Goal: Task Accomplishment & Management: Use online tool/utility

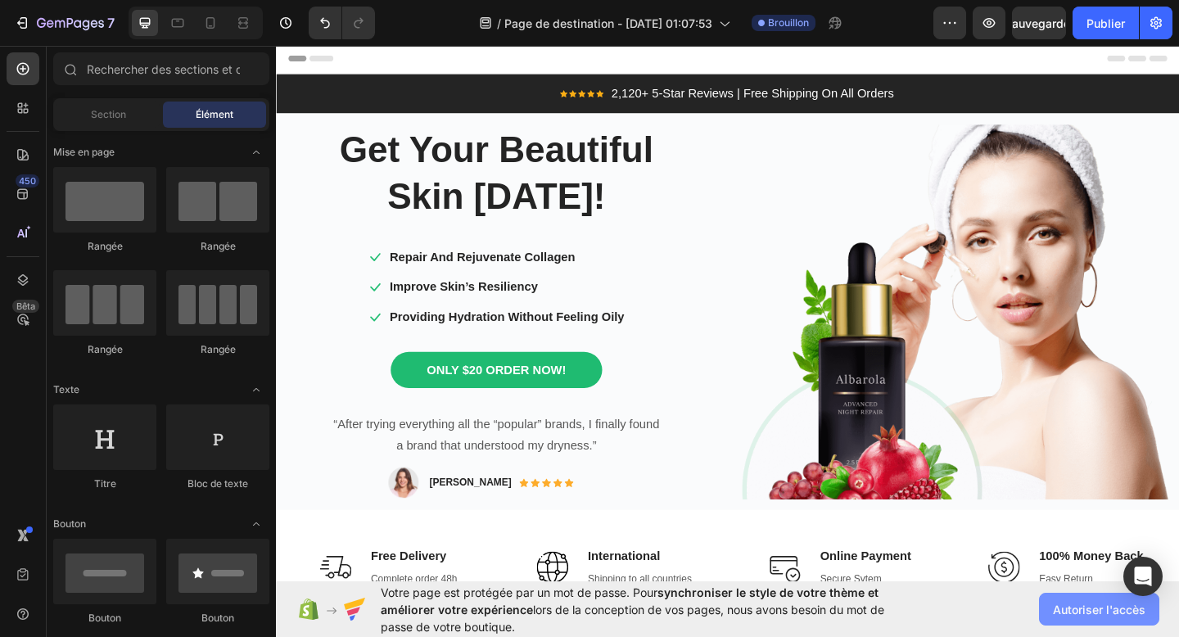
click at [1056, 605] on font "Autoriser l'accès" at bounding box center [1099, 610] width 93 height 14
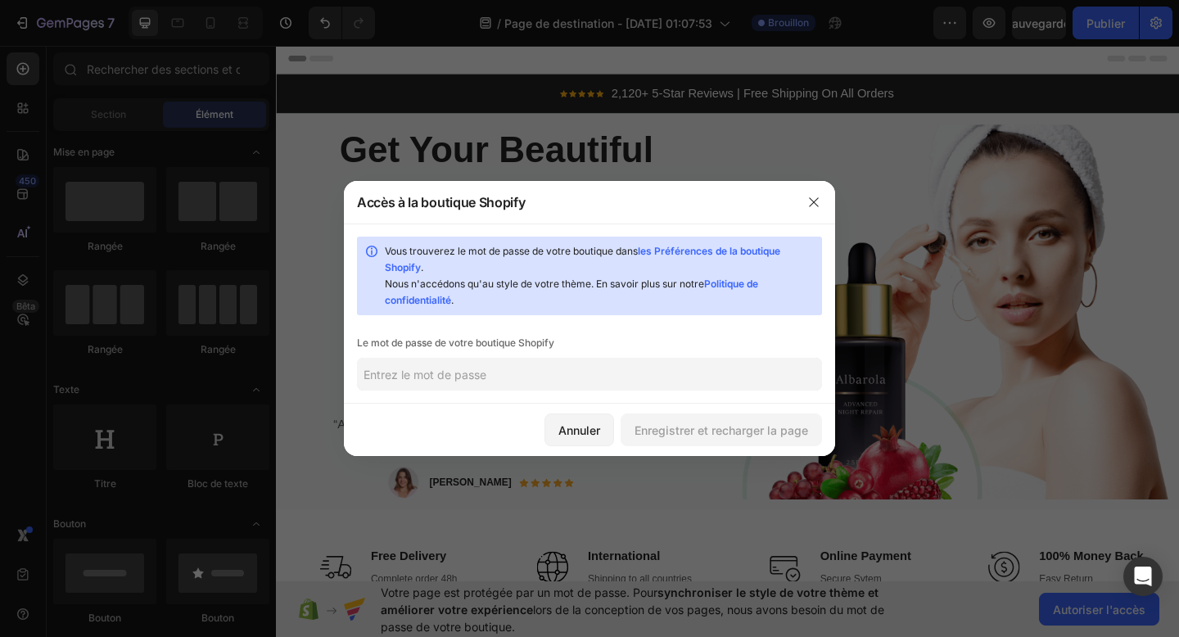
click at [434, 381] on input "text" at bounding box center [589, 374] width 465 height 33
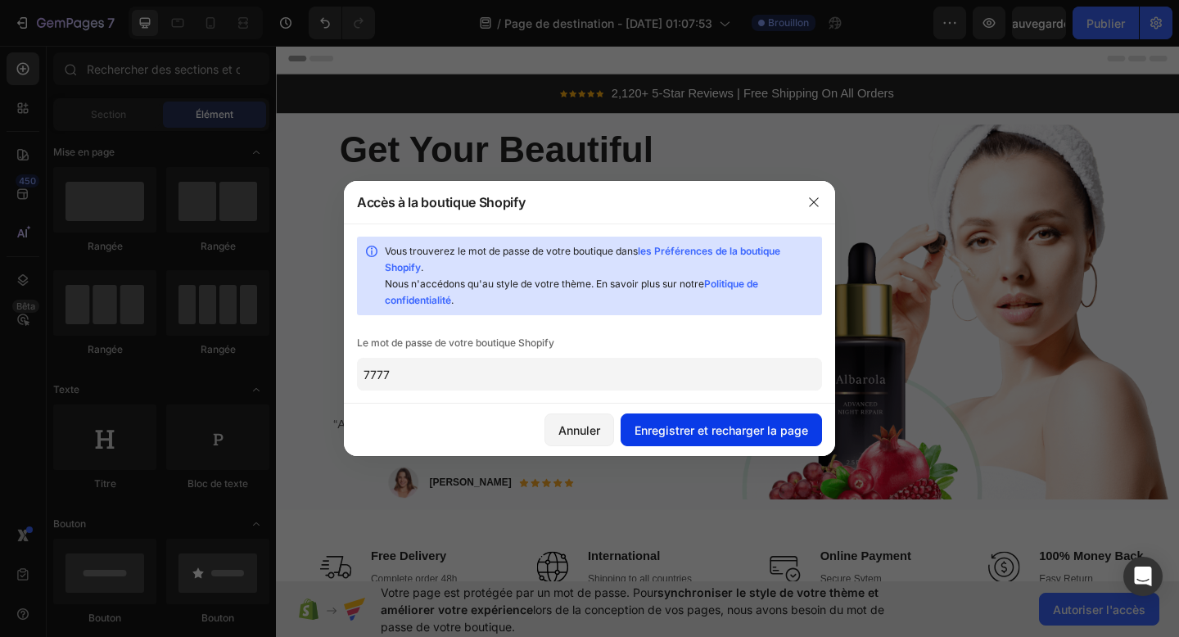
type input "7777"
click at [681, 440] on button "Enregistrer et recharger la page" at bounding box center [721, 430] width 201 height 33
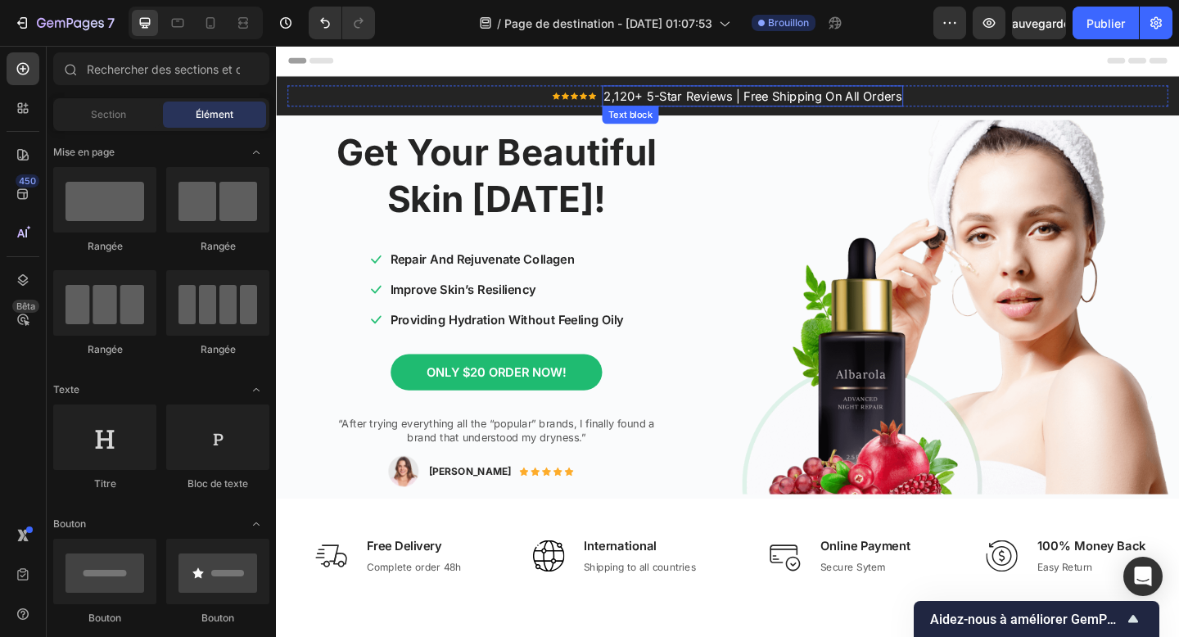
click at [696, 93] on p "2,120+ 5-Star Reviews | Free Shipping On All Orders" at bounding box center [794, 101] width 324 height 20
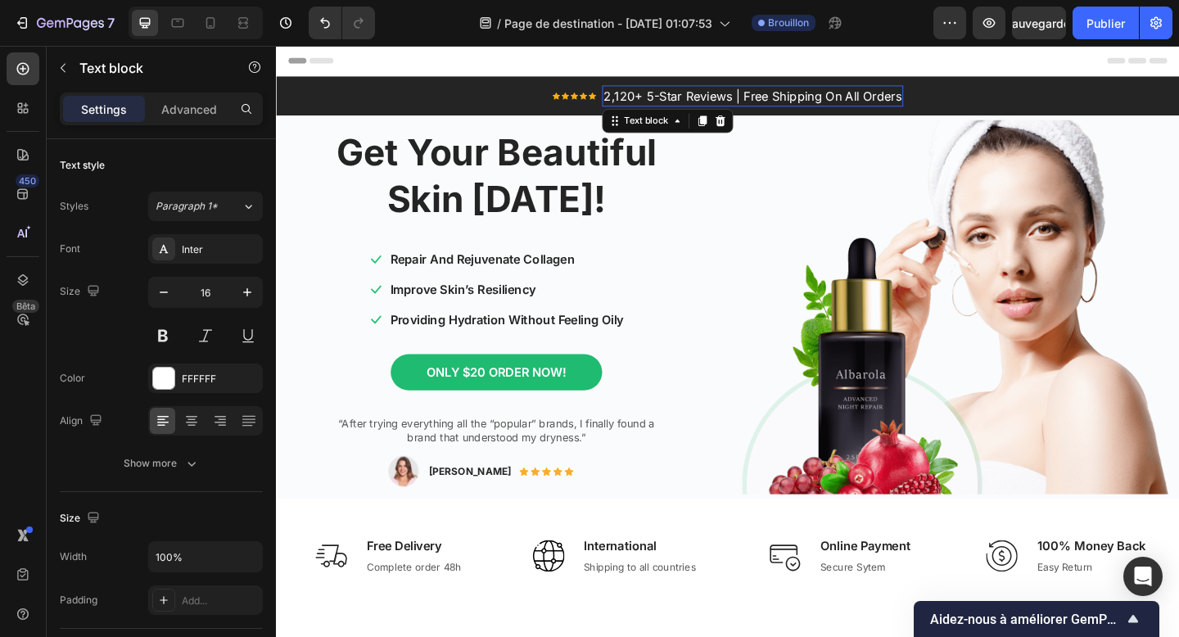
click at [696, 93] on p "2,120+ 5-Star Reviews | Free Shipping On All Orders" at bounding box center [794, 101] width 324 height 20
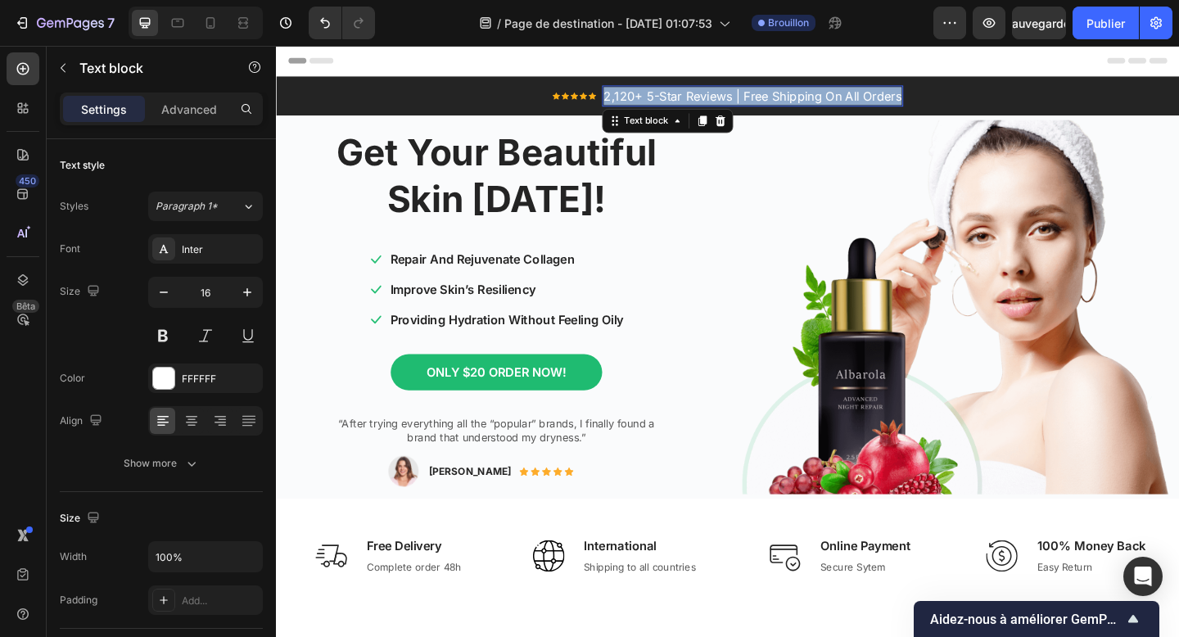
click at [696, 93] on p "2,120+ 5-Star Reviews | Free Shipping On All Orders" at bounding box center [794, 101] width 324 height 20
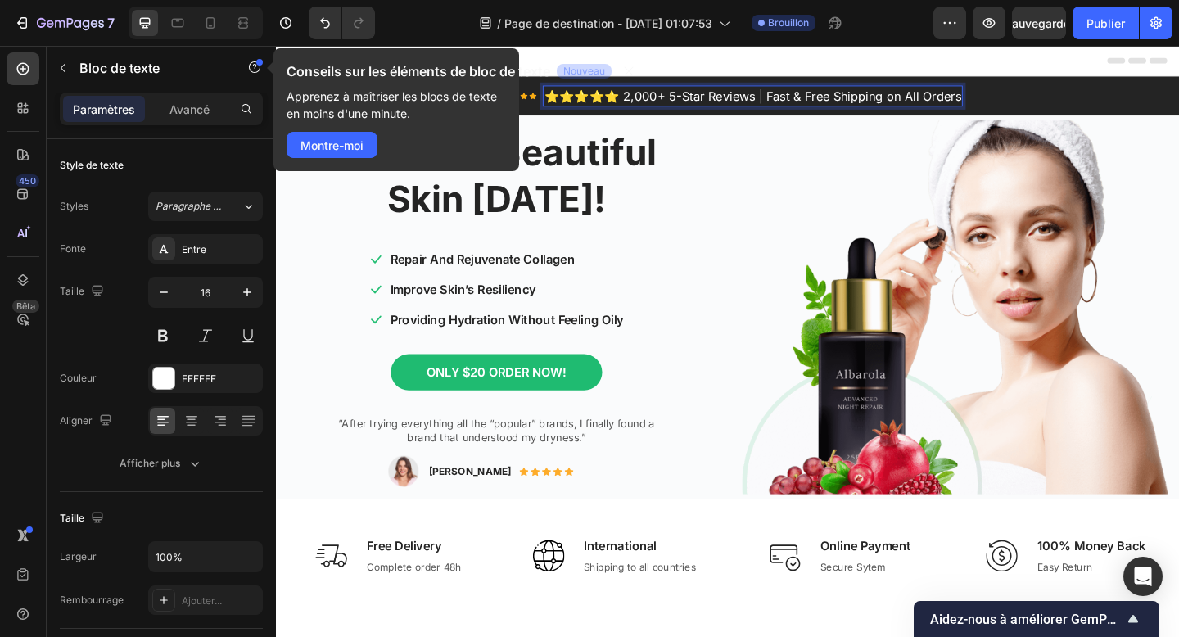
click at [649, 99] on p "⭐️⭐️⭐️⭐️⭐️ 2,000+ 5-Star Reviews | Fast & Free Shipping on All Orders" at bounding box center [795, 101] width 454 height 20
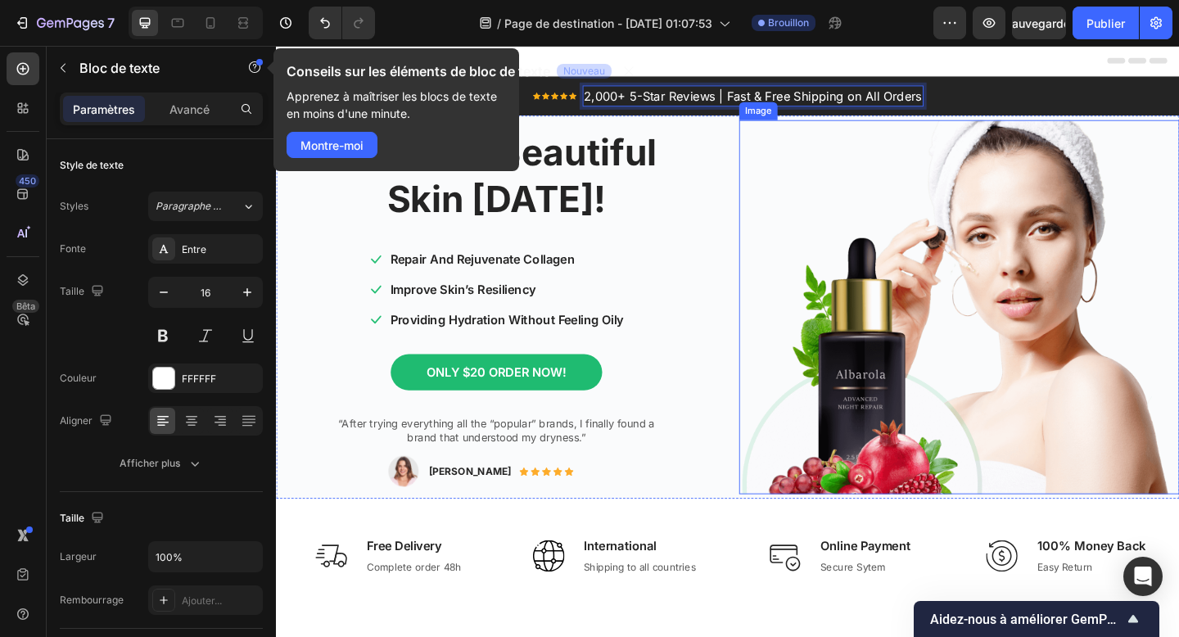
click at [831, 150] on img at bounding box center [1019, 331] width 479 height 408
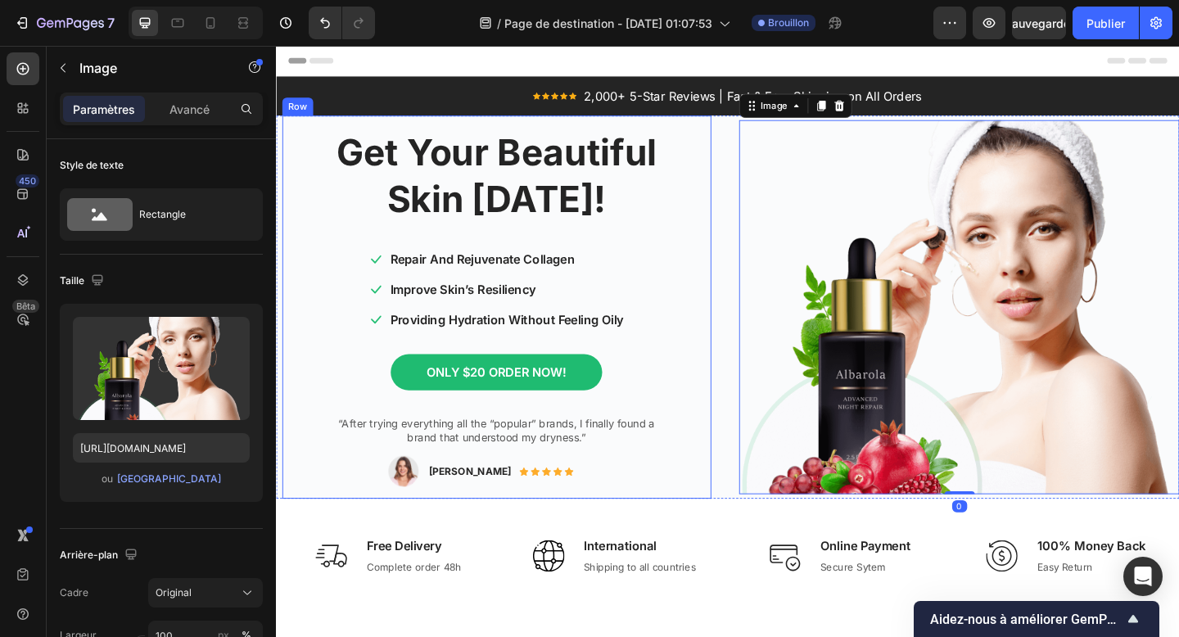
click at [705, 151] on div "Get Your Beautiful Skin TODAY! Heading Icon Repair And Rejuvenate Collagen Text…" at bounding box center [516, 330] width 442 height 391
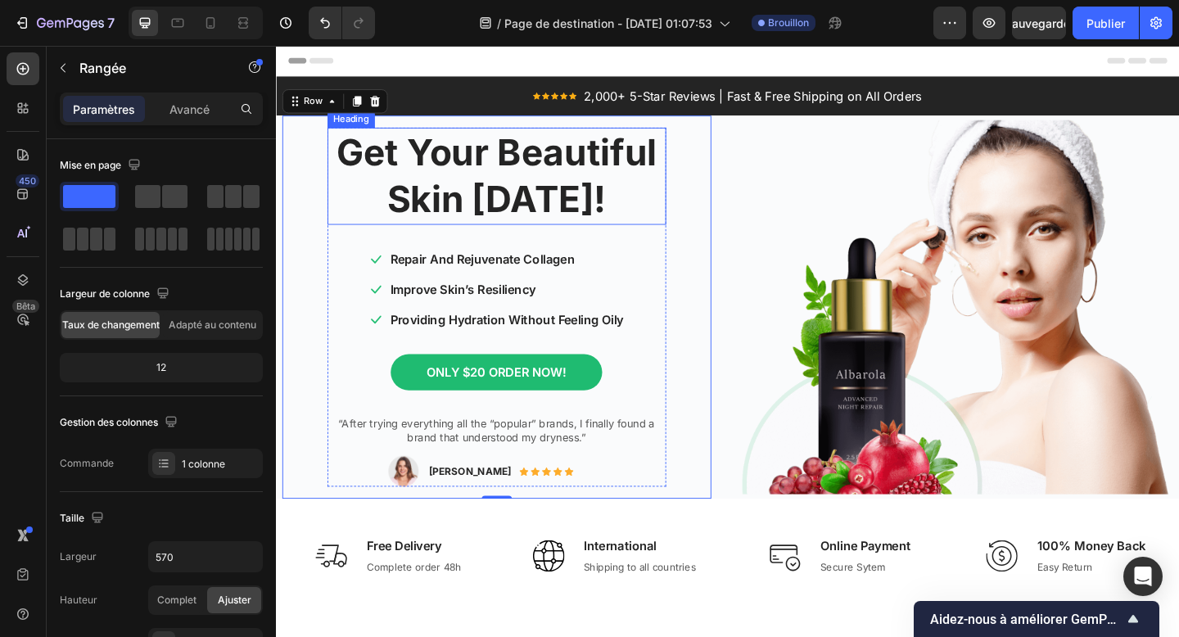
click at [494, 201] on p "Get Your Beautiful Skin TODAY!" at bounding box center [515, 188] width 365 height 102
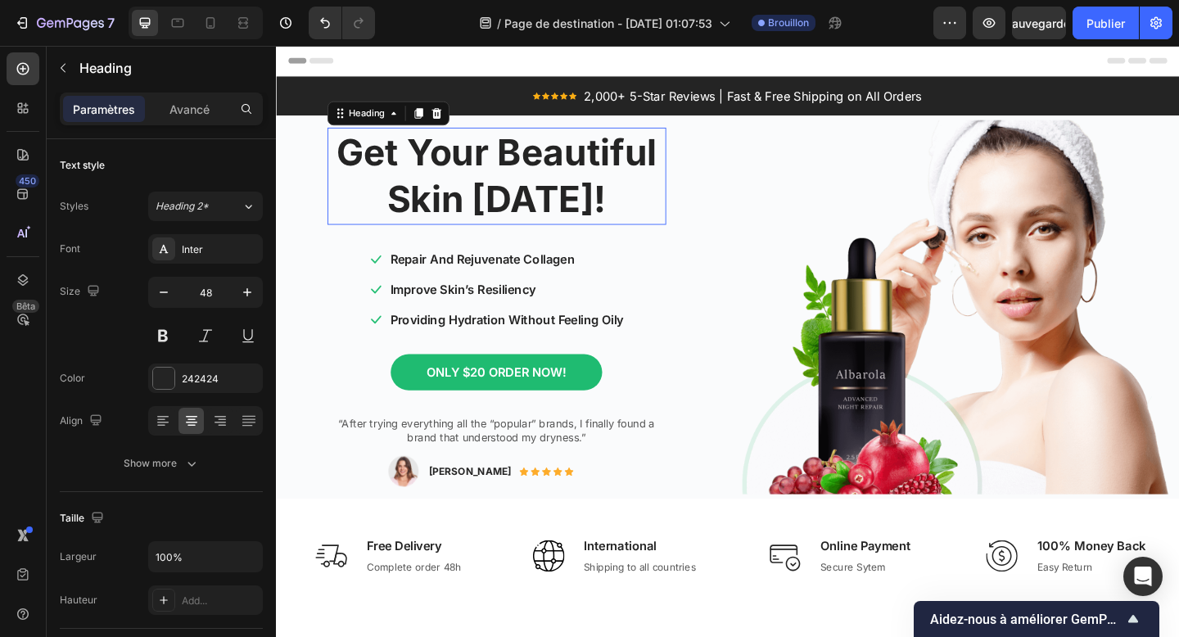
click at [494, 201] on p "Get Your Beautiful Skin TODAY!" at bounding box center [515, 188] width 365 height 102
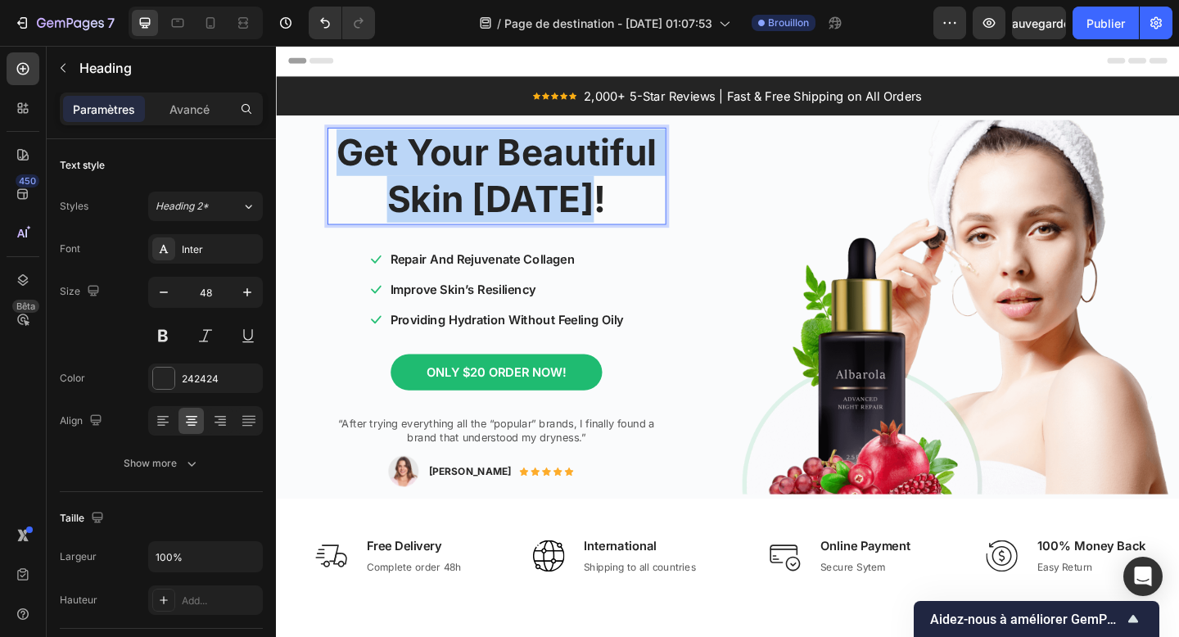
click at [494, 201] on p "Get Your Beautiful Skin TODAY!" at bounding box center [515, 188] width 365 height 102
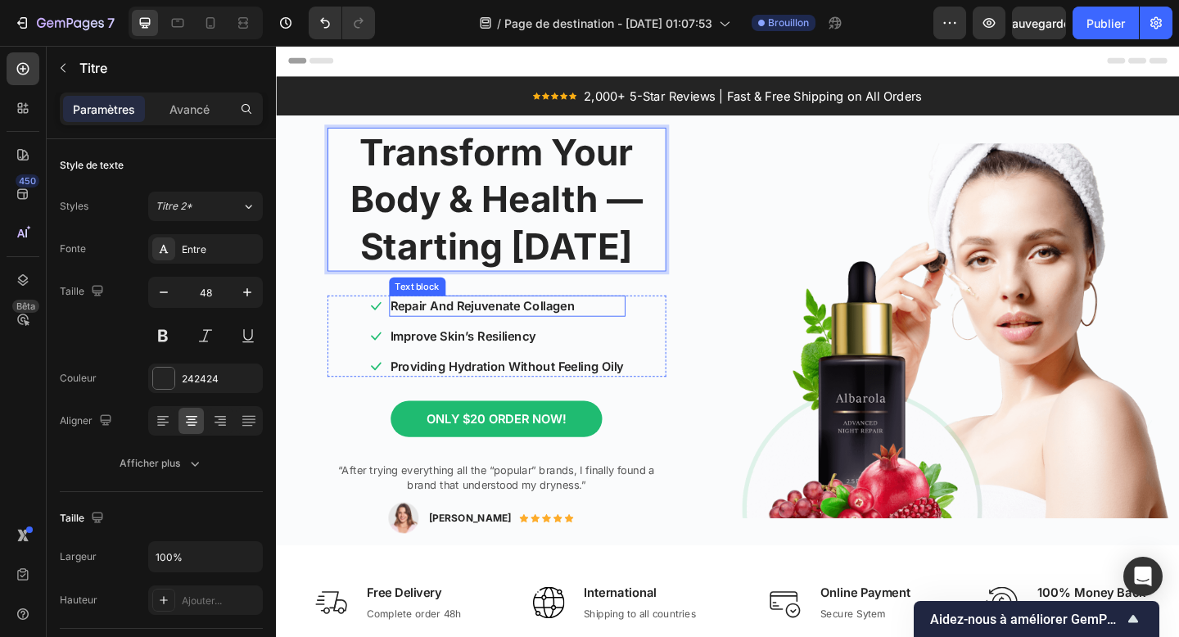
click at [478, 328] on p "Repair And Rejuvenate Collagen" at bounding box center [528, 329] width 254 height 20
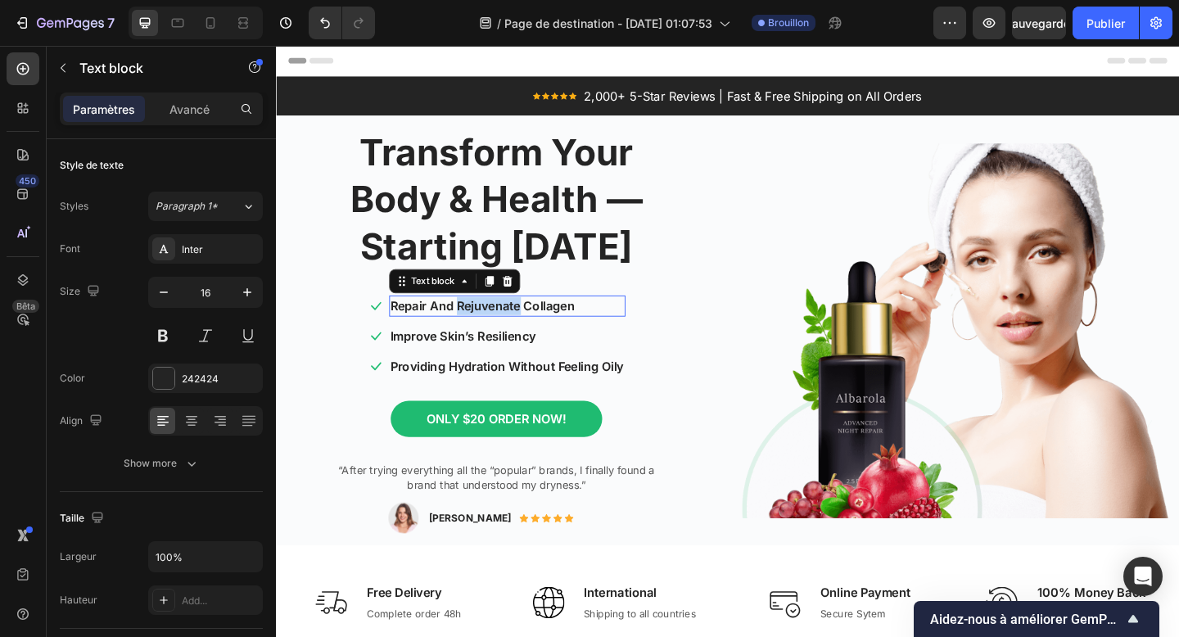
click at [478, 328] on p "Repair And Rejuvenate Collagen" at bounding box center [528, 329] width 254 height 20
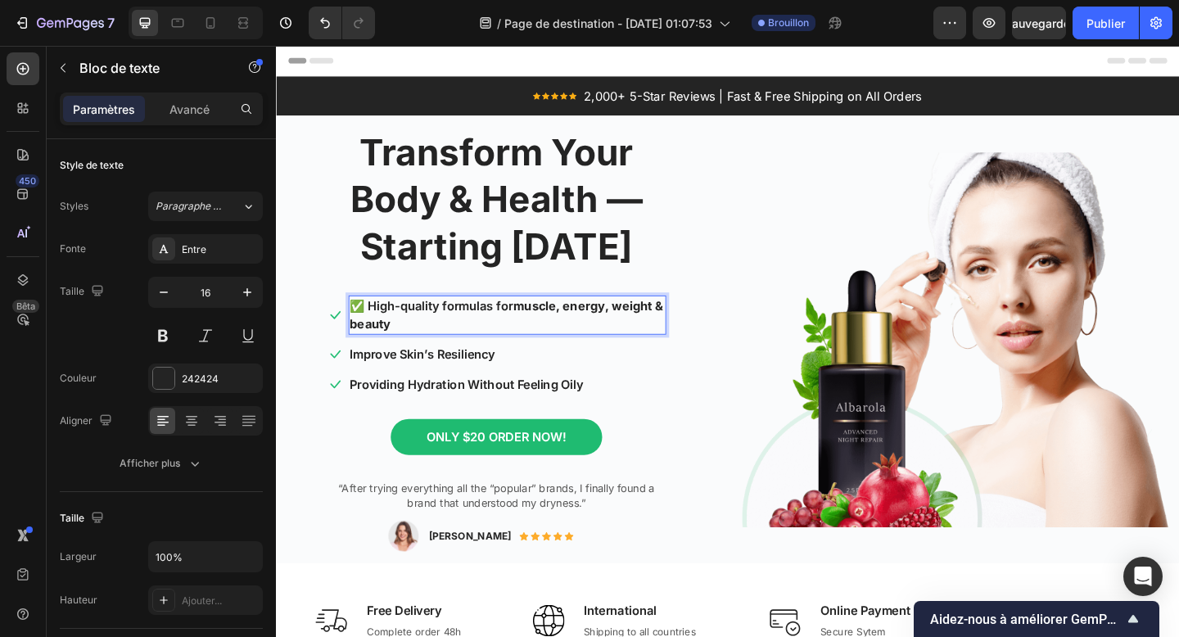
click at [373, 326] on p "✅ High-quality formulas for muscle, energy, weight & beauty" at bounding box center [527, 338] width 342 height 39
click at [461, 384] on p "Improve Skin’s Resiliency" at bounding box center [527, 382] width 342 height 20
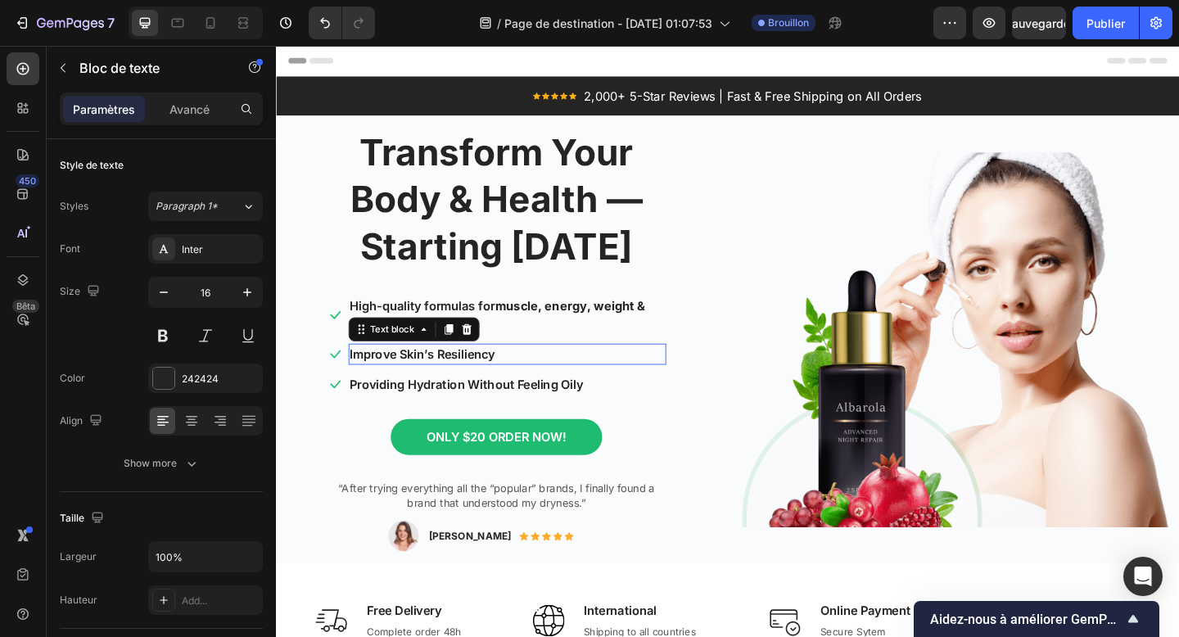
click at [461, 384] on p "Improve Skin’s Resiliency" at bounding box center [527, 382] width 342 height 20
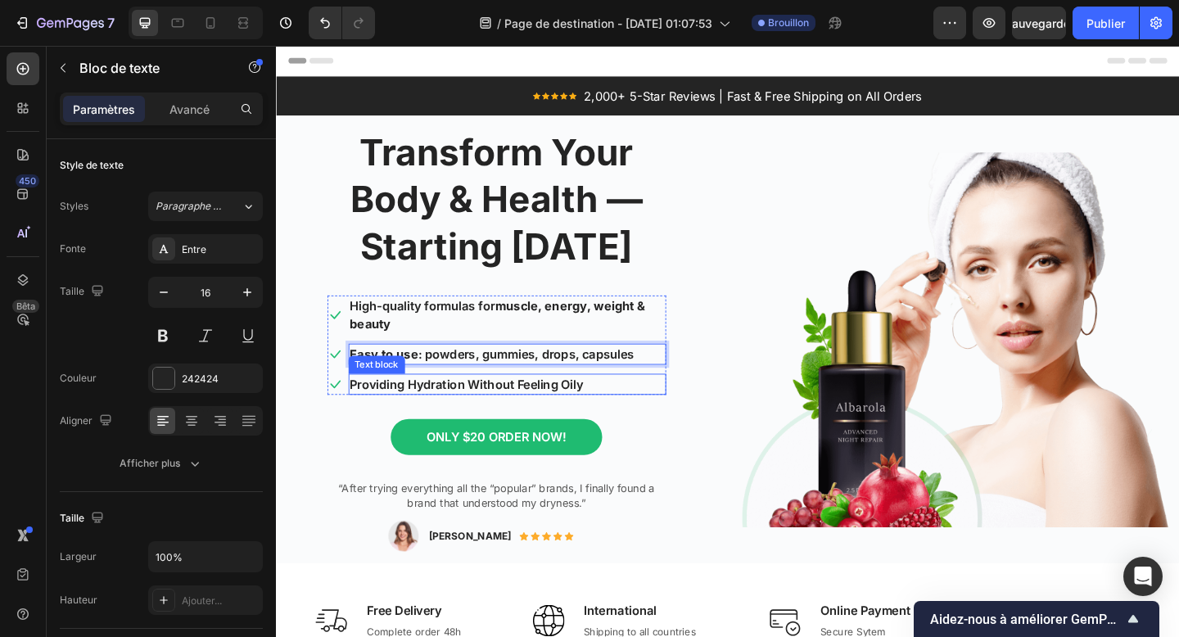
click at [459, 411] on p "Providing Hydration Without Feeling Oily" at bounding box center [527, 415] width 342 height 20
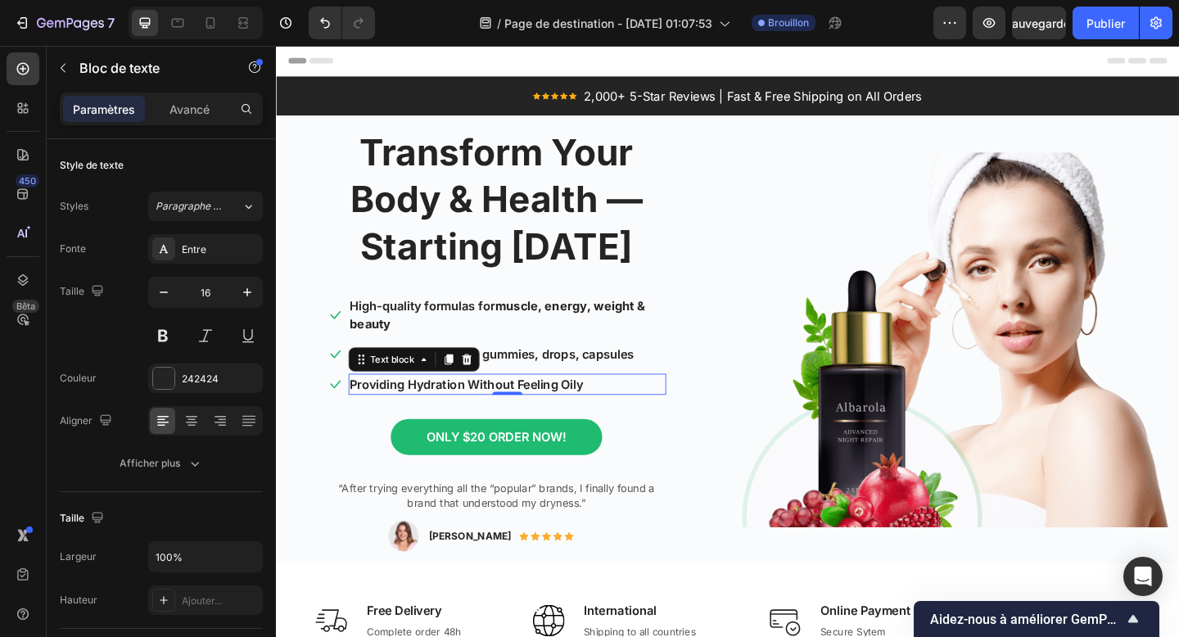
click at [440, 411] on p "Providing Hydration Without Feeling Oily" at bounding box center [527, 415] width 342 height 20
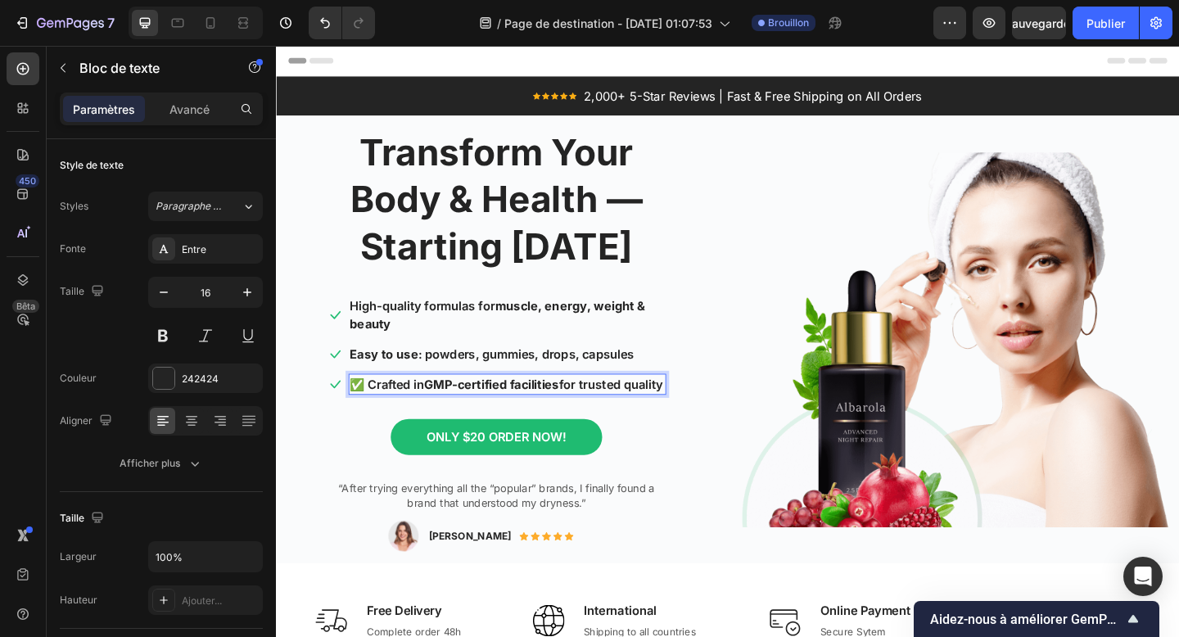
click at [368, 413] on p "✅ Crafted in GMP-certified facilities for trusted quality" at bounding box center [527, 415] width 342 height 20
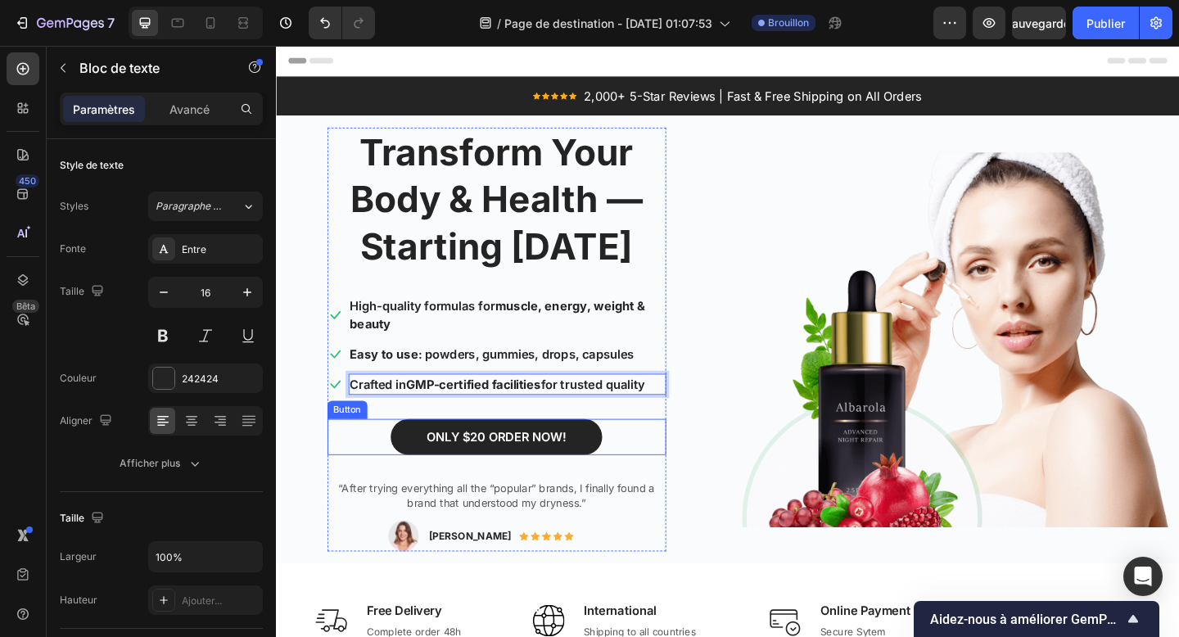
click at [508, 458] on button "ONLY $20 ORDER NOW!" at bounding box center [516, 471] width 230 height 39
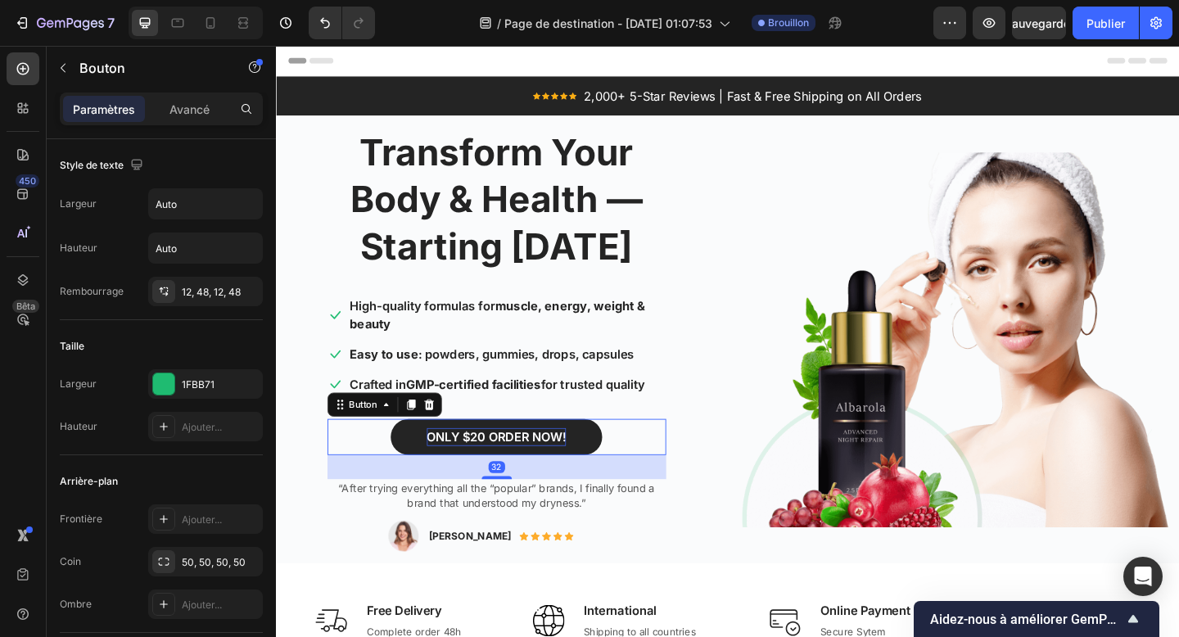
click at [496, 469] on div "ONLY $20 ORDER NOW!" at bounding box center [516, 472] width 152 height 20
click at [496, 469] on p "ONLY $20 ORDER NOW!" at bounding box center [516, 472] width 152 height 20
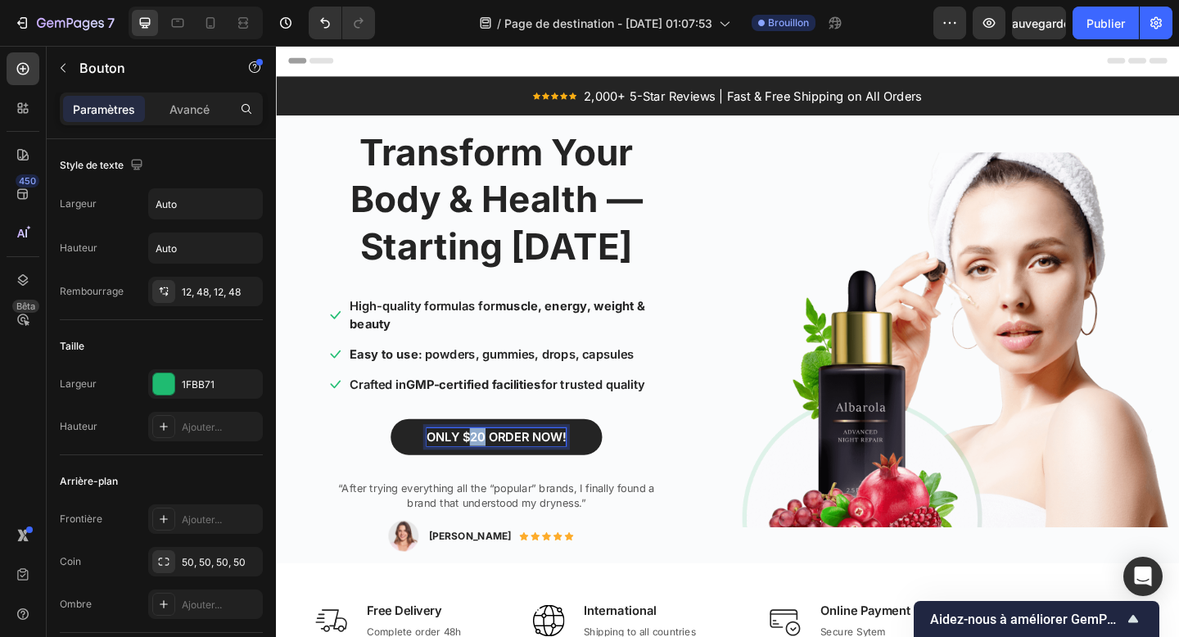
click at [496, 469] on p "ONLY $20 ORDER NOW!" at bounding box center [516, 472] width 152 height 20
click at [463, 452] on button "BUY" at bounding box center [516, 471] width 106 height 39
click at [415, 459] on div "BUY NOW Button 32" at bounding box center [516, 471] width 369 height 39
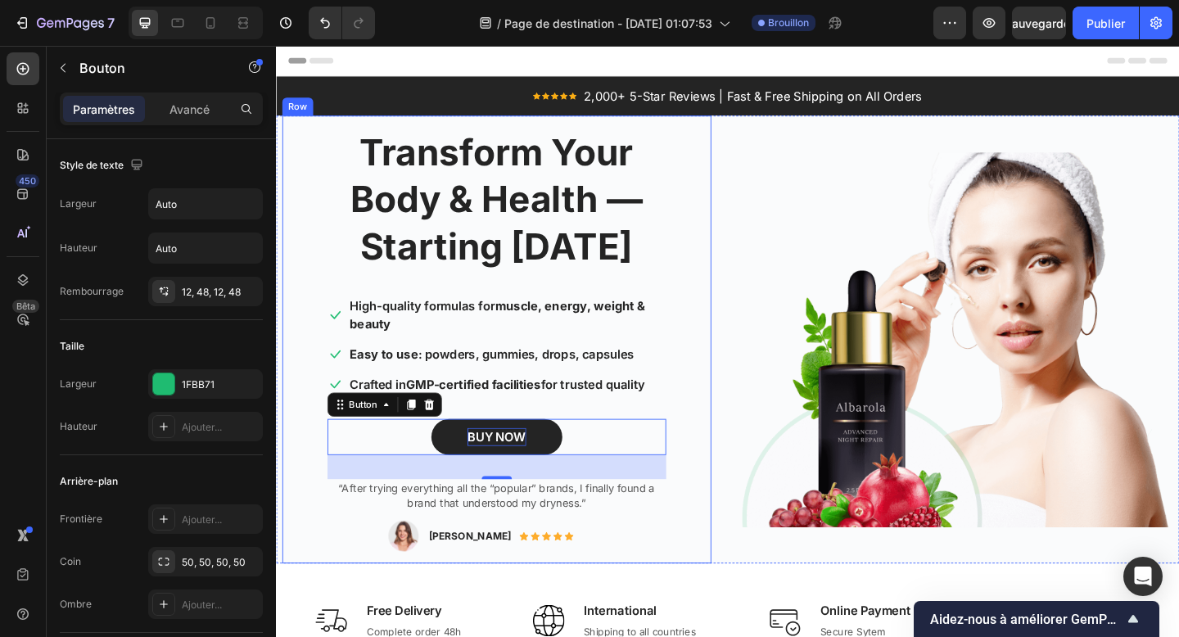
click at [324, 583] on div "Transform Your Body & Health — Starting Today Heading Icon High-quality formula…" at bounding box center [516, 365] width 442 height 461
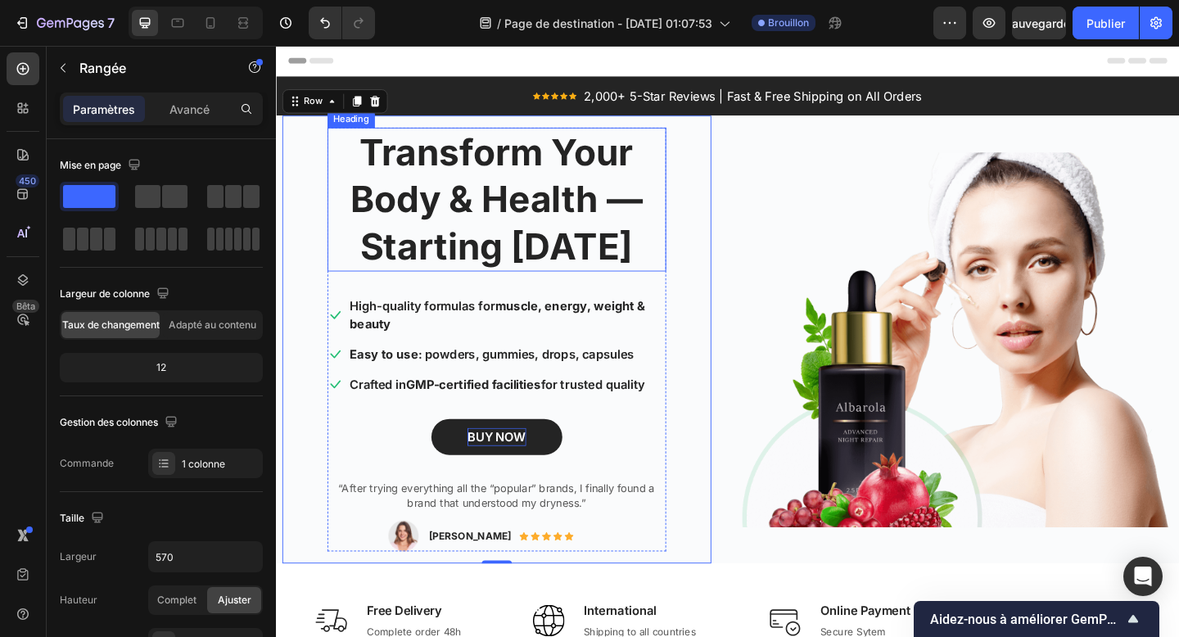
click at [476, 193] on p "Transform Your Body & Health — Starting Today" at bounding box center [515, 213] width 365 height 153
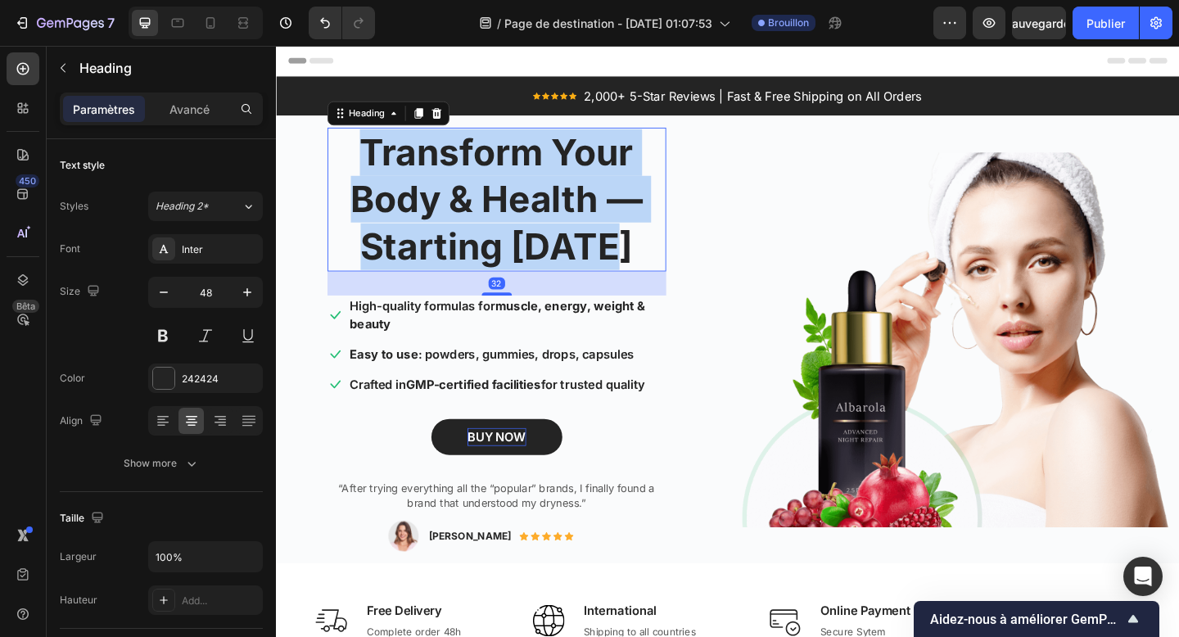
click at [476, 193] on p "Transform Your Body & Health — Starting Today" at bounding box center [515, 213] width 365 height 153
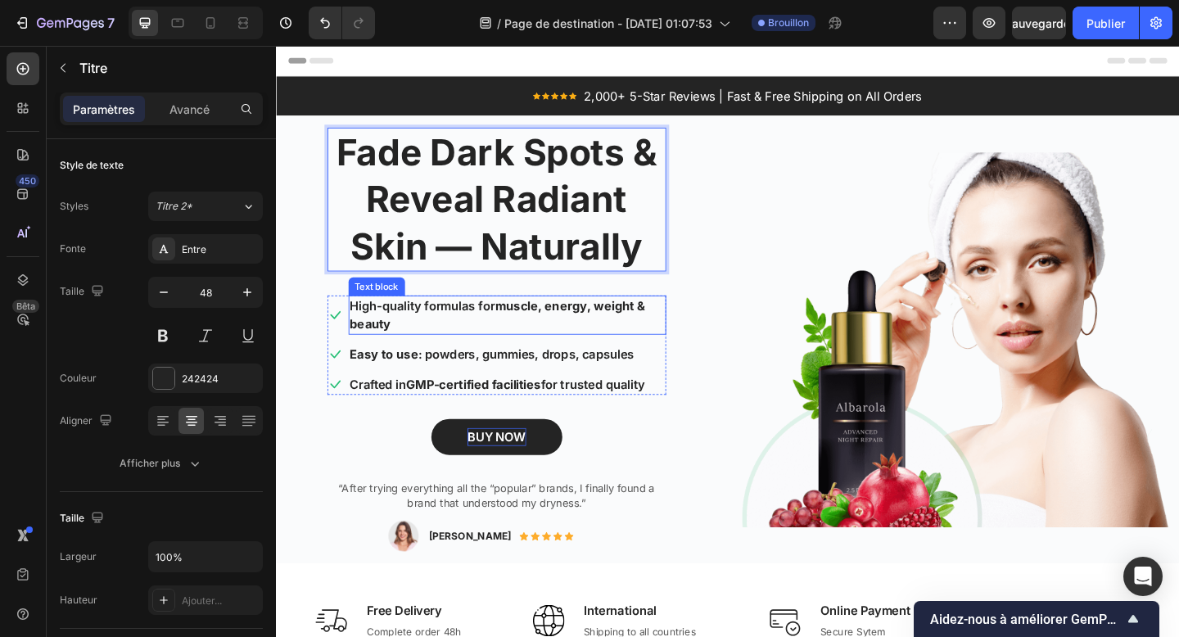
click at [454, 333] on p "High-quality formulas for muscle, energy, weight & beauty" at bounding box center [527, 338] width 342 height 39
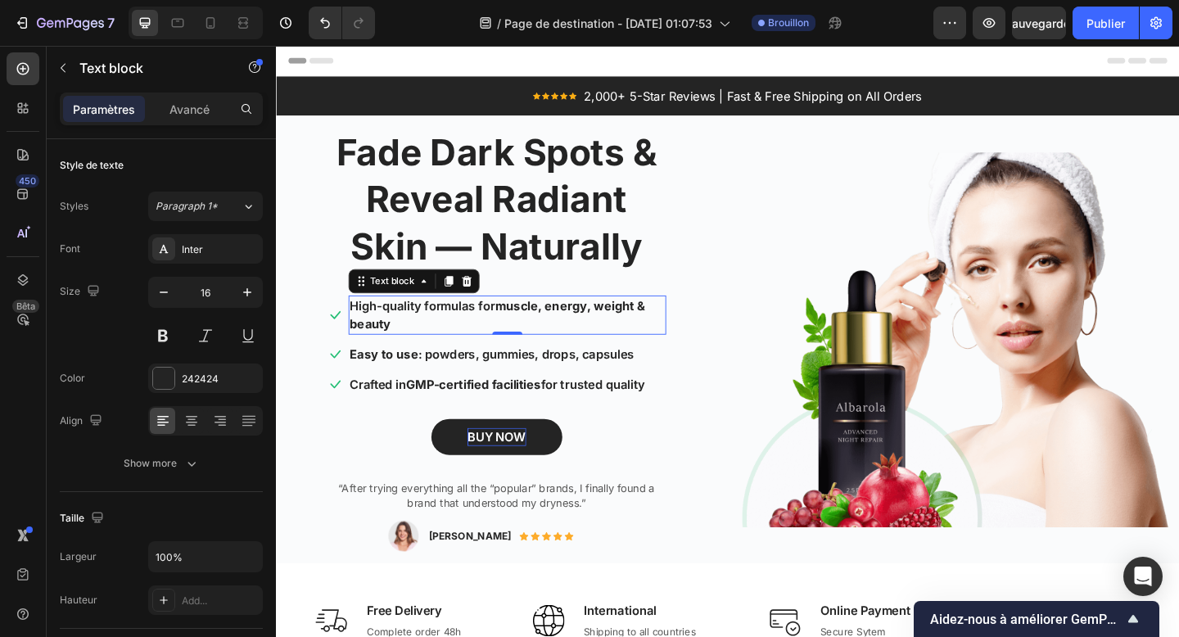
click at [454, 333] on p "High-quality formulas for muscle, energy, weight & beauty" at bounding box center [527, 338] width 342 height 39
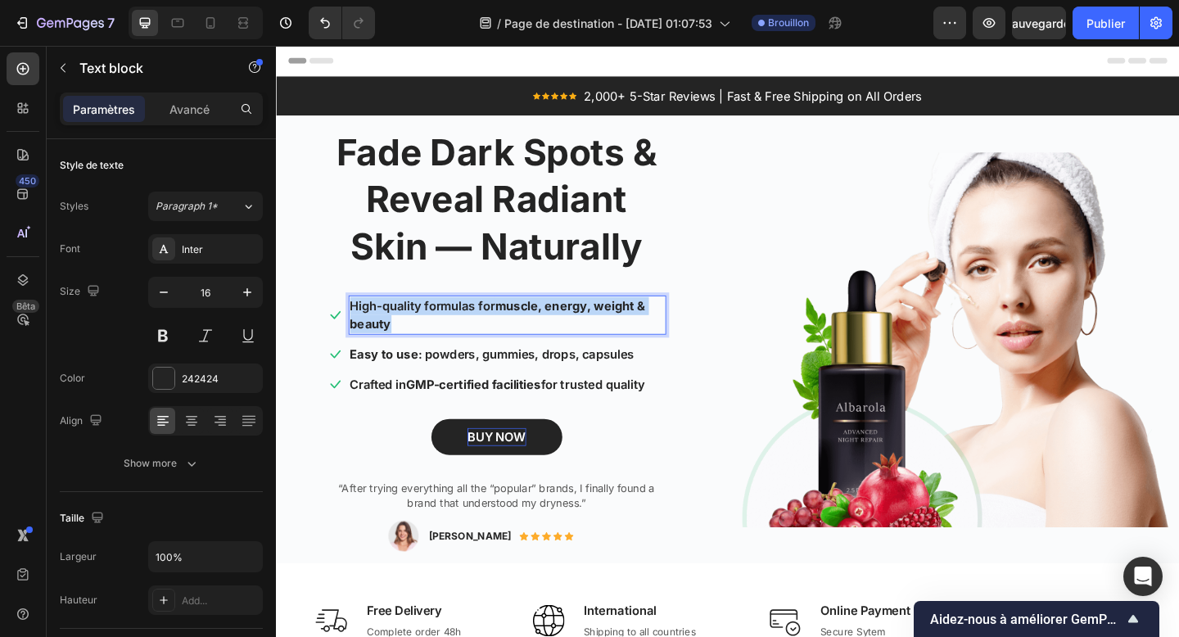
click at [454, 333] on p "High-quality formulas for muscle, energy, weight & beauty" at bounding box center [527, 338] width 342 height 39
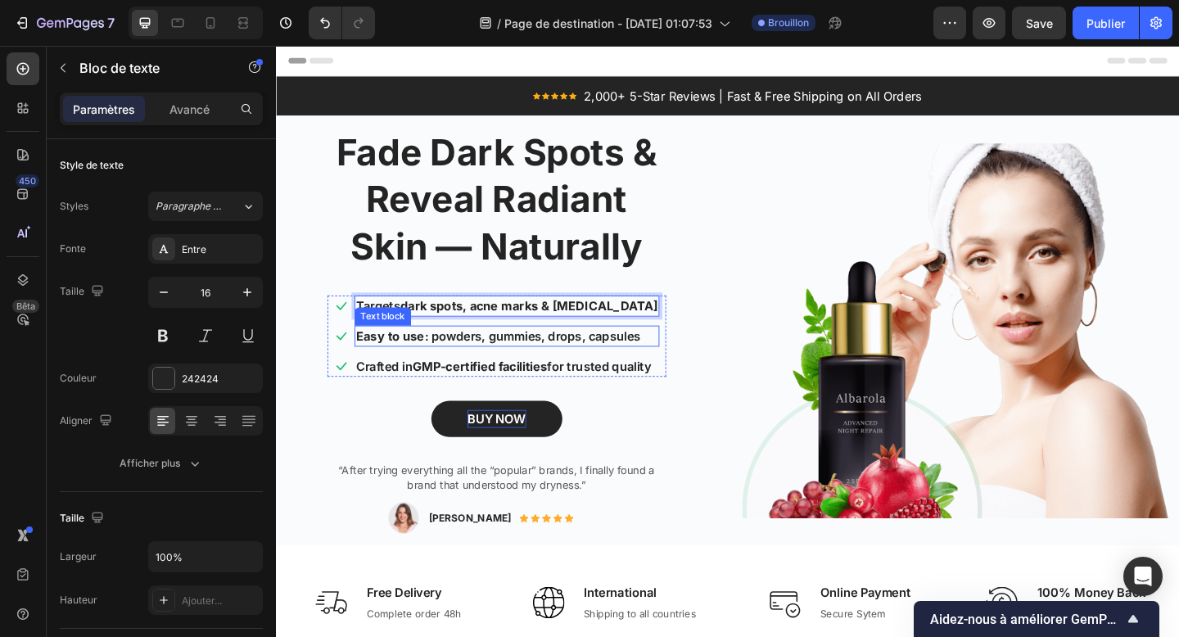
click at [467, 366] on p "Easy to use : powders, gummies, drops, capsules" at bounding box center [527, 362] width 328 height 20
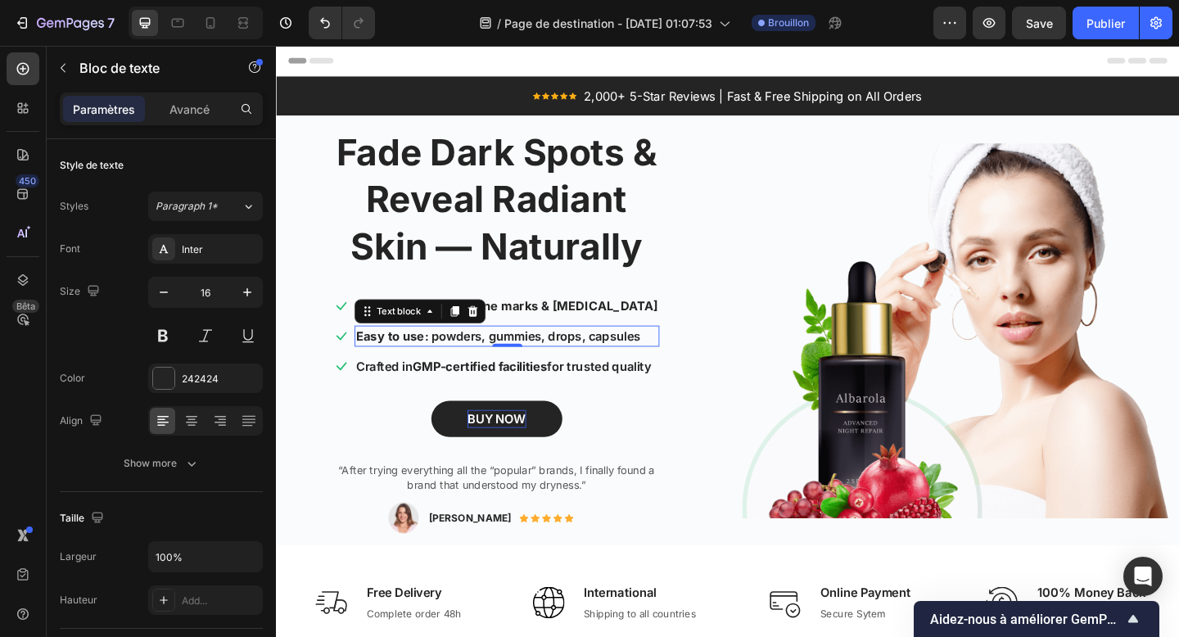
click at [467, 366] on p "Easy to use : powders, gummies, drops, capsules" at bounding box center [527, 362] width 328 height 20
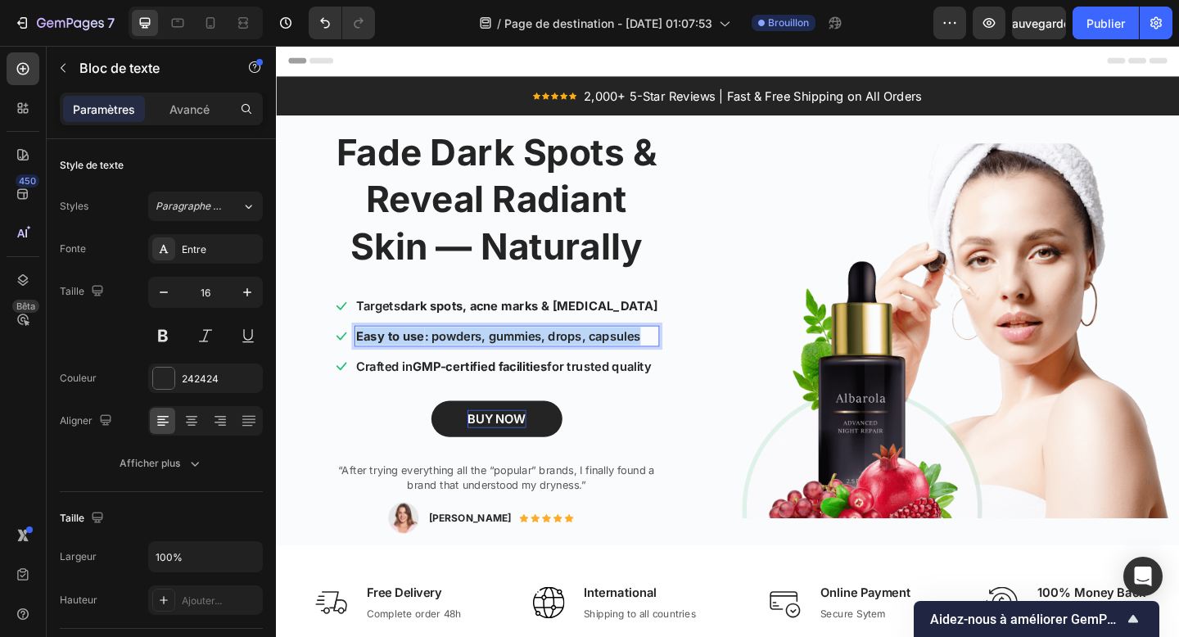
click at [467, 366] on p "Easy to use : powders, gummies, drops, capsules" at bounding box center [527, 362] width 328 height 20
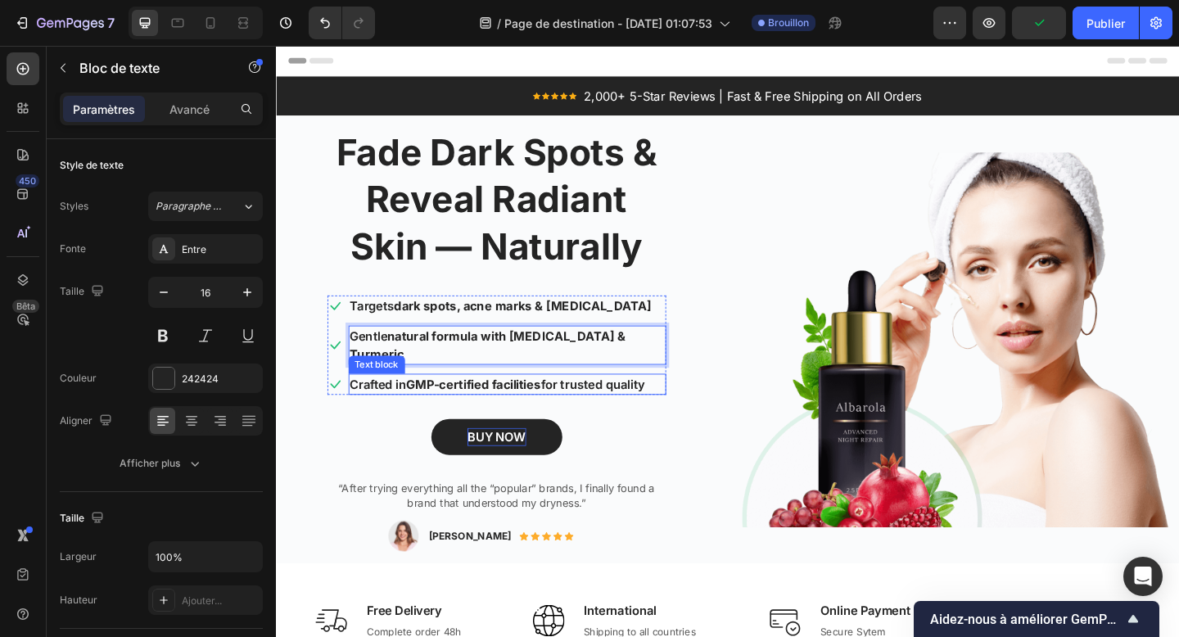
click at [448, 406] on strong "GMP-certified facilities" at bounding box center [491, 414] width 147 height 16
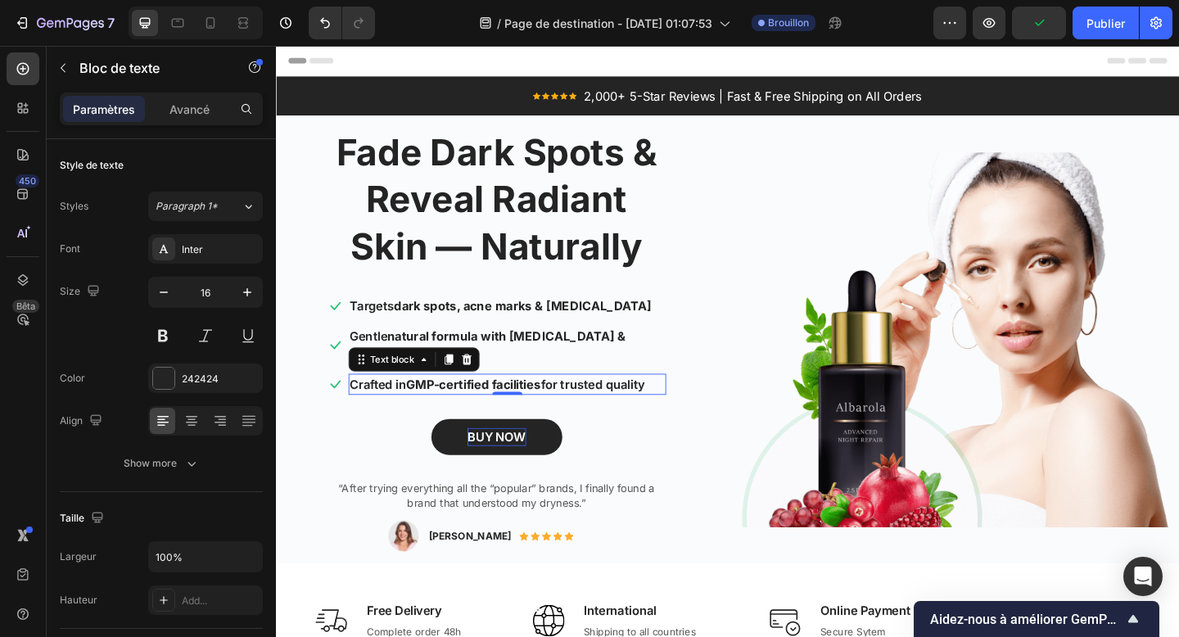
click at [448, 406] on strong "GMP-certified facilities" at bounding box center [491, 414] width 147 height 16
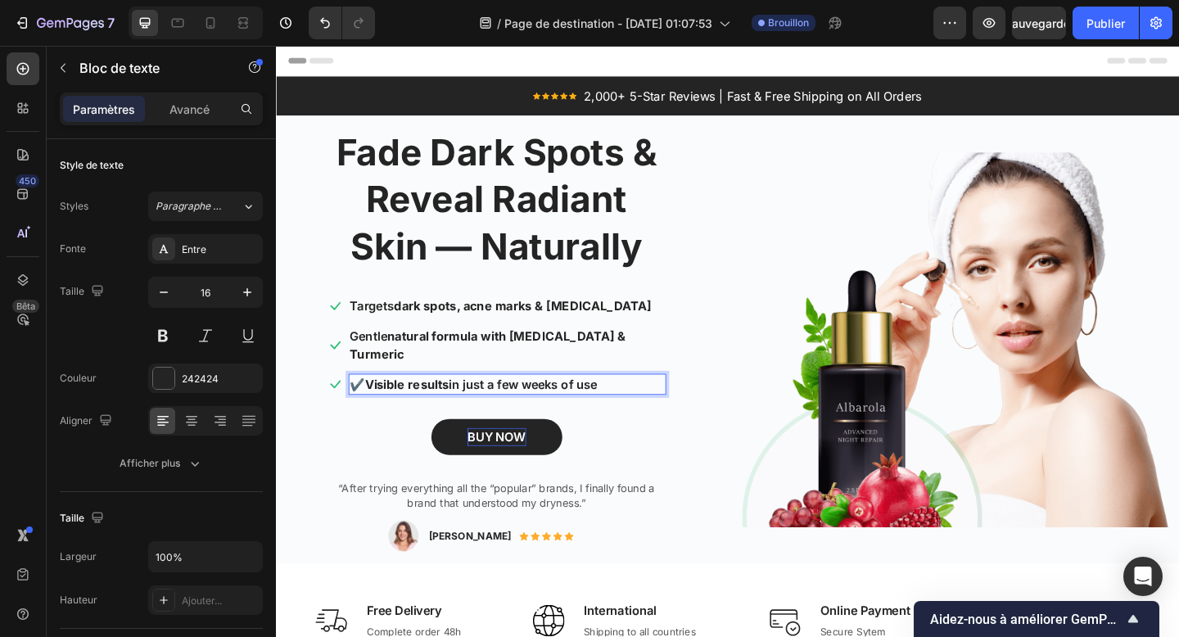
click at [373, 405] on p "✔️ Visible results in just a few weeks of use" at bounding box center [527, 415] width 342 height 20
click at [686, 376] on ul "Icon Targets dark spots, acne marks & hyperpigmentation Text block Icon Gentle …" at bounding box center [516, 372] width 369 height 108
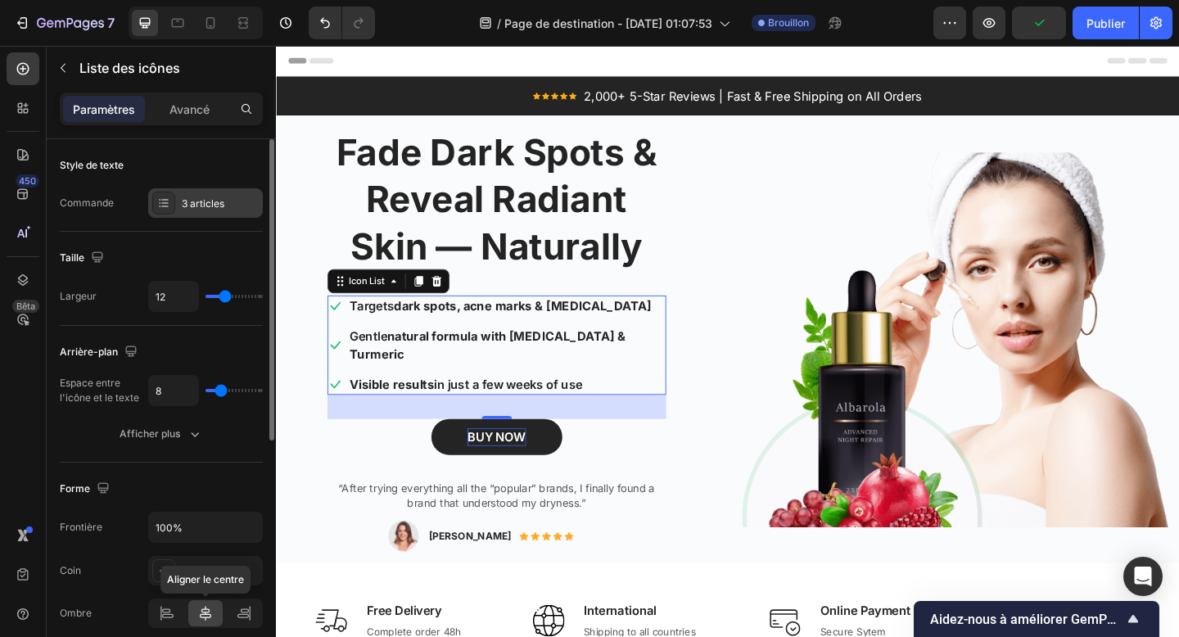
click at [201, 205] on font "3 articles" at bounding box center [203, 203] width 43 height 12
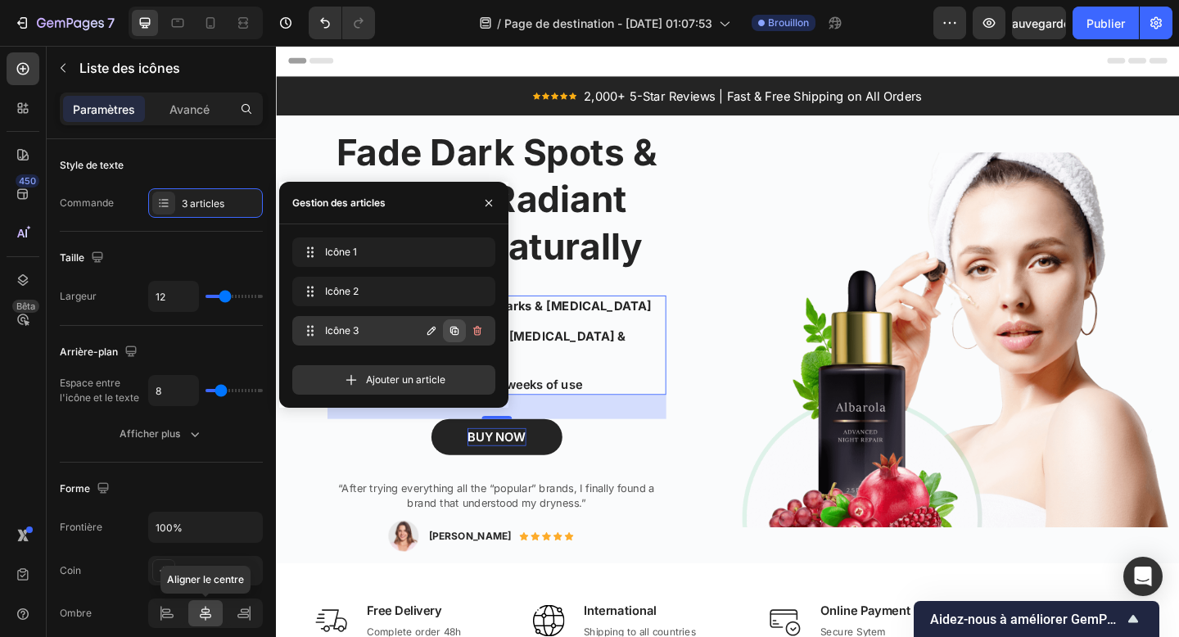
click at [456, 333] on icon "button" at bounding box center [454, 330] width 13 height 13
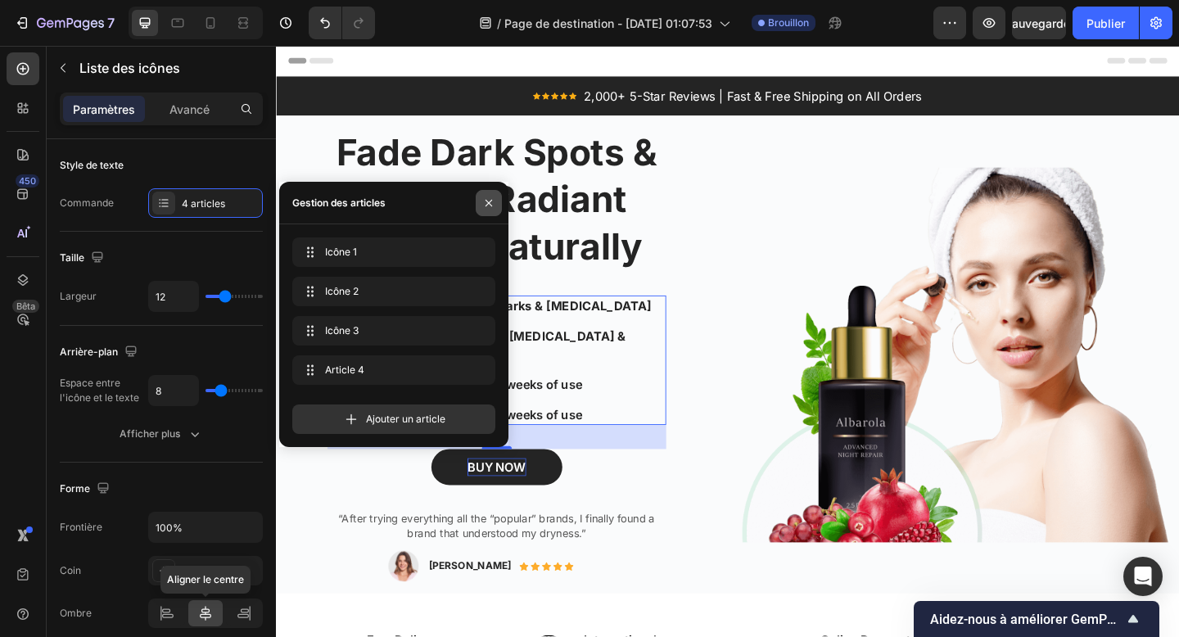
click at [495, 201] on icon "button" at bounding box center [488, 203] width 13 height 13
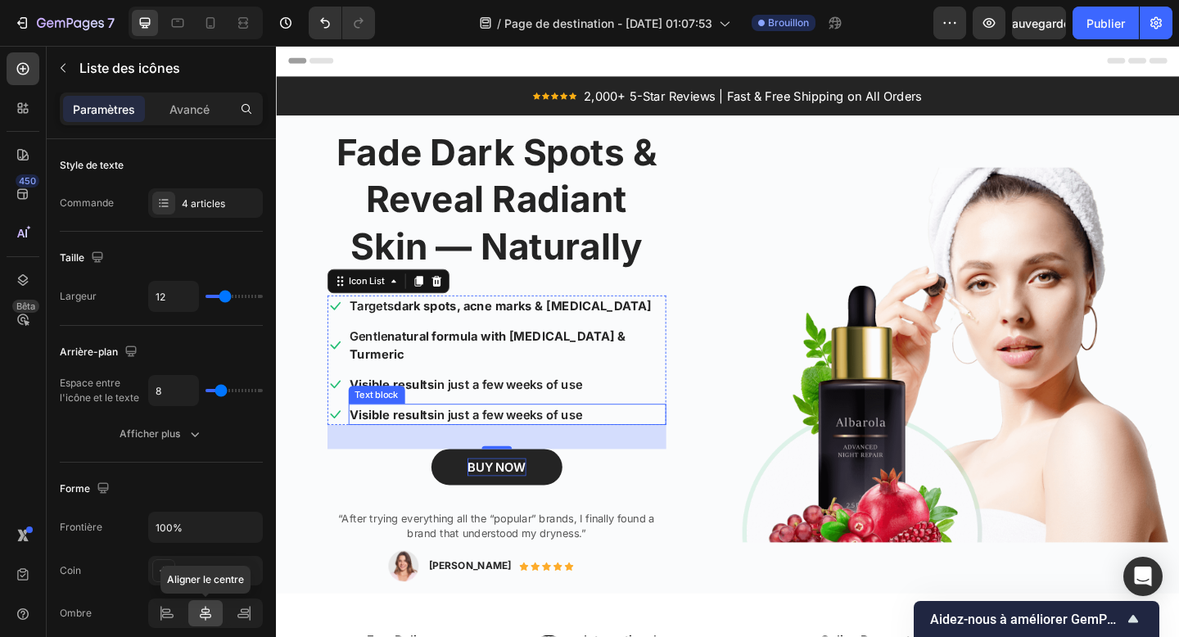
click at [485, 436] on div "Visible results in just a few weeks of use" at bounding box center [528, 447] width 346 height 23
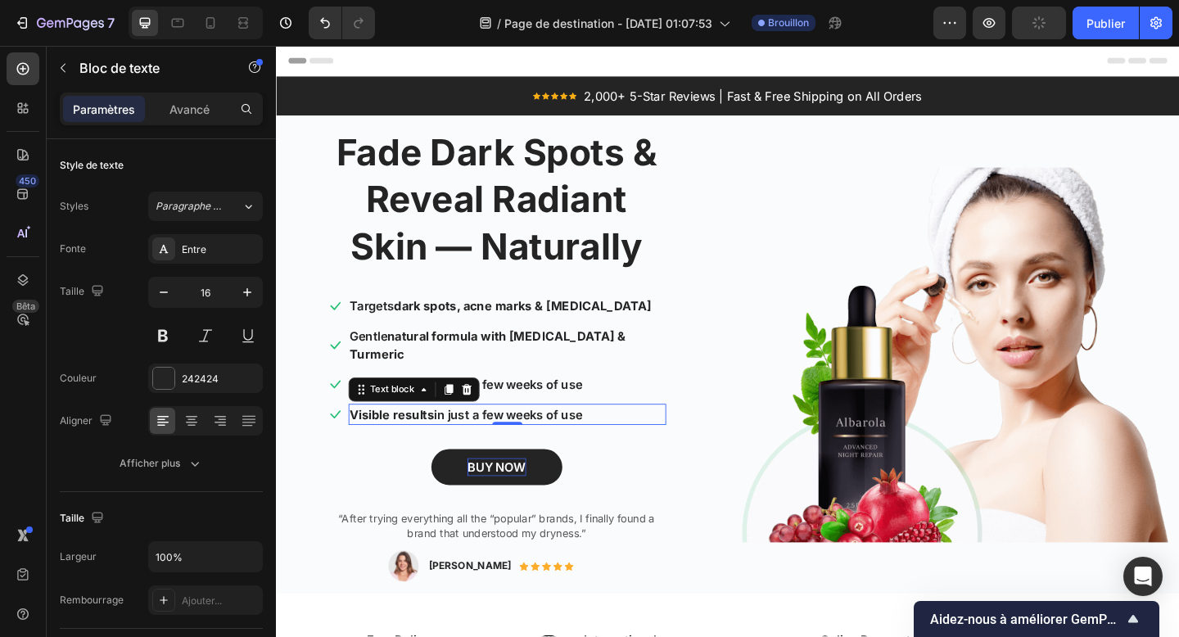
click at [450, 437] on p "Visible results in just a few weeks of use" at bounding box center [527, 447] width 342 height 20
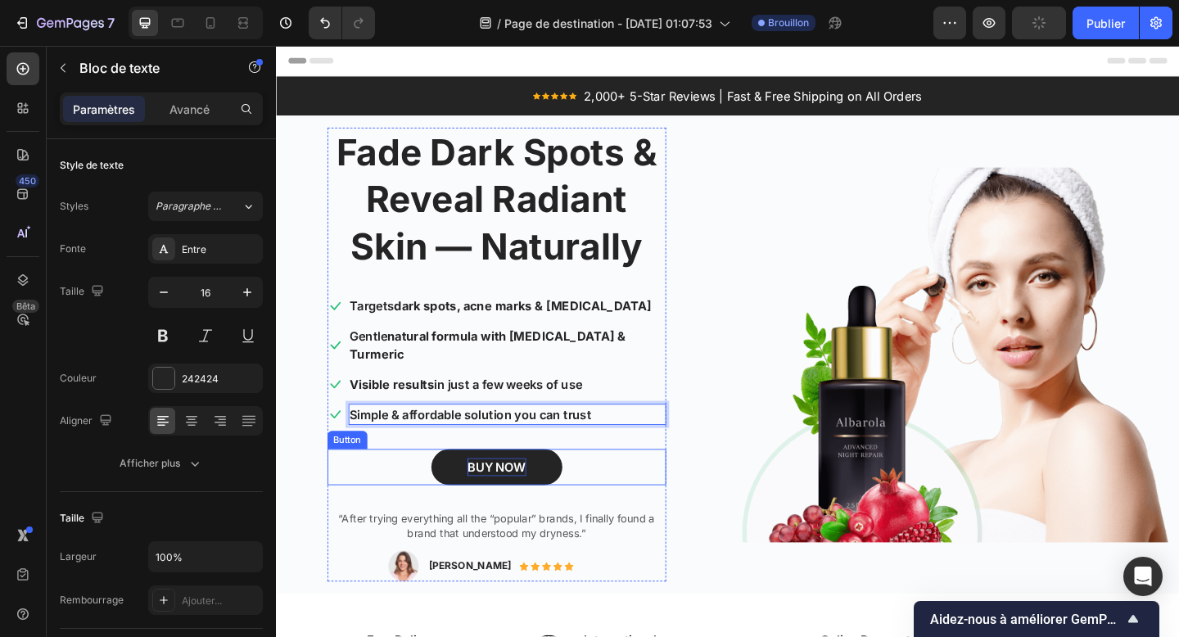
click at [506, 495] on p "BUY NOW" at bounding box center [516, 505] width 64 height 20
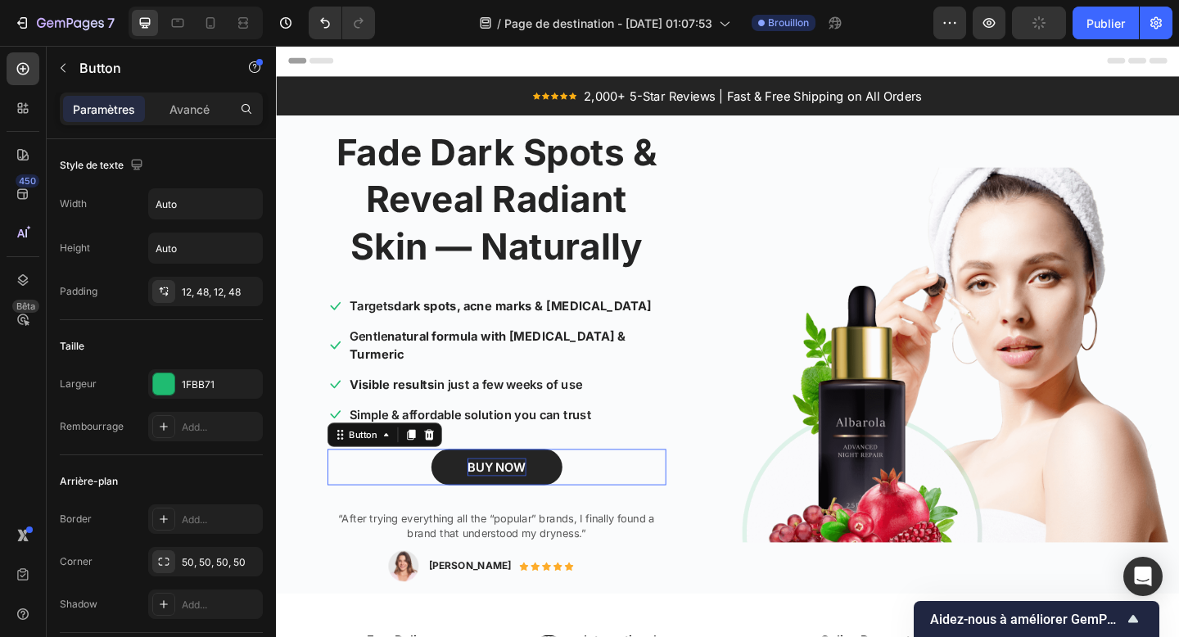
click at [506, 495] on p "BUY NOW" at bounding box center [516, 505] width 64 height 20
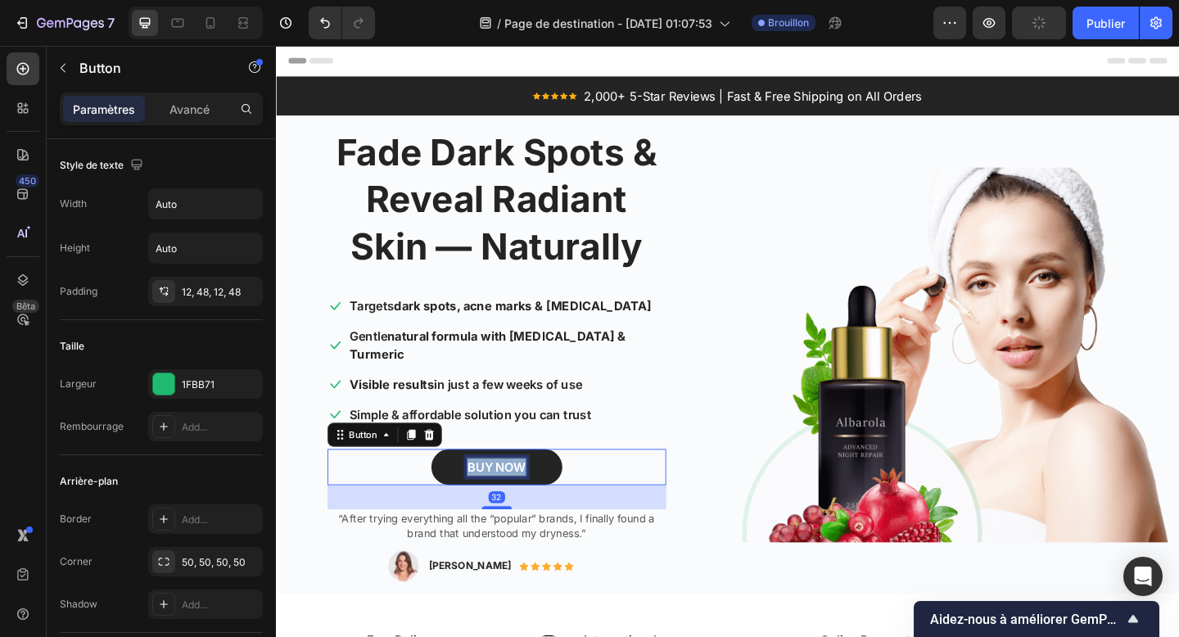
click at [506, 495] on p "BUY NOW" at bounding box center [516, 505] width 64 height 20
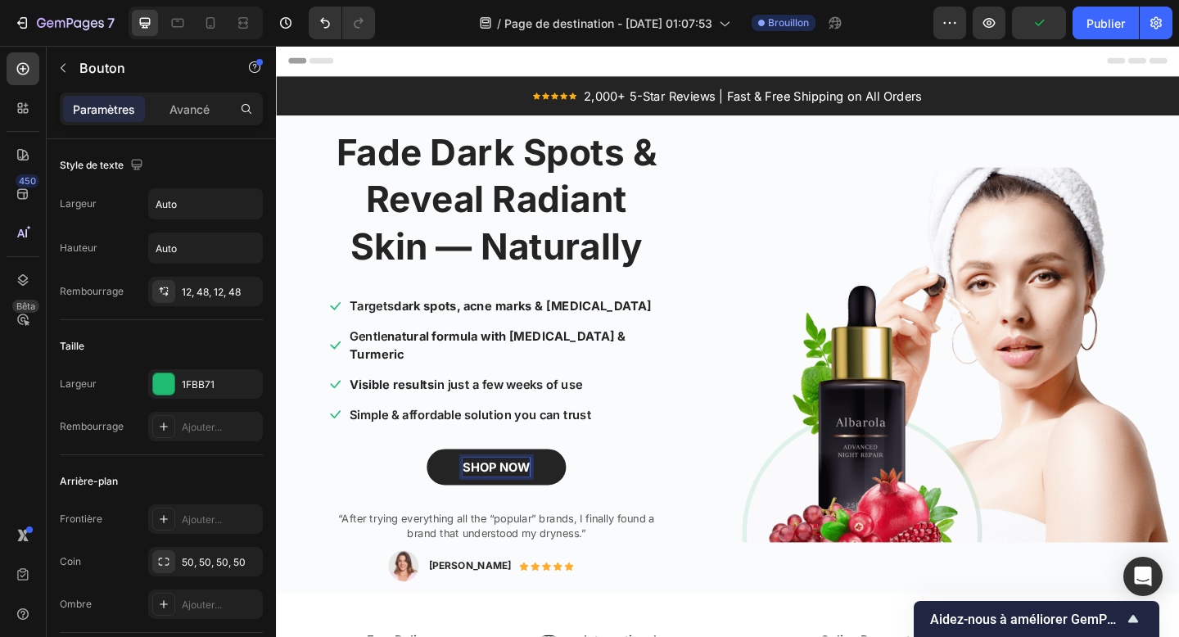
click at [506, 496] on strong "SHOP NOW" at bounding box center [515, 504] width 73 height 16
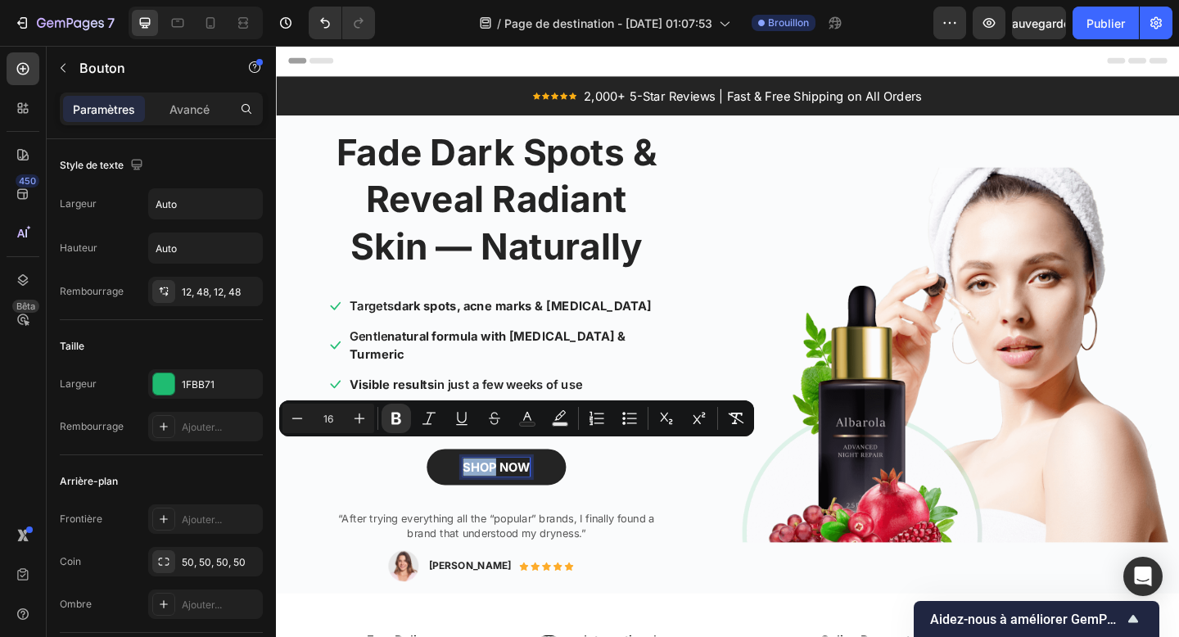
click at [613, 503] on div "SHOP NOW Button 32" at bounding box center [516, 504] width 369 height 39
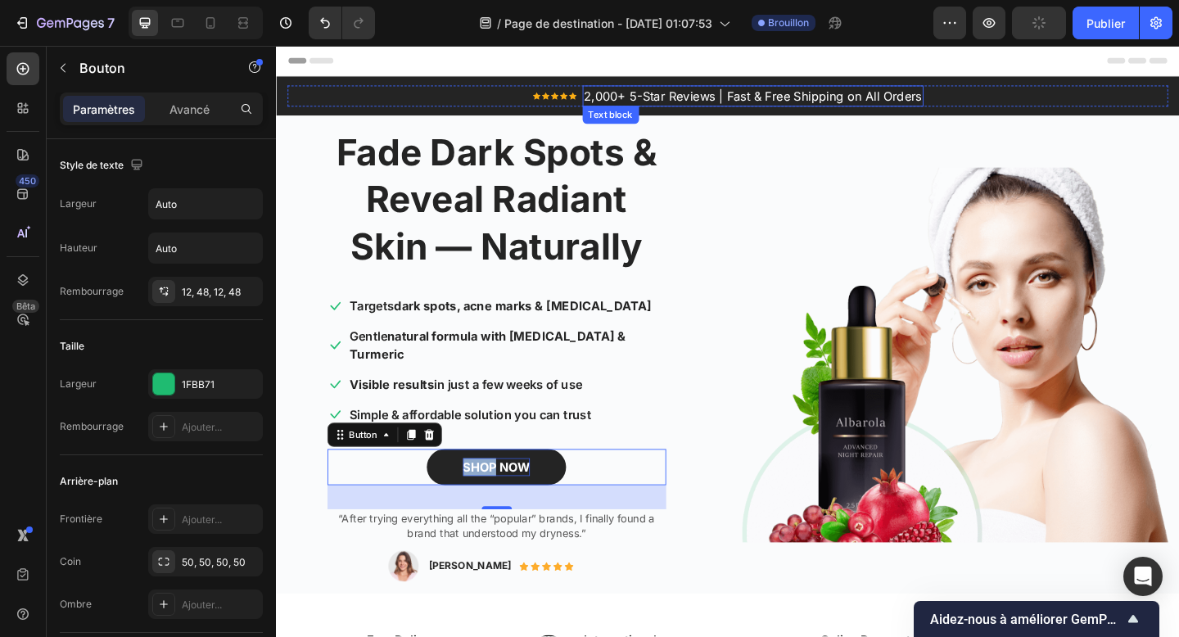
click at [740, 100] on p "2,000+ 5-Star Reviews | Fast & Free Shipping on All Orders" at bounding box center [795, 101] width 368 height 20
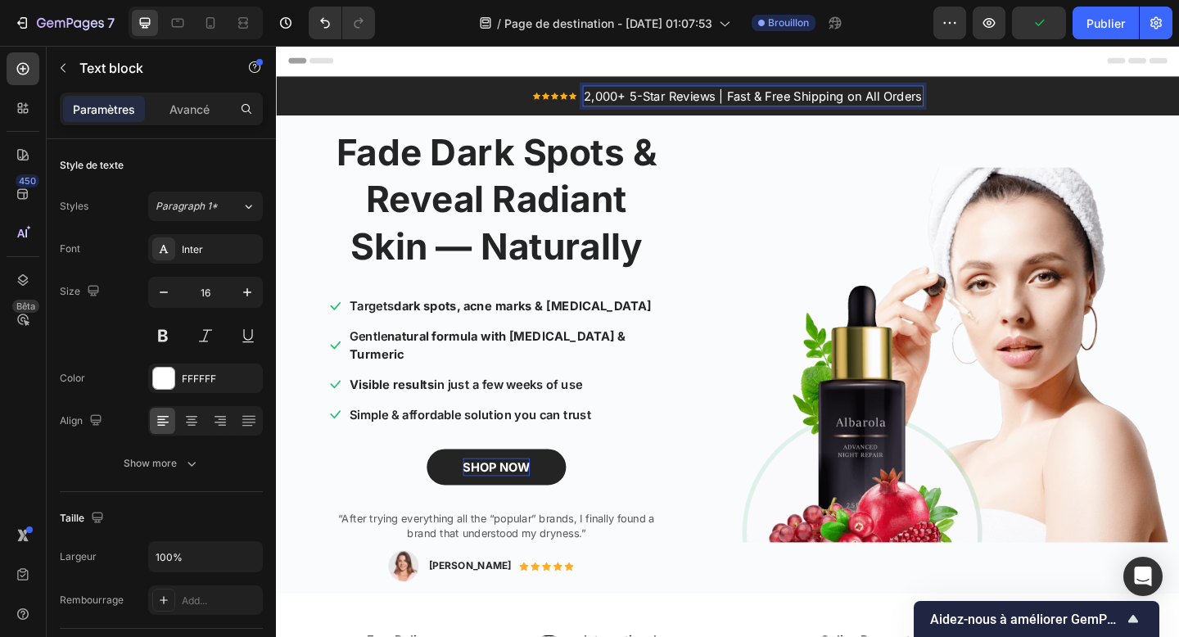
click at [740, 100] on p "2,000+ 5-Star Reviews | Fast & Free Shipping on All Orders" at bounding box center [795, 101] width 368 height 20
click at [505, 560] on p "“After trying everything all the “popular” brands, I finally found a brand that…" at bounding box center [515, 568] width 365 height 32
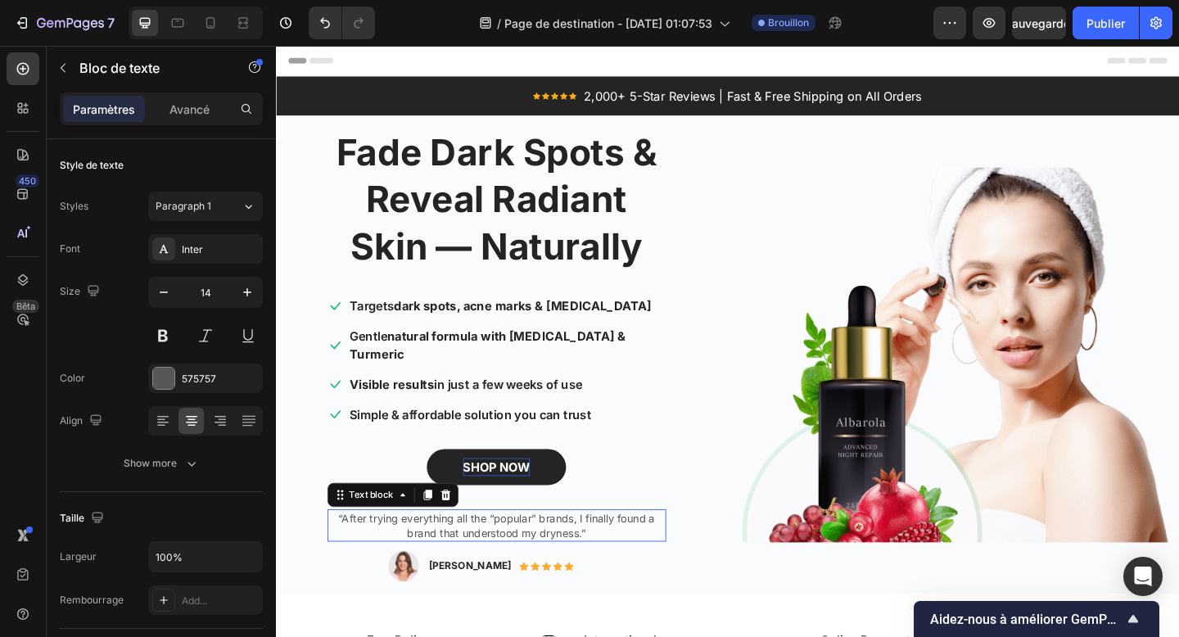
click at [505, 560] on p "“After trying everything all the “popular” brands, I finally found a brand that…" at bounding box center [515, 568] width 365 height 32
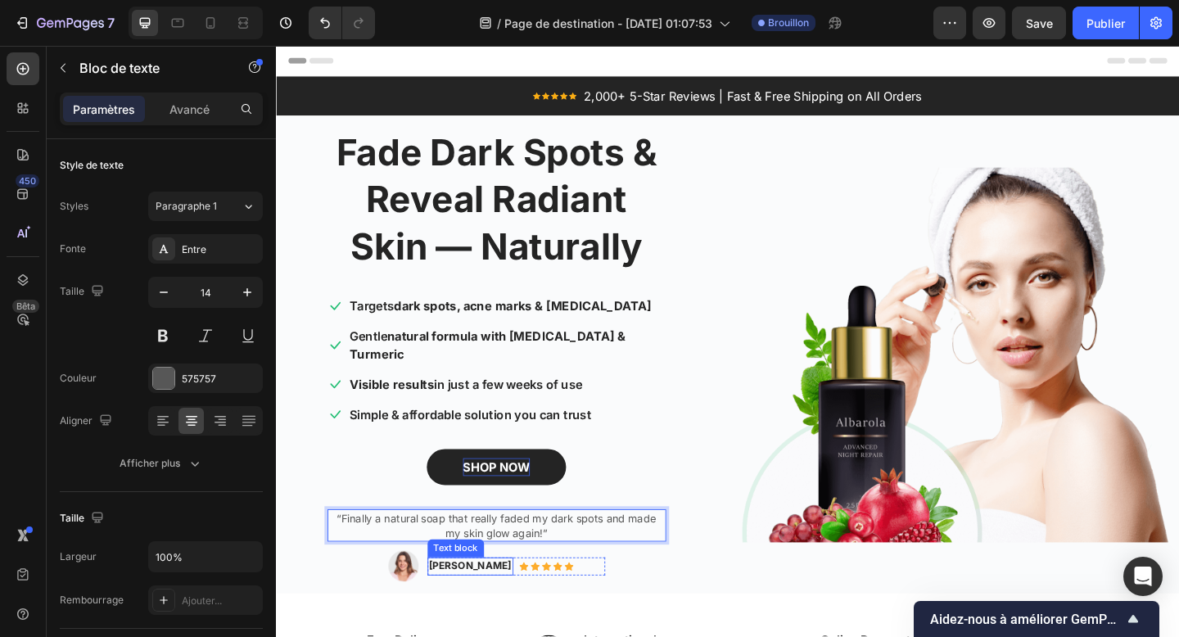
click at [508, 604] on p "Rita Carrol" at bounding box center [487, 612] width 90 height 16
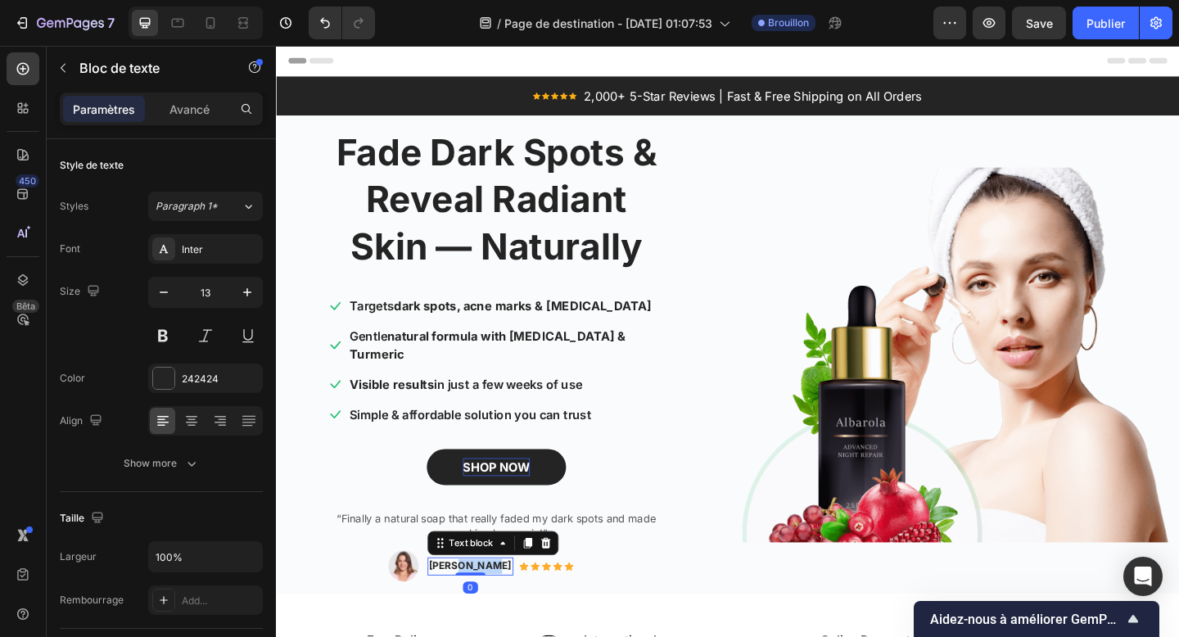
click at [508, 604] on p "Rita Carrol" at bounding box center [487, 612] width 90 height 16
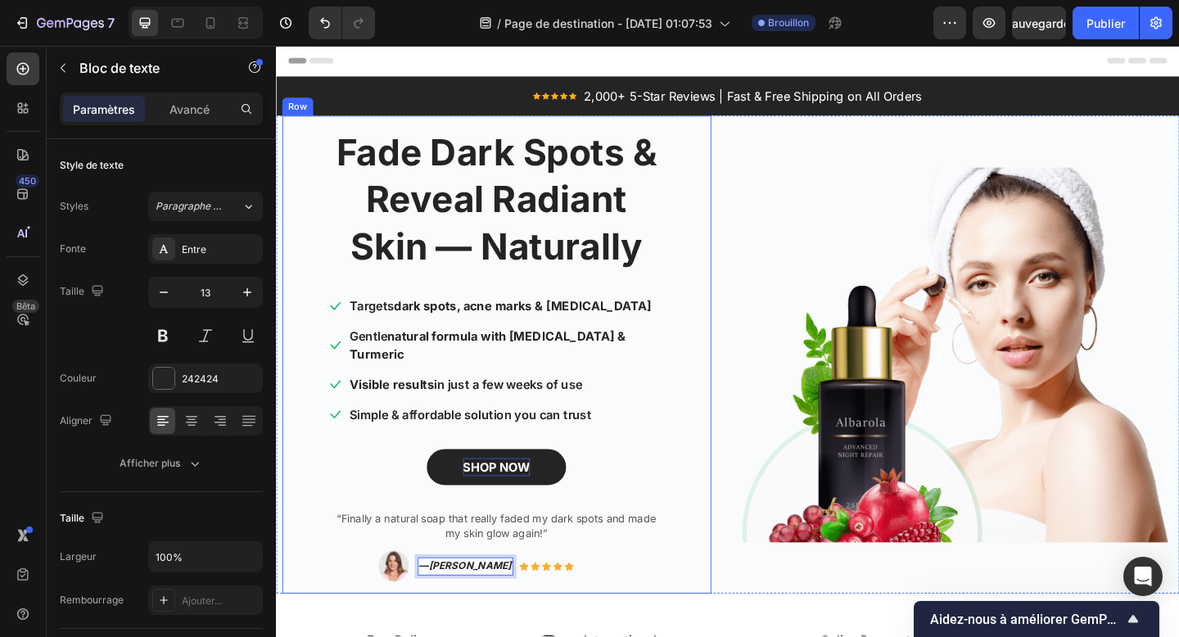
click at [629, 613] on div "Fade Dark Spots & Reveal Radiant Skin — Naturally Heading Icon Targets dark spo…" at bounding box center [516, 382] width 467 height 520
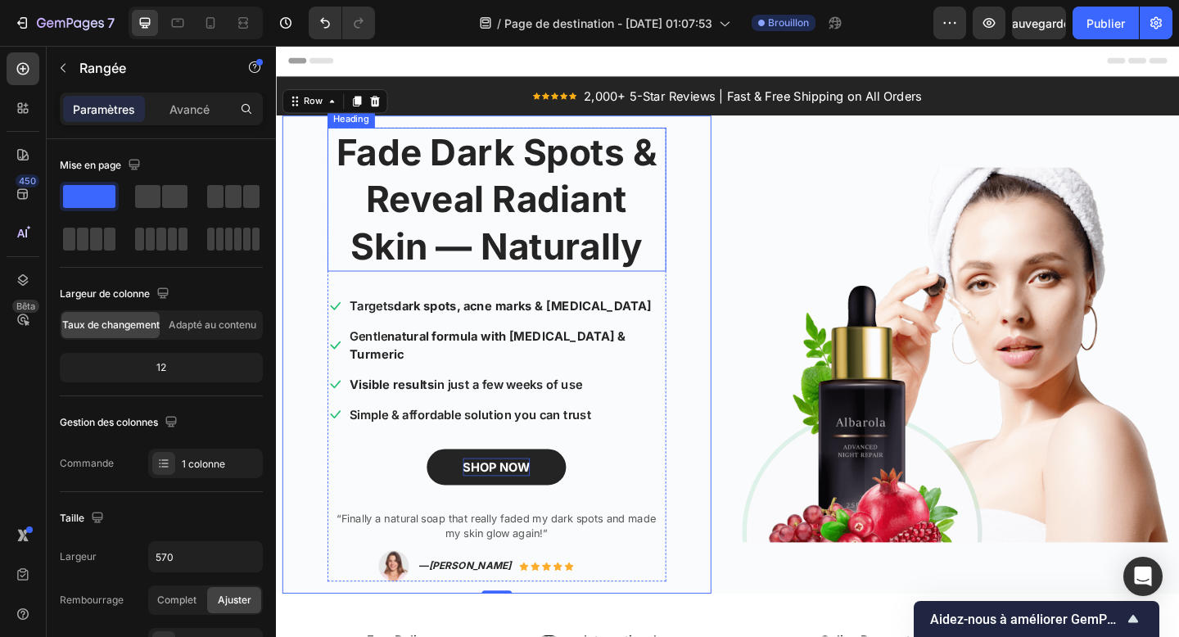
click at [521, 201] on p "Fade Dark Spots & Reveal Radiant Skin — Naturally" at bounding box center [515, 213] width 365 height 153
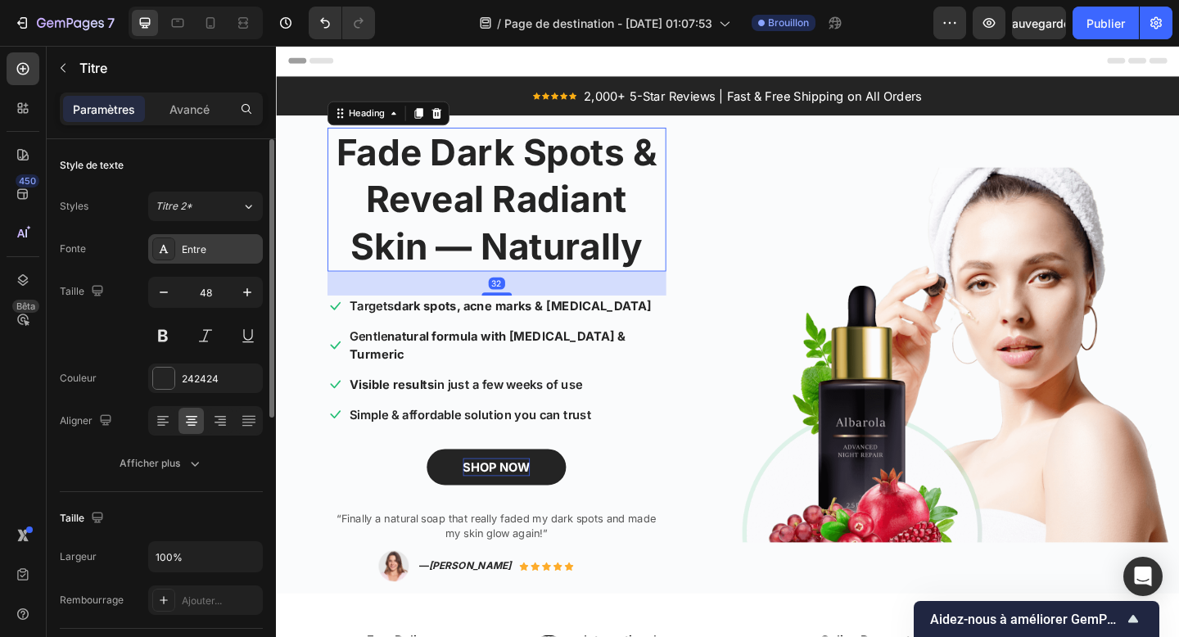
click at [215, 235] on div "Entre" at bounding box center [205, 248] width 115 height 29
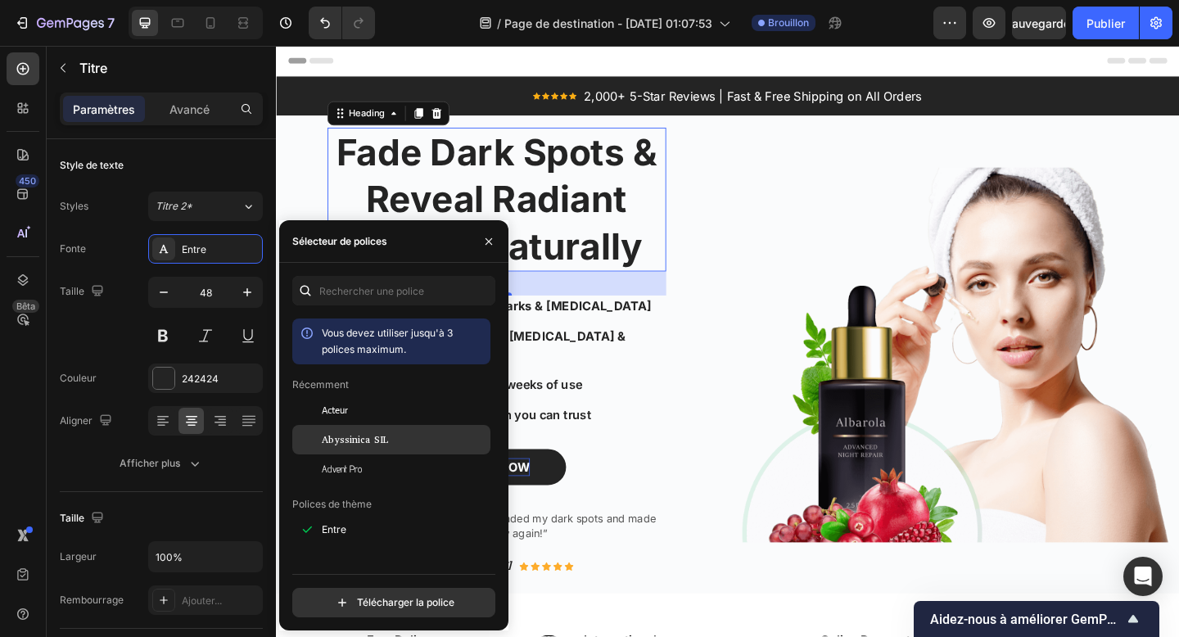
click at [392, 440] on div "Abyssinica SIL" at bounding box center [404, 439] width 165 height 15
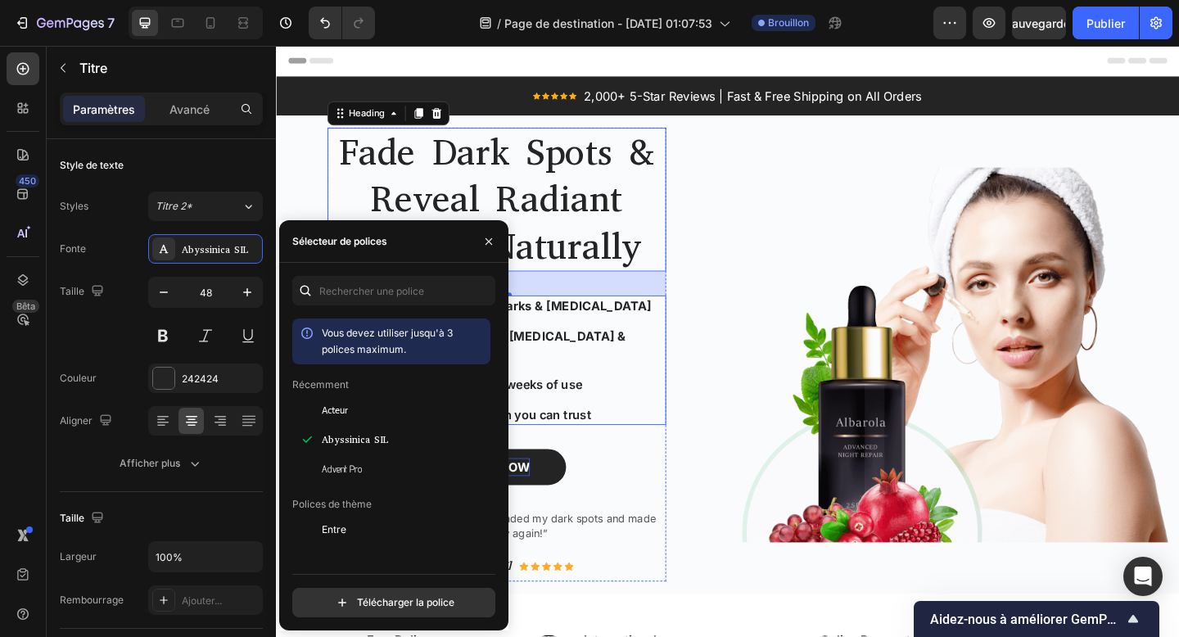
click at [607, 342] on ul "Icon Targets dark spots, acne marks & hyperpigmentation Text block Icon Gentle …" at bounding box center [516, 388] width 369 height 141
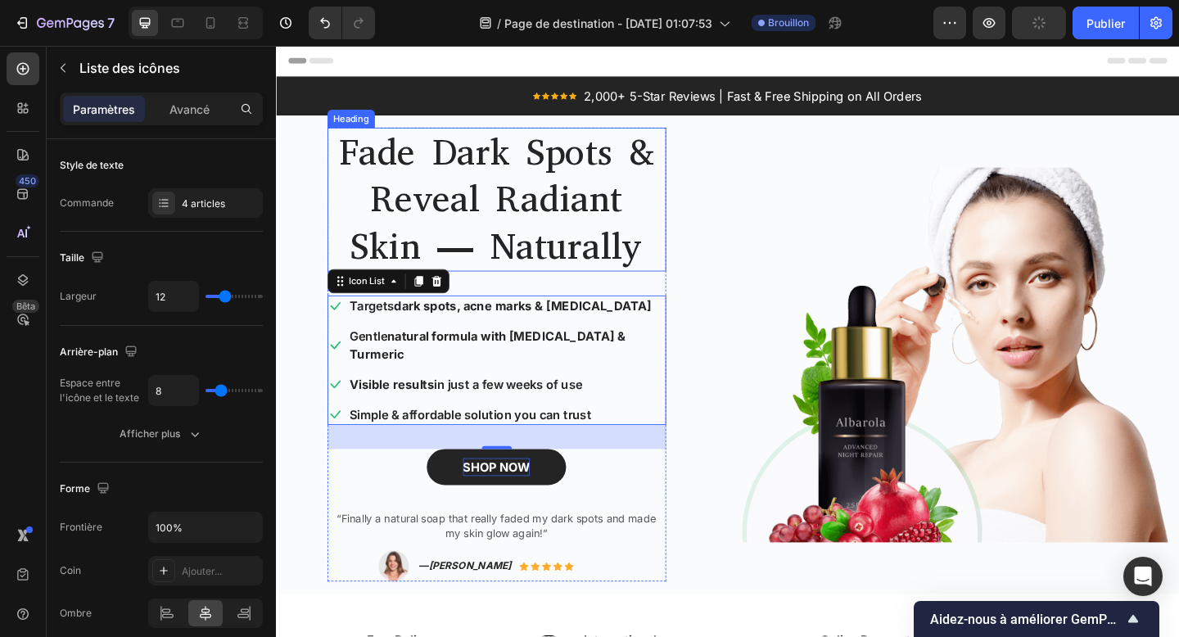
click at [510, 256] on p "Fade Dark Spots & Reveal Radiant Skin — Naturally" at bounding box center [515, 213] width 365 height 153
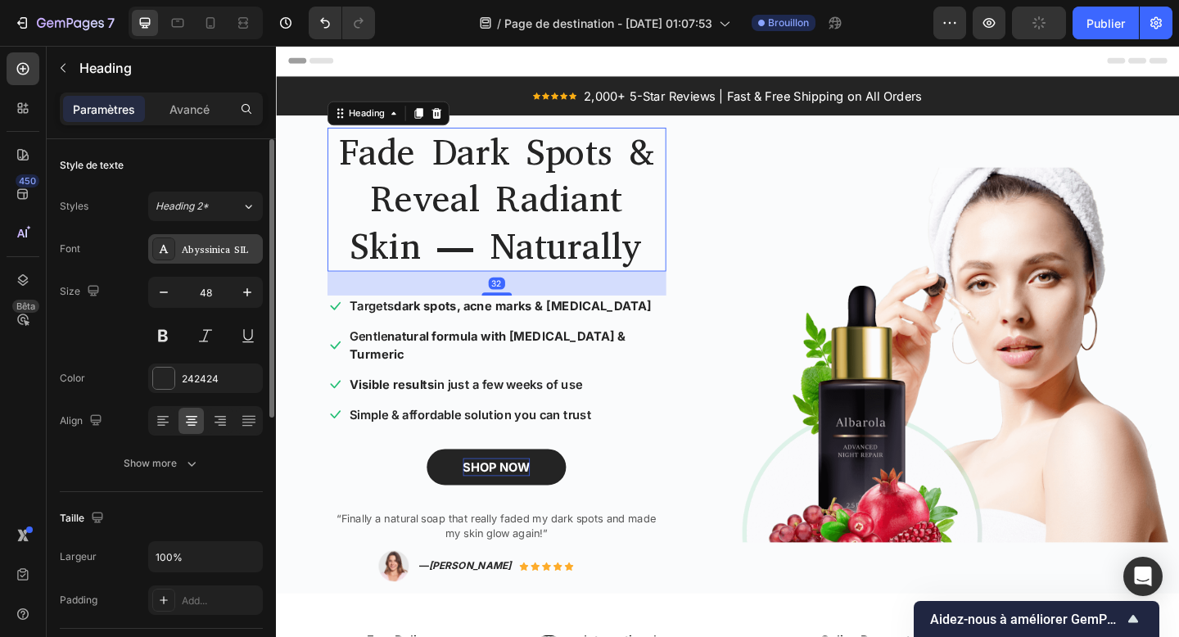
click at [232, 246] on div "Abyssinica SIL" at bounding box center [220, 249] width 77 height 15
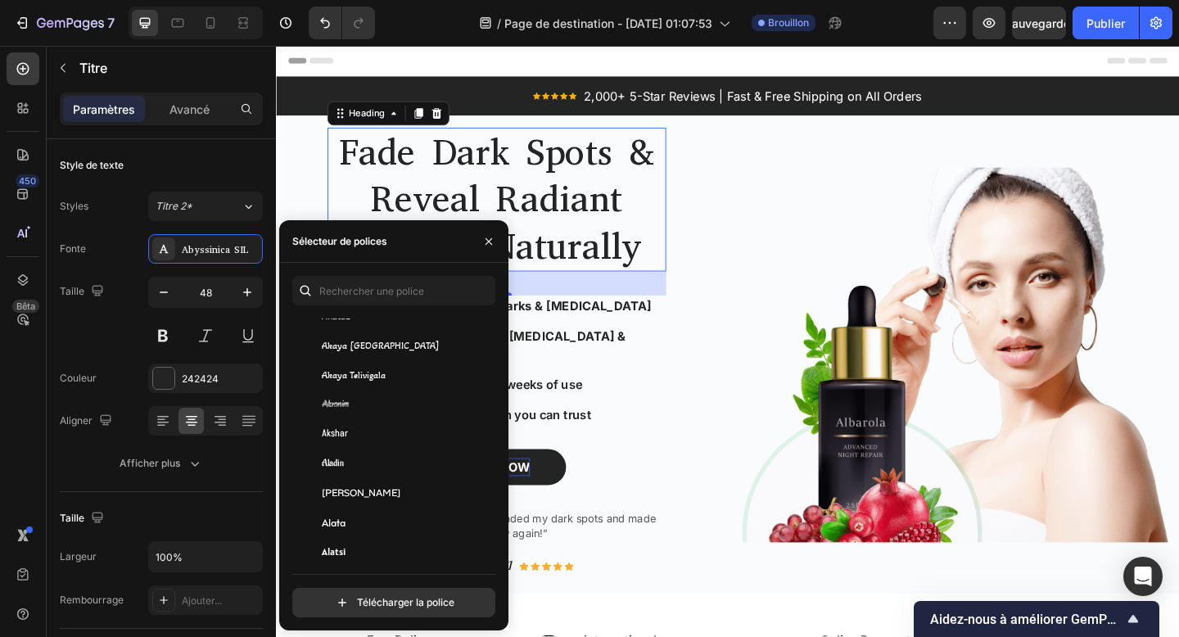
scroll to position [906, 0]
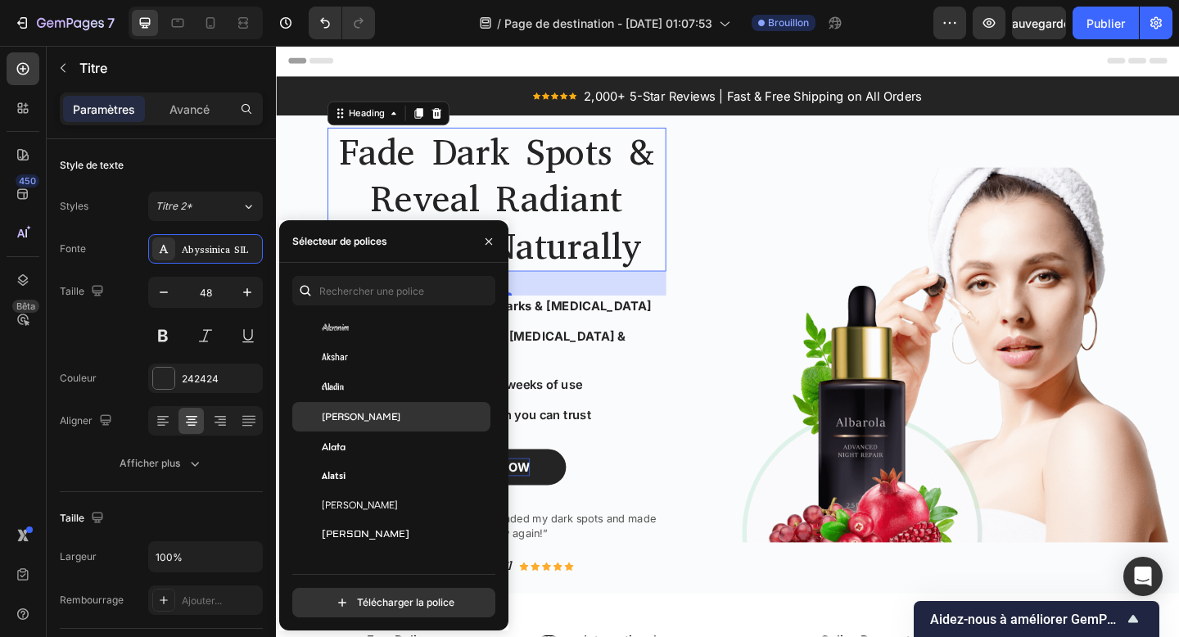
click at [392, 426] on div "Alan Sans" at bounding box center [391, 416] width 198 height 29
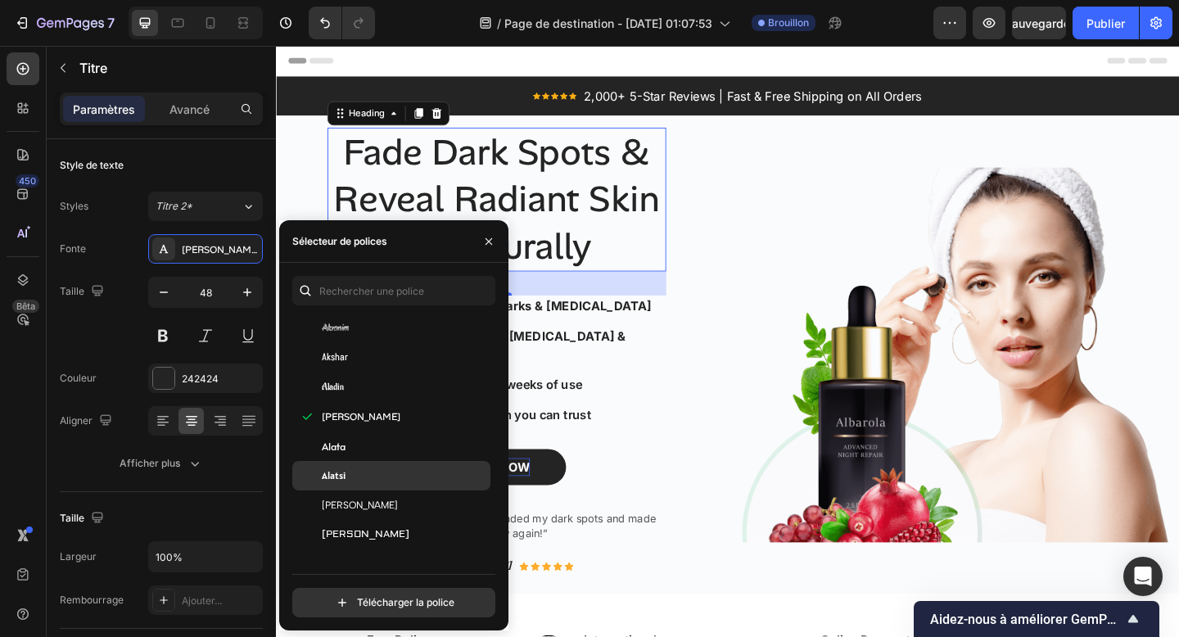
click at [364, 476] on div "Alatsi" at bounding box center [404, 475] width 165 height 15
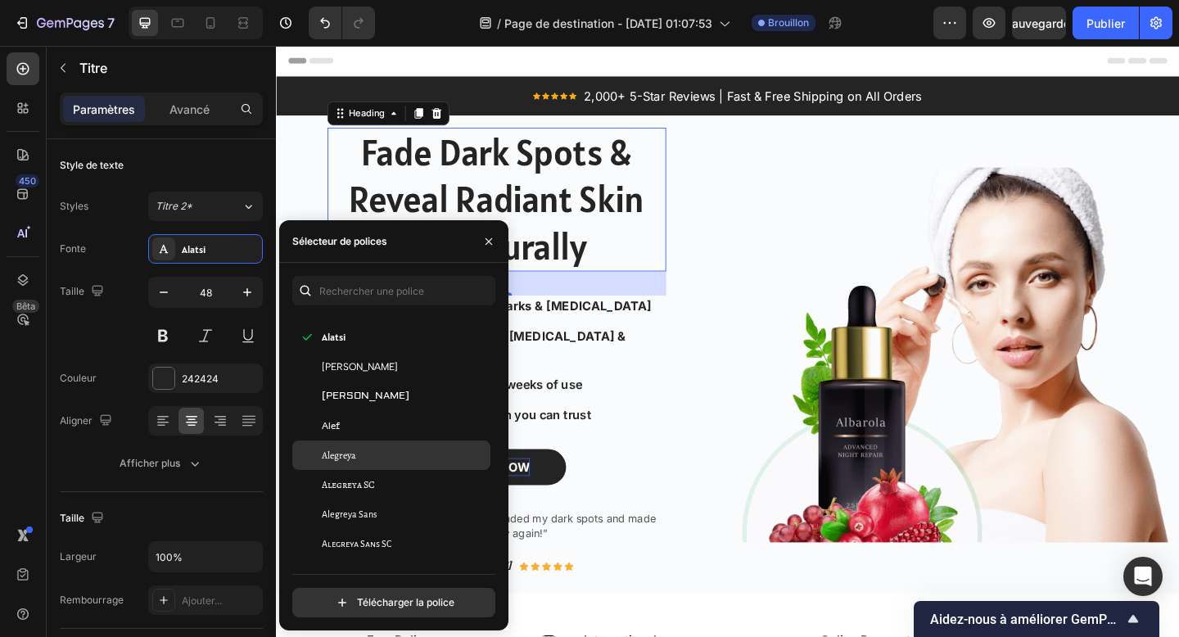
scroll to position [1054, 0]
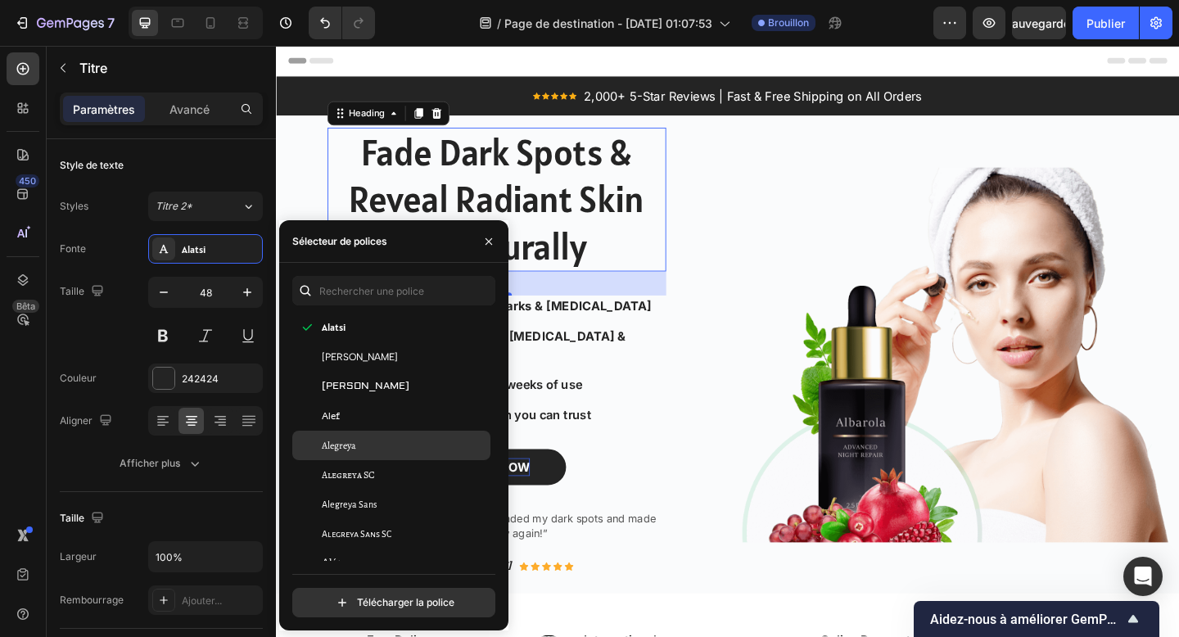
click at [382, 446] on div "Alegreya" at bounding box center [404, 445] width 165 height 15
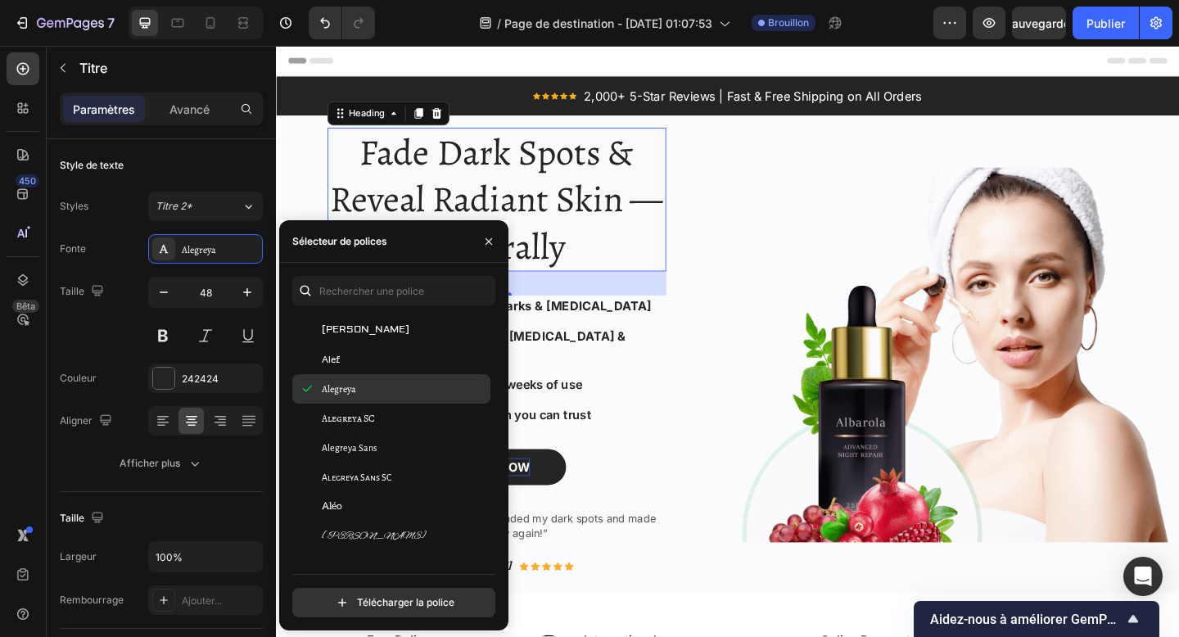
scroll to position [1116, 0]
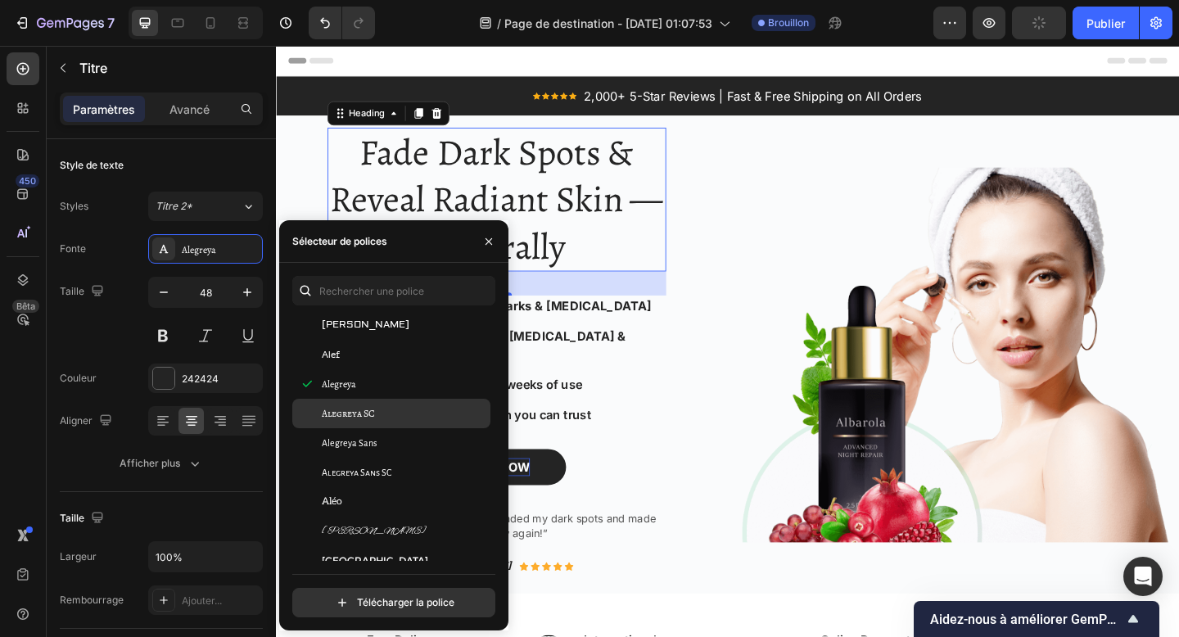
click at [386, 419] on div "Alegreya SC" at bounding box center [404, 413] width 165 height 15
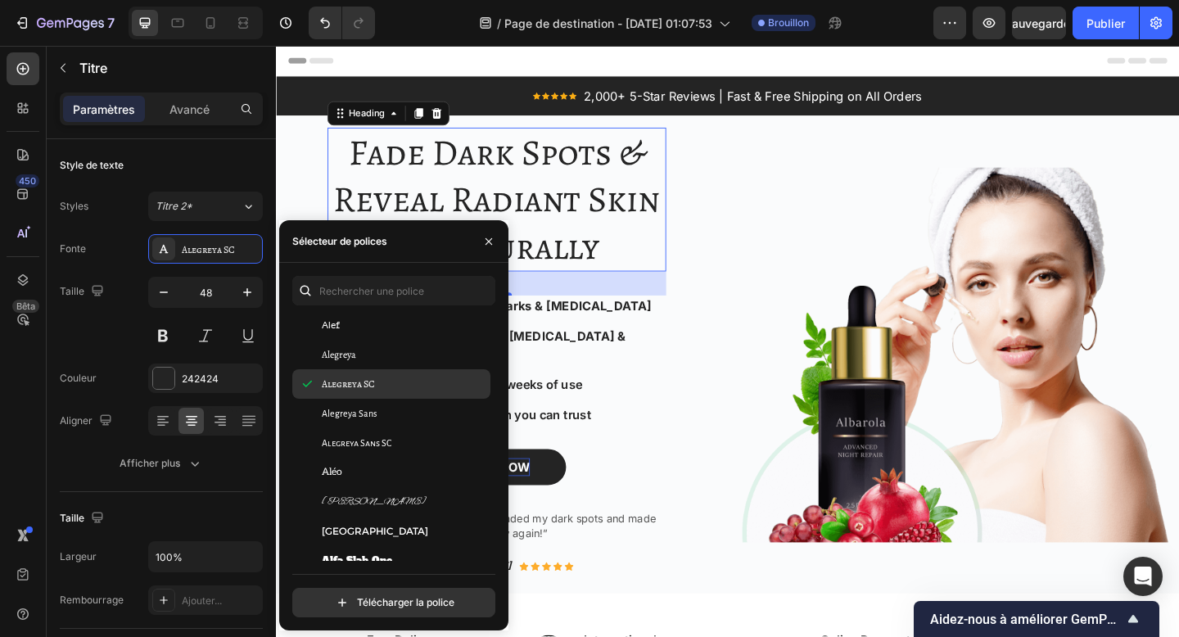
scroll to position [1190, 0]
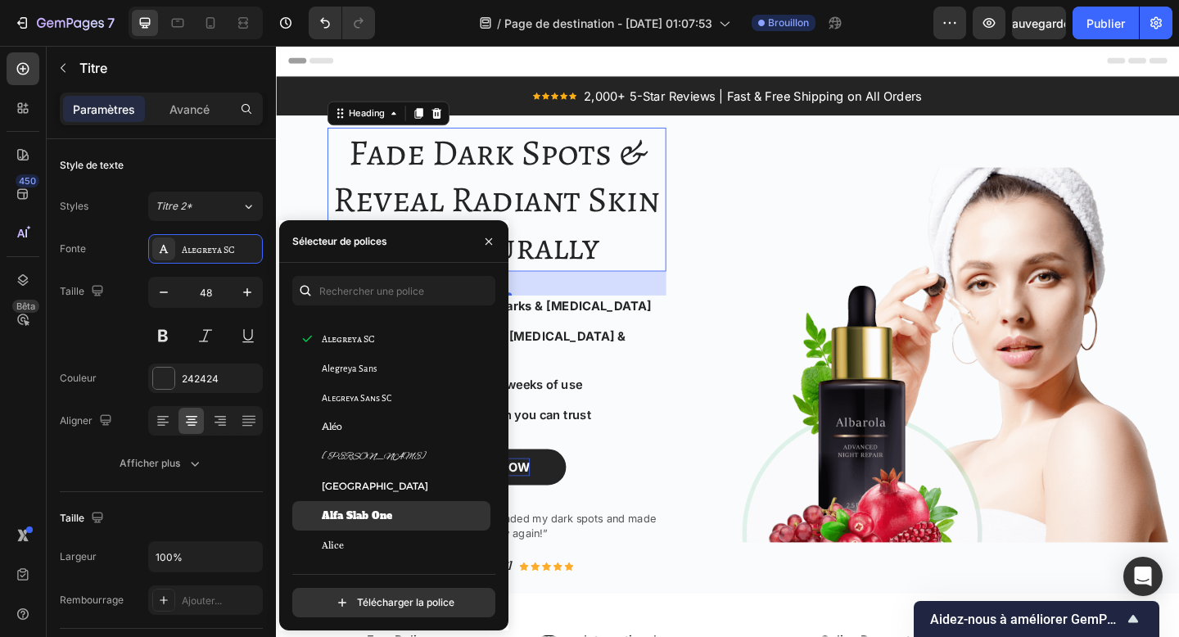
click at [376, 509] on font "Alfa Slab One" at bounding box center [357, 515] width 70 height 13
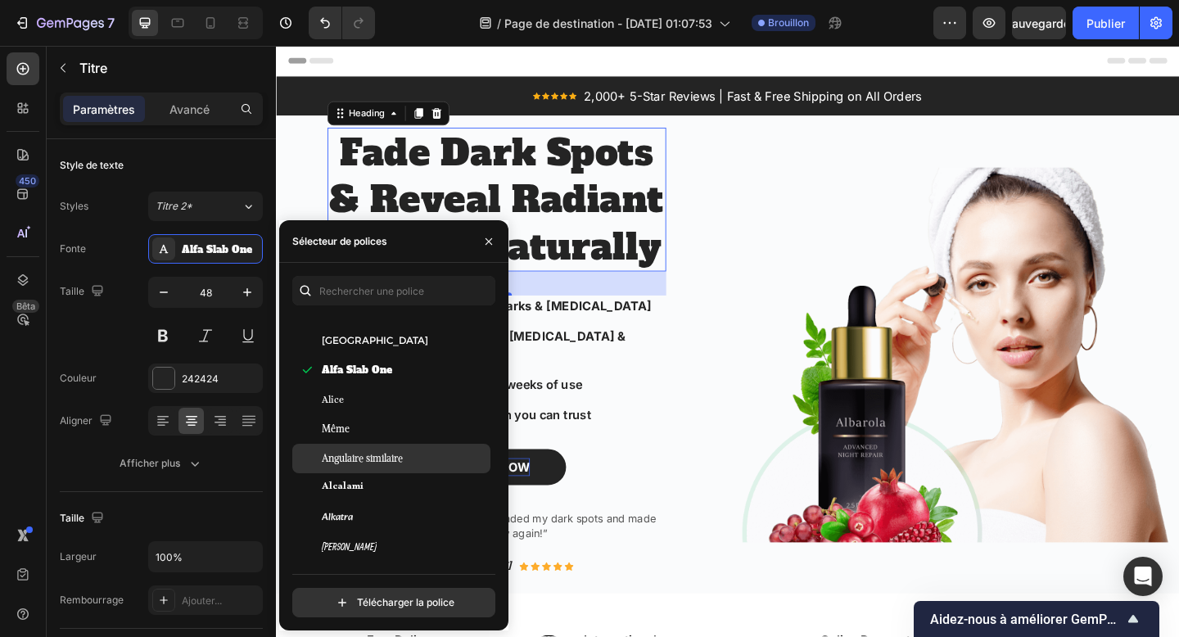
scroll to position [1339, 0]
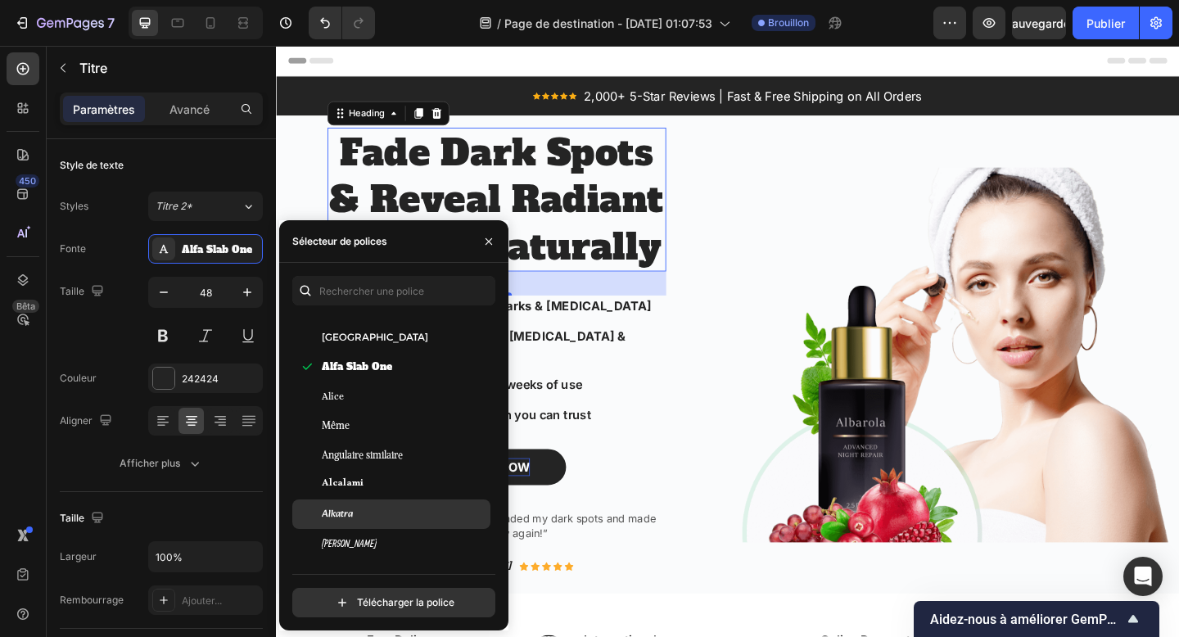
click at [367, 510] on div "Alkatra" at bounding box center [404, 514] width 165 height 15
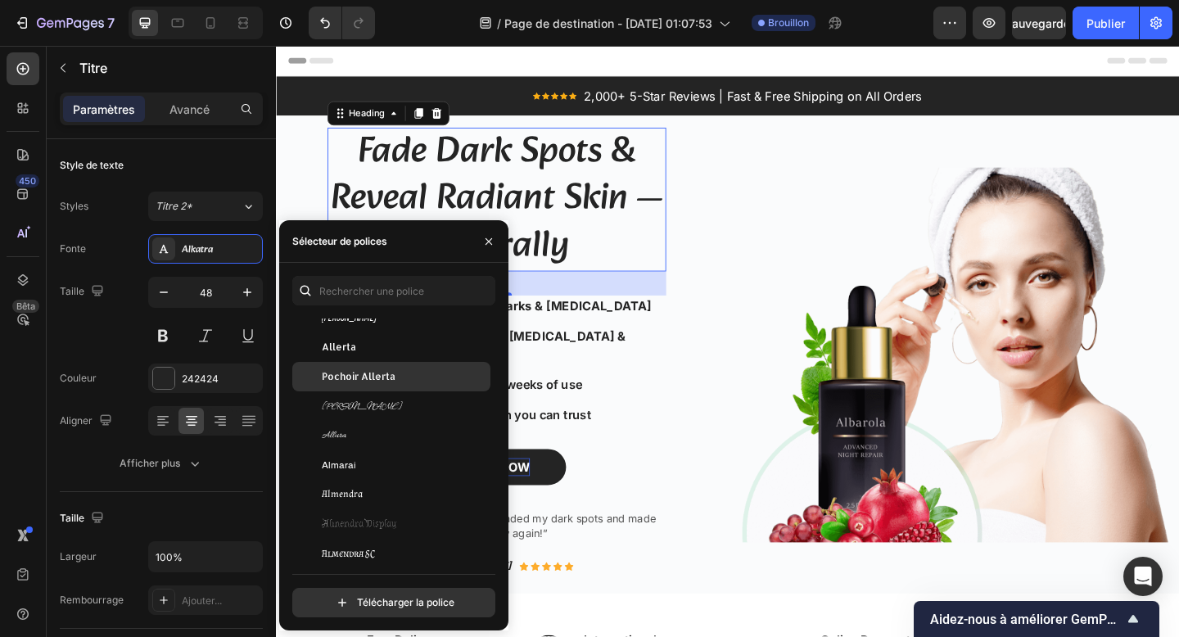
scroll to position [1575, 0]
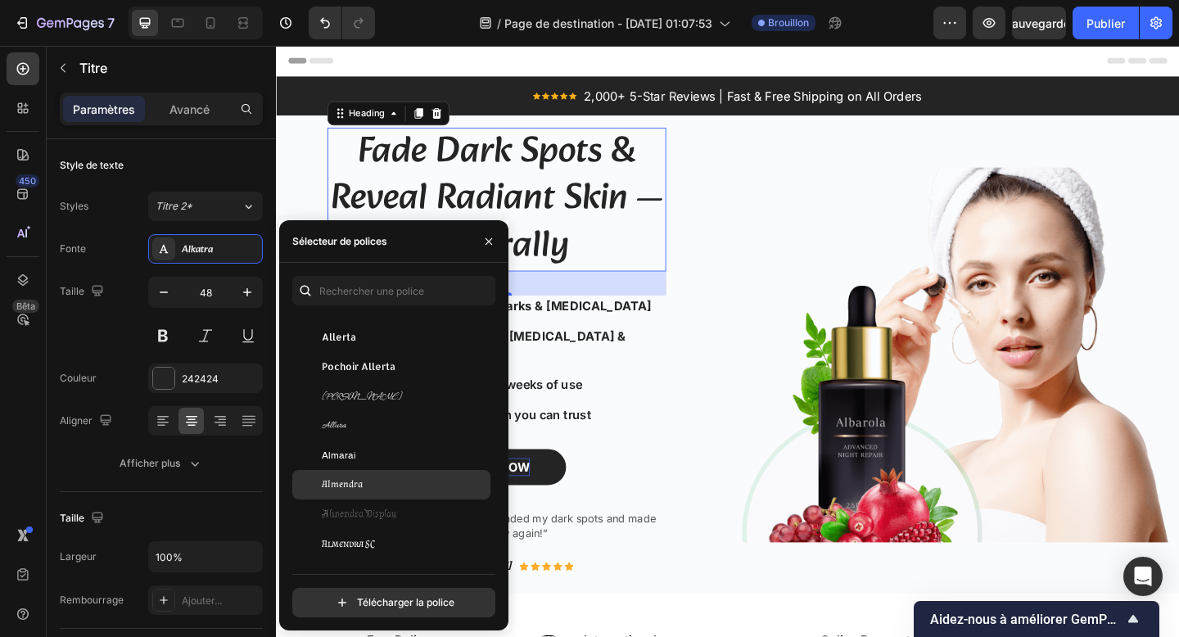
click at [402, 493] on div "Almendra" at bounding box center [391, 484] width 198 height 29
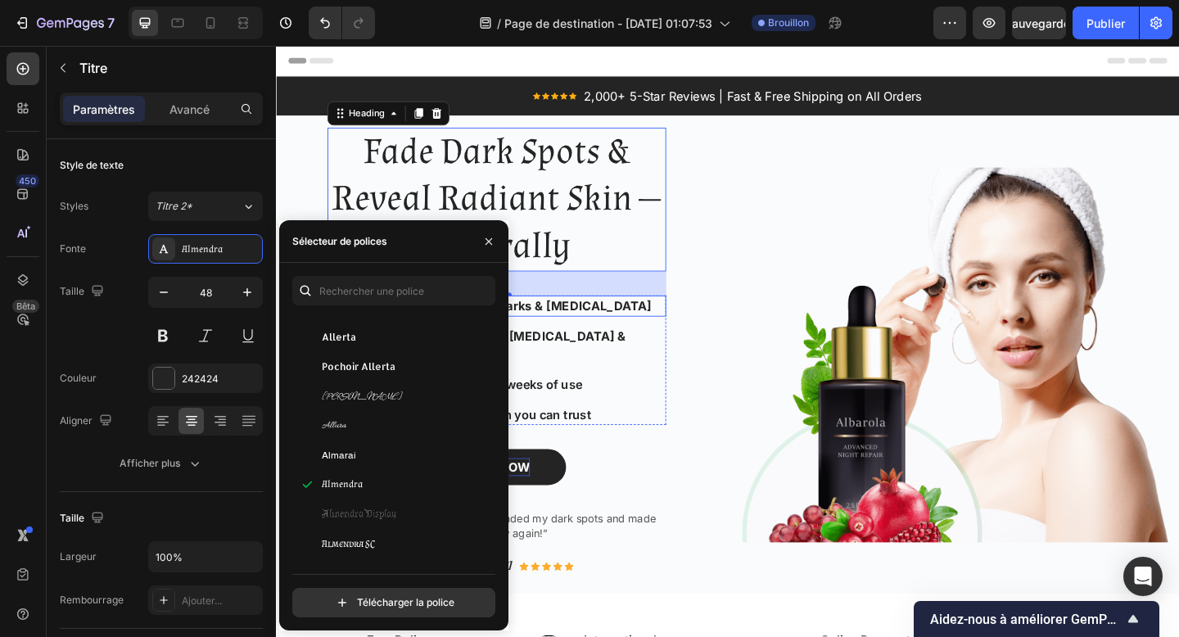
click at [609, 335] on strong "dark spots, acne marks & [MEDICAL_DATA]" at bounding box center [545, 329] width 280 height 16
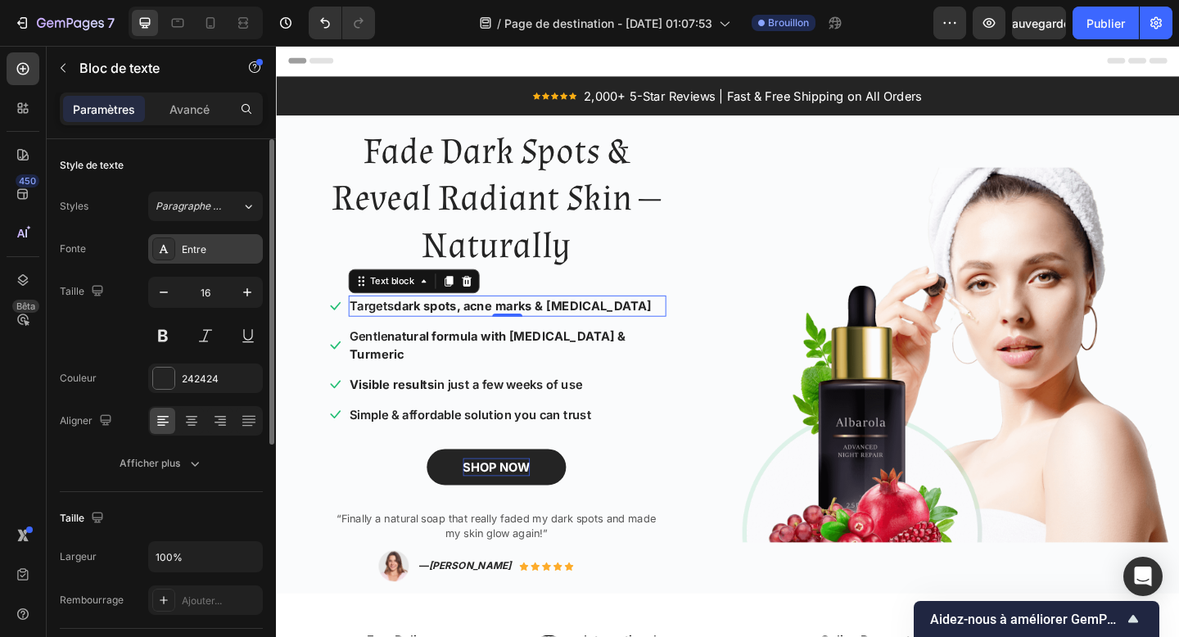
click at [234, 244] on div "Entre" at bounding box center [220, 249] width 77 height 15
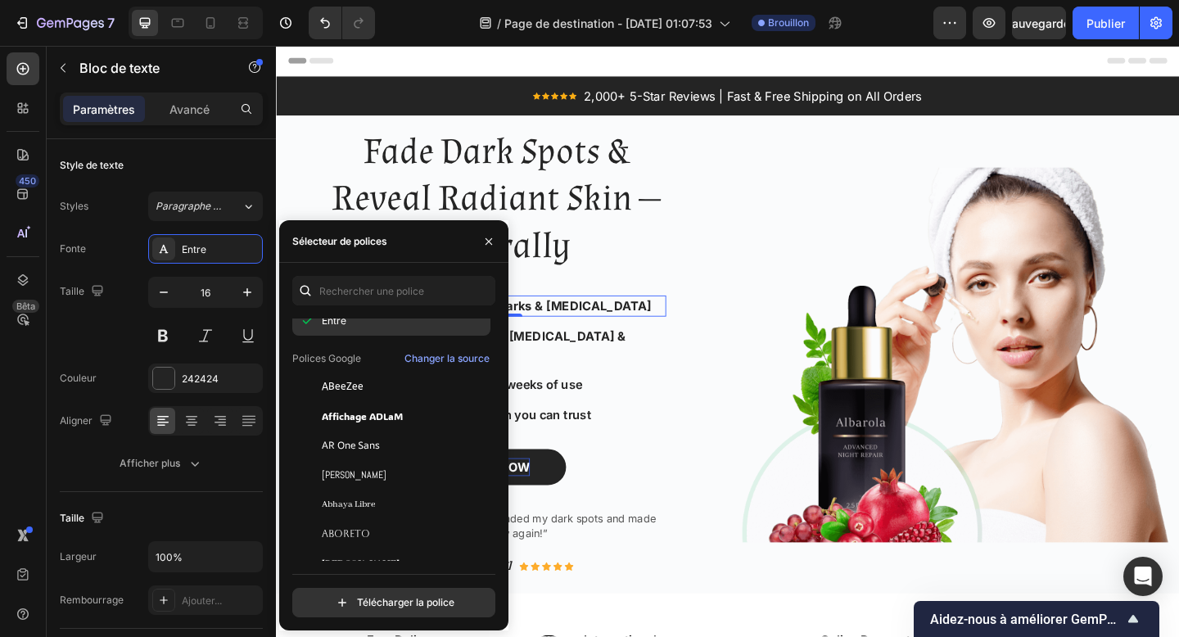
scroll to position [212, 0]
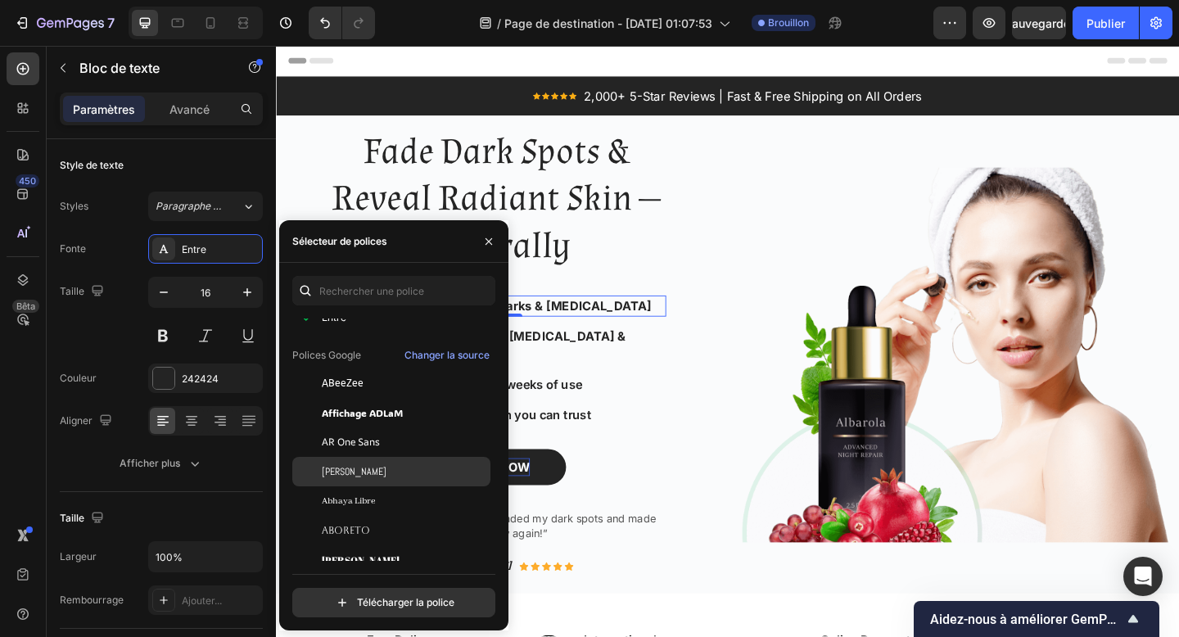
click at [410, 478] on div "[PERSON_NAME]" at bounding box center [404, 471] width 165 height 15
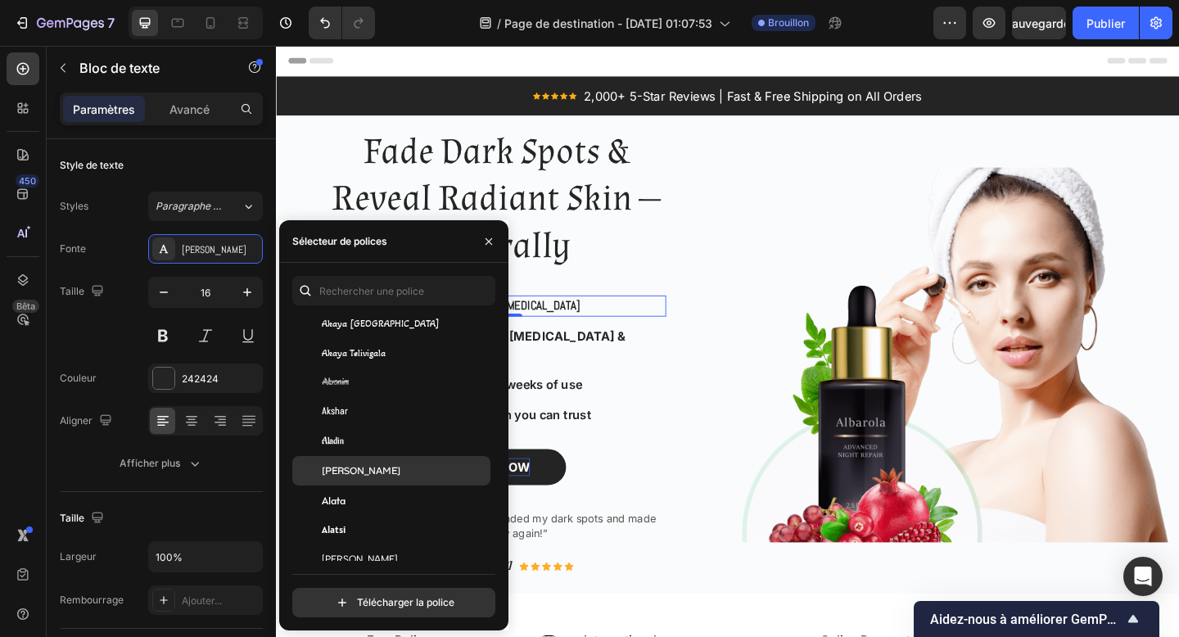
scroll to position [912, 0]
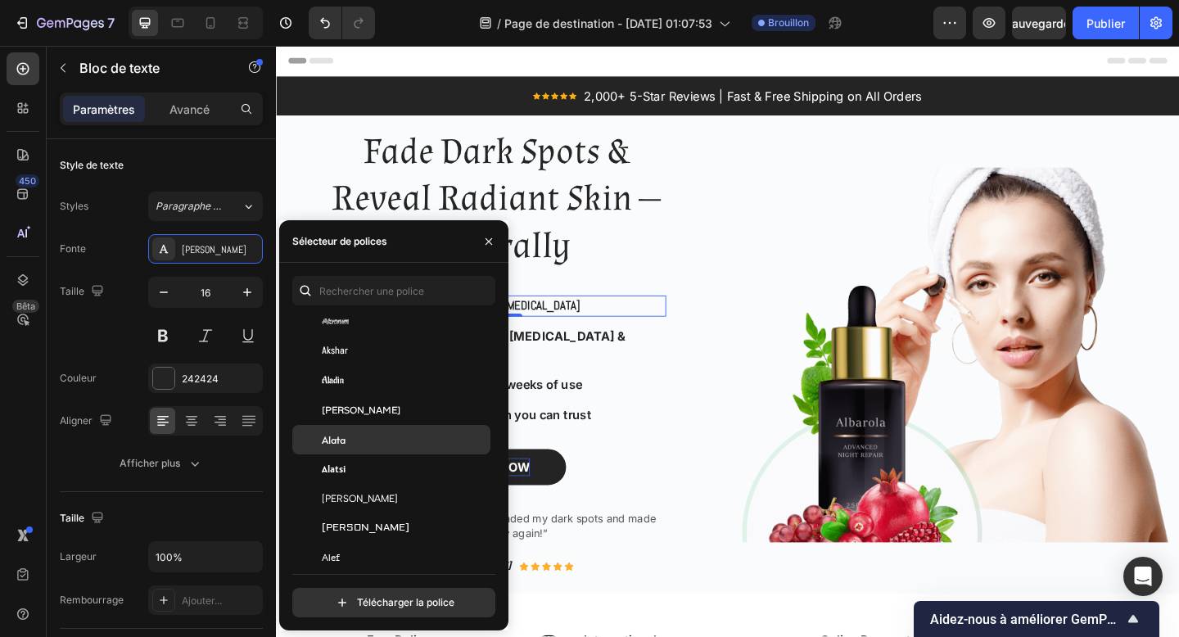
click at [389, 448] on div "Alata" at bounding box center [391, 439] width 198 height 29
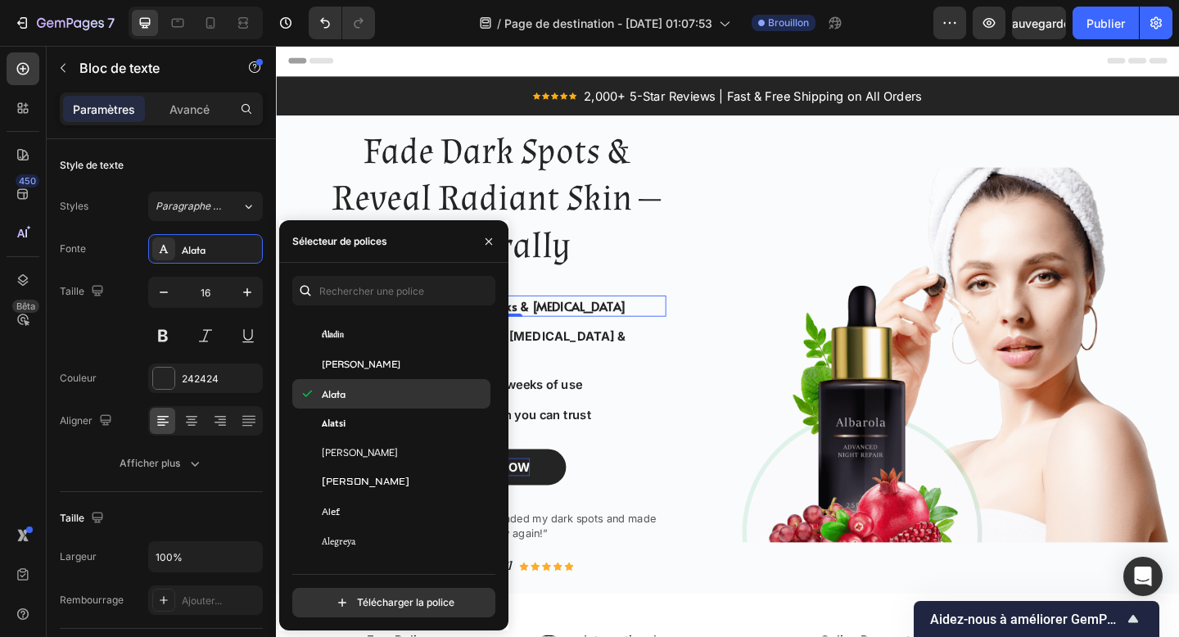
scroll to position [967, 0]
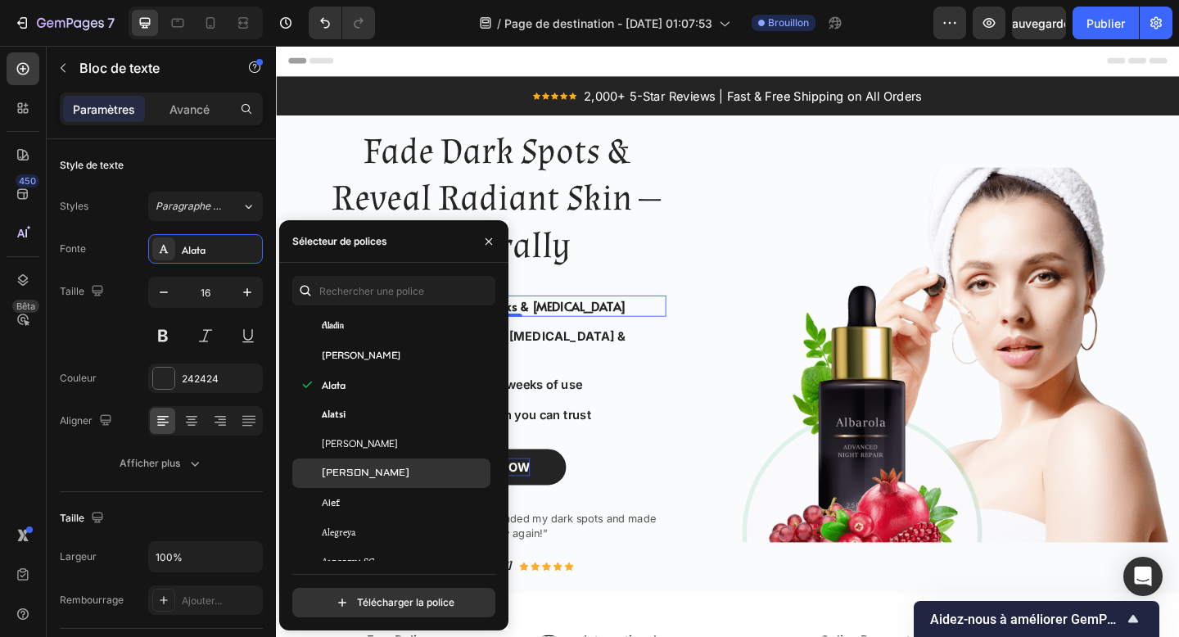
click at [388, 466] on div "Aldrich" at bounding box center [404, 473] width 165 height 15
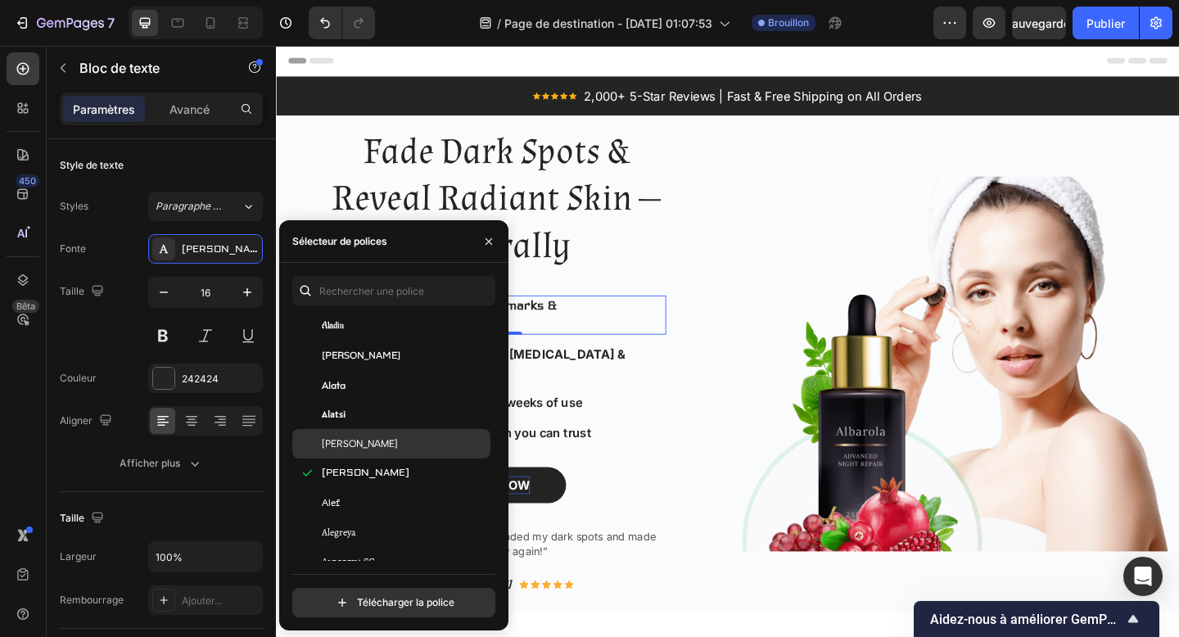
click at [387, 446] on div "Albert Sans" at bounding box center [404, 444] width 165 height 15
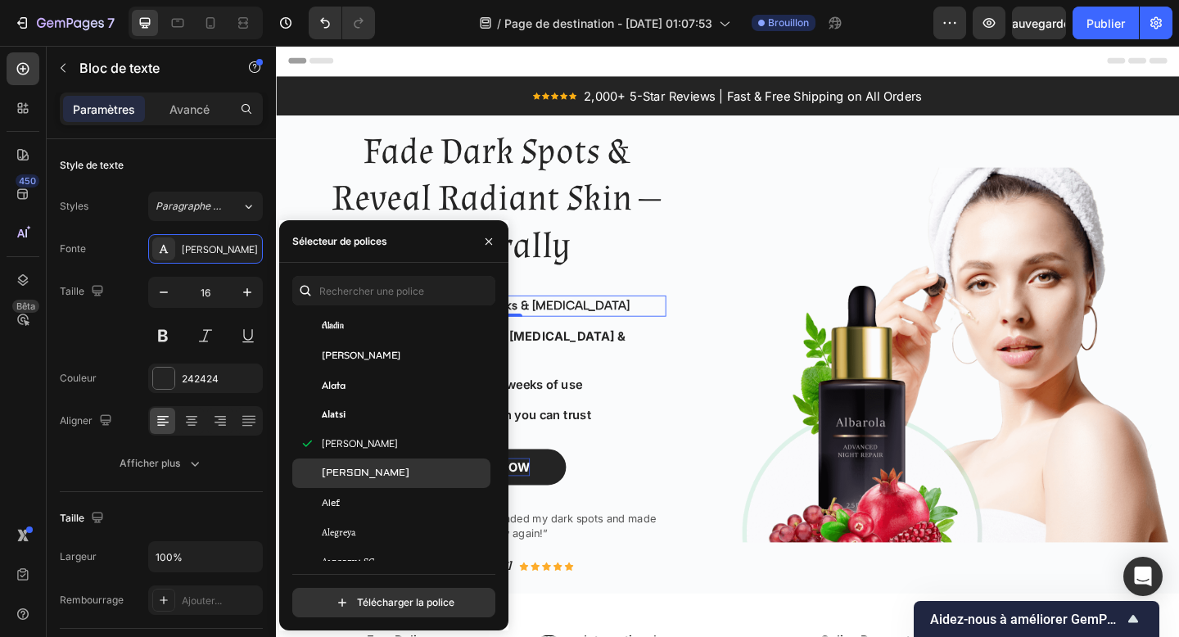
scroll to position [999, 0]
click at [392, 468] on div "Alef" at bounding box center [404, 471] width 165 height 15
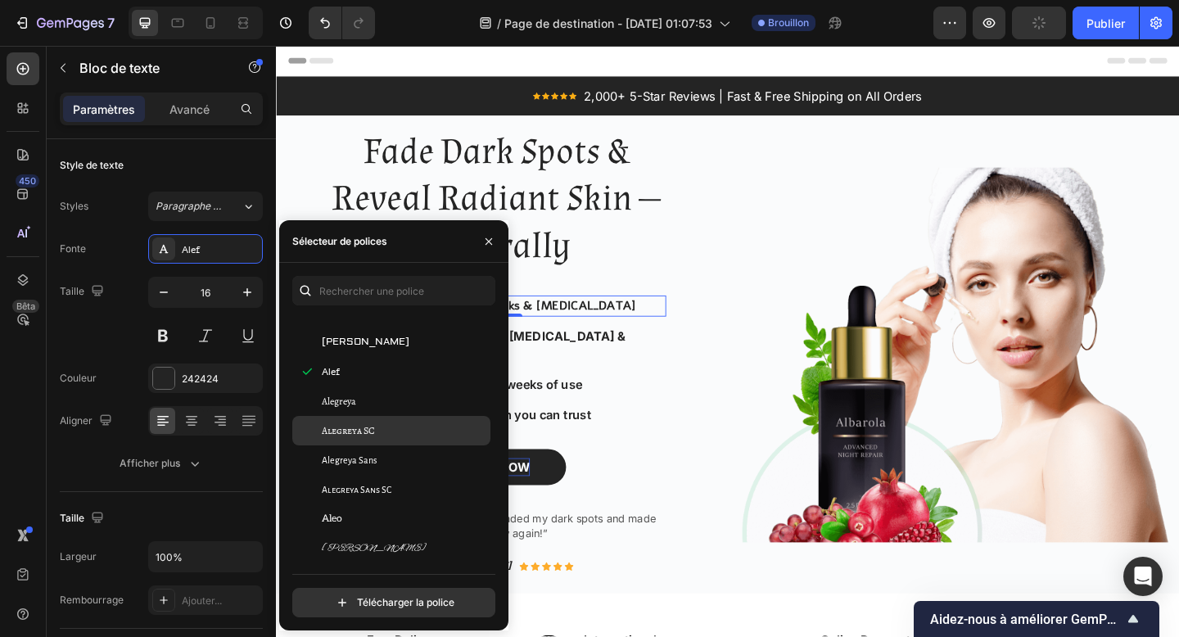
scroll to position [1121, 0]
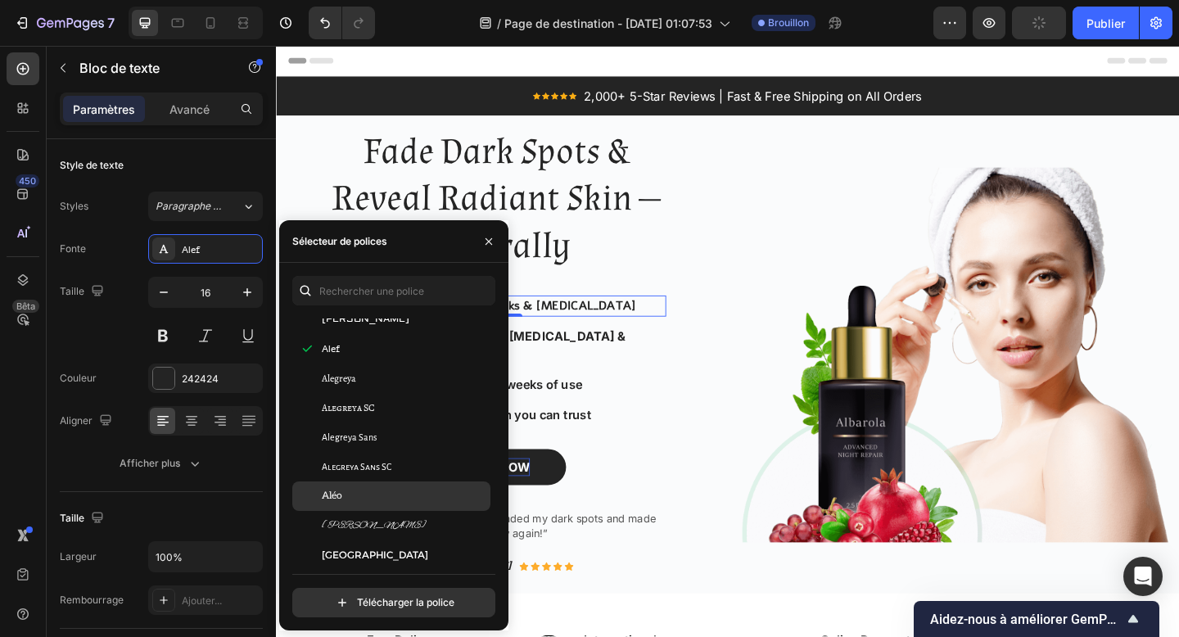
click at [388, 487] on div "Aléo" at bounding box center [391, 496] width 198 height 29
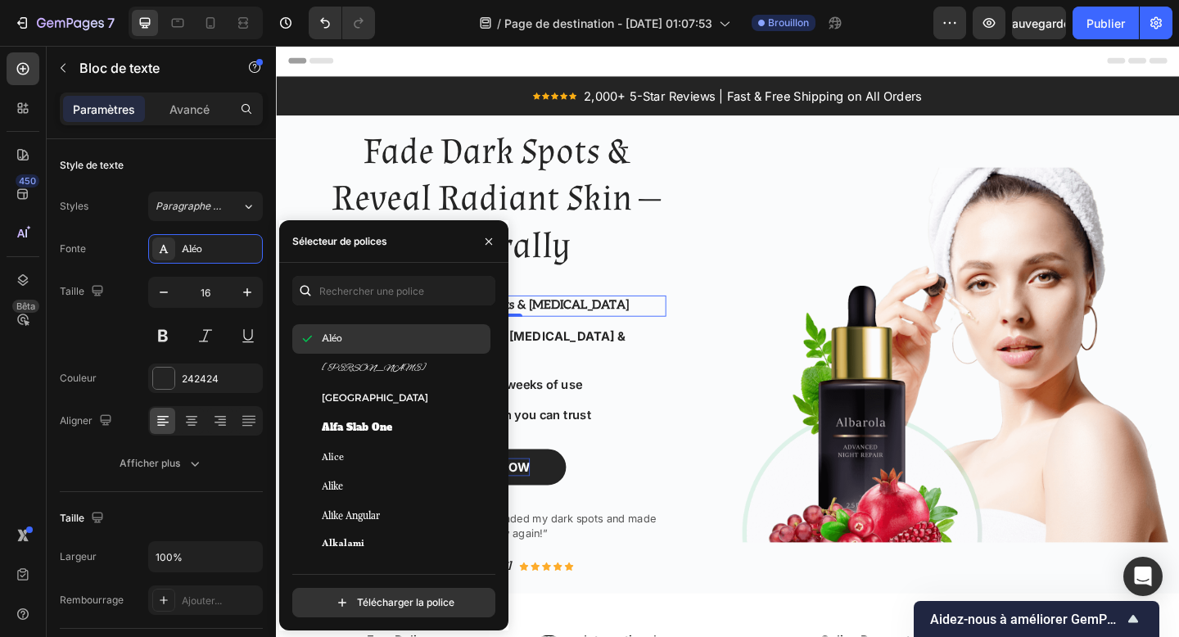
scroll to position [1297, 0]
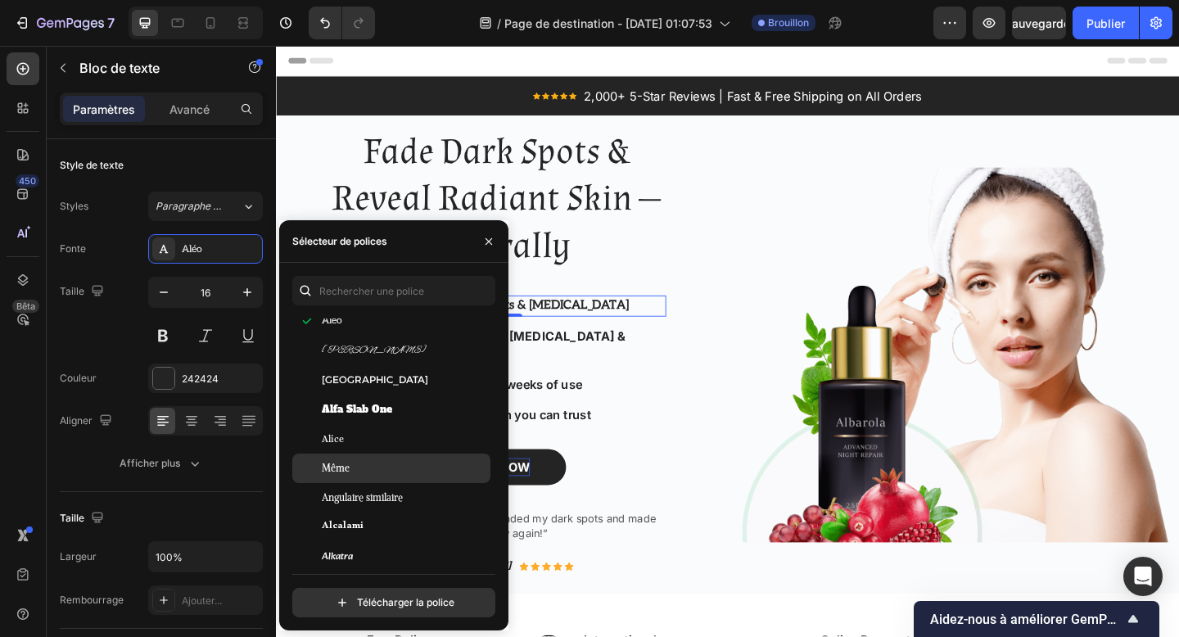
click at [378, 473] on div "Même" at bounding box center [404, 468] width 165 height 15
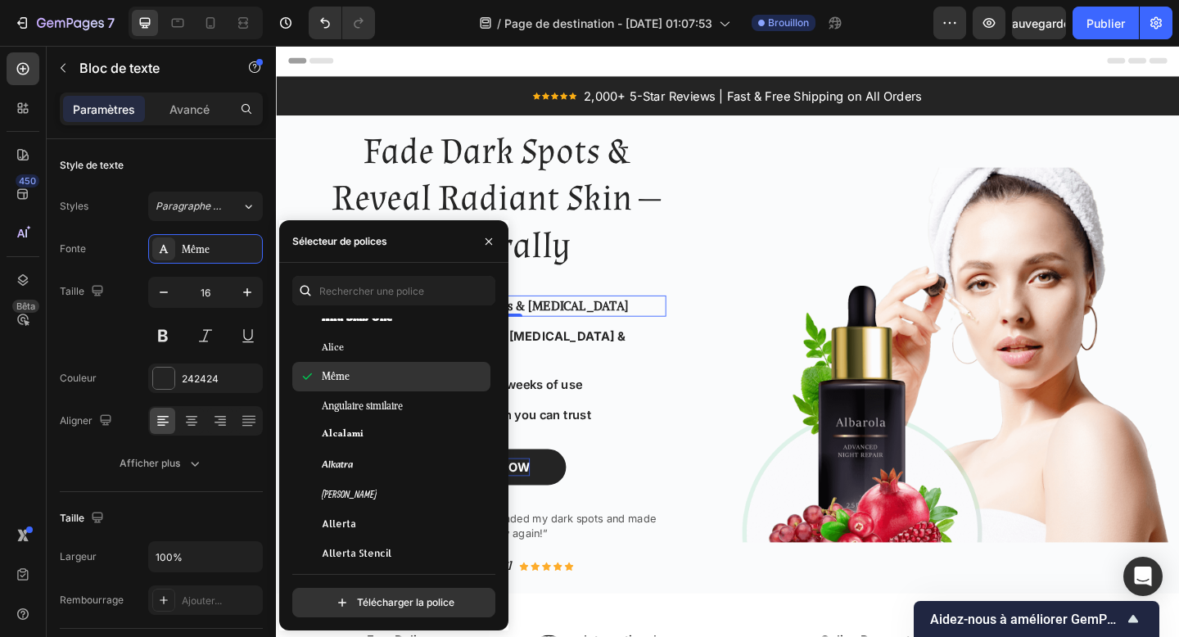
scroll to position [1391, 0]
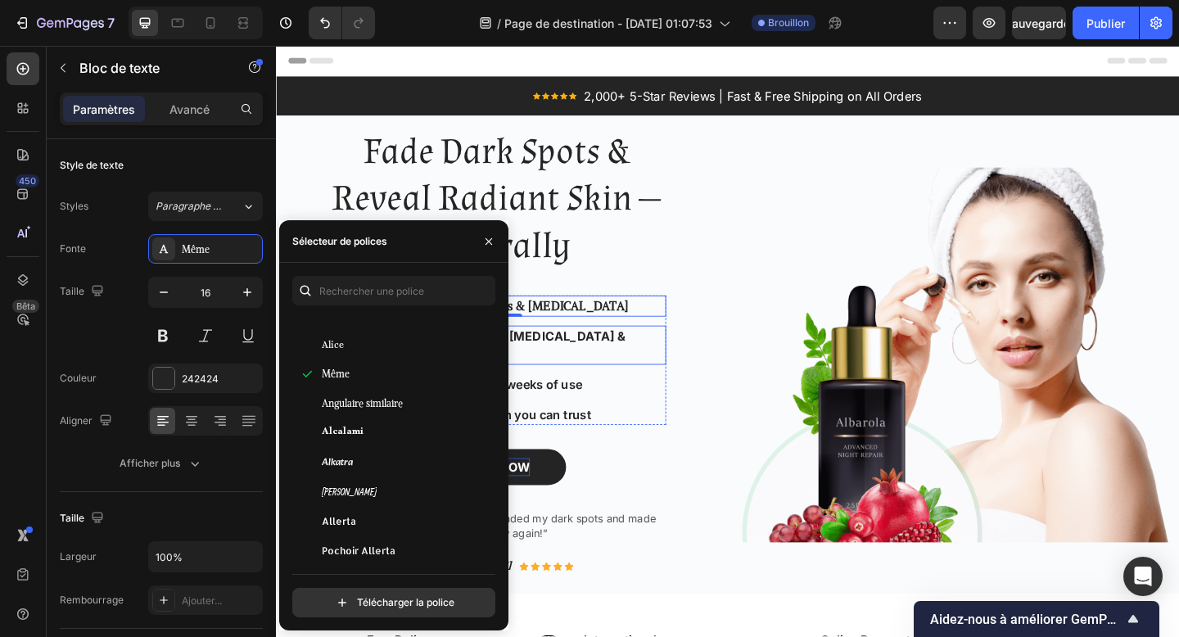
click at [595, 357] on strong "natural formula with Kojic Acid & Turmeric" at bounding box center [506, 372] width 301 height 36
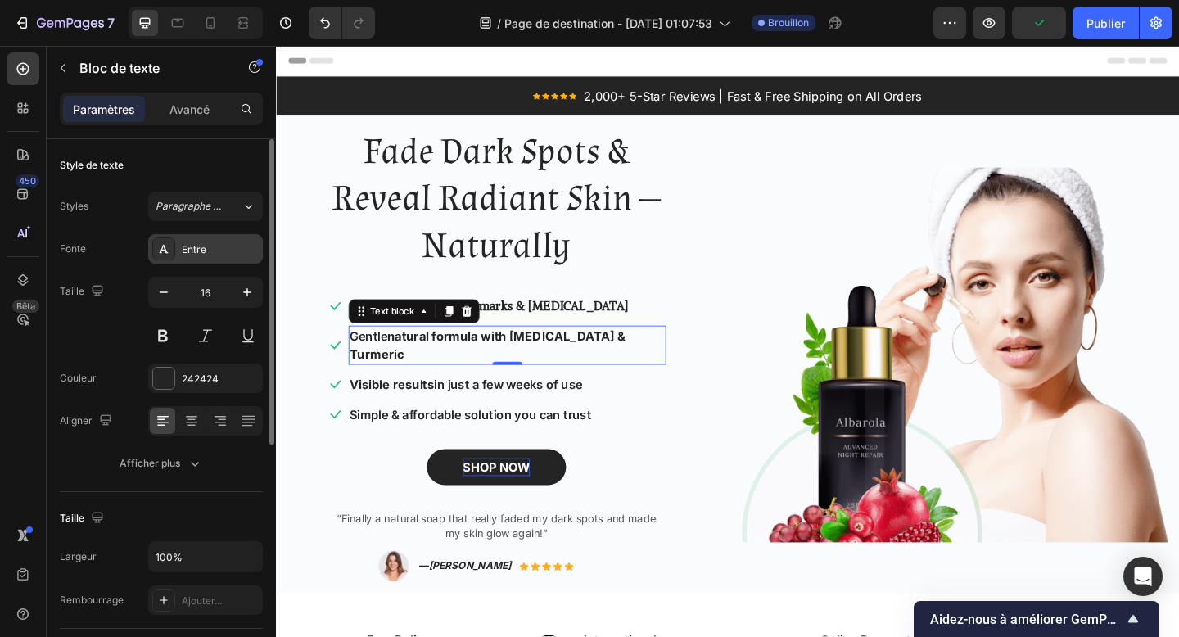
click at [224, 251] on div "Entre" at bounding box center [220, 249] width 77 height 15
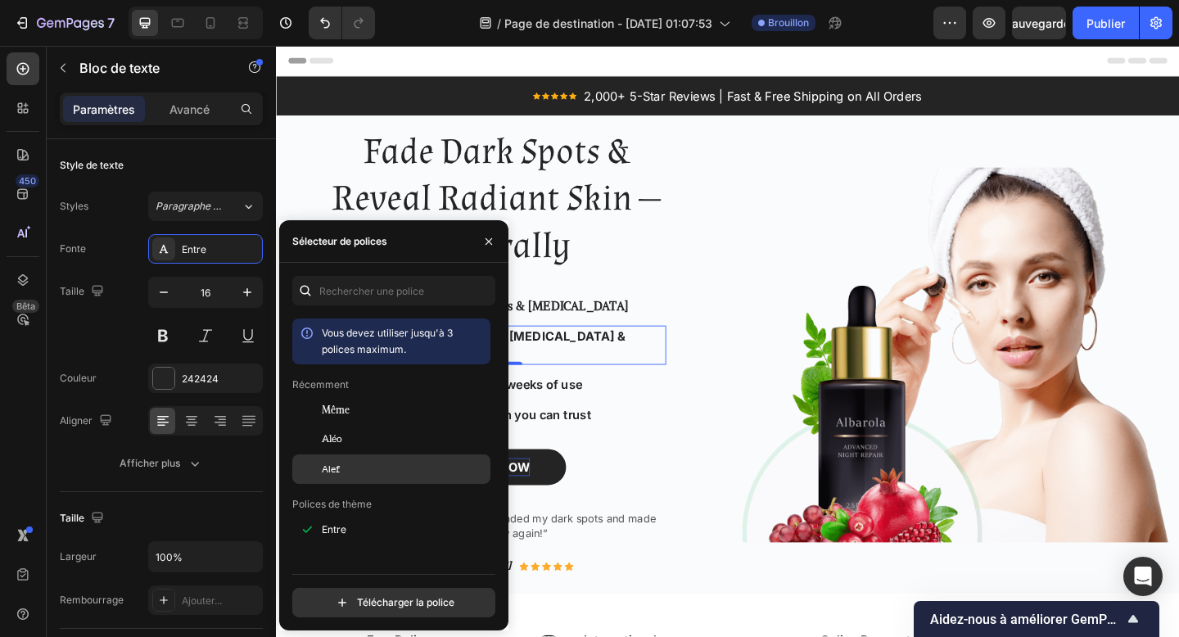
click at [410, 468] on div "Alef" at bounding box center [404, 469] width 165 height 15
click at [596, 330] on strong "dark spots, acne marks & hyperpigmentation" at bounding box center [529, 329] width 260 height 16
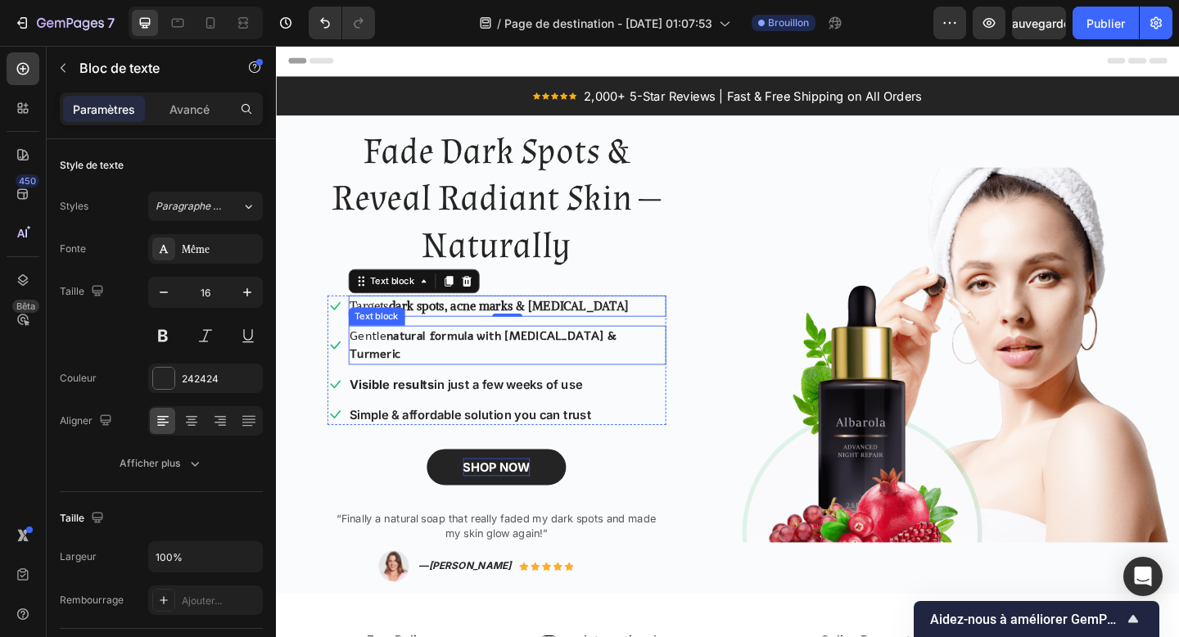
click at [570, 359] on strong "natural formula with Kojic Acid & Turmeric" at bounding box center [501, 372] width 291 height 38
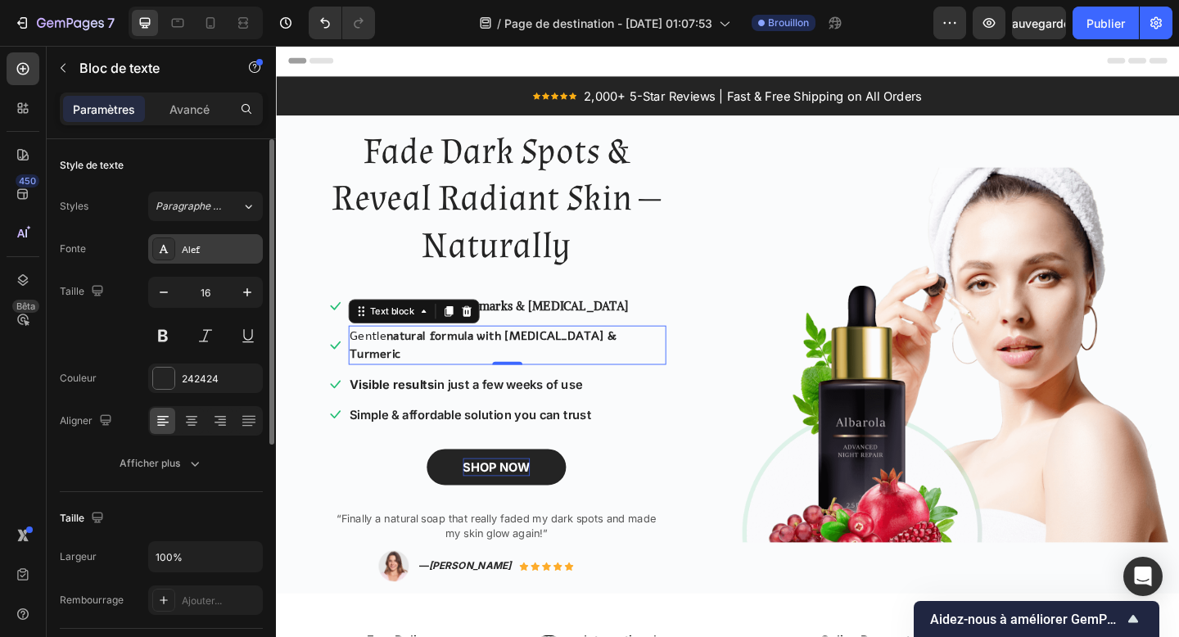
click at [209, 241] on div "Alef" at bounding box center [205, 248] width 115 height 29
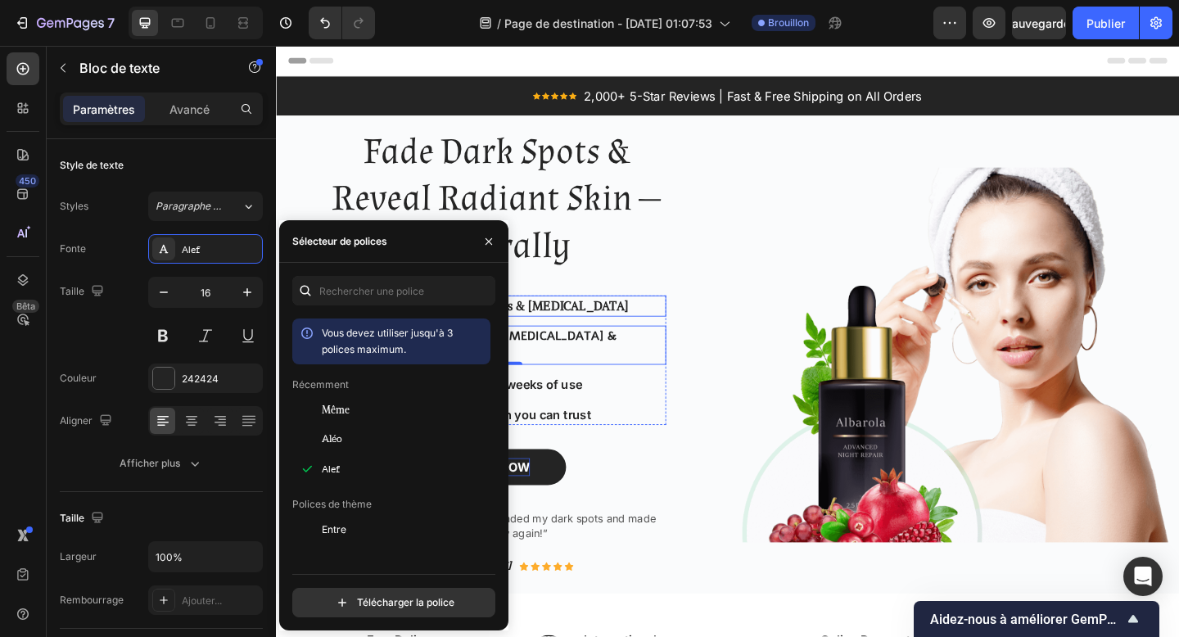
click at [590, 334] on strong "dark spots, acne marks & hyperpigmentation" at bounding box center [529, 329] width 260 height 16
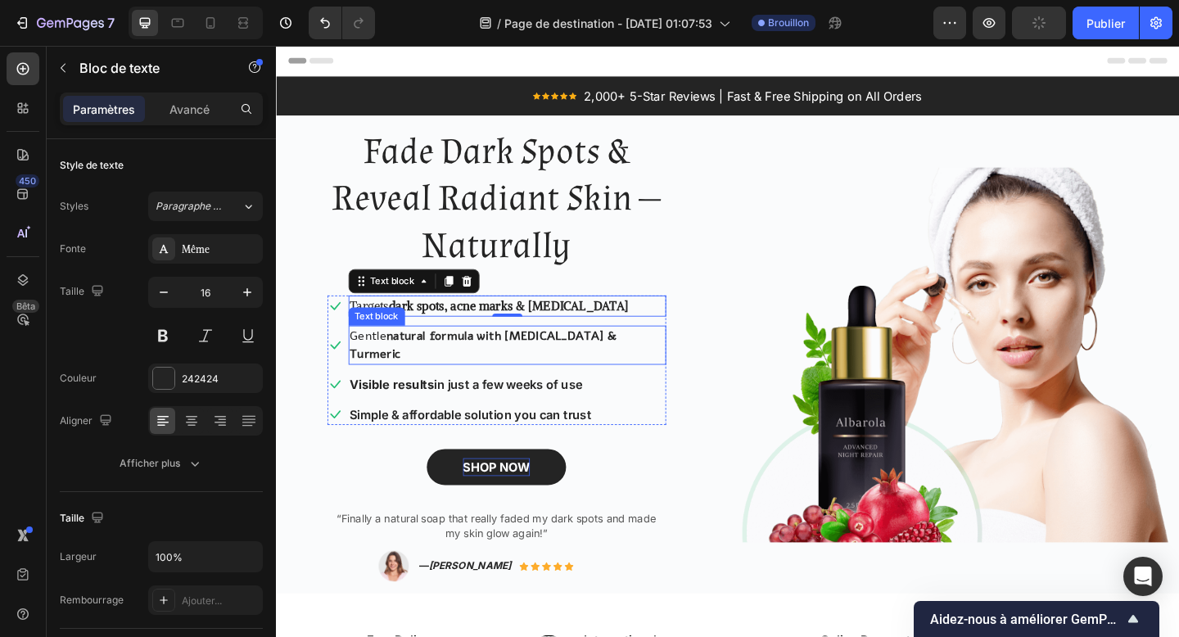
click at [454, 352] on p "Gentle natural formula with Kojic Acid & Turmeric" at bounding box center [527, 371] width 342 height 39
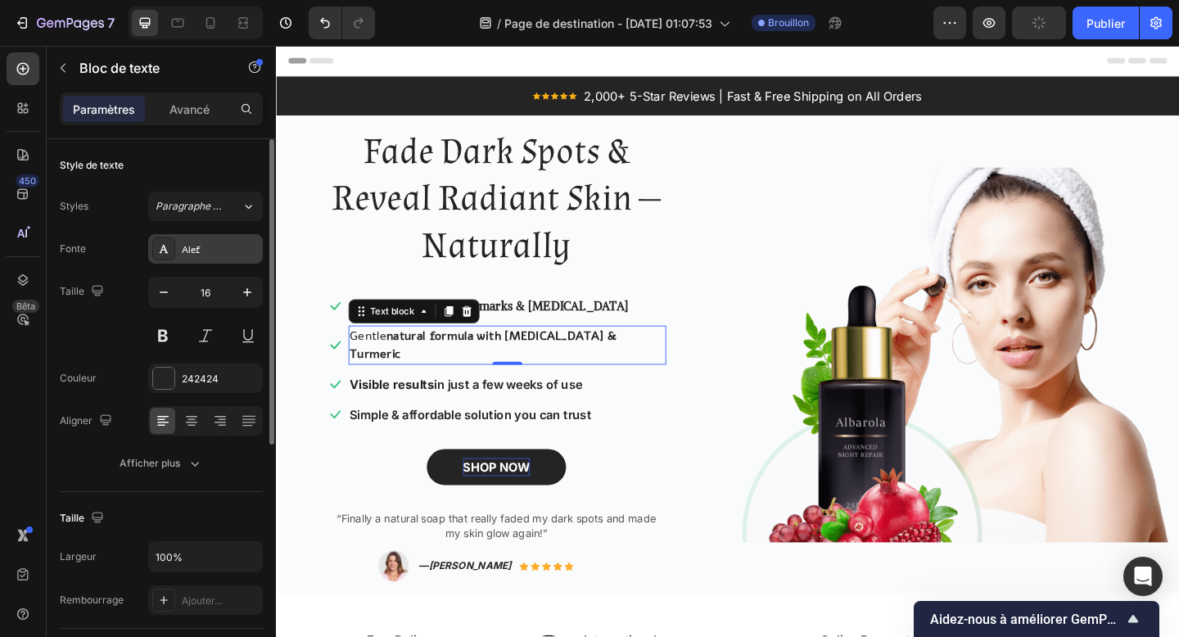
click at [235, 237] on div "Alef" at bounding box center [205, 248] width 115 height 29
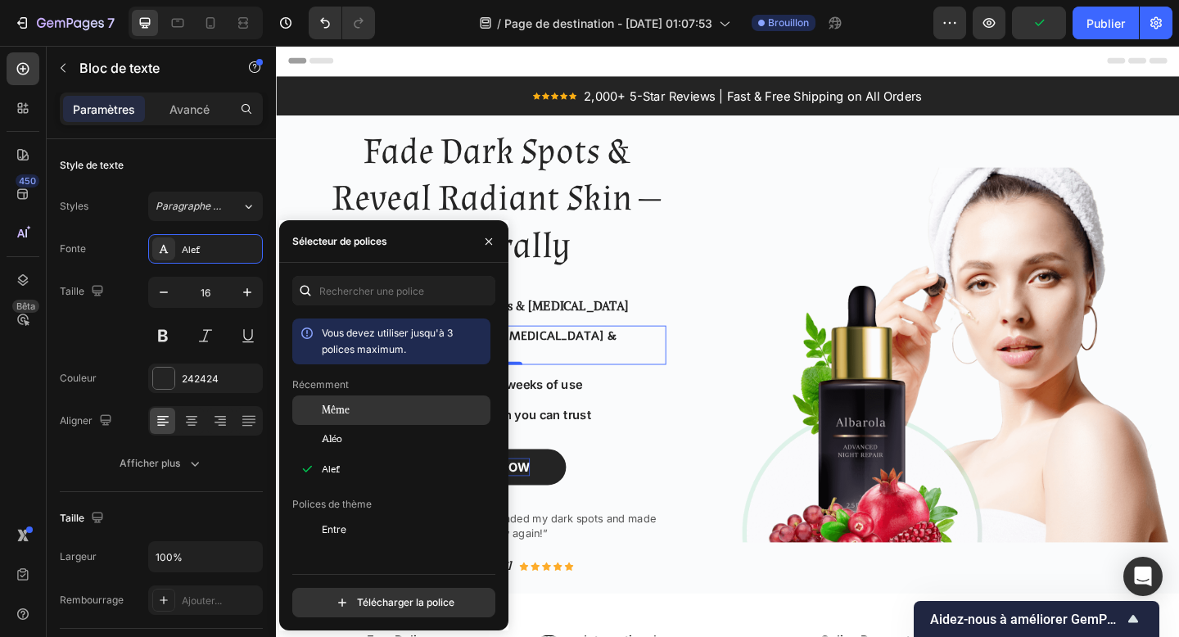
click at [378, 404] on div "Même" at bounding box center [404, 410] width 165 height 15
click at [592, 405] on p "Visible results in just a few weeks of use" at bounding box center [527, 415] width 342 height 20
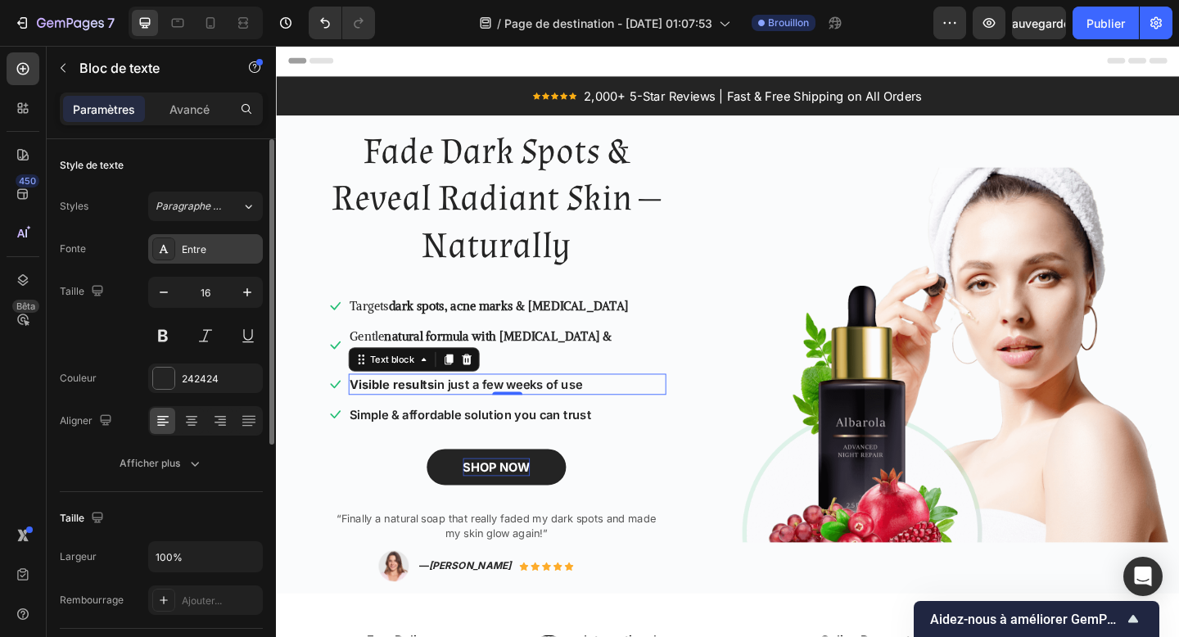
click at [215, 249] on div "Entre" at bounding box center [220, 249] width 77 height 15
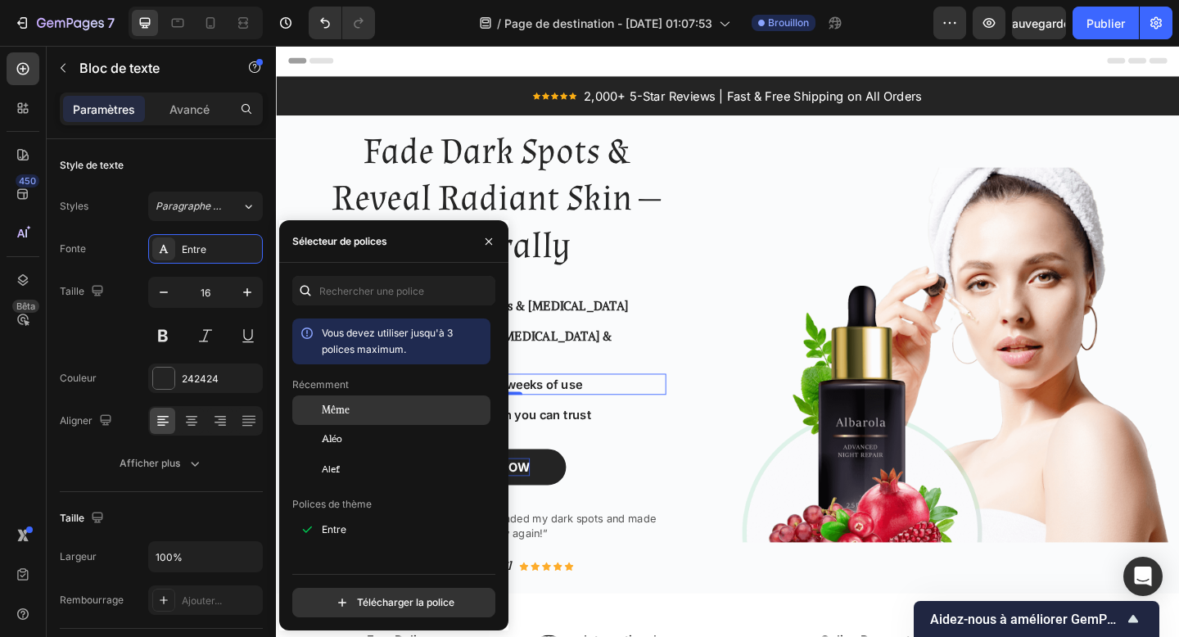
click at [397, 413] on div "Même" at bounding box center [404, 410] width 165 height 15
click at [581, 437] on p "Simple & affordable solution you can trust" at bounding box center [527, 447] width 342 height 20
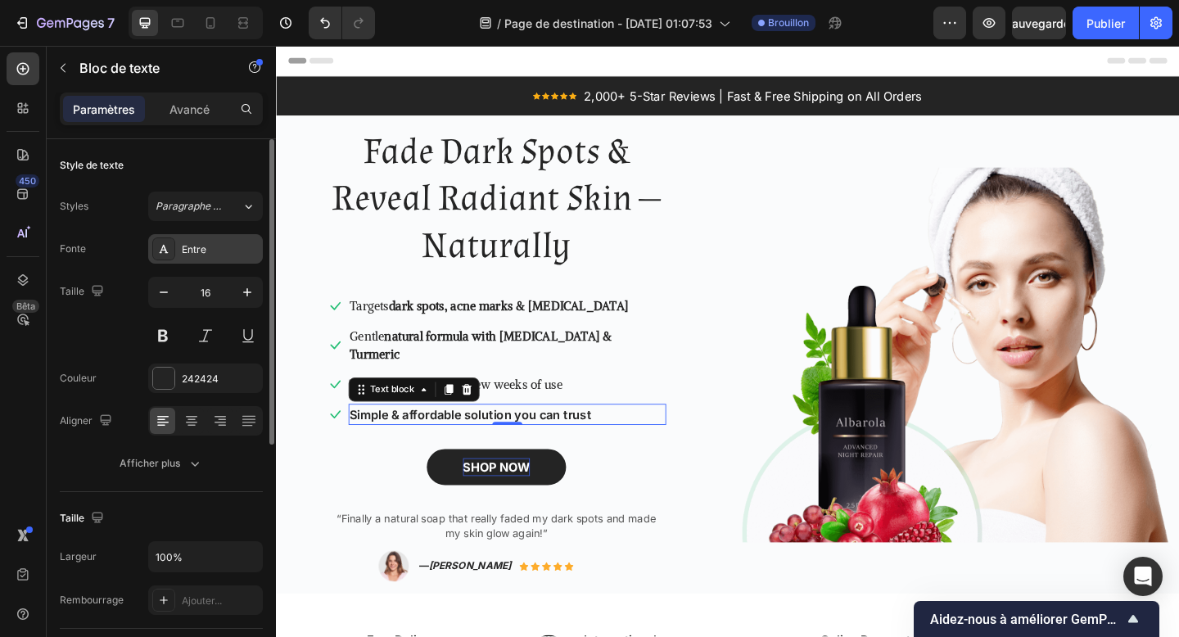
click at [212, 238] on div "Entre" at bounding box center [205, 248] width 115 height 29
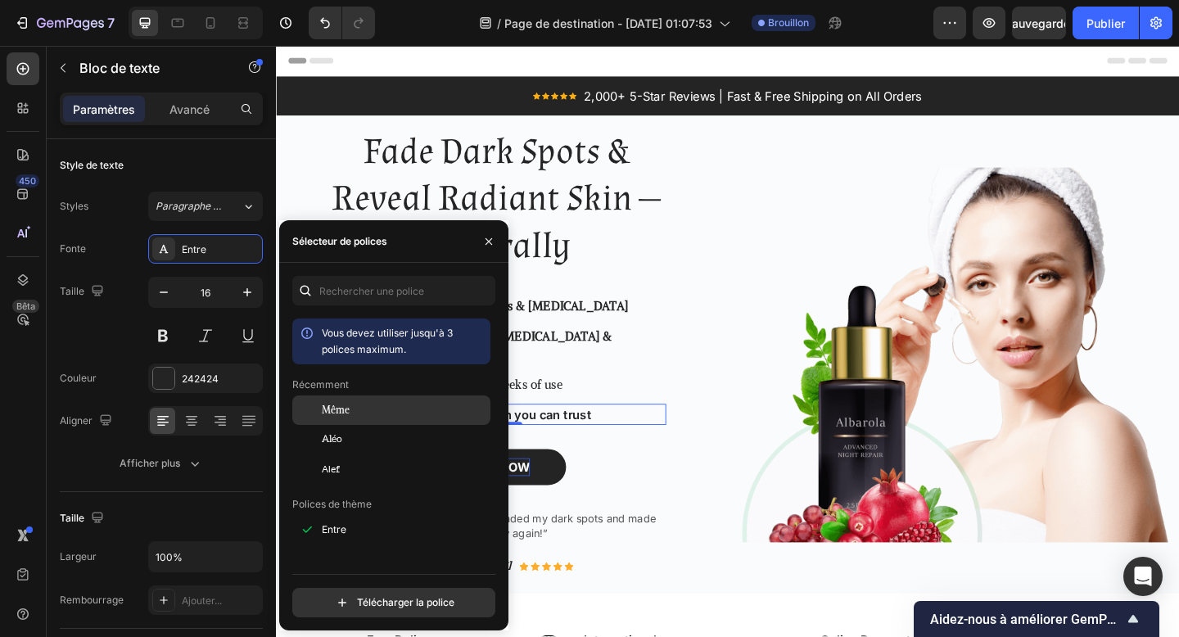
click at [355, 407] on div "Même" at bounding box center [404, 410] width 165 height 15
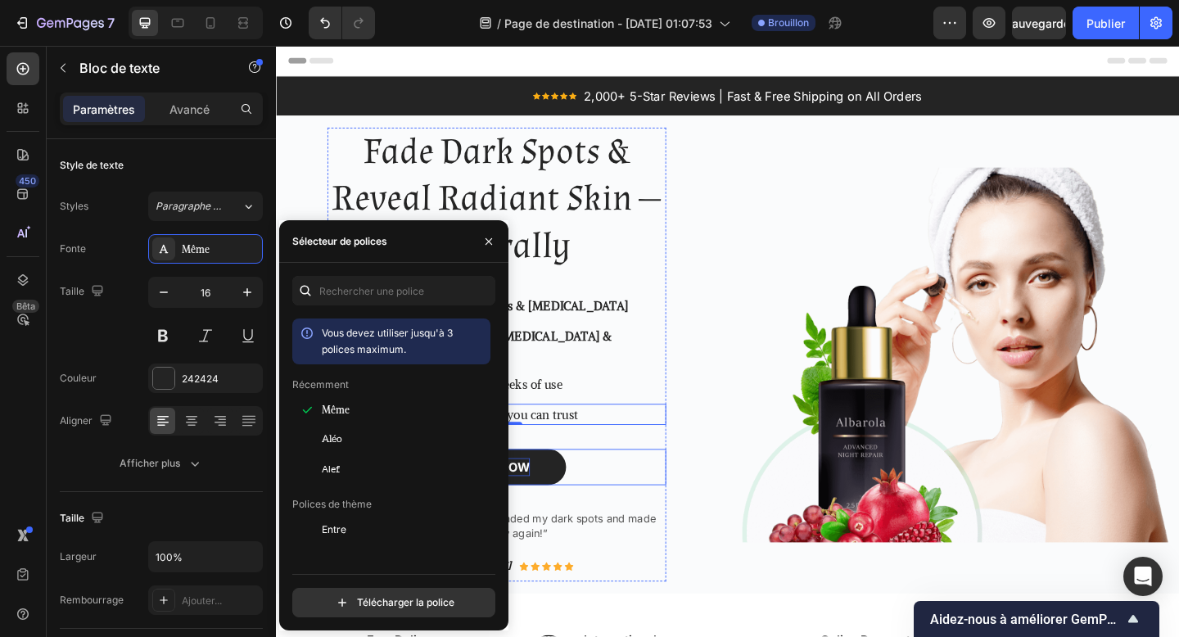
click at [628, 460] on div "Fade Dark Spots & Reveal Radiant Skin — Naturally Heading Icon Targets dark spo…" at bounding box center [516, 382] width 369 height 494
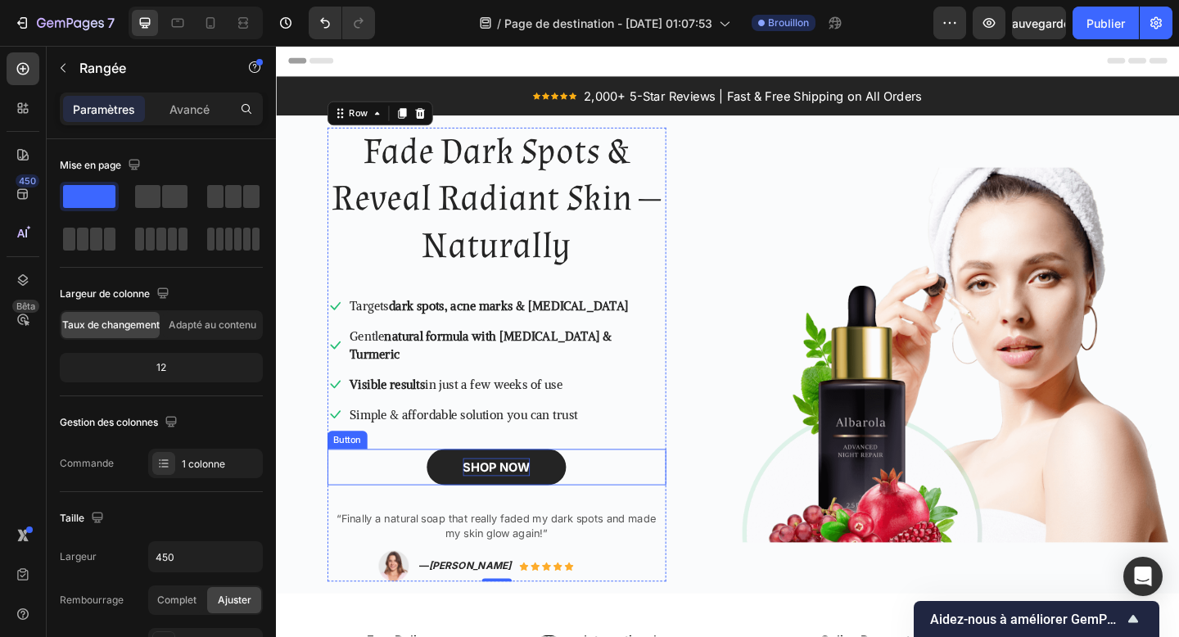
click at [529, 496] on strong "SHOP NOW" at bounding box center [515, 504] width 73 height 16
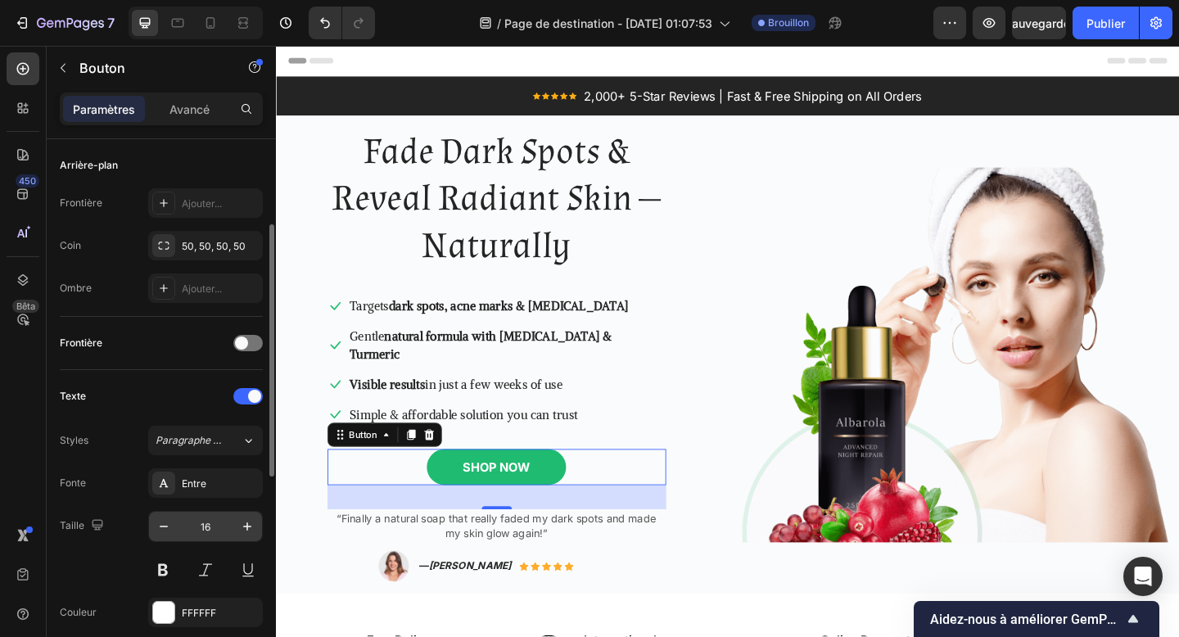
scroll to position [368, 0]
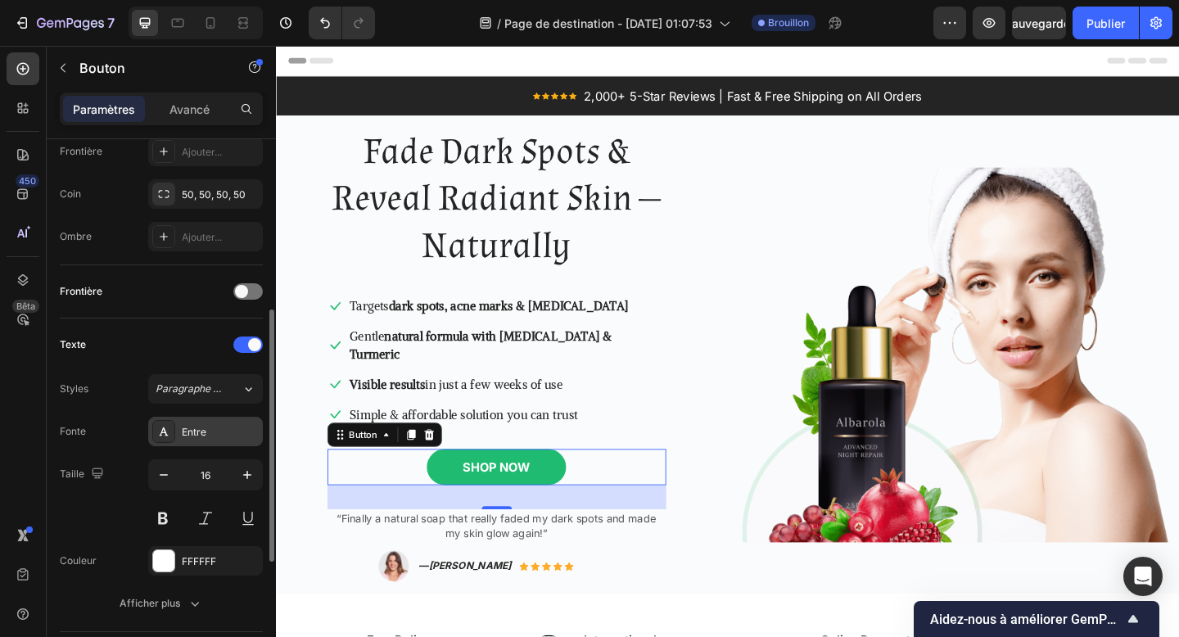
click at [188, 426] on font "Entre" at bounding box center [194, 432] width 25 height 12
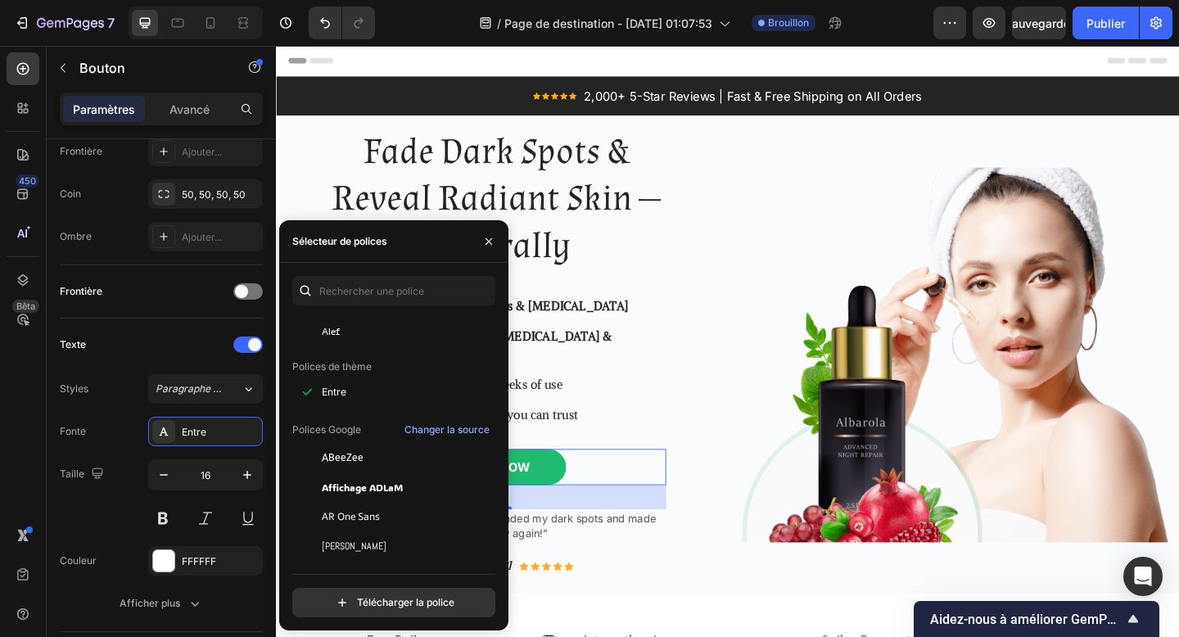
scroll to position [160, 0]
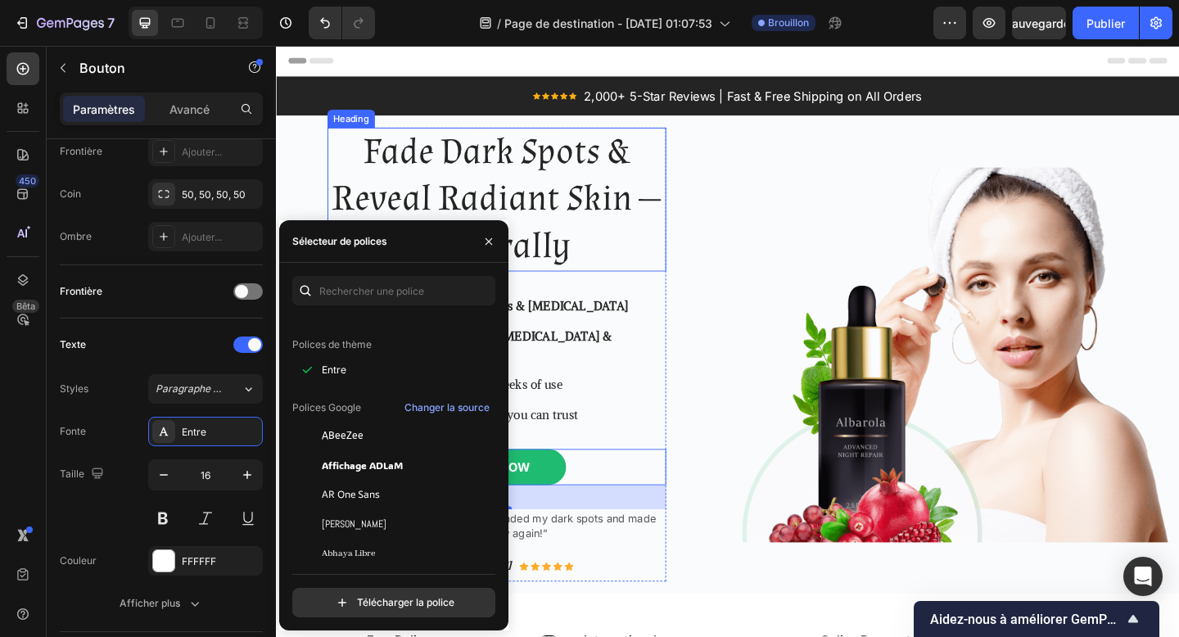
click at [532, 236] on p "Fade Dark Spots & Reveal Radiant Skin — Naturally" at bounding box center [515, 213] width 365 height 153
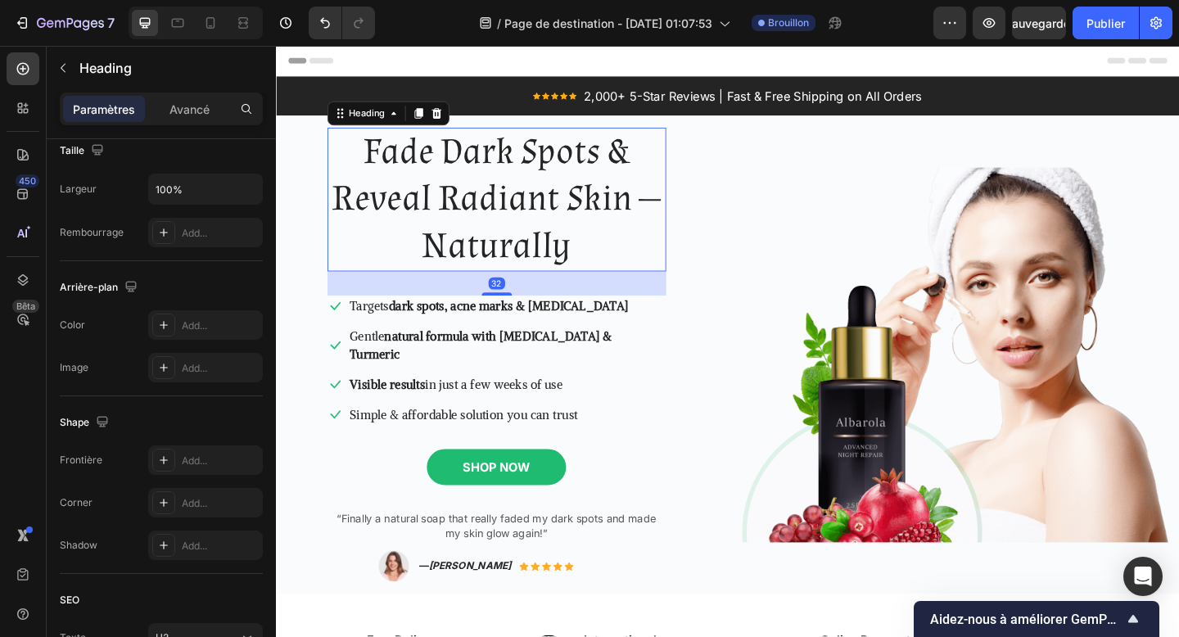
scroll to position [0, 0]
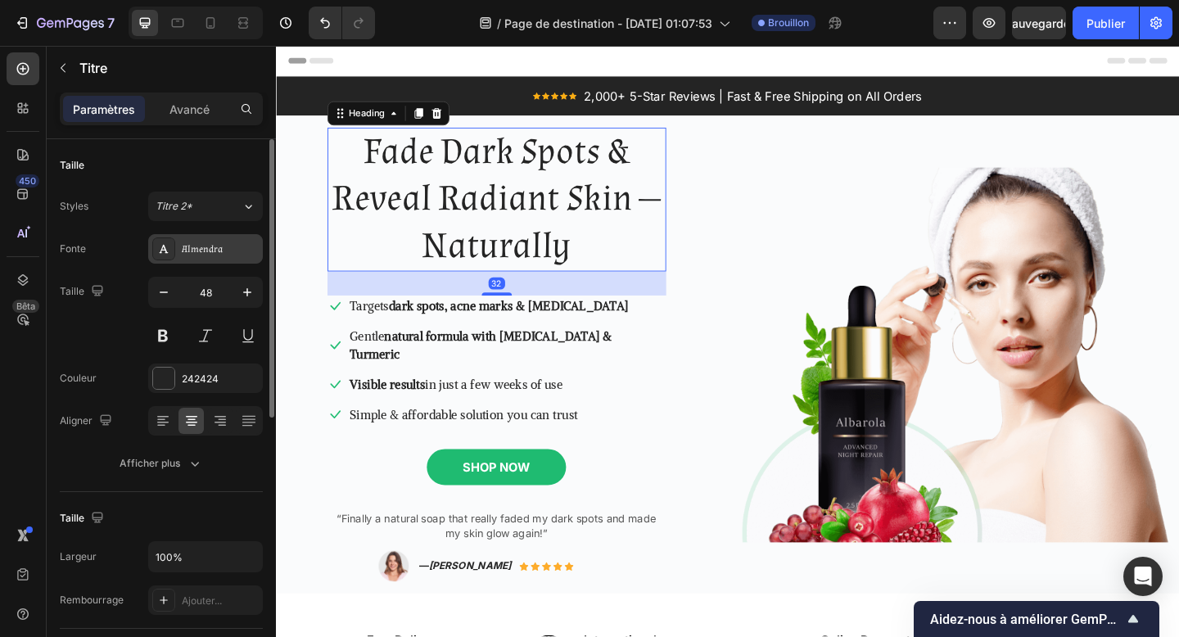
click at [238, 251] on div "Almendra" at bounding box center [220, 249] width 77 height 15
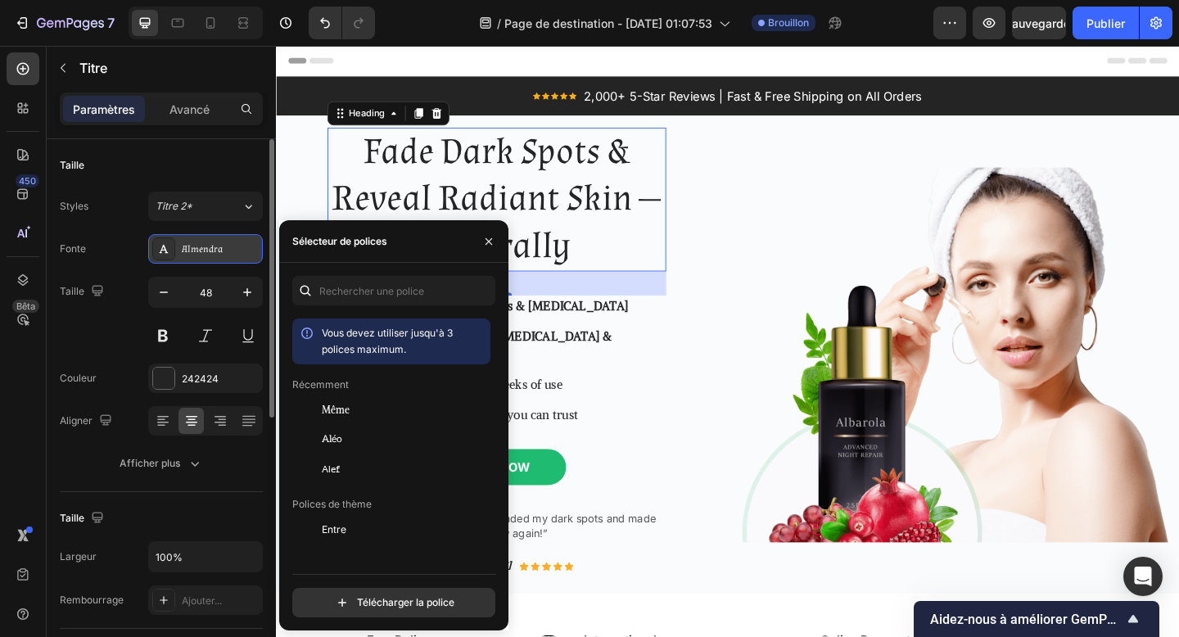
click at [209, 247] on font "Almendra" at bounding box center [202, 249] width 41 height 12
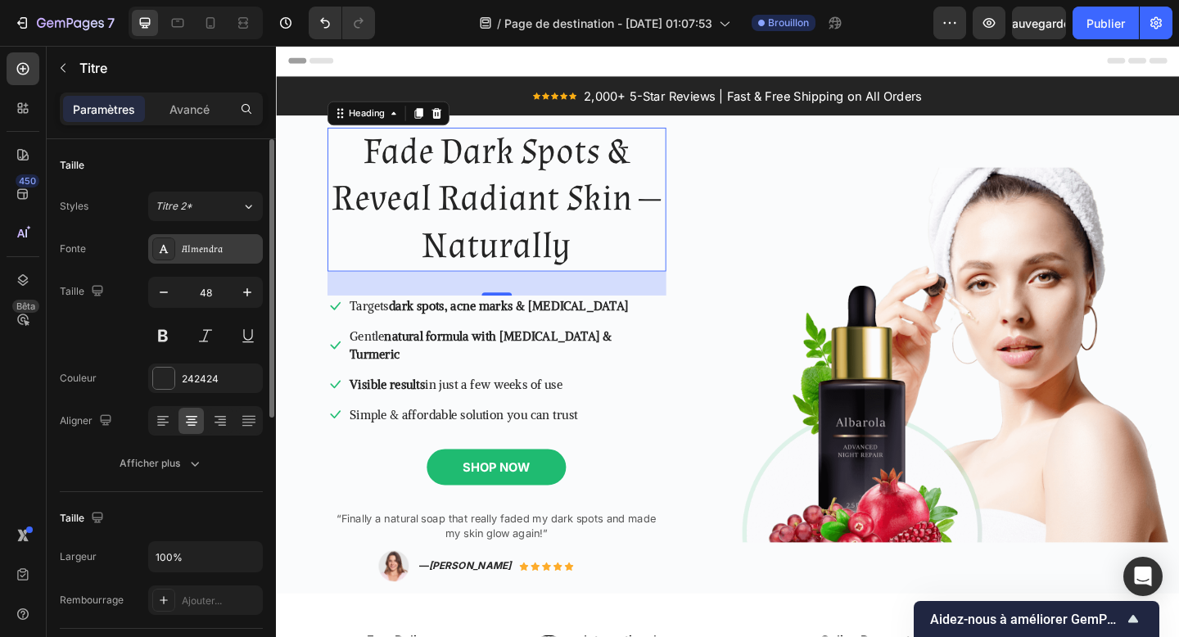
click at [209, 247] on font "Almendra" at bounding box center [202, 249] width 41 height 12
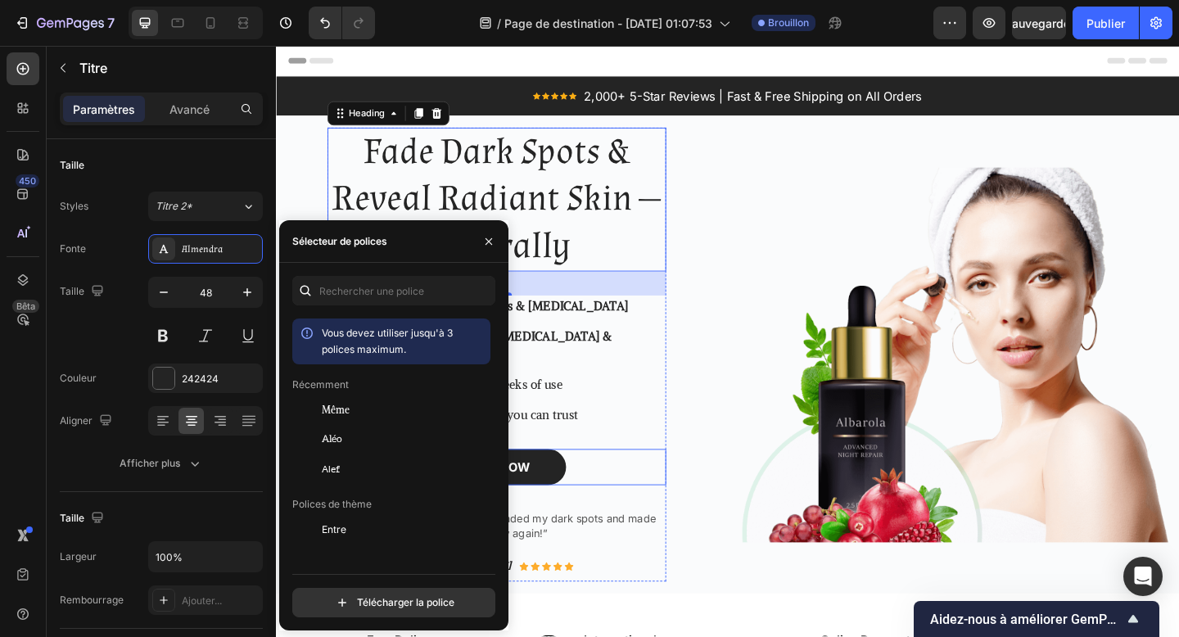
click at [564, 485] on button "SHOP NOW" at bounding box center [516, 504] width 152 height 39
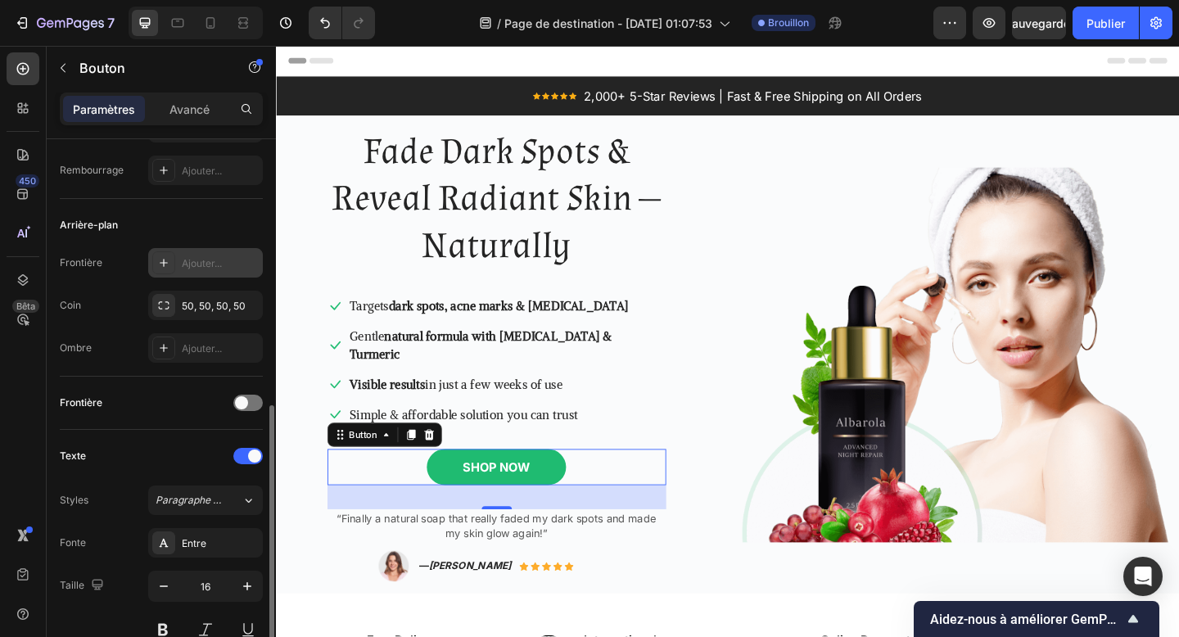
scroll to position [357, 0]
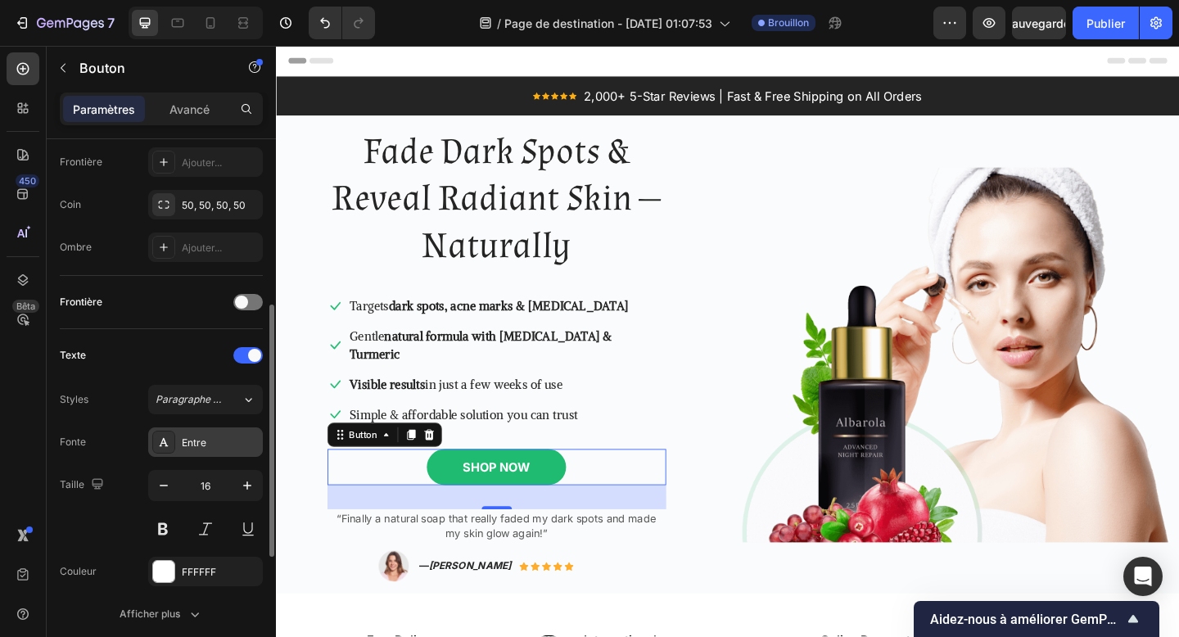
click at [191, 430] on div "Entre" at bounding box center [205, 442] width 115 height 29
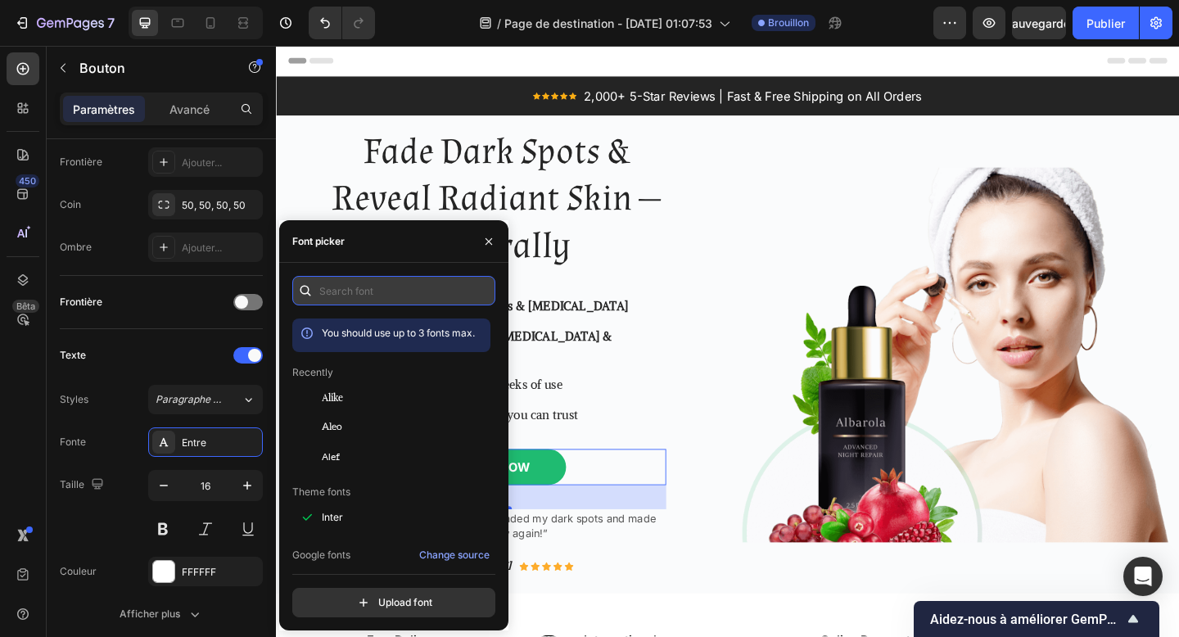
click at [358, 301] on input "text" at bounding box center [393, 290] width 203 height 29
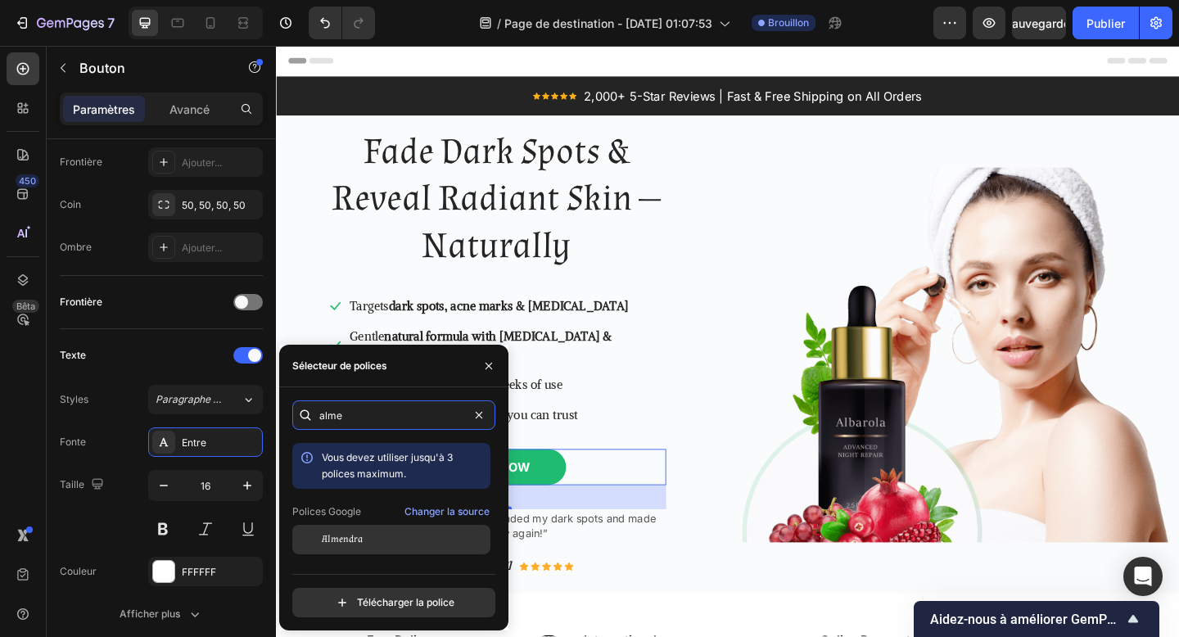
type input "alme"
click at [352, 542] on font "Almendra" at bounding box center [342, 539] width 41 height 12
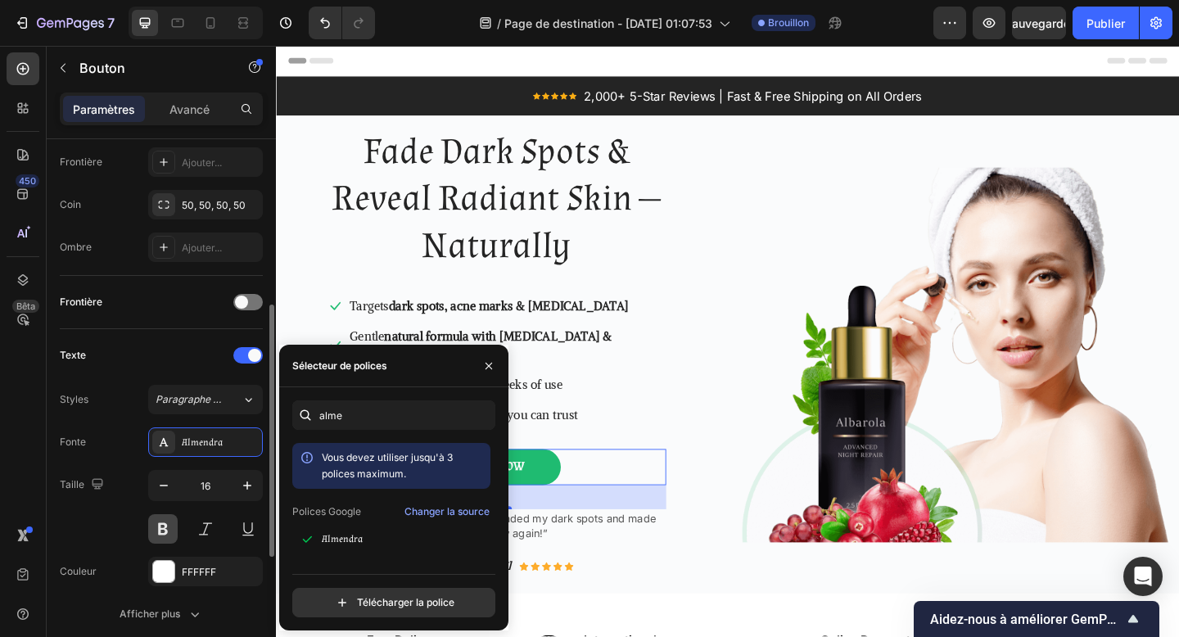
click at [174, 531] on button at bounding box center [162, 528] width 29 height 29
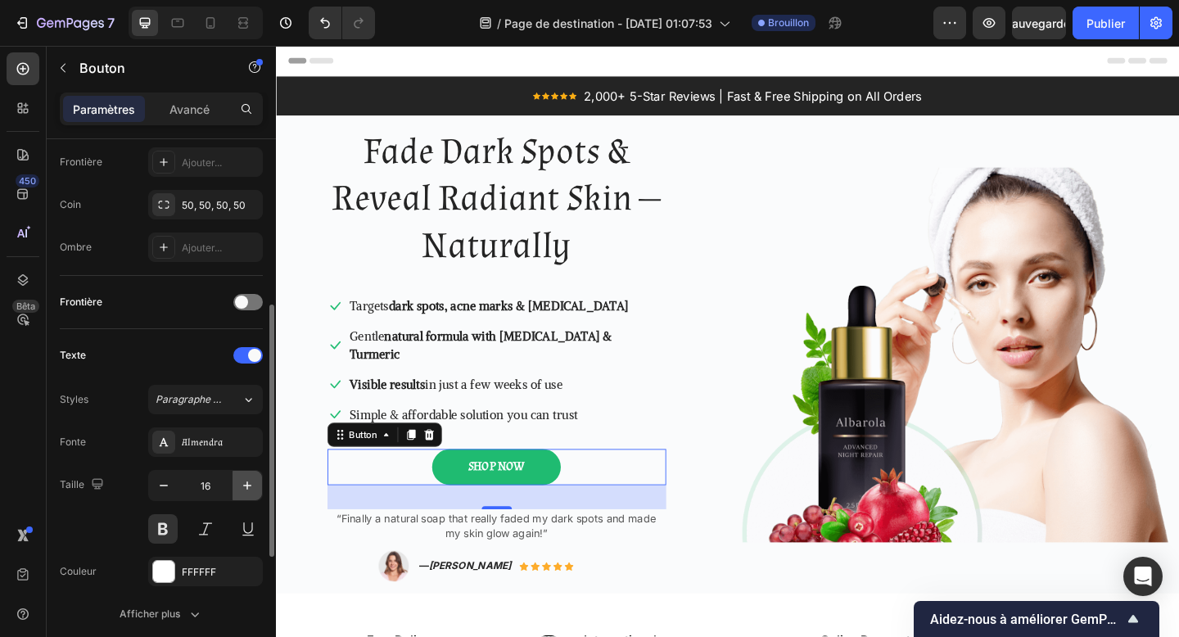
click at [249, 479] on icon "button" at bounding box center [247, 486] width 16 height 16
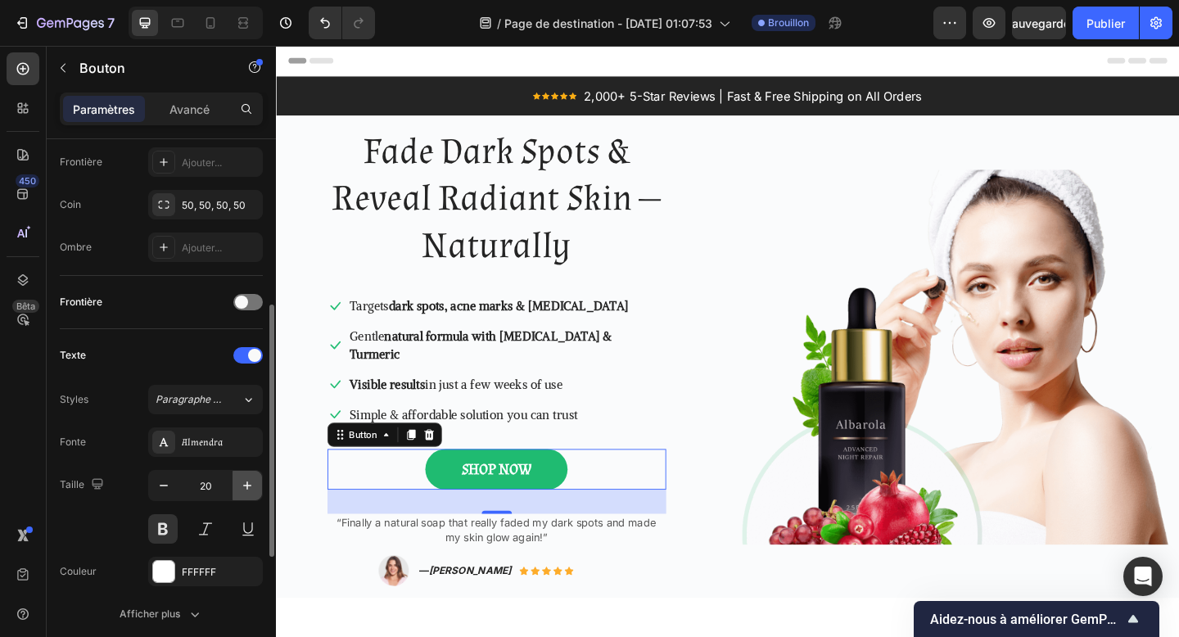
click at [249, 479] on icon "button" at bounding box center [247, 486] width 16 height 16
type input "22"
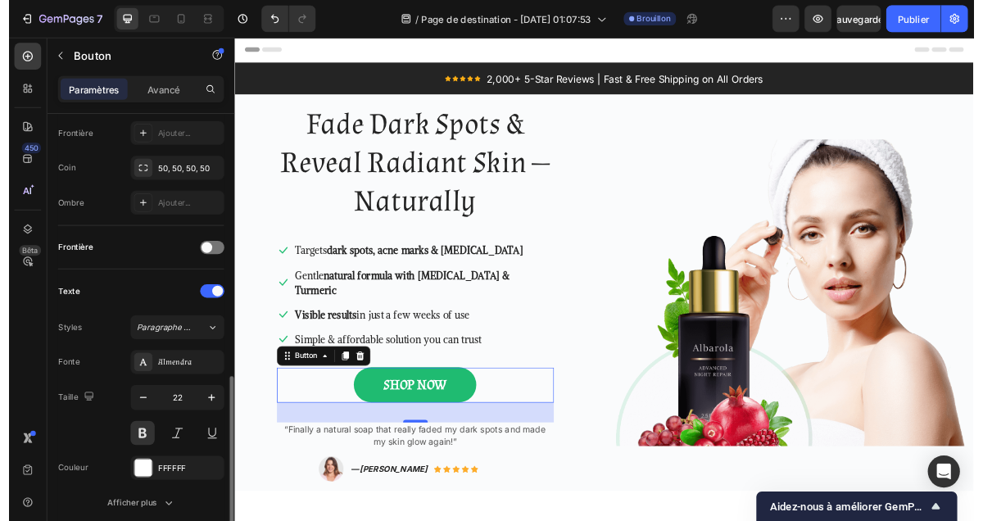
scroll to position [630, 0]
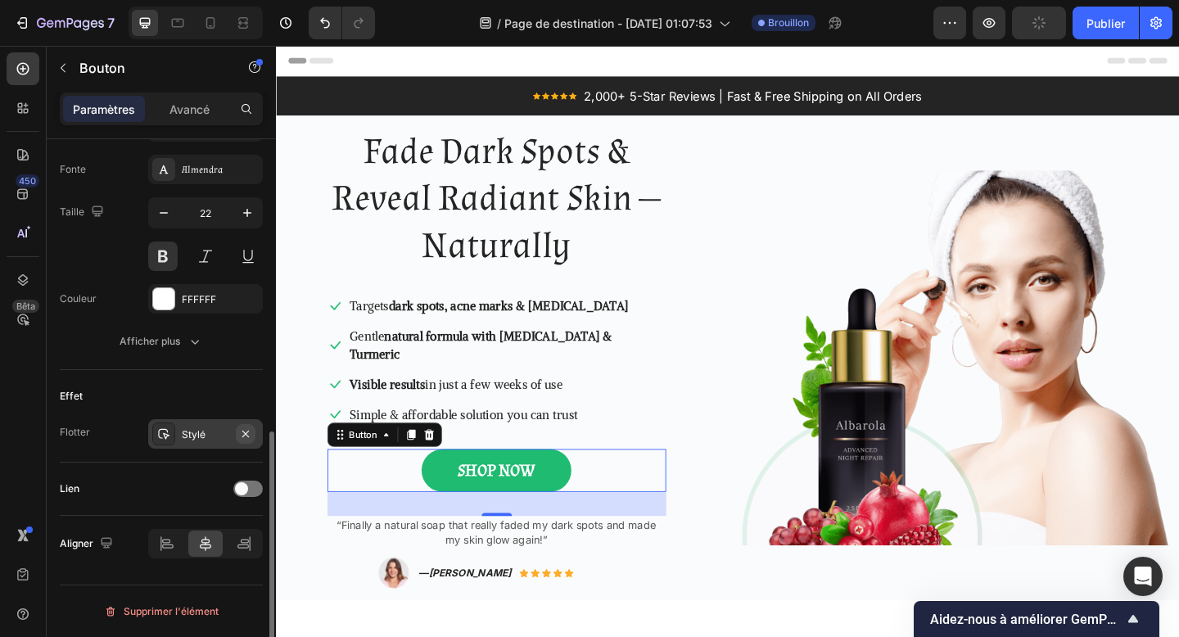
click at [245, 439] on icon "button" at bounding box center [245, 434] width 13 height 13
click at [242, 492] on span at bounding box center [241, 488] width 13 height 13
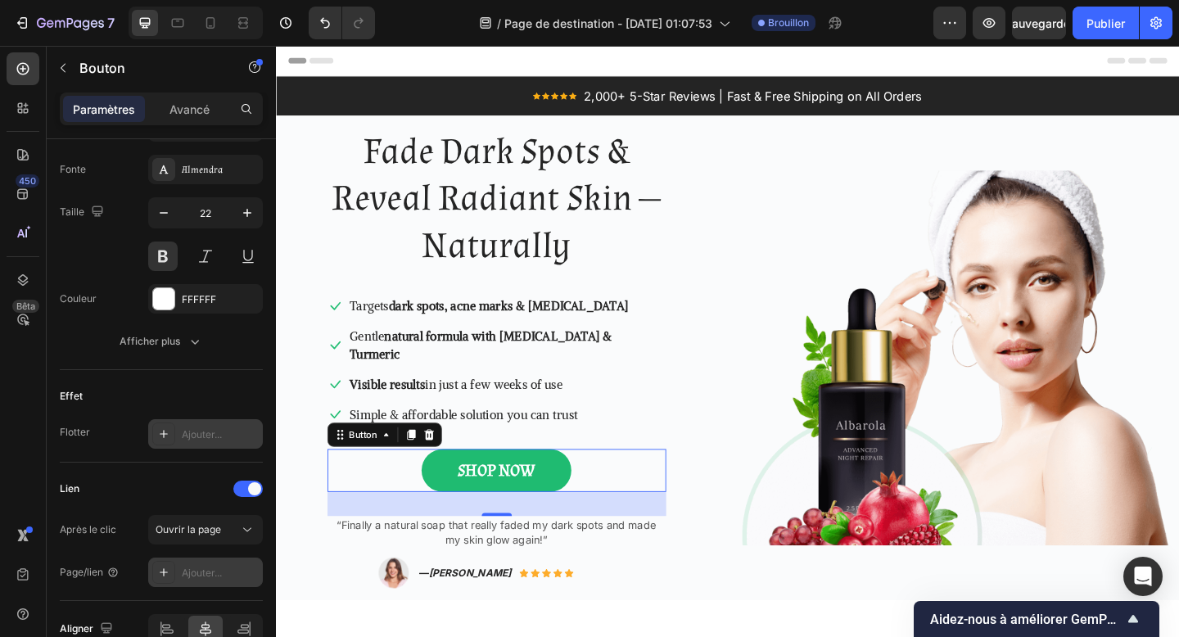
click at [199, 570] on font "Ajouter..." at bounding box center [202, 573] width 40 height 12
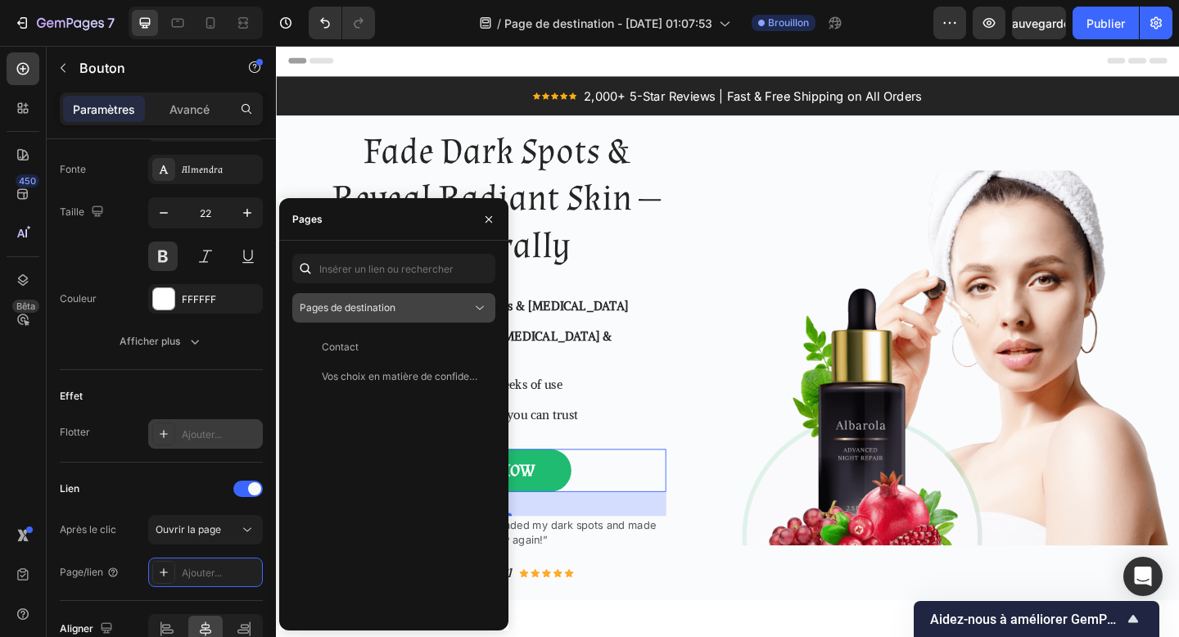
click at [431, 310] on div "Pages de destination" at bounding box center [386, 308] width 172 height 15
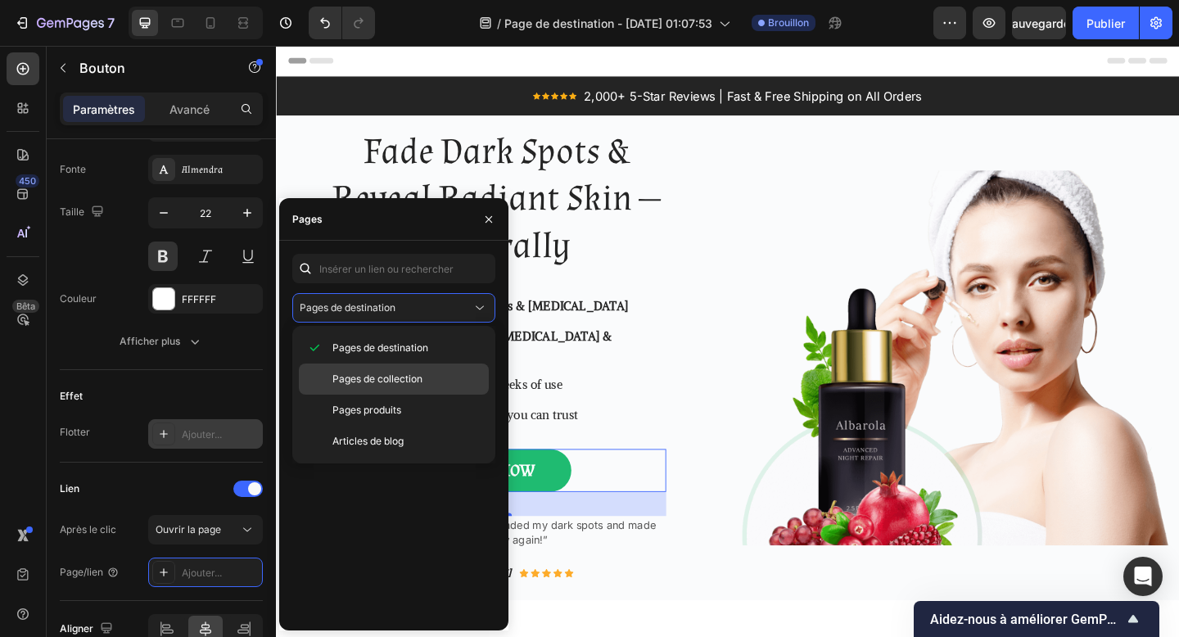
click at [414, 380] on font "Pages de collection" at bounding box center [378, 379] width 90 height 12
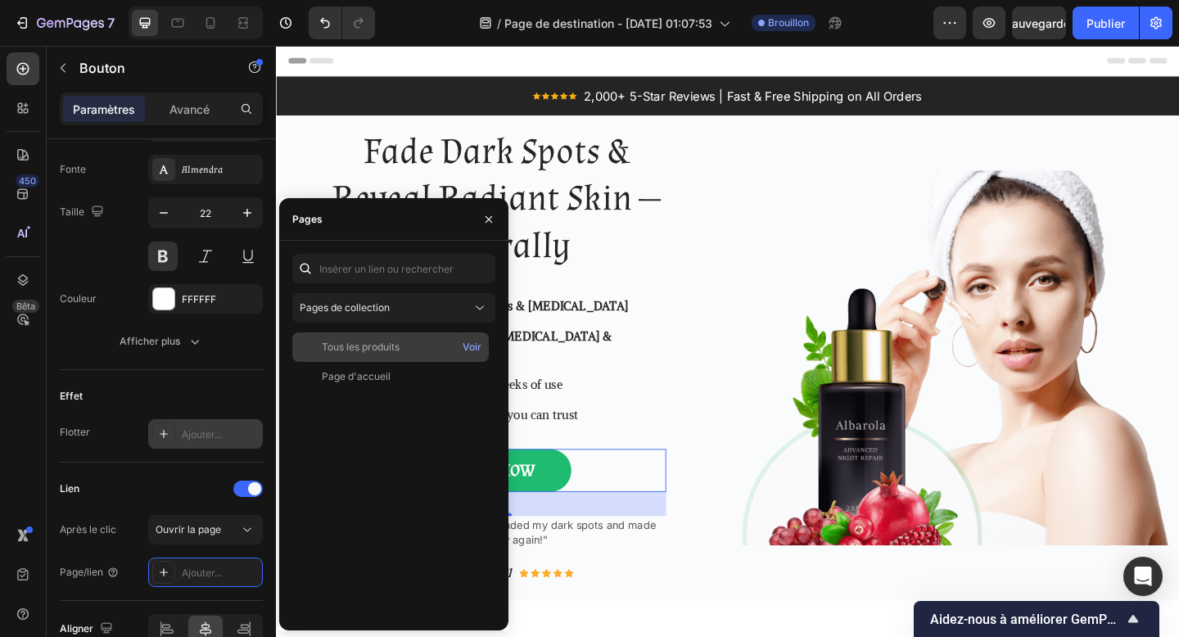
click at [416, 348] on div "Tous les produits" at bounding box center [390, 347] width 183 height 15
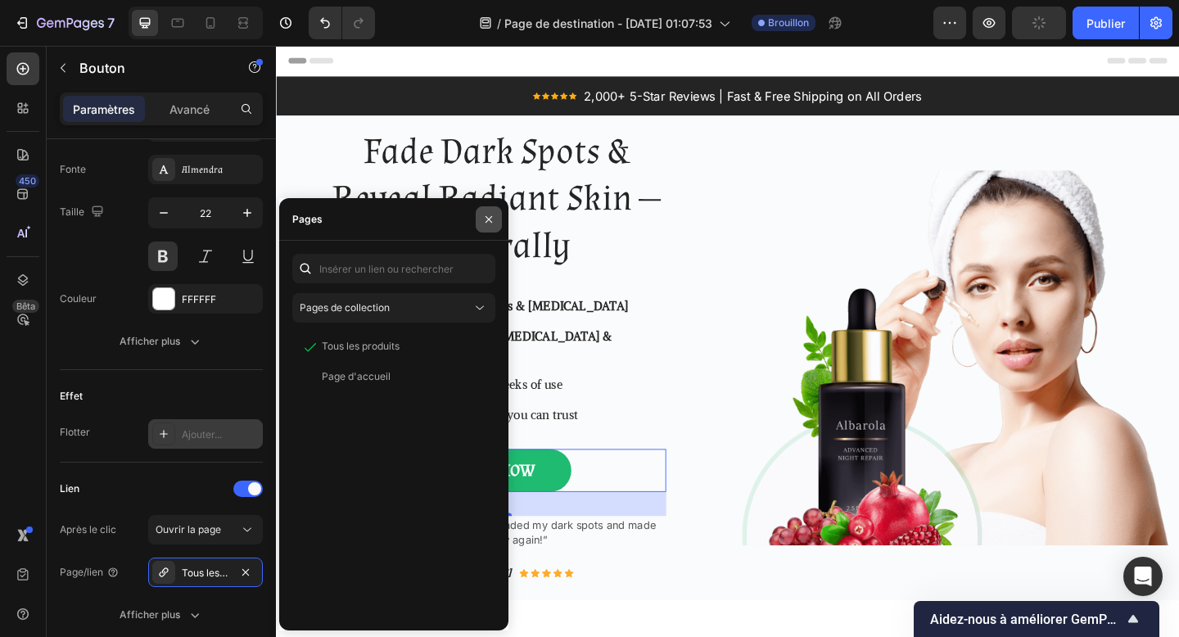
click at [482, 227] on button "button" at bounding box center [489, 219] width 26 height 26
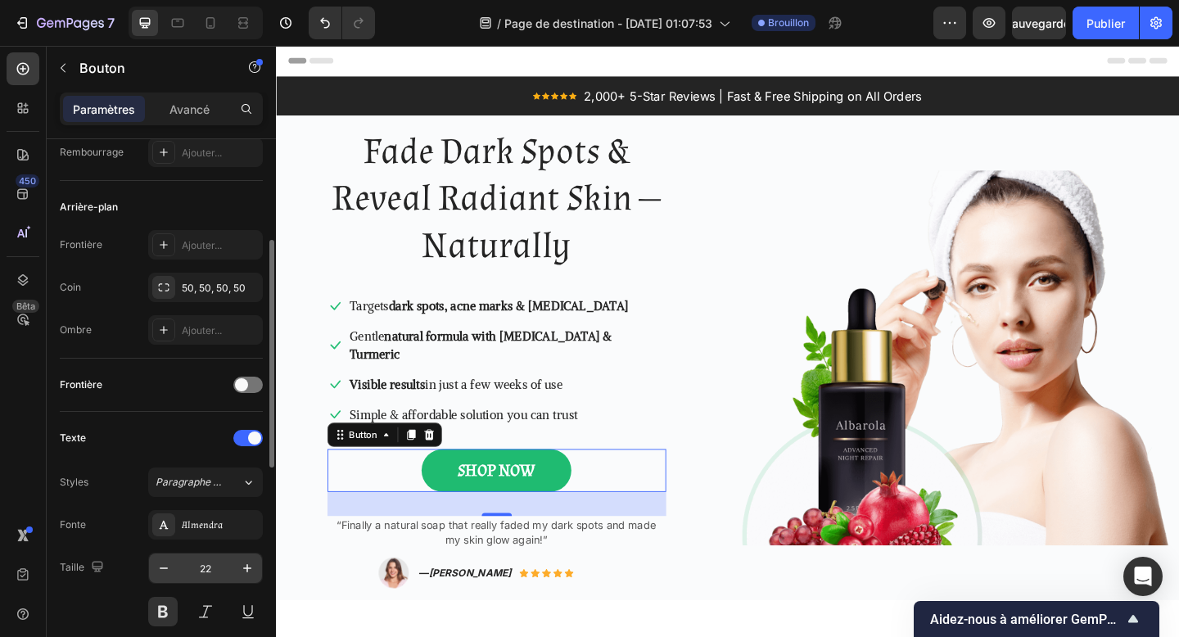
scroll to position [264, 0]
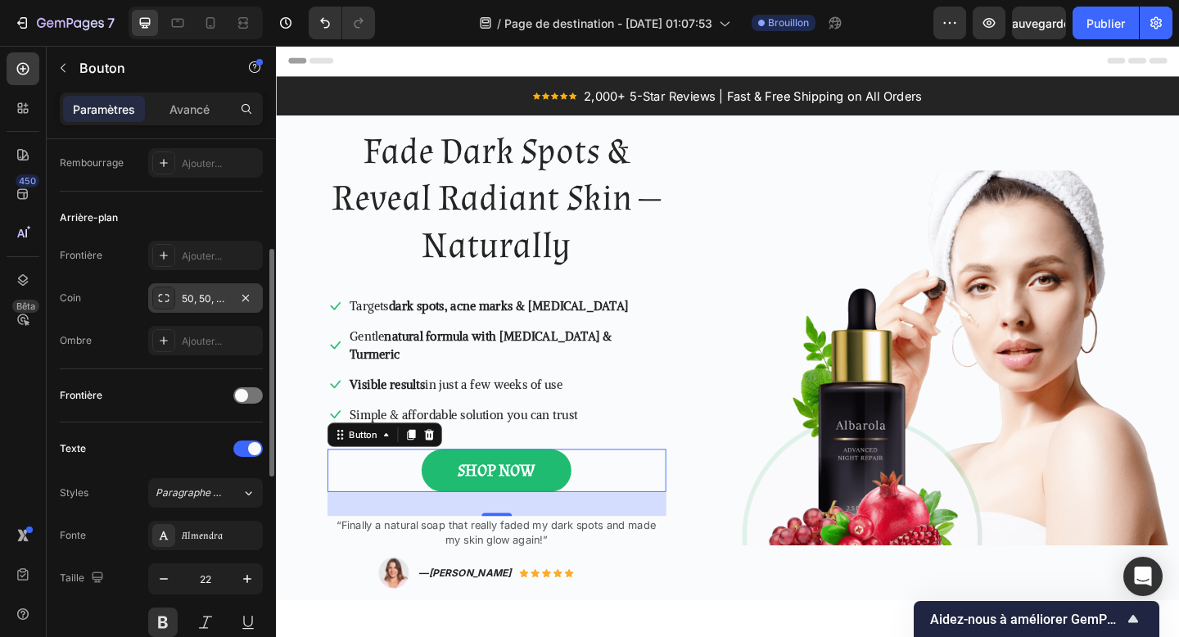
click at [206, 301] on font "50, 50, 50, 50" at bounding box center [214, 298] width 64 height 12
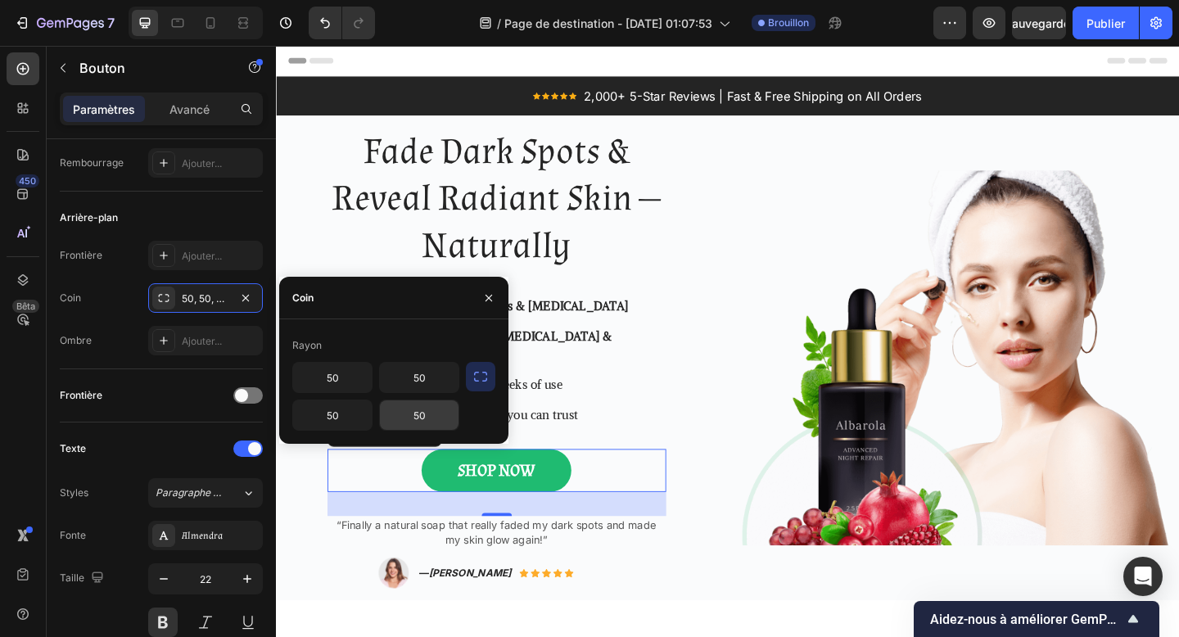
click at [415, 414] on input "50" at bounding box center [419, 415] width 79 height 29
type input "100"
click at [332, 419] on input "50" at bounding box center [332, 415] width 79 height 29
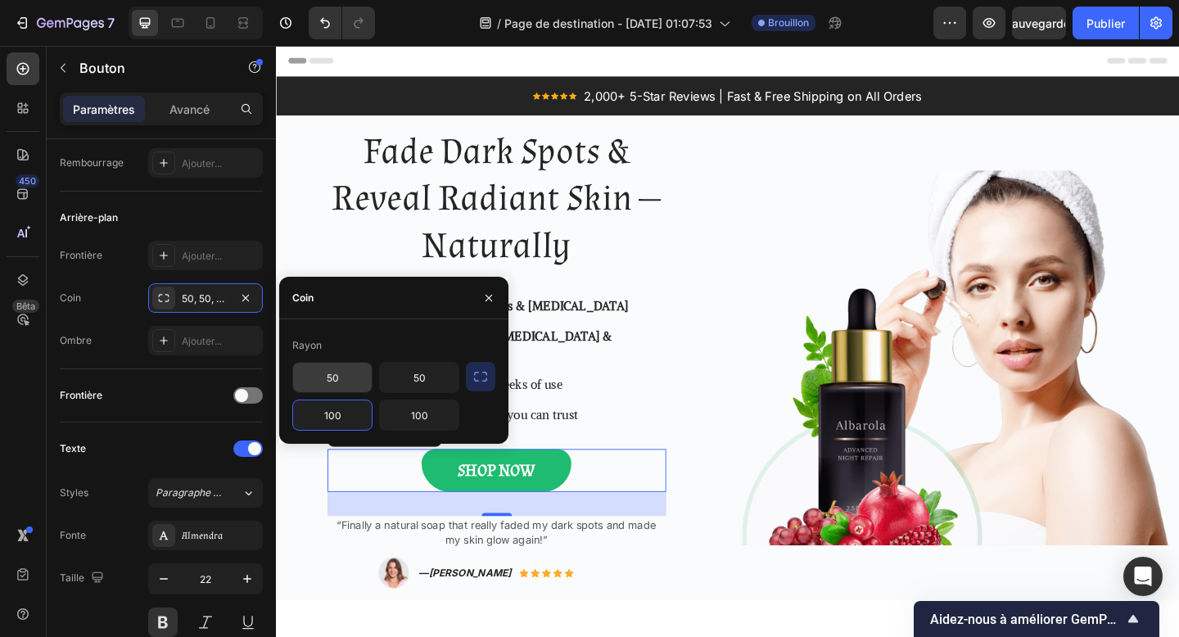
type input "100"
click at [337, 384] on input "50" at bounding box center [332, 377] width 79 height 29
type input "100"
click at [421, 378] on input "50" at bounding box center [419, 377] width 79 height 29
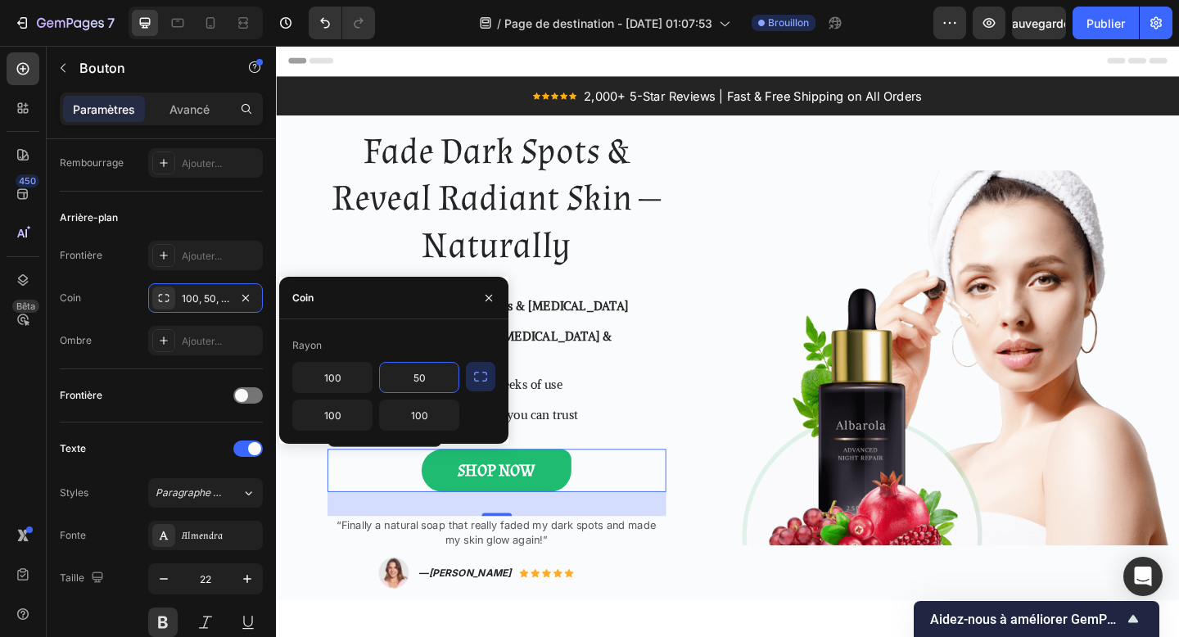
click at [421, 378] on input "50" at bounding box center [419, 377] width 79 height 29
type input "100"
click at [488, 294] on icon "button" at bounding box center [488, 298] width 13 height 13
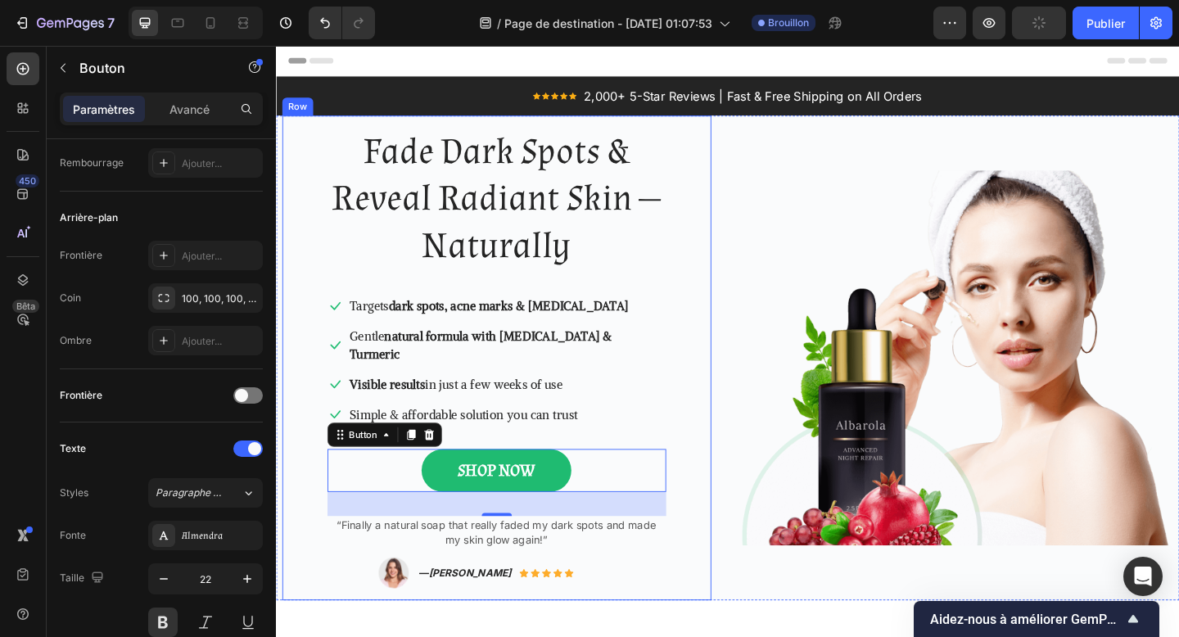
click at [324, 556] on div "Fade Dark Spots & Reveal Radiant Skin — Naturally Heading Icon Targets dark spo…" at bounding box center [516, 385] width 442 height 501
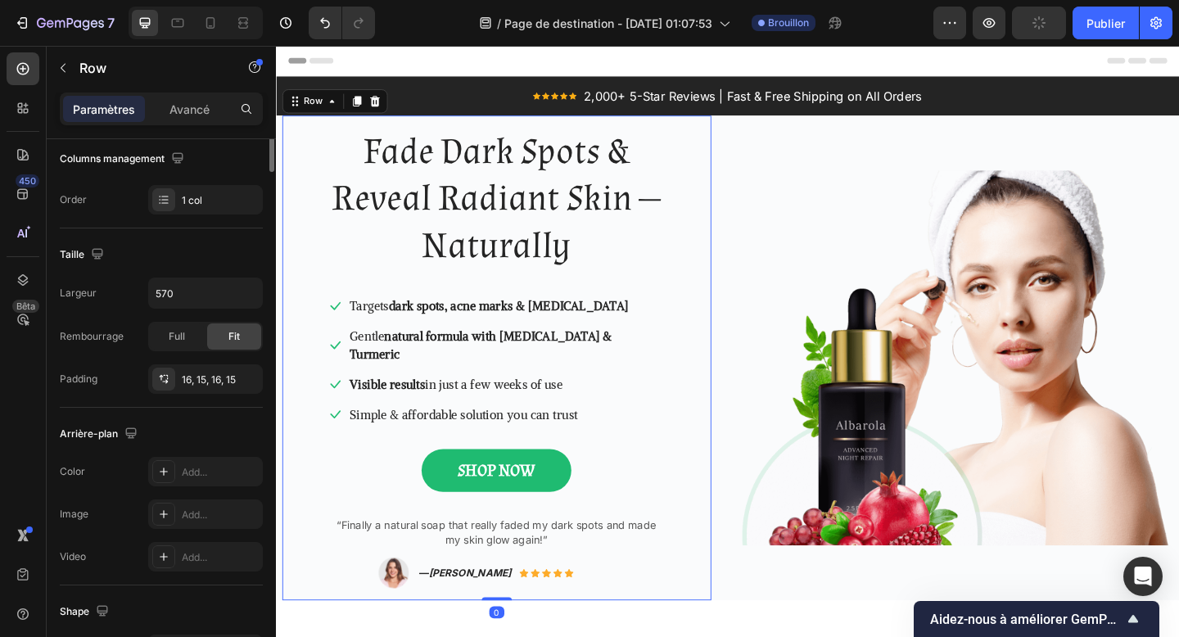
scroll to position [0, 0]
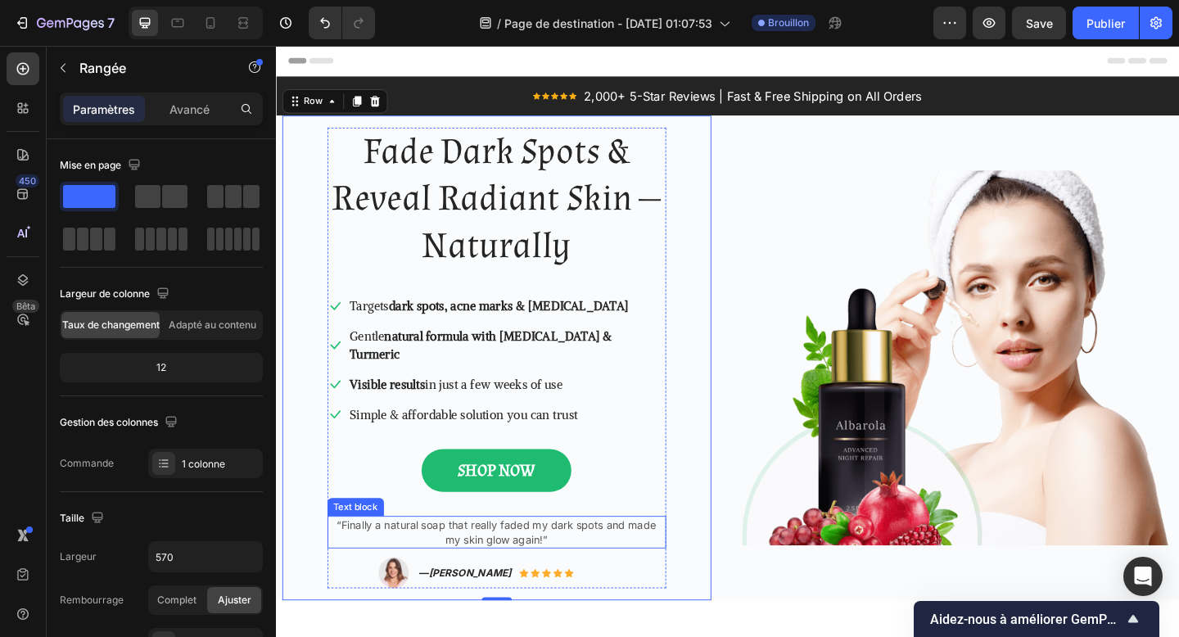
click at [519, 559] on p "“Finally a natural soap that really faded my dark spots and made my skin glow a…" at bounding box center [515, 575] width 365 height 32
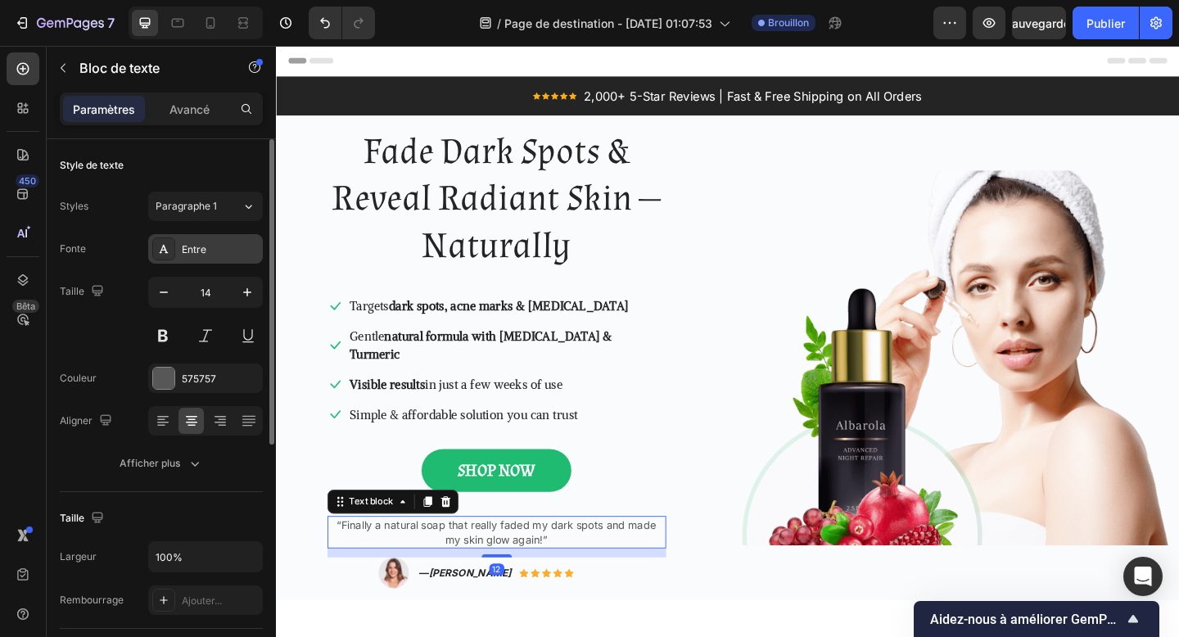
click at [198, 243] on font "Entre" at bounding box center [194, 249] width 25 height 12
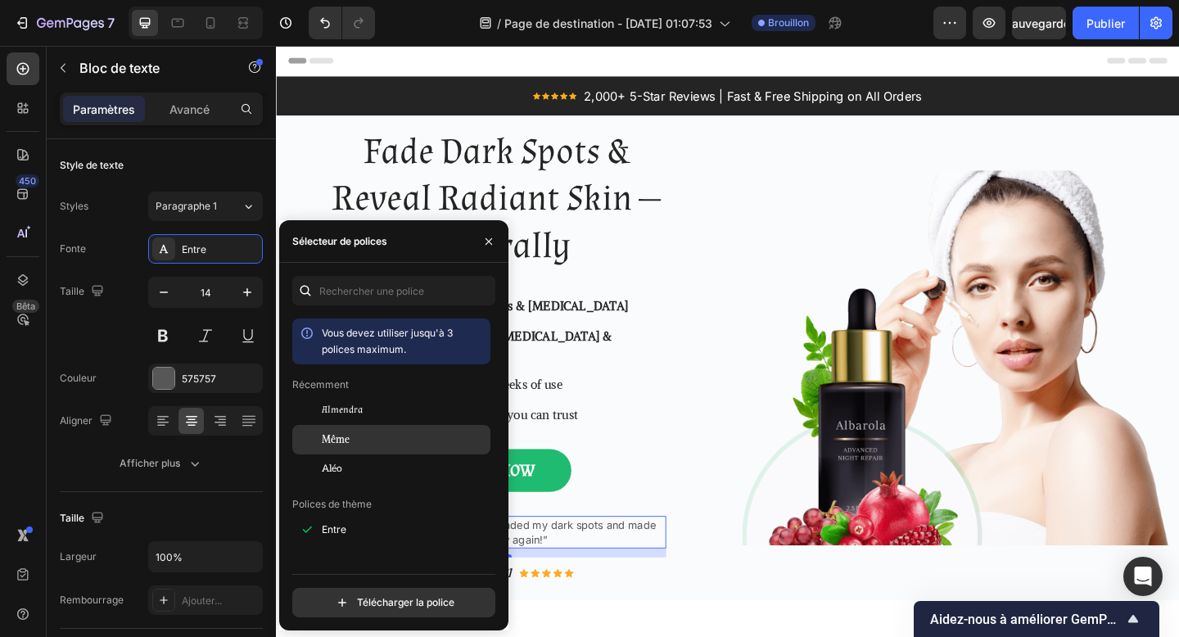
click at [367, 432] on div "Même" at bounding box center [404, 439] width 165 height 15
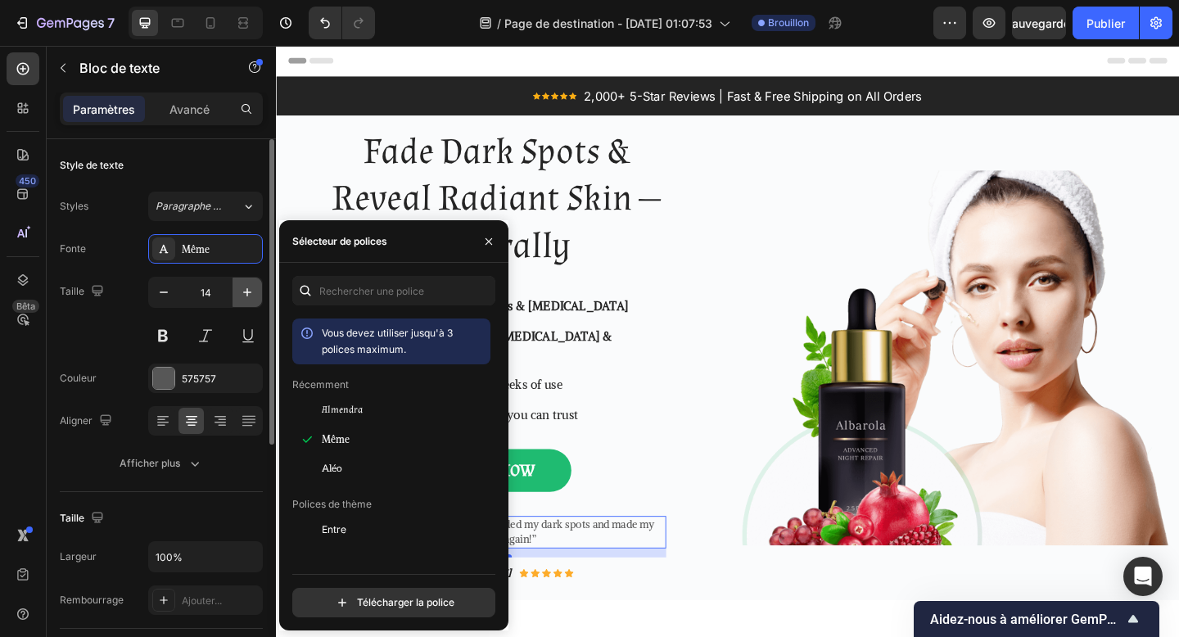
click at [244, 298] on icon "button" at bounding box center [247, 292] width 16 height 16
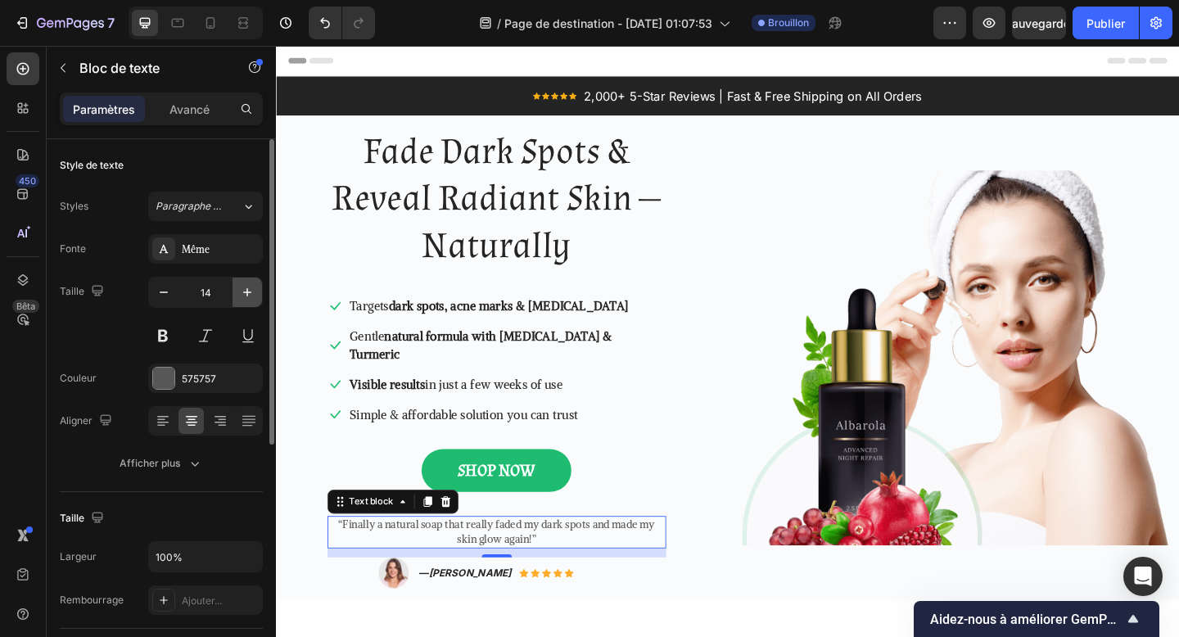
type input "15"
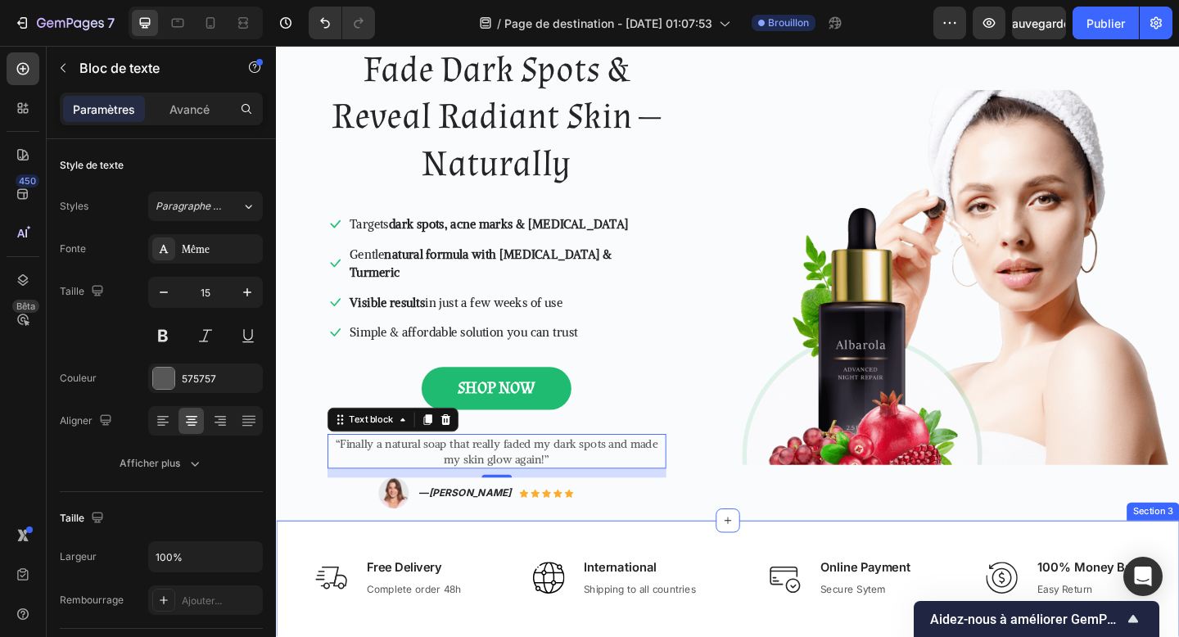
scroll to position [100, 0]
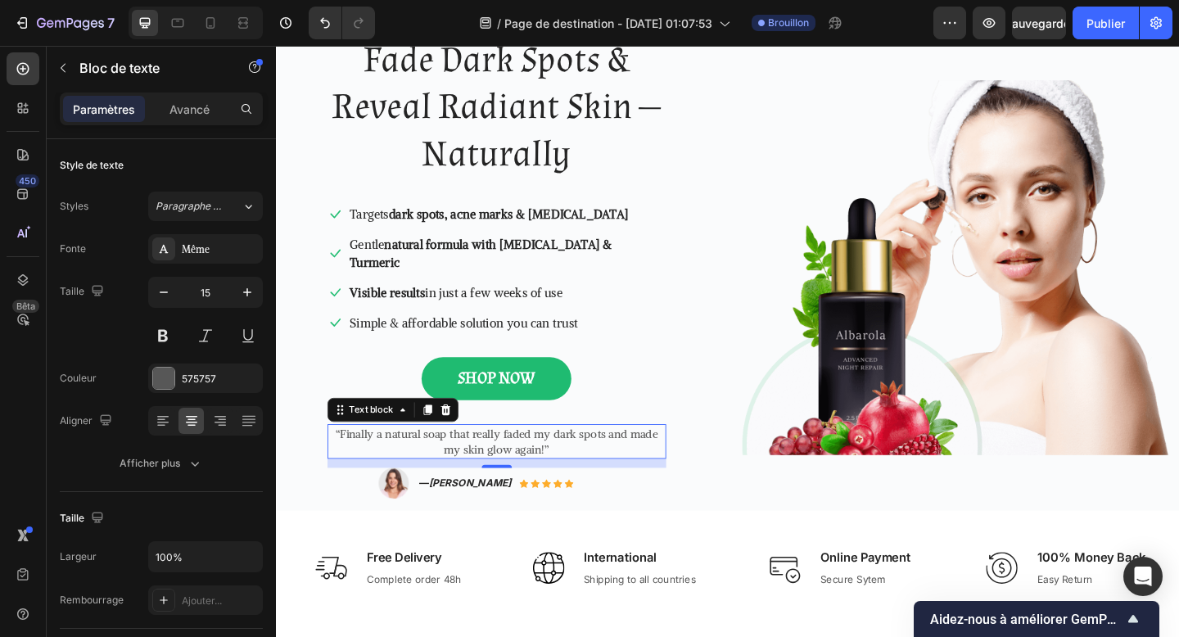
click at [512, 512] on div "12" at bounding box center [516, 518] width 16 height 13
click at [517, 512] on div "12" at bounding box center [516, 518] width 16 height 13
click at [524, 528] on div "Fade Dark Spots & Reveal Radiant Skin — Naturally Heading Icon Targets dark spo…" at bounding box center [516, 287] width 467 height 530
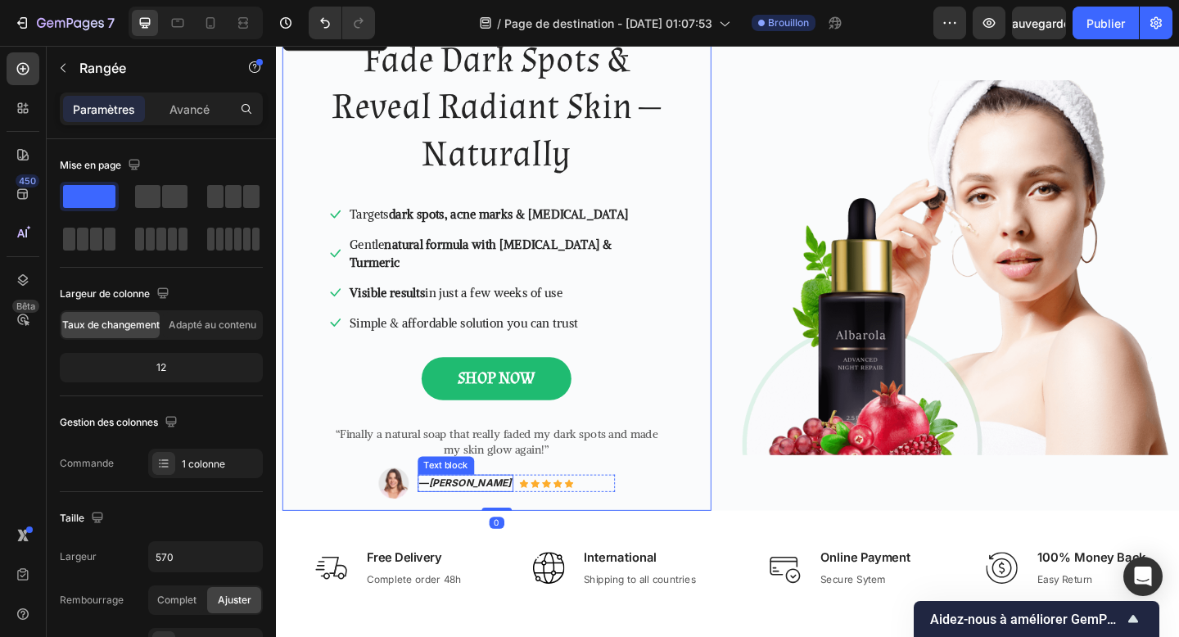
click at [513, 514] on p "— Jessica M." at bounding box center [482, 522] width 101 height 16
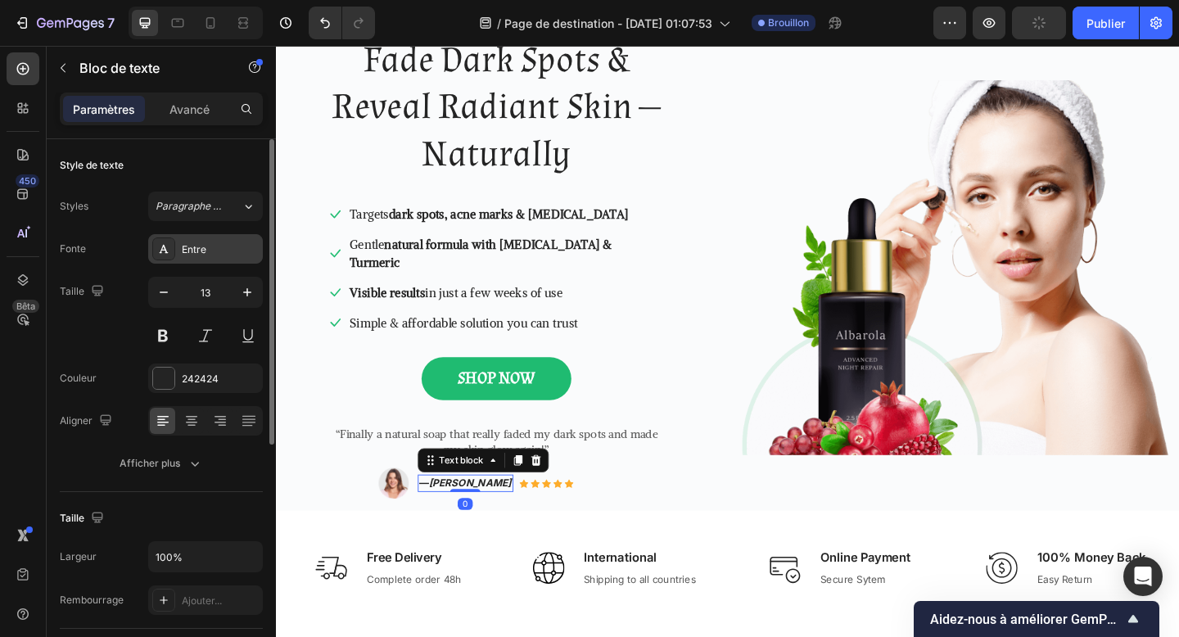
click at [192, 259] on div "Entre" at bounding box center [205, 248] width 115 height 29
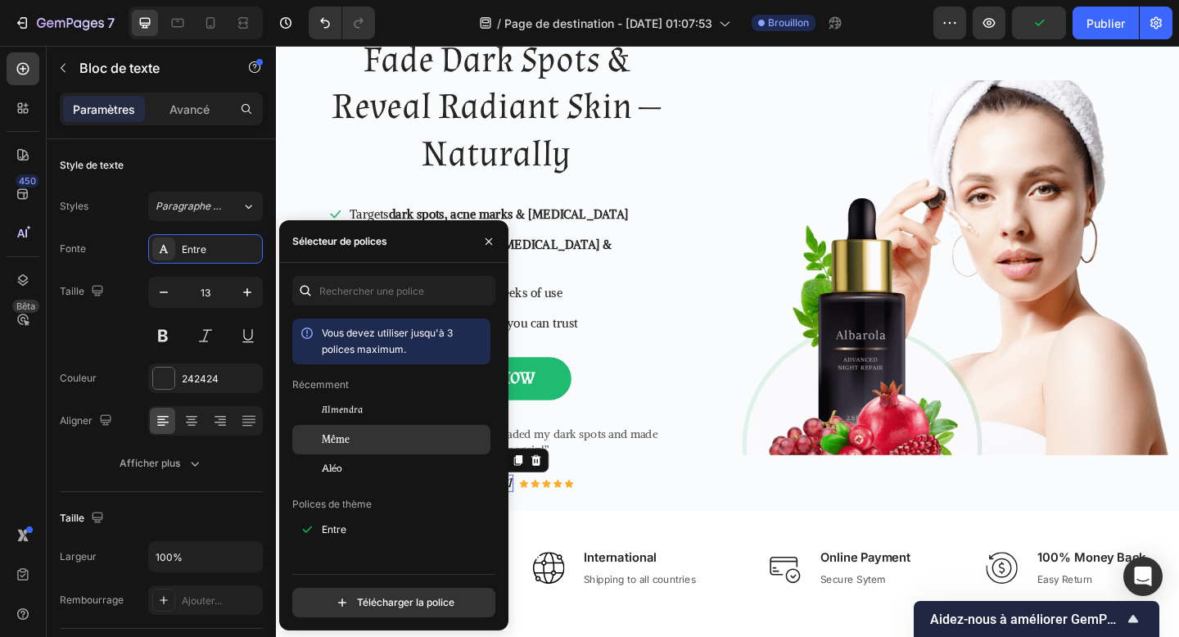
click at [341, 443] on font "Même" at bounding box center [336, 439] width 28 height 12
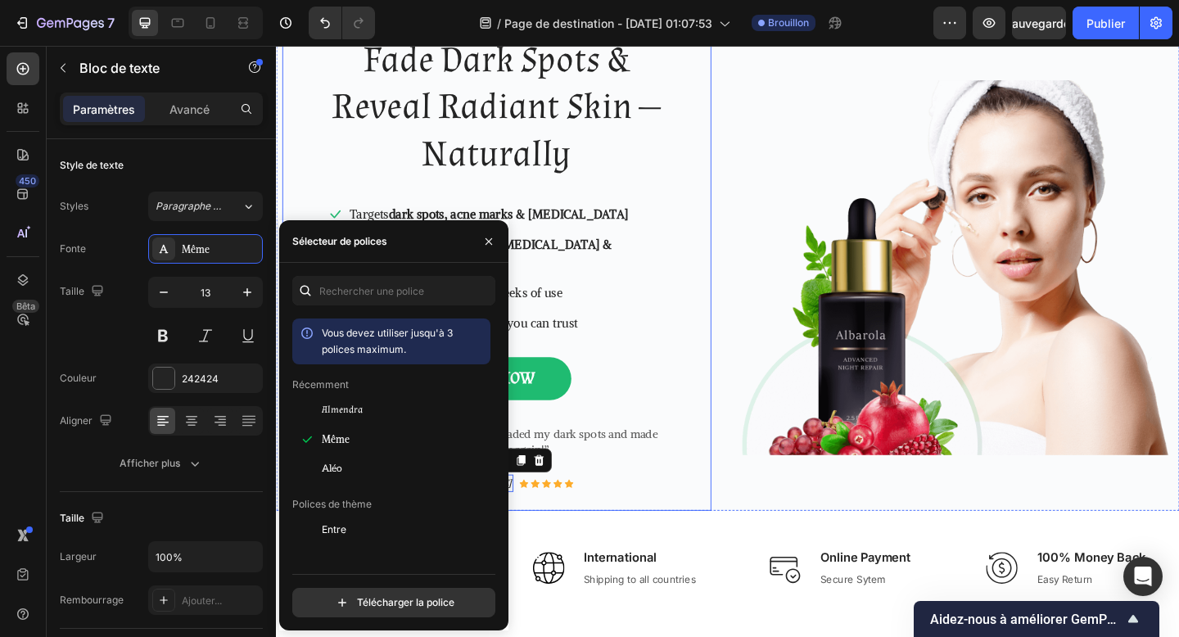
click at [614, 519] on div "Fade Dark Spots & Reveal Radiant Skin — Naturally Heading Icon Targets dark spo…" at bounding box center [516, 287] width 467 height 530
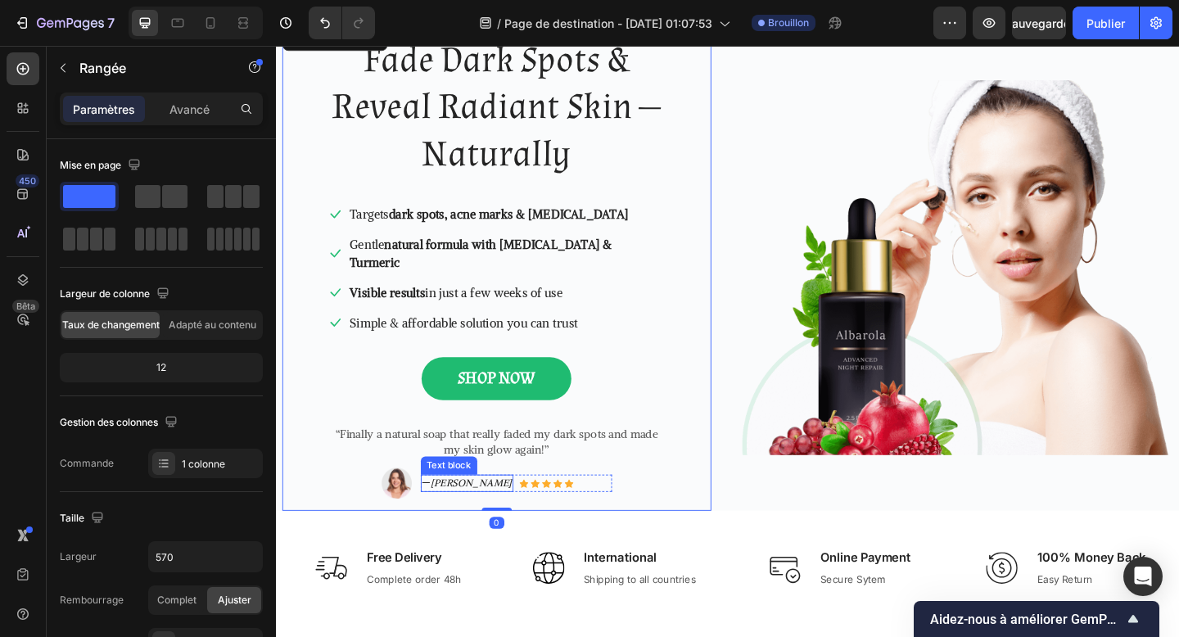
click at [516, 515] on icon "[PERSON_NAME]" at bounding box center [489, 522] width 88 height 14
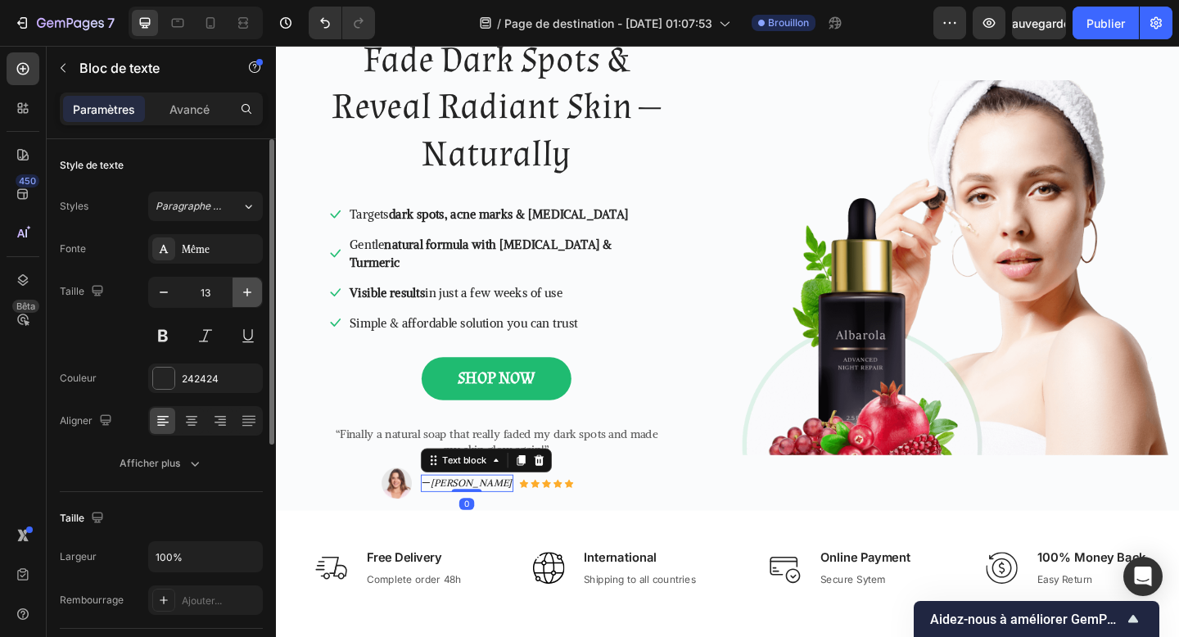
click at [244, 306] on button "button" at bounding box center [247, 292] width 29 height 29
type input "14"
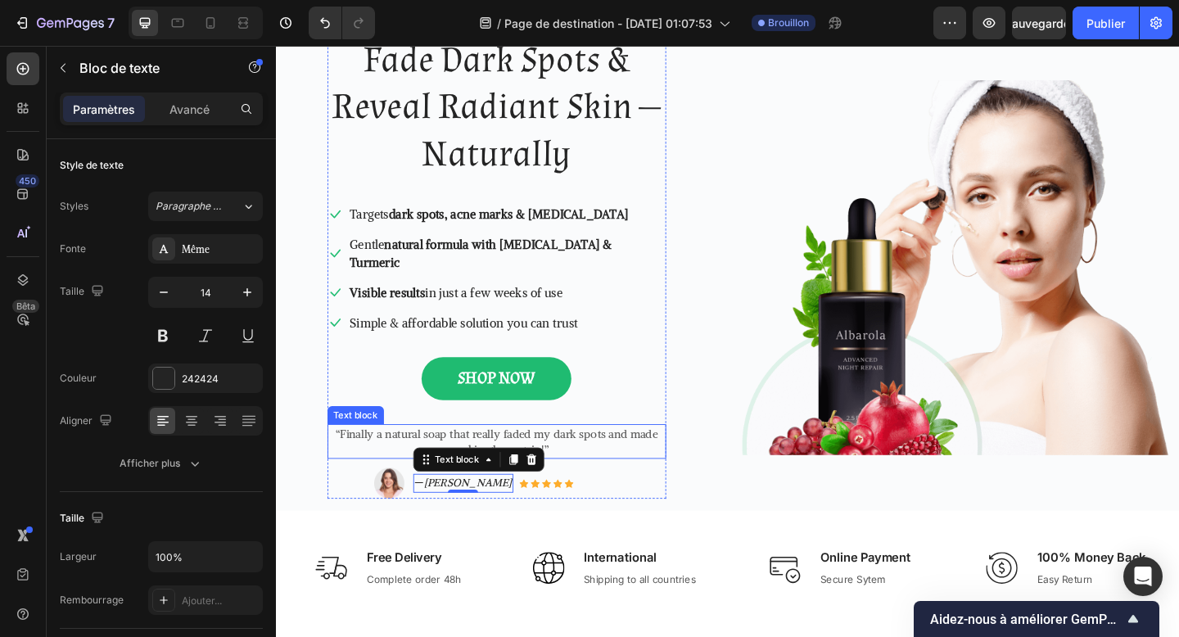
click at [414, 459] on p "“Finally a natural soap that really faded my dark spots and made my skin glow a…" at bounding box center [515, 476] width 365 height 34
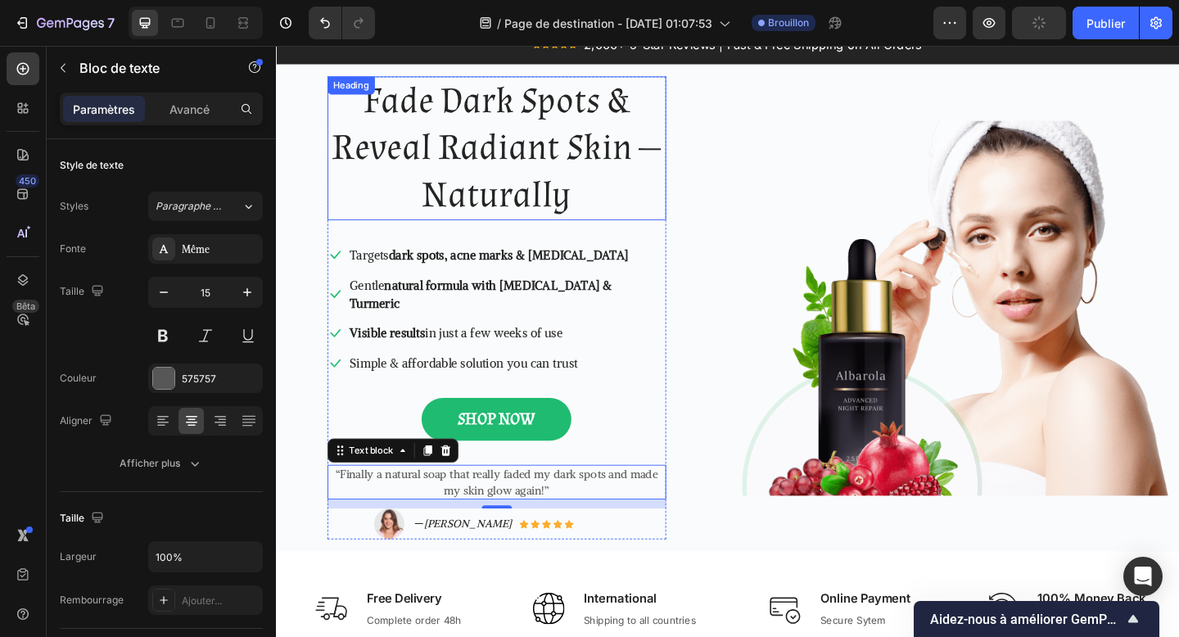
scroll to position [40, 0]
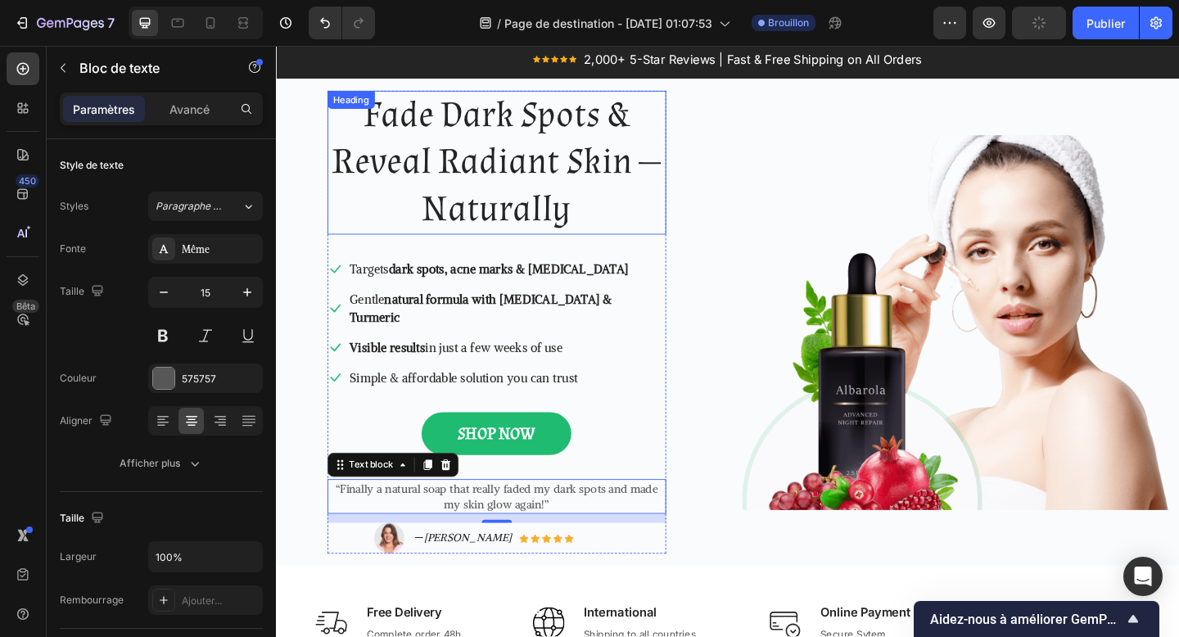
click at [482, 211] on p "Fade Dark Spots & Reveal Radiant Skin — Naturally" at bounding box center [515, 173] width 365 height 153
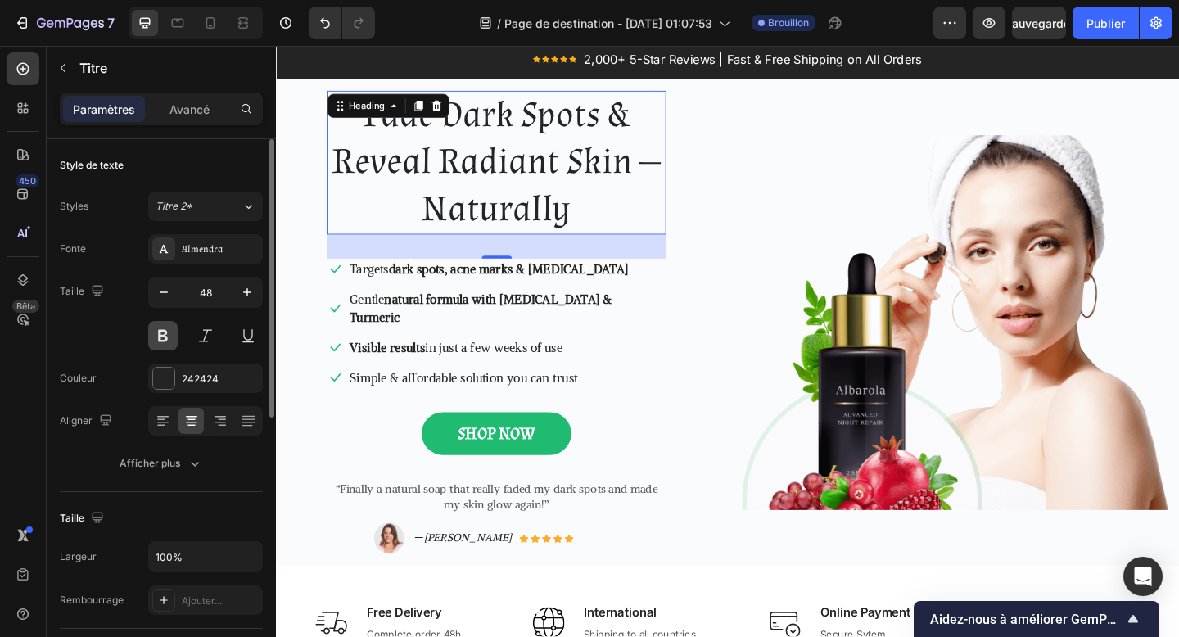
click at [169, 340] on button at bounding box center [162, 335] width 29 height 29
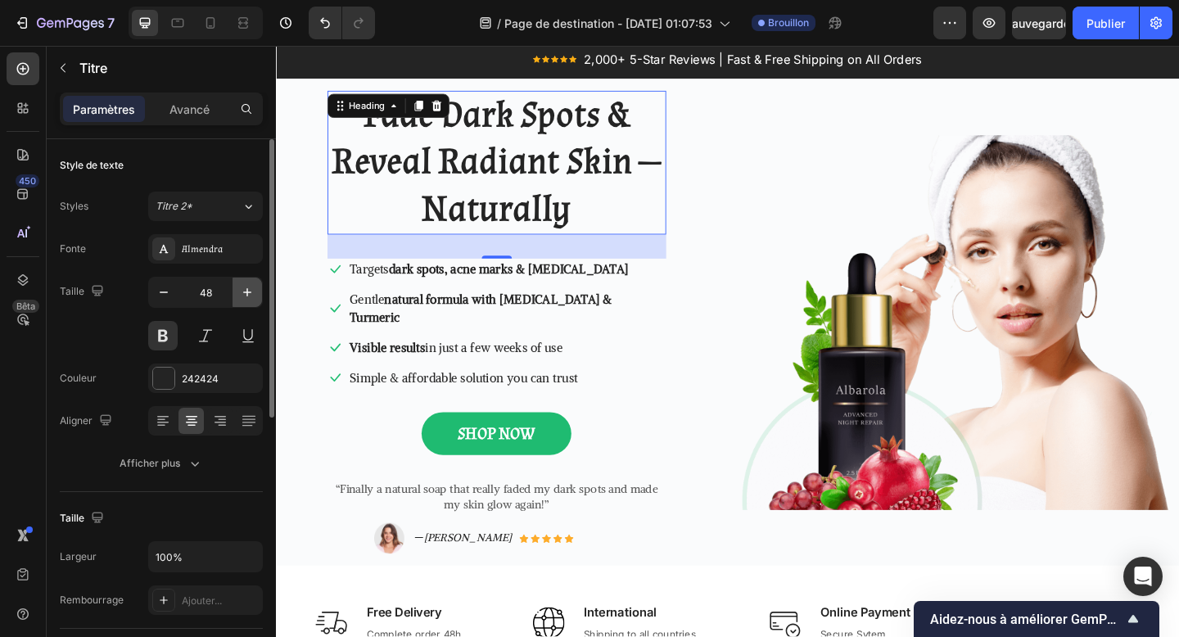
click at [255, 287] on icon "button" at bounding box center [247, 292] width 16 height 16
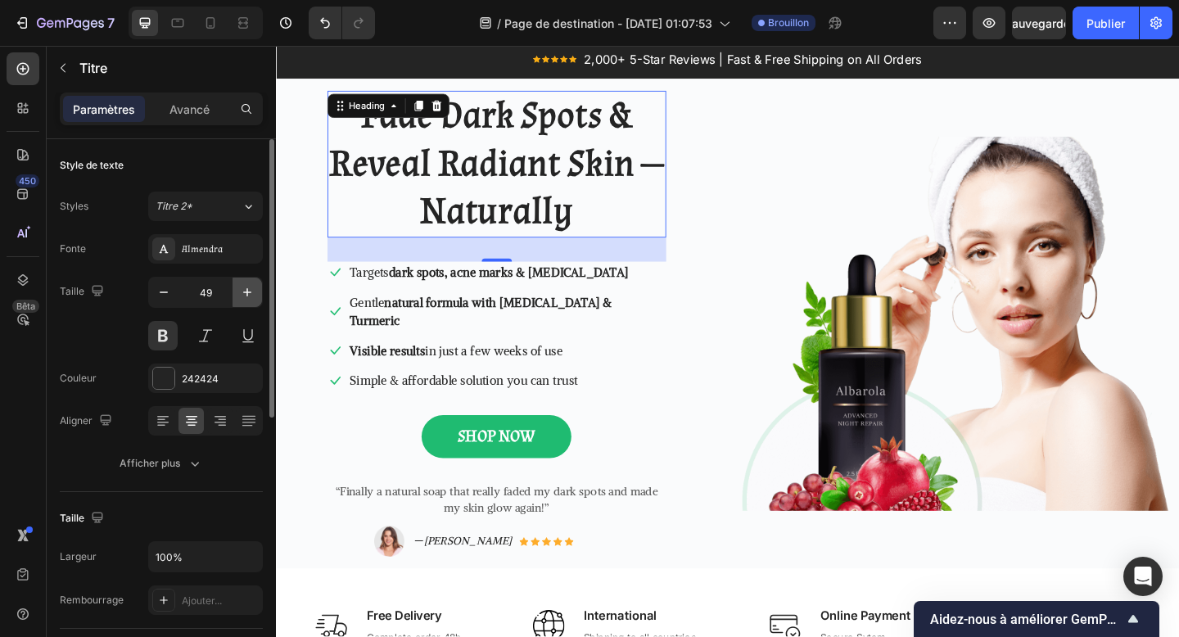
click at [255, 287] on icon "button" at bounding box center [247, 292] width 16 height 16
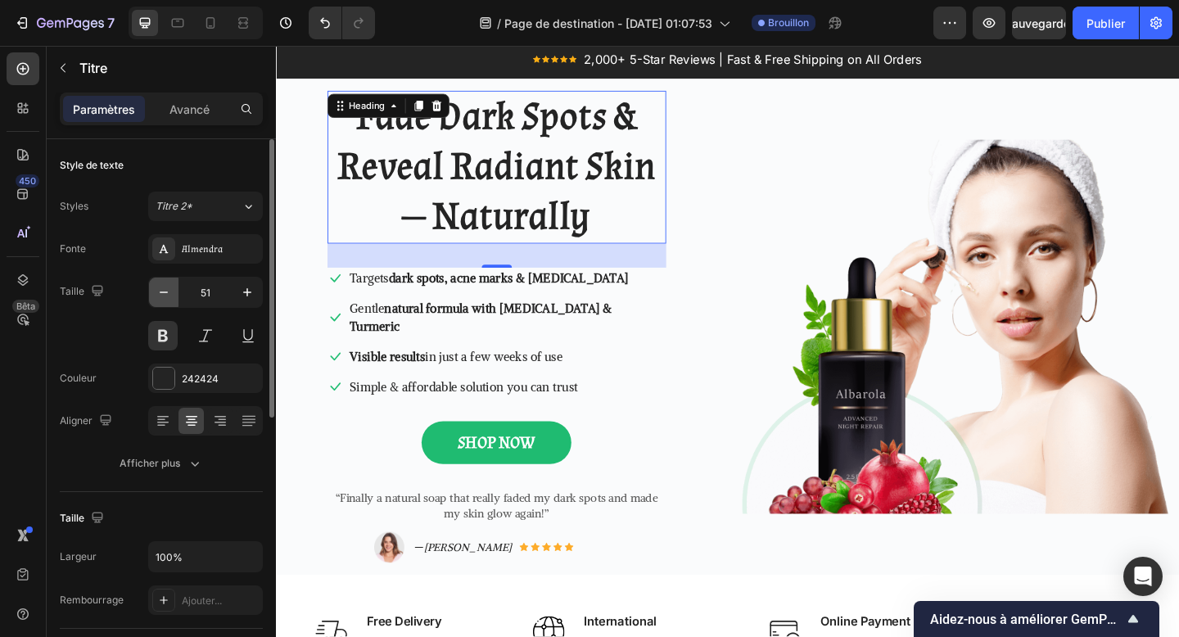
click at [170, 291] on icon "button" at bounding box center [164, 292] width 16 height 16
type input "50"
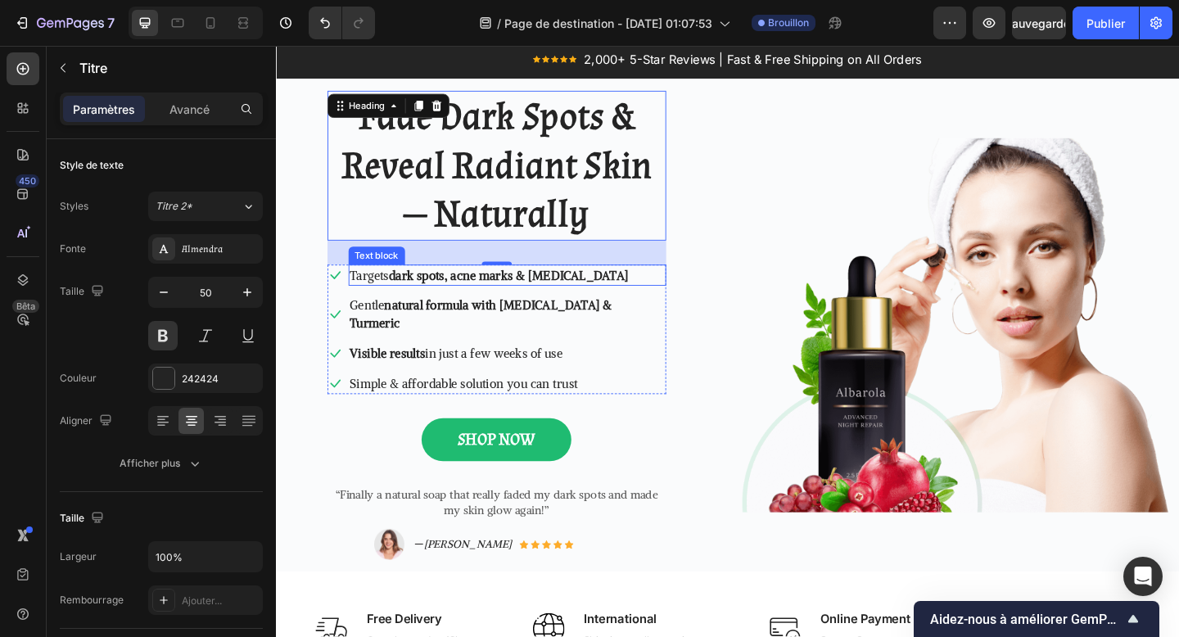
click at [476, 294] on strong "dark spots, acne marks & [MEDICAL_DATA]" at bounding box center [529, 295] width 260 height 16
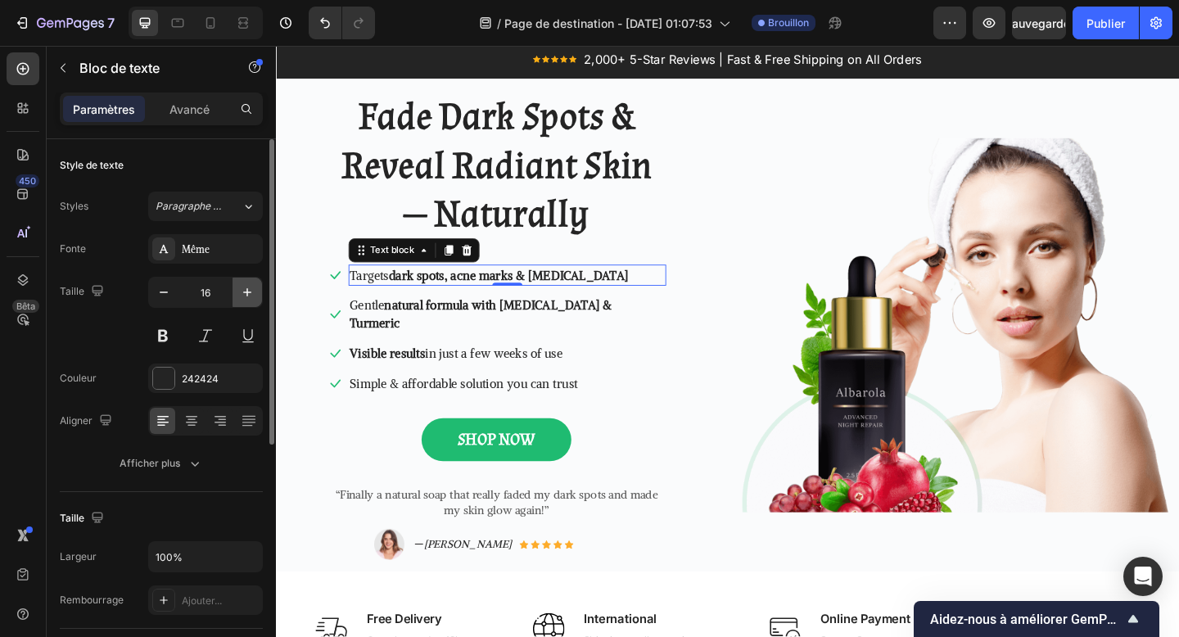
click at [242, 296] on icon "button" at bounding box center [247, 292] width 16 height 16
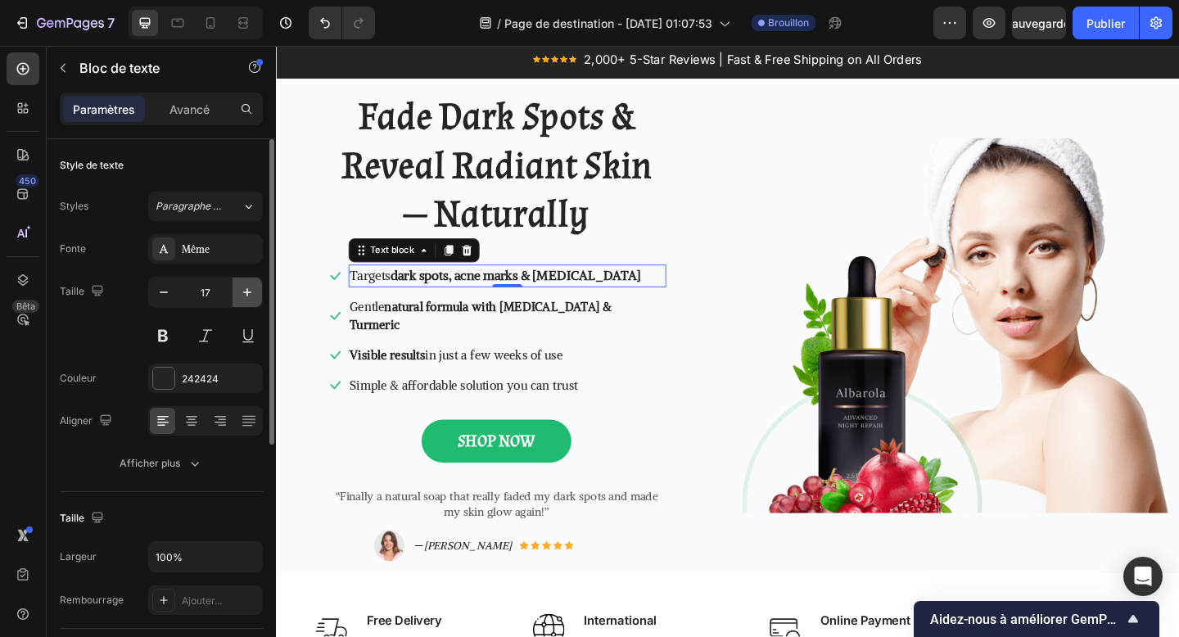
click at [242, 296] on icon "button" at bounding box center [247, 292] width 16 height 16
type input "18"
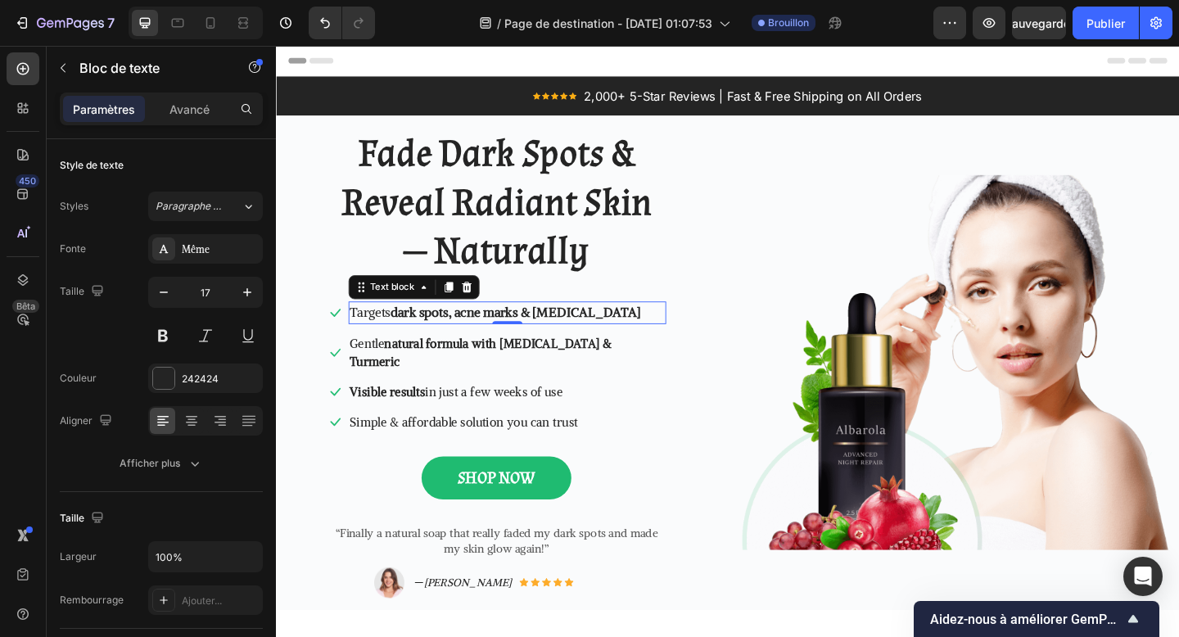
scroll to position [40, 0]
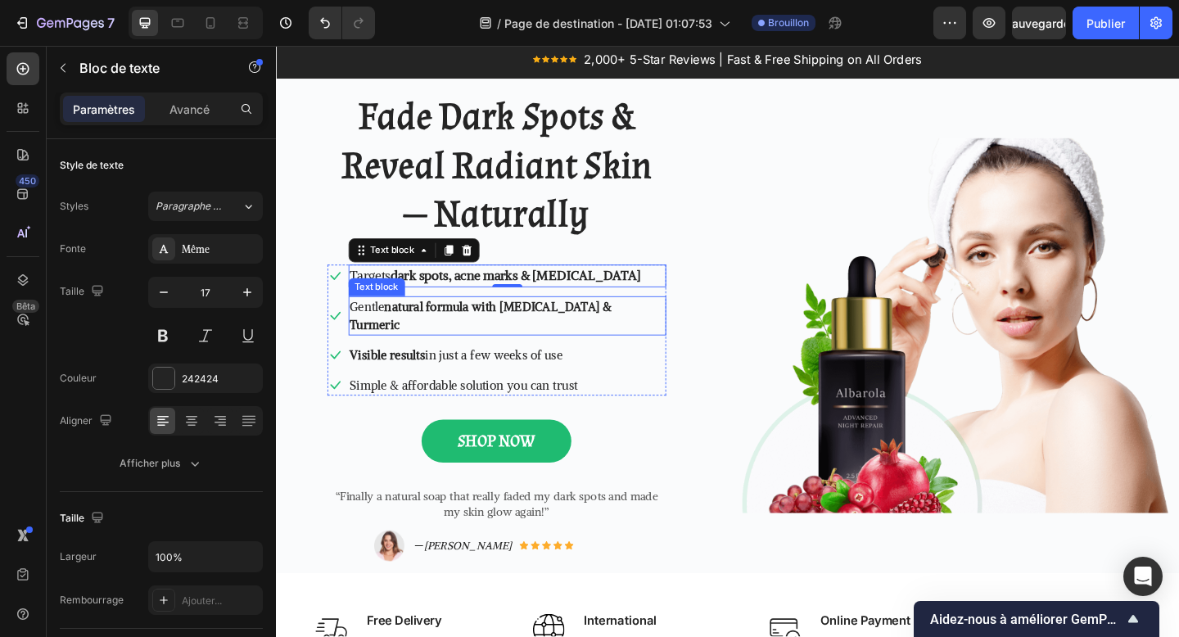
click at [453, 330] on strong "natural formula with [MEDICAL_DATA] & Turmeric" at bounding box center [498, 340] width 285 height 36
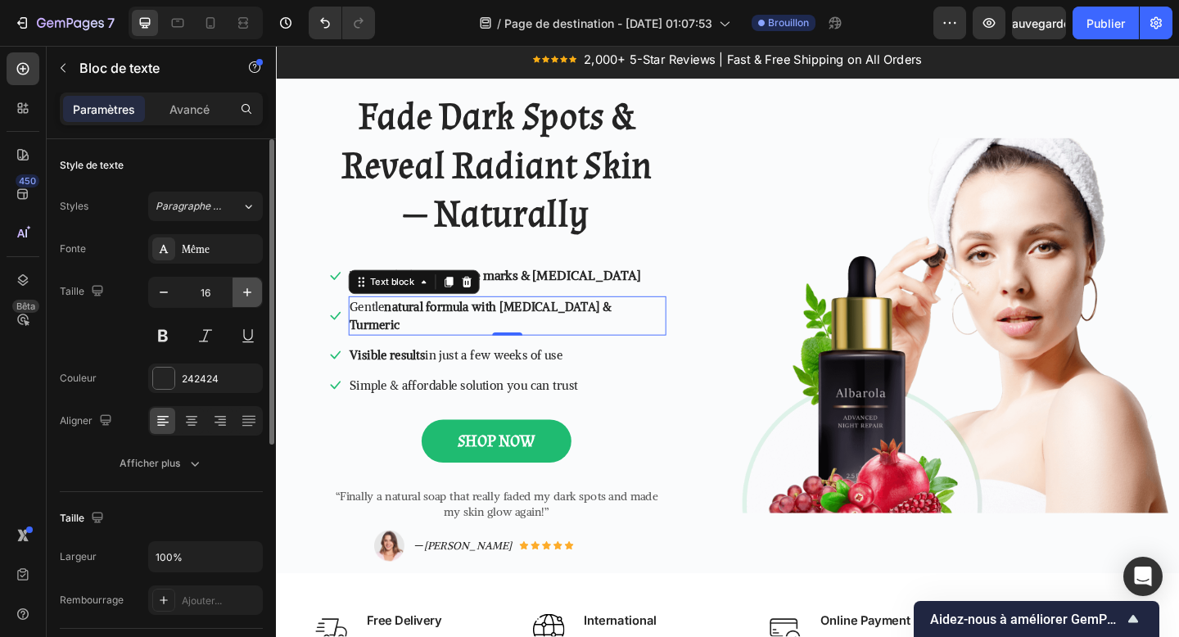
click at [247, 296] on icon "button" at bounding box center [247, 292] width 16 height 16
type input "17"
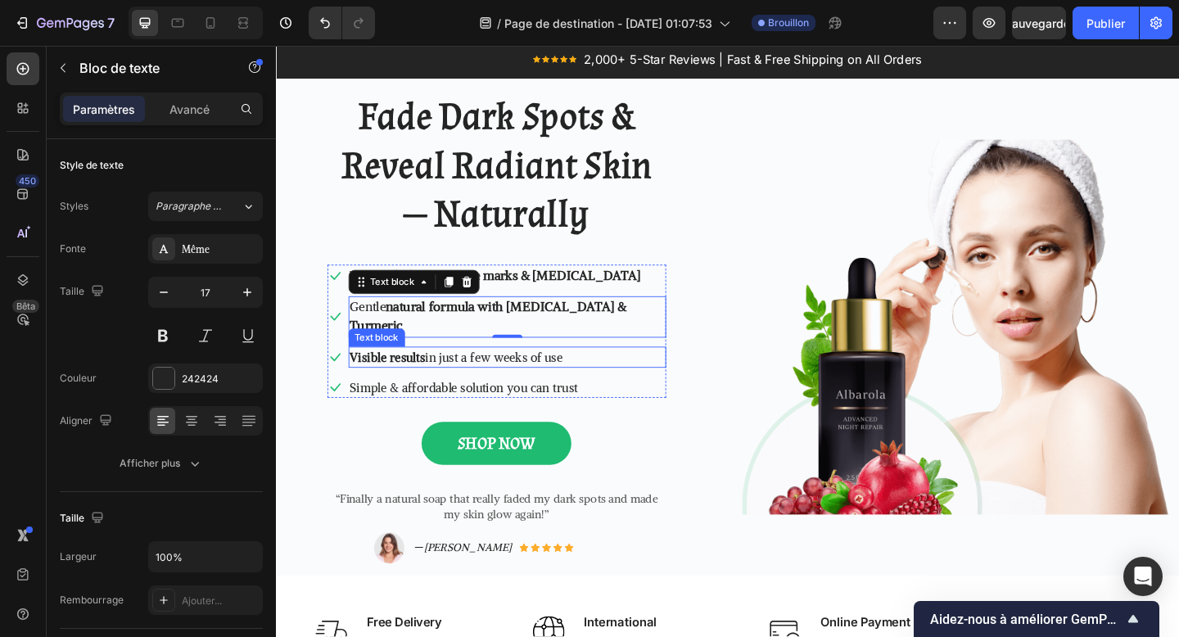
click at [454, 375] on p "Visible results in just a few weeks of use" at bounding box center [527, 385] width 342 height 20
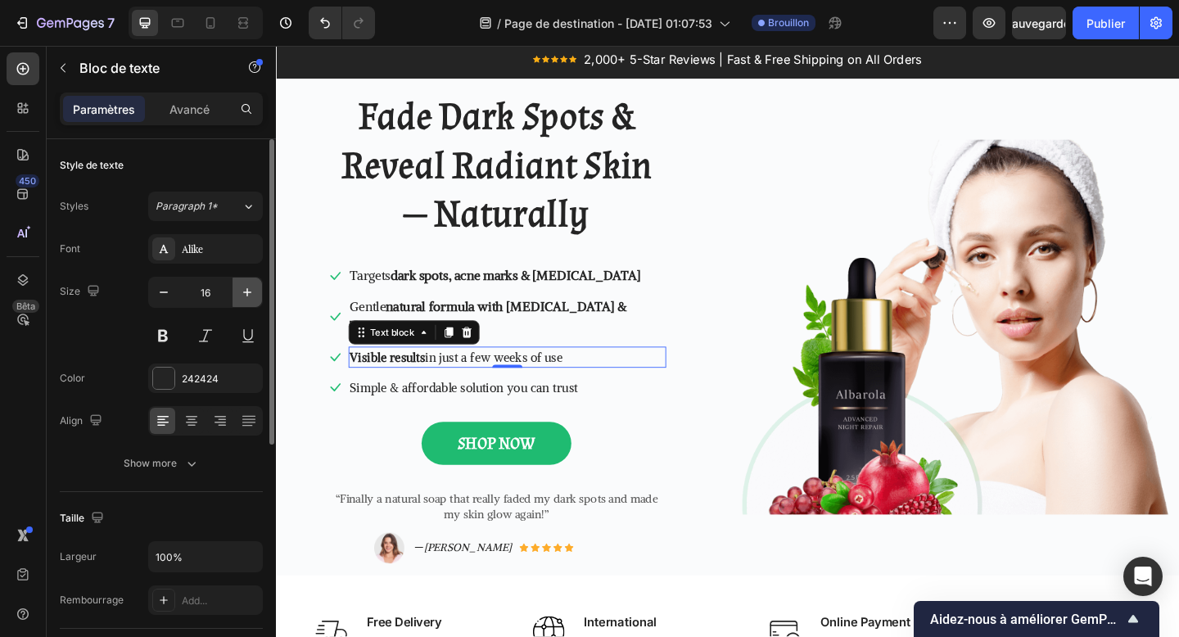
click at [233, 293] on button "button" at bounding box center [247, 292] width 29 height 29
type input "17"
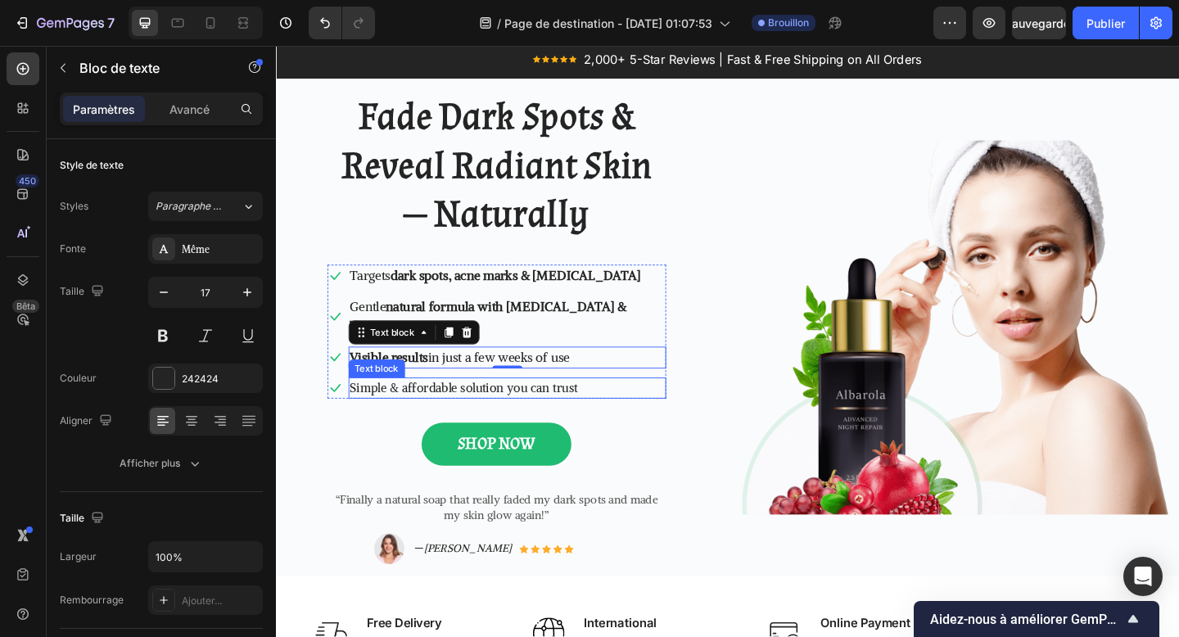
click at [437, 409] on p "Simple & affordable solution you can trust" at bounding box center [527, 419] width 342 height 20
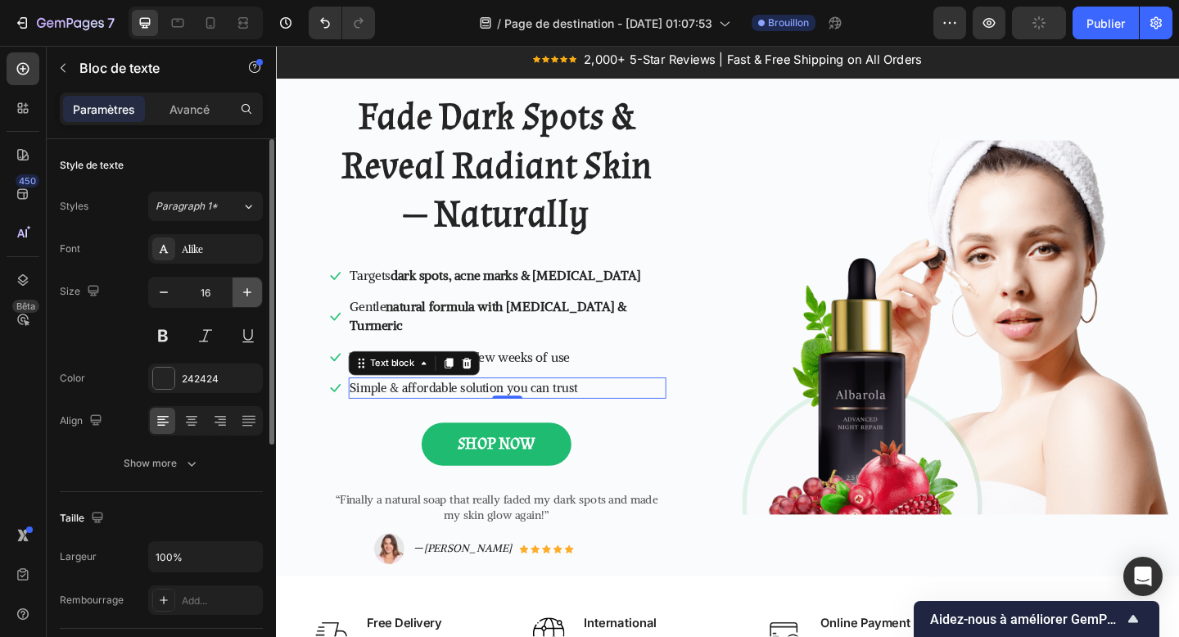
click at [239, 298] on icon "button" at bounding box center [247, 292] width 16 height 16
type input "17"
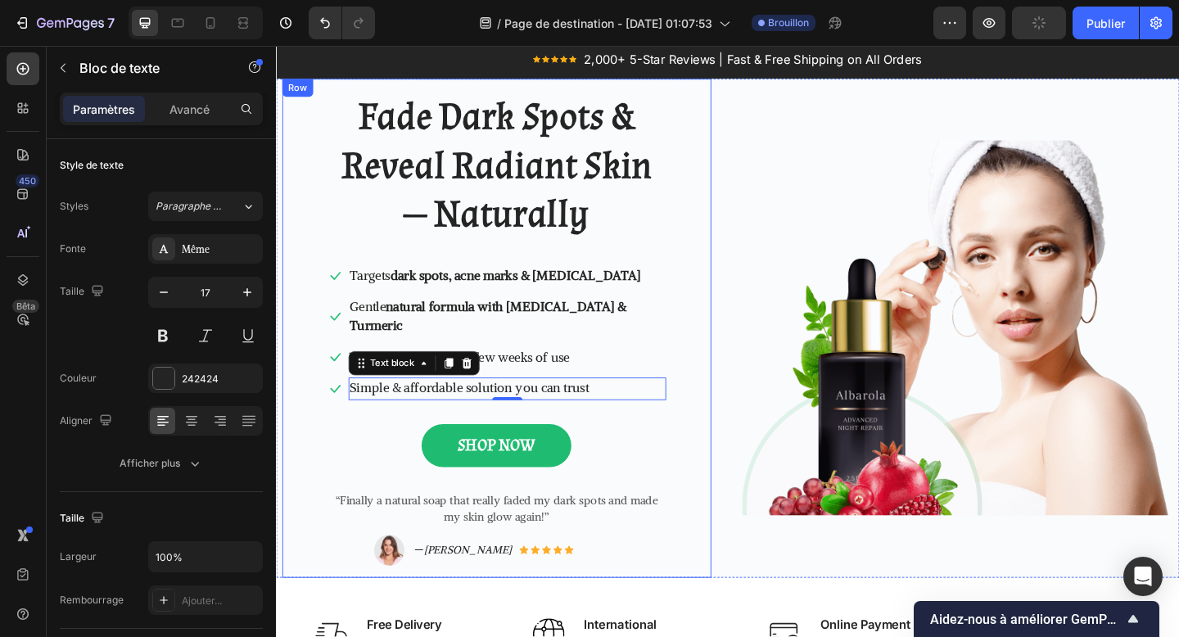
click at [321, 476] on div "Fade Dark Spots & Reveal Radiant Skin — Naturally Heading Icon Targets dark spo…" at bounding box center [516, 353] width 442 height 517
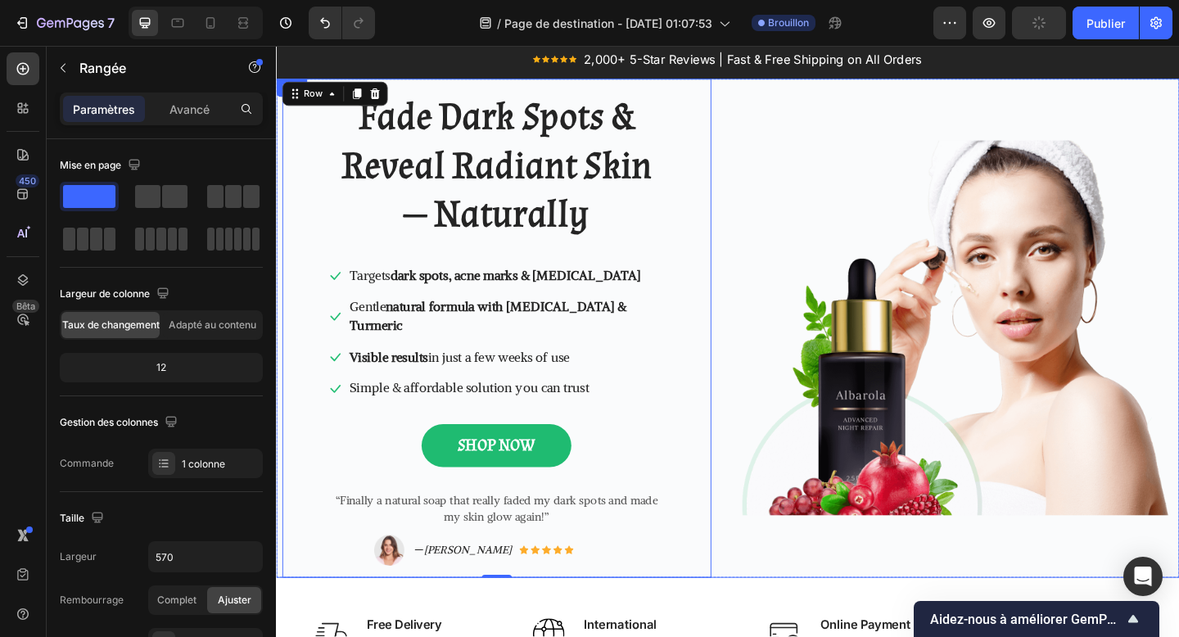
click at [792, 568] on div "Image" at bounding box center [1019, 353] width 479 height 543
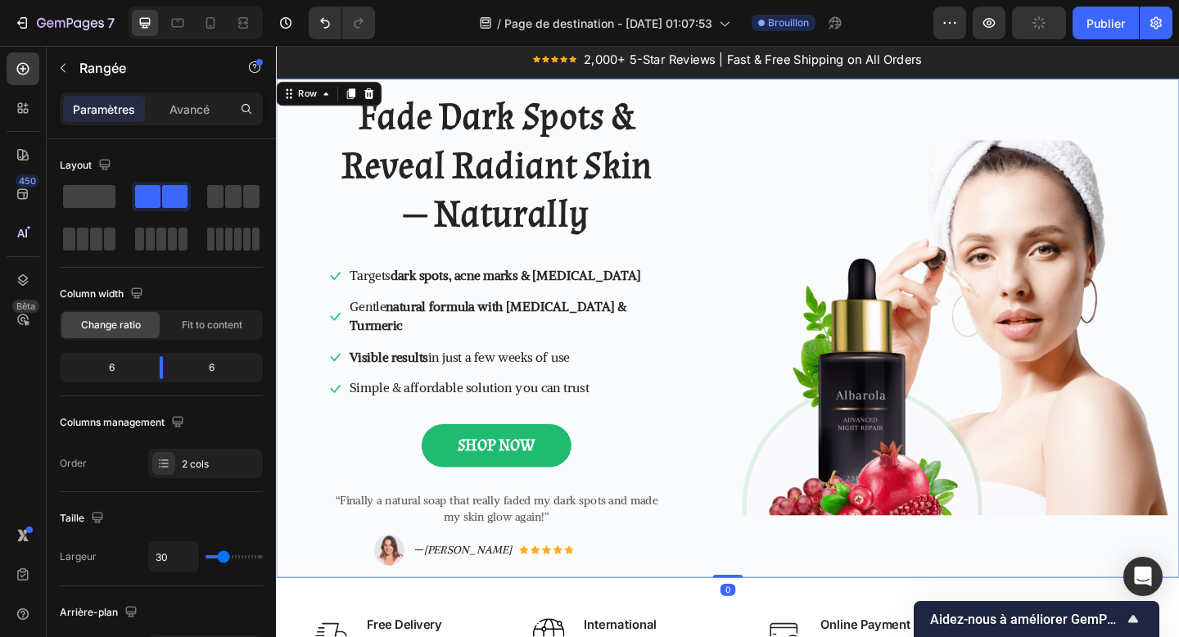
scroll to position [0, 0]
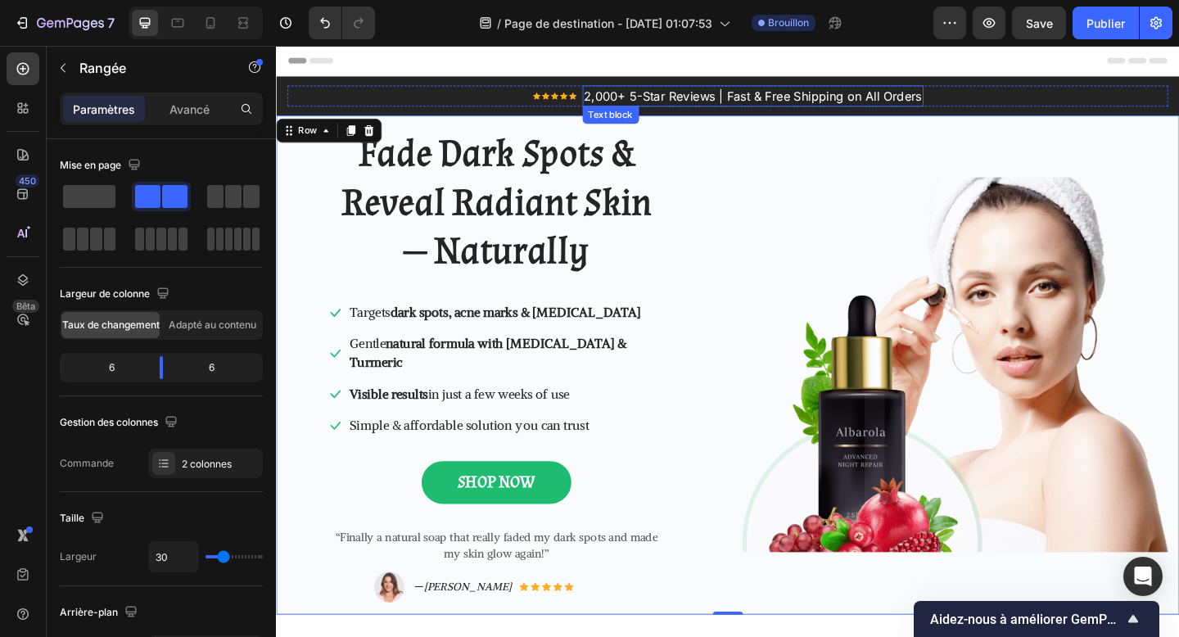
click at [783, 108] on p "2,000+ 5-Star Reviews | Fast & Free Shipping on All Orders" at bounding box center [795, 101] width 368 height 20
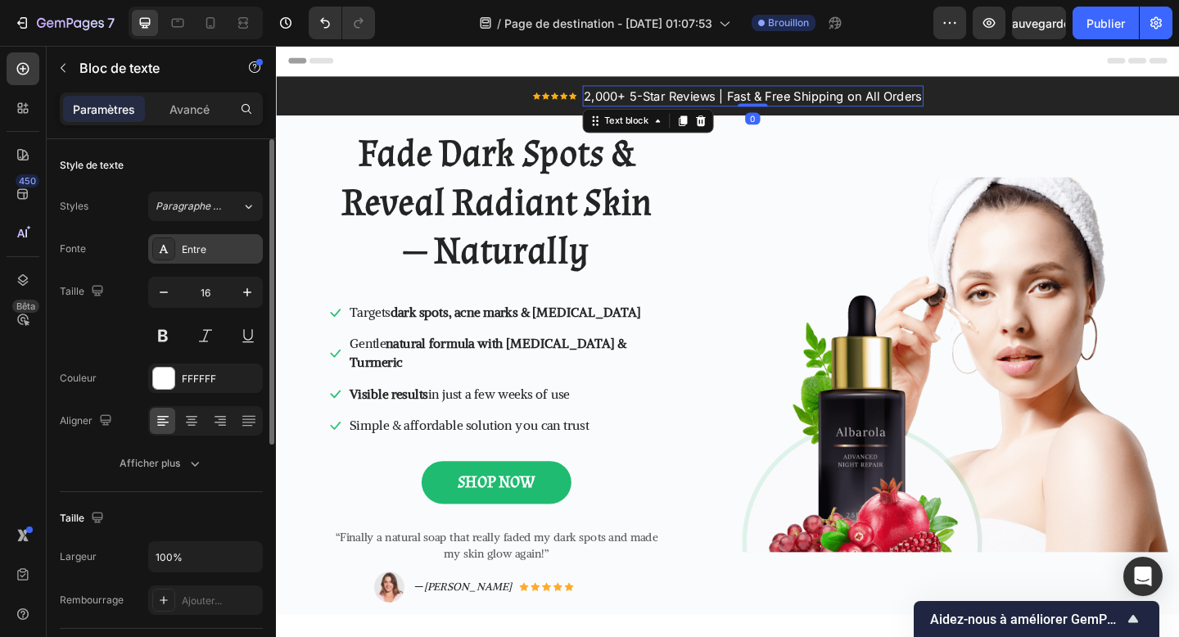
click at [230, 251] on div "Entre" at bounding box center [220, 249] width 77 height 15
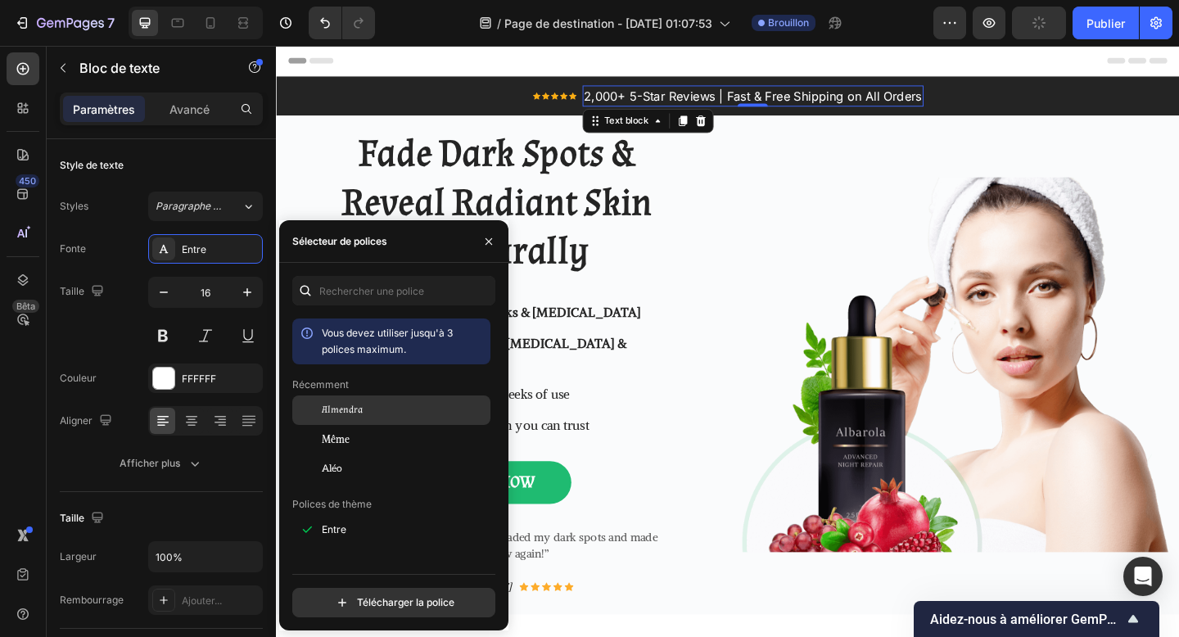
click at [364, 412] on div "Almendra" at bounding box center [404, 410] width 165 height 15
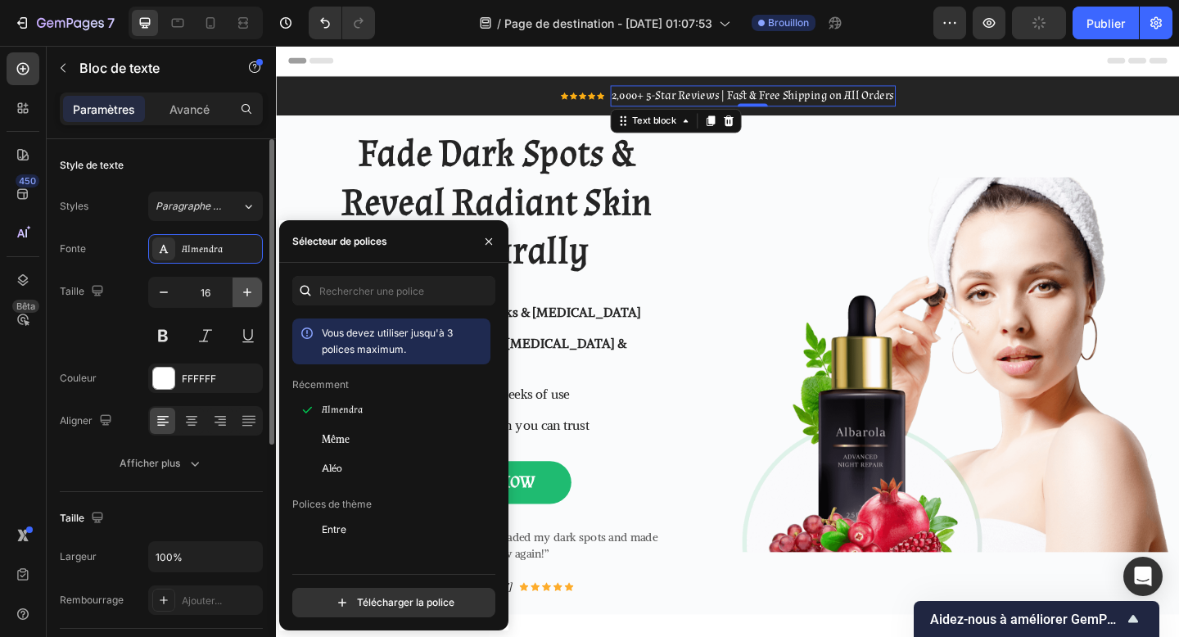
click at [244, 292] on icon "button" at bounding box center [247, 292] width 8 height 8
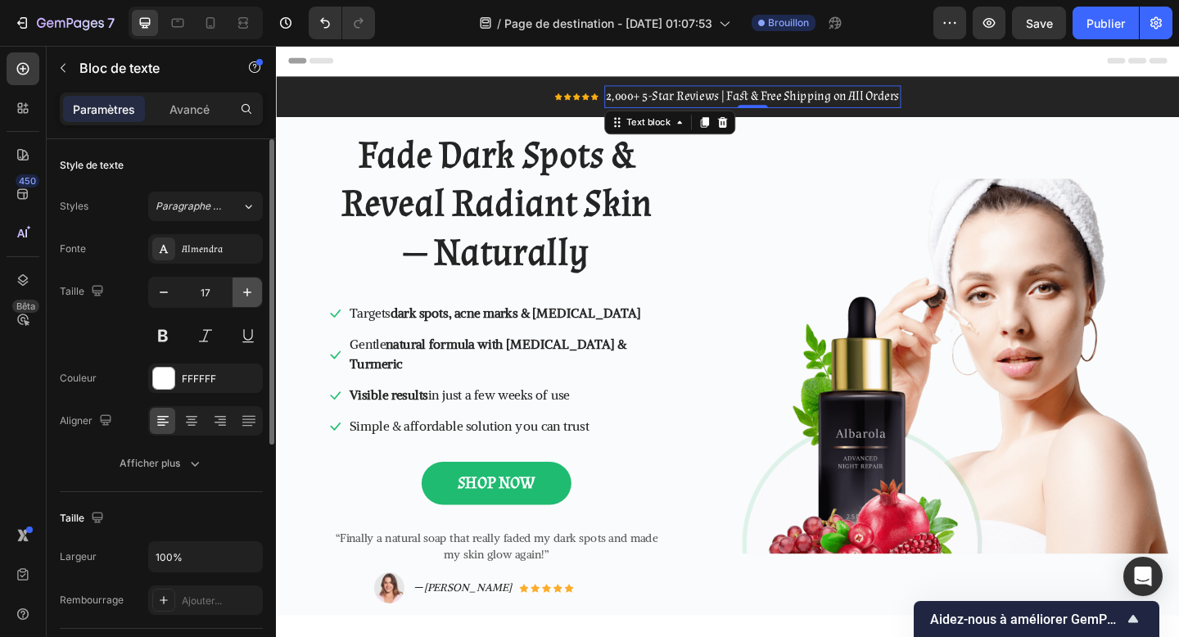
click at [244, 292] on icon "button" at bounding box center [247, 292] width 8 height 8
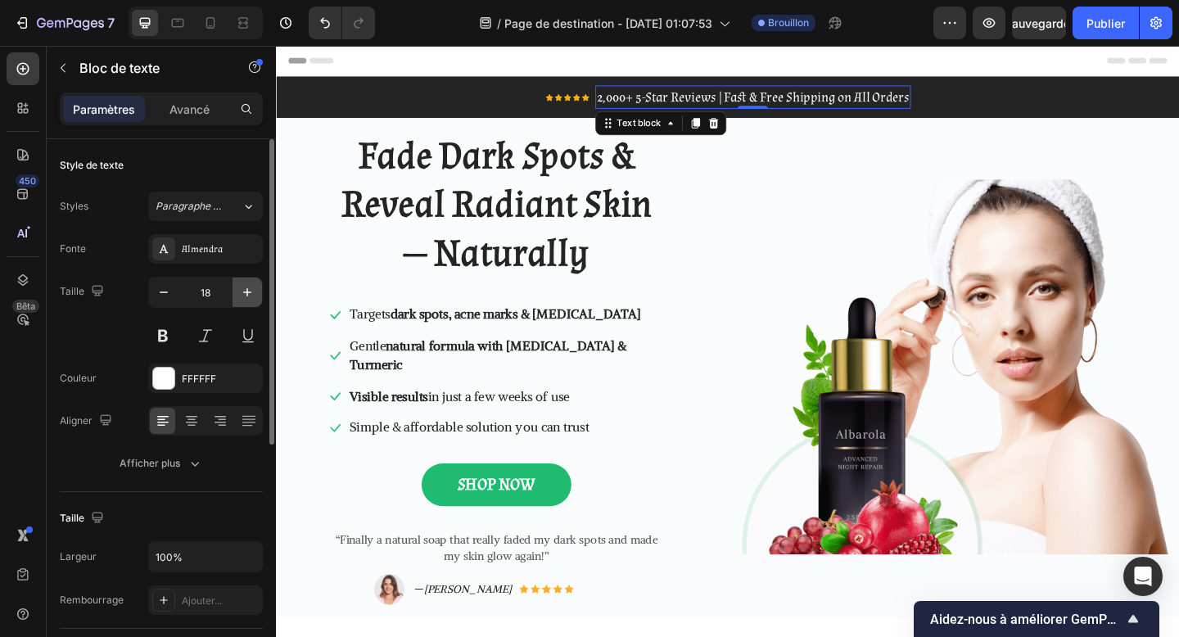
click at [244, 292] on icon "button" at bounding box center [247, 292] width 8 height 8
type input "19"
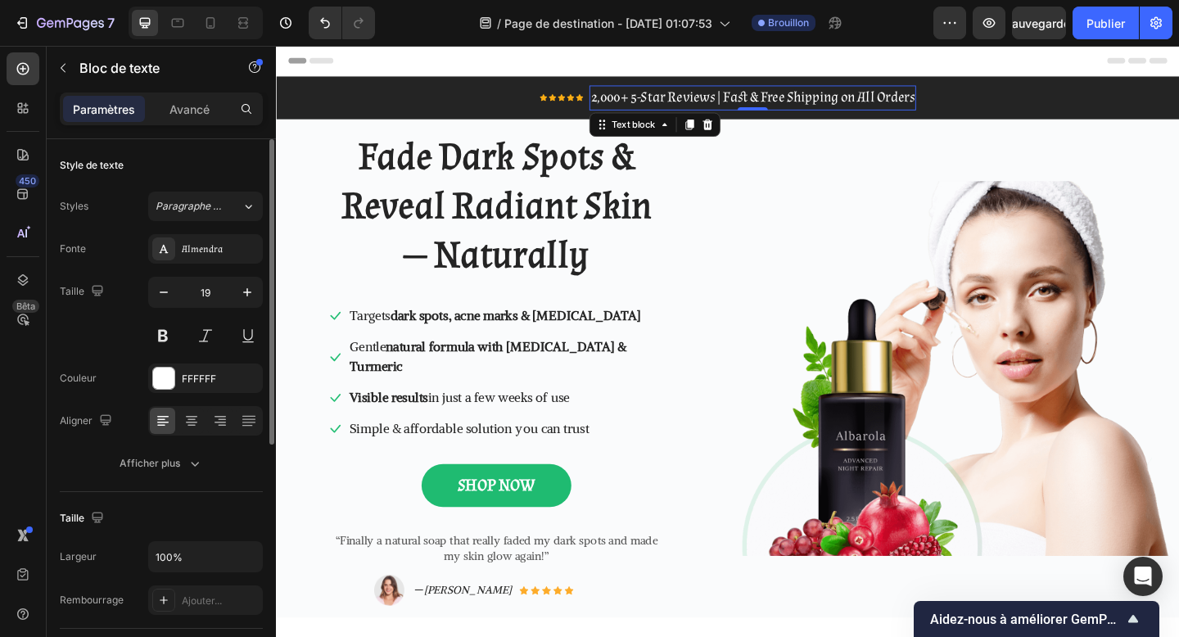
click at [126, 343] on div "Taille 19" at bounding box center [161, 314] width 203 height 74
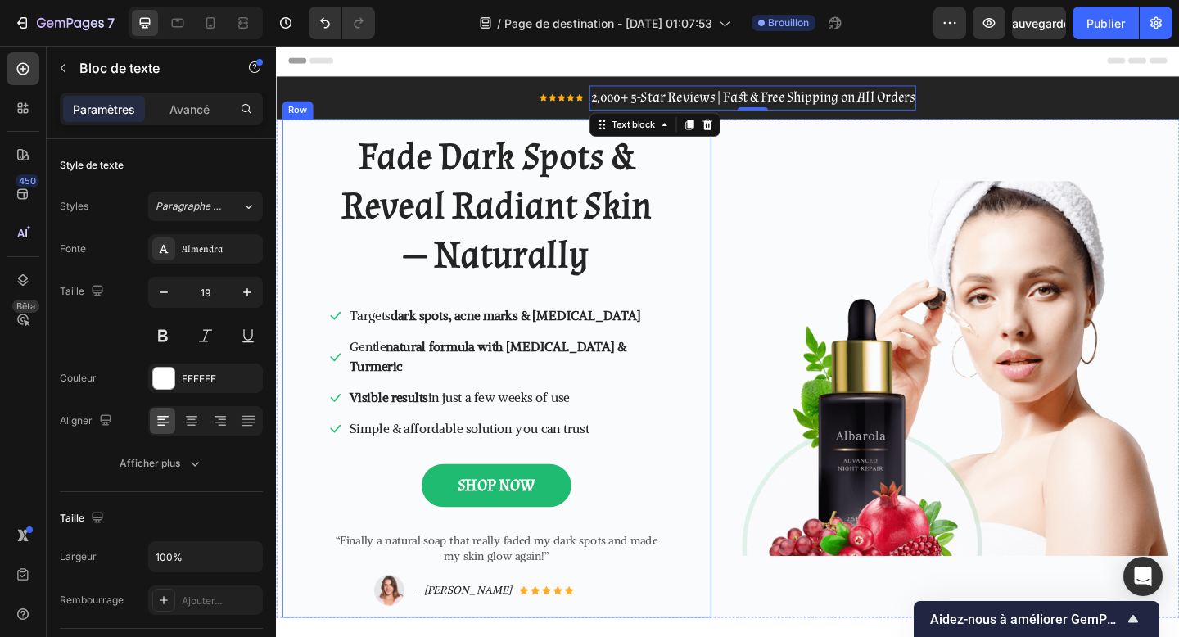
click at [290, 203] on div "Fade Dark Spots & Reveal Radiant Skin — Naturally Heading Icon Targets dark spo…" at bounding box center [516, 397] width 467 height 543
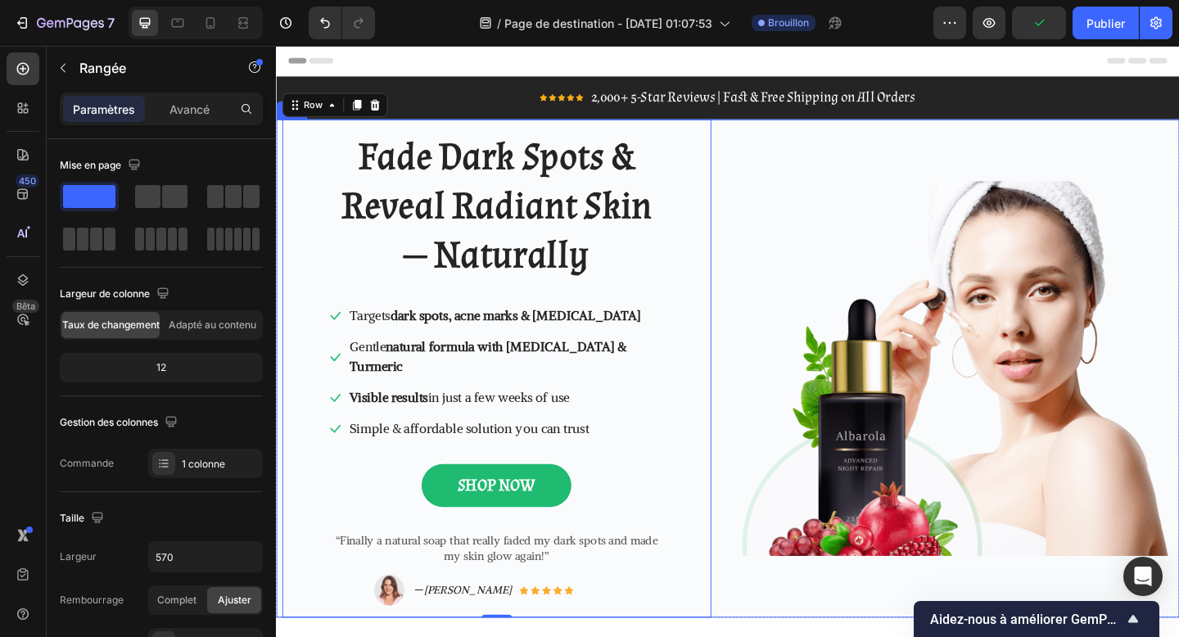
click at [776, 147] on div "Fade Dark Spots & Reveal Radiant Skin — Naturally Heading Icon Targets dark spo…" at bounding box center [767, 397] width 983 height 543
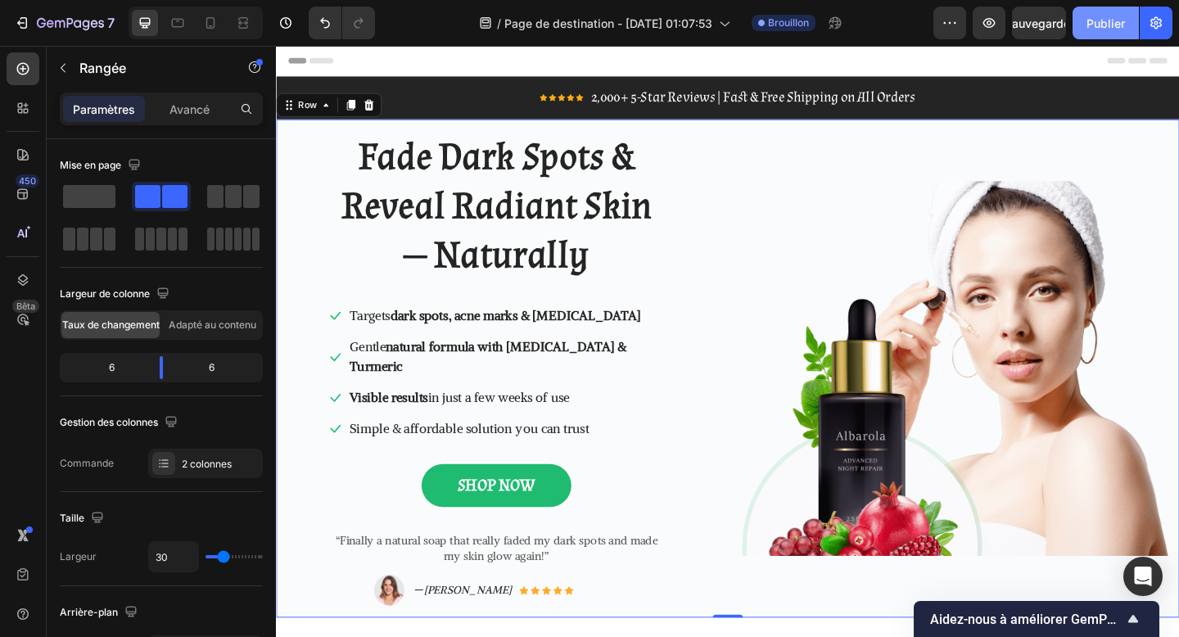
click at [1112, 23] on font "Publier" at bounding box center [1106, 23] width 38 height 14
click at [539, 249] on p "Fade Dark Spots & Reveal Radiant Skin — Naturally" at bounding box center [515, 221] width 365 height 160
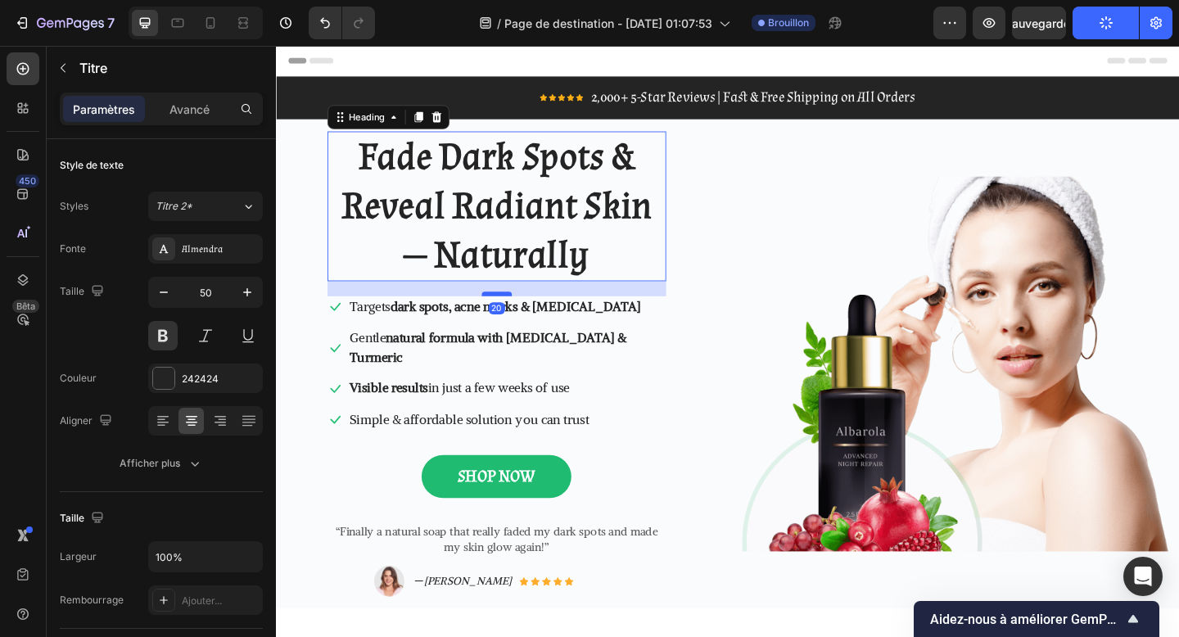
drag, startPoint x: 518, startPoint y: 325, endPoint x: 518, endPoint y: 315, distance: 9.9
click at [518, 315] on div at bounding box center [516, 316] width 33 height 5
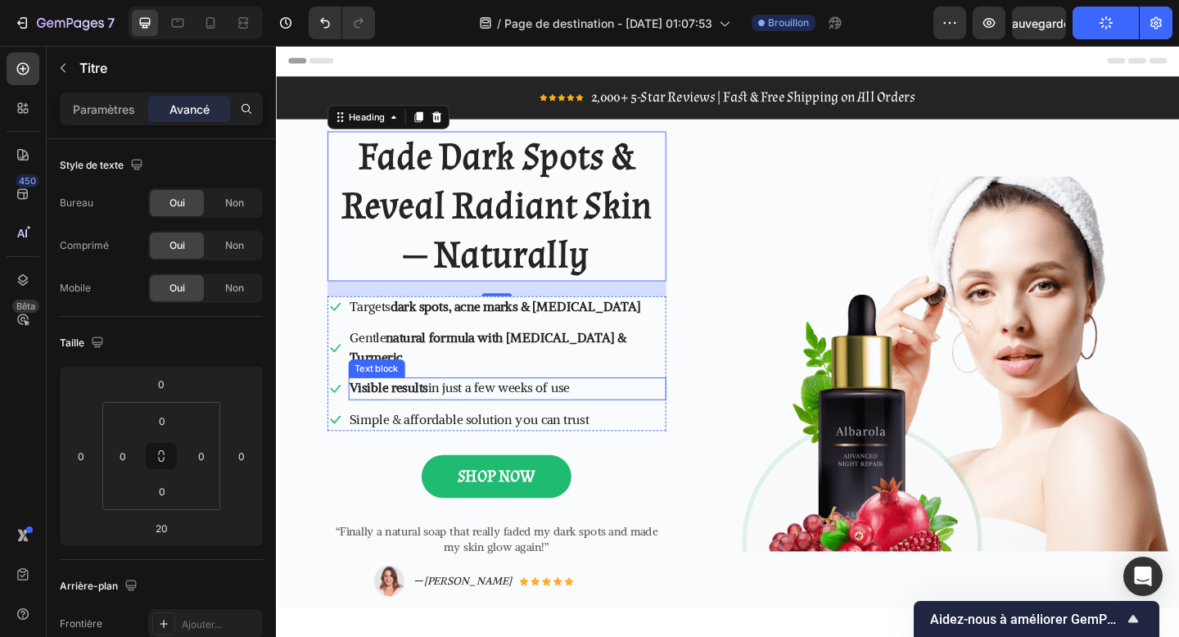
click at [674, 409] on p "Visible results in just a few weeks of use" at bounding box center [527, 419] width 342 height 21
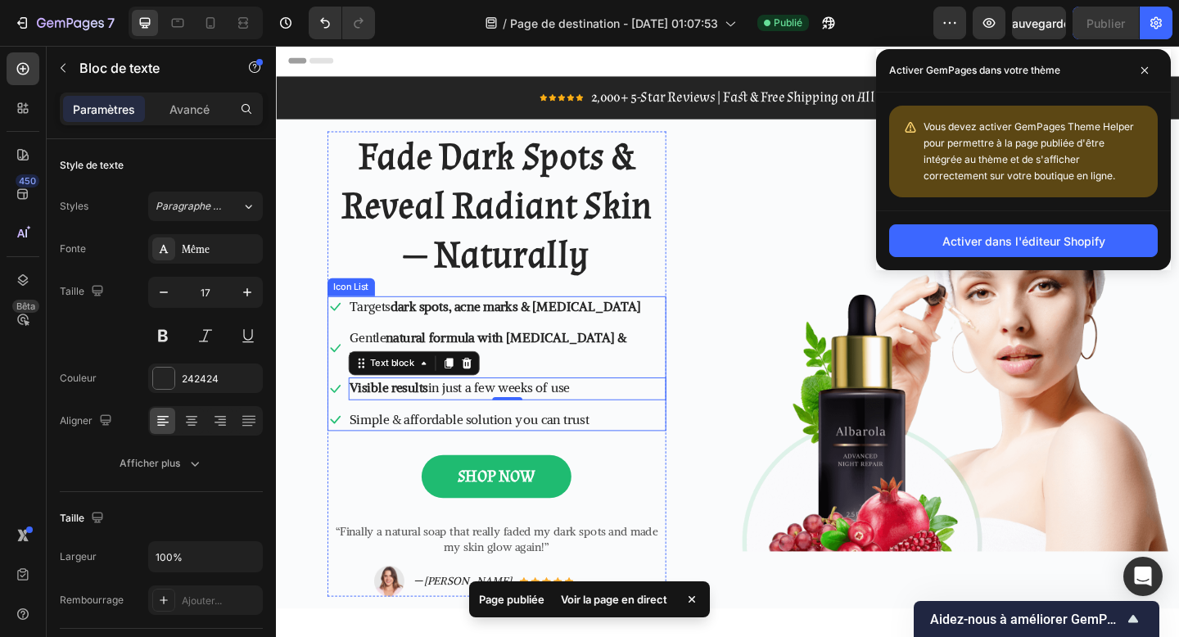
click at [695, 437] on div "Icon Targets dark spots, acne marks & [MEDICAL_DATA] Text block Icon Gentle nat…" at bounding box center [516, 392] width 369 height 147
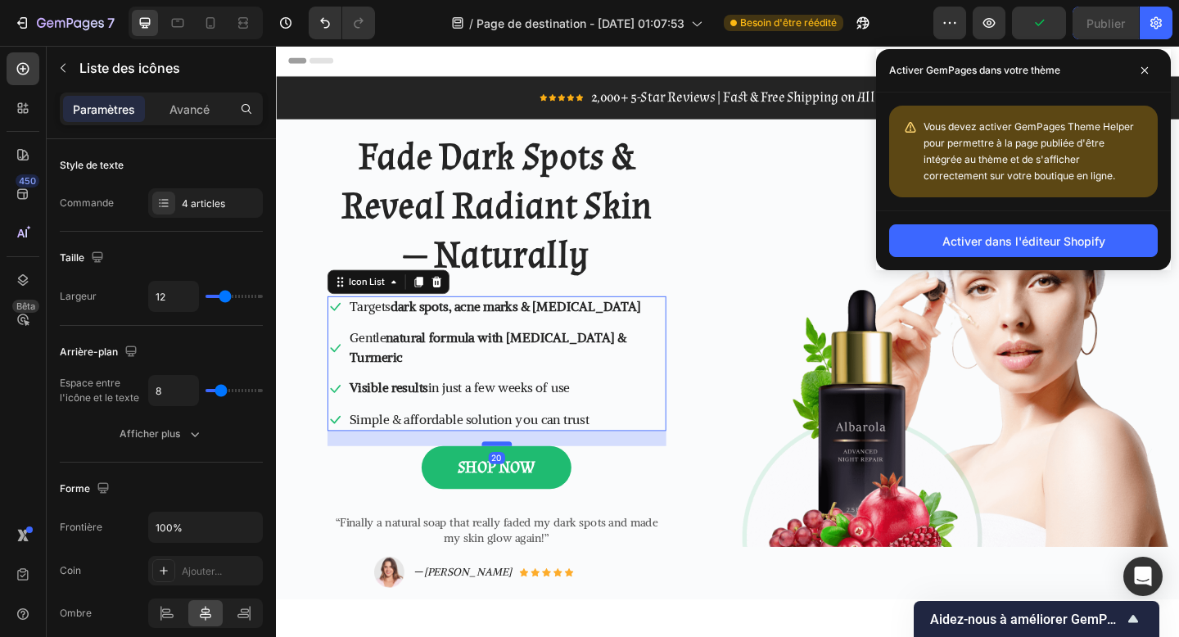
drag, startPoint x: 514, startPoint y: 468, endPoint x: 515, endPoint y: 458, distance: 9.9
click at [515, 477] on div at bounding box center [516, 479] width 33 height 5
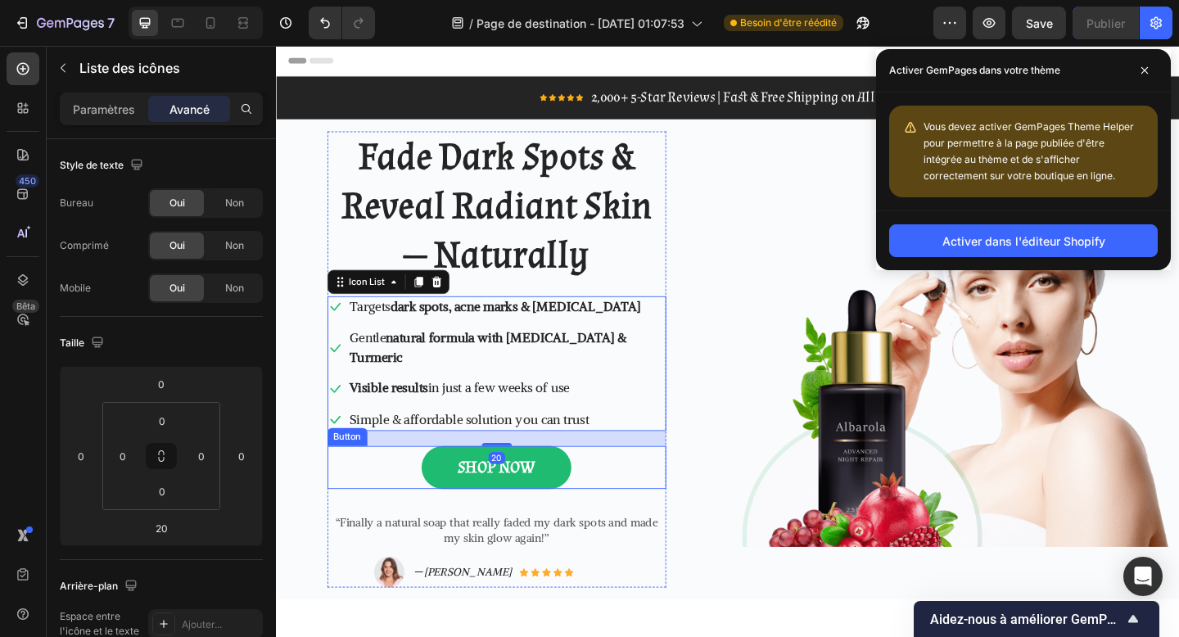
click at [634, 486] on div "SHOP NOW Button" at bounding box center [516, 505] width 369 height 47
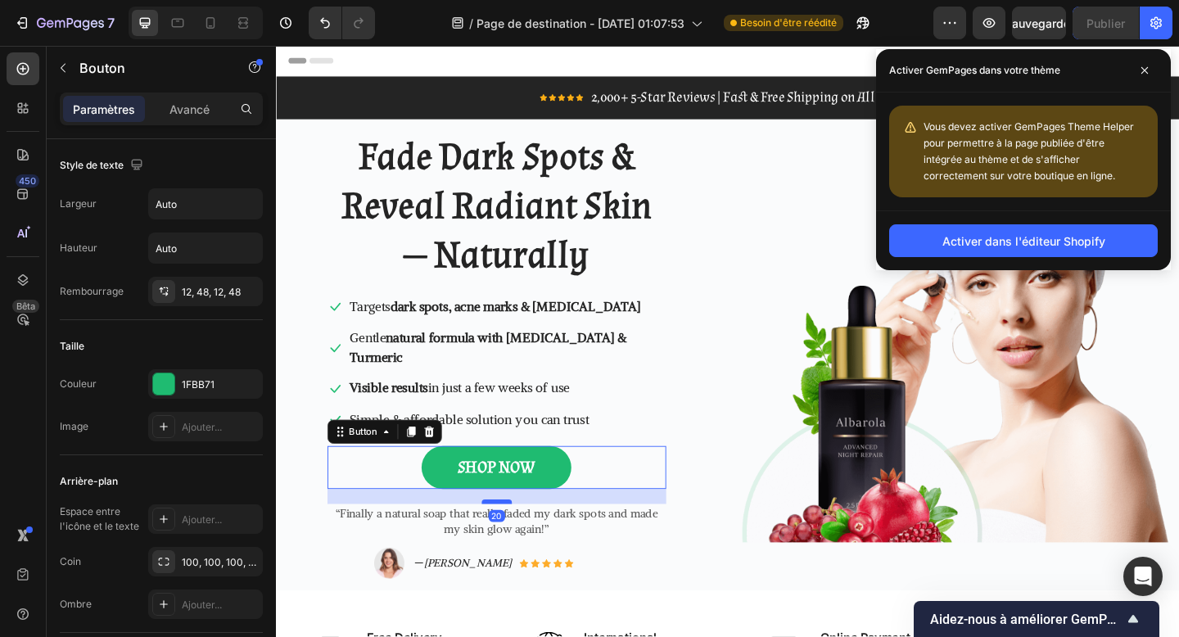
drag, startPoint x: 514, startPoint y: 530, endPoint x: 513, endPoint y: 520, distance: 10.0
click at [513, 540] on div at bounding box center [516, 542] width 33 height 5
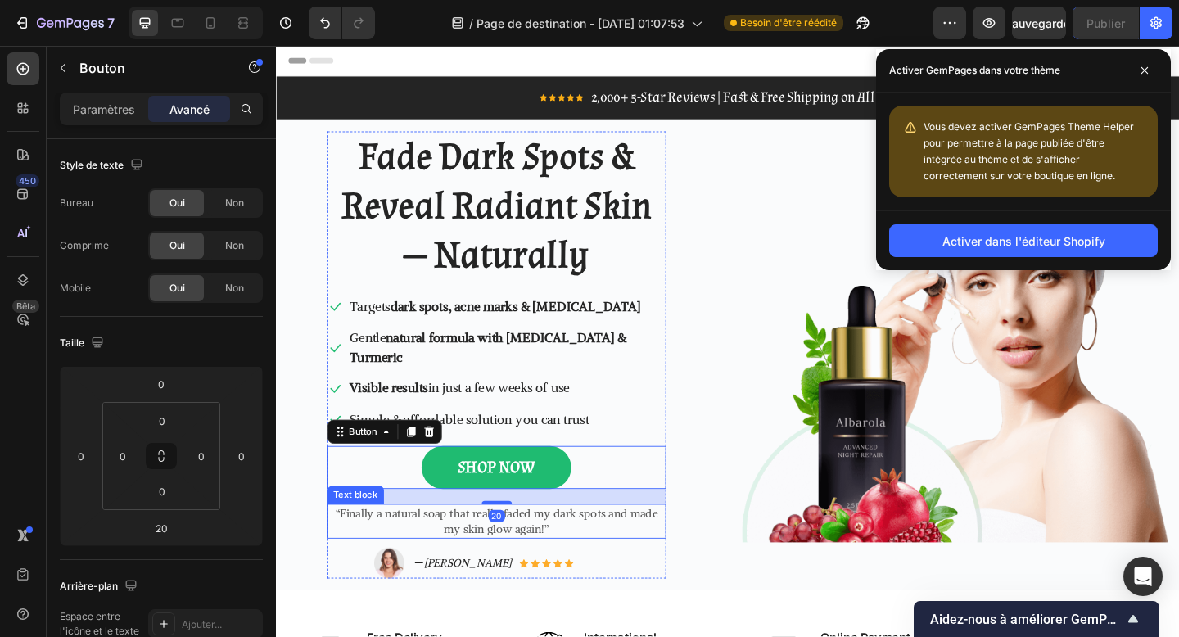
click at [611, 546] on p "“Finally a natural soap that really faded my dark spots and made my skin glow a…" at bounding box center [515, 563] width 365 height 34
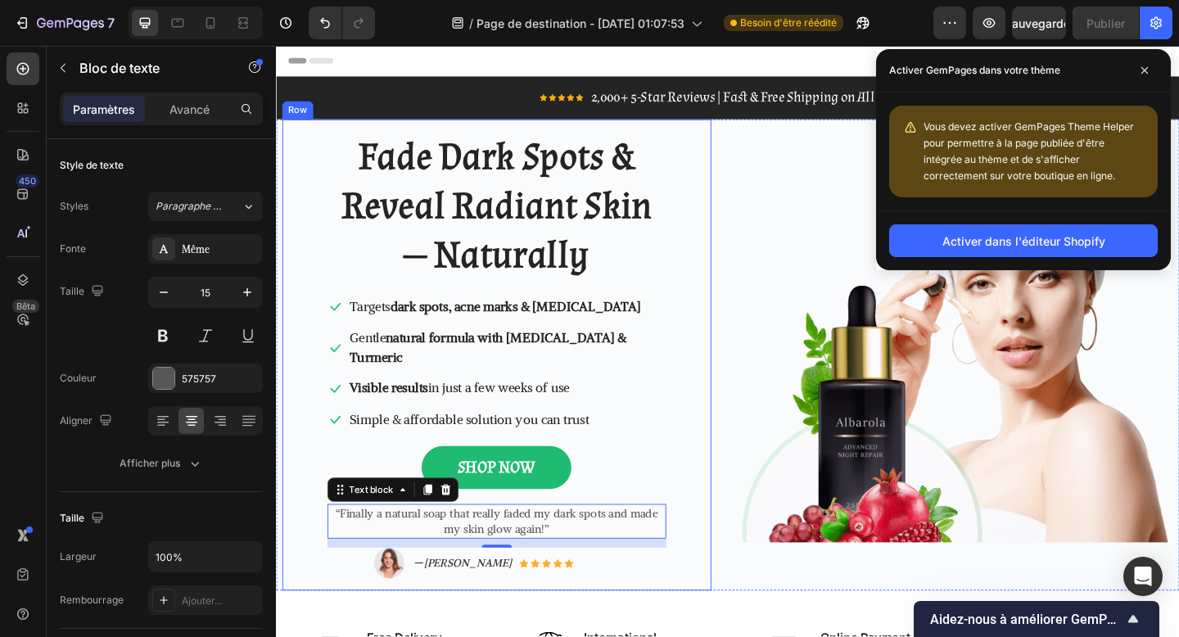
click at [679, 614] on div "Fade Dark Spots & Reveal Radiant Skin — Naturally Heading Icon Targets dark spo…" at bounding box center [516, 383] width 467 height 514
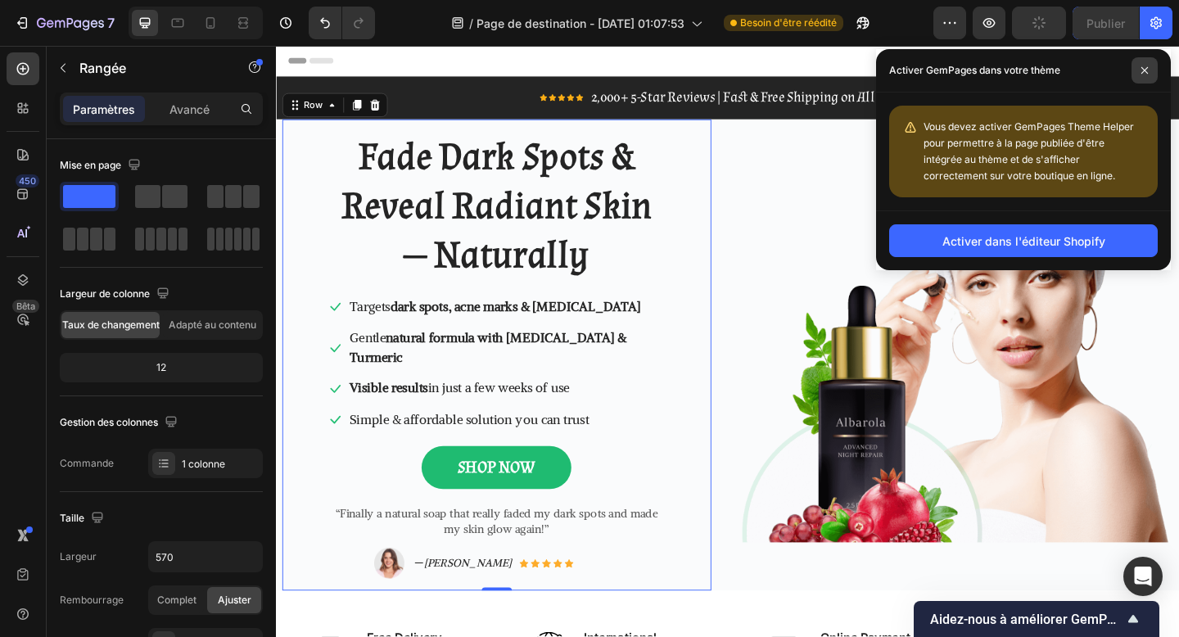
click at [1143, 80] on span at bounding box center [1145, 70] width 26 height 26
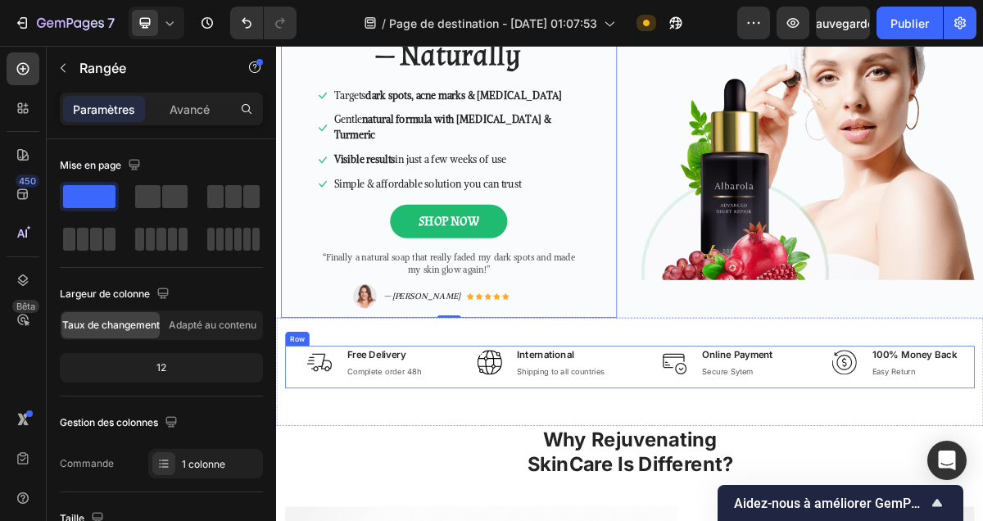
scroll to position [284, 0]
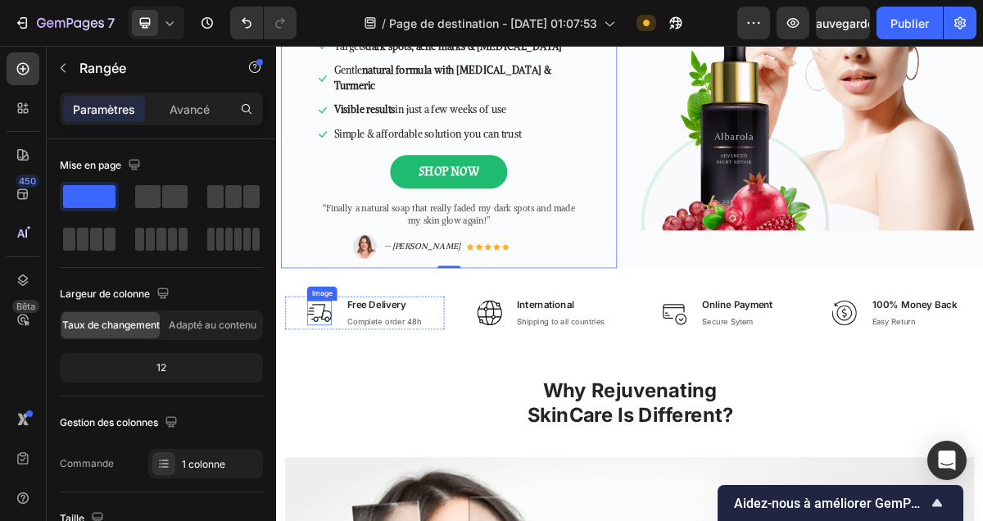
click at [344, 401] on img at bounding box center [336, 417] width 34 height 34
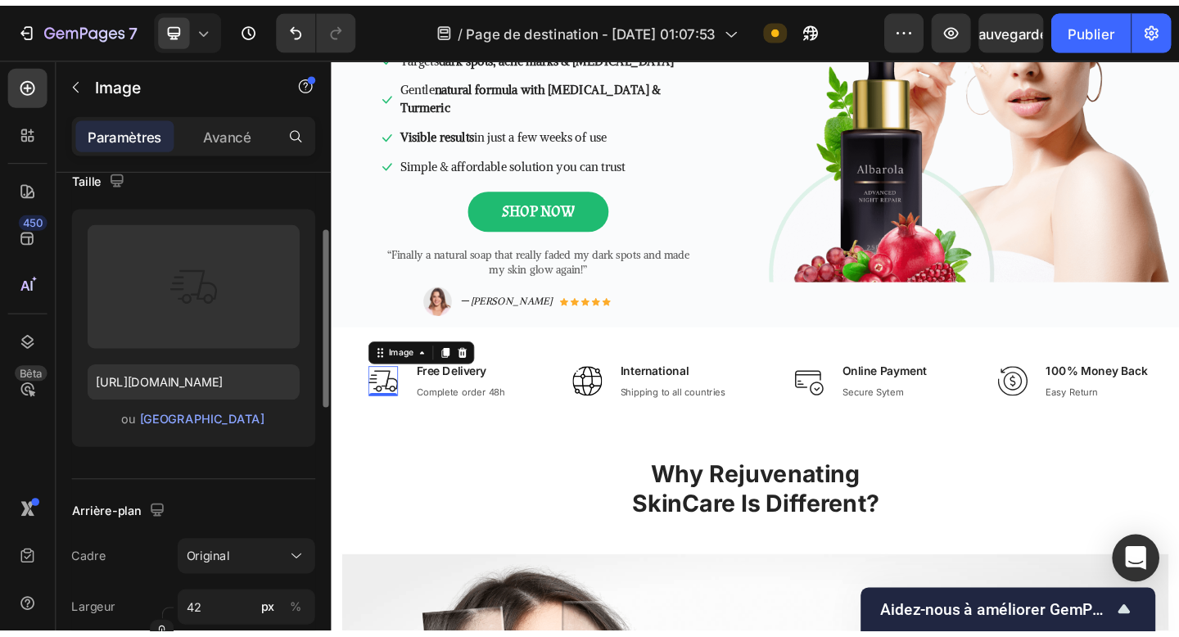
scroll to position [135, 0]
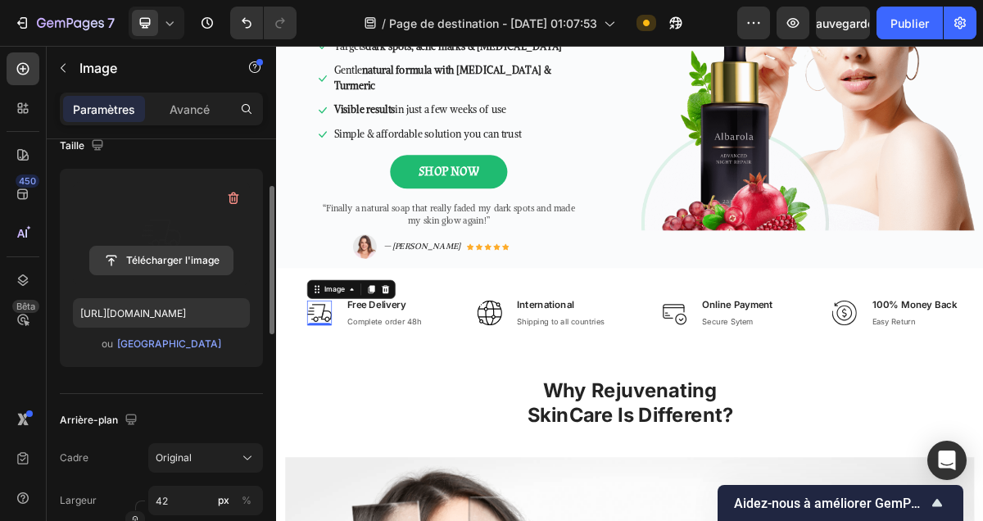
click at [174, 249] on input "file" at bounding box center [161, 261] width 143 height 28
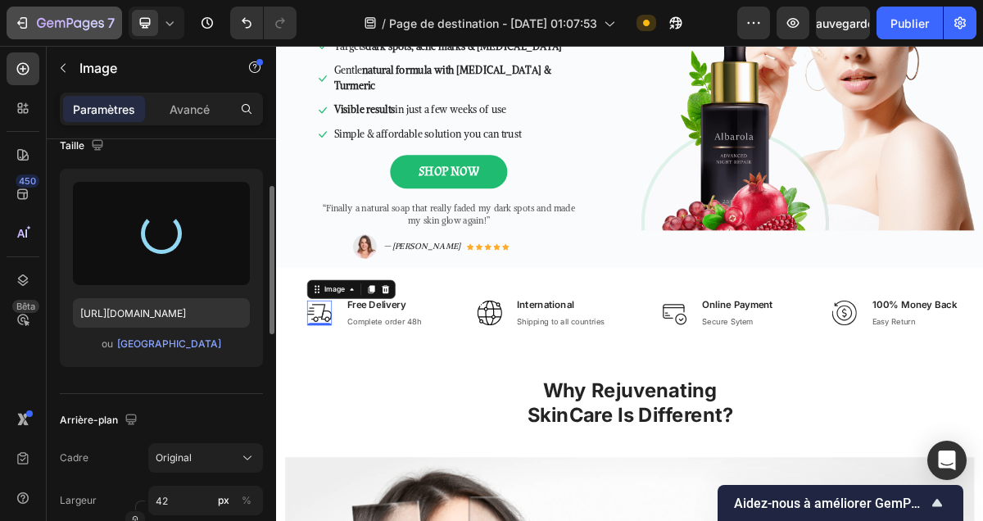
type input "[URL][DOMAIN_NAME]"
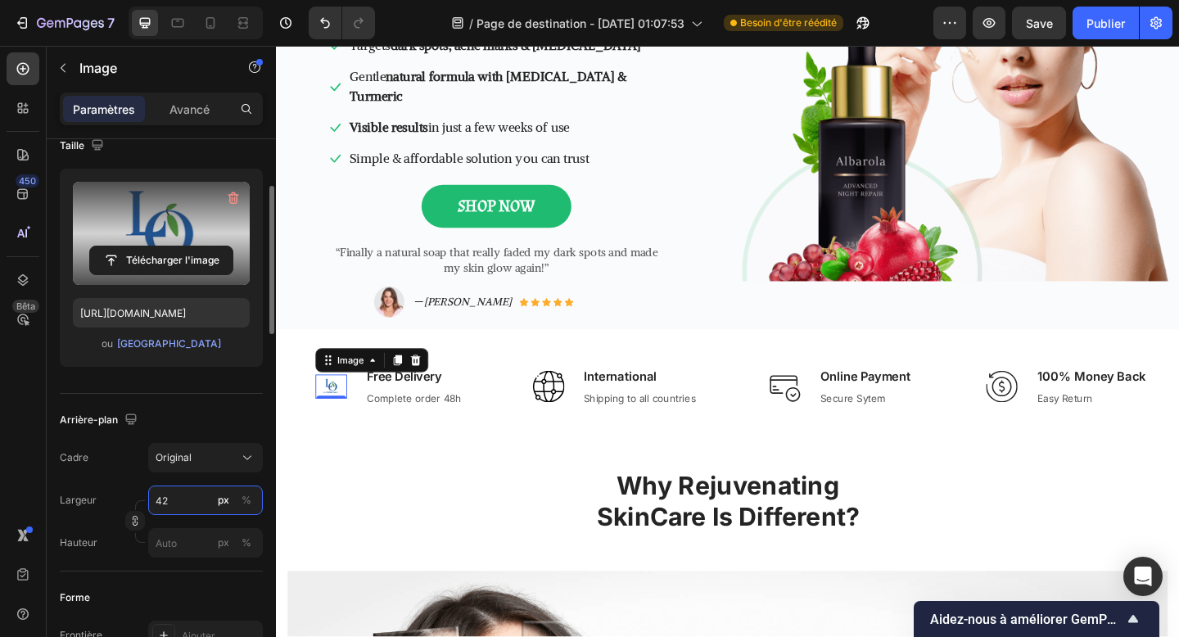
click at [171, 500] on input "42" at bounding box center [205, 500] width 115 height 29
type input "90"
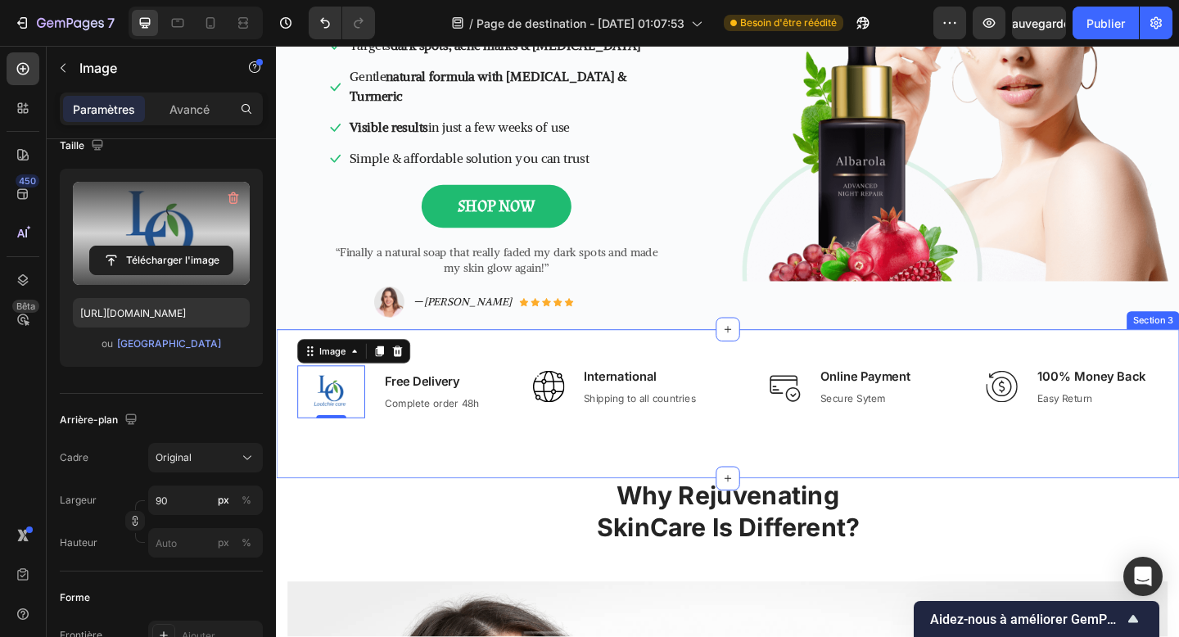
click at [557, 470] on div "Image 0 Free Delivery Text block Complete order 48h Text block Row Image Intern…" at bounding box center [767, 436] width 983 height 162
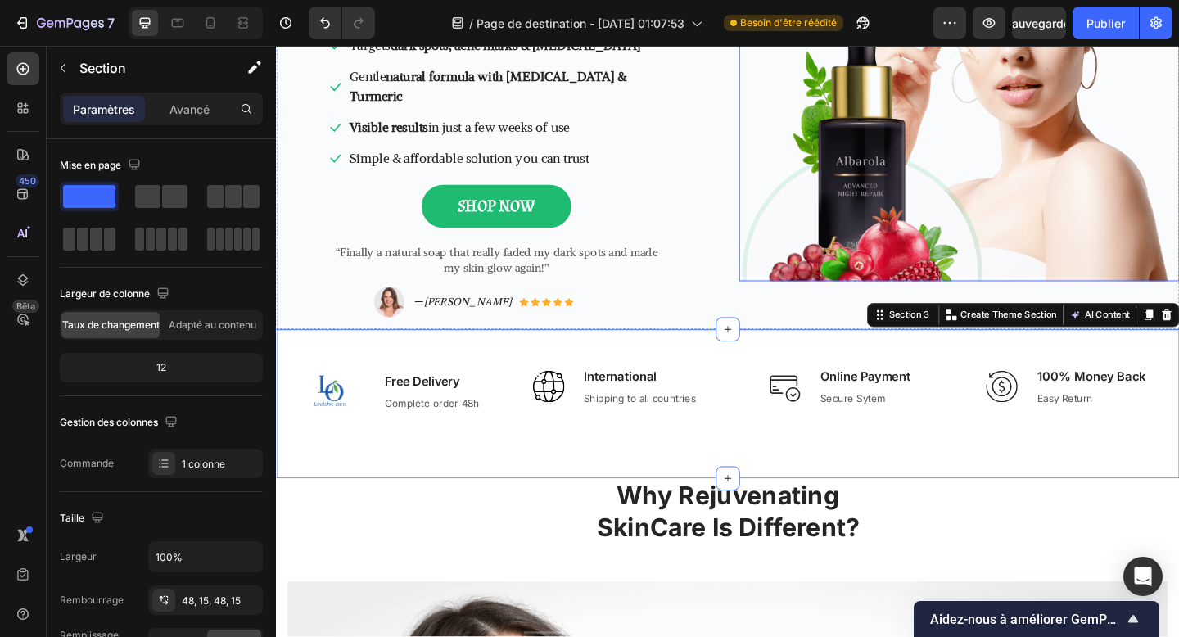
scroll to position [168, 0]
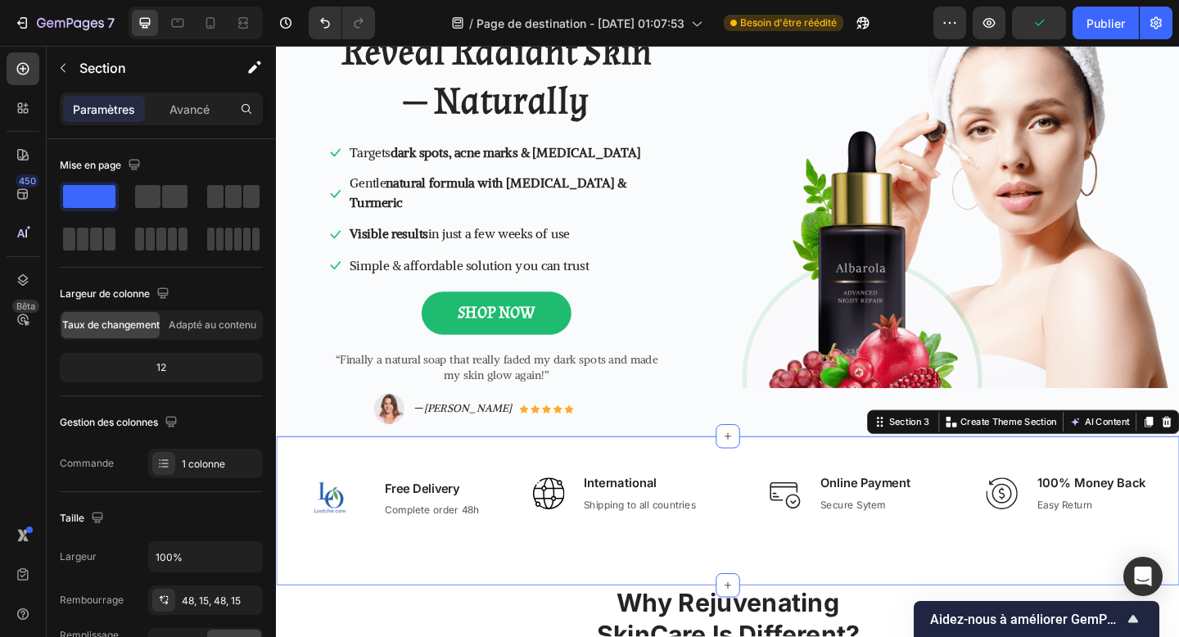
click at [337, 18] on html "7 Version history / Page de destination - [DATE] 01:07:53 Besoin d'être réédité…" at bounding box center [589, 9] width 1179 height 18
click at [58, 67] on font "#56A346" at bounding box center [29, 75] width 58 height 16
click at [11, 53] on icon at bounding box center [6, 57] width 9 height 9
click at [578, 317] on link "SHOP NOW" at bounding box center [515, 337] width 163 height 47
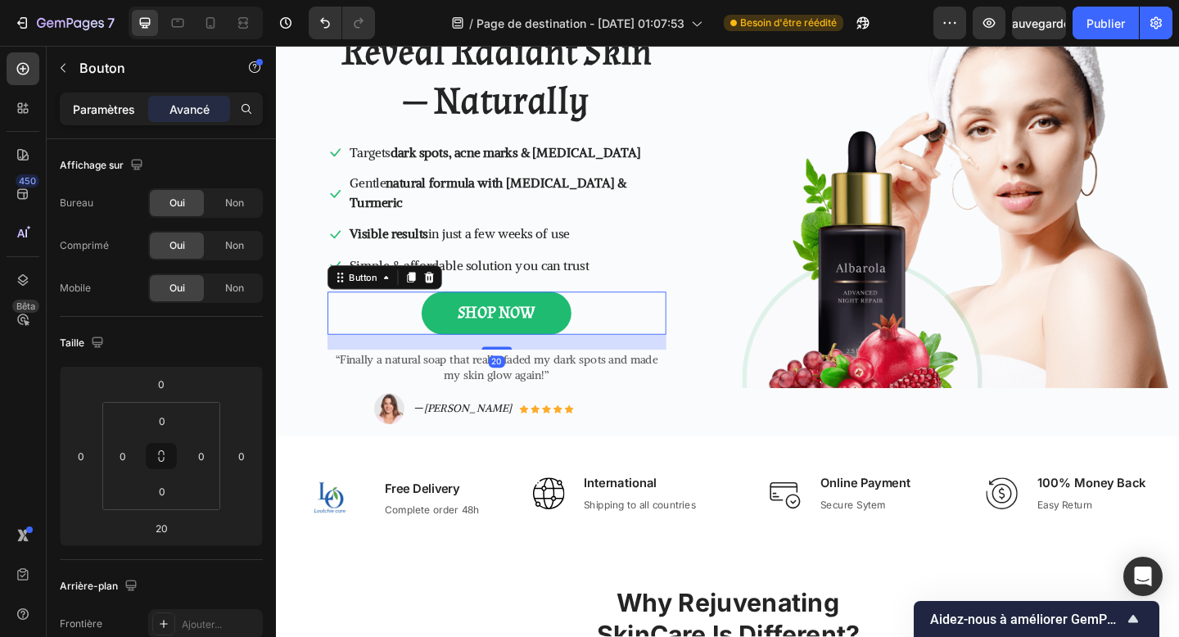
click at [106, 120] on div "Paramètres" at bounding box center [104, 109] width 82 height 26
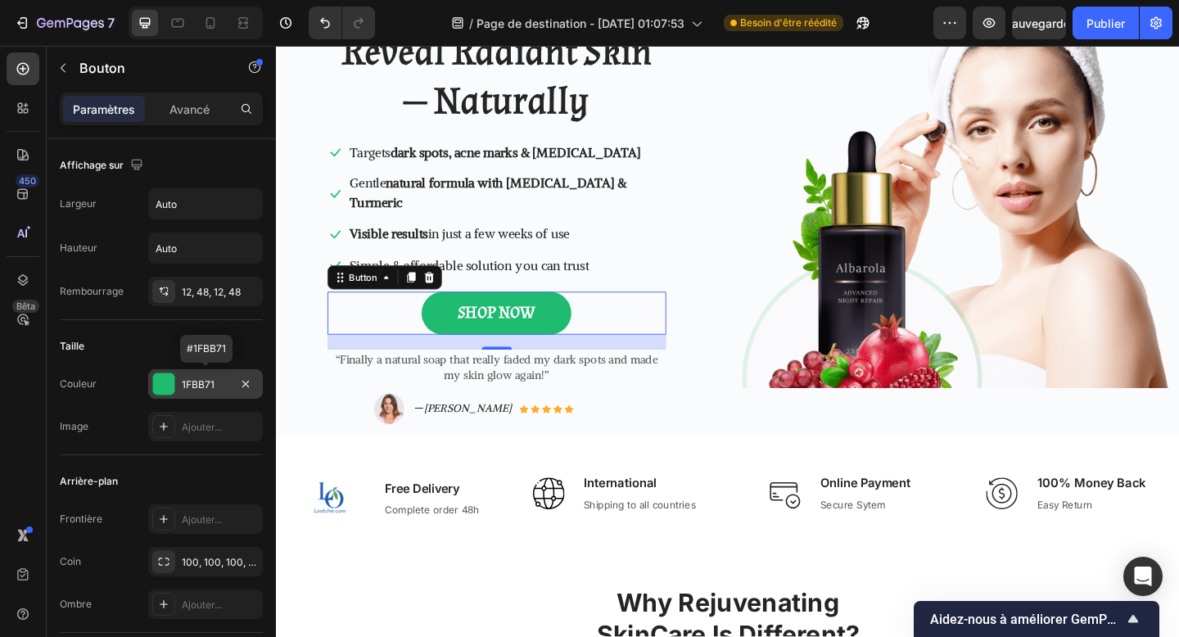
click at [179, 382] on div "1FBB71" at bounding box center [205, 383] width 115 height 29
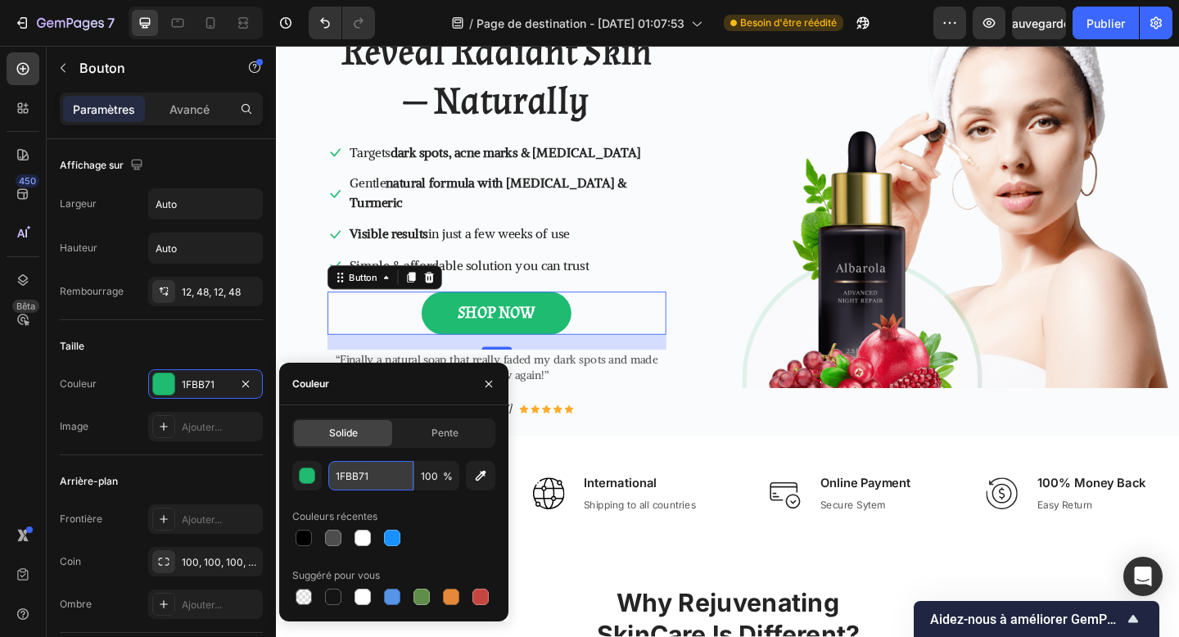
click at [340, 465] on input "1FBB71" at bounding box center [370, 475] width 85 height 29
paste input "#56A346"
type input "#56A346"
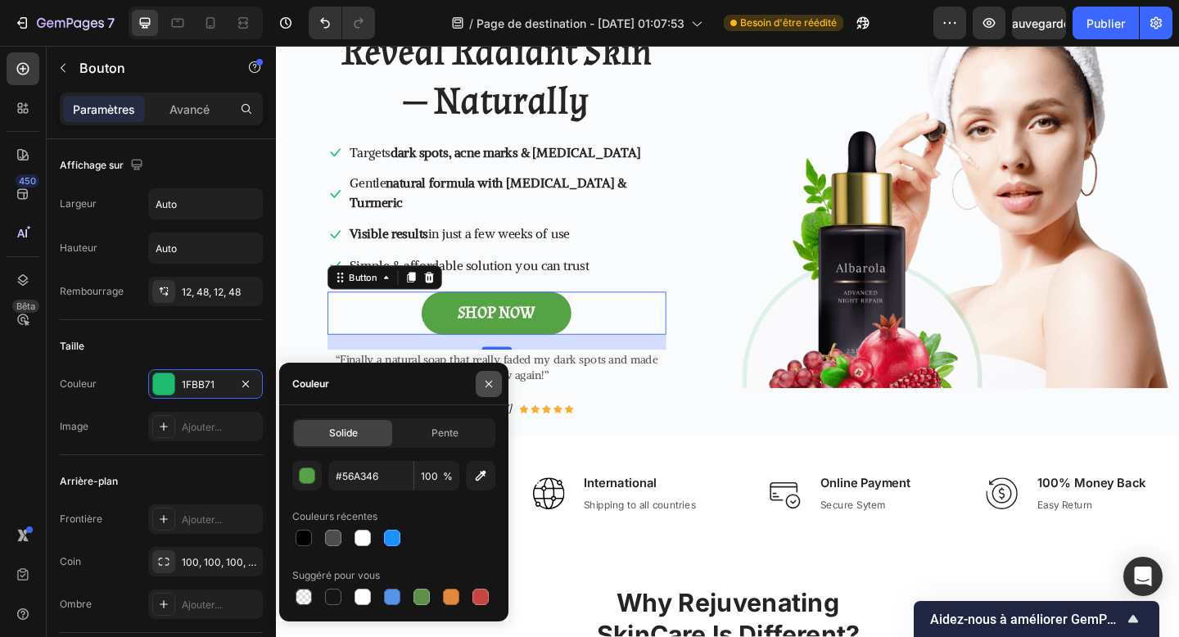
click at [487, 390] on icon "button" at bounding box center [488, 384] width 13 height 13
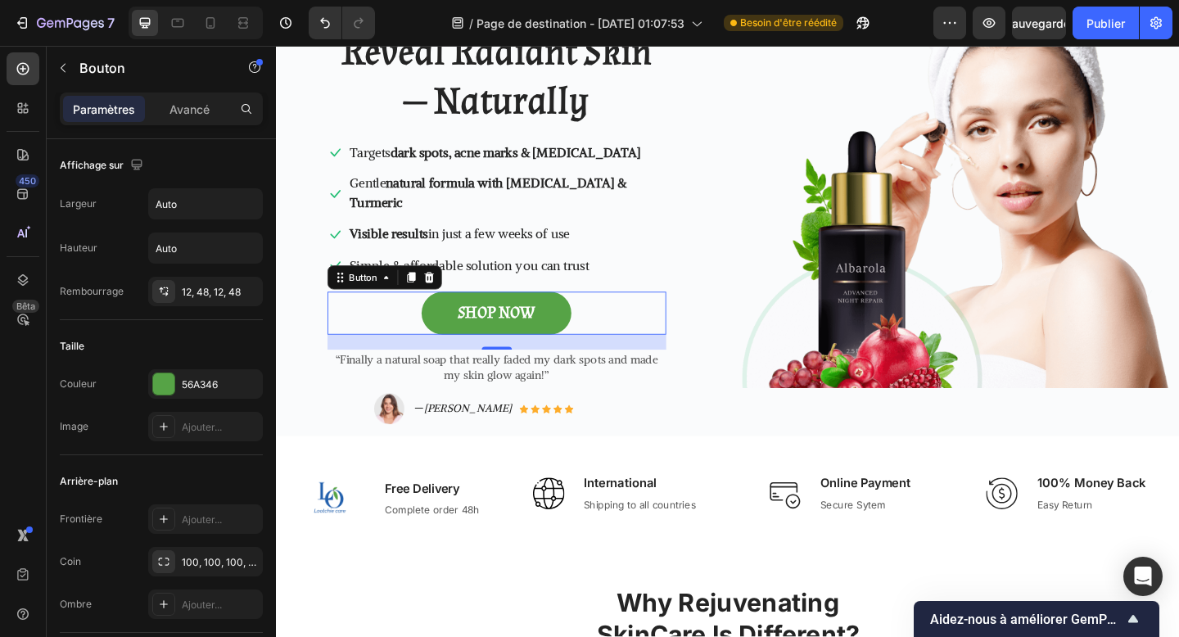
click at [324, 18] on html "7 Version history / Page de destination - [DATE] 01:07:53 Besoin d'être réédité…" at bounding box center [589, 9] width 1179 height 18
click at [59, 67] on font "#B5C9E2" at bounding box center [29, 75] width 59 height 16
click at [15, 51] on icon at bounding box center [7, 58] width 15 height 15
click at [576, 573] on div "Image Free Delivery Text block Complete order 48h Text block Row Image Internat…" at bounding box center [767, 552] width 983 height 162
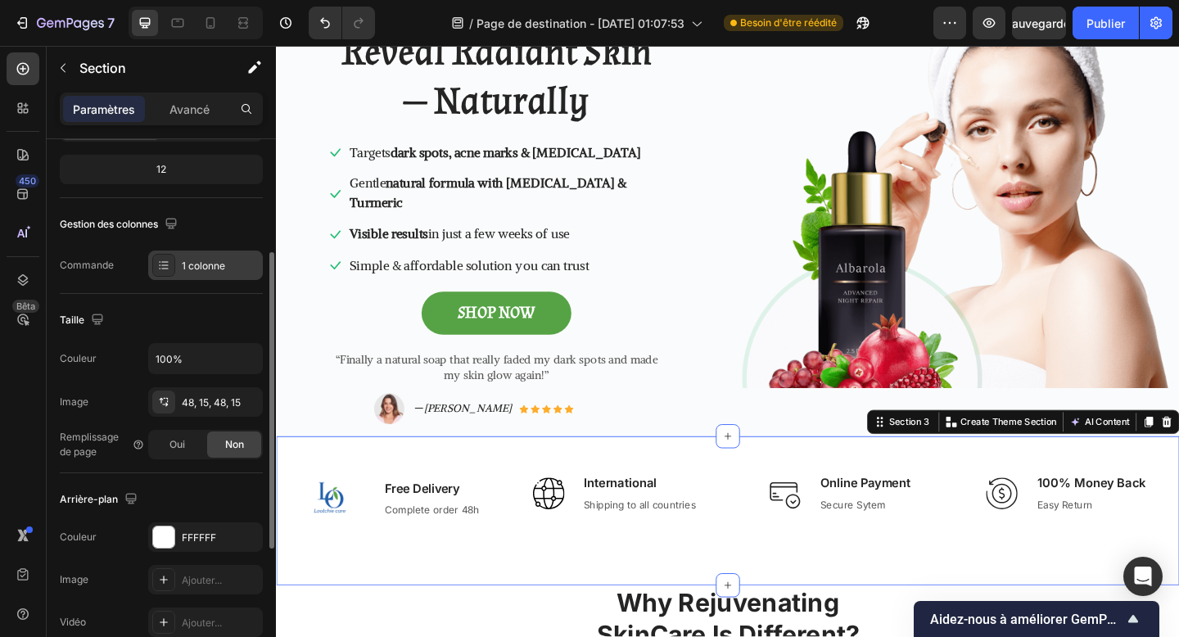
scroll to position [202, 0]
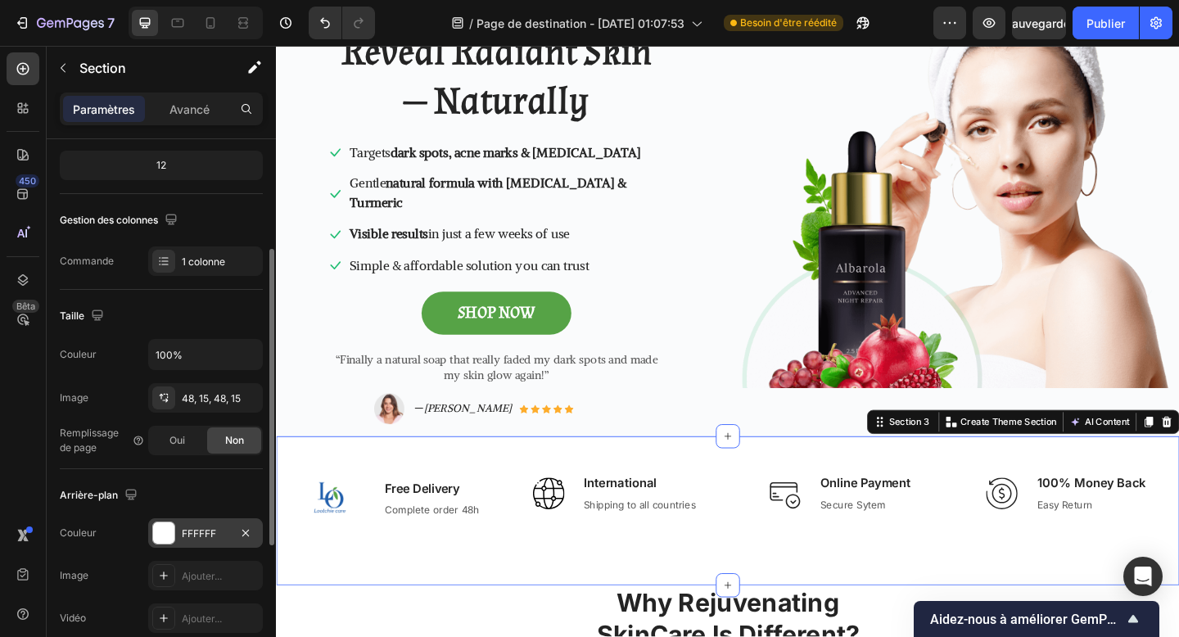
click at [178, 537] on div "FFFFFF" at bounding box center [205, 532] width 115 height 29
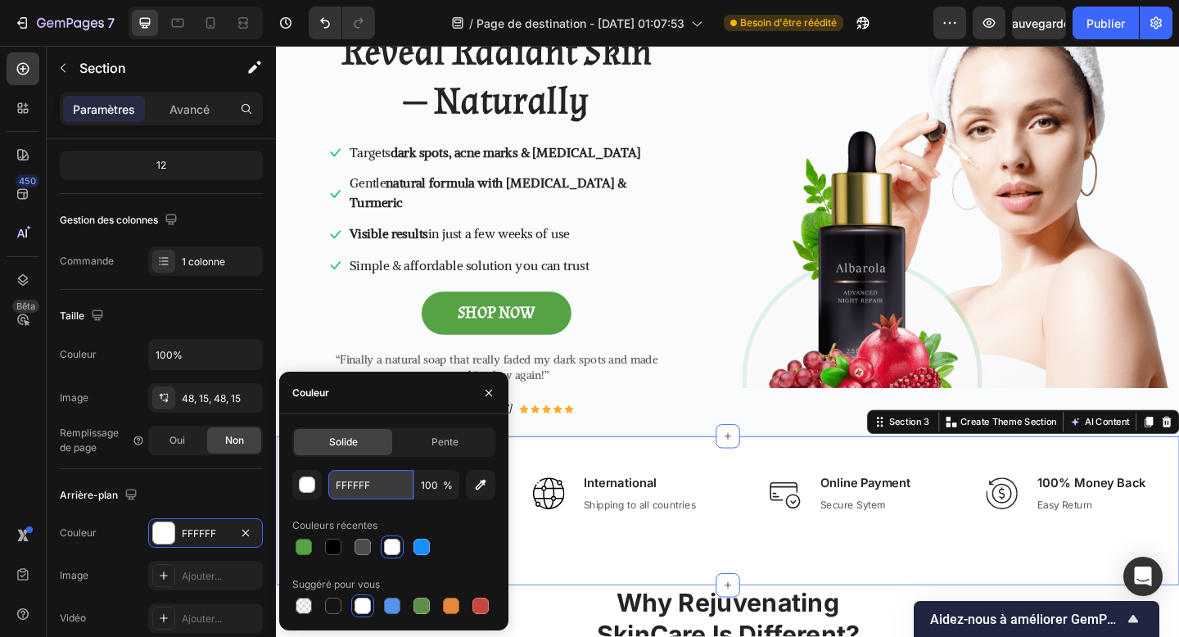
click at [355, 490] on input "FFFFFF" at bounding box center [370, 484] width 85 height 29
paste input "#B5C9E2"
type input "#B5C9E2"
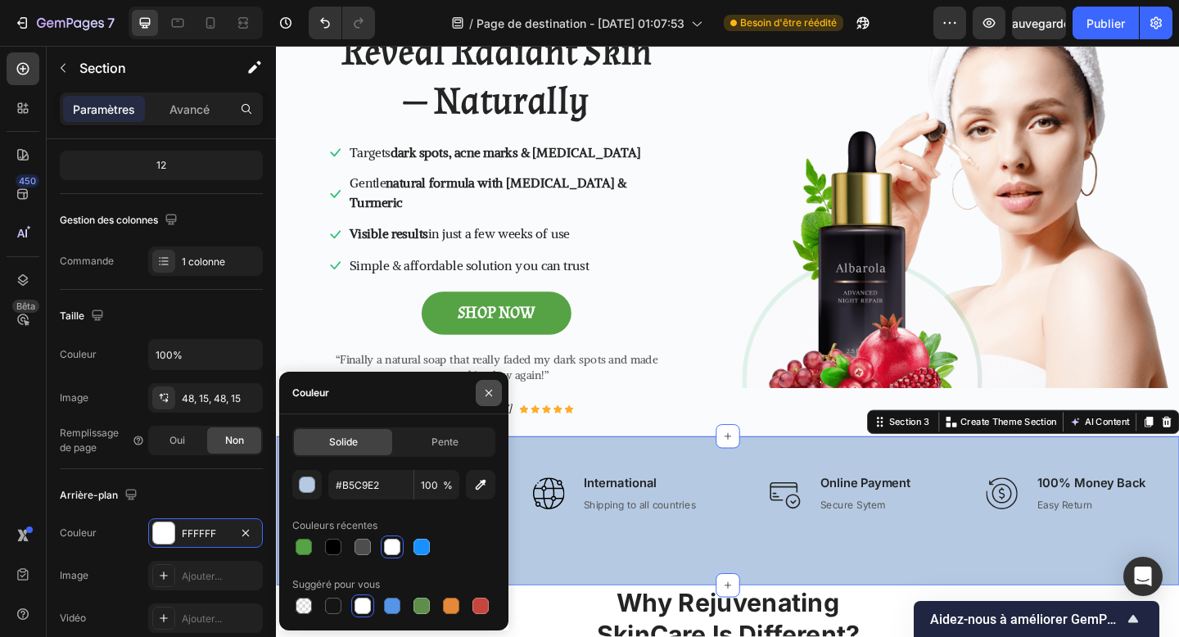
click at [478, 396] on button "button" at bounding box center [489, 393] width 26 height 26
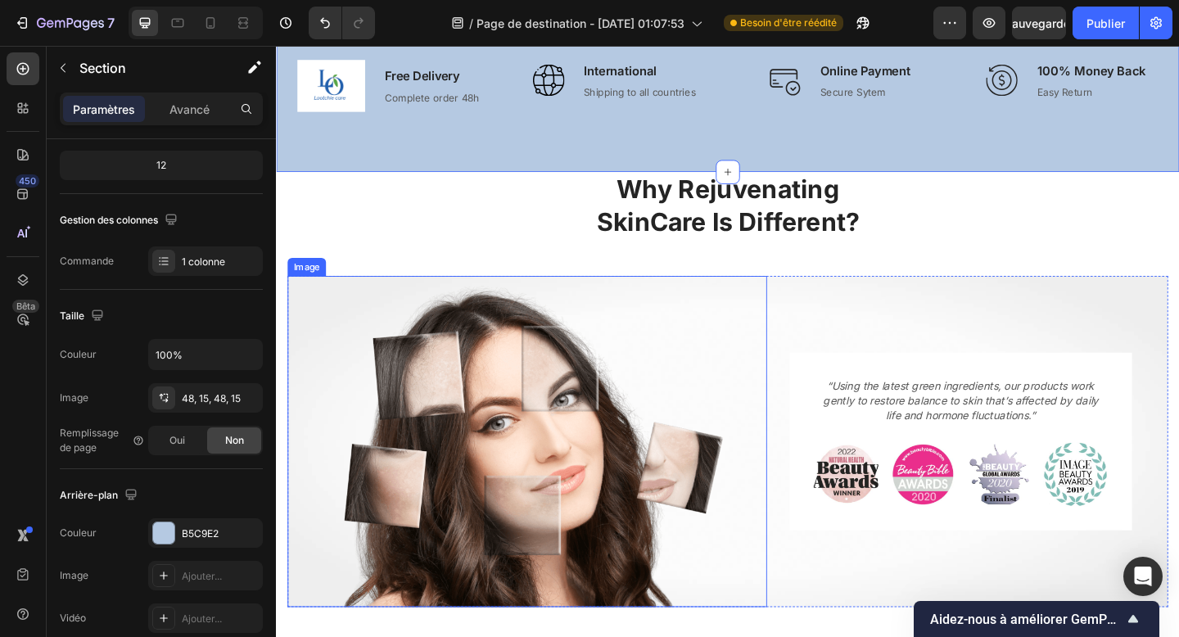
scroll to position [333, 0]
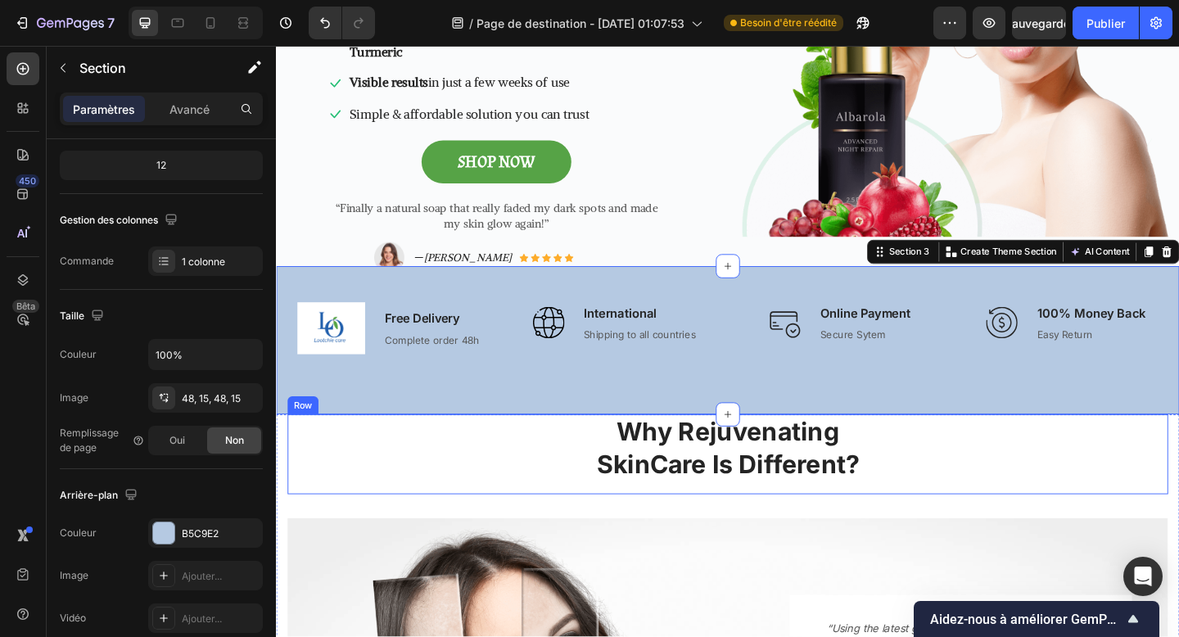
click at [570, 527] on div "Why Rejuvenating SkinCare Is Different? Heading" at bounding box center [767, 490] width 958 height 87
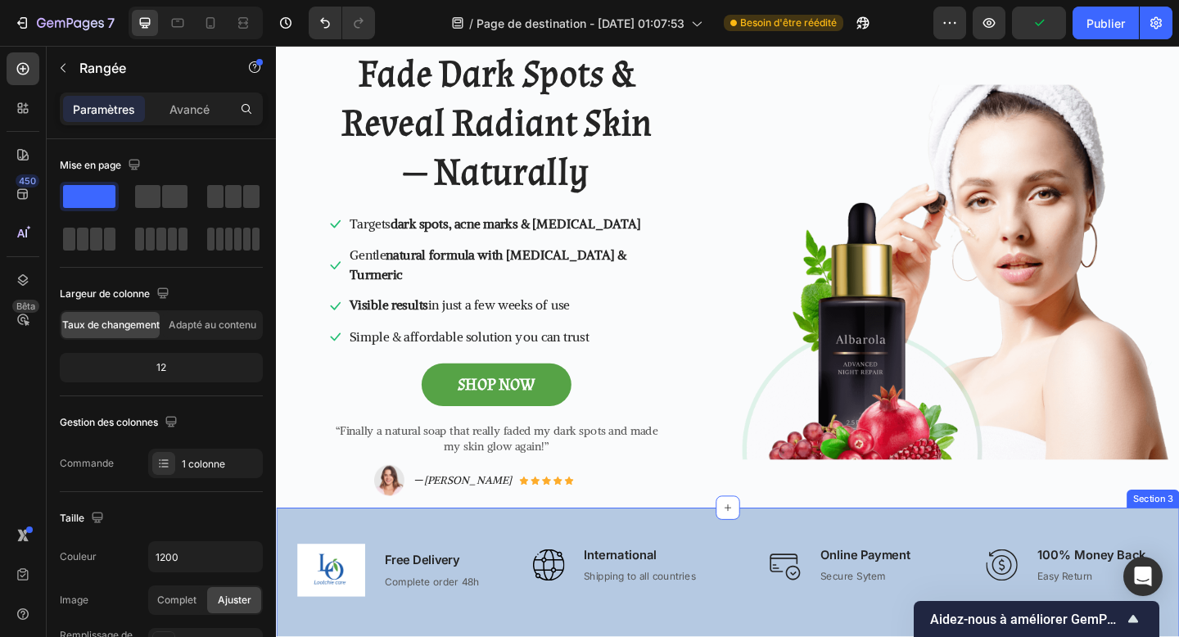
scroll to position [0, 0]
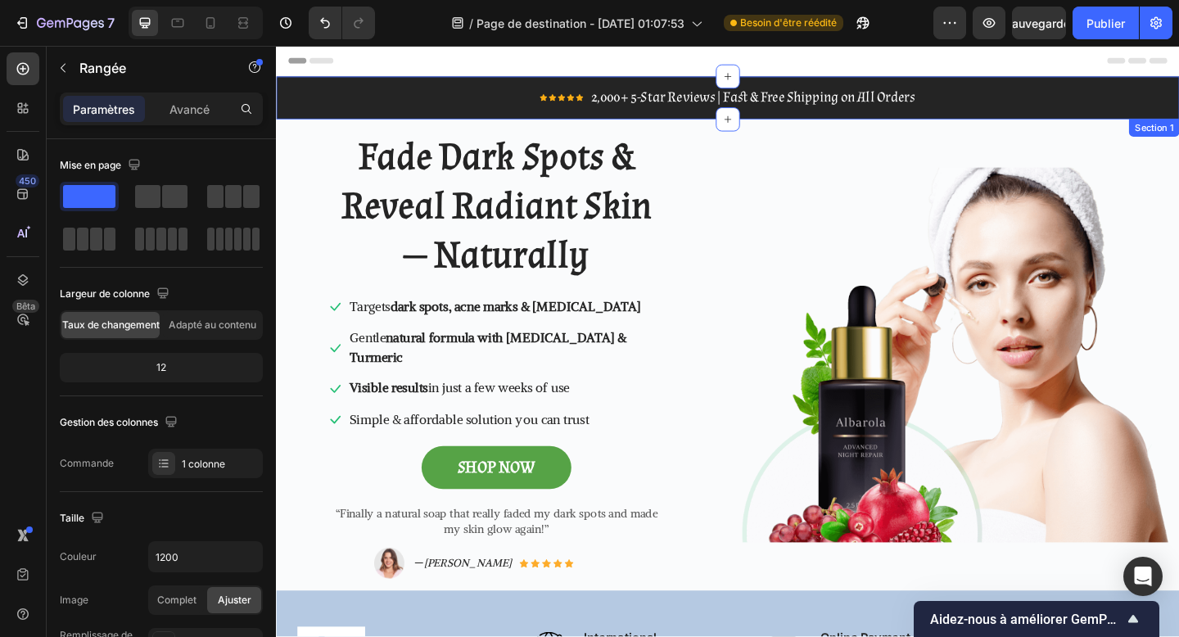
click at [281, 110] on div "Icon Icon Icon Icon Icon Icon List Hoz 2,000+ 5-Star Reviews | Fast & Free Ship…" at bounding box center [767, 102] width 983 height 47
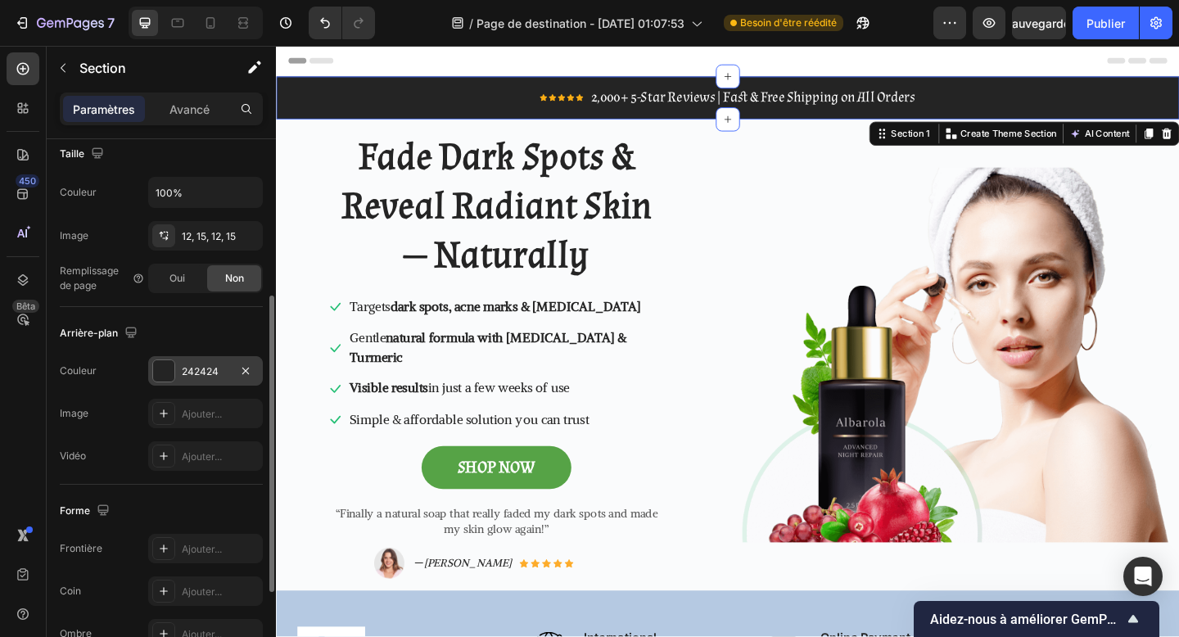
scroll to position [397, 0]
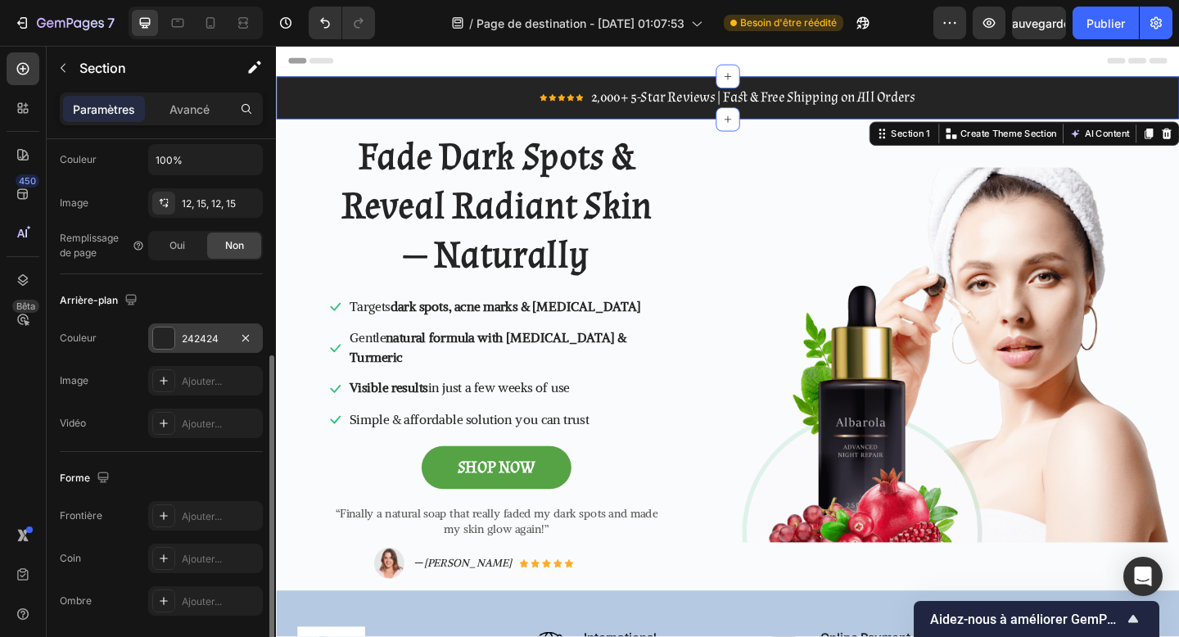
click at [171, 337] on div at bounding box center [163, 338] width 21 height 21
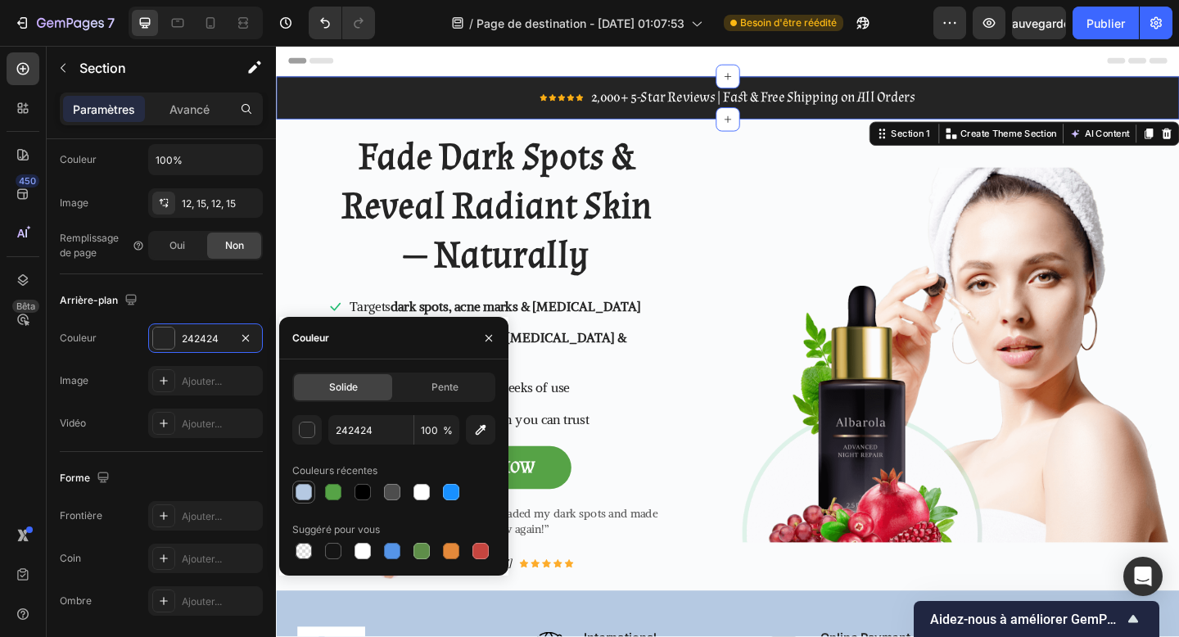
click at [297, 487] on div at bounding box center [304, 492] width 16 height 16
type input "B5C9E2"
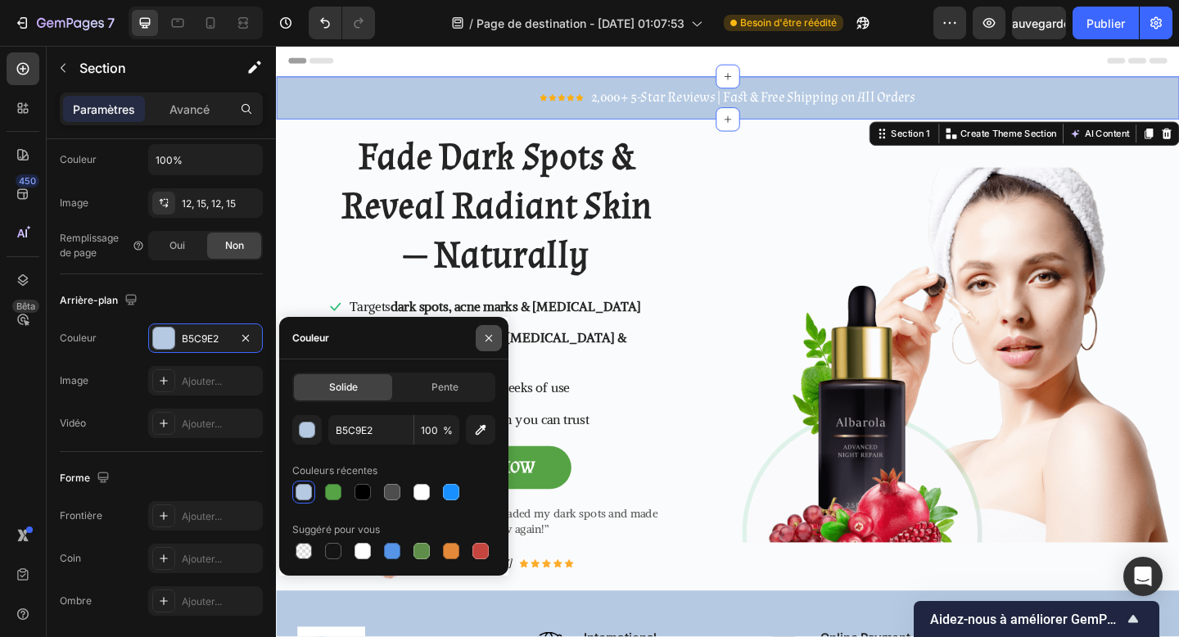
click at [486, 336] on icon "button" at bounding box center [488, 338] width 13 height 13
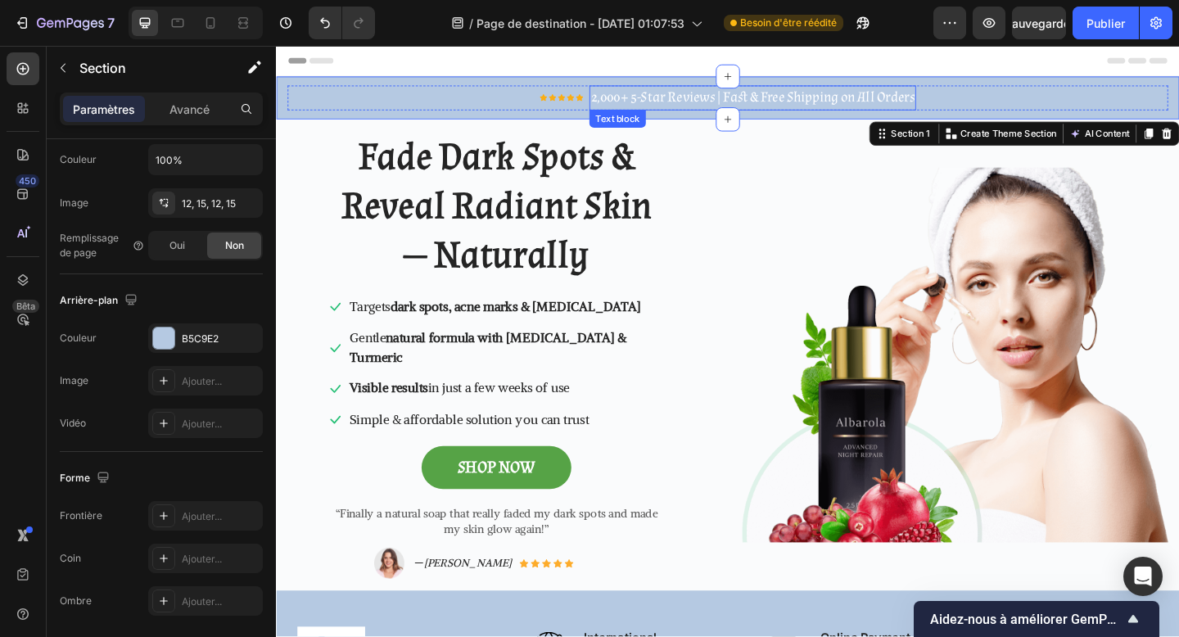
click at [750, 106] on p "2,000+ 5-Star Reviews | Fast & Free Shipping on All Orders" at bounding box center [794, 103] width 352 height 24
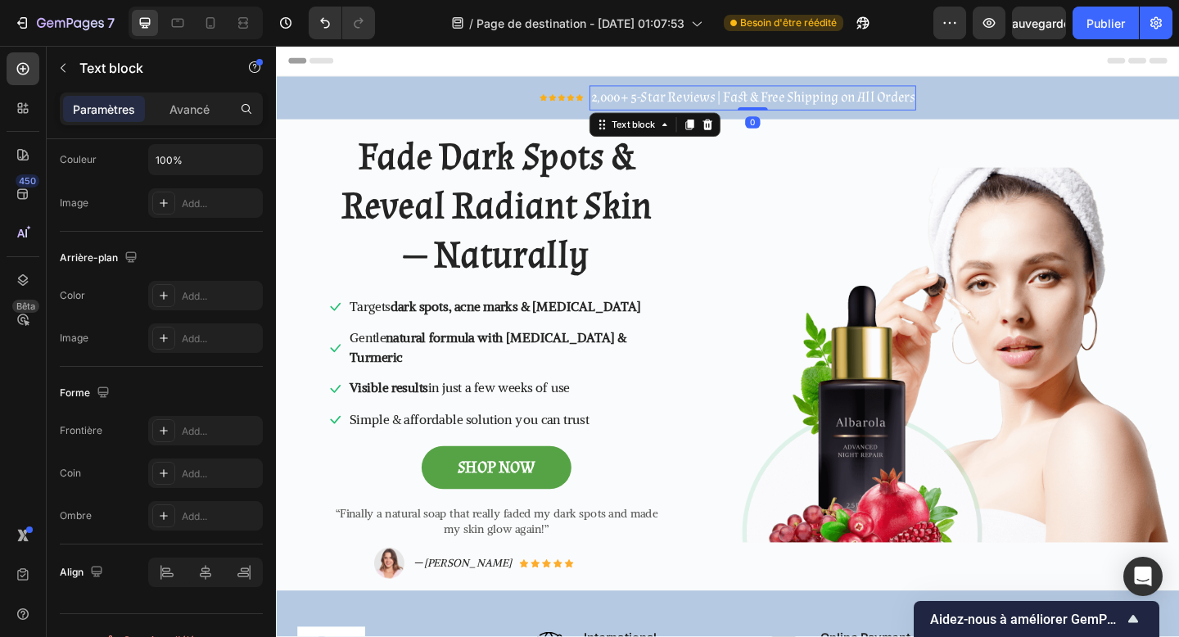
scroll to position [0, 0]
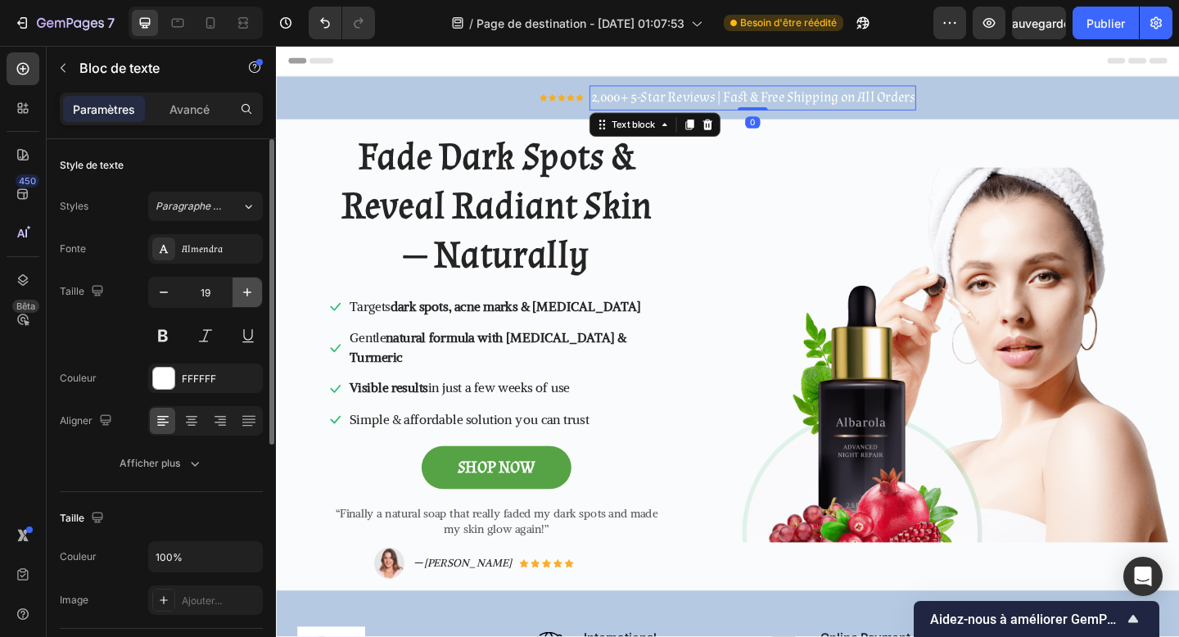
click at [247, 284] on icon "button" at bounding box center [247, 292] width 16 height 16
type input "20"
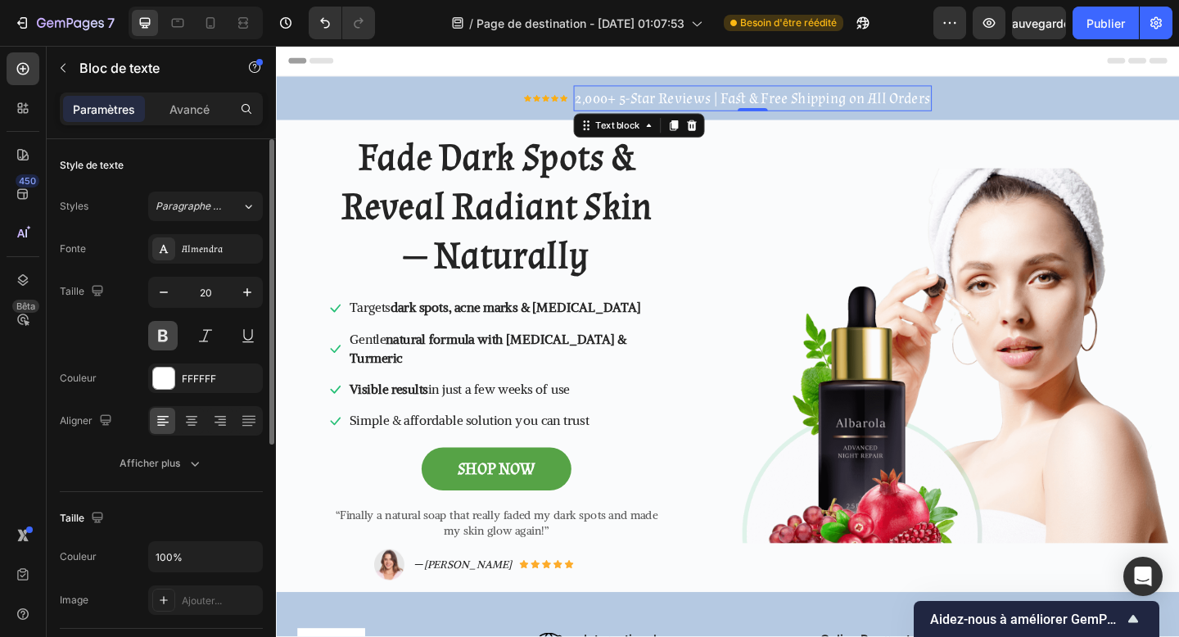
click at [166, 344] on button at bounding box center [162, 335] width 29 height 29
click at [173, 369] on div at bounding box center [163, 378] width 21 height 21
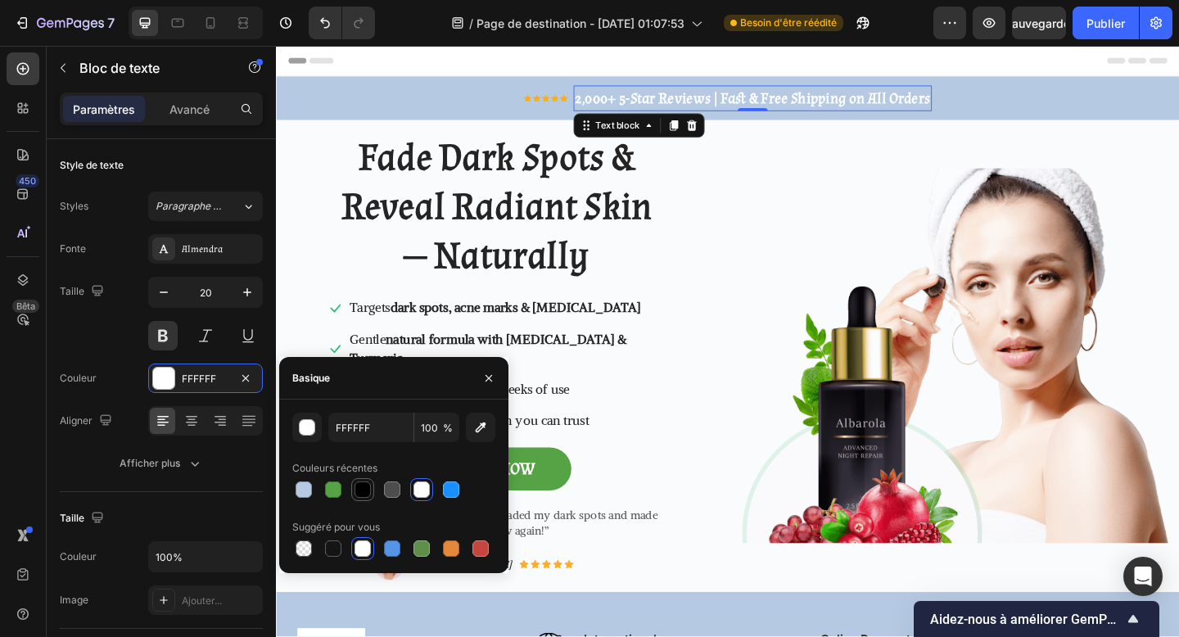
click at [367, 491] on div at bounding box center [363, 490] width 16 height 16
type input "000000"
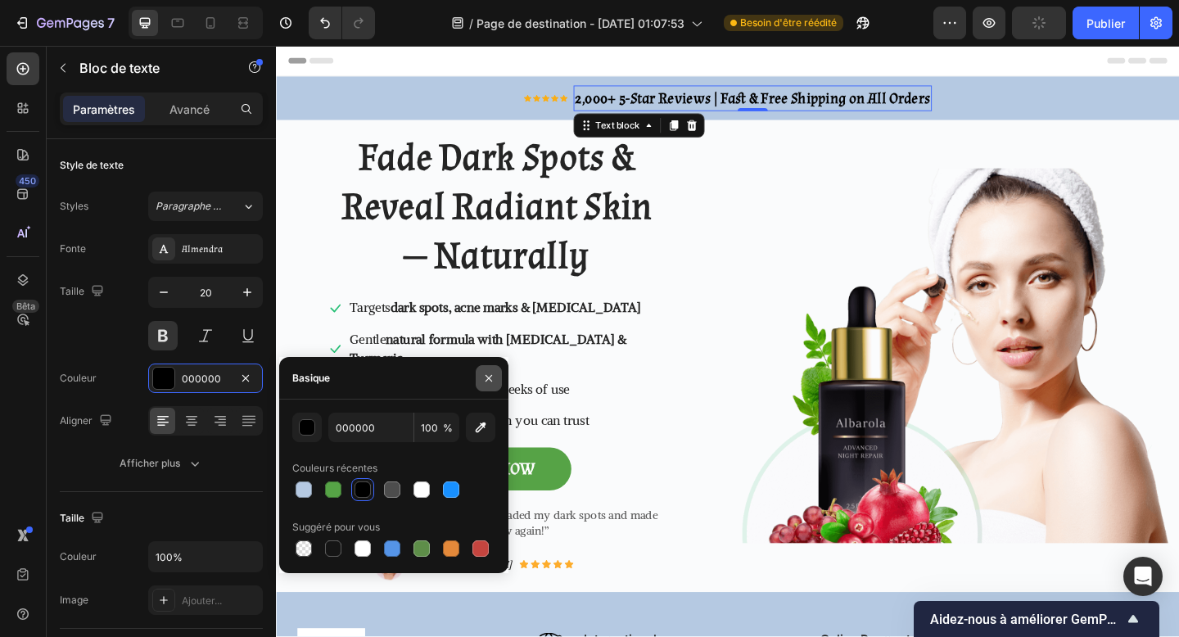
click at [483, 382] on icon "button" at bounding box center [488, 378] width 13 height 13
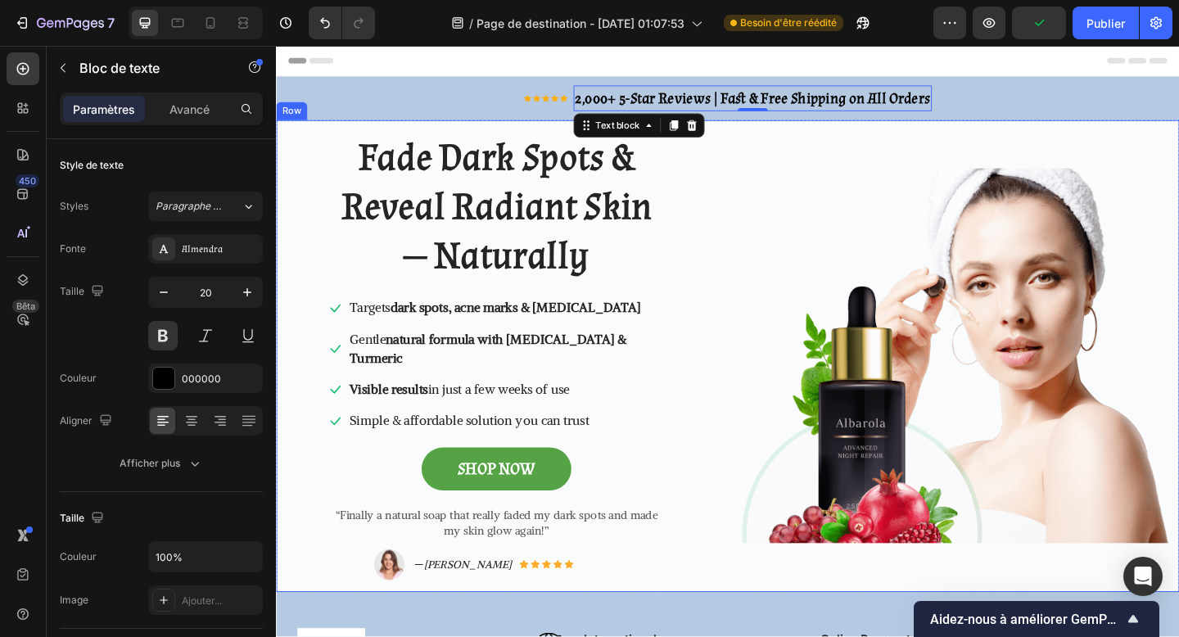
click at [785, 601] on div "Image" at bounding box center [1019, 384] width 479 height 514
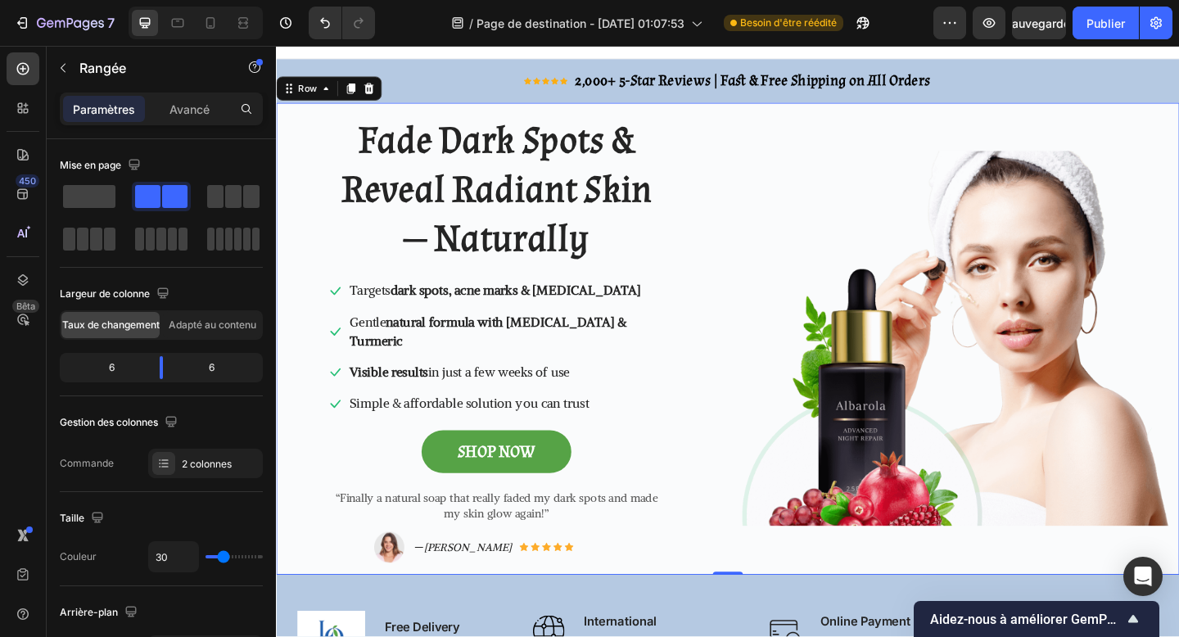
scroll to position [7, 0]
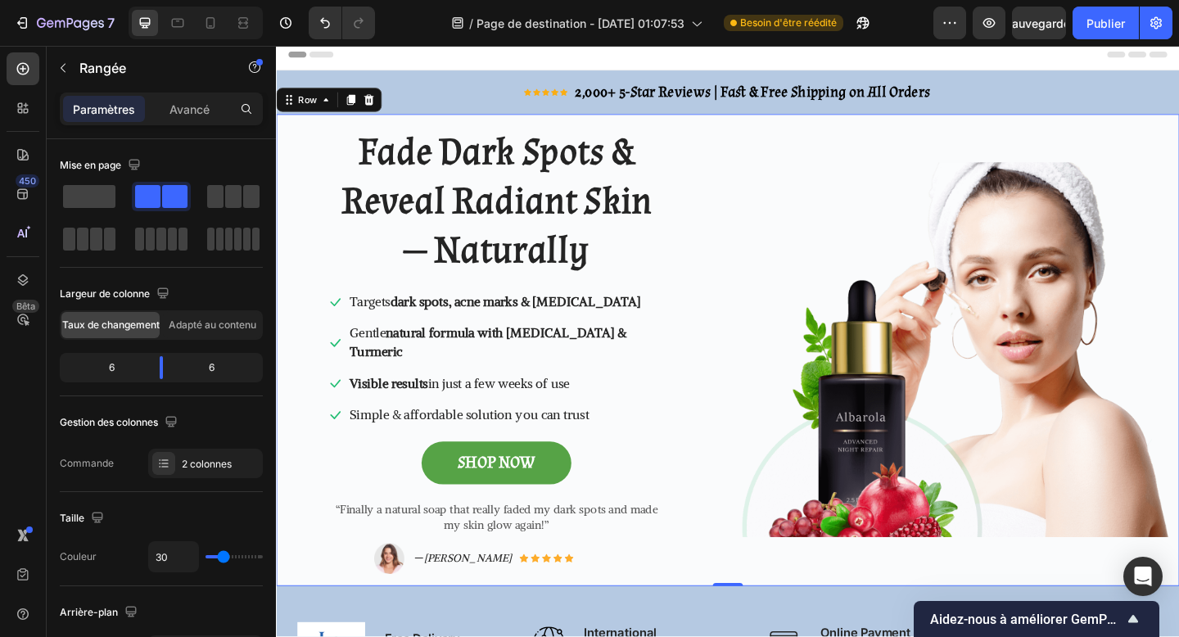
click at [842, 133] on div "Image" at bounding box center [1019, 377] width 479 height 514
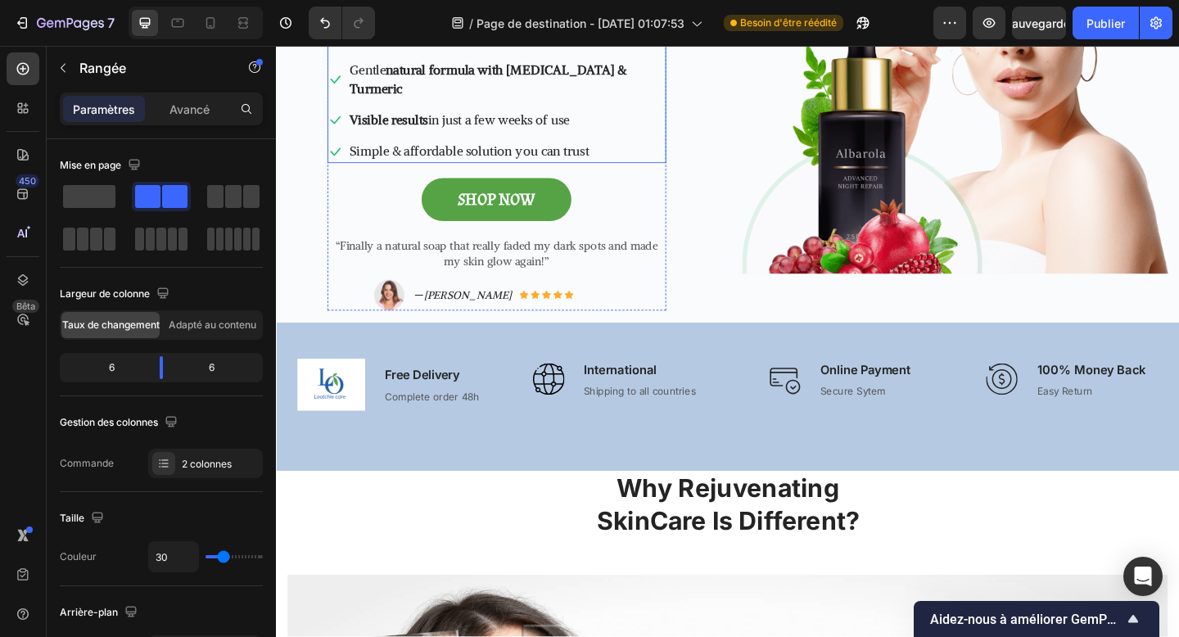
scroll to position [296, 0]
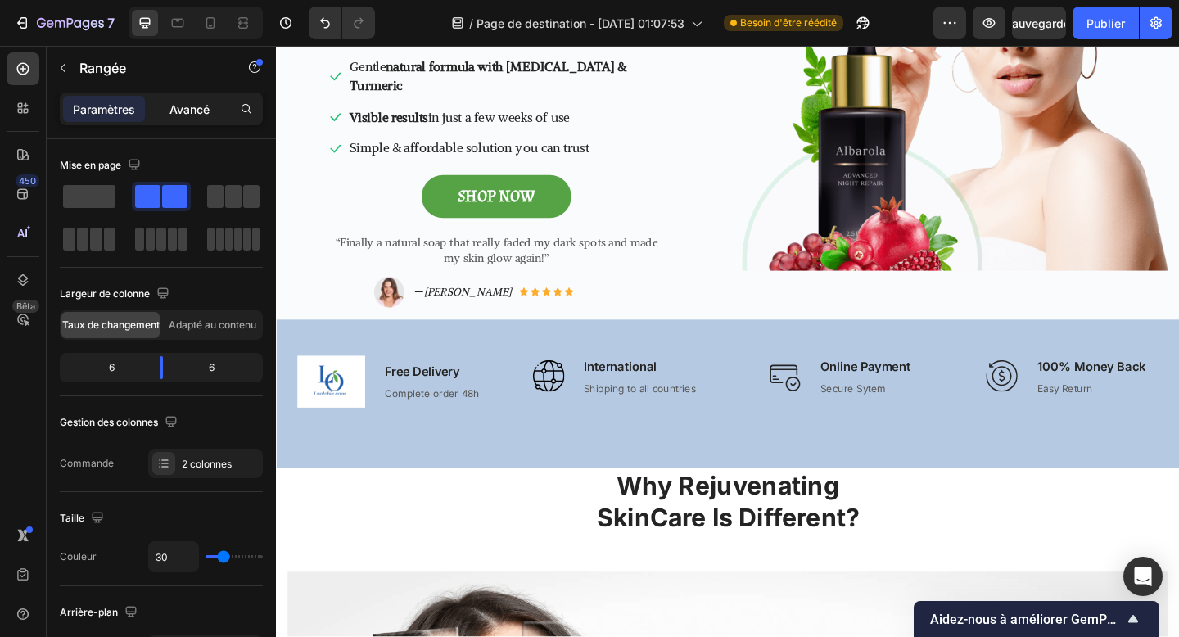
click at [179, 105] on font "Avancé" at bounding box center [190, 109] width 40 height 14
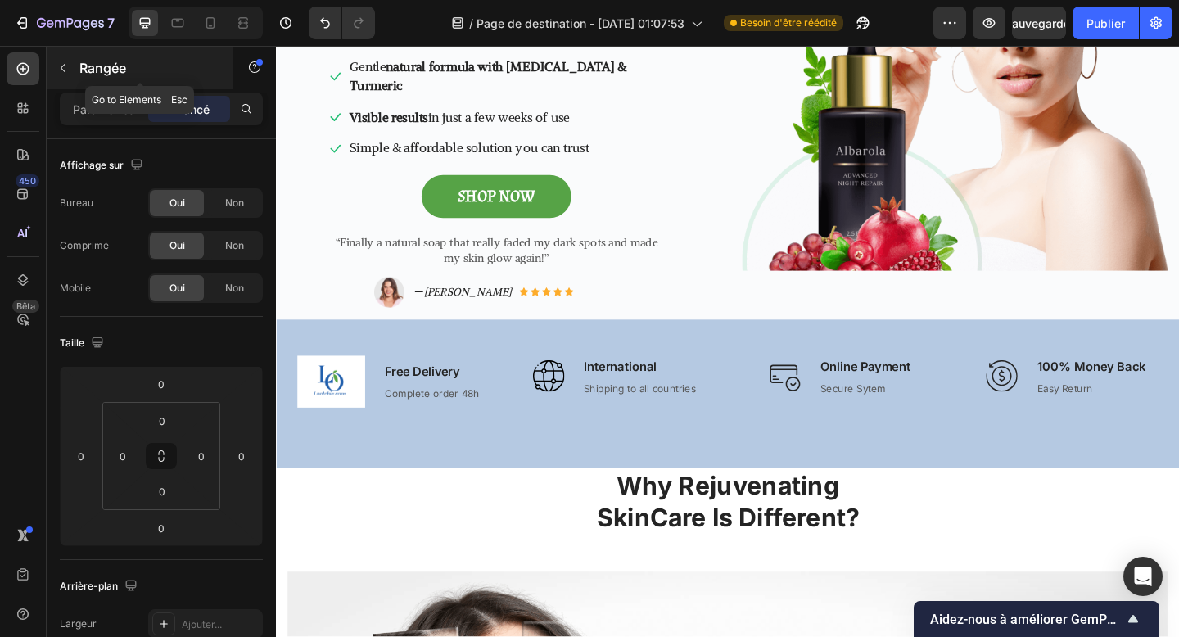
click at [102, 71] on font "Rangée" at bounding box center [102, 68] width 47 height 16
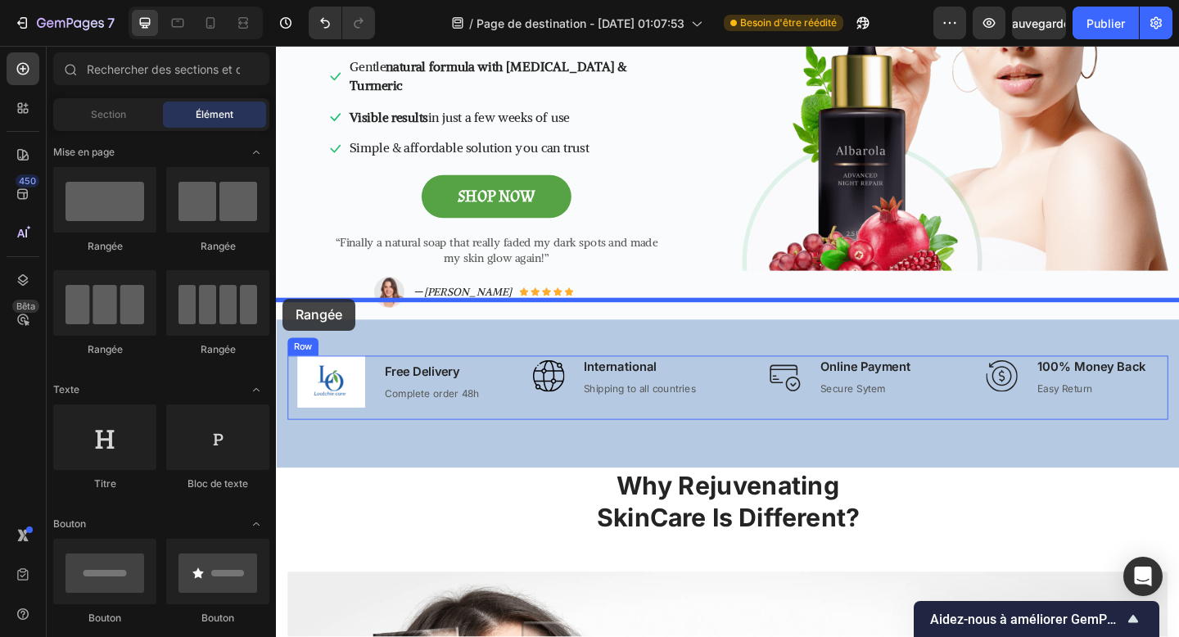
drag, startPoint x: 473, startPoint y: 257, endPoint x: 283, endPoint y: 321, distance: 201.2
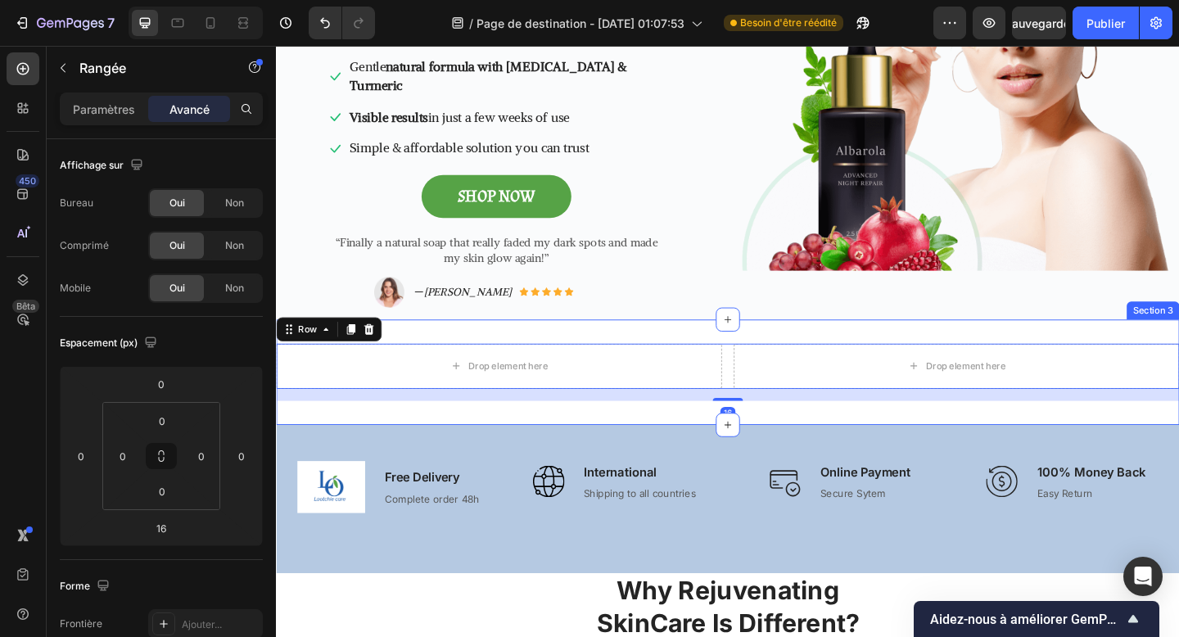
click at [372, 419] on div "Drop element here Drop element here Row 16 Section 3" at bounding box center [767, 401] width 983 height 115
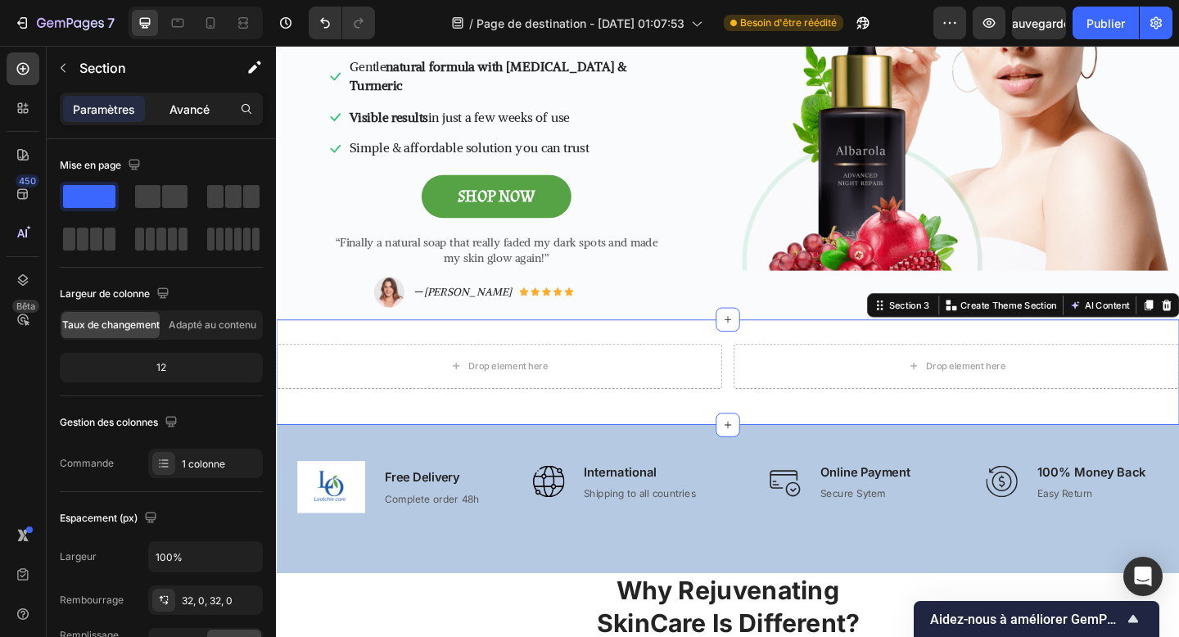
click at [194, 118] on div "Avancé" at bounding box center [189, 109] width 82 height 26
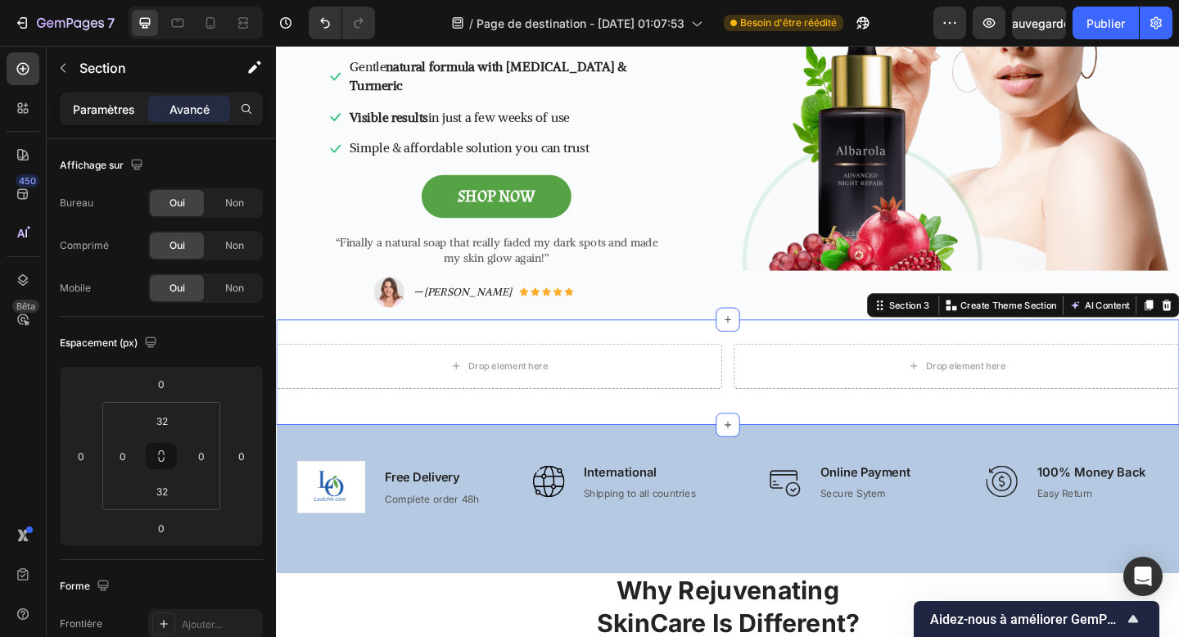
click at [124, 115] on font "Paramètres" at bounding box center [104, 109] width 62 height 14
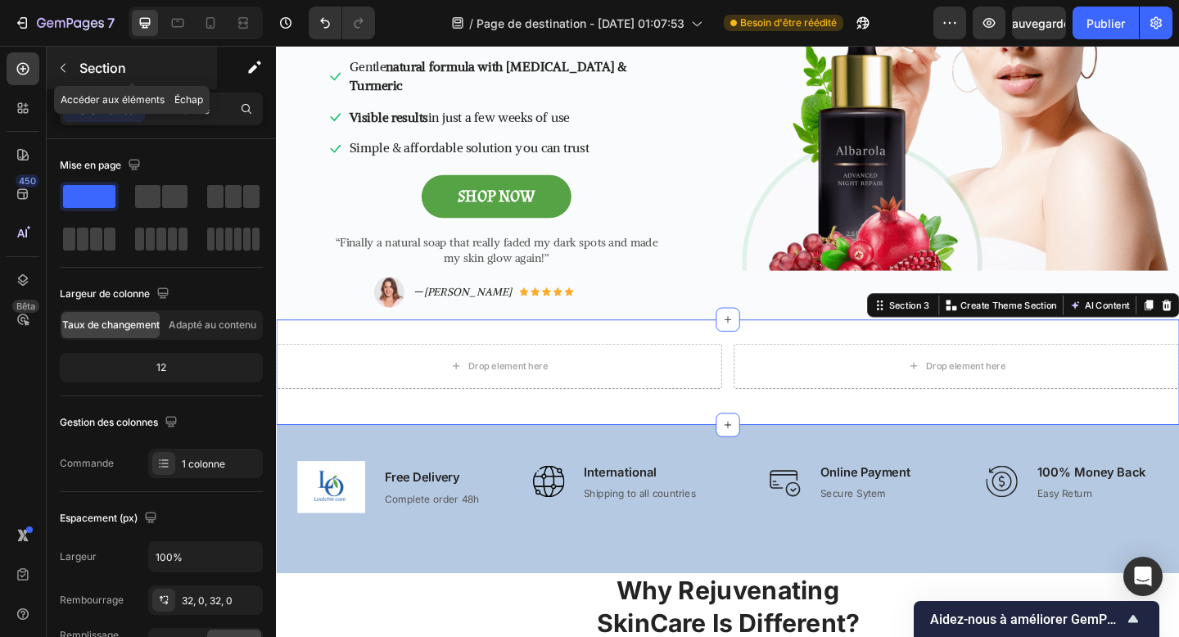
click at [78, 66] on div "Section" at bounding box center [132, 68] width 170 height 43
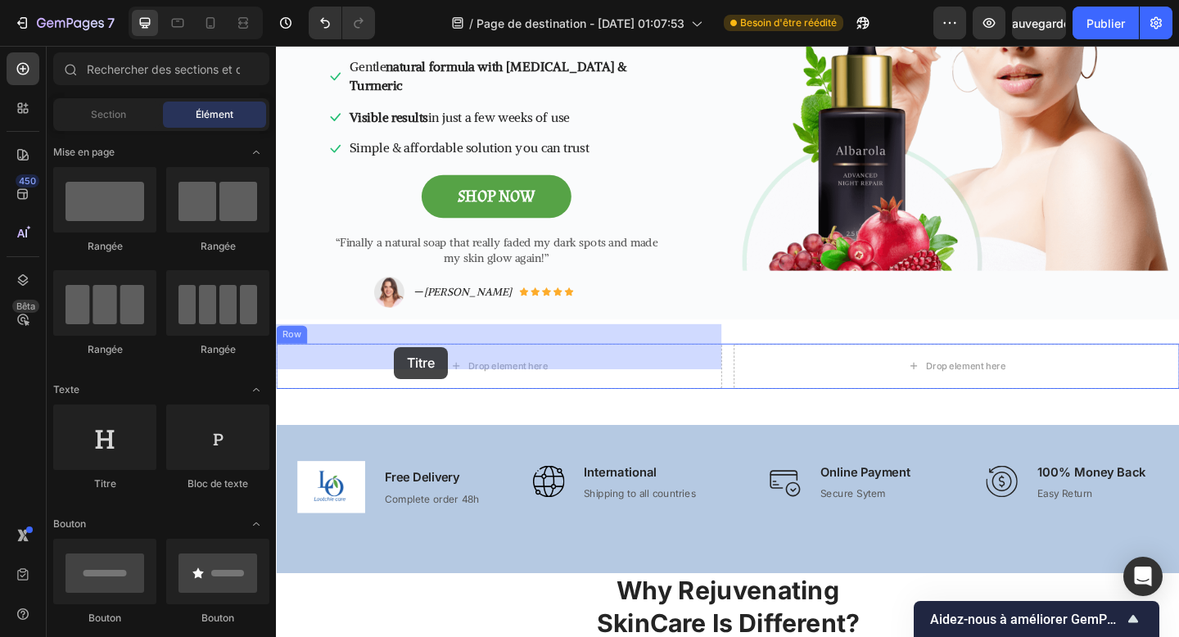
drag, startPoint x: 401, startPoint y: 483, endPoint x: 406, endPoint y: 373, distance: 109.9
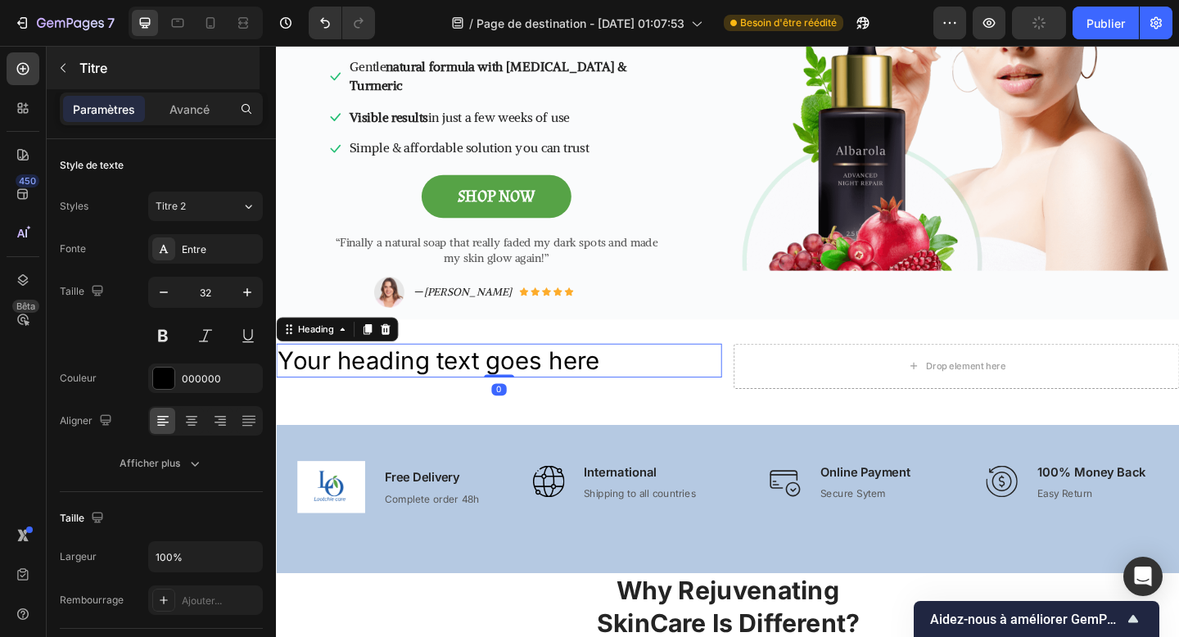
click at [85, 70] on font "Titre" at bounding box center [93, 68] width 28 height 16
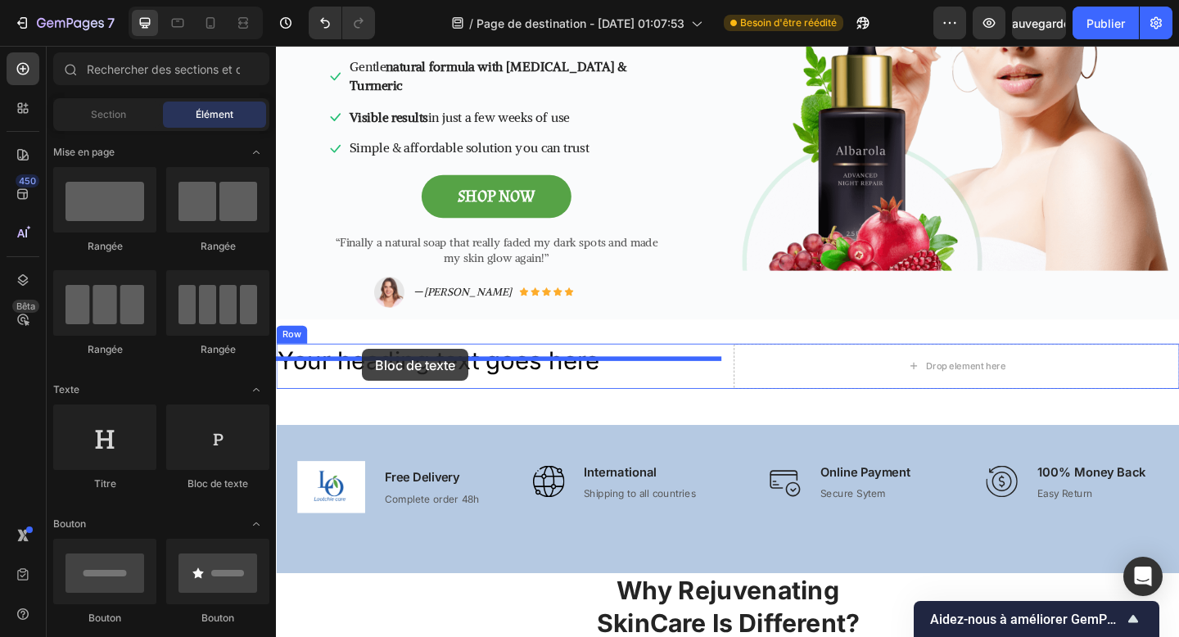
drag, startPoint x: 478, startPoint y: 486, endPoint x: 369, endPoint y: 376, distance: 154.1
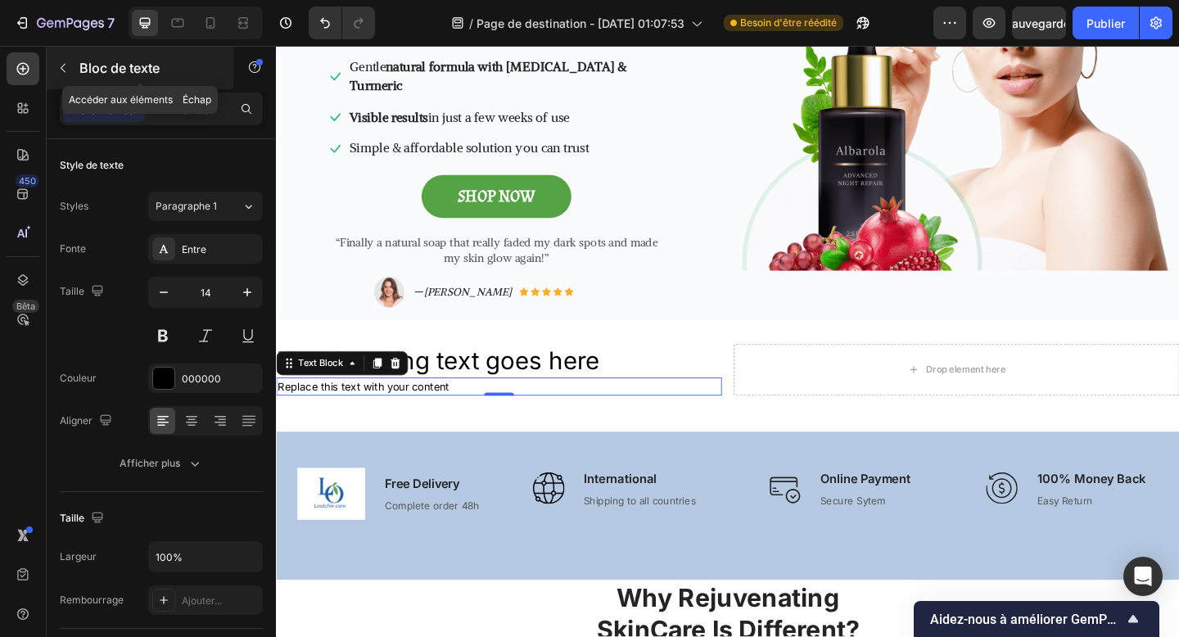
click at [98, 62] on font "Bloc de texte" at bounding box center [119, 68] width 80 height 16
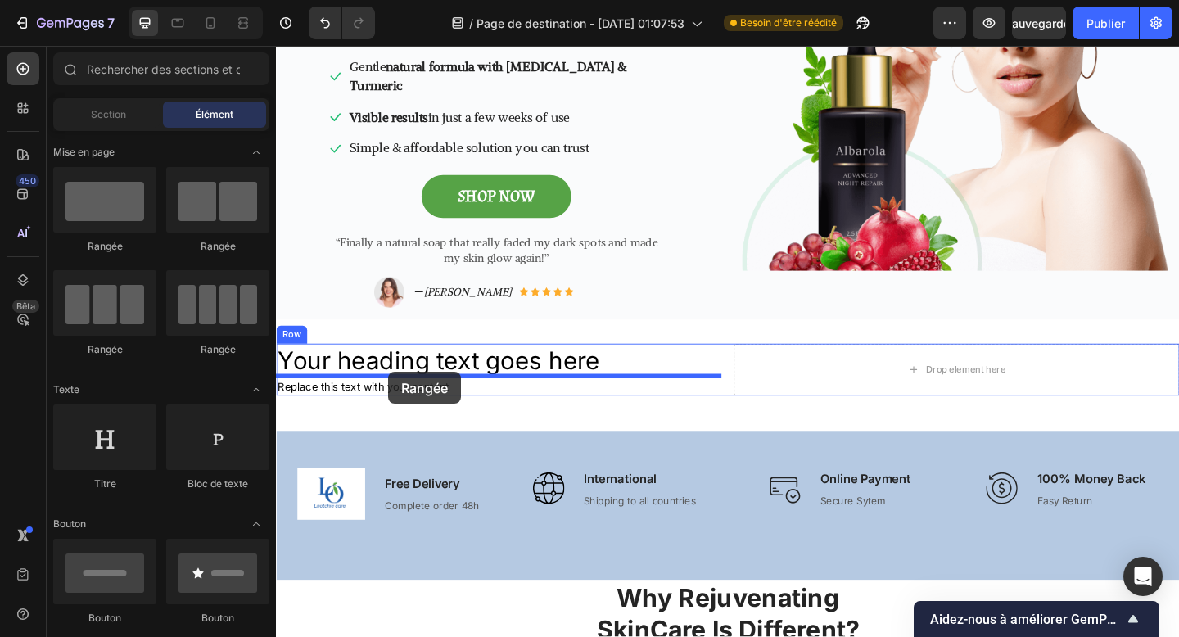
drag, startPoint x: 487, startPoint y: 273, endPoint x: 398, endPoint y: 401, distance: 155.4
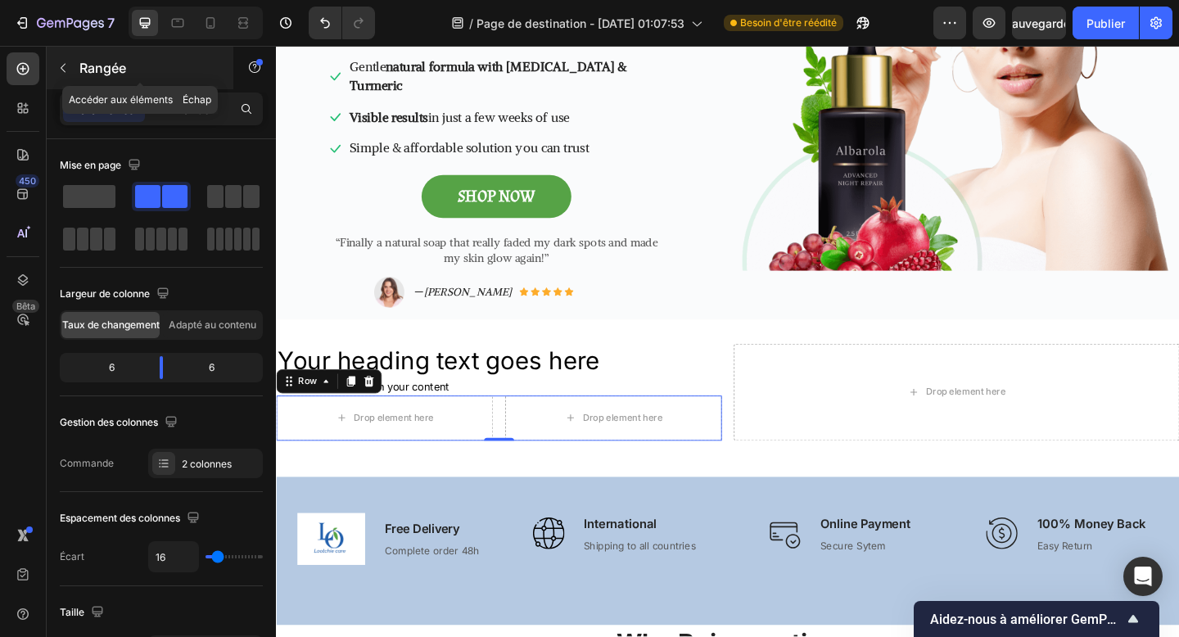
click at [80, 74] on font "Rangée" at bounding box center [102, 68] width 47 height 16
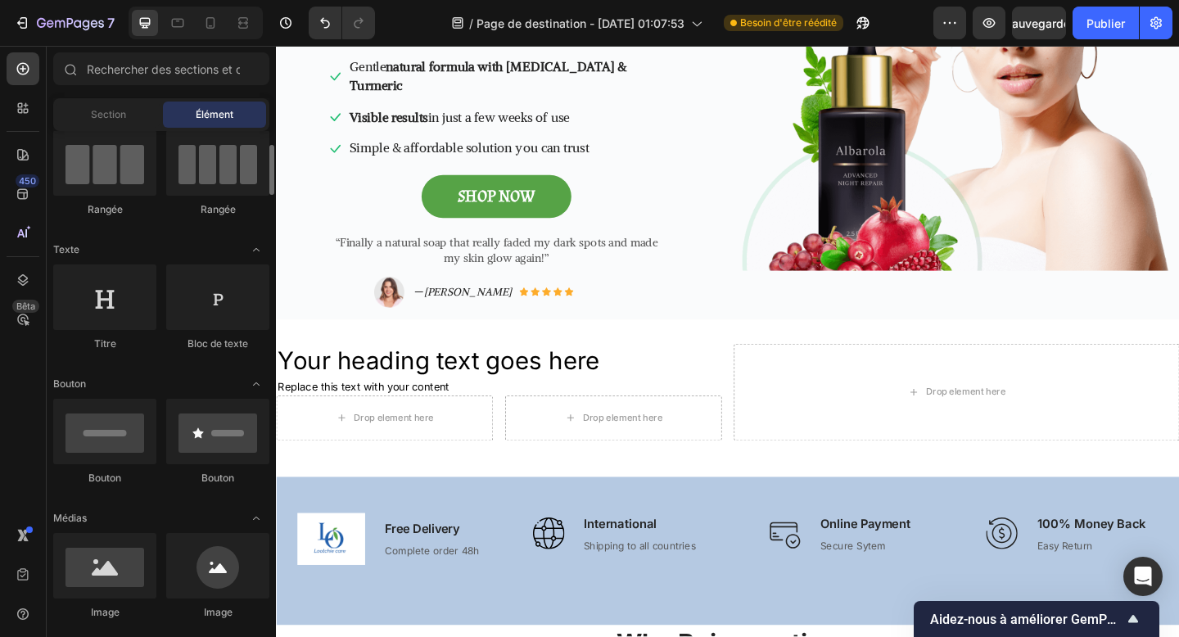
scroll to position [146, 0]
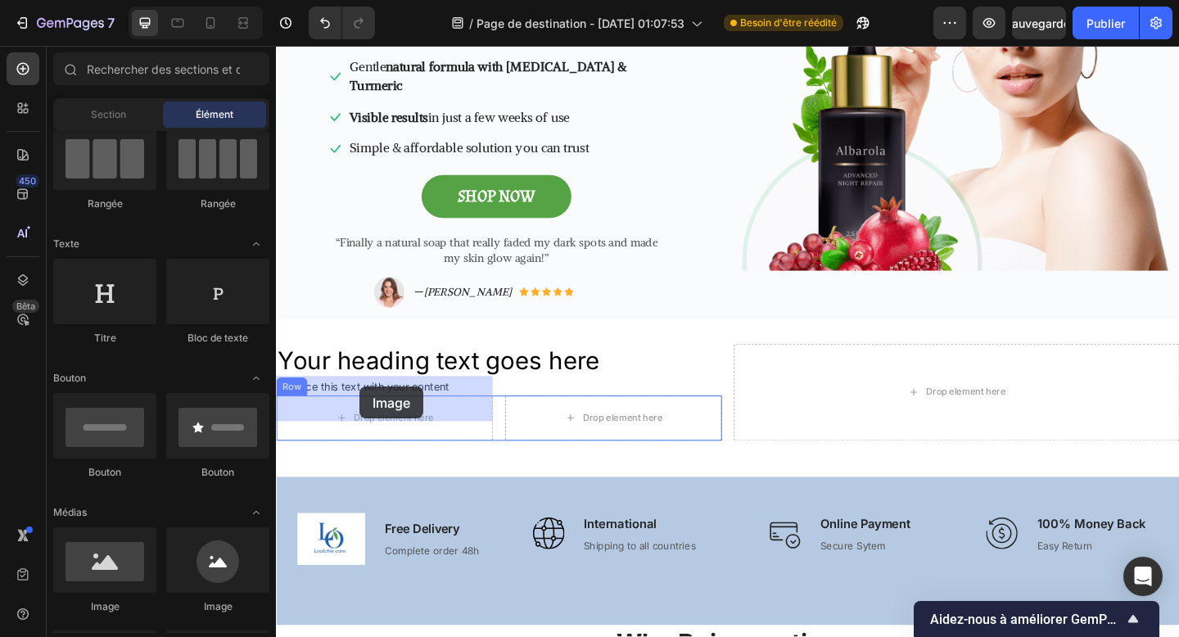
drag, startPoint x: 496, startPoint y: 619, endPoint x: 367, endPoint y: 417, distance: 239.7
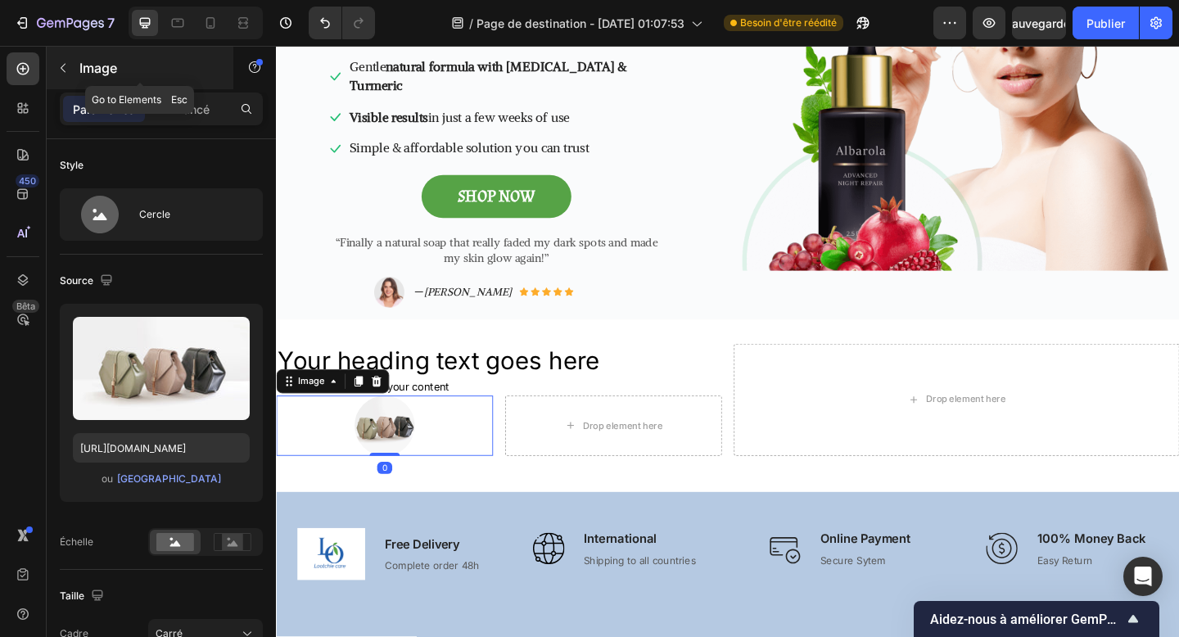
click at [86, 67] on font "Image" at bounding box center [98, 68] width 38 height 16
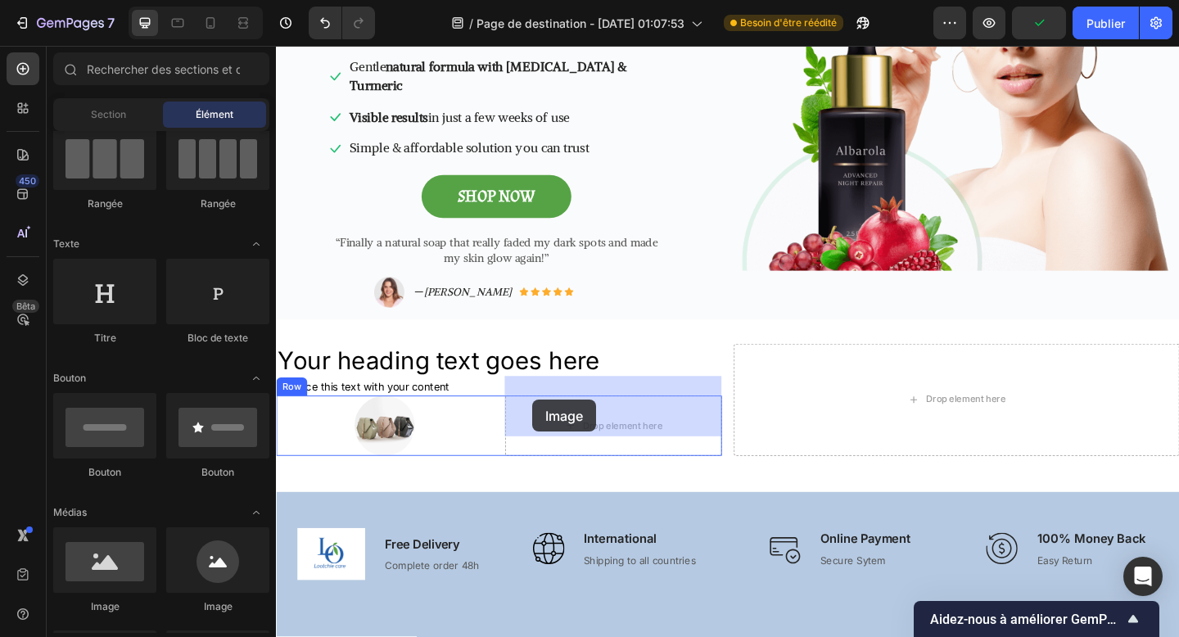
drag, startPoint x: 501, startPoint y: 598, endPoint x: 556, endPoint y: 431, distance: 175.9
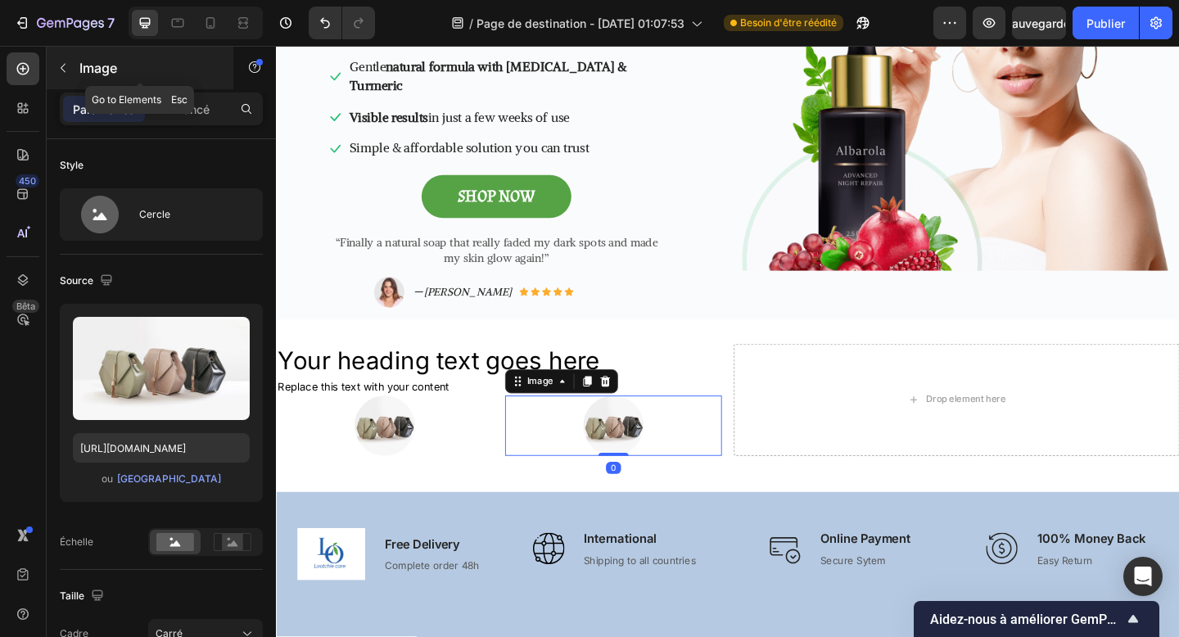
click at [102, 70] on font "Image" at bounding box center [98, 68] width 38 height 16
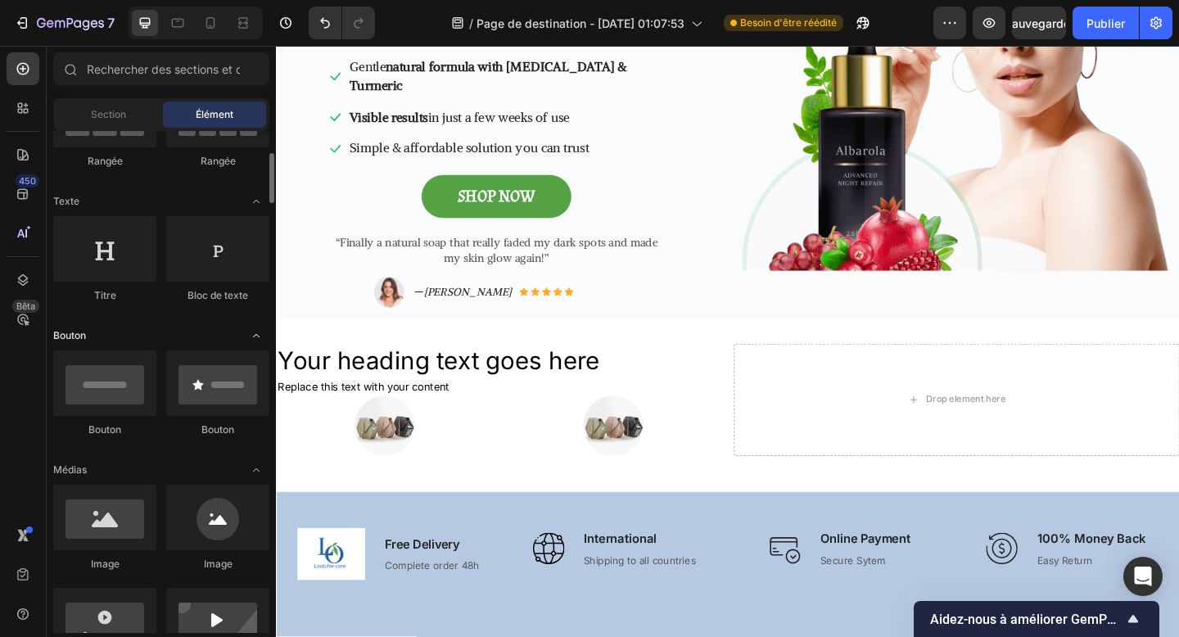
scroll to position [192, 0]
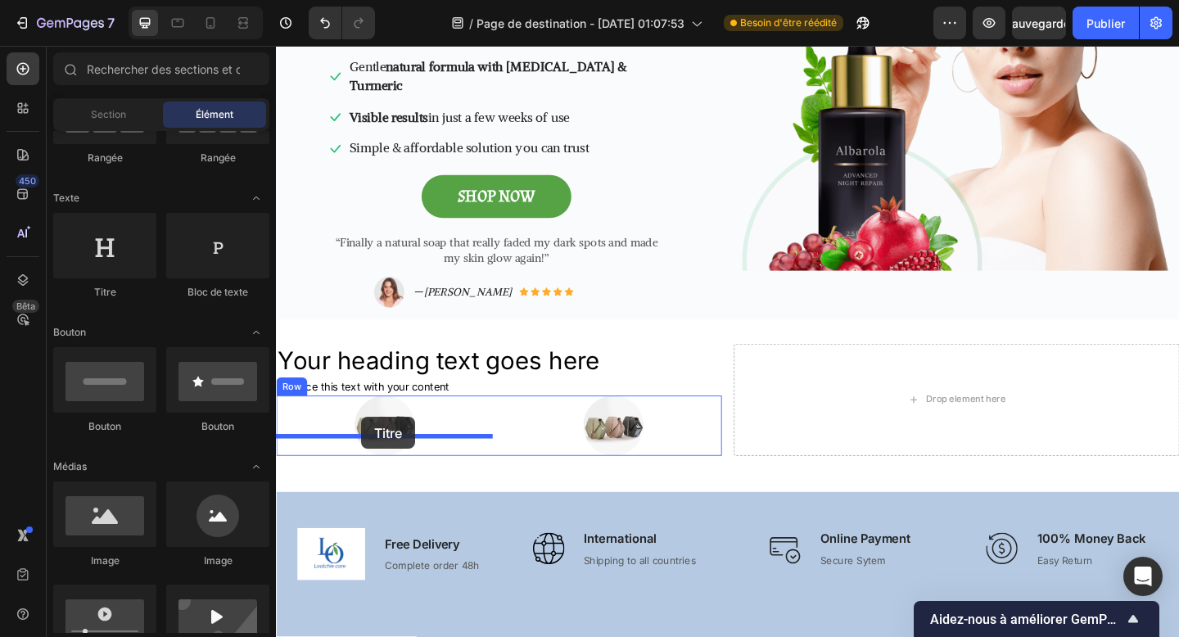
drag, startPoint x: 392, startPoint y: 305, endPoint x: 369, endPoint y: 450, distance: 146.9
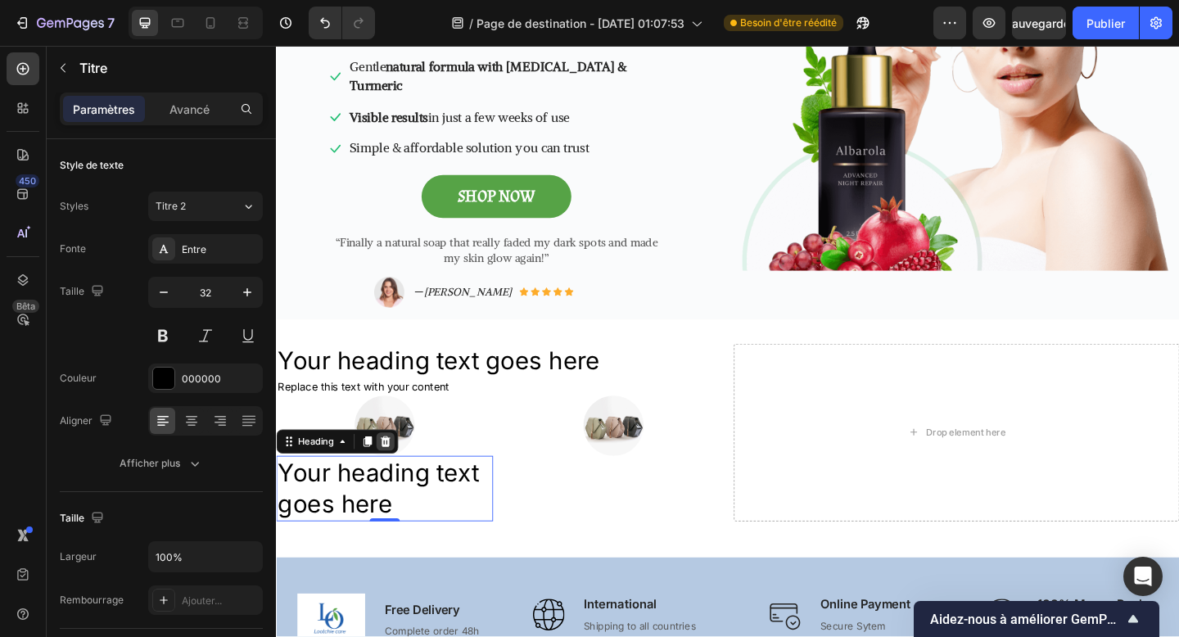
click at [400, 470] on icon at bounding box center [394, 476] width 13 height 13
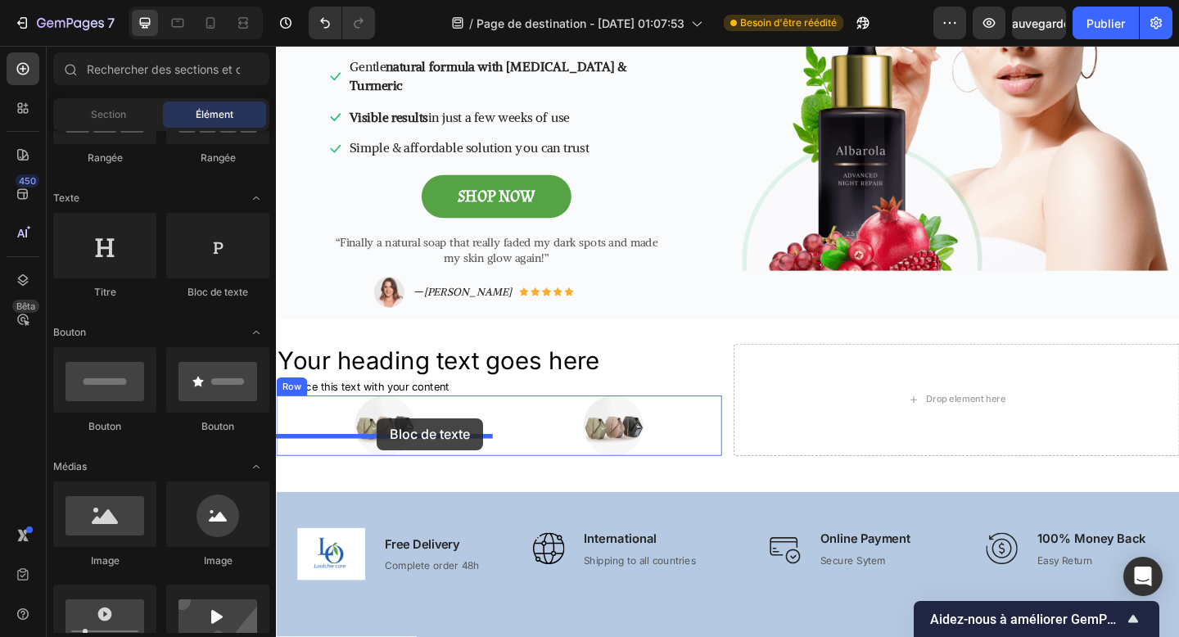
drag, startPoint x: 460, startPoint y: 292, endPoint x: 386, endPoint y: 451, distance: 175.5
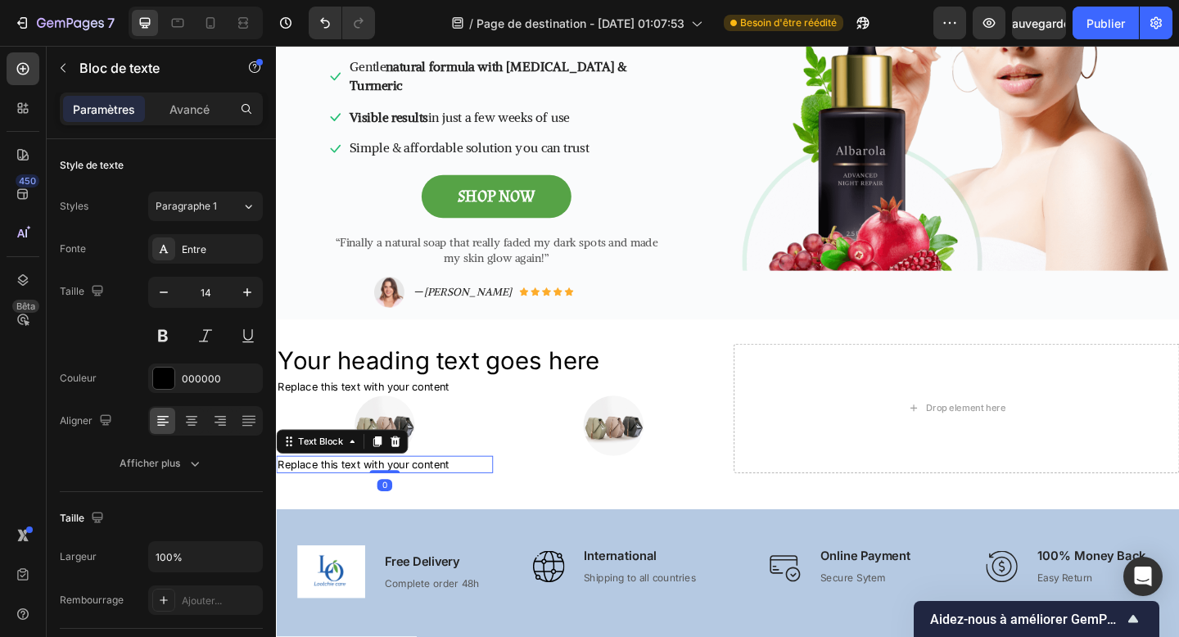
click at [387, 492] on div "Replace this text with your content" at bounding box center [394, 502] width 236 height 20
click at [387, 494] on p "Replace this text with your content" at bounding box center [394, 502] width 233 height 16
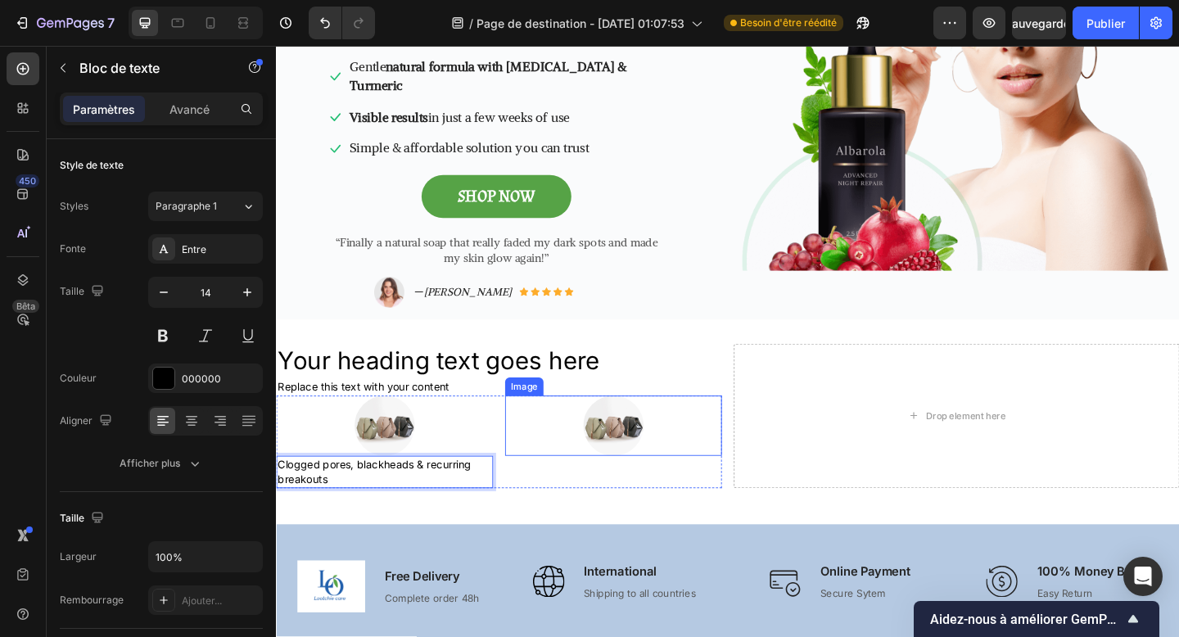
click at [645, 461] on img at bounding box center [643, 460] width 66 height 66
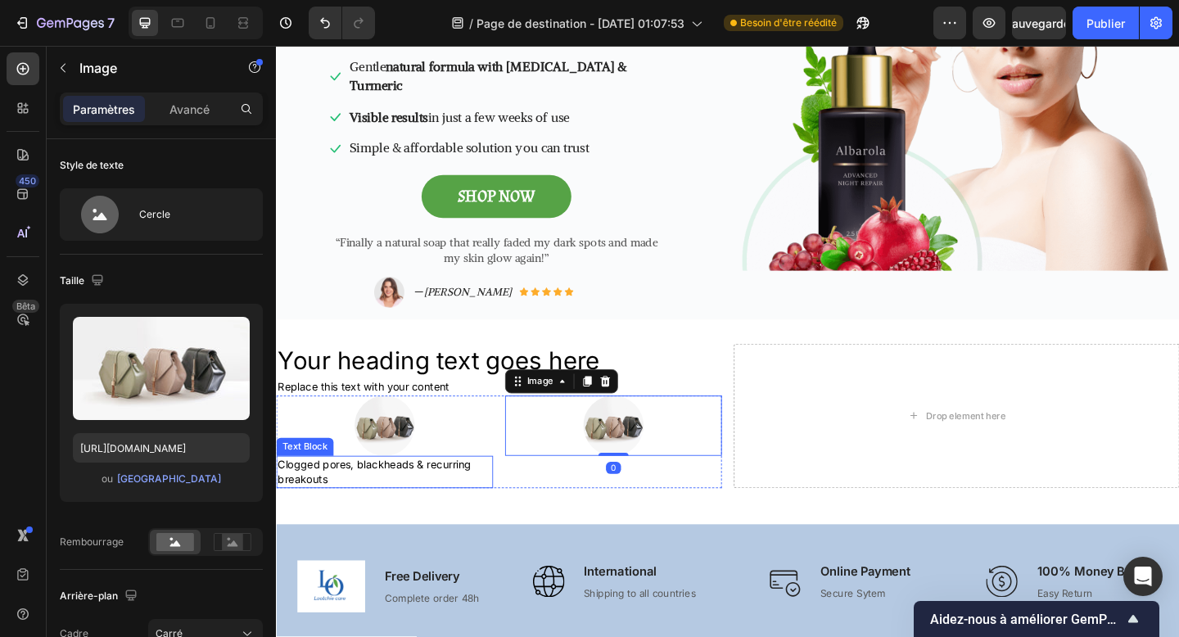
click at [425, 494] on p "Clogged pores, blackheads & recurring breakouts" at bounding box center [394, 510] width 233 height 32
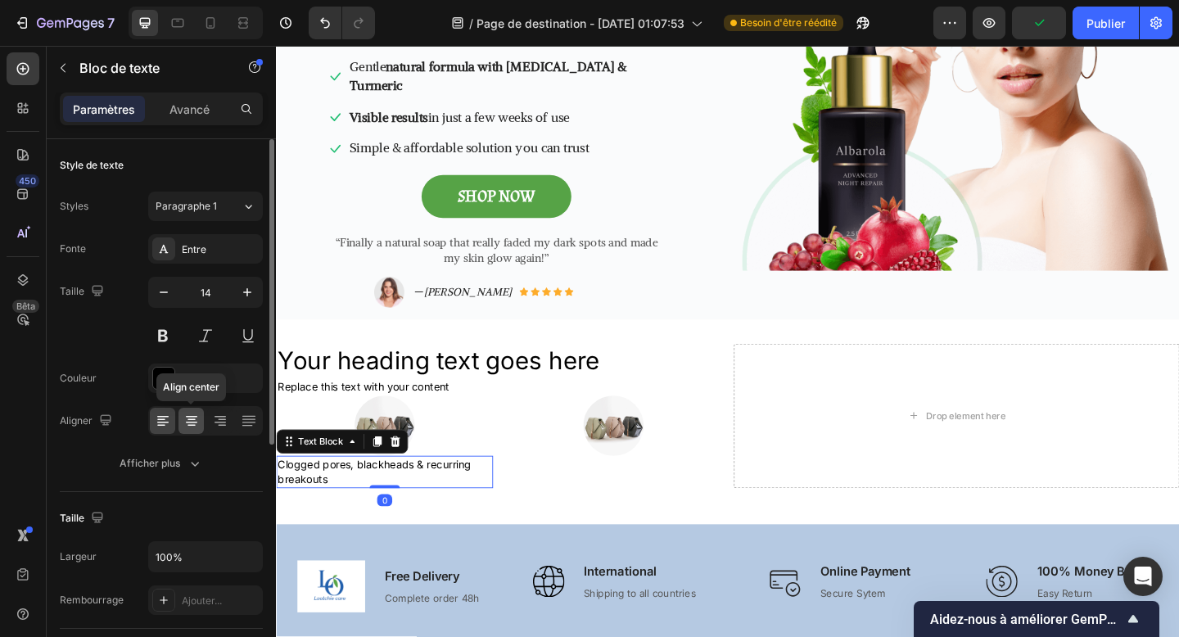
click at [197, 424] on icon at bounding box center [191, 421] width 16 height 16
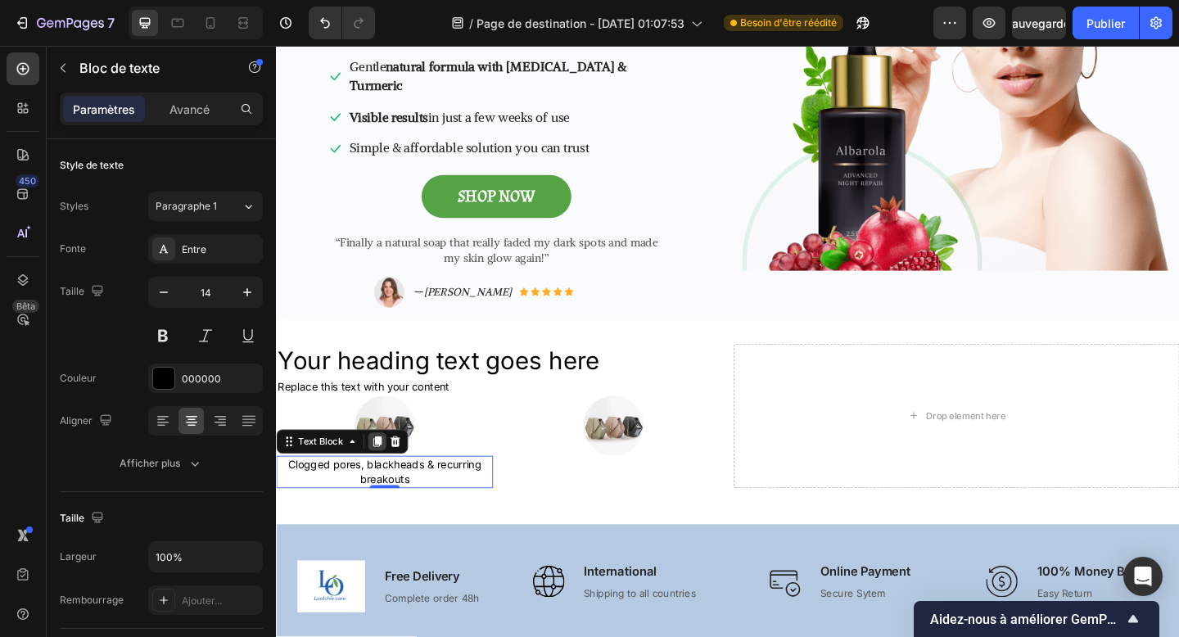
click at [392, 467] on div at bounding box center [386, 477] width 20 height 20
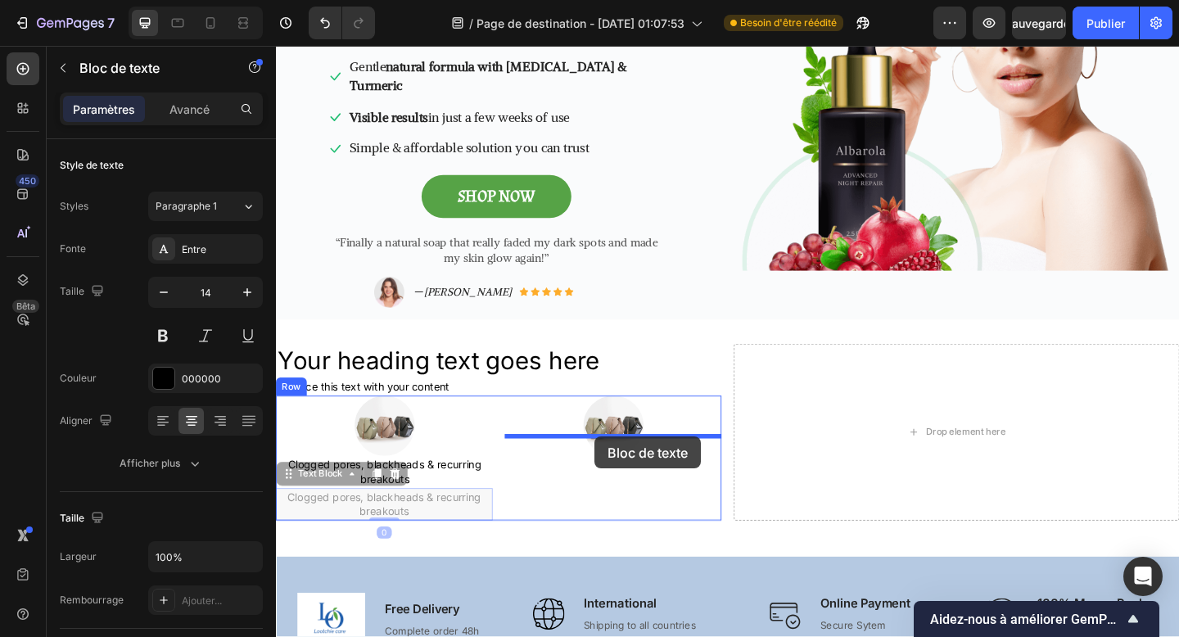
drag, startPoint x: 331, startPoint y: 492, endPoint x: 621, endPoint y: 468, distance: 291.0
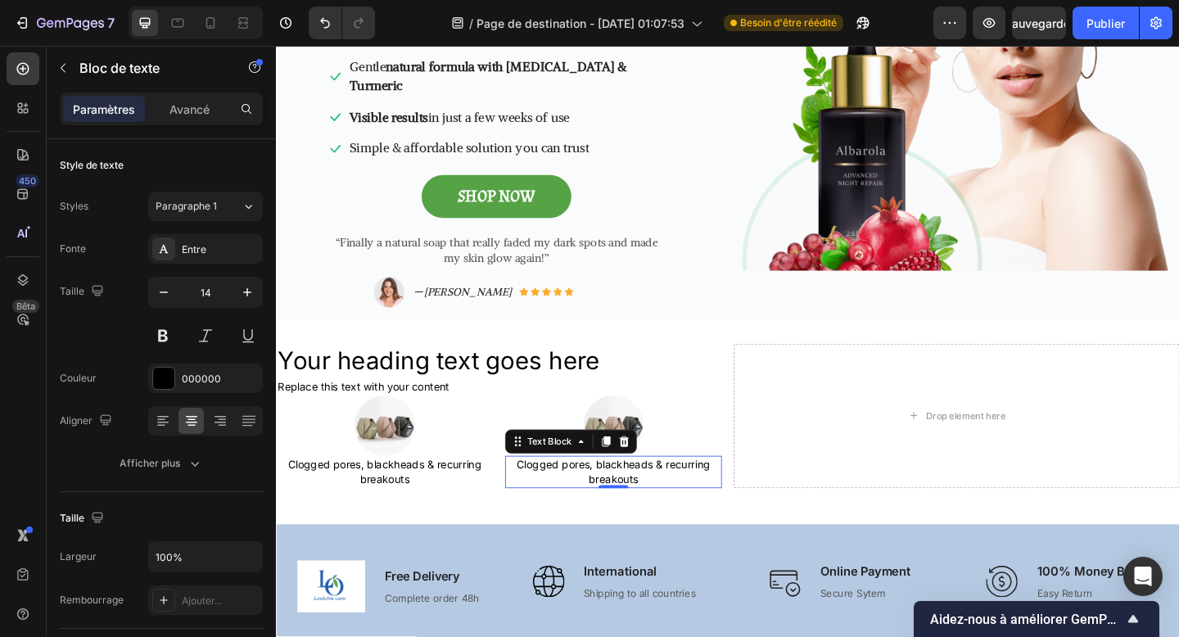
click at [634, 494] on p "Clogged pores, blackheads & recurring breakouts" at bounding box center [643, 510] width 233 height 32
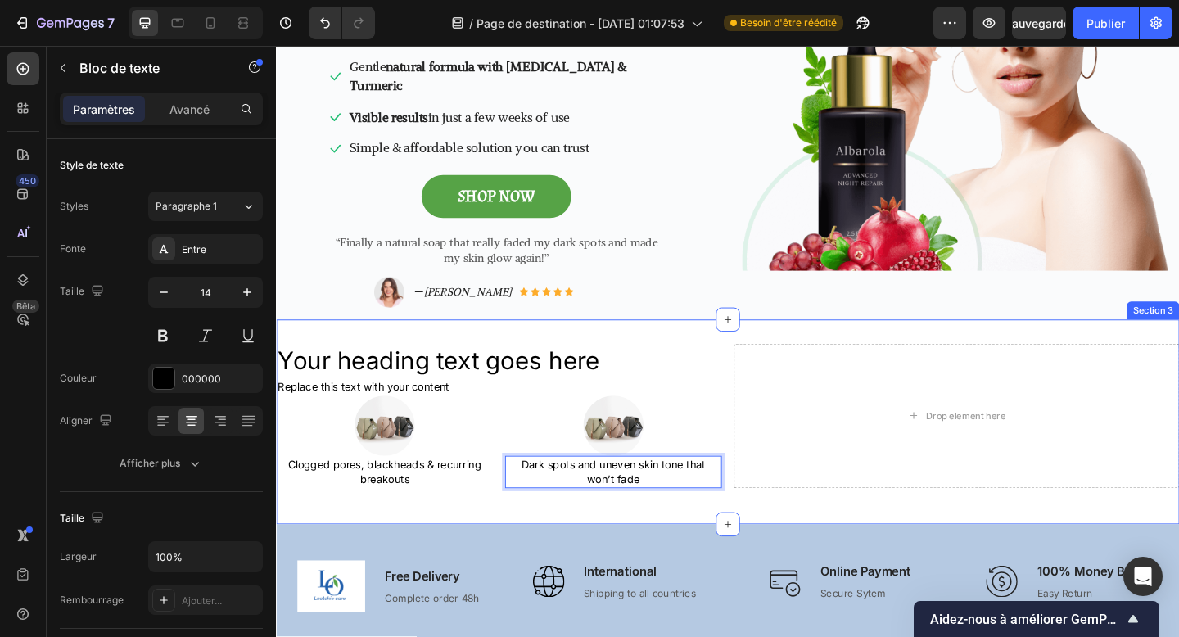
click at [496, 514] on div "Your heading text goes here Heading Replace this text with your content Text Bl…" at bounding box center [767, 455] width 983 height 170
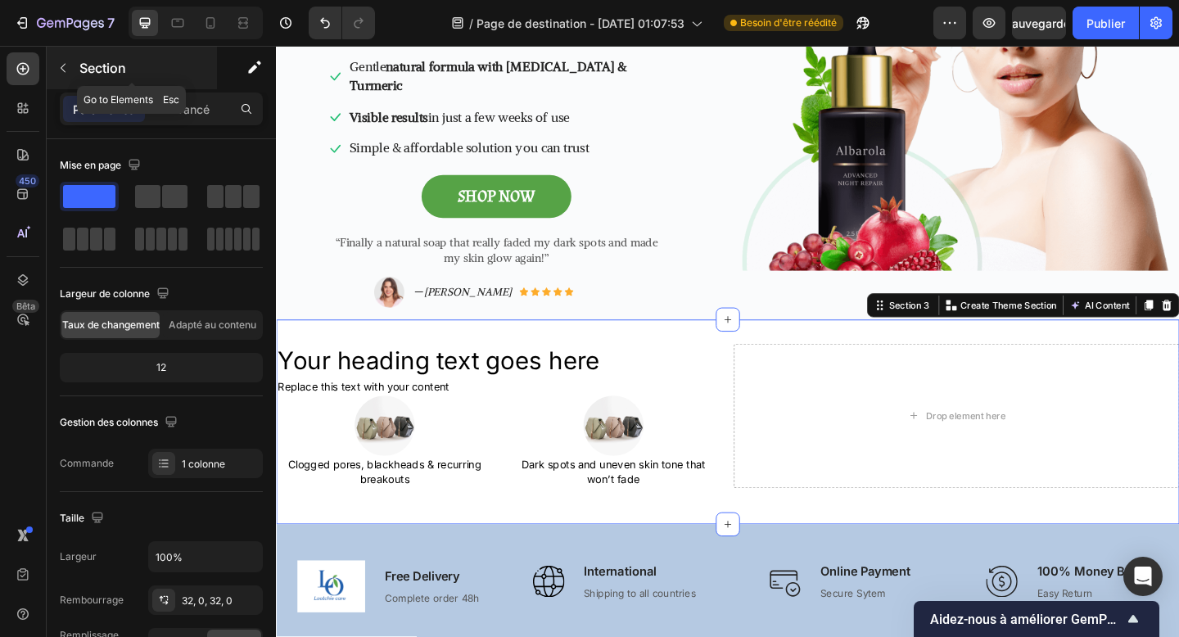
click at [83, 62] on font "Section" at bounding box center [102, 68] width 47 height 16
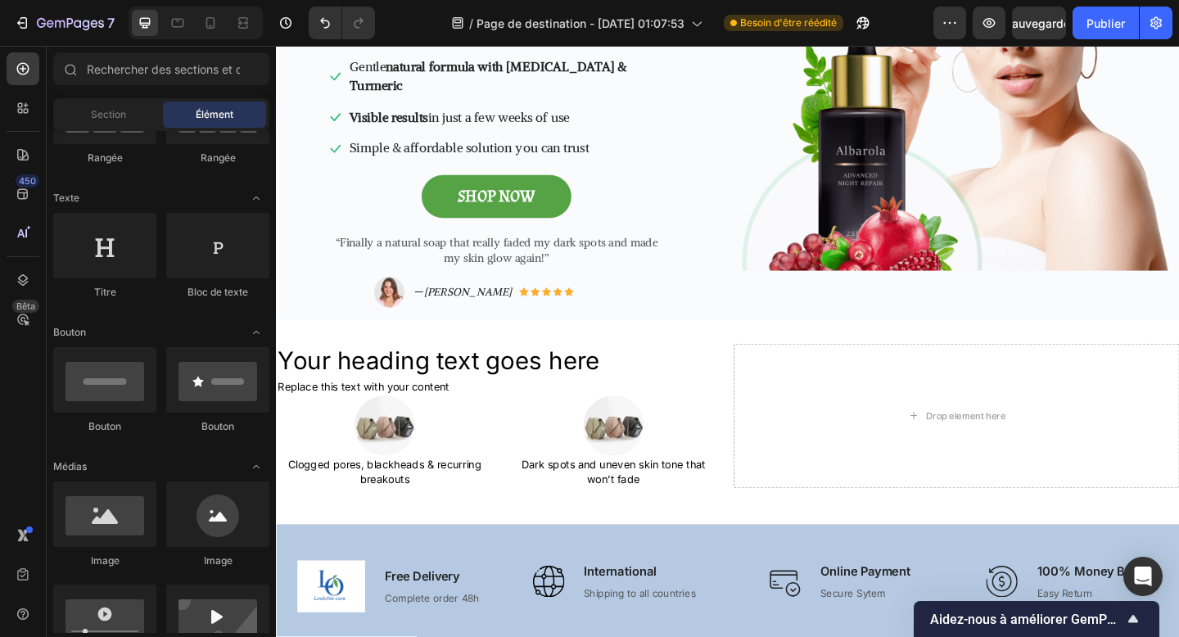
scroll to position [0, 0]
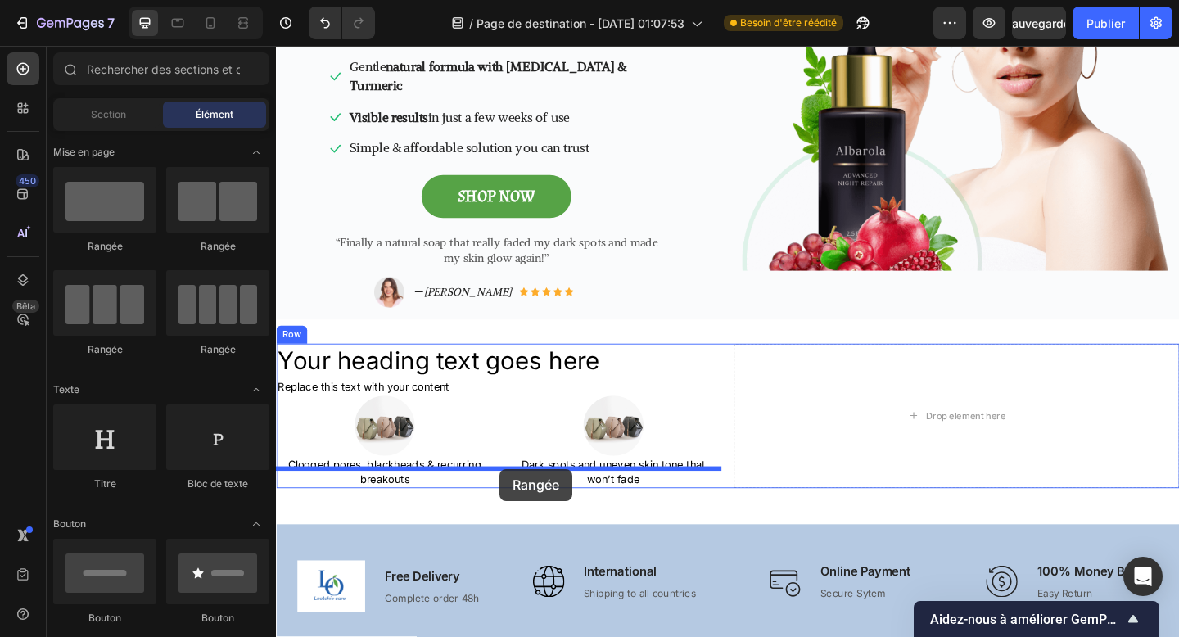
drag, startPoint x: 386, startPoint y: 263, endPoint x: 519, endPoint y: 506, distance: 277.5
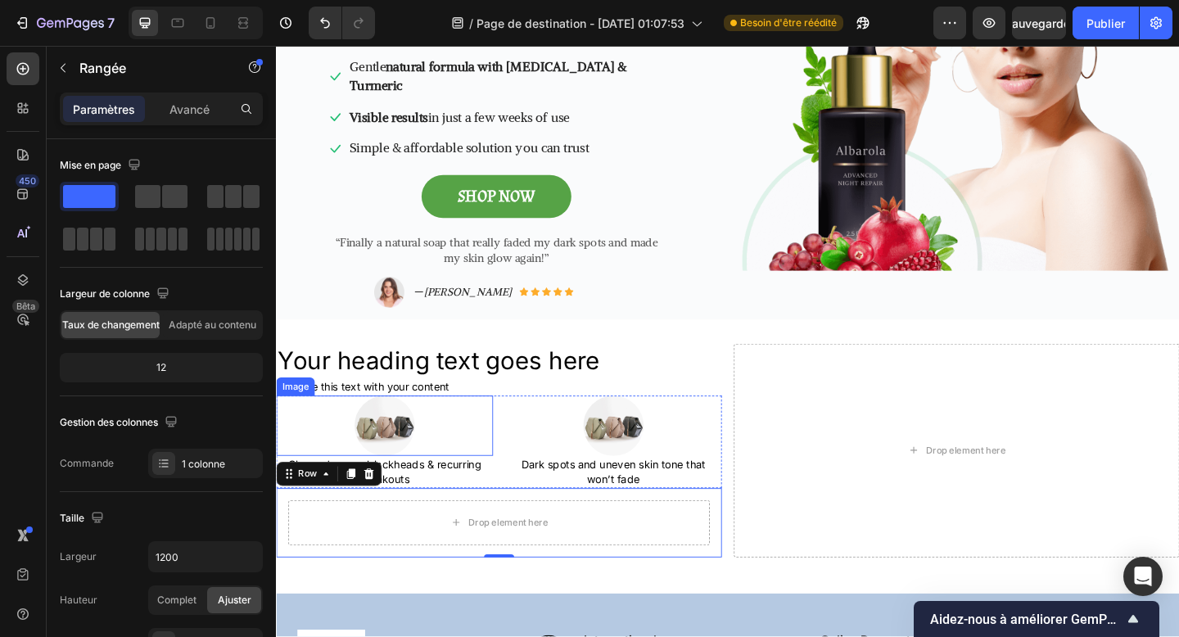
click at [493, 437] on div at bounding box center [394, 460] width 236 height 66
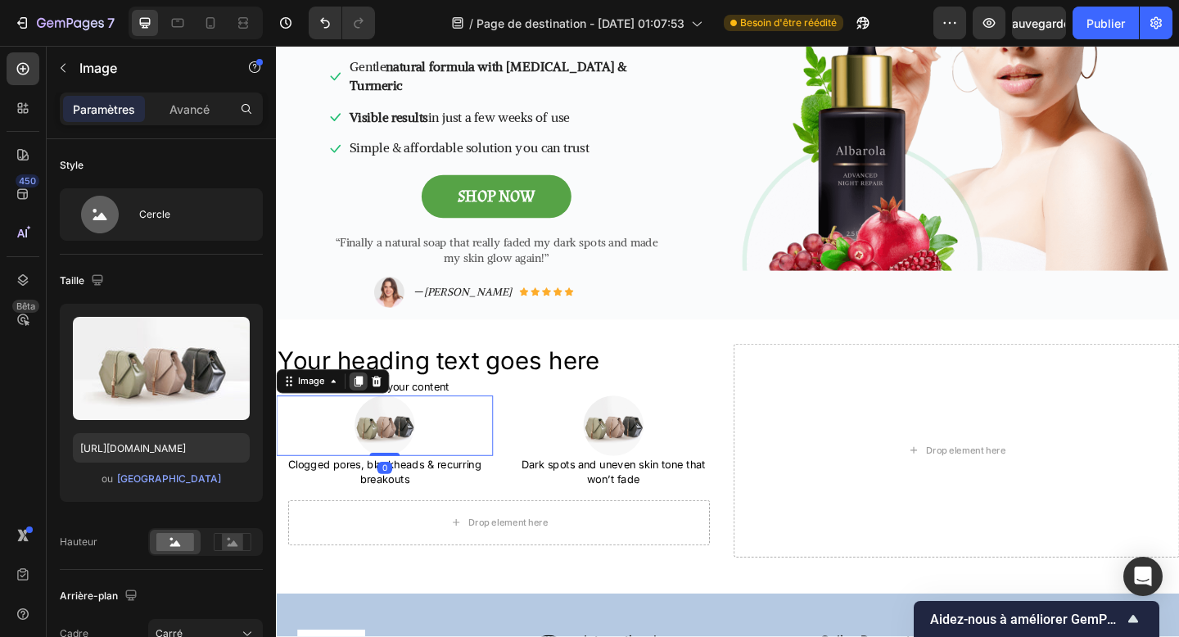
click at [369, 405] on icon at bounding box center [365, 410] width 9 height 11
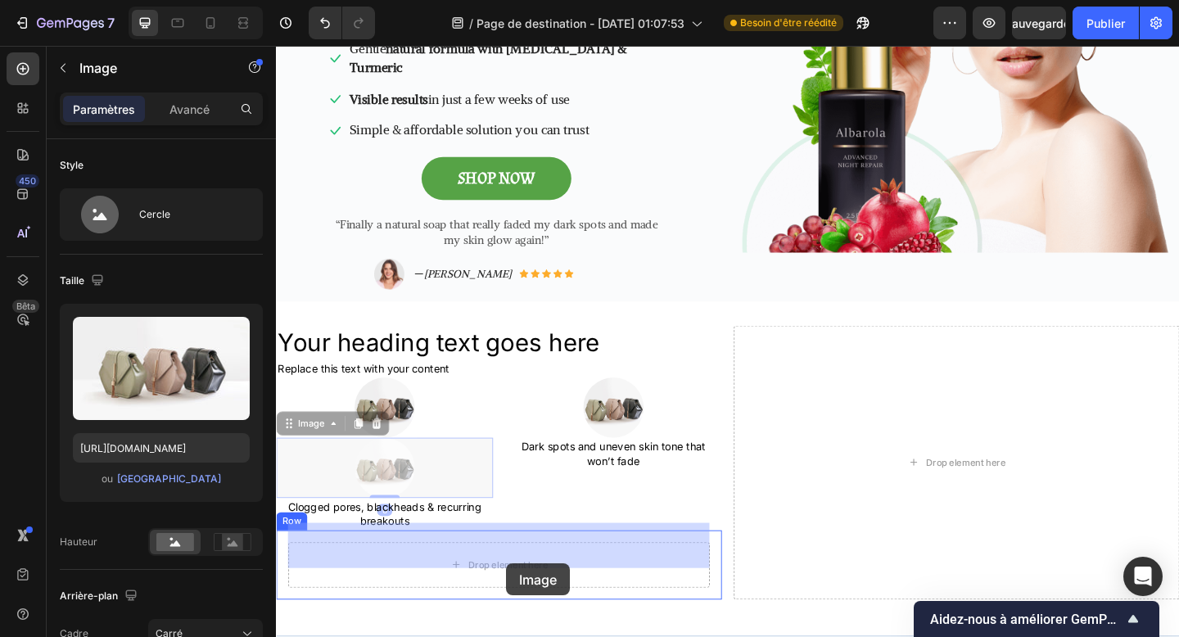
drag, startPoint x: 323, startPoint y: 455, endPoint x: 514, endPoint y: 598, distance: 238.2
drag, startPoint x: 514, startPoint y: 598, endPoint x: 527, endPoint y: 608, distance: 16.4
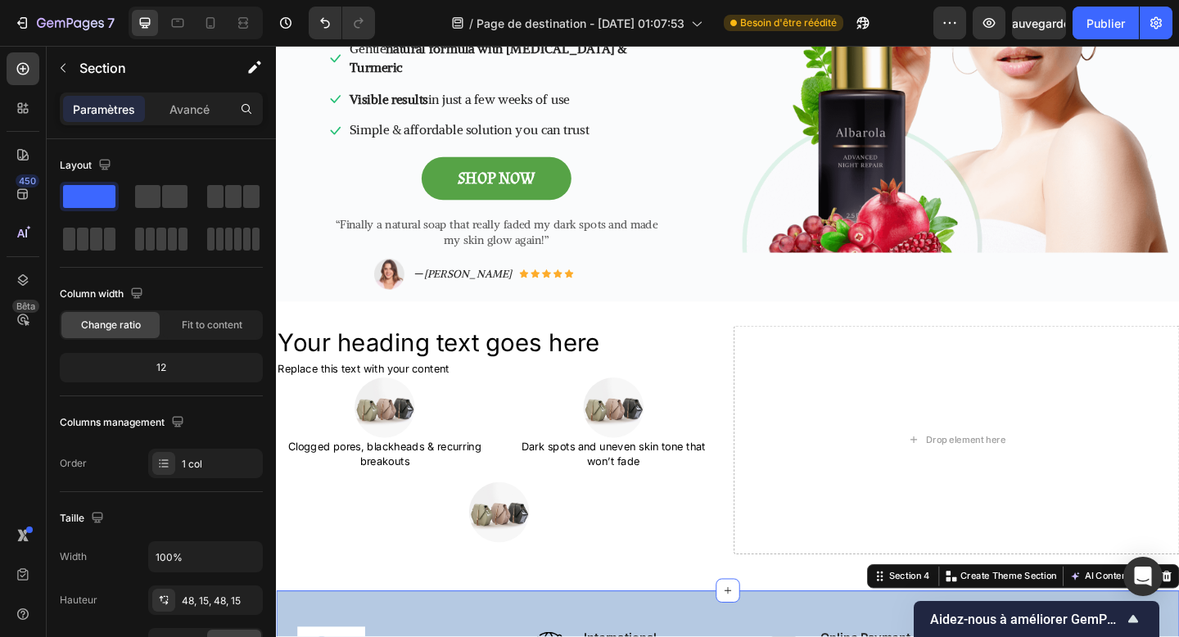
scroll to position [346, 0]
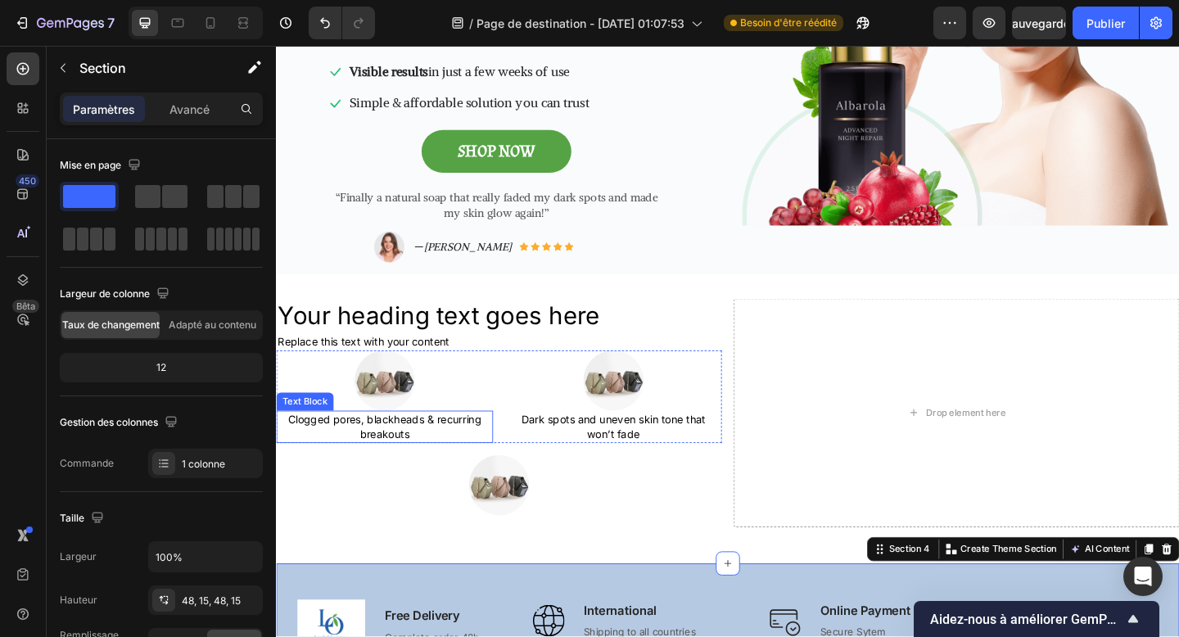
click at [430, 450] on p "Clogged pores, blackheads & recurring breakouts" at bounding box center [394, 461] width 233 height 32
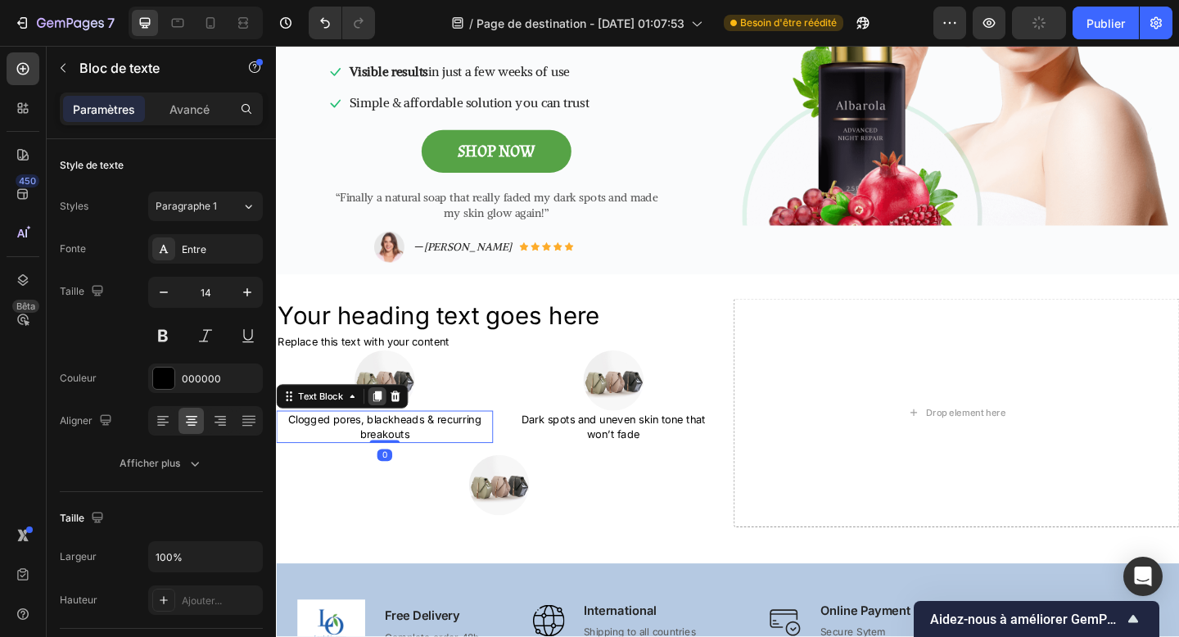
click at [385, 422] on icon at bounding box center [386, 427] width 9 height 11
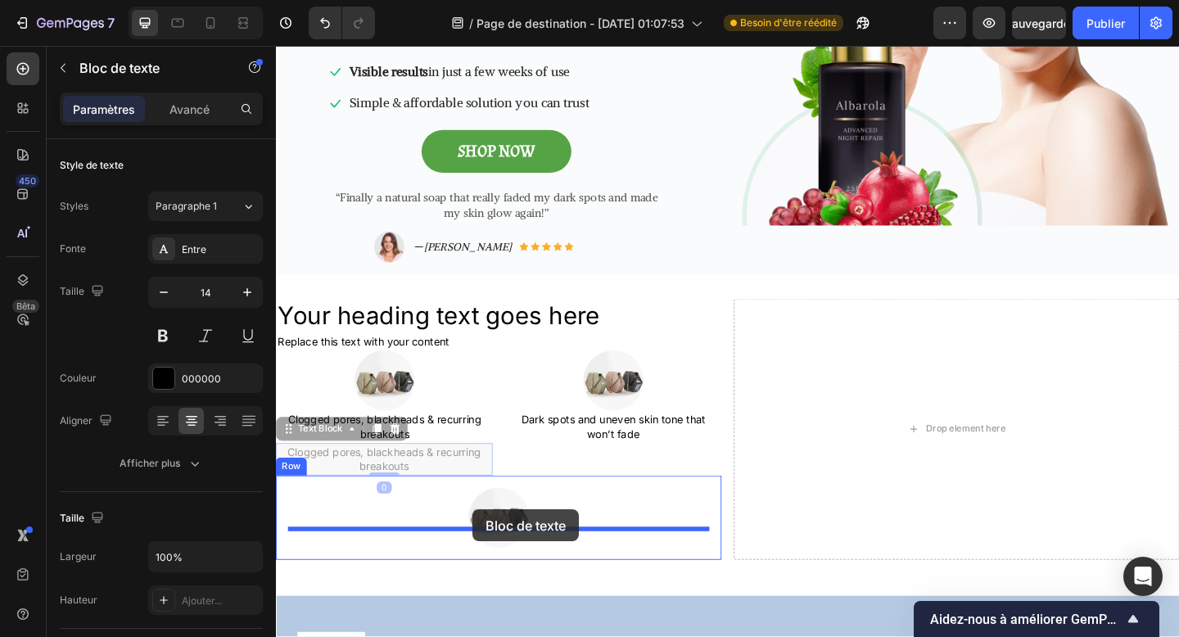
drag, startPoint x: 333, startPoint y: 442, endPoint x: 490, endPoint y: 550, distance: 190.2
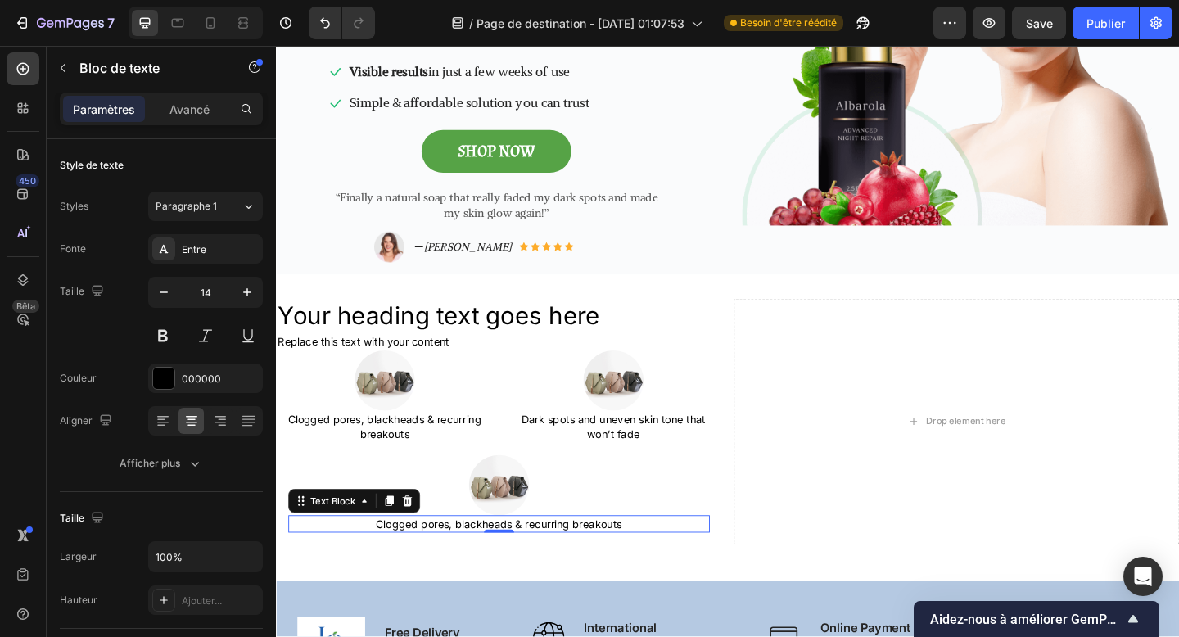
click at [478, 559] on p "Clogged pores, blackheads & recurring breakouts" at bounding box center [518, 567] width 455 height 16
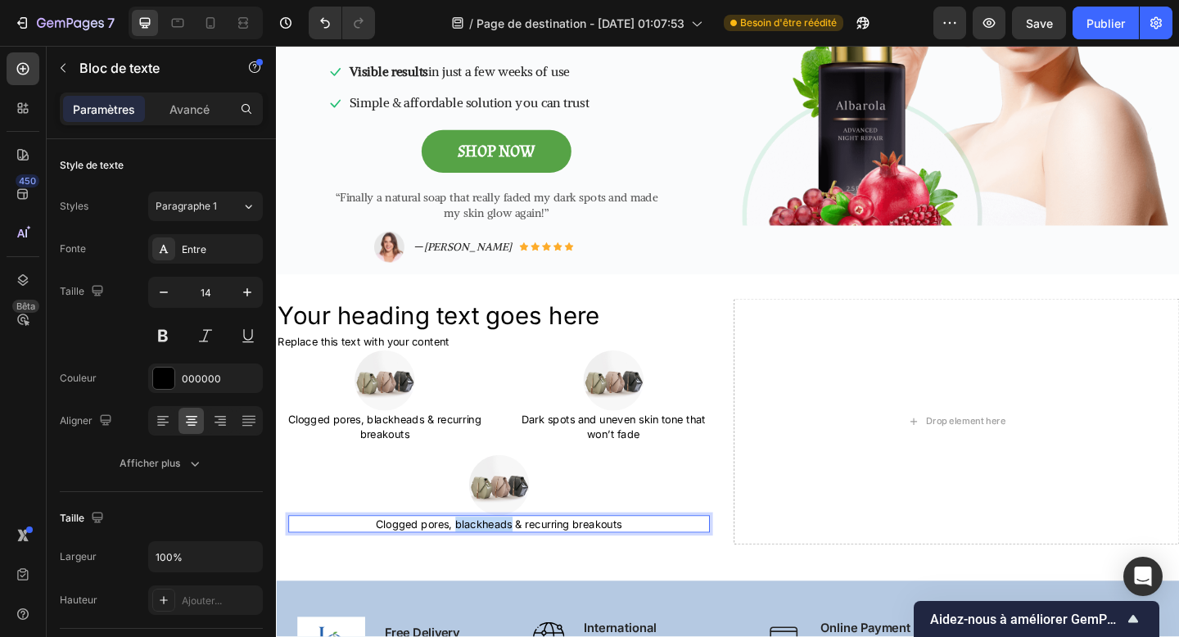
click at [478, 559] on p "Clogged pores, blackheads & recurring breakouts" at bounding box center [518, 567] width 455 height 16
click at [466, 324] on h2 "Your heading text goes here" at bounding box center [518, 340] width 485 height 38
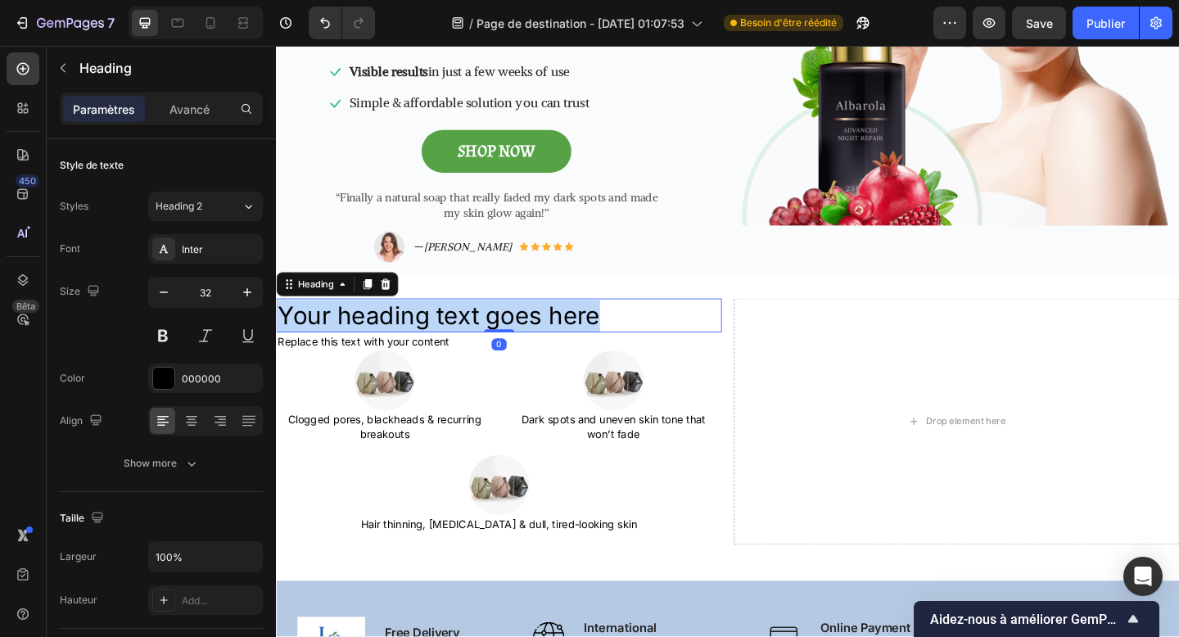
click at [466, 324] on p "Your heading text goes here" at bounding box center [519, 340] width 482 height 34
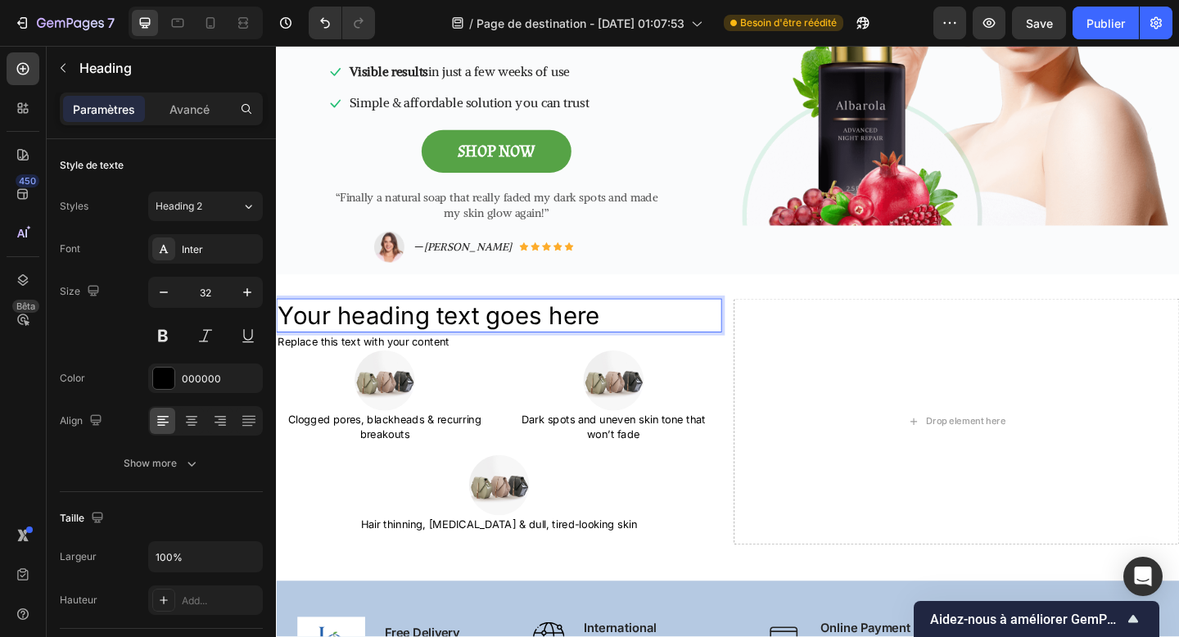
click at [466, 324] on p "Your heading text goes here" at bounding box center [519, 340] width 482 height 34
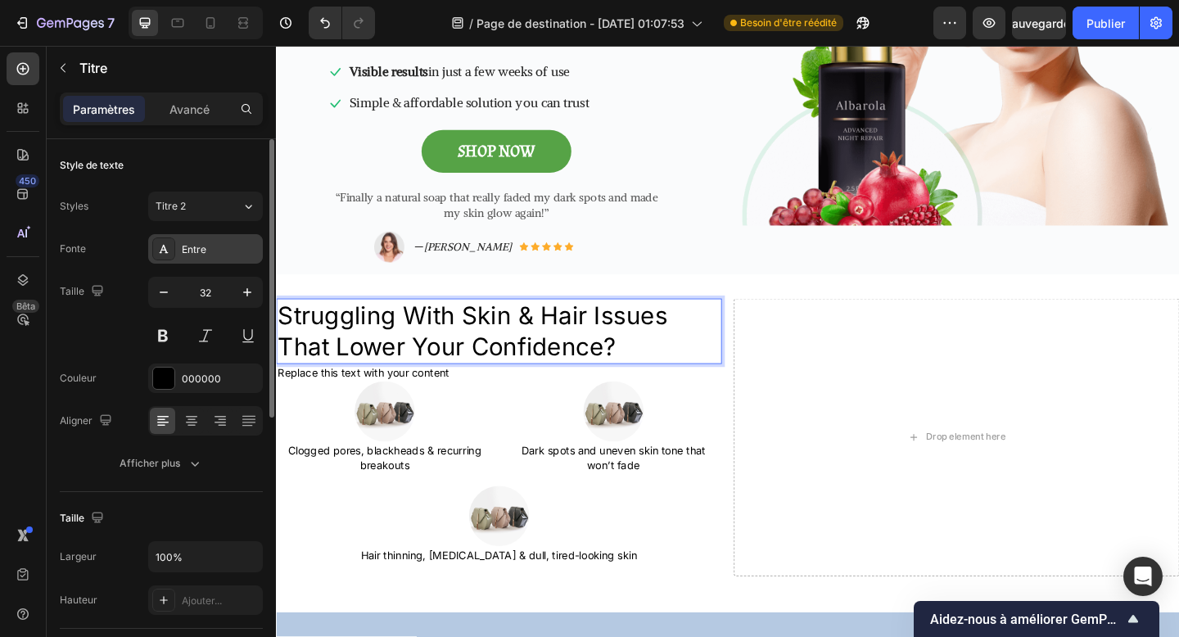
click at [202, 245] on font "Entre" at bounding box center [194, 249] width 25 height 12
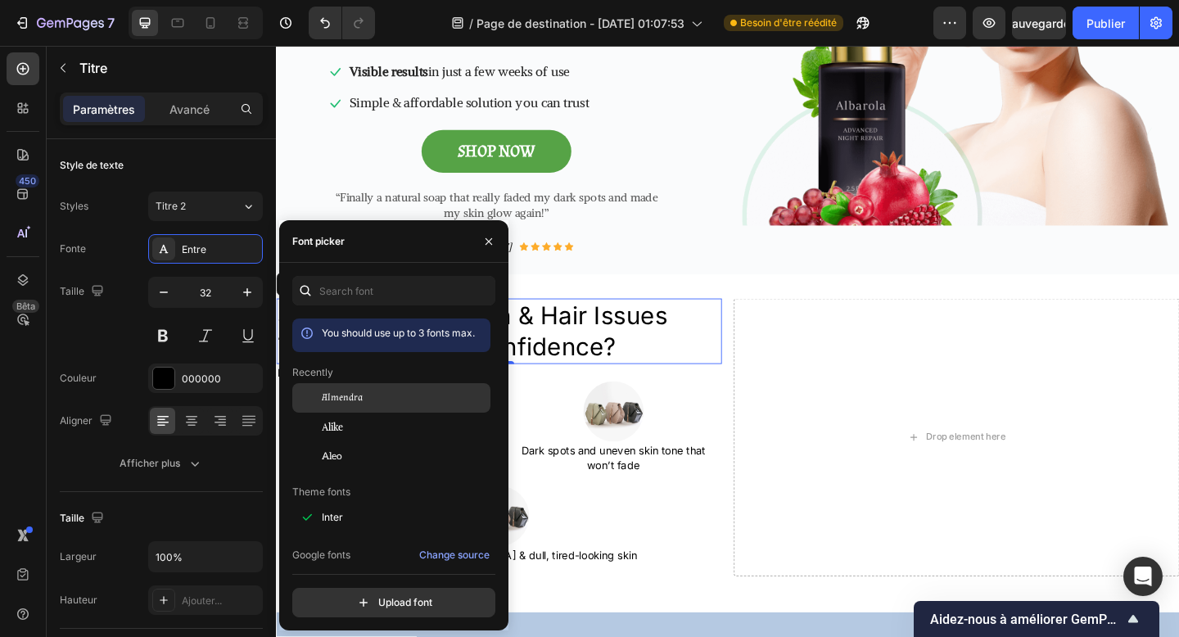
click at [346, 401] on div "Almendra" at bounding box center [391, 397] width 198 height 29
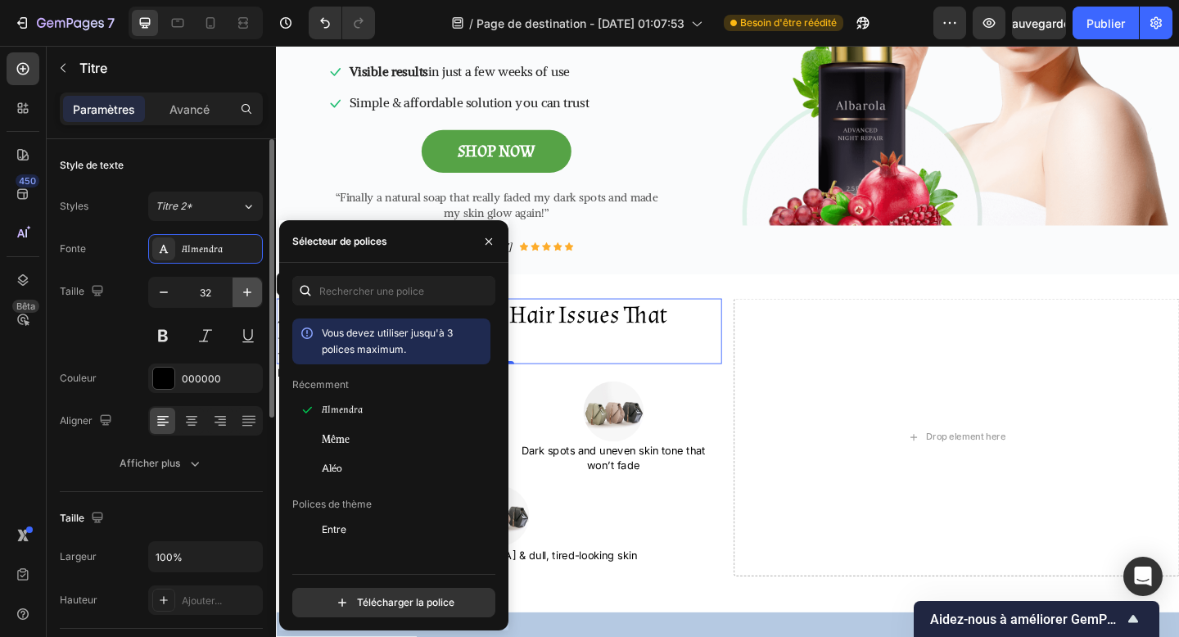
click at [247, 297] on icon "button" at bounding box center [247, 292] width 16 height 16
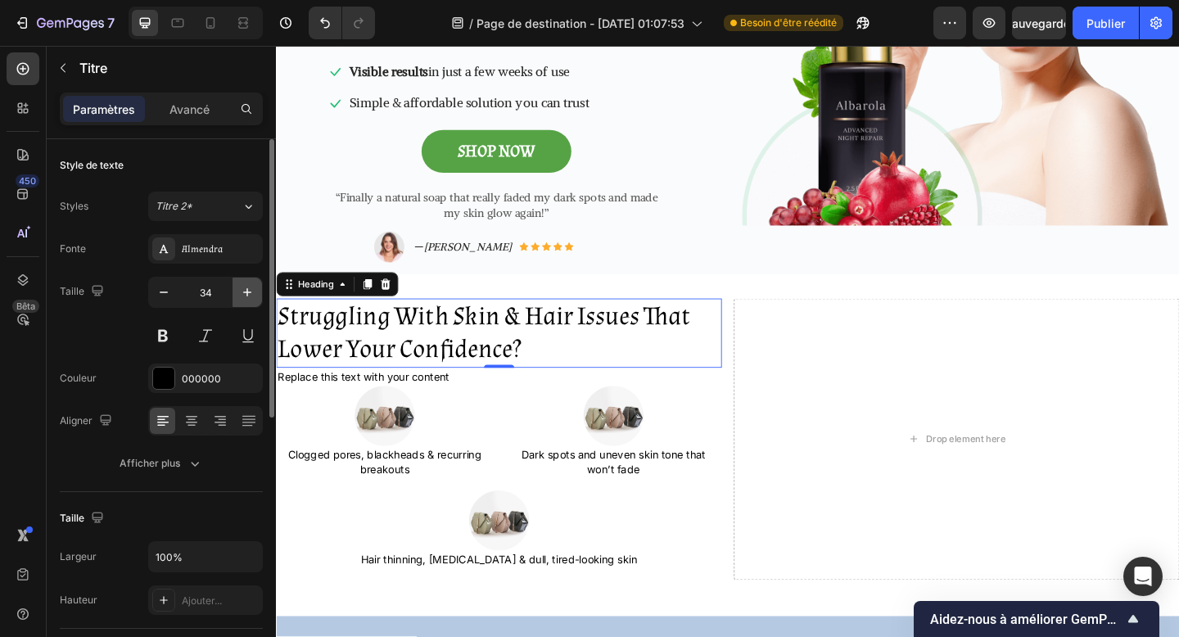
click at [247, 297] on icon "button" at bounding box center [247, 292] width 16 height 16
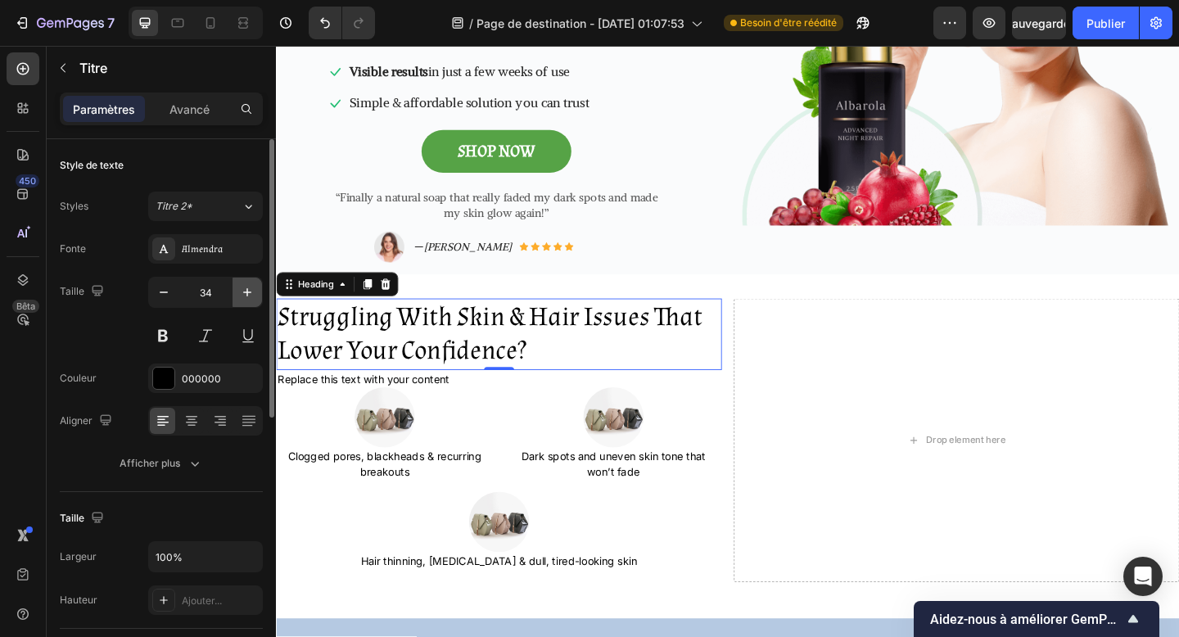
type input "35"
click at [120, 346] on div "Taille 35" at bounding box center [161, 314] width 203 height 74
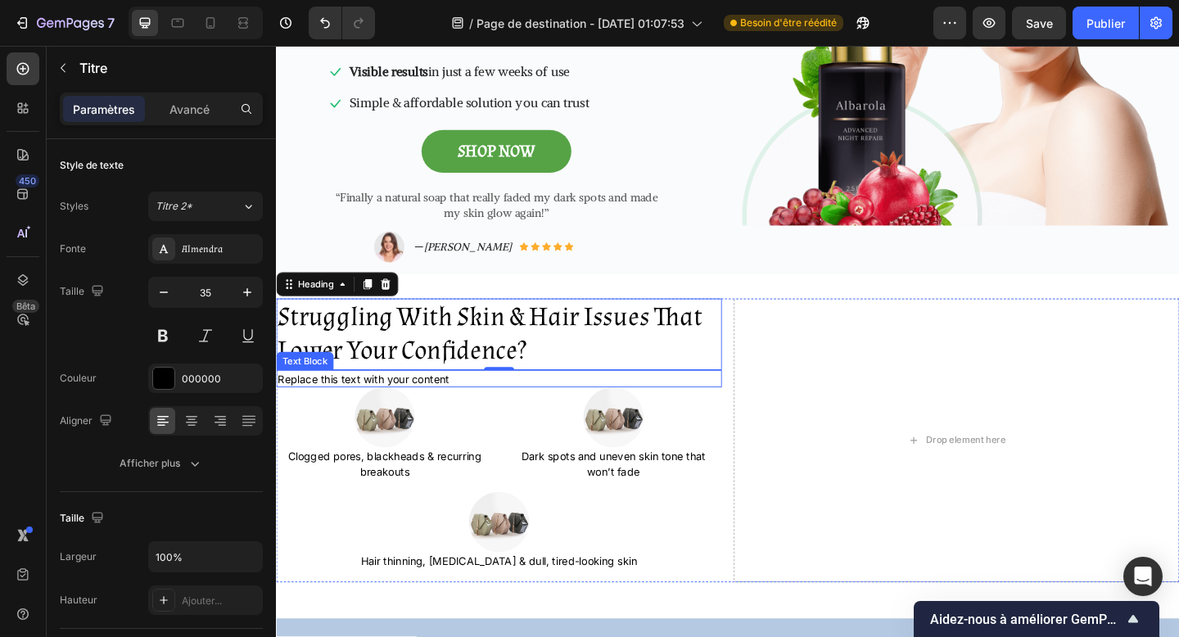
click at [450, 399] on div "Replace this text with your content" at bounding box center [518, 409] width 485 height 20
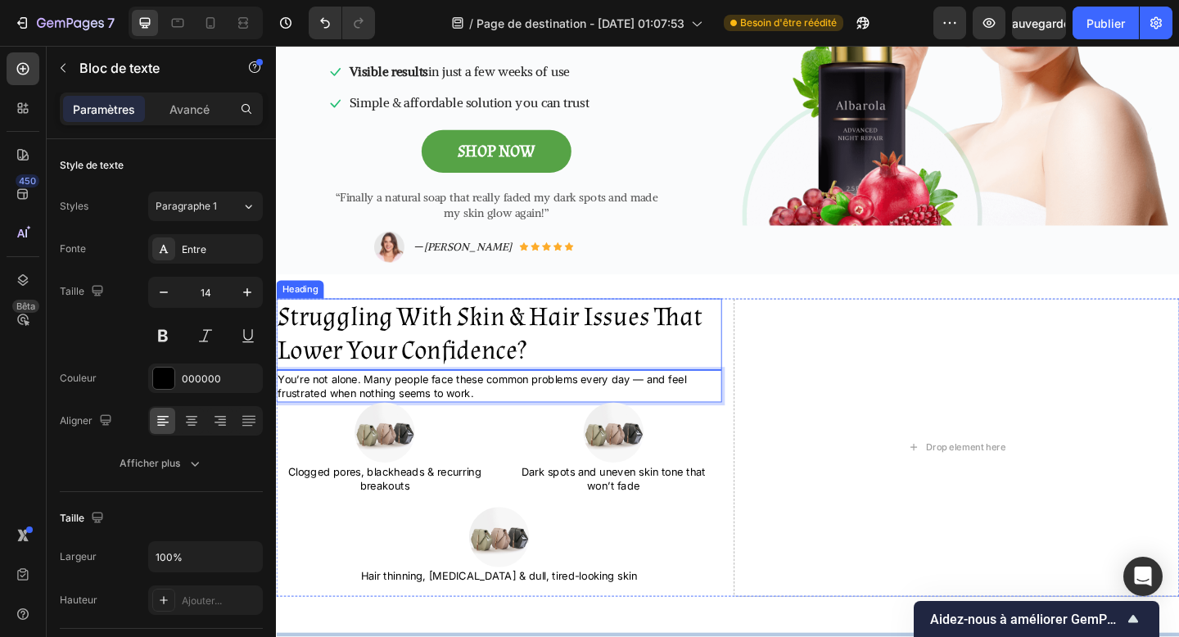
click at [613, 361] on p "Struggling With Skin & Hair Issues That Lower Your Confidence?" at bounding box center [519, 360] width 482 height 75
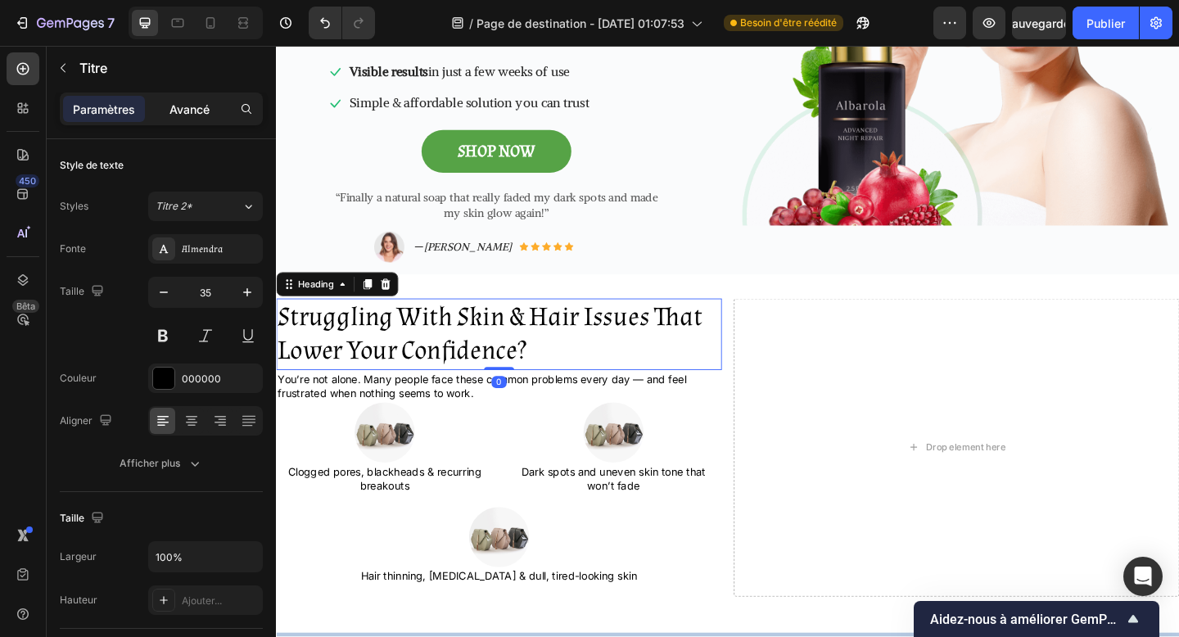
click at [192, 116] on p "Avancé" at bounding box center [190, 109] width 40 height 17
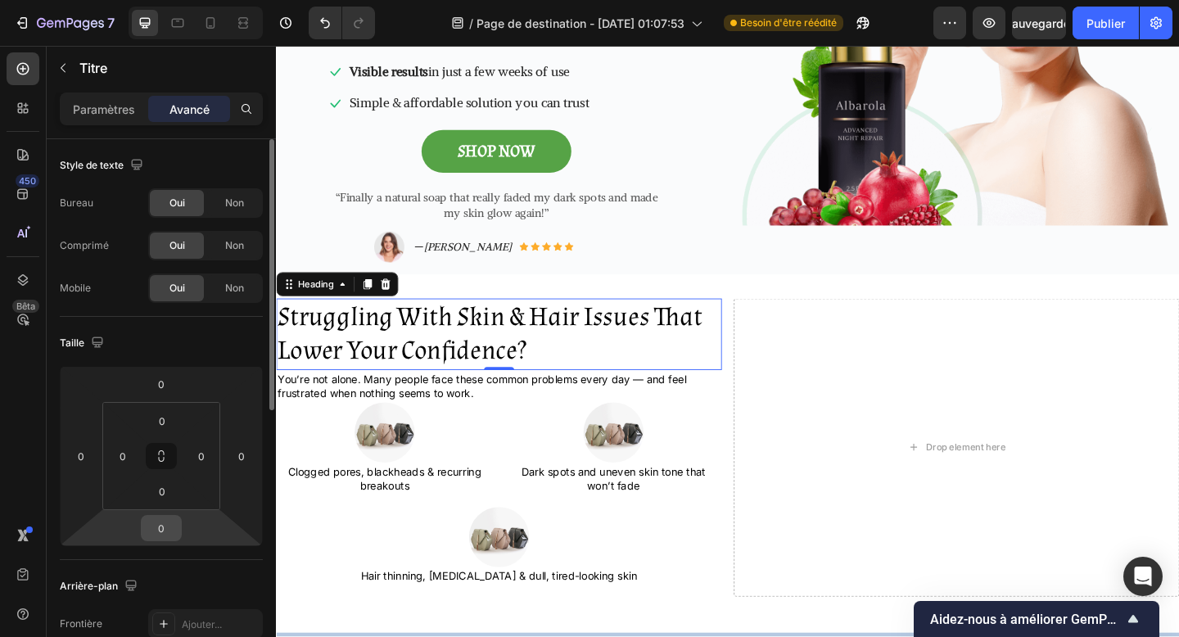
click at [172, 524] on input "0" at bounding box center [161, 528] width 33 height 25
type input "10"
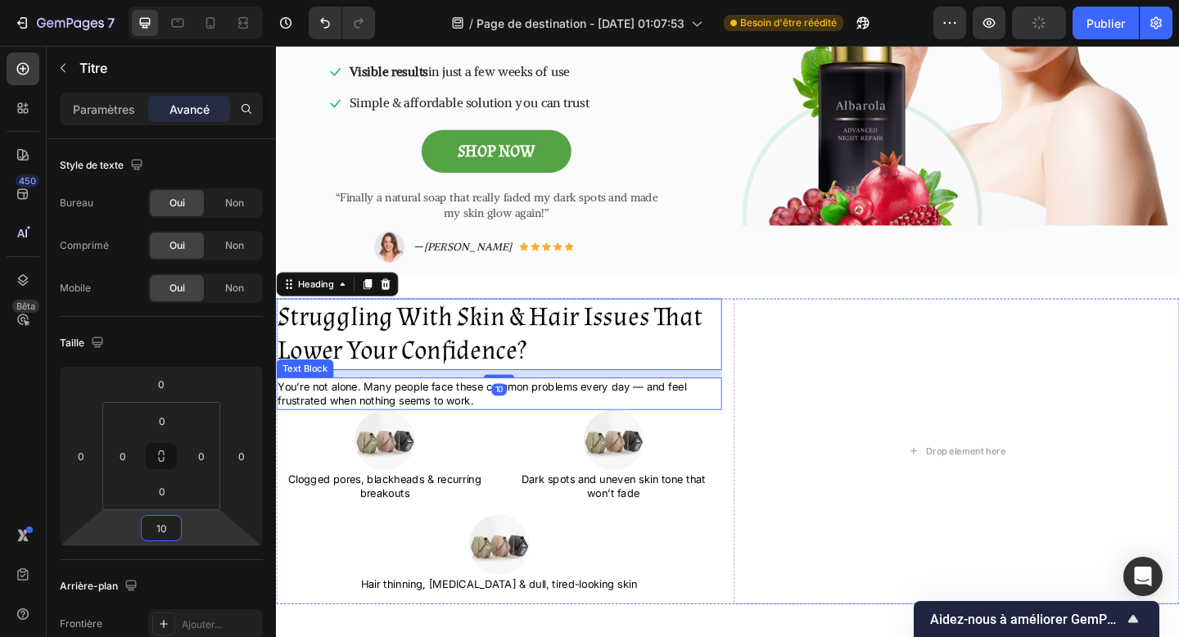
click at [423, 409] on p "You’re not alone. Many people face these common problems every day — and feel f…" at bounding box center [519, 425] width 482 height 32
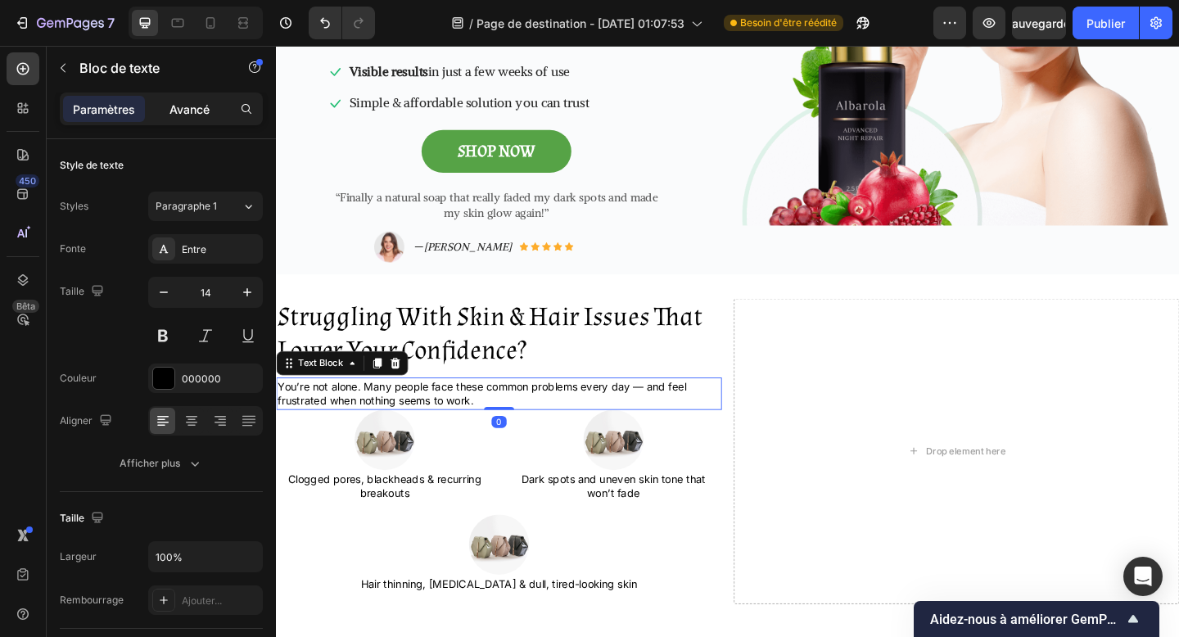
click at [189, 113] on font "Avancé" at bounding box center [190, 109] width 40 height 14
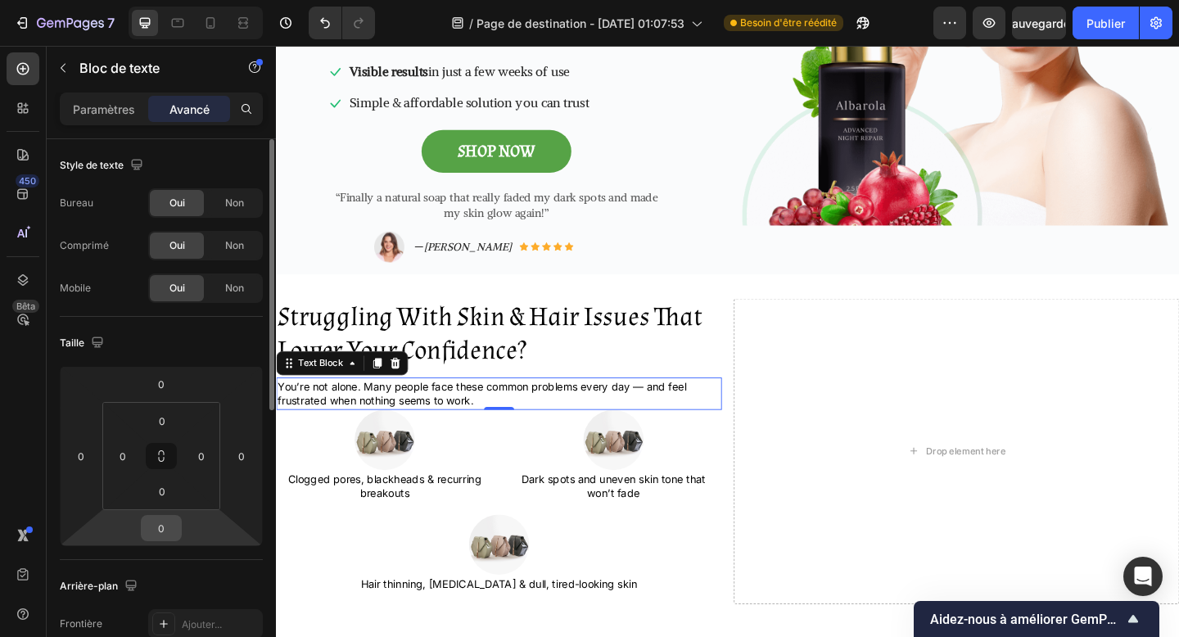
click at [175, 536] on input "0" at bounding box center [161, 528] width 33 height 25
type input "10"
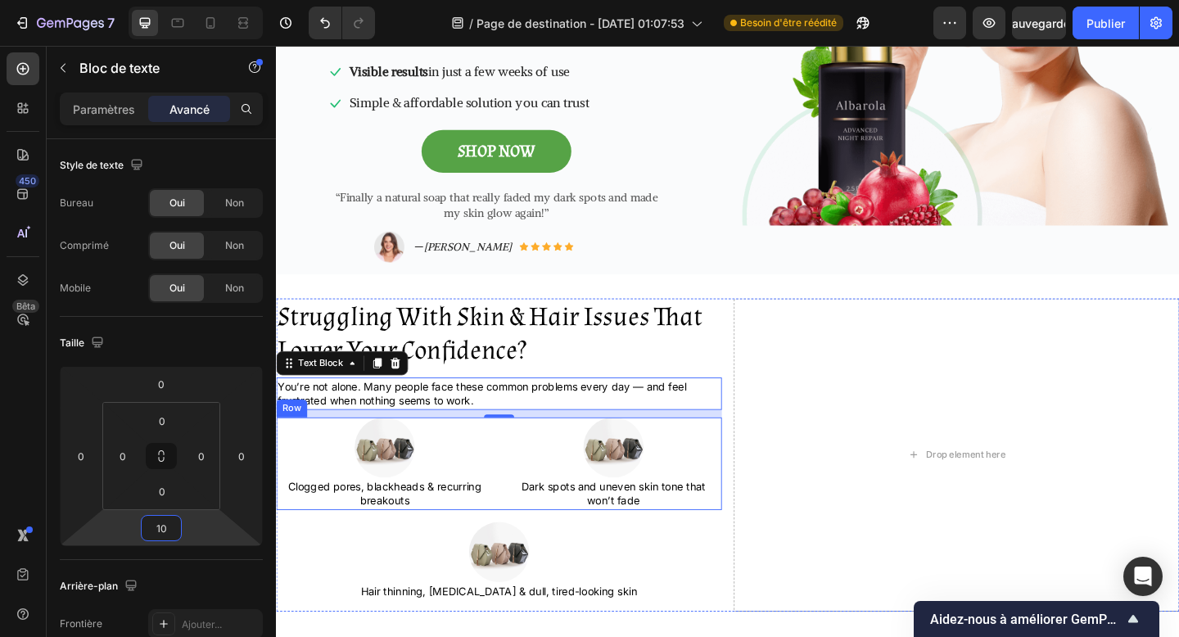
click at [515, 487] on div "Image Clogged pores, blackheads & recurring breakouts Text Block Image Dark spo…" at bounding box center [518, 500] width 485 height 101
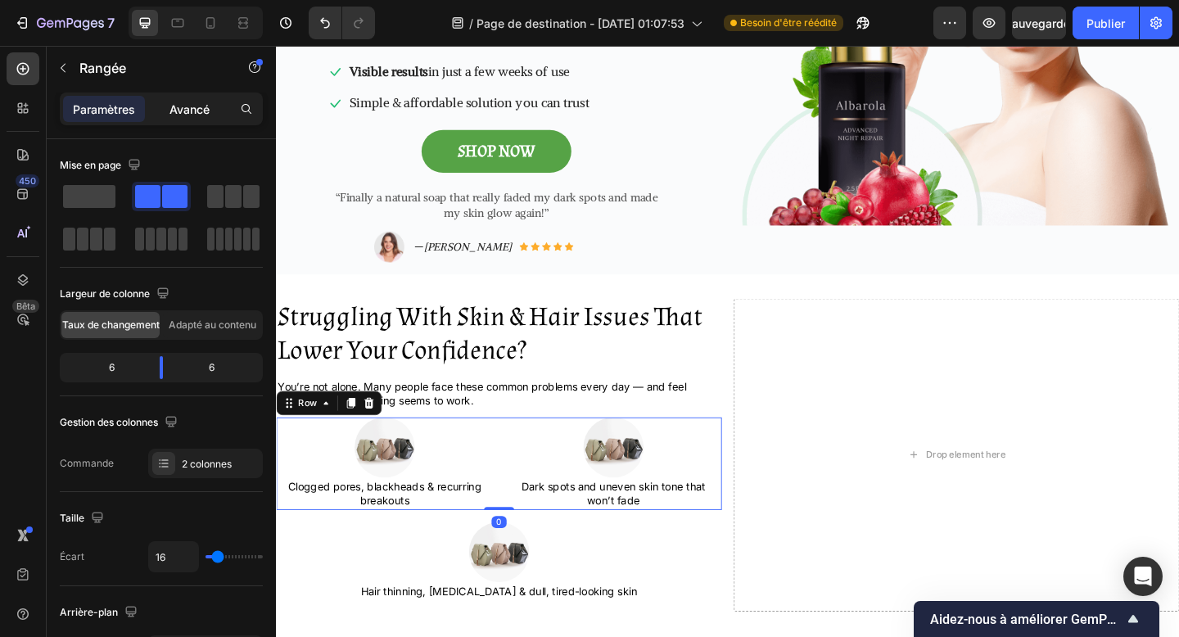
click at [206, 111] on font "Avancé" at bounding box center [190, 109] width 40 height 14
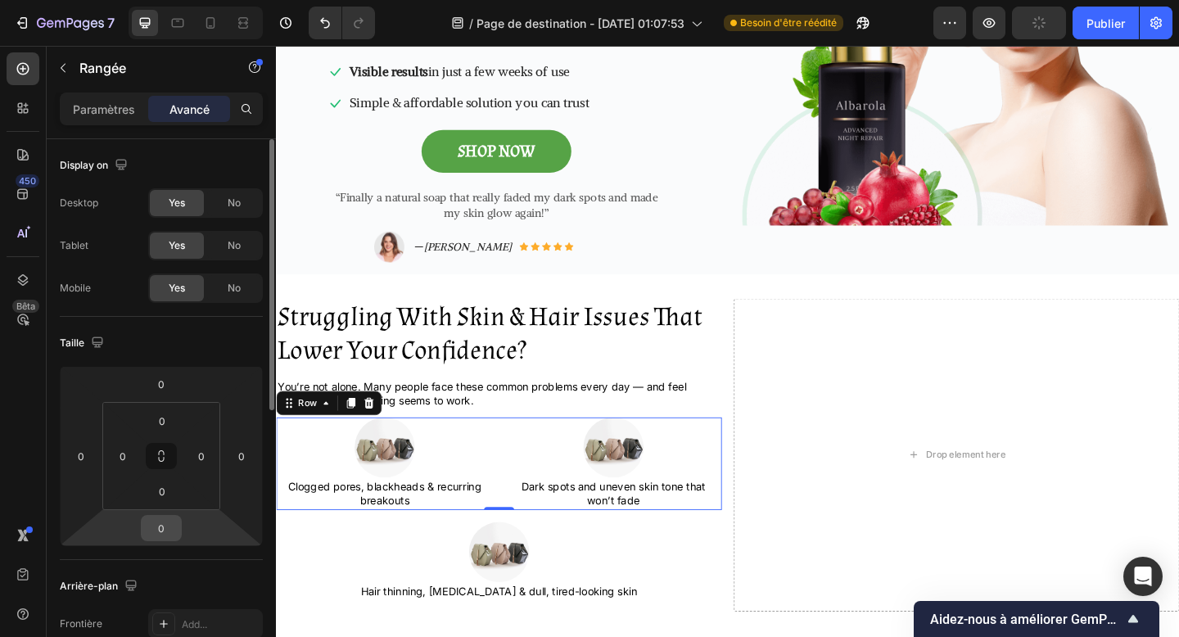
click at [170, 527] on input "0" at bounding box center [161, 528] width 33 height 25
type input "10"
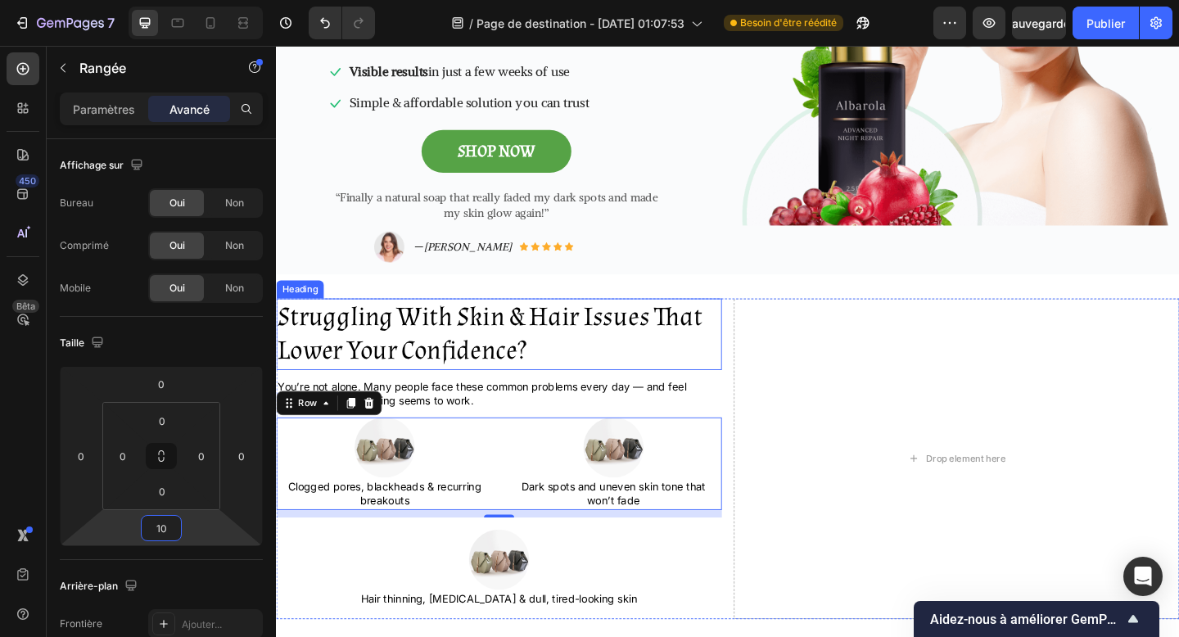
click at [584, 351] on p "Struggling With Skin & Hair Issues That Lower Your Confidence?" at bounding box center [519, 360] width 482 height 75
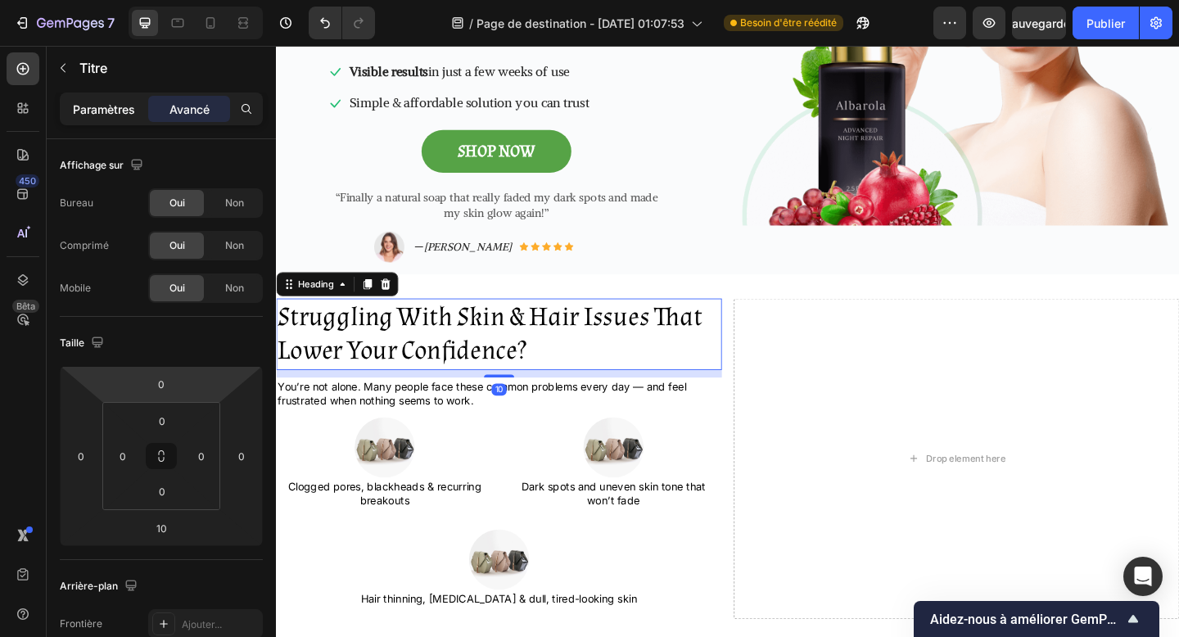
click at [129, 109] on font "Paramètres" at bounding box center [104, 109] width 62 height 14
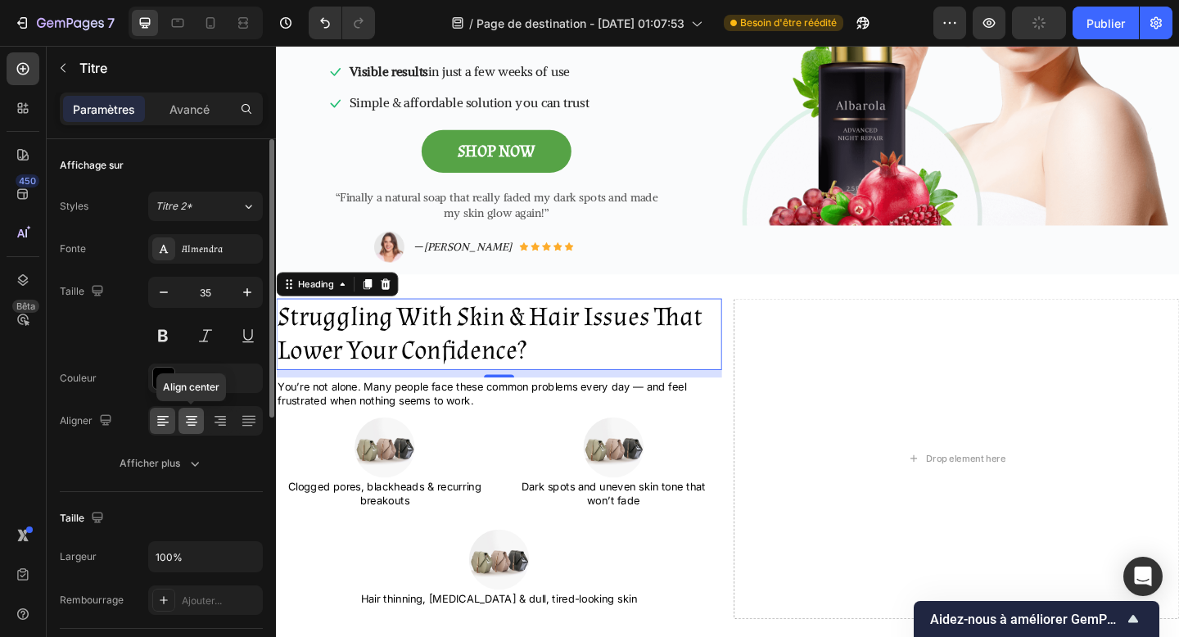
click at [196, 415] on icon at bounding box center [191, 421] width 16 height 16
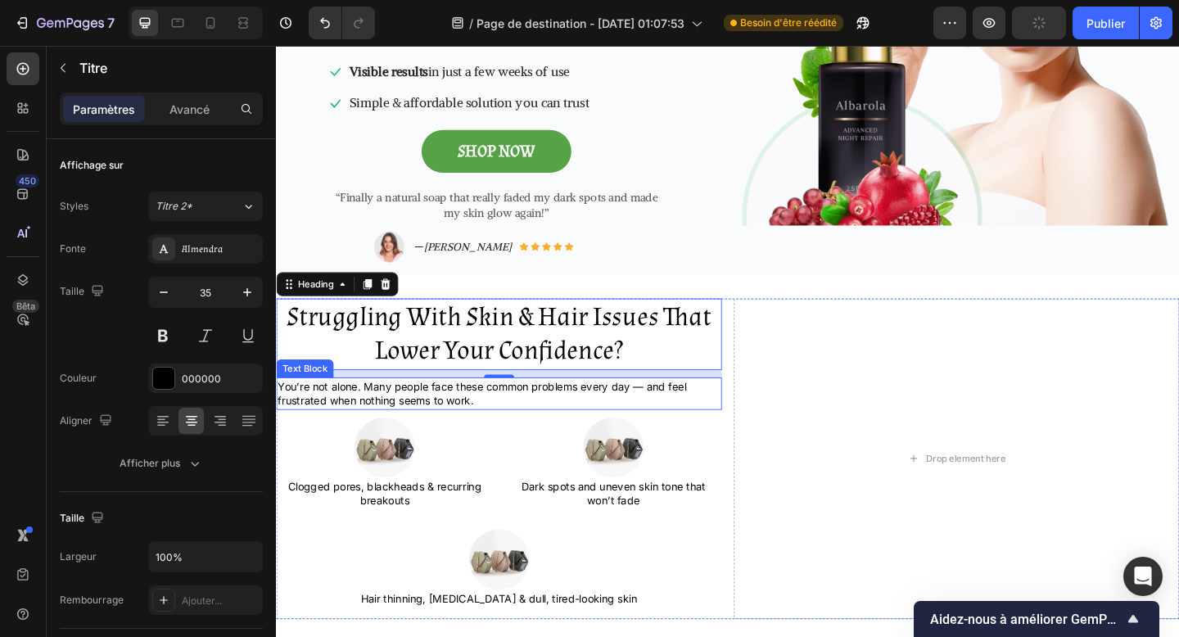
click at [493, 409] on p "You’re not alone. Many people face these common problems every day — and feel f…" at bounding box center [519, 425] width 482 height 32
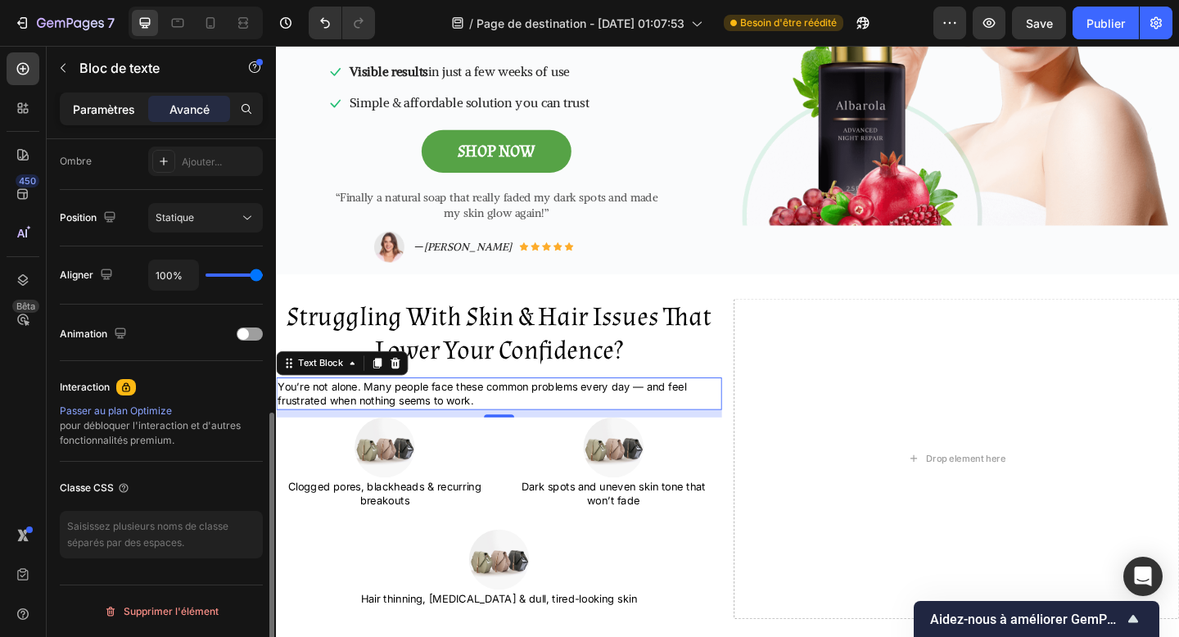
click at [111, 111] on font "Paramètres" at bounding box center [104, 109] width 62 height 14
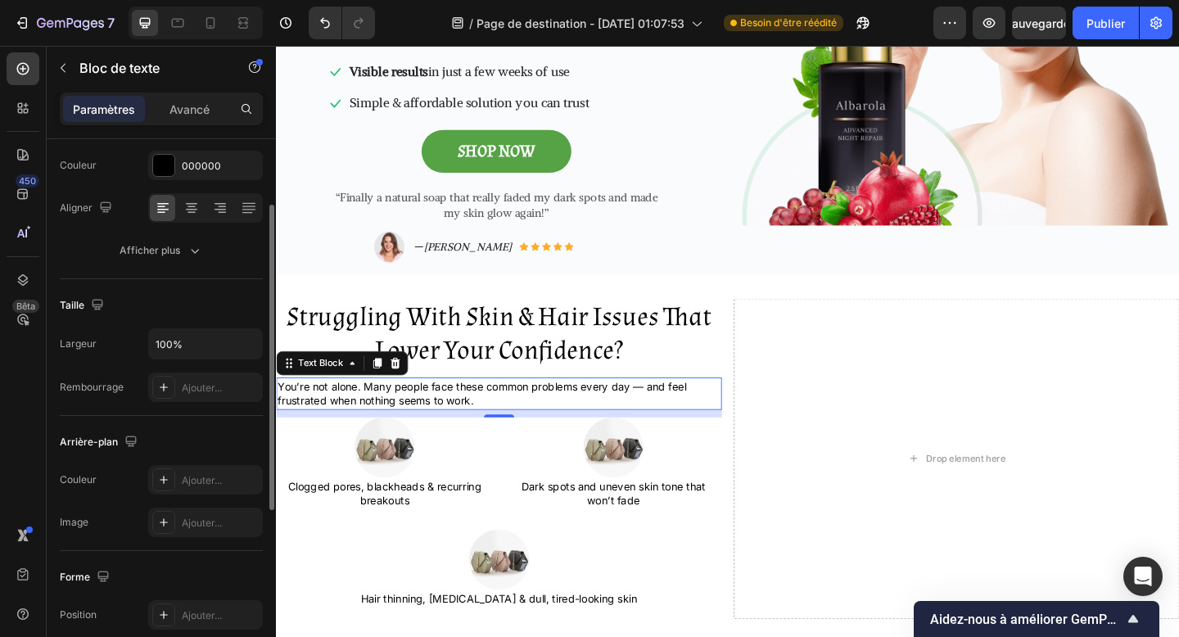
scroll to position [149, 0]
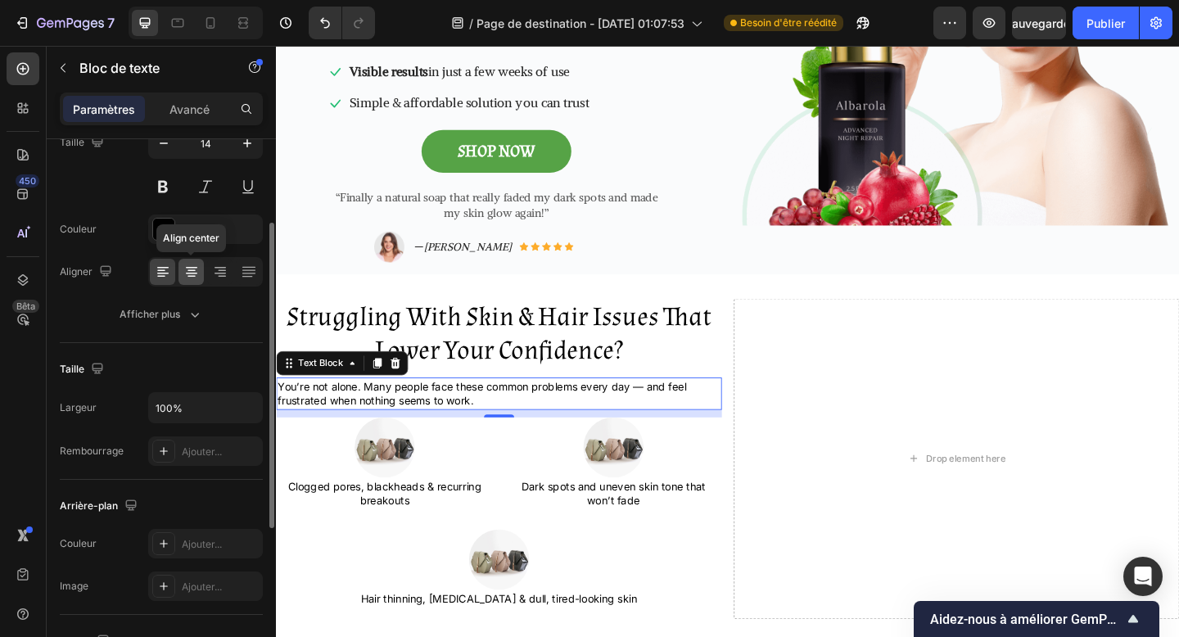
click at [196, 278] on icon at bounding box center [191, 272] width 16 height 16
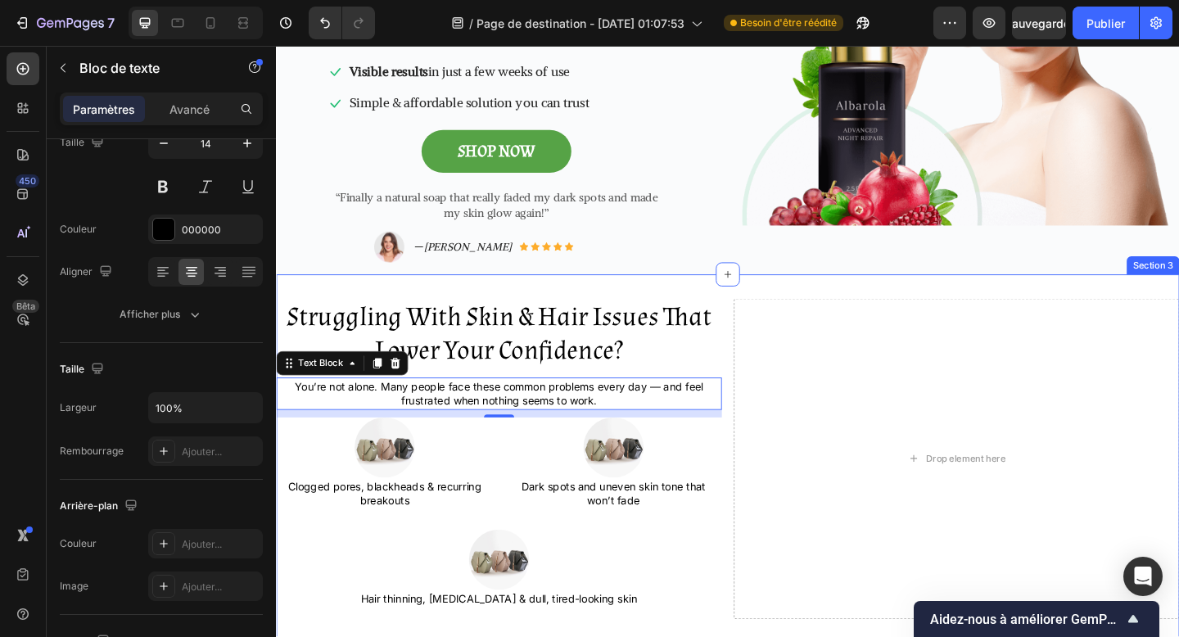
click at [722, 636] on div "Struggling With Skin & Hair Issues That Lower Your Confidence? Heading You’re n…" at bounding box center [767, 502] width 983 height 363
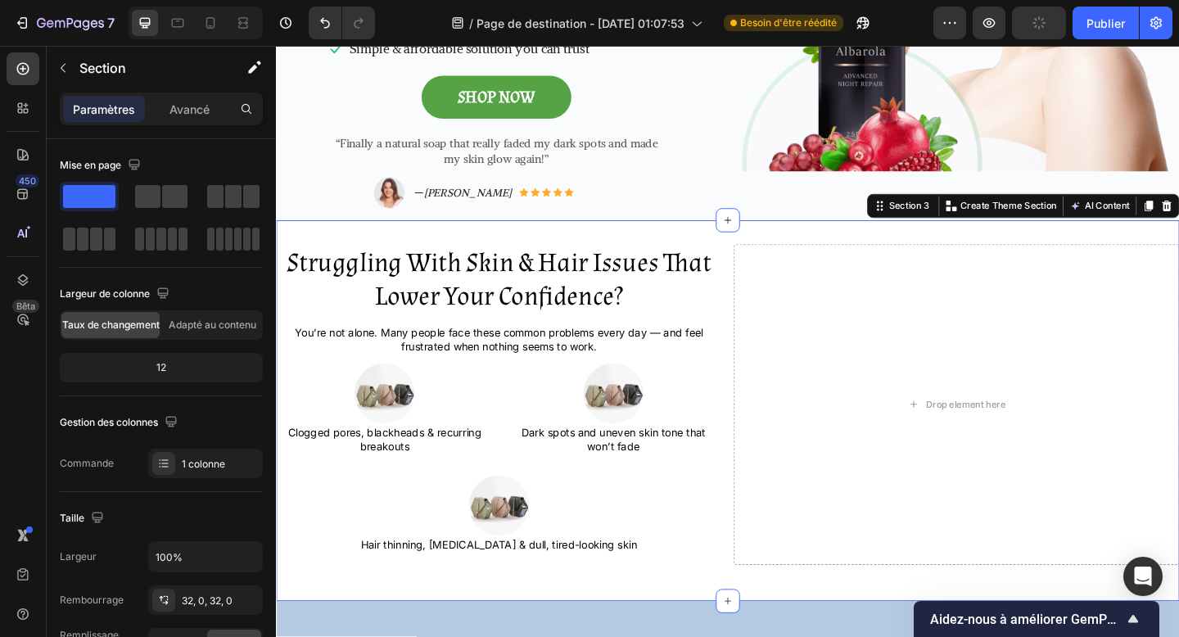
scroll to position [414, 0]
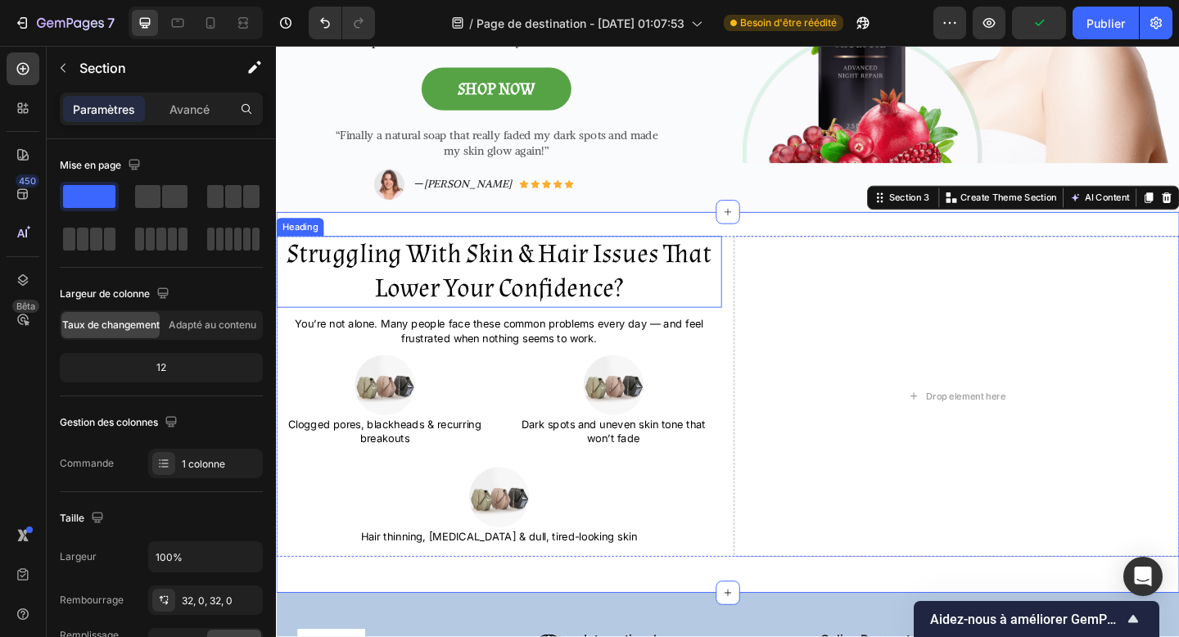
click at [554, 271] on p "Struggling With Skin & Hair Issues That Lower Your Confidence?" at bounding box center [519, 292] width 482 height 75
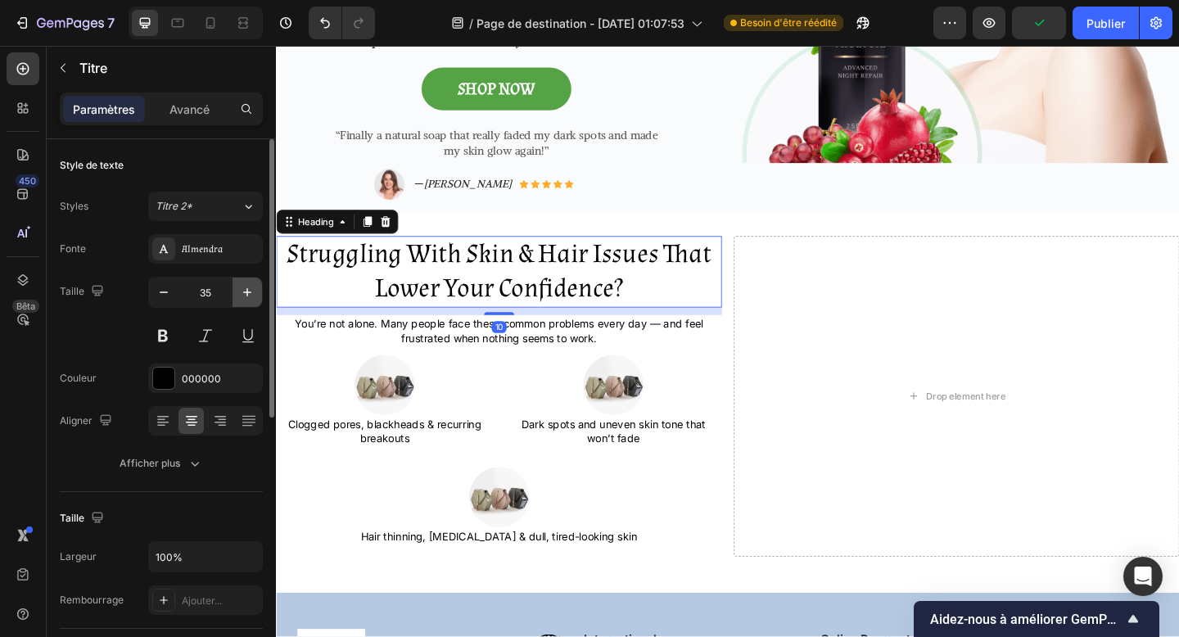
click at [257, 288] on button "button" at bounding box center [247, 292] width 29 height 29
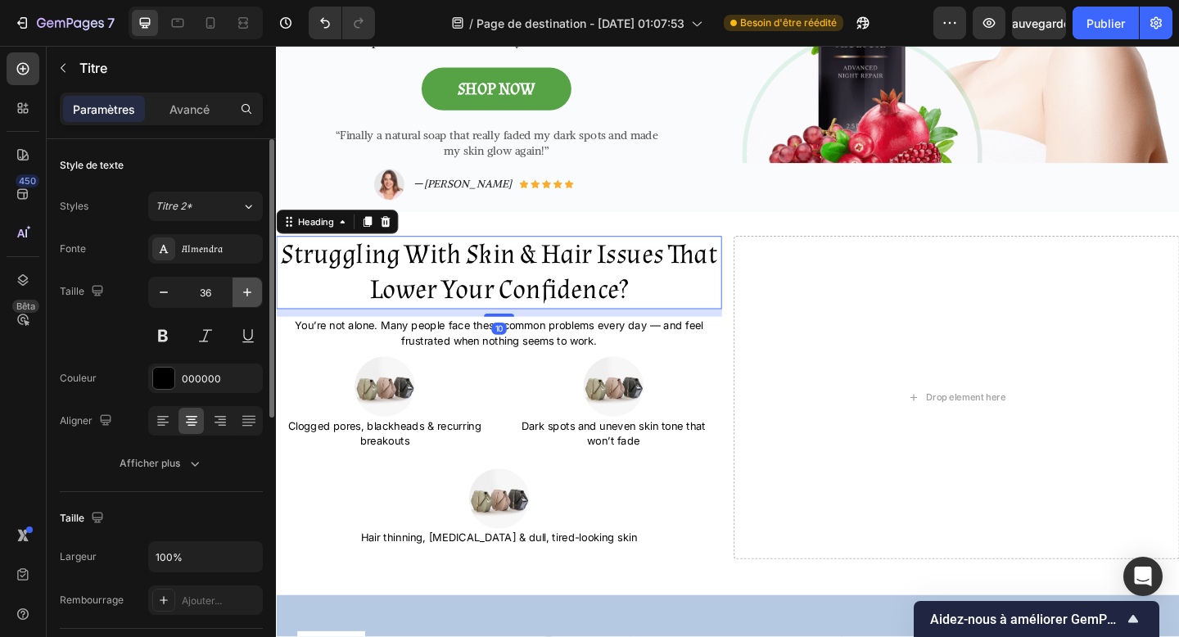
click at [257, 288] on button "button" at bounding box center [247, 292] width 29 height 29
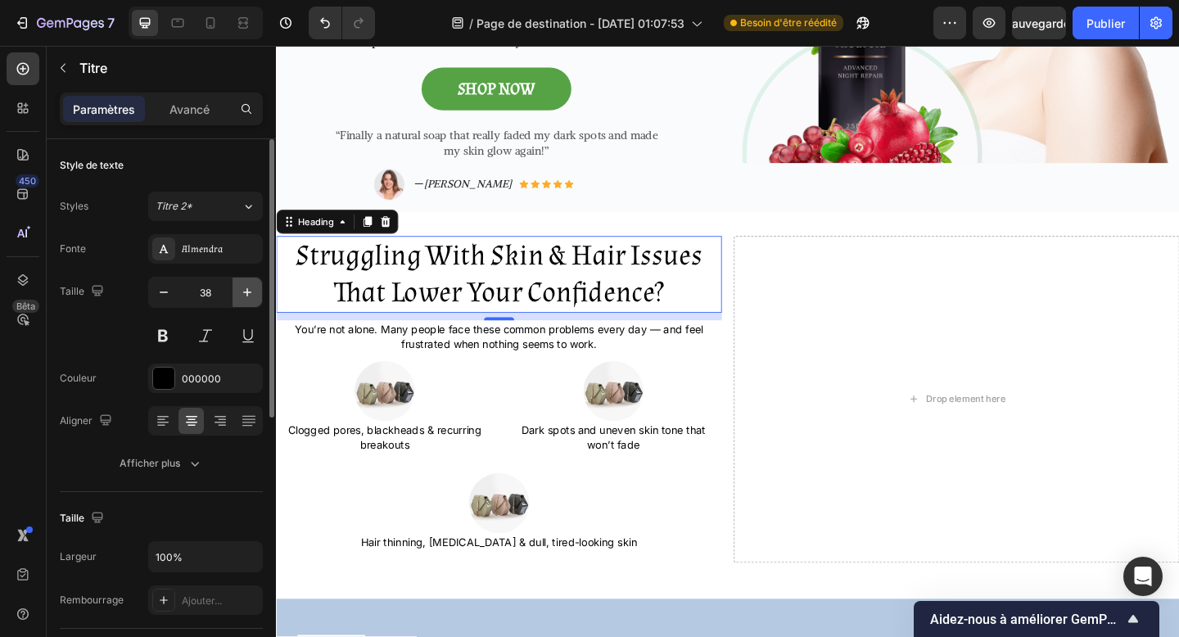
click at [257, 288] on button "button" at bounding box center [247, 292] width 29 height 29
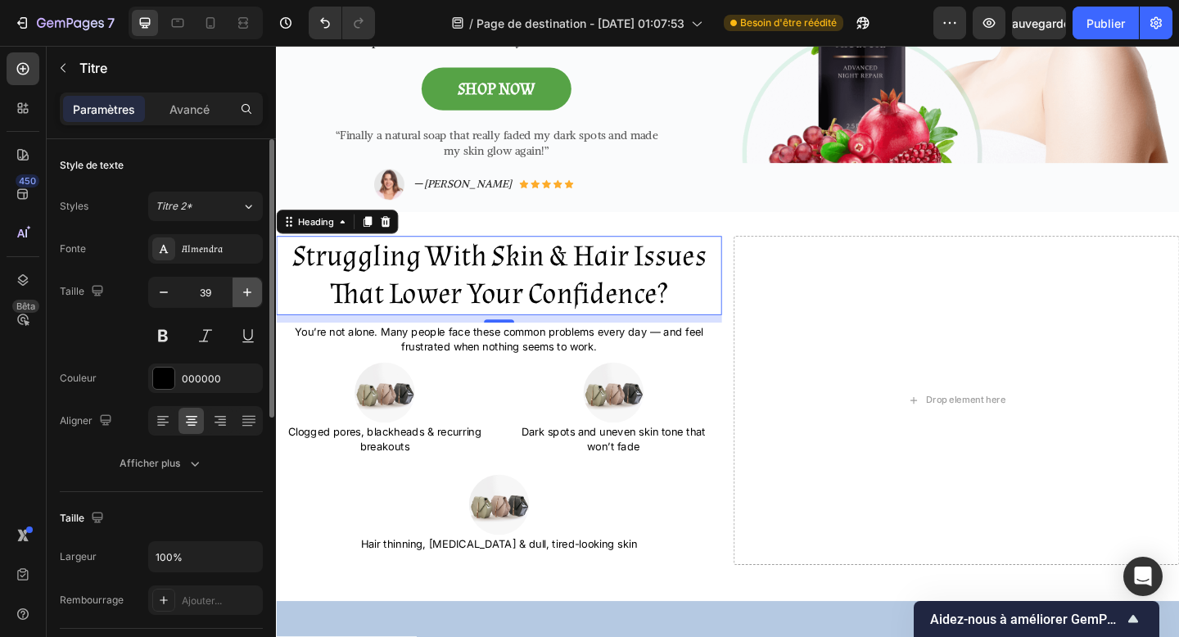
click at [257, 288] on button "button" at bounding box center [247, 292] width 29 height 29
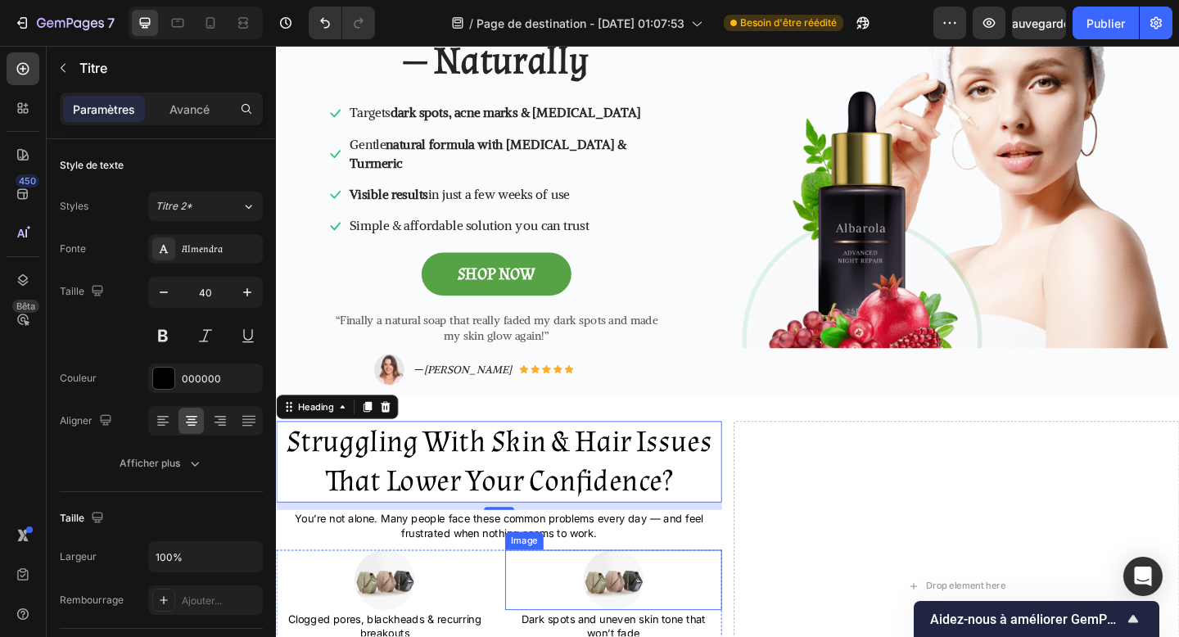
scroll to position [244, 0]
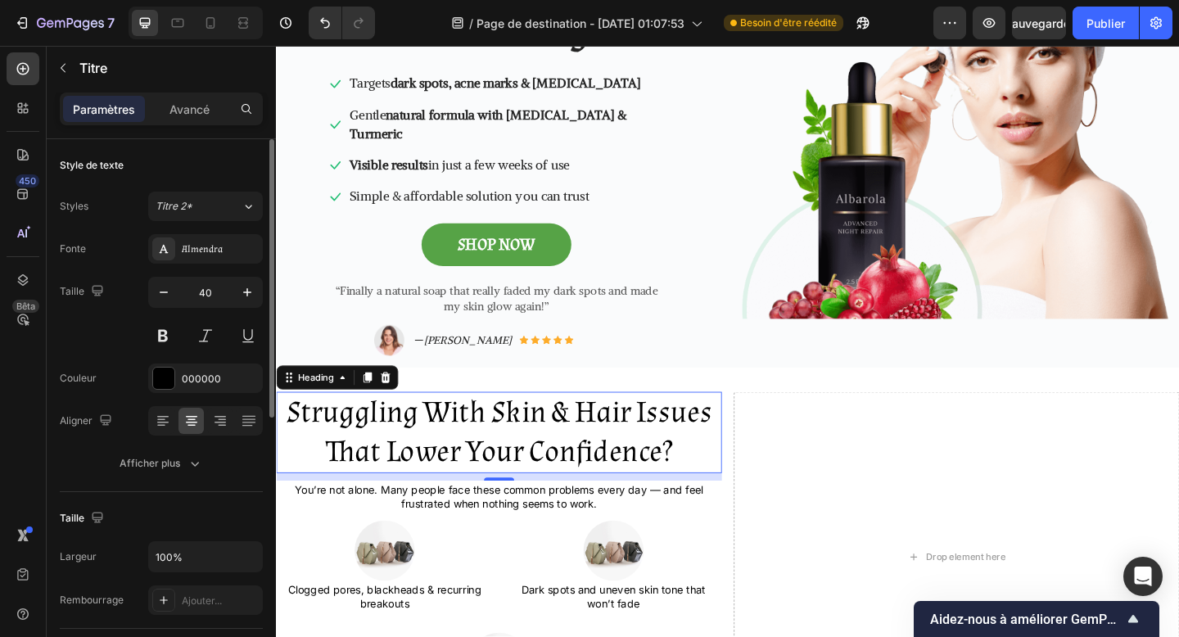
click at [147, 290] on div "Taille 40" at bounding box center [161, 314] width 203 height 74
click at [212, 292] on input "40" at bounding box center [206, 292] width 54 height 29
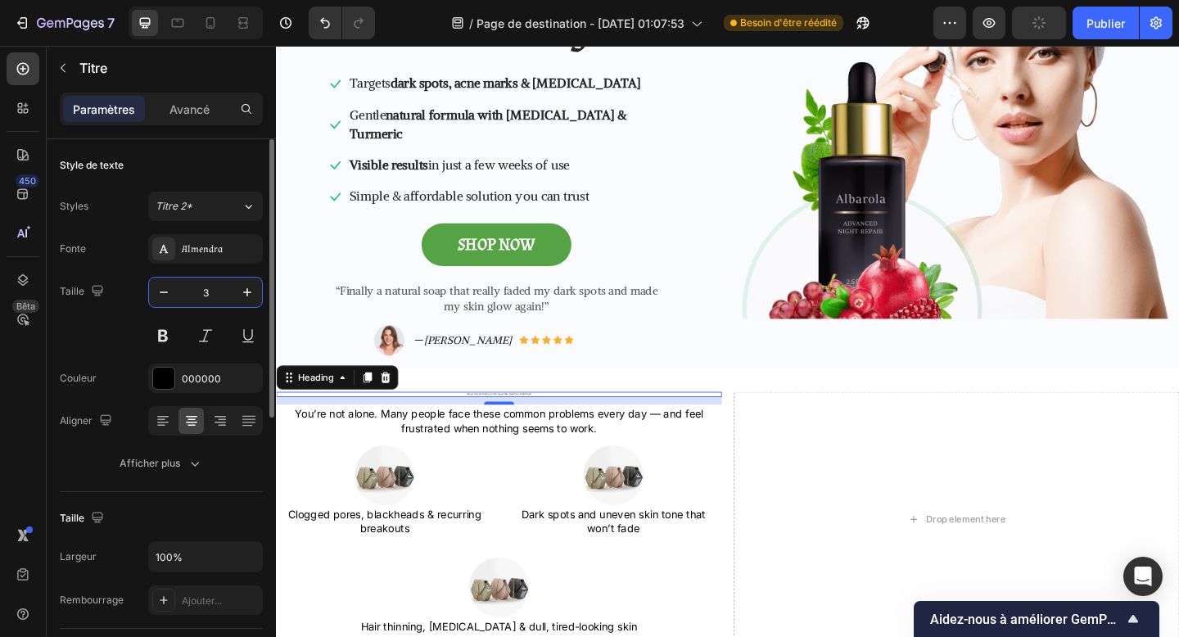
type input "35"
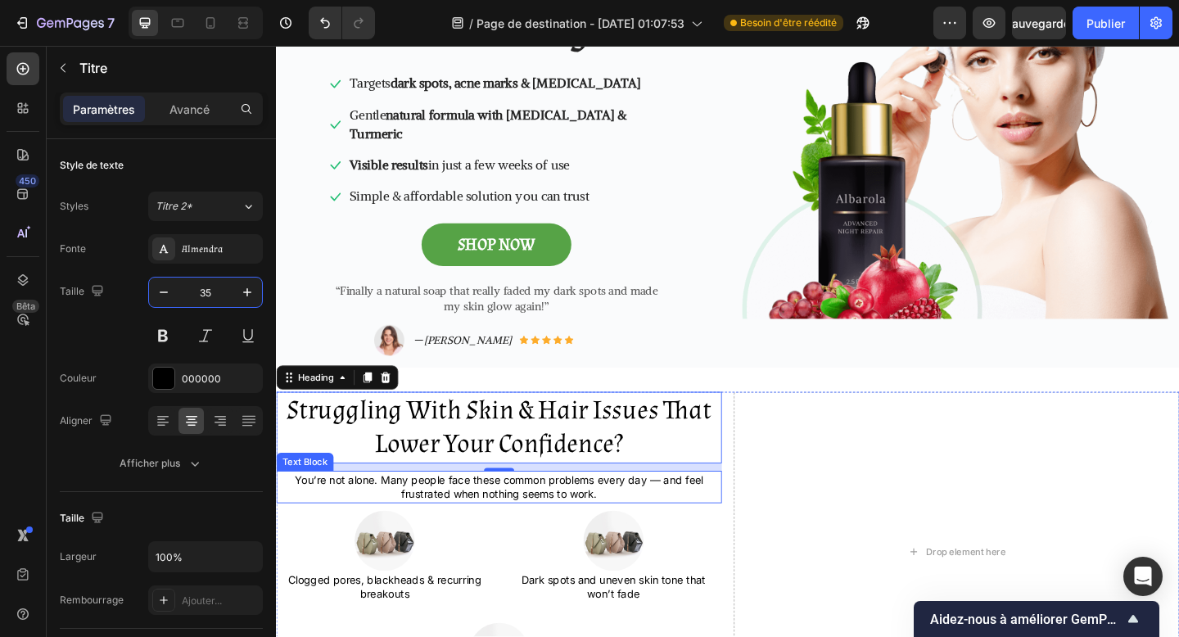
click at [505, 510] on p "You’re not alone. Many people face these common problems every day — and feel f…" at bounding box center [519, 526] width 482 height 32
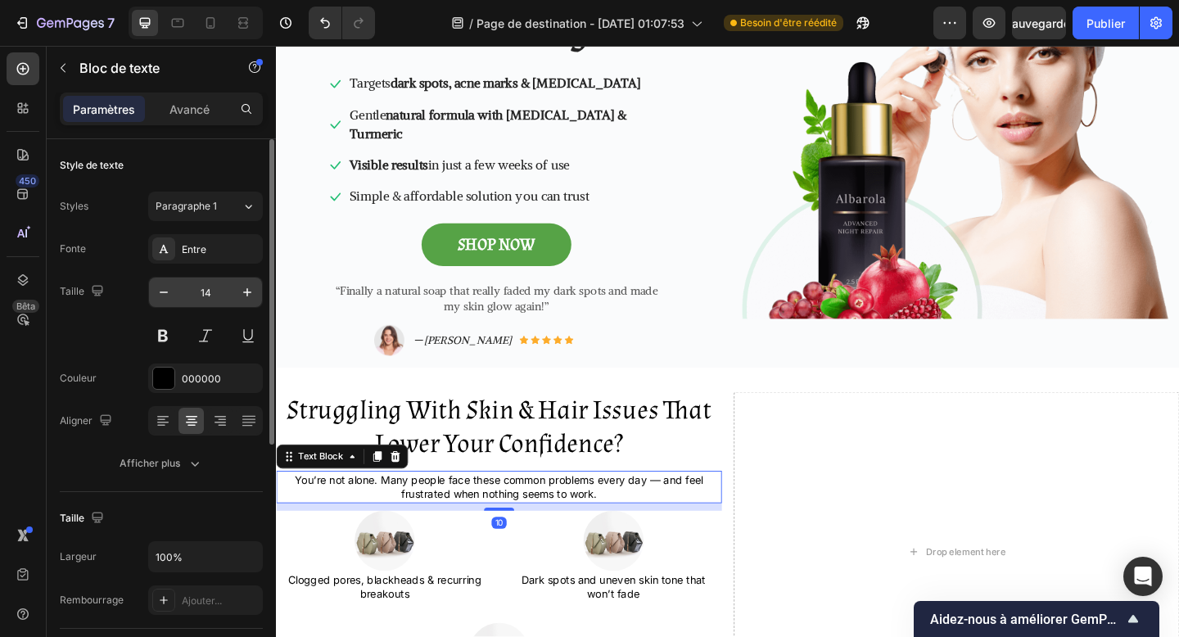
click at [205, 296] on input "14" at bounding box center [206, 292] width 54 height 29
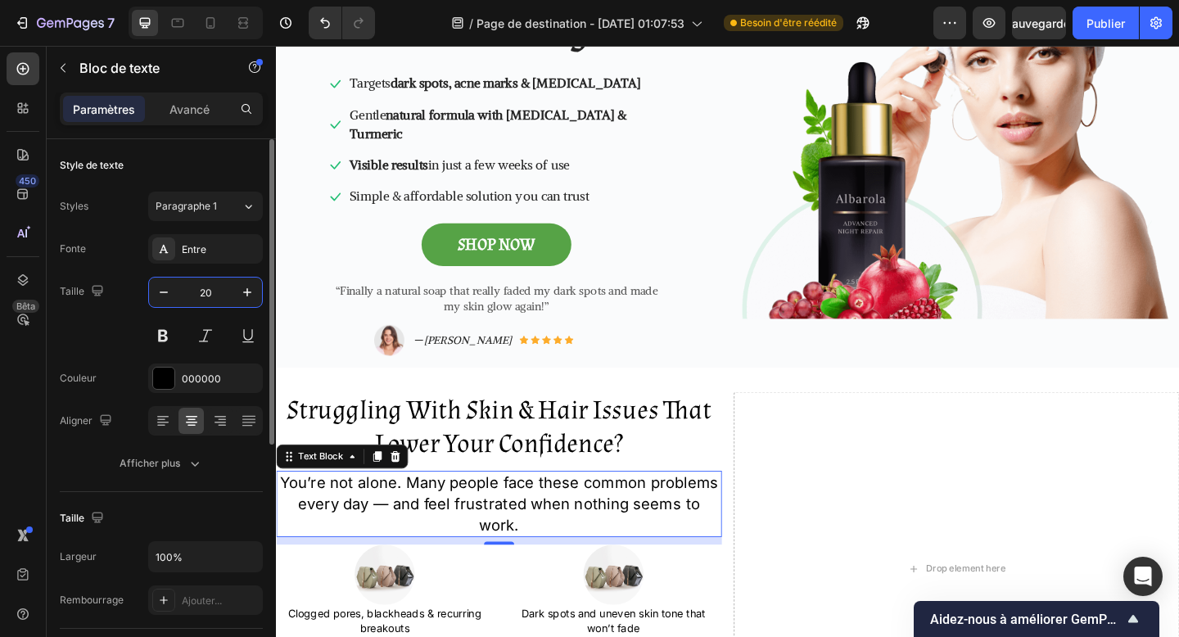
click at [208, 294] on input "20" at bounding box center [206, 292] width 54 height 29
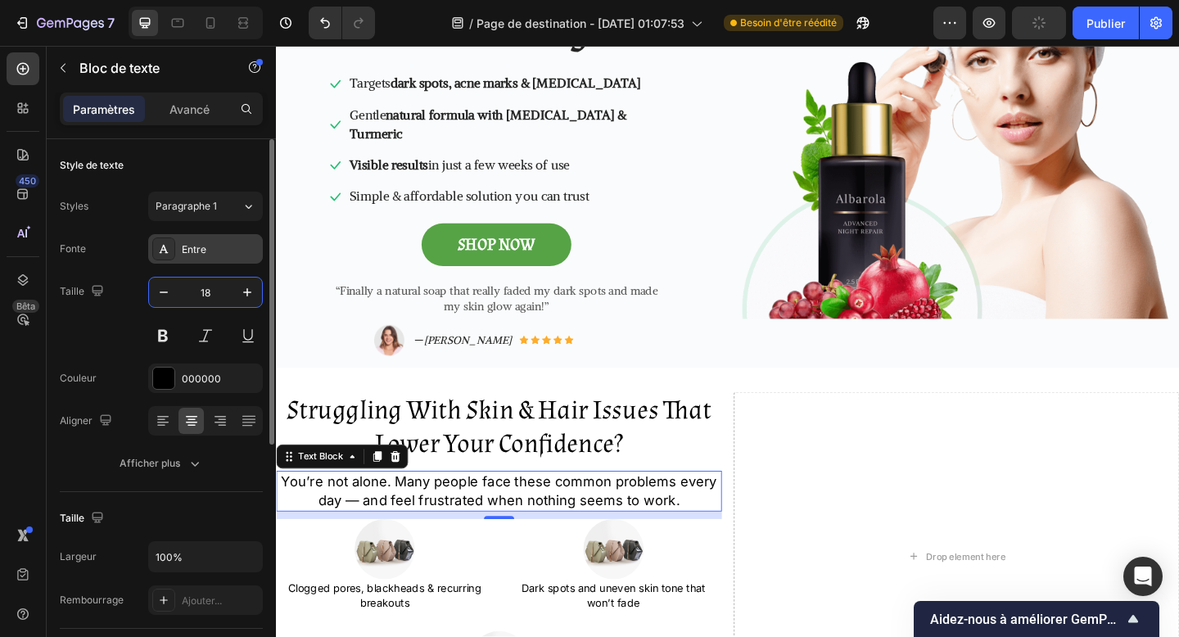
type input "18"
click at [188, 245] on font "Entre" at bounding box center [194, 249] width 25 height 12
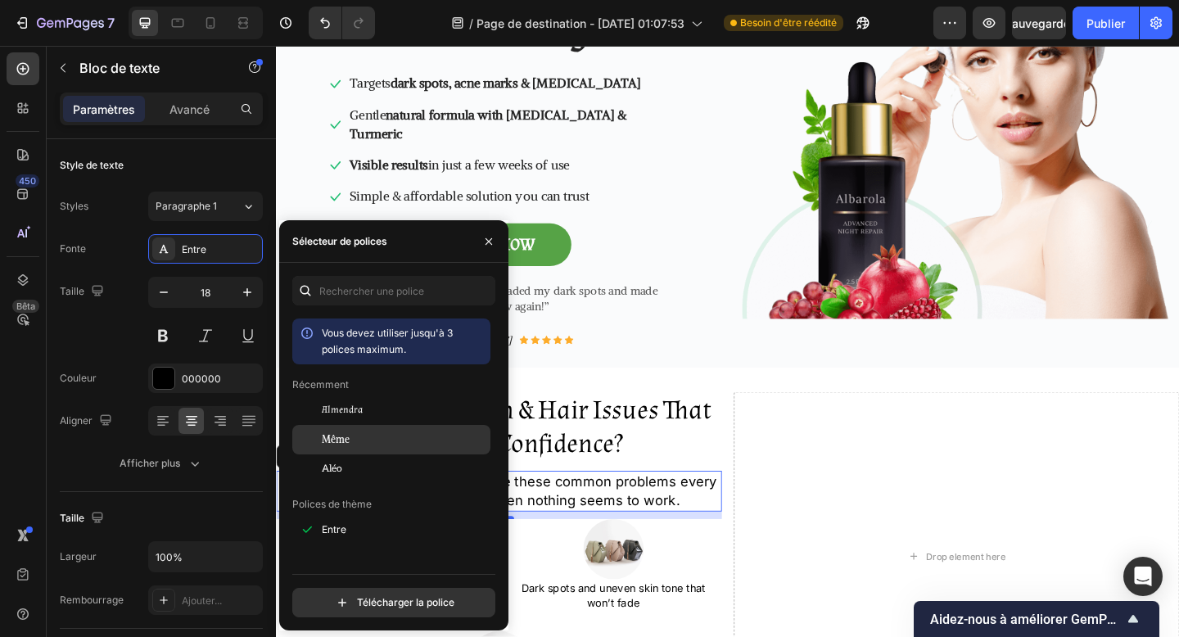
click at [367, 437] on div "Même" at bounding box center [404, 439] width 165 height 15
click at [489, 248] on button "button" at bounding box center [489, 242] width 26 height 26
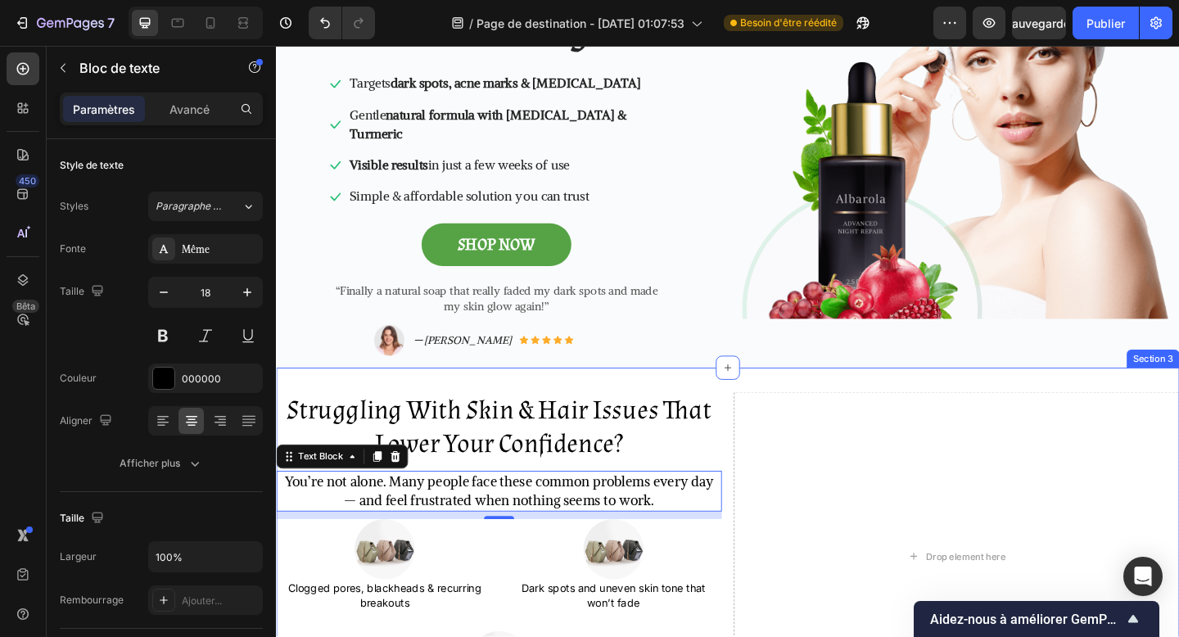
scroll to position [304, 0]
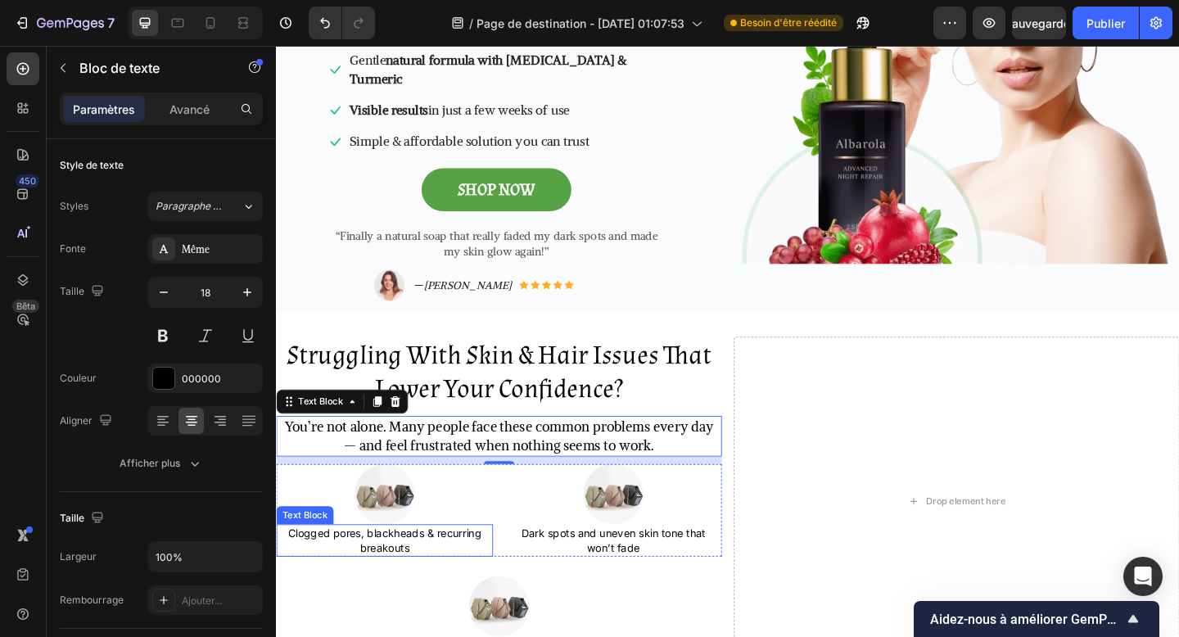
click at [433, 568] on p "Clogged pores, blackheads & recurring breakouts" at bounding box center [394, 584] width 233 height 32
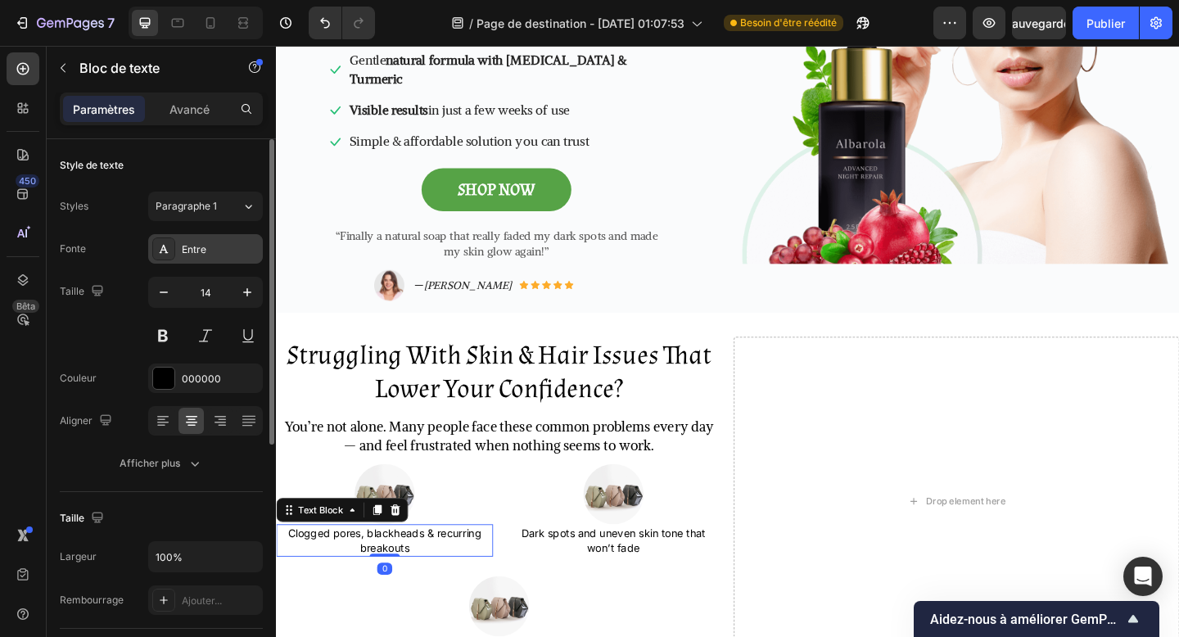
click at [206, 251] on font "Entre" at bounding box center [194, 249] width 25 height 12
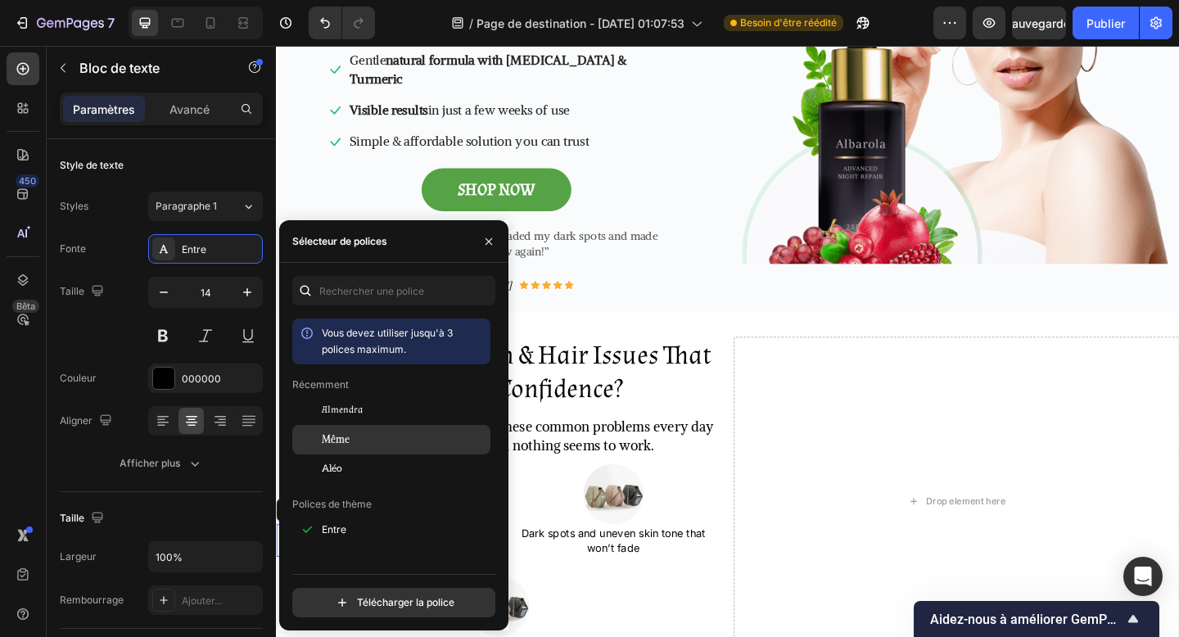
click at [384, 437] on div "Même" at bounding box center [404, 439] width 165 height 15
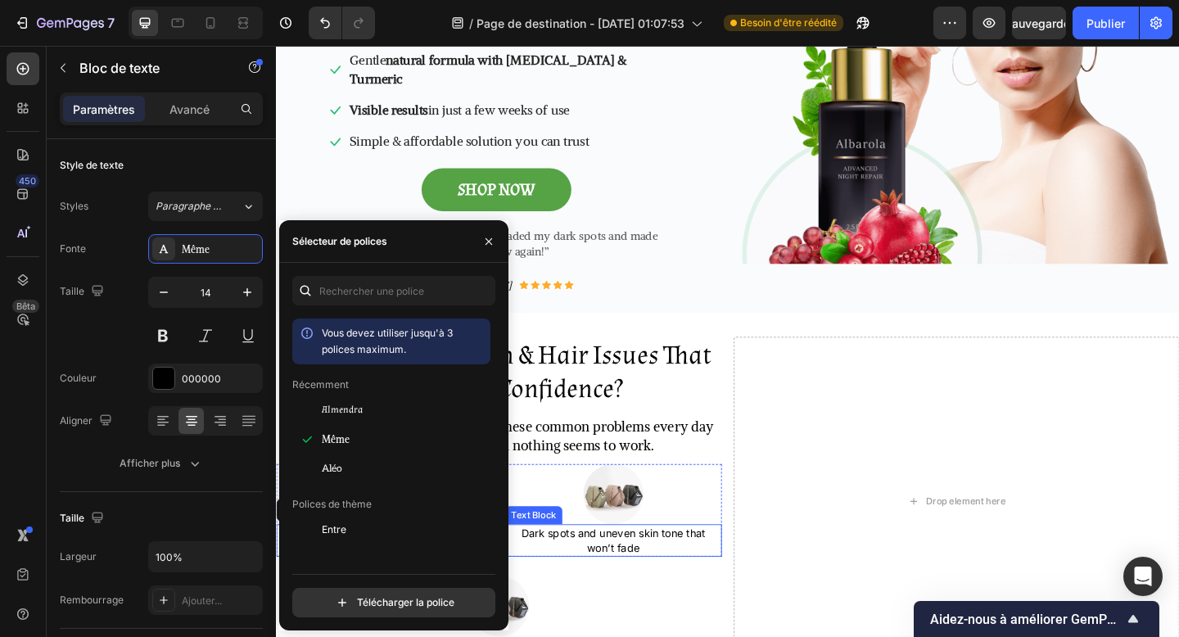
click at [631, 568] on p "Dark spots and uneven skin tone that won’t fade" at bounding box center [643, 584] width 233 height 32
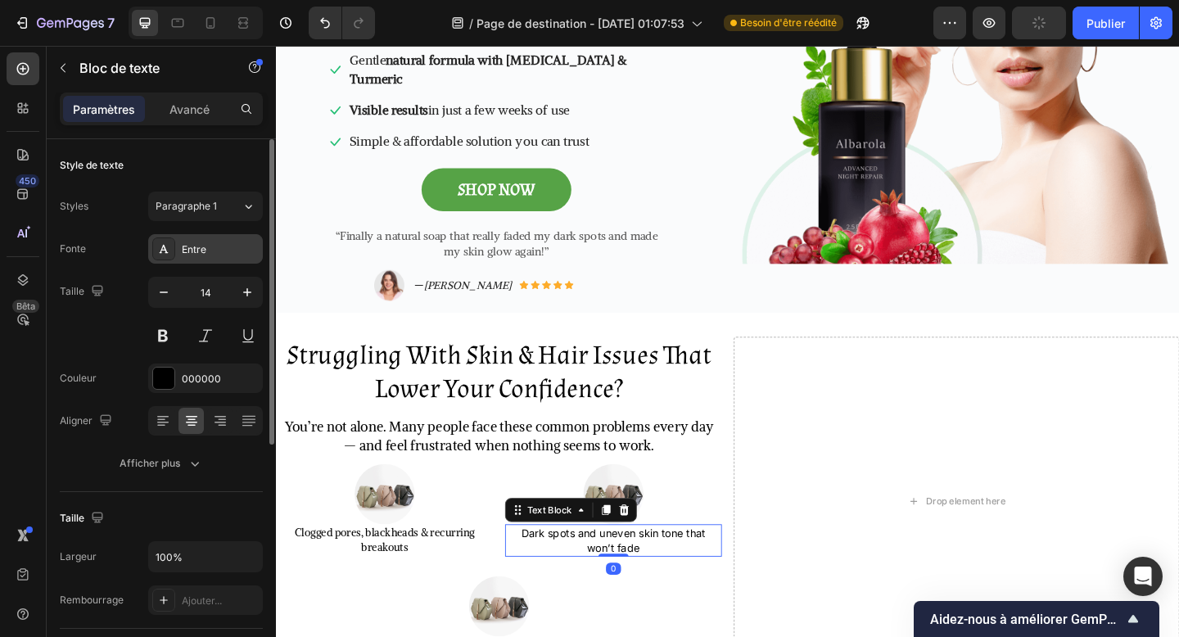
click at [193, 262] on div "Entre" at bounding box center [205, 248] width 115 height 29
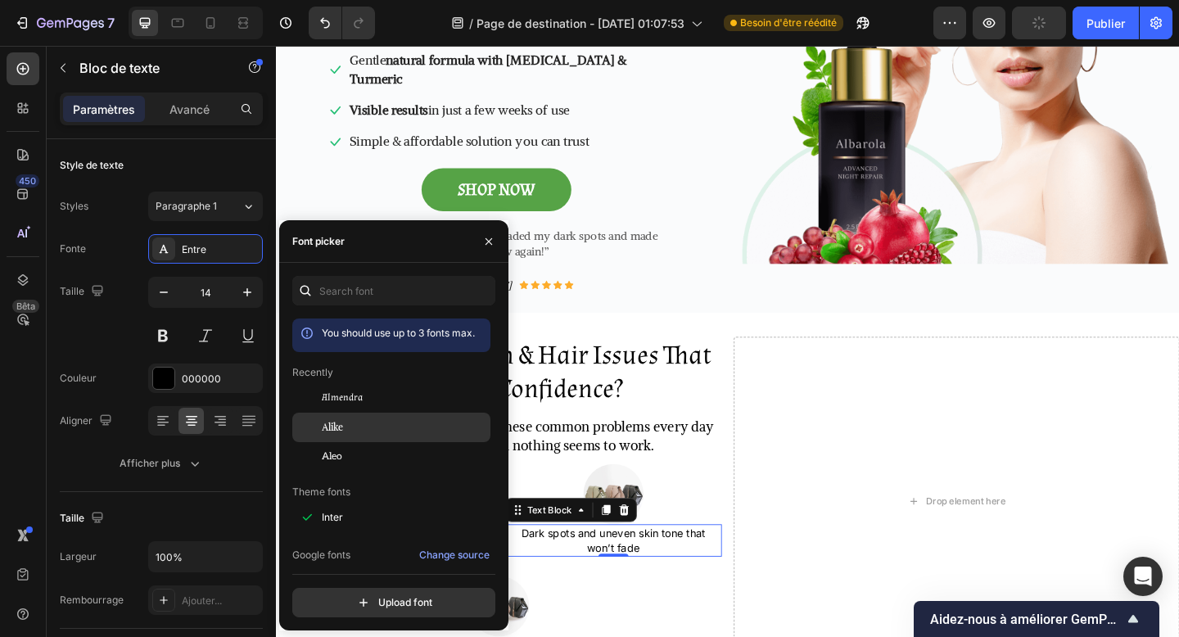
click at [345, 413] on div "Almendra" at bounding box center [391, 397] width 198 height 29
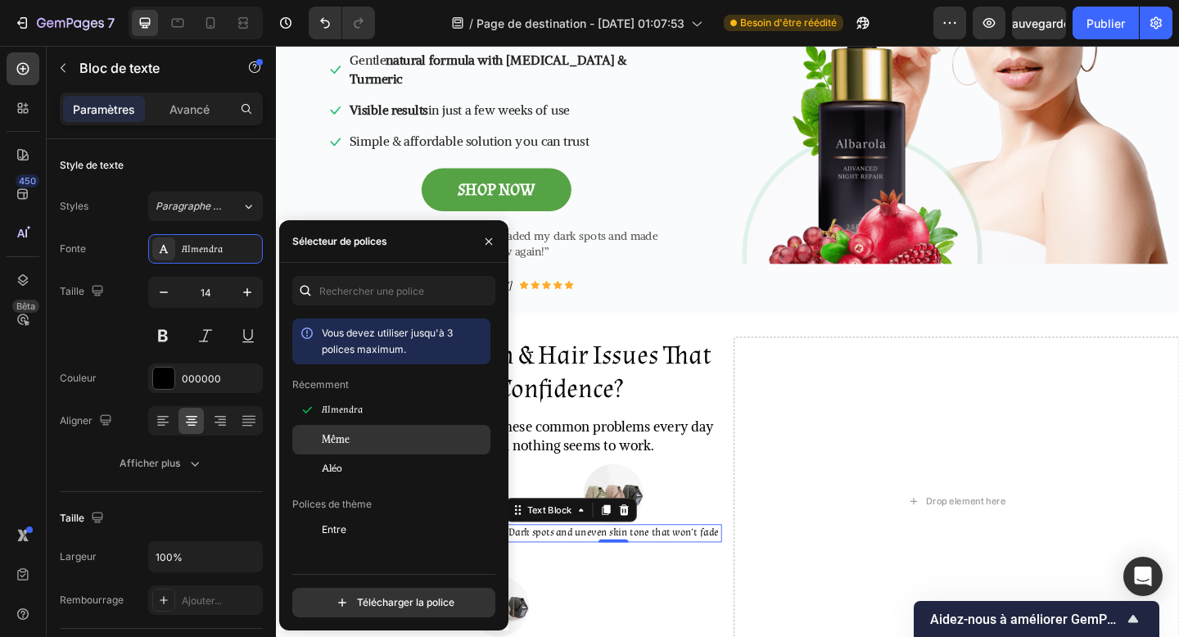
click at [432, 453] on div "Même" at bounding box center [391, 439] width 198 height 29
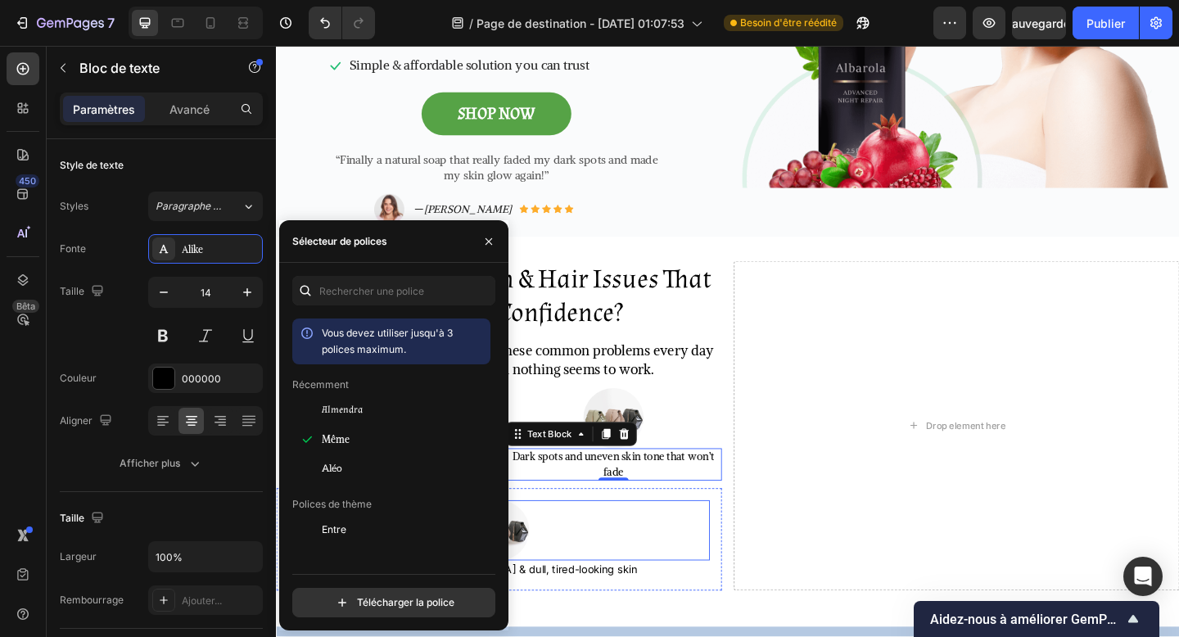
scroll to position [414, 0]
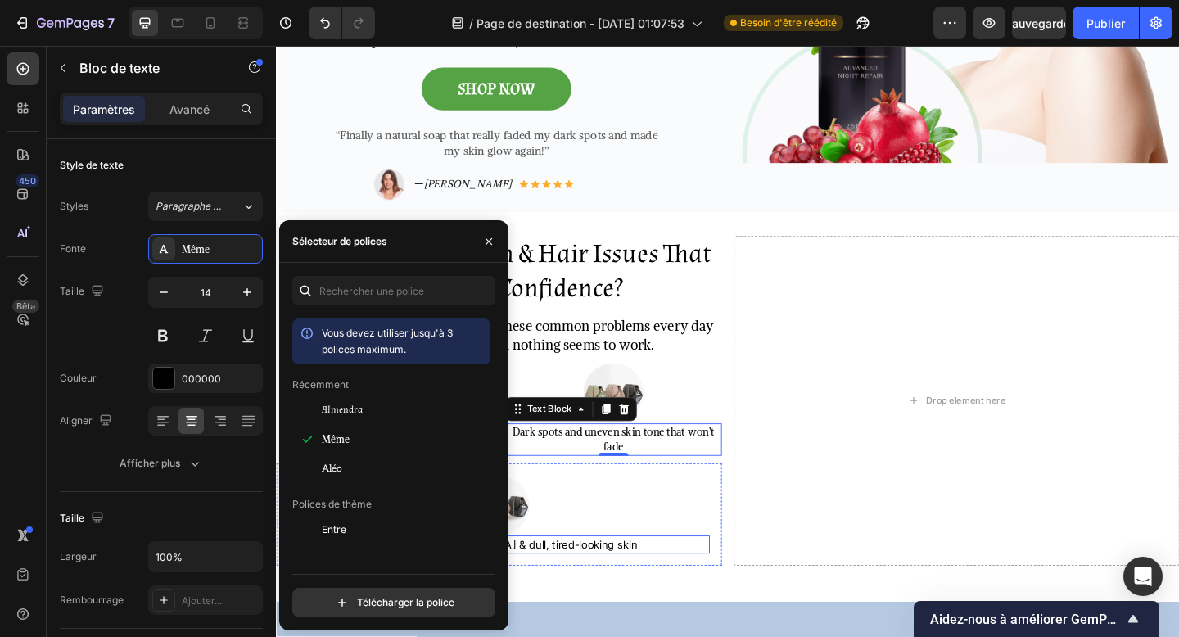
click at [618, 581] on p "Hair thinning, [MEDICAL_DATA] & dull, tired-looking skin" at bounding box center [518, 589] width 455 height 16
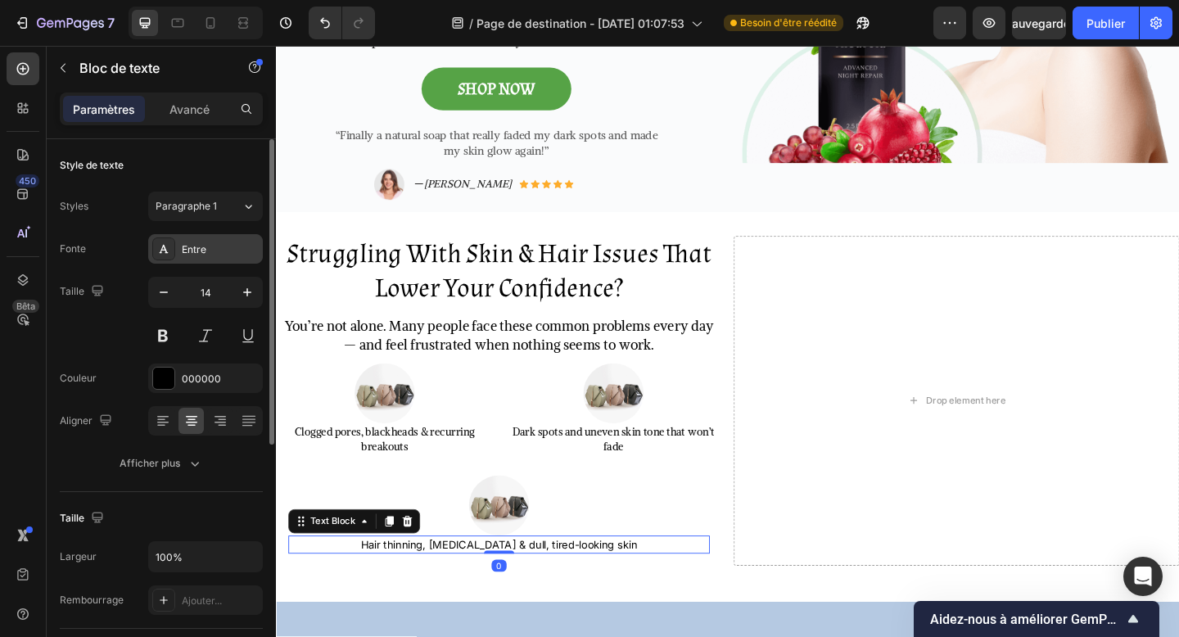
click at [192, 251] on font "Entre" at bounding box center [194, 249] width 25 height 12
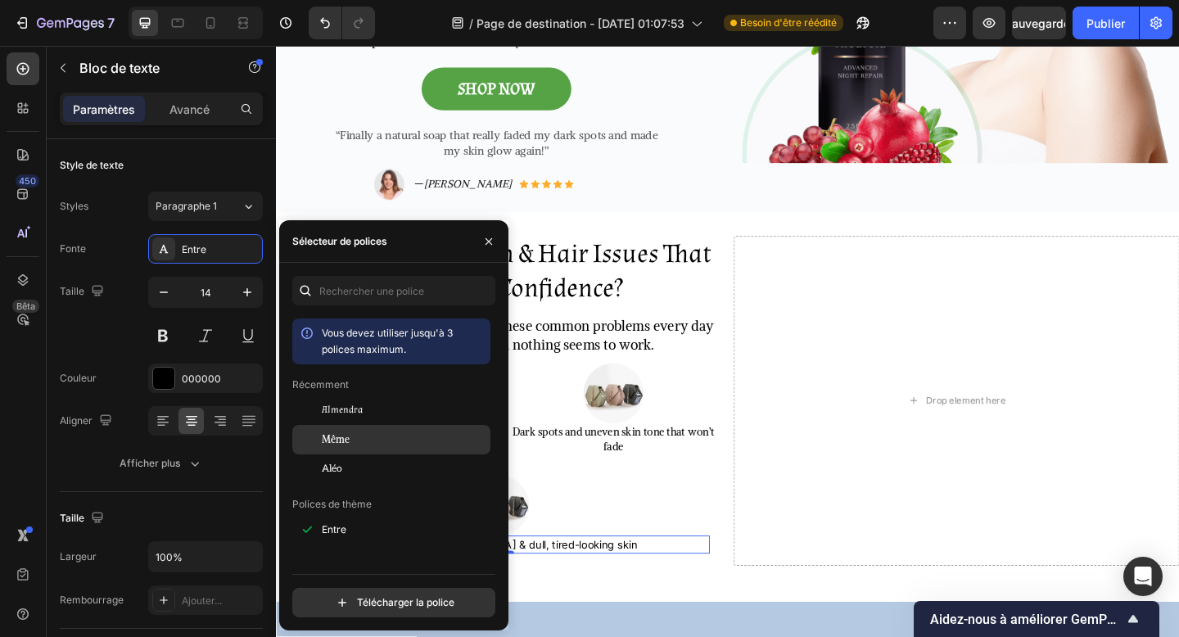
click at [392, 447] on div "Même" at bounding box center [391, 439] width 198 height 29
click at [487, 244] on icon "button" at bounding box center [488, 241] width 13 height 13
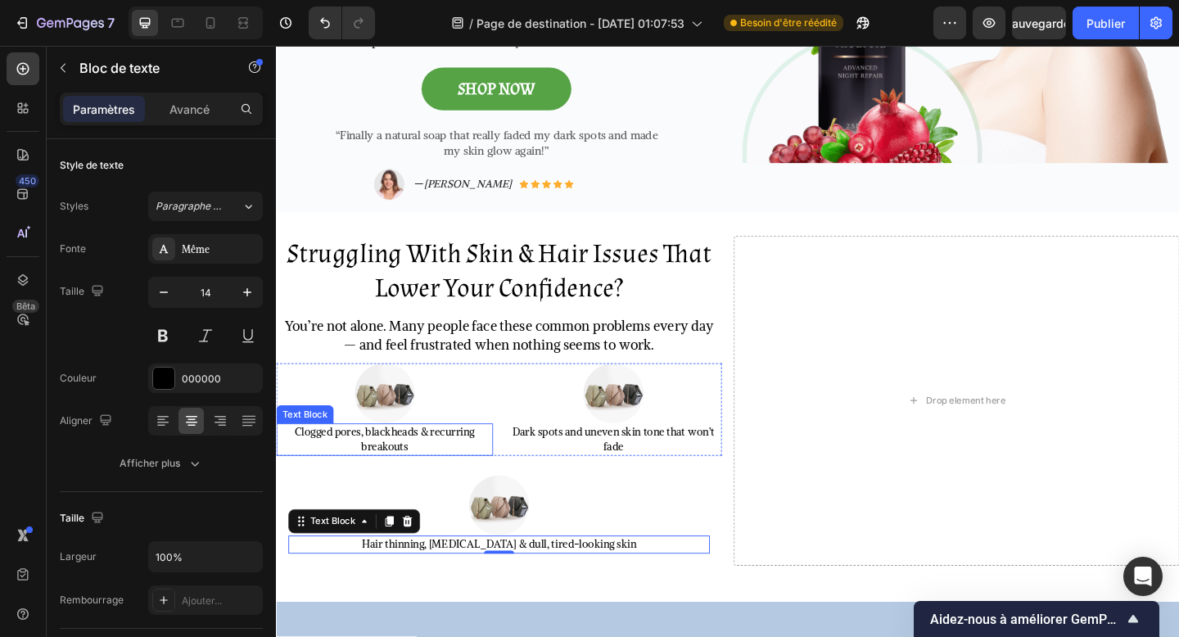
click at [430, 459] on p "Clogged pores, blackheads & recurring breakouts" at bounding box center [394, 475] width 233 height 32
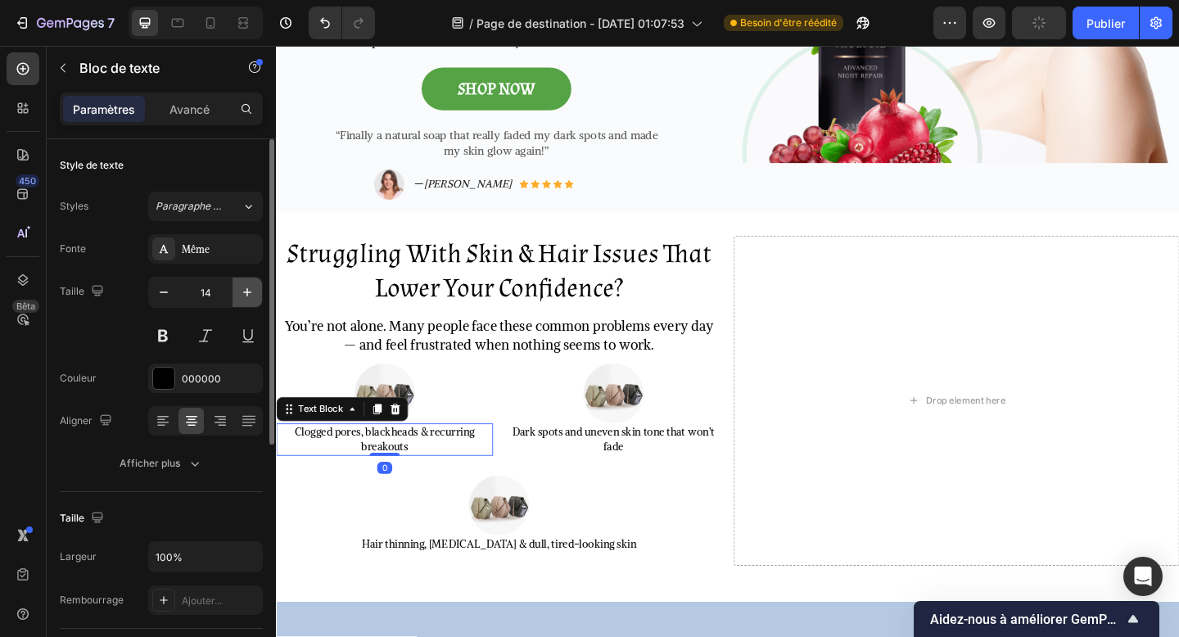
click at [242, 303] on button "button" at bounding box center [247, 292] width 29 height 29
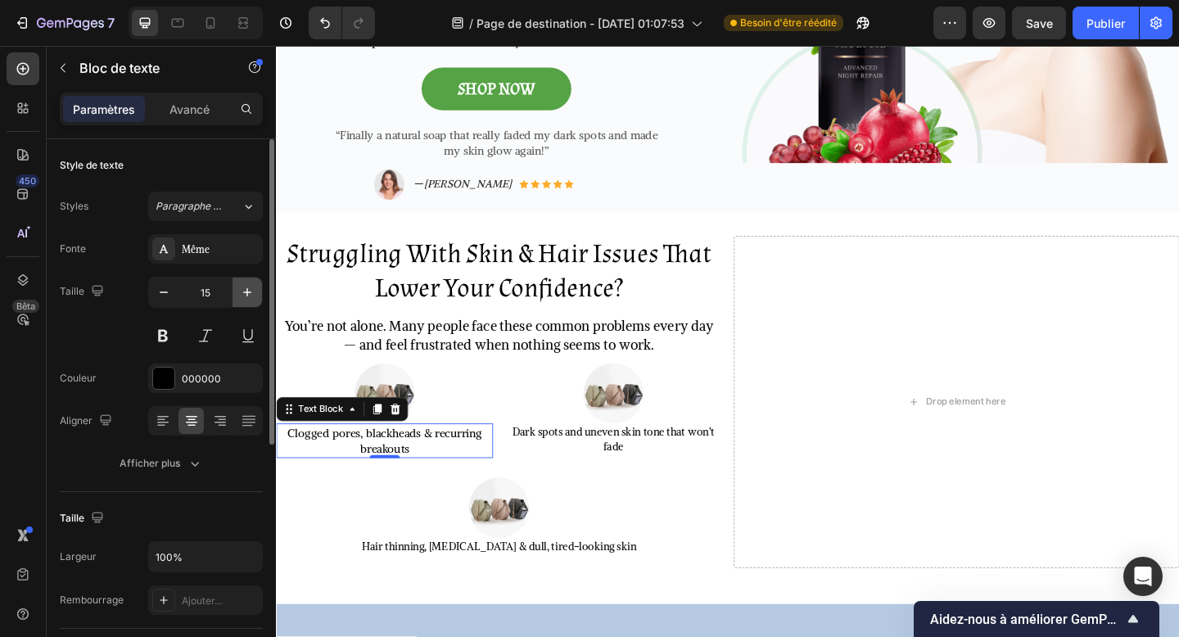
click at [242, 303] on button "button" at bounding box center [247, 292] width 29 height 29
click at [170, 295] on icon "button" at bounding box center [164, 292] width 16 height 16
type input "15"
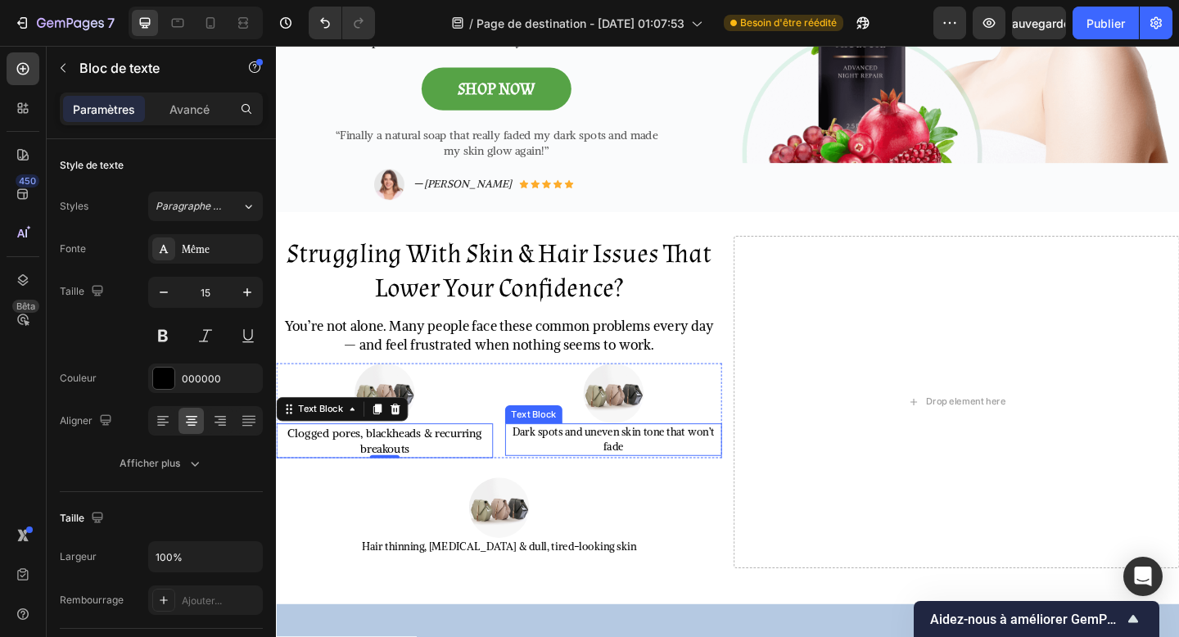
click at [568, 459] on p "Dark spots and uneven skin tone that won’t fade" at bounding box center [643, 475] width 233 height 32
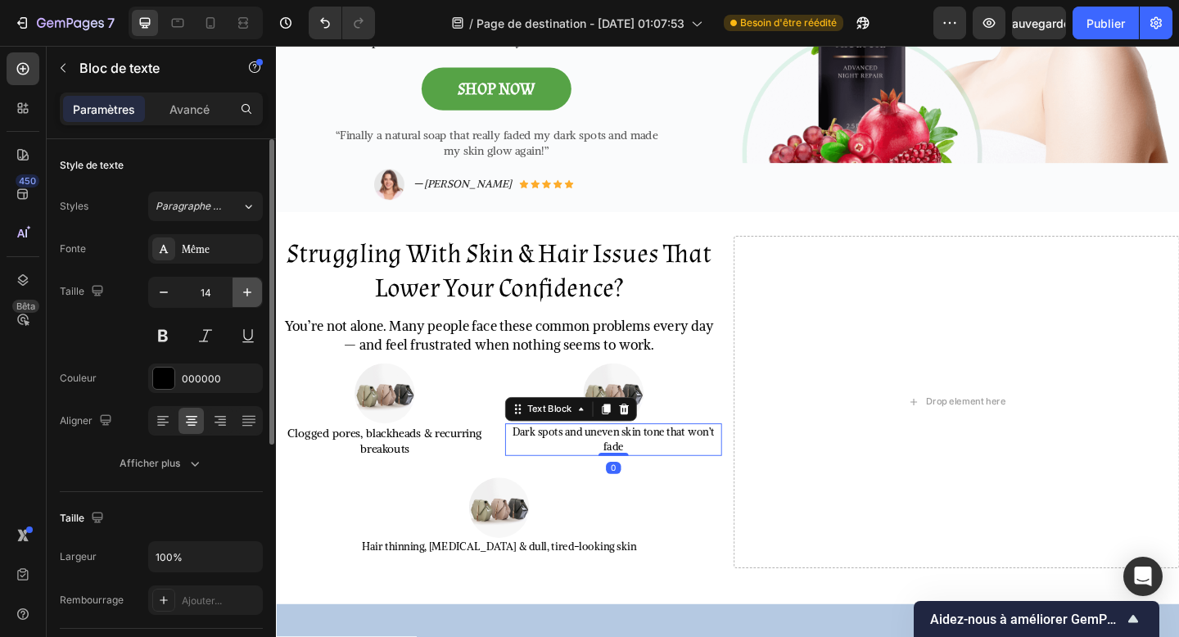
click at [247, 296] on icon "button" at bounding box center [247, 292] width 16 height 16
type input "15"
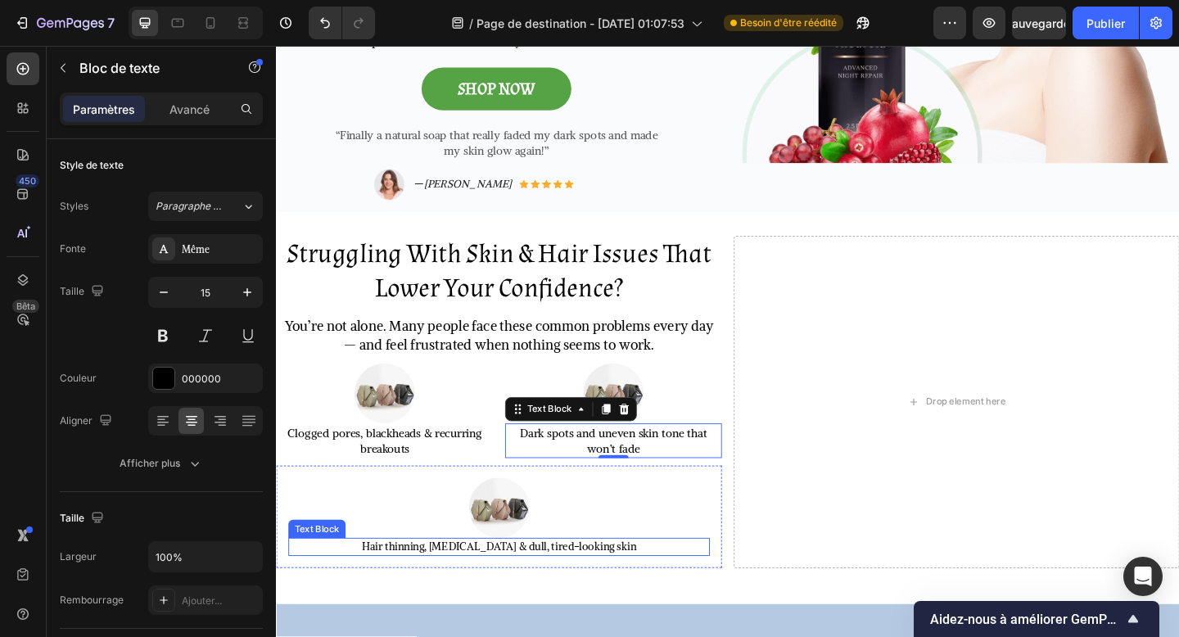
click at [503, 582] on div "Hair thinning, [MEDICAL_DATA] & dull, tired-looking skin" at bounding box center [518, 592] width 459 height 20
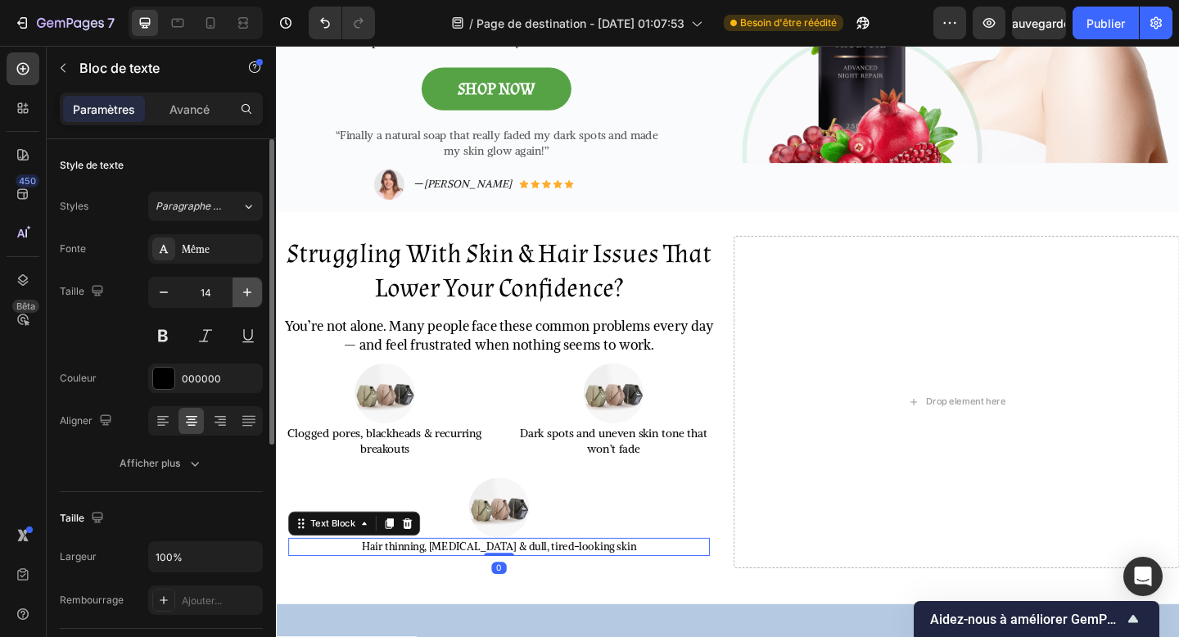
click at [242, 303] on button "button" at bounding box center [247, 292] width 29 height 29
type input "15"
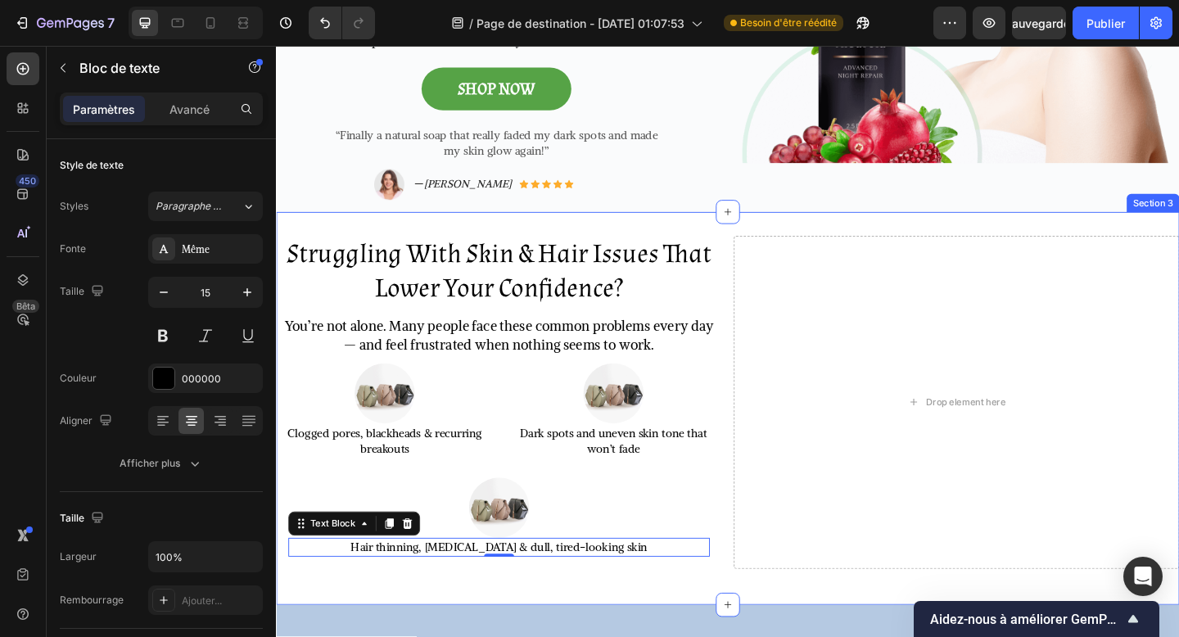
click at [651, 621] on div "Struggling With Skin & Hair Issues That Lower Your Confidence? Heading You’re n…" at bounding box center [767, 441] width 983 height 428
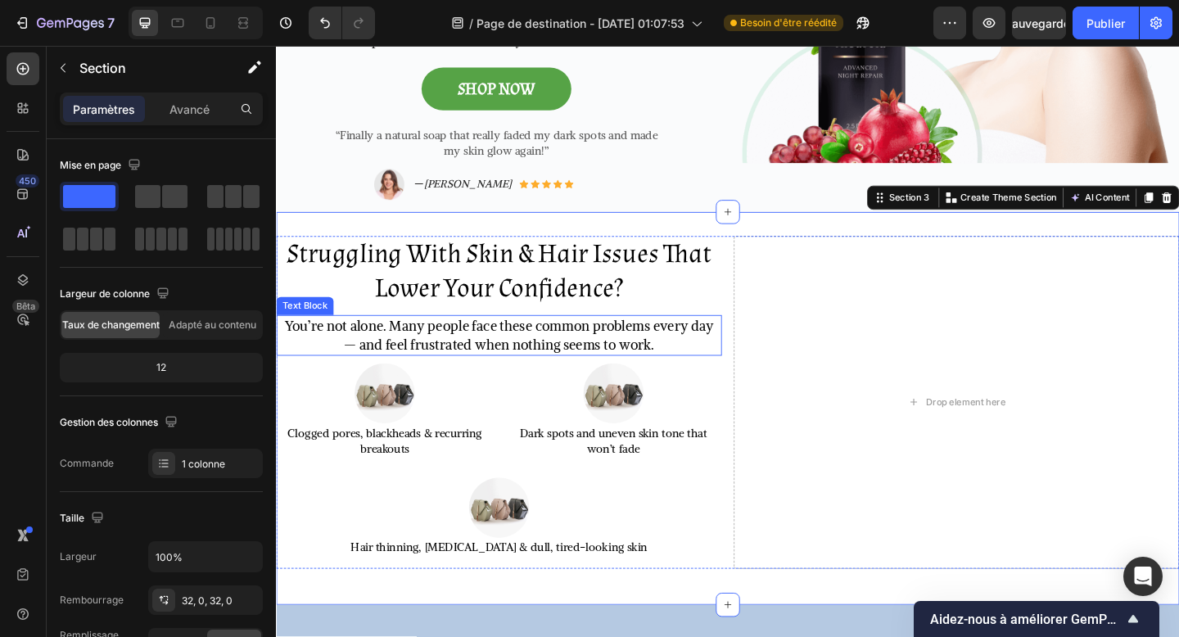
click at [600, 341] on p "You’re not alone. Many people face these common problems every day — and feel f…" at bounding box center [519, 361] width 482 height 41
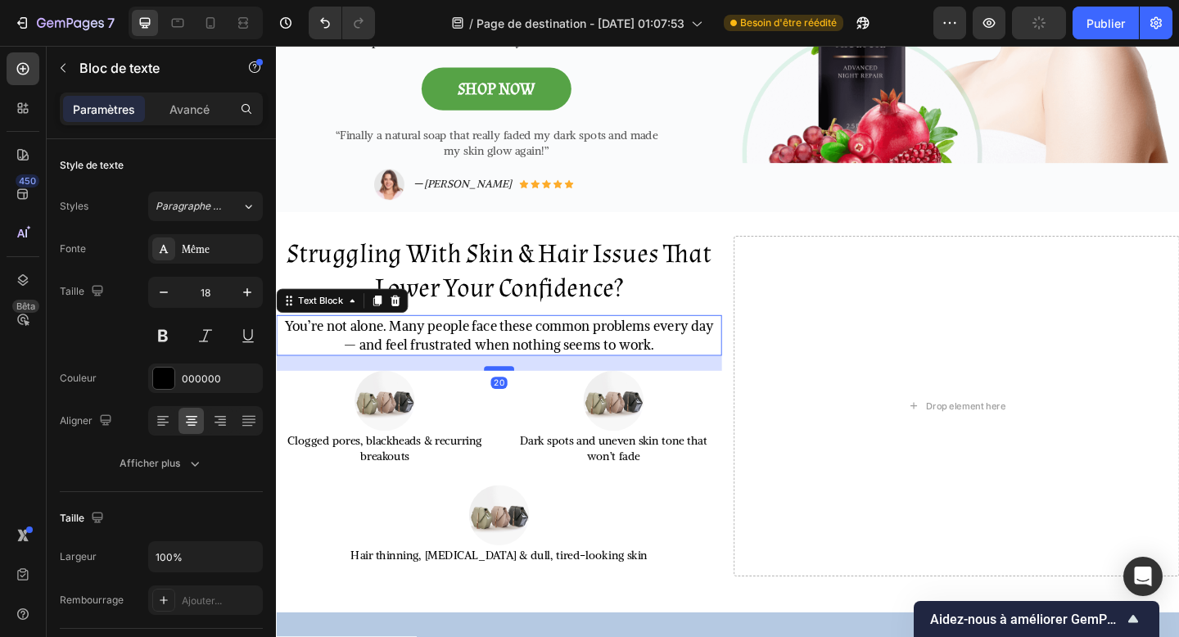
drag, startPoint x: 511, startPoint y: 369, endPoint x: 513, endPoint y: 378, distance: 8.4
click at [513, 395] on div at bounding box center [518, 397] width 33 height 5
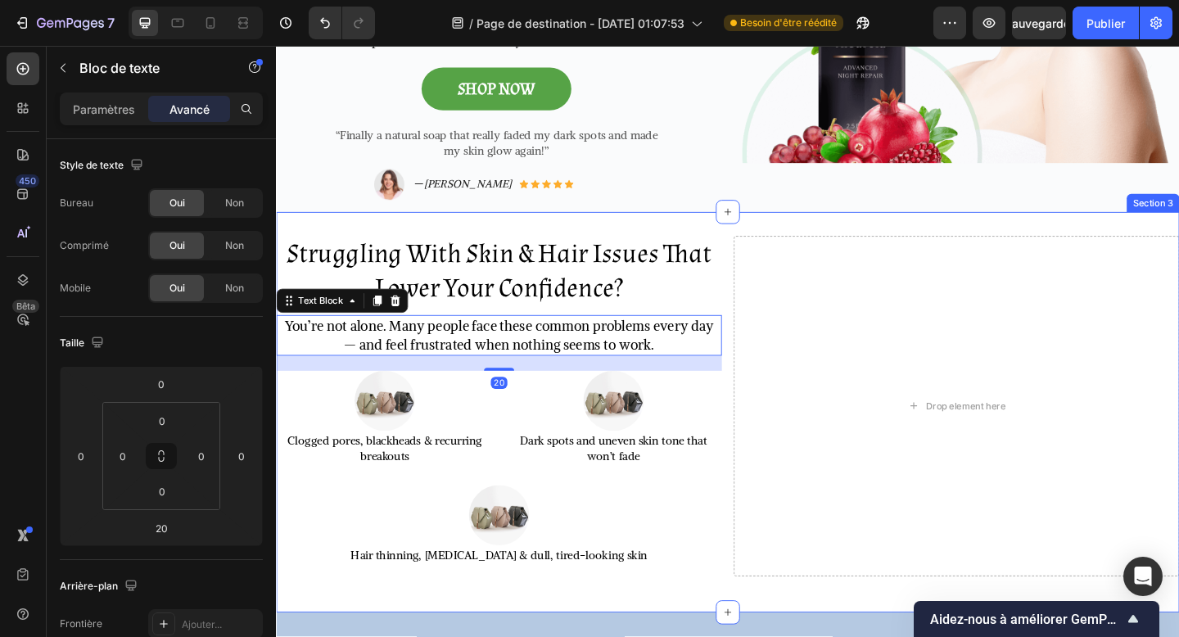
click at [756, 617] on div "Struggling With Skin & Hair Issues That Lower Your Confidence? Heading You’re n…" at bounding box center [767, 445] width 983 height 436
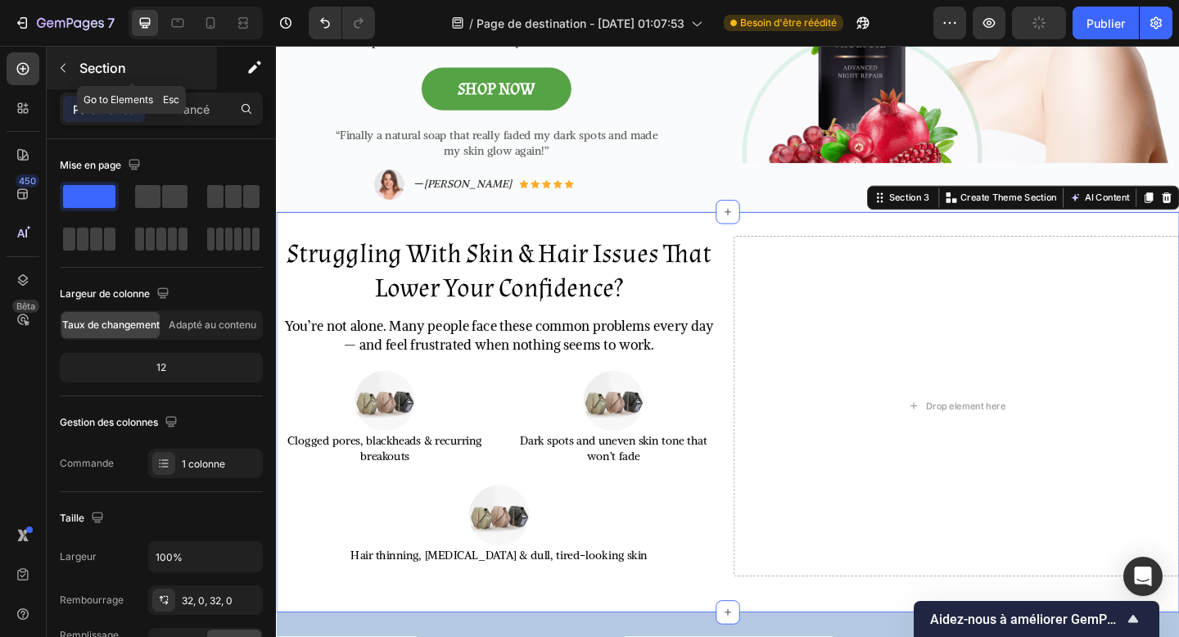
click at [97, 81] on div "Section" at bounding box center [132, 68] width 170 height 43
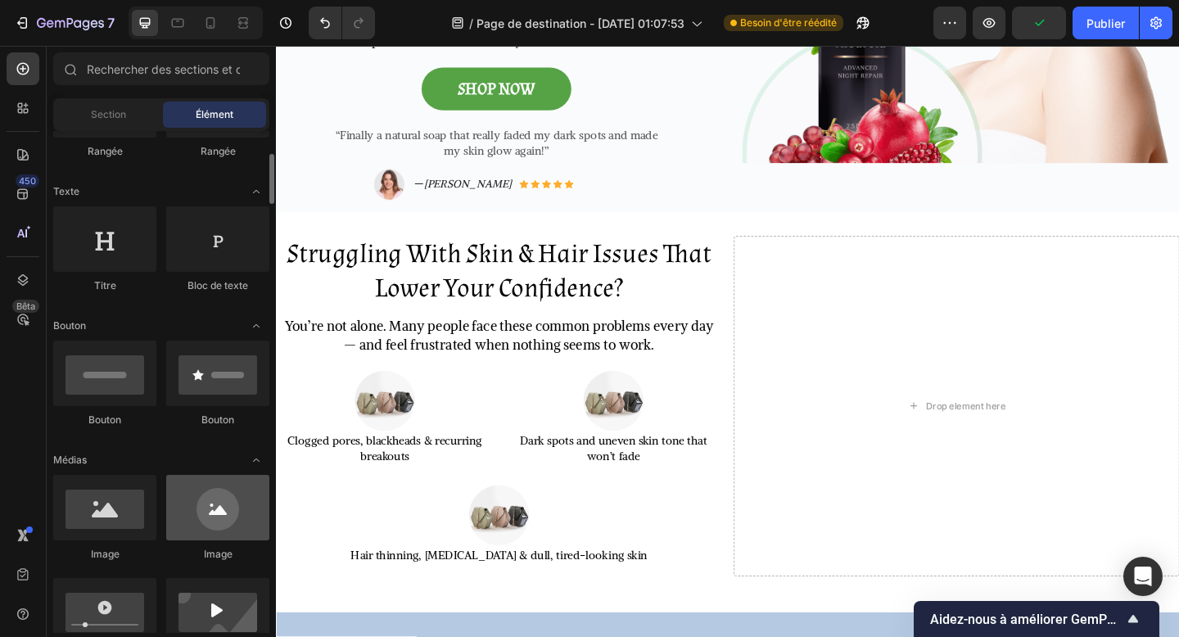
scroll to position [201, 0]
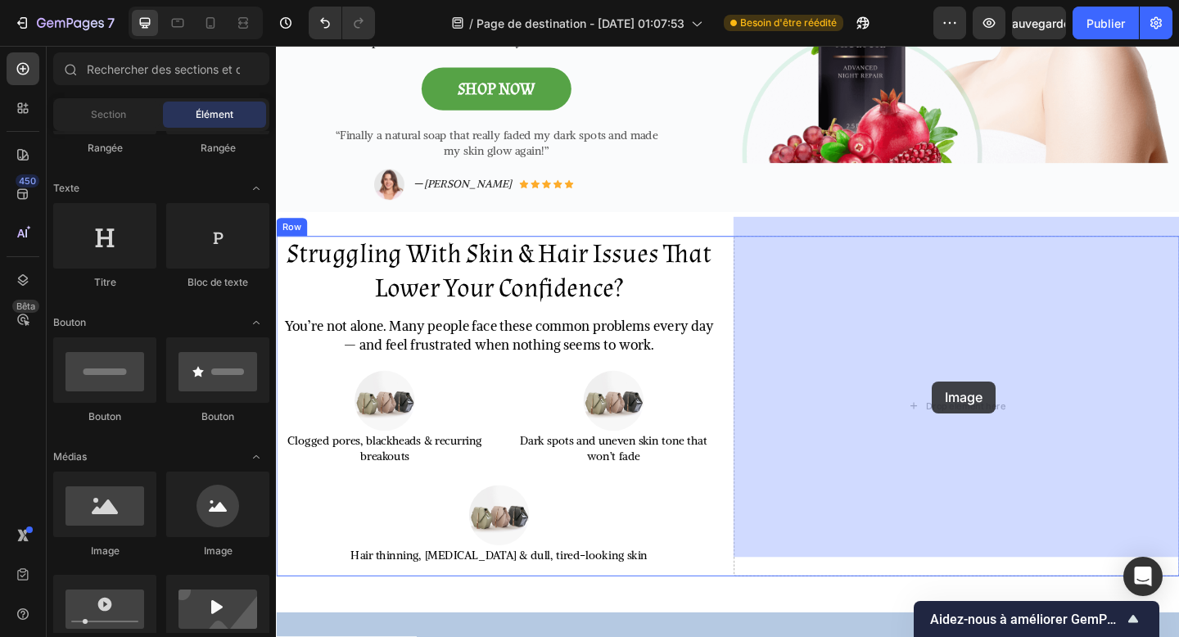
drag, startPoint x: 407, startPoint y: 563, endPoint x: 989, endPoint y: 411, distance: 601.7
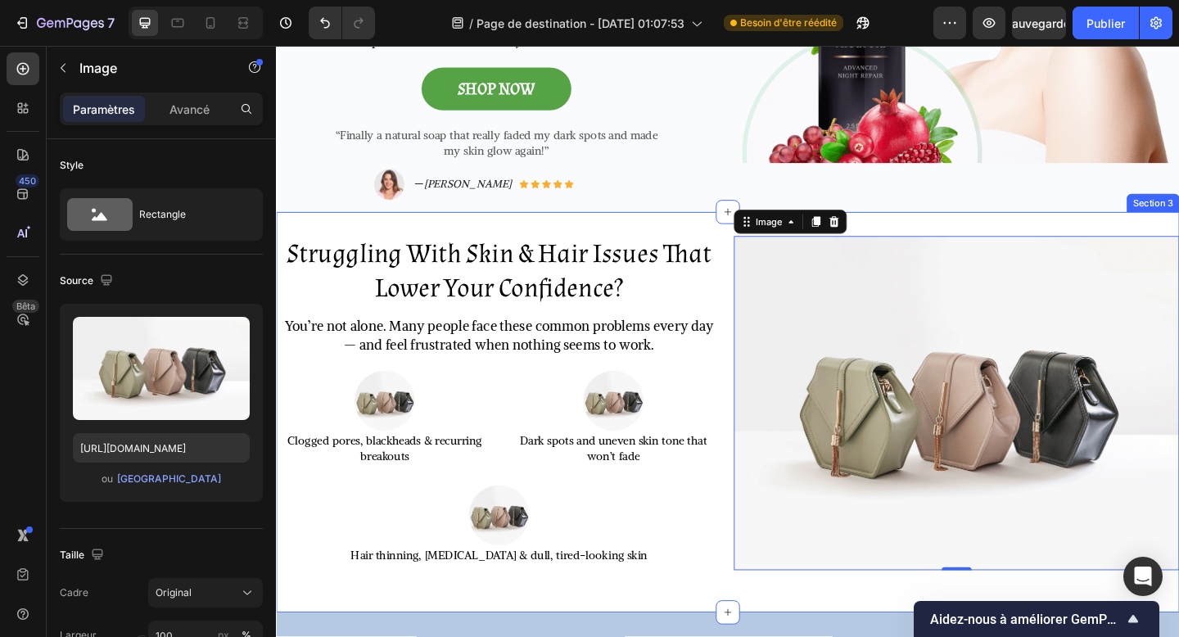
click at [741, 227] on div "Struggling With Skin & Hair Issues That Lower Your Confidence? Heading You’re n…" at bounding box center [767, 445] width 983 height 436
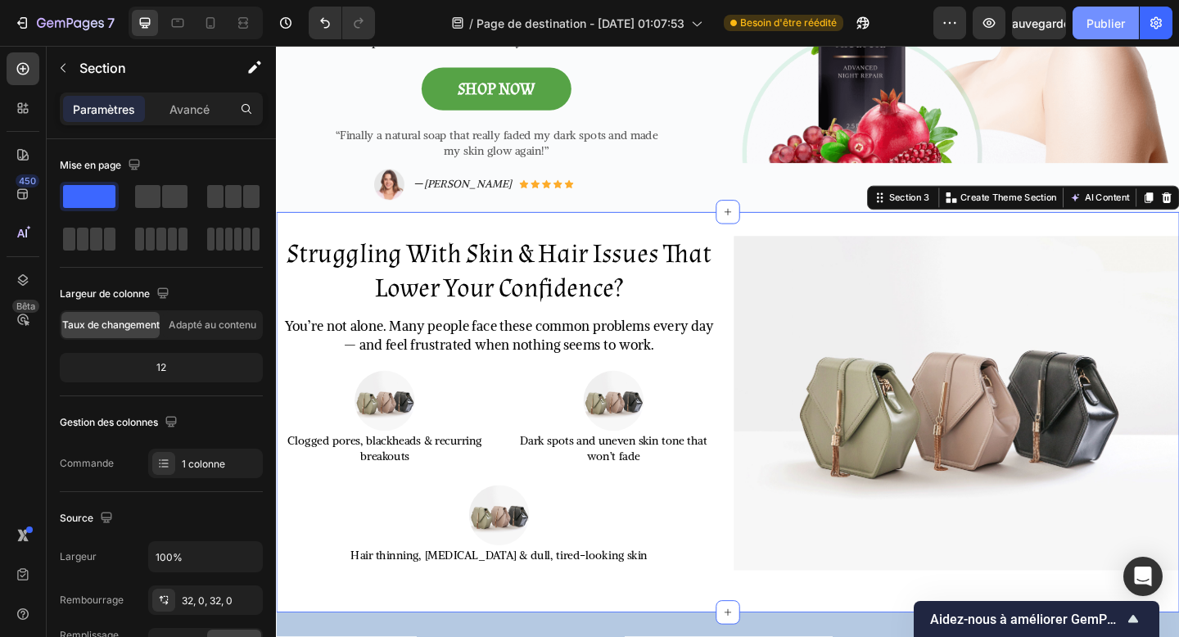
click at [1126, 26] on button "Publier" at bounding box center [1106, 23] width 66 height 33
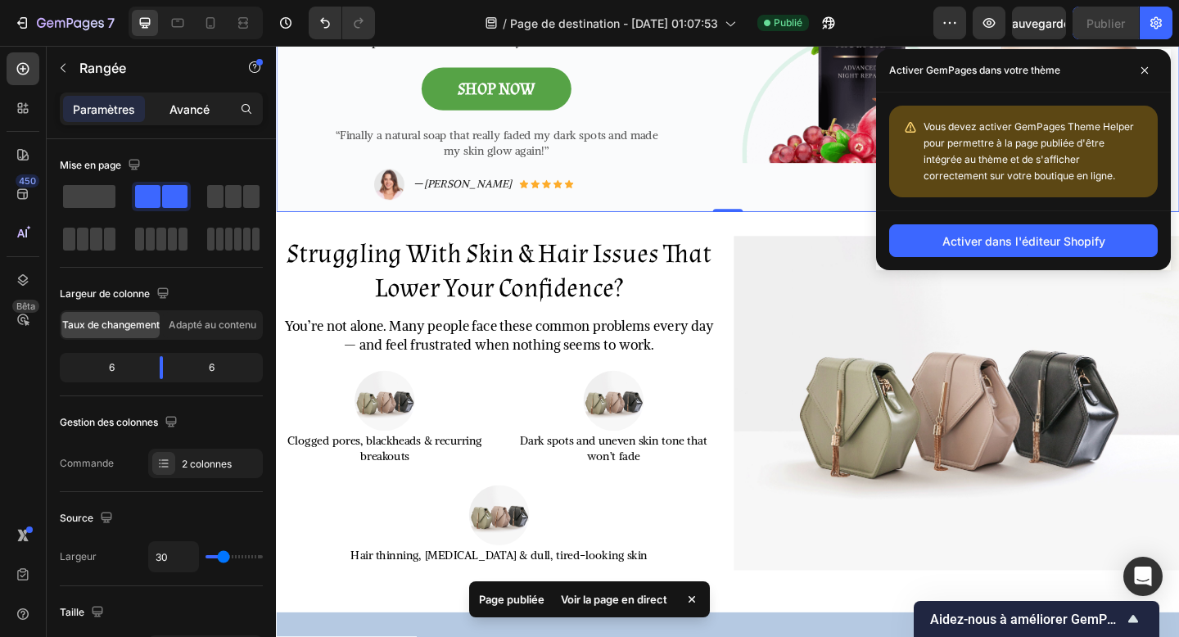
click at [188, 119] on div "Avancé" at bounding box center [189, 109] width 82 height 26
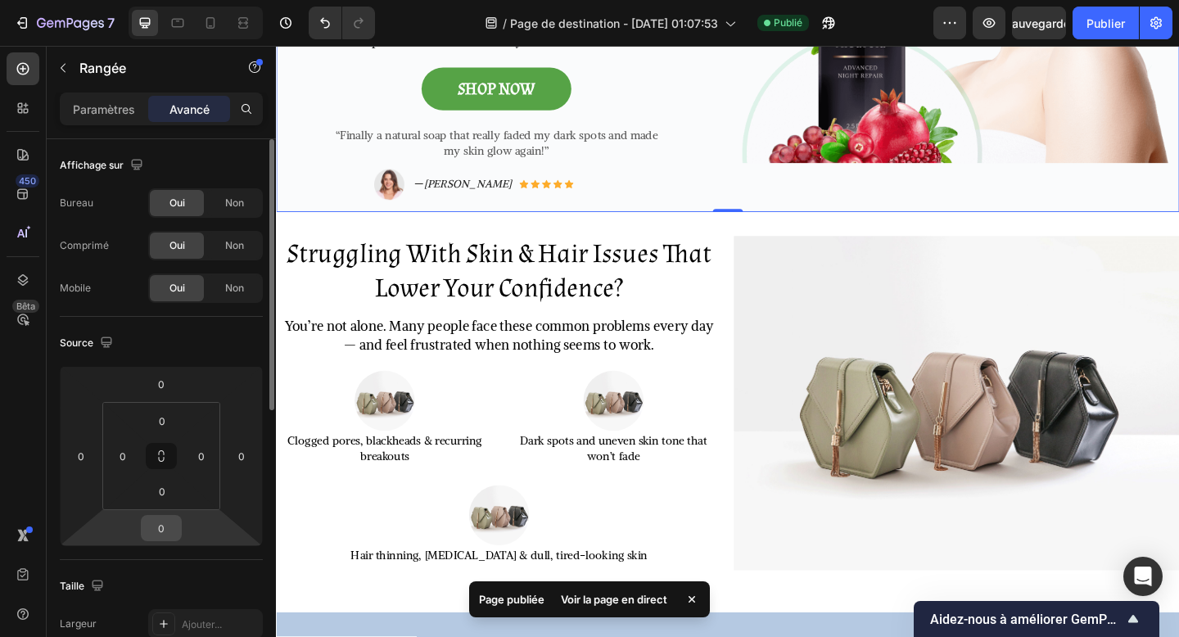
click at [154, 531] on input "0" at bounding box center [161, 528] width 33 height 25
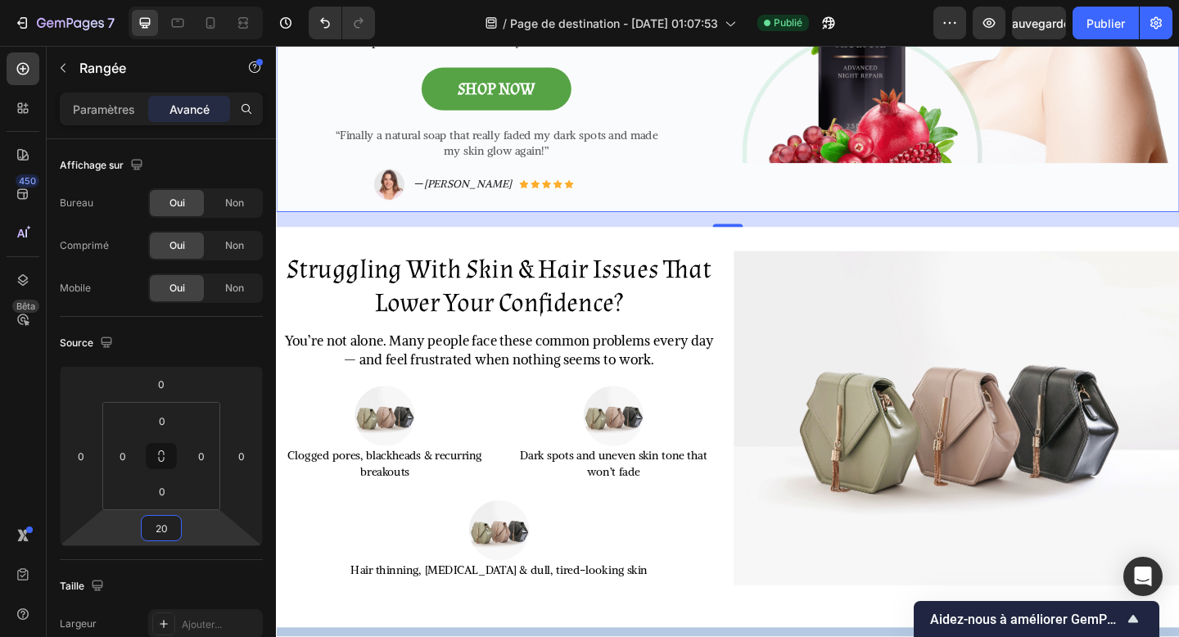
type input "20"
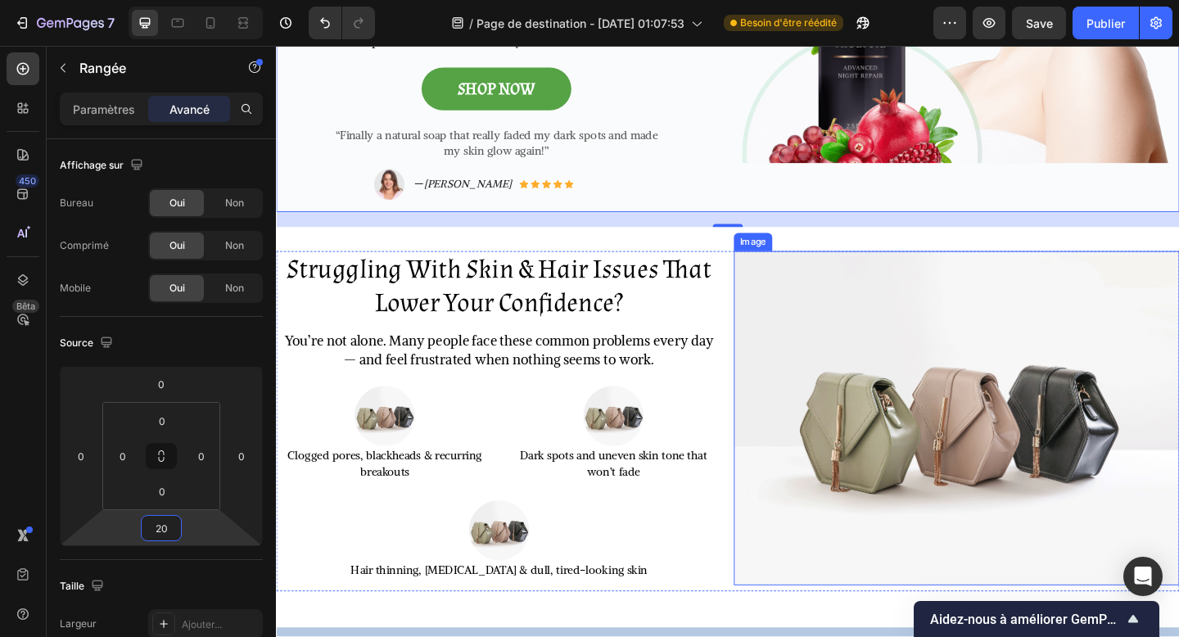
scroll to position [464, 0]
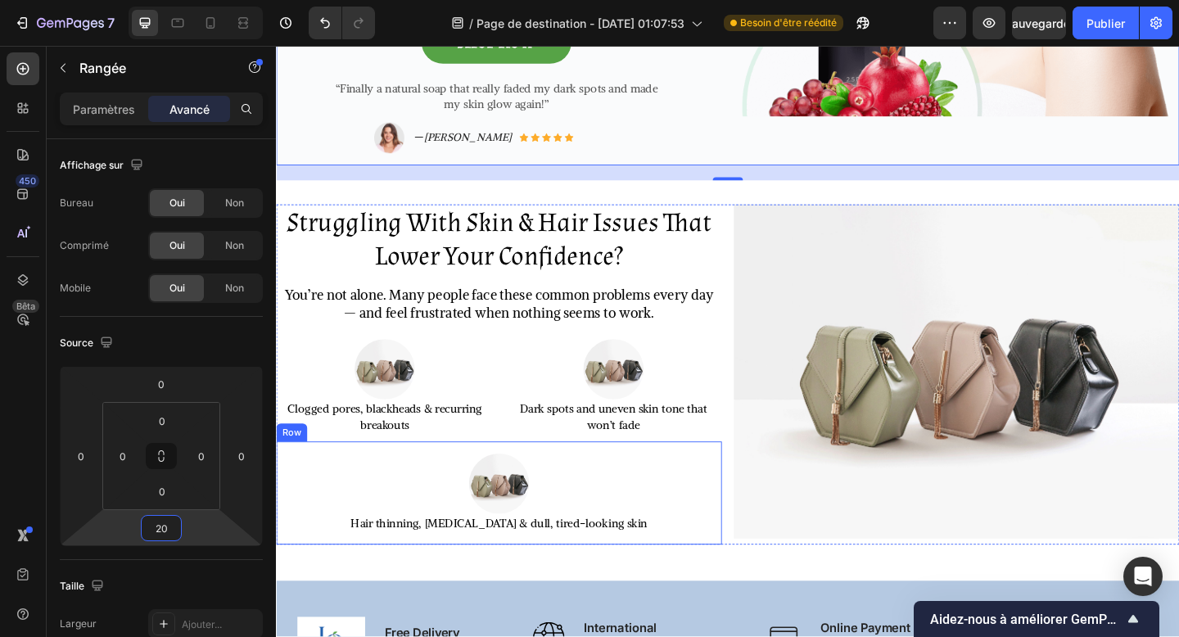
click at [738, 560] on div "Image Hair thinning, brittle nails & dull, tired-looking skin Text Block Row" at bounding box center [518, 533] width 485 height 112
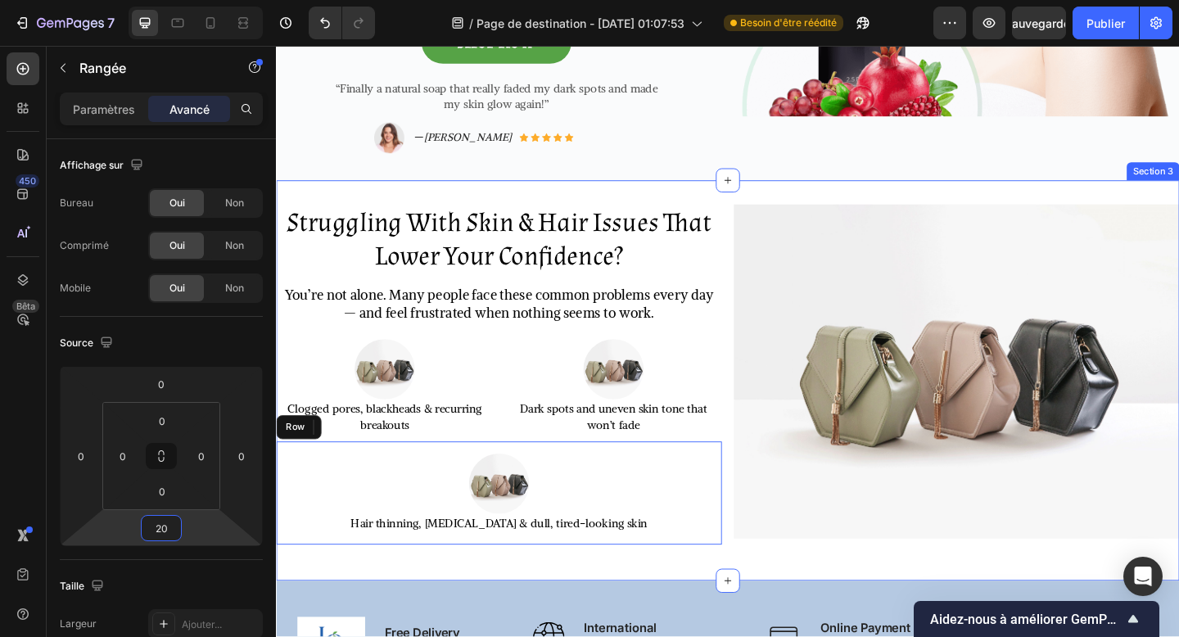
click at [765, 577] on div "Struggling With Skin & Hair Issues That Lower Your Confidence? Heading You’re n…" at bounding box center [767, 410] width 983 height 383
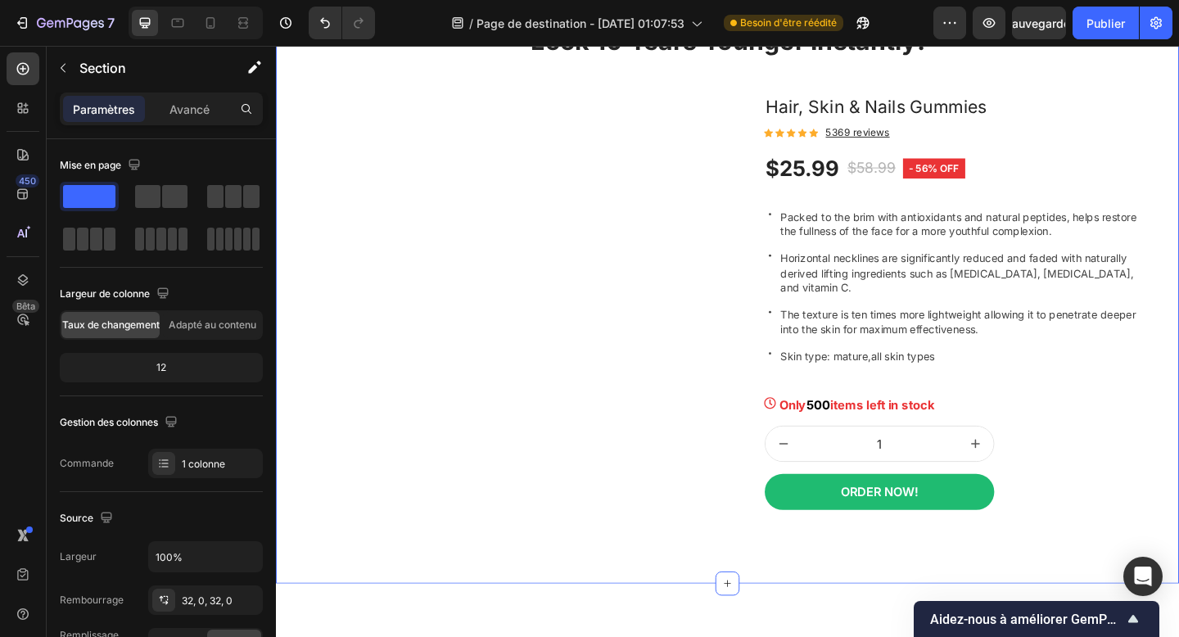
scroll to position [2468, 0]
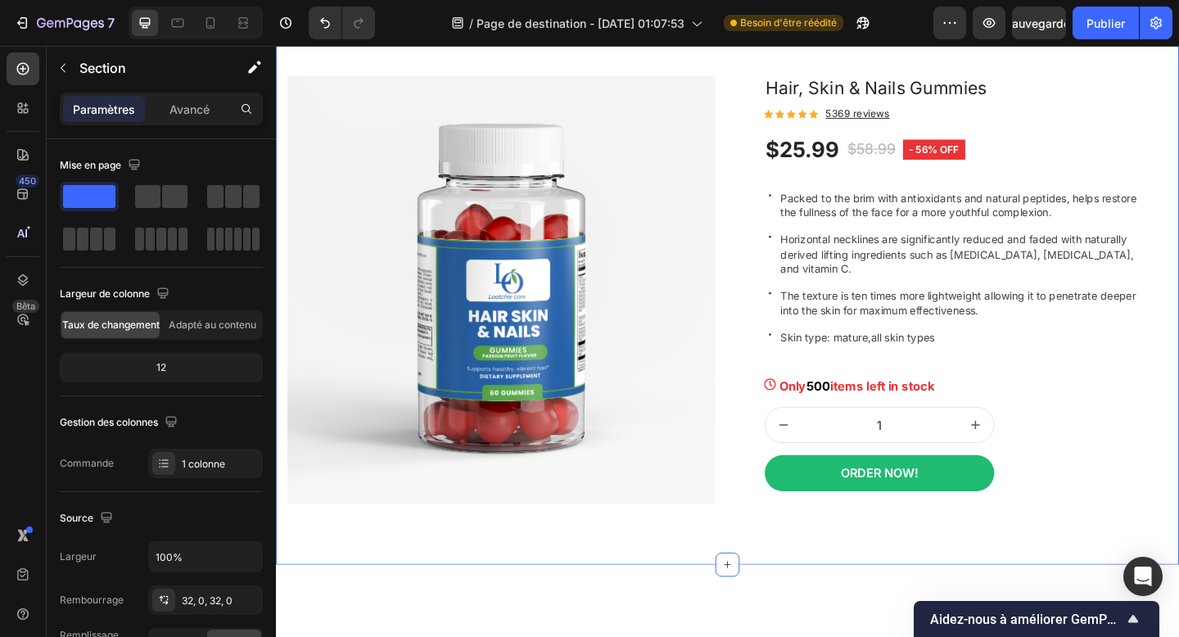
click at [758, 183] on div "Look 10 Years Younger Instantly! Heading Row Product Images & Gallery Hair, Ski…" at bounding box center [767, 273] width 983 height 675
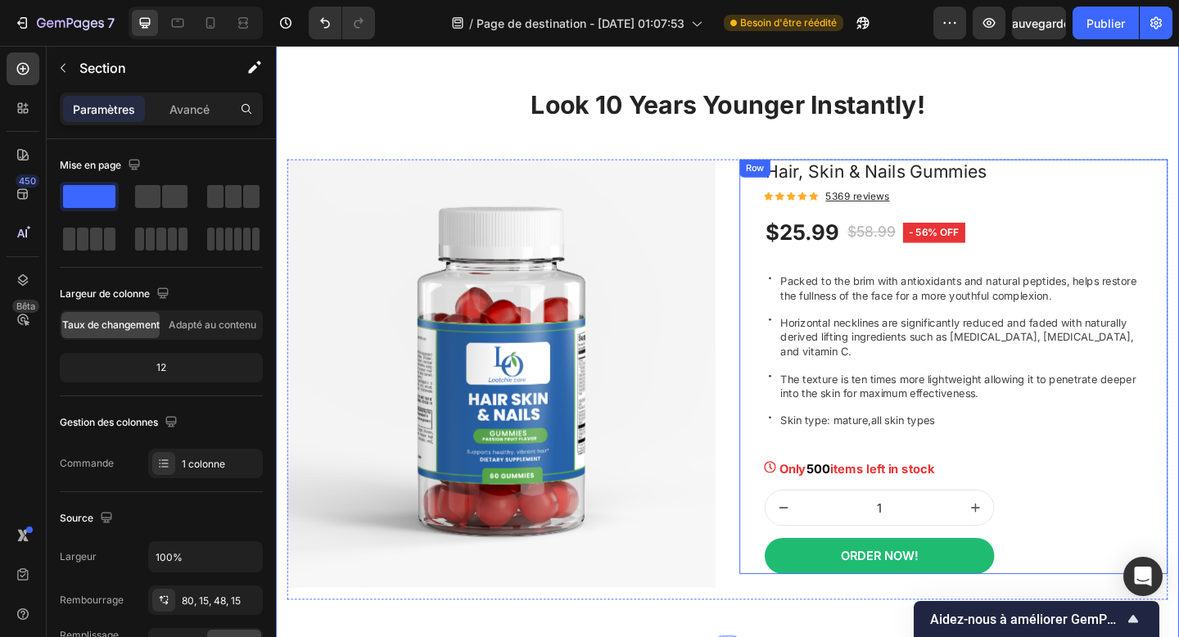
scroll to position [2496, 0]
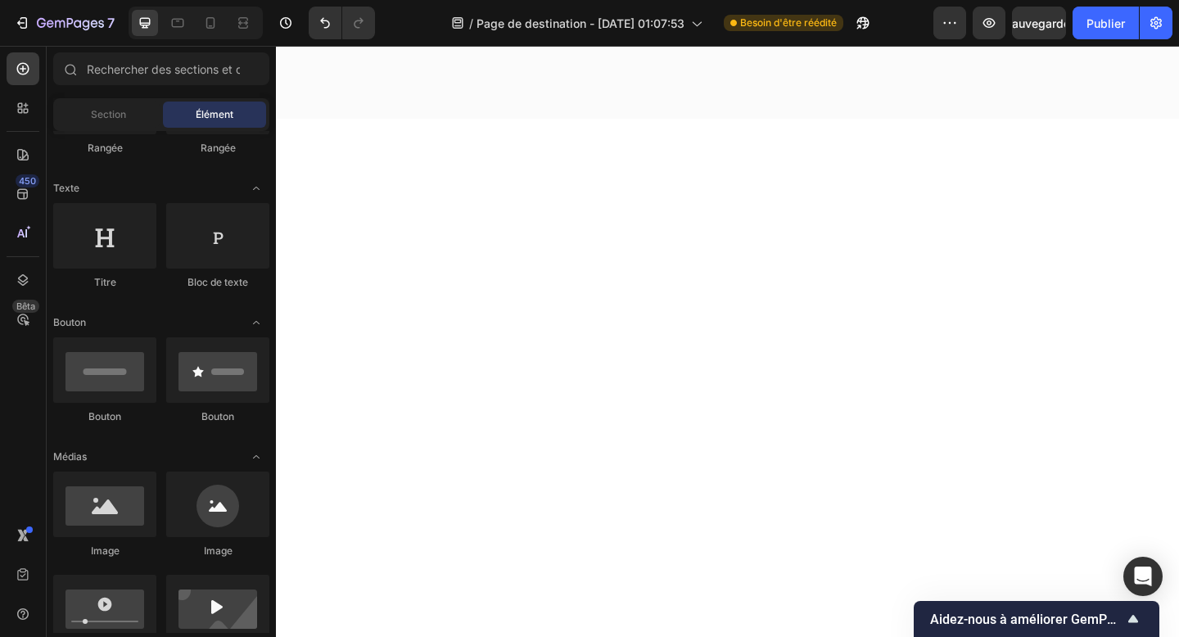
scroll to position [4787, 0]
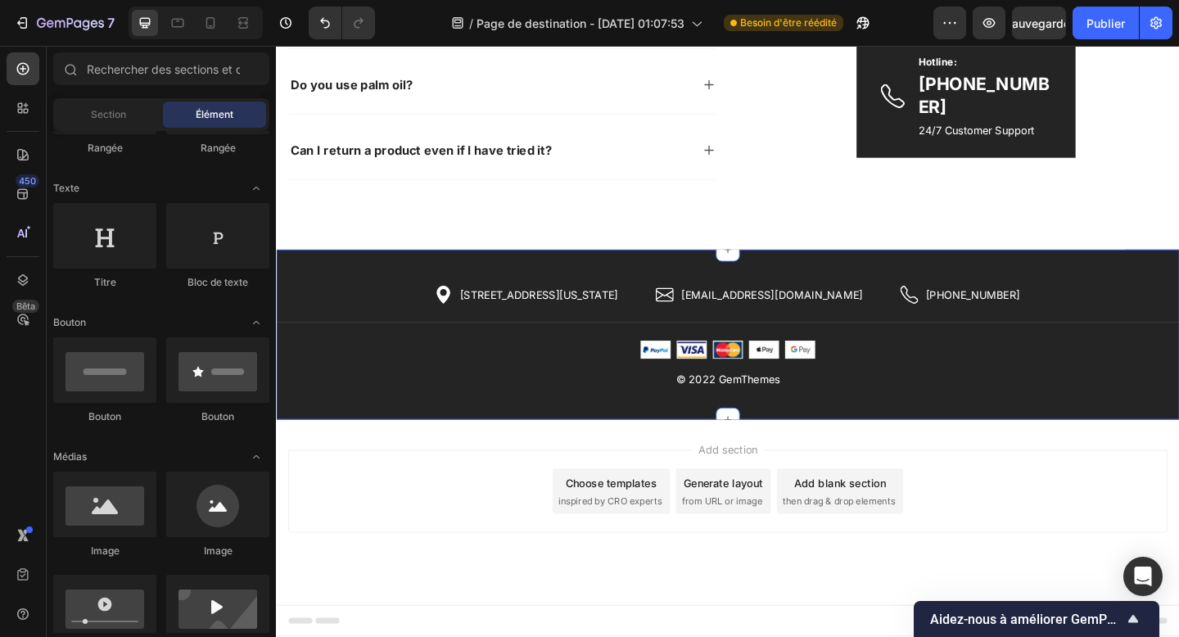
click at [912, 434] on div "Icon 2118 Thornridge Cir, Connecticut 35624 Text block Row Icon hello.gempages@…" at bounding box center [767, 376] width 983 height 138
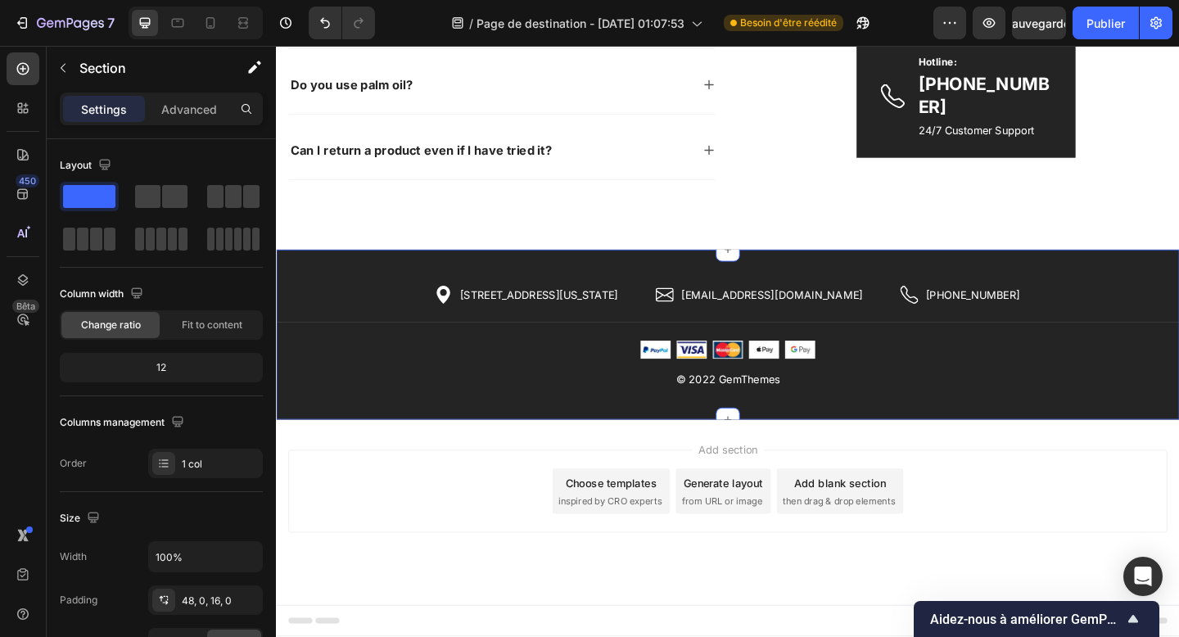
scroll to position [4792, 0]
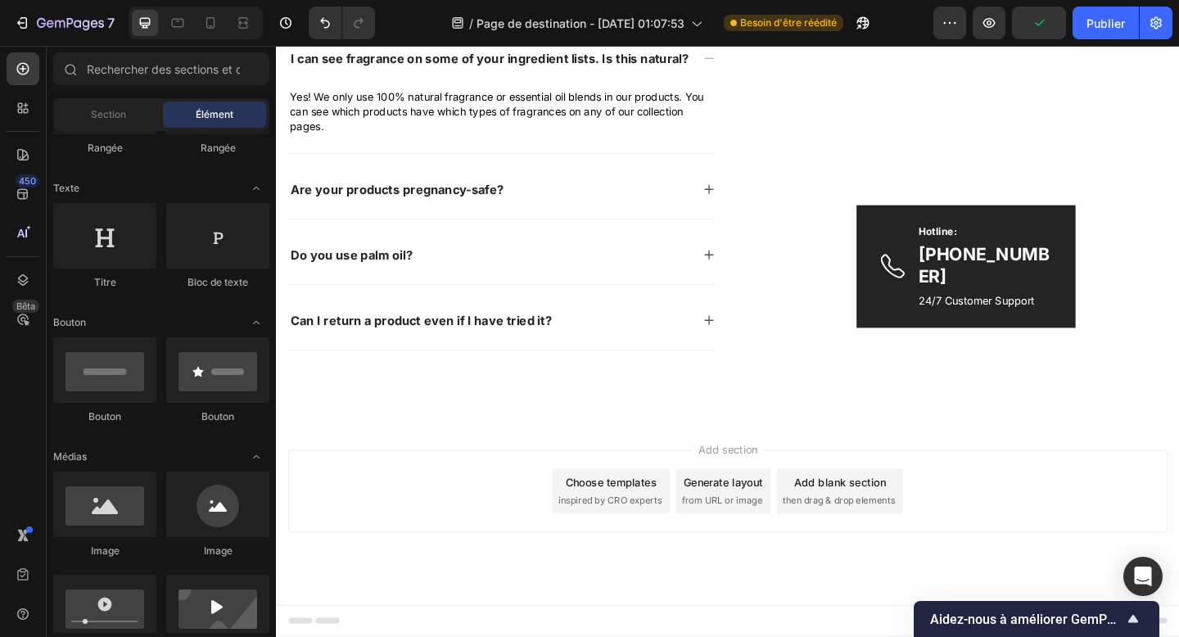
scroll to position [4601, 0]
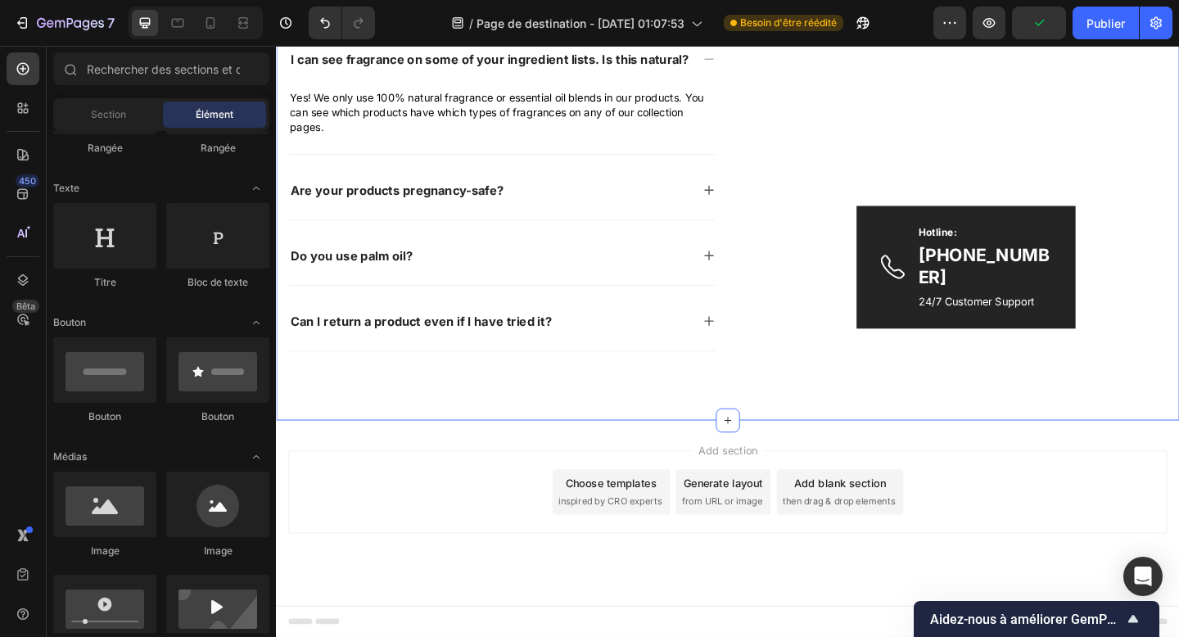
click at [999, 443] on div "Frequently asked questions Heading Have questions? We’re hereto help Text block…" at bounding box center [767, 152] width 983 height 604
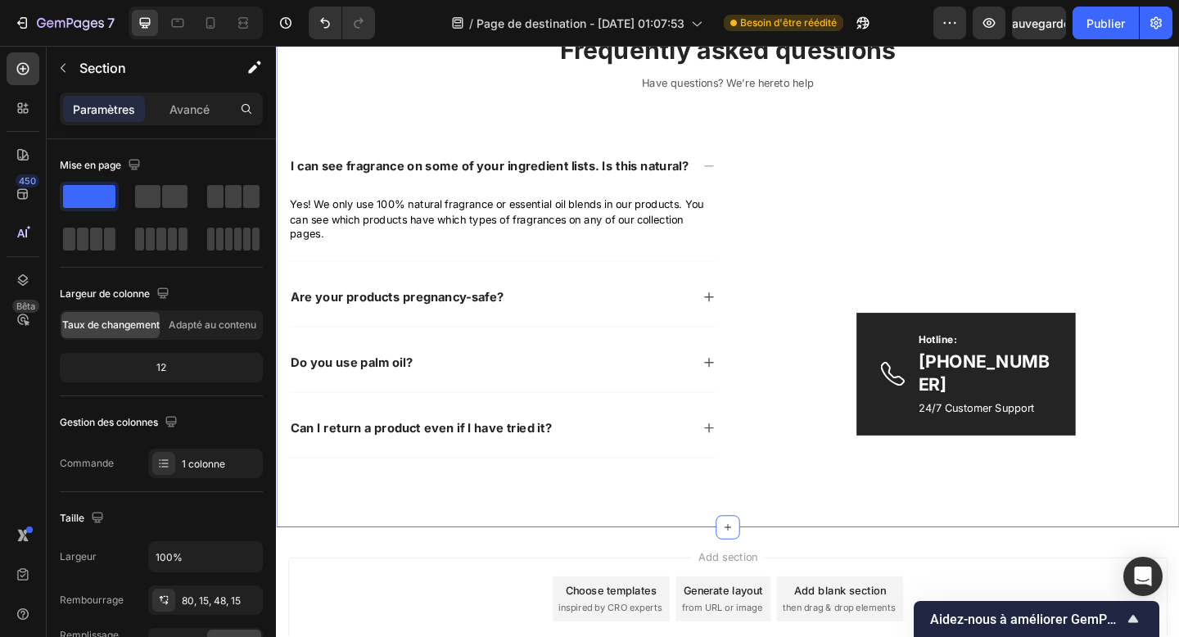
scroll to position [4243, 0]
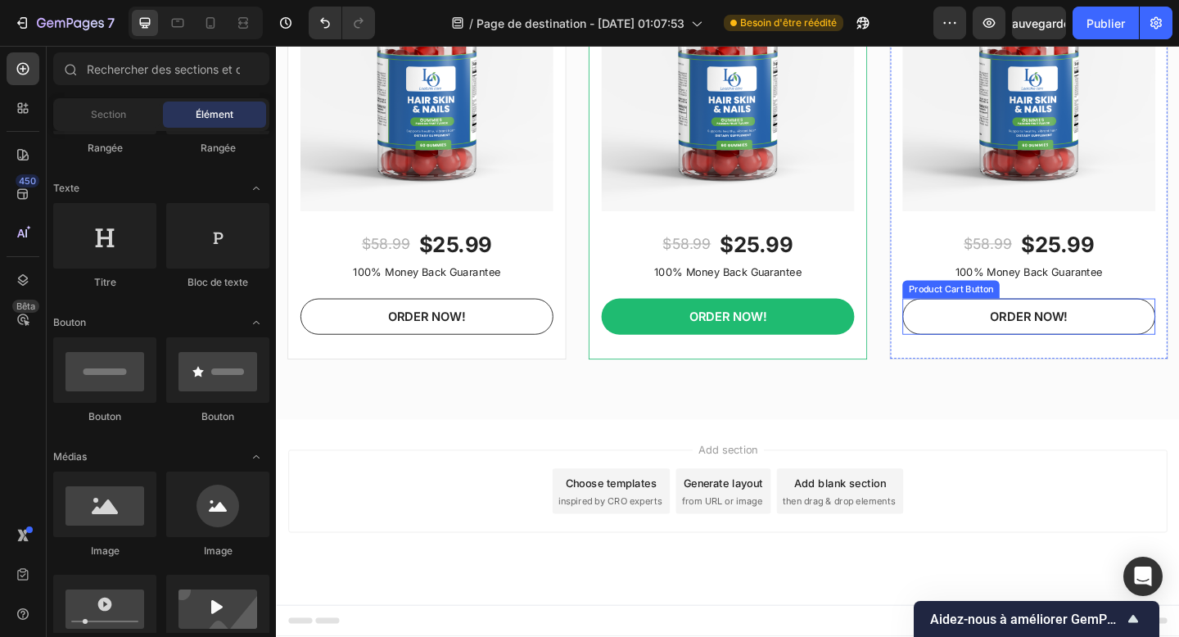
scroll to position [3936, 0]
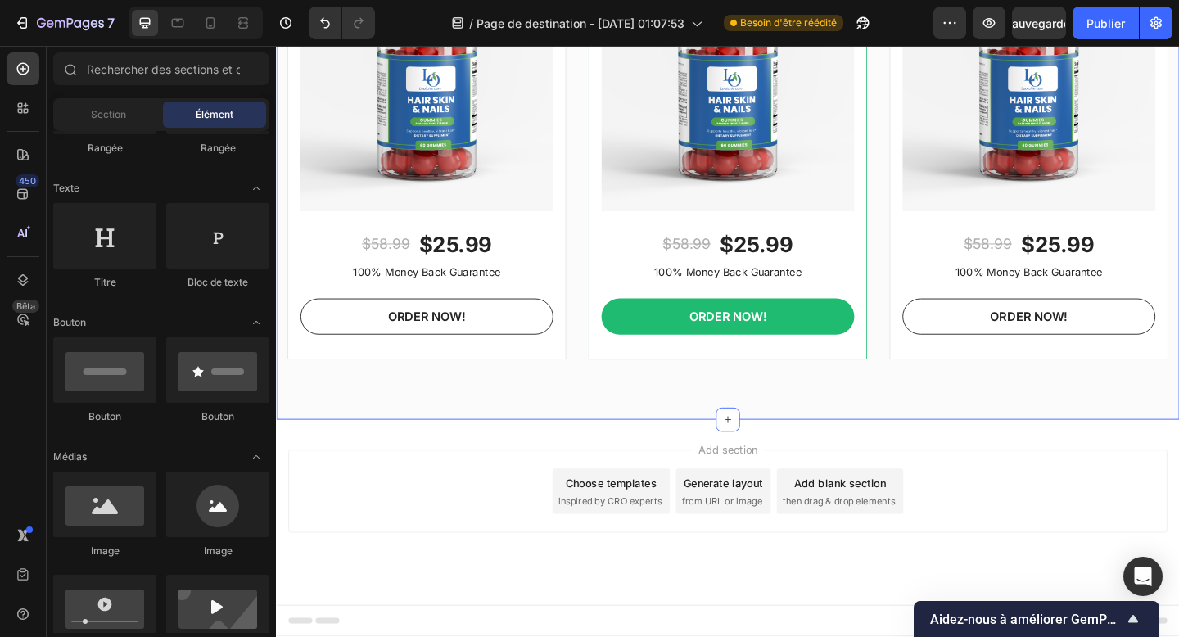
click at [1023, 433] on div "Ready To Have Beautiful Skin! Heading Choose Your Packge And Save Big On Your O…" at bounding box center [767, 33] width 983 height 840
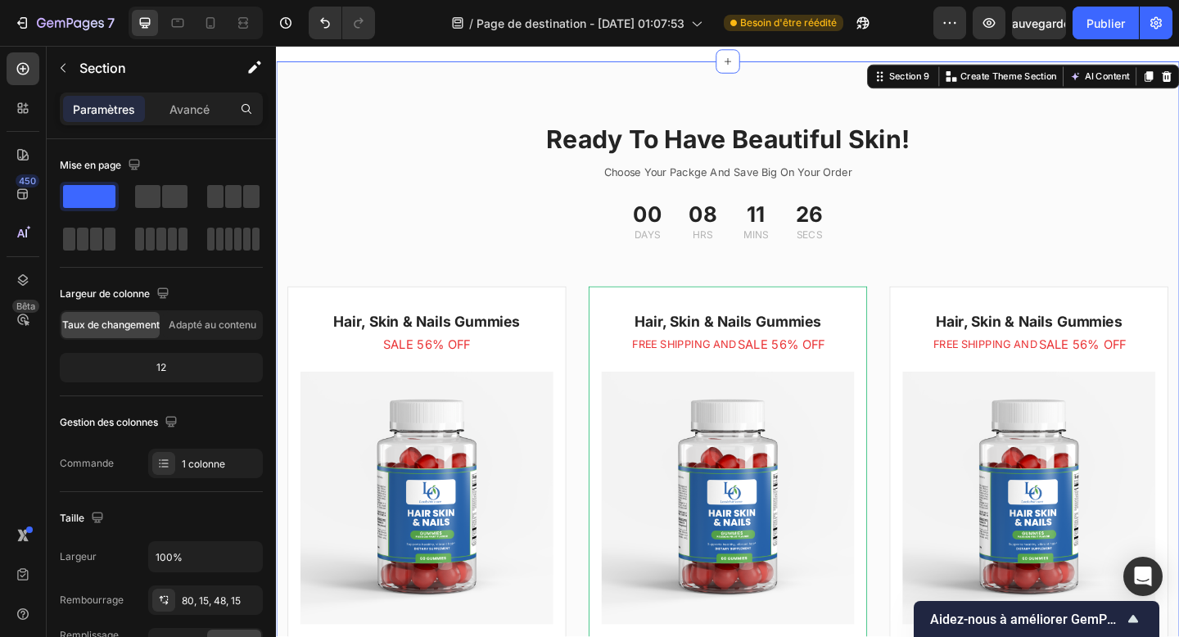
scroll to position [3294, 0]
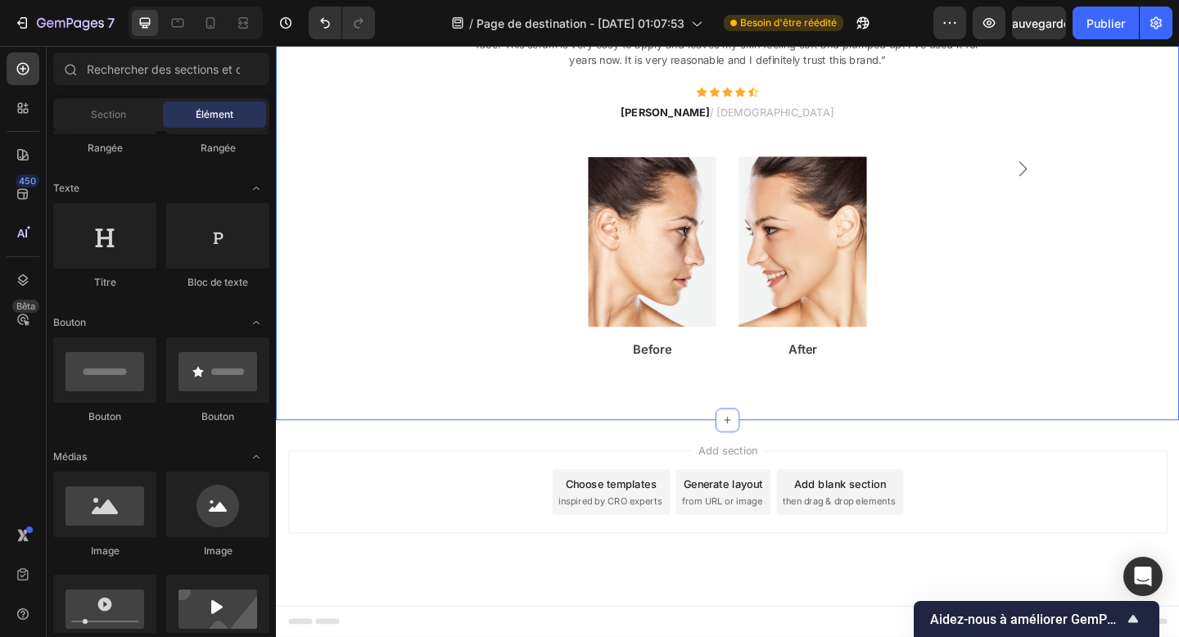
click at [1058, 437] on div "Keep your Face Moisturized Text block “I have sensitive skin and was looking fo…" at bounding box center [767, 180] width 983 height 547
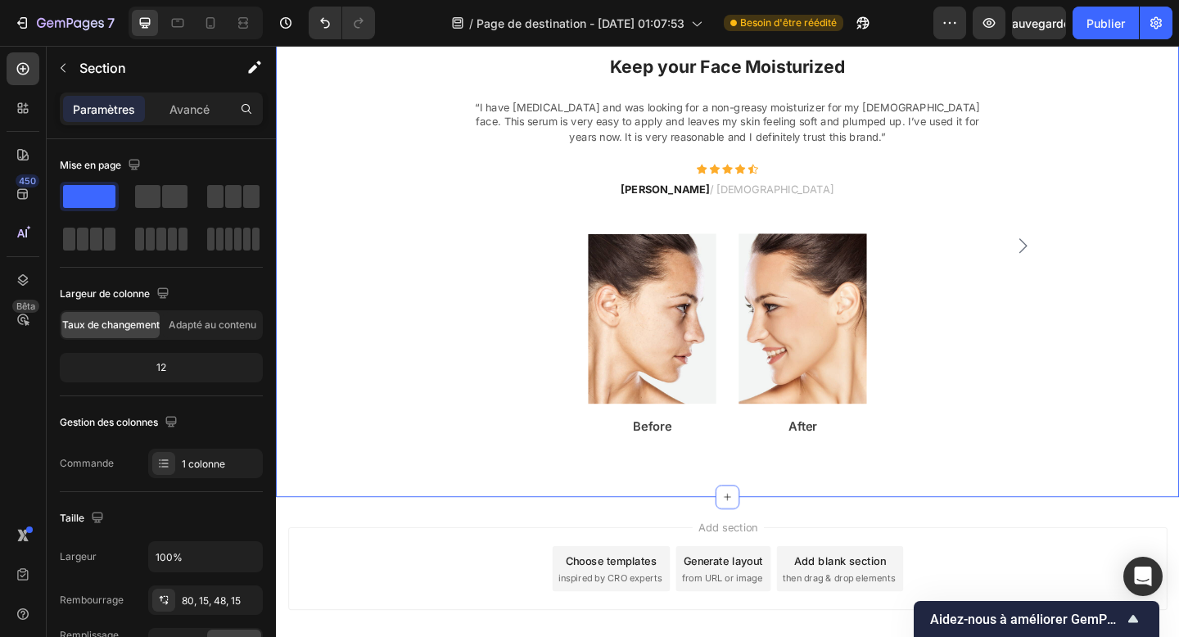
scroll to position [2826, 0]
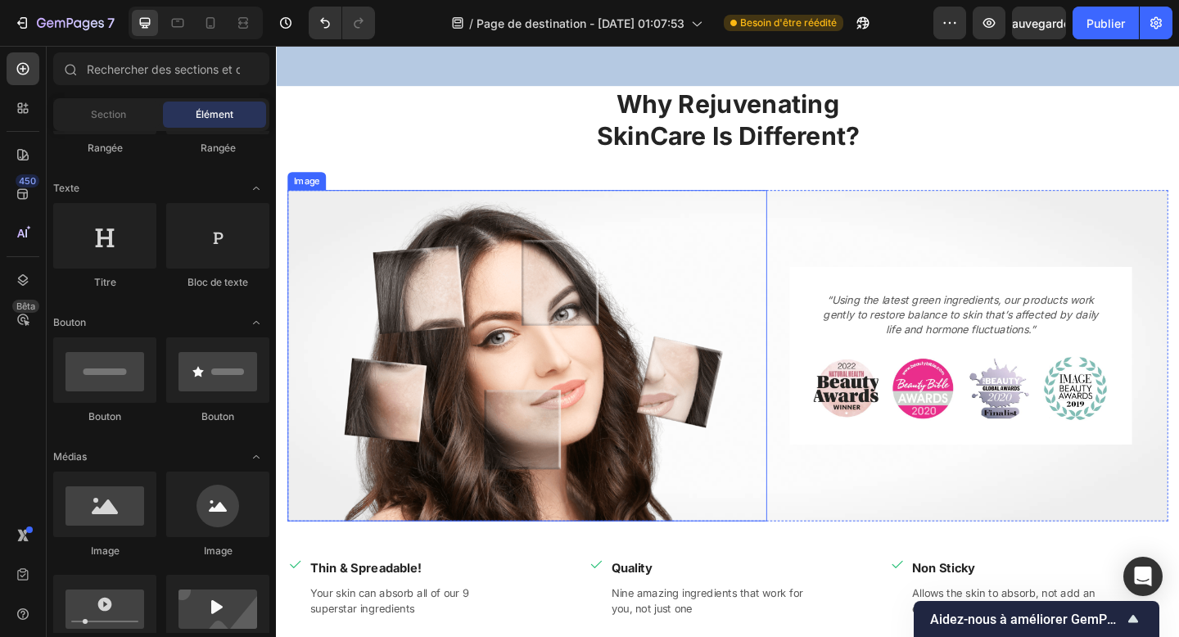
scroll to position [1136, 0]
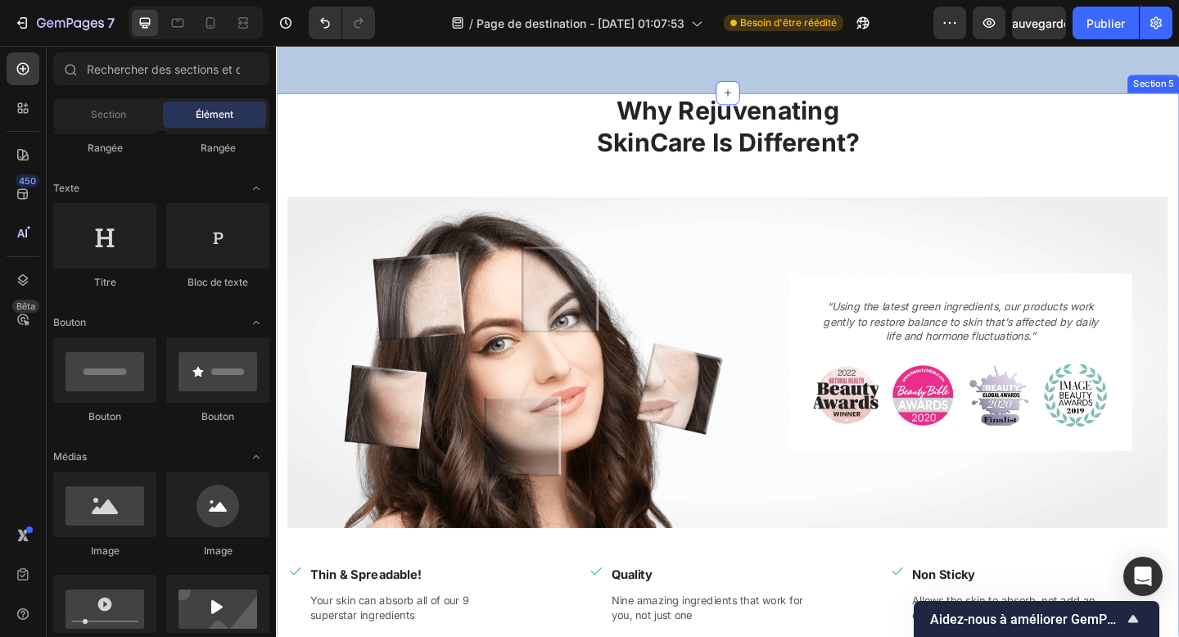
click at [426, 193] on div "Why Rejuvenating SkinCare Is Different? Heading Row Image “Using the latest gre…" at bounding box center [767, 441] width 958 height 689
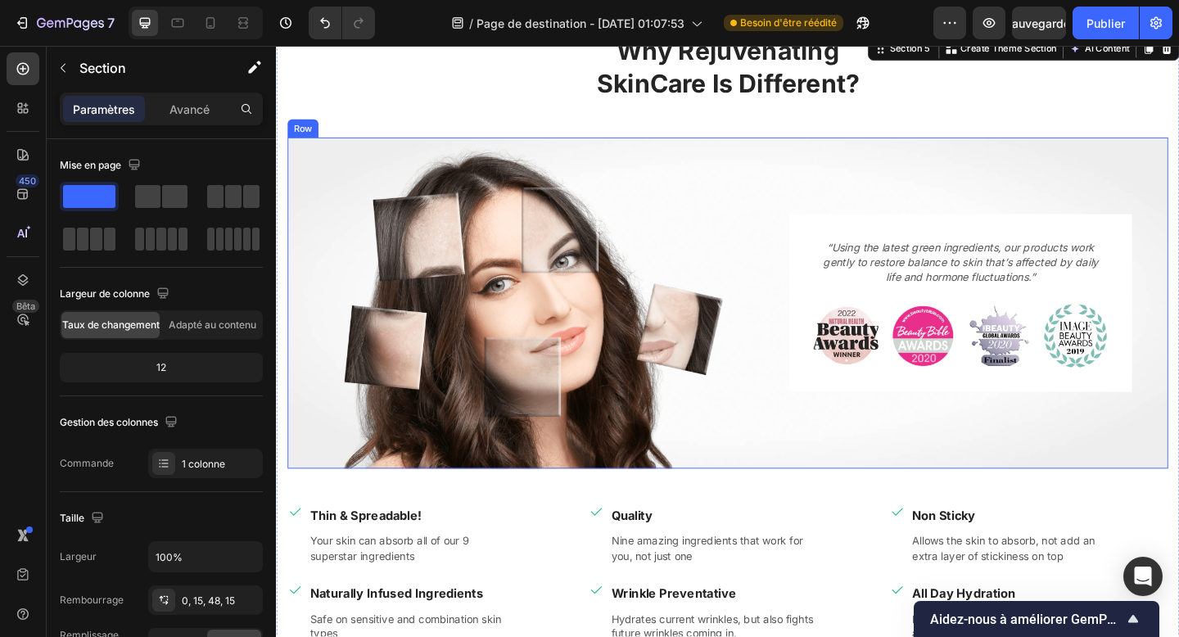
scroll to position [1211, 0]
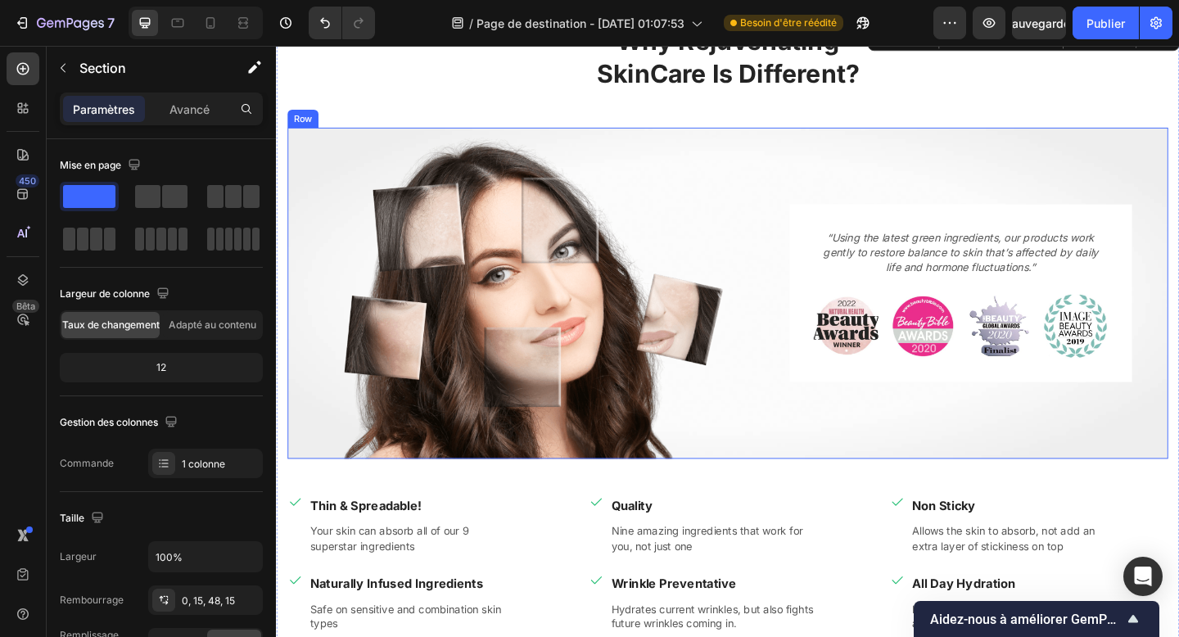
click at [752, 66] on p "Why Rejuvenating SkinCare Is Different?" at bounding box center [767, 59] width 955 height 70
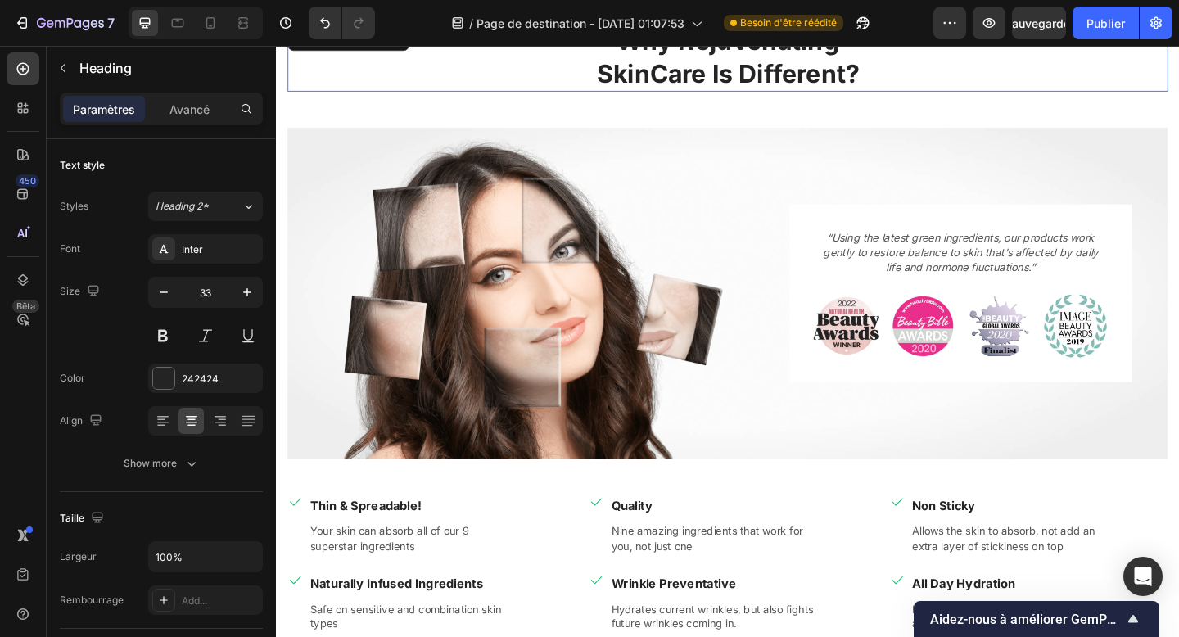
scroll to position [1139, 0]
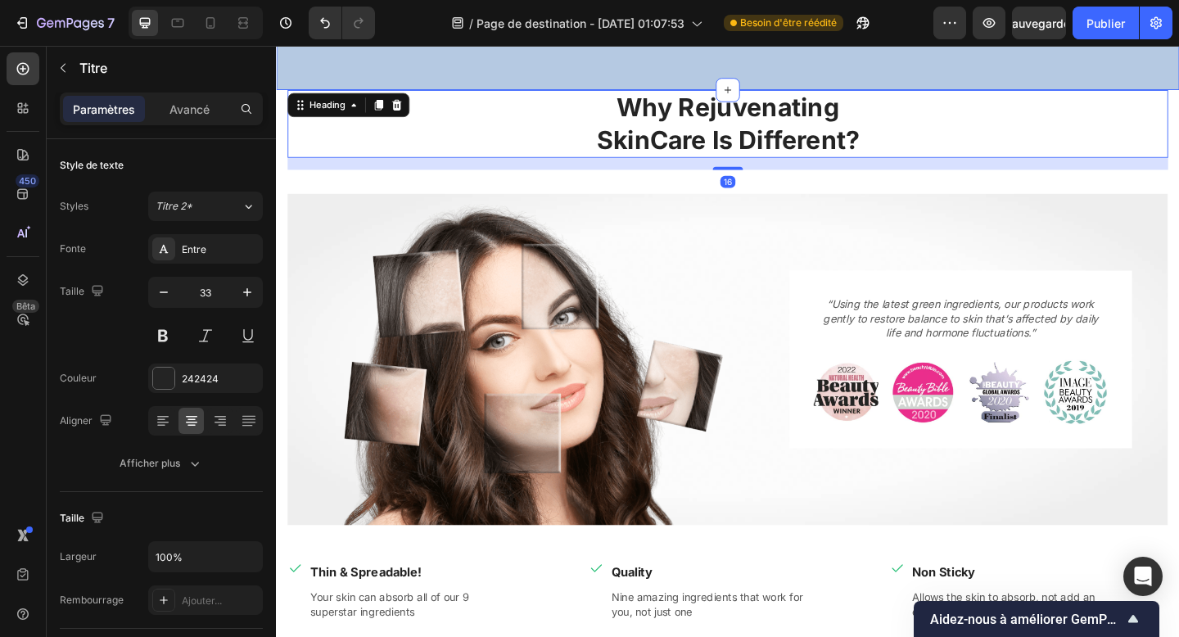
click at [736, 67] on div "Image Free Delivery Text block Complete order 48h Text block Row Image Internat…" at bounding box center [767, 13] width 983 height 162
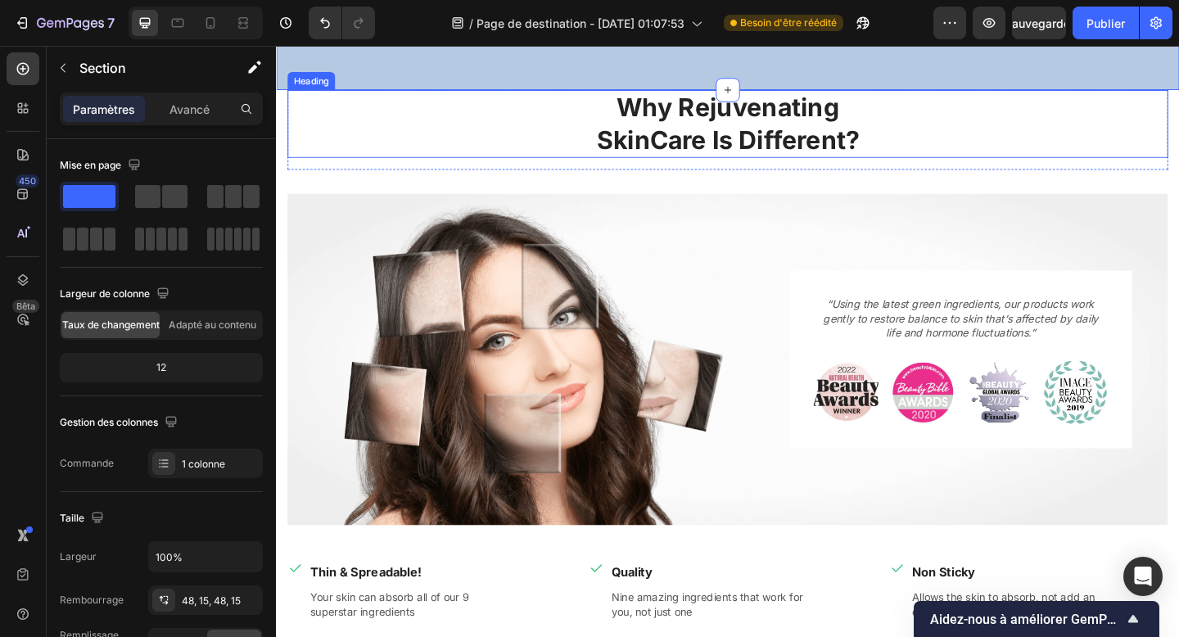
click at [703, 107] on p "Why Rejuvenating SkinCare Is Different?" at bounding box center [767, 131] width 955 height 70
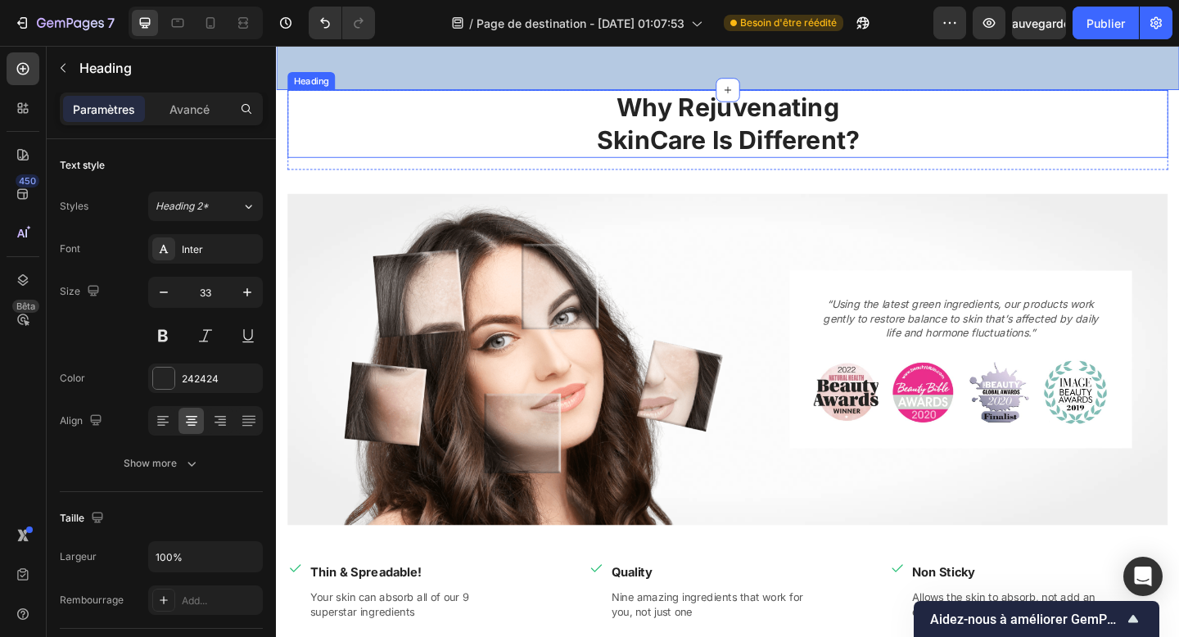
click at [703, 107] on p "Why Rejuvenating SkinCare Is Different?" at bounding box center [767, 131] width 955 height 70
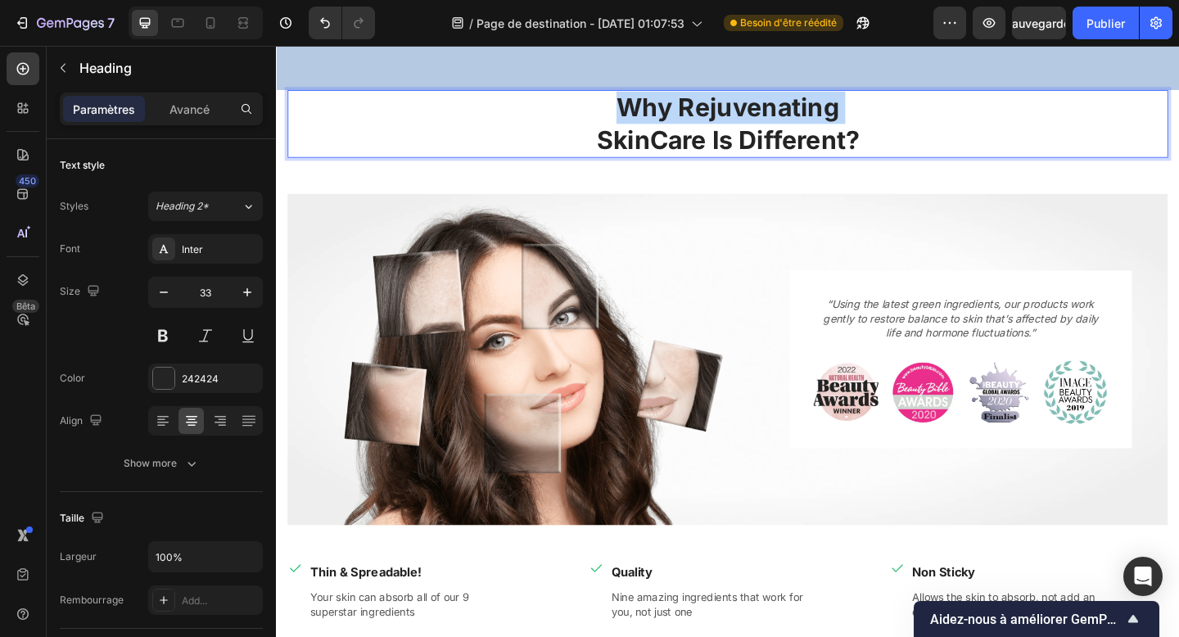
click at [703, 107] on p "Why Rejuvenating SkinCare Is Different?" at bounding box center [767, 131] width 955 height 70
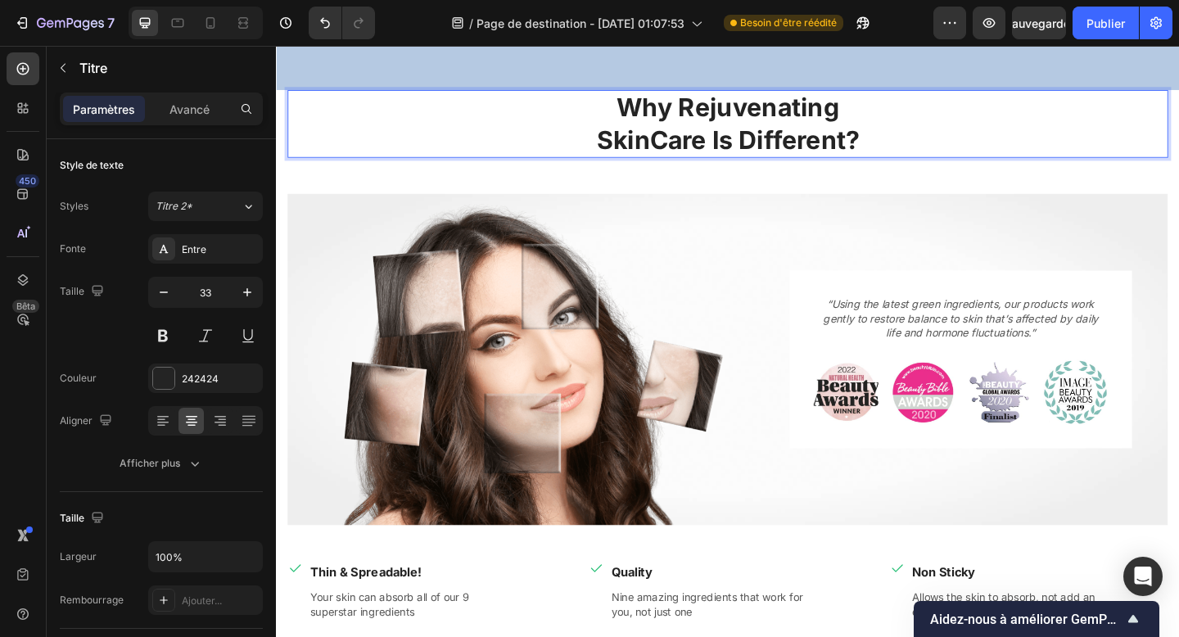
click at [921, 137] on p "Why Rejuvenating SkinCare Is Different?" at bounding box center [767, 131] width 955 height 70
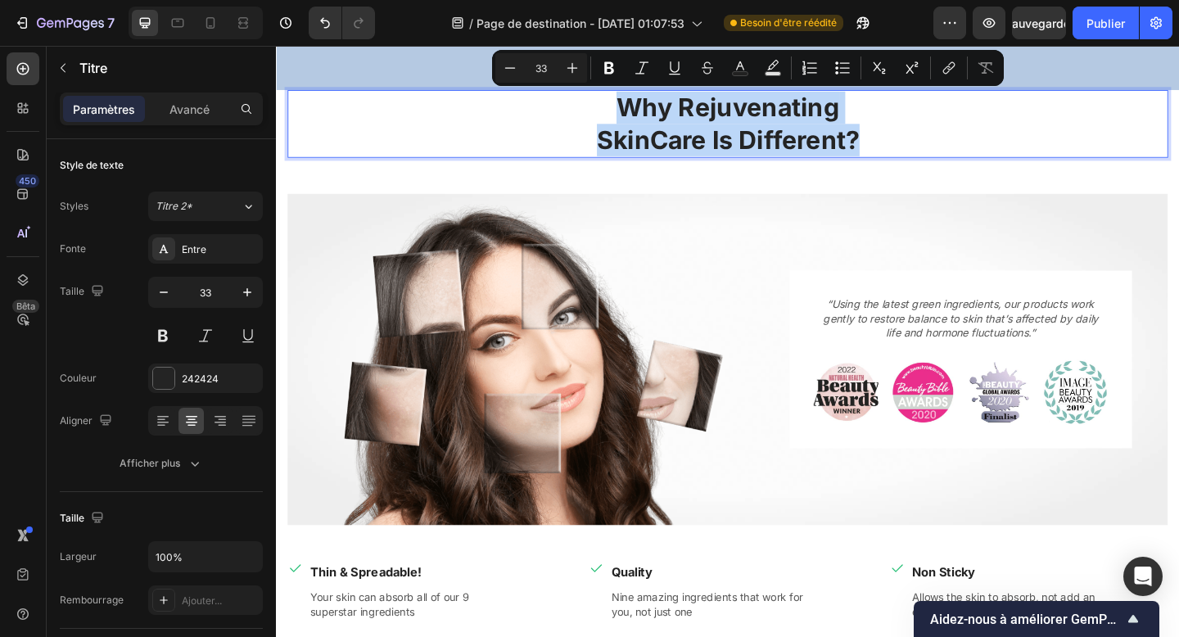
drag, startPoint x: 946, startPoint y: 151, endPoint x: 593, endPoint y: 115, distance: 354.8
click at [593, 115] on p "Why Rejuvenating SkinCare Is Different?" at bounding box center [767, 131] width 955 height 70
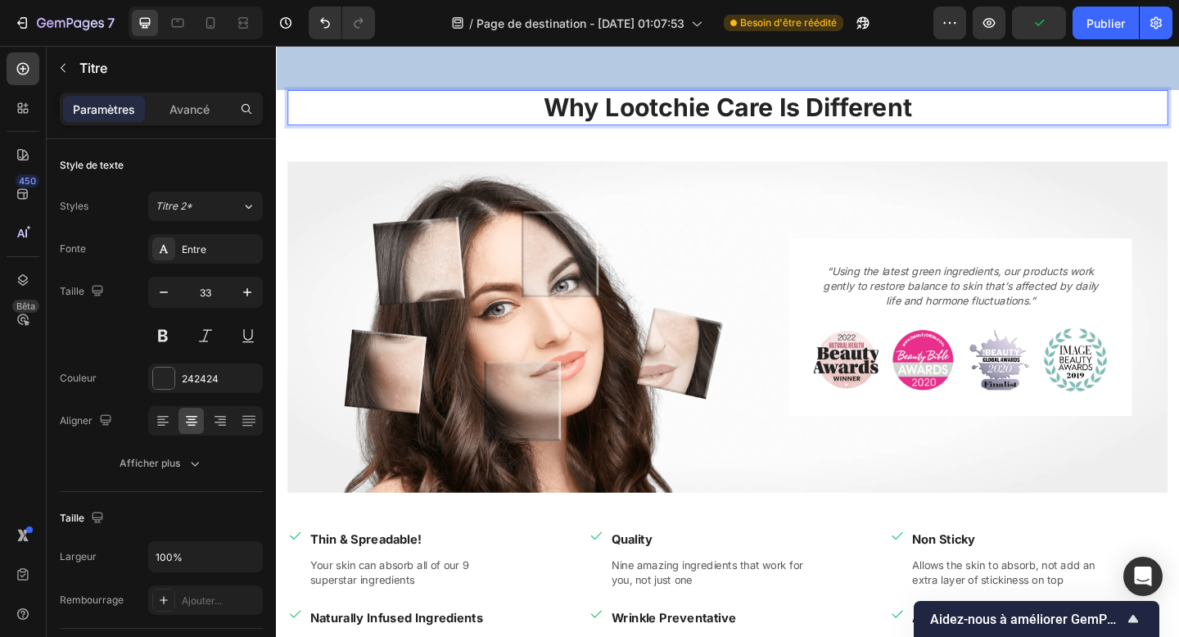
click at [634, 108] on p "Why Lootchie Care Is Different" at bounding box center [767, 113] width 955 height 35
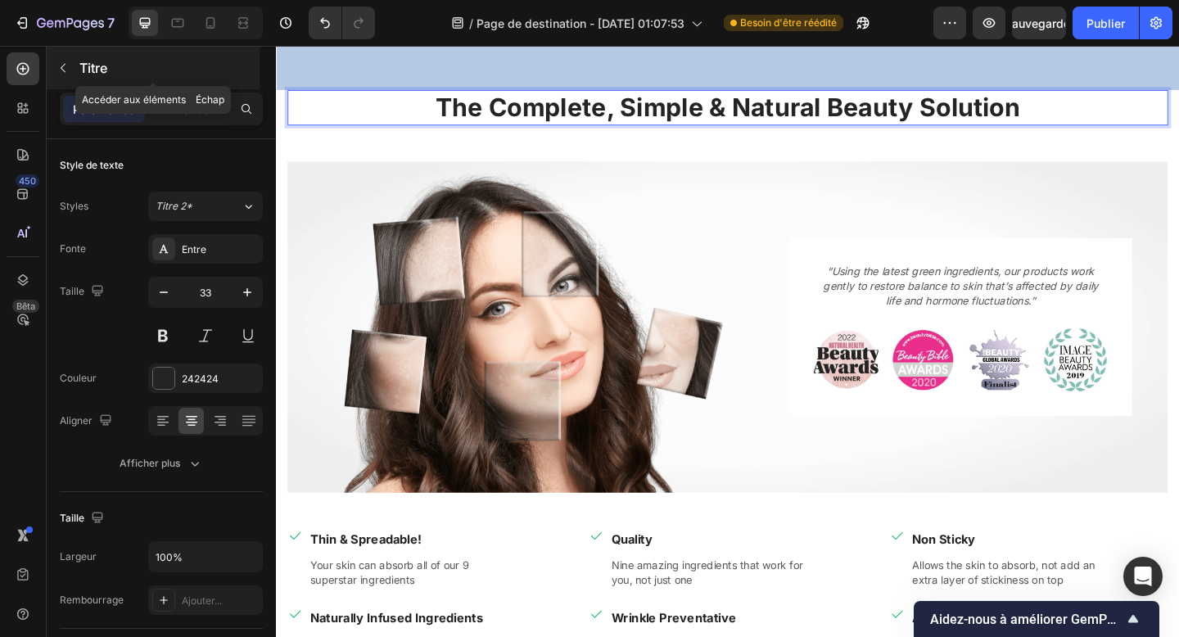
click at [100, 67] on font "Titre" at bounding box center [93, 68] width 28 height 16
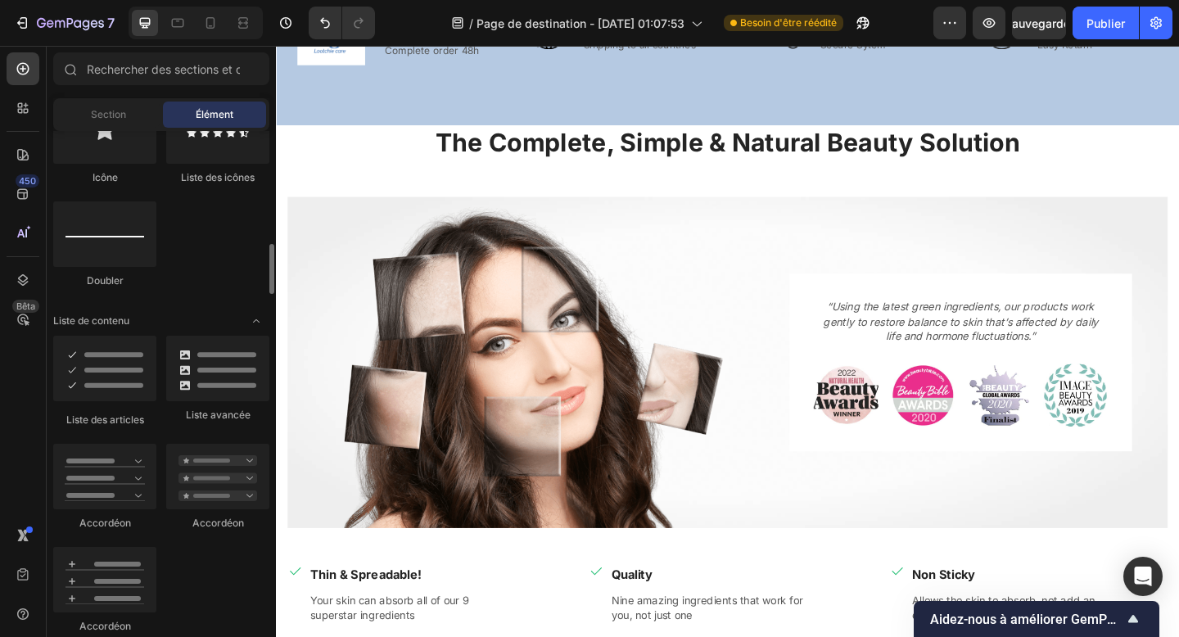
scroll to position [1149, 0]
click at [106, 381] on div at bounding box center [104, 371] width 103 height 66
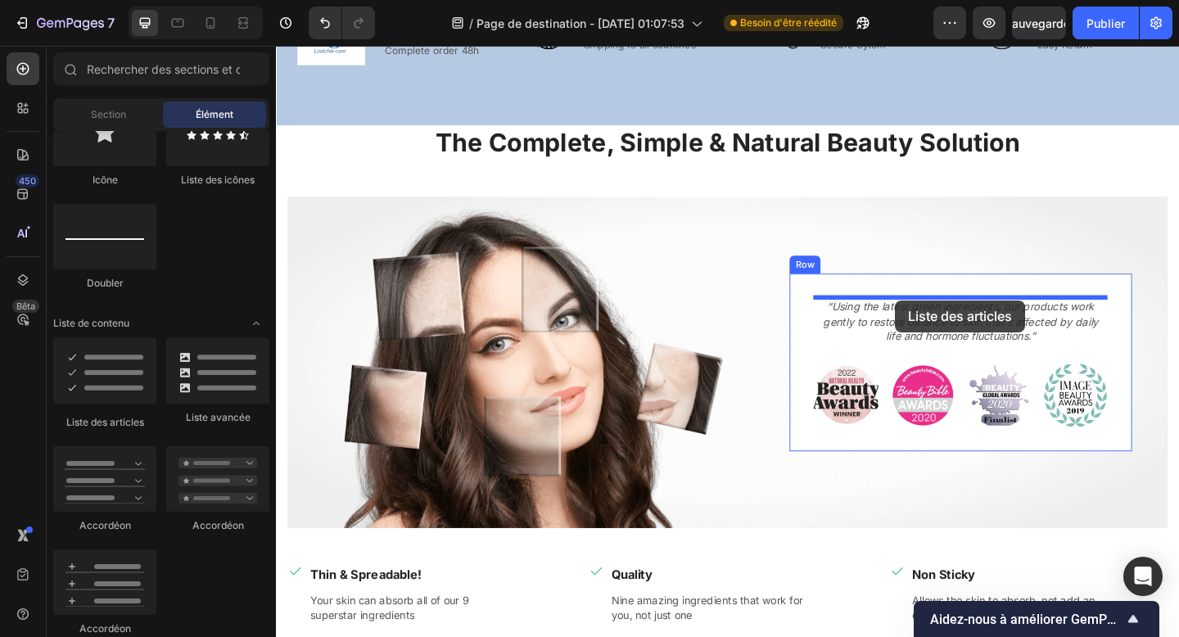
drag, startPoint x: 382, startPoint y: 427, endPoint x: 949, endPoint y: 323, distance: 577.1
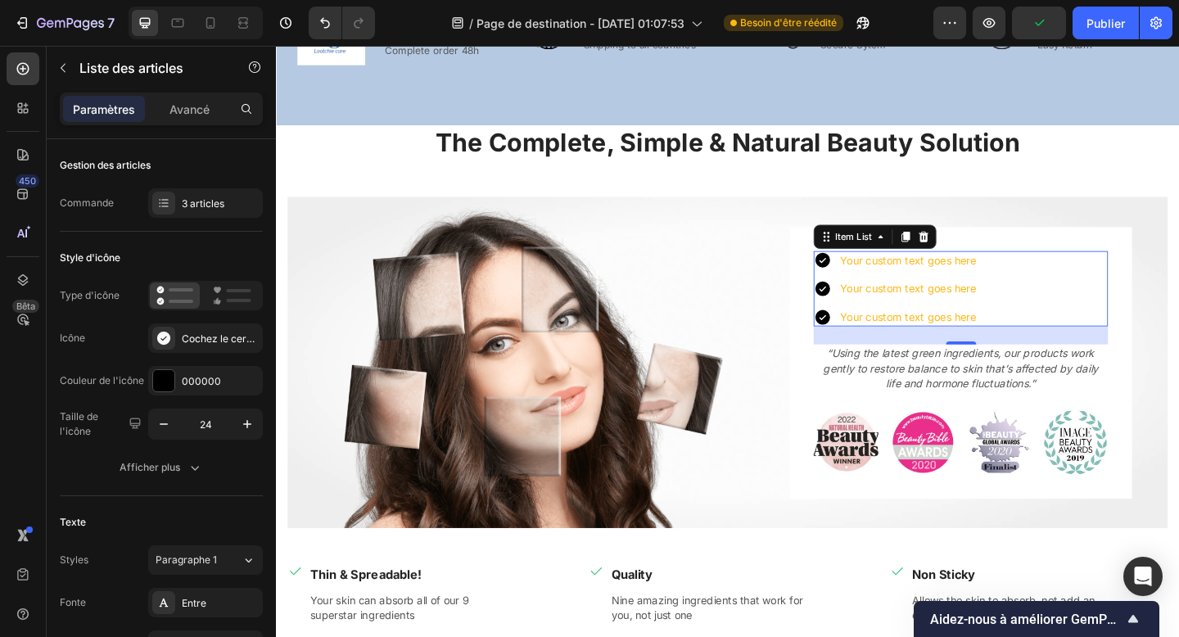
click at [962, 277] on div "Your custom text goes here" at bounding box center [963, 279] width 153 height 21
click at [962, 277] on p "Your custom text goes here" at bounding box center [963, 280] width 148 height 16
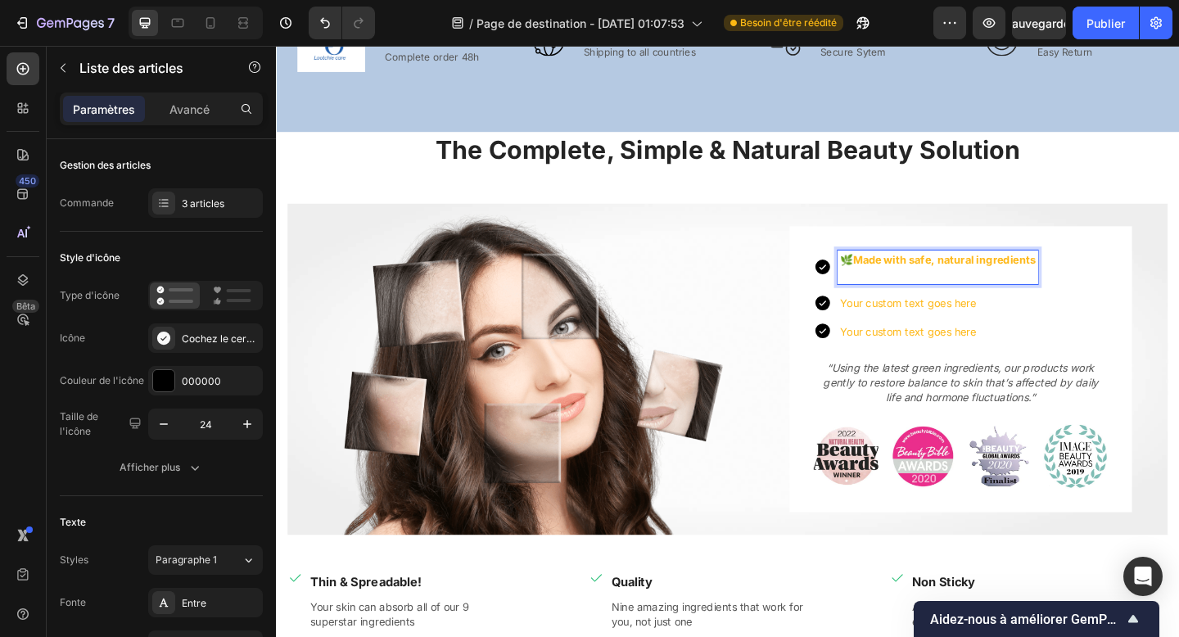
scroll to position [1101, 0]
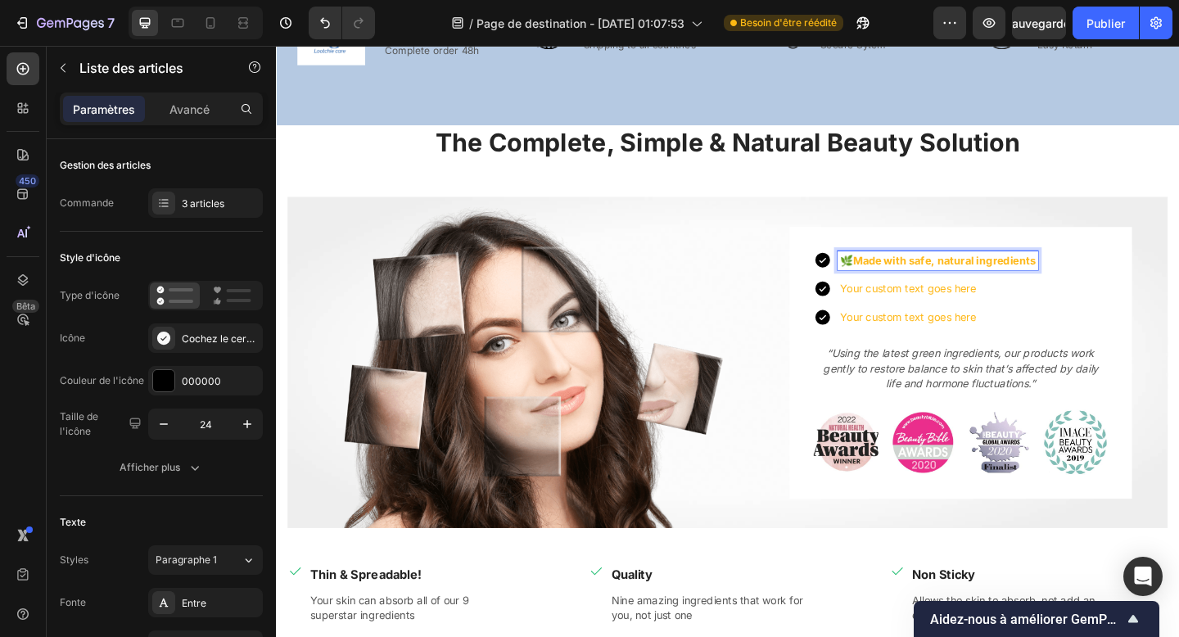
click at [921, 308] on p "Your custom text goes here" at bounding box center [995, 310] width 213 height 16
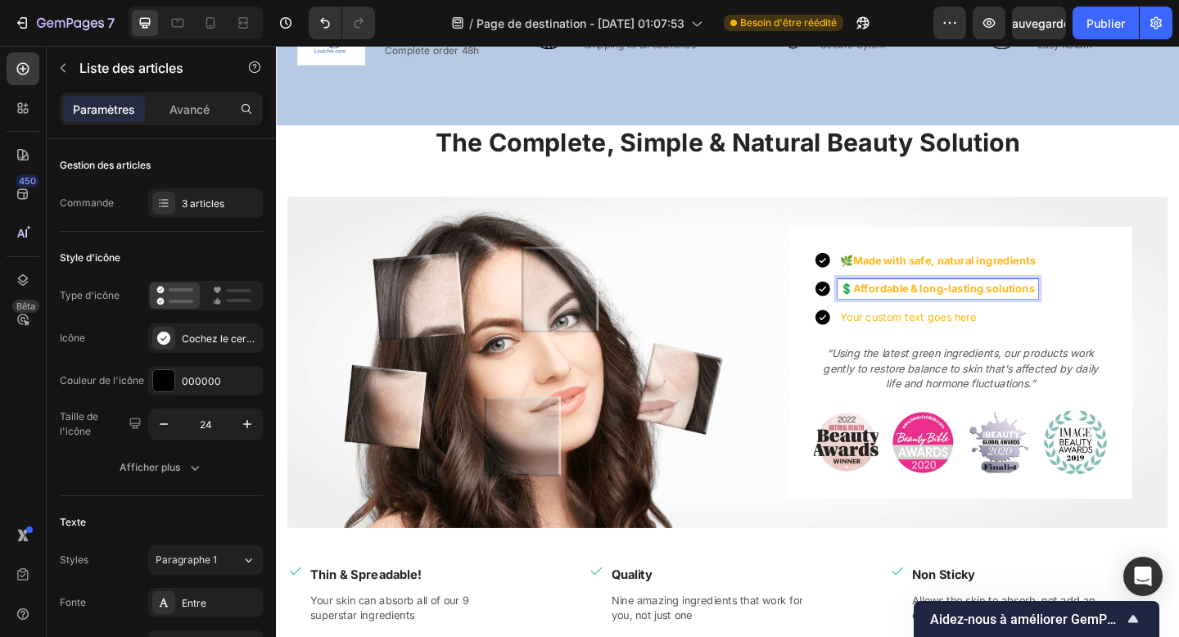
click at [908, 332] on div "Your custom text goes here" at bounding box center [996, 341] width 218 height 21
click at [917, 337] on p "Your custom text goes here" at bounding box center [995, 341] width 213 height 16
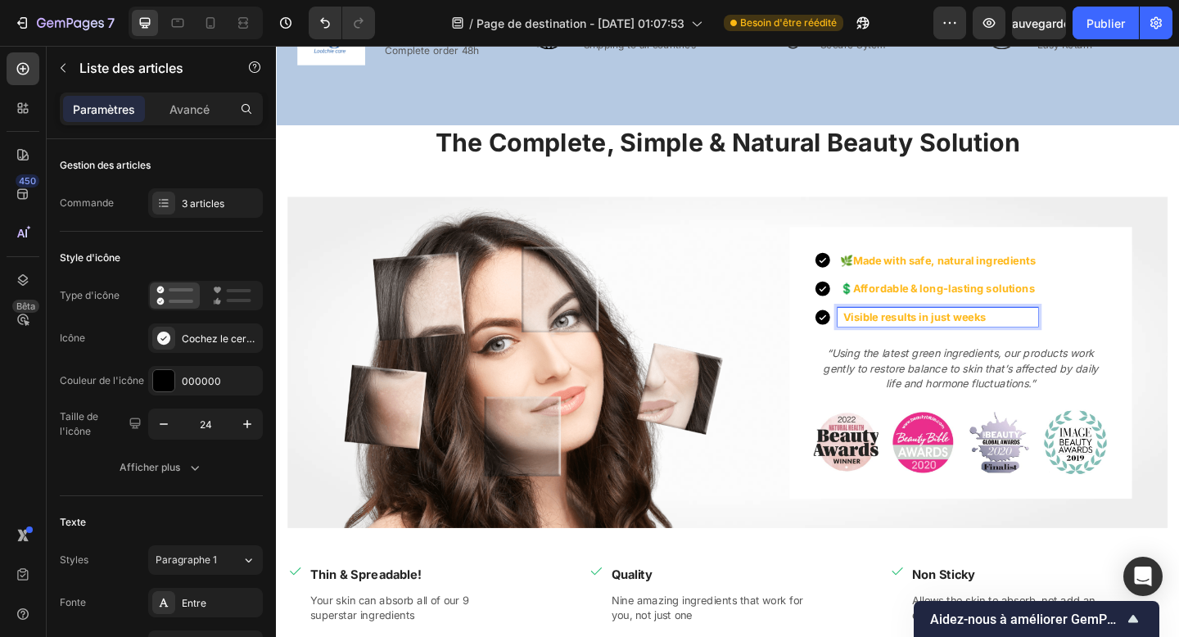
click at [899, 307] on p "💲 Affordable & long-lasting solutions" at bounding box center [995, 310] width 213 height 16
click at [901, 308] on p "💲 Affordable & long-lasting solutions" at bounding box center [995, 310] width 213 height 16
click at [903, 282] on p "🌿 Made with safe, natural ingredients" at bounding box center [995, 280] width 213 height 16
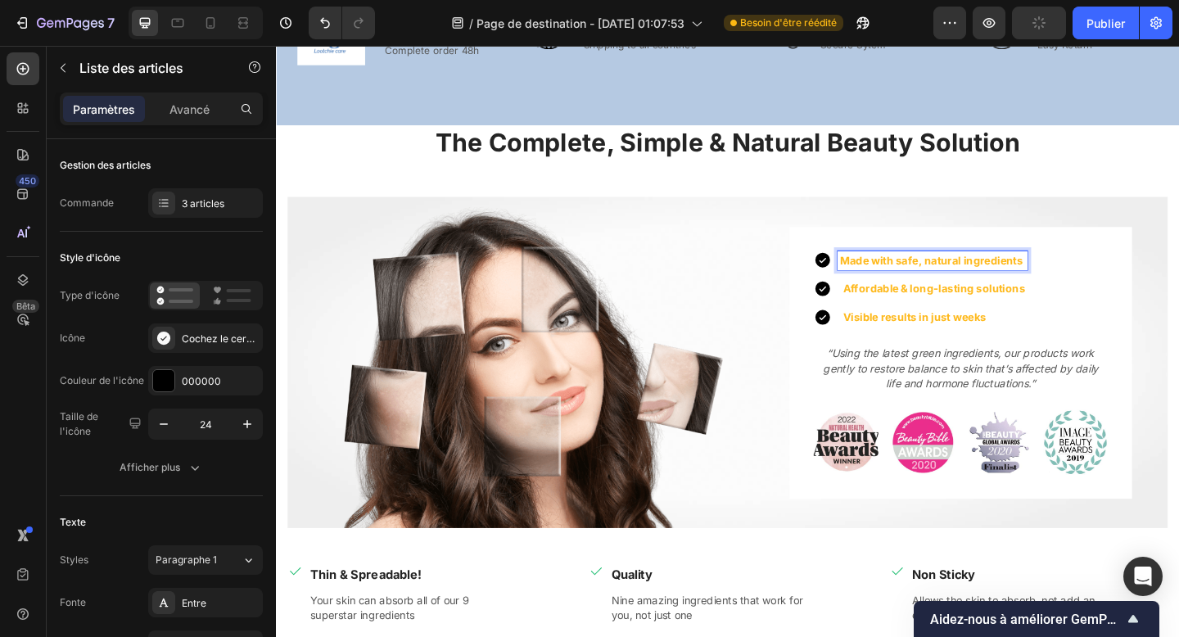
click at [903, 311] on strong "Affordable & long-lasting solutions" at bounding box center [992, 310] width 198 height 14
click at [895, 310] on strong "Affordable & long-lasting solutions" at bounding box center [992, 310] width 198 height 14
click at [899, 343] on strong "Visible results in just weeks" at bounding box center [971, 341] width 156 height 14
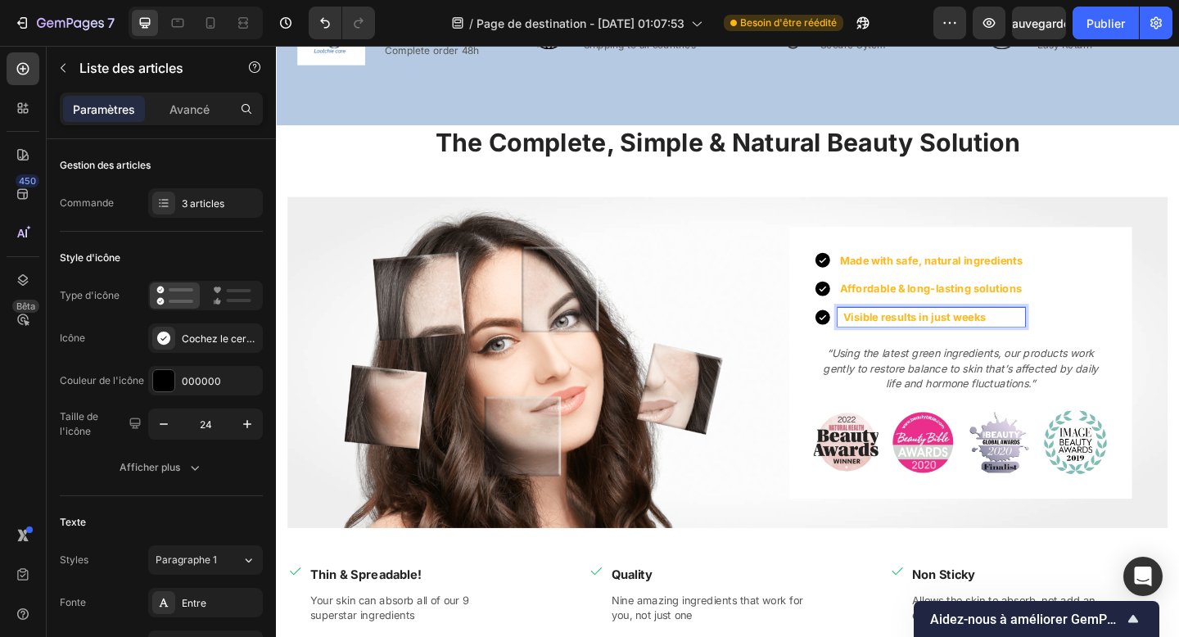
click at [898, 343] on strong "Visible results in just weeks" at bounding box center [971, 341] width 156 height 14
click at [1125, 298] on div "Made with safe, natural ingredients Affordable & long-lasting solutions Visible…" at bounding box center [1021, 310] width 320 height 83
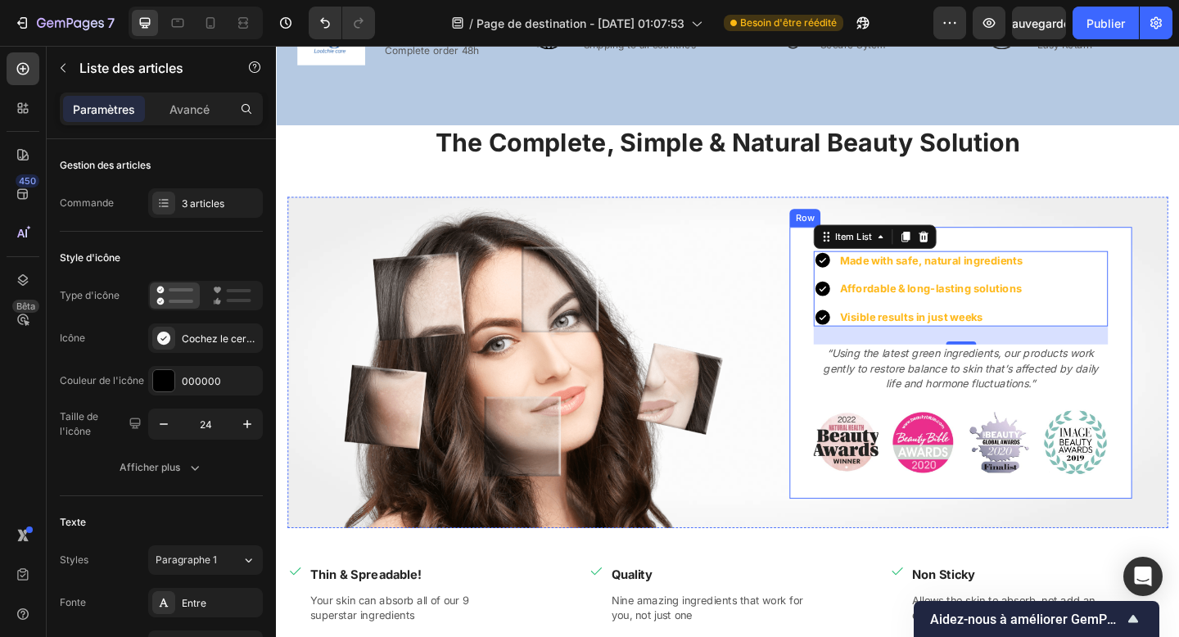
drag, startPoint x: 917, startPoint y: 251, endPoint x: 996, endPoint y: 424, distance: 190.2
click at [996, 424] on div "Made with safe, natural ingredients Affordable & long-lasting solutions Visible…" at bounding box center [1021, 397] width 320 height 256
click at [997, 407] on p "“Using the latest green ingredients, our products work gently to restore balanc…" at bounding box center [1020, 397] width 317 height 48
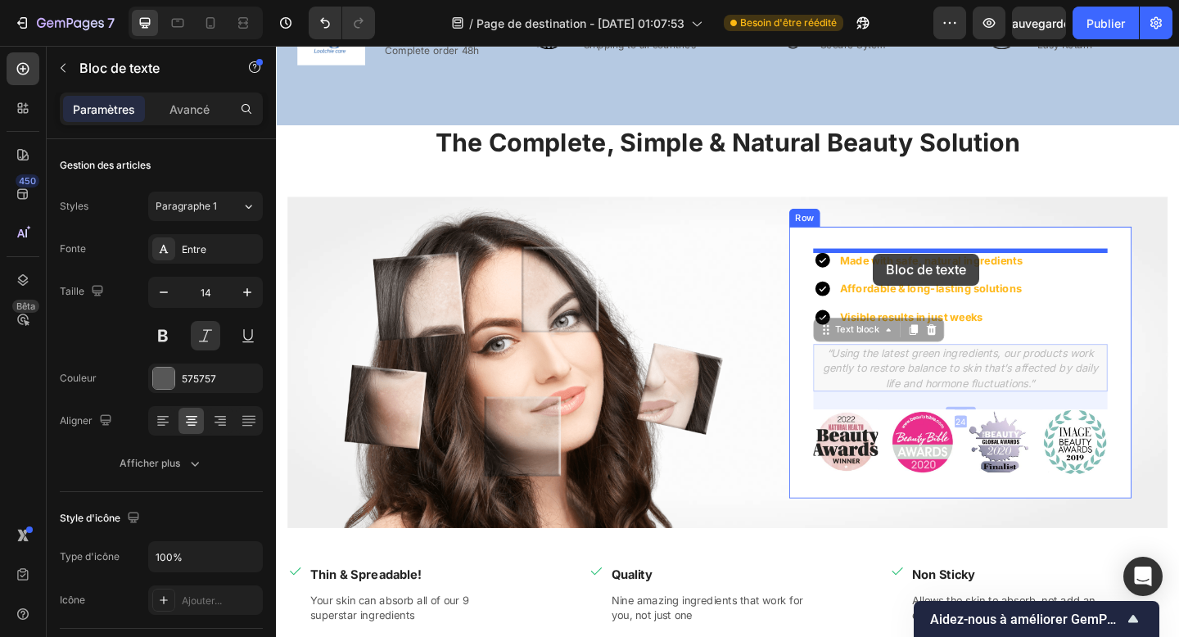
drag, startPoint x: 906, startPoint y: 358, endPoint x: 926, endPoint y: 272, distance: 88.2
click at [926, 272] on div "Header Image Free Delivery Text block Complete order 48h Text block Row Image I…" at bounding box center [767, 523] width 983 height 3157
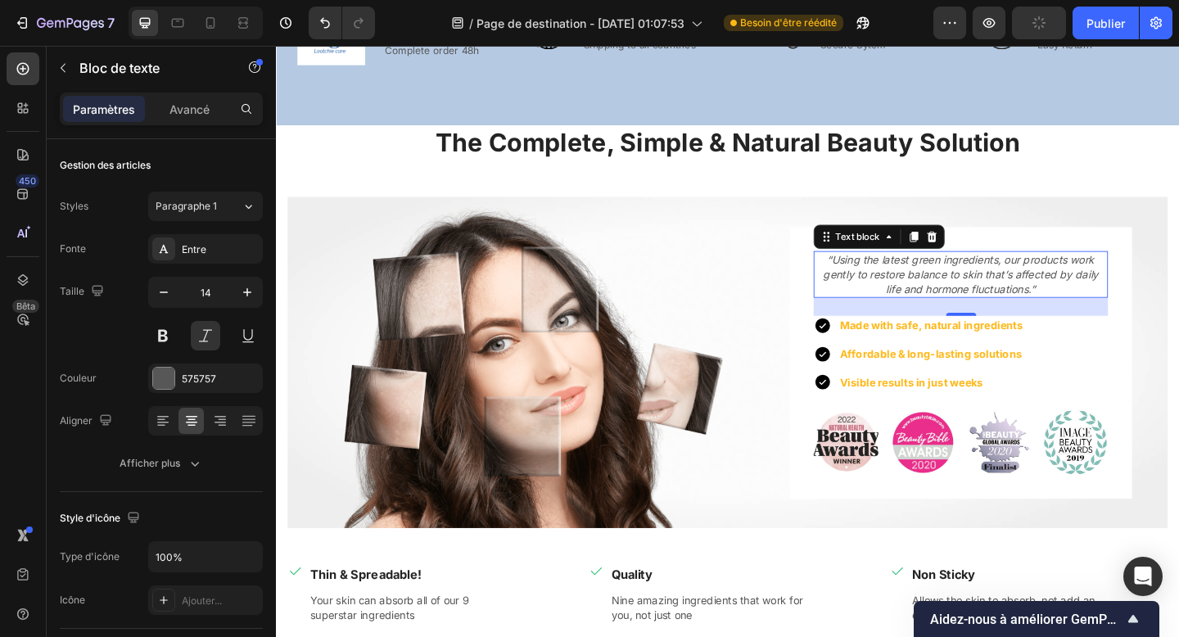
click at [939, 287] on p "“Using the latest green ingredients, our products work gently to restore balanc…" at bounding box center [1020, 295] width 317 height 48
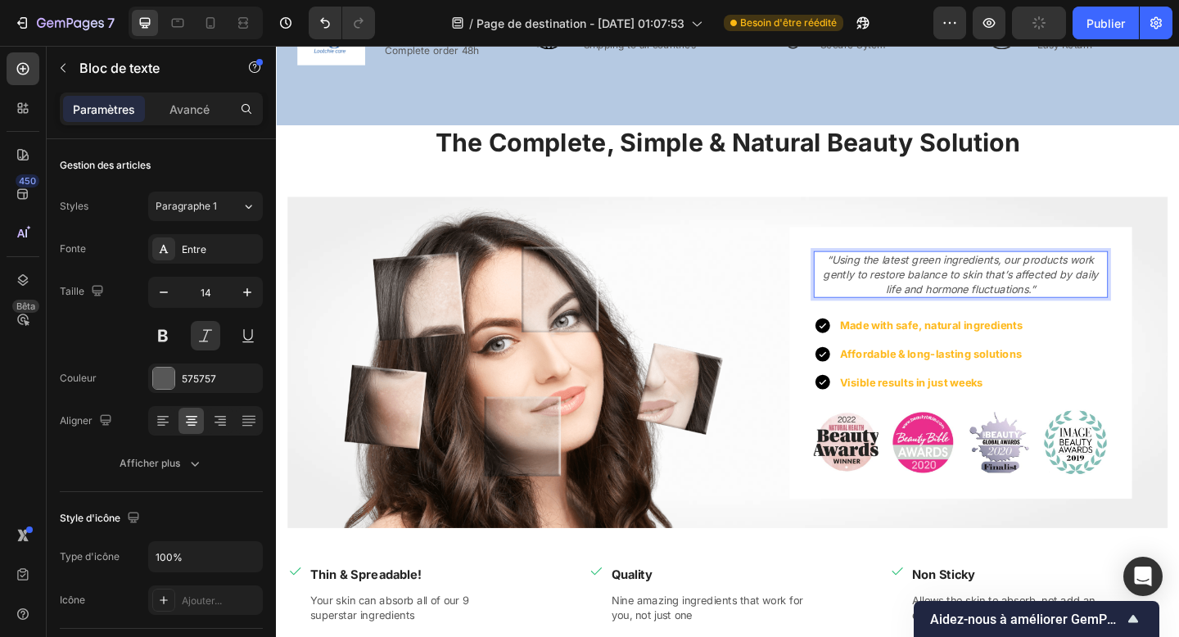
click at [939, 287] on p "“Using the latest green ingredients, our products work gently to restore balanc…" at bounding box center [1020, 295] width 317 height 48
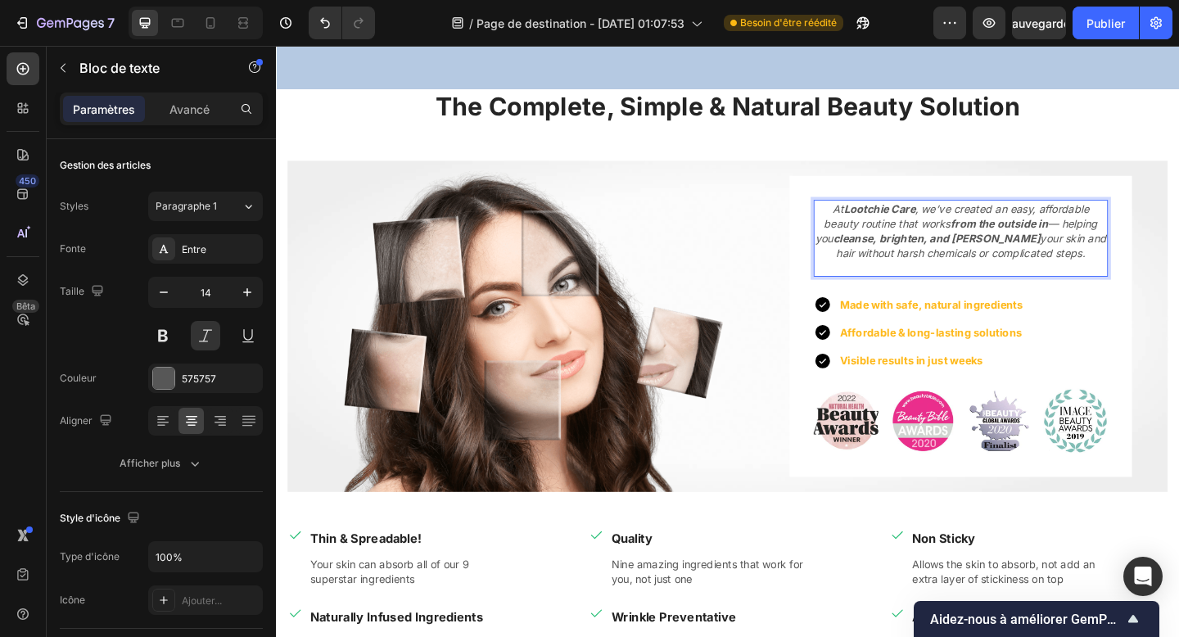
scroll to position [1143, 0]
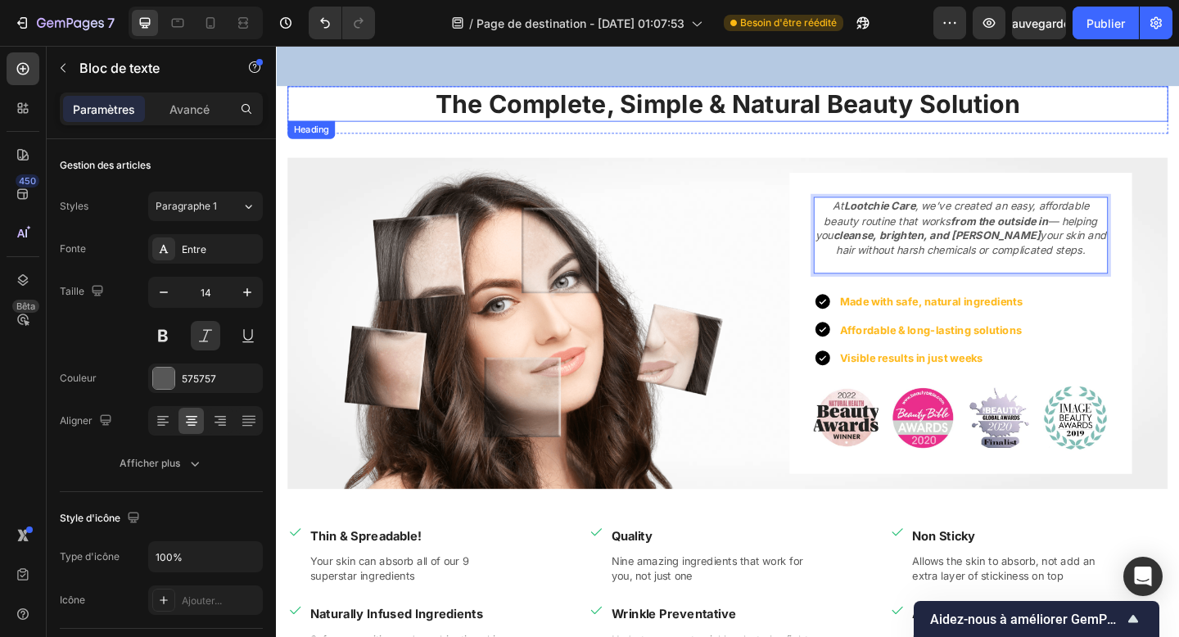
click at [1087, 125] on p "The Complete, Simple & Natural Beauty Solution" at bounding box center [767, 109] width 955 height 35
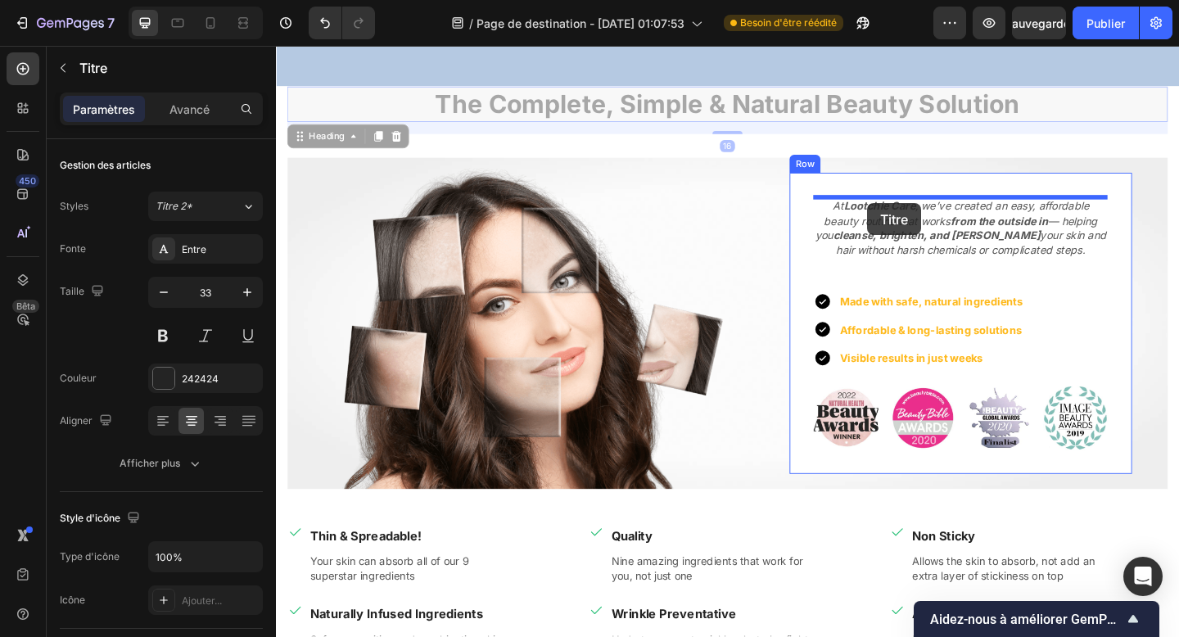
drag, startPoint x: 319, startPoint y: 144, endPoint x: 919, endPoint y: 217, distance: 604.0
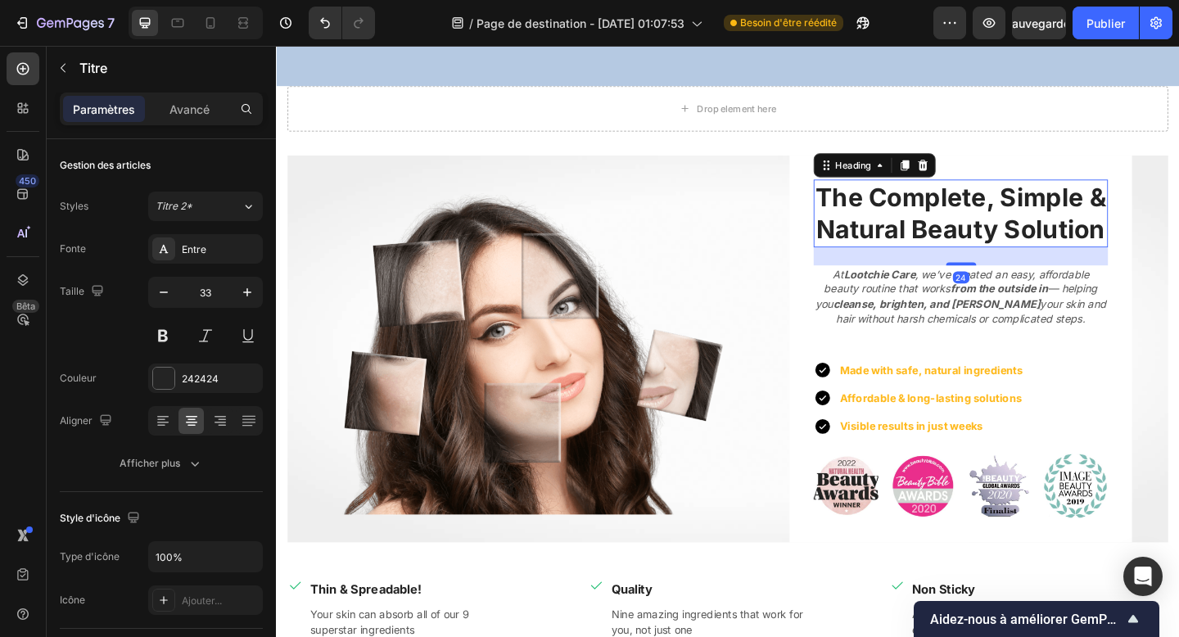
click at [919, 217] on h2 "The Complete, Simple & Natural Beauty Solution" at bounding box center [1021, 229] width 320 height 74
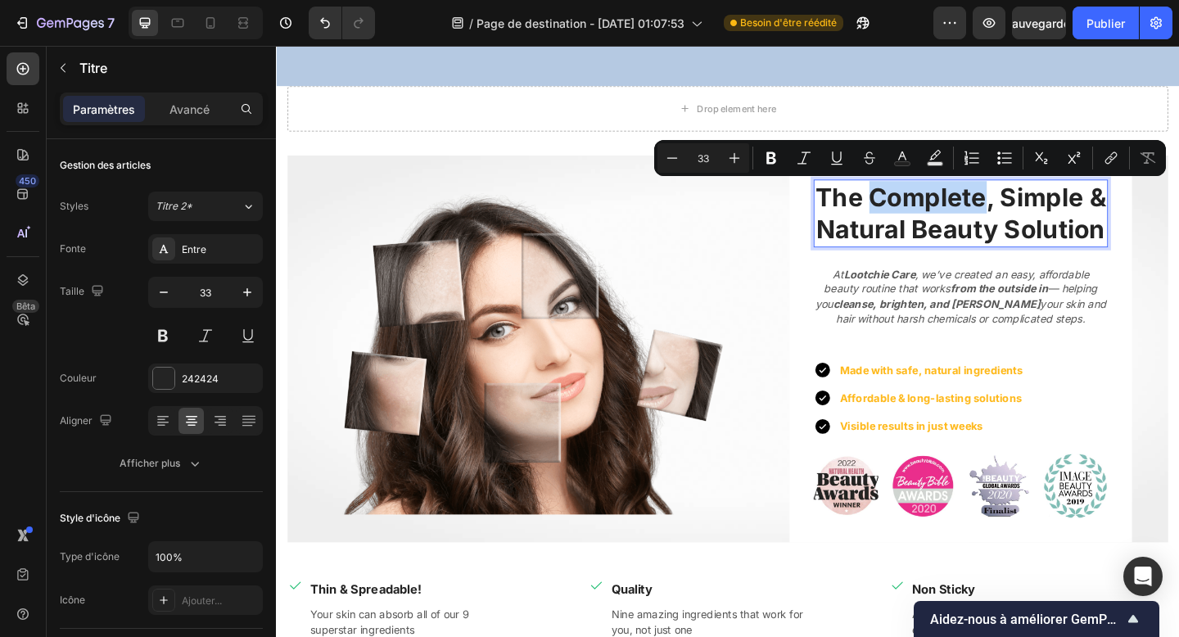
click at [919, 217] on p "The Complete, Simple & Natural Beauty Solution" at bounding box center [1020, 228] width 317 height 70
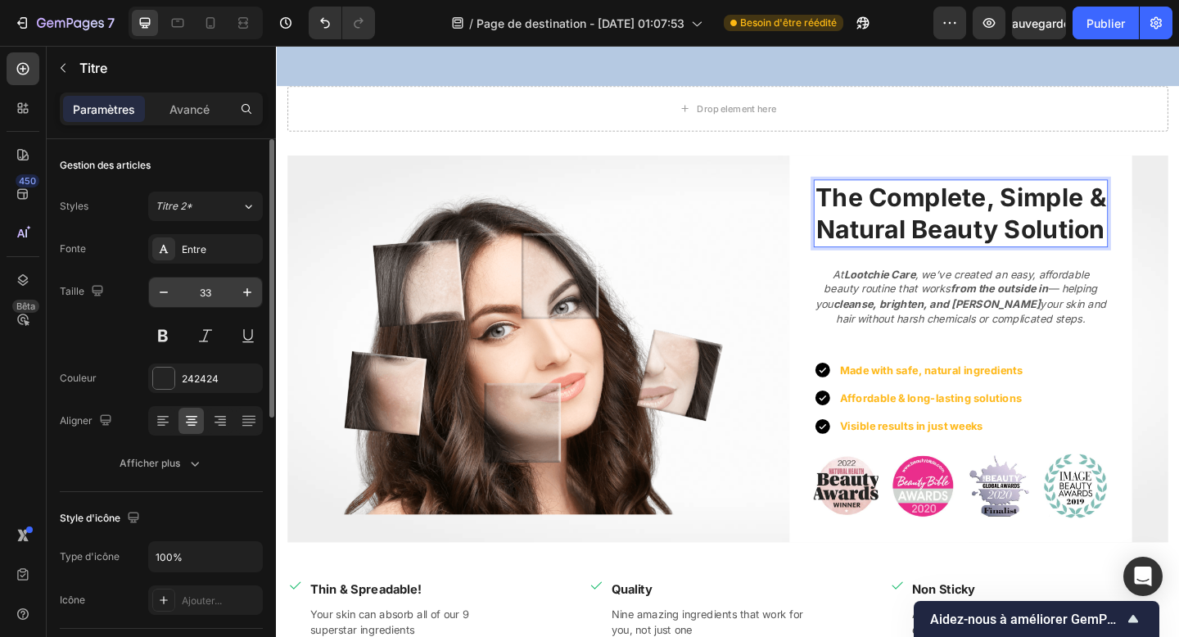
click at [196, 296] on input "33" at bounding box center [206, 292] width 54 height 29
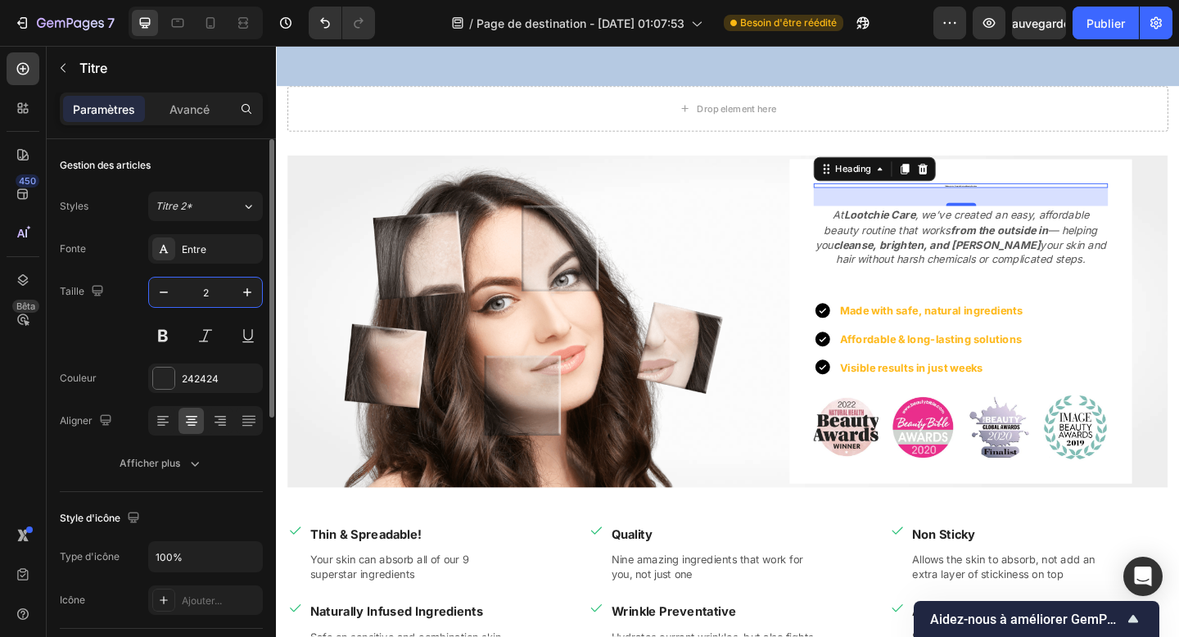
type input "25"
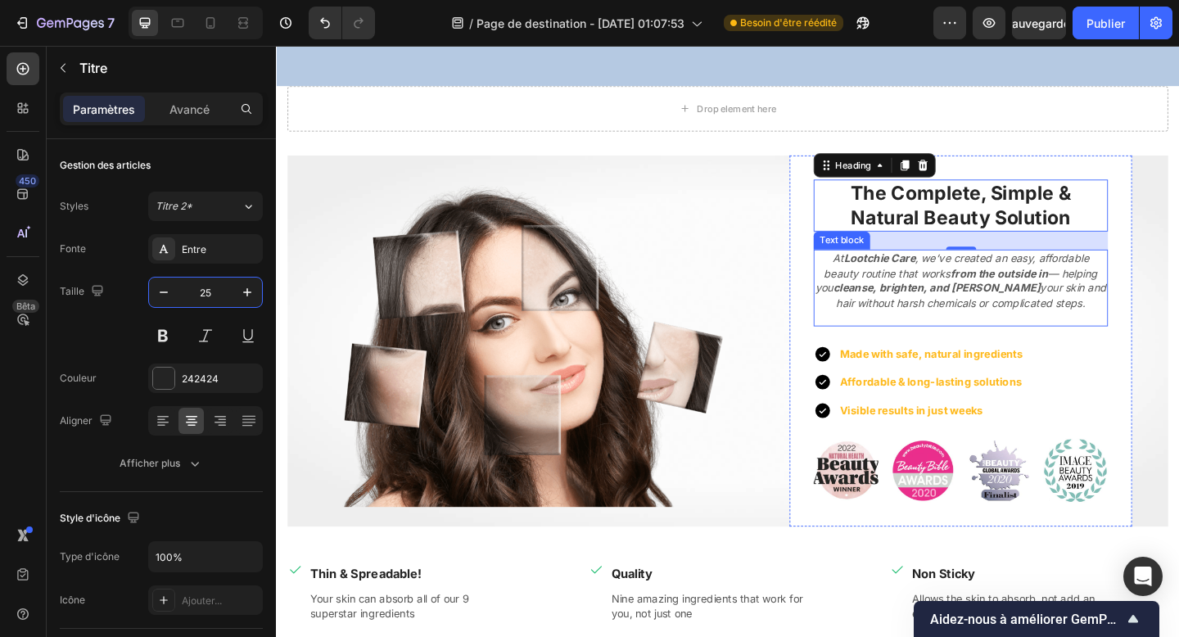
click at [951, 269] on p "At Lootchie Care , we’ve created an easy, affordable beauty routine that works …" at bounding box center [1020, 301] width 317 height 64
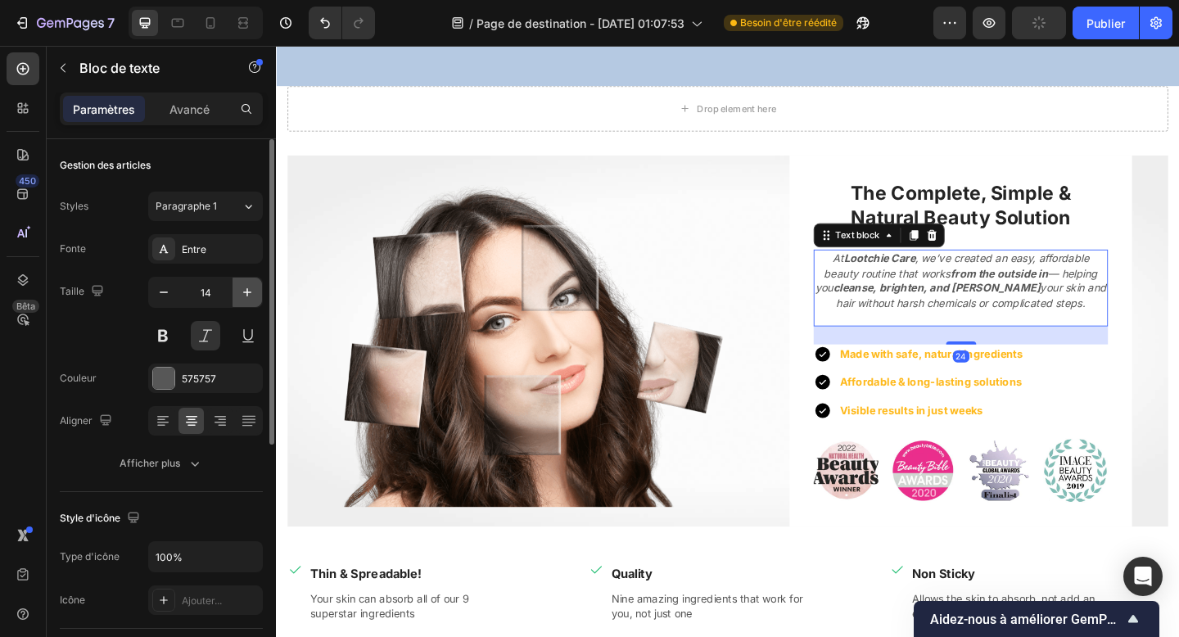
click at [243, 293] on icon "button" at bounding box center [247, 292] width 16 height 16
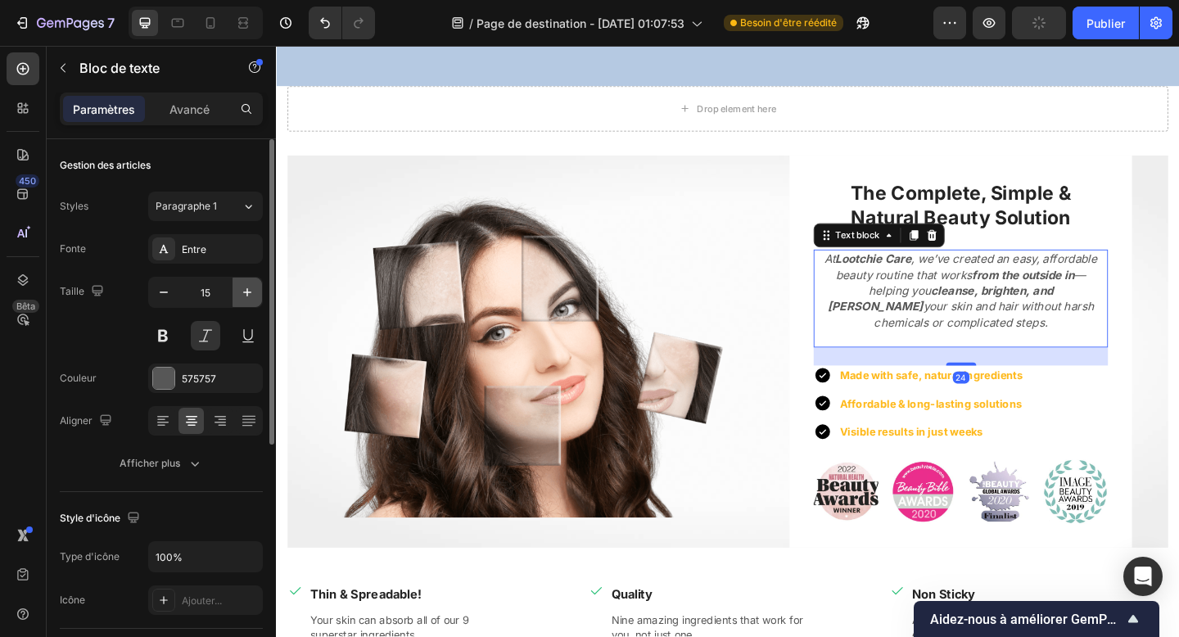
type input "16"
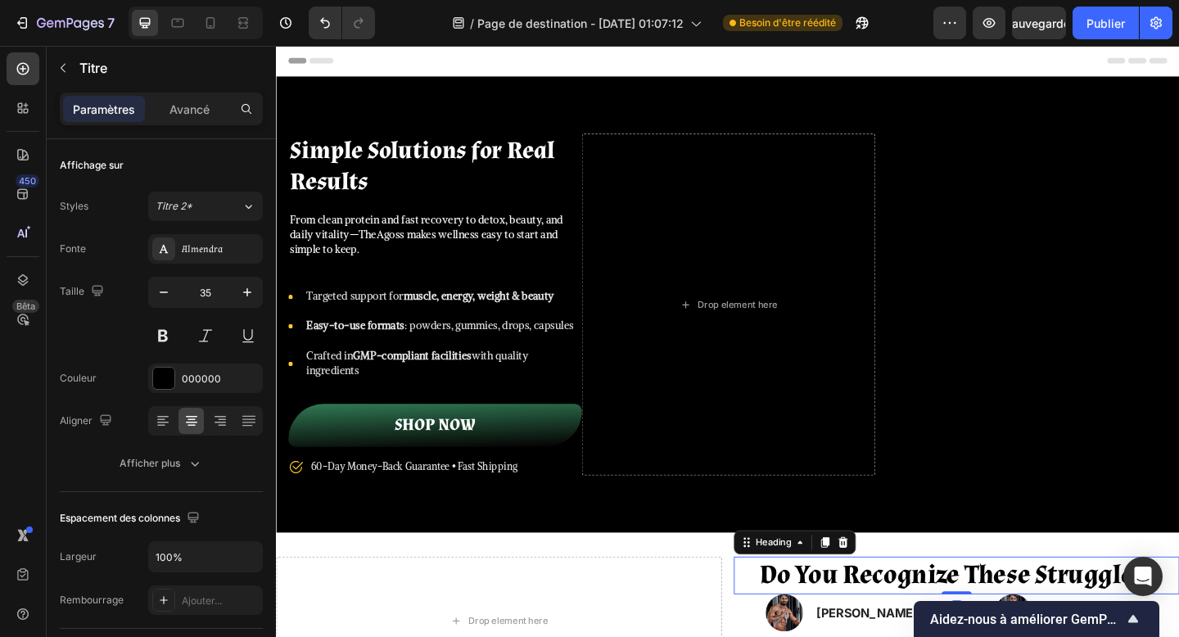
scroll to position [199, 0]
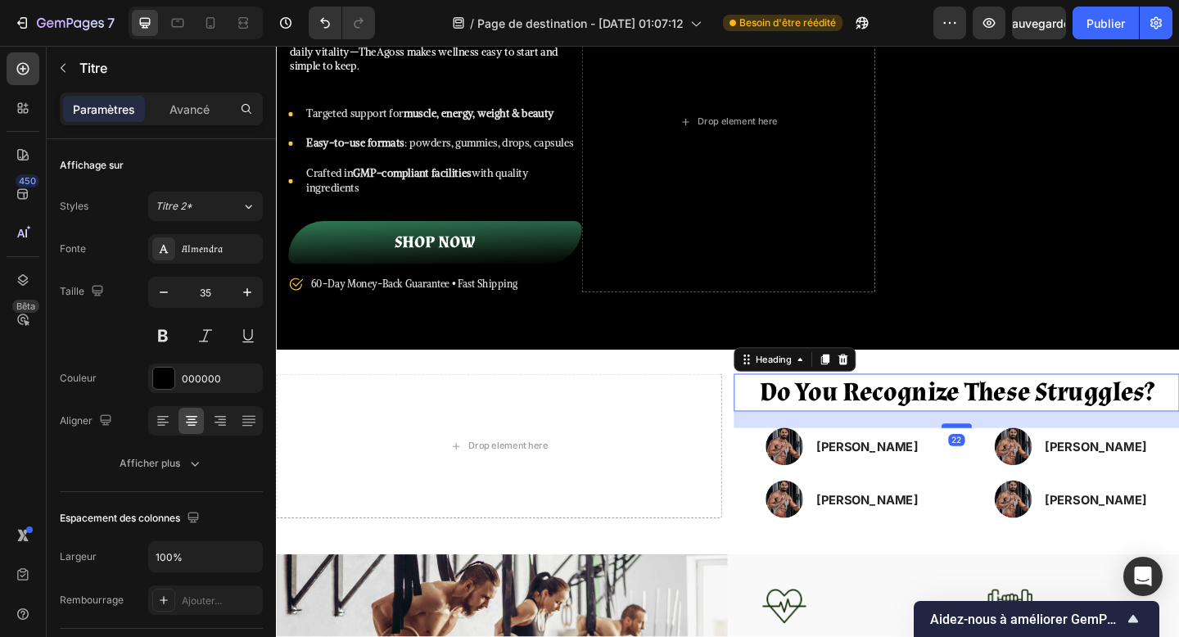
click at [1011, 459] on div at bounding box center [1016, 459] width 33 height 5
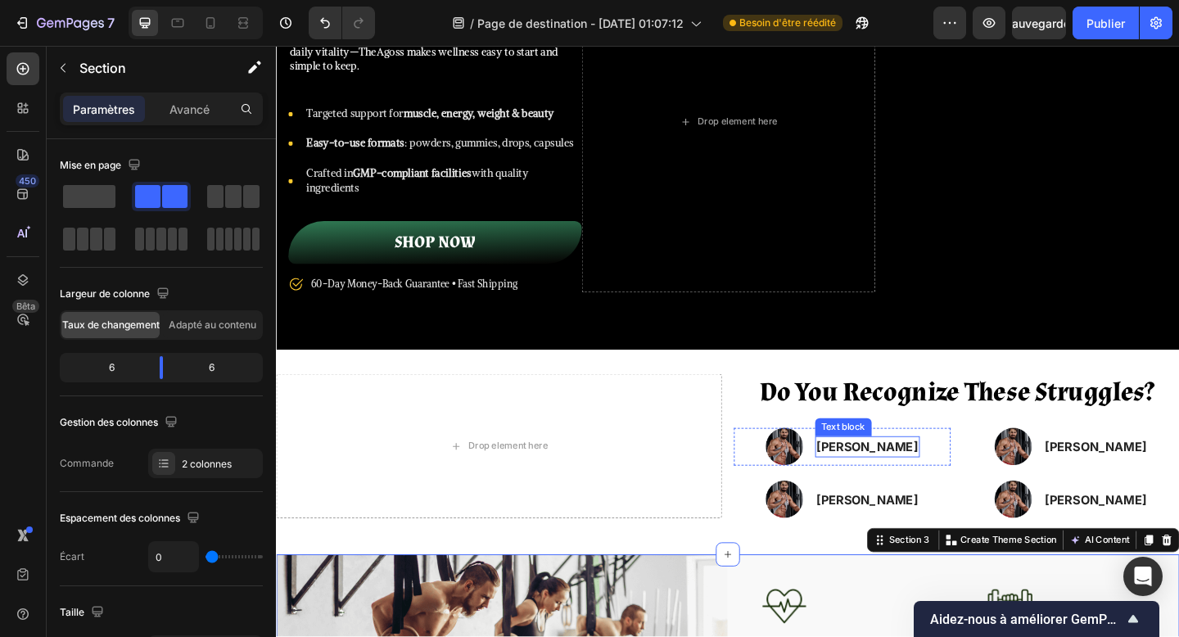
click at [895, 481] on p "Kary Matthington" at bounding box center [919, 483] width 111 height 20
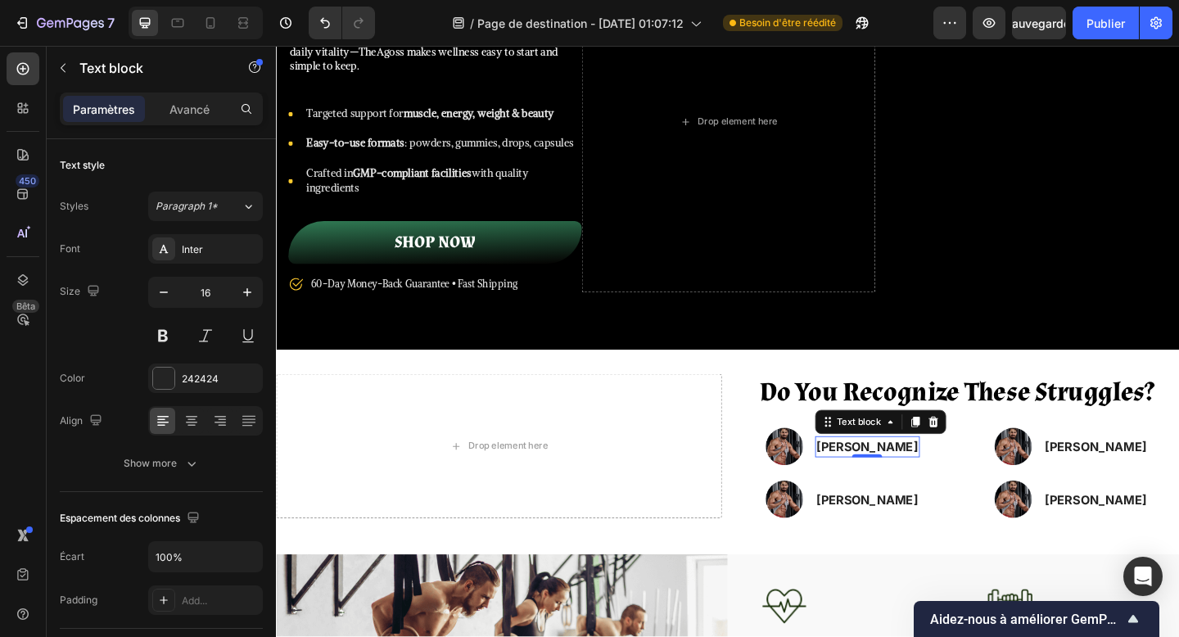
click at [895, 481] on p "Kary Matthington" at bounding box center [919, 483] width 111 height 20
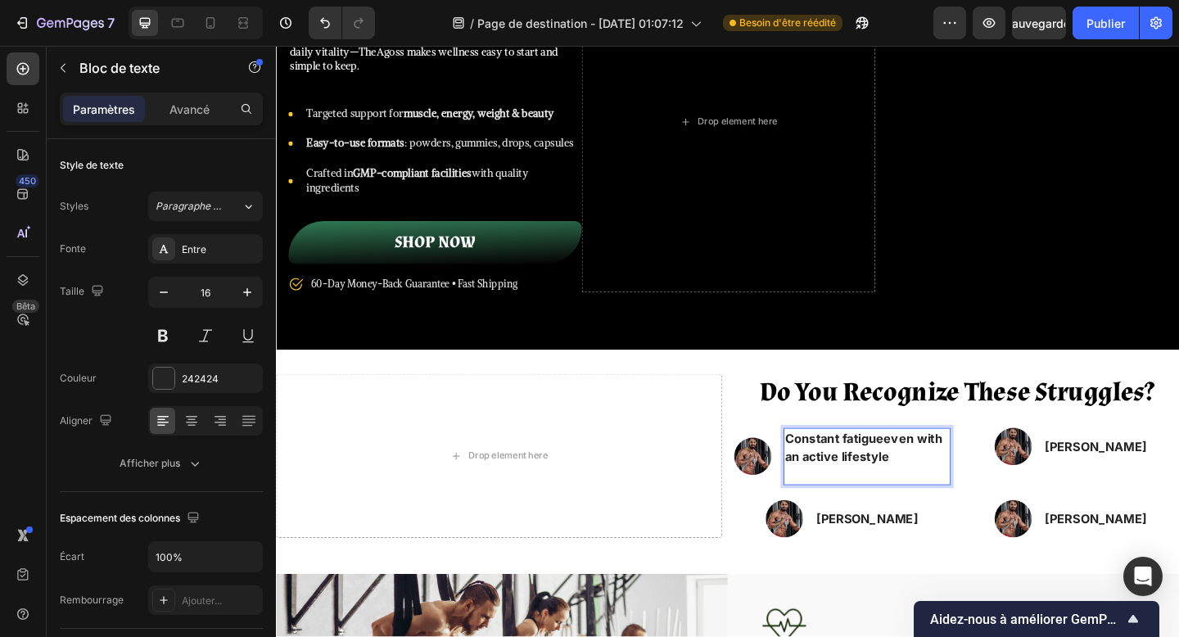
scroll to position [190, 0]
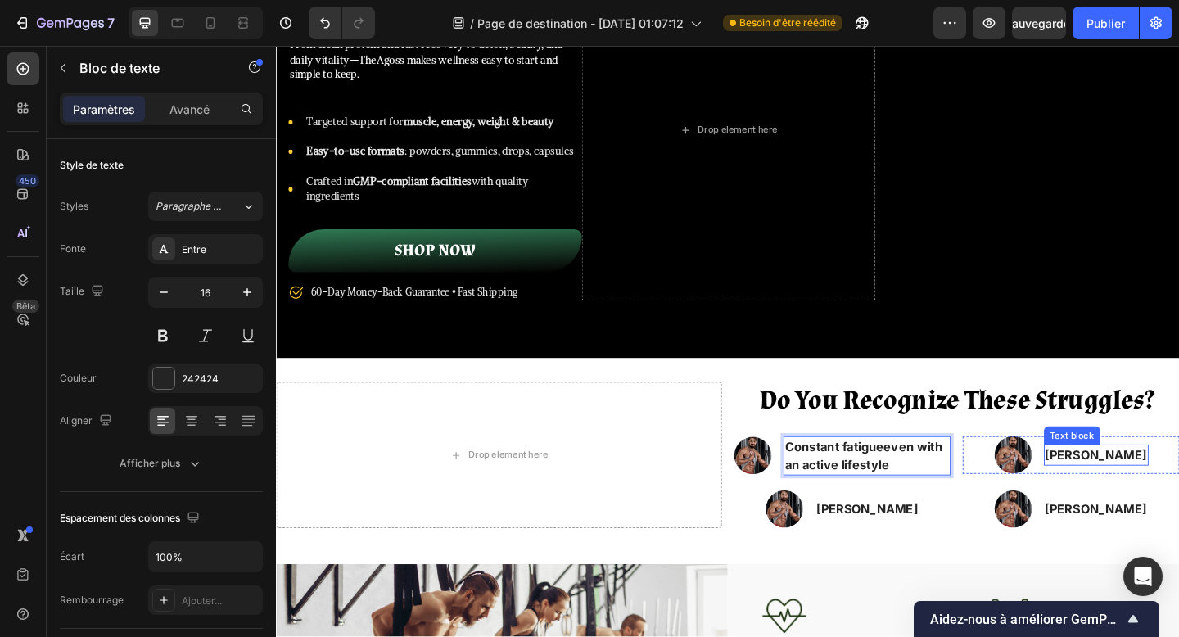
click at [1142, 482] on p "Kary Matthington" at bounding box center [1168, 492] width 111 height 20
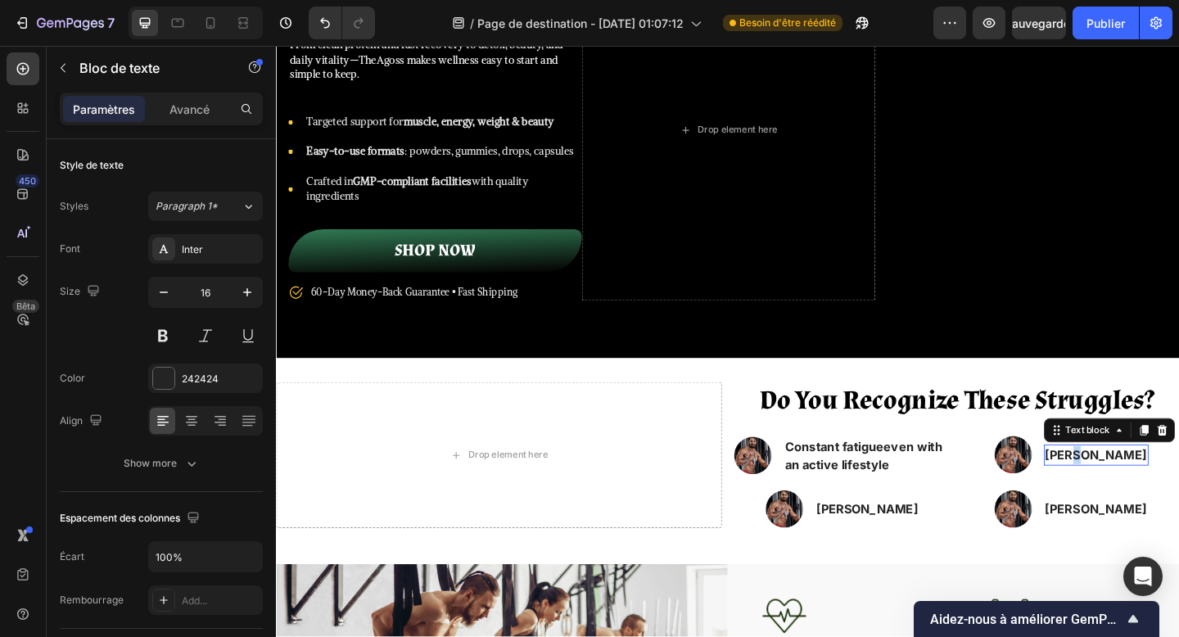
click at [1142, 482] on p "Kary Matthington" at bounding box center [1168, 492] width 111 height 20
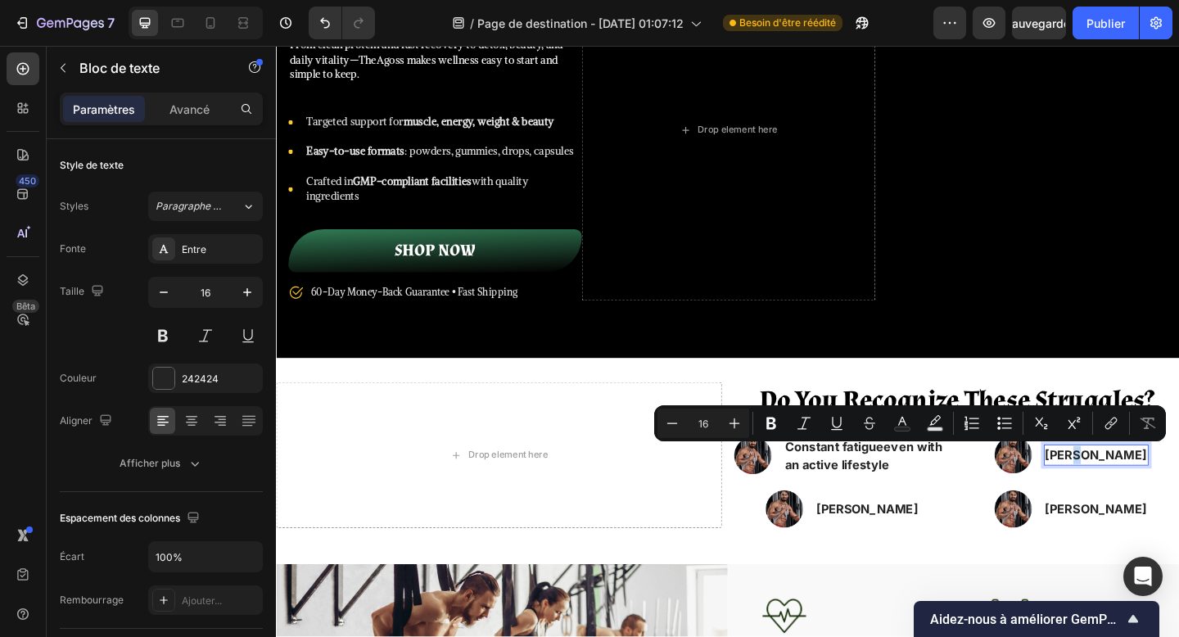
scroll to position [181, 0]
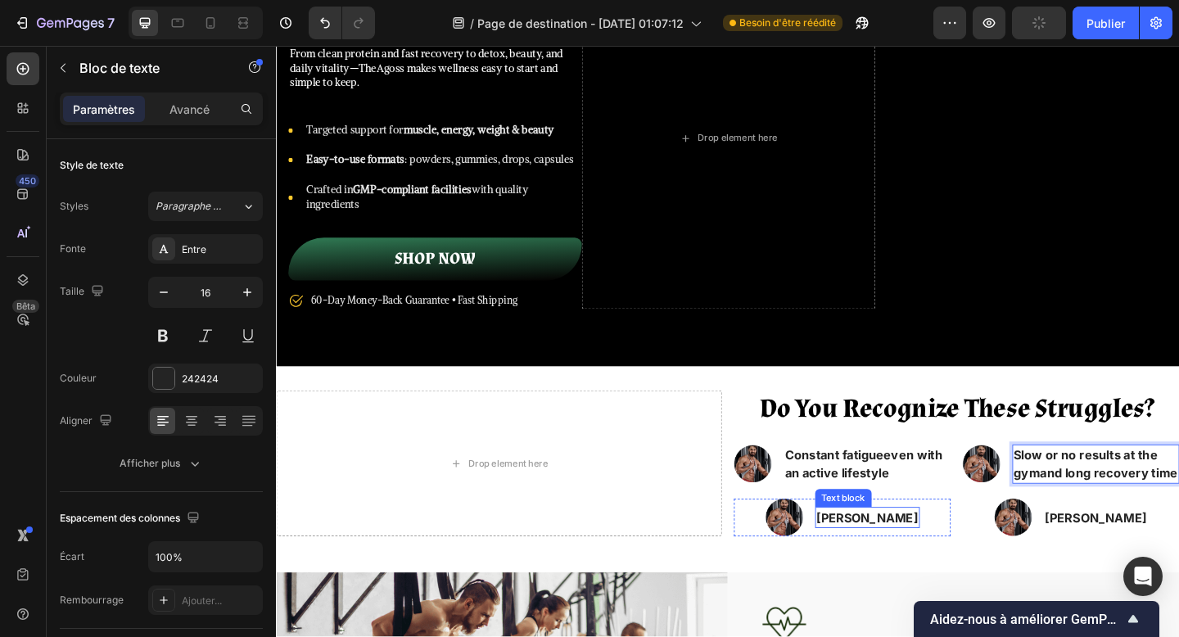
click at [910, 554] on p "Kary Matthington" at bounding box center [919, 560] width 111 height 20
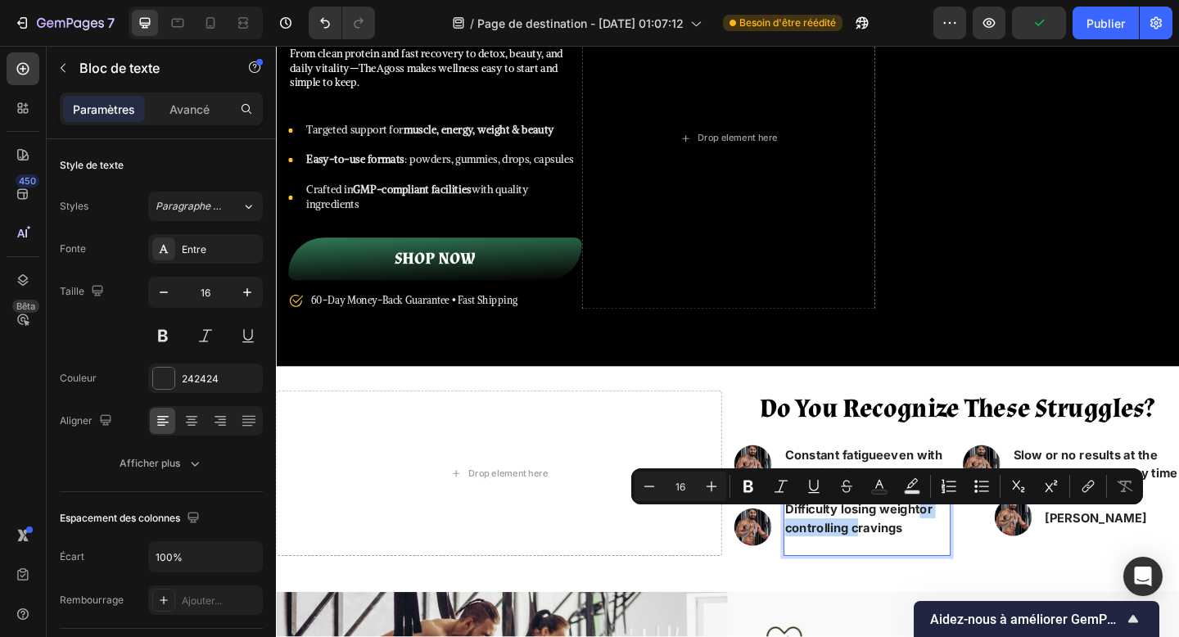
scroll to position [172, 0]
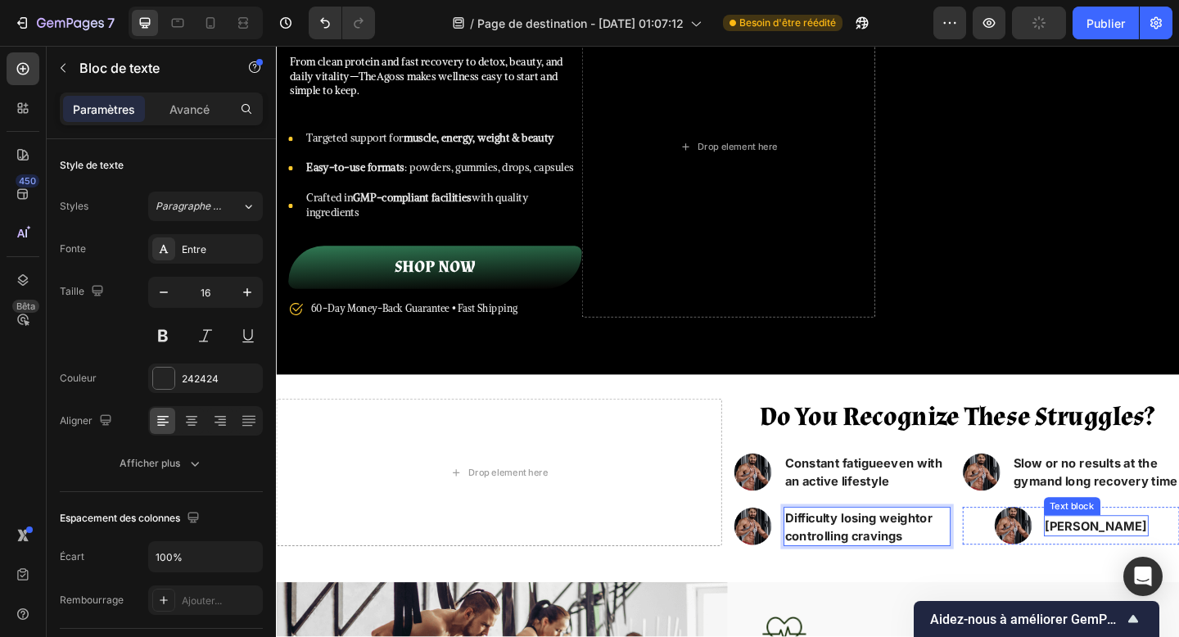
click at [1139, 564] on p "Kary Matthington" at bounding box center [1168, 569] width 111 height 20
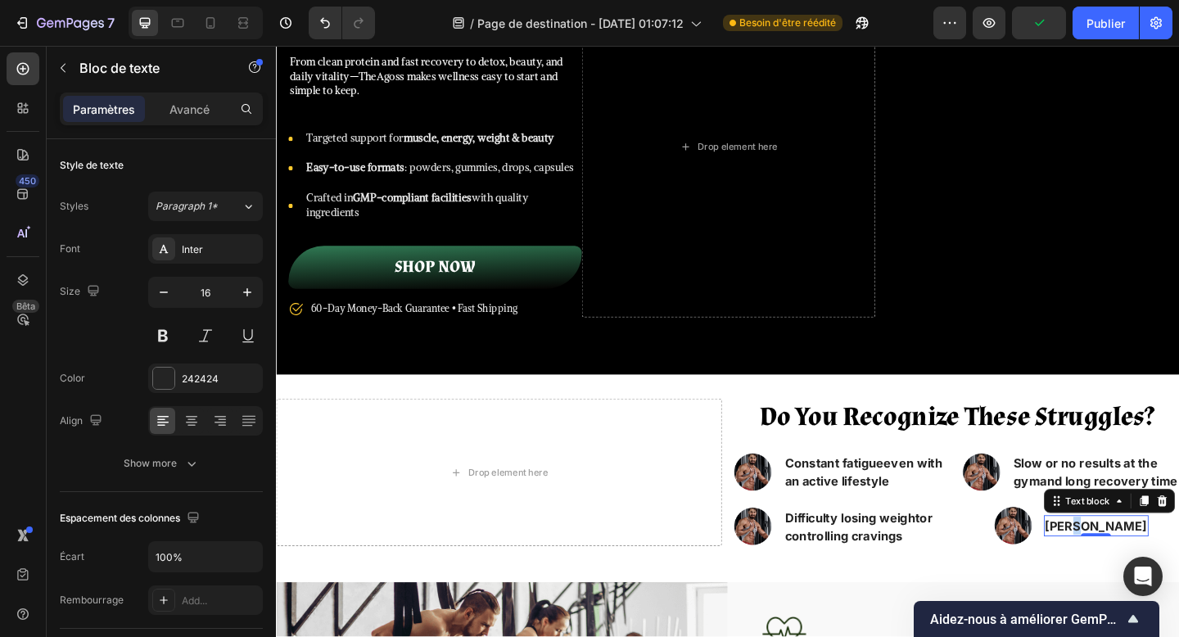
click at [1139, 564] on p "Kary Matthington" at bounding box center [1168, 569] width 111 height 20
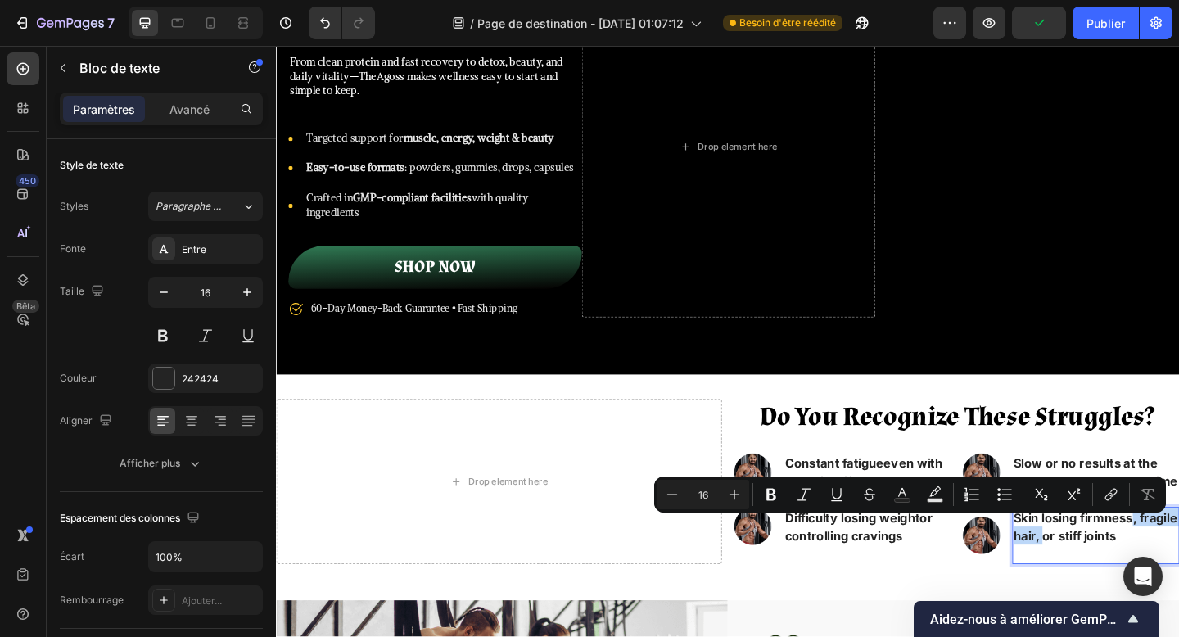
scroll to position [163, 0]
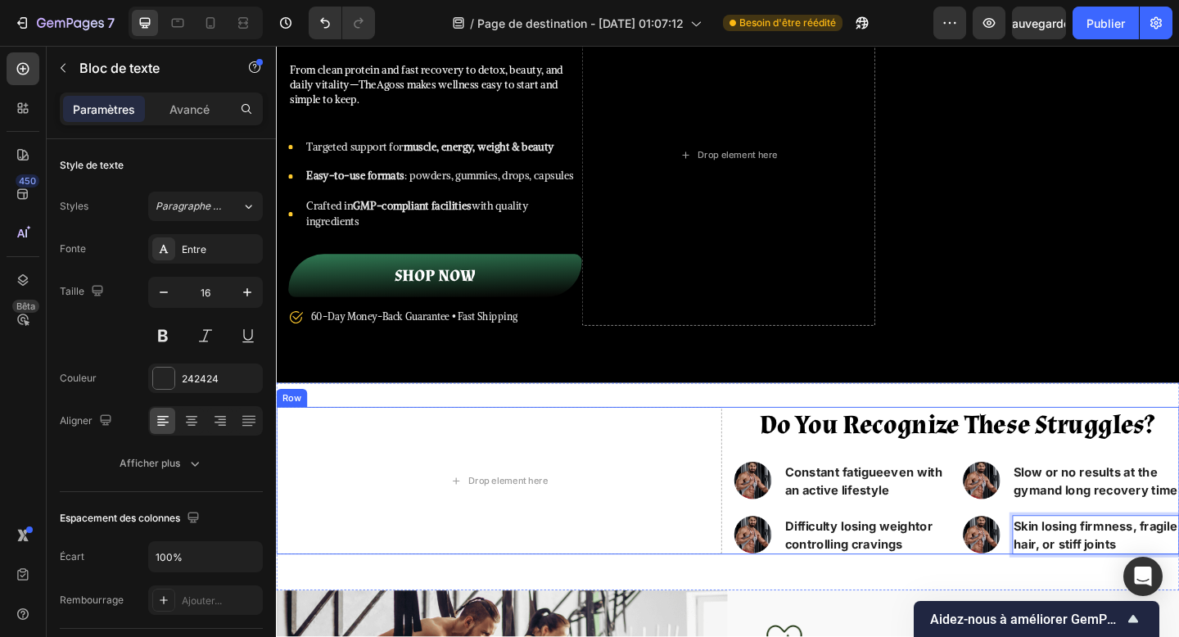
click at [1016, 550] on div "Do You Recognize These Struggles? Heading Image Constant fatigue even with an a…" at bounding box center [1016, 519] width 485 height 161
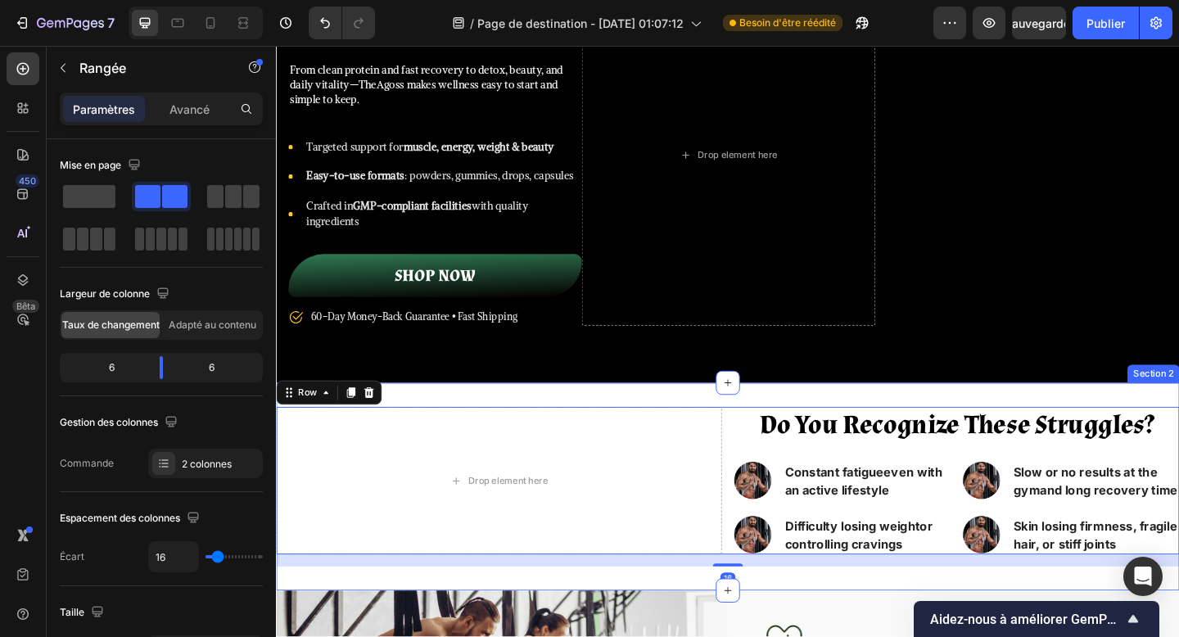
click at [908, 626] on div "Do You Recognize These Struggles? Heading Image Constant fatigue even with an a…" at bounding box center [767, 526] width 983 height 226
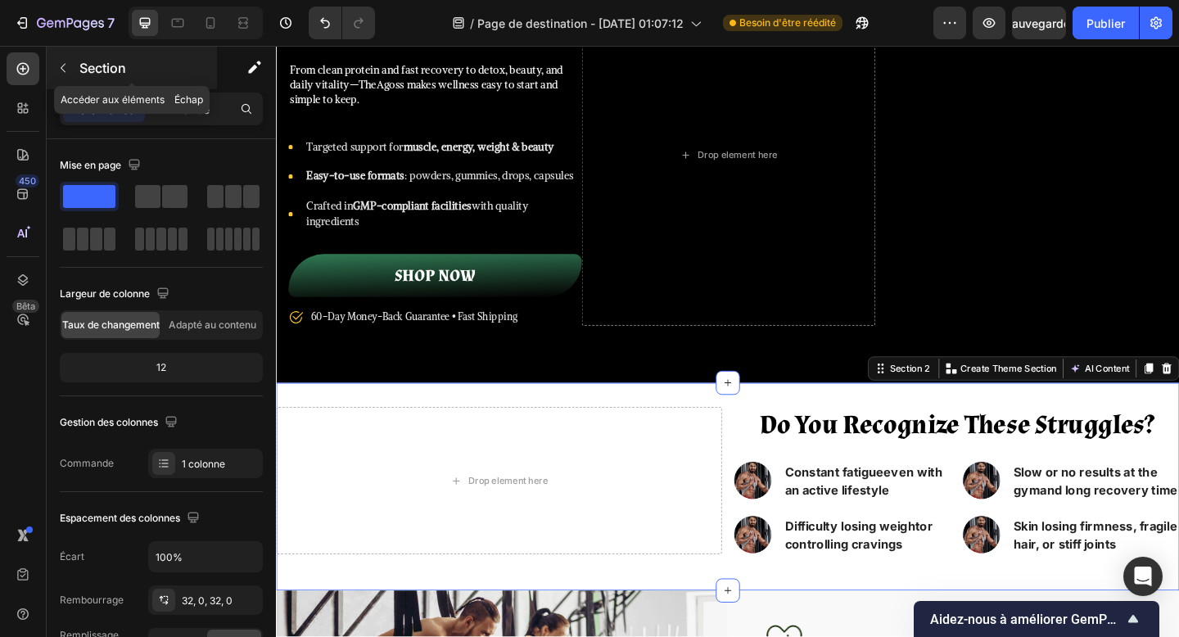
click at [97, 64] on font "Section" at bounding box center [102, 68] width 47 height 16
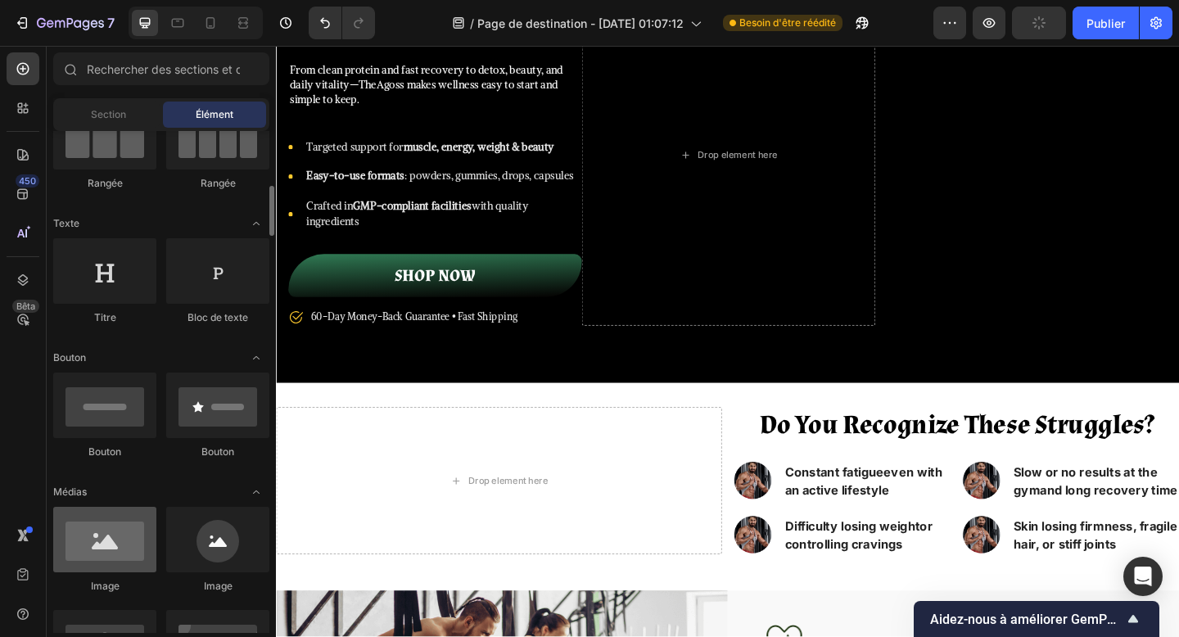
scroll to position [201, 0]
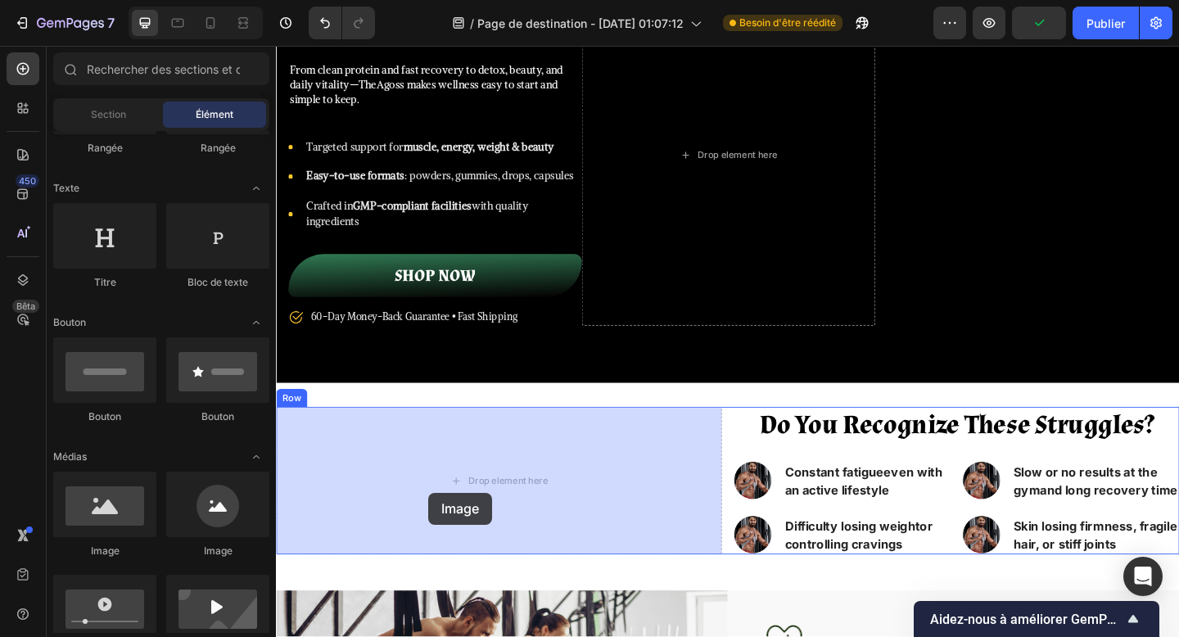
drag, startPoint x: 377, startPoint y: 558, endPoint x: 441, endPoint y: 532, distance: 69.5
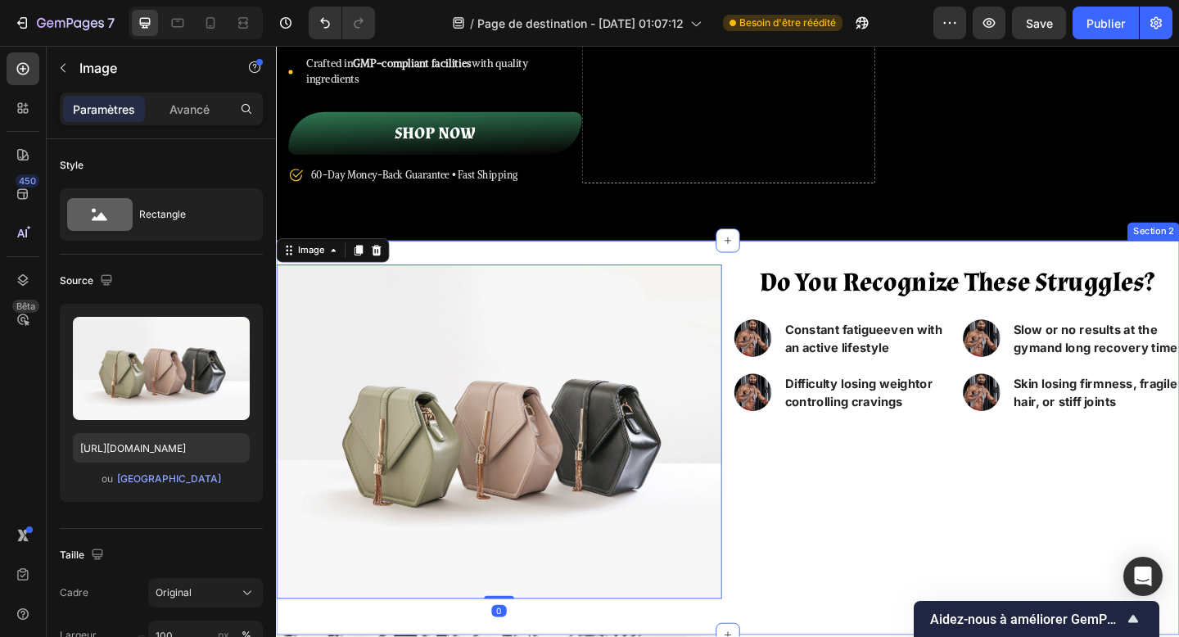
scroll to position [401, 0]
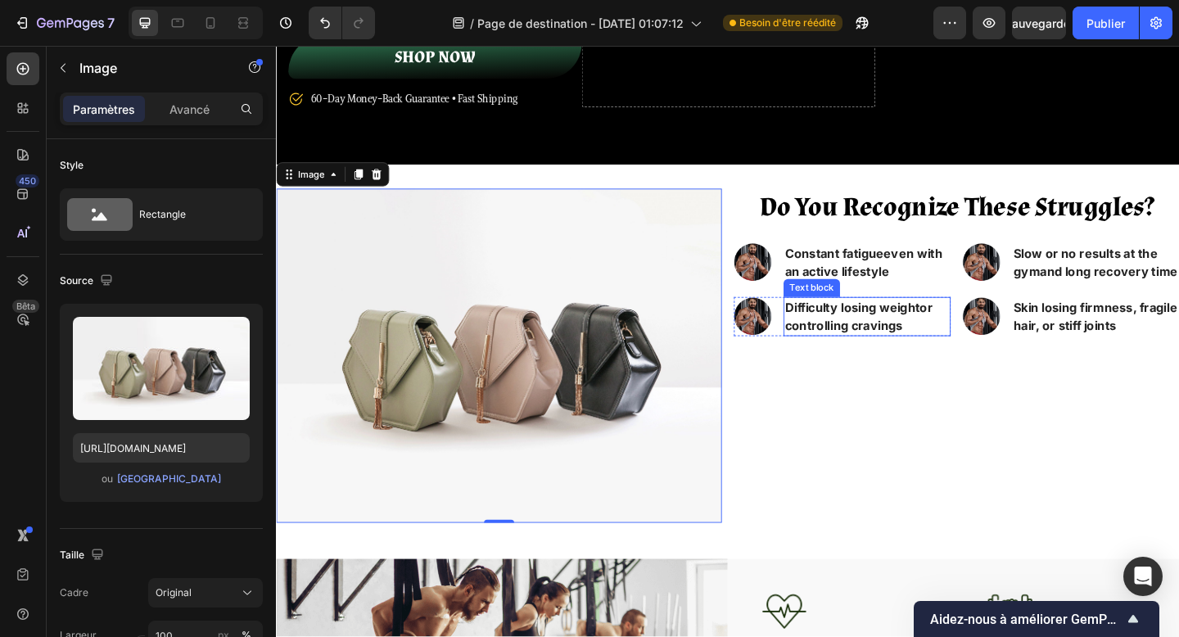
click at [901, 332] on strong "Difficulty losing weight" at bounding box center [903, 331] width 147 height 16
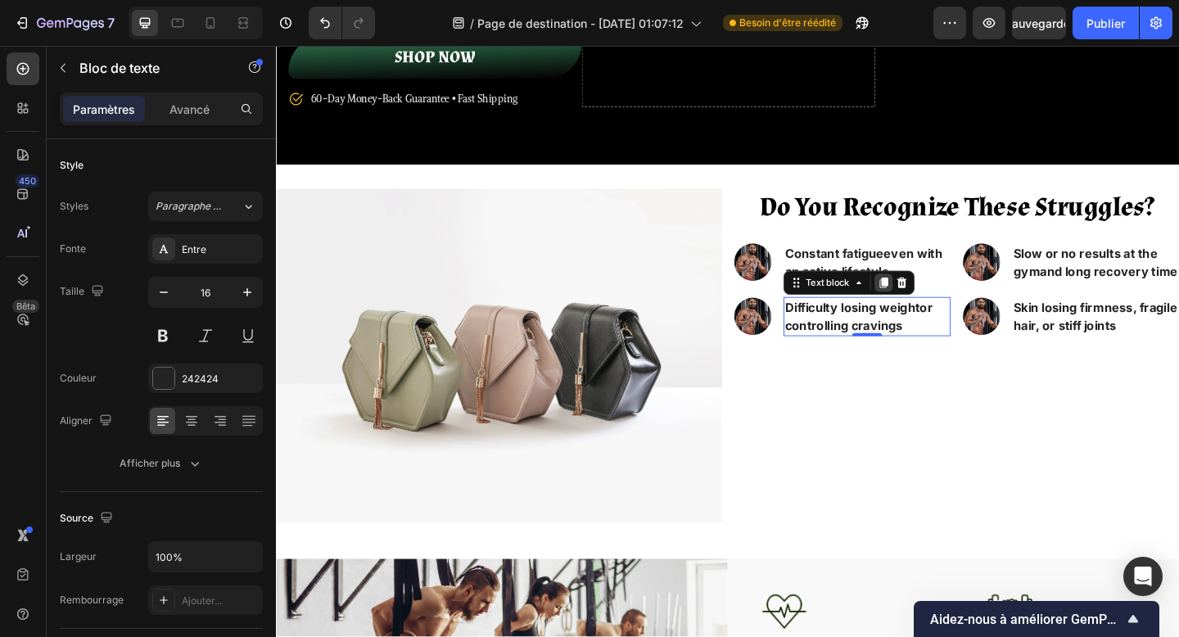
click at [935, 309] on icon at bounding box center [936, 303] width 13 height 13
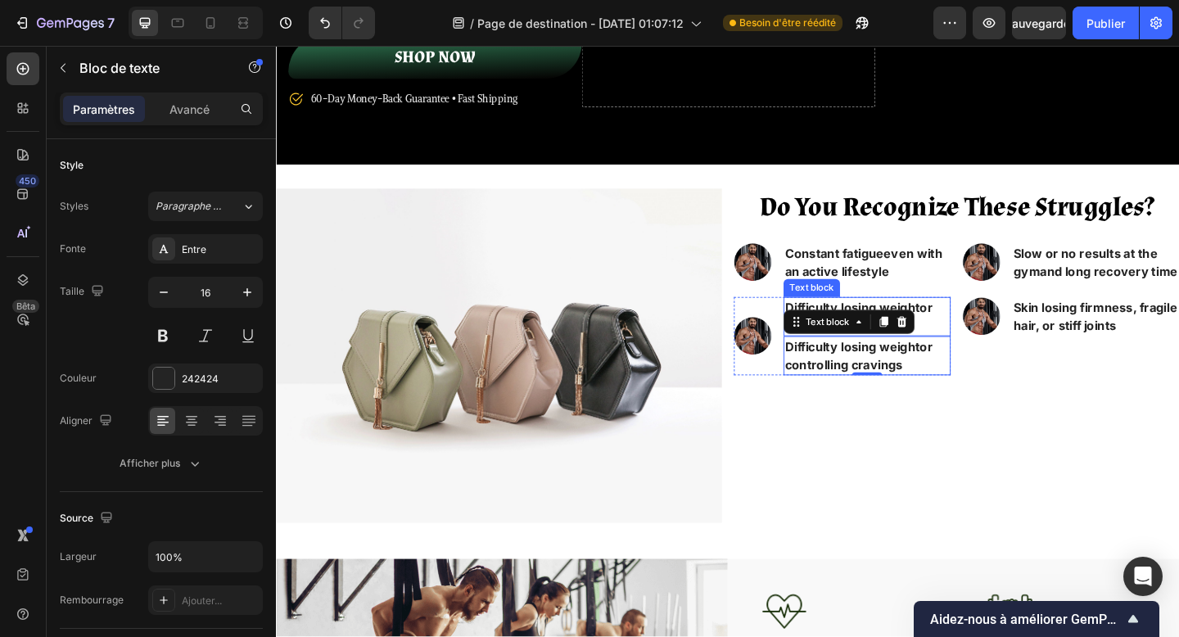
click at [933, 330] on strong "Difficulty losing weight" at bounding box center [903, 331] width 147 height 16
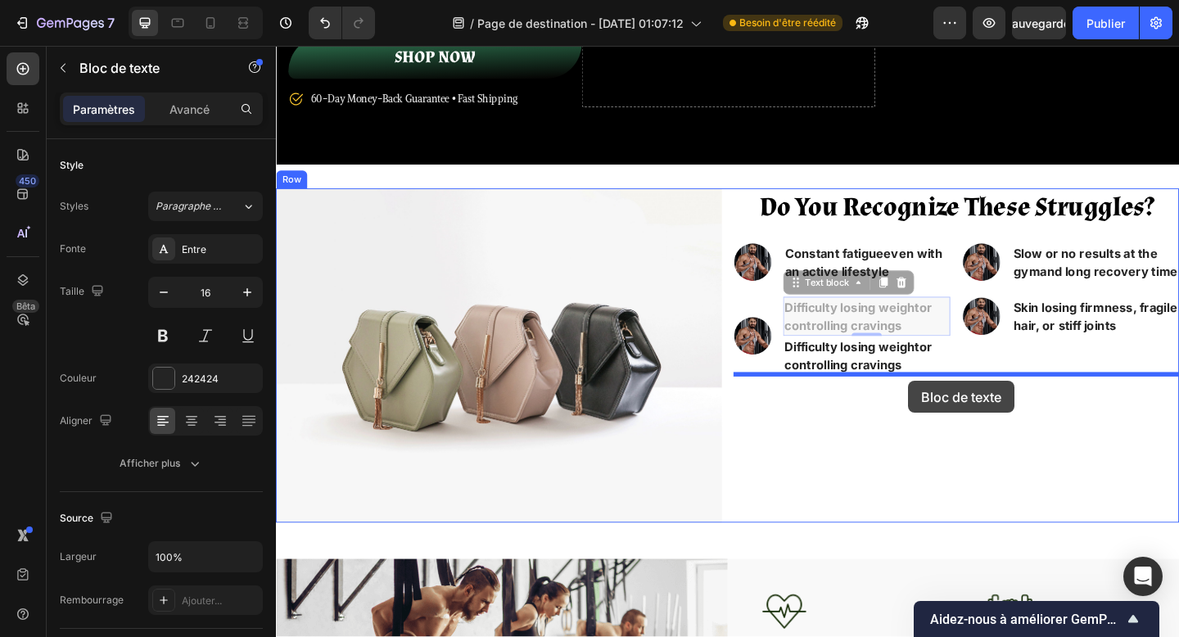
drag, startPoint x: 880, startPoint y: 306, endPoint x: 964, endPoint y: 410, distance: 134.1
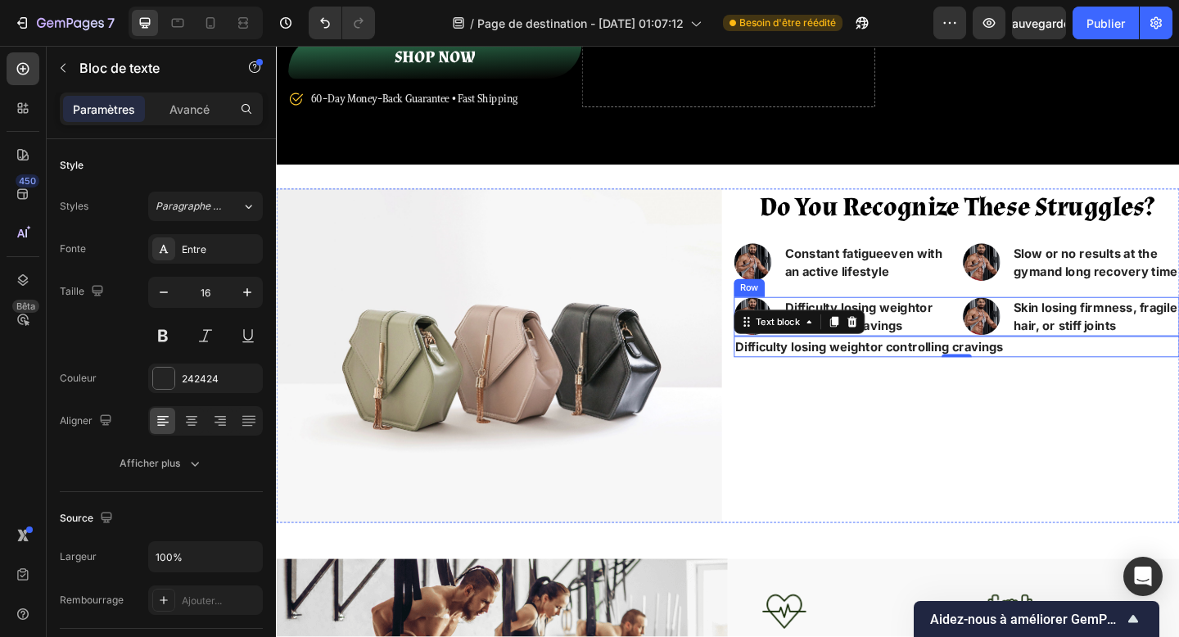
click at [1014, 335] on div "Image Difficulty losing weight or controlling cravings Text block Row Image Ski…" at bounding box center [1016, 340] width 485 height 43
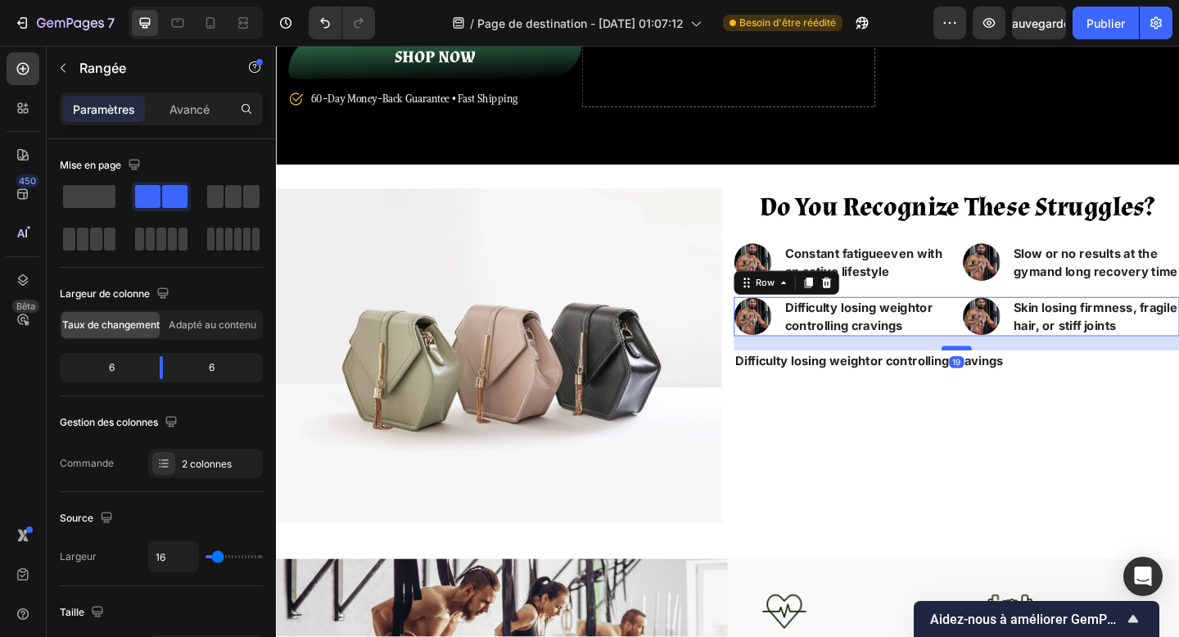
drag, startPoint x: 1012, startPoint y: 360, endPoint x: 1012, endPoint y: 376, distance: 15.6
click at [1012, 376] on div at bounding box center [1016, 375] width 33 height 5
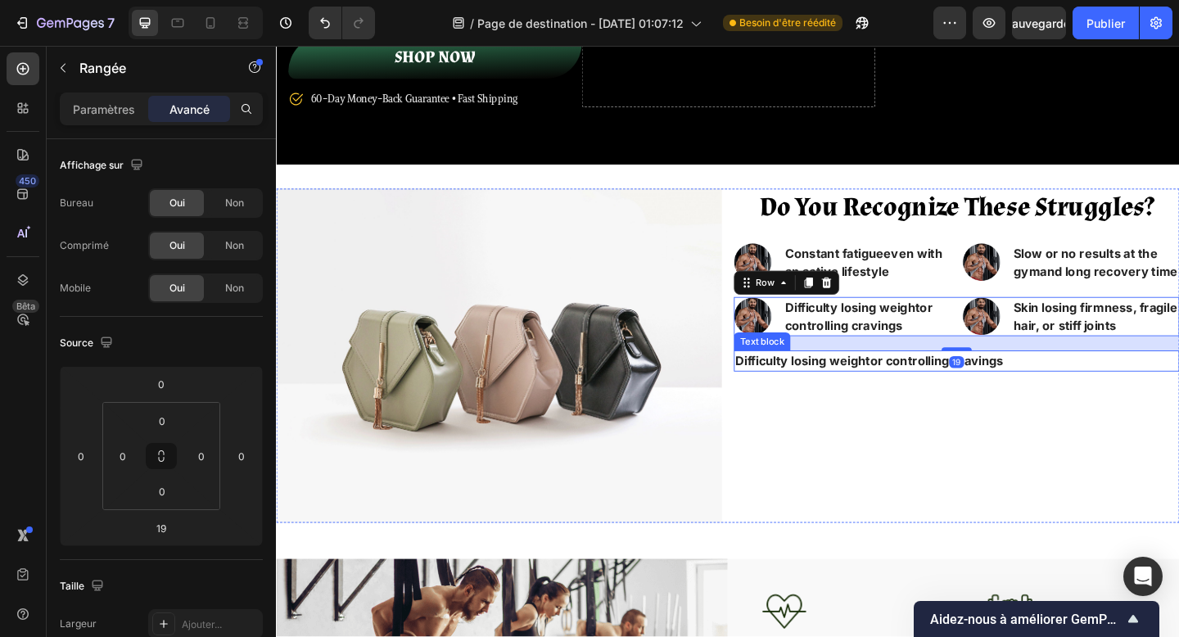
click at [939, 392] on p "Difficulty losing weight or controlling cravings" at bounding box center [1017, 389] width 482 height 20
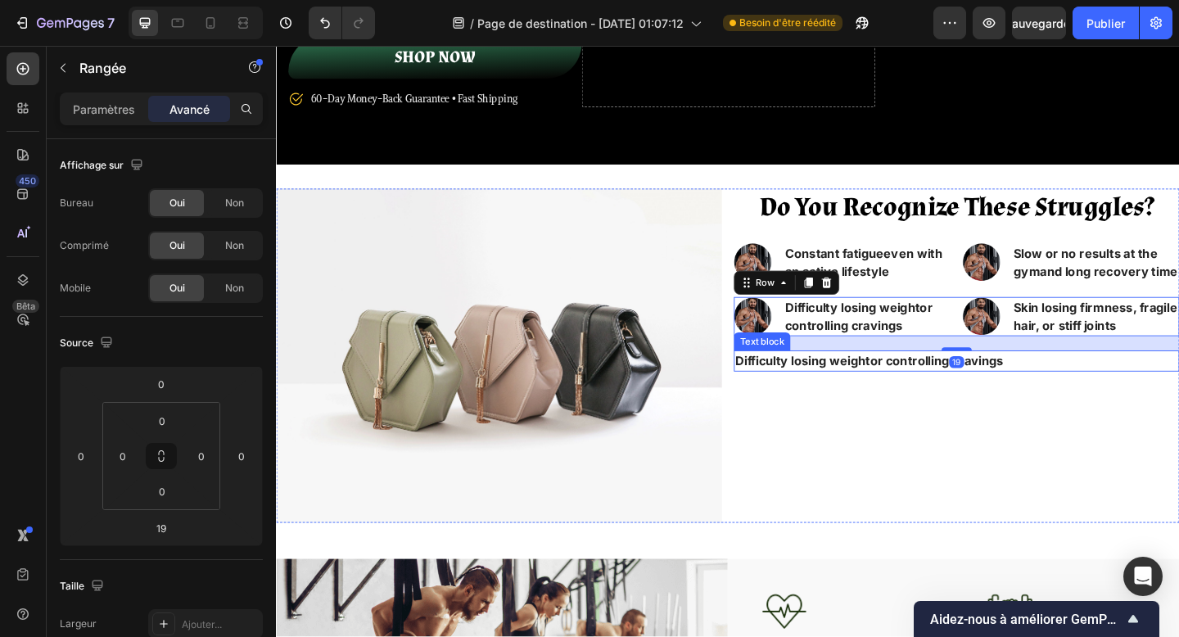
click at [939, 392] on p "Difficulty losing weight or controlling cravings" at bounding box center [1017, 389] width 482 height 20
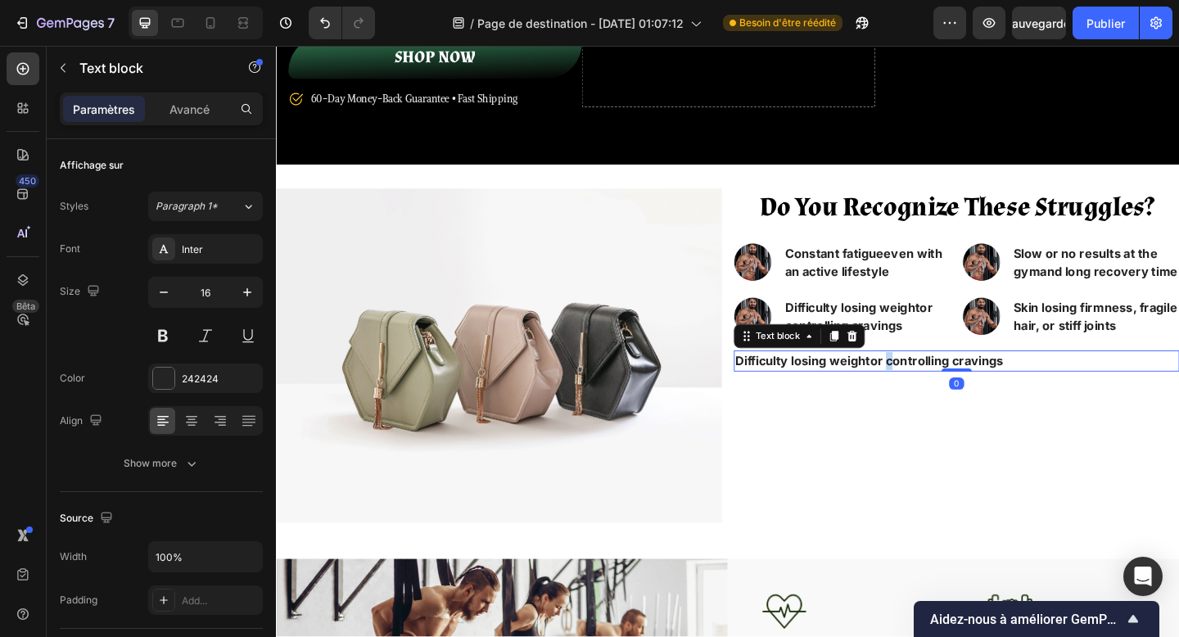
click at [939, 392] on p "Difficulty losing weight or controlling cravings" at bounding box center [1017, 389] width 482 height 20
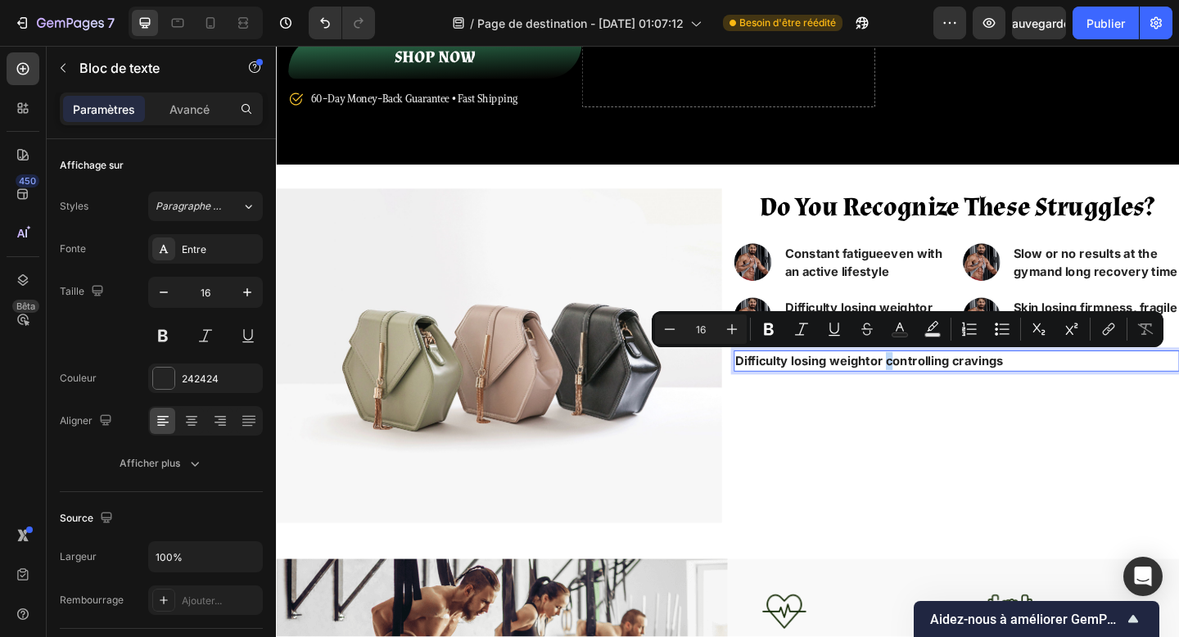
click at [939, 392] on p "Difficulty losing weight or controlling cravings" at bounding box center [1017, 389] width 482 height 20
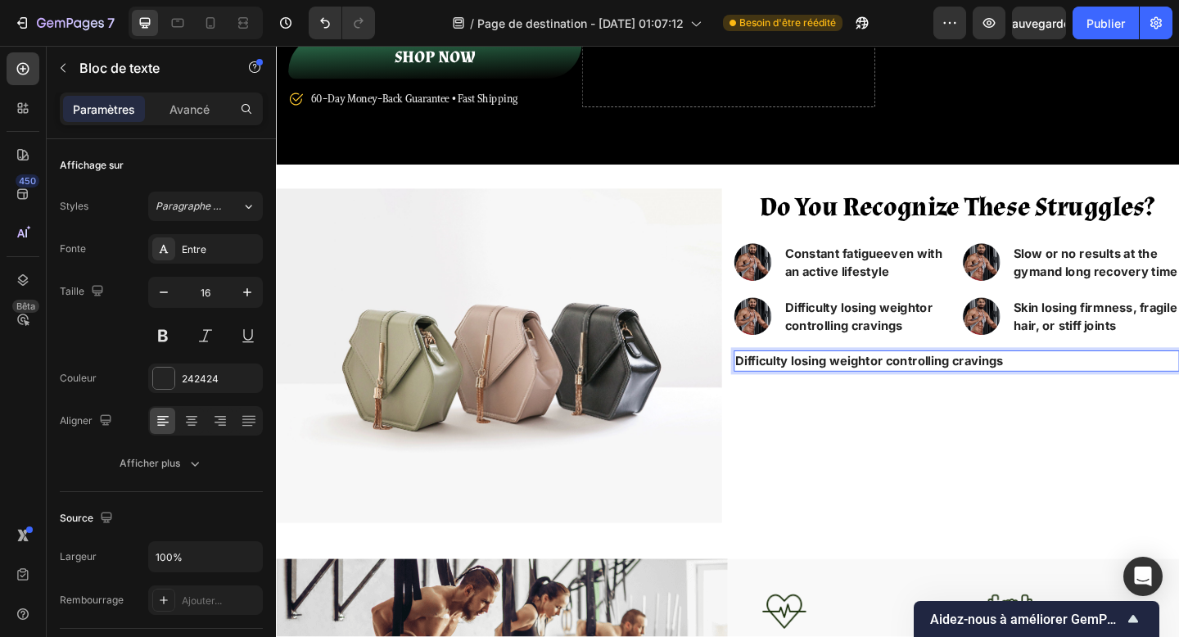
click at [939, 392] on p "Difficulty losing weight or controlling cravings" at bounding box center [1017, 389] width 482 height 20
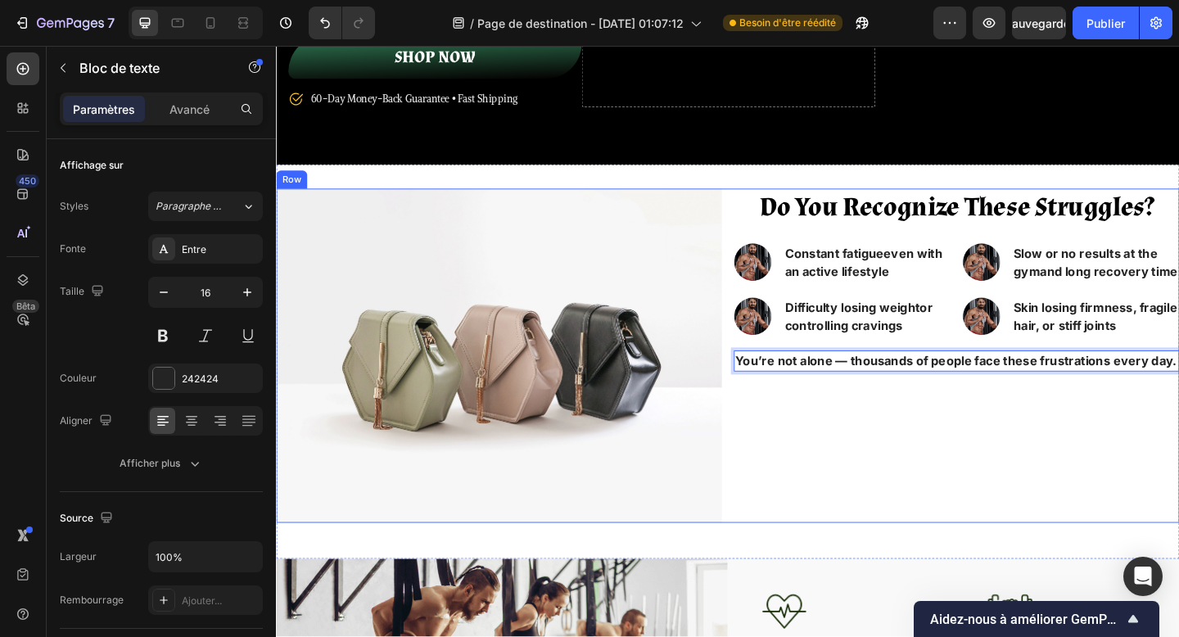
click at [989, 482] on div "Do You Recognize These Struggles? Heading Image Constant fatigue even with an a…" at bounding box center [1016, 383] width 485 height 364
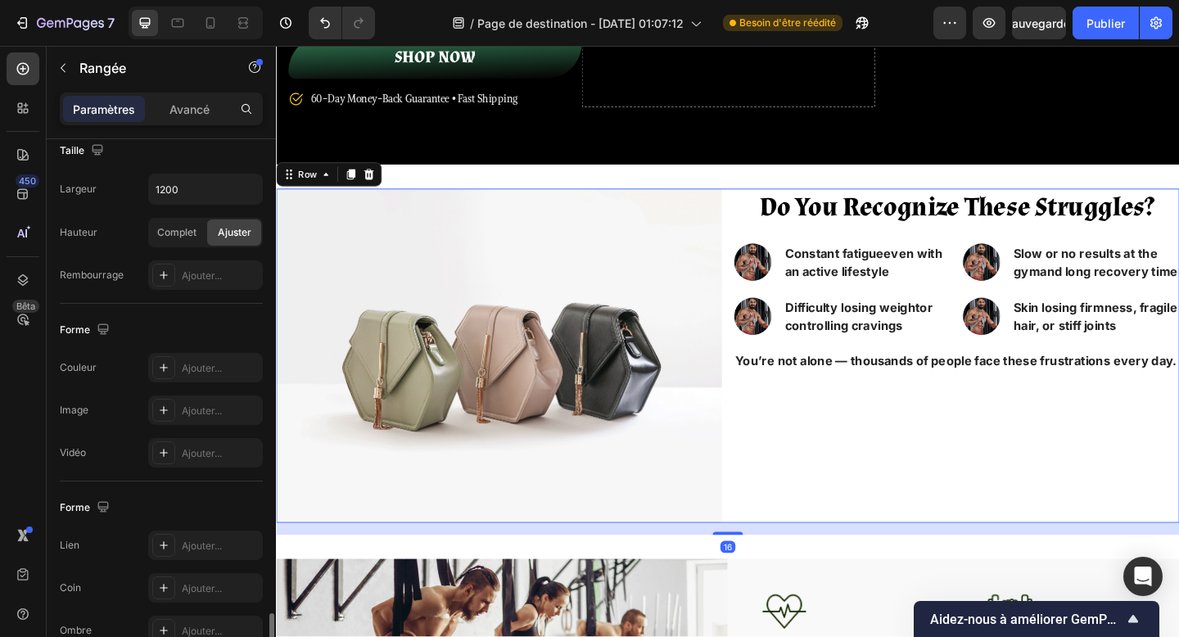
scroll to position [641, 0]
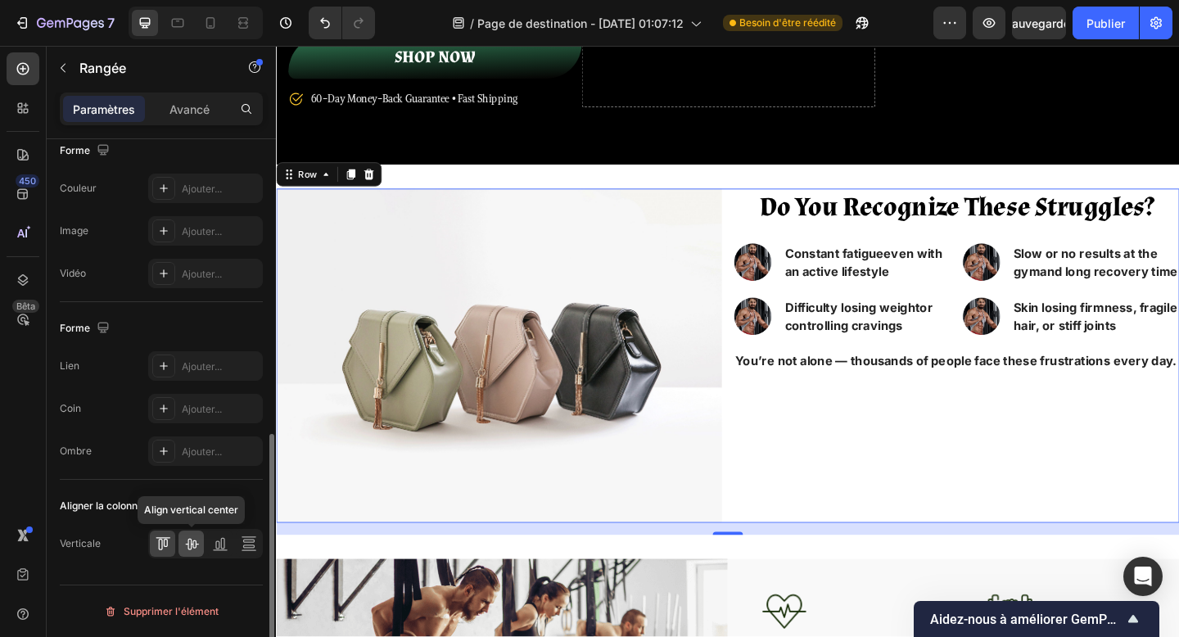
click at [179, 539] on div at bounding box center [191, 544] width 25 height 26
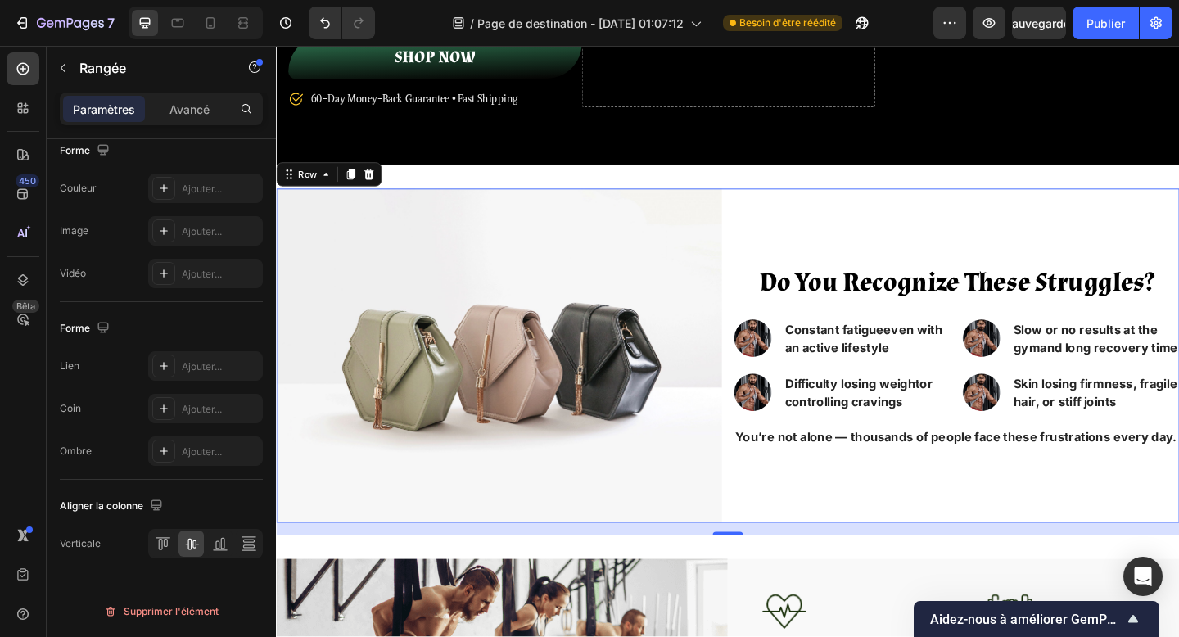
click at [817, 528] on div "Do You Recognize These Struggles? Heading Image Constant fatigue even with an a…" at bounding box center [1016, 383] width 485 height 364
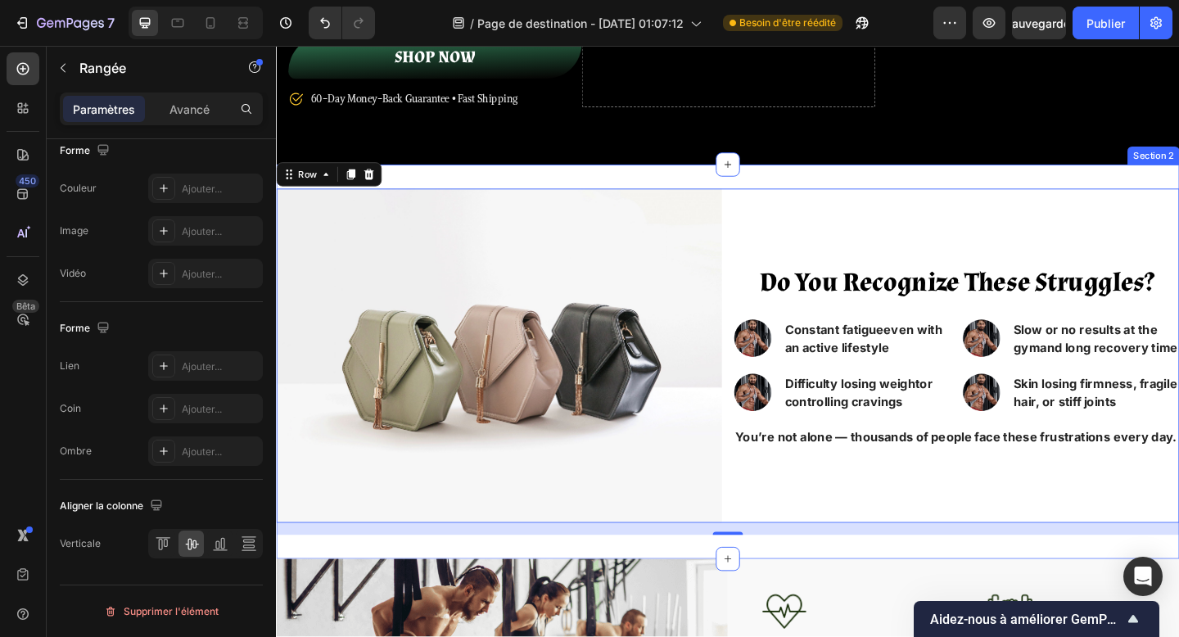
click at [932, 192] on div "Do You Recognize These Struggles? Heading Image Constant fatigue even with an a…" at bounding box center [767, 389] width 983 height 429
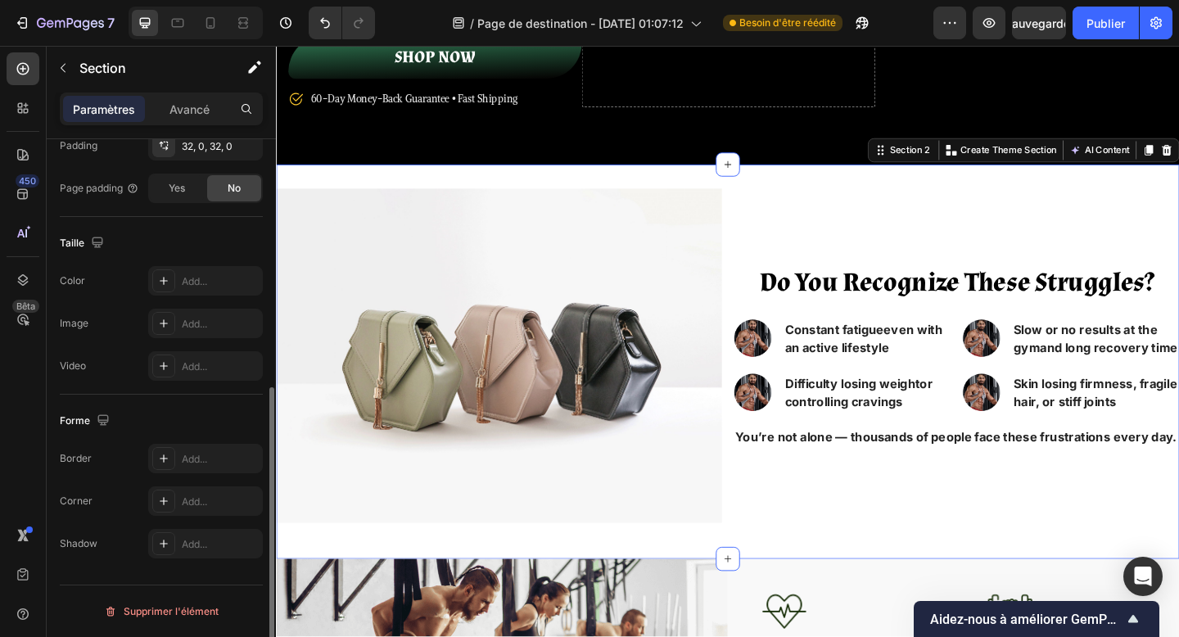
scroll to position [0, 0]
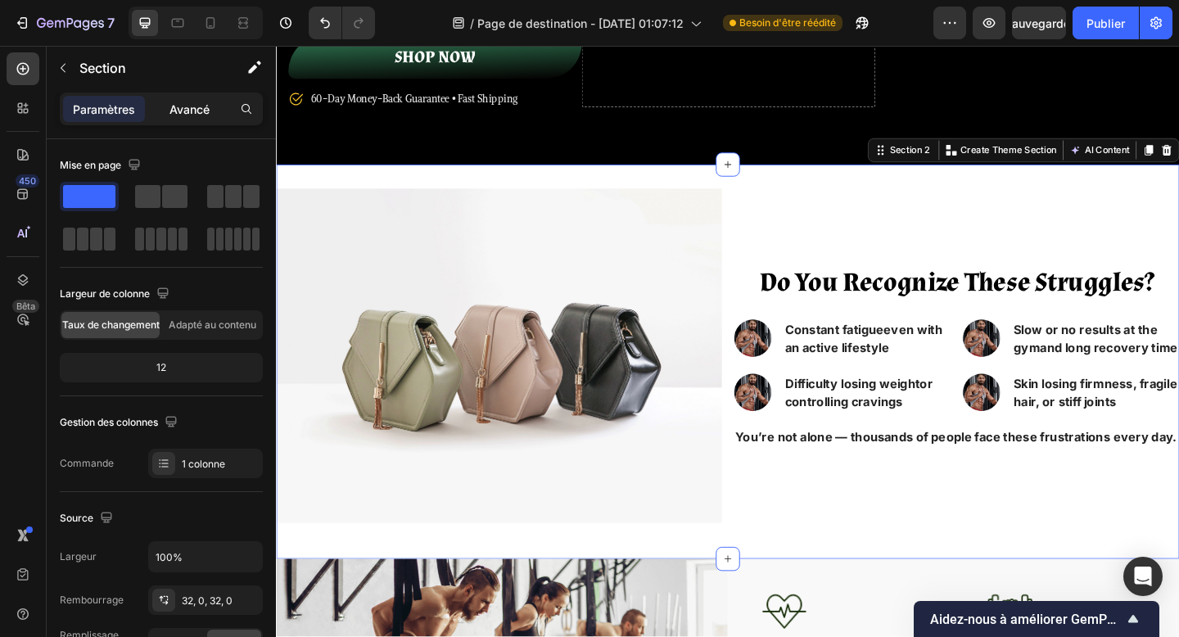
click at [180, 108] on font "Avancé" at bounding box center [190, 109] width 40 height 14
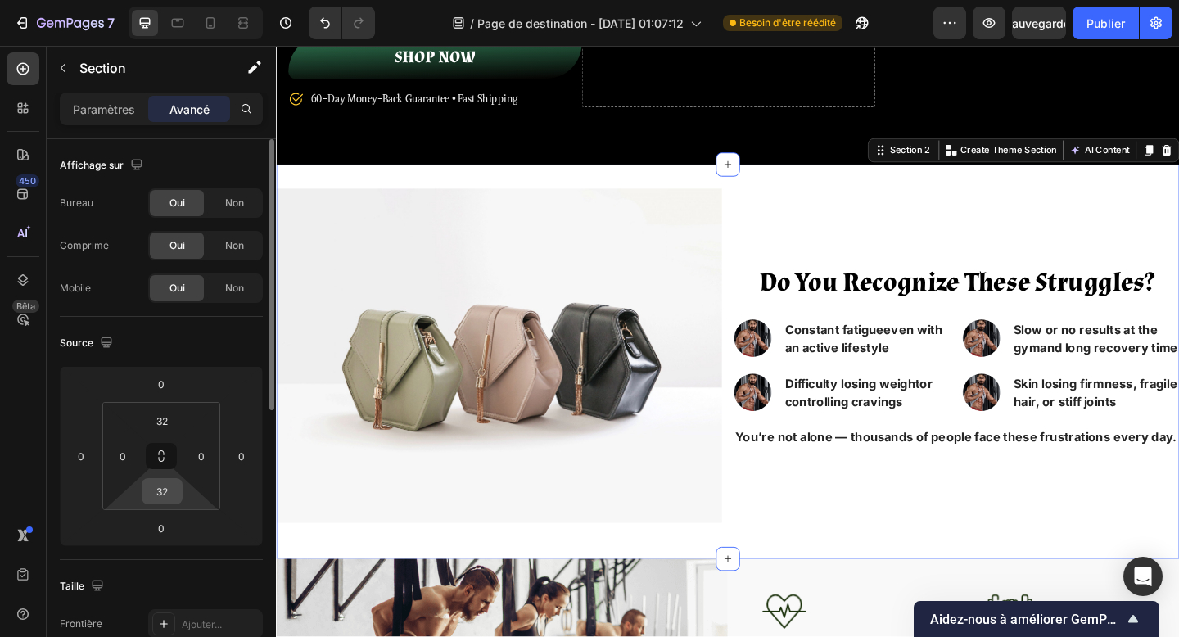
click at [165, 496] on input "32" at bounding box center [162, 491] width 33 height 25
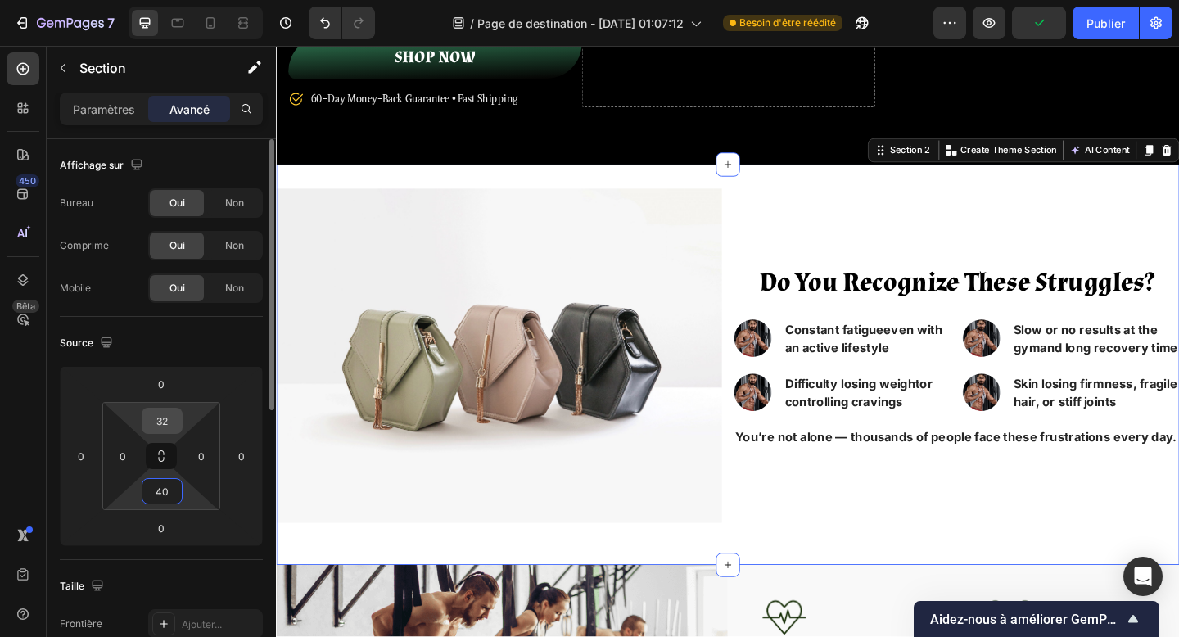
type input "40"
click at [158, 428] on input "32" at bounding box center [162, 421] width 33 height 25
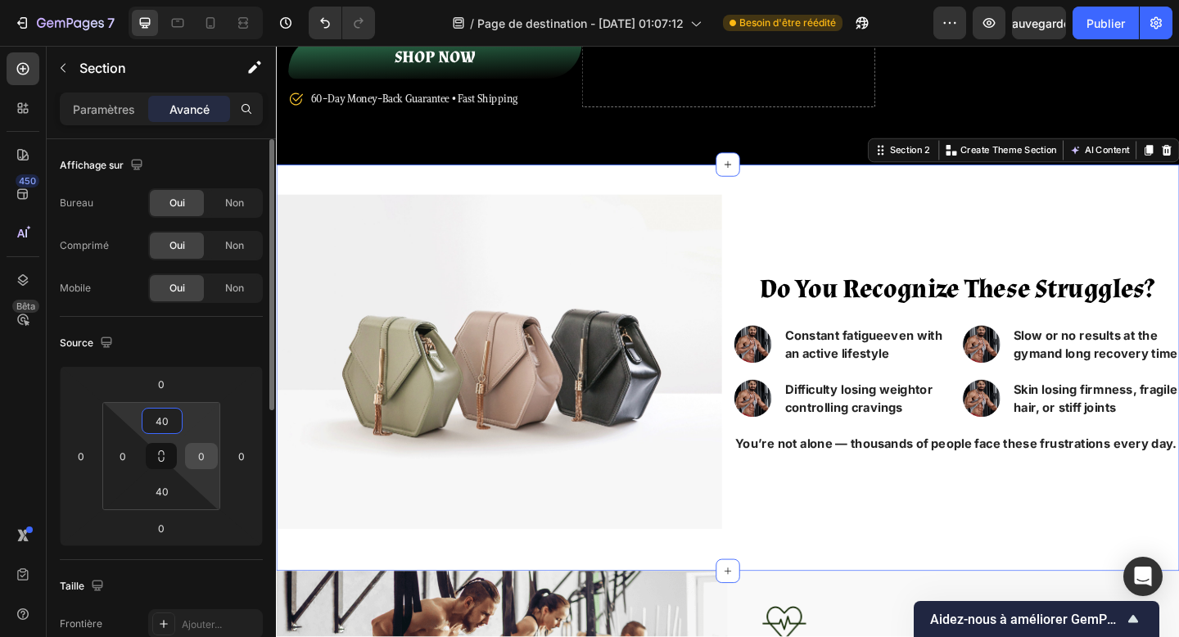
type input "40"
click at [207, 456] on input "0" at bounding box center [201, 456] width 25 height 25
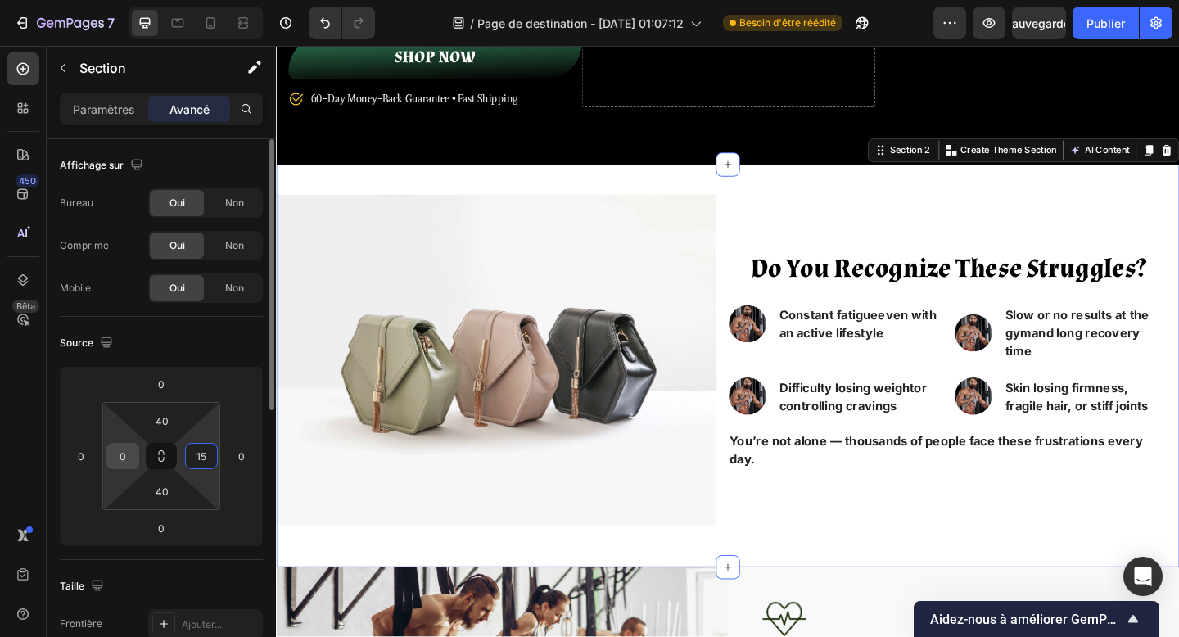
type input "15"
click at [117, 455] on input "0" at bounding box center [123, 456] width 25 height 25
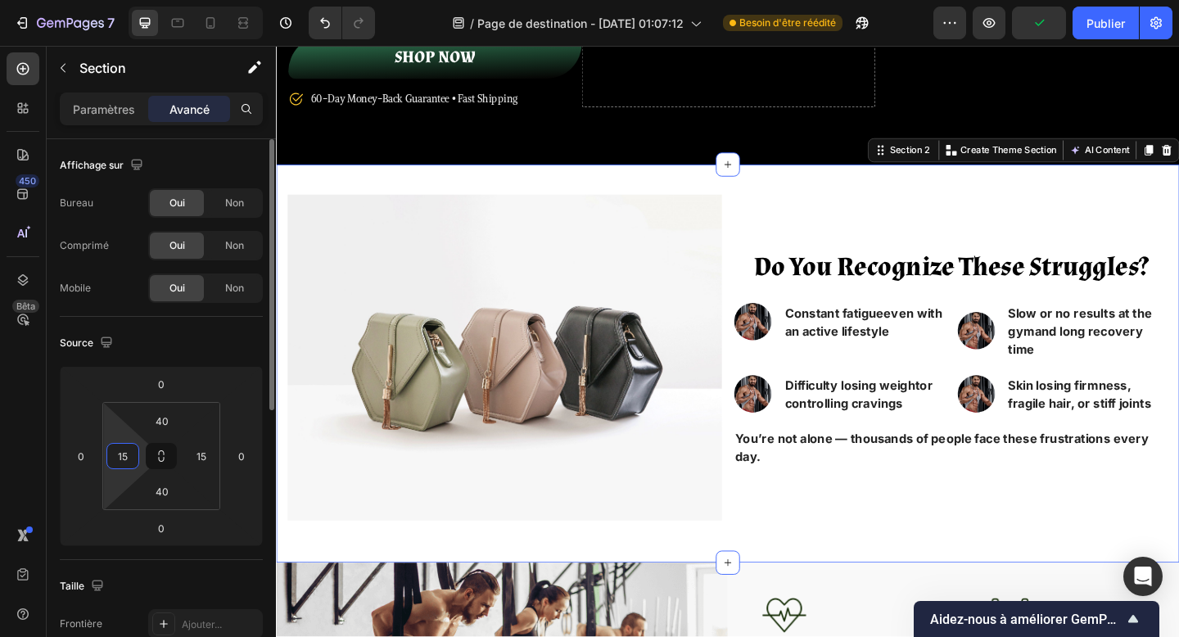
click at [123, 453] on input "15" at bounding box center [123, 456] width 25 height 25
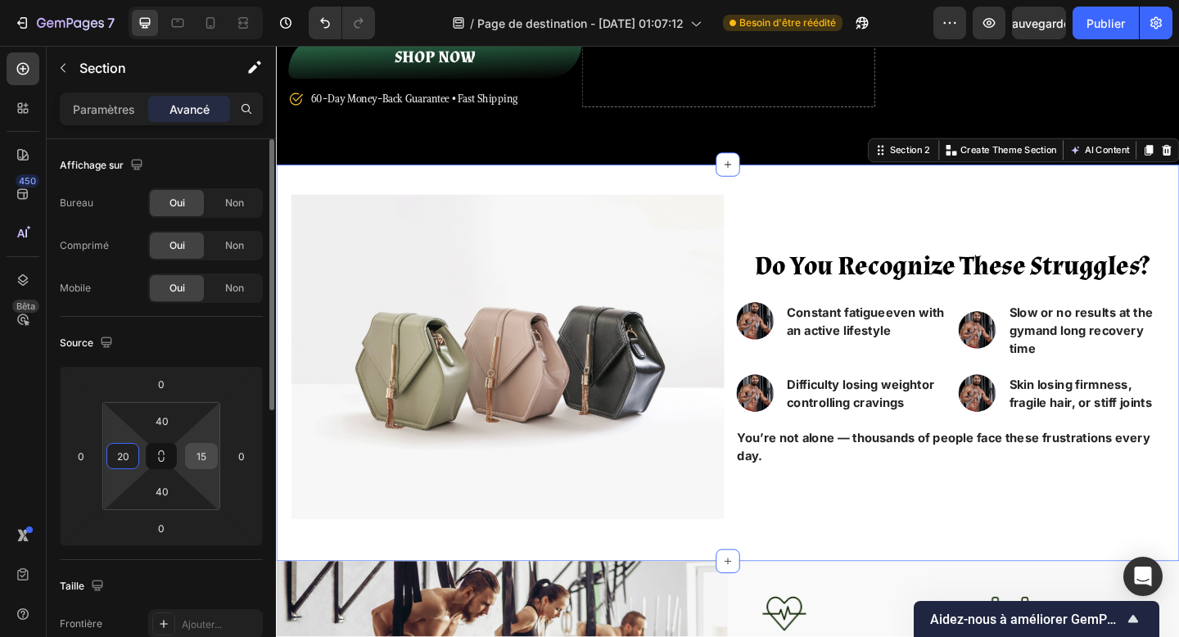
type input "20"
click at [203, 450] on input "15" at bounding box center [201, 456] width 25 height 25
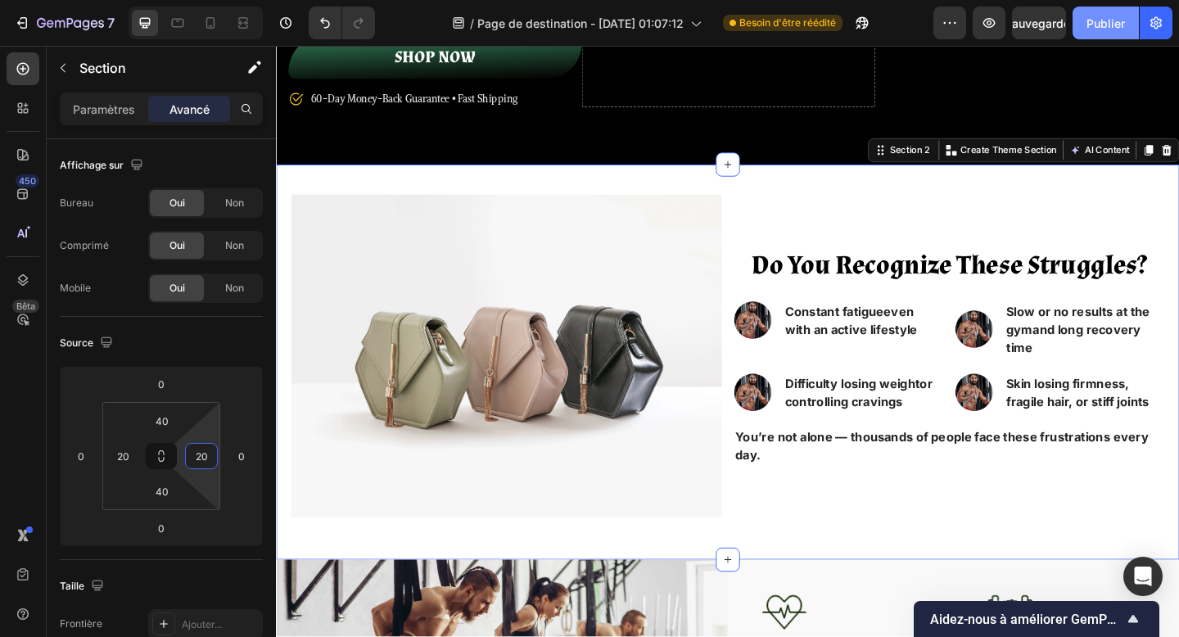
type input "20"
click at [1107, 24] on font "Publier" at bounding box center [1106, 23] width 38 height 14
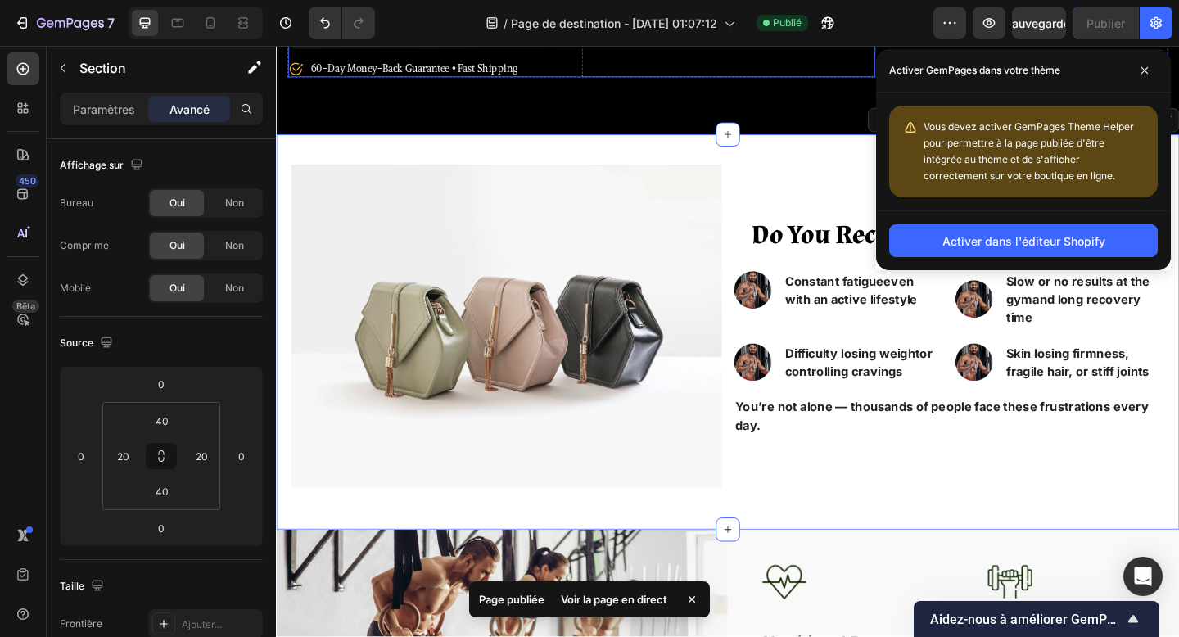
scroll to position [436, 0]
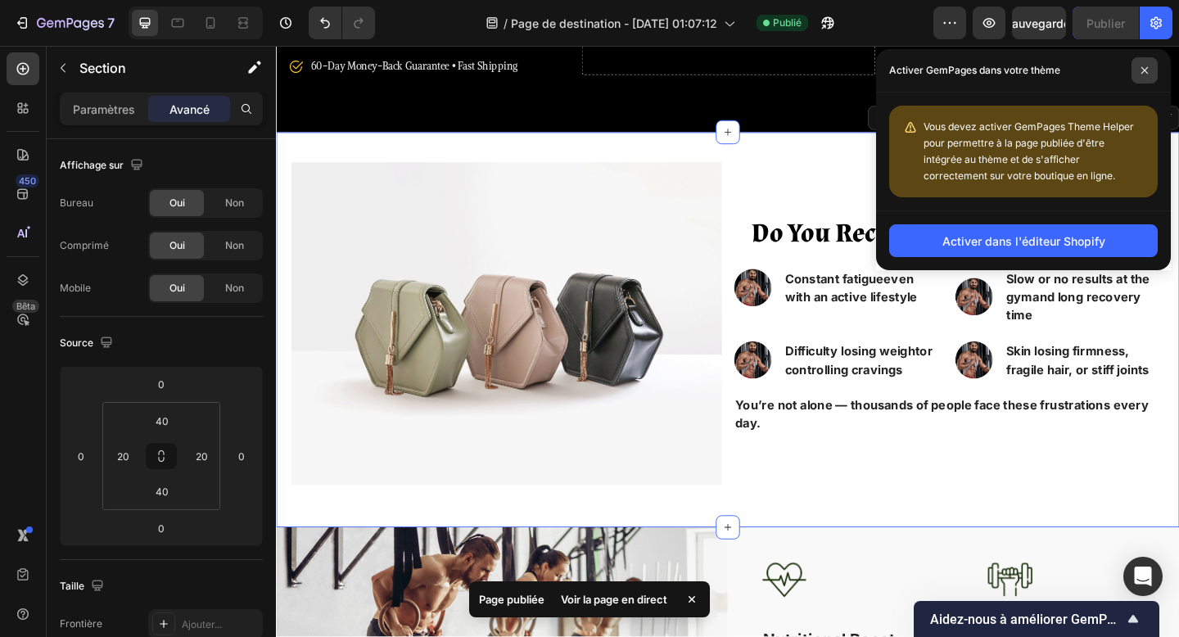
click at [1154, 66] on span at bounding box center [1145, 70] width 26 height 26
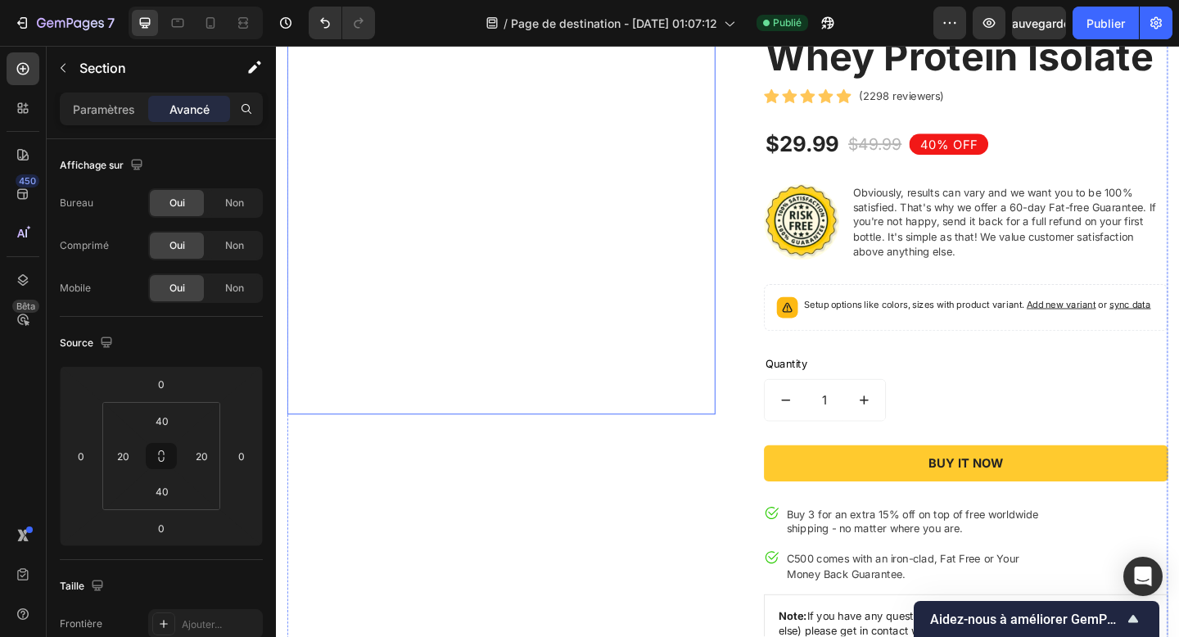
scroll to position [1333, 0]
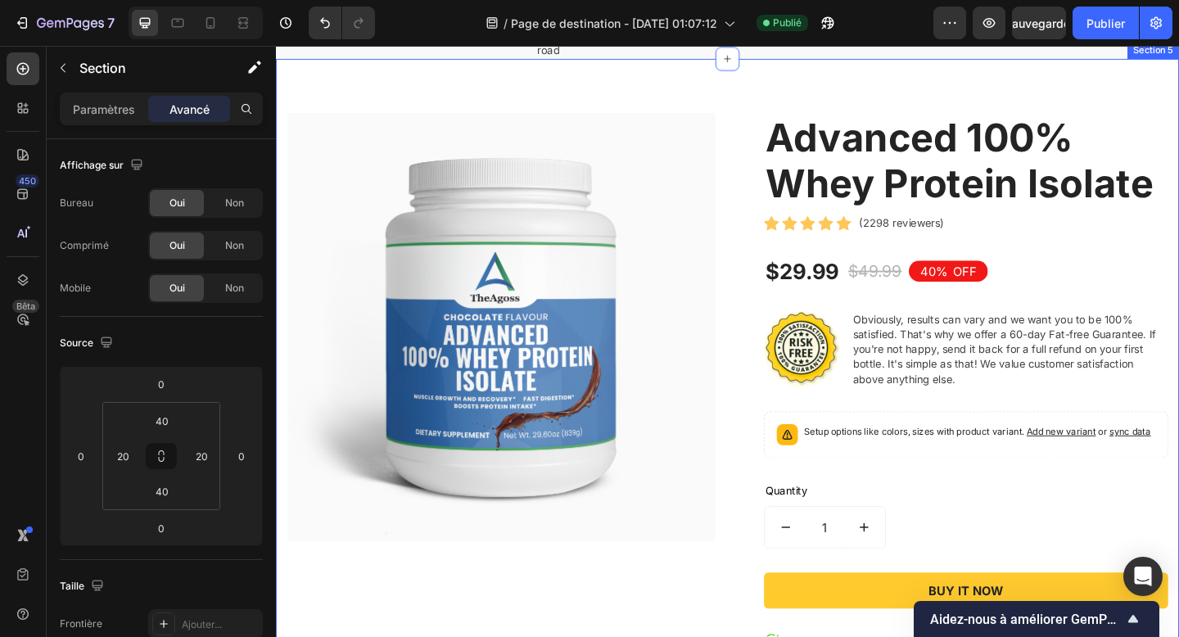
click at [754, 228] on div "Product Images & Gallery Advanced 100% Whey Protein Isolate Product Title Icon …" at bounding box center [767, 483] width 983 height 844
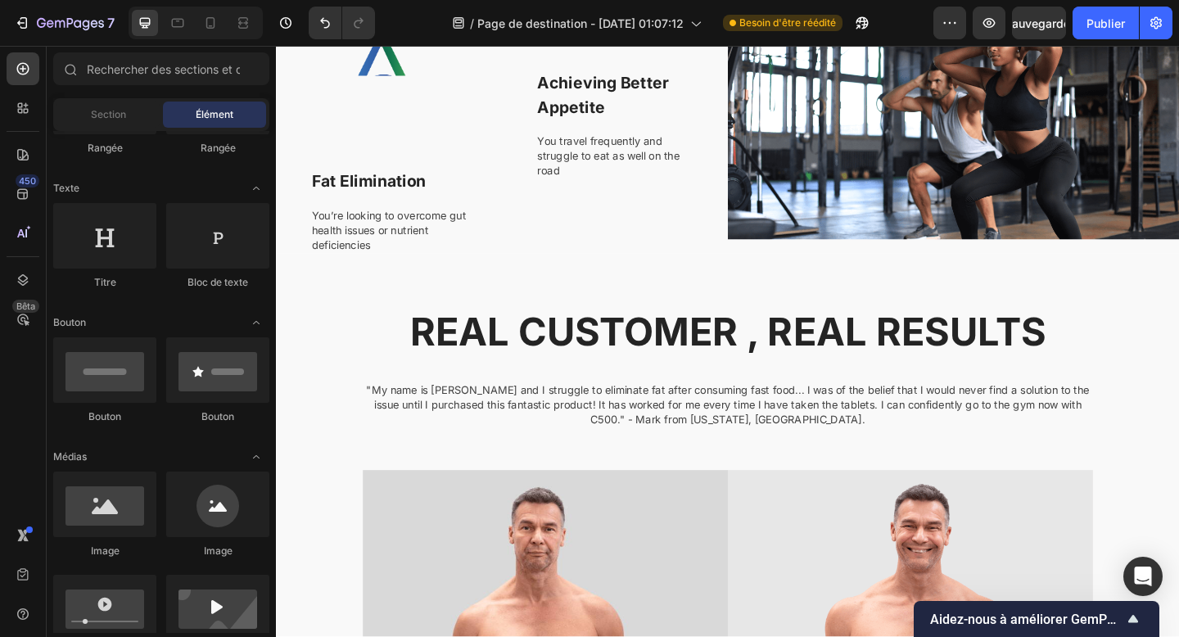
scroll to position [1288, 0]
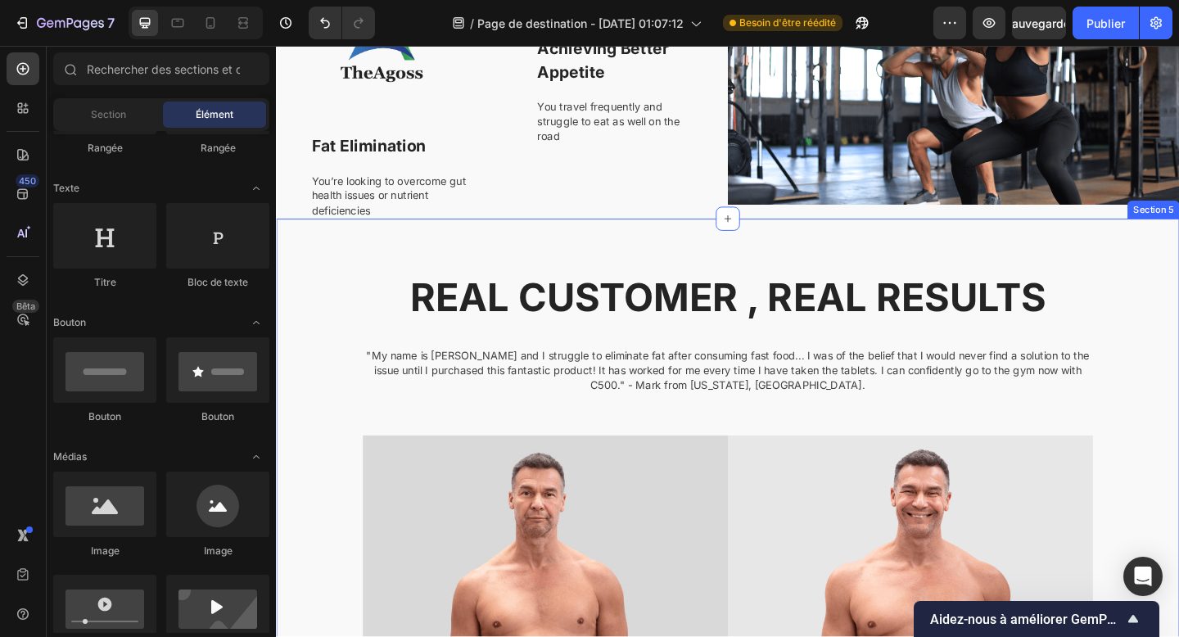
click at [502, 273] on div "REAL CUSTOMER , REAL RESULTS Heading "My name is Mark and I struggle to elimina…" at bounding box center [767, 626] width 983 height 785
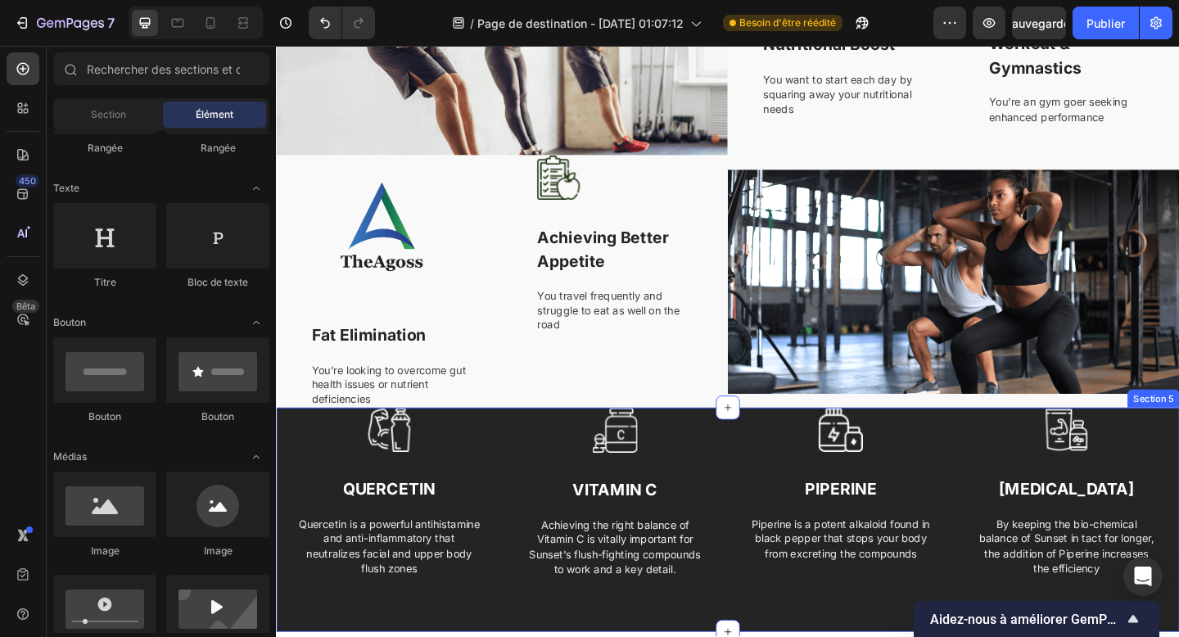
scroll to position [1209, 0]
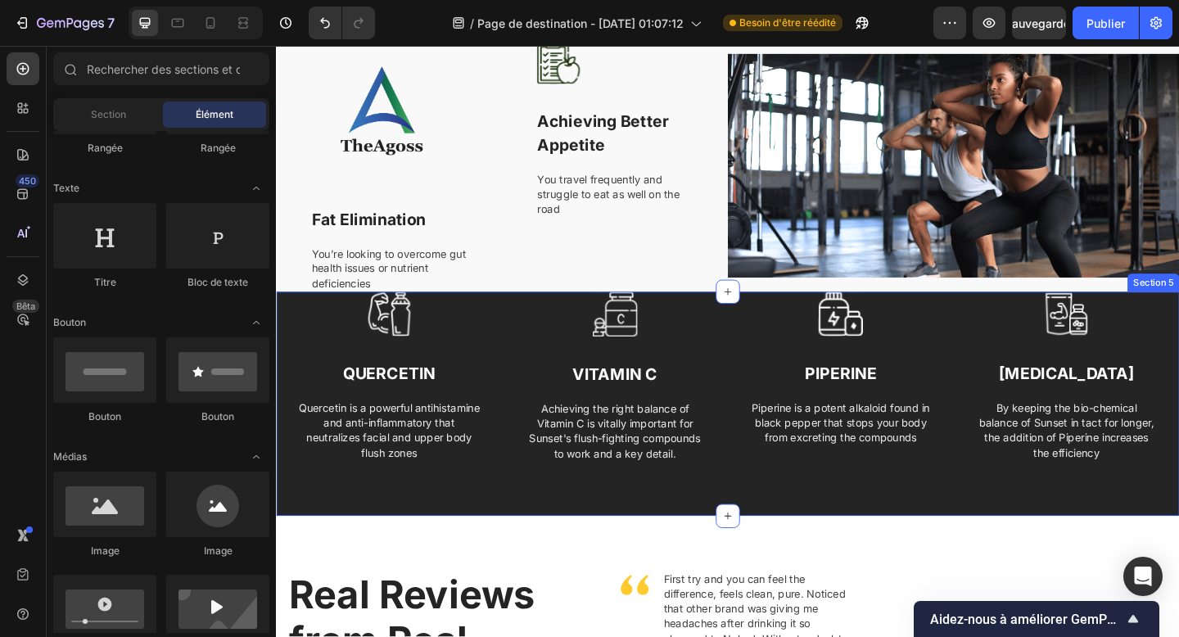
click at [314, 528] on div "Image QUERCETIN Text block Quercetin is a powerful antihistamine and anti-infla…" at bounding box center [767, 436] width 983 height 244
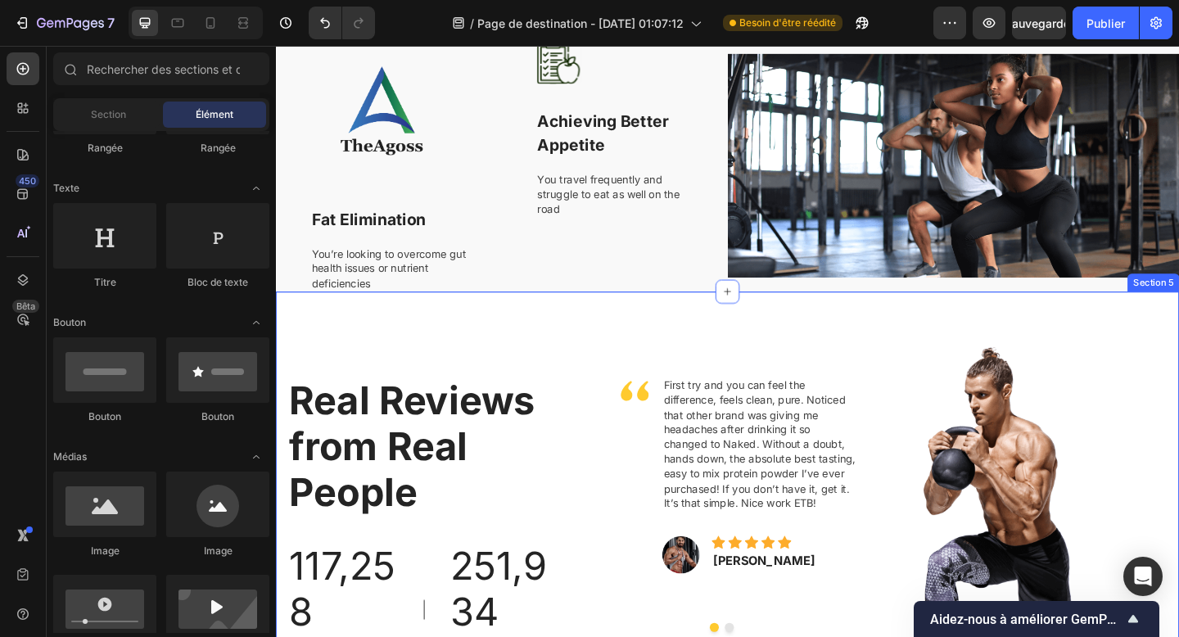
click at [850, 361] on div "Real Reviews from Real People Heading 117,258 Text block BOTTLES SOLD Text bloc…" at bounding box center [767, 576] width 983 height 524
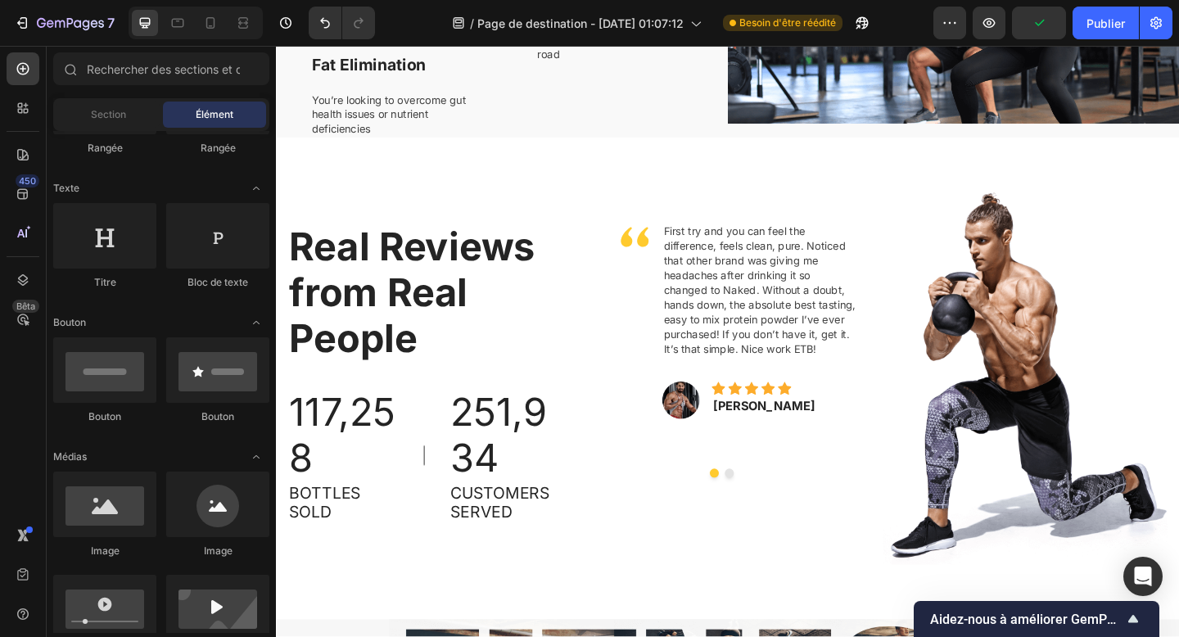
scroll to position [1459, 0]
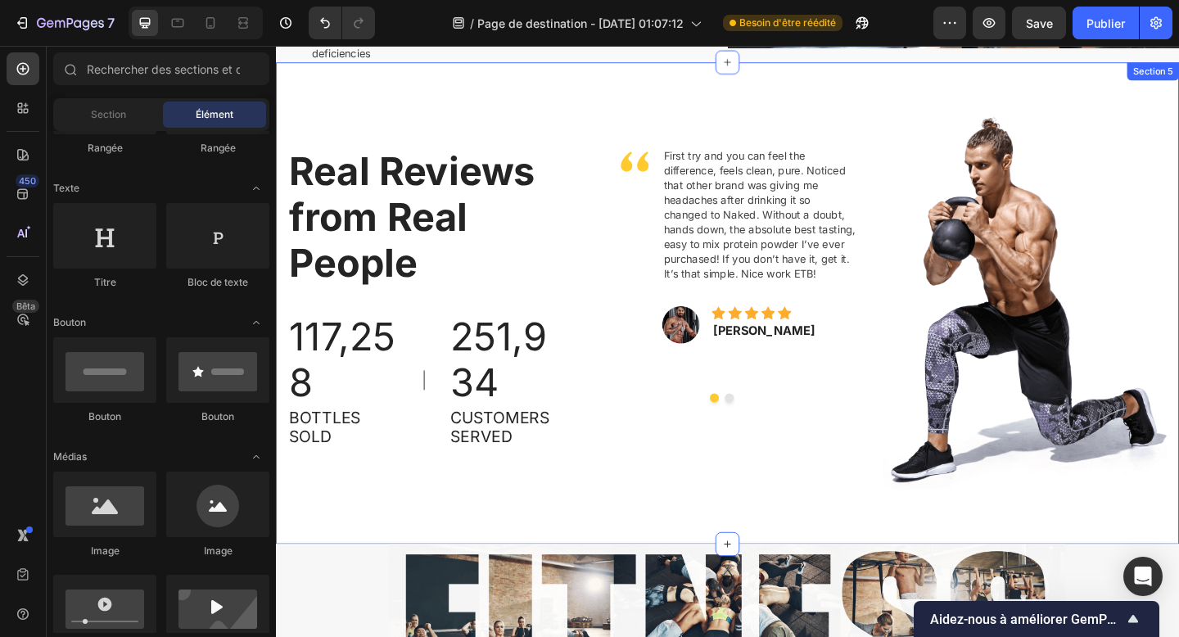
click at [718, 552] on div "Real Reviews from Real People Heading 117,258 Text block BOTTLES SOLD Text bloc…" at bounding box center [767, 326] width 983 height 524
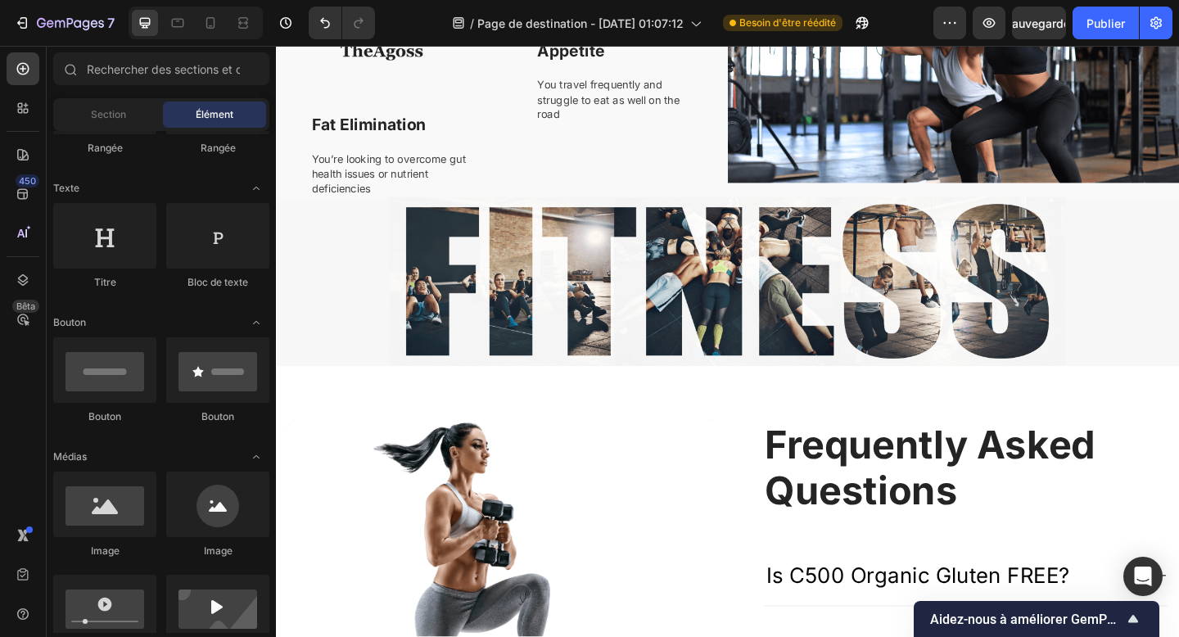
scroll to position [1320, 0]
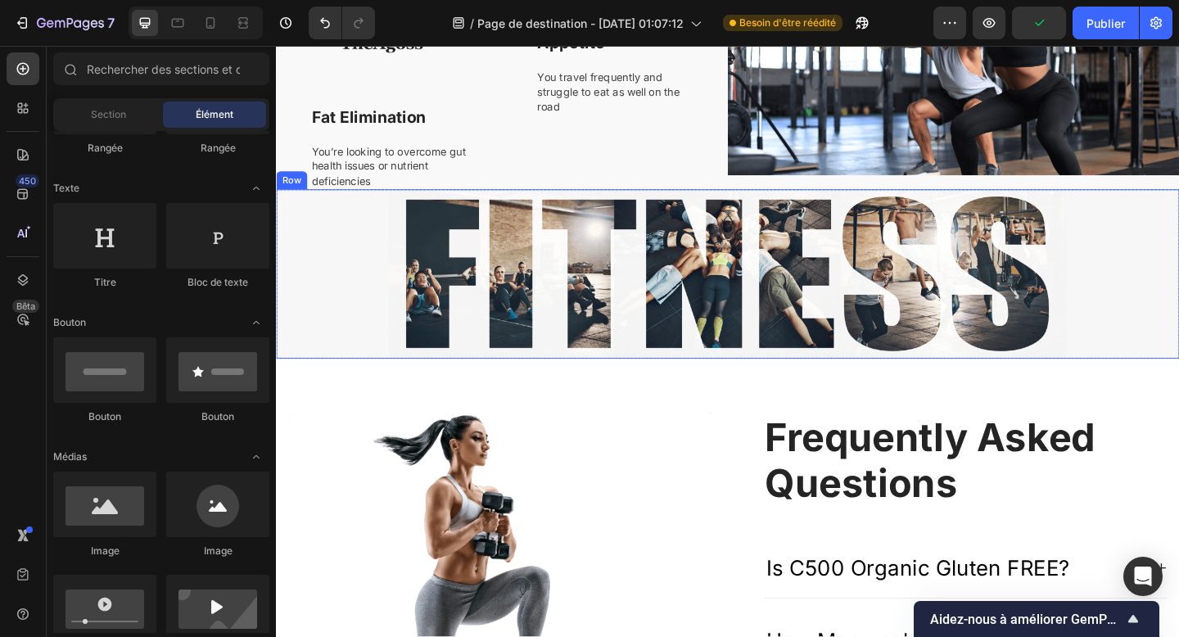
click at [327, 310] on div "Image Row" at bounding box center [767, 294] width 983 height 184
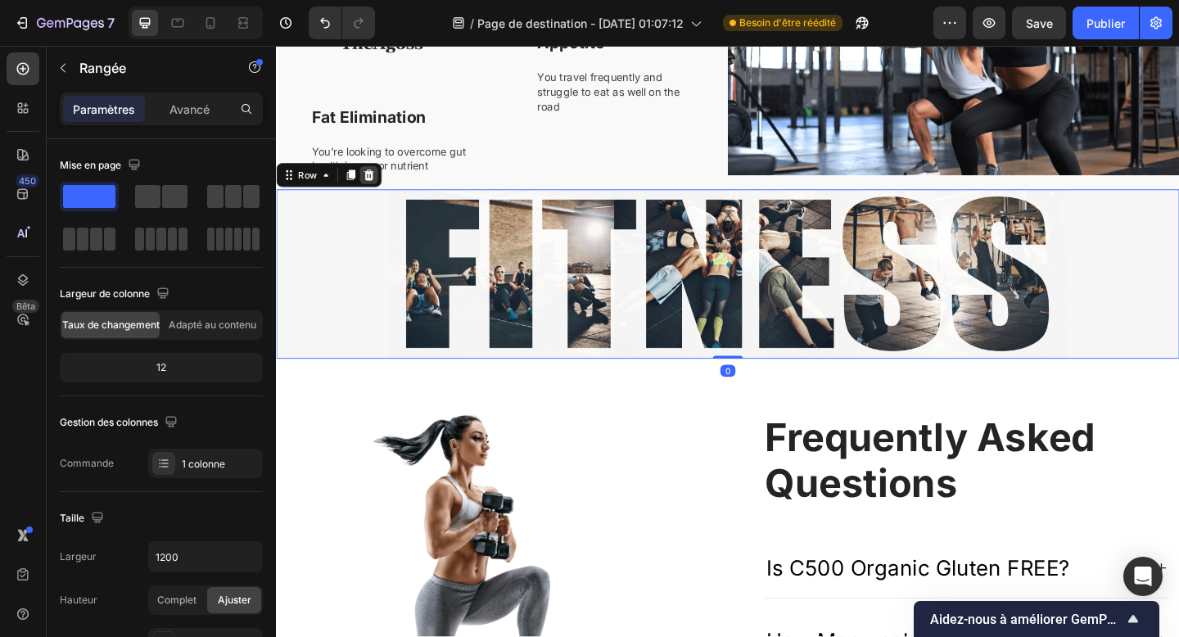
click at [378, 188] on icon at bounding box center [377, 186] width 11 height 11
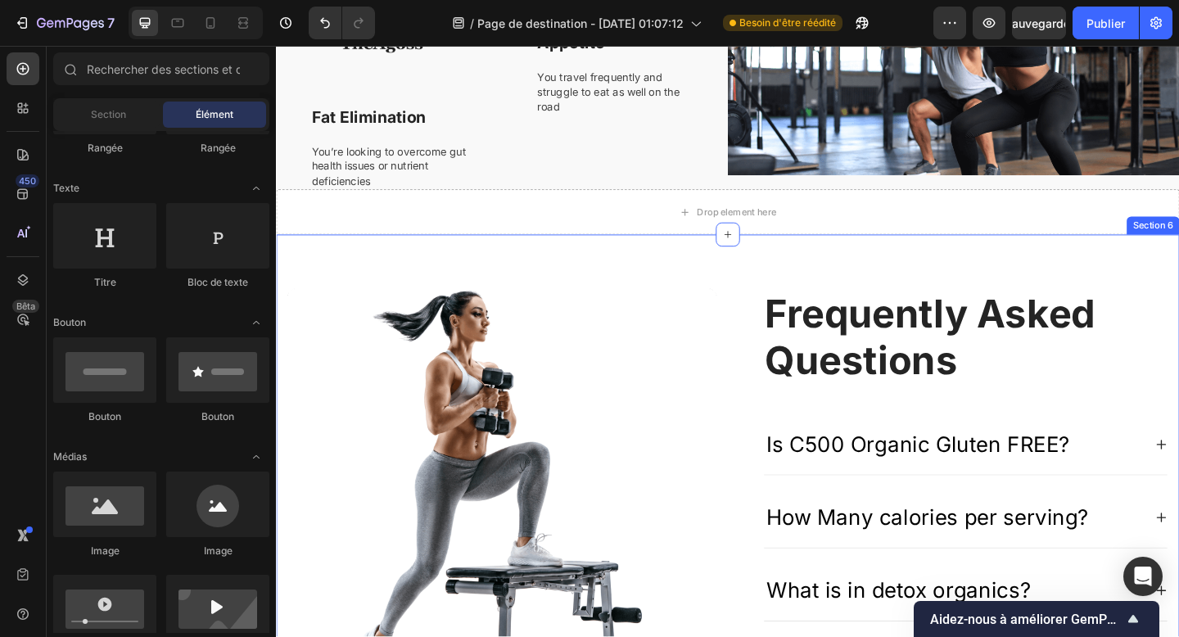
click at [375, 278] on div "Image Frequently Asked Questions Heading Is C500 Organic Gluten FREE? How Many …" at bounding box center [767, 573] width 983 height 644
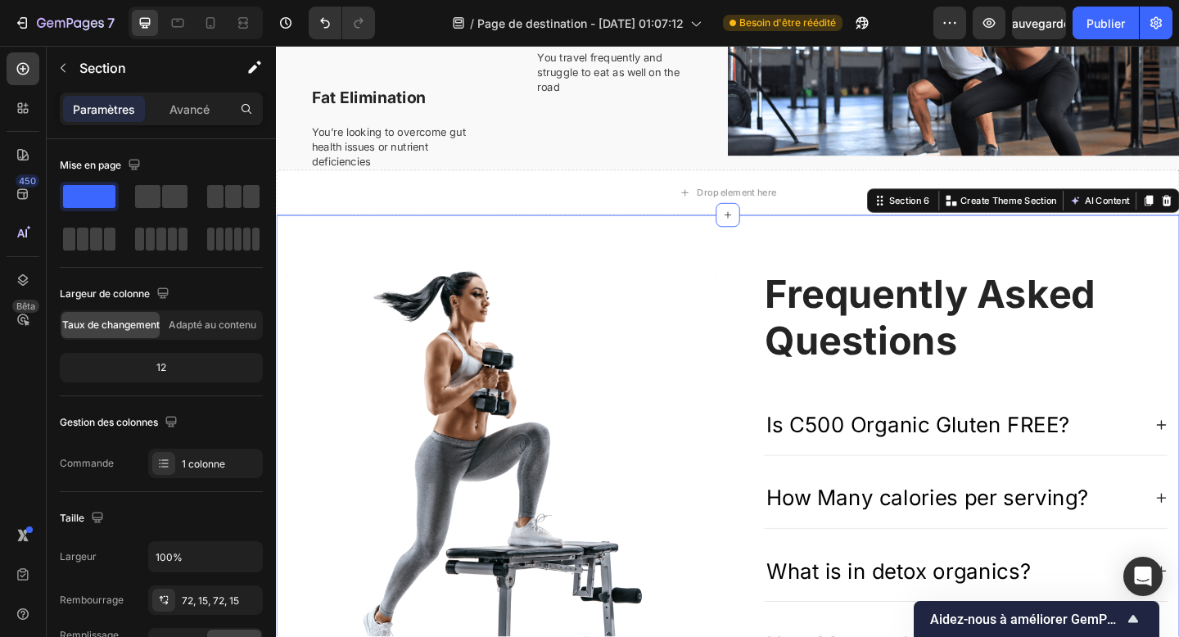
scroll to position [1333, 0]
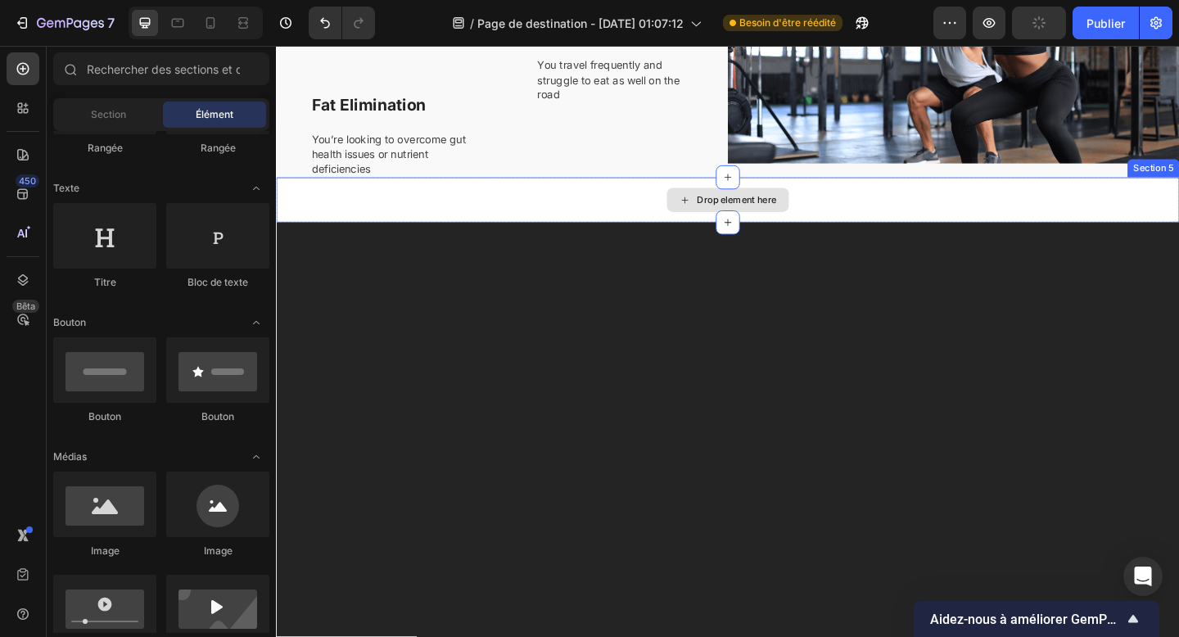
click at [1006, 215] on div "Drop element here" at bounding box center [767, 213] width 983 height 49
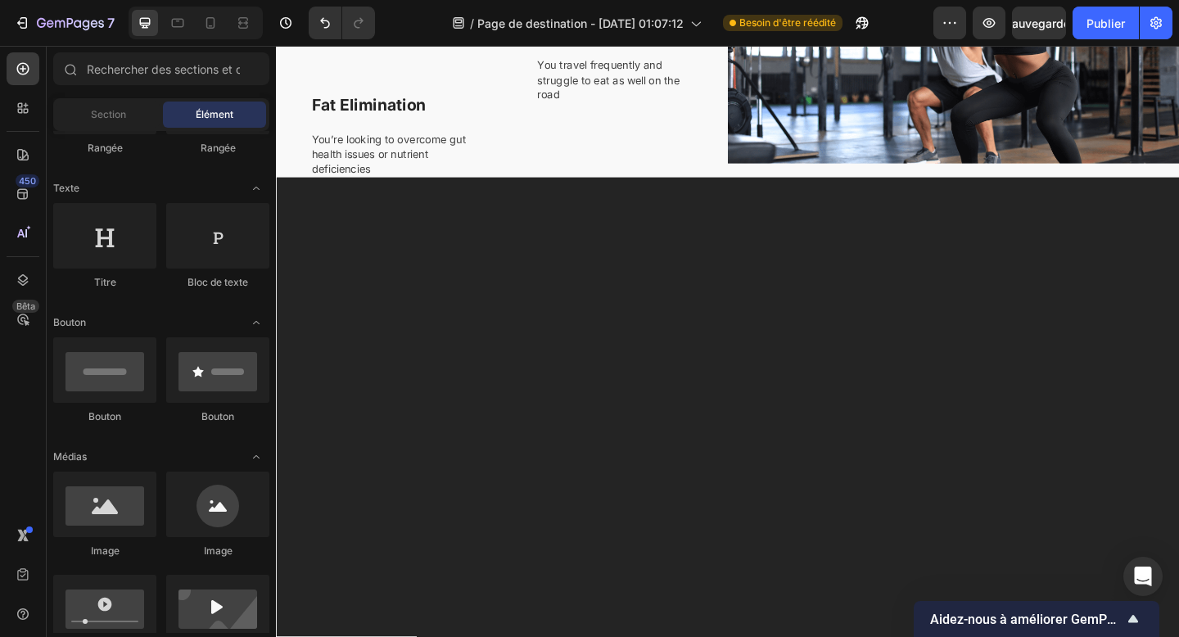
click at [894, 205] on div at bounding box center [767, 570] width 983 height 763
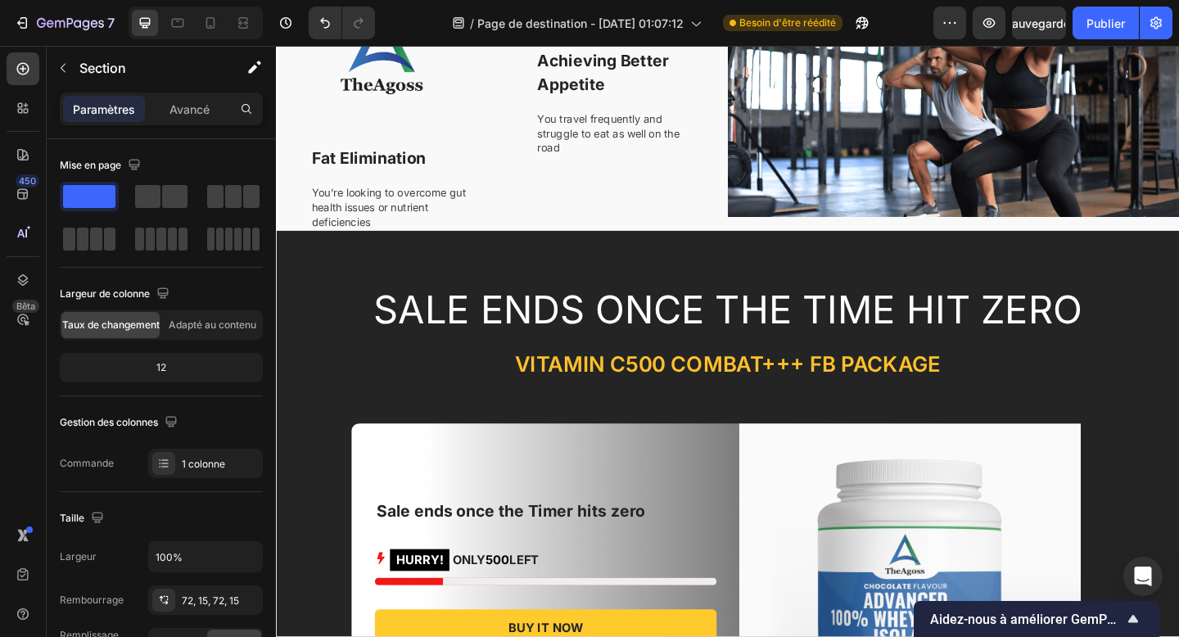
scroll to position [1242, 0]
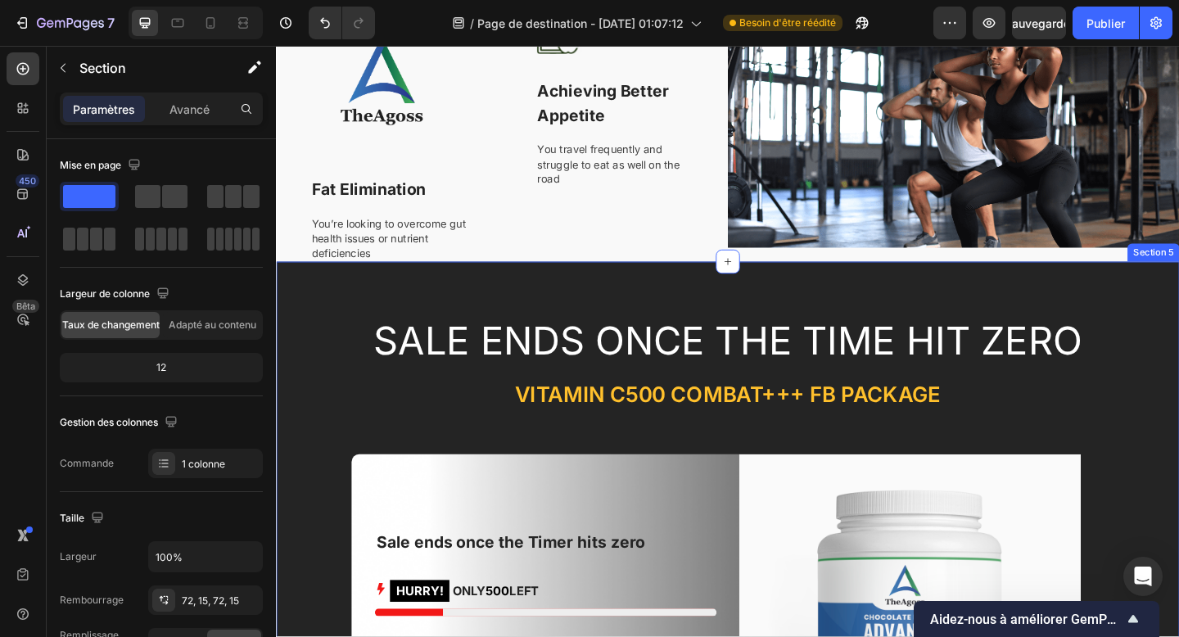
click at [854, 267] on div "Image" at bounding box center [1012, 144] width 491 height 274
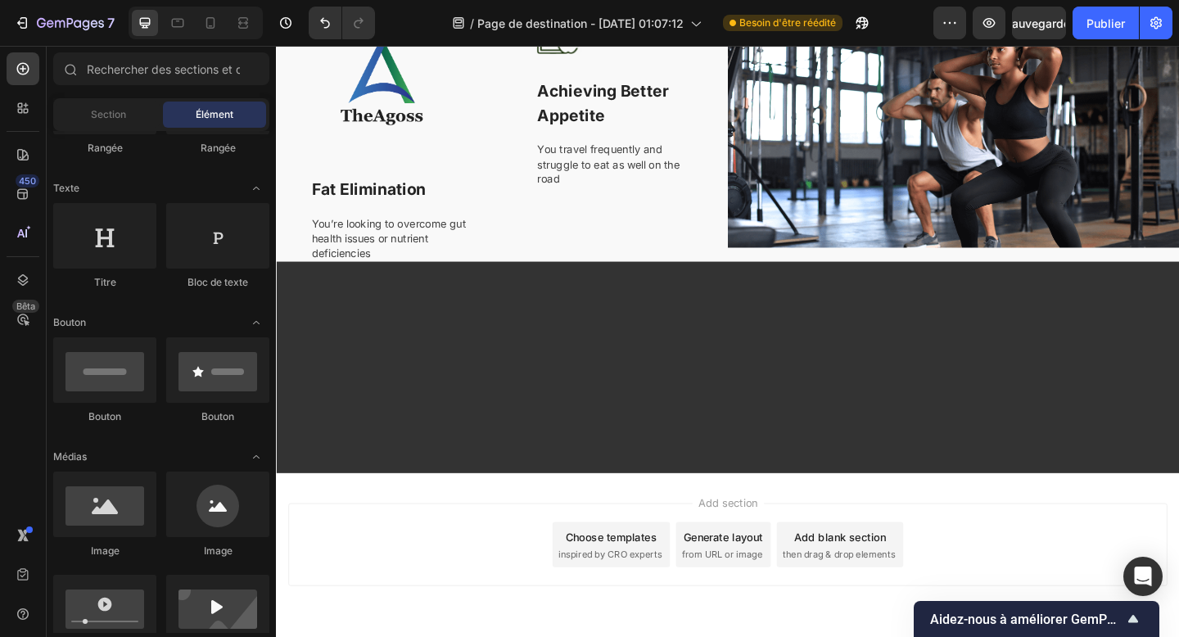
click at [718, 327] on div at bounding box center [767, 396] width 983 height 230
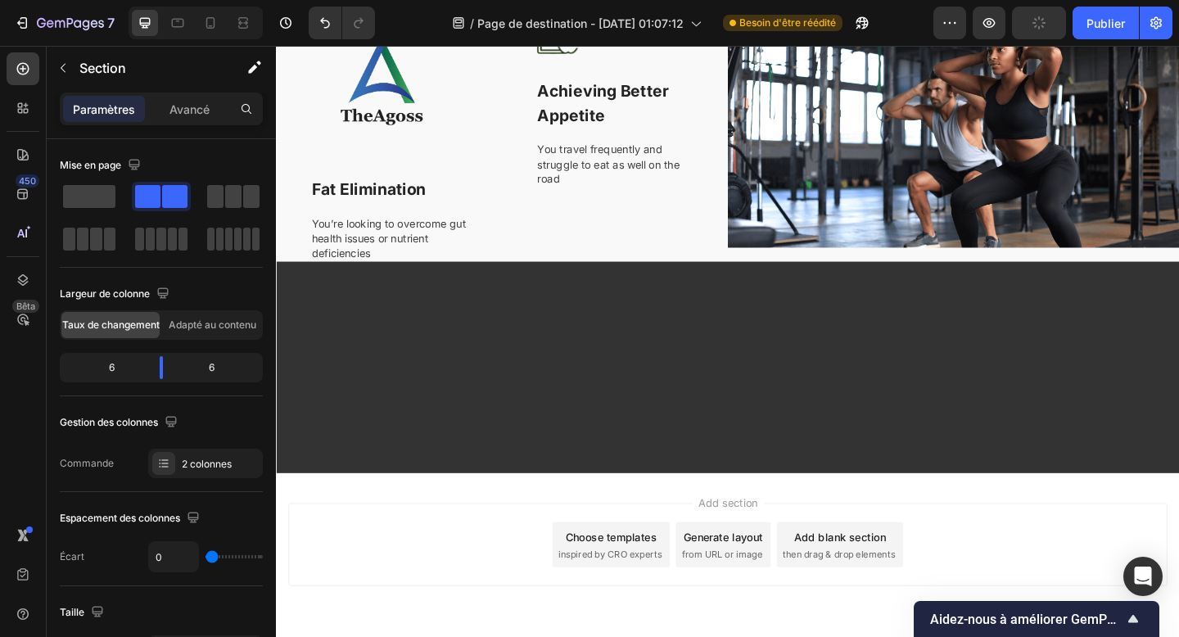
click at [704, 486] on div at bounding box center [767, 396] width 983 height 230
click at [740, 269] on div "Image Achieving Better Appetite Text block You travel frequently and struggle t…" at bounding box center [645, 144] width 246 height 274
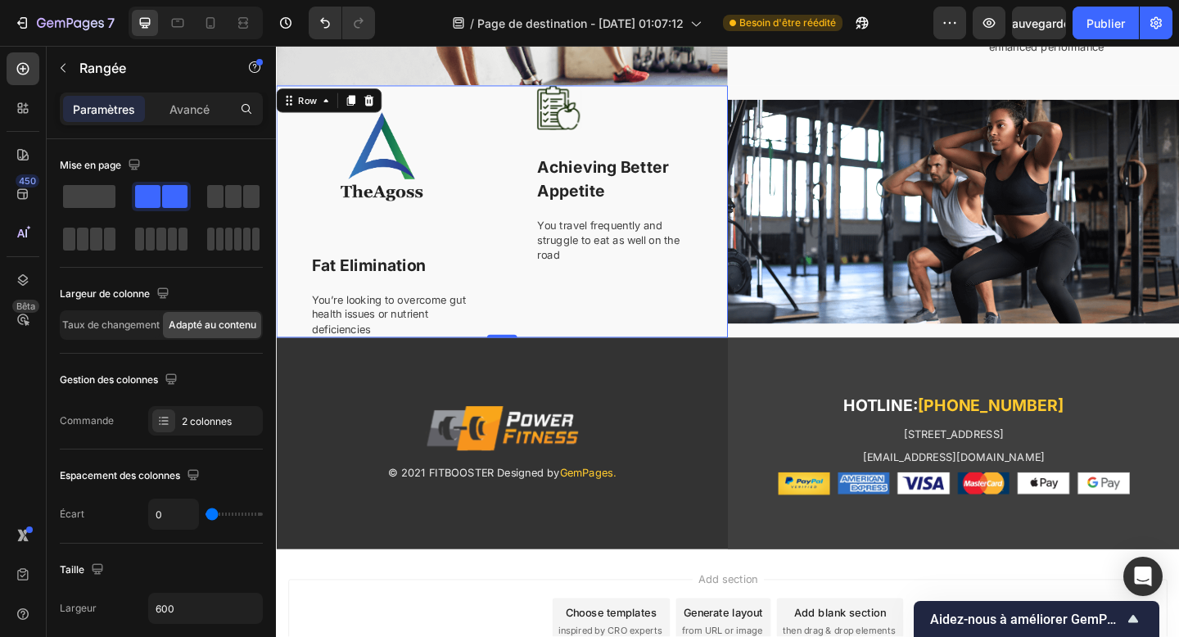
scroll to position [1166, 0]
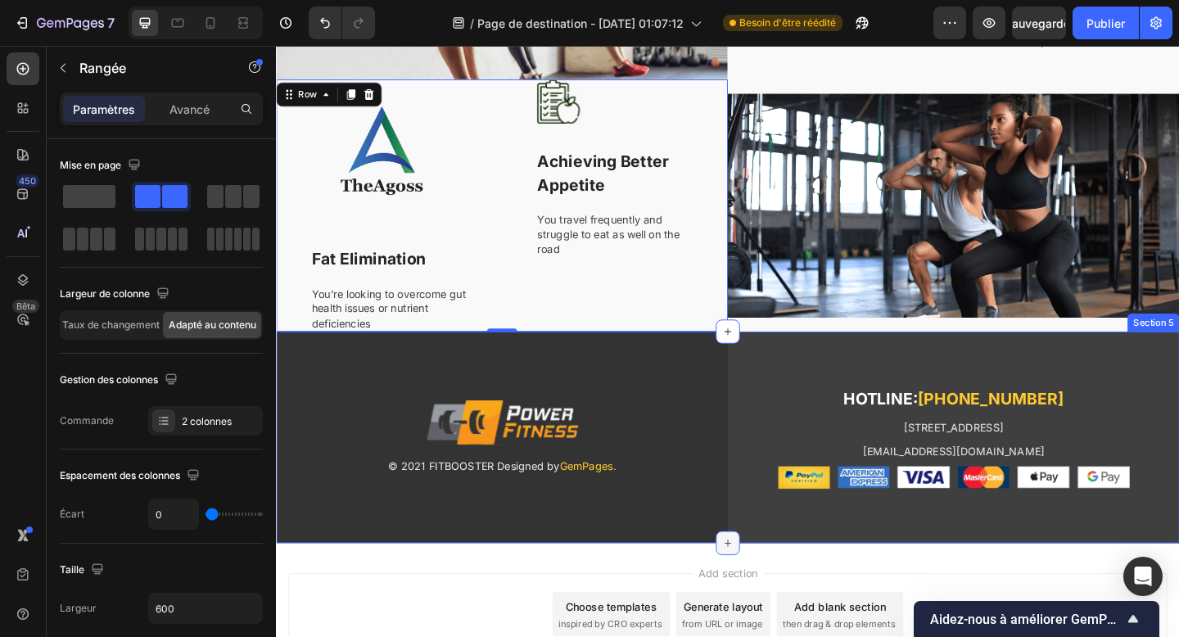
click at [760, 574] on div at bounding box center [767, 587] width 26 height 26
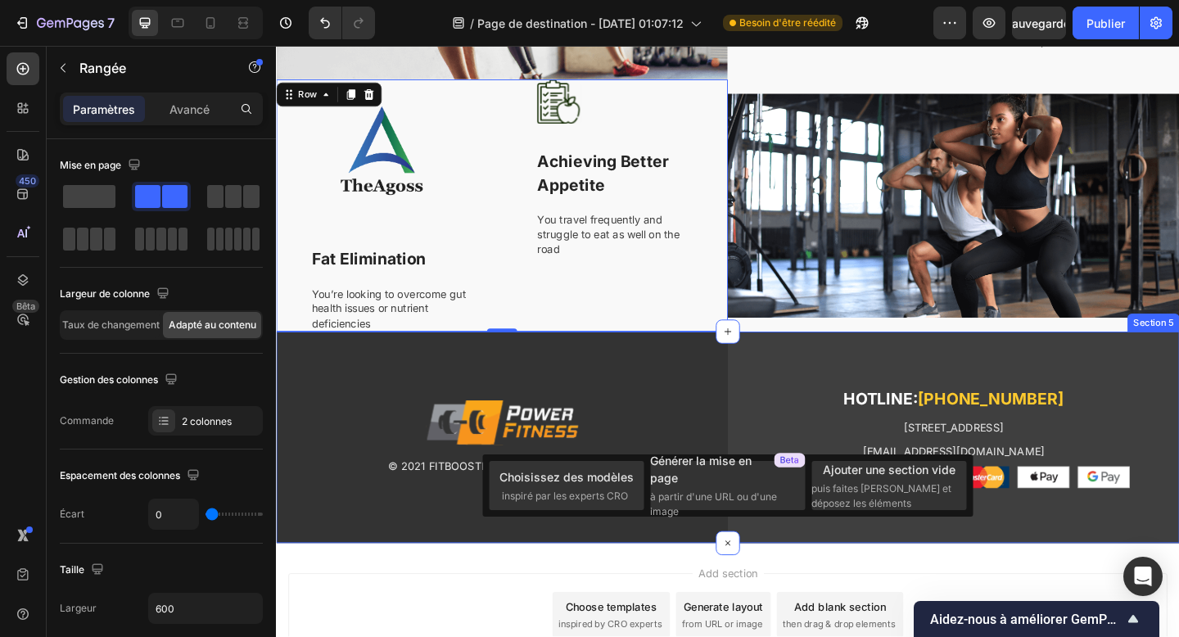
click at [744, 365] on div "Image © 2021 FITBOOSTER Designed by GemPages. Text block Row" at bounding box center [521, 472] width 491 height 230
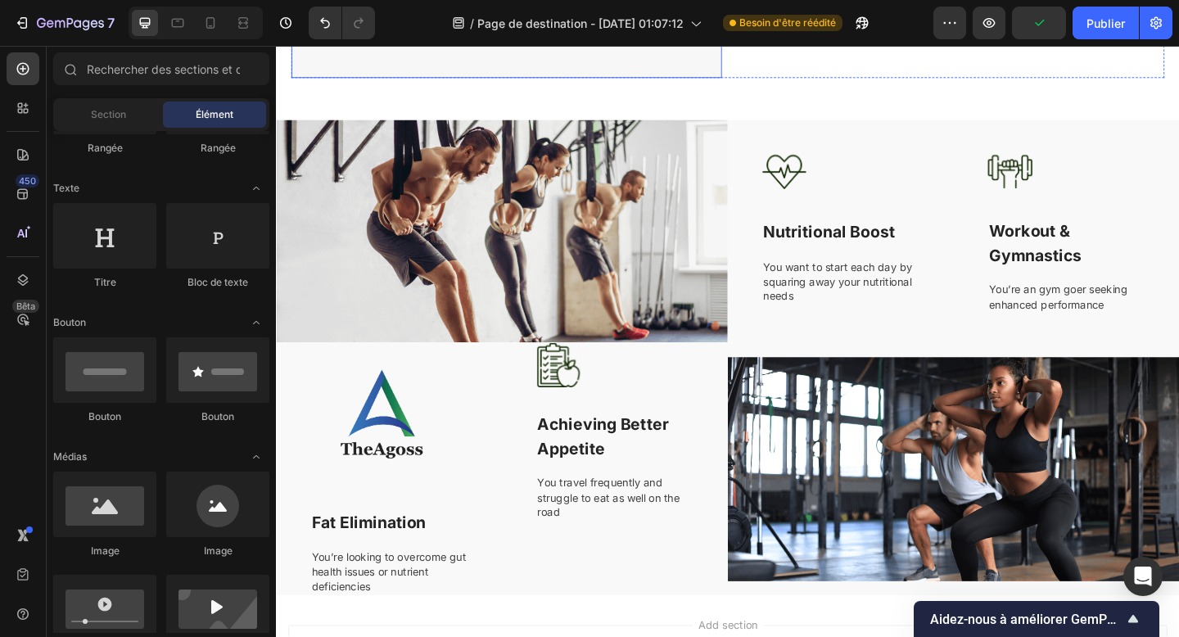
scroll to position [895, 0]
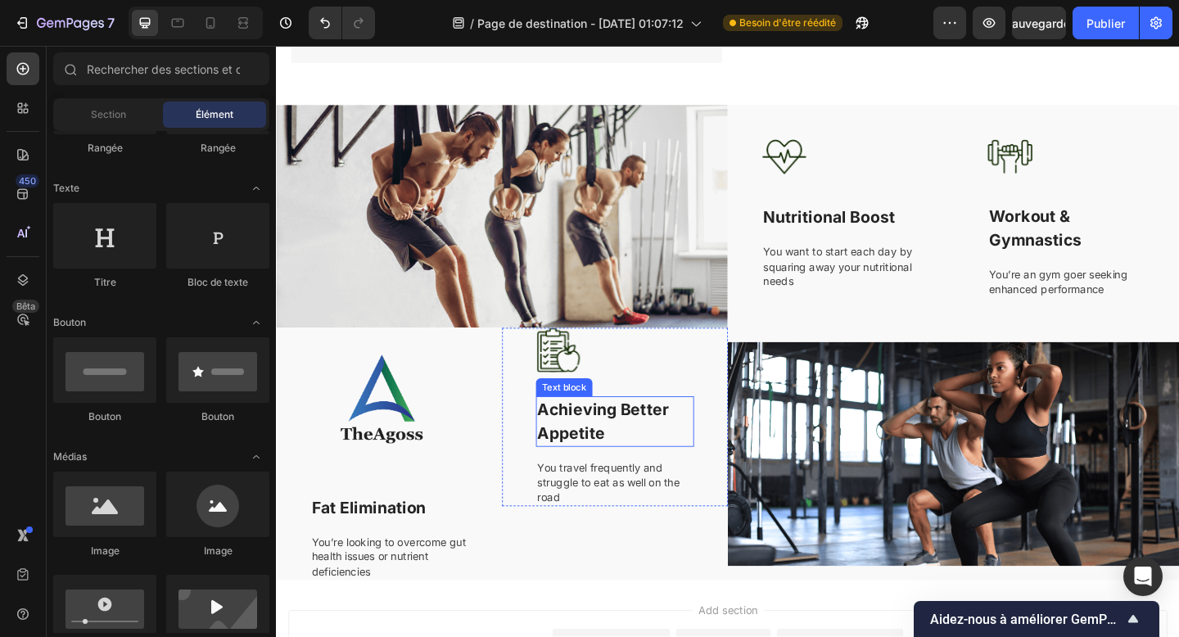
click at [601, 409] on div "Text block" at bounding box center [589, 418] width 61 height 20
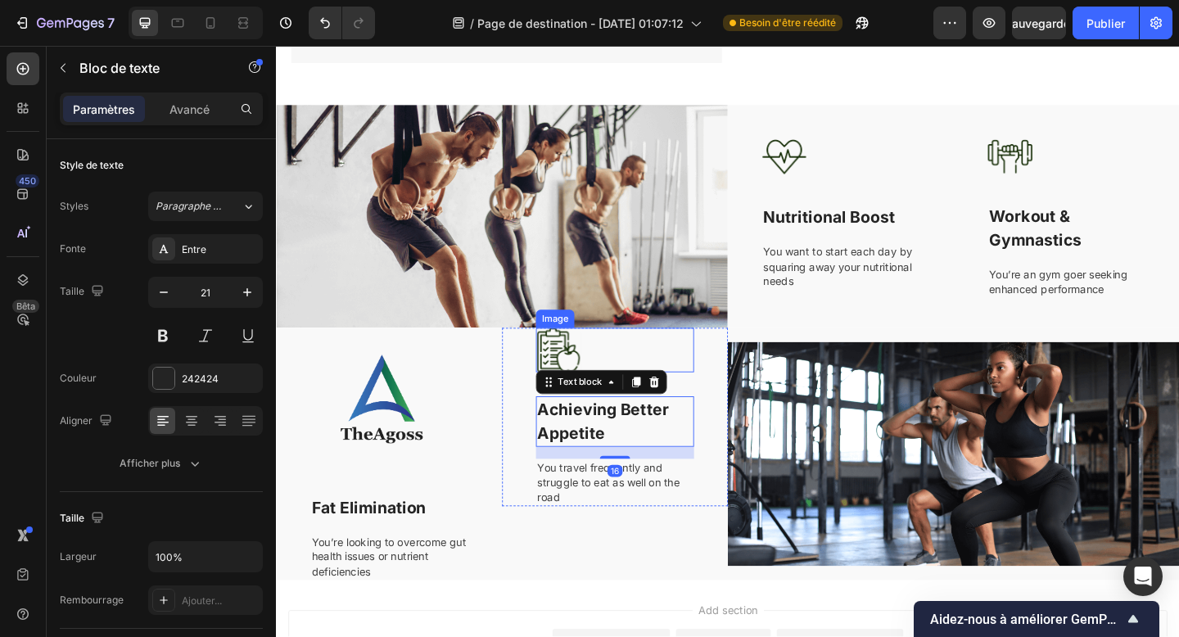
click at [608, 393] on div at bounding box center [645, 377] width 172 height 48
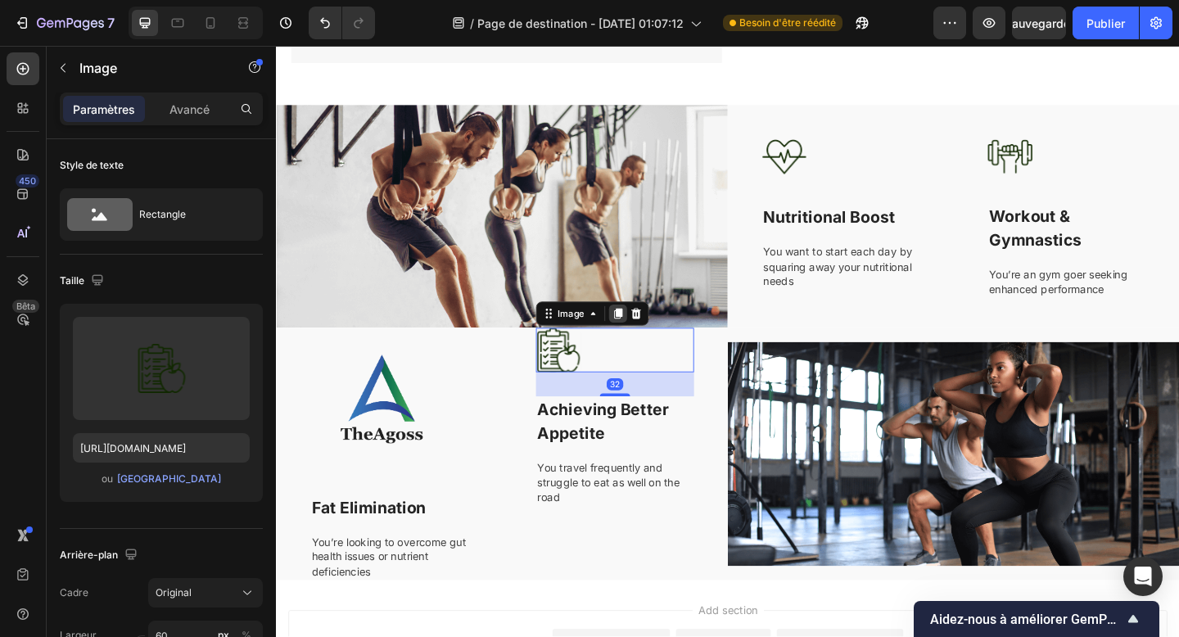
click at [643, 343] on icon at bounding box center [647, 337] width 13 height 13
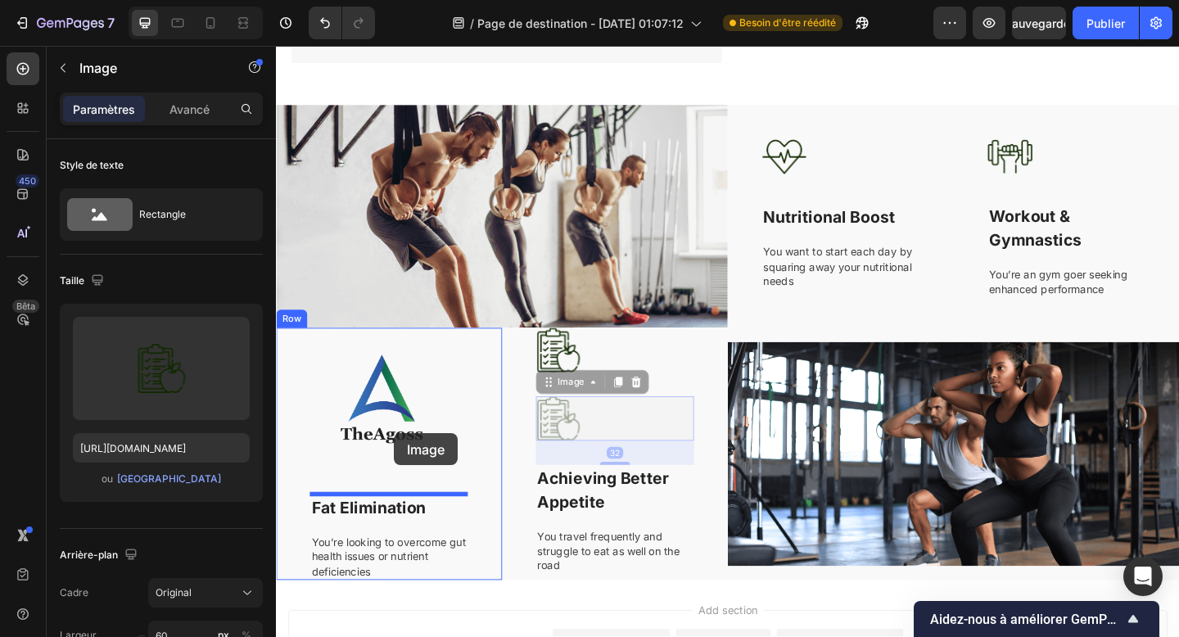
drag, startPoint x: 589, startPoint y: 410, endPoint x: 405, endPoint y: 468, distance: 193.2
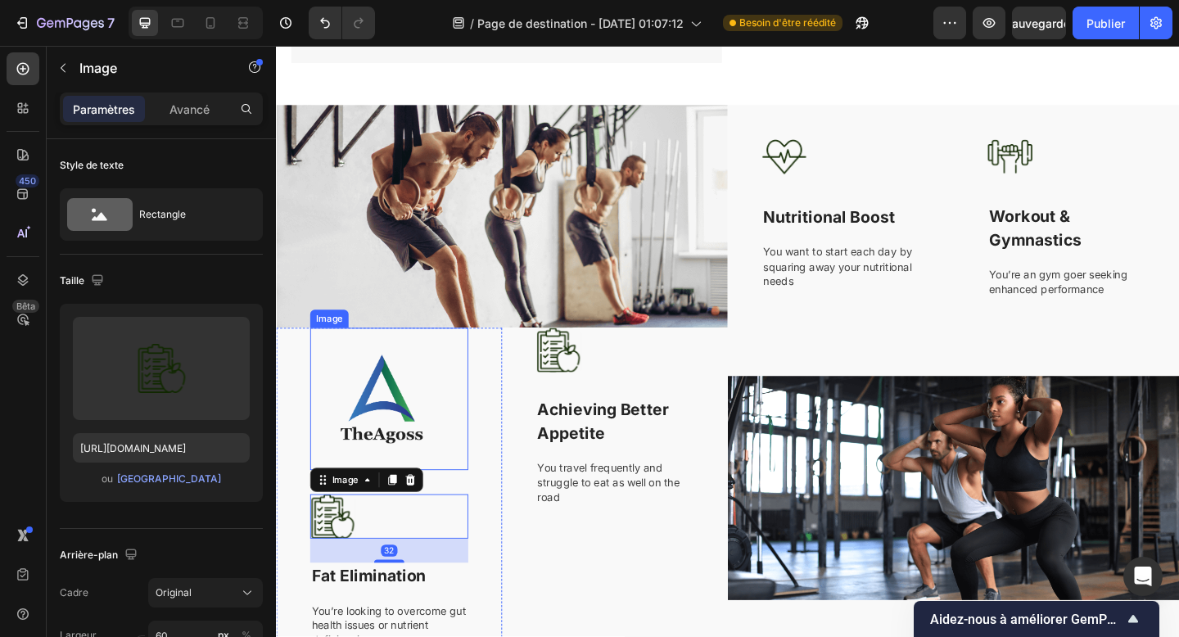
click at [436, 418] on img at bounding box center [391, 430] width 156 height 155
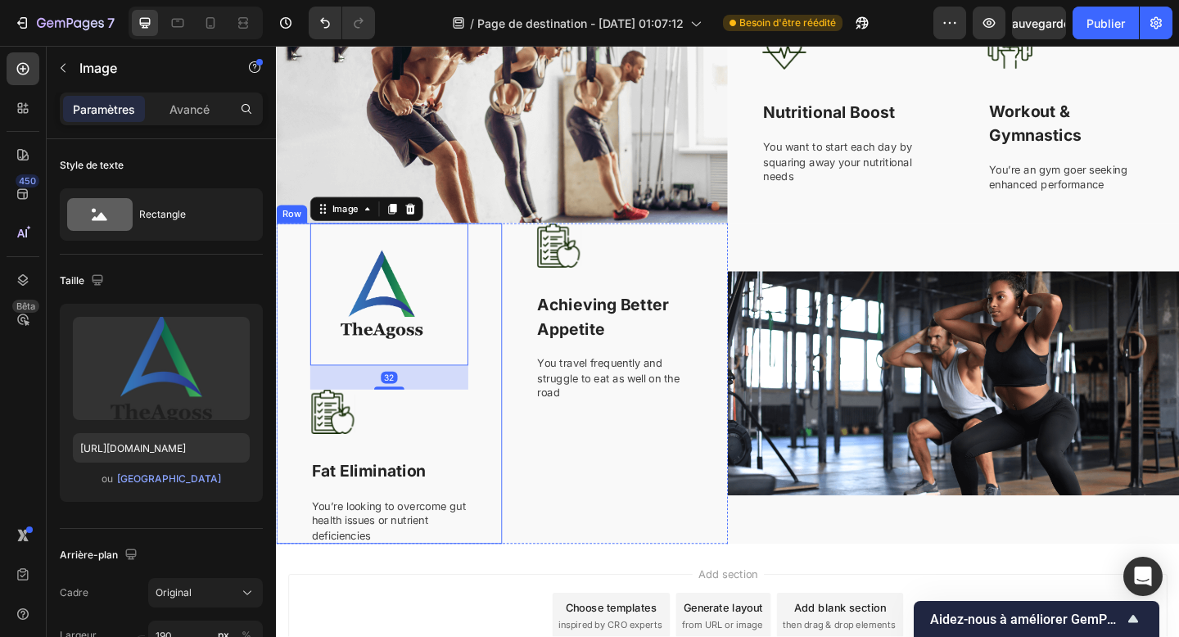
scroll to position [1069, 0]
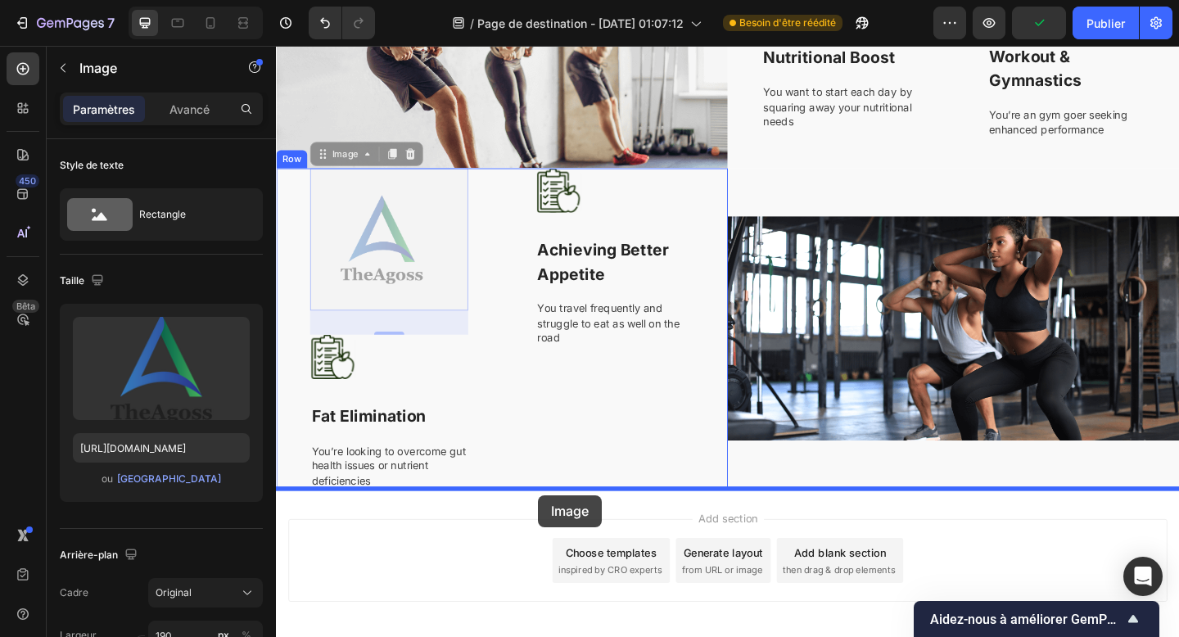
drag, startPoint x: 365, startPoint y: 164, endPoint x: 561, endPoint y: 535, distance: 419.5
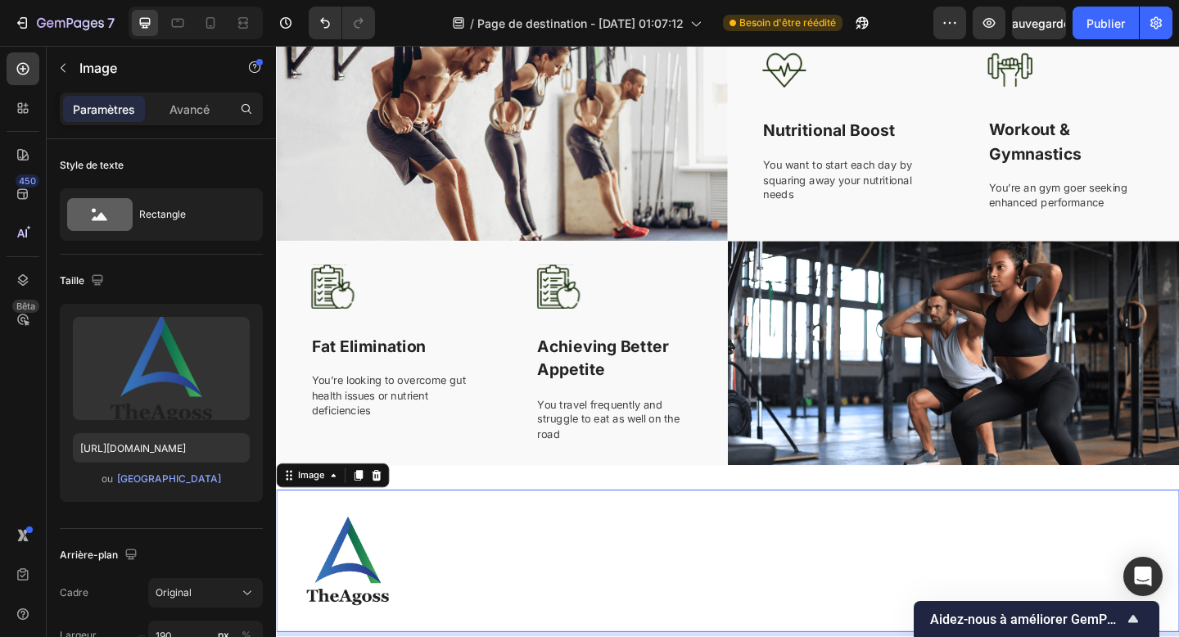
scroll to position [971, 0]
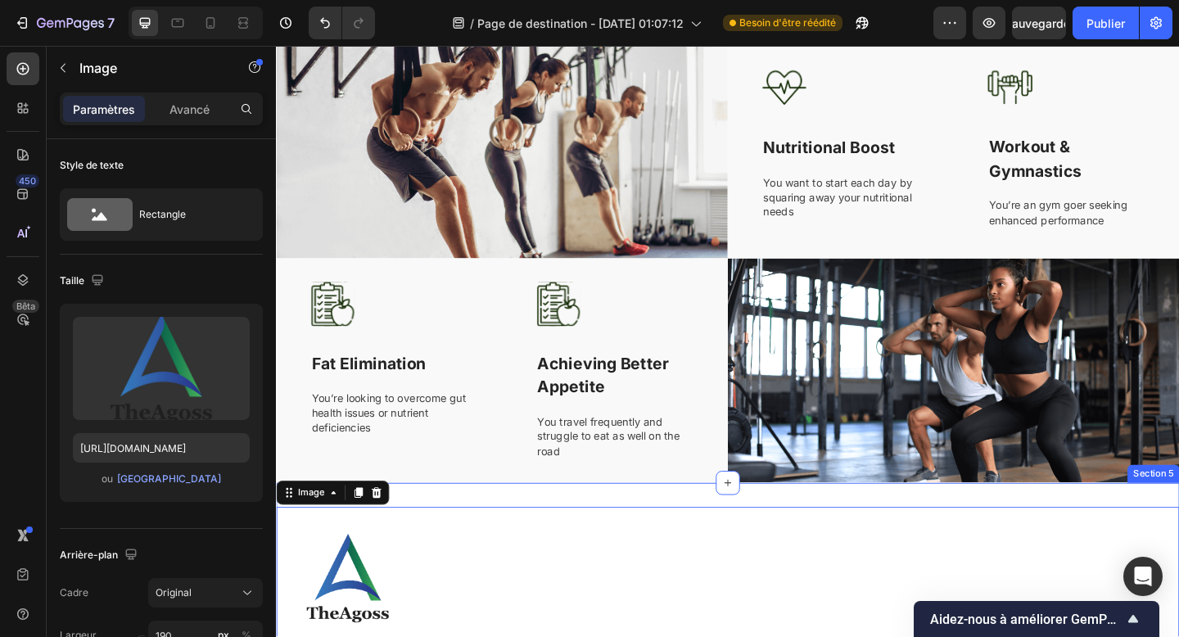
click at [577, 535] on div "Image 32 Section 5" at bounding box center [767, 638] width 983 height 233
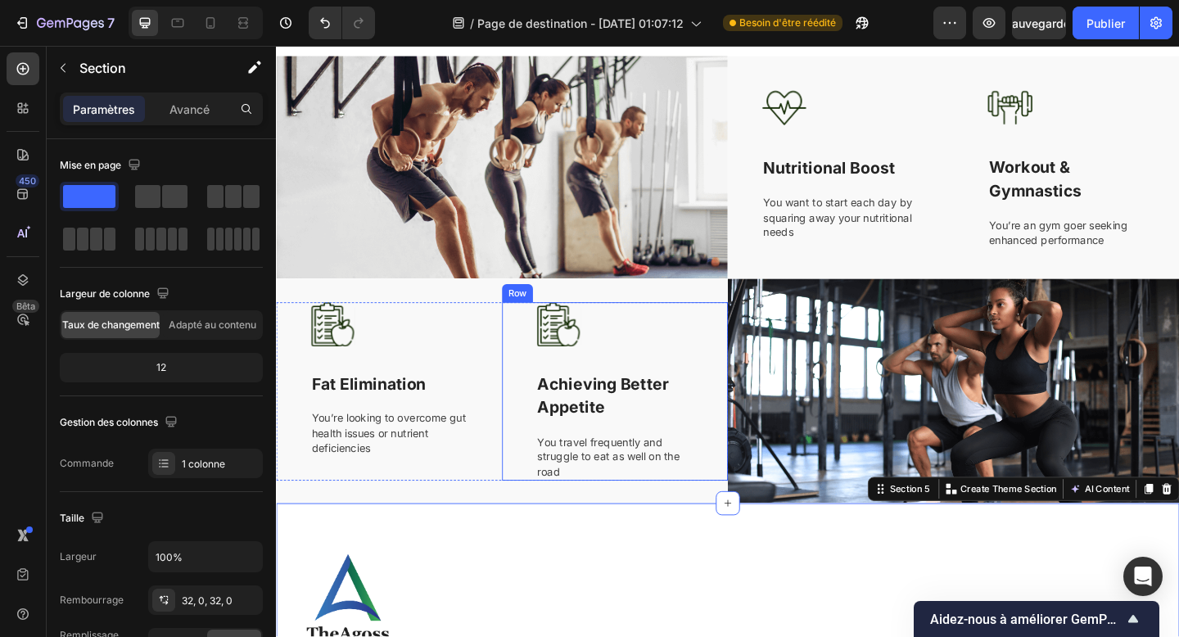
scroll to position [896, 0]
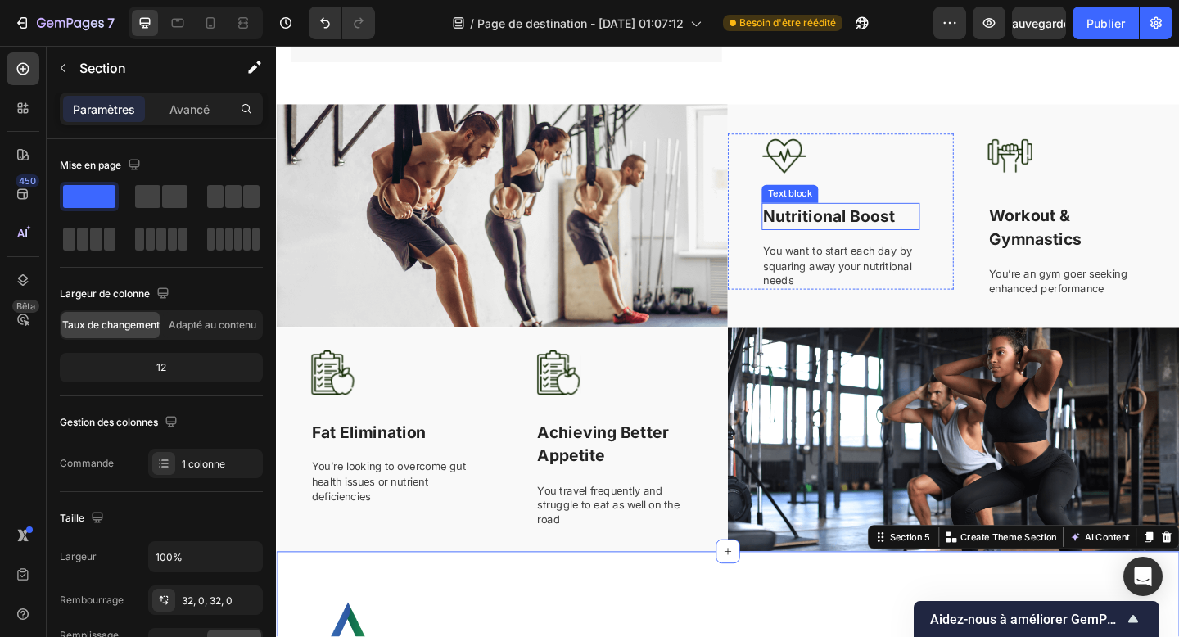
click at [850, 230] on p "Nutritional Boost" at bounding box center [890, 232] width 169 height 26
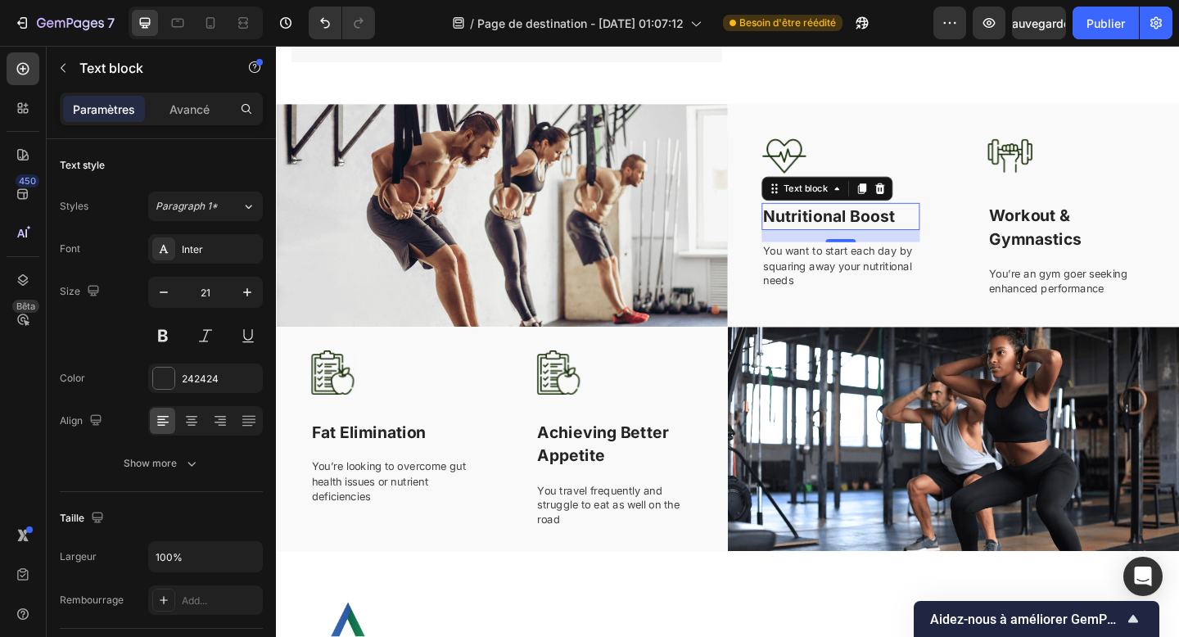
click at [850, 230] on p "Nutritional Boost" at bounding box center [890, 232] width 169 height 26
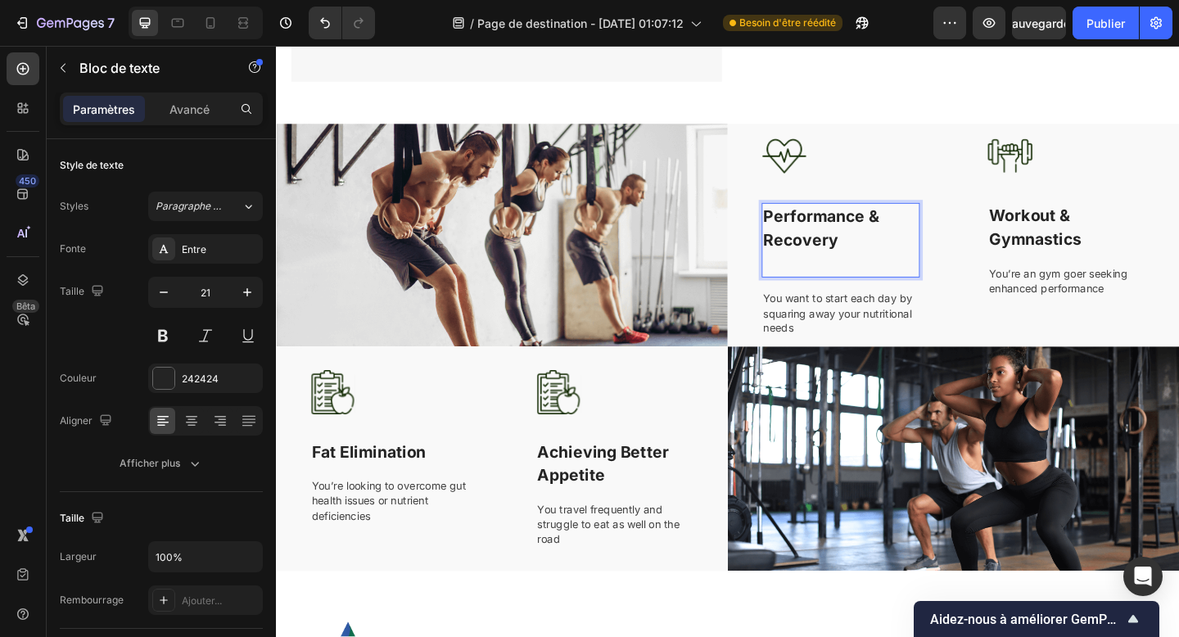
scroll to position [887, 0]
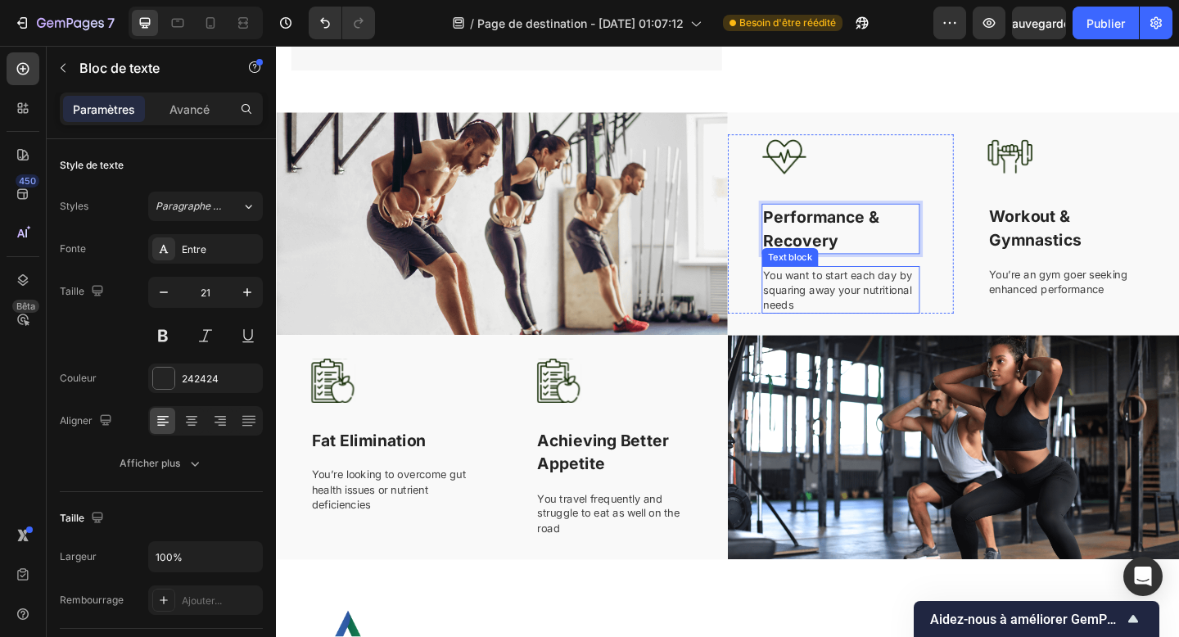
click at [828, 299] on p "You want to start each day by squaring away your nutritional needs" at bounding box center [890, 311] width 169 height 48
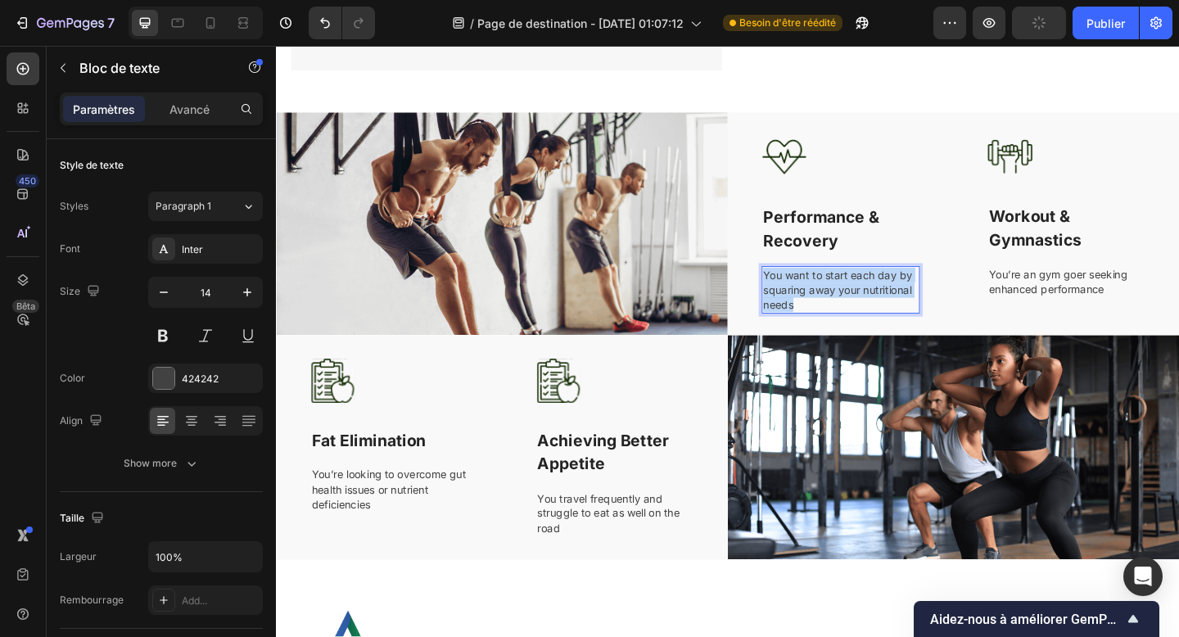
click at [828, 299] on p "You want to start each day by squaring away your nutritional needs" at bounding box center [890, 311] width 169 height 48
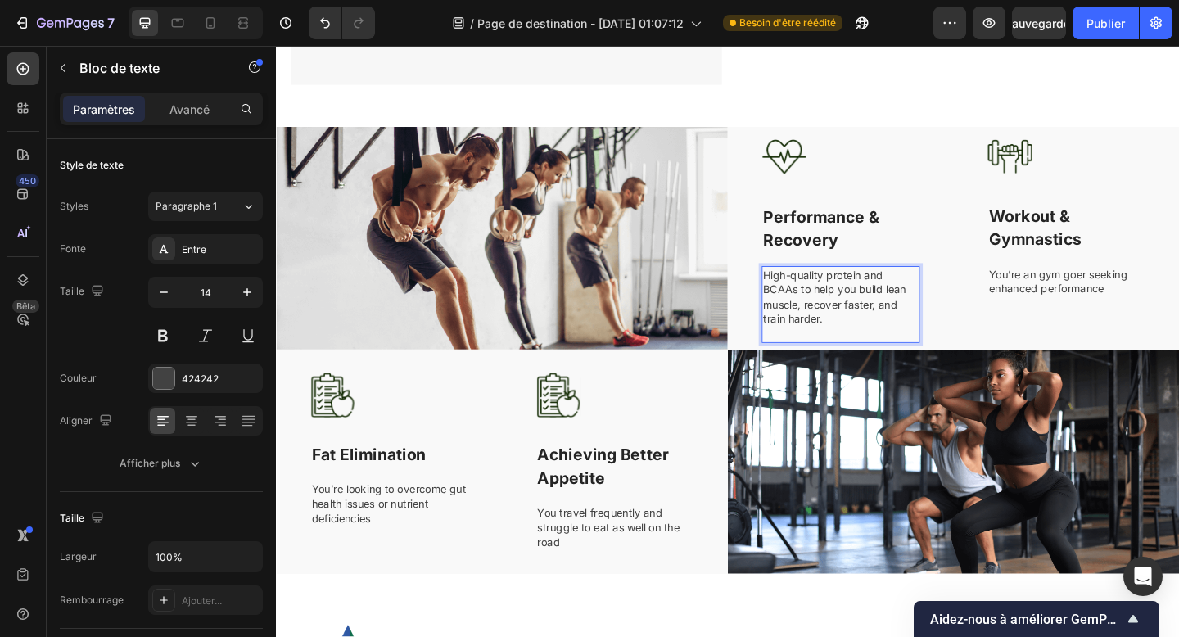
scroll to position [880, 0]
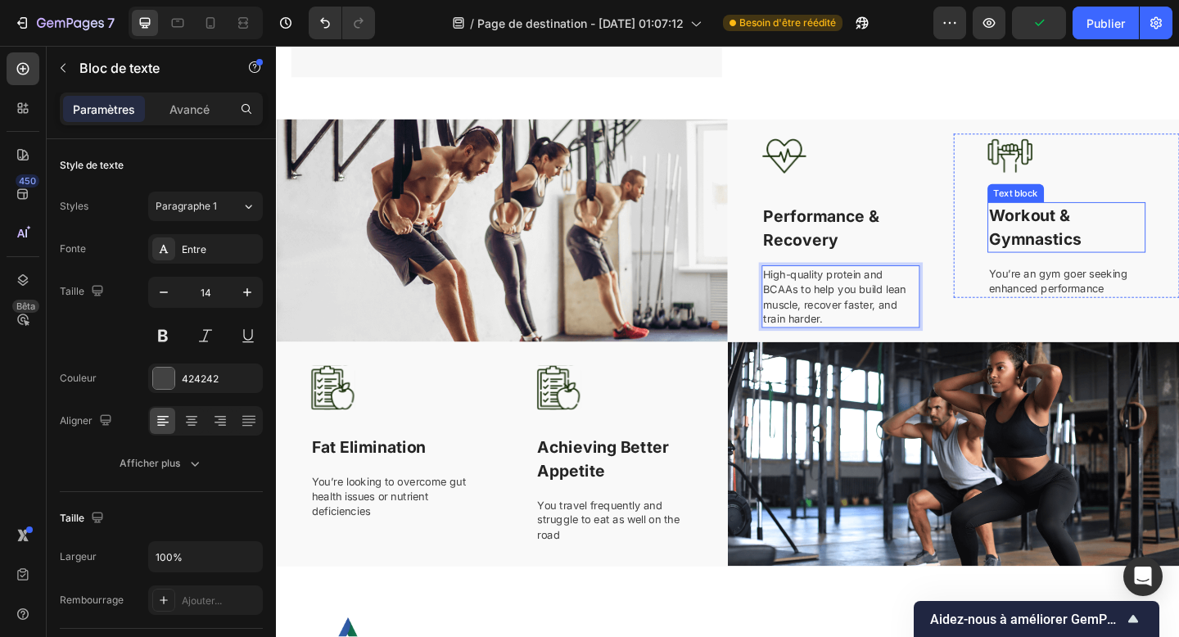
click at [1089, 259] on p "Workout & Gymnastics" at bounding box center [1136, 244] width 169 height 52
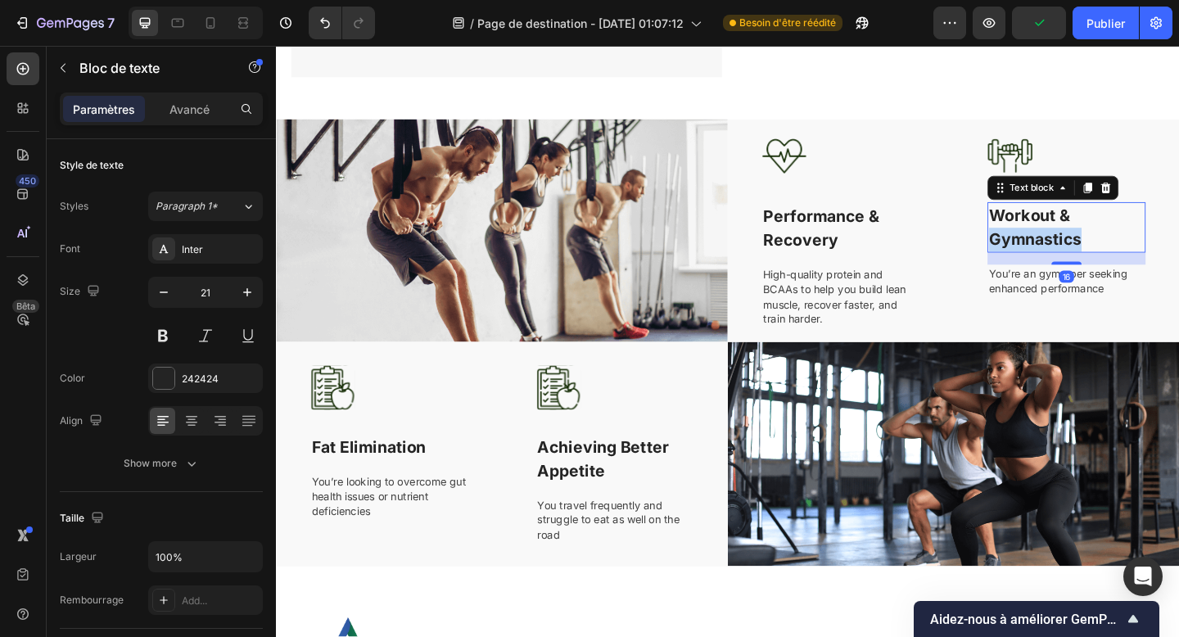
click at [1089, 259] on p "Workout & Gymnastics" at bounding box center [1136, 244] width 169 height 52
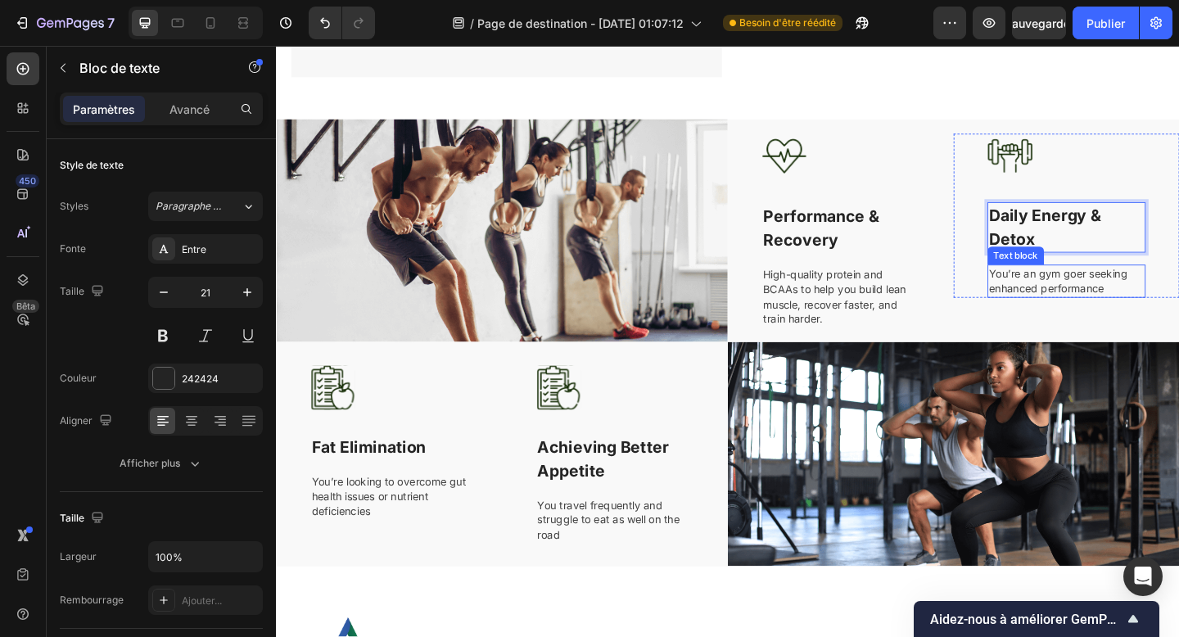
click at [1096, 306] on p "You’re an gym goer seeking enhanced performance" at bounding box center [1136, 302] width 169 height 32
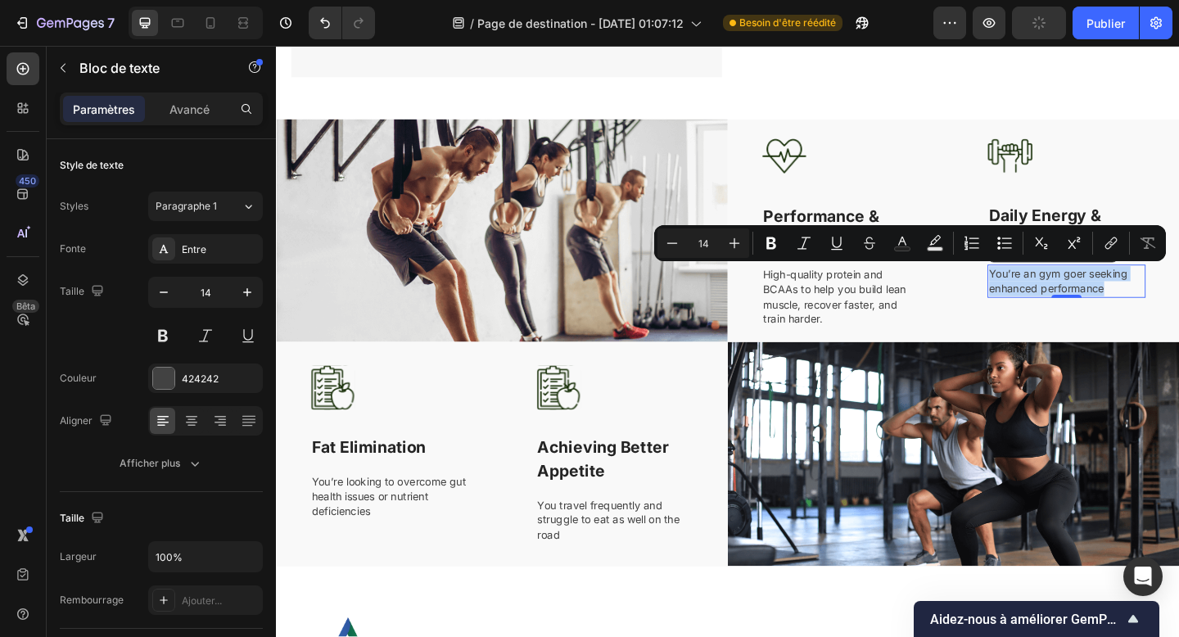
click at [1096, 306] on p "You’re an gym goer seeking enhanced performance" at bounding box center [1136, 302] width 169 height 32
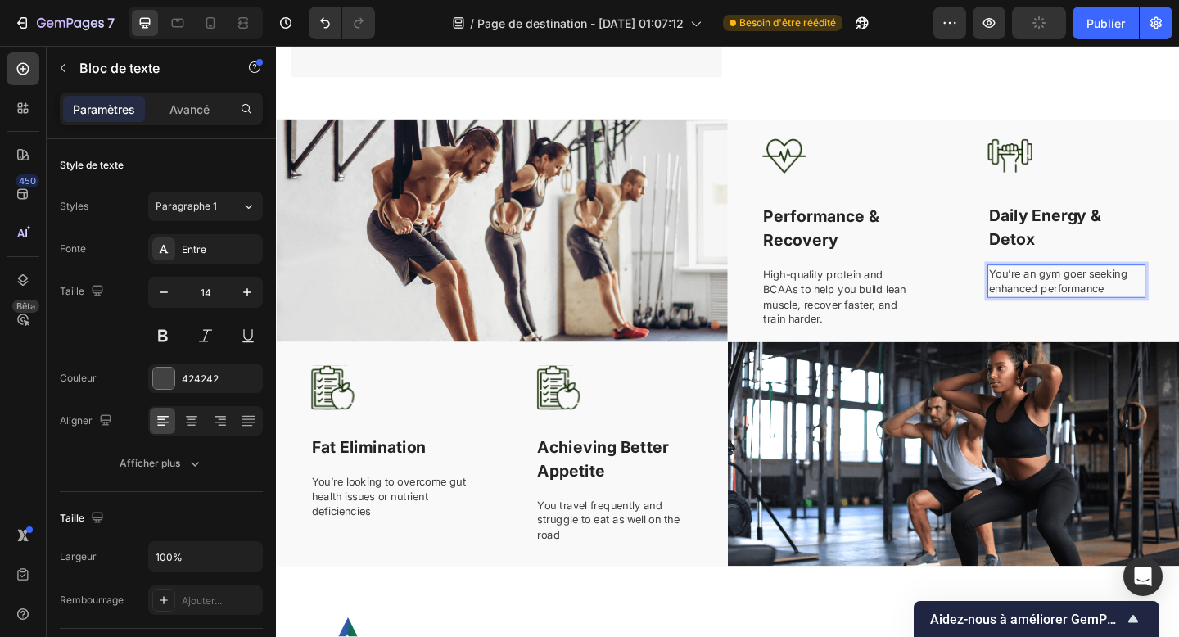
click at [1096, 306] on p "You’re an gym goer seeking enhanced performance" at bounding box center [1136, 302] width 169 height 32
click at [410, 482] on p "Fat Elimination" at bounding box center [399, 483] width 169 height 26
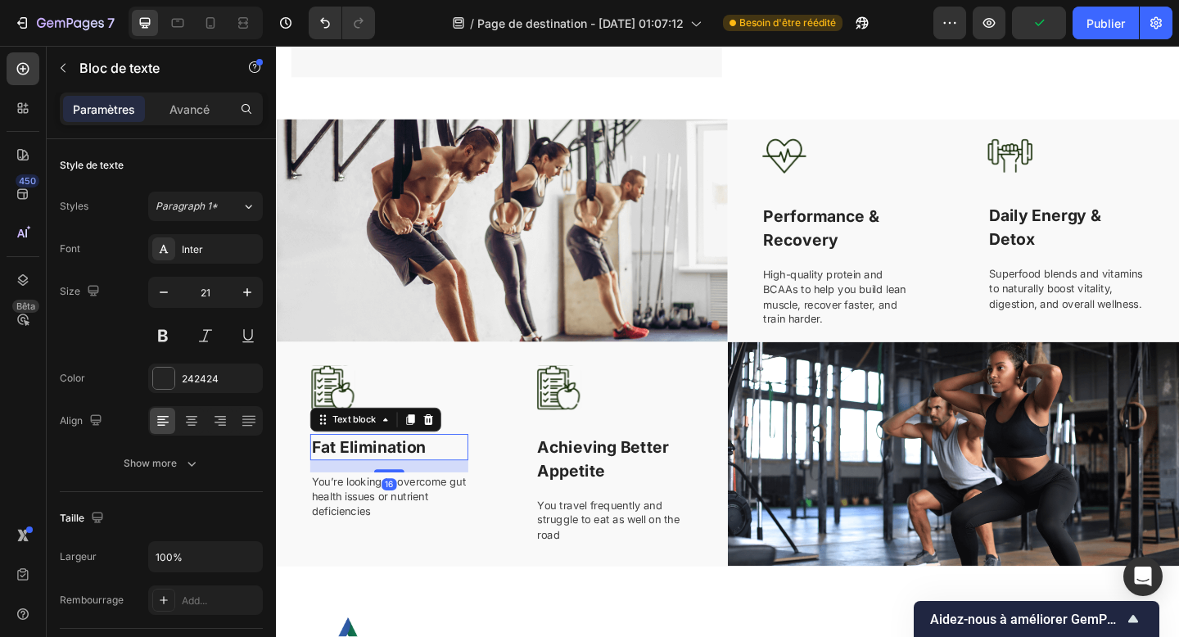
click at [410, 482] on p "Fat Elimination" at bounding box center [399, 483] width 169 height 26
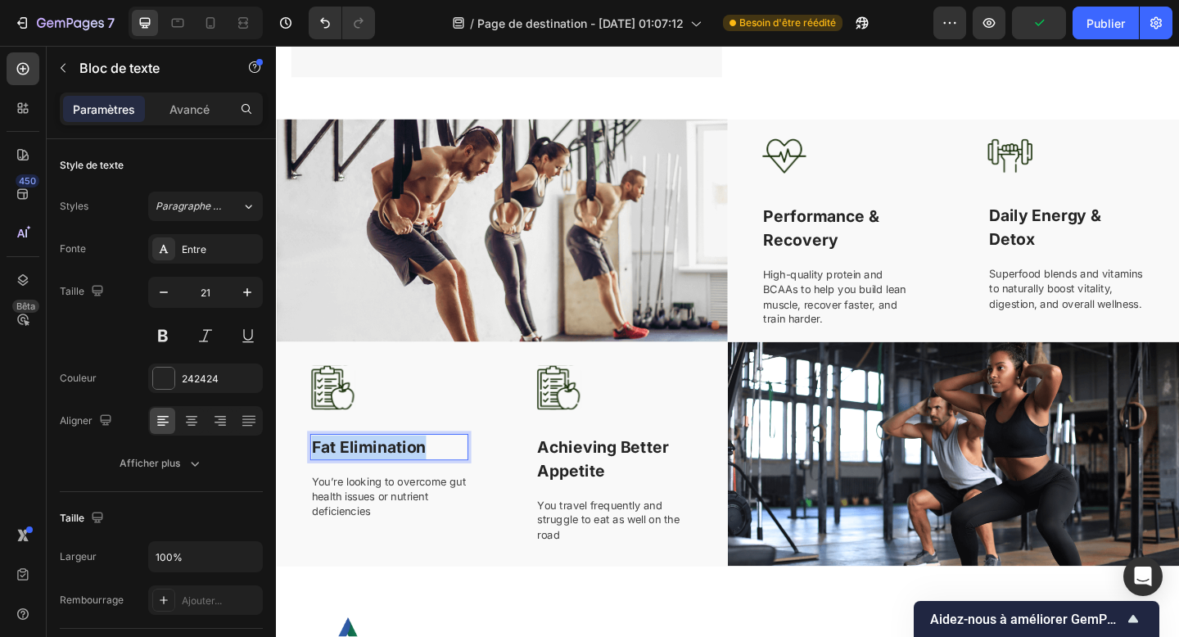
click at [410, 482] on p "Fat Elimination" at bounding box center [399, 483] width 169 height 26
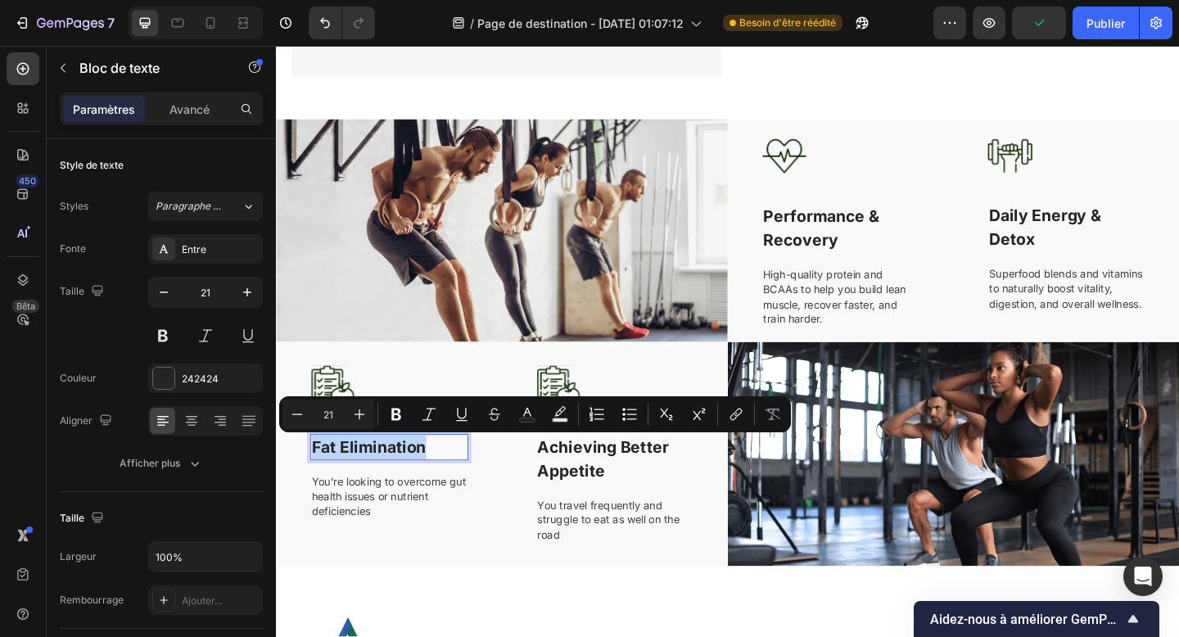
click at [410, 482] on p "Fat Elimination" at bounding box center [399, 483] width 169 height 26
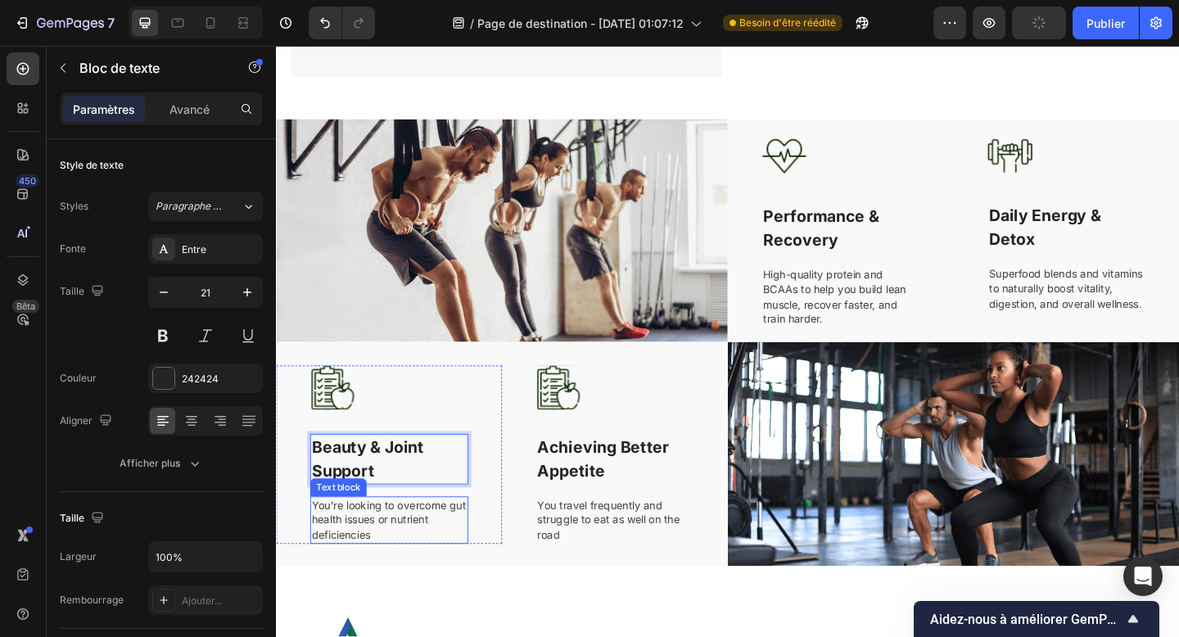
click at [396, 573] on p "You’re looking to overcome gut health issues or nutrient deficiencies" at bounding box center [399, 562] width 169 height 48
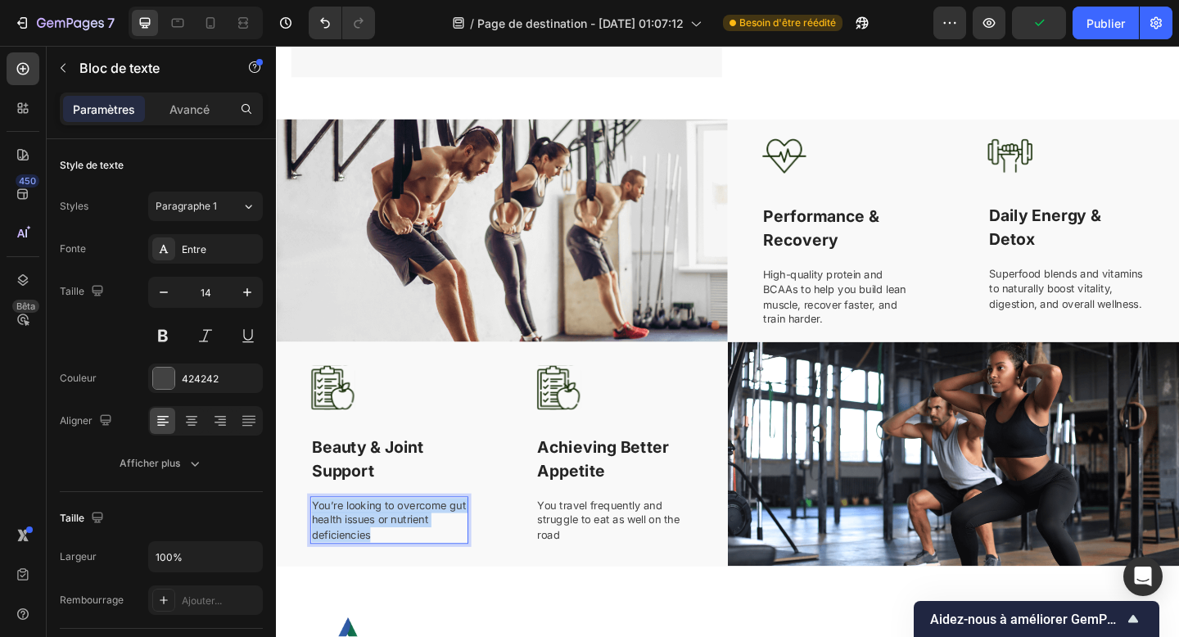
click at [396, 573] on p "You’re looking to overcome gut health issues or nutrient deficiencies" at bounding box center [399, 562] width 169 height 48
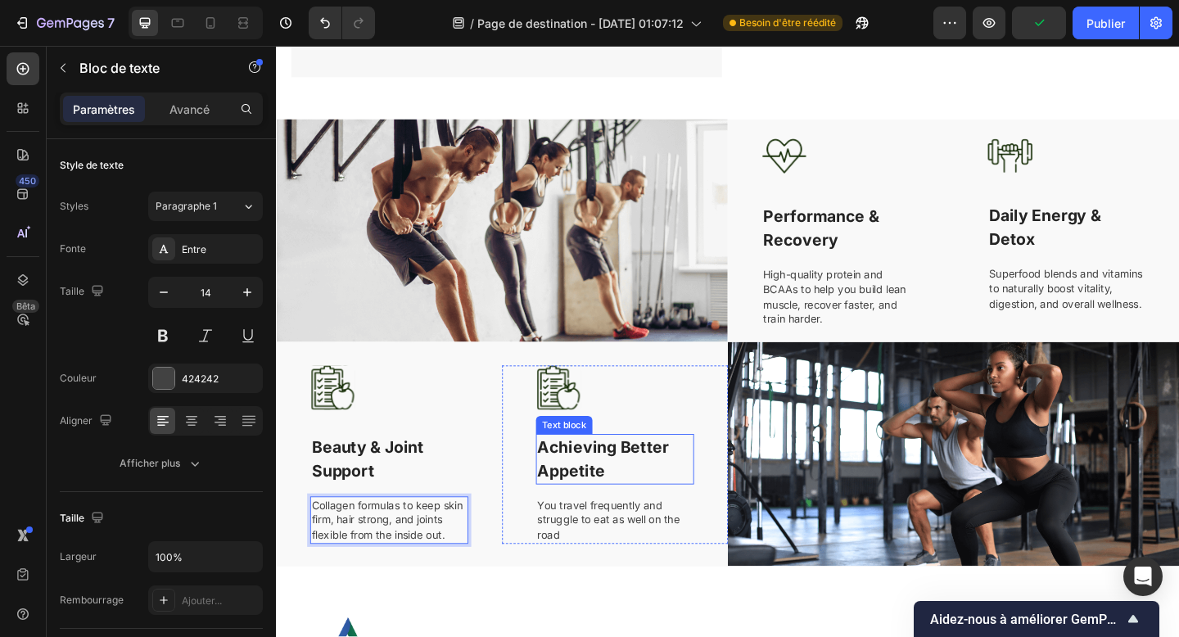
click at [631, 507] on p "Achieving Better Appetite" at bounding box center [644, 496] width 169 height 52
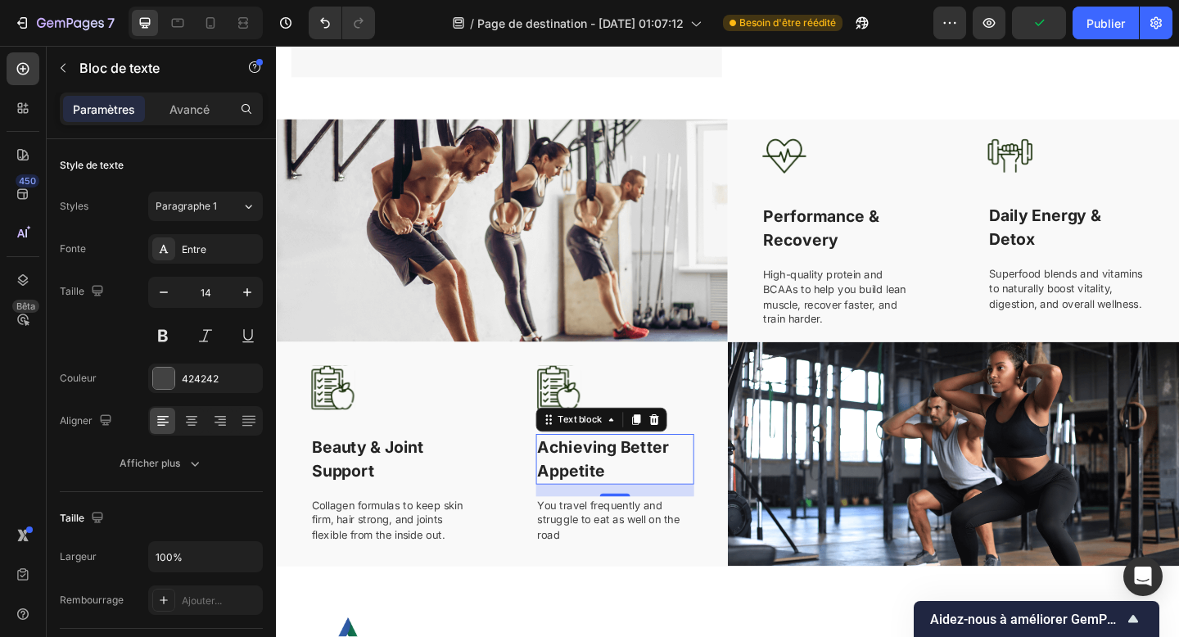
click at [631, 507] on p "Achieving Better Appetite" at bounding box center [644, 496] width 169 height 52
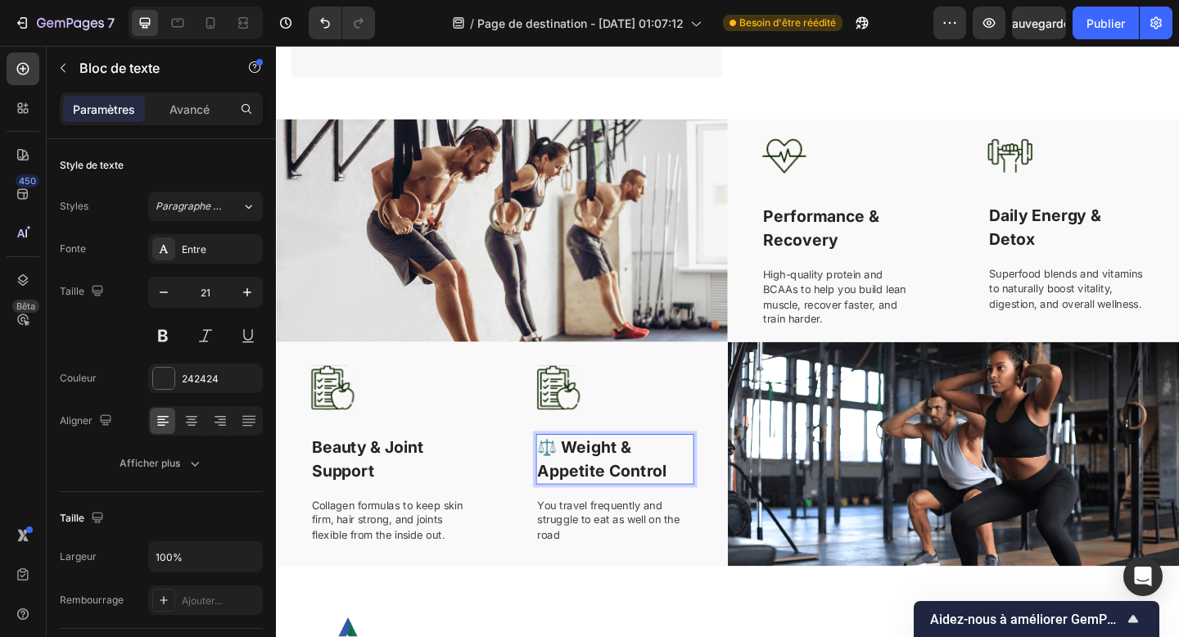
click at [579, 488] on strong "⚖️ Weight & Appetite Control" at bounding box center [630, 496] width 141 height 47
click at [595, 558] on p "You travel frequently and struggle to eat as well on the road" at bounding box center [644, 562] width 169 height 48
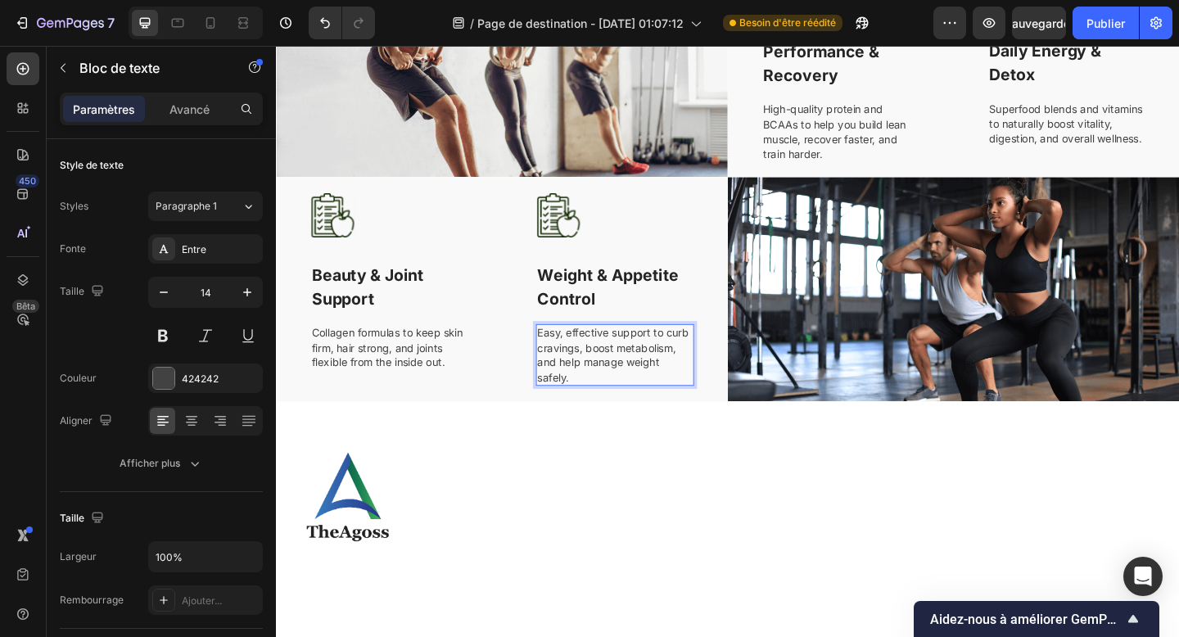
scroll to position [1061, 0]
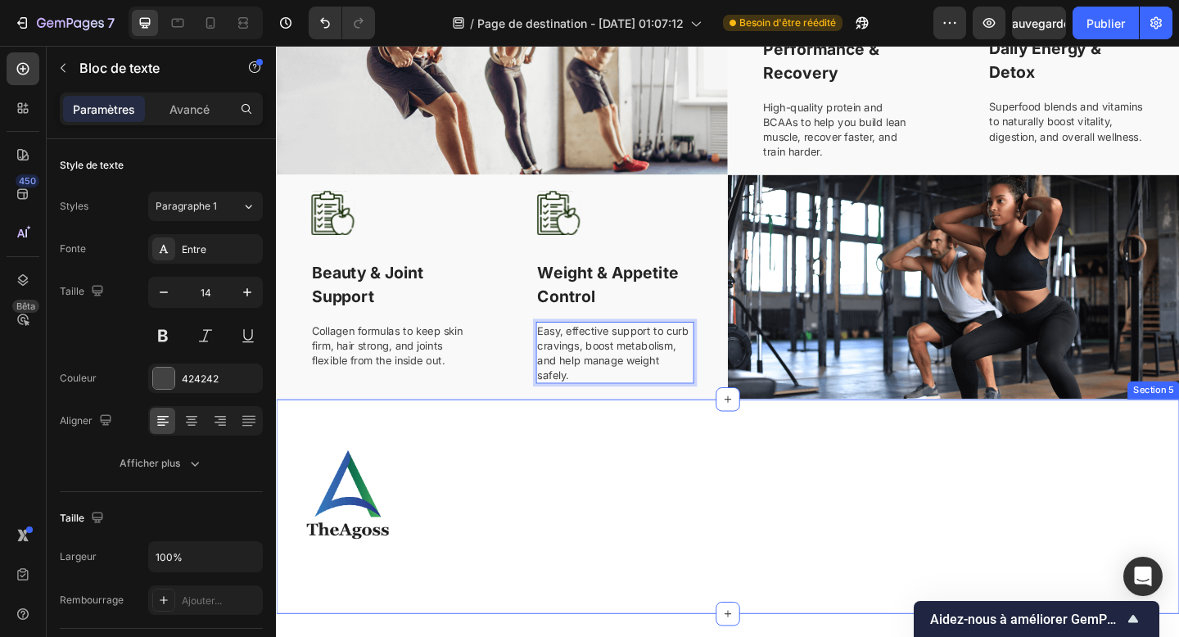
click at [604, 441] on div "Image Section 5" at bounding box center [767, 547] width 983 height 233
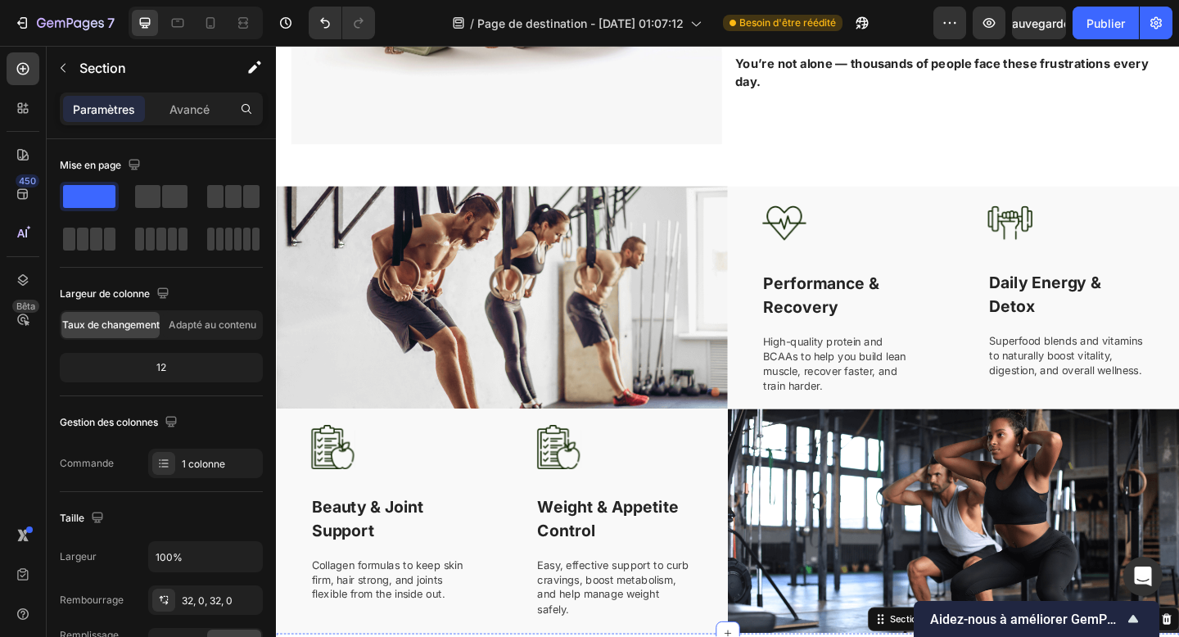
scroll to position [804, 0]
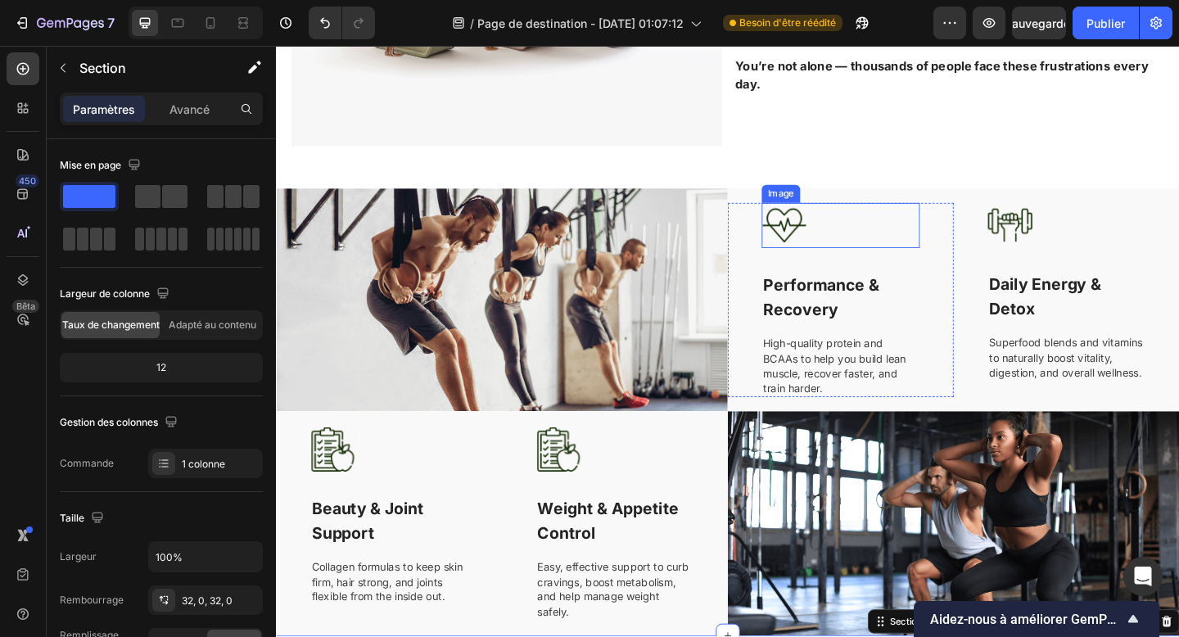
click at [871, 262] on div at bounding box center [890, 241] width 172 height 49
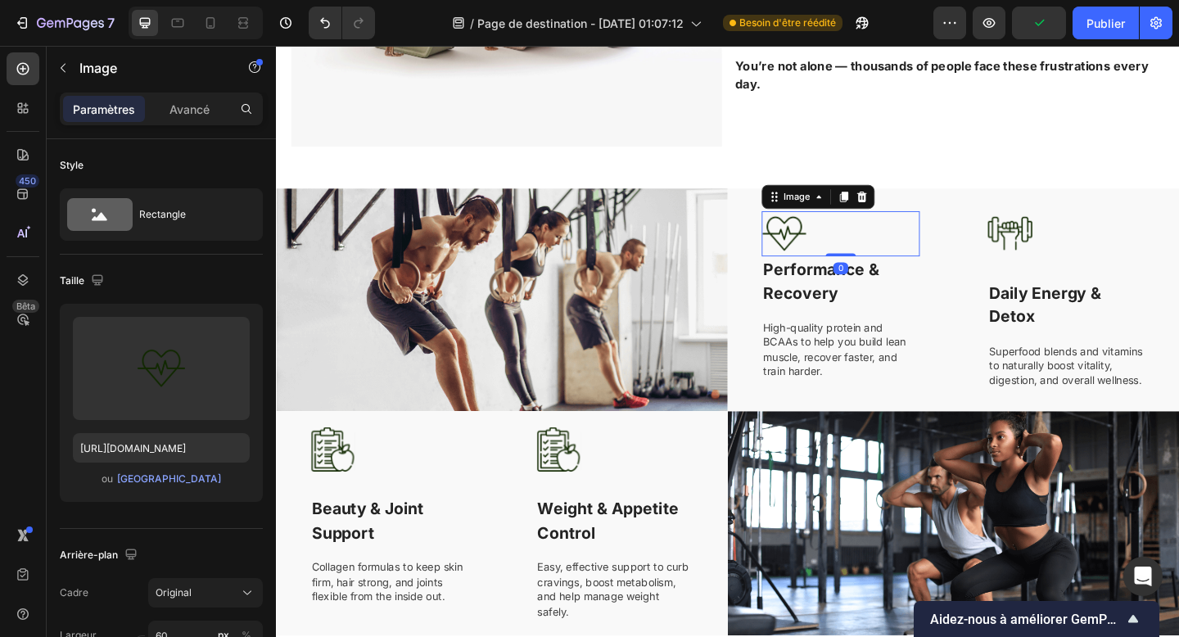
drag, startPoint x: 894, startPoint y: 292, endPoint x: 889, endPoint y: 257, distance: 34.7
click at [889, 257] on div "Image 0" at bounding box center [890, 250] width 172 height 49
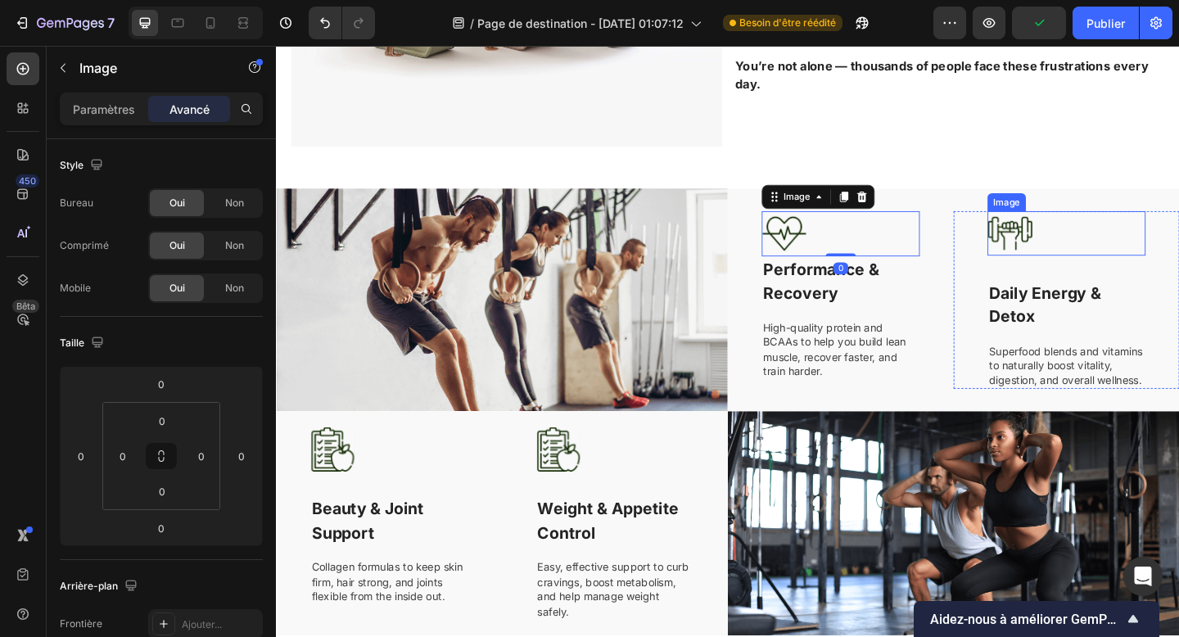
click at [1093, 238] on img at bounding box center [1074, 250] width 49 height 48
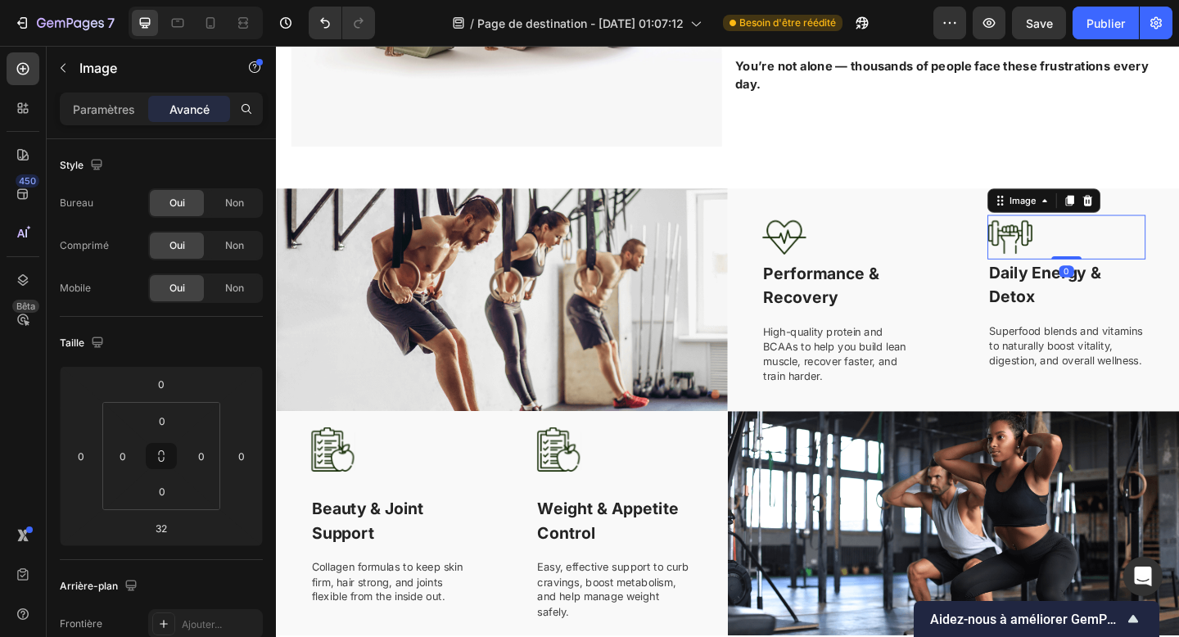
drag, startPoint x: 1135, startPoint y: 291, endPoint x: 1124, endPoint y: 238, distance: 54.5
click at [1124, 238] on div "Image 0" at bounding box center [1136, 254] width 172 height 48
type input "0"
click at [637, 484] on div at bounding box center [645, 485] width 172 height 48
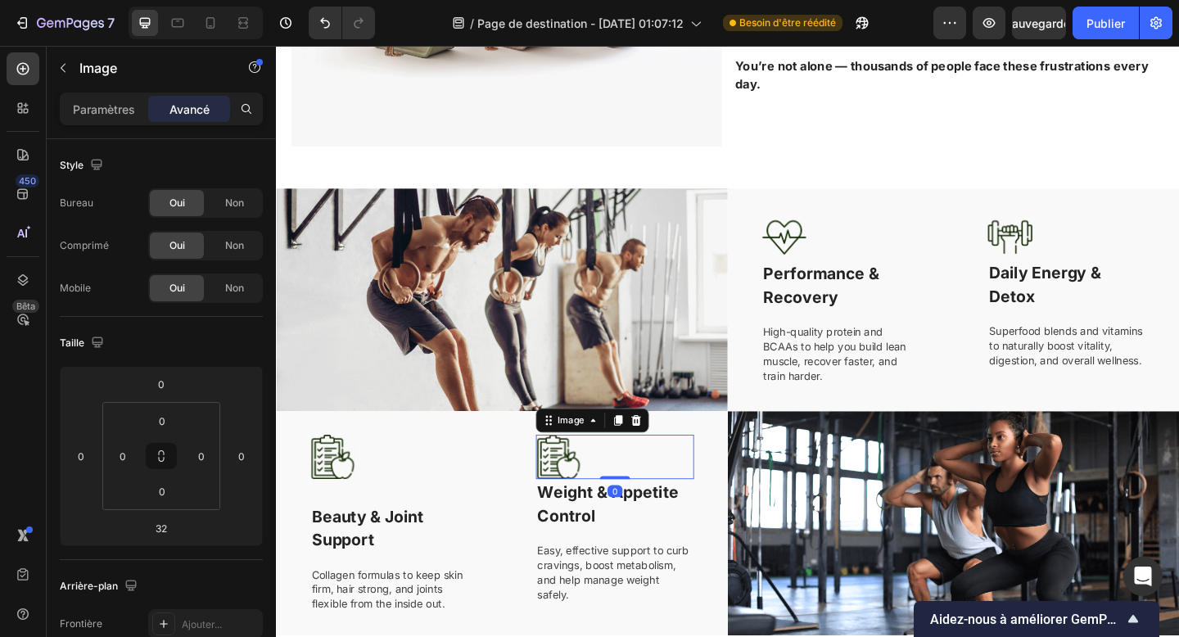
drag, startPoint x: 645, startPoint y: 533, endPoint x: 645, endPoint y: 500, distance: 33.6
click at [645, 500] on div "Image 0" at bounding box center [645, 493] width 172 height 48
type input "0"
click at [412, 536] on div "Image Beauty & Joint Support Text block Collagen formulas to keep skin firm, ha…" at bounding box center [399, 566] width 172 height 194
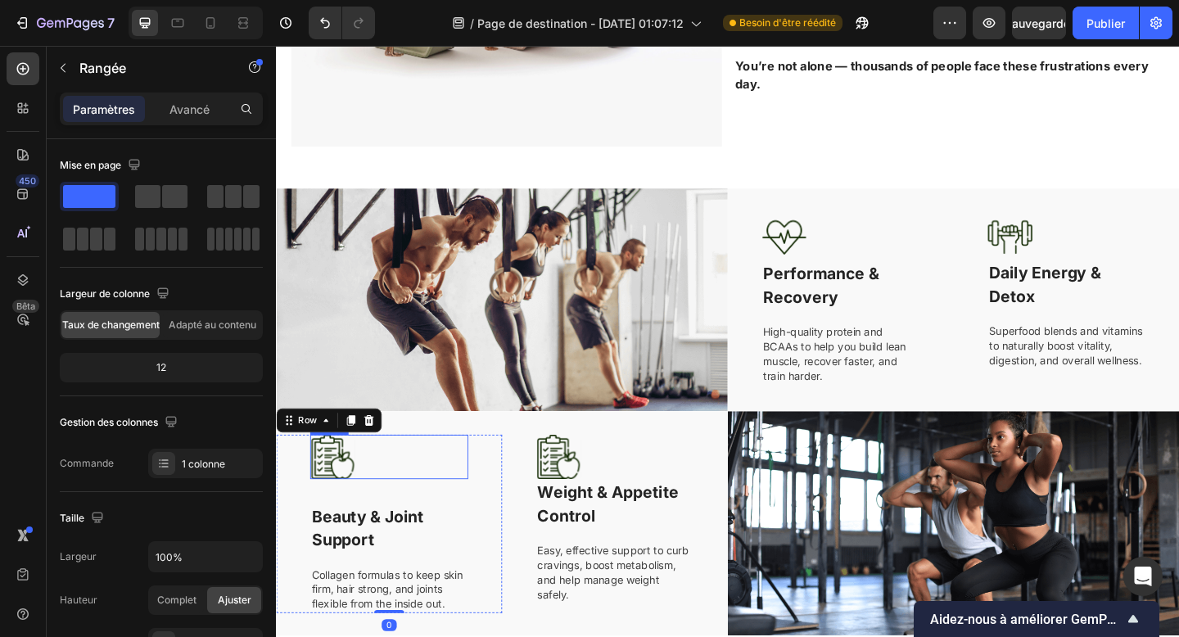
click at [408, 491] on div at bounding box center [399, 493] width 172 height 48
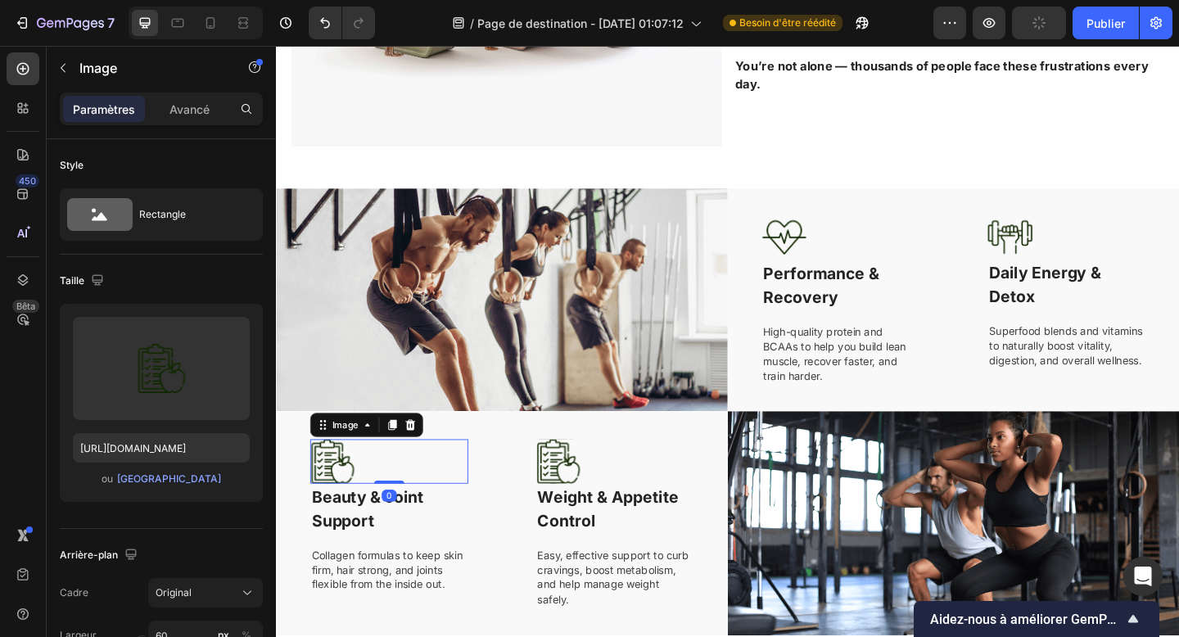
drag, startPoint x: 402, startPoint y: 541, endPoint x: 397, endPoint y: 499, distance: 42.9
click at [397, 499] on div "Image 0" at bounding box center [399, 498] width 172 height 48
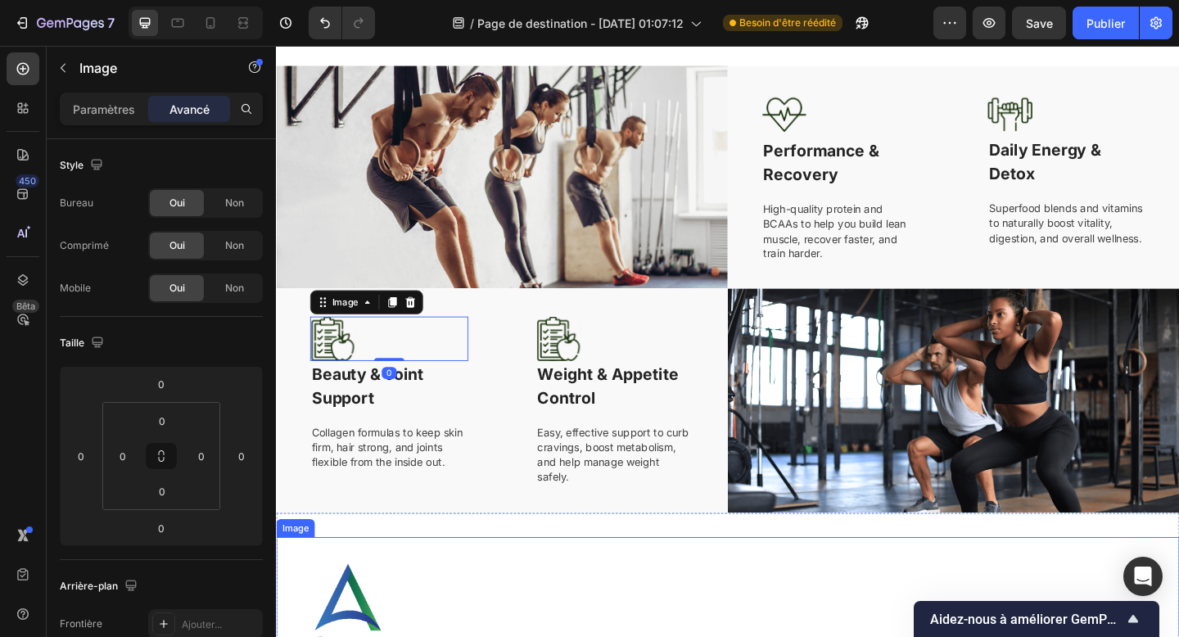
scroll to position [940, 0]
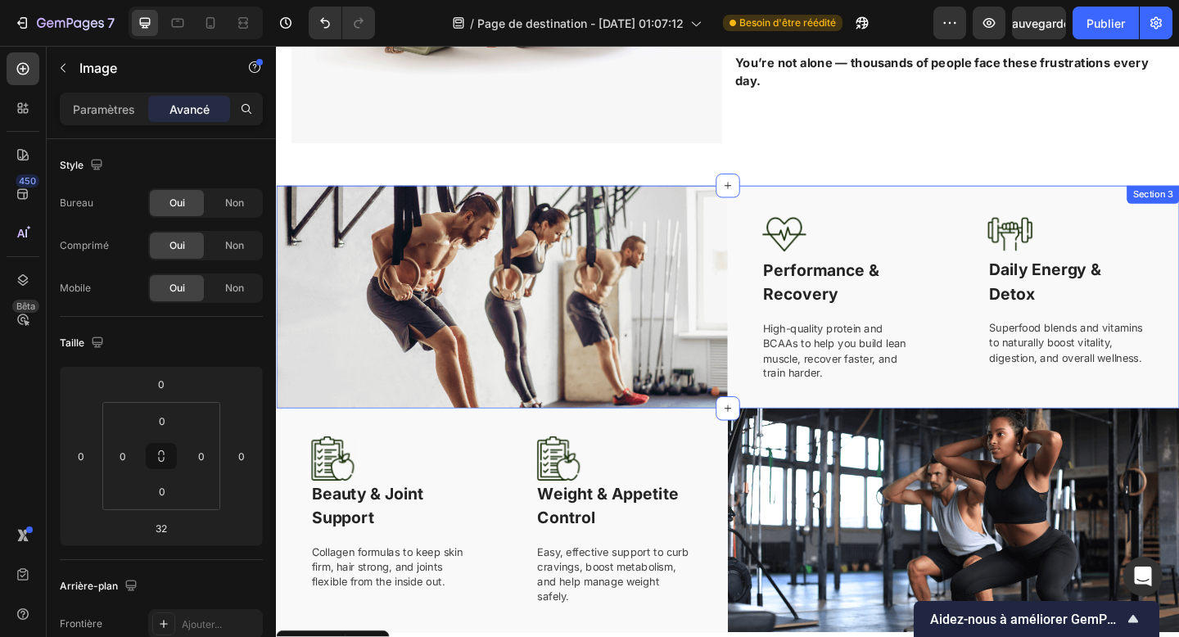
scroll to position [807, 0]
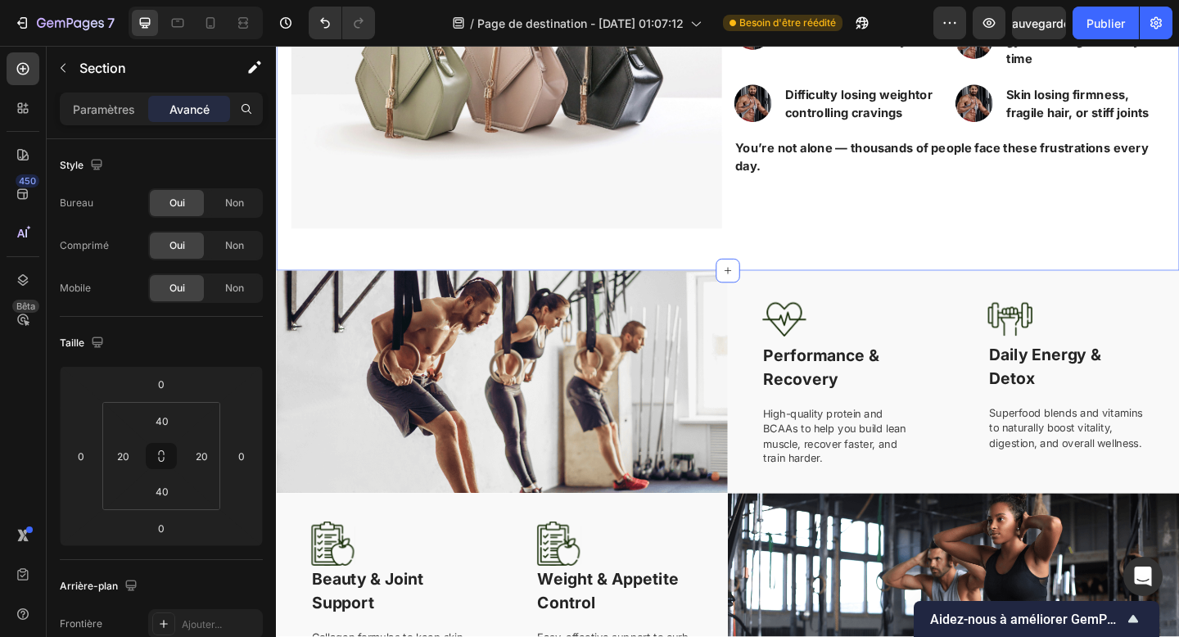
scroll to position [708, 0]
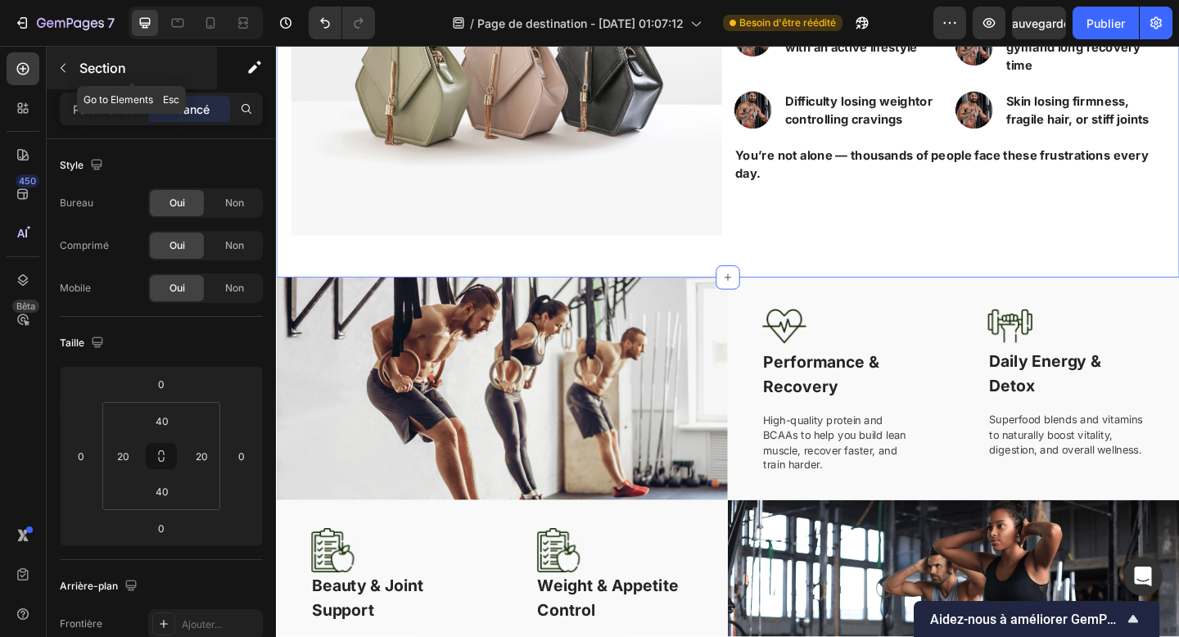
click at [111, 66] on font "Section" at bounding box center [102, 68] width 47 height 16
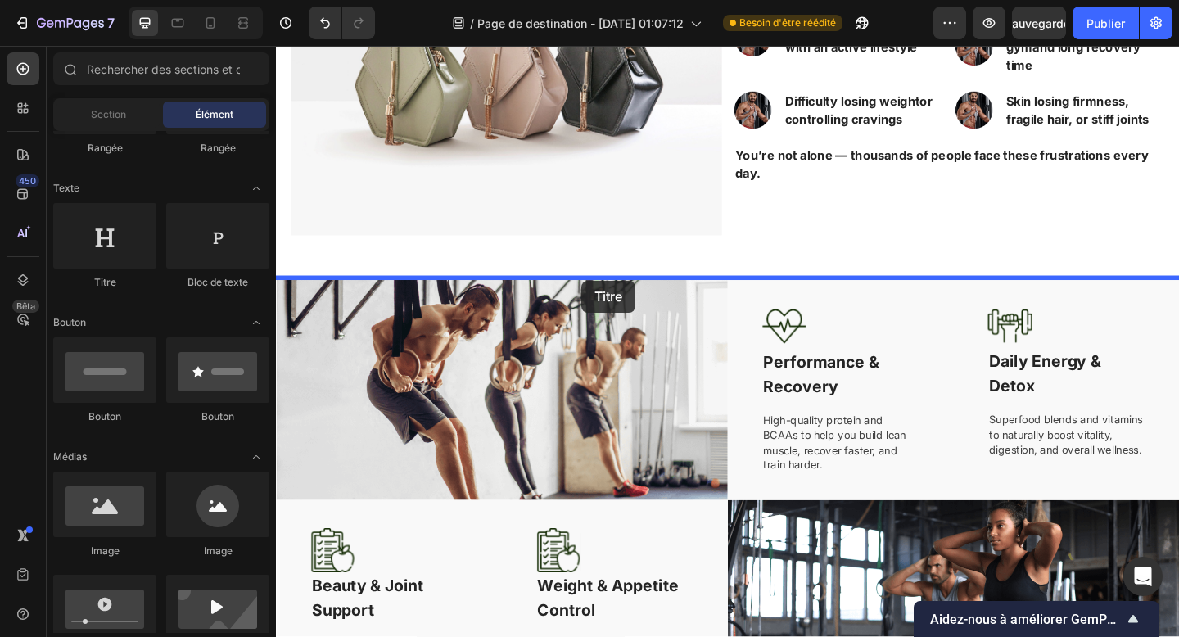
drag, startPoint x: 416, startPoint y: 302, endPoint x: 609, endPoint y: 301, distance: 192.5
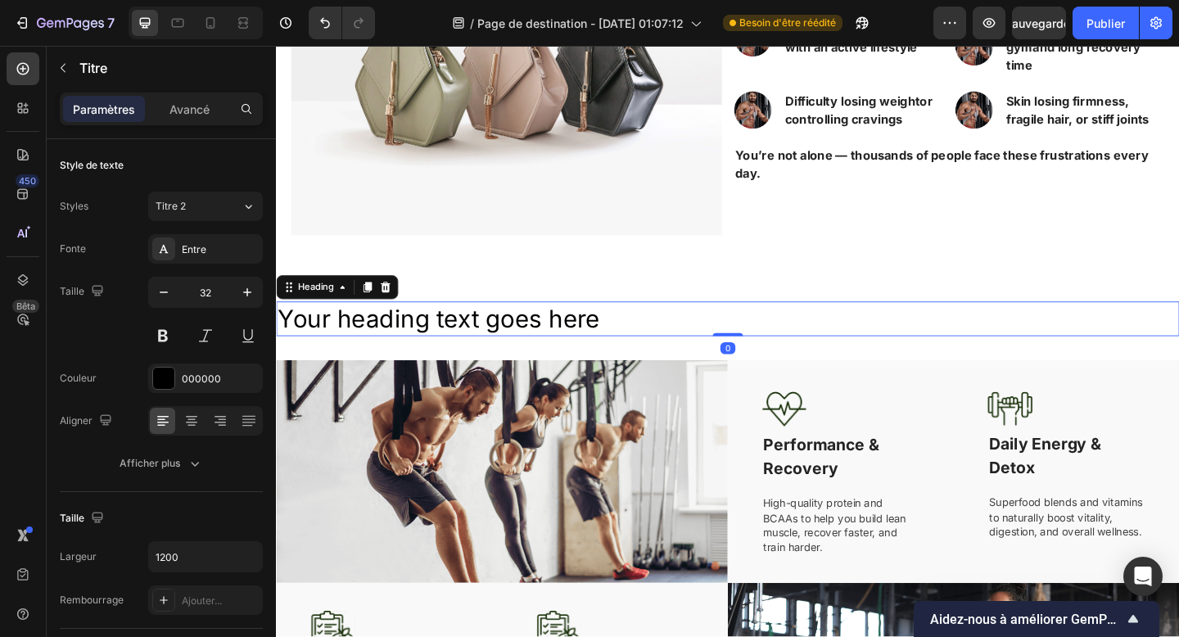
click at [542, 358] on h2 "Your heading text goes here" at bounding box center [767, 343] width 983 height 38
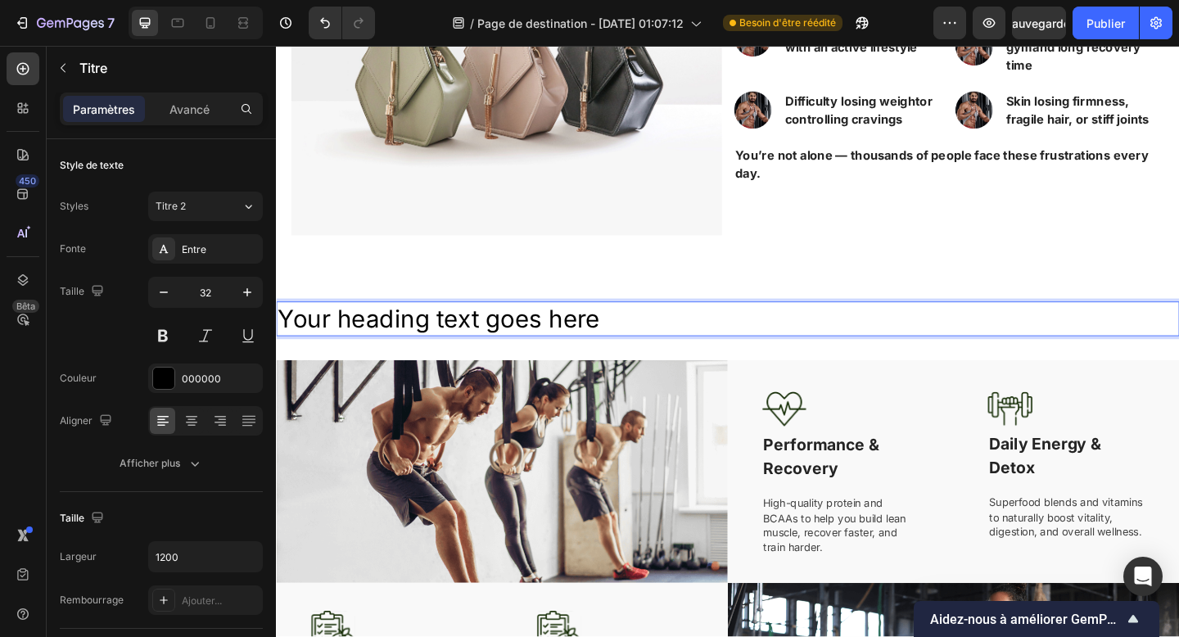
click at [542, 358] on p "Your heading text goes here" at bounding box center [768, 343] width 980 height 34
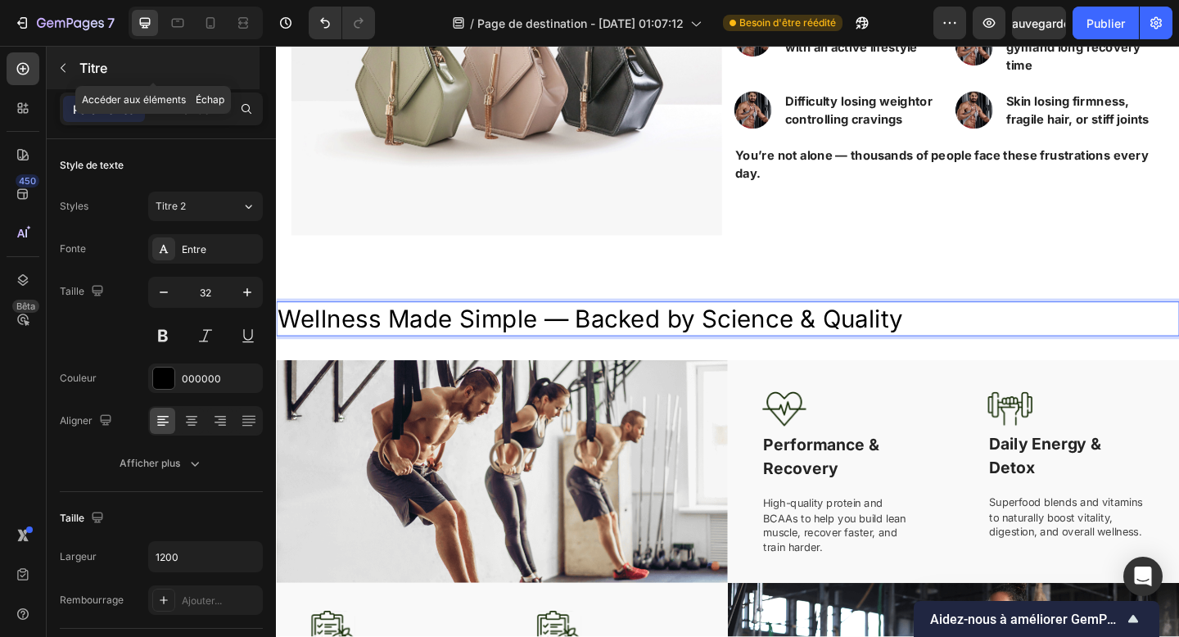
click at [98, 69] on font "Titre" at bounding box center [93, 68] width 28 height 16
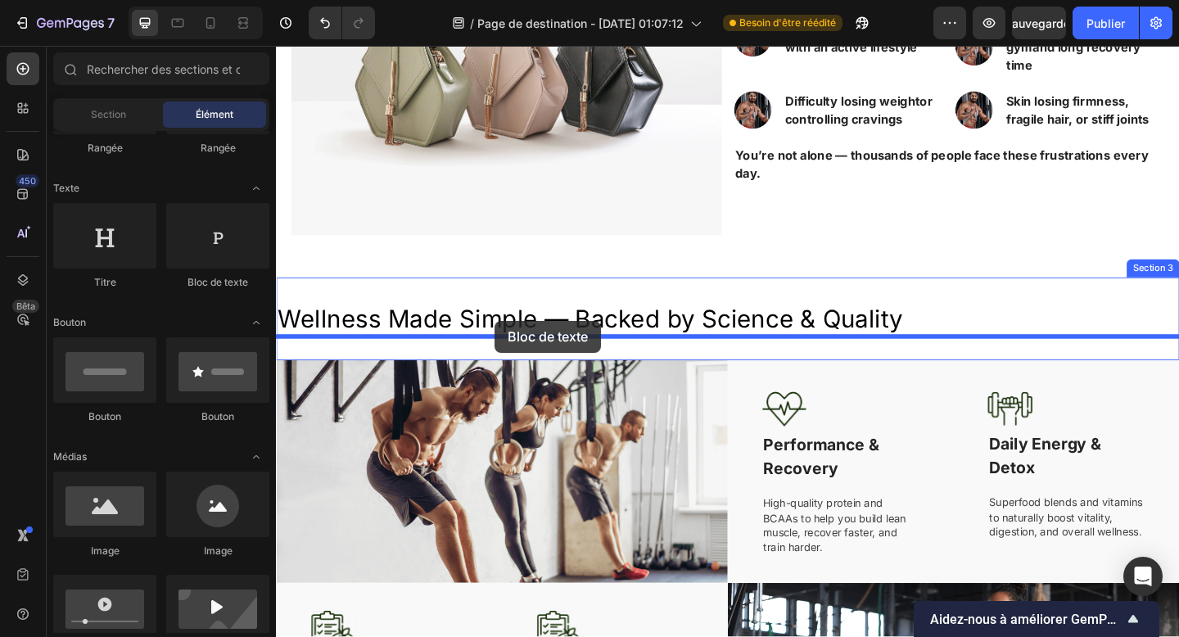
drag, startPoint x: 484, startPoint y: 287, endPoint x: 514, endPoint y: 346, distance: 65.9
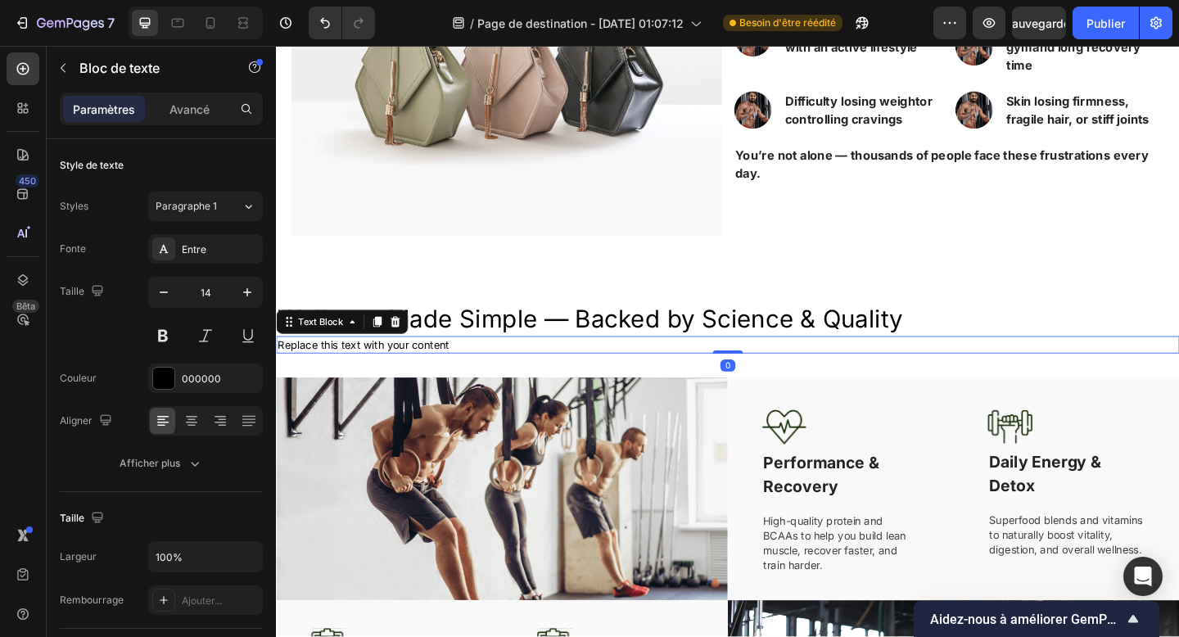
click at [410, 378] on div "Replace this text with your content" at bounding box center [767, 372] width 983 height 20
click at [410, 378] on p "Replace this text with your content" at bounding box center [768, 372] width 980 height 16
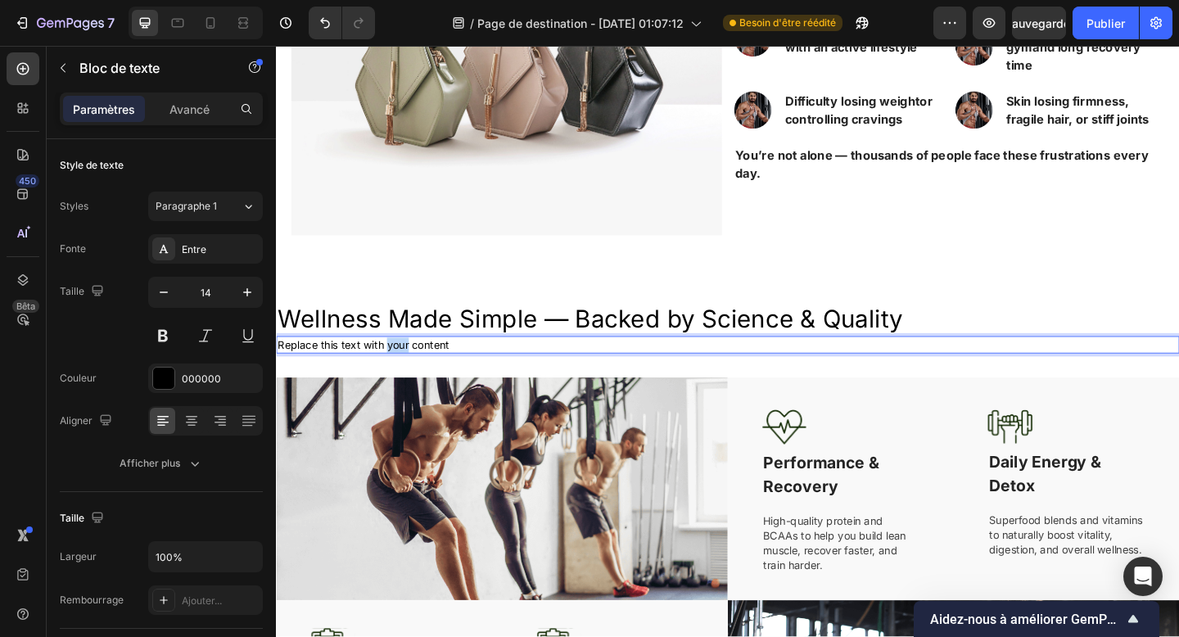
click at [410, 378] on p "Replace this text with your content" at bounding box center [768, 372] width 980 height 16
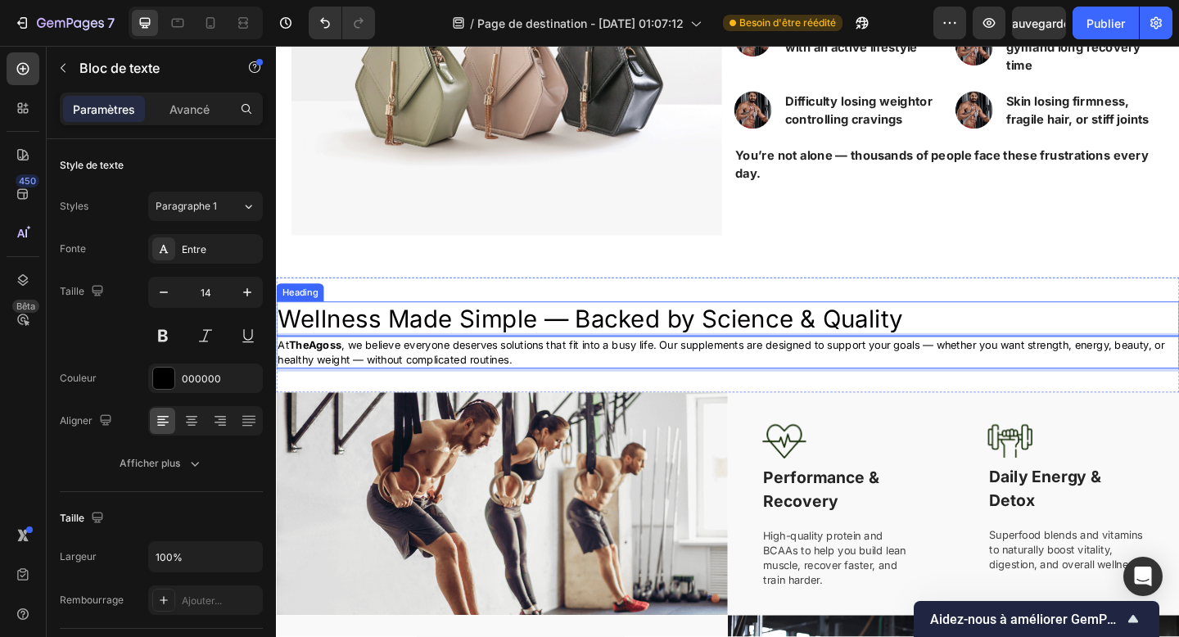
click at [446, 337] on p "Wellness Made Simple — Backed by Science & Quality" at bounding box center [768, 343] width 980 height 34
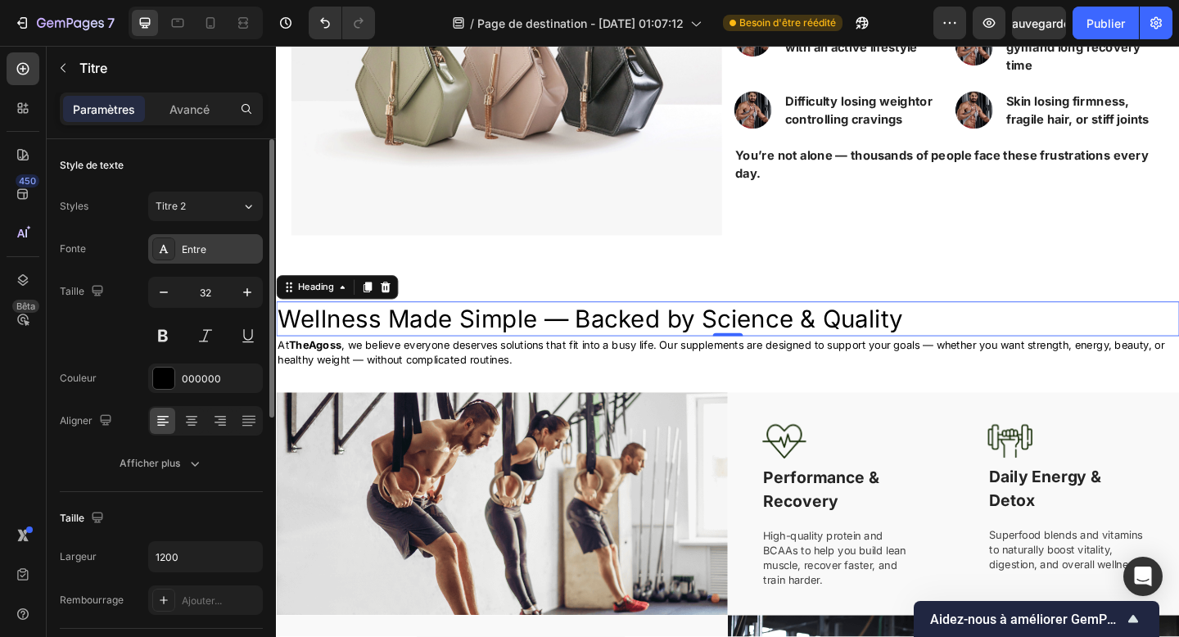
click at [204, 260] on div "Entre" at bounding box center [205, 248] width 115 height 29
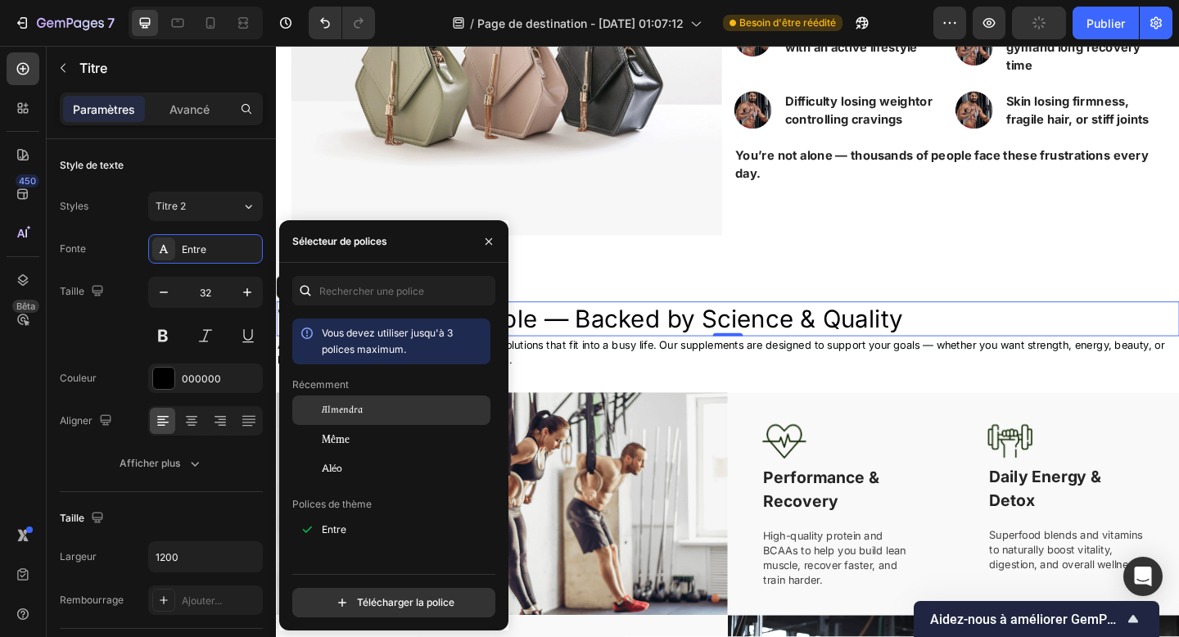
click at [333, 405] on font "Almendra" at bounding box center [342, 410] width 41 height 12
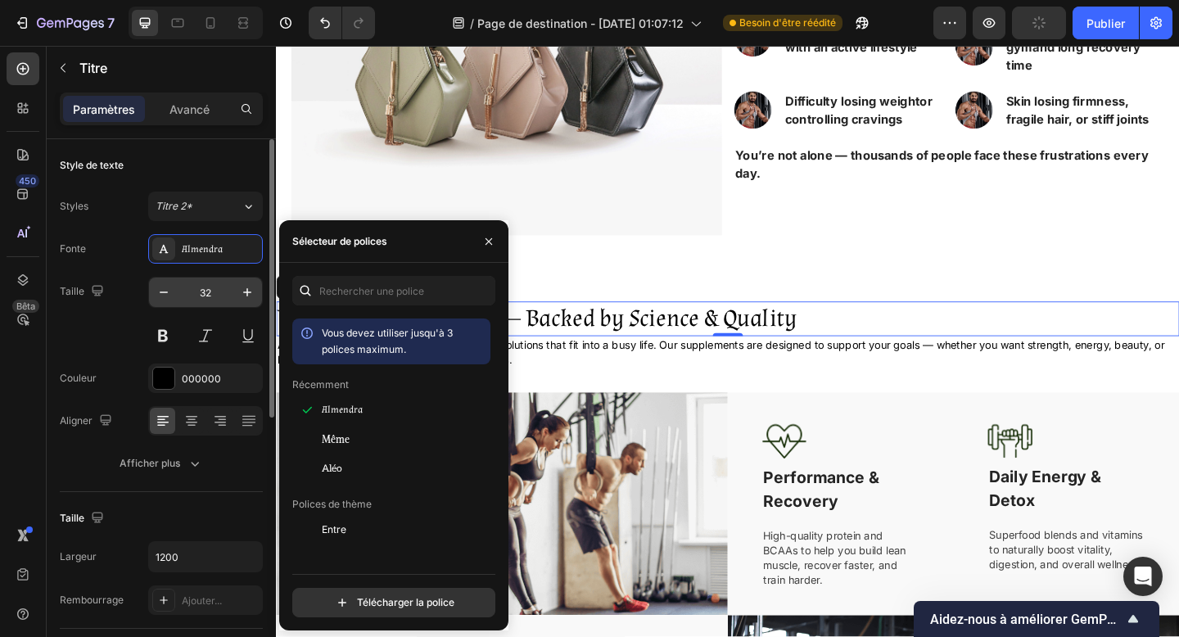
click at [205, 298] on input "32" at bounding box center [206, 292] width 54 height 29
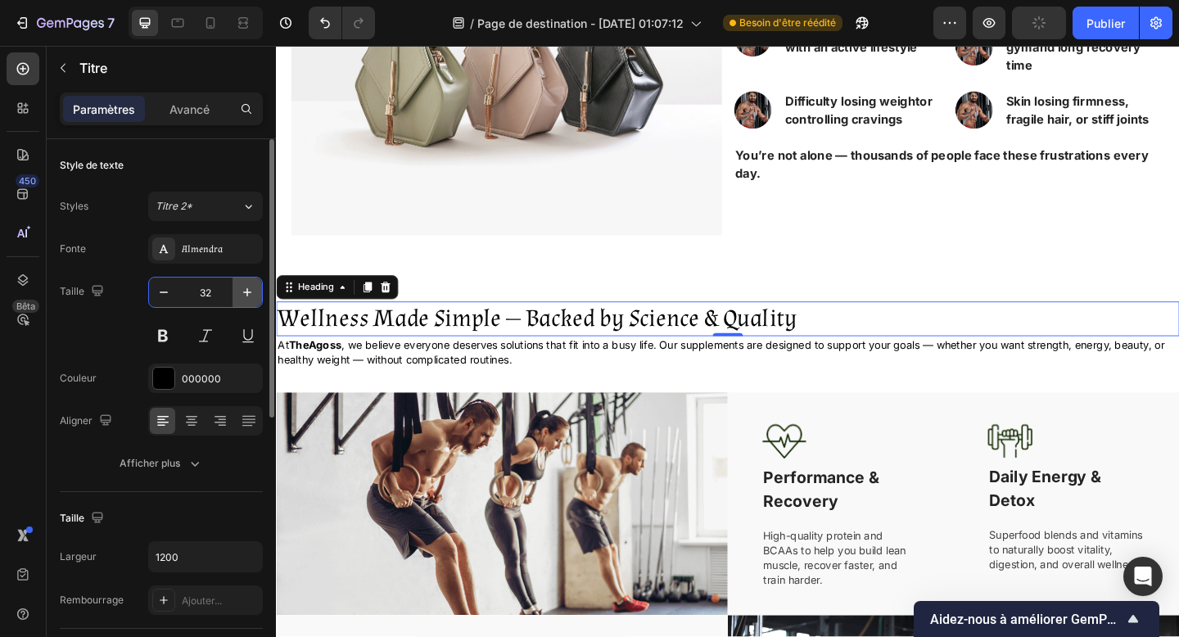
click at [242, 288] on icon "button" at bounding box center [247, 292] width 16 height 16
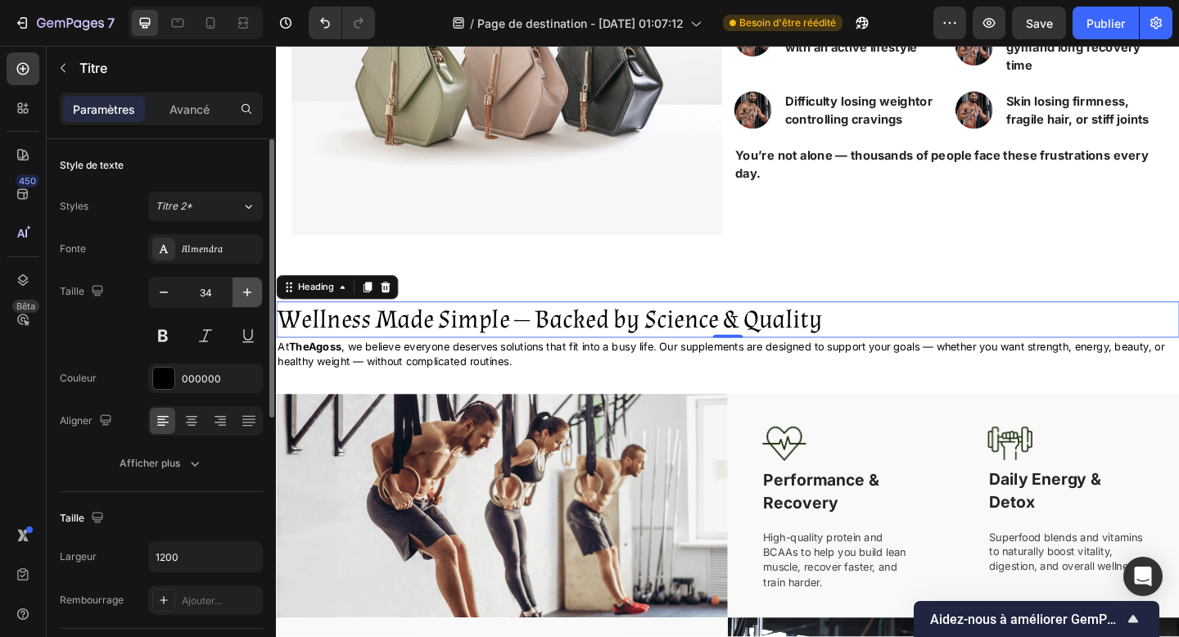
click at [242, 288] on icon "button" at bounding box center [247, 292] width 16 height 16
type input "35"
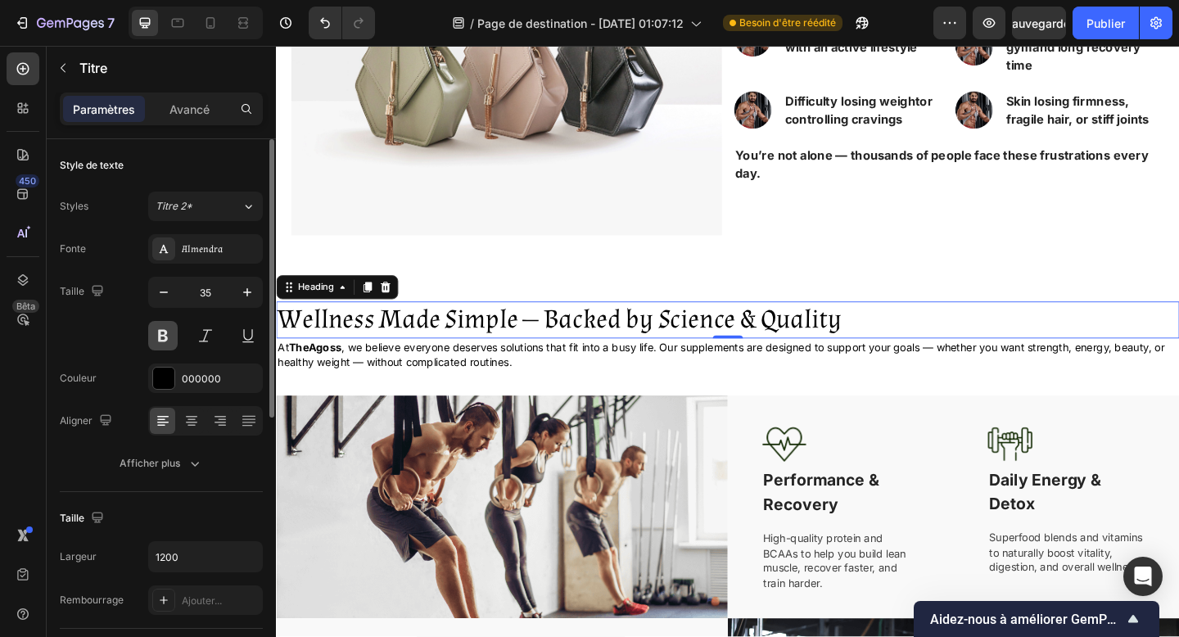
click at [164, 337] on button at bounding box center [162, 335] width 29 height 29
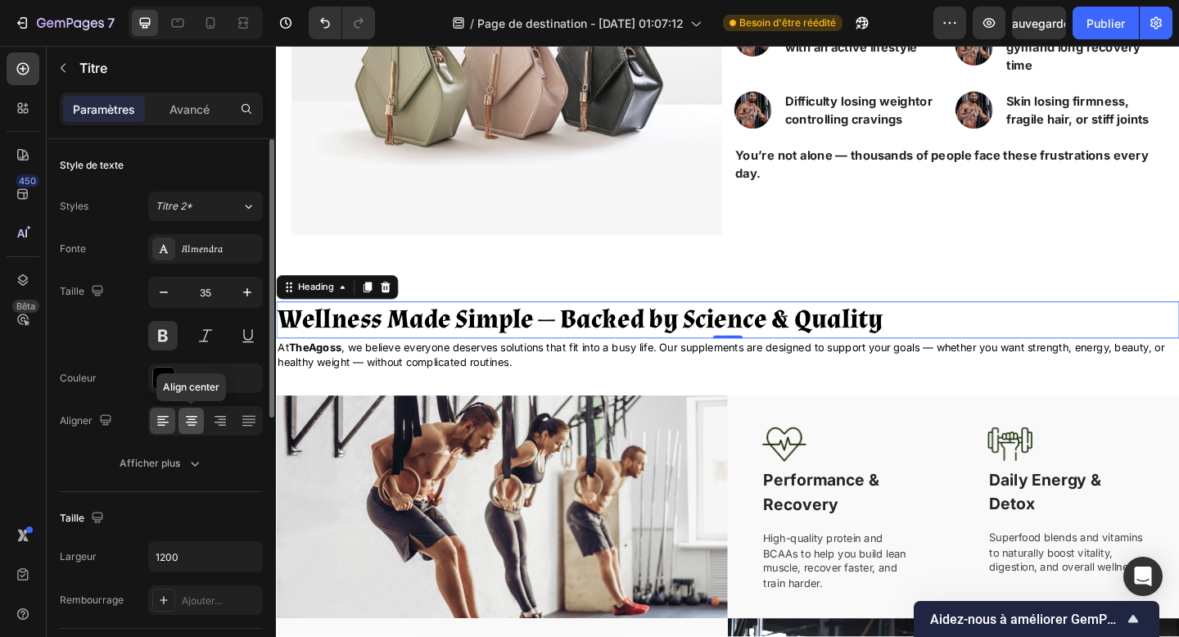
click at [202, 415] on div at bounding box center [191, 421] width 25 height 26
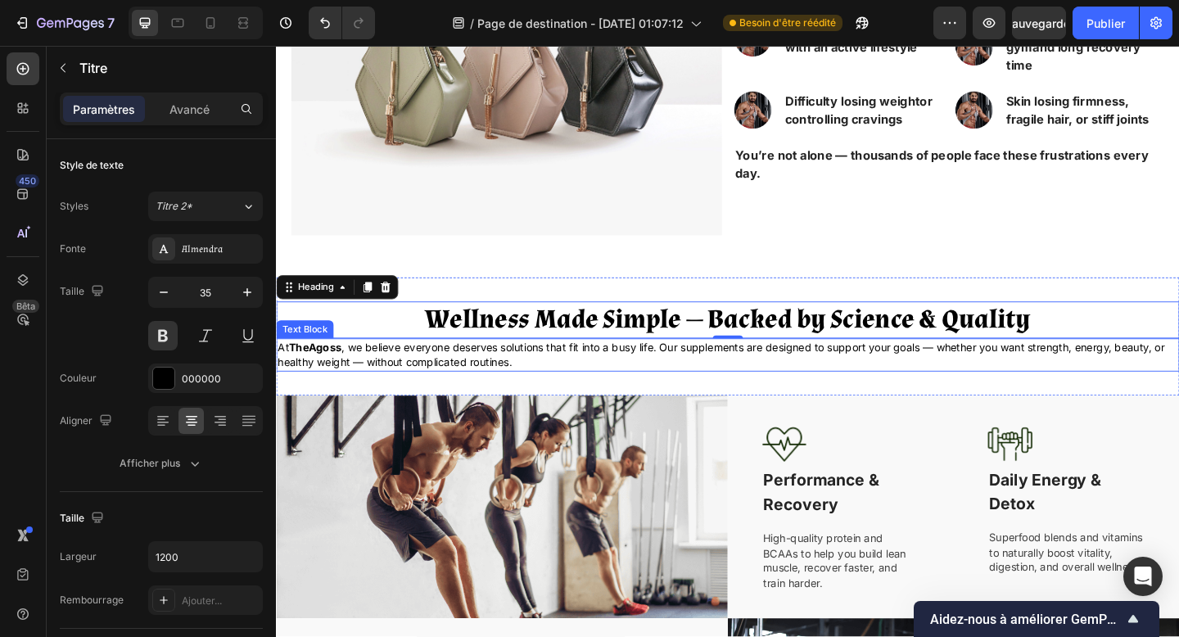
click at [463, 382] on p "At TheAgoss , we believe everyone deserves solutions that fit into a busy life.…" at bounding box center [768, 382] width 980 height 32
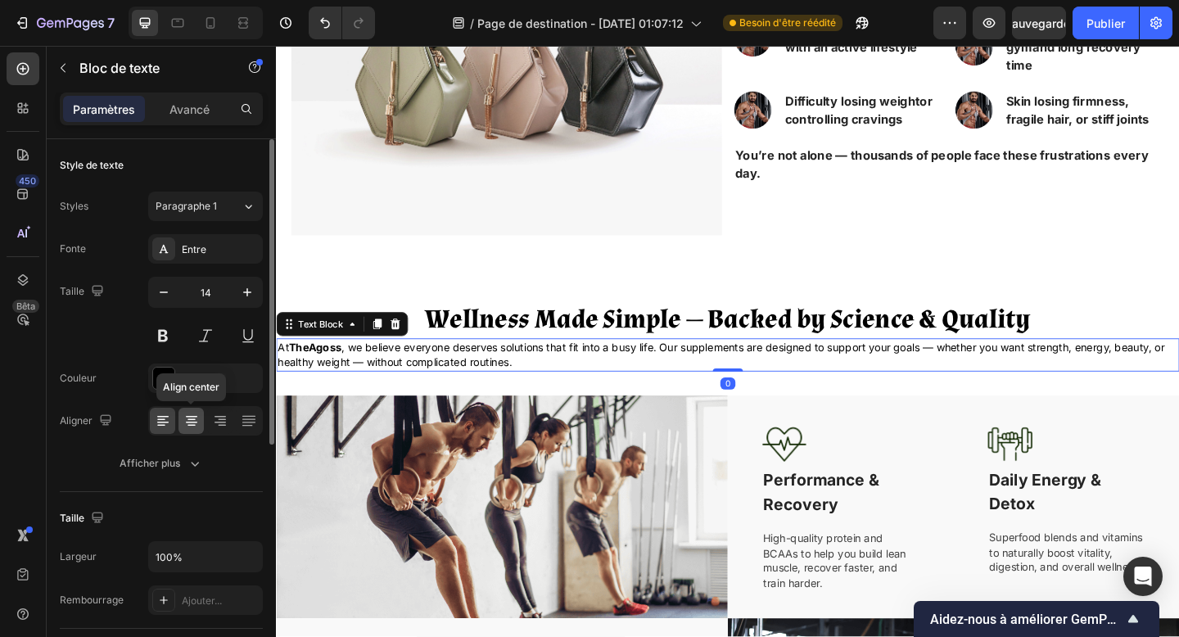
click at [192, 423] on icon at bounding box center [191, 423] width 11 height 2
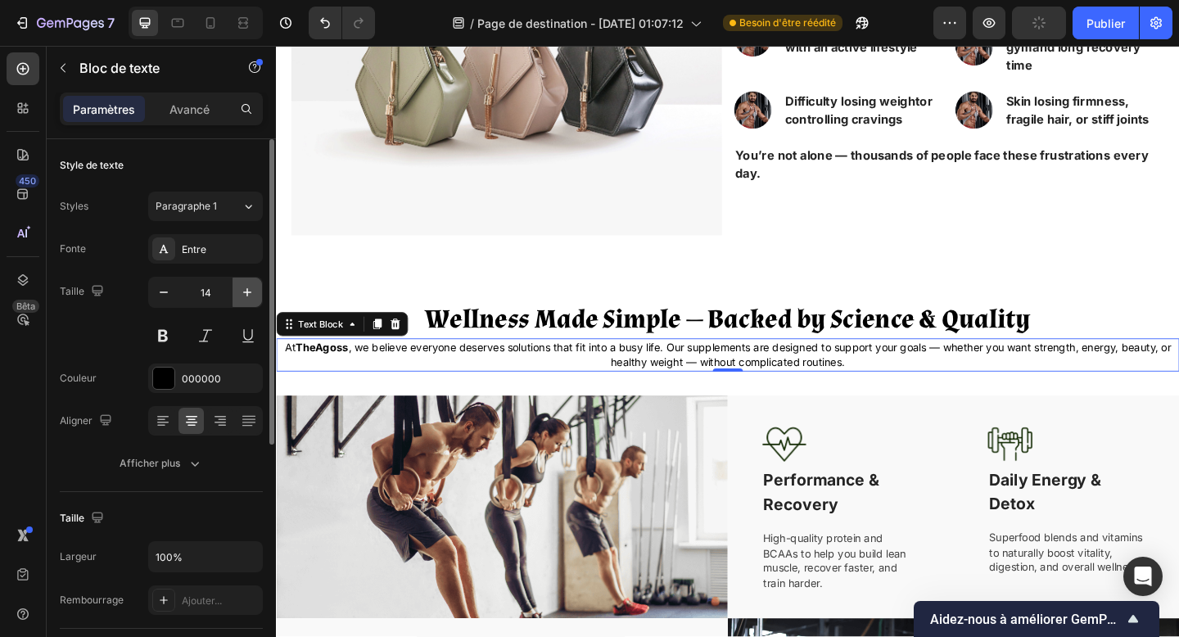
click at [239, 292] on icon "button" at bounding box center [247, 292] width 16 height 16
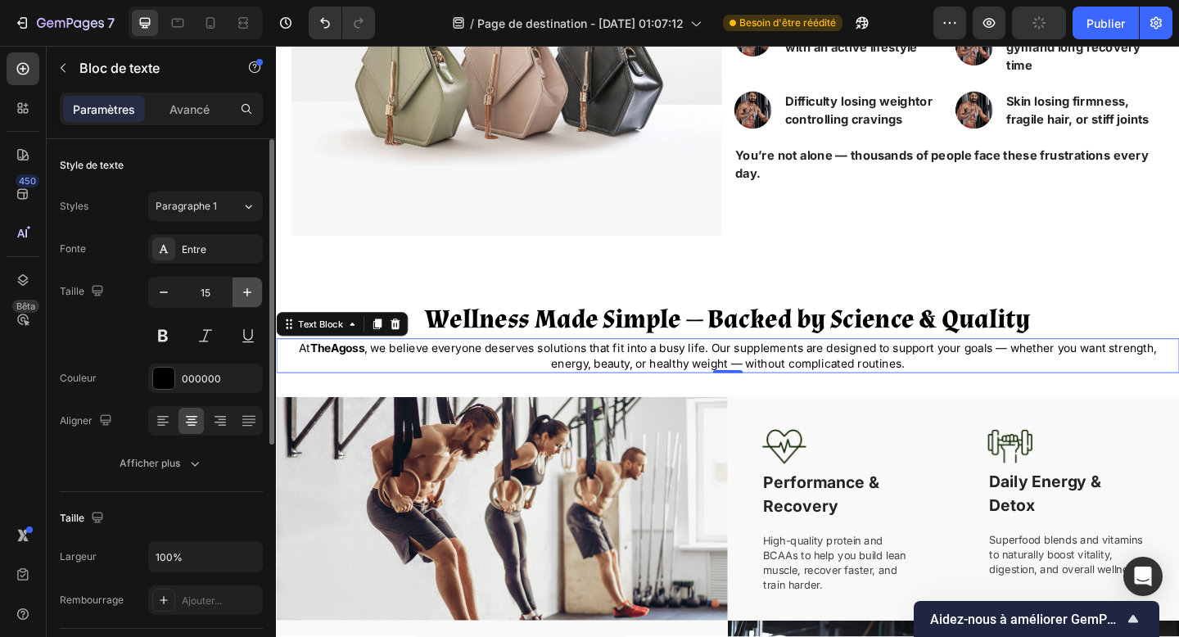
click at [239, 292] on icon "button" at bounding box center [247, 292] width 16 height 16
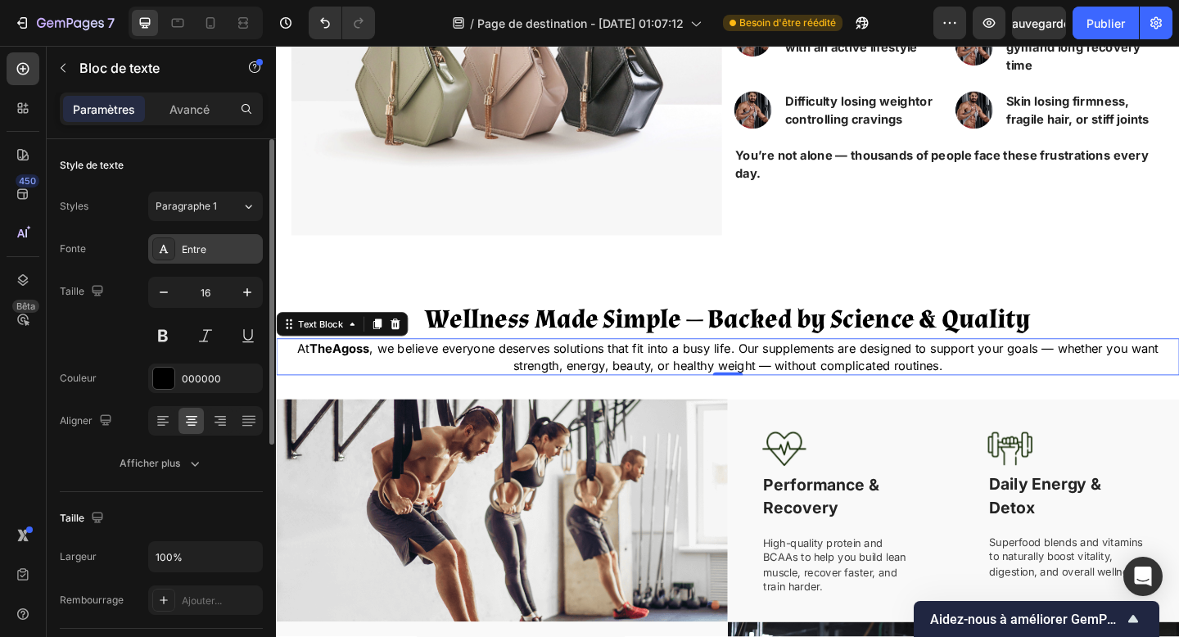
click at [219, 254] on div "Entre" at bounding box center [220, 249] width 77 height 15
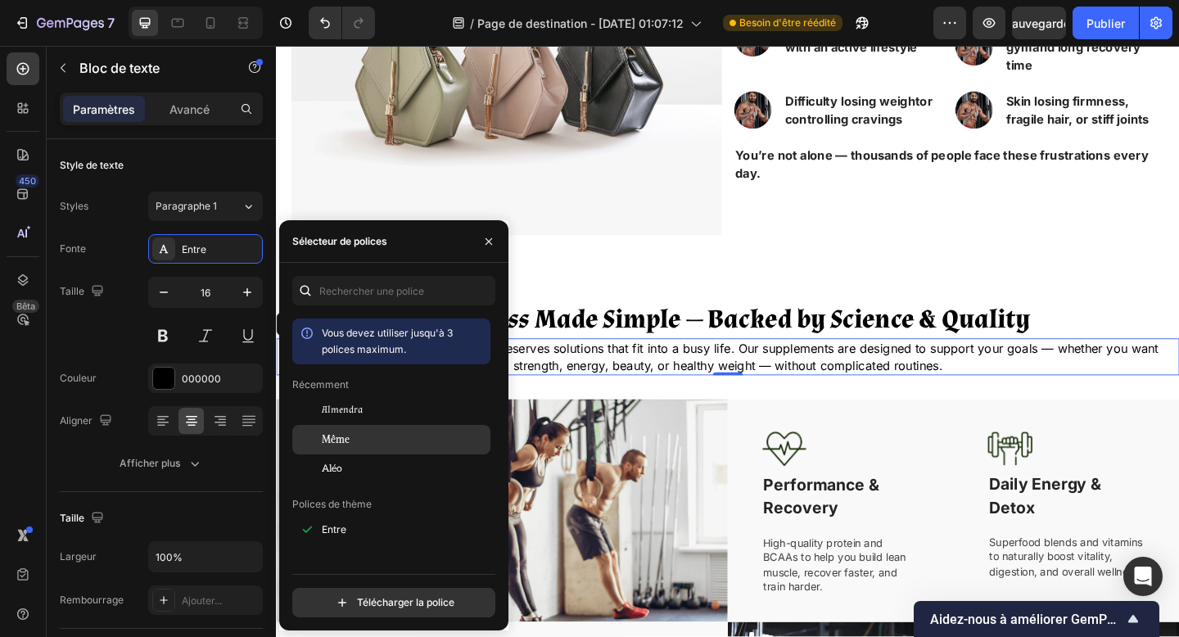
click at [339, 435] on font "Même" at bounding box center [336, 439] width 28 height 12
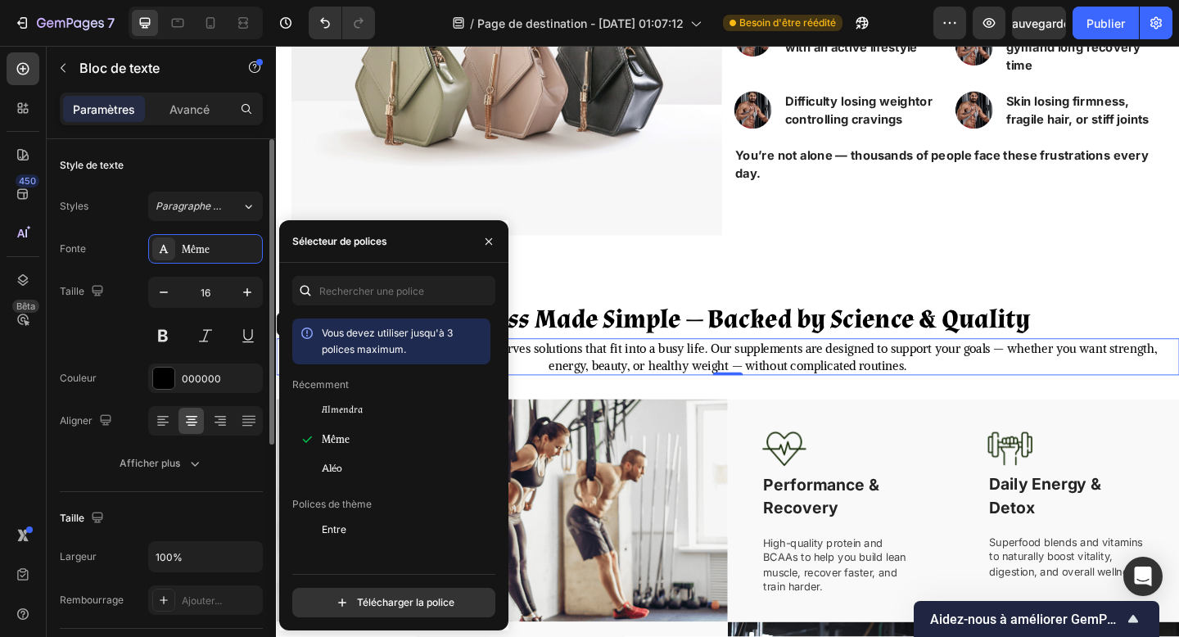
click at [137, 318] on div "Taille 16" at bounding box center [161, 314] width 203 height 74
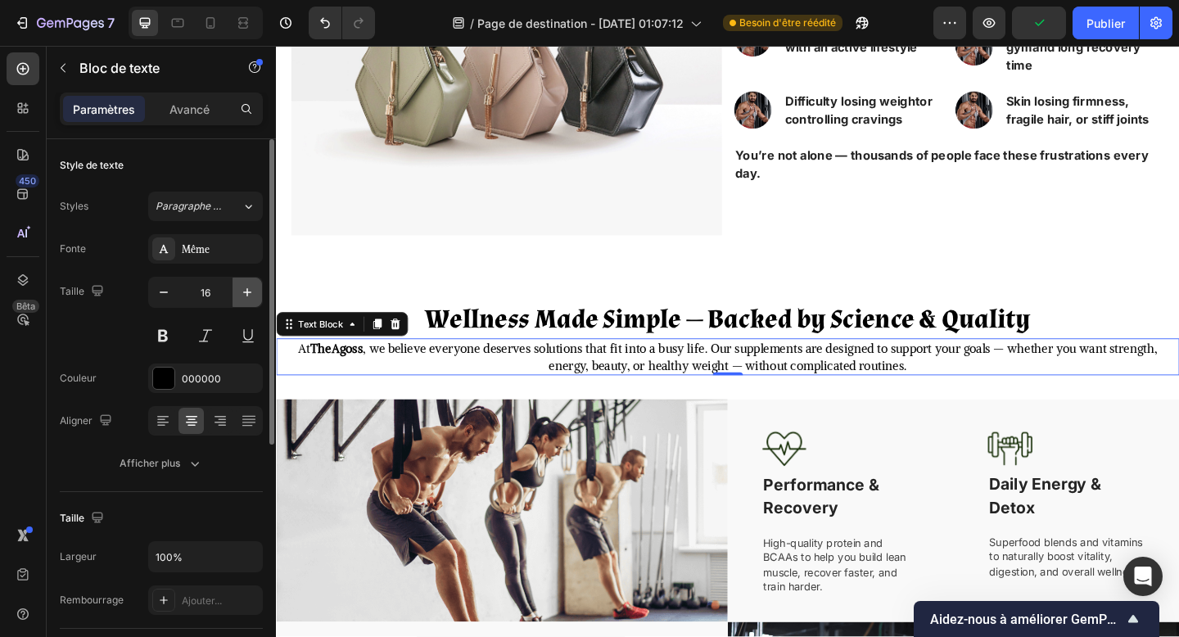
click at [254, 296] on icon "button" at bounding box center [247, 292] width 16 height 16
type input "17"
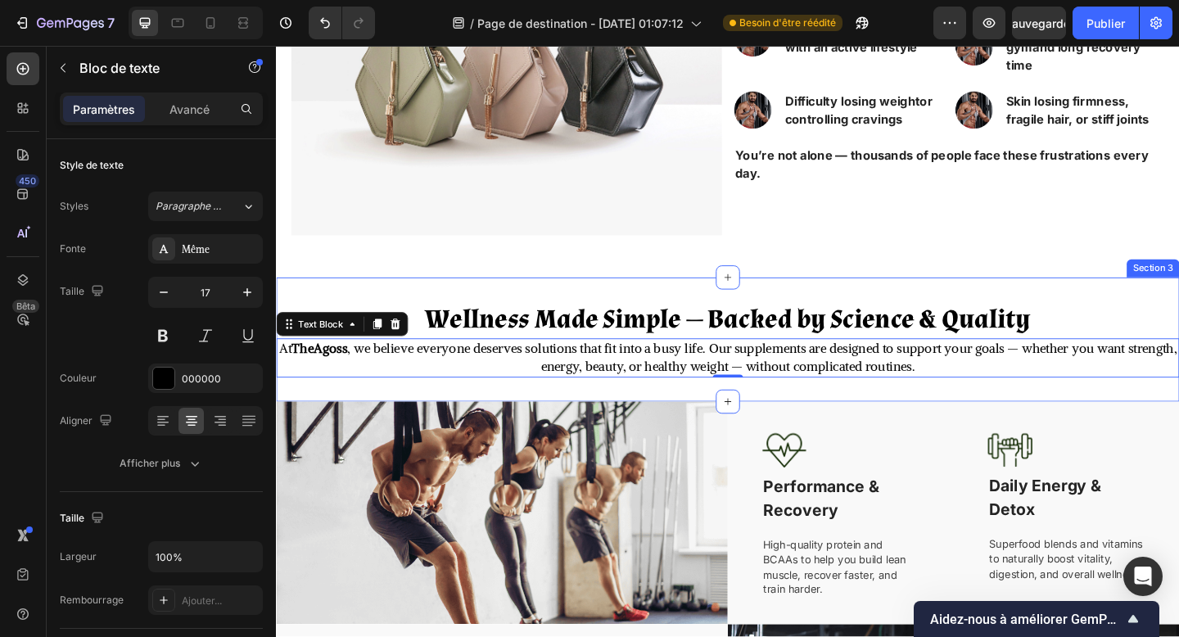
scroll to position [787, 0]
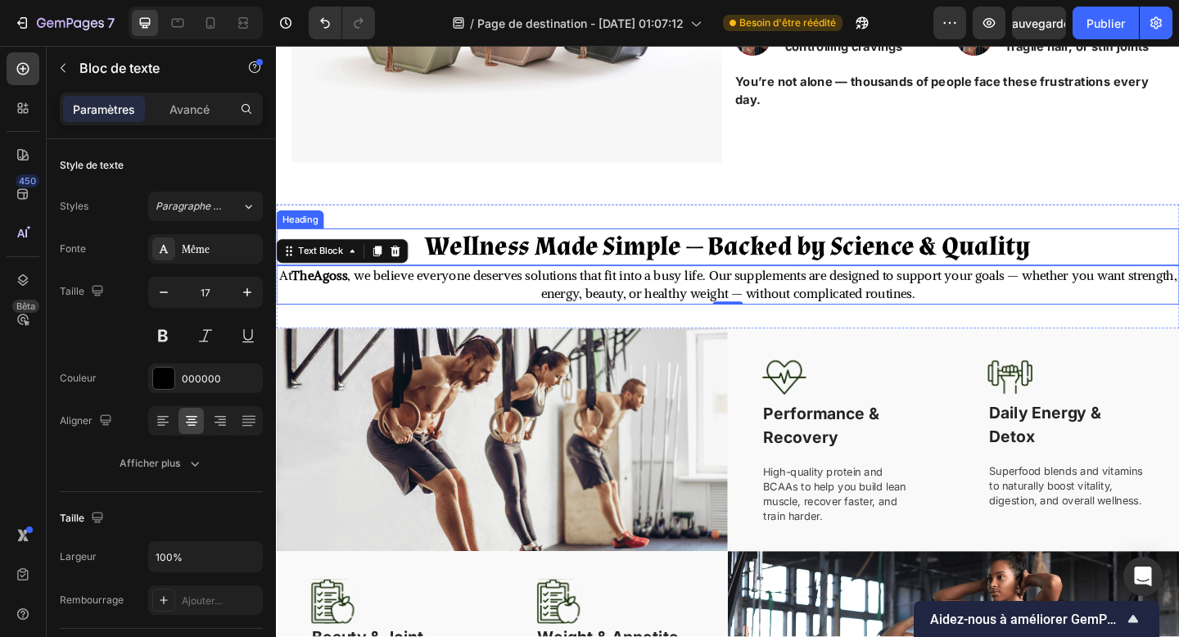
click at [901, 271] on p "Wellness Made Simple — Backed by Science & Quality" at bounding box center [768, 266] width 980 height 38
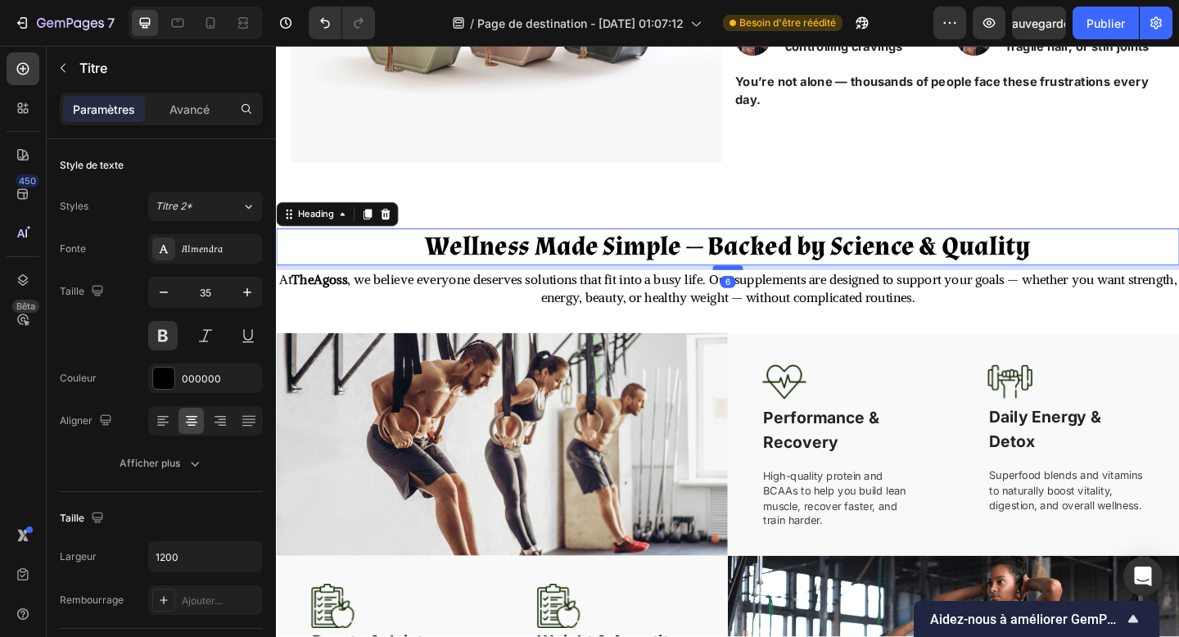
click at [768, 289] on div at bounding box center [767, 287] width 33 height 5
click at [821, 321] on p "At TheAgoss , we believe everyone deserves solutions that fit into a busy life.…" at bounding box center [768, 311] width 980 height 39
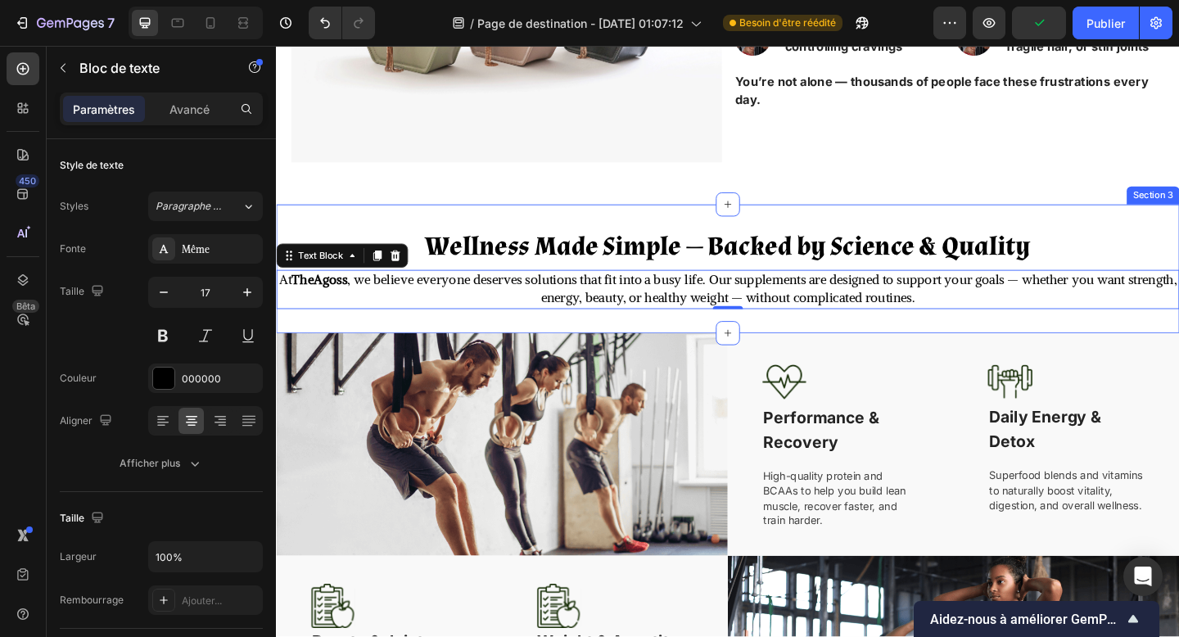
click at [814, 353] on div "Wellness Made Simple — Backed by Science & Quality Heading At TheAgoss , we bel…" at bounding box center [767, 289] width 983 height 140
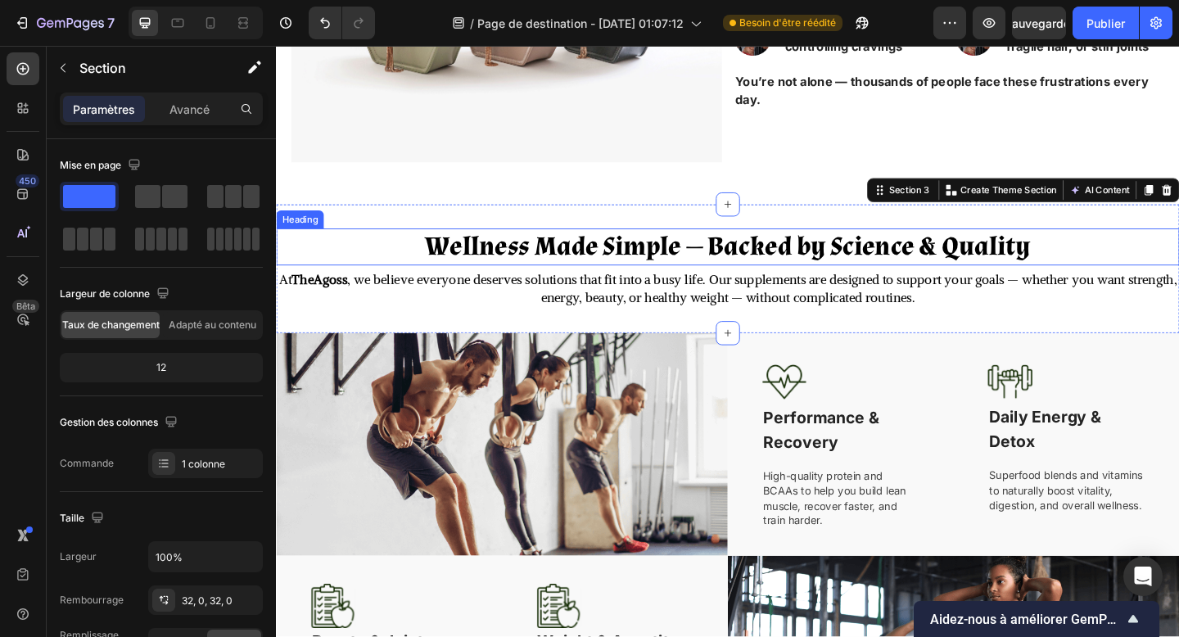
click at [759, 256] on p "Wellness Made Simple — Backed by Science & Quality" at bounding box center [768, 266] width 980 height 38
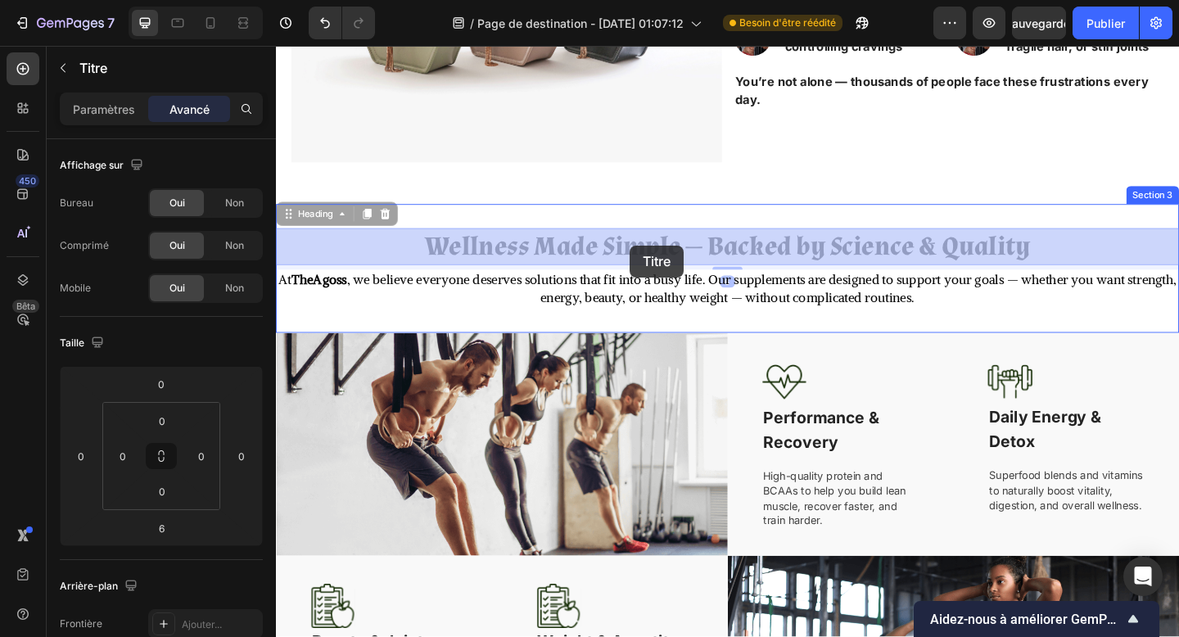
drag, startPoint x: 314, startPoint y: 231, endPoint x: 661, endPoint y: 263, distance: 348.7
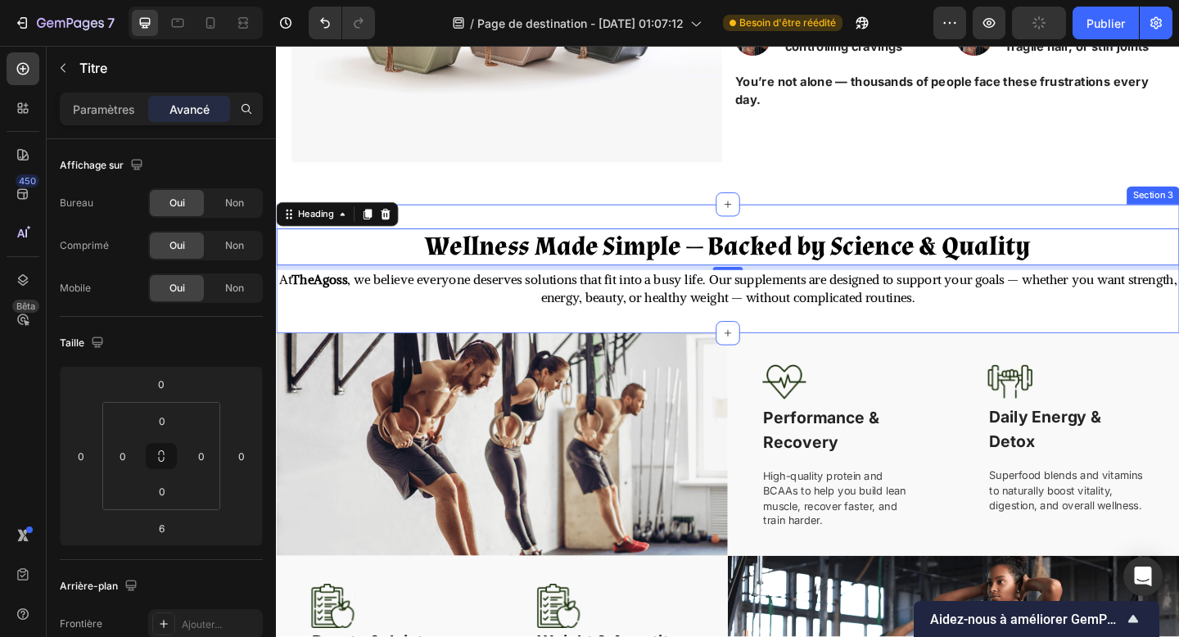
click at [808, 233] on div "Wellness Made Simple — Backed by Science & Quality Heading 6 At TheAgoss , we b…" at bounding box center [767, 289] width 983 height 140
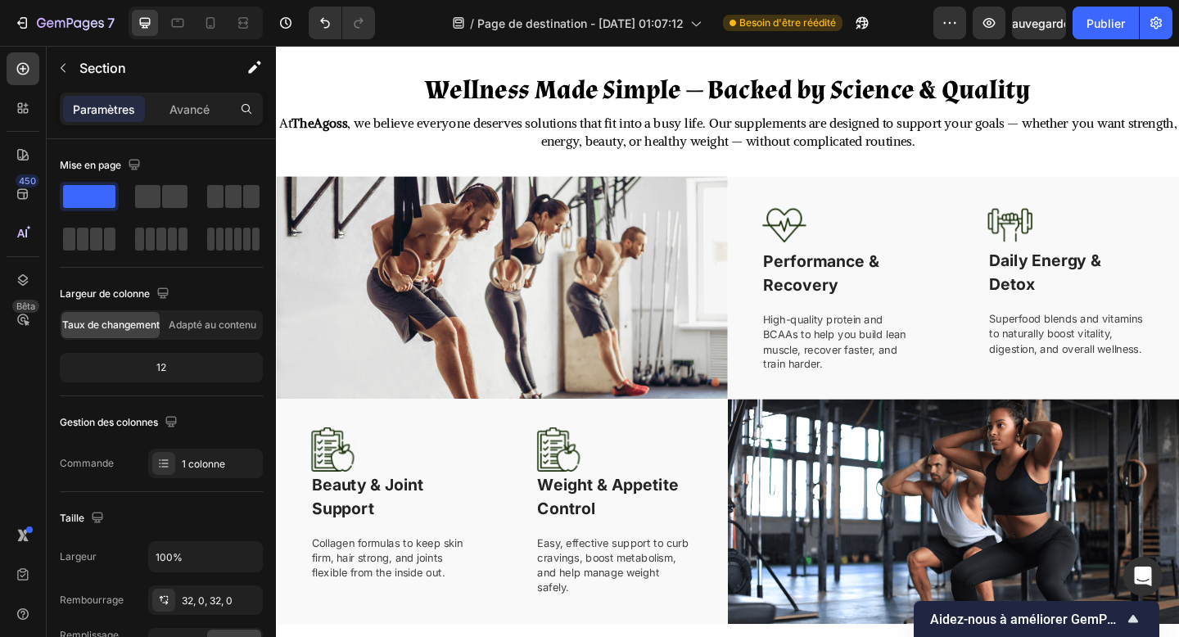
scroll to position [825, 0]
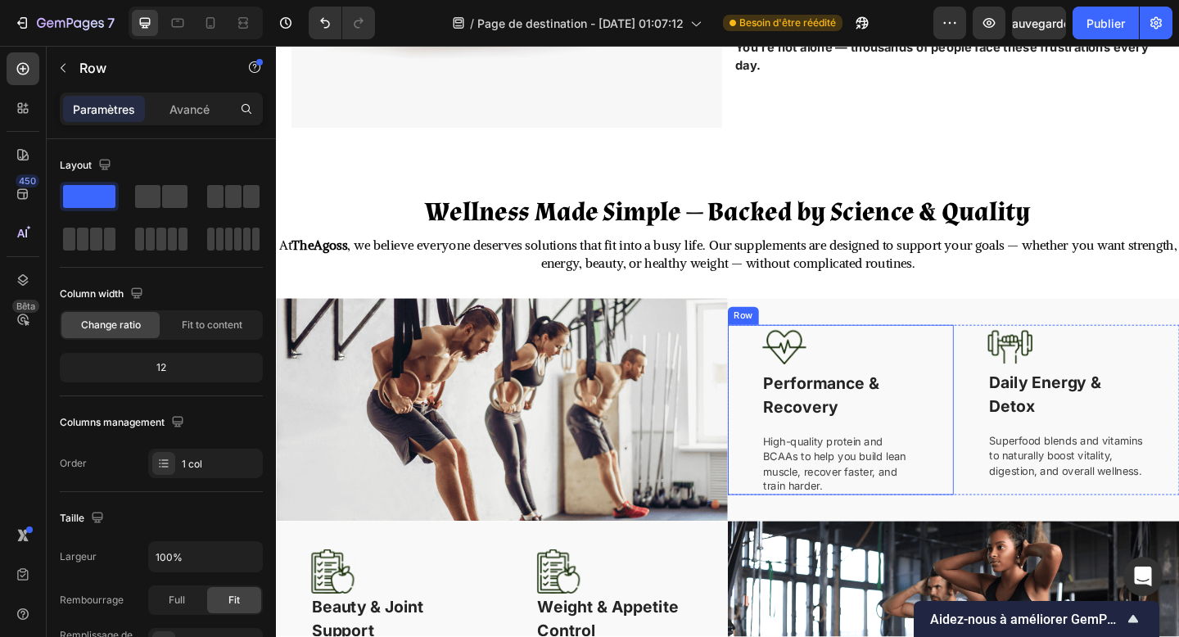
click at [770, 376] on div "Image Performance & Recovery Text block High-quality protein and BCAAs to help …" at bounding box center [890, 442] width 246 height 184
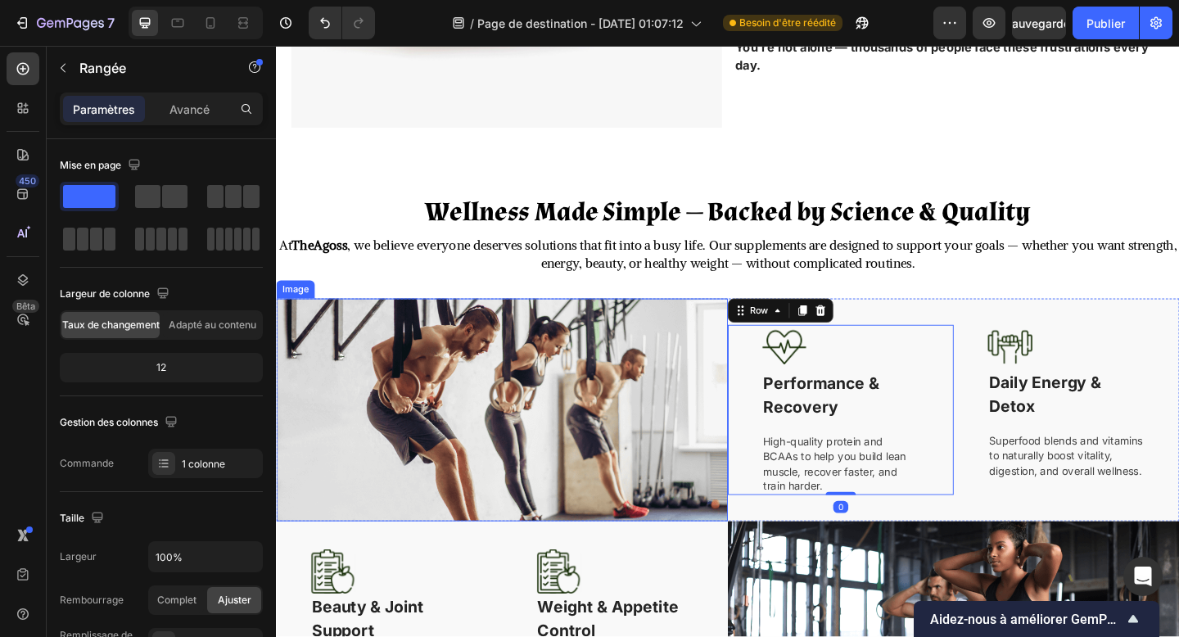
click at [741, 383] on img at bounding box center [521, 442] width 491 height 242
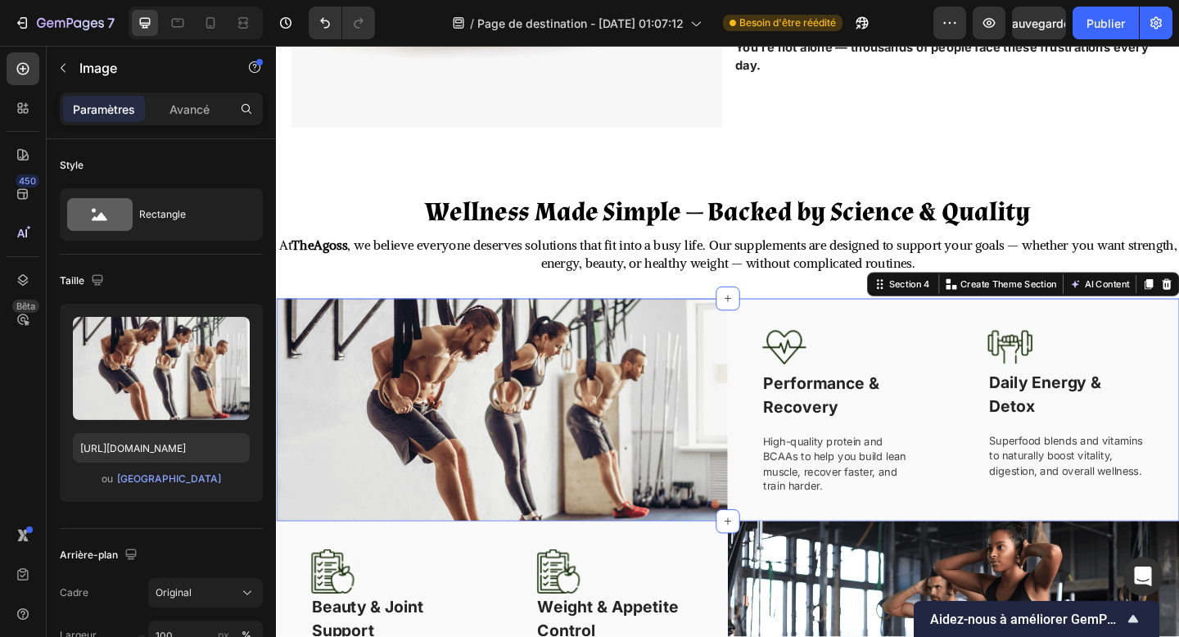
click at [797, 328] on div "Image Performance & Recovery Text block High-quality protein and BCAAs to help …" at bounding box center [1012, 442] width 491 height 242
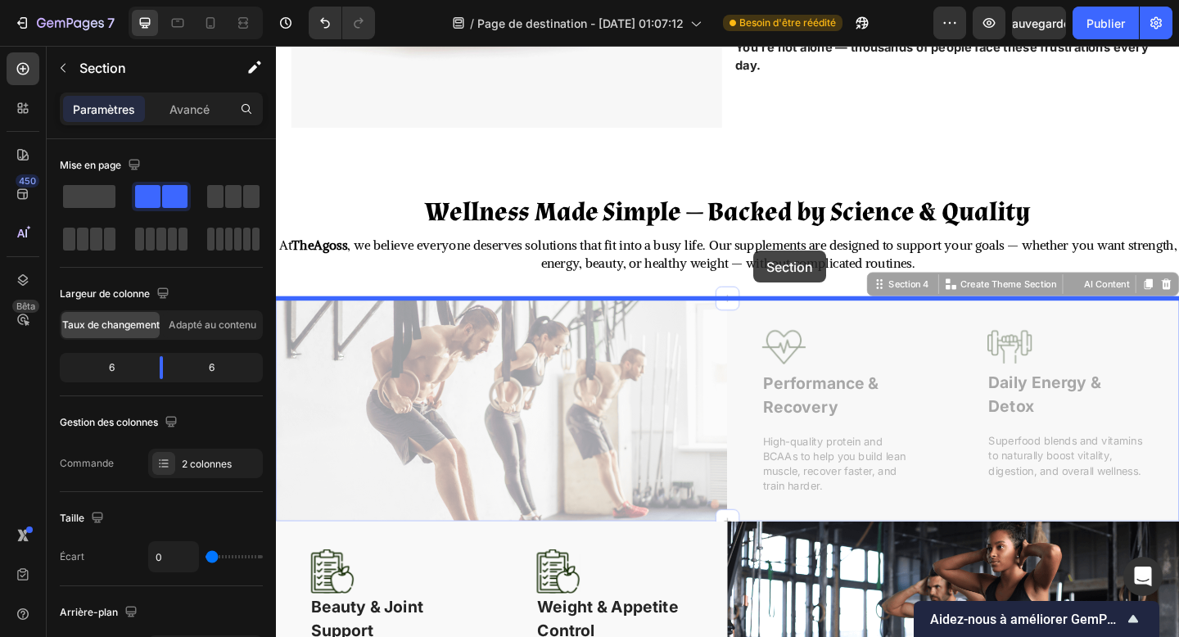
drag, startPoint x: 940, startPoint y: 310, endPoint x: 795, endPoint y: 269, distance: 150.9
click at [795, 269] on div "Header Do You Recognize These Struggles? Heading Image Constant fatigue even wi…" at bounding box center [767, 249] width 983 height 2056
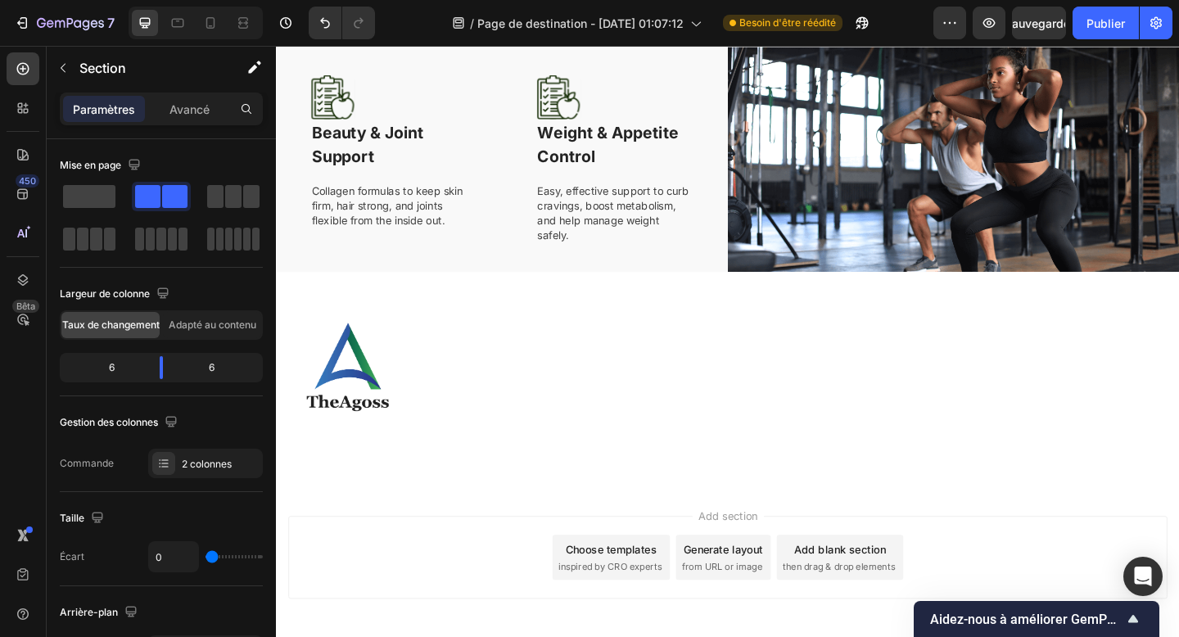
scroll to position [1413, 0]
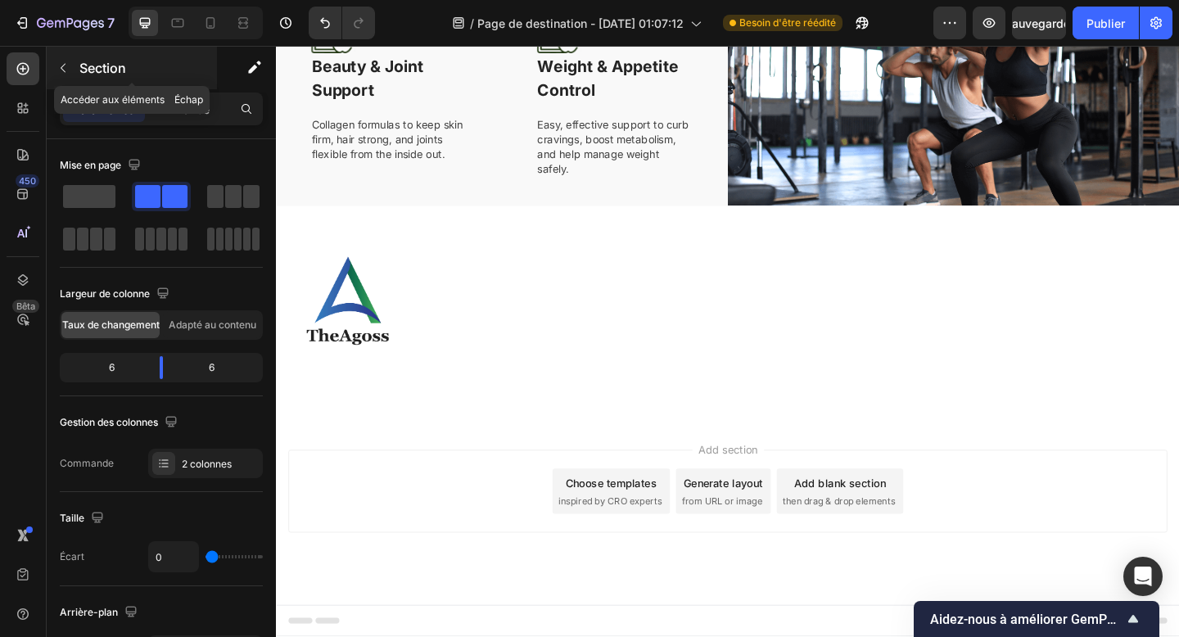
click at [93, 77] on p "Section" at bounding box center [146, 68] width 134 height 20
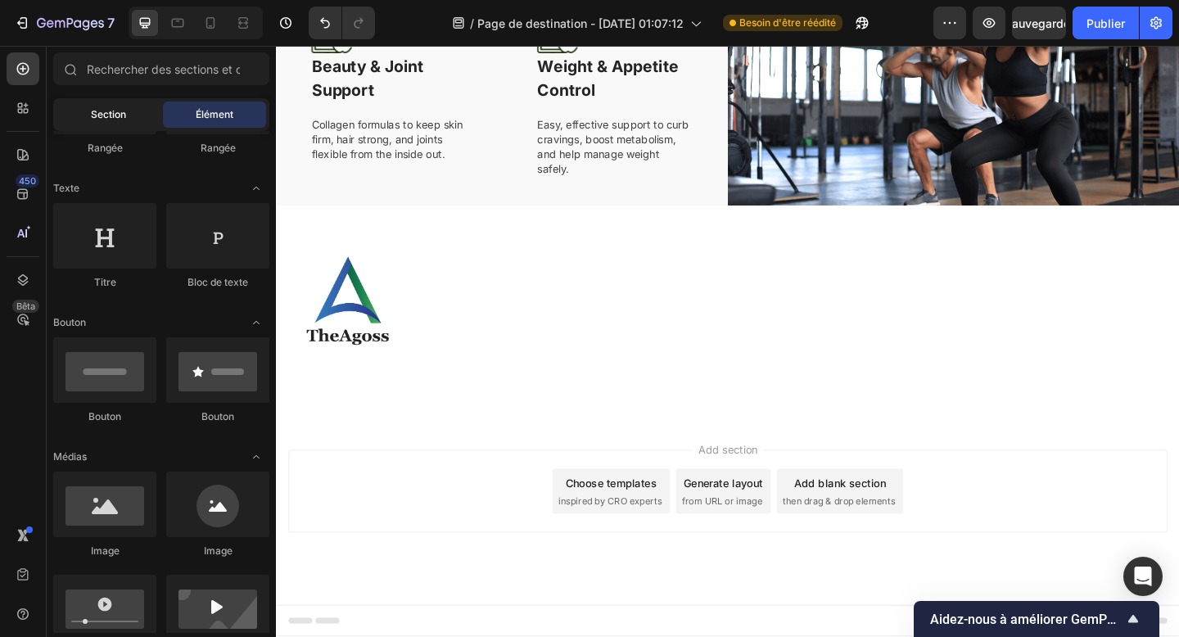
click at [105, 120] on font "Section" at bounding box center [108, 114] width 35 height 12
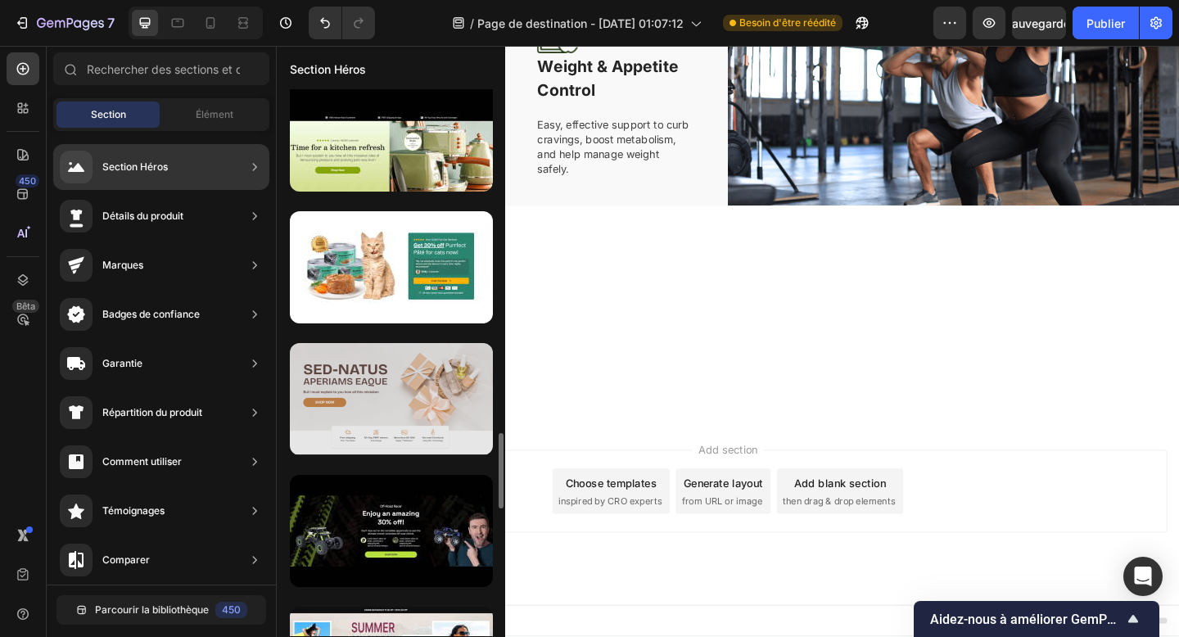
scroll to position [2400, 0]
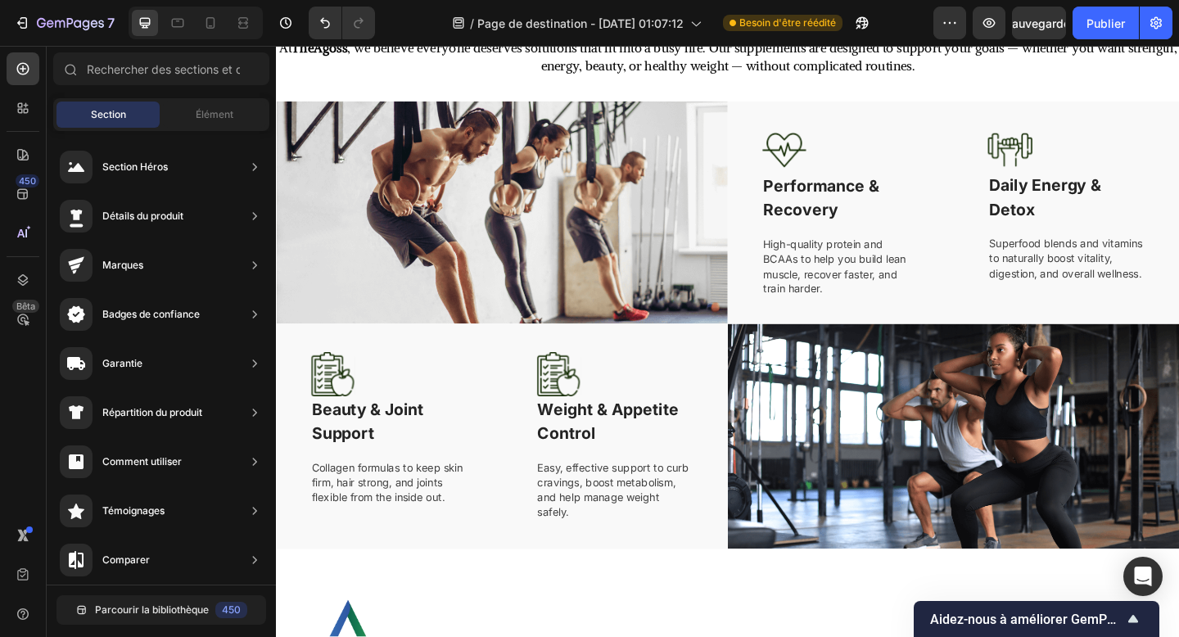
click at [664, 493] on div "Image Weight & Appetite Control Text block Easy, effective support to curb crav…" at bounding box center [645, 470] width 172 height 183
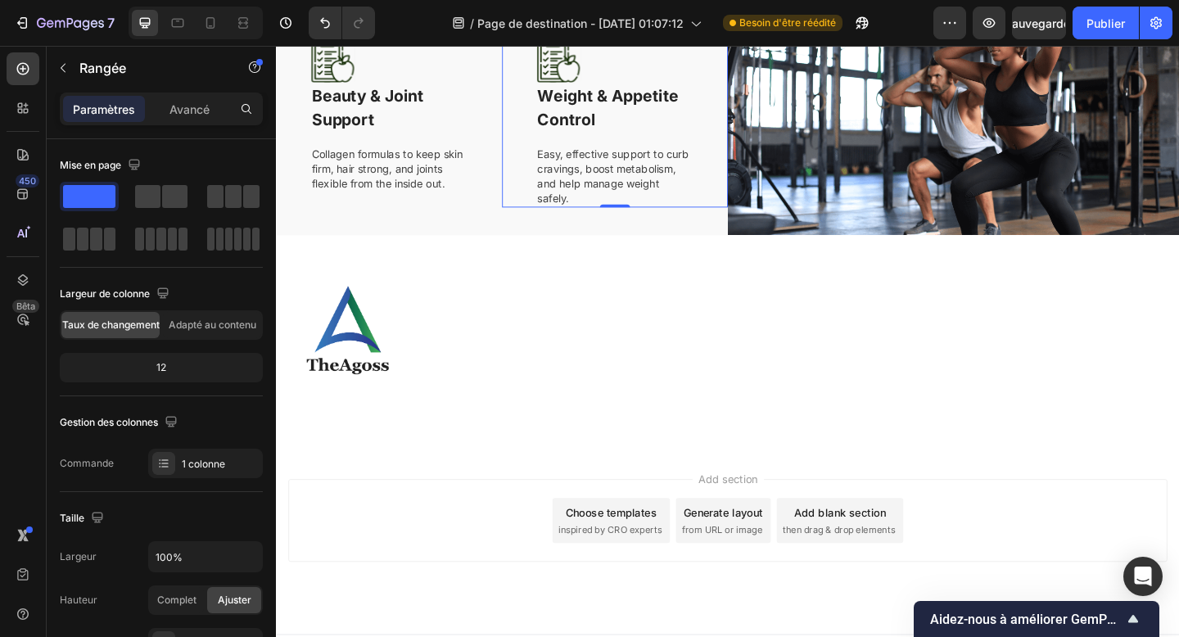
scroll to position [1413, 0]
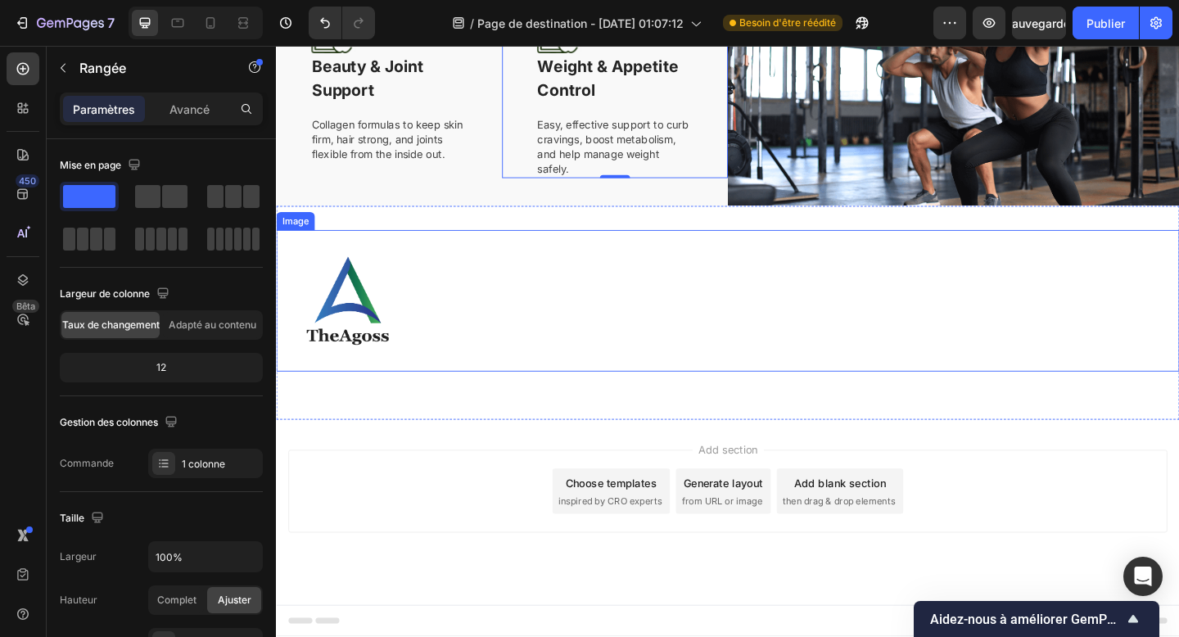
click at [726, 284] on div at bounding box center [767, 324] width 983 height 155
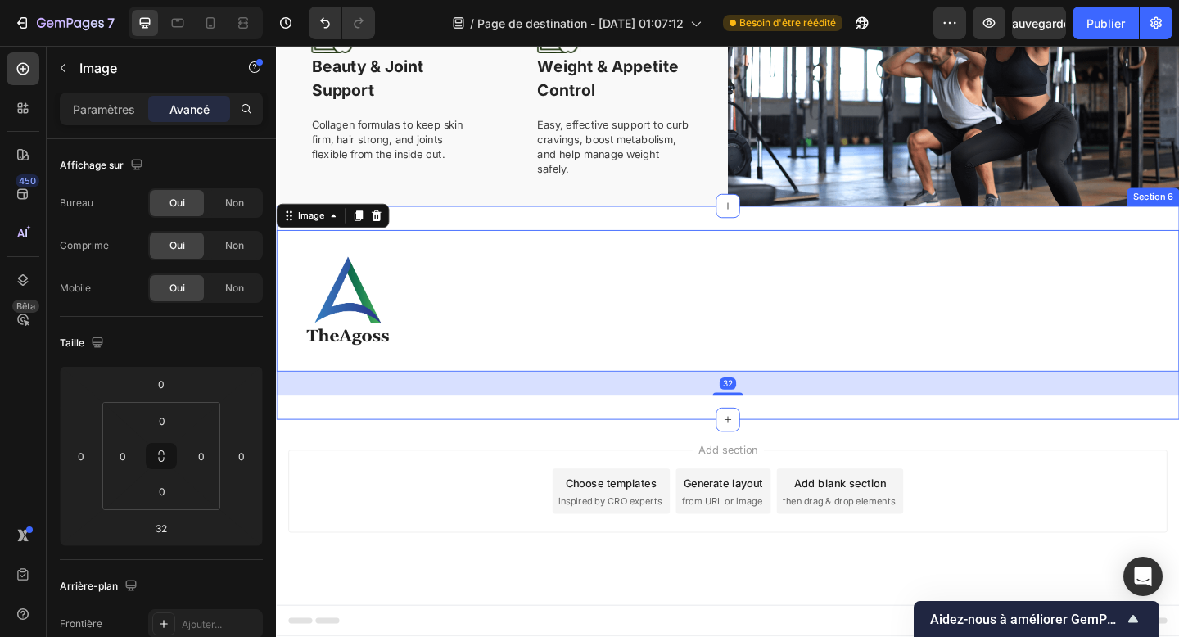
click at [530, 222] on div "Image 32 Section 6" at bounding box center [767, 336] width 983 height 233
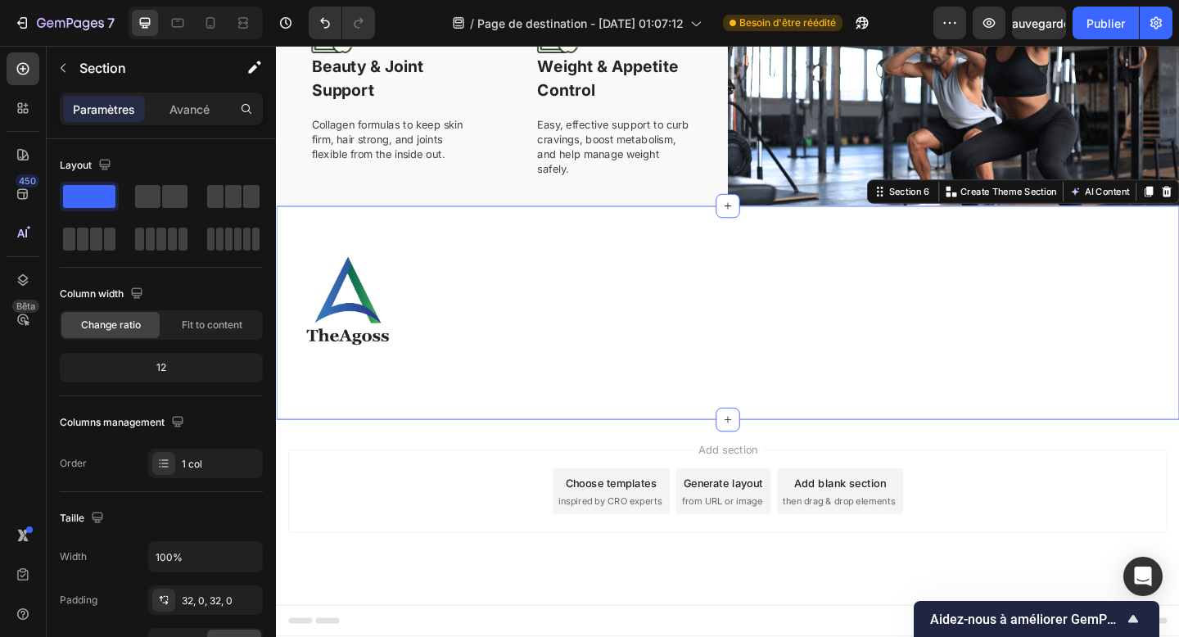
click at [537, 229] on div "Image Section 6 You can create reusable sections Create Theme Section AI Conten…" at bounding box center [767, 336] width 983 height 233
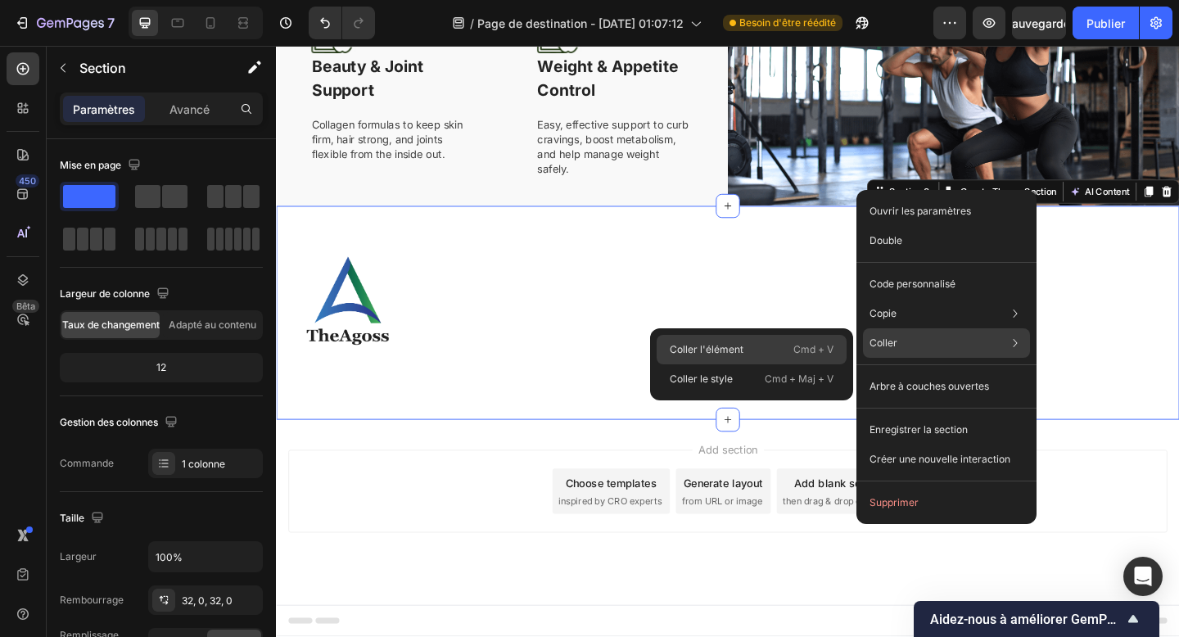
click at [800, 355] on font "Cmd + V" at bounding box center [814, 350] width 40 height 16
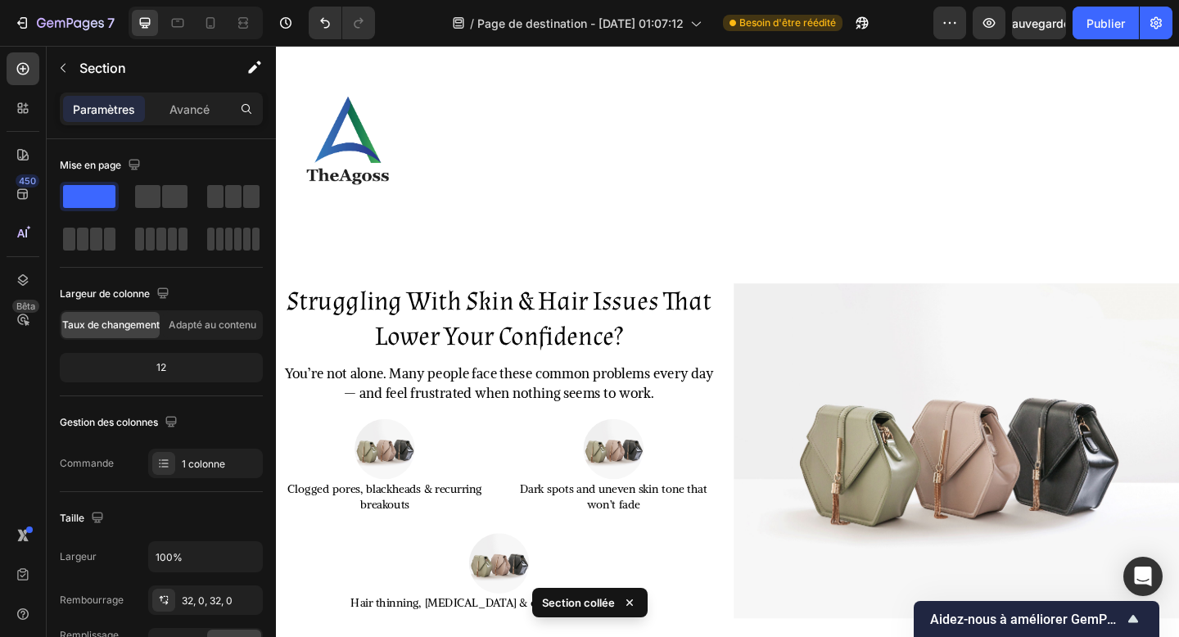
scroll to position [1601, 0]
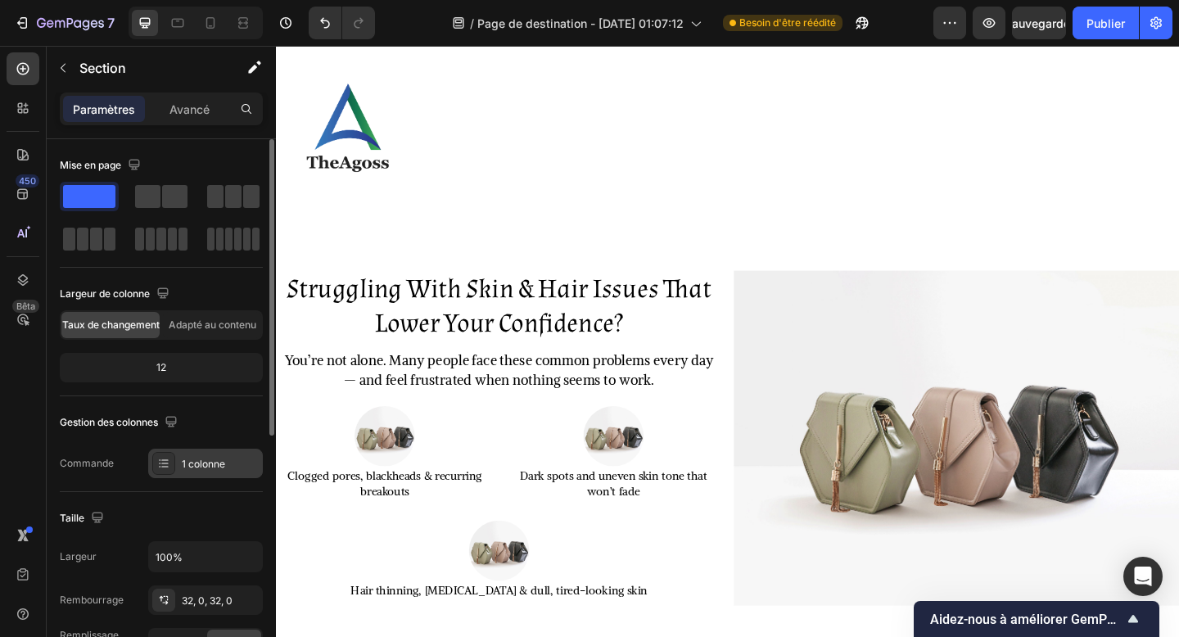
click at [197, 475] on div "1 colonne" at bounding box center [205, 463] width 115 height 29
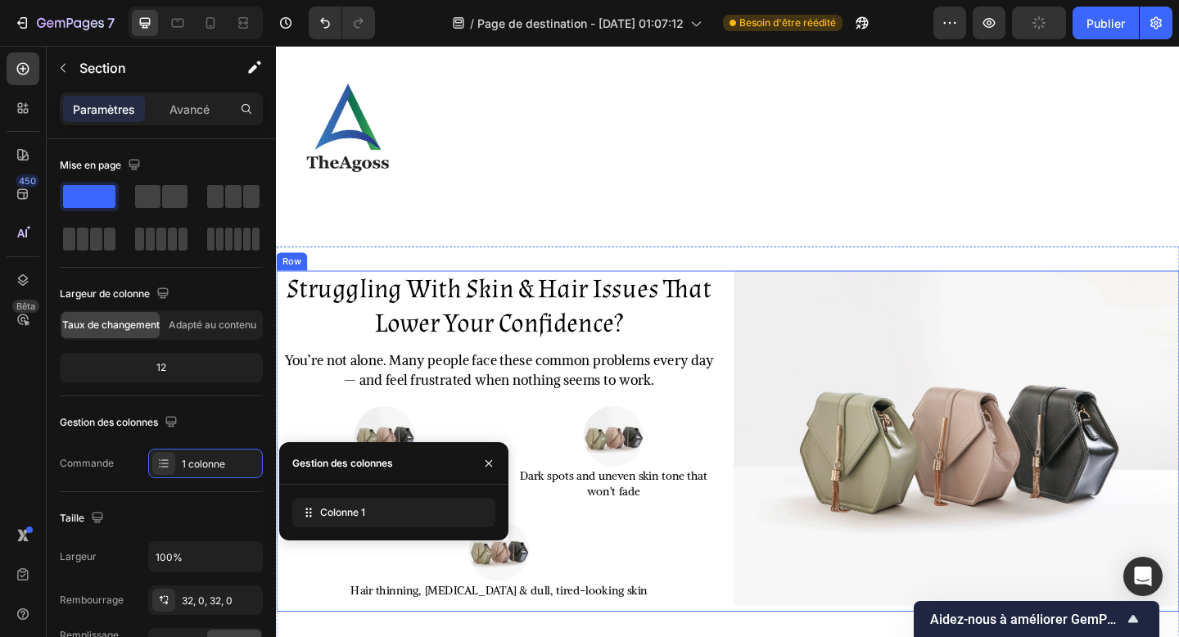
click at [762, 435] on div "Struggling With Skin & Hair Issues That Lower Your Confidence? Heading You’re n…" at bounding box center [767, 476] width 983 height 370
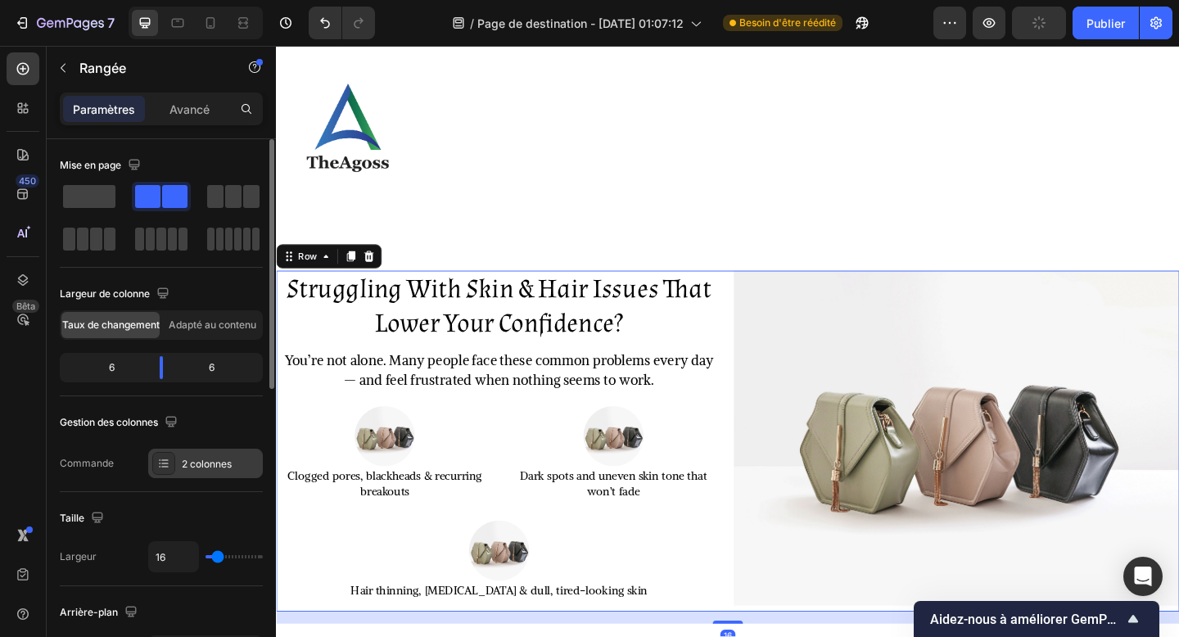
click at [197, 453] on div "2 colonnes" at bounding box center [205, 463] width 115 height 29
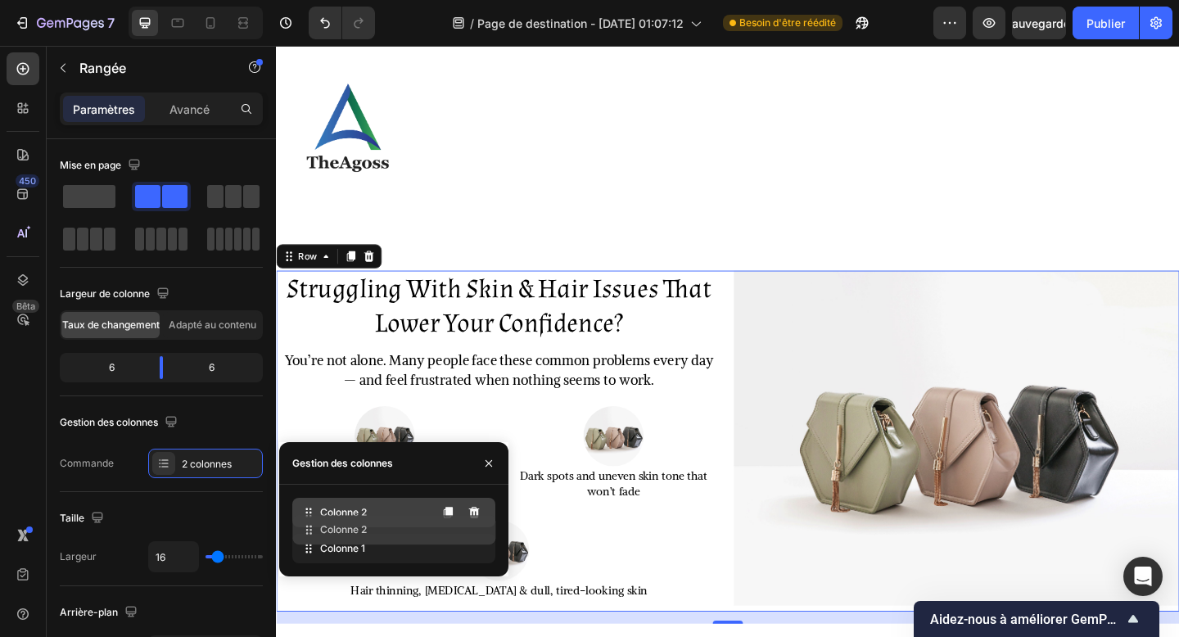
drag, startPoint x: 305, startPoint y: 543, endPoint x: 306, endPoint y: 521, distance: 22.1
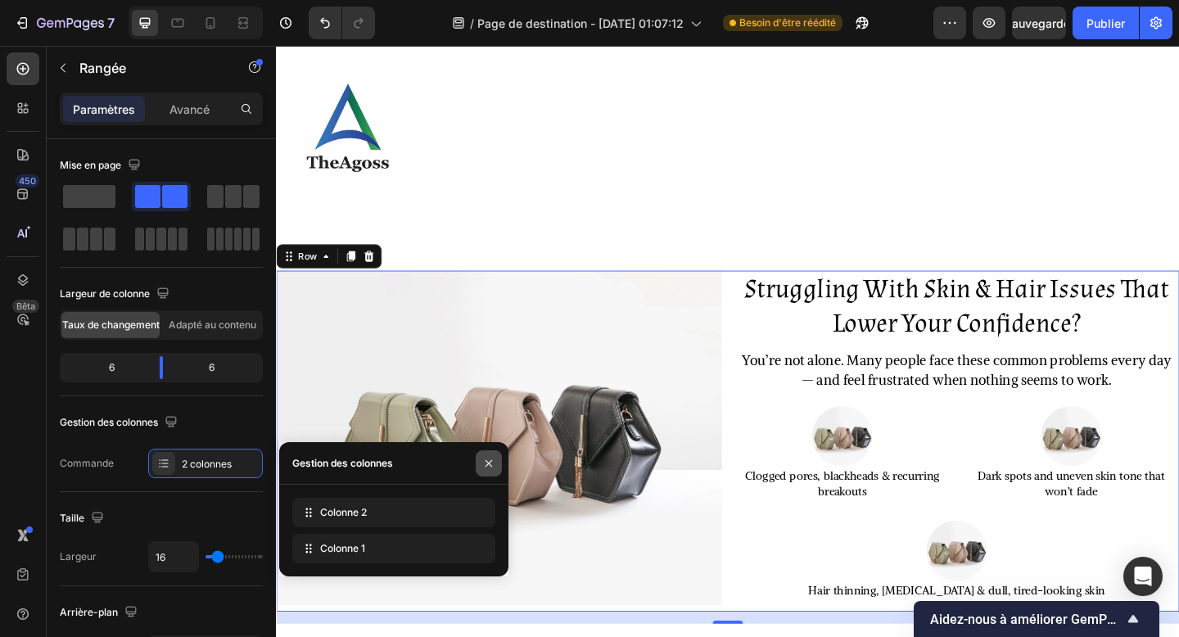
click at [485, 465] on icon "button" at bounding box center [488, 463] width 13 height 13
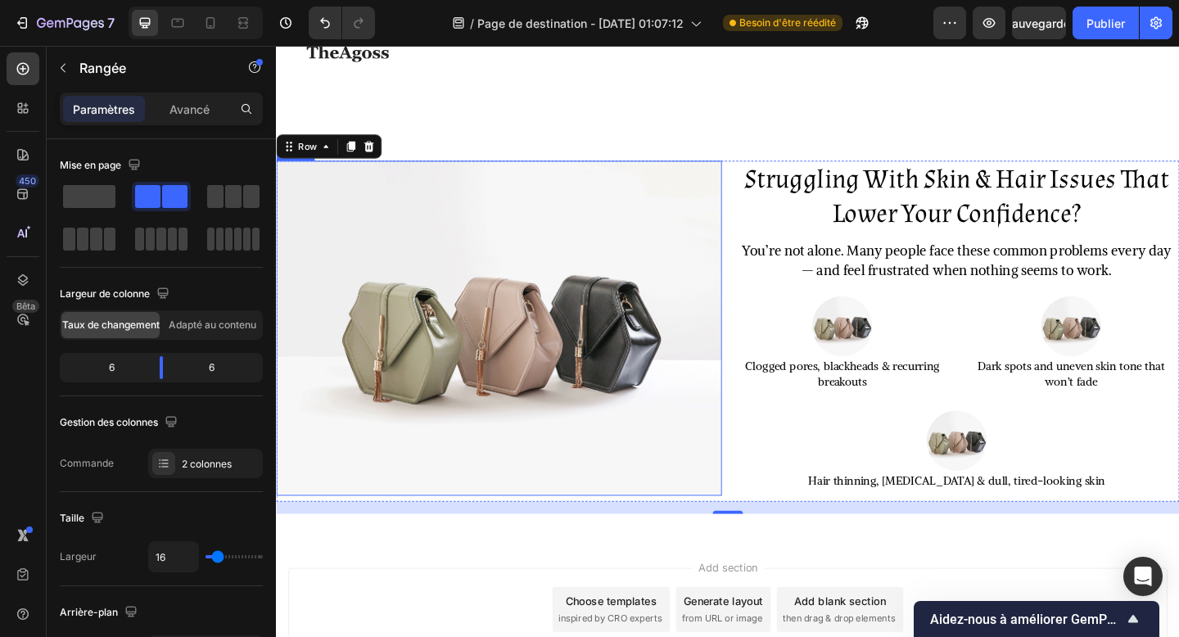
scroll to position [1723, 0]
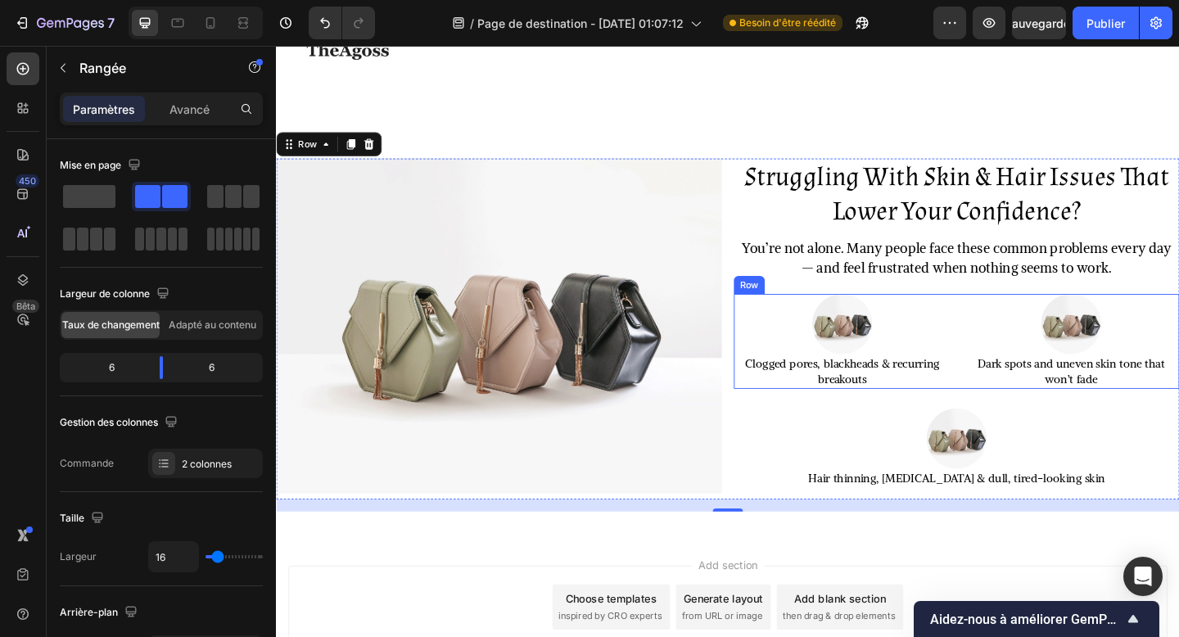
click at [1013, 319] on div "Image Clogged pores, blackheads & recurring breakouts Text Block Image Dark spo…" at bounding box center [1016, 367] width 485 height 103
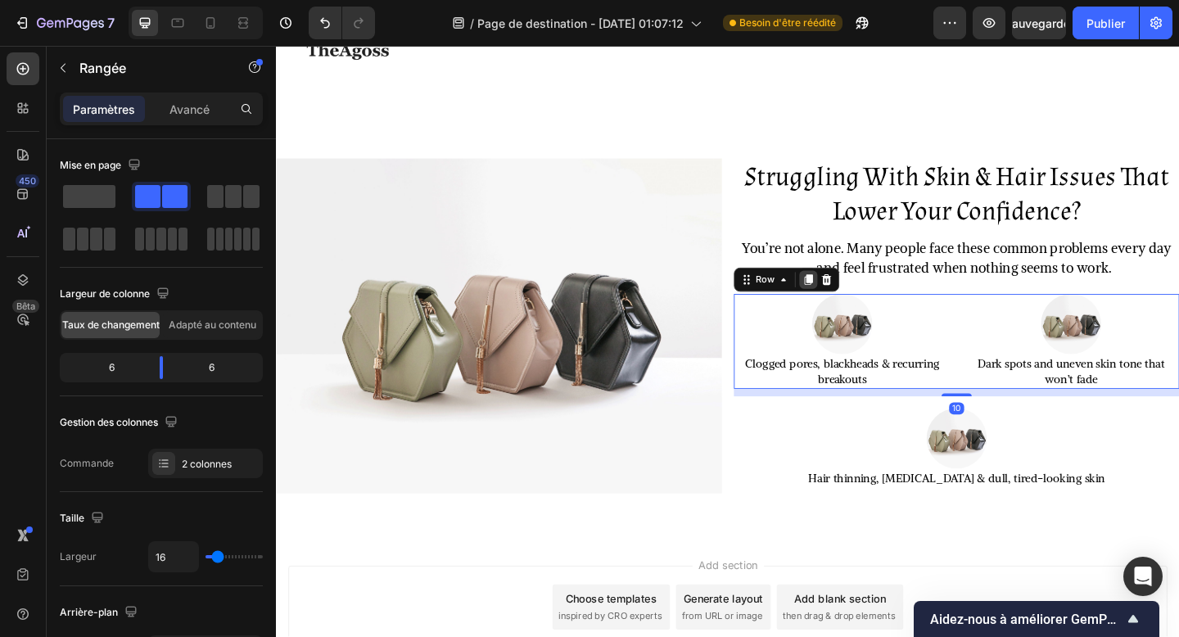
click at [858, 300] on icon at bounding box center [855, 300] width 9 height 11
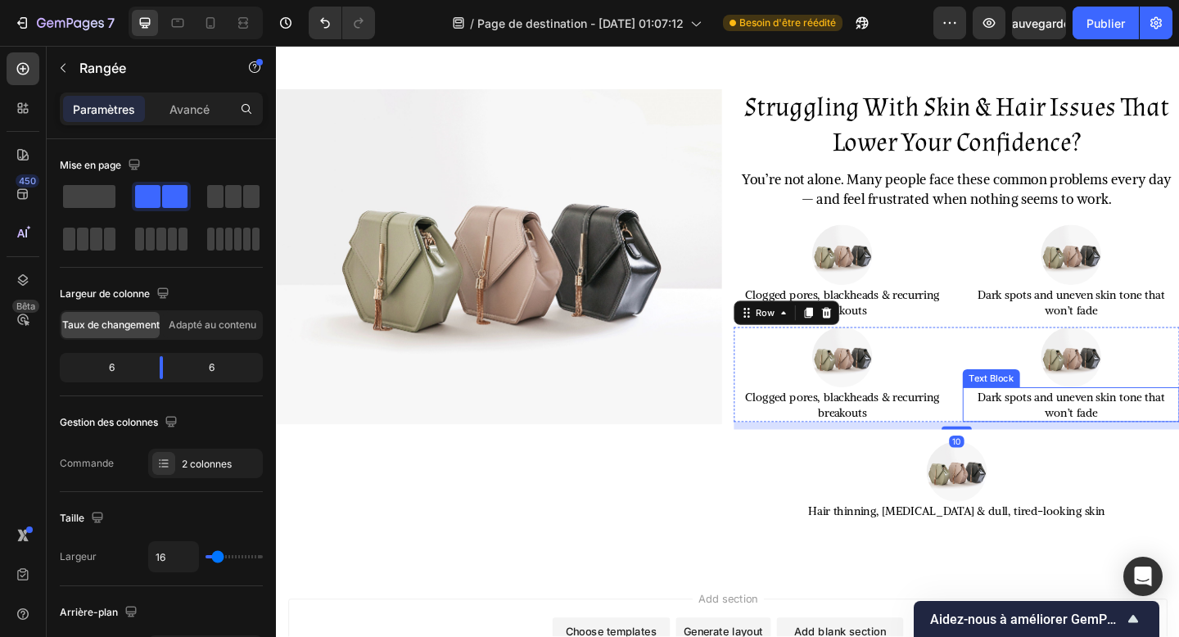
scroll to position [1828, 0]
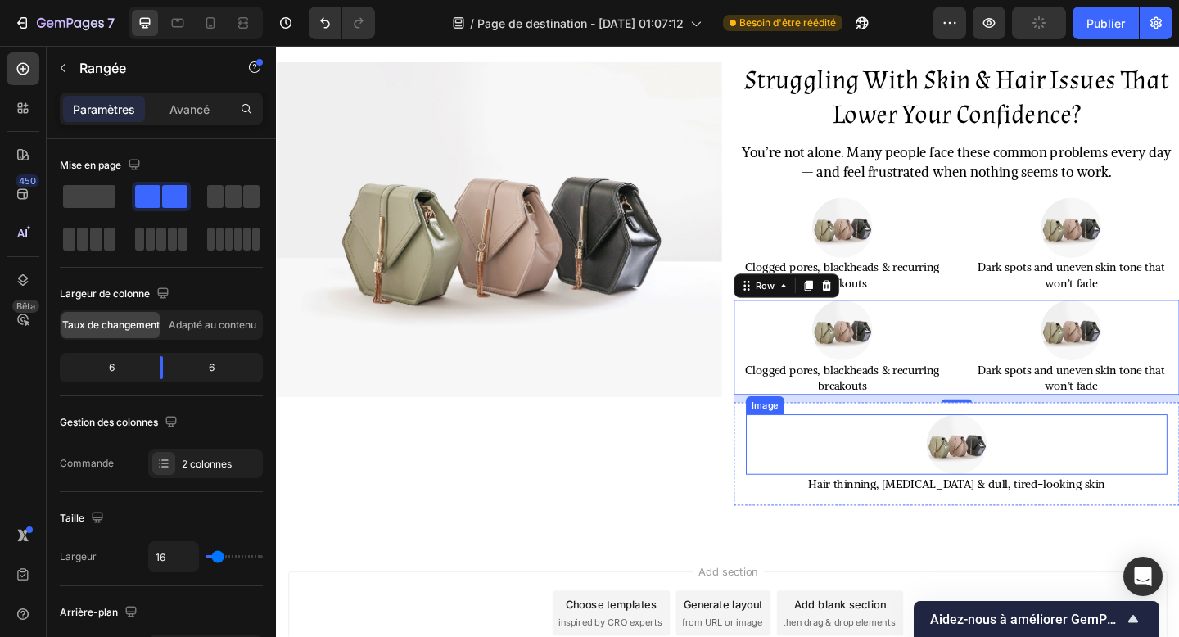
click at [1132, 496] on div at bounding box center [1016, 480] width 459 height 66
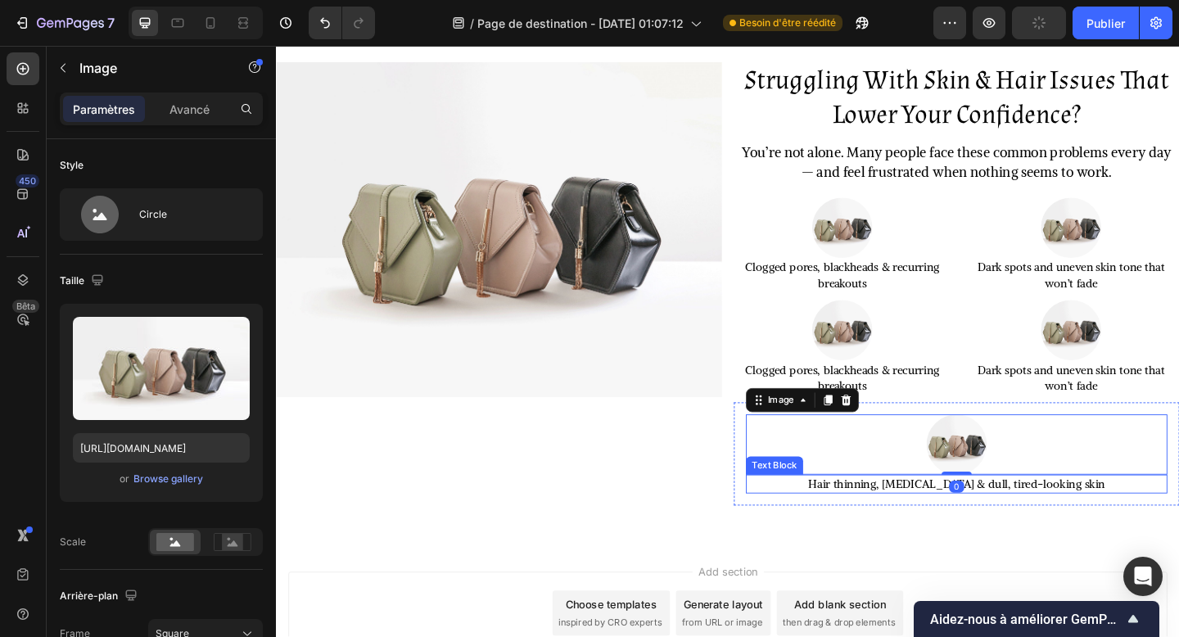
click at [1179, 517] on p "Hair thinning, [MEDICAL_DATA] & dull, tired-looking skin" at bounding box center [1016, 522] width 455 height 17
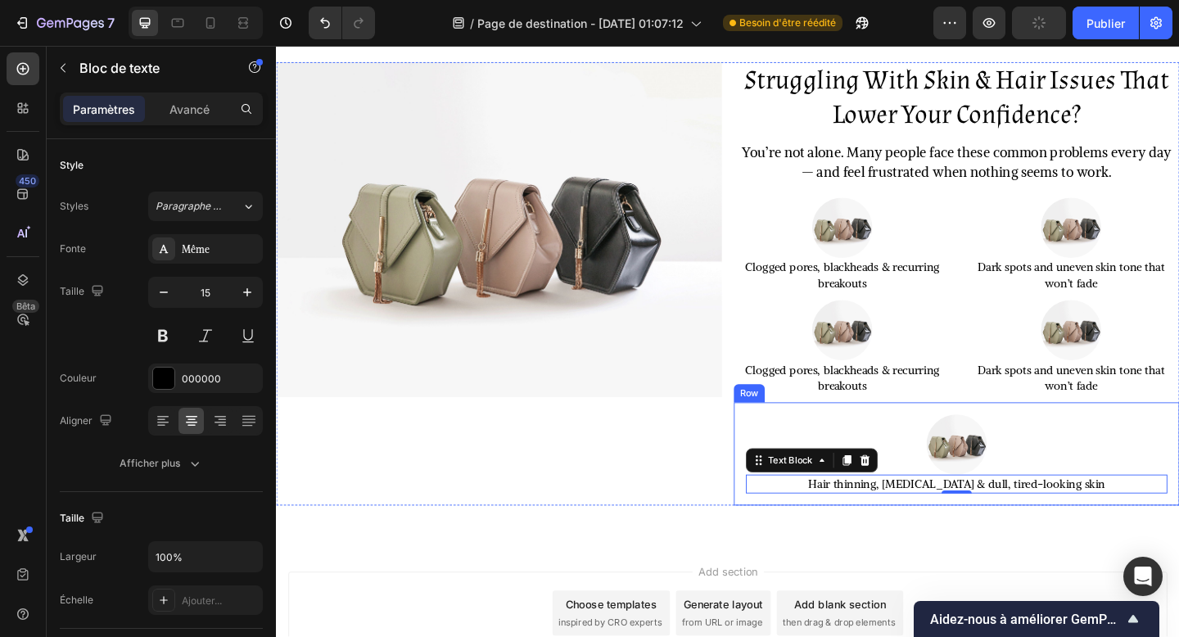
click at [1179, 474] on div "Image Hair thinning, brittle nails & dull, tired-looking skin Text Block 0 Row" at bounding box center [1016, 490] width 485 height 112
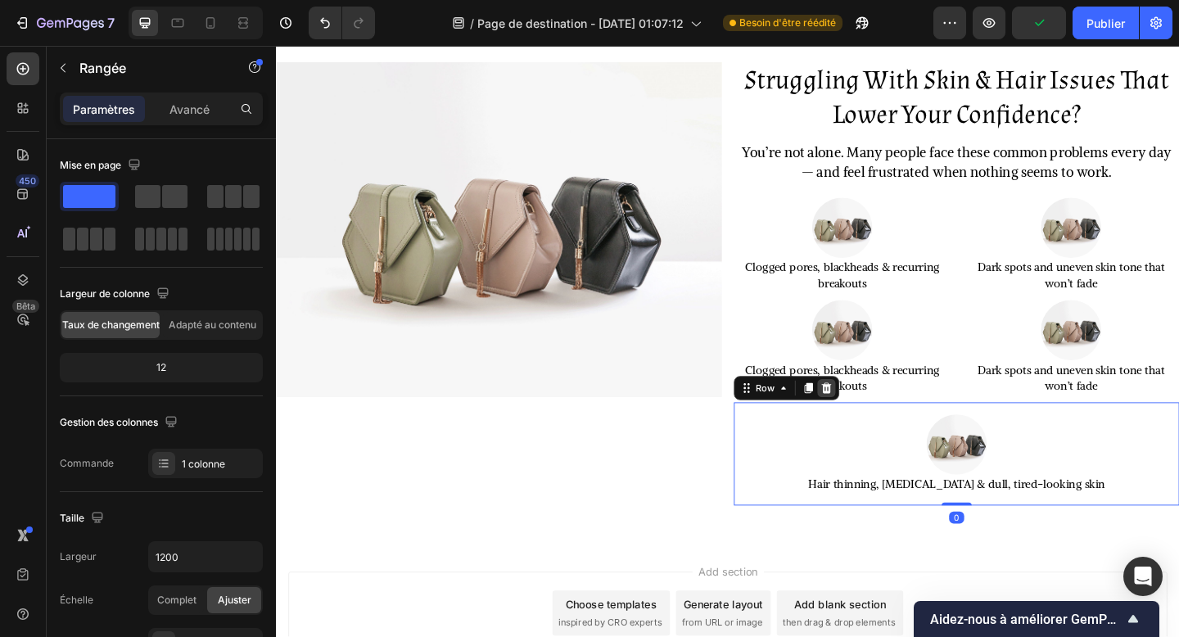
click at [876, 422] on icon at bounding box center [875, 418] width 11 height 11
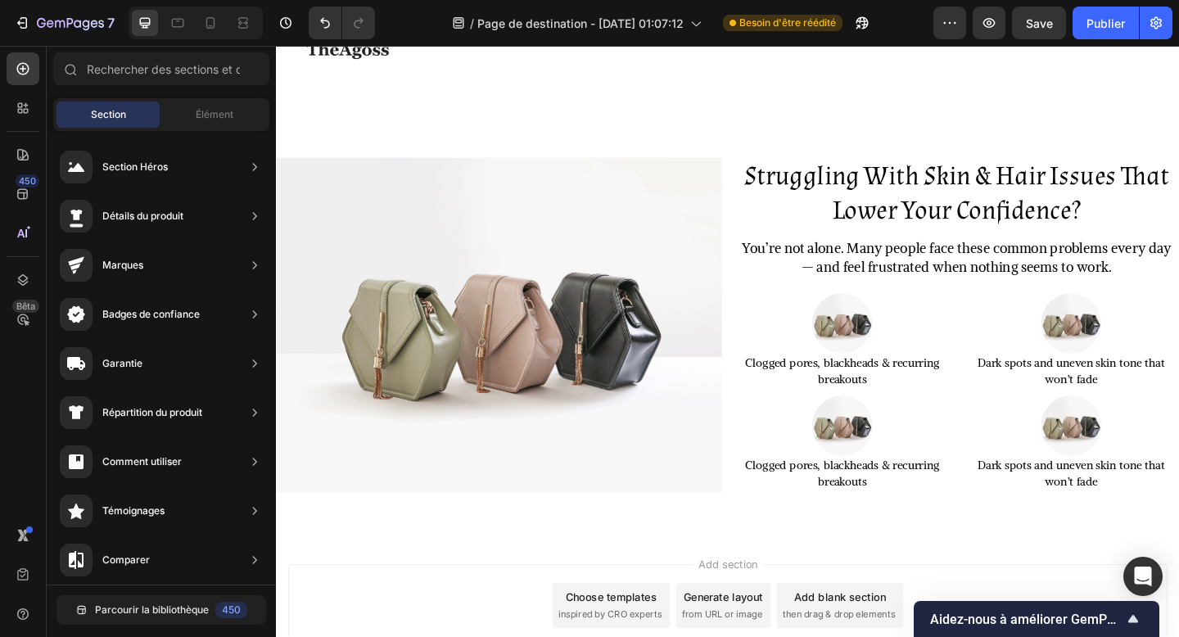
scroll to position [1692, 0]
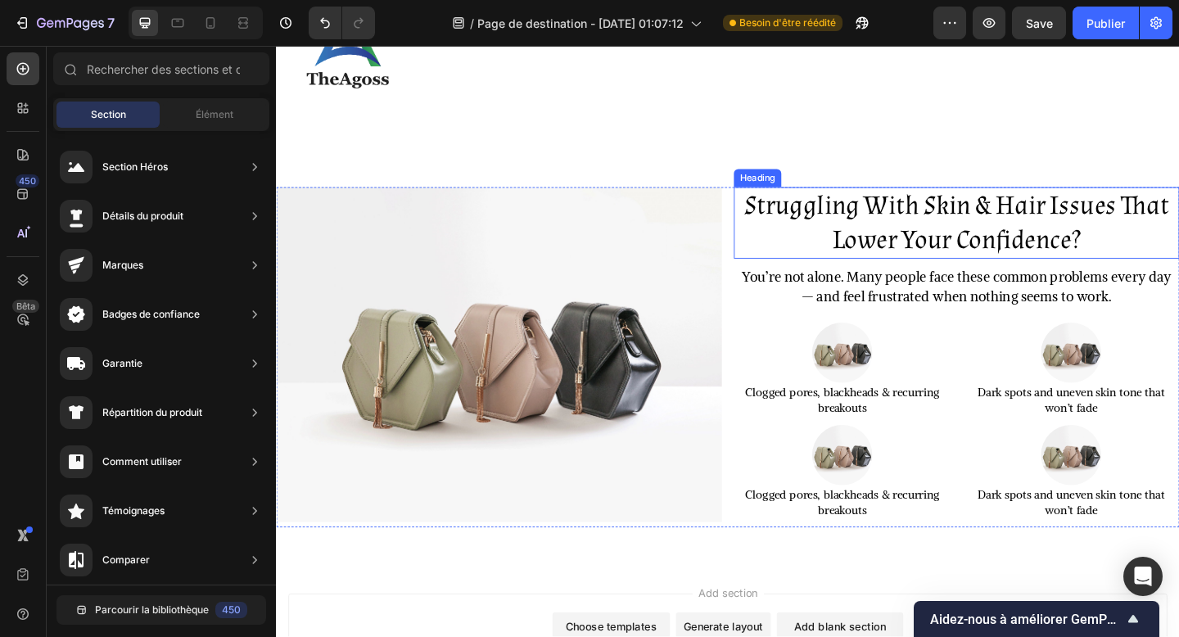
click at [886, 215] on h2 "Struggling With Skin & Hair Issues That Lower Your Confidence?" at bounding box center [1016, 239] width 485 height 78
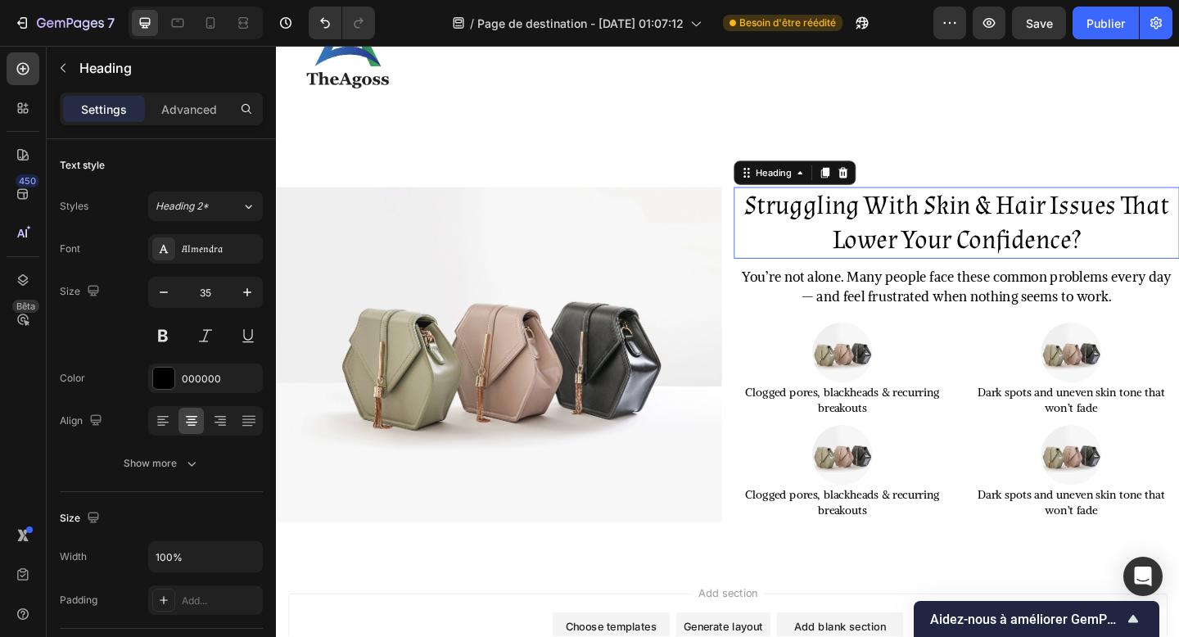
click at [953, 246] on p "Struggling With Skin & Hair Issues That Lower Your Confidence?" at bounding box center [1017, 238] width 482 height 75
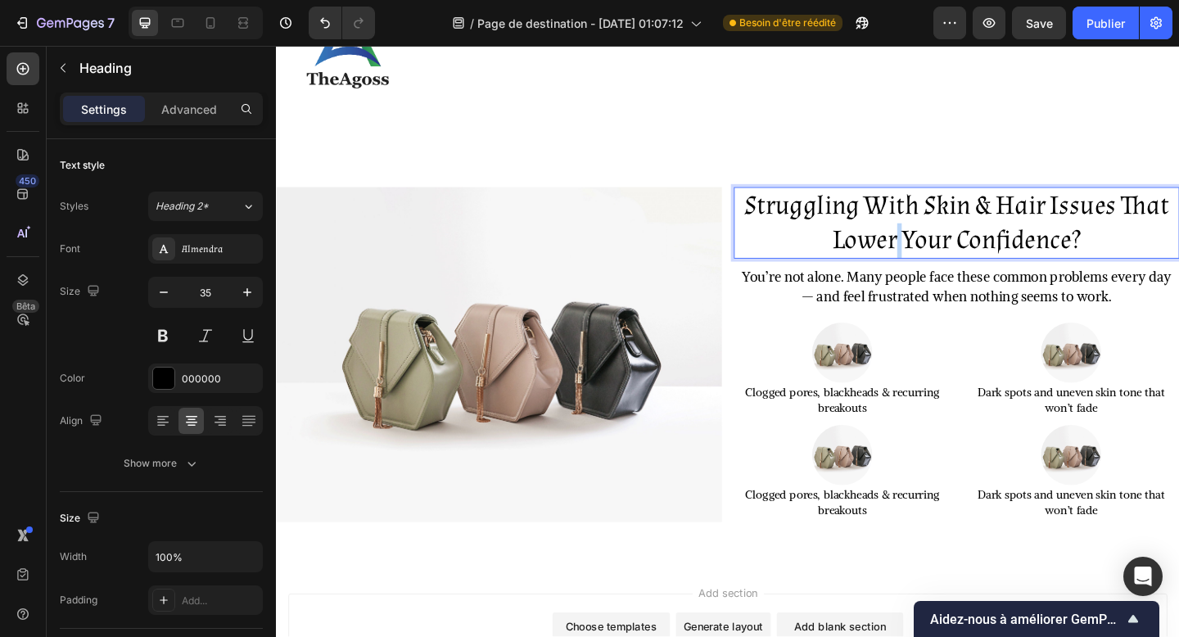
click at [953, 246] on p "Struggling With Skin & Hair Issues That Lower Your Confidence?" at bounding box center [1017, 238] width 482 height 75
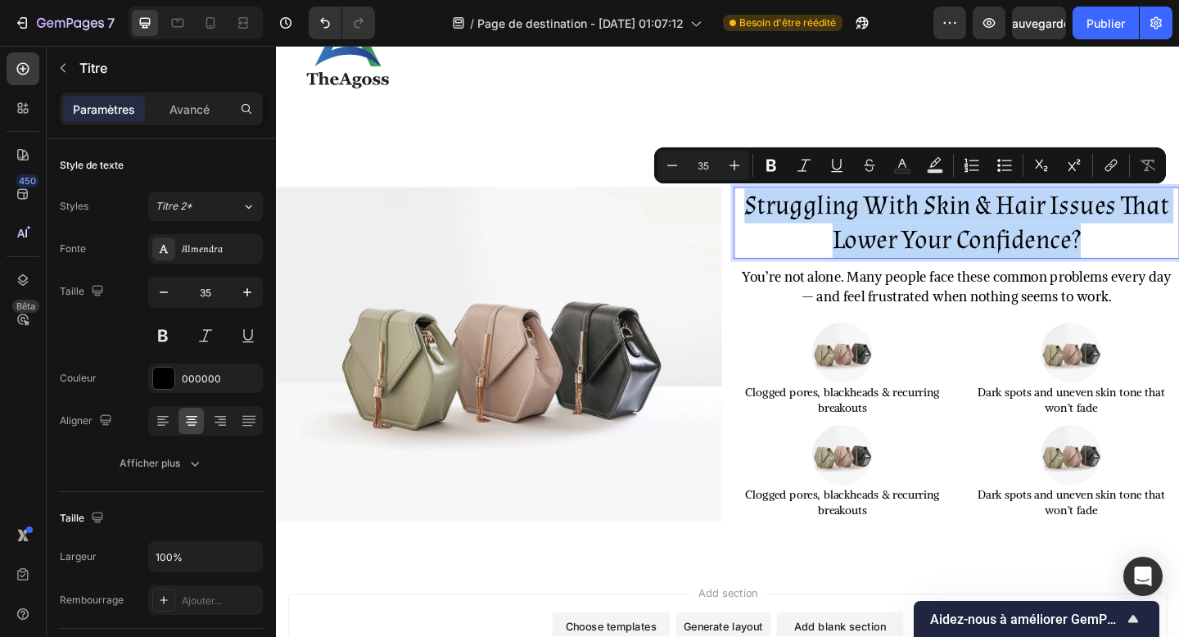
click at [953, 246] on p "Struggling With Skin & Hair Issues That Lower Your Confidence?" at bounding box center [1017, 238] width 482 height 75
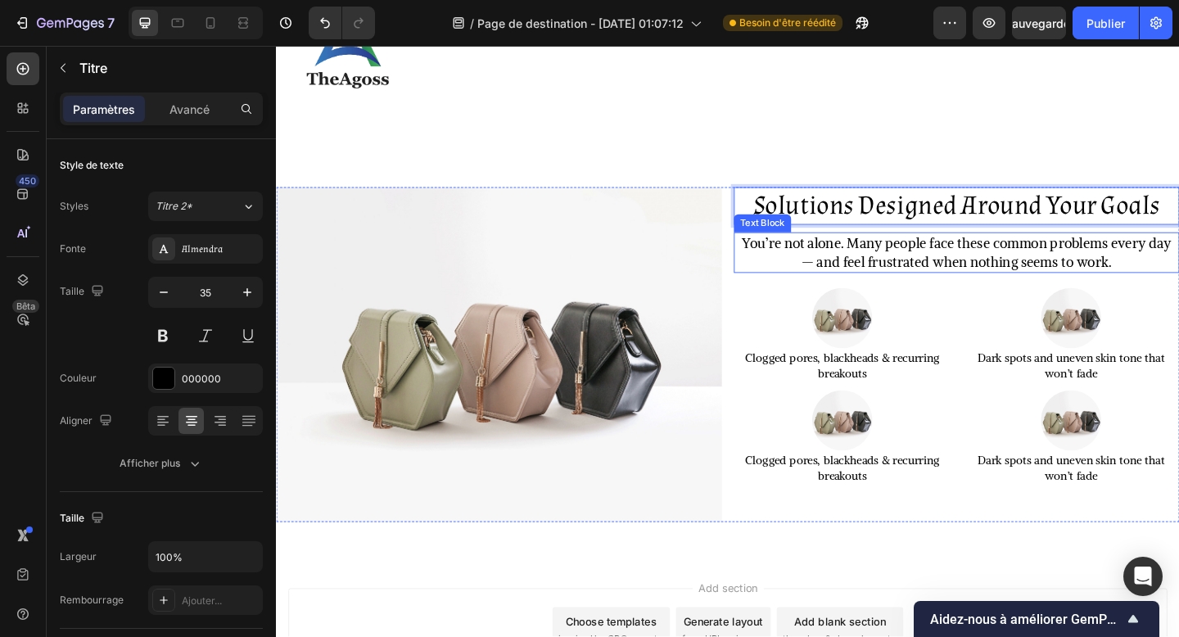
click at [921, 282] on p "You’re not alone. Many people face these common problems every day — and feel f…" at bounding box center [1017, 271] width 482 height 41
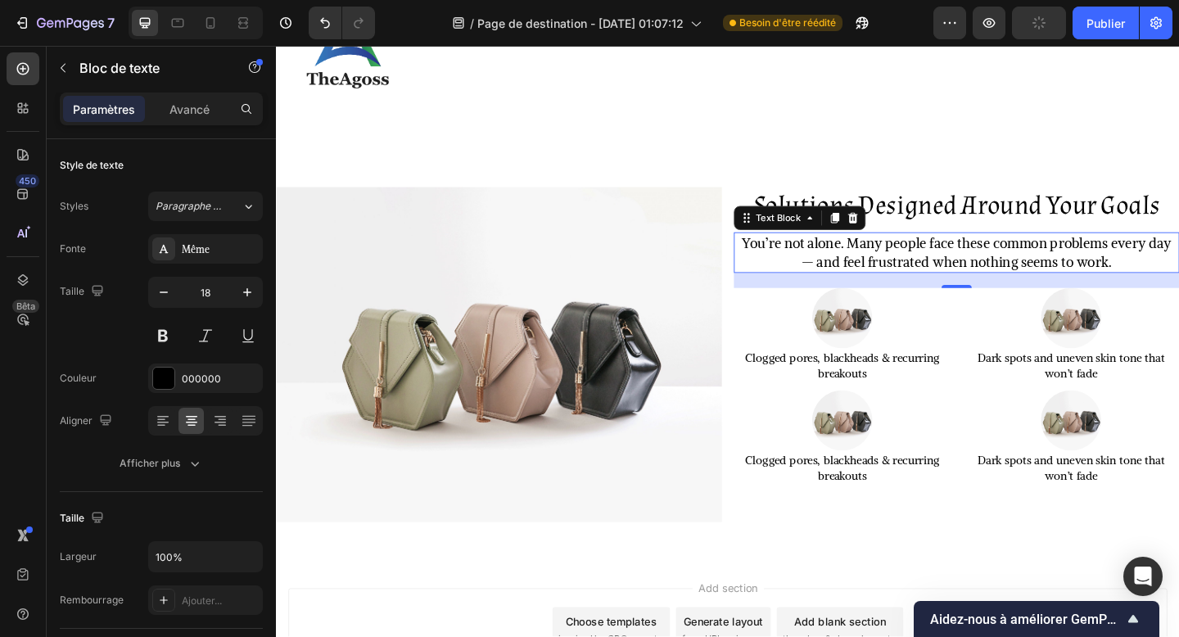
click at [909, 270] on p "You’re not alone. Many people face these common problems every day — and feel f…" at bounding box center [1017, 271] width 482 height 41
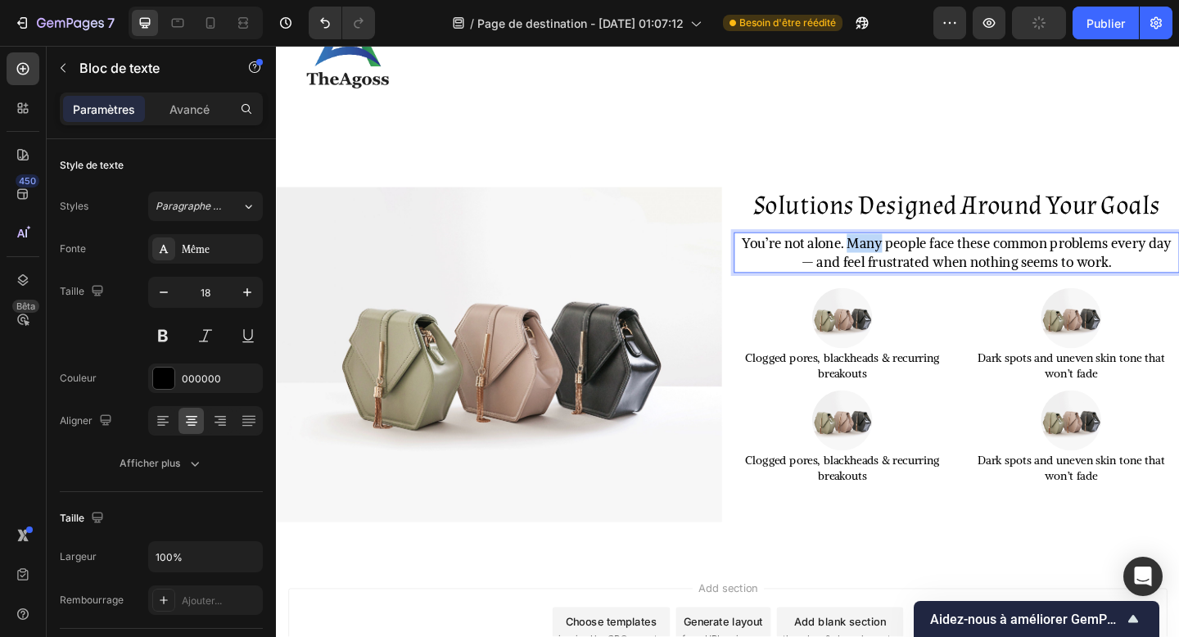
click at [909, 270] on p "You’re not alone. Many people face these common problems every day — and feel f…" at bounding box center [1017, 271] width 482 height 41
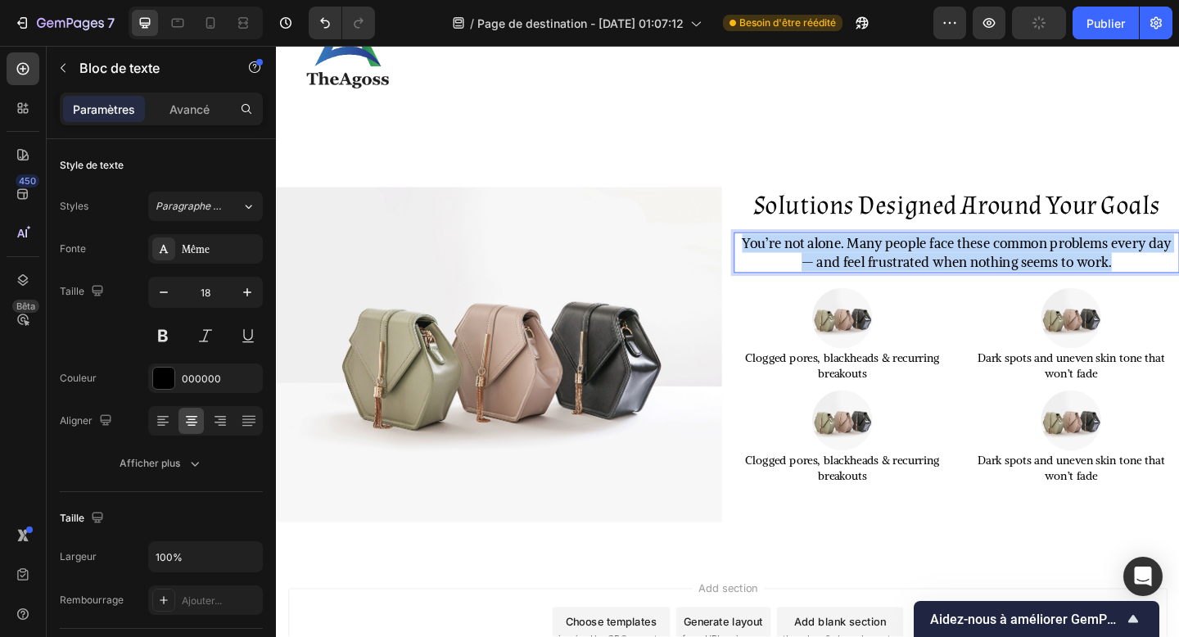
click at [909, 270] on p "You’re not alone. Many people face these common problems every day — and feel f…" at bounding box center [1017, 271] width 482 height 41
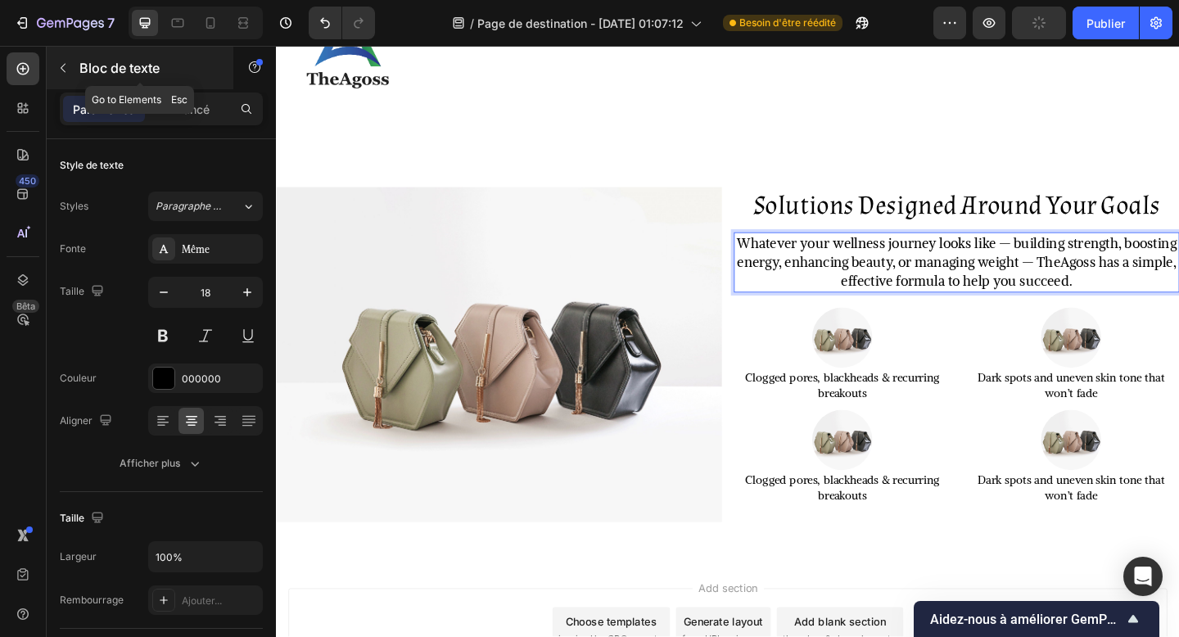
click at [129, 71] on font "Bloc de texte" at bounding box center [119, 68] width 80 height 16
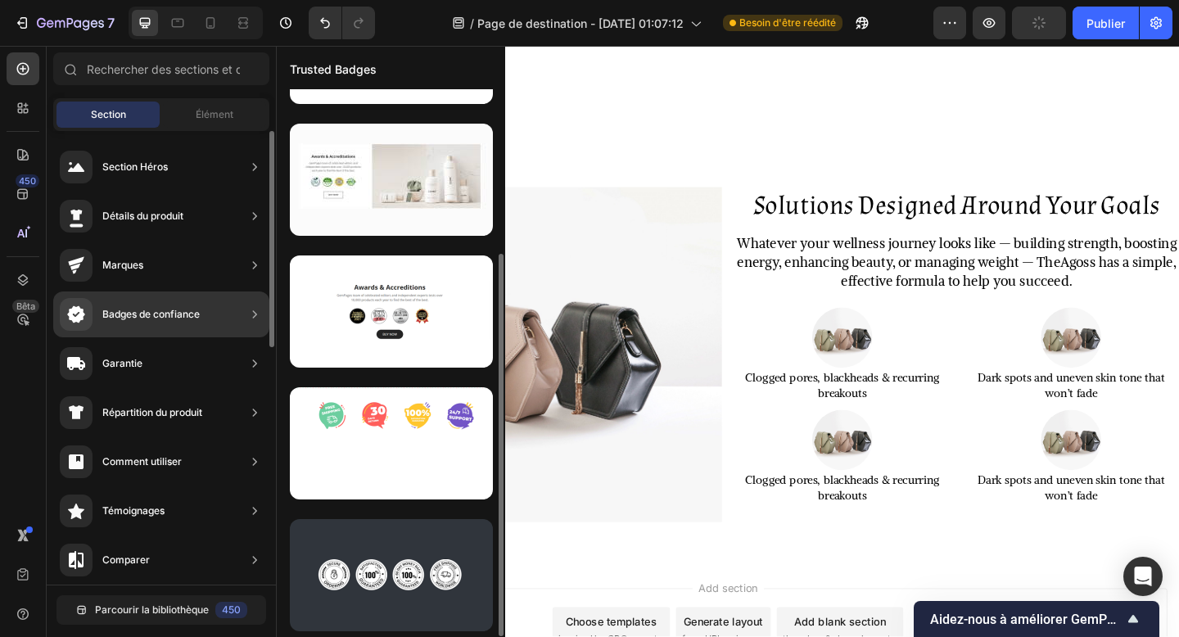
scroll to position [234, 0]
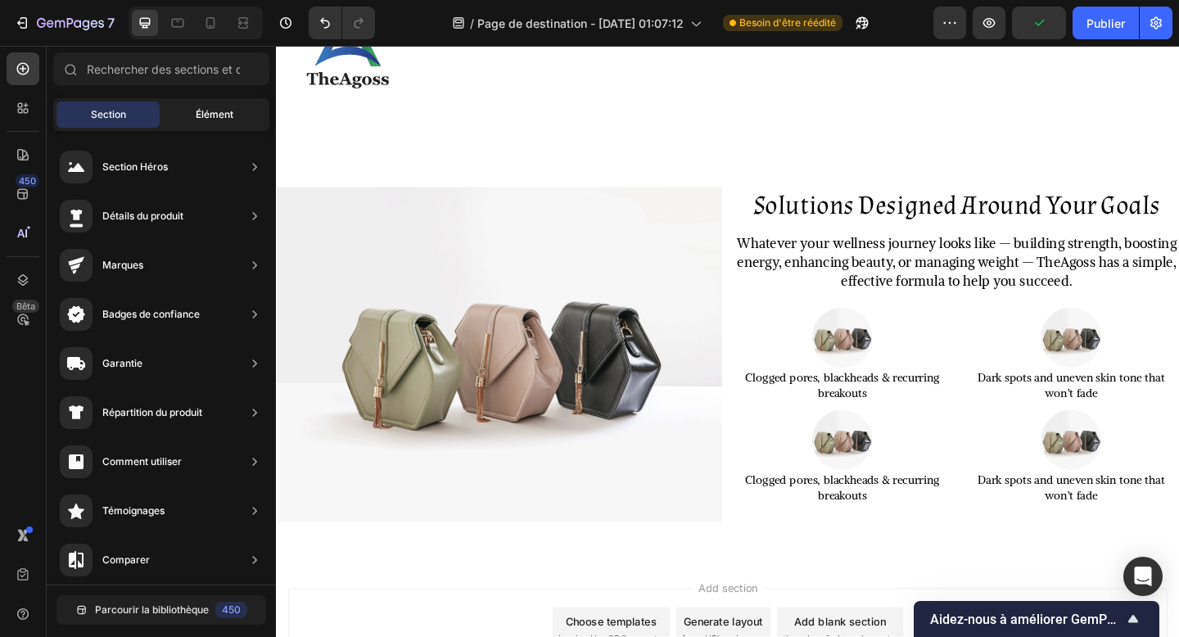
click at [190, 106] on div "Élément" at bounding box center [214, 115] width 103 height 26
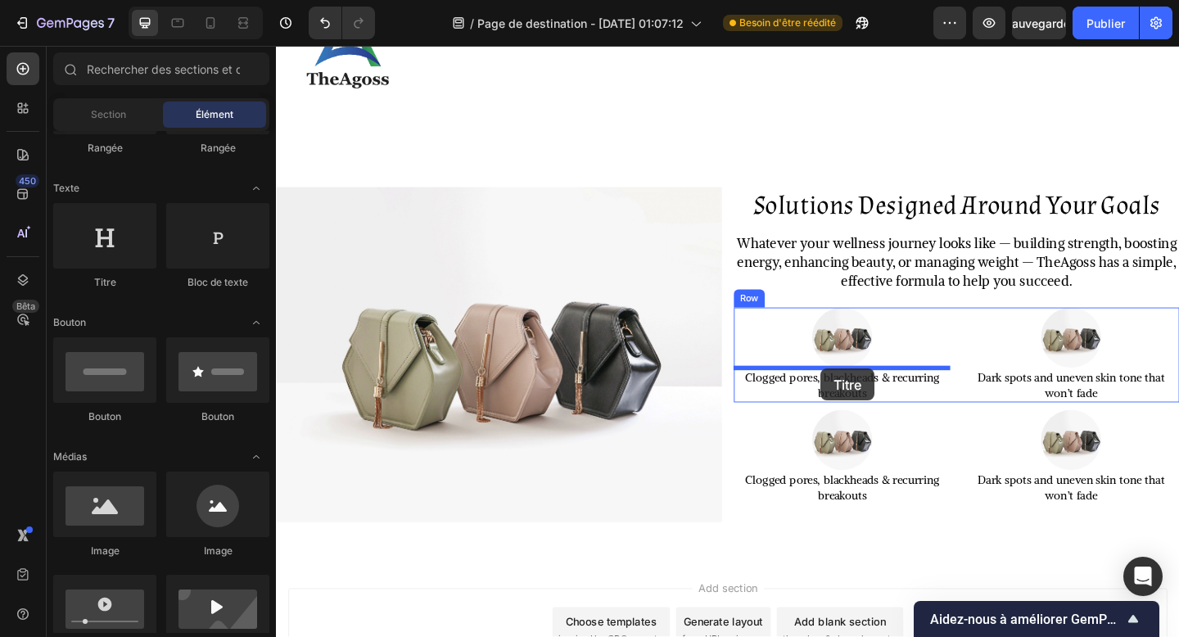
drag, startPoint x: 400, startPoint y: 295, endPoint x: 870, endPoint y: 396, distance: 481.0
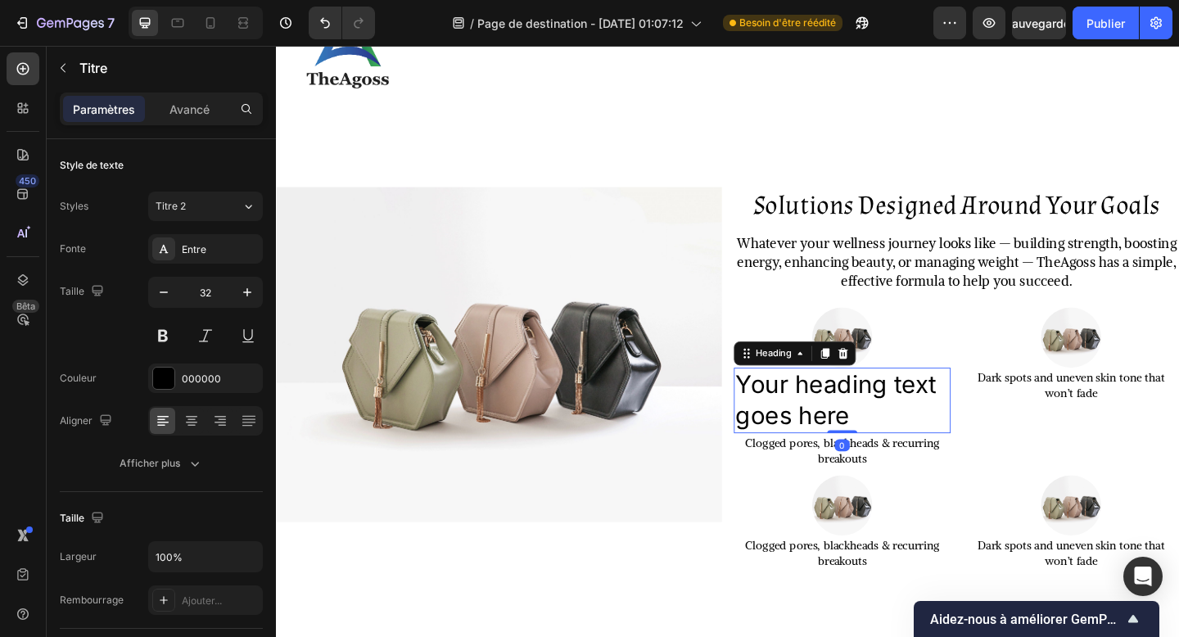
click at [867, 441] on h2 "Your heading text goes here" at bounding box center [892, 431] width 236 height 71
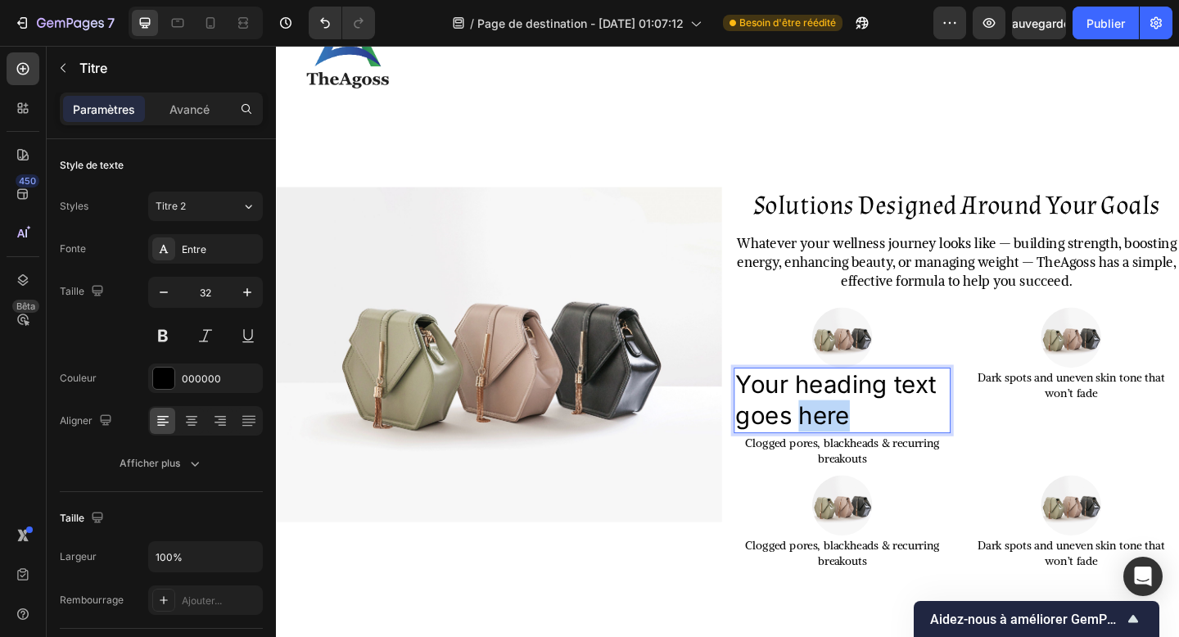
click at [867, 441] on p "Your heading text goes here" at bounding box center [892, 432] width 233 height 68
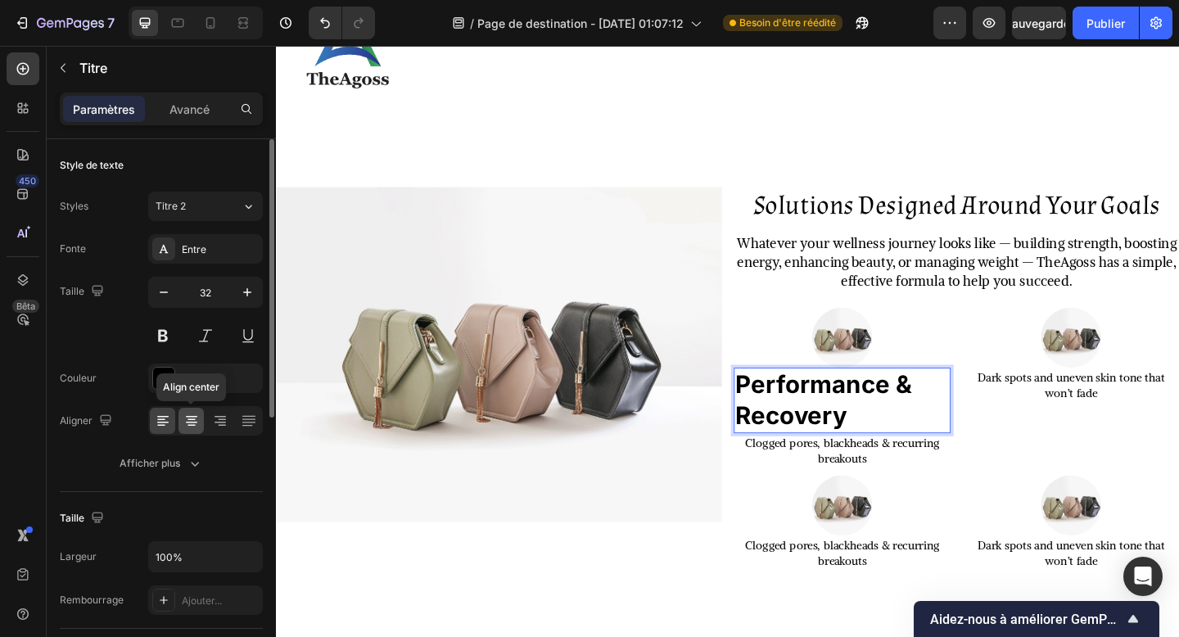
click at [200, 423] on div at bounding box center [191, 421] width 25 height 26
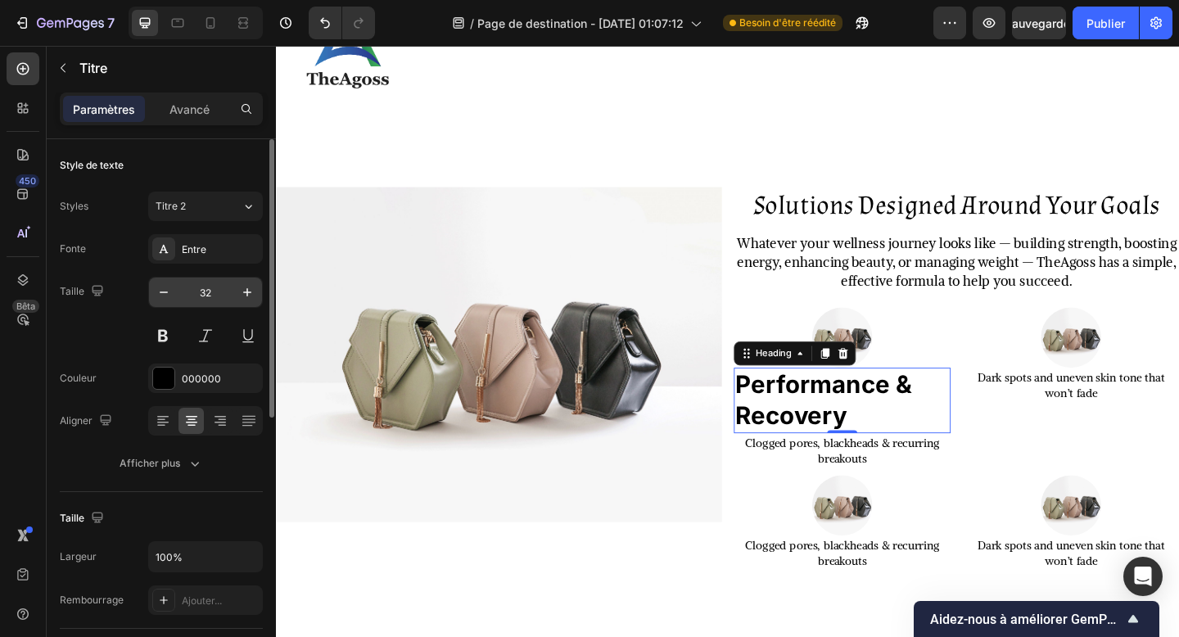
click at [190, 298] on input "32" at bounding box center [206, 292] width 54 height 29
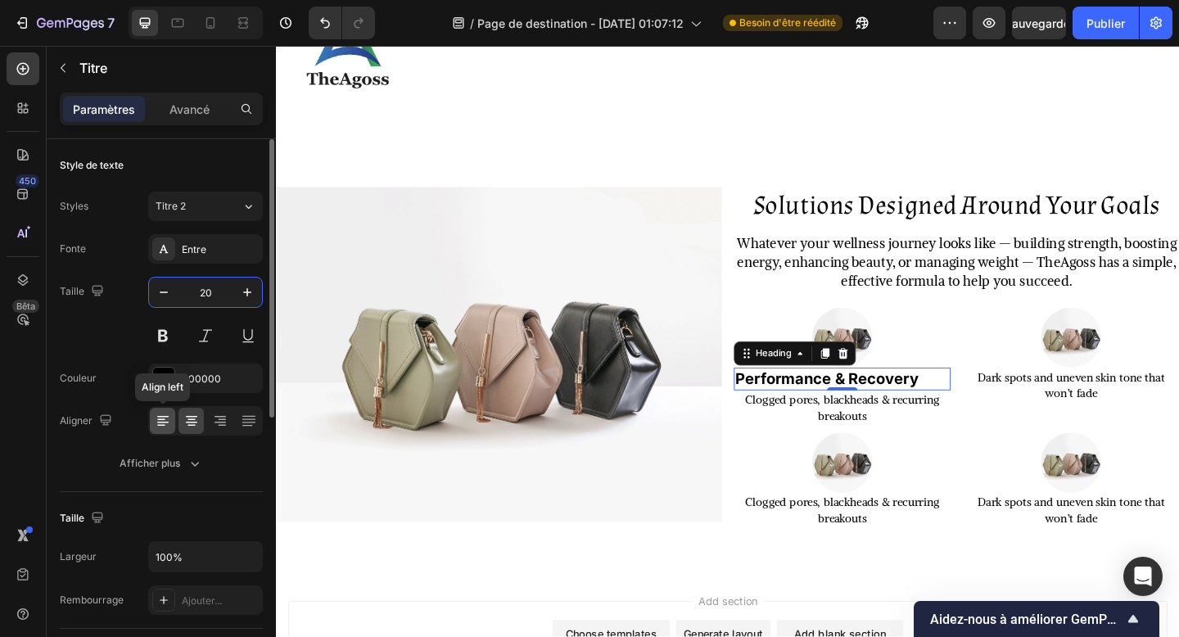
type input "20"
click at [161, 411] on div at bounding box center [162, 421] width 25 height 26
click at [191, 424] on icon at bounding box center [191, 421] width 16 height 16
click at [197, 260] on div "Entre" at bounding box center [205, 248] width 115 height 29
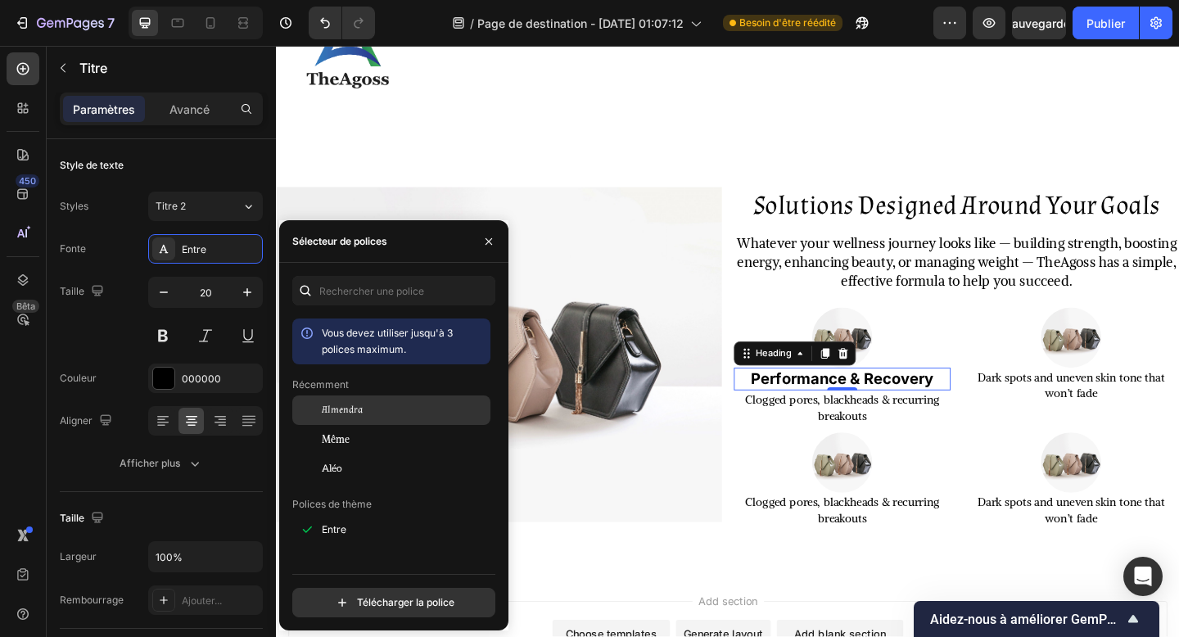
click at [381, 419] on div "Almendra" at bounding box center [391, 410] width 198 height 29
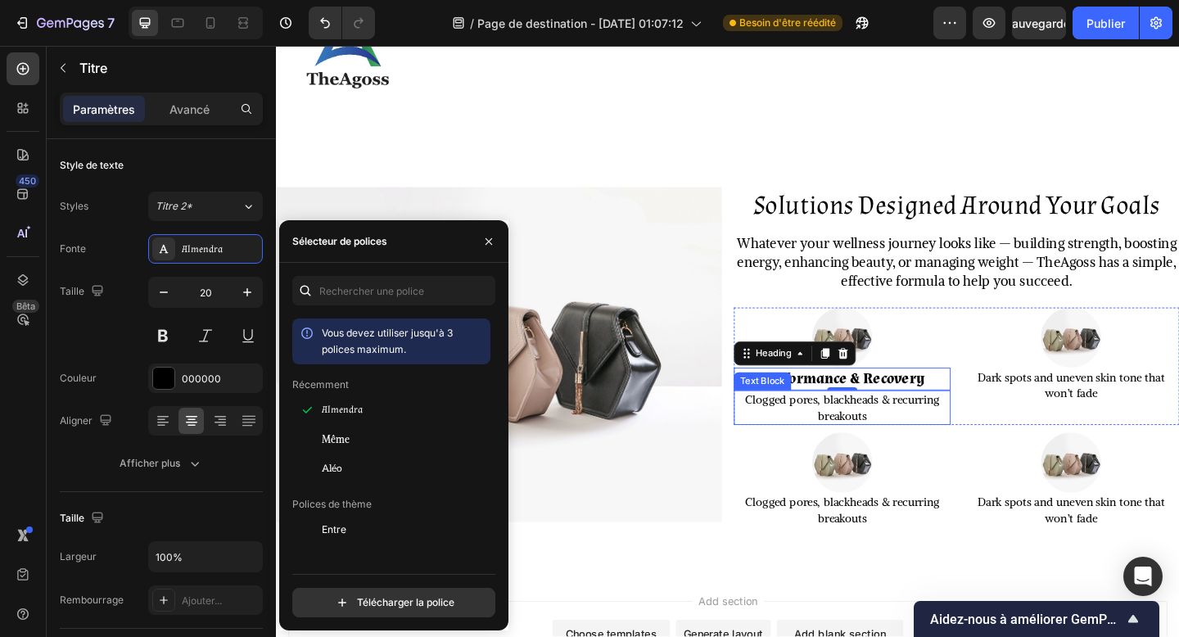
click at [882, 444] on p "Clogged pores, blackheads & recurring breakouts" at bounding box center [892, 440] width 233 height 34
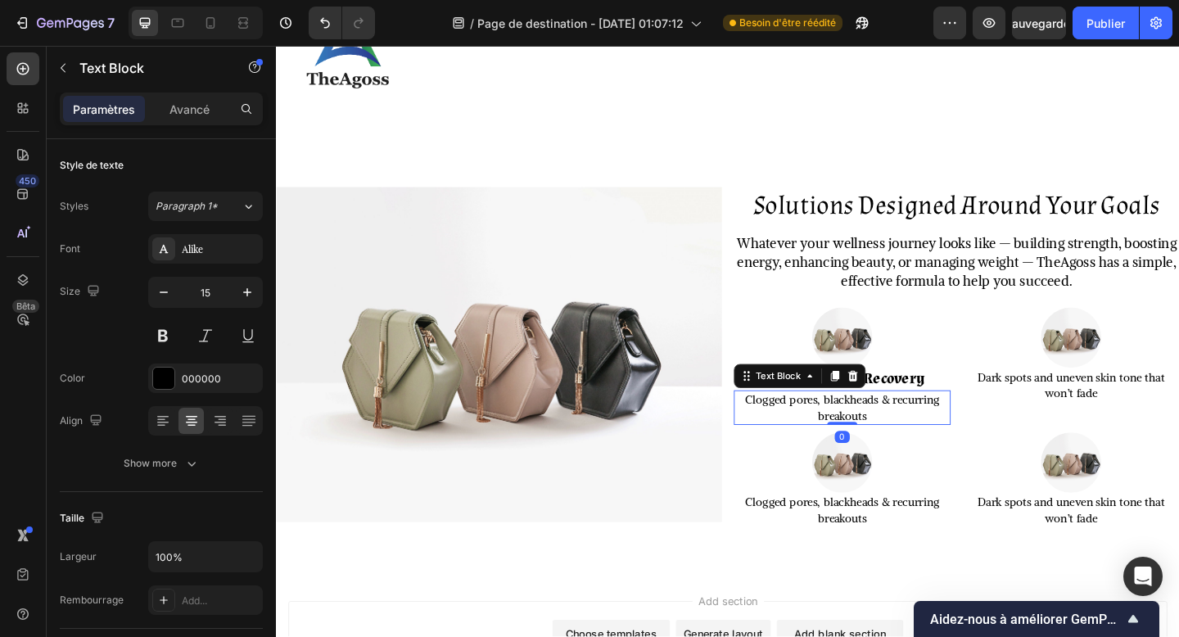
click at [882, 444] on p "Clogged pores, blackheads & recurring breakouts" at bounding box center [892, 440] width 233 height 34
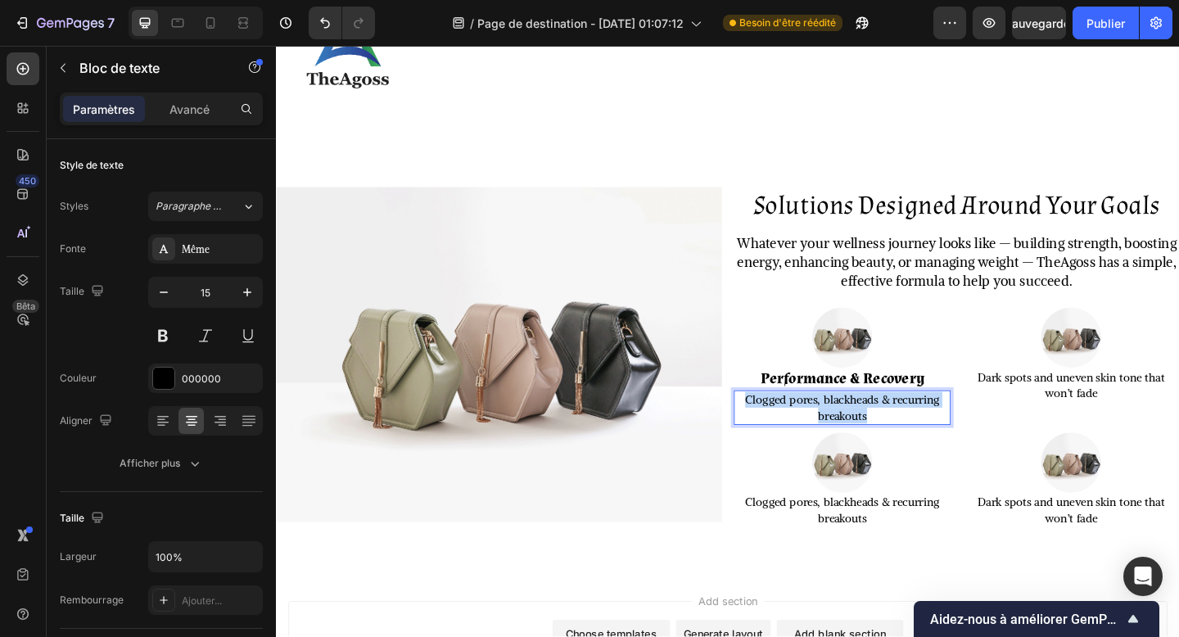
click at [882, 444] on p "Clogged pores, blackheads & recurring breakouts" at bounding box center [892, 440] width 233 height 34
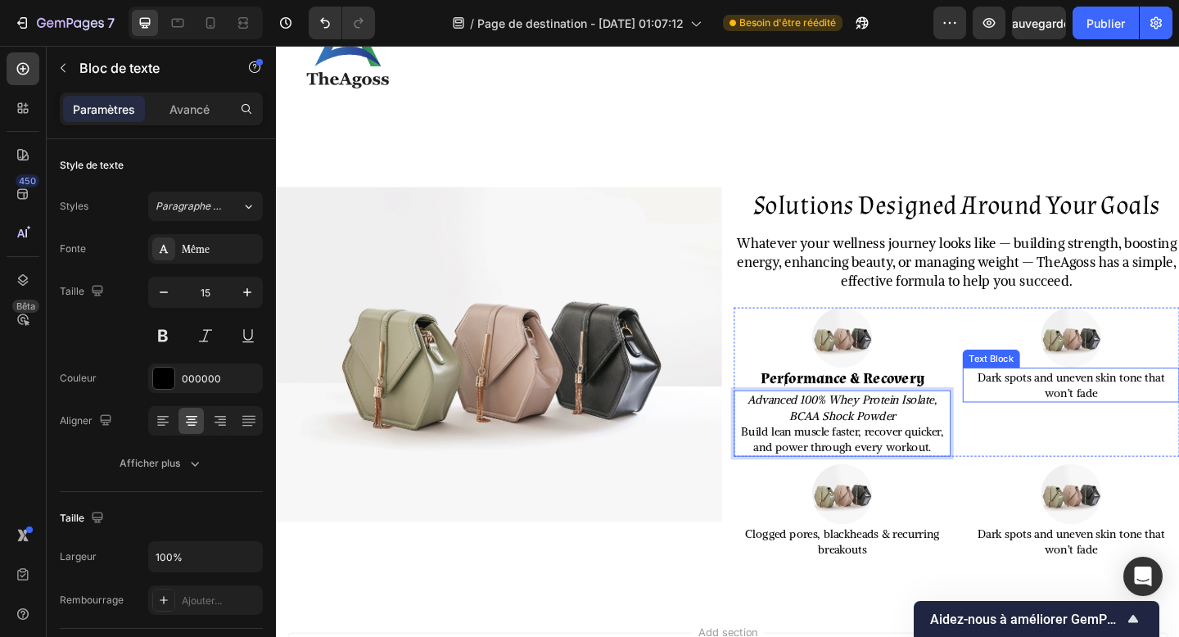
click at [1107, 426] on p "Dark spots and uneven skin tone that won’t fade" at bounding box center [1141, 415] width 233 height 34
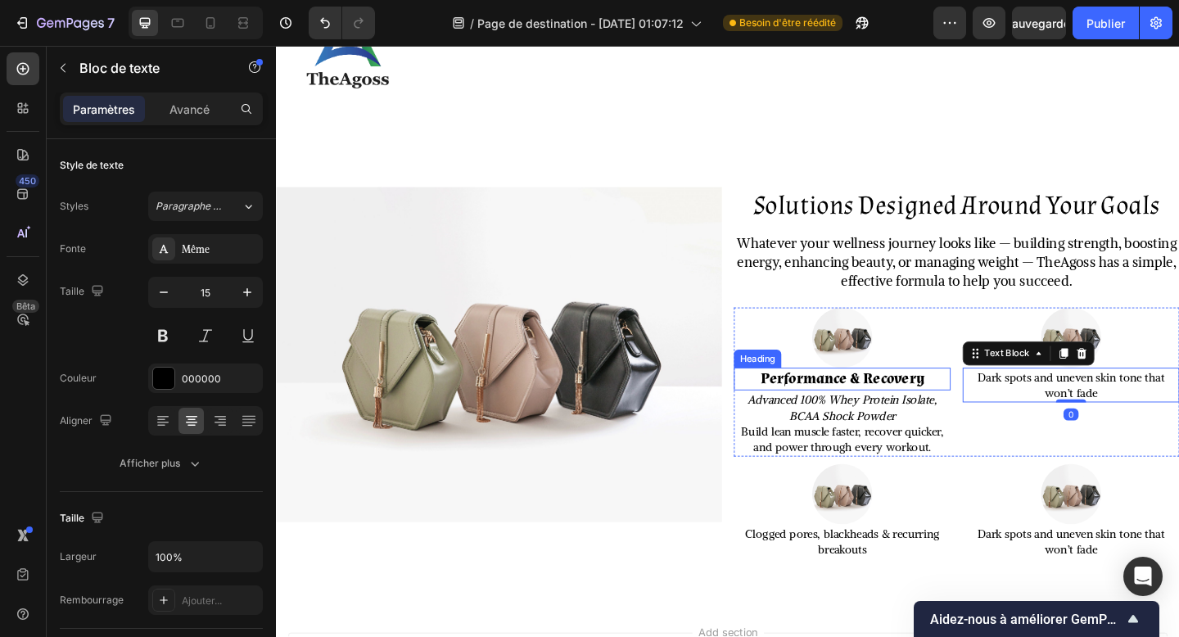
click at [975, 411] on strong "Performance & Recovery" at bounding box center [892, 408] width 179 height 21
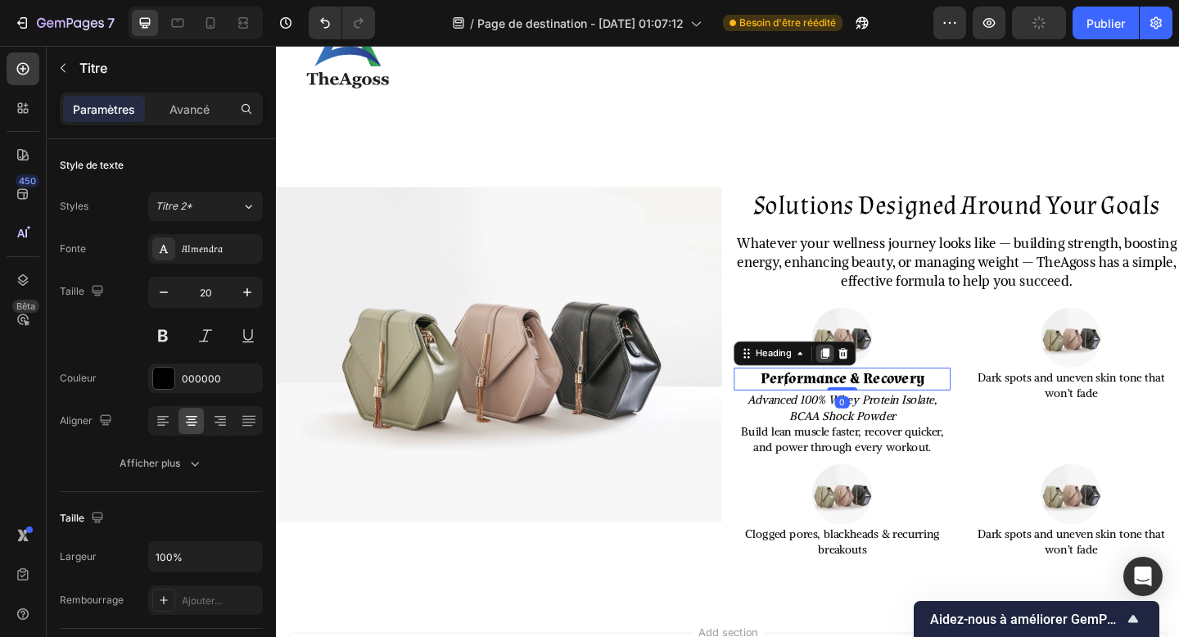
click at [873, 385] on icon at bounding box center [873, 380] width 9 height 11
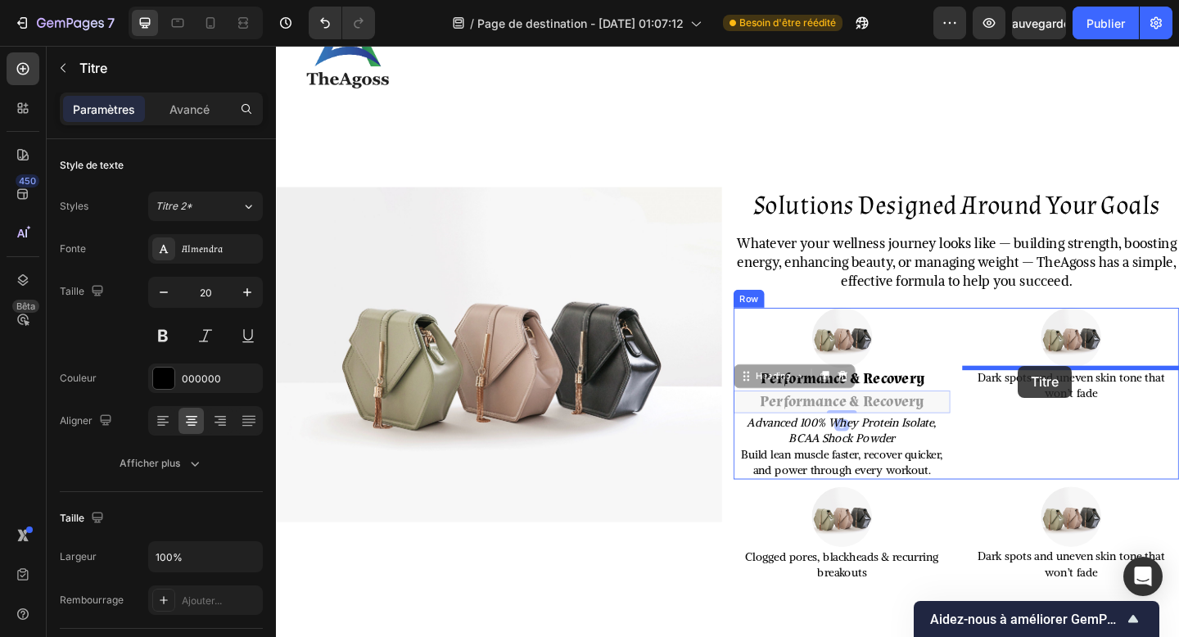
drag, startPoint x: 844, startPoint y: 411, endPoint x: 1084, endPoint y: 394, distance: 239.8
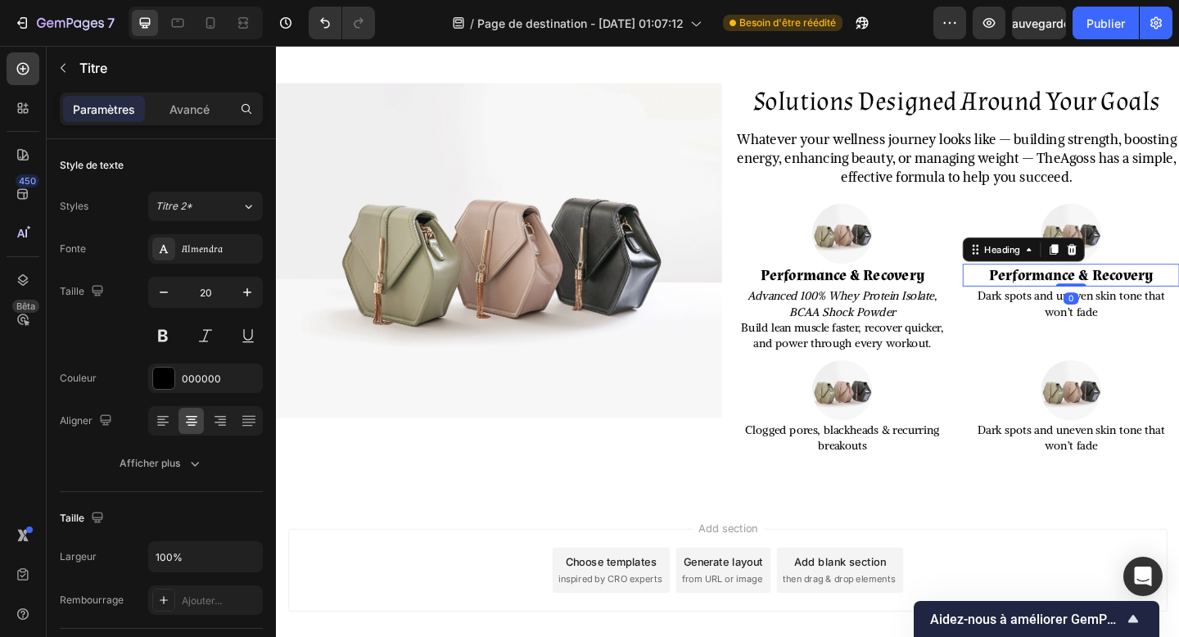
scroll to position [1817, 0]
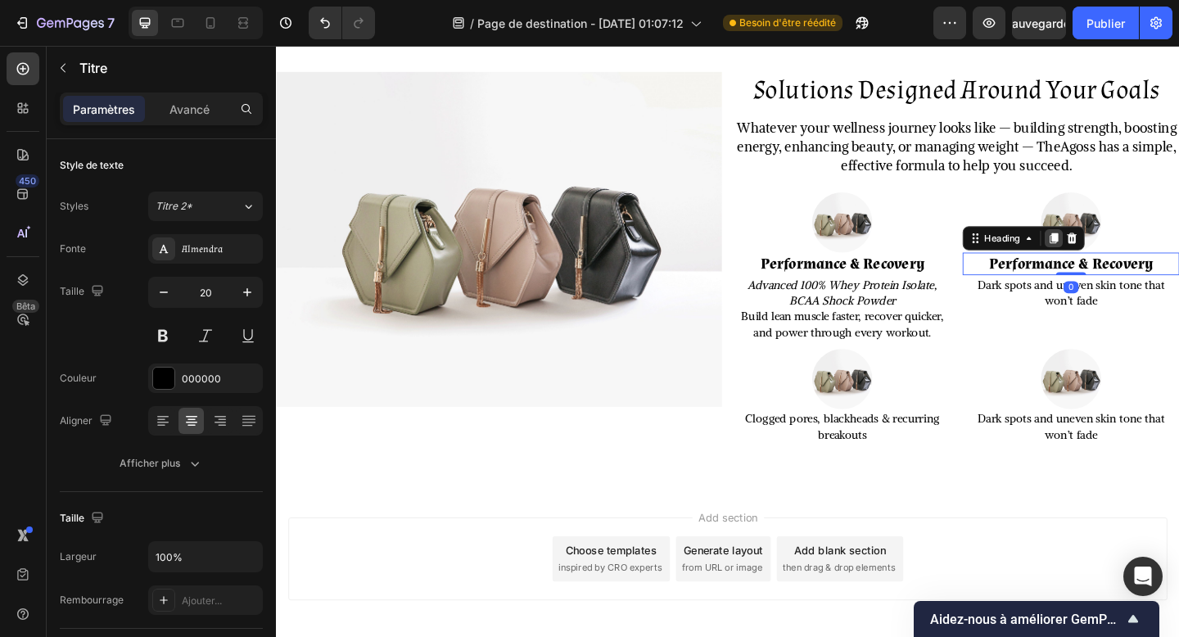
click at [1119, 259] on icon at bounding box center [1122, 255] width 9 height 11
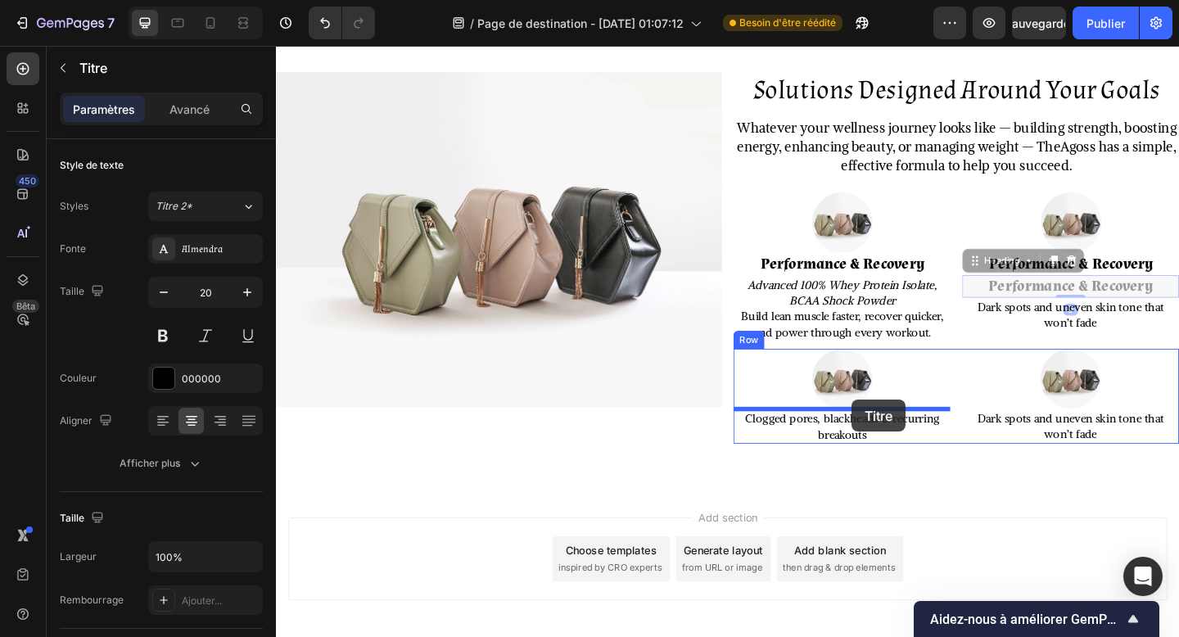
drag, startPoint x: 1076, startPoint y: 282, endPoint x: 903, endPoint y: 428, distance: 226.1
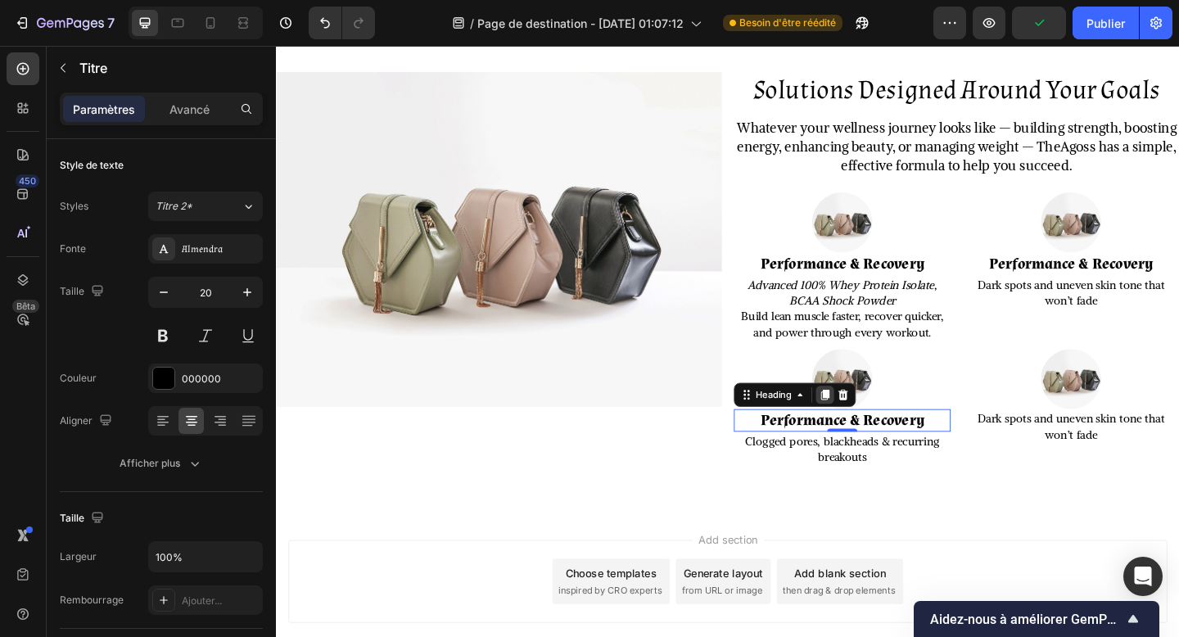
click at [878, 423] on icon at bounding box center [873, 425] width 9 height 11
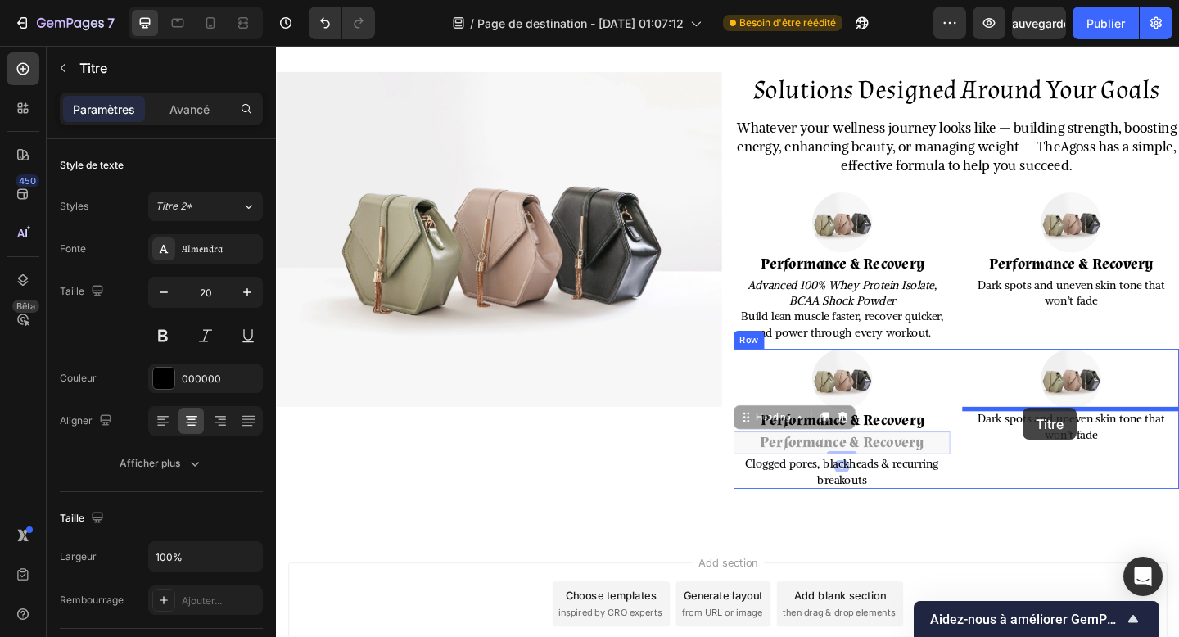
drag, startPoint x: 828, startPoint y: 459, endPoint x: 1089, endPoint y: 440, distance: 261.1
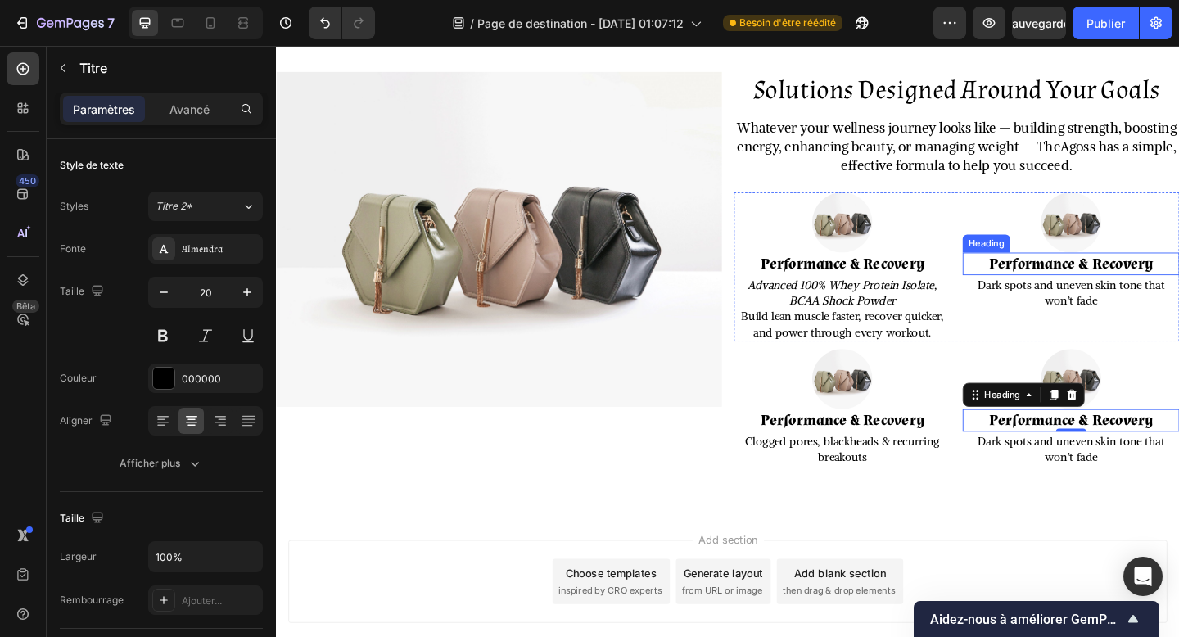
click at [1132, 284] on strong "Performance & Recovery" at bounding box center [1141, 283] width 179 height 21
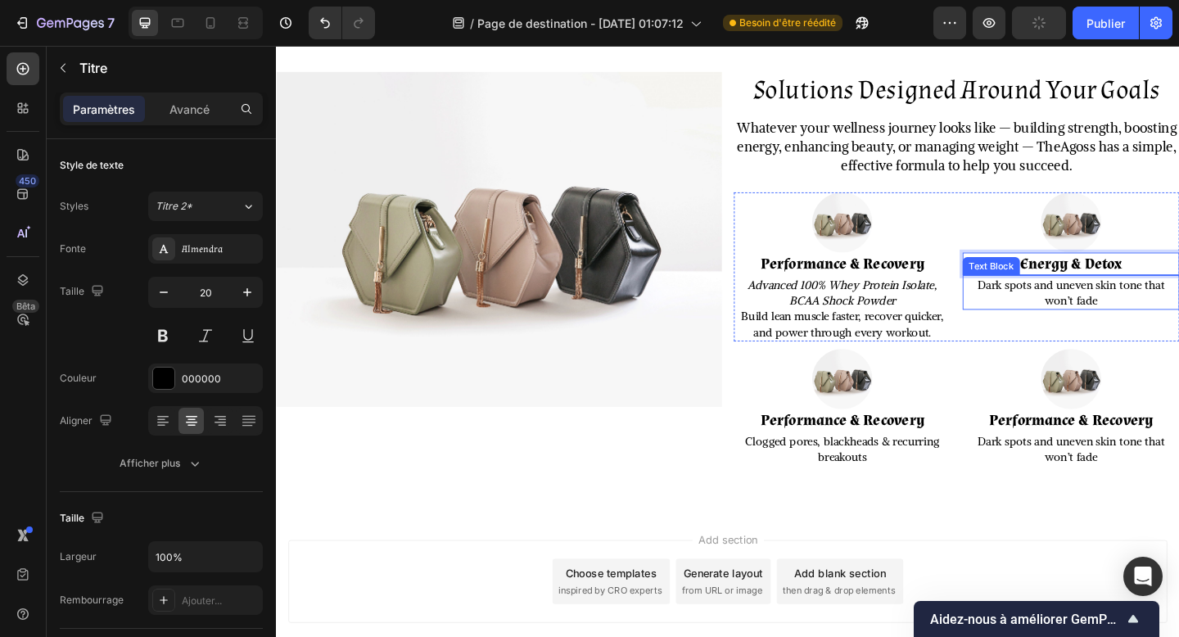
click at [1123, 317] on p "Dark spots and uneven skin tone that won’t fade" at bounding box center [1141, 314] width 233 height 34
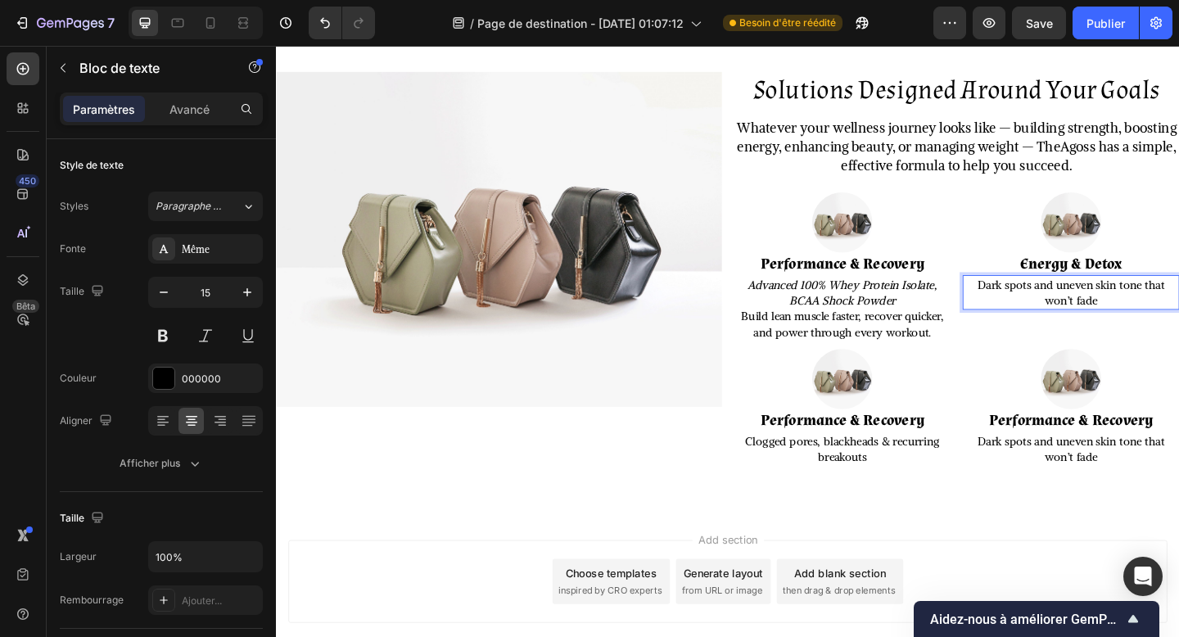
click at [1123, 317] on p "Dark spots and uneven skin tone that won’t fade" at bounding box center [1141, 314] width 233 height 34
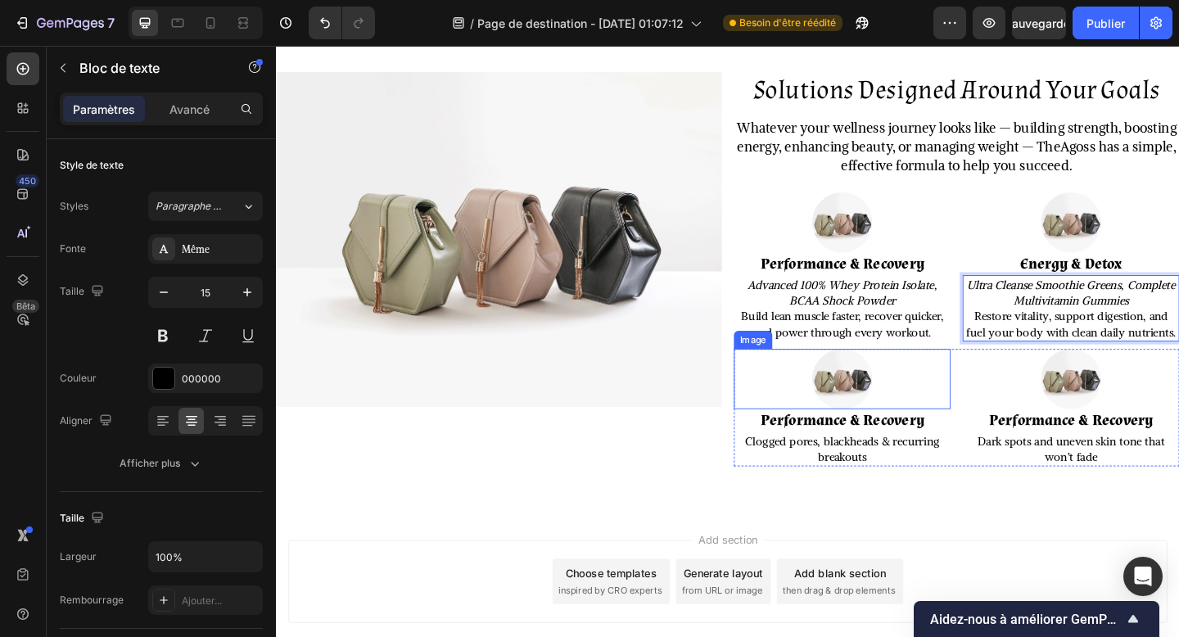
click at [935, 426] on div at bounding box center [892, 409] width 236 height 66
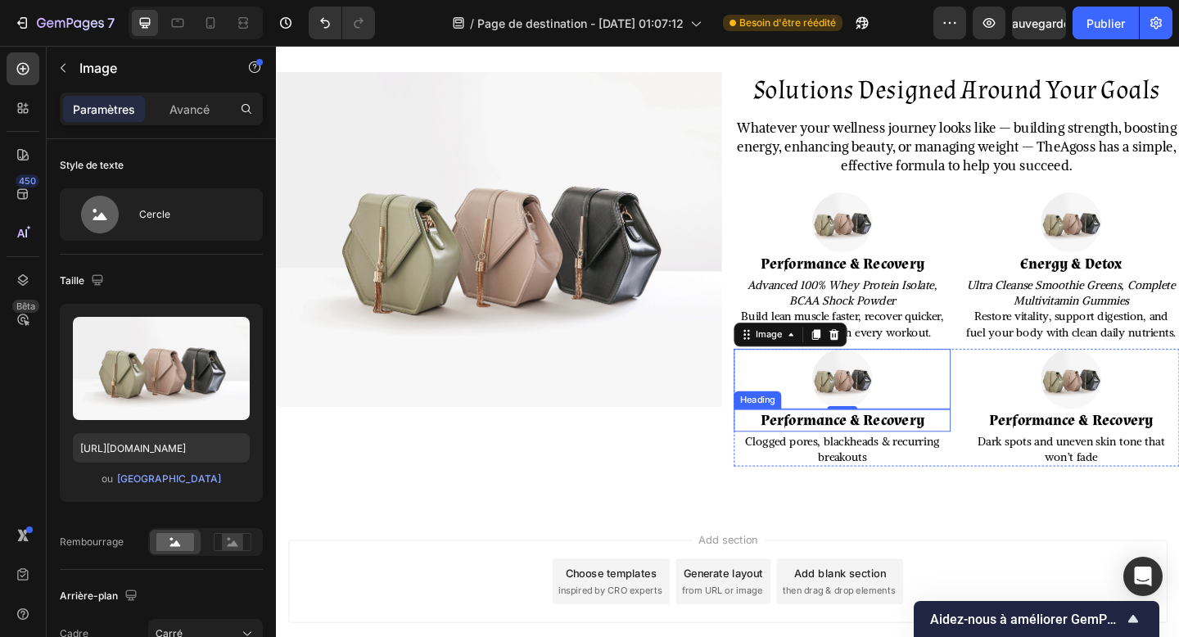
click at [873, 449] on strong "Performance & Recovery" at bounding box center [892, 453] width 179 height 21
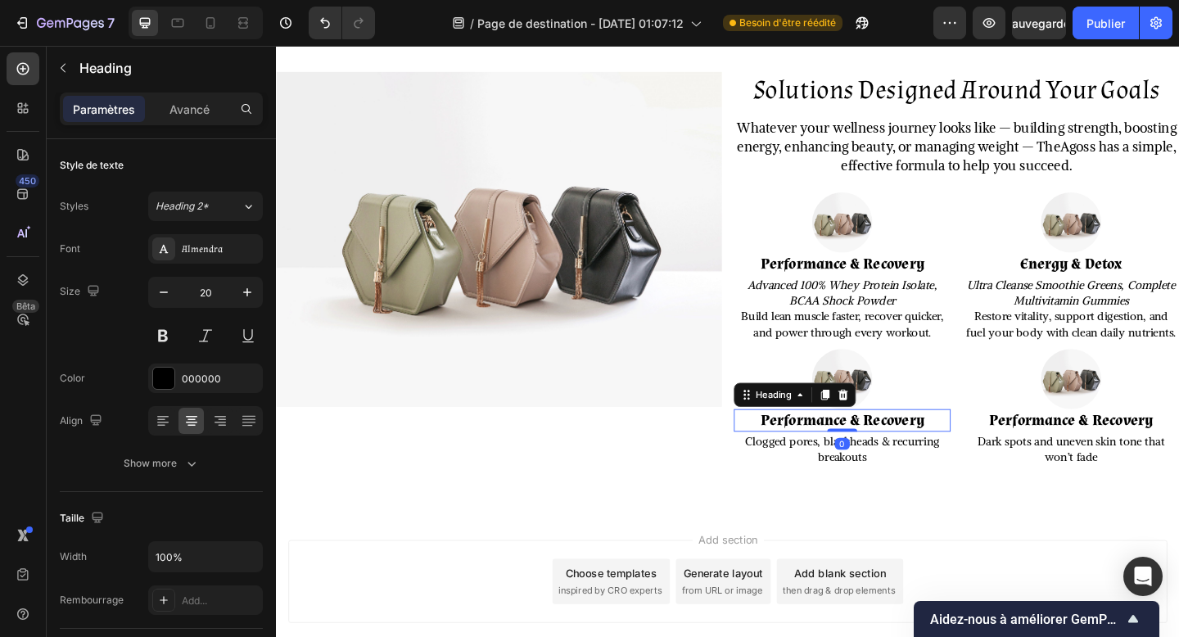
click at [873, 449] on strong "Performance & Recovery" at bounding box center [892, 453] width 179 height 21
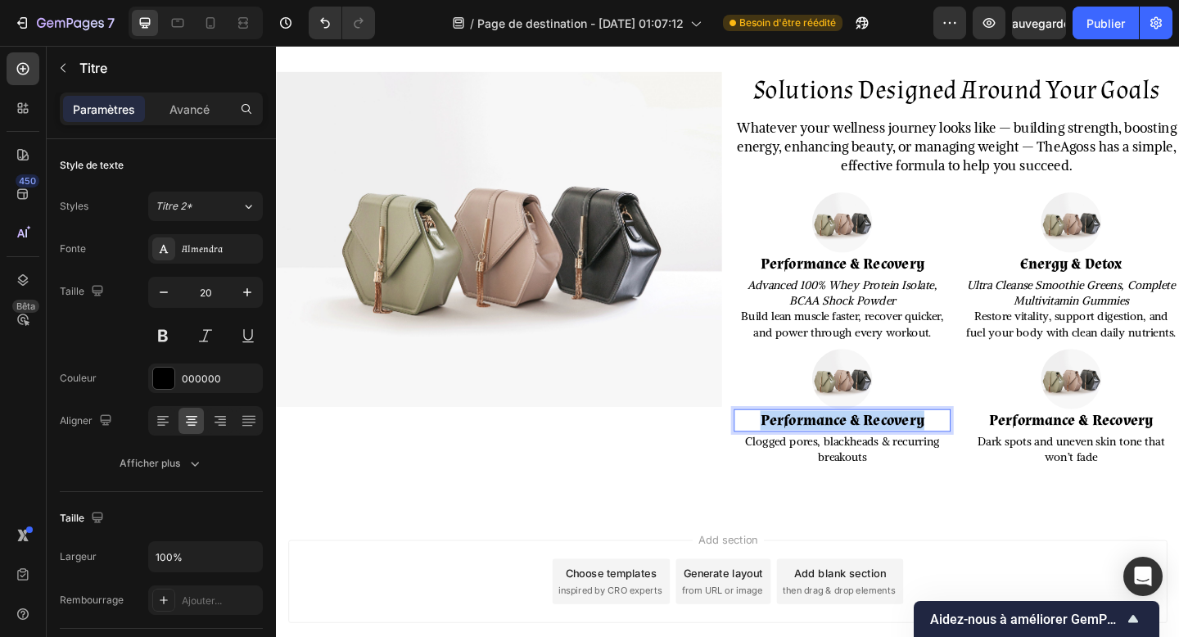
click at [873, 449] on strong "Performance & Recovery" at bounding box center [892, 453] width 179 height 21
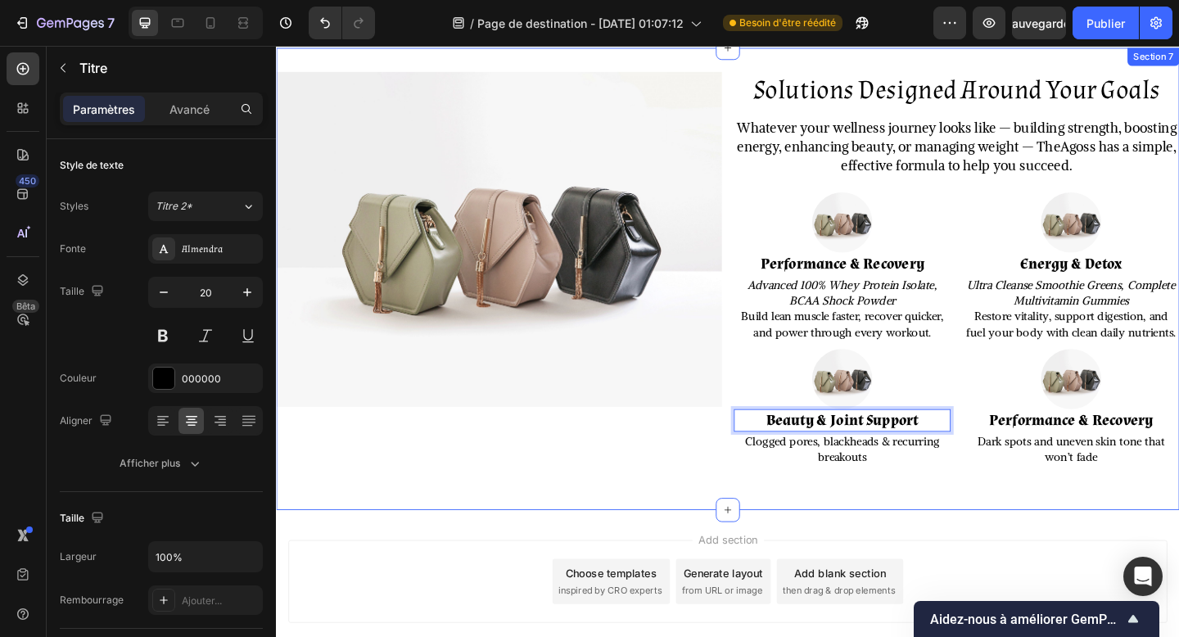
click at [887, 513] on div "Solutions Designed Around Your Goals Heading Whatever your wellness journey loo…" at bounding box center [767, 300] width 983 height 450
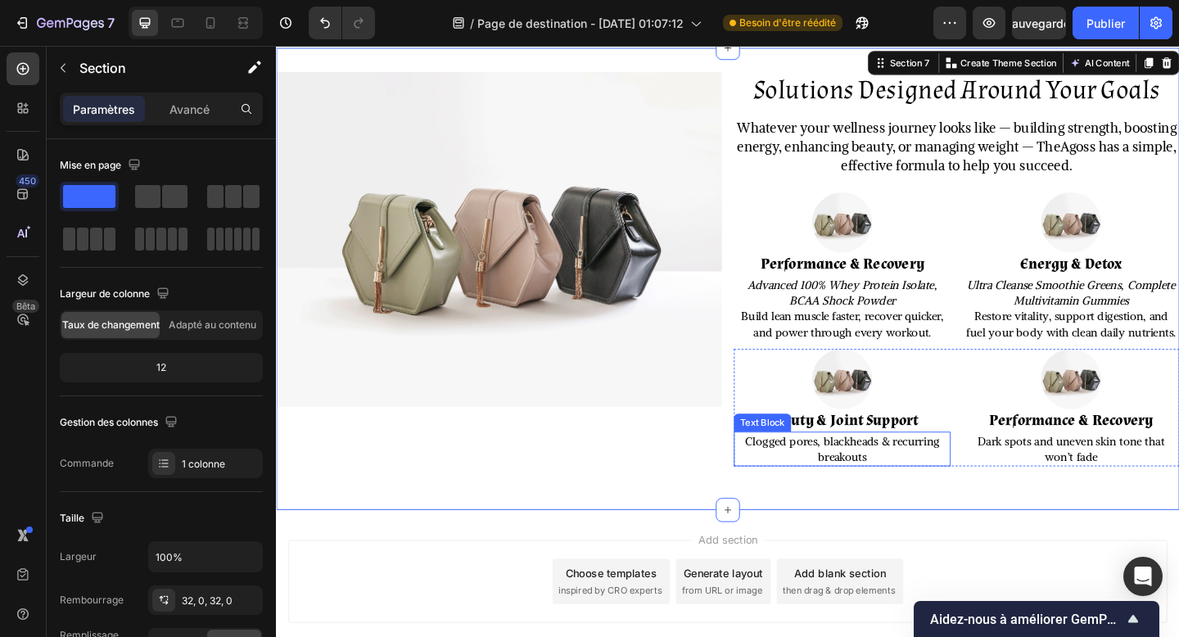
click at [887, 475] on p "Clogged pores, blackheads & recurring breakouts" at bounding box center [892, 485] width 233 height 34
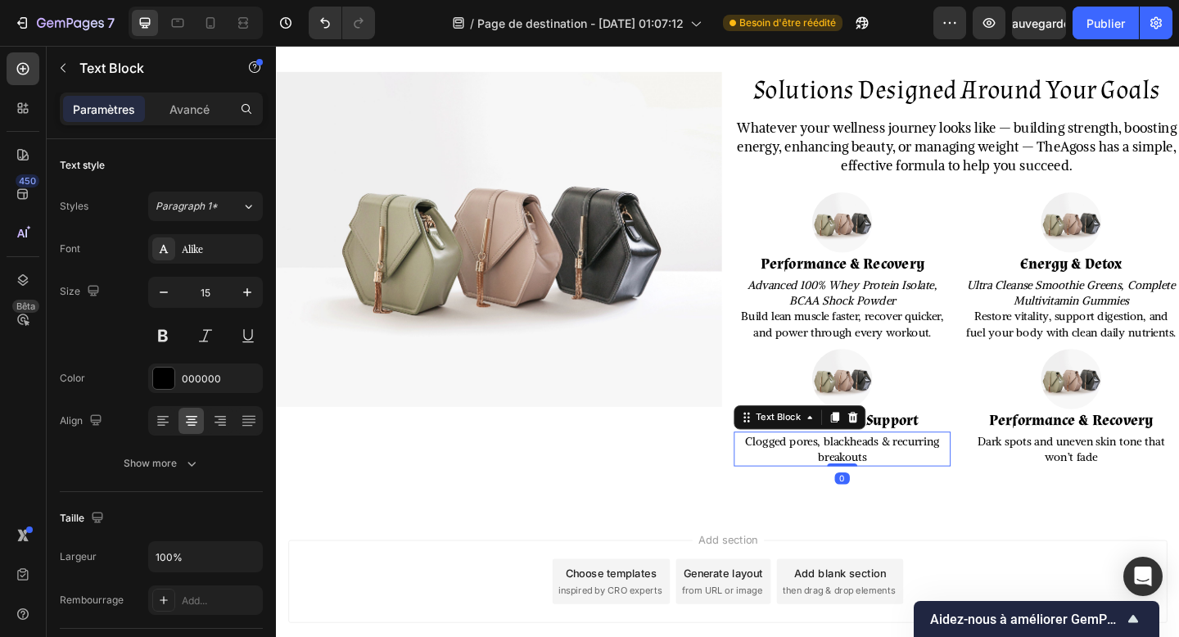
click at [887, 475] on p "Clogged pores, blackheads & recurring breakouts" at bounding box center [892, 485] width 233 height 34
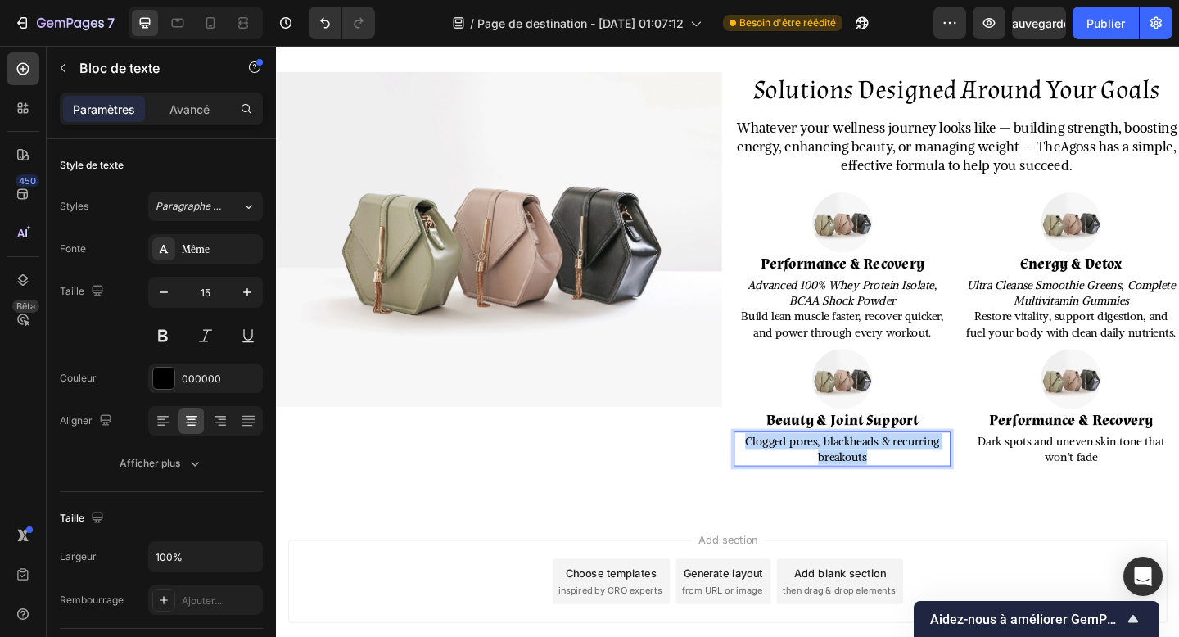
click at [887, 475] on p "Clogged pores, blackheads & recurring breakouts" at bounding box center [892, 485] width 233 height 34
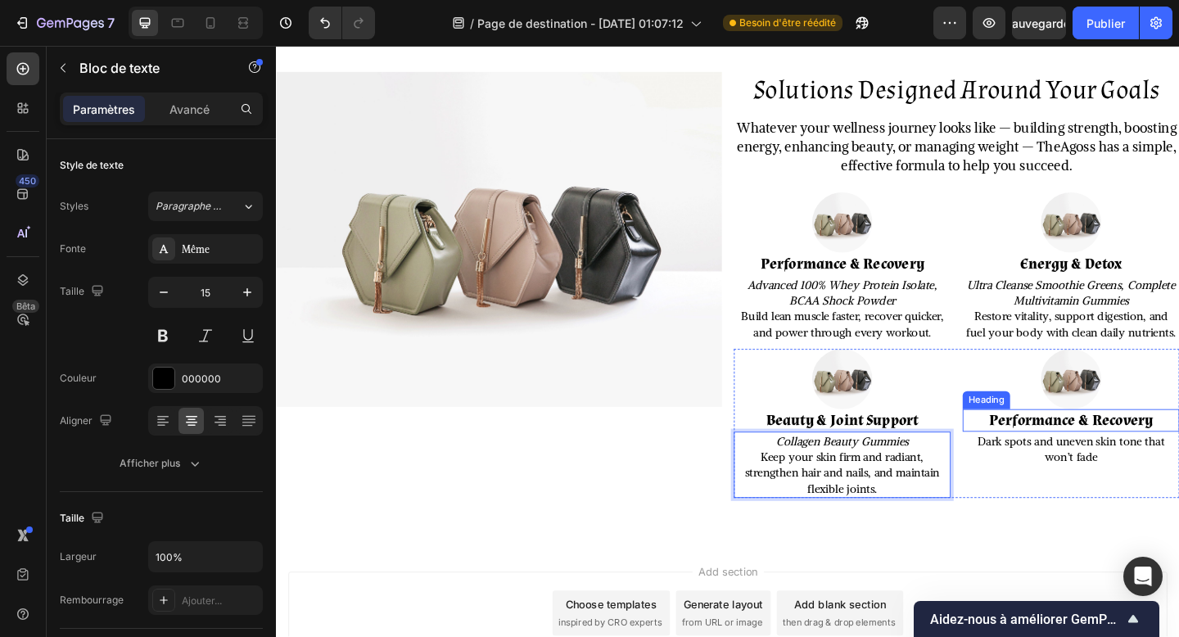
click at [1116, 455] on strong "Performance & Recovery" at bounding box center [1141, 453] width 179 height 21
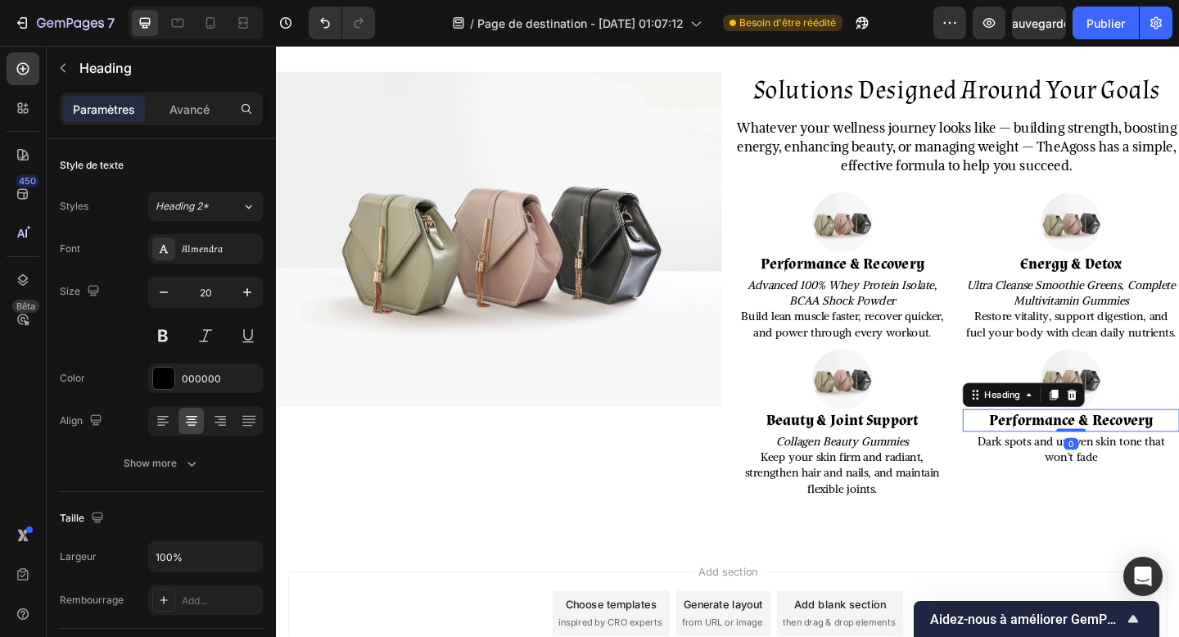
click at [1116, 455] on strong "Performance & Recovery" at bounding box center [1141, 453] width 179 height 21
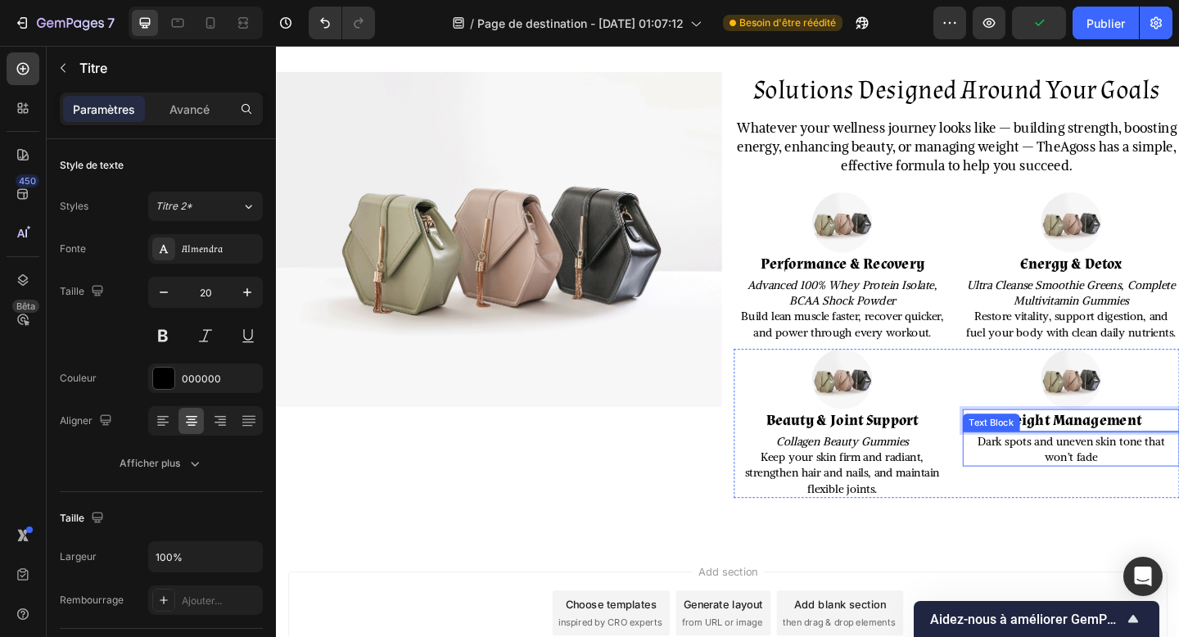
click at [1116, 488] on p "Dark spots and uneven skin tone that won’t fade" at bounding box center [1141, 485] width 233 height 34
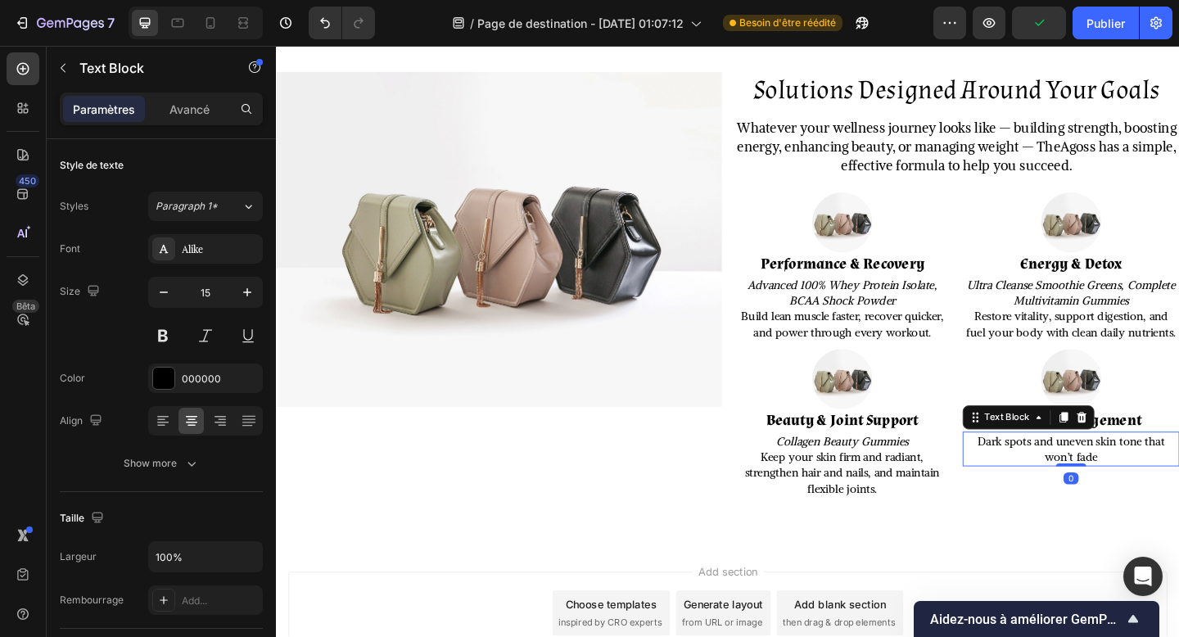
click at [1116, 488] on p "Dark spots and uneven skin tone that won’t fade" at bounding box center [1141, 485] width 233 height 34
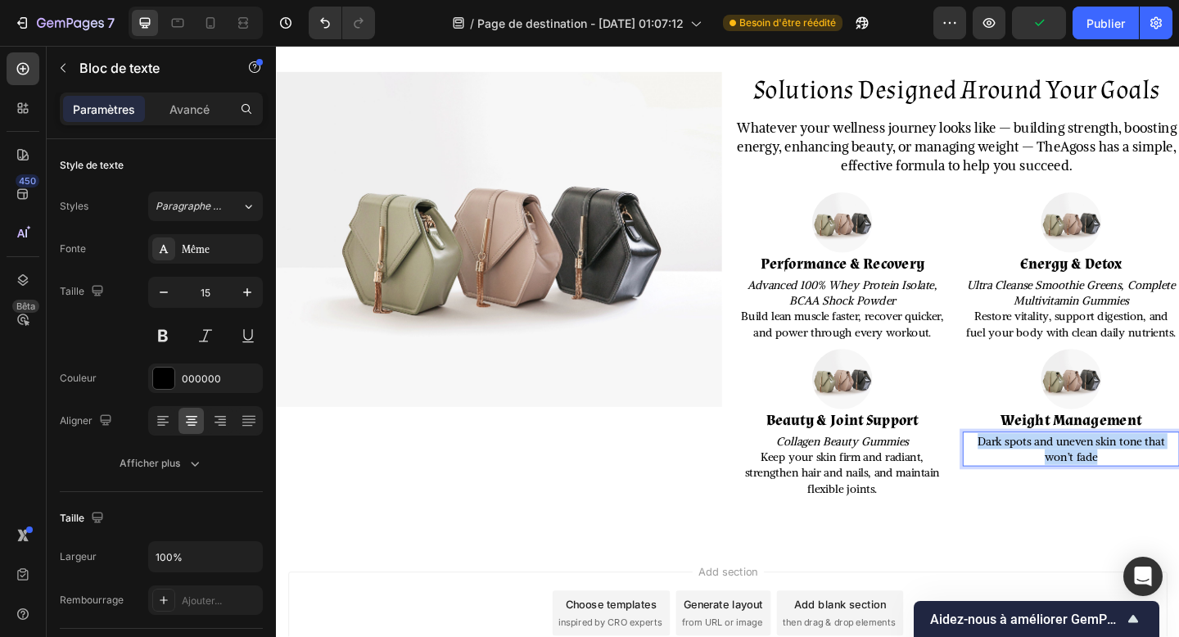
click at [1116, 488] on p "Dark spots and uneven skin tone that won’t fade" at bounding box center [1141, 485] width 233 height 34
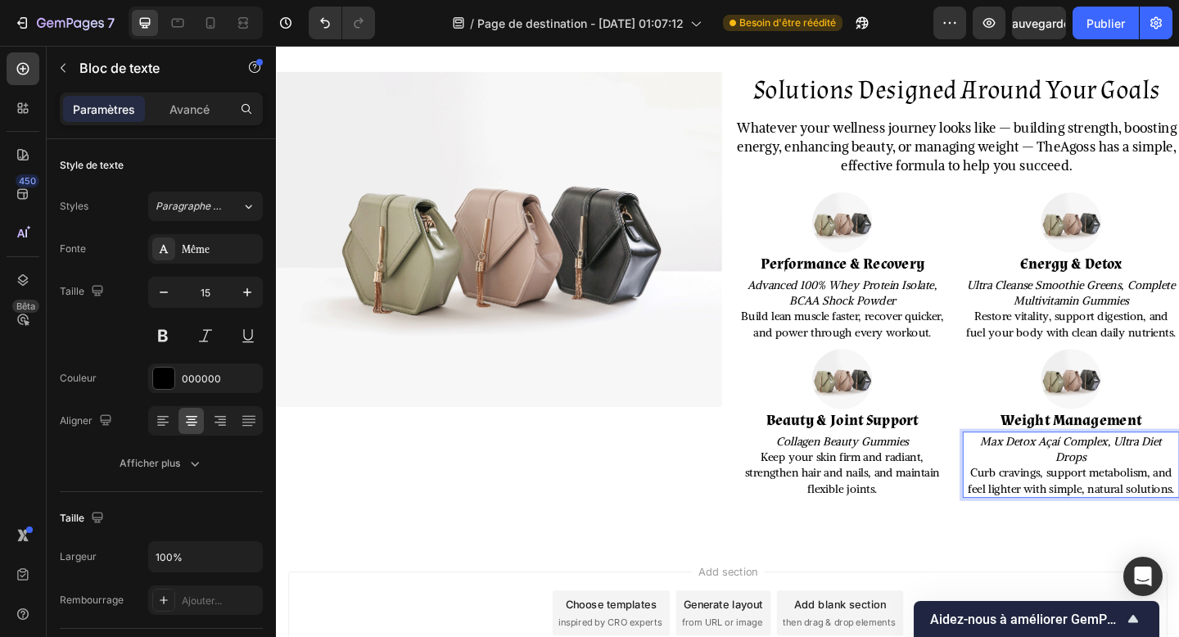
click at [1120, 475] on icon "Max Detox Açaí Complex, Ultra Diet Drops" at bounding box center [1141, 484] width 197 height 33
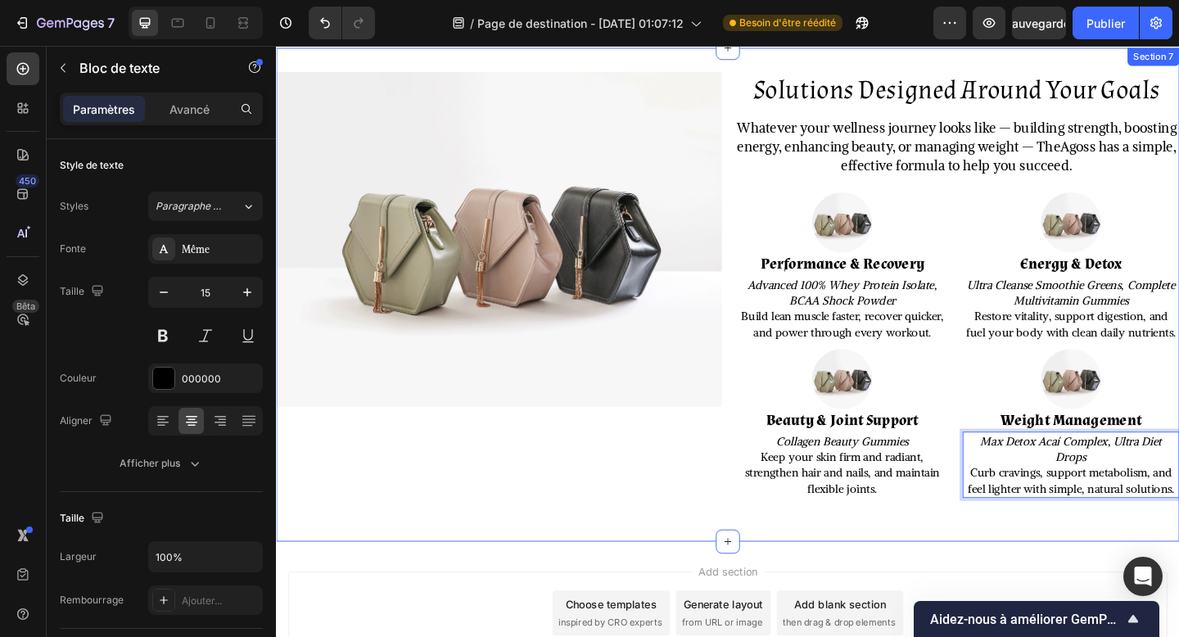
click at [1114, 560] on div "Solutions Designed Around Your Goals Heading Whatever your wellness journey loo…" at bounding box center [767, 316] width 983 height 536
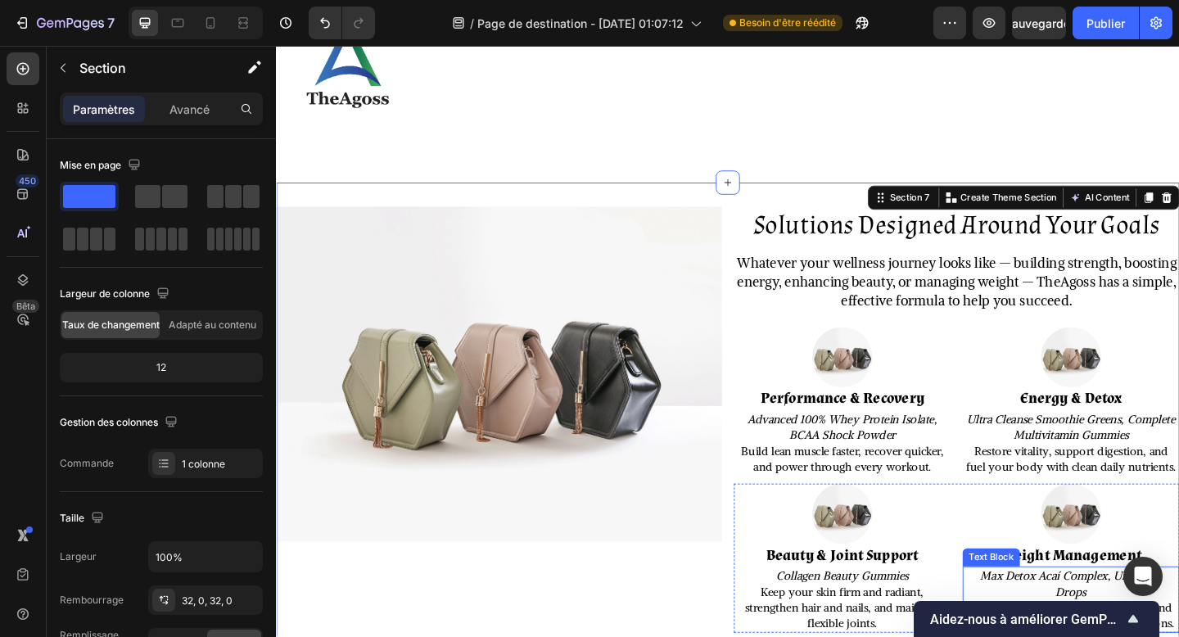
scroll to position [1627, 0]
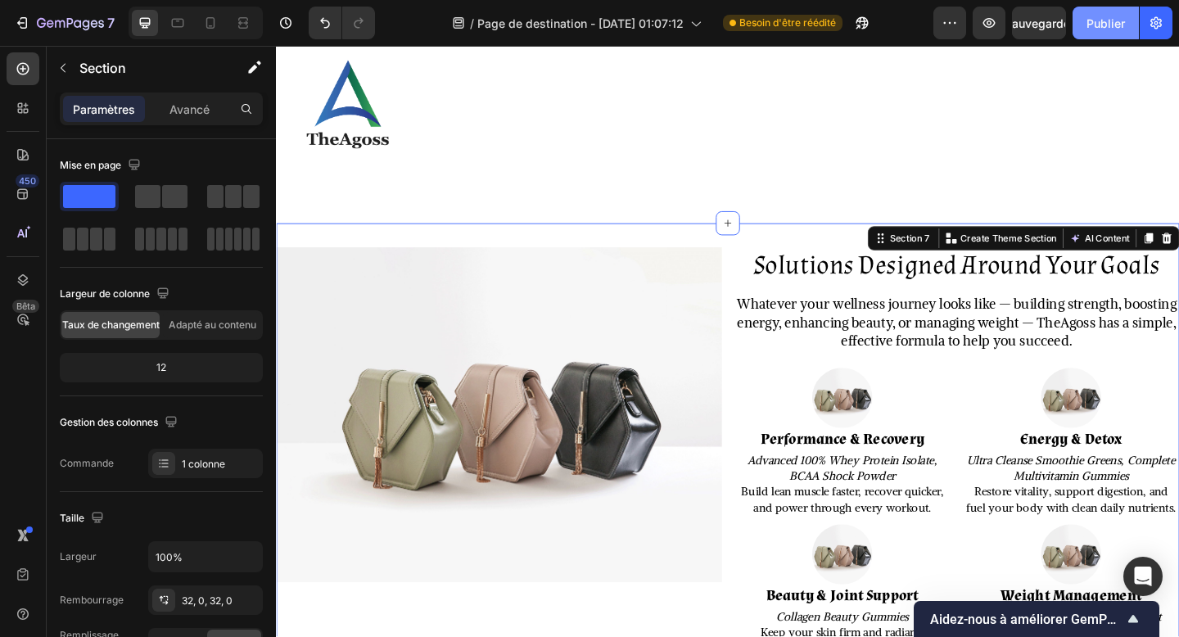
click at [1114, 16] on font "Publier" at bounding box center [1106, 23] width 38 height 14
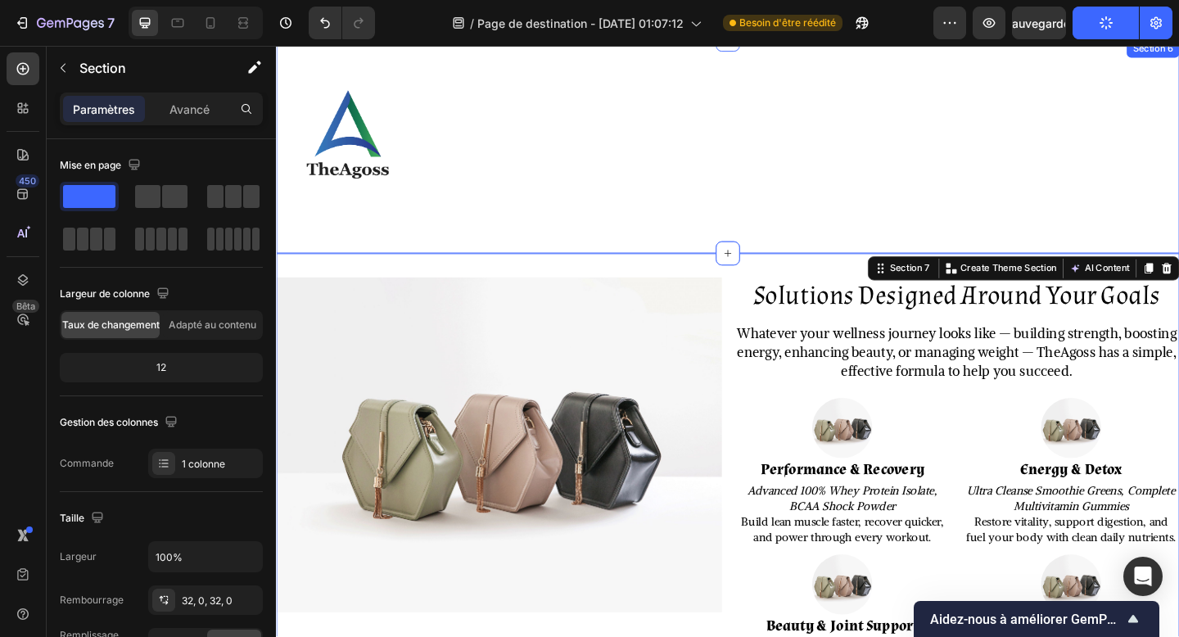
scroll to position [1535, 0]
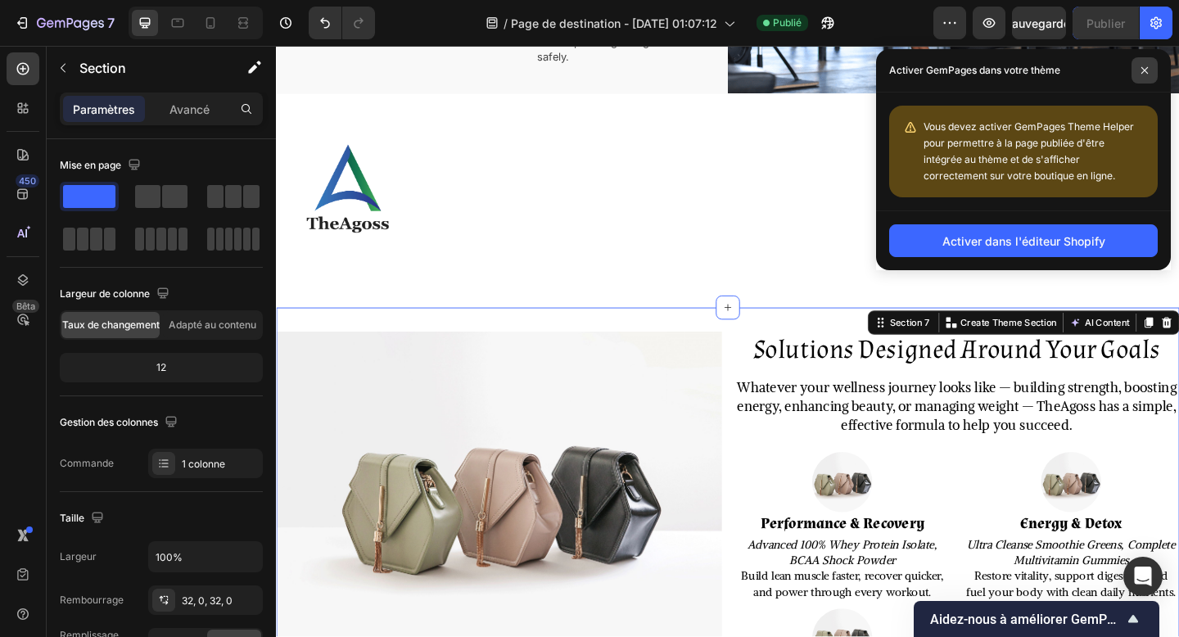
click at [1142, 72] on icon at bounding box center [1145, 70] width 8 height 8
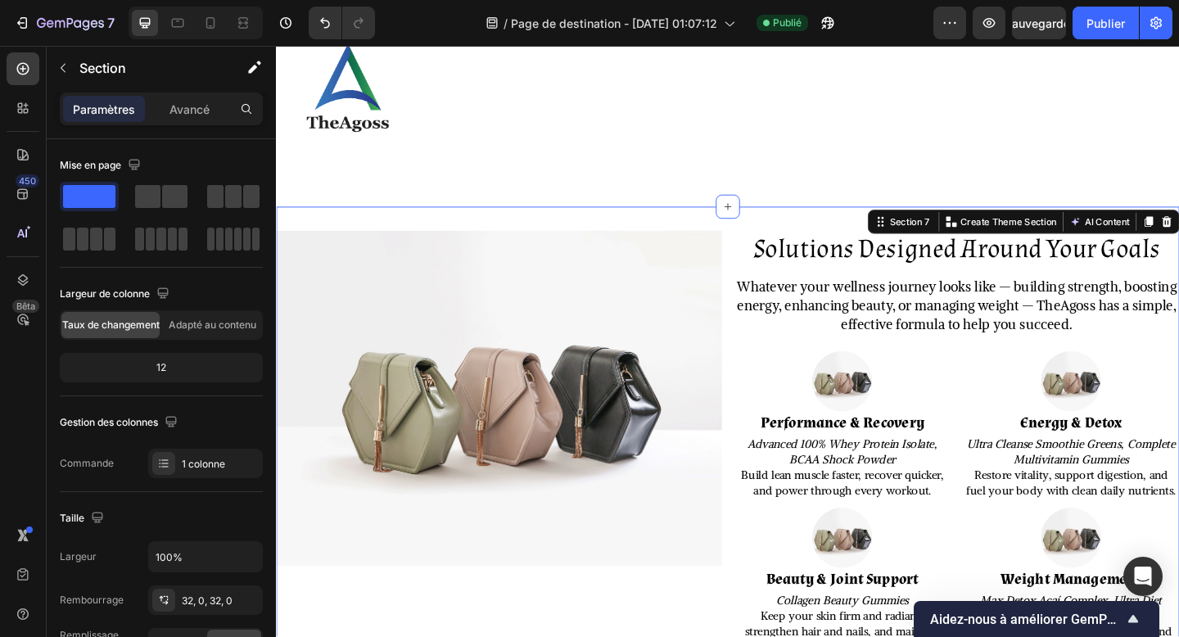
scroll to position [1627, 0]
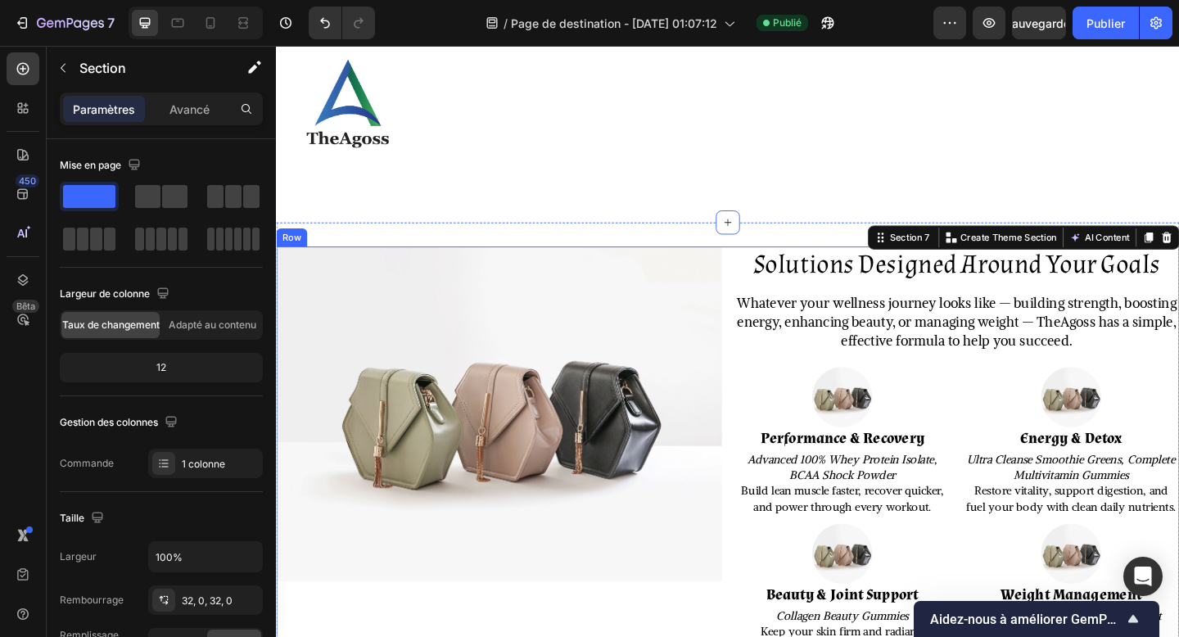
click at [765, 320] on div "Solutions Designed Around Your Goals Heading Whatever your wellness journey loo…" at bounding box center [767, 500] width 983 height 471
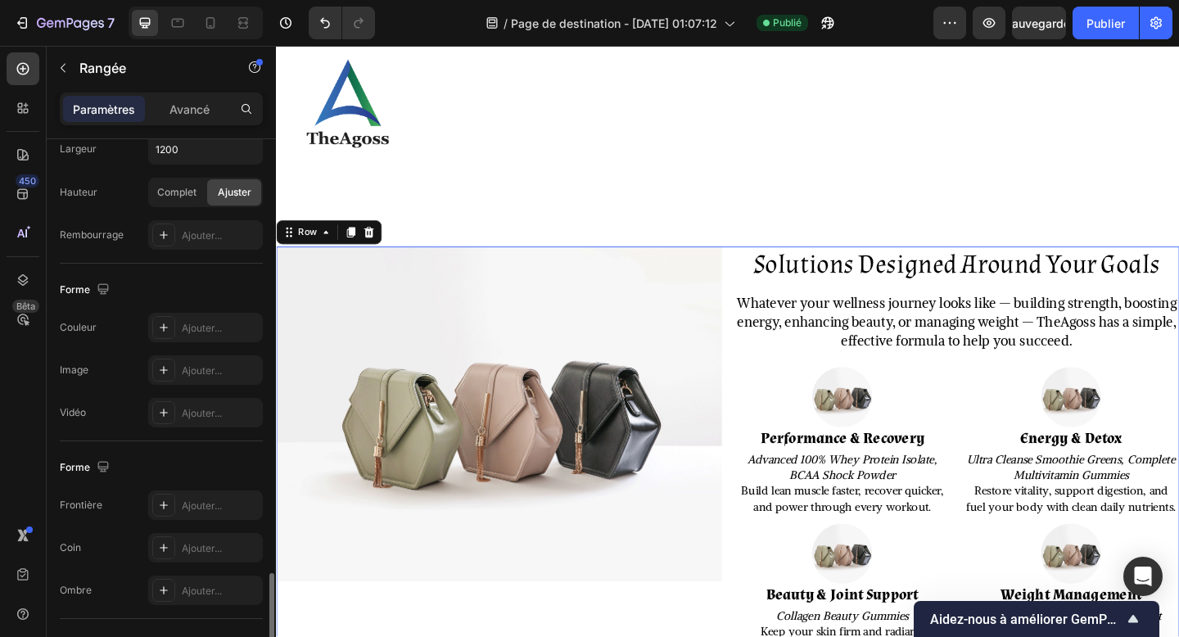
scroll to position [641, 0]
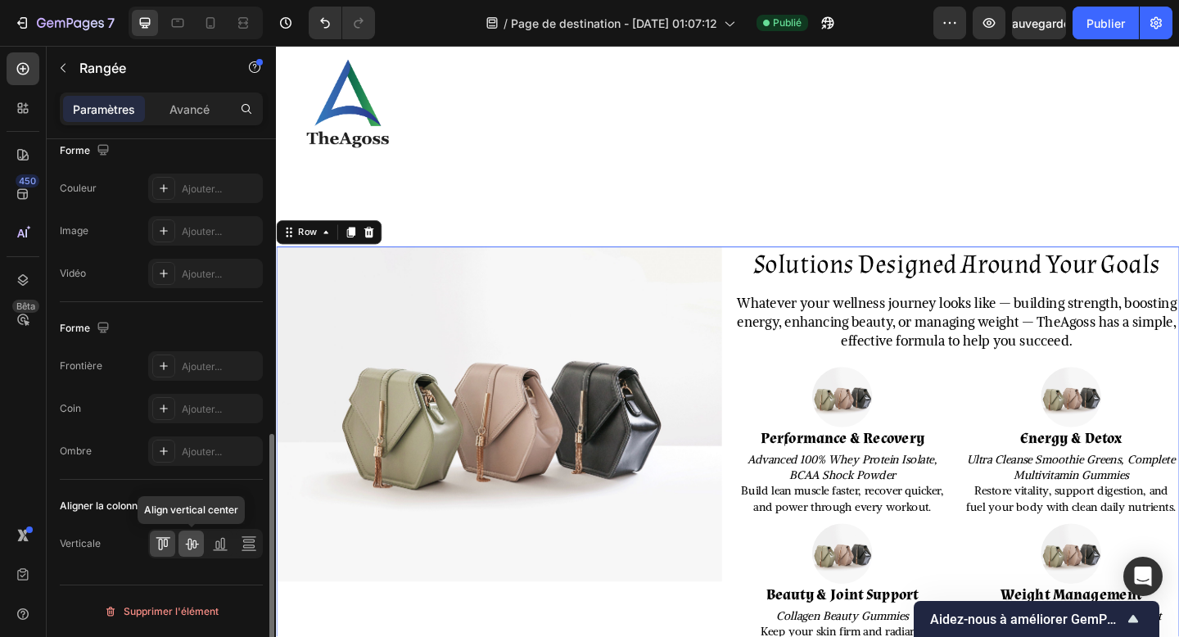
click at [196, 546] on icon at bounding box center [191, 544] width 16 height 16
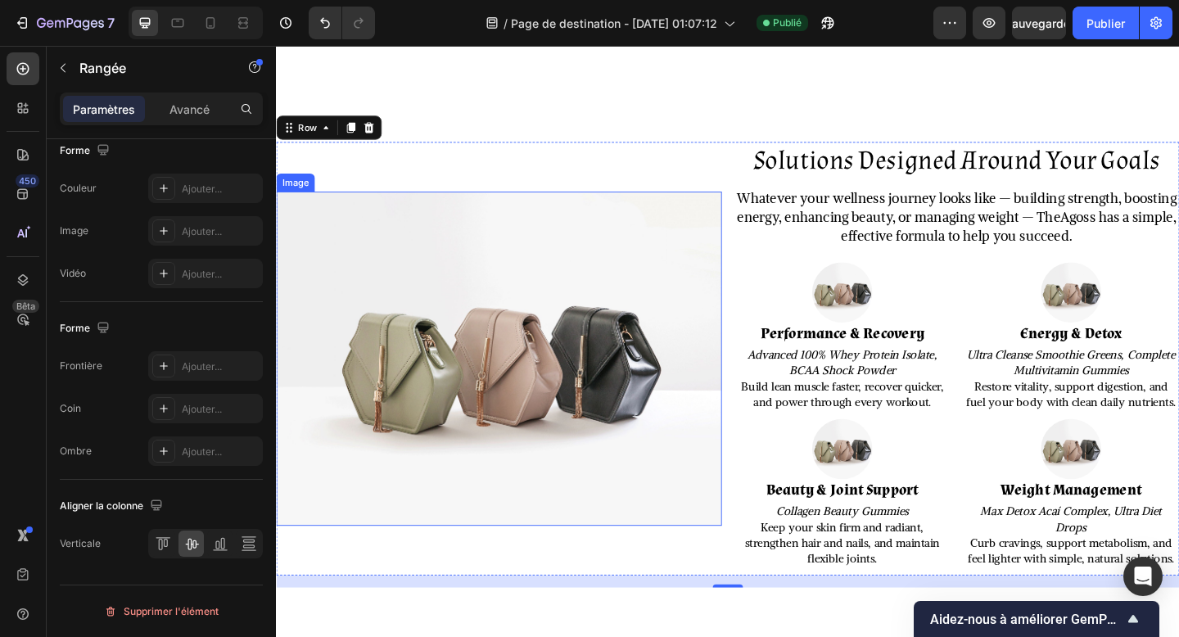
scroll to position [1791, 0]
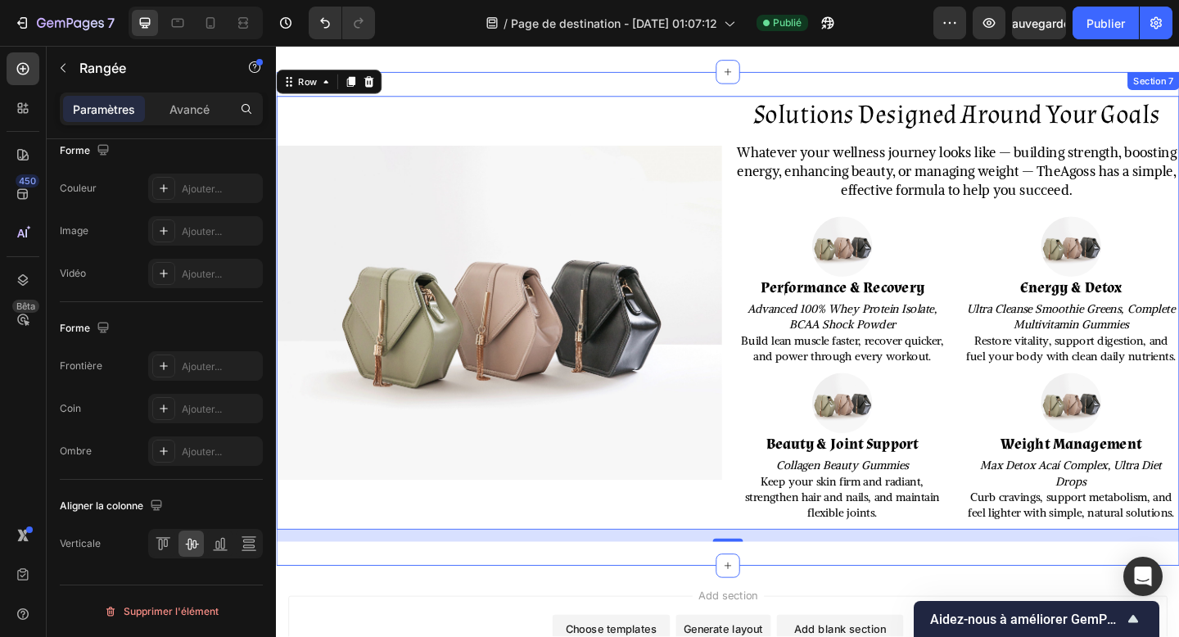
click at [699, 592] on div "Solutions Designed Around Your Goals Heading Whatever your wellness journey loo…" at bounding box center [767, 343] width 983 height 536
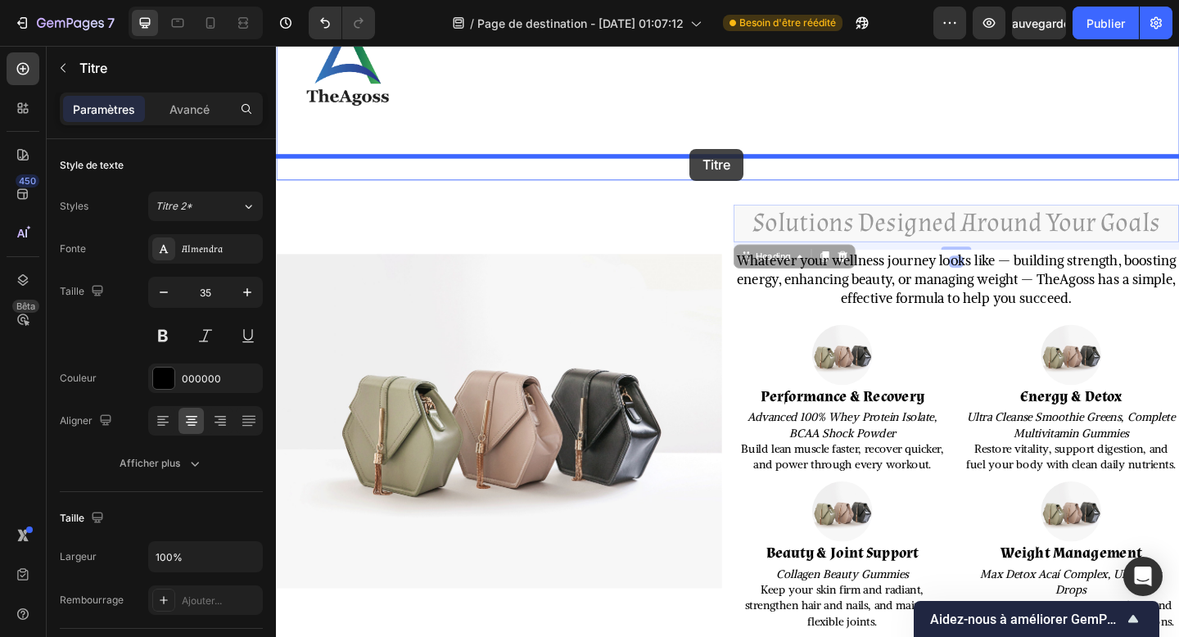
scroll to position [1609, 0]
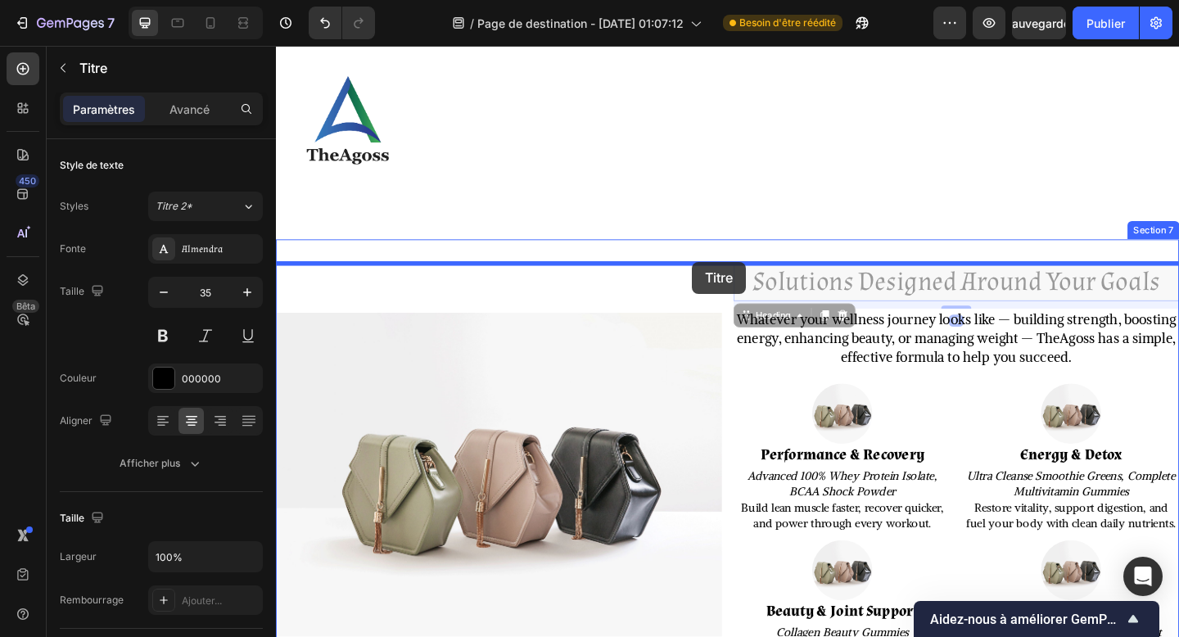
drag, startPoint x: 1039, startPoint y: 134, endPoint x: 729, endPoint y: 281, distance: 343.7
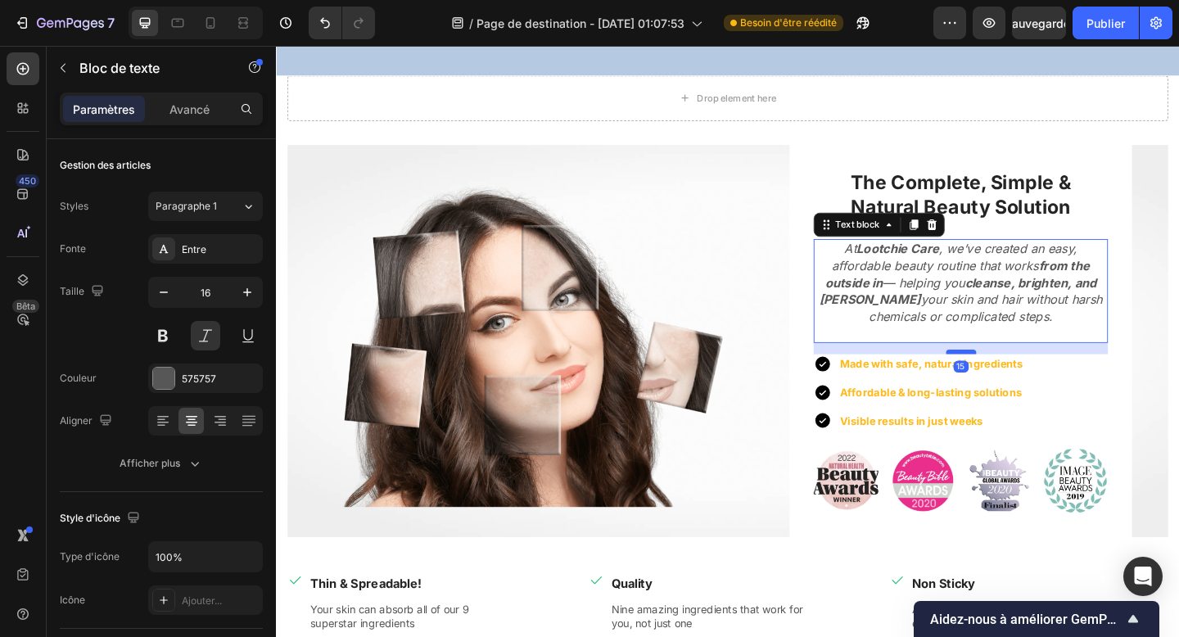
click at [1017, 382] on div at bounding box center [1021, 379] width 33 height 5
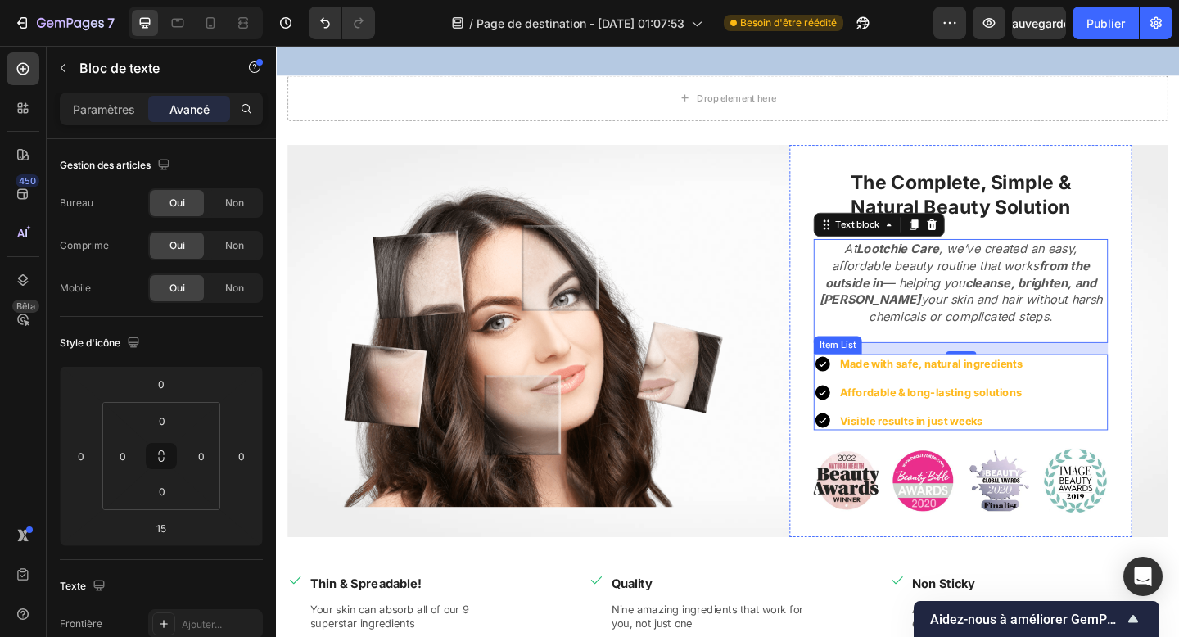
click at [1126, 445] on div "Made with safe, natural ingredients Affordable & long-lasting solutions Visible…" at bounding box center [1021, 423] width 320 height 83
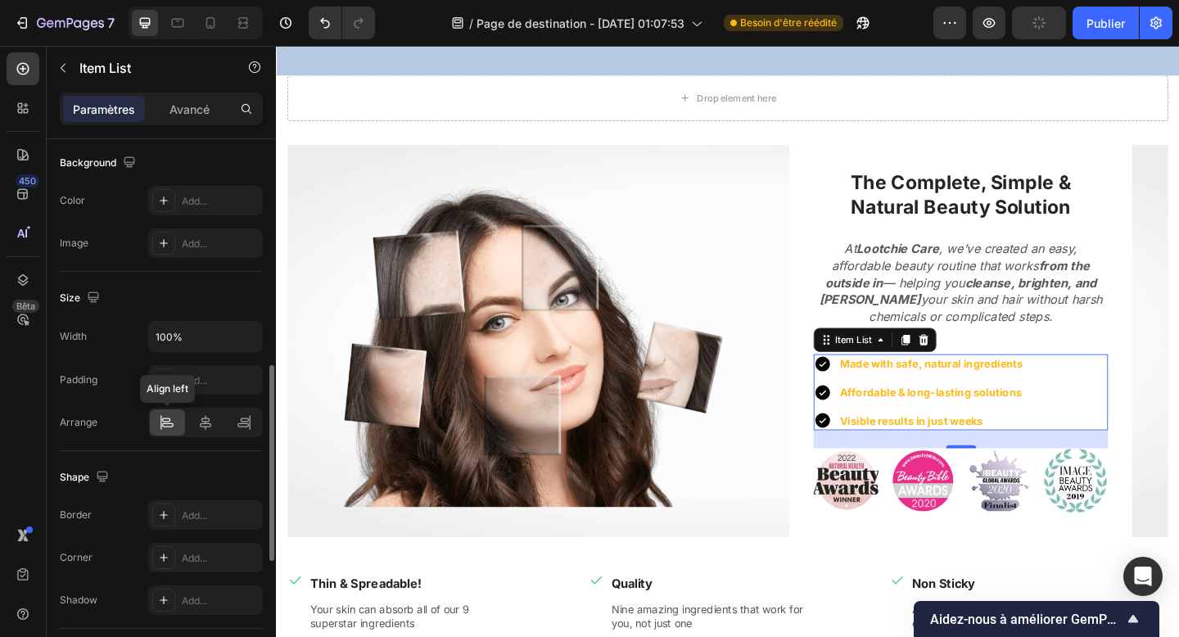
scroll to position [795, 0]
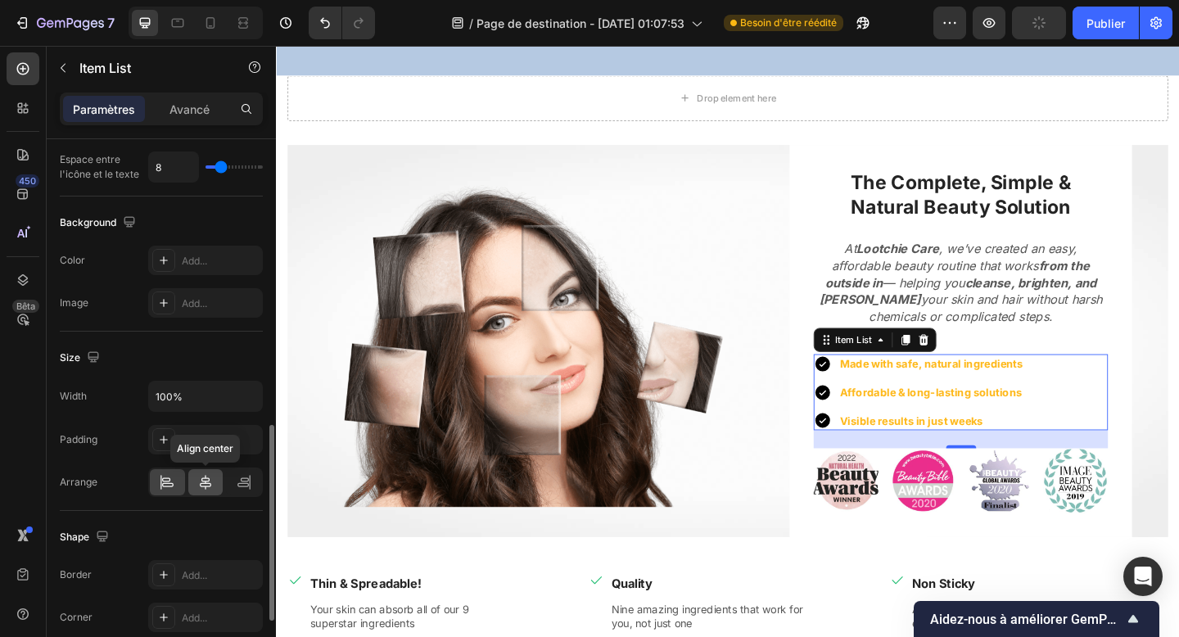
click at [206, 488] on icon at bounding box center [205, 482] width 16 height 16
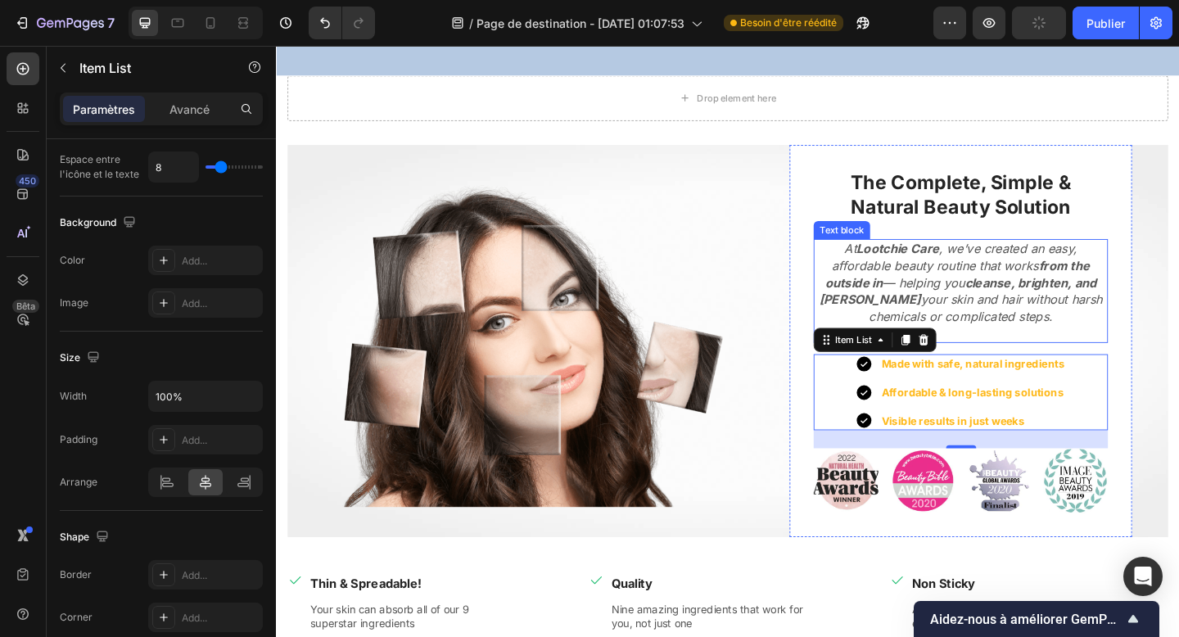
click at [1018, 326] on p "At Lootchie Care , we’ve created an easy, affordable beauty routine that works …" at bounding box center [1020, 304] width 317 height 92
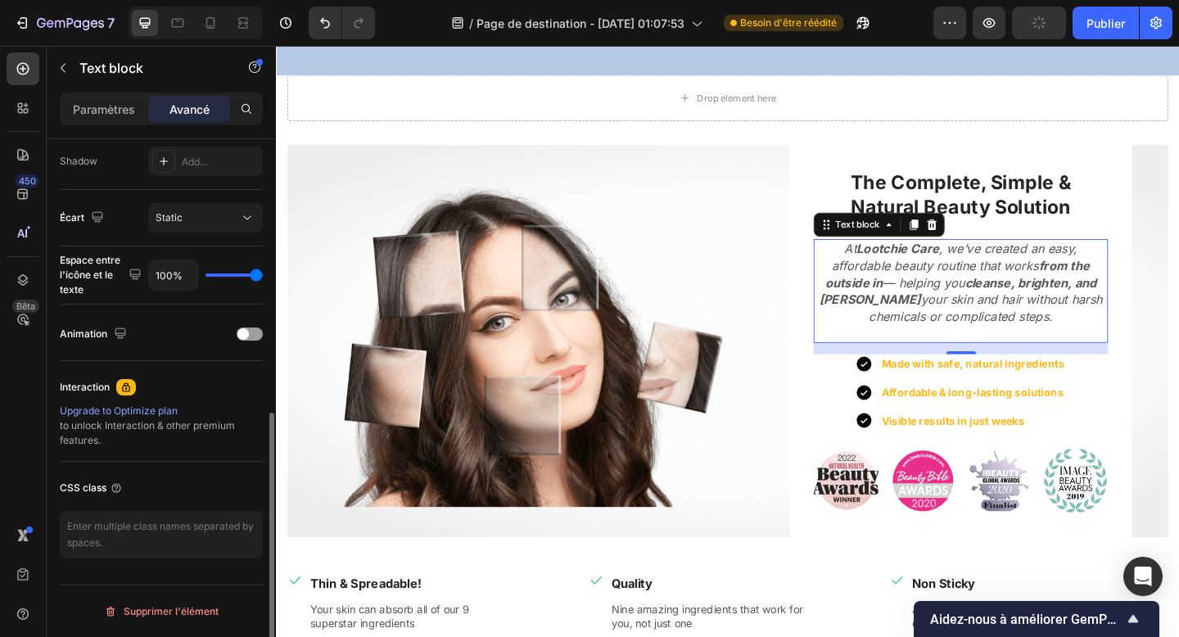
scroll to position [0, 0]
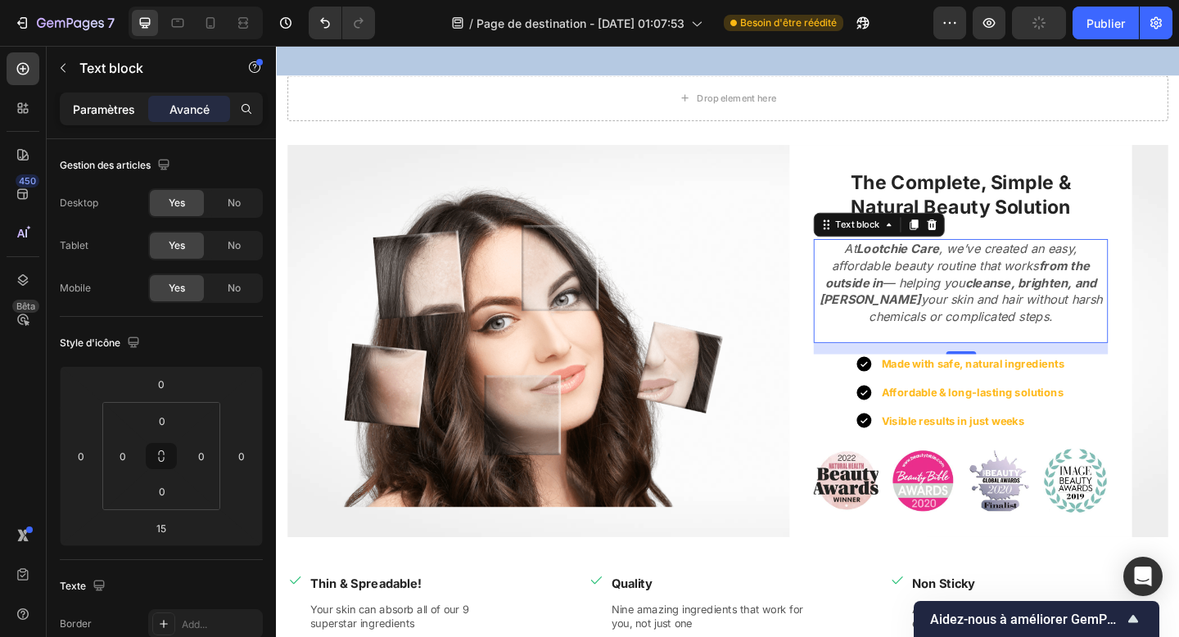
click at [102, 112] on font "Paramètres" at bounding box center [104, 109] width 62 height 14
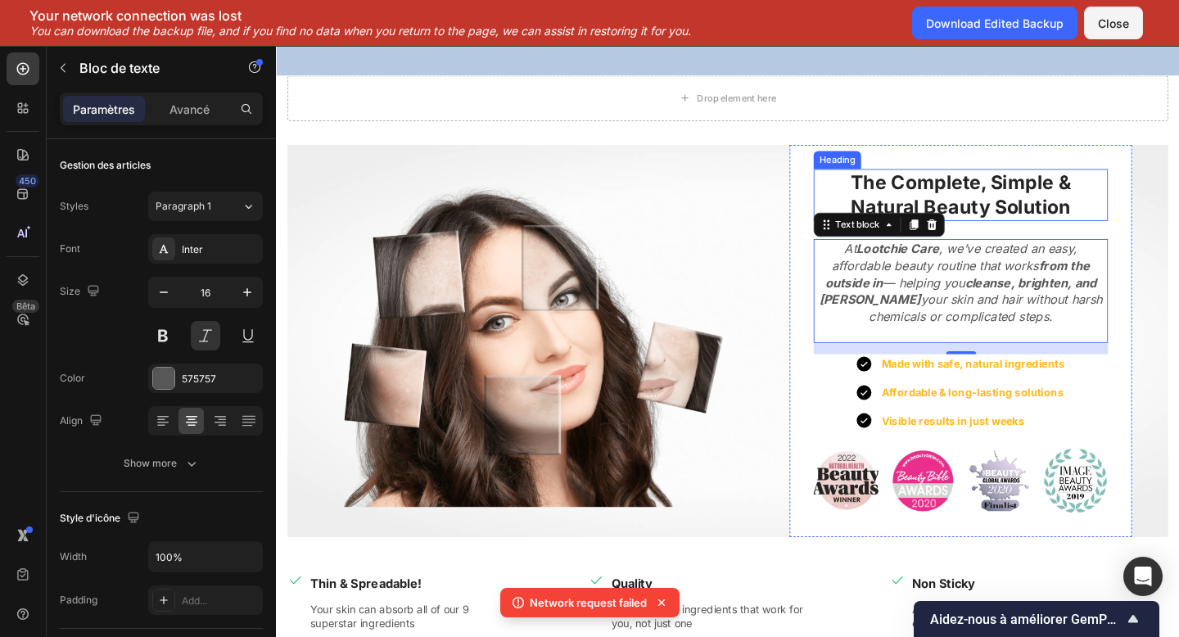
click at [1077, 212] on p "The Complete, Simple & Natural Beauty Solution" at bounding box center [1020, 208] width 317 height 53
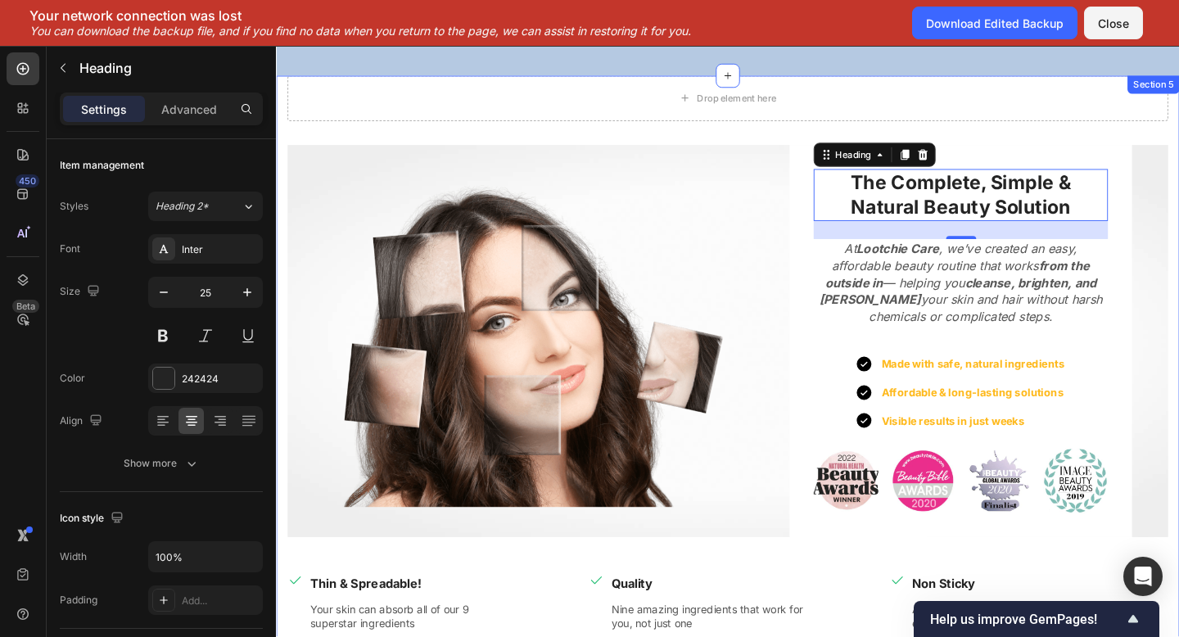
click at [831, 156] on div "Drop element here Row Image The Complete, Simple & Natural Beauty Solution Head…" at bounding box center [767, 437] width 958 height 717
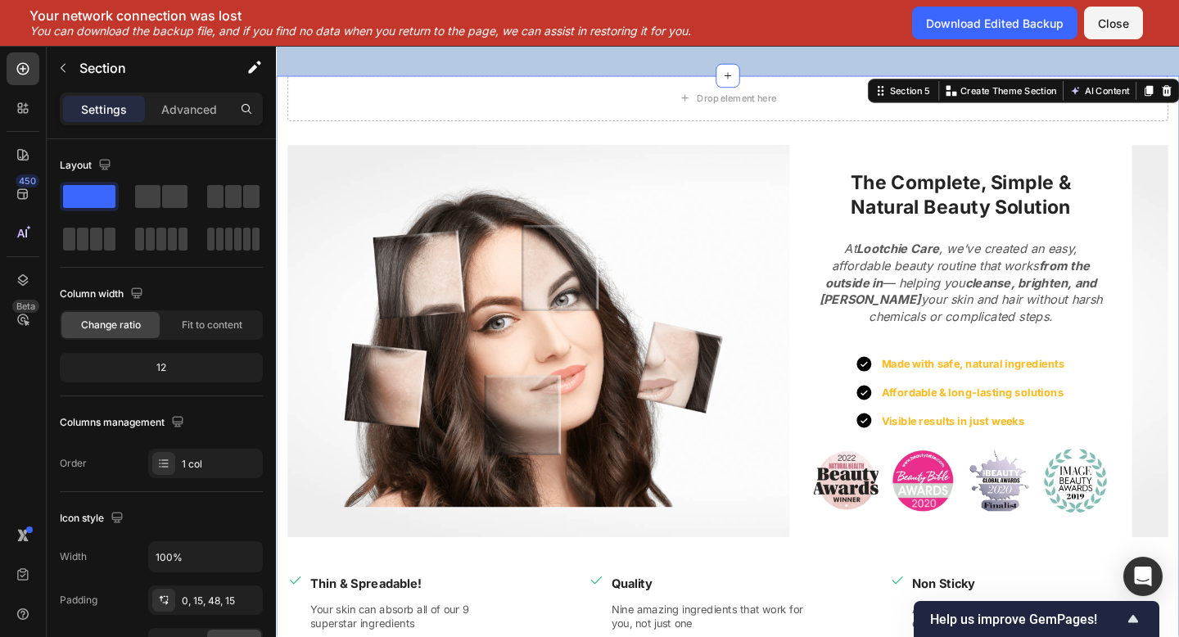
click at [758, 161] on div "Drop element here Row Image The Complete, Simple & Natural Beauty Solution Head…" at bounding box center [767, 437] width 958 height 717
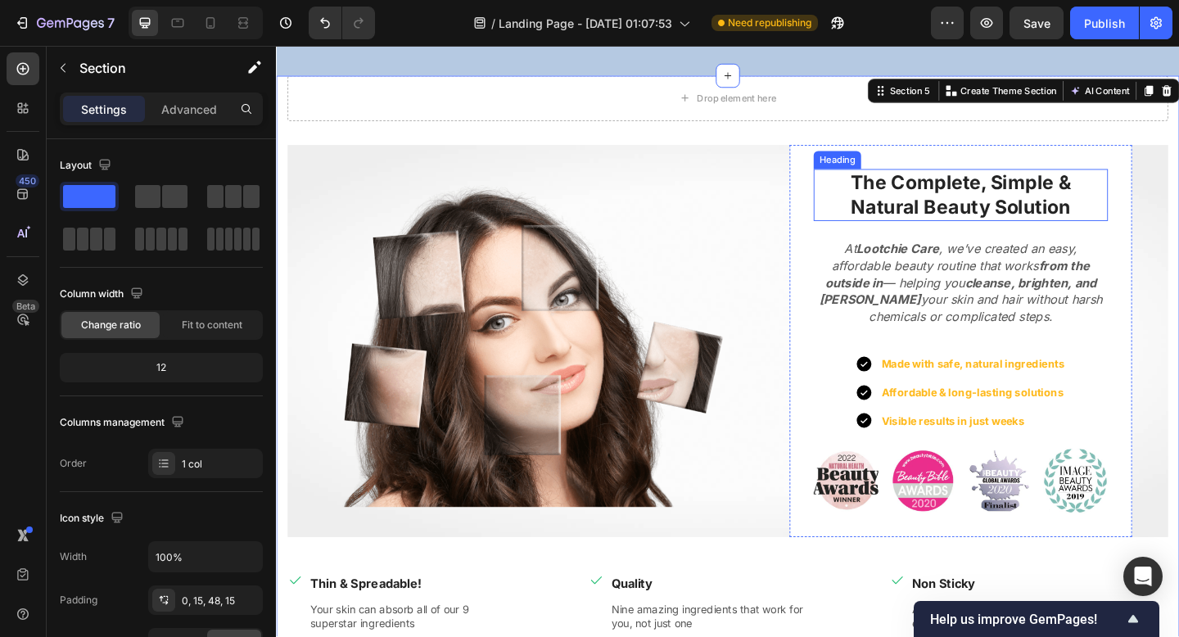
click at [924, 229] on p "The Complete, Simple & Natural Beauty Solution" at bounding box center [1020, 208] width 317 height 53
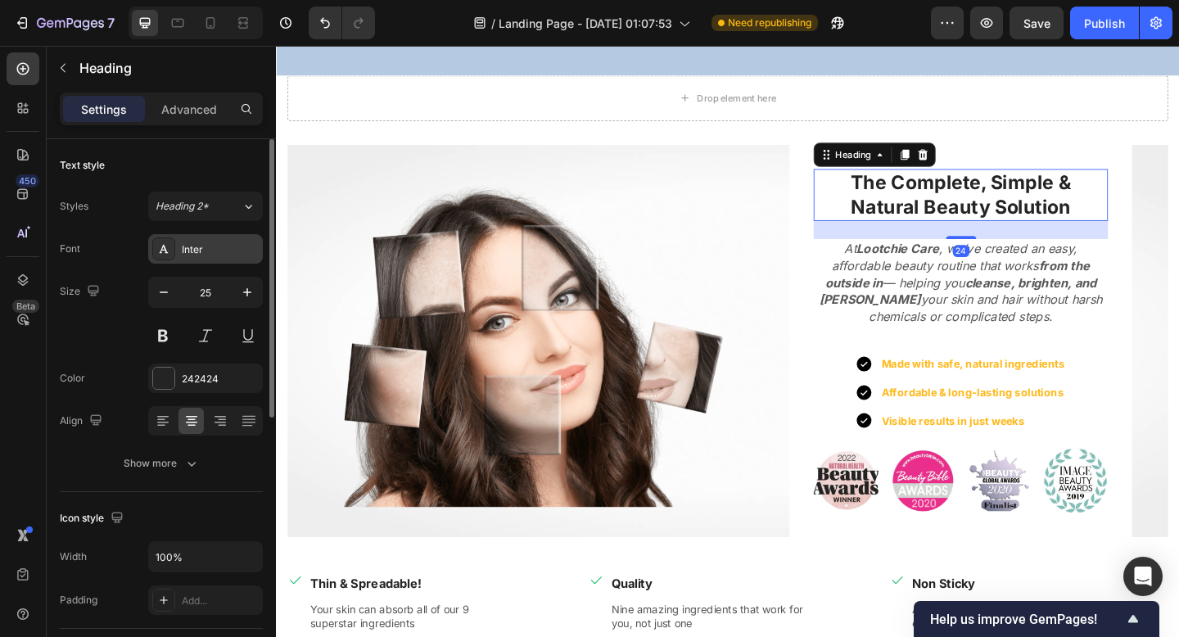
click at [185, 250] on div "Inter" at bounding box center [220, 249] width 77 height 15
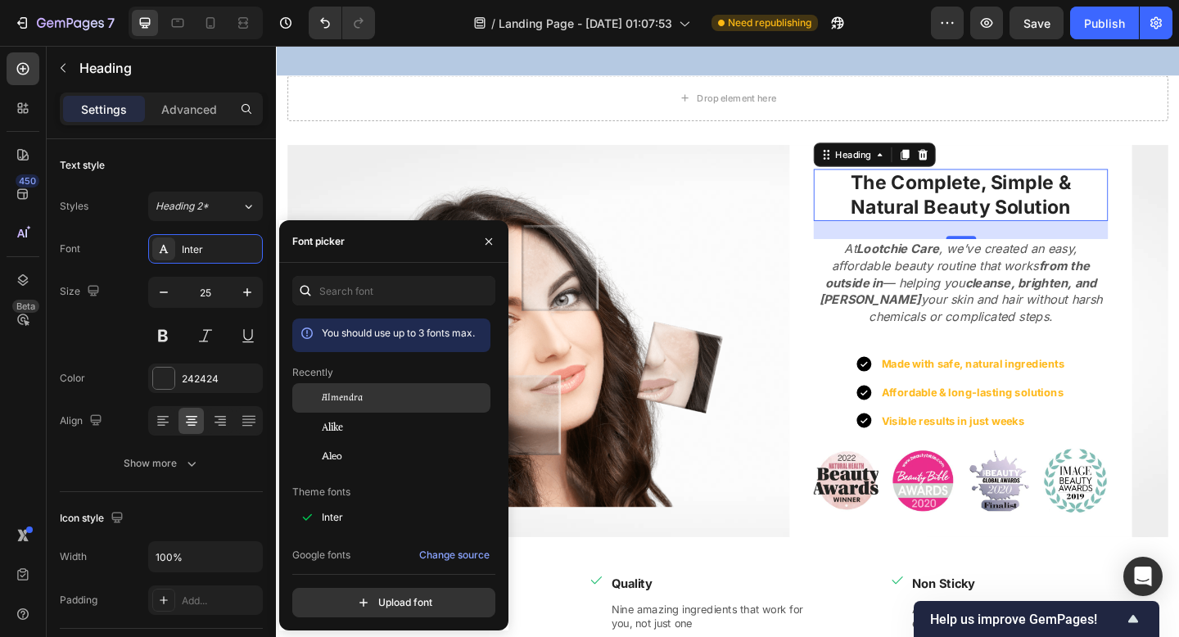
click at [375, 391] on div "Almendra" at bounding box center [404, 398] width 165 height 15
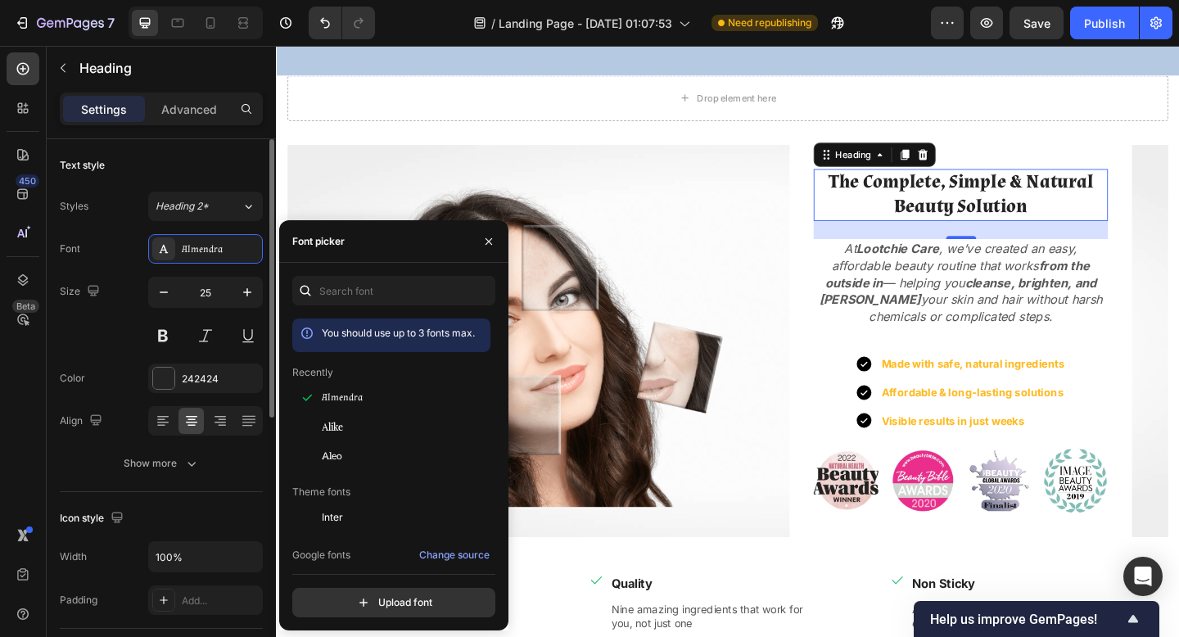
click at [128, 320] on div "Size 25" at bounding box center [161, 314] width 203 height 74
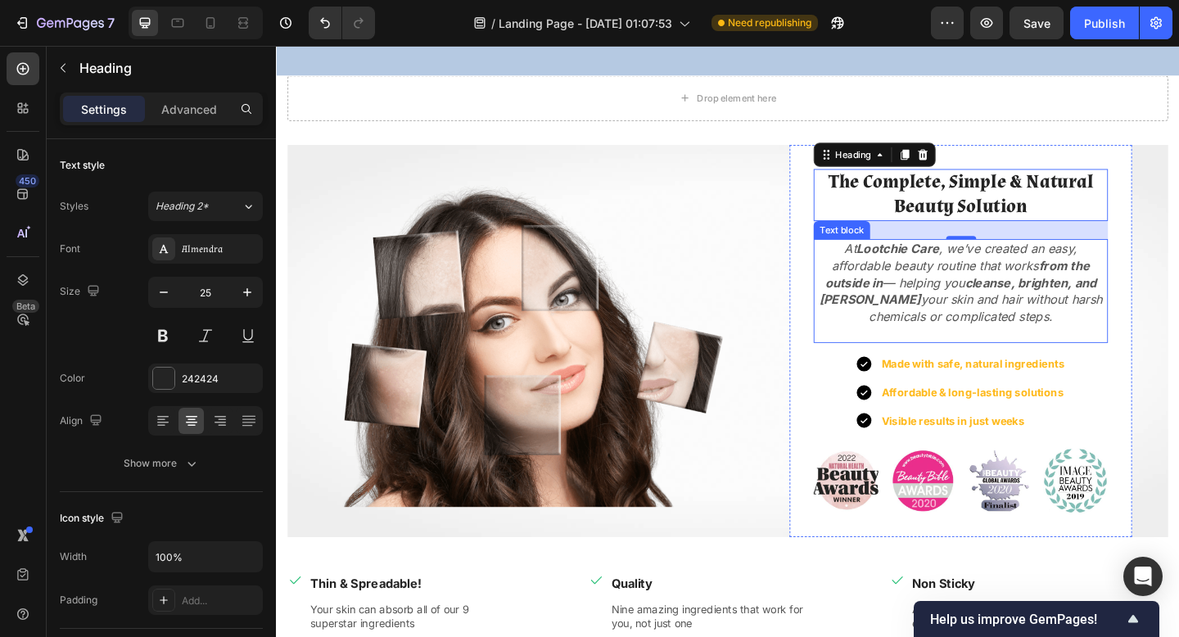
click at [946, 321] on p "At Lootchie Care , we’ve created an easy, affordable beauty routine that works …" at bounding box center [1020, 304] width 317 height 92
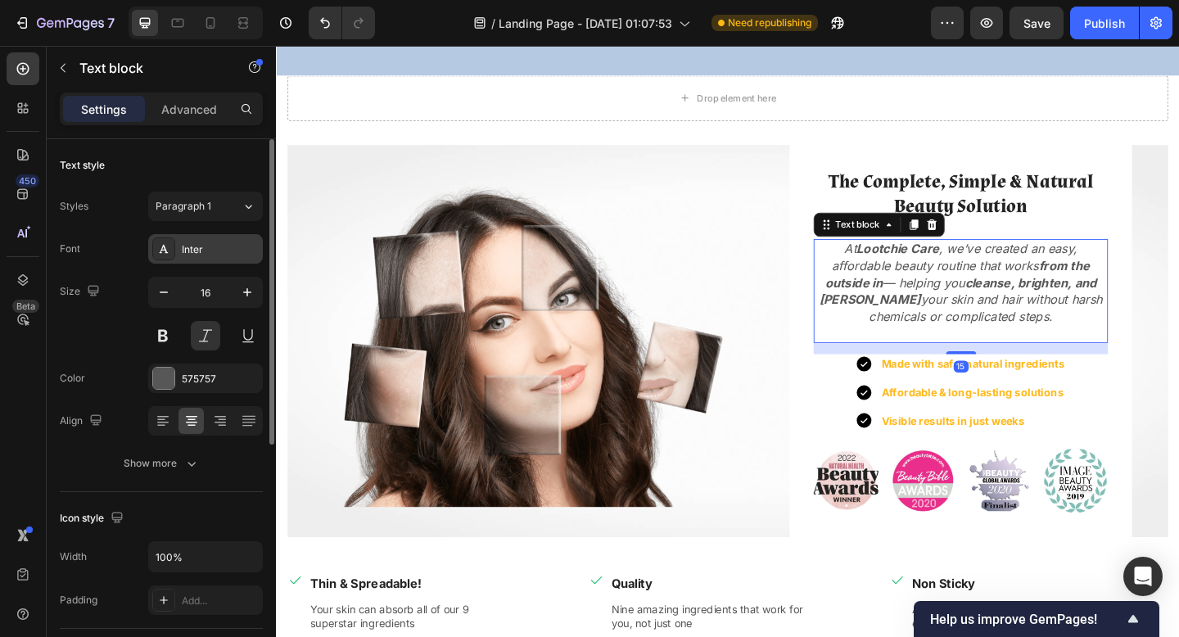
click at [198, 250] on div "Inter" at bounding box center [220, 249] width 77 height 15
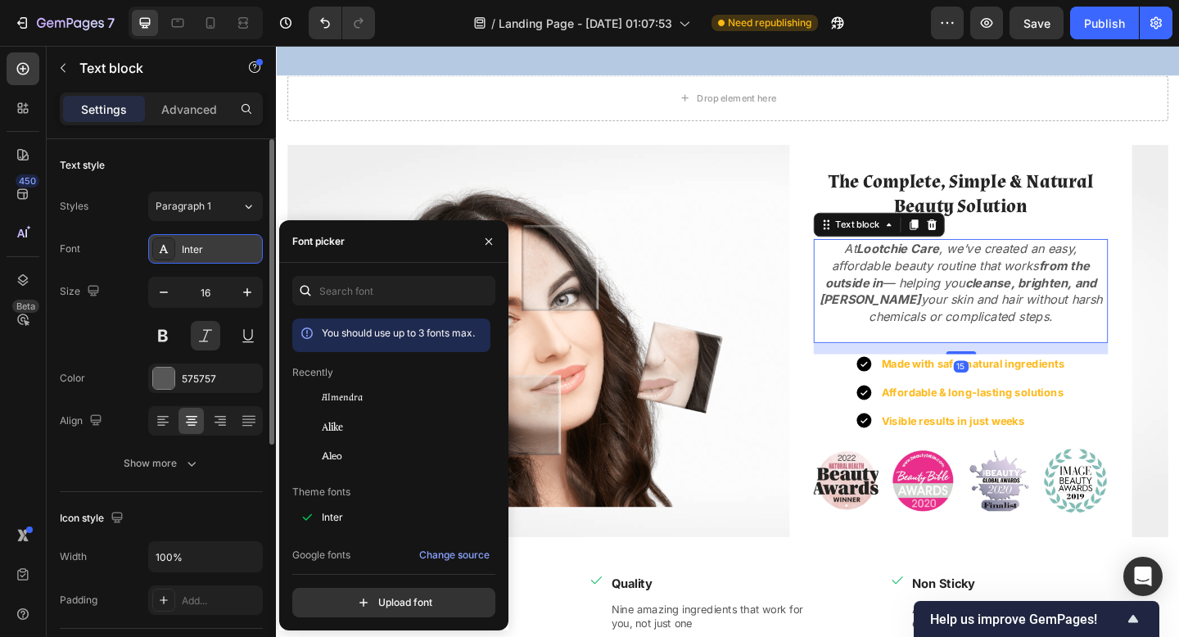
click at [198, 250] on div "Inter" at bounding box center [220, 249] width 77 height 15
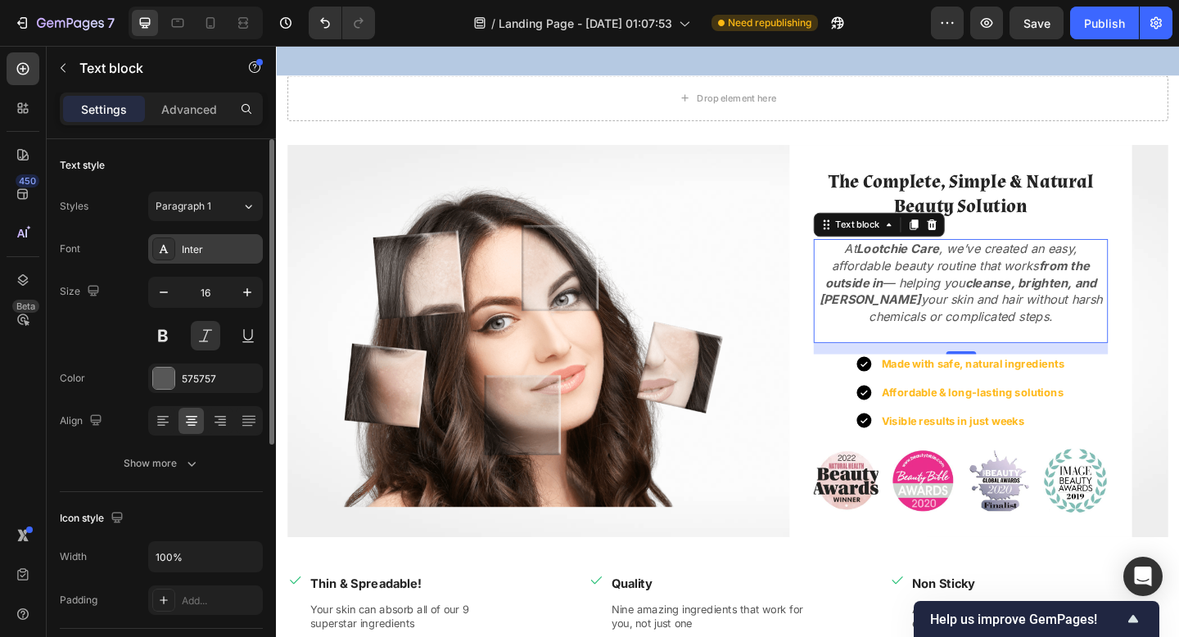
click at [198, 250] on div "Inter" at bounding box center [220, 249] width 77 height 15
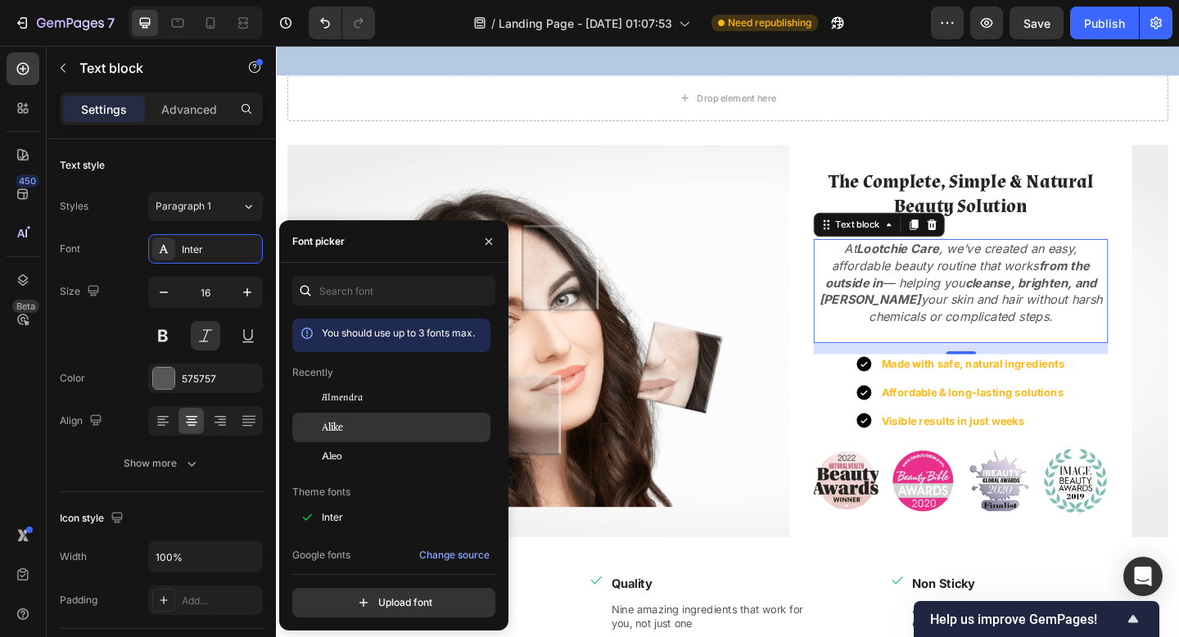
click at [377, 435] on div "Alike" at bounding box center [391, 427] width 198 height 29
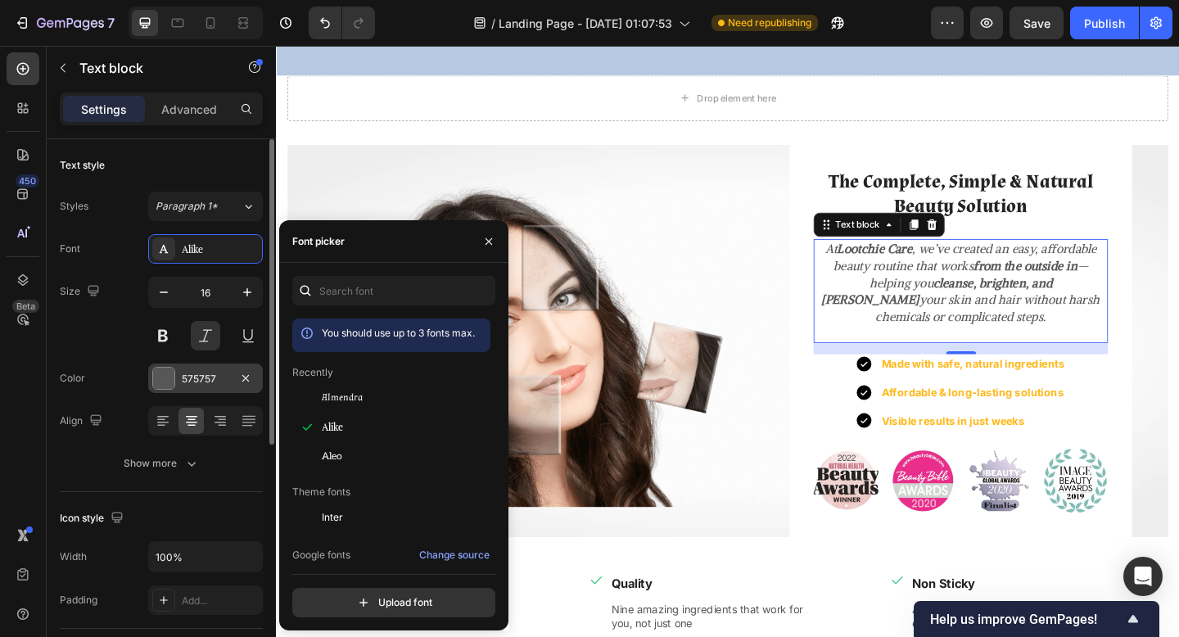
click at [200, 386] on div "575757" at bounding box center [205, 378] width 115 height 29
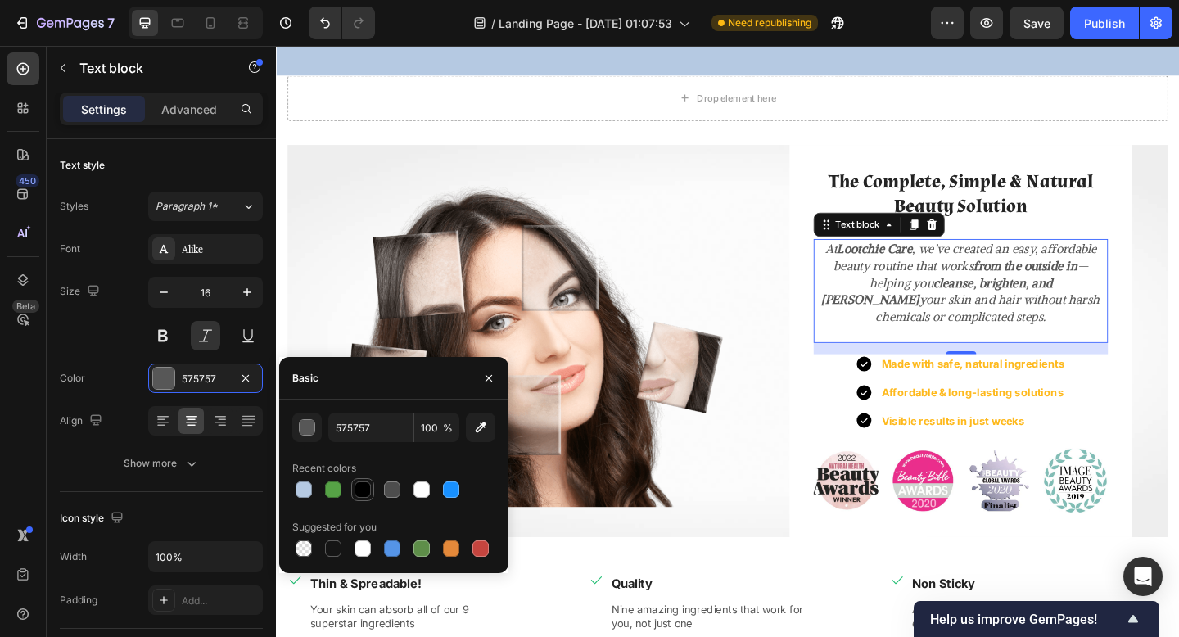
click at [360, 482] on div at bounding box center [363, 490] width 16 height 16
type input "000000"
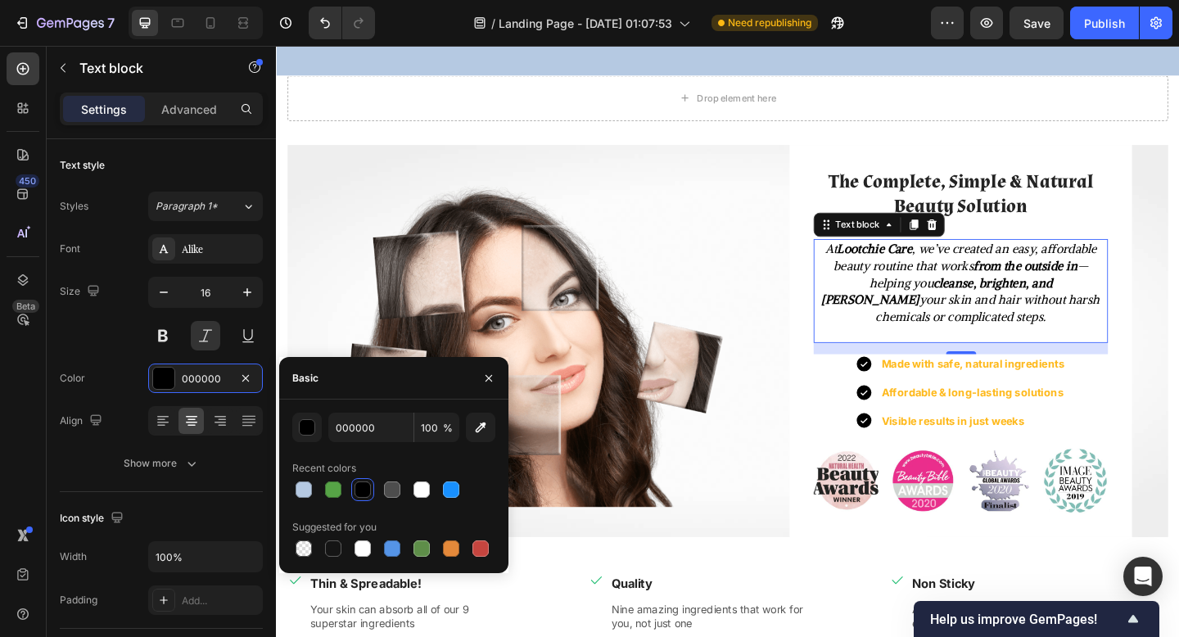
click at [1027, 401] on div "15" at bounding box center [1021, 394] width 16 height 13
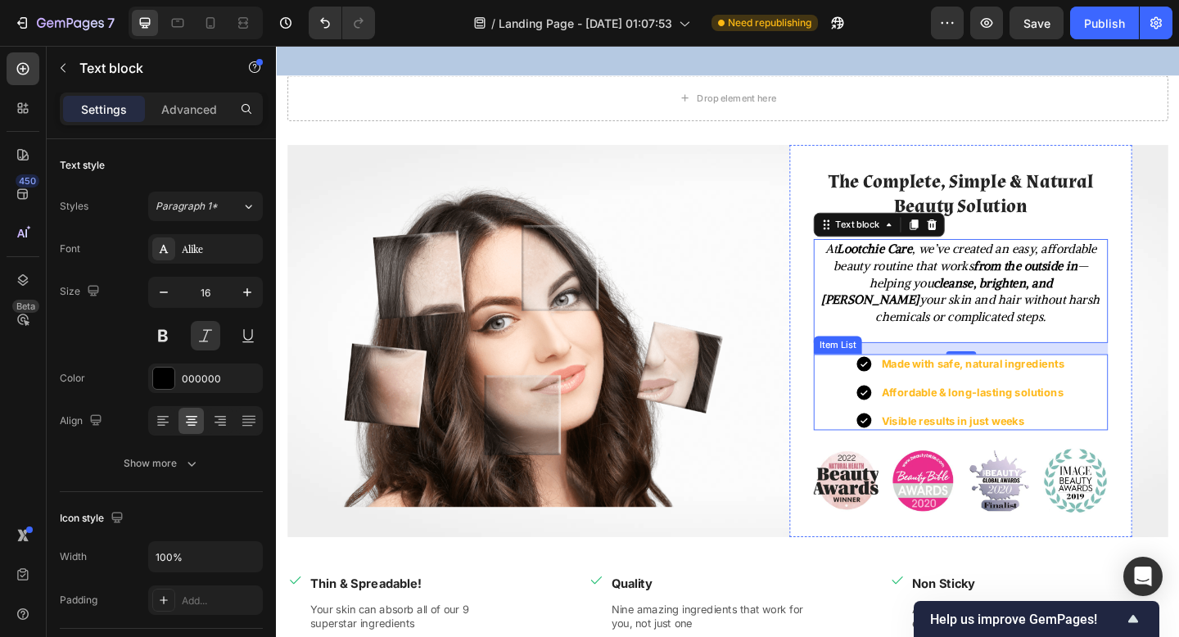
click at [1003, 399] on strong "Made with safe, natural ingredients" at bounding box center [1034, 392] width 199 height 14
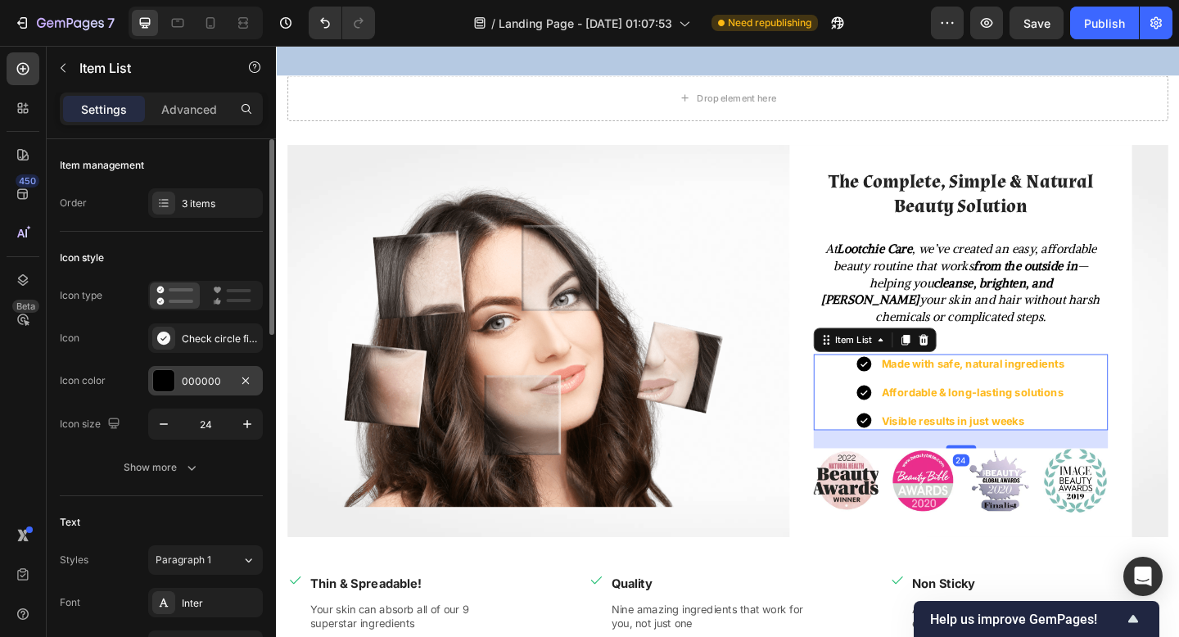
click at [168, 392] on div at bounding box center [163, 380] width 23 height 23
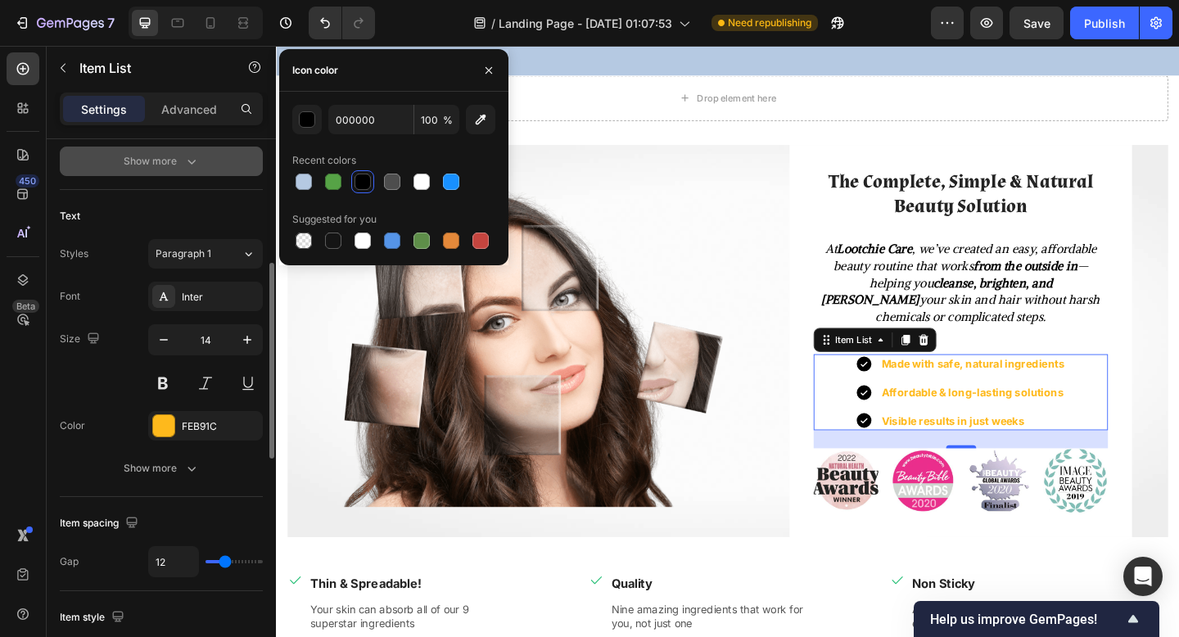
scroll to position [324, 0]
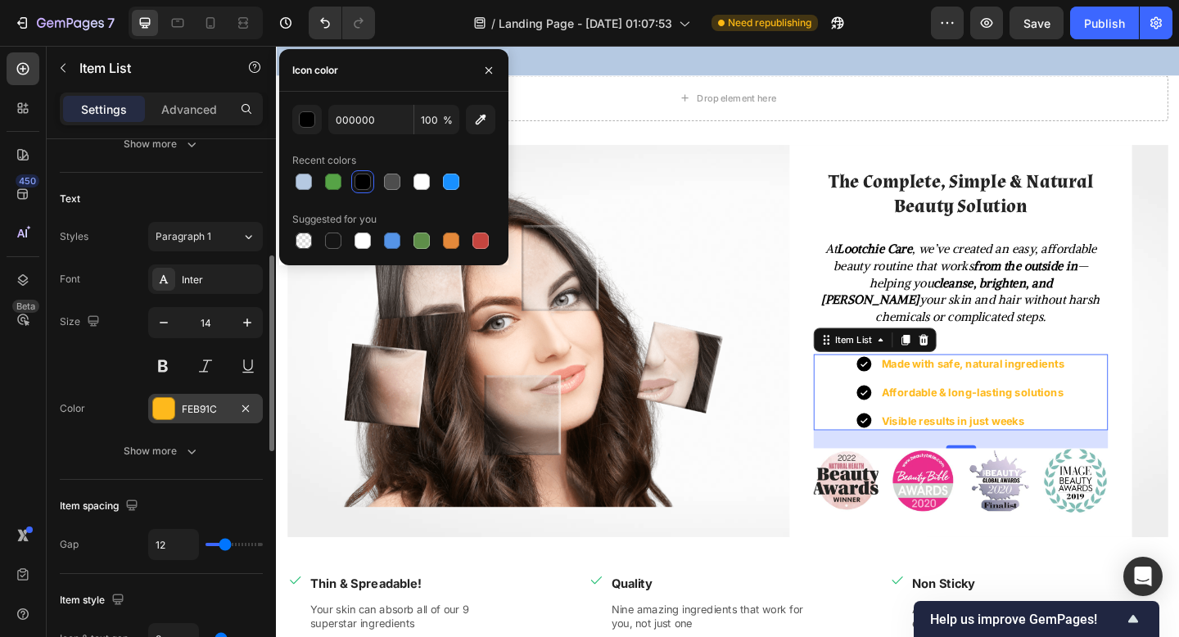
click at [183, 410] on div "FEB91C" at bounding box center [206, 409] width 48 height 15
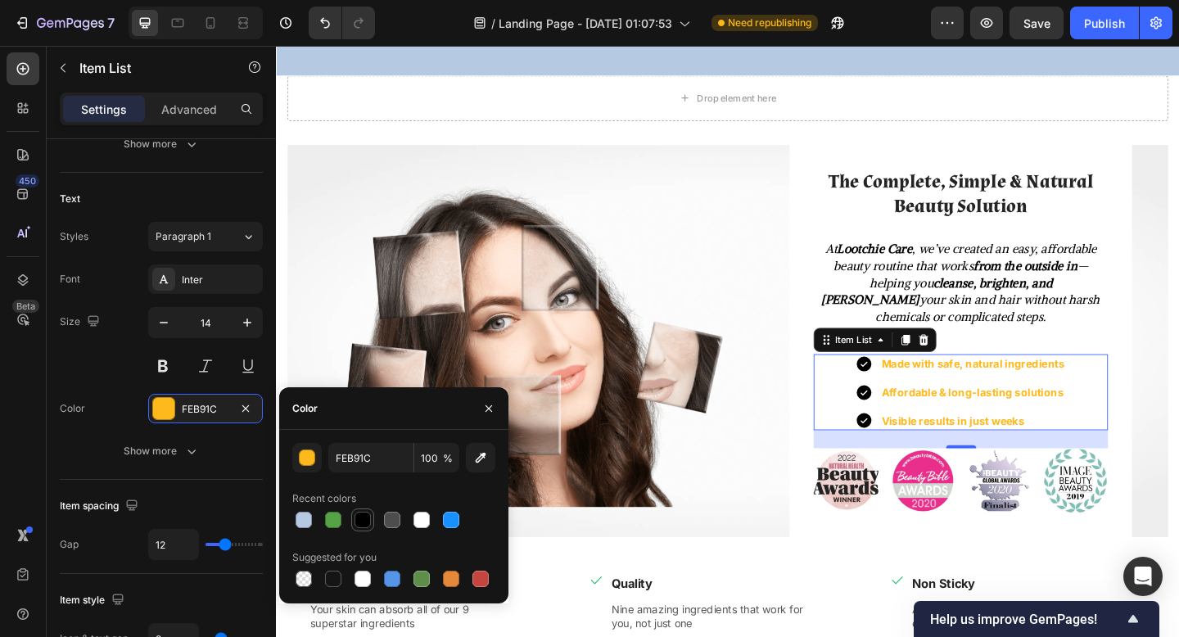
click at [363, 524] on div at bounding box center [363, 520] width 16 height 16
type input "000000"
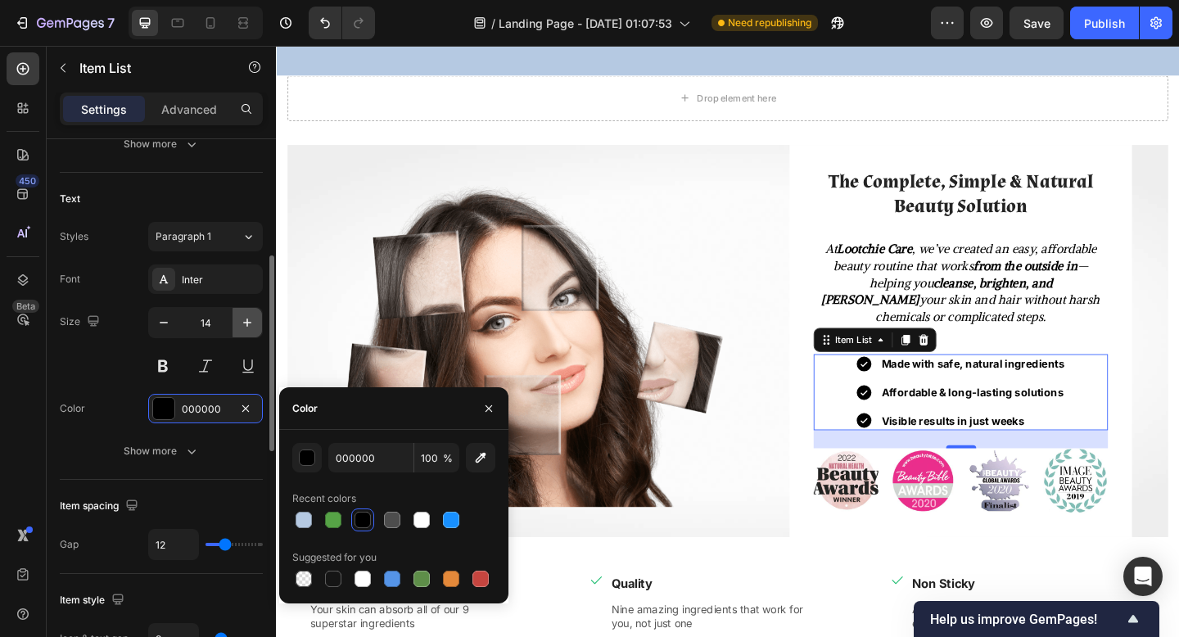
click at [233, 319] on button "button" at bounding box center [247, 322] width 29 height 29
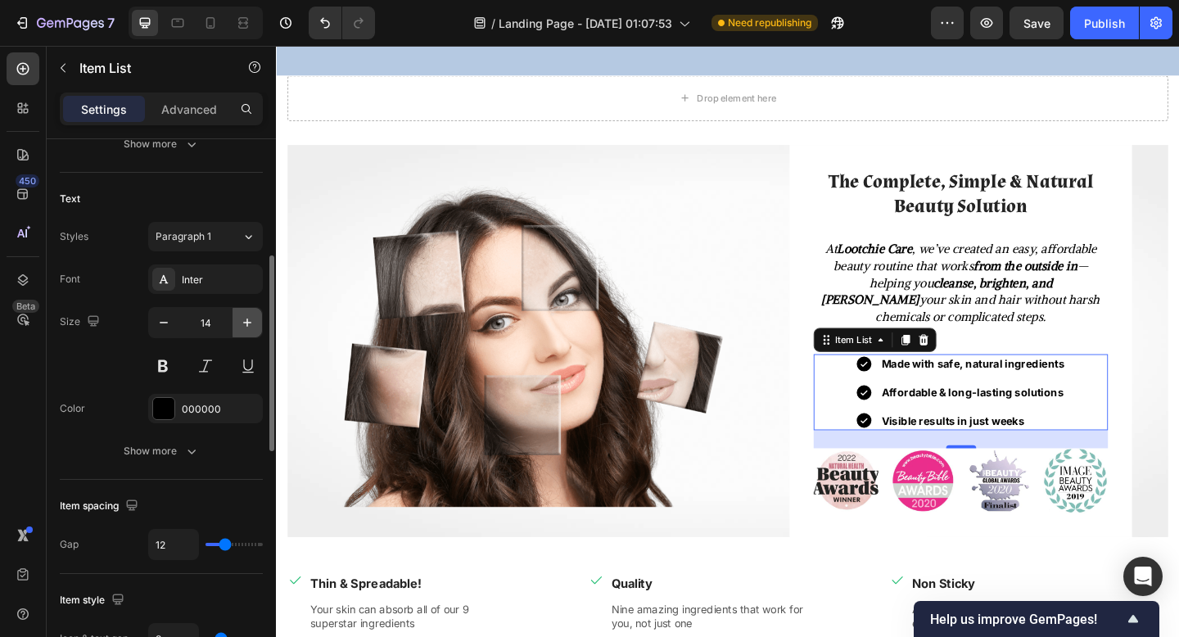
click at [233, 319] on button "button" at bounding box center [247, 322] width 29 height 29
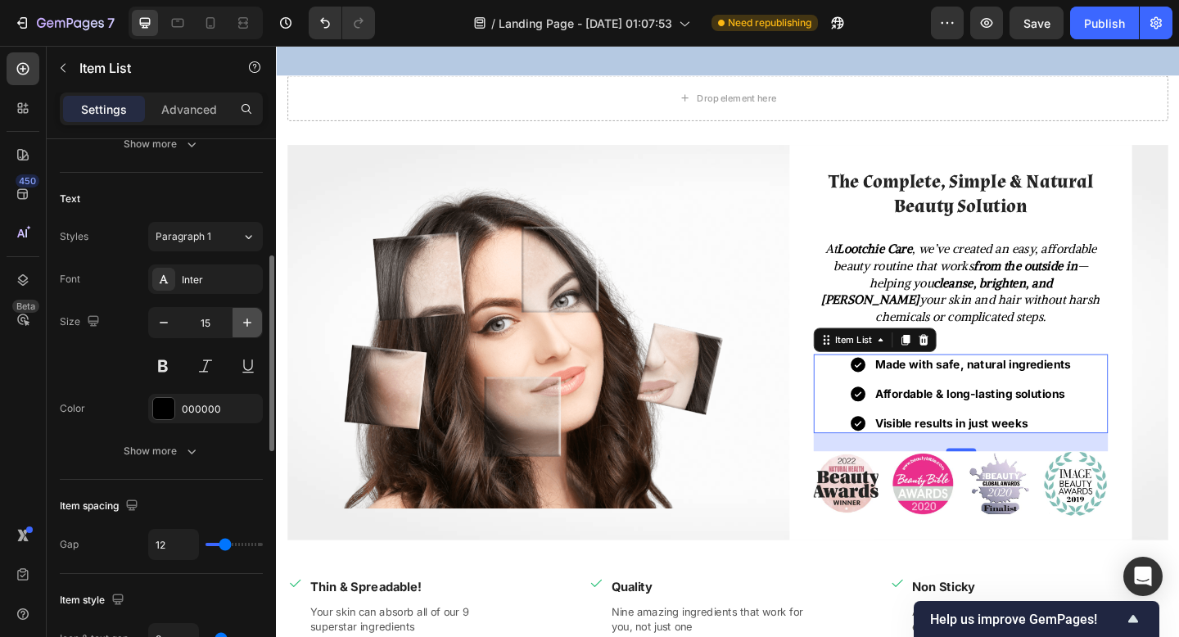
click at [233, 319] on button "button" at bounding box center [247, 322] width 29 height 29
type input "16"
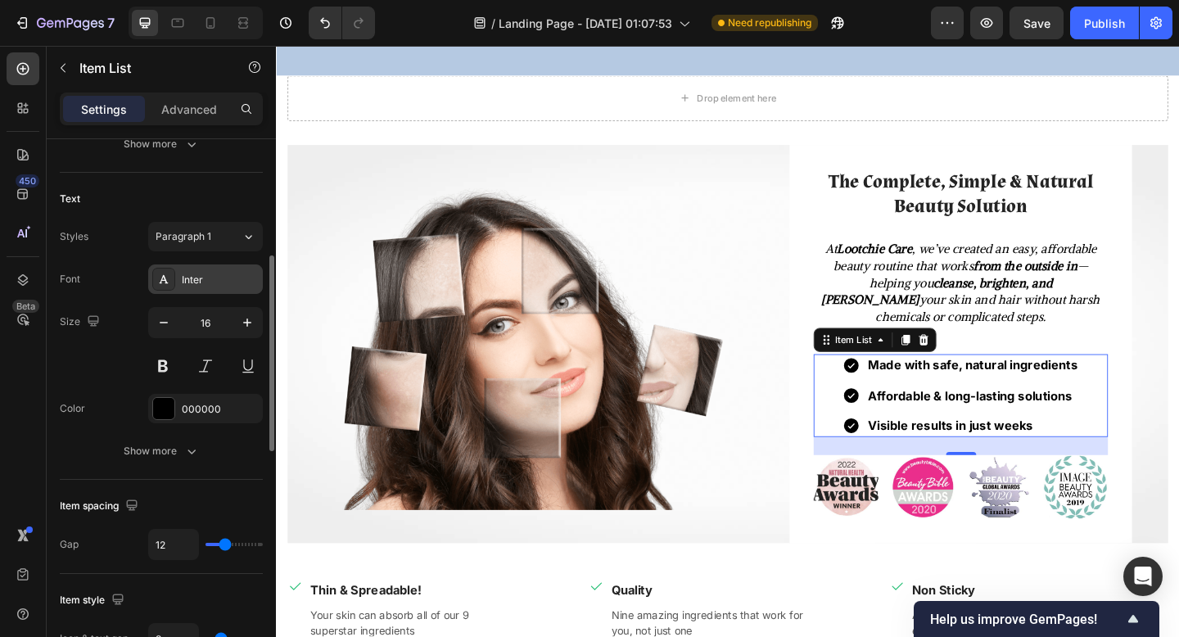
click at [201, 278] on div "Inter" at bounding box center [220, 280] width 77 height 15
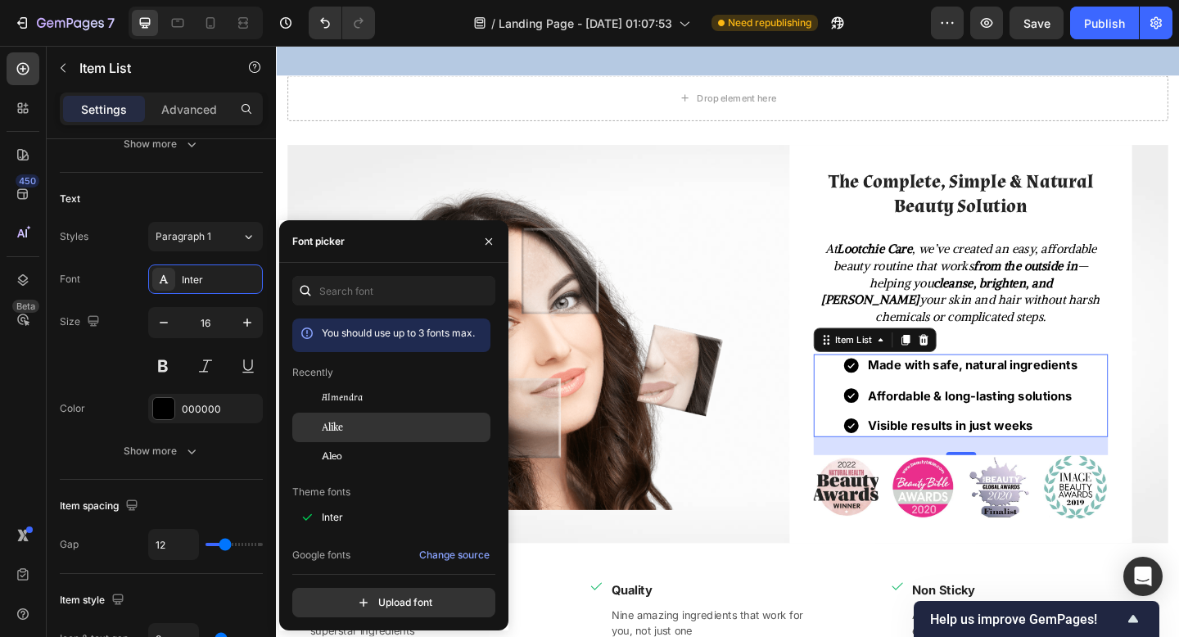
click at [423, 419] on div "Alike" at bounding box center [391, 427] width 198 height 29
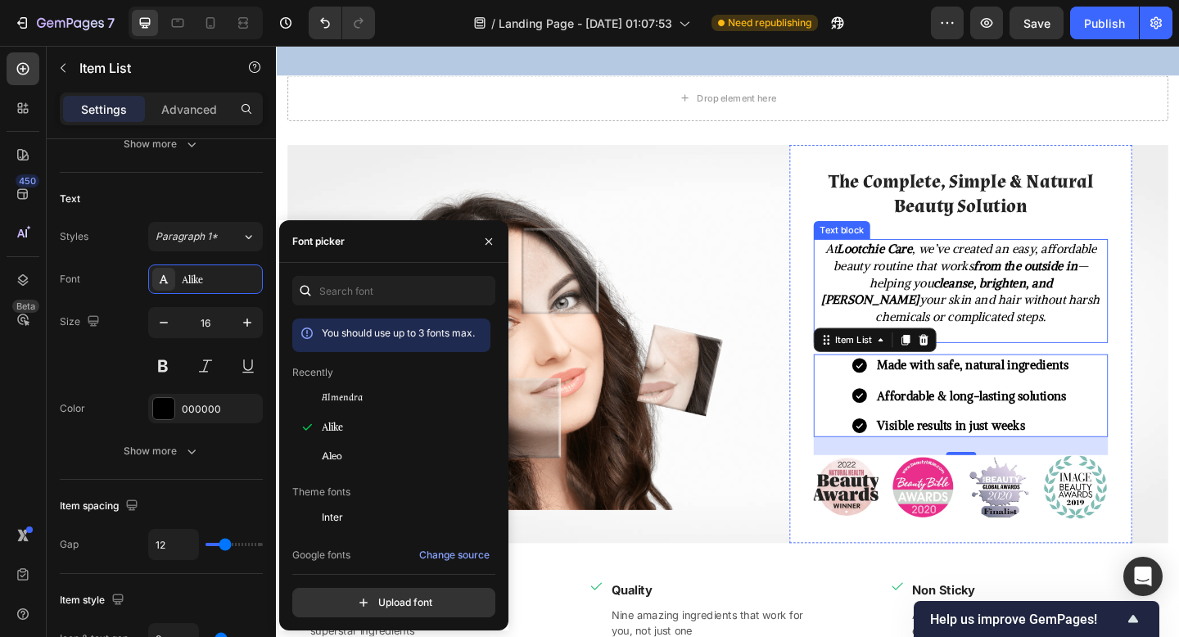
click at [914, 322] on p "At Lootchie Care , we’ve created an easy, affordable beauty routine that works …" at bounding box center [1020, 304] width 317 height 92
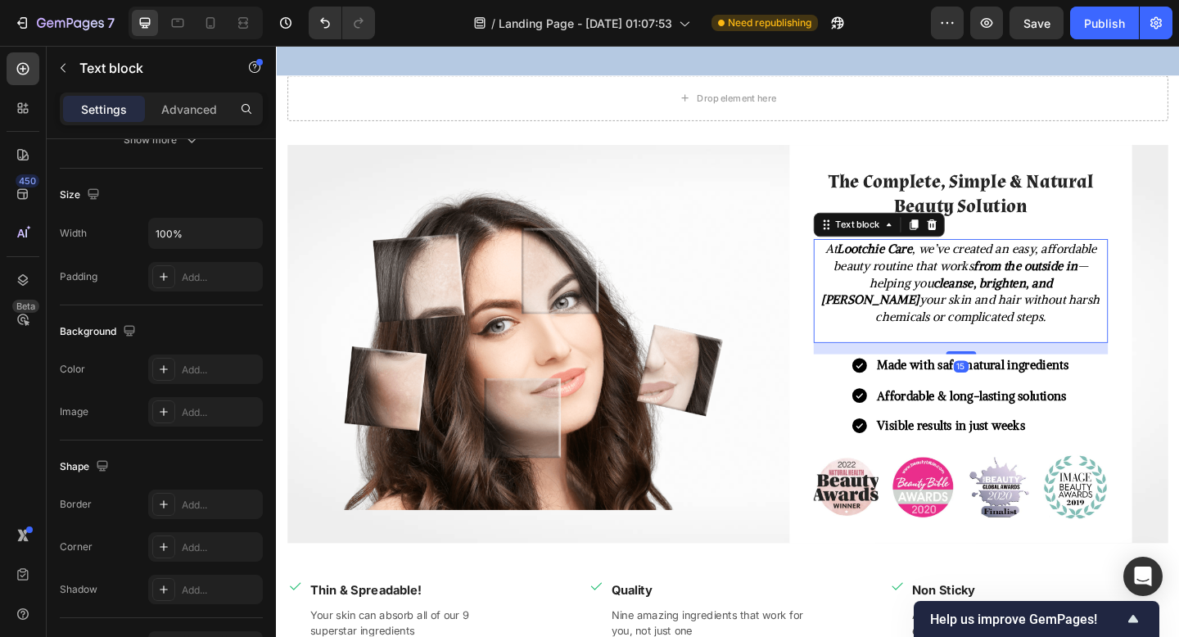
scroll to position [0, 0]
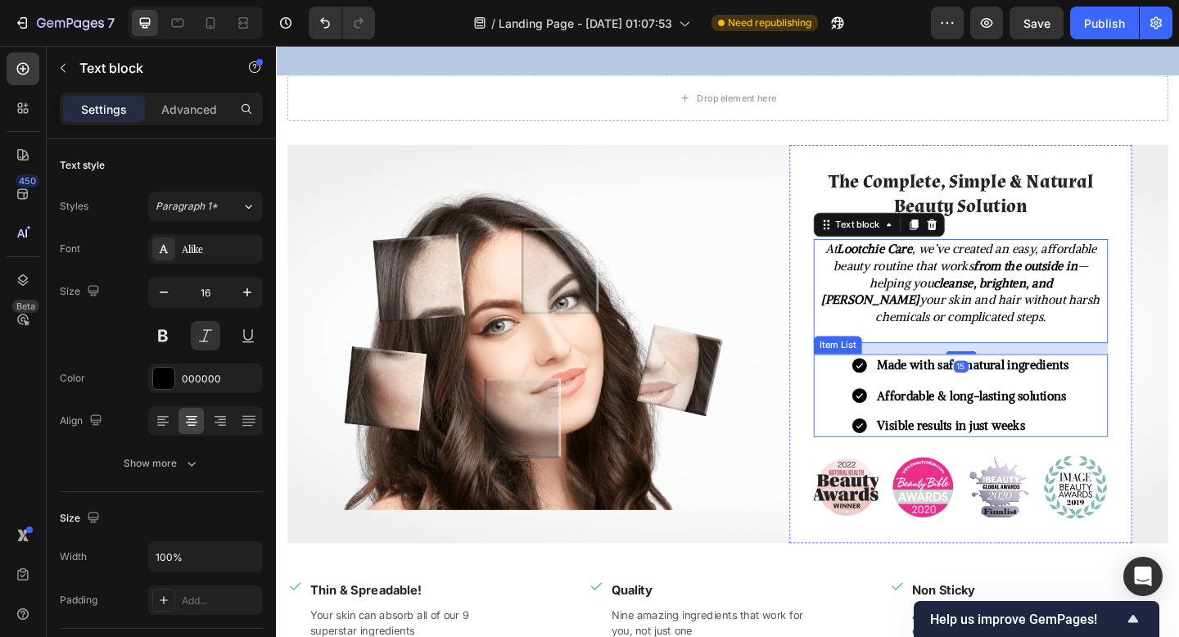
click at [986, 435] on strong "Affordable & long-lasting solutions" at bounding box center [1033, 427] width 206 height 16
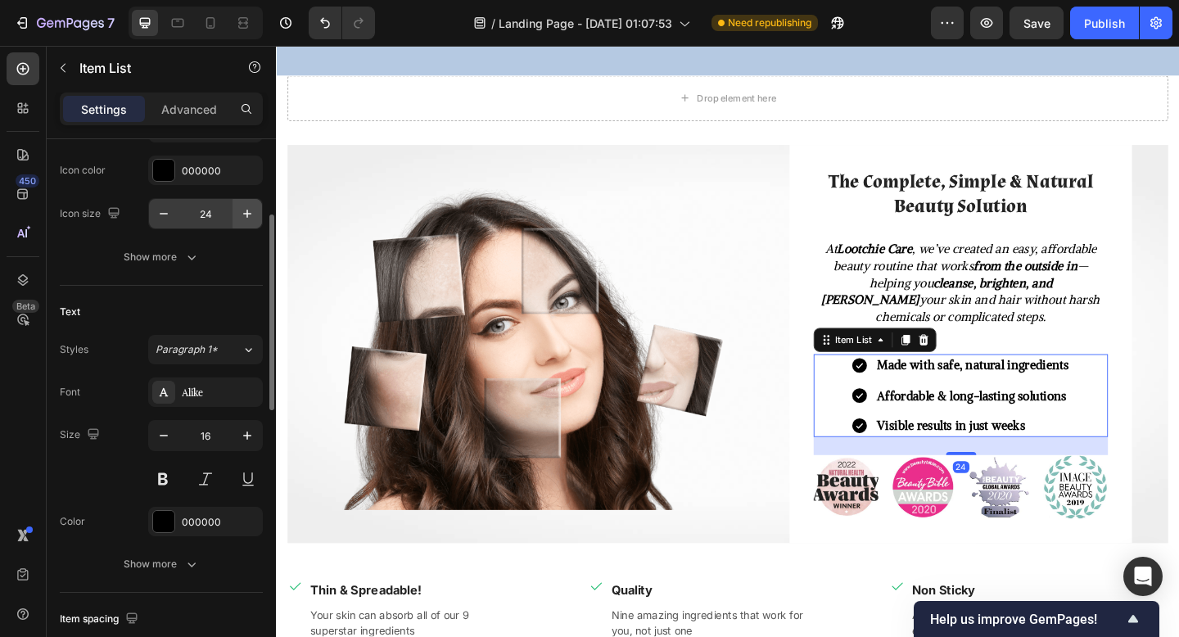
scroll to position [370, 0]
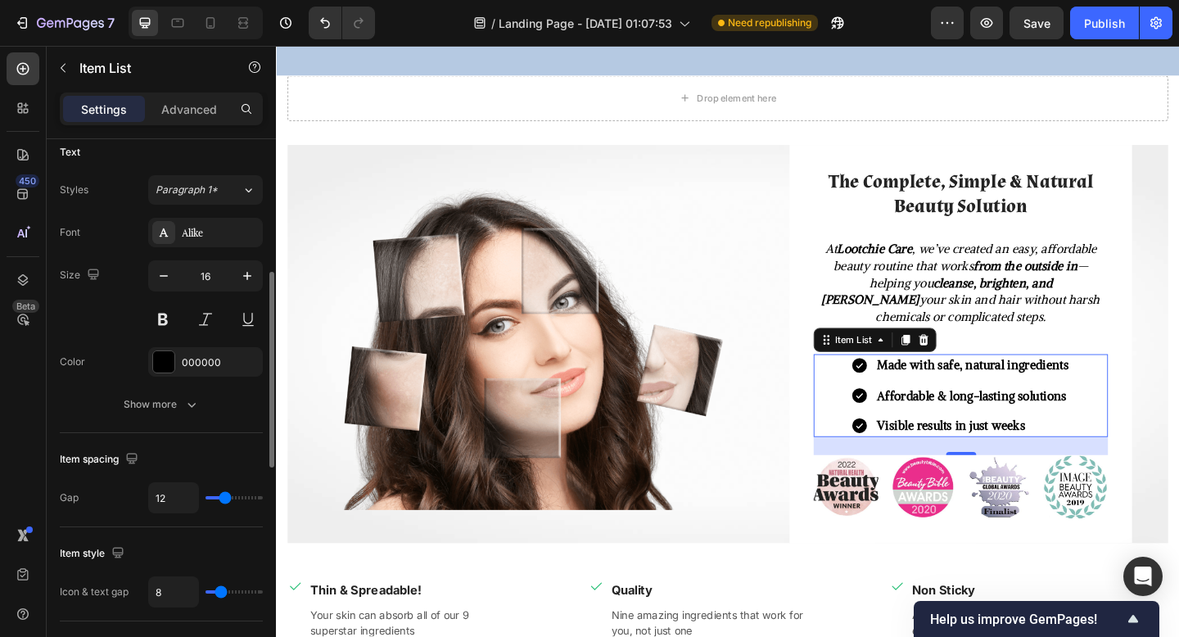
click at [97, 387] on div "Font Alike Size 16 Color 000000 Show more" at bounding box center [161, 318] width 203 height 201
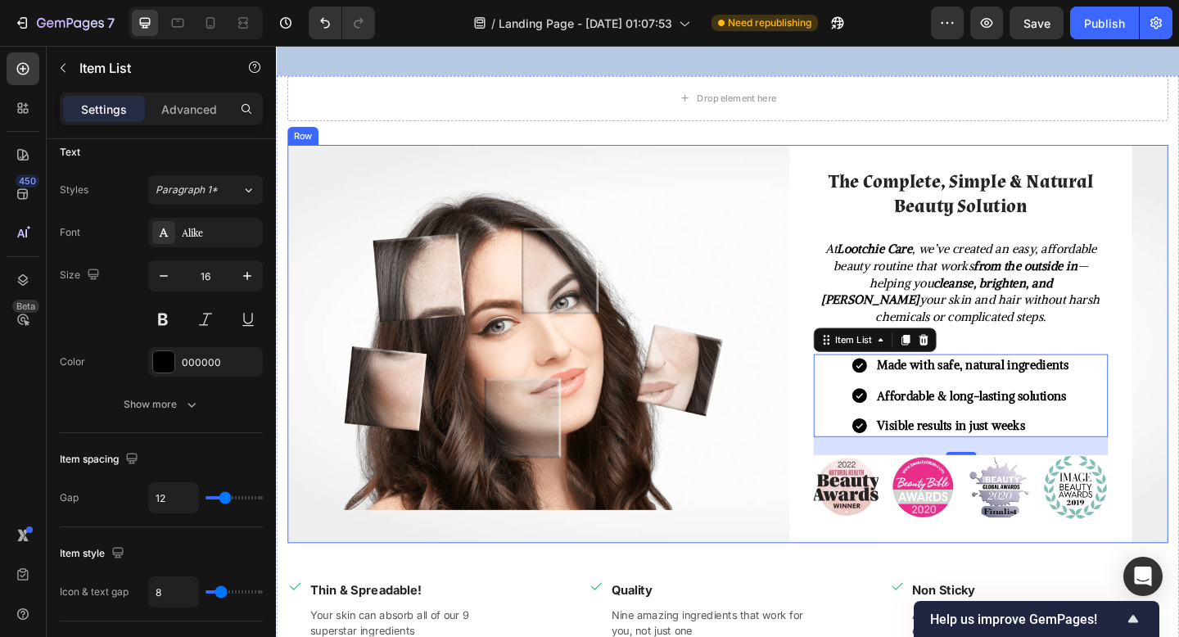
click at [808, 581] on div "Image" at bounding box center [549, 370] width 522 height 433
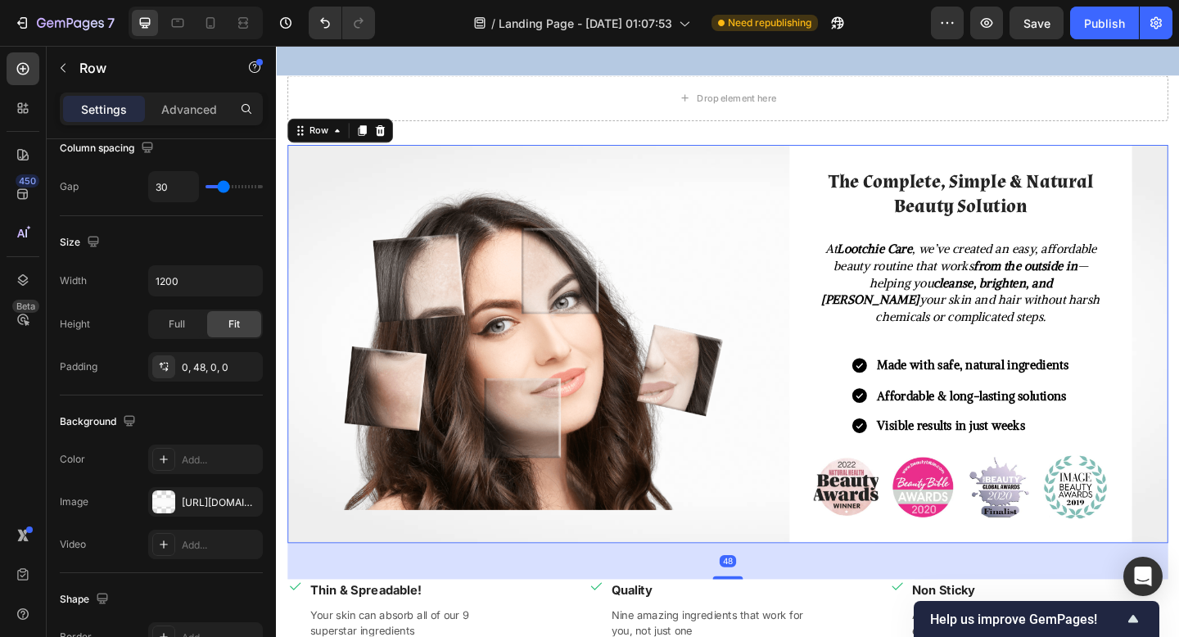
scroll to position [0, 0]
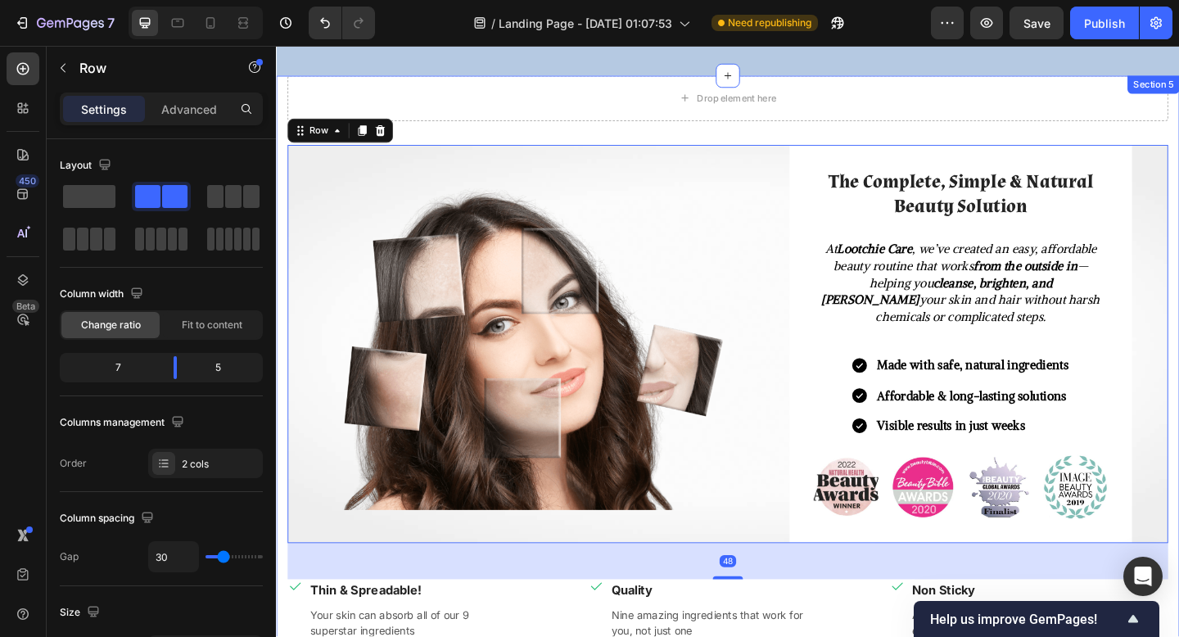
click at [858, 161] on div "Drop element here Row Image The Complete, Simple & Natural Beauty Solution Head…" at bounding box center [767, 440] width 958 height 723
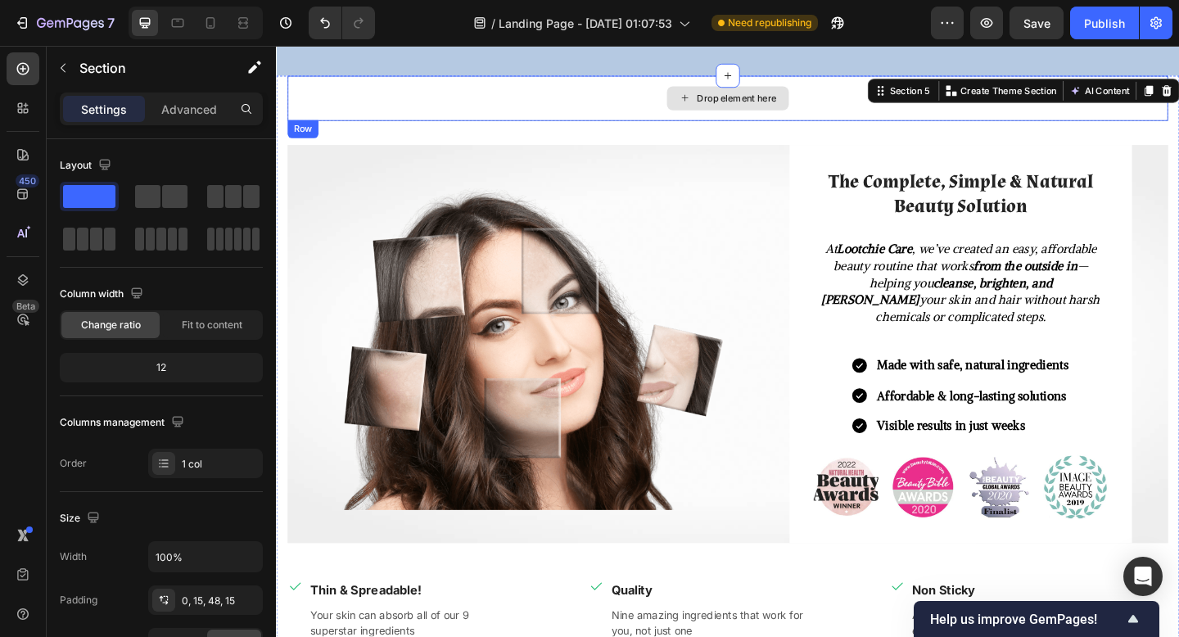
click at [894, 128] on div "Drop element here" at bounding box center [767, 103] width 958 height 49
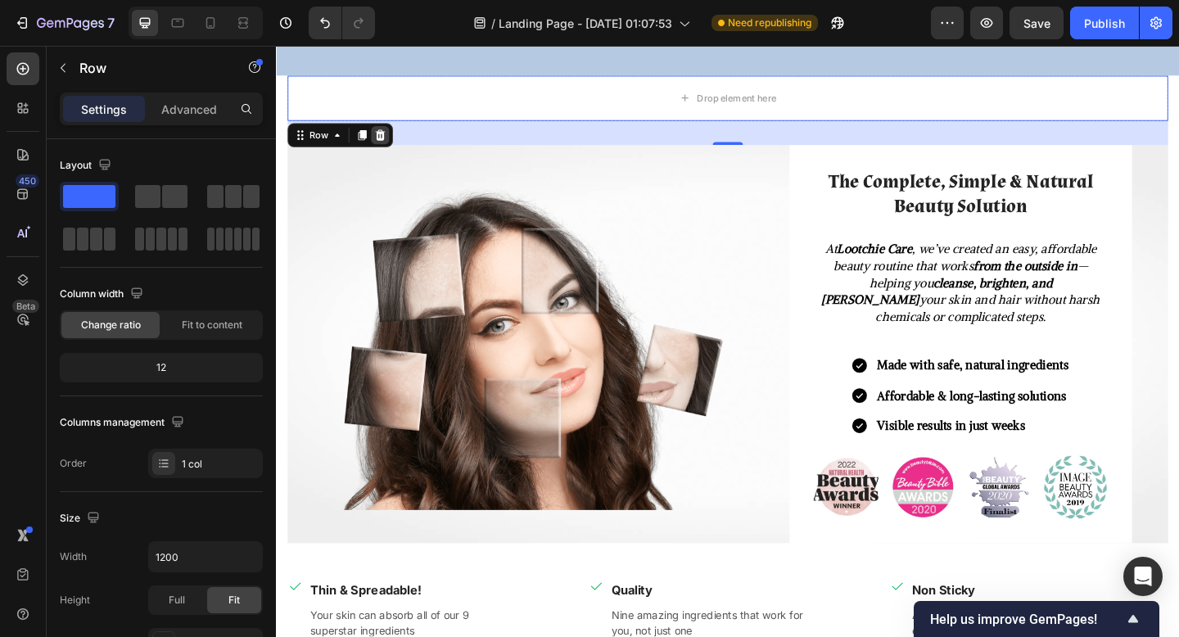
click at [387, 148] on icon at bounding box center [388, 143] width 13 height 13
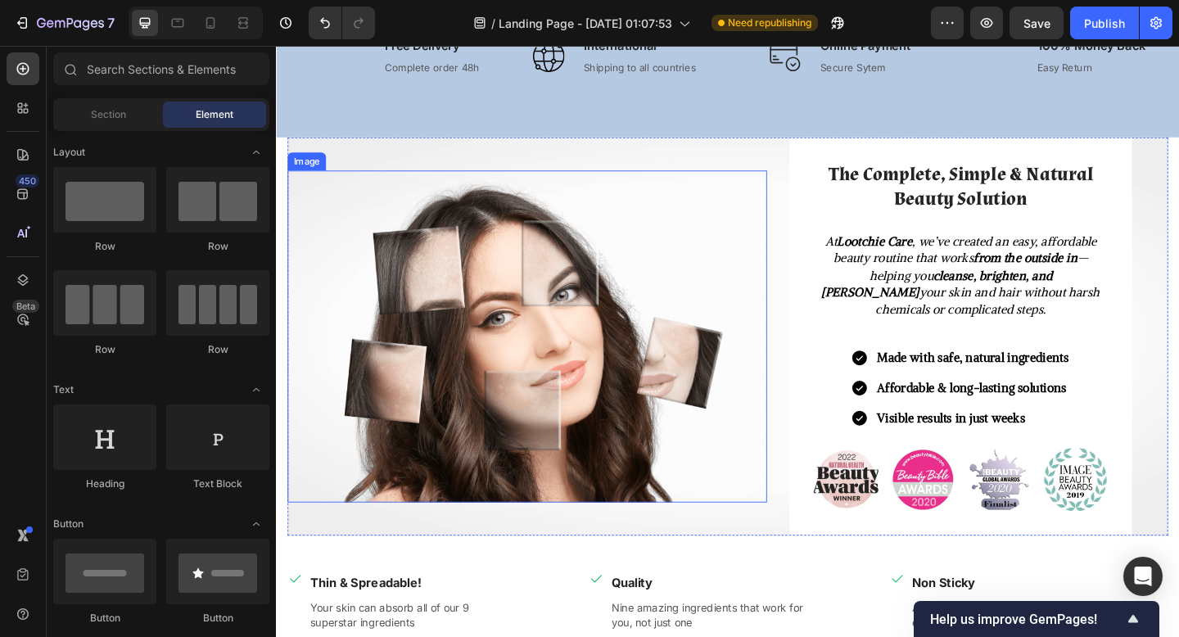
scroll to position [1044, 0]
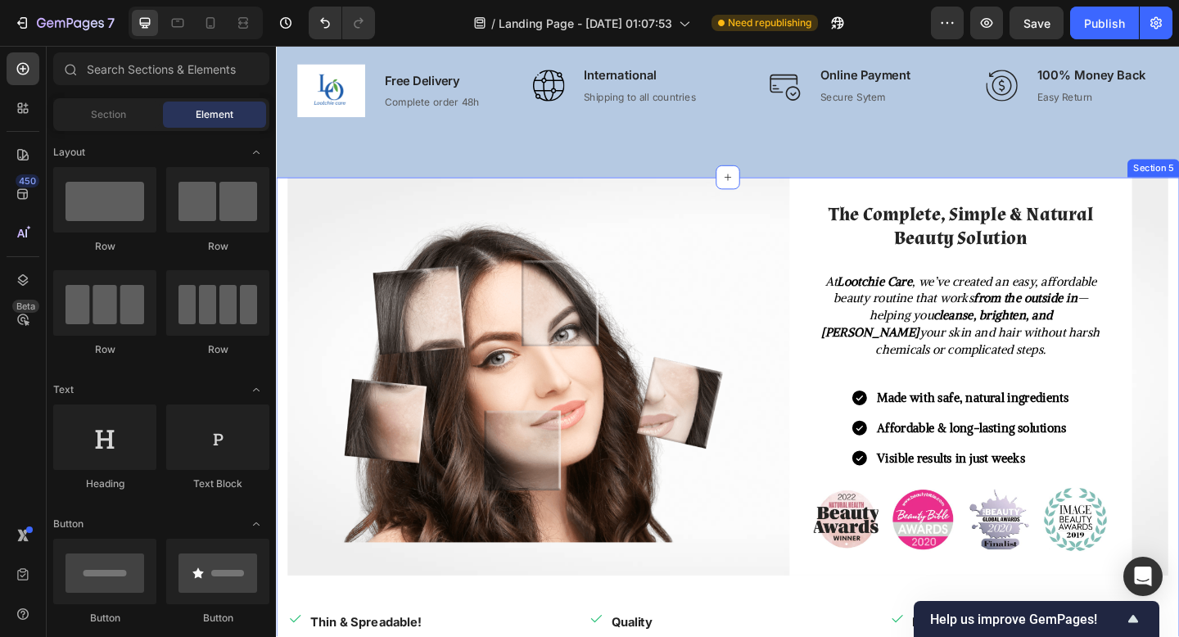
click at [279, 334] on div "Image The Complete, Simple & Natural Beauty Solution Heading At Lootchie Care ,…" at bounding box center [767, 532] width 983 height 687
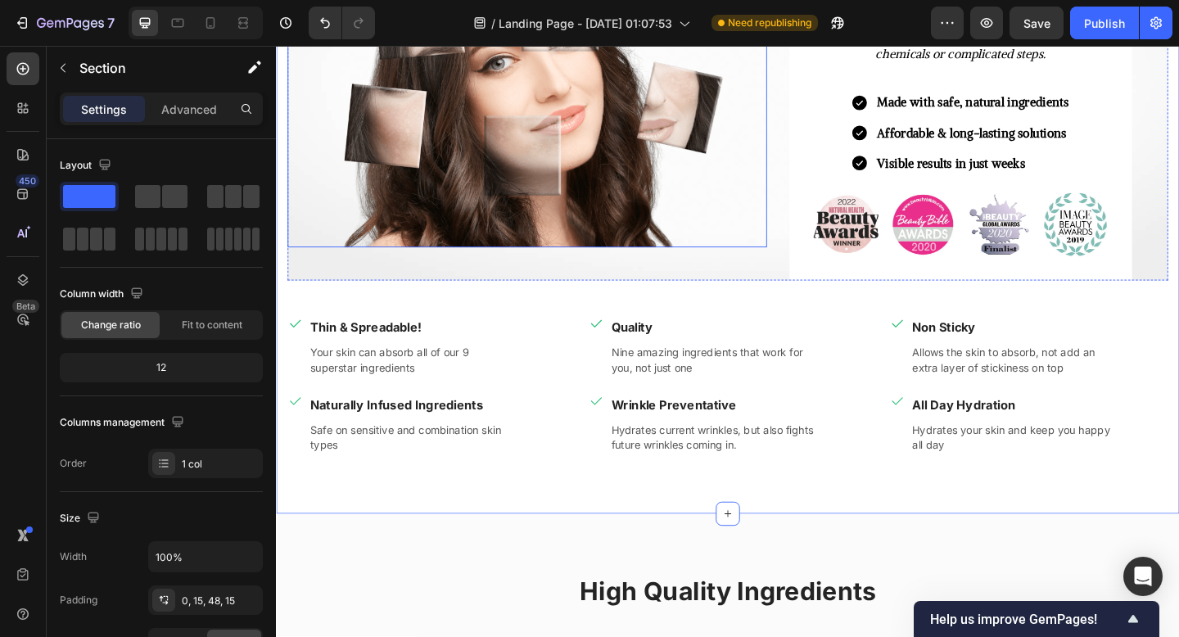
scroll to position [1372, 0]
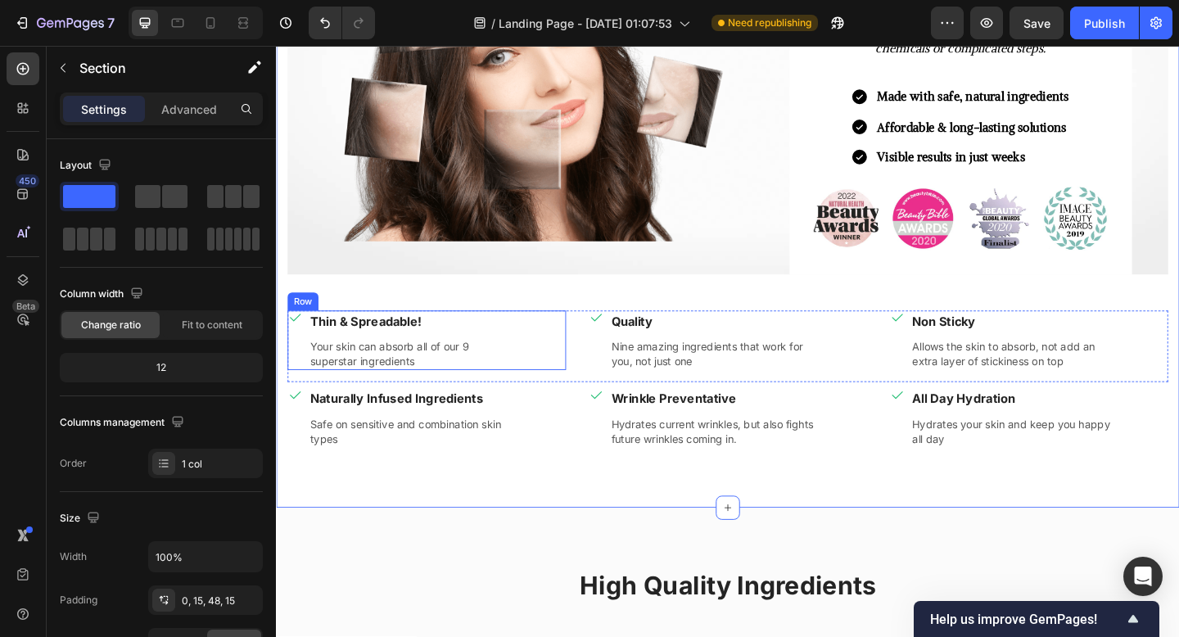
click at [580, 398] on div "Icon Thin & Spreadable! Text block Your skin can absorb all of our 9 superstar …" at bounding box center [439, 366] width 303 height 65
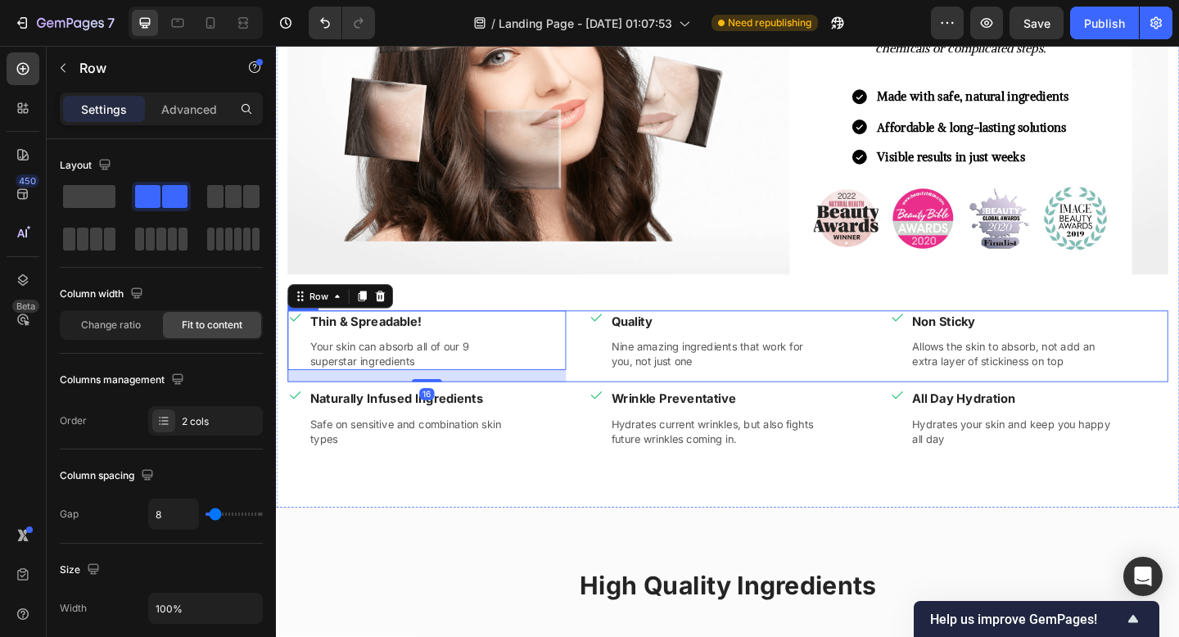
click at [599, 399] on div "Icon Thin & Spreadable! Text block Your skin can absorb all of our 9 superstar …" at bounding box center [767, 373] width 958 height 78
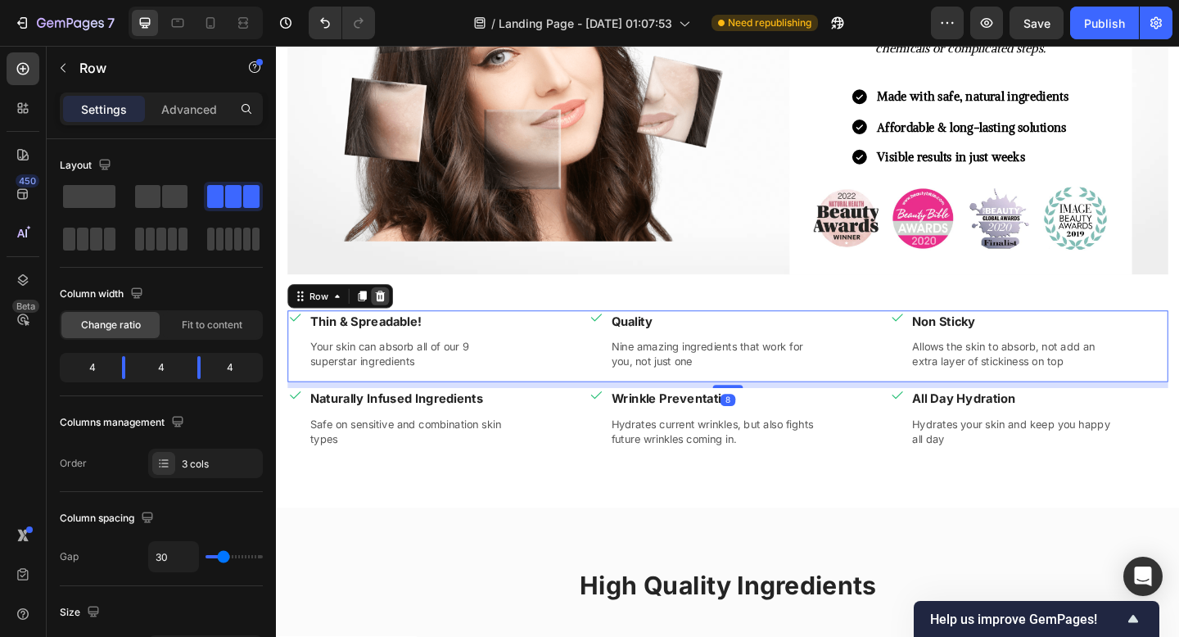
click at [390, 318] on icon at bounding box center [388, 318] width 13 height 13
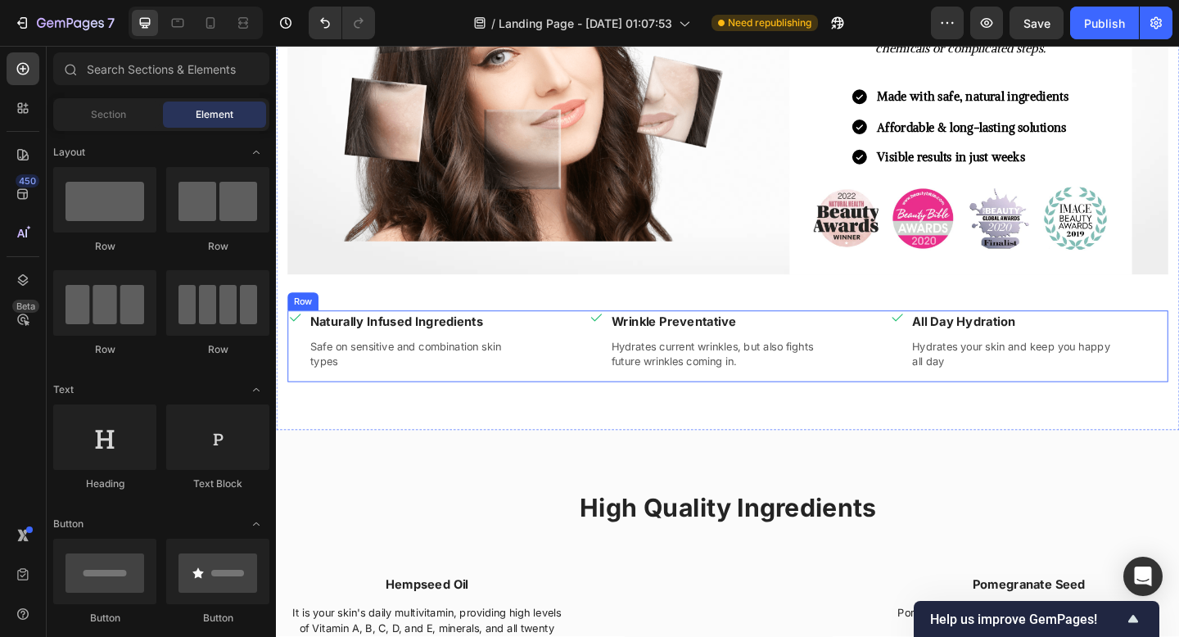
click at [605, 386] on div "Icon Naturally Infused Ingredients Text block Safe on sensitive and combination…" at bounding box center [767, 373] width 958 height 78
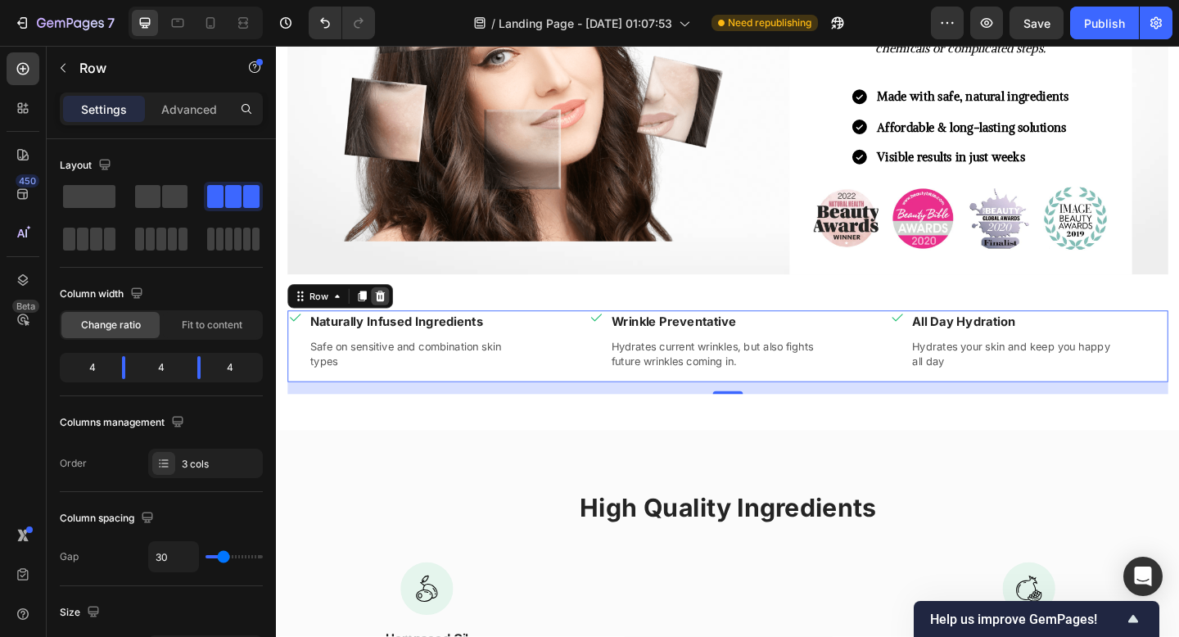
click at [384, 316] on icon at bounding box center [389, 318] width 11 height 11
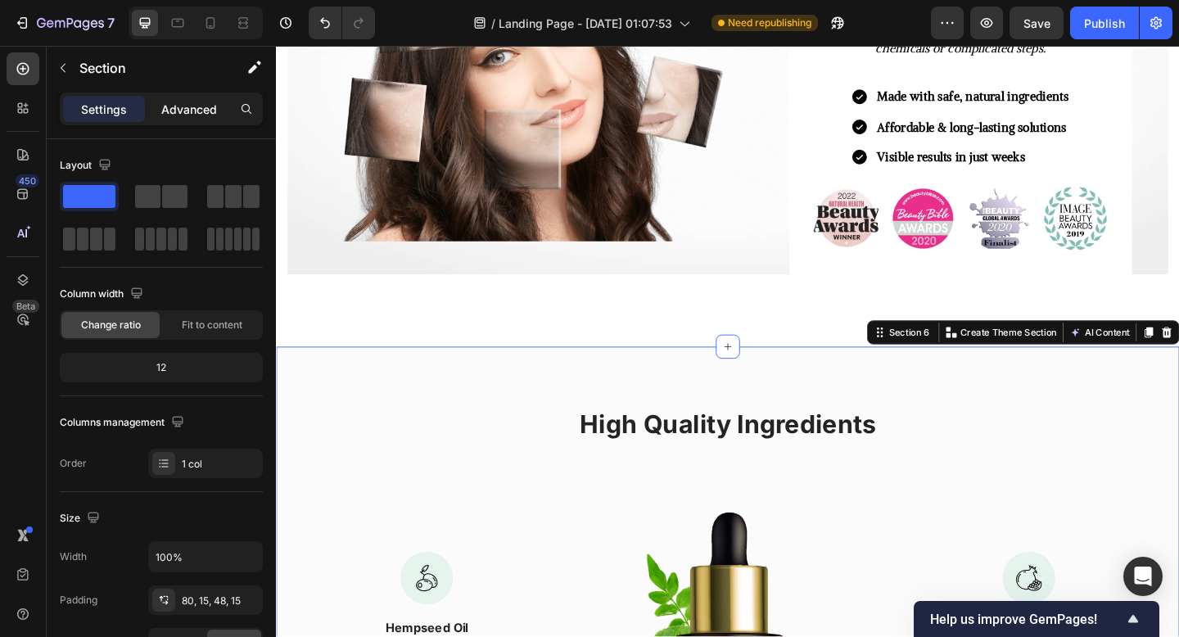
click at [183, 114] on p "Advanced" at bounding box center [189, 109] width 56 height 17
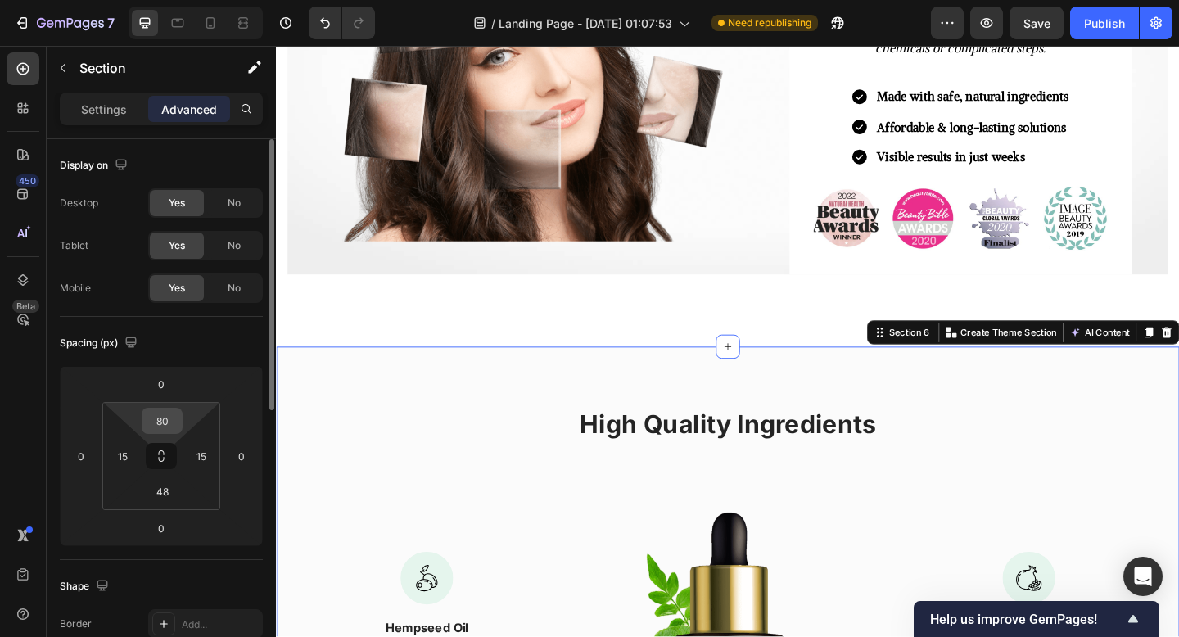
click at [173, 411] on input "80" at bounding box center [162, 421] width 33 height 25
type input "40"
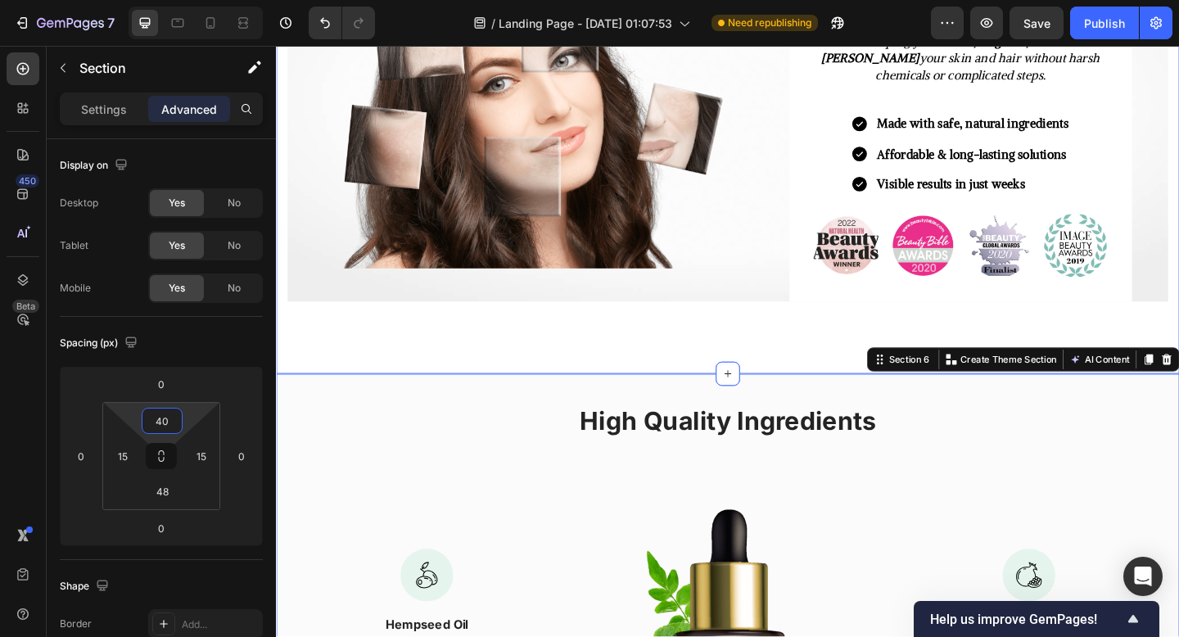
scroll to position [1339, 0]
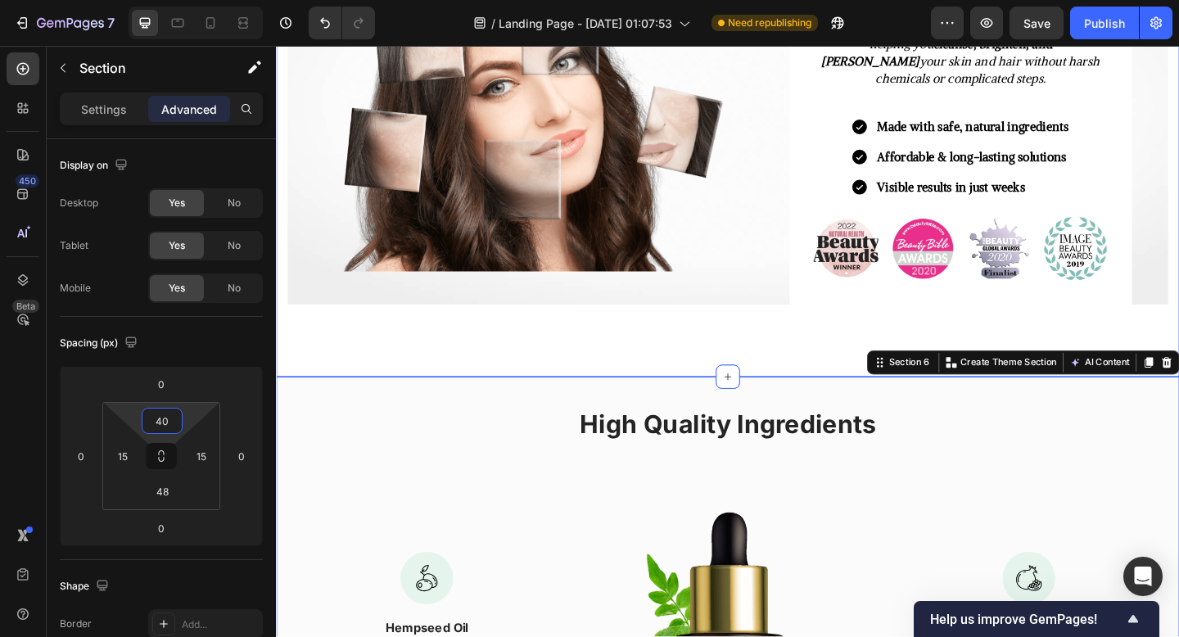
click at [510, 346] on div "Image The Complete, Simple & Natural Beauty Solution Heading At Lootchie Care ,…" at bounding box center [767, 130] width 958 height 473
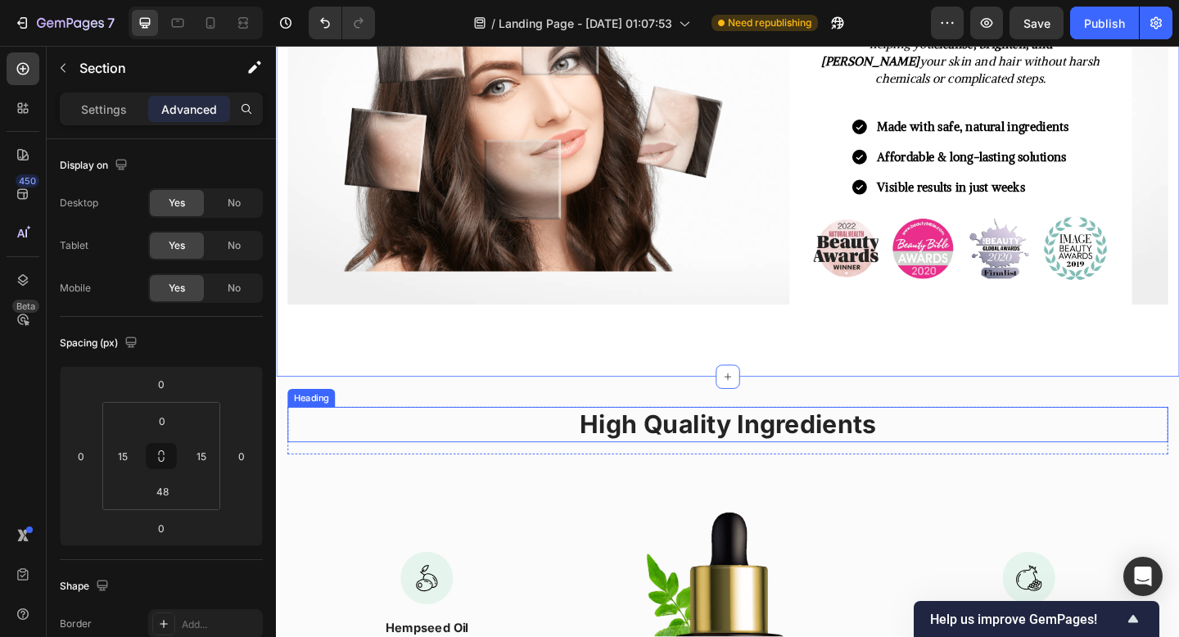
click at [676, 466] on p "High Quality Ingredients" at bounding box center [767, 458] width 955 height 35
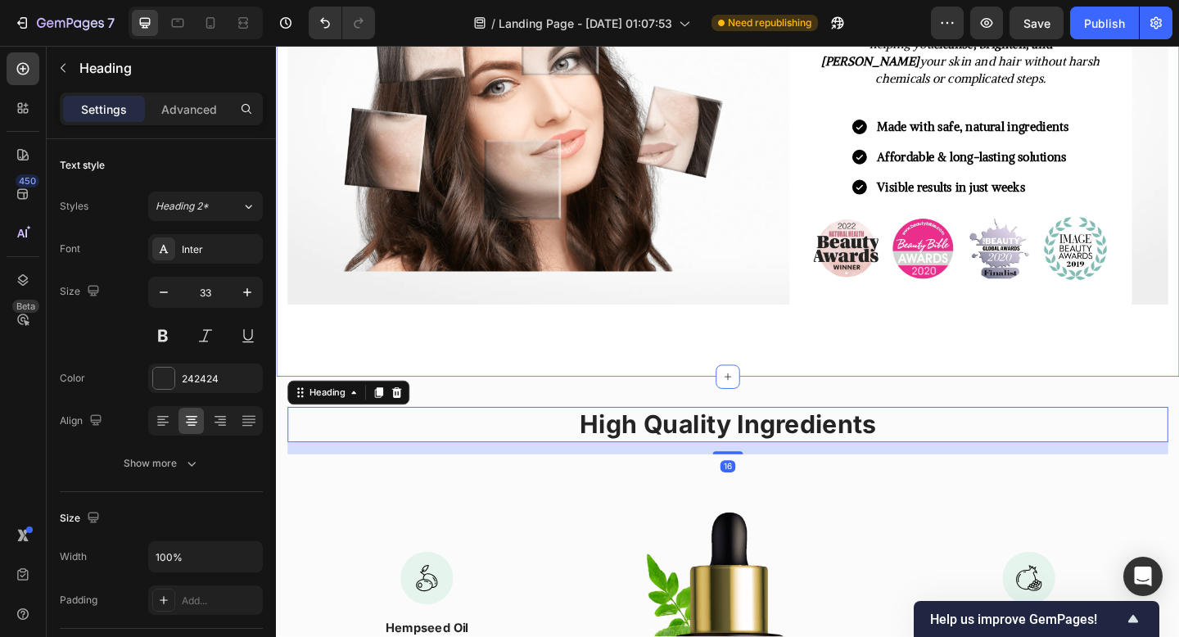
click at [654, 357] on div "Image The Complete, Simple & Natural Beauty Solution Heading At Lootchie Care ,…" at bounding box center [767, 130] width 958 height 473
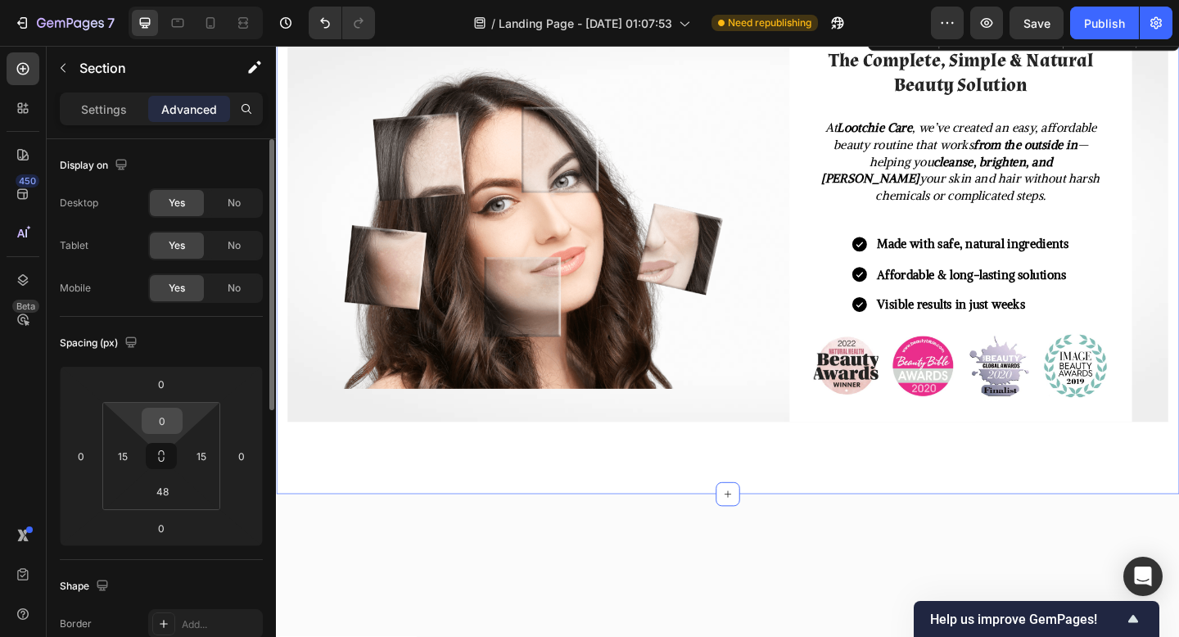
scroll to position [912, 0]
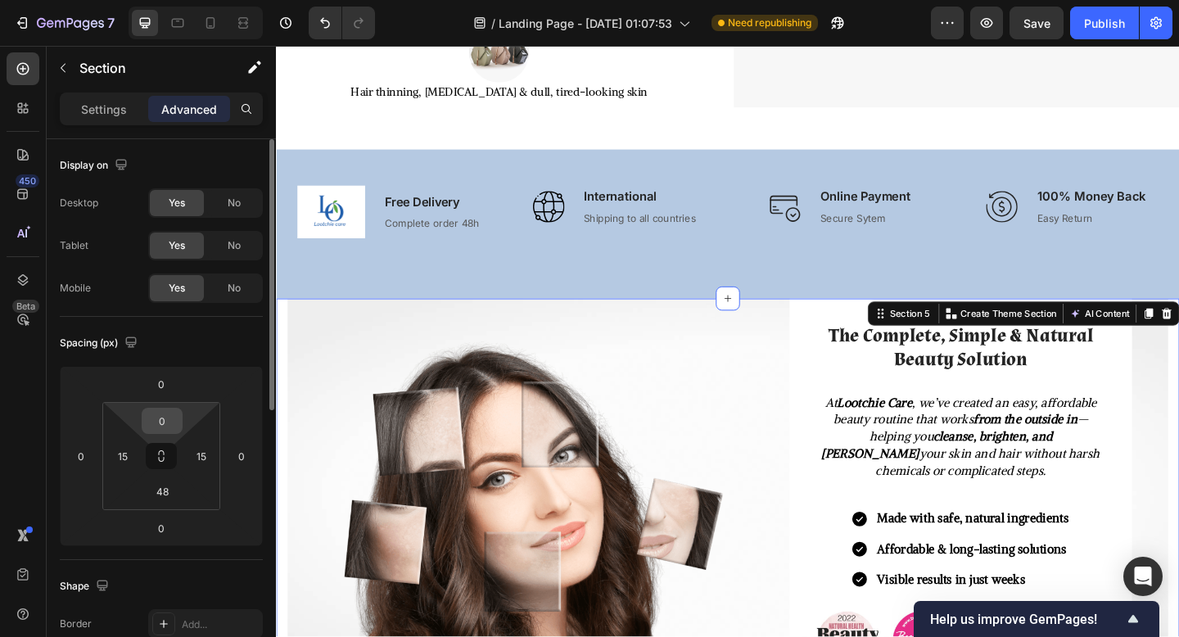
click at [162, 414] on input "0" at bounding box center [162, 421] width 33 height 25
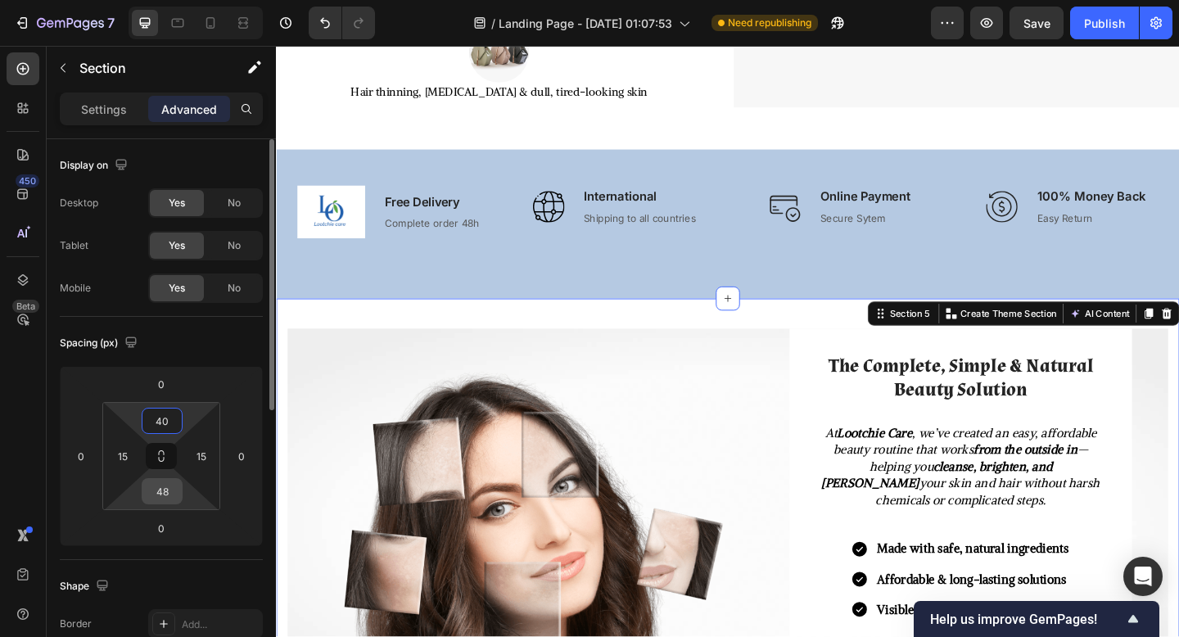
type input "40"
click at [164, 486] on input "48" at bounding box center [162, 491] width 33 height 25
type input "40"
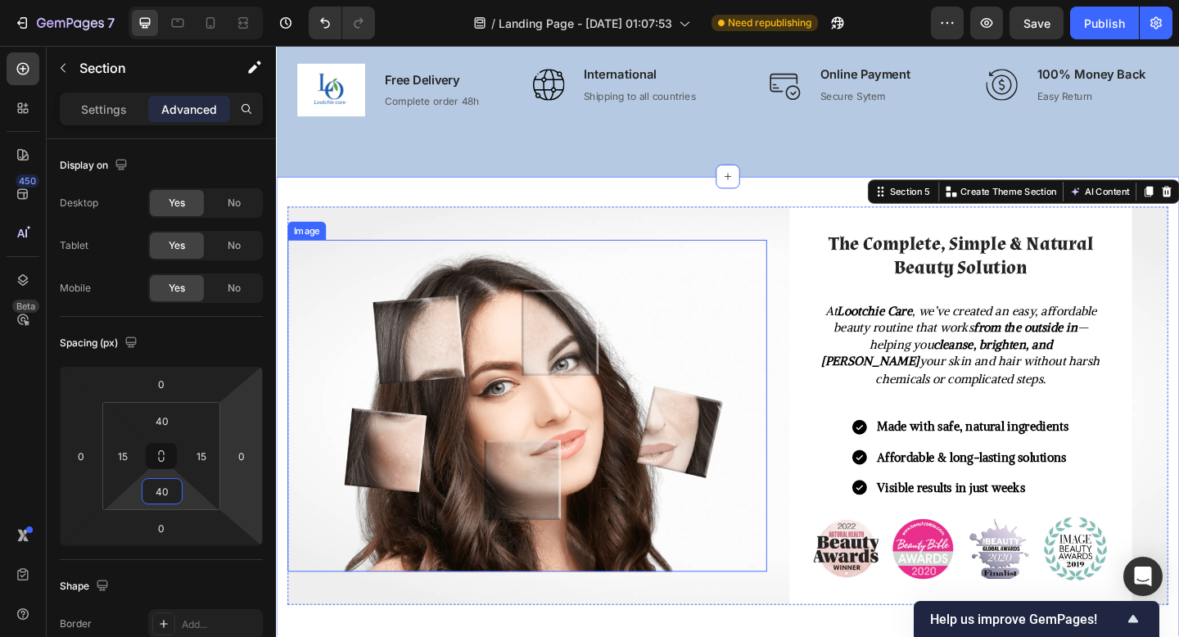
scroll to position [1051, 0]
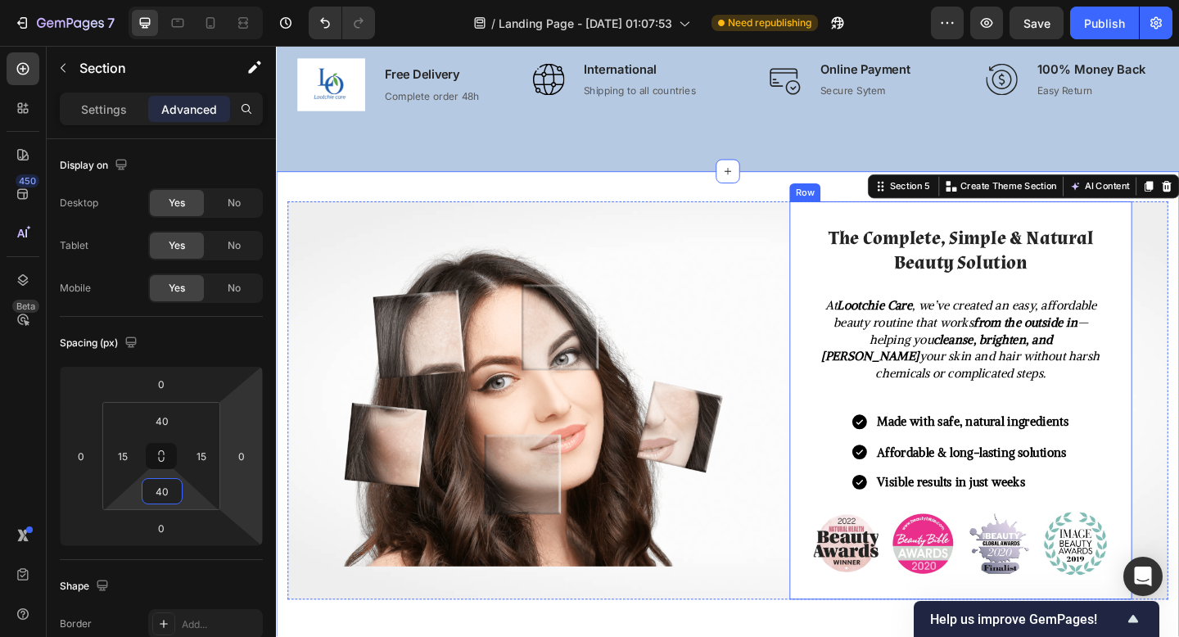
click at [855, 494] on div "The Complete, Simple & Natural Beauty Solution Heading At Lootchie Care , we’ve…" at bounding box center [1021, 431] width 373 height 433
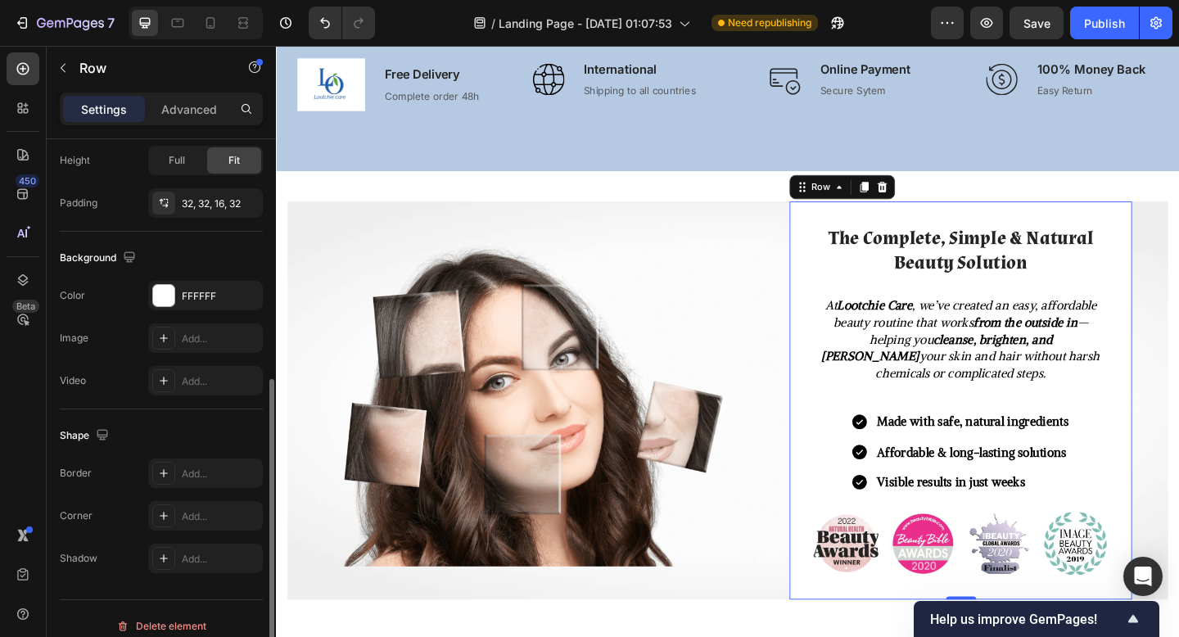
scroll to position [455, 0]
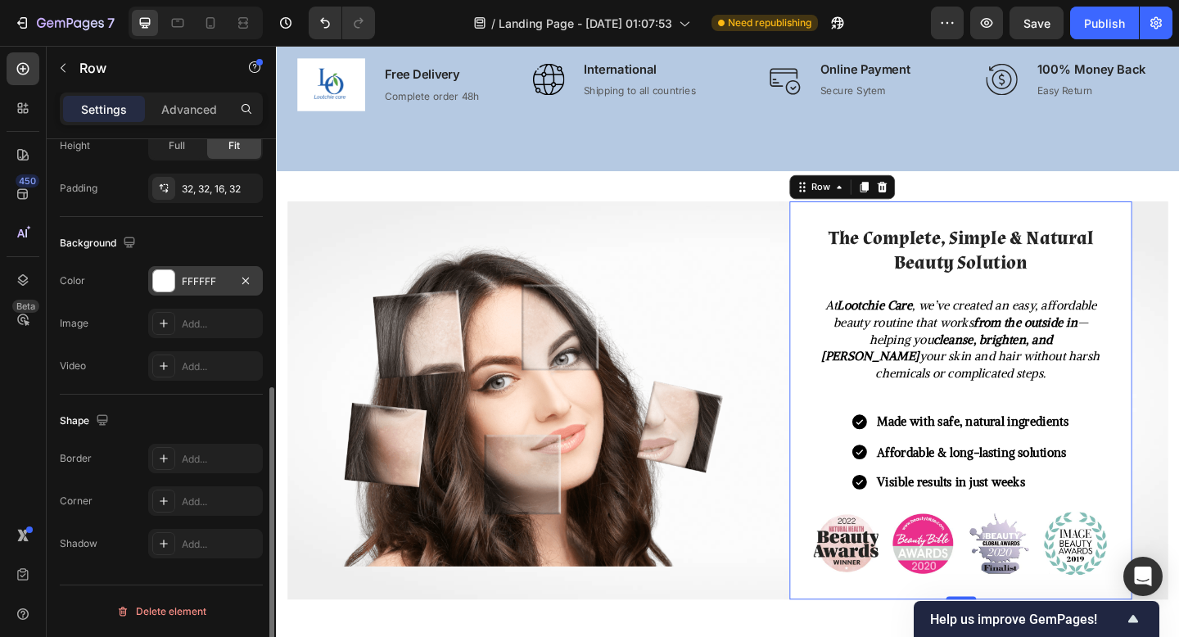
click at [173, 278] on div at bounding box center [163, 280] width 21 height 21
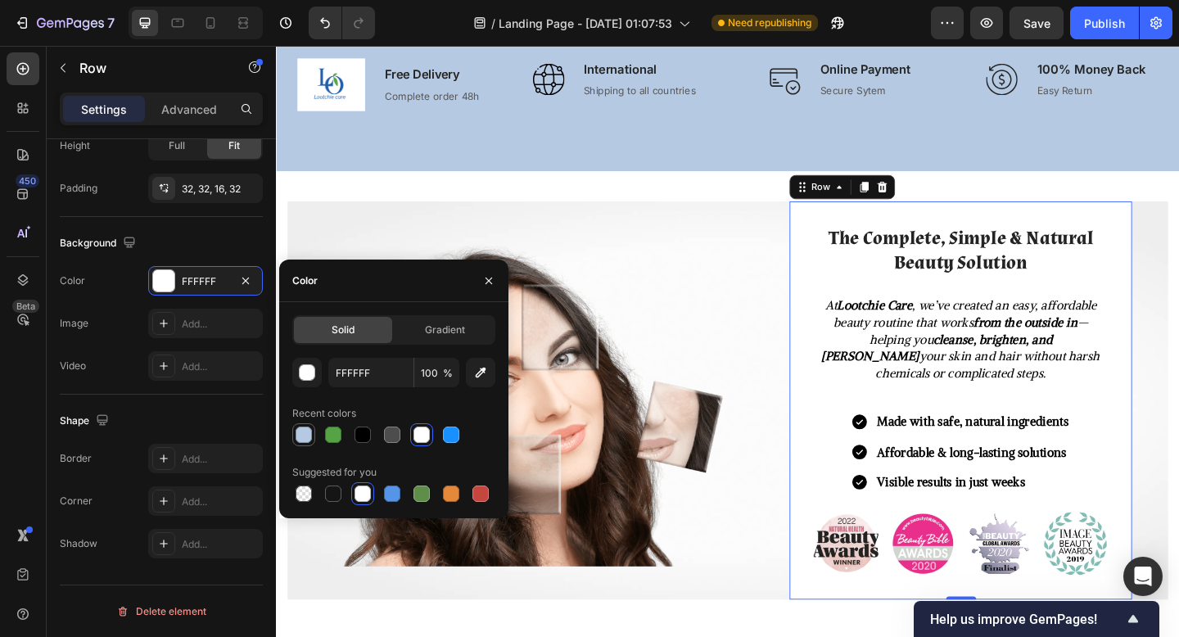
click at [307, 440] on div at bounding box center [304, 435] width 16 height 16
type input "B5C9E2"
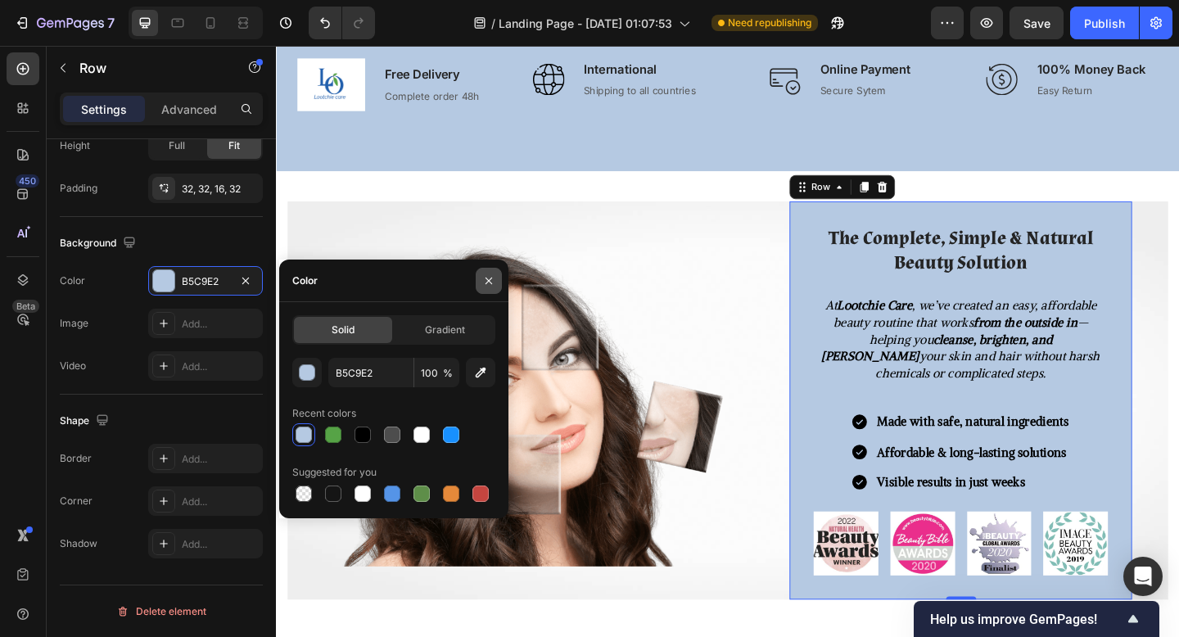
click at [493, 277] on icon "button" at bounding box center [488, 280] width 13 height 13
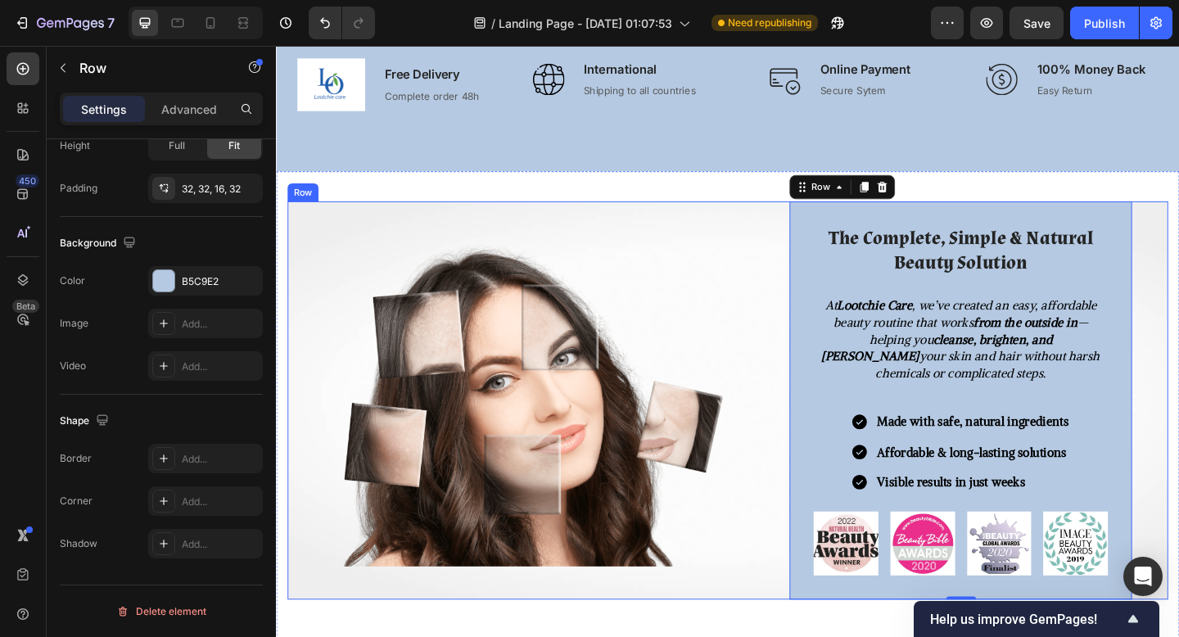
click at [1179, 276] on div "Image The Complete, Simple & Natural Beauty Solution Heading At Lootchie Care ,…" at bounding box center [767, 431] width 958 height 433
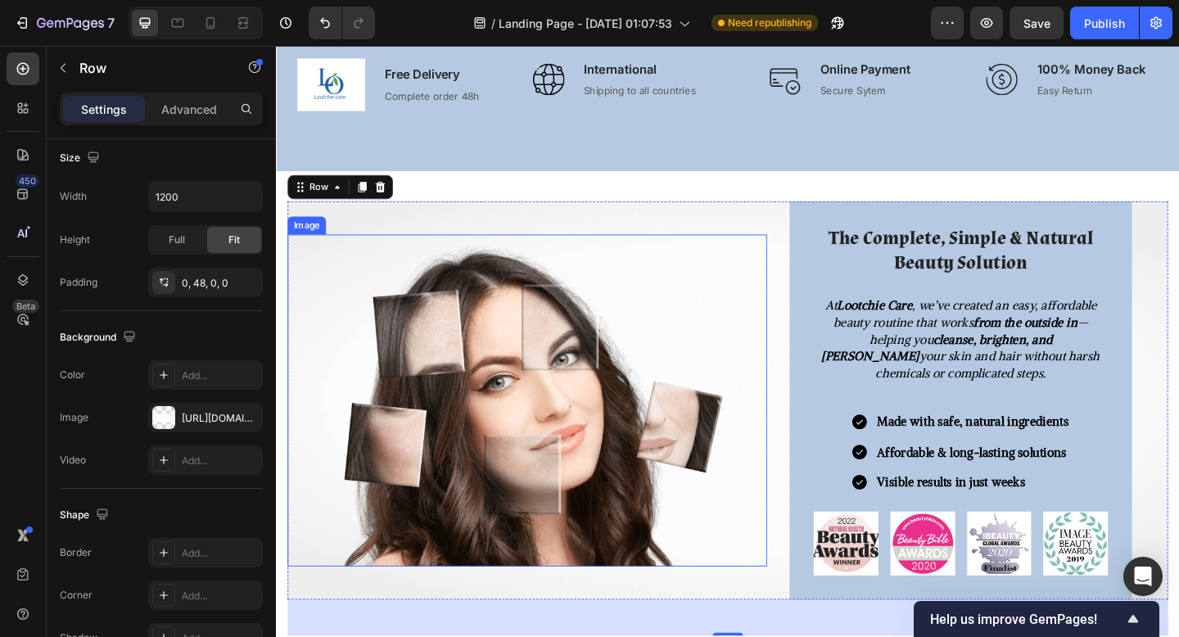
scroll to position [1179, 0]
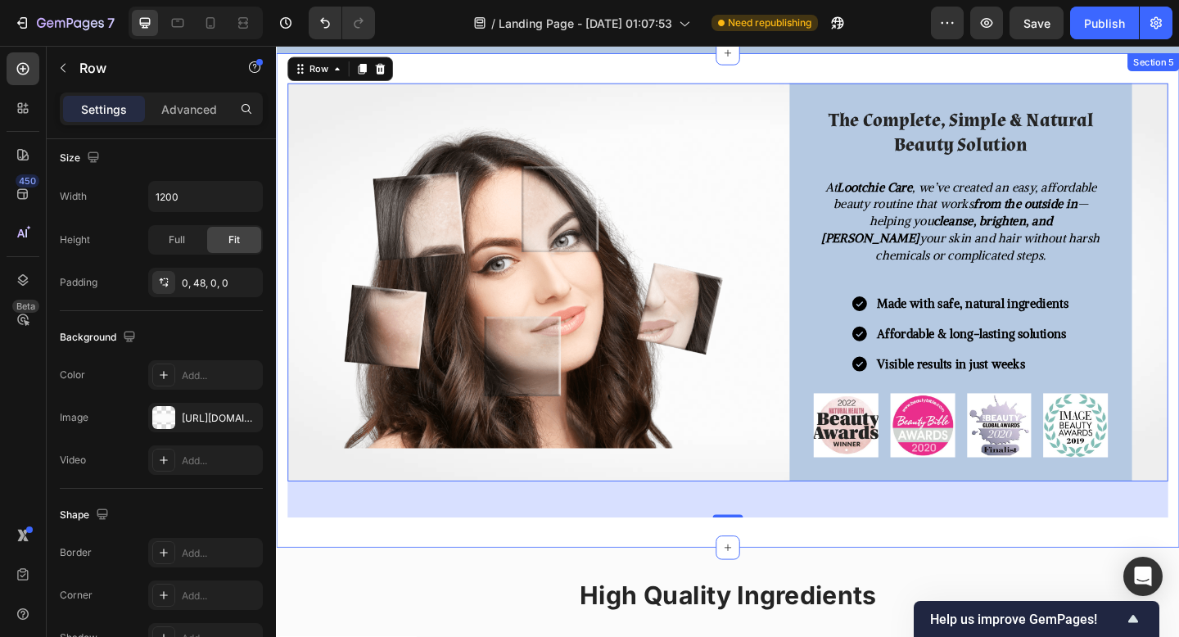
click at [518, 576] on div "Image The Complete, Simple & Natural Beauty Solution Heading At Lootchie Care ,…" at bounding box center [767, 323] width 983 height 538
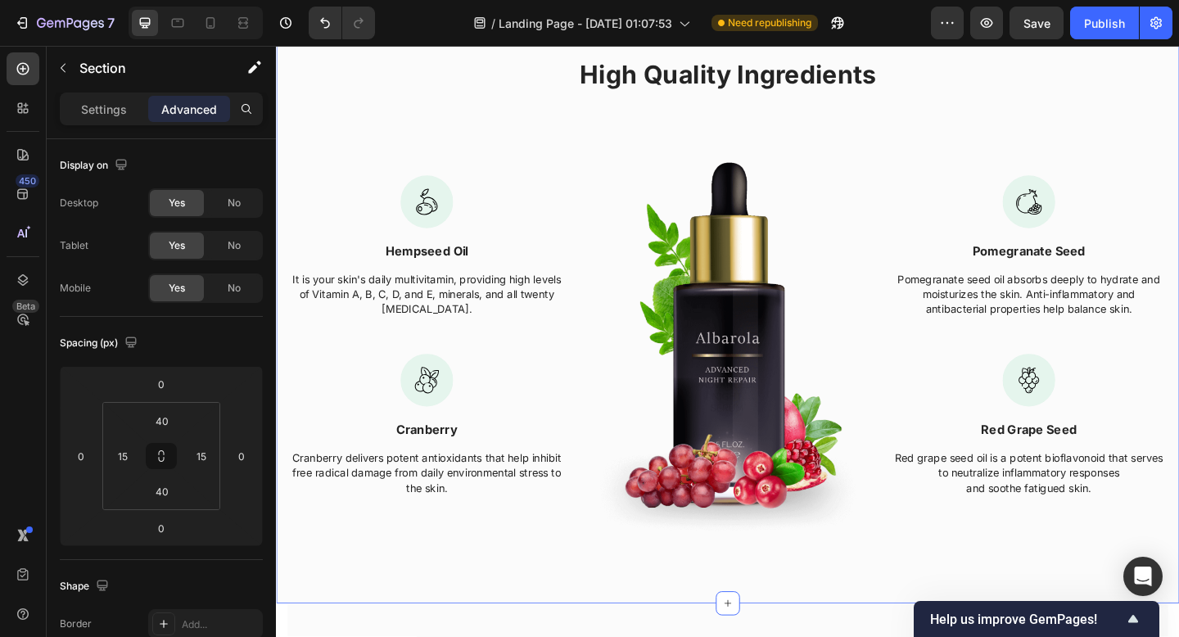
scroll to position [1705, 0]
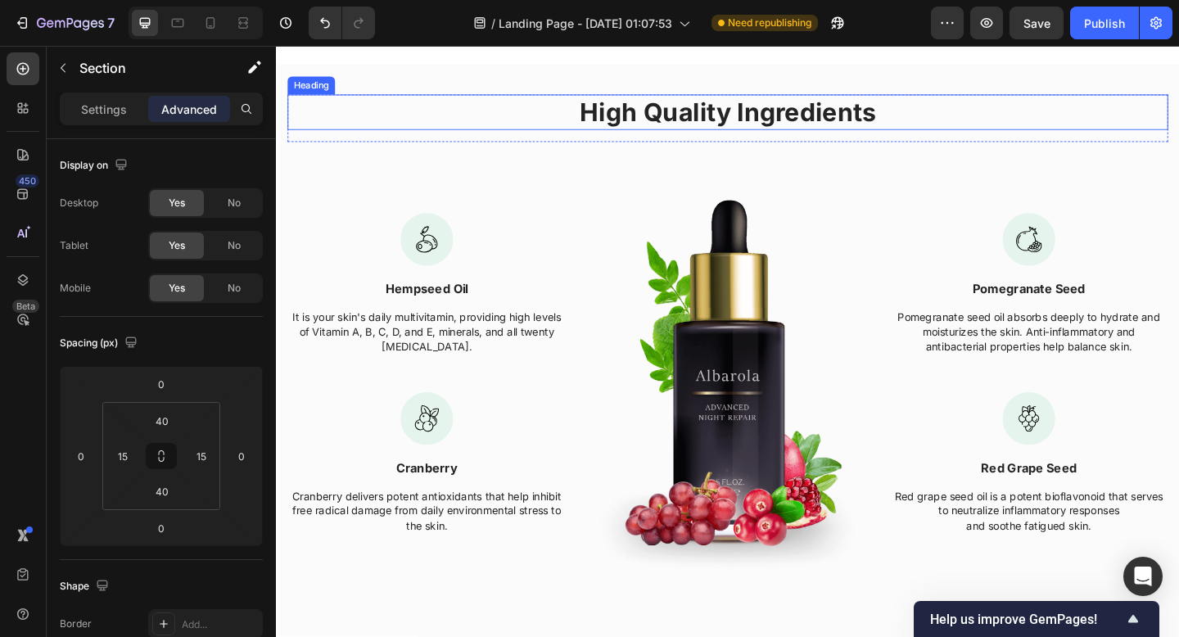
click at [759, 129] on p "High Quality Ingredients" at bounding box center [767, 118] width 955 height 35
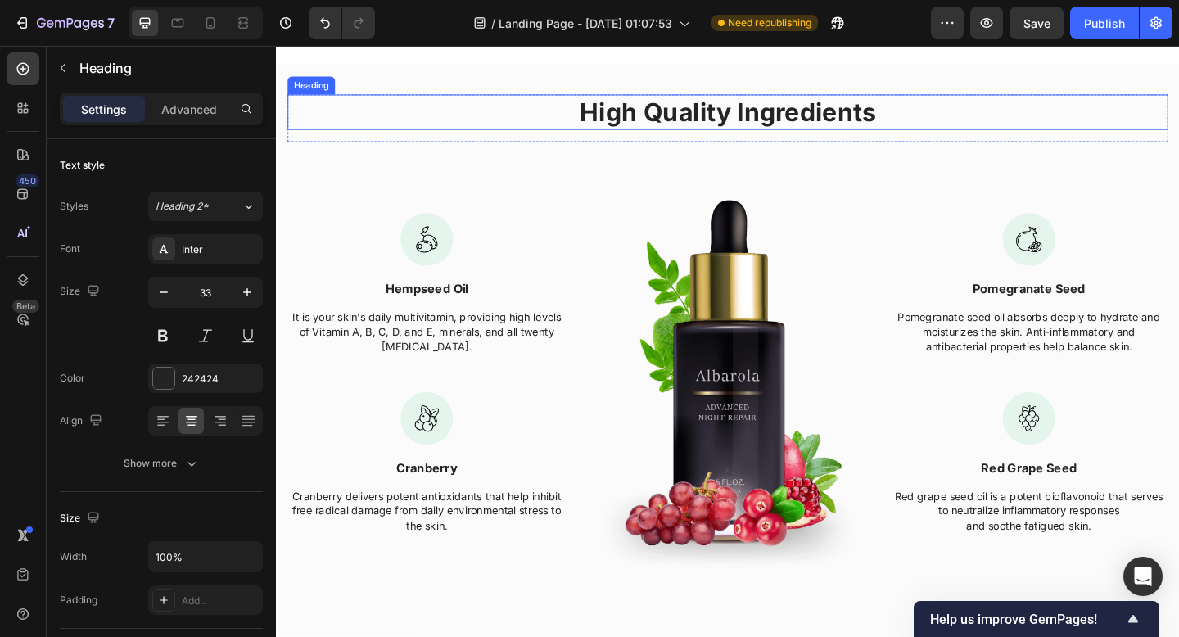
click at [759, 129] on p "High Quality Ingredients" at bounding box center [767, 118] width 955 height 35
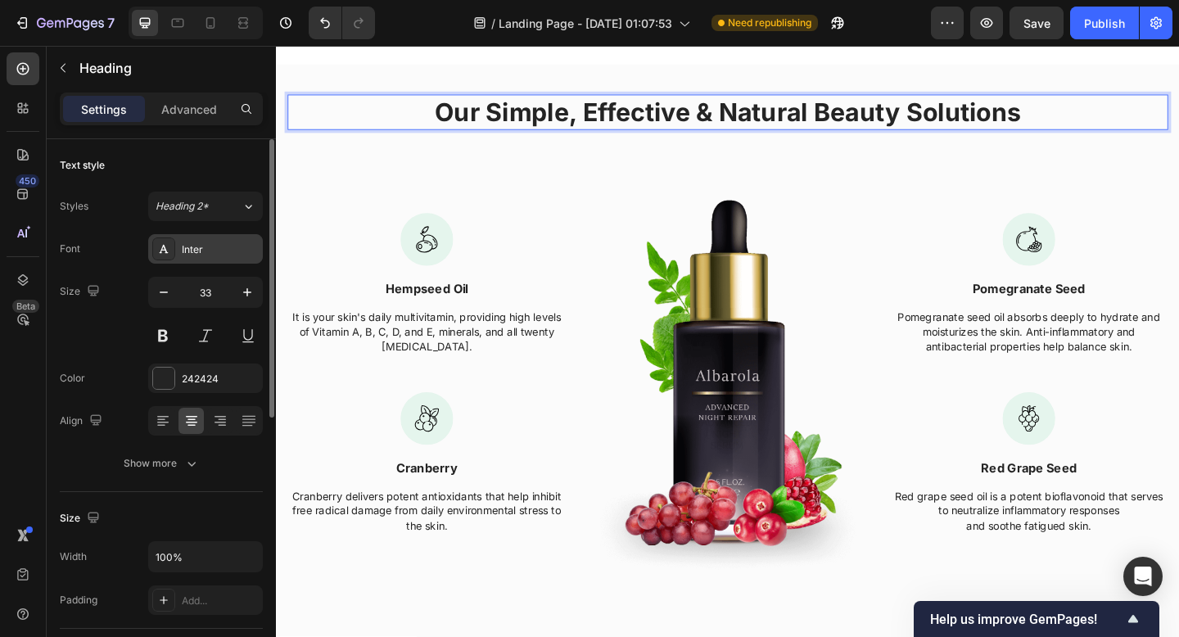
click at [213, 238] on div "Inter" at bounding box center [205, 248] width 115 height 29
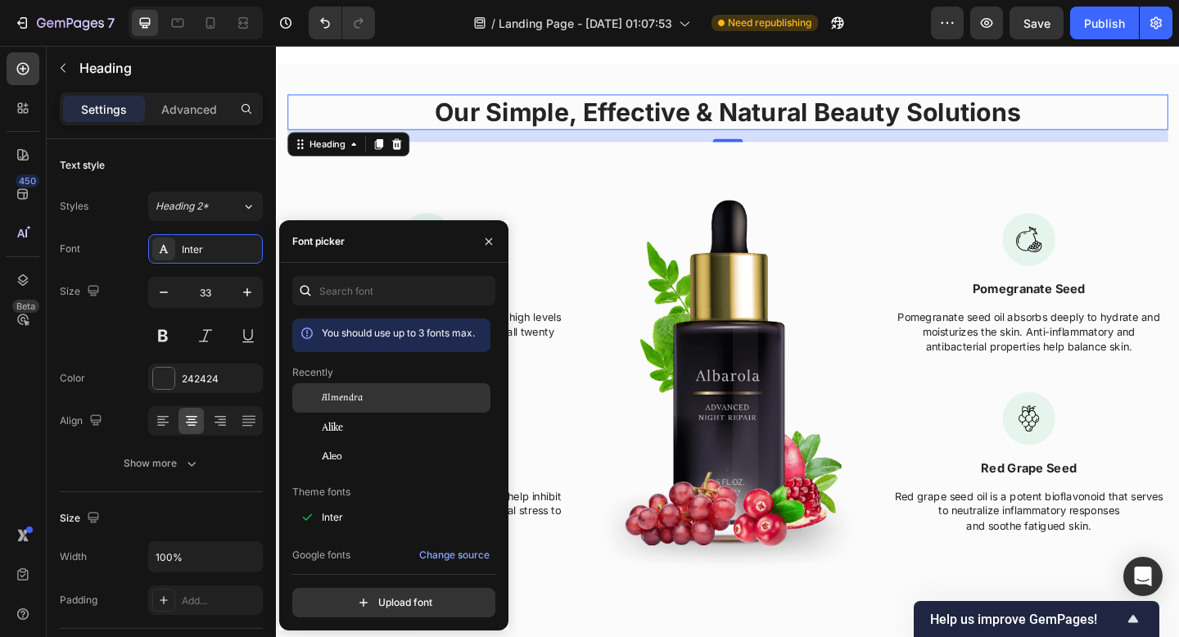
click at [349, 396] on span "Almendra" at bounding box center [342, 398] width 41 height 15
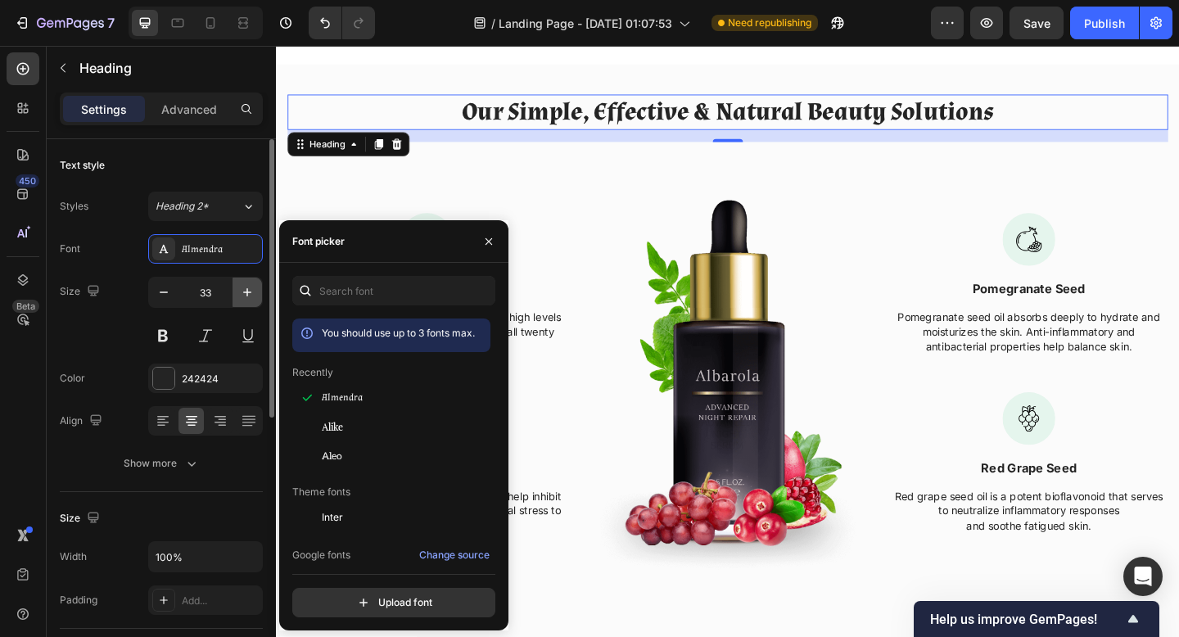
click at [239, 296] on icon "button" at bounding box center [247, 292] width 16 height 16
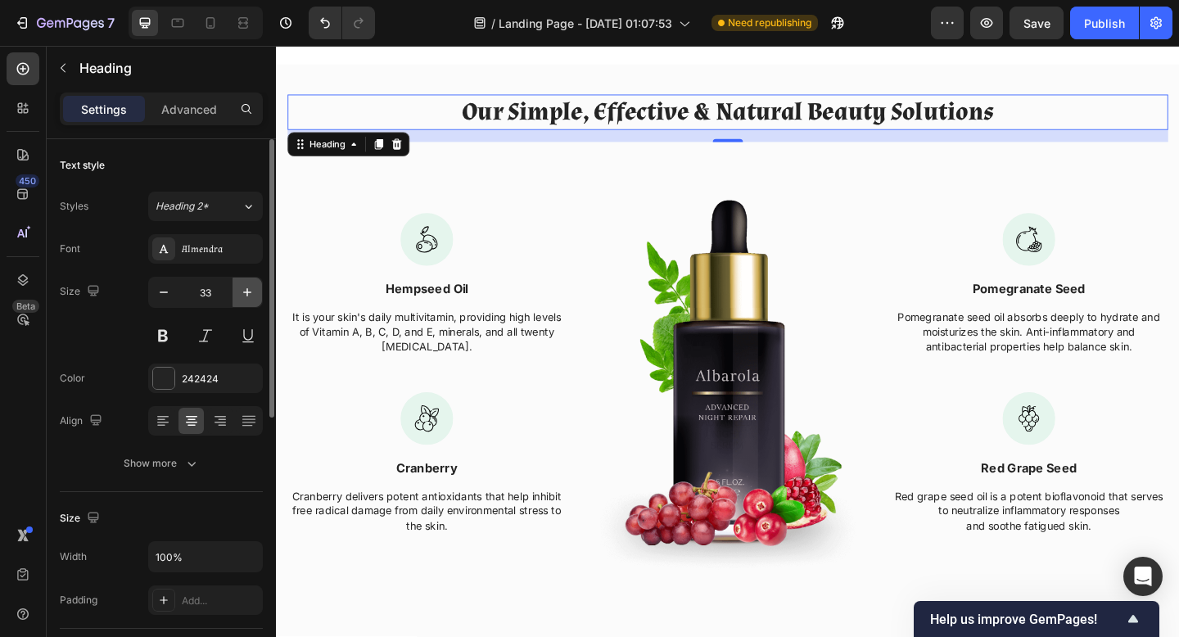
click at [239, 296] on icon "button" at bounding box center [247, 292] width 16 height 16
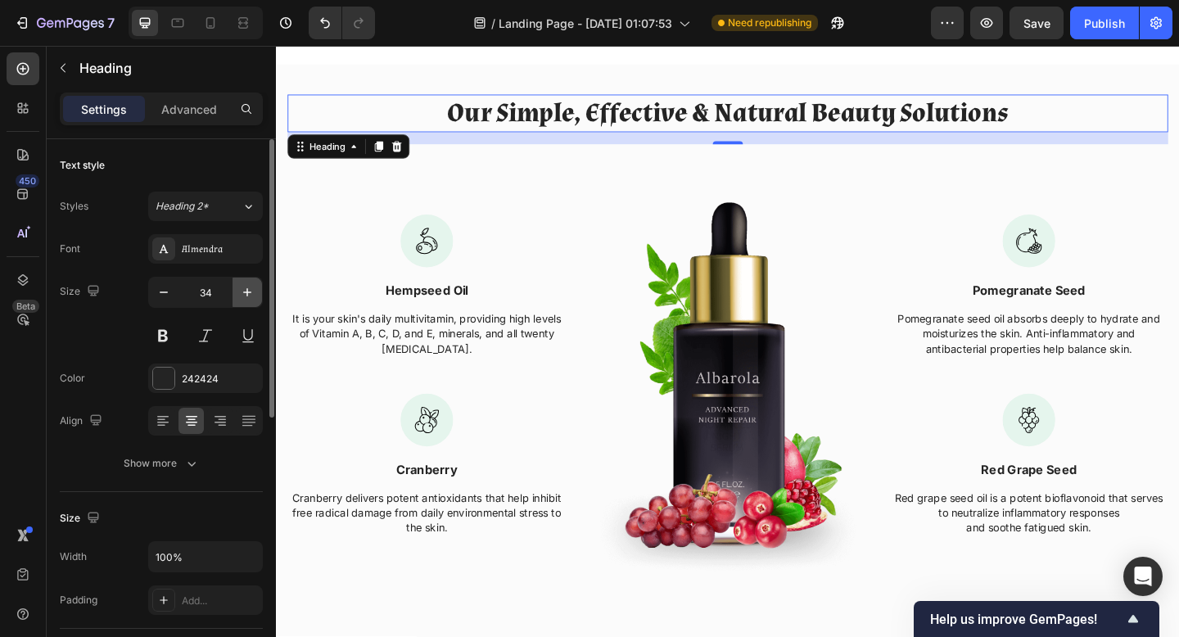
type input "35"
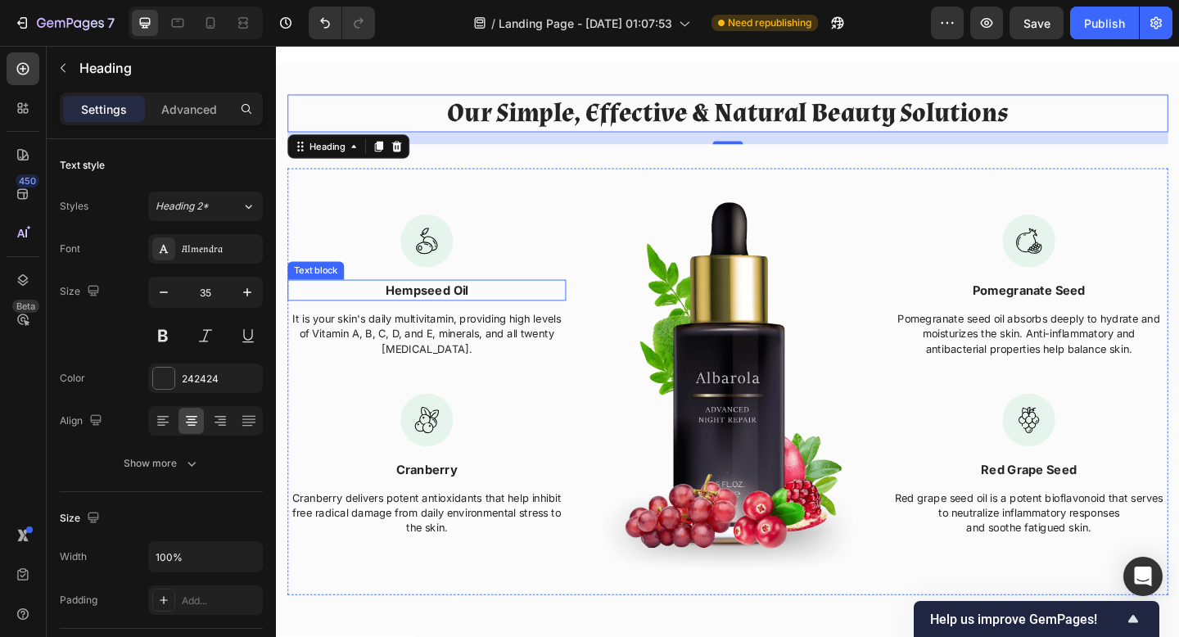
click at [460, 310] on p "Hempseed Oil" at bounding box center [440, 312] width 300 height 20
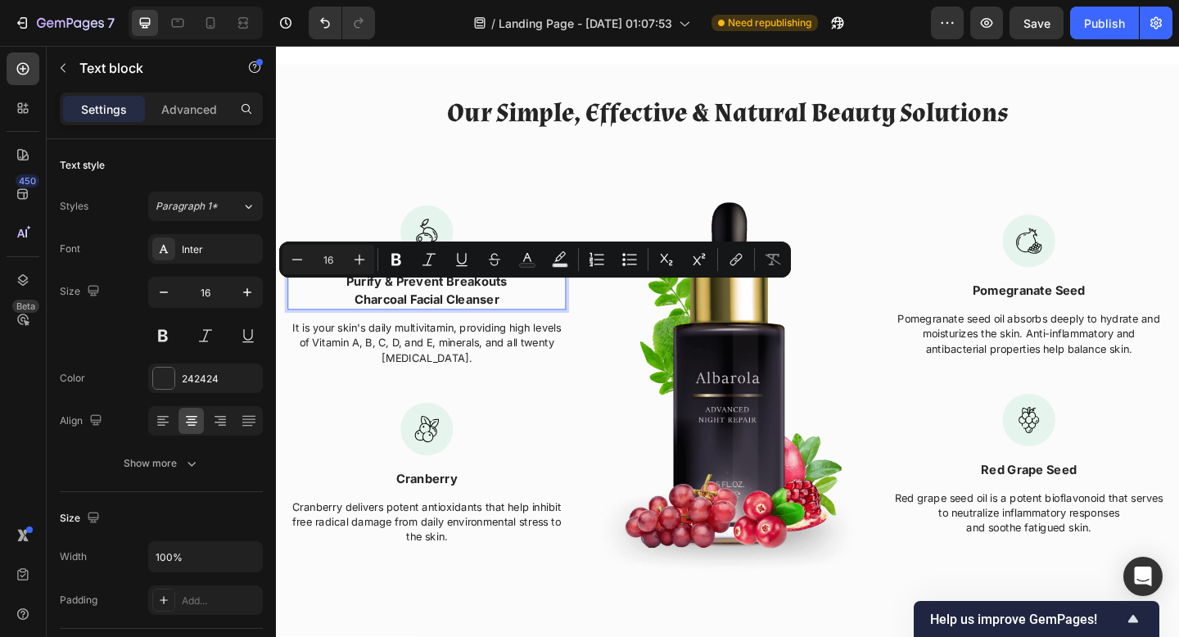
scroll to position [1695, 0]
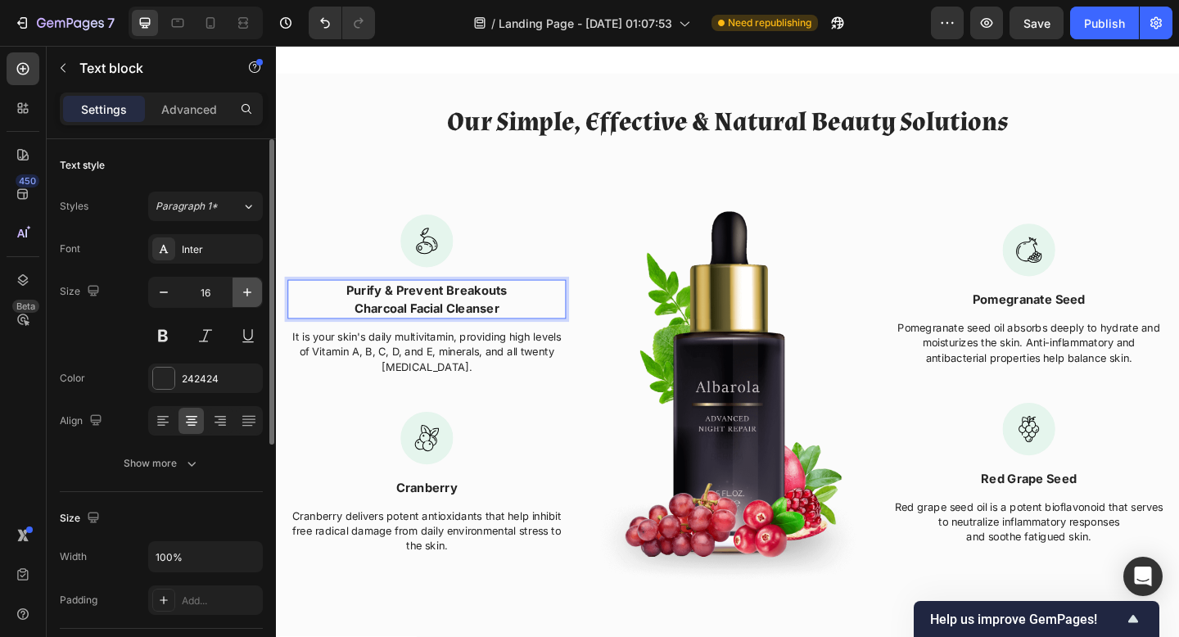
click at [245, 289] on icon "button" at bounding box center [247, 292] width 16 height 16
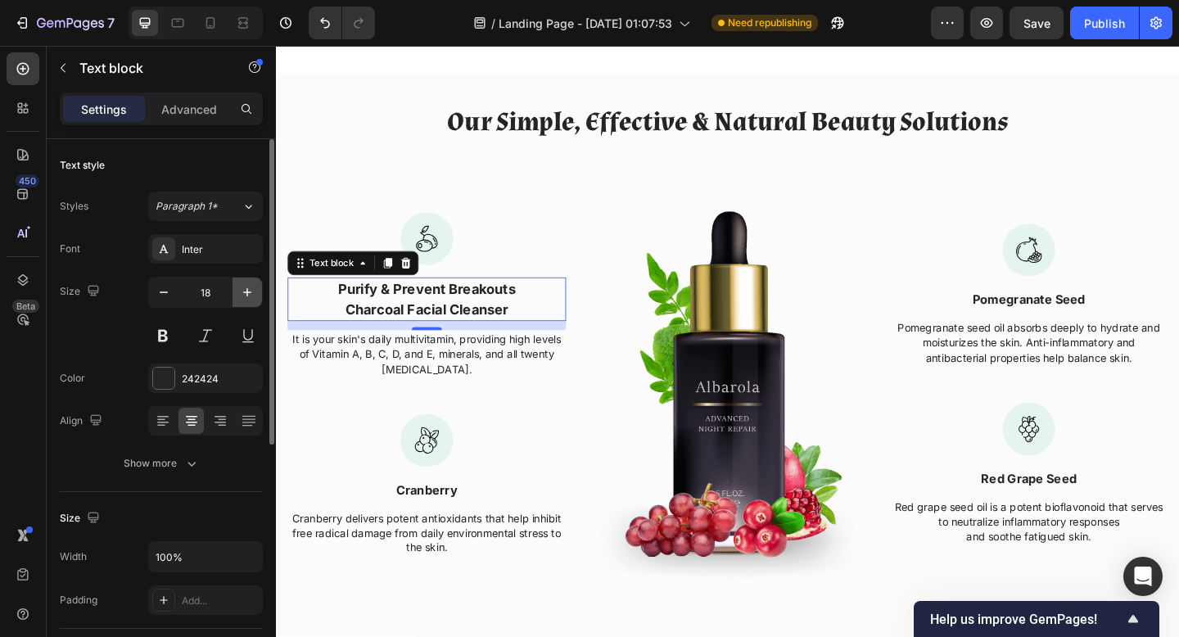
click at [245, 289] on icon "button" at bounding box center [247, 292] width 16 height 16
type input "20"
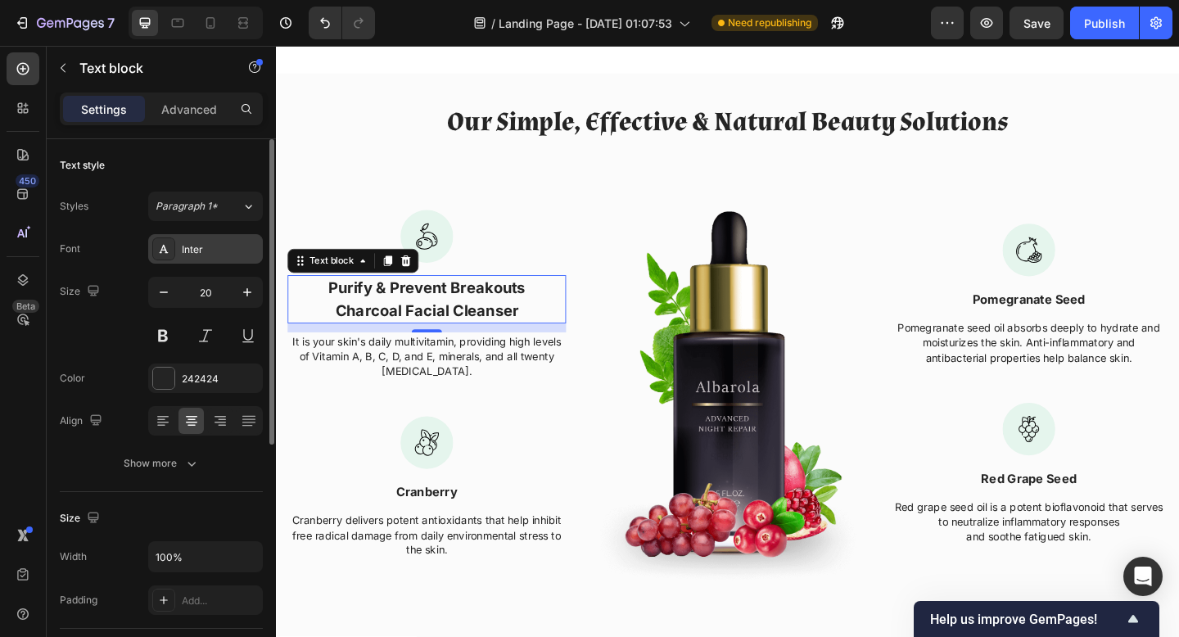
click at [223, 247] on div "Inter" at bounding box center [220, 249] width 77 height 15
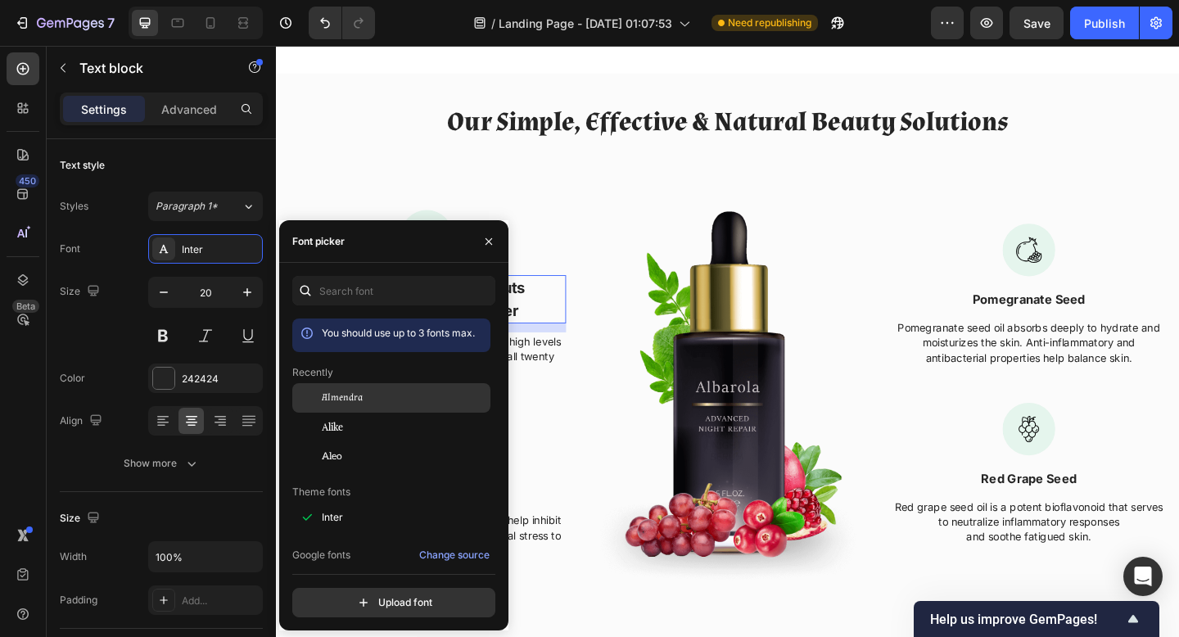
click at [383, 397] on div "Almendra" at bounding box center [404, 398] width 165 height 15
click at [575, 390] on p "It is your skin's daily multivitamin, providing high levels of Vitamin A, B, C,…" at bounding box center [440, 384] width 300 height 48
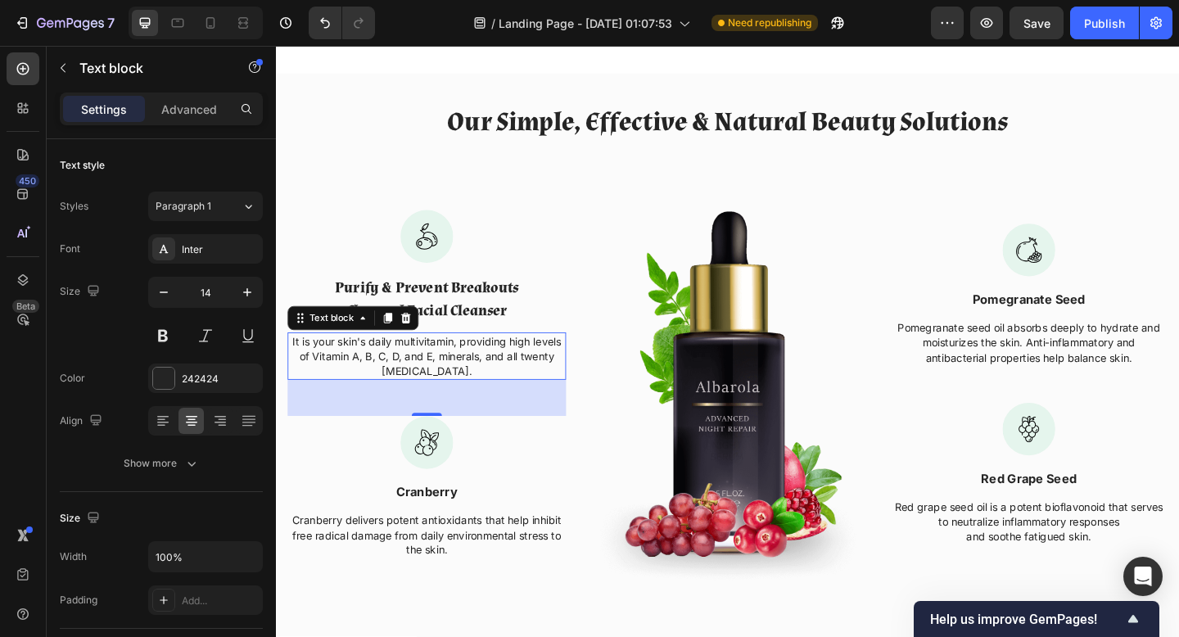
click at [463, 388] on p "It is your skin's daily multivitamin, providing high levels of Vitamin A, B, C,…" at bounding box center [440, 384] width 300 height 48
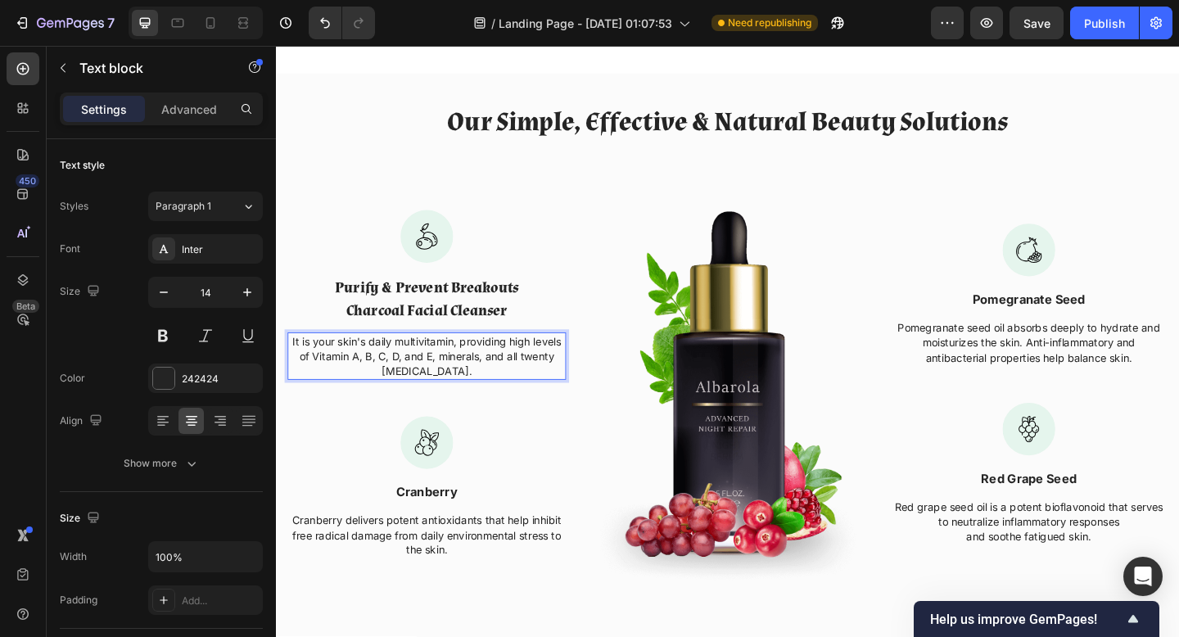
click at [463, 388] on p "It is your skin's daily multivitamin, providing high levels of Vitamin A, B, C,…" at bounding box center [440, 384] width 300 height 48
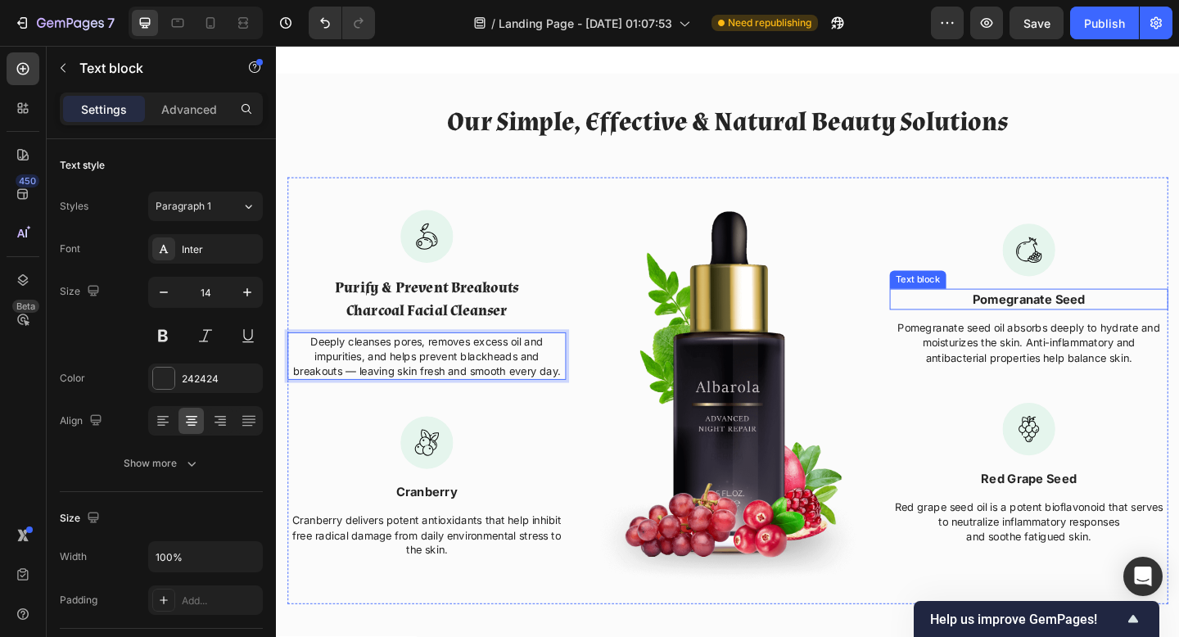
click at [1087, 318] on p "Pomegranate Seed" at bounding box center [1095, 322] width 300 height 20
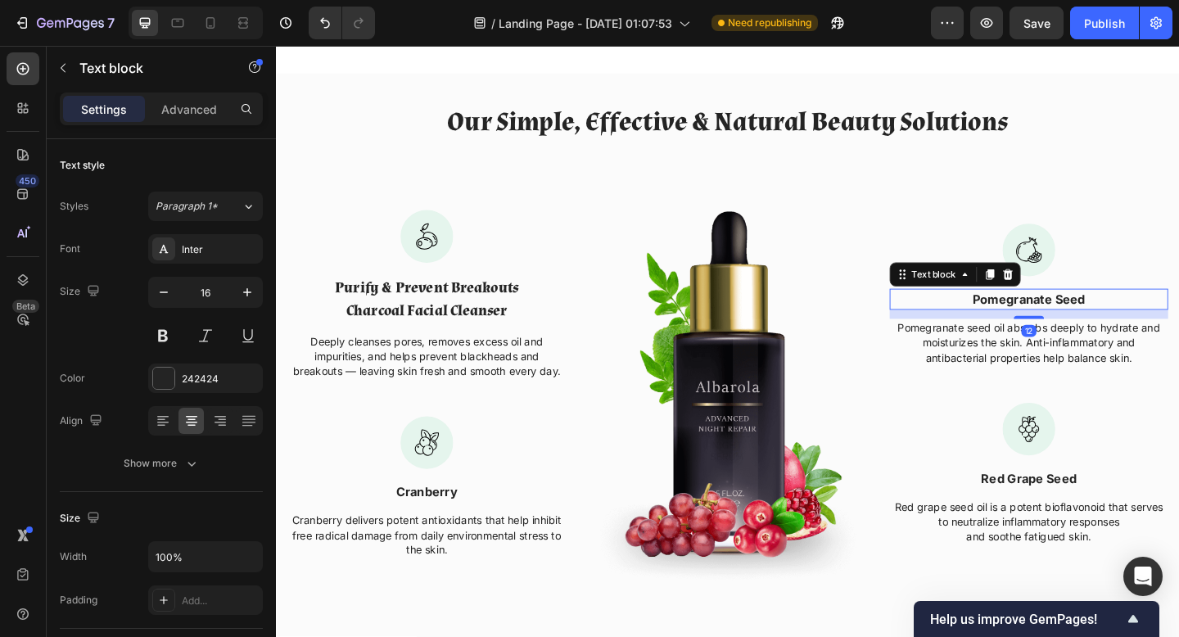
click at [1087, 318] on p "Pomegranate Seed" at bounding box center [1095, 322] width 300 height 20
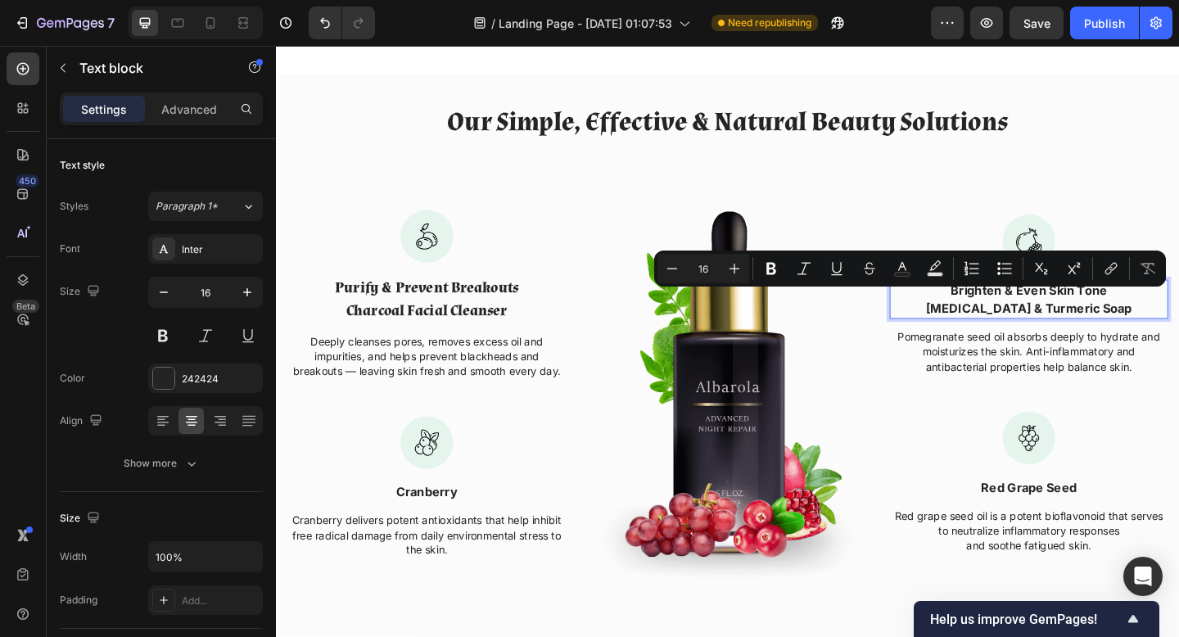
scroll to position [1686, 0]
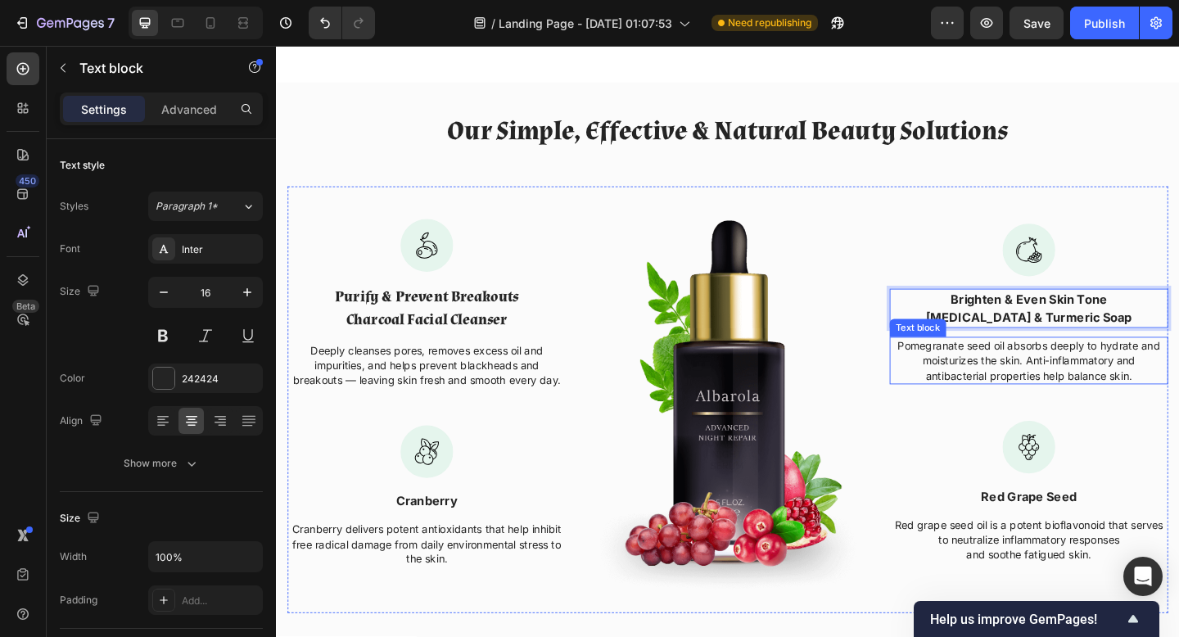
click at [1033, 392] on p "Pomegranate seed oil absorbs deeply to hydrate and moisturizes the skin. Anti-i…" at bounding box center [1095, 388] width 300 height 48
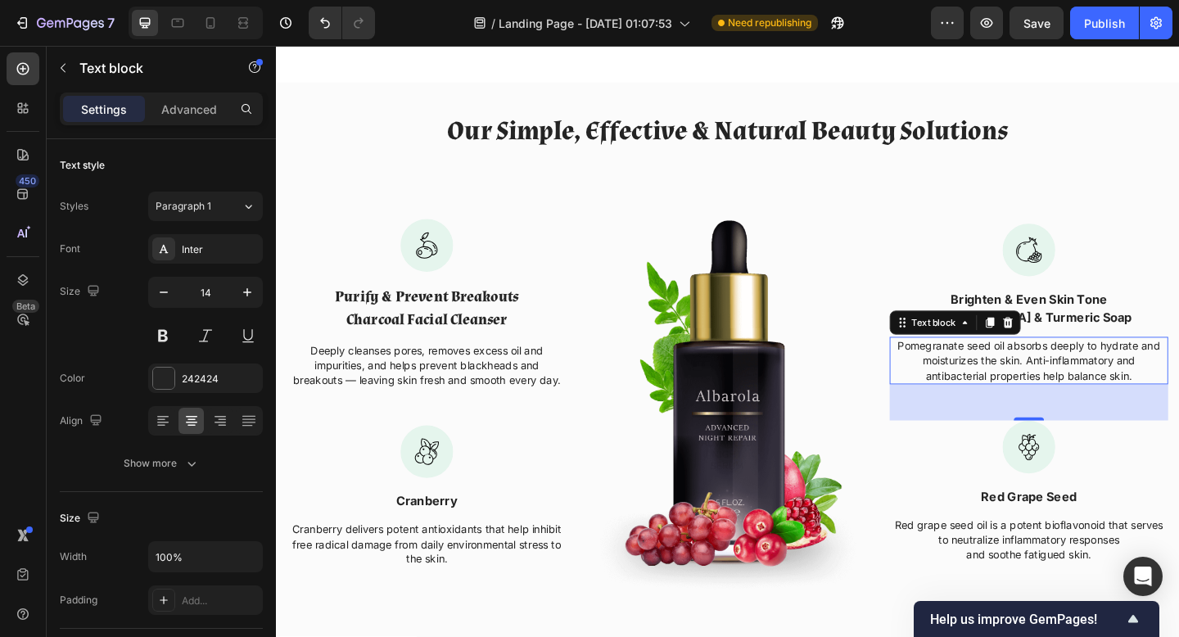
click at [1033, 392] on p "Pomegranate seed oil absorbs deeply to hydrate and moisturizes the skin. Anti-i…" at bounding box center [1095, 388] width 300 height 48
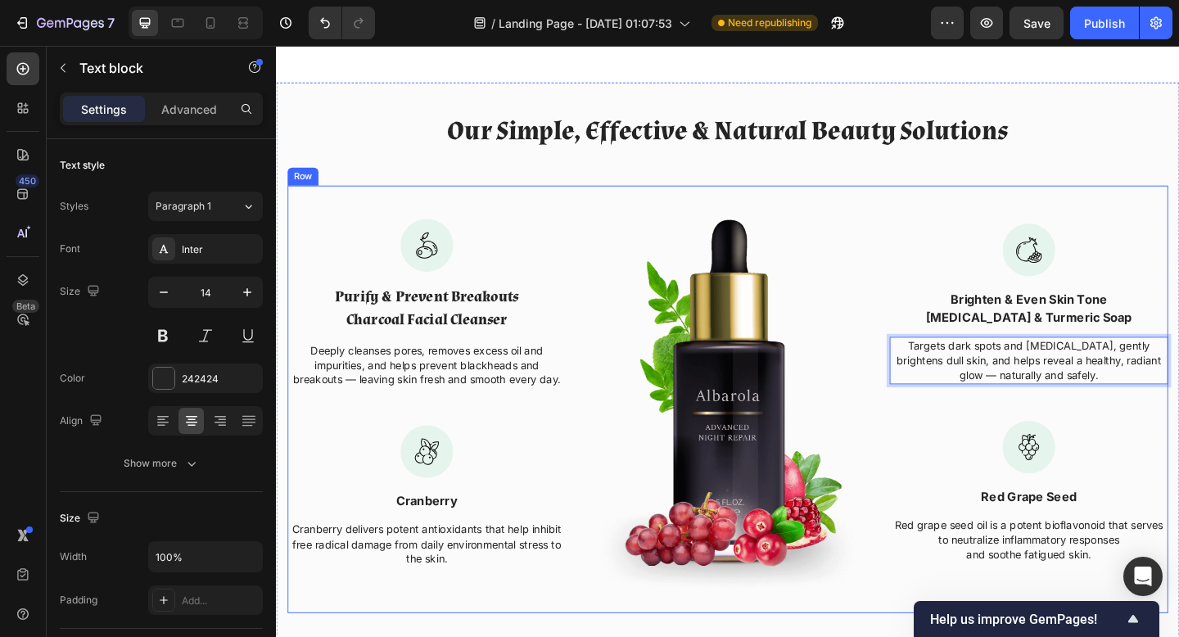
scroll to position [1803, 0]
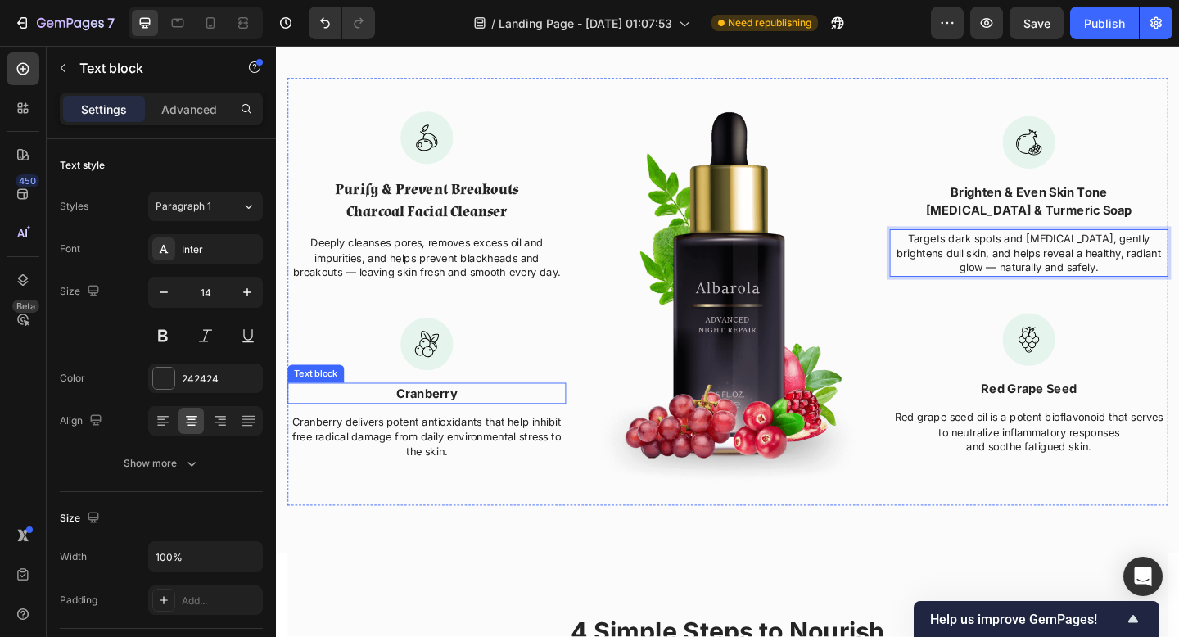
click at [454, 429] on p "Cranberry" at bounding box center [440, 424] width 300 height 20
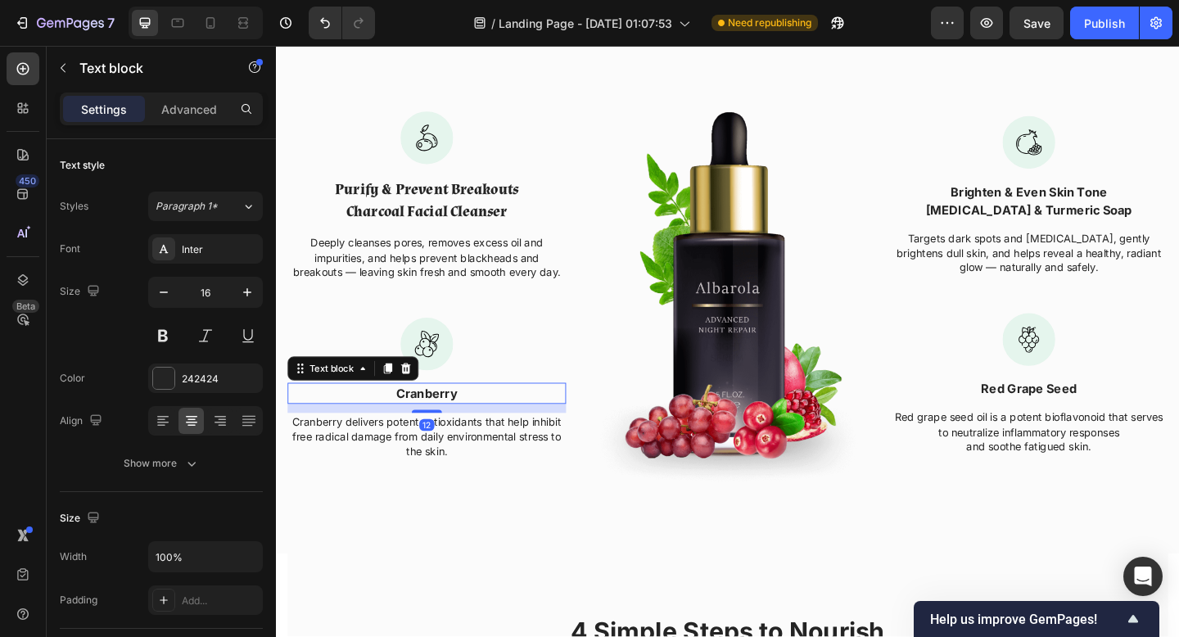
click at [454, 429] on p "Cranberry" at bounding box center [440, 424] width 300 height 20
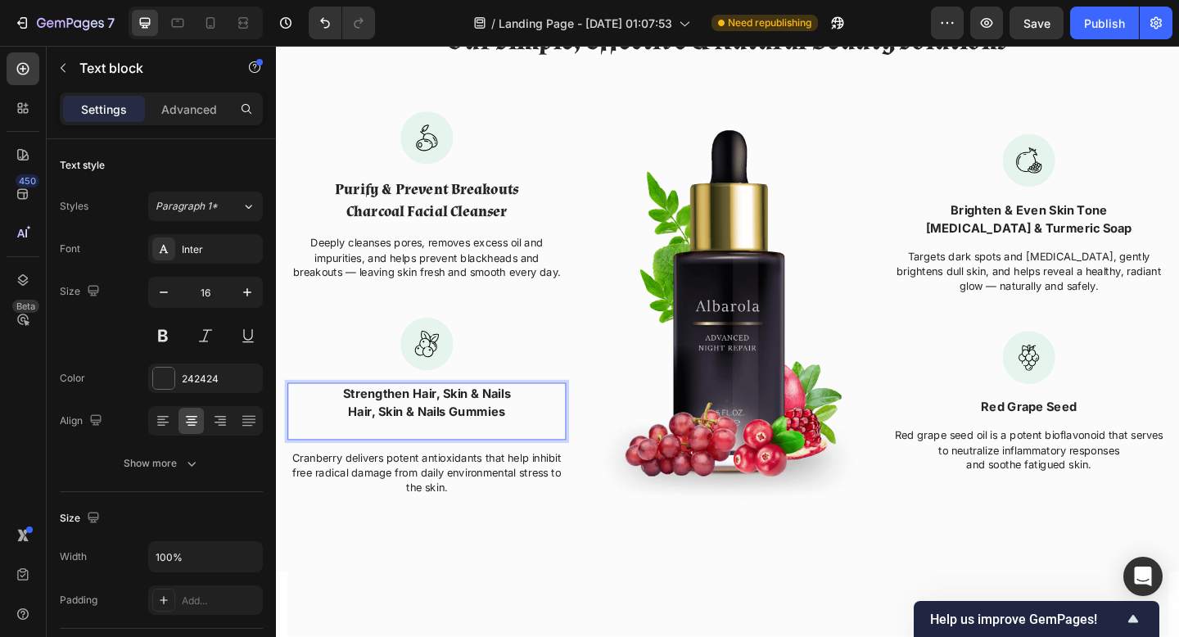
scroll to position [1793, 0]
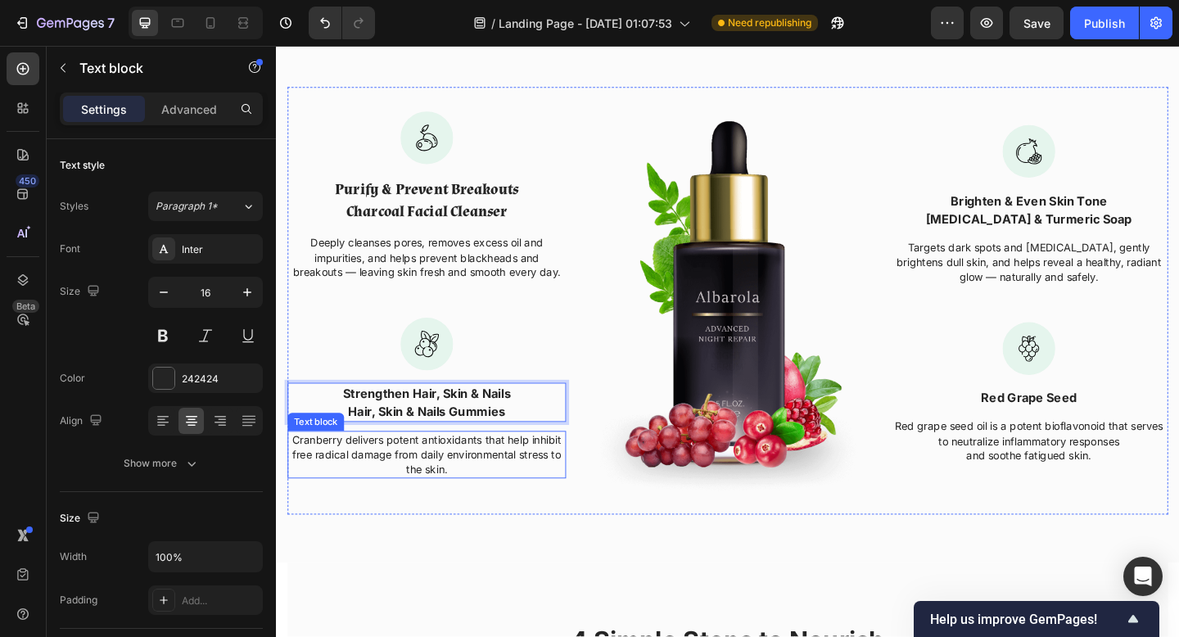
click at [455, 479] on p "Cranberry delivers potent antioxidants that help inhibit free radical damage fr…" at bounding box center [440, 491] width 300 height 48
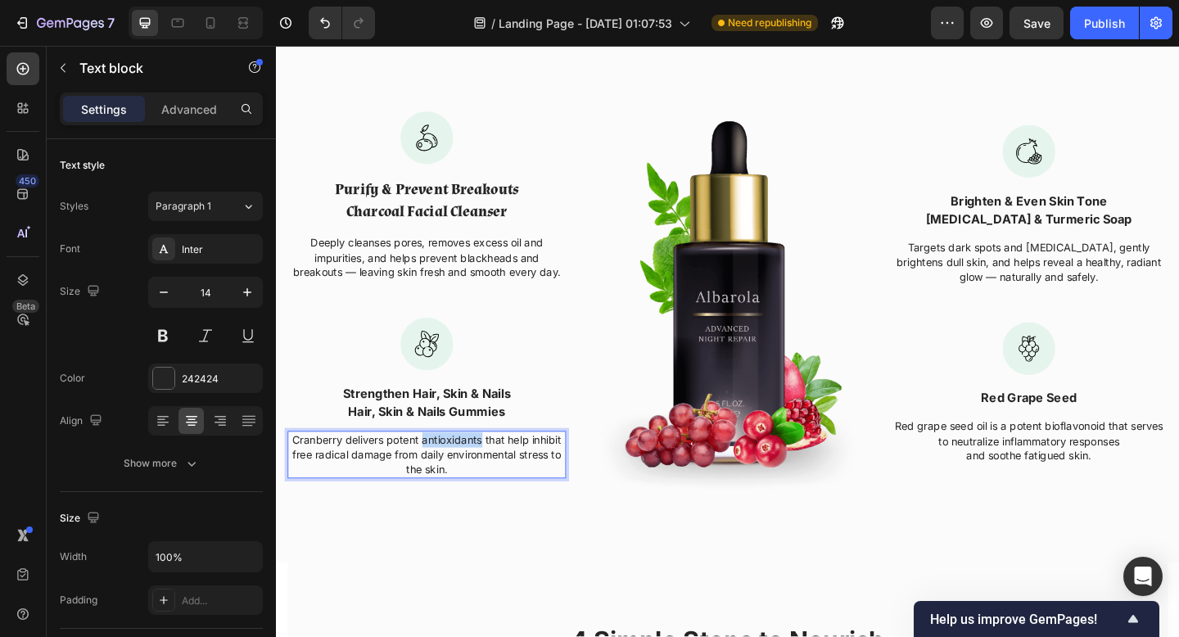
click at [455, 479] on p "Cranberry delivers potent antioxidants that help inhibit free radical damage fr…" at bounding box center [440, 491] width 300 height 48
click at [643, 551] on div "Image" at bounding box center [767, 323] width 303 height 464
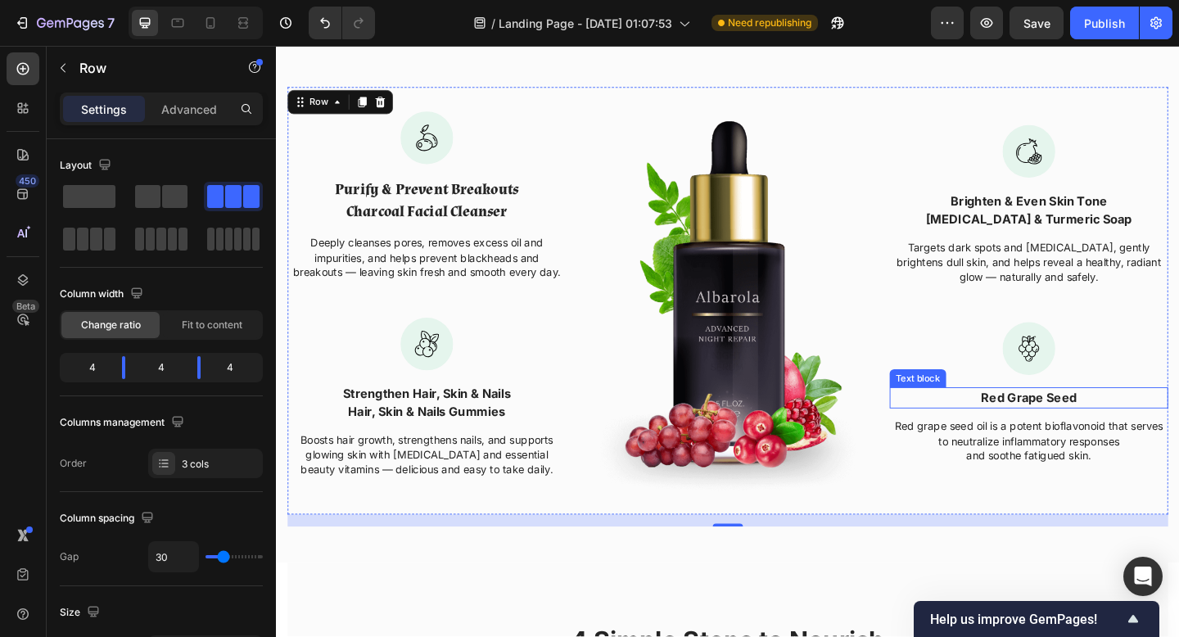
click at [1074, 432] on p "Red Grape Seed" at bounding box center [1095, 429] width 300 height 20
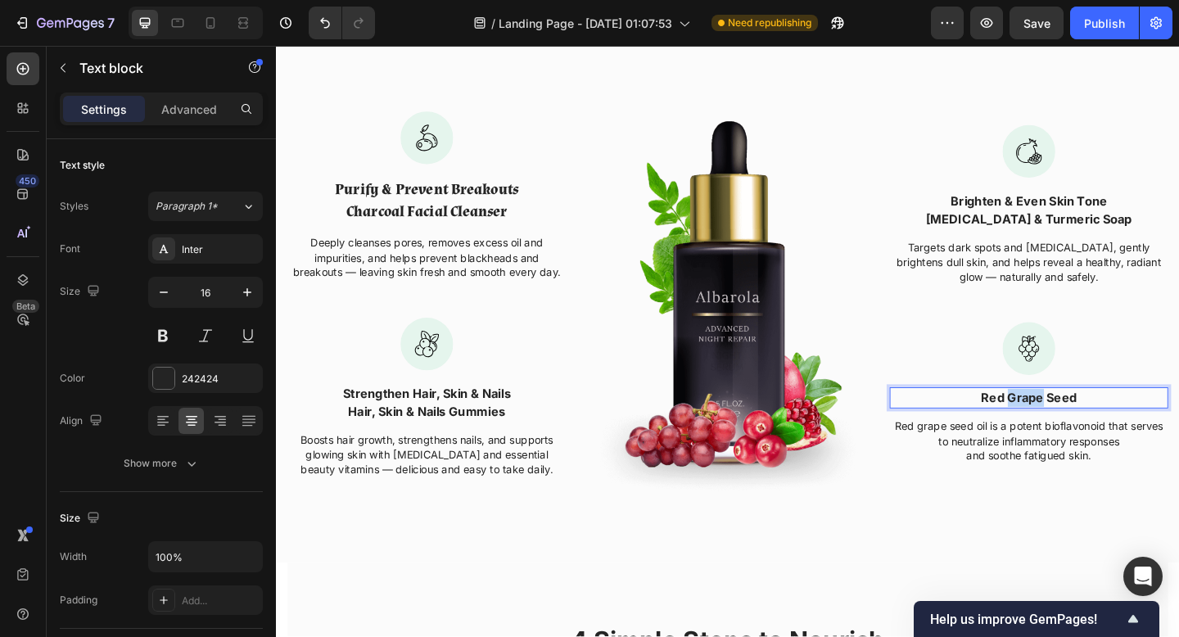
click at [1074, 432] on p "Red Grape Seed" at bounding box center [1095, 429] width 300 height 20
click at [1071, 488] on p "Red grape seed oil is a potent bioflavonoid that serves to neutralize inflammat…" at bounding box center [1095, 476] width 300 height 48
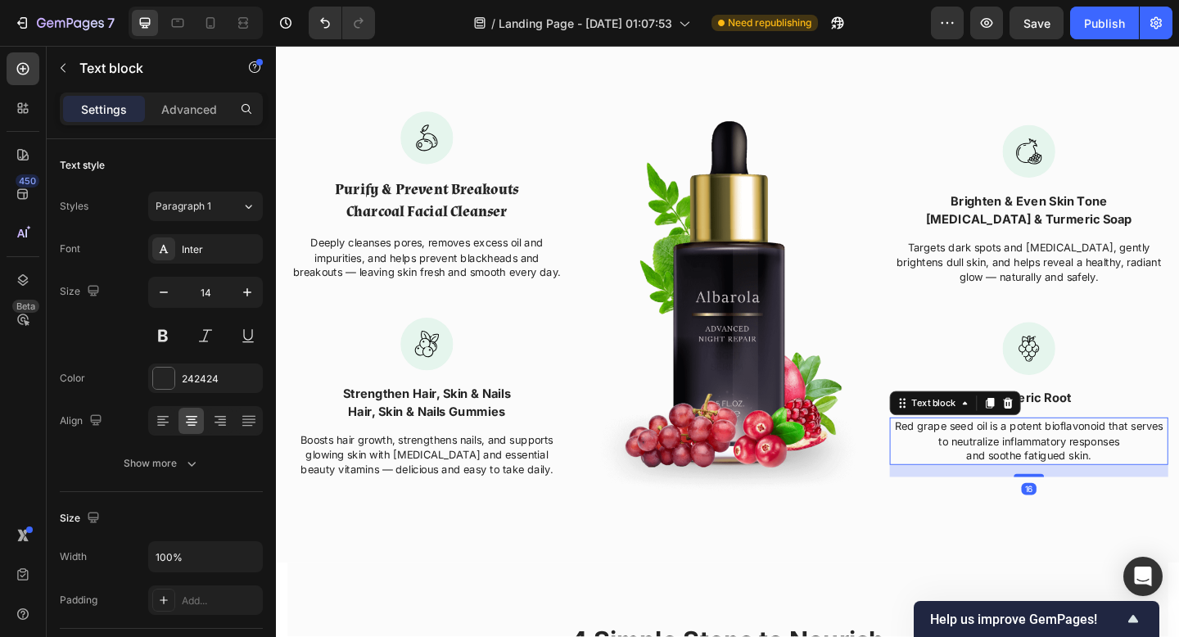
click at [1071, 488] on p "Red grape seed oil is a potent bioflavonoid that serves to neutralize inflammat…" at bounding box center [1095, 476] width 300 height 48
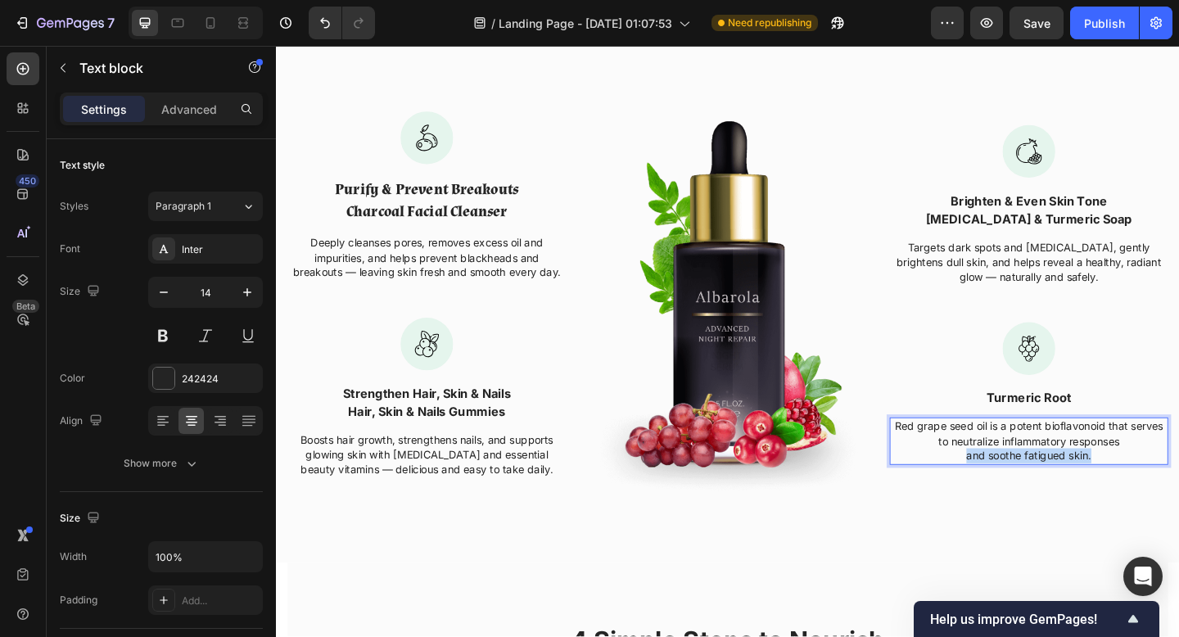
click at [1071, 488] on p "Red grape seed oil is a potent bioflavonoid that serves to neutralize inflammat…" at bounding box center [1095, 476] width 300 height 48
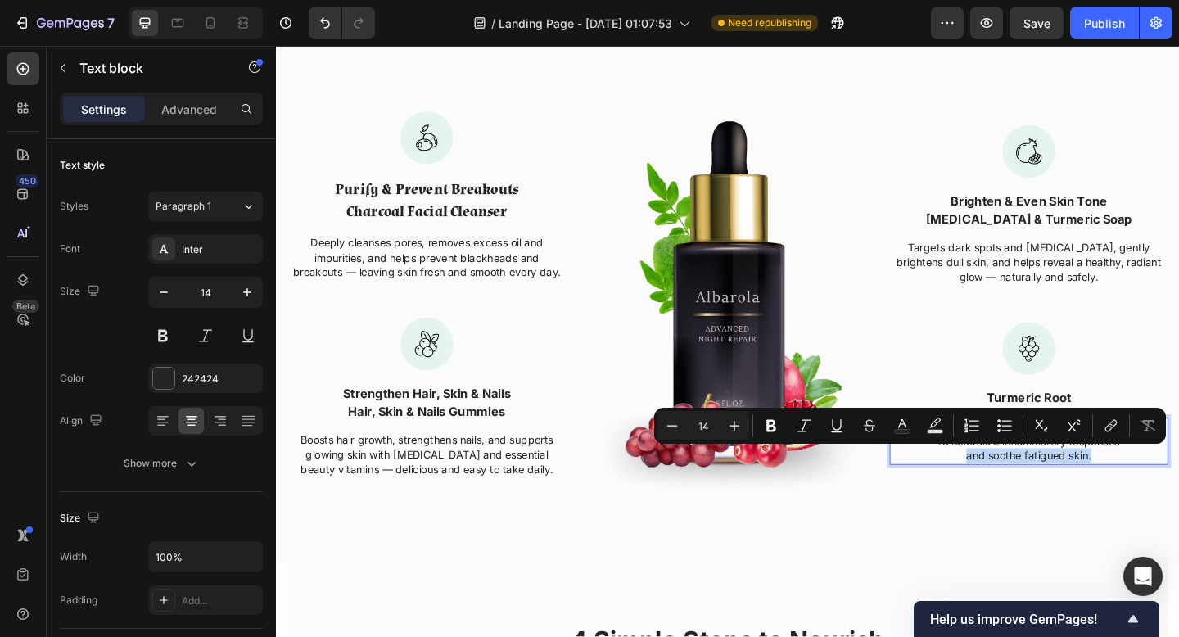
click at [1071, 488] on p "Red grape seed oil is a potent bioflavonoid that serves to neutralize inflammat…" at bounding box center [1095, 476] width 300 height 48
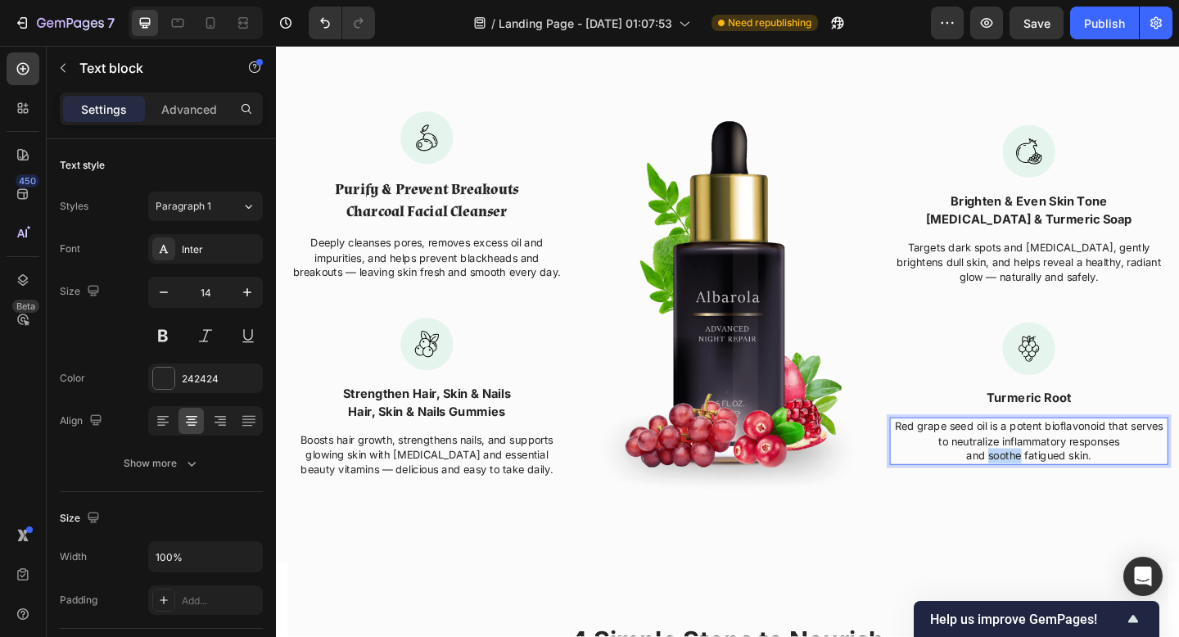
click at [1071, 488] on p "Red grape seed oil is a potent bioflavonoid that serves to neutralize inflammat…" at bounding box center [1095, 476] width 300 height 48
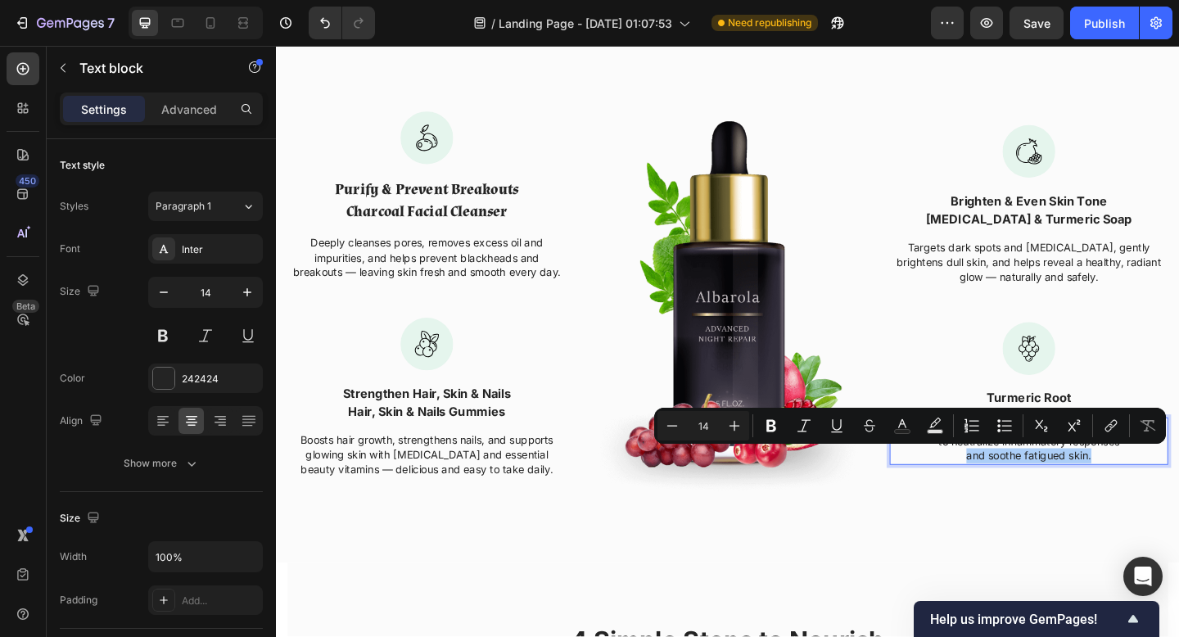
click at [952, 440] on div "Minus 14 Plus Bold Italic Underline Strikethrough Text Color Text Background Co…" at bounding box center [910, 425] width 505 height 29
click at [997, 500] on p "Red grape seed oil is a potent bioflavonoid that serves to neutralize inflammat…" at bounding box center [1095, 476] width 300 height 48
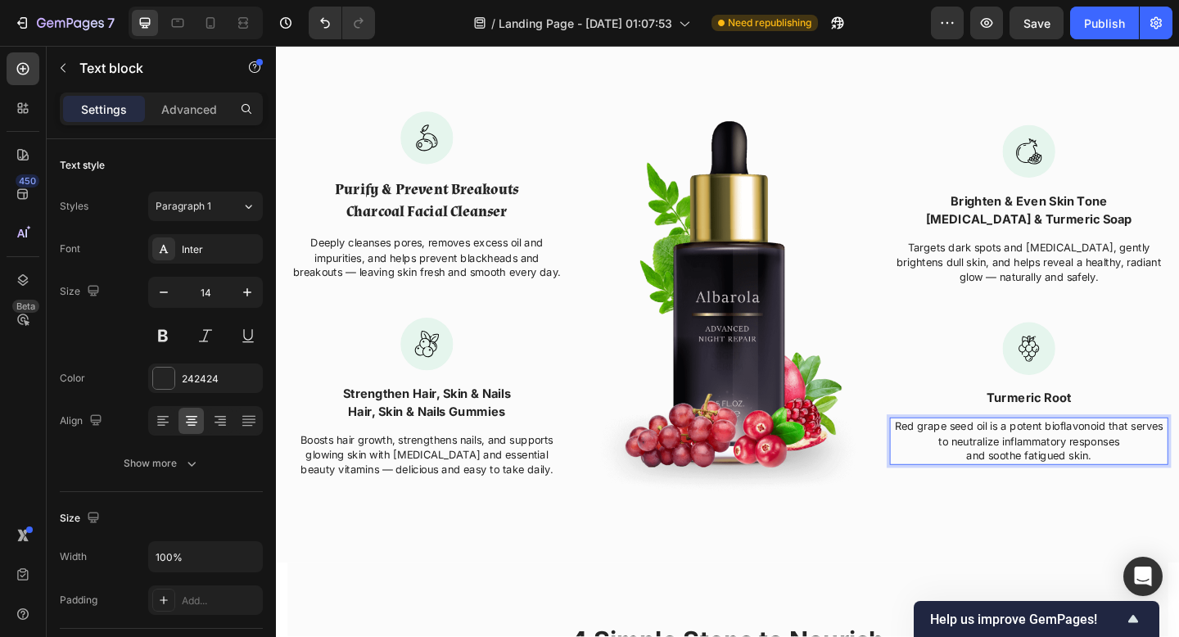
click at [944, 454] on div "Red grape seed oil is a potent bioflavonoid that serves to neutralize inflammat…" at bounding box center [1095, 476] width 303 height 52
click at [946, 455] on p "Red grape seed oil is a potent bioflavonoid that serves to neutralize inflammat…" at bounding box center [1095, 476] width 300 height 48
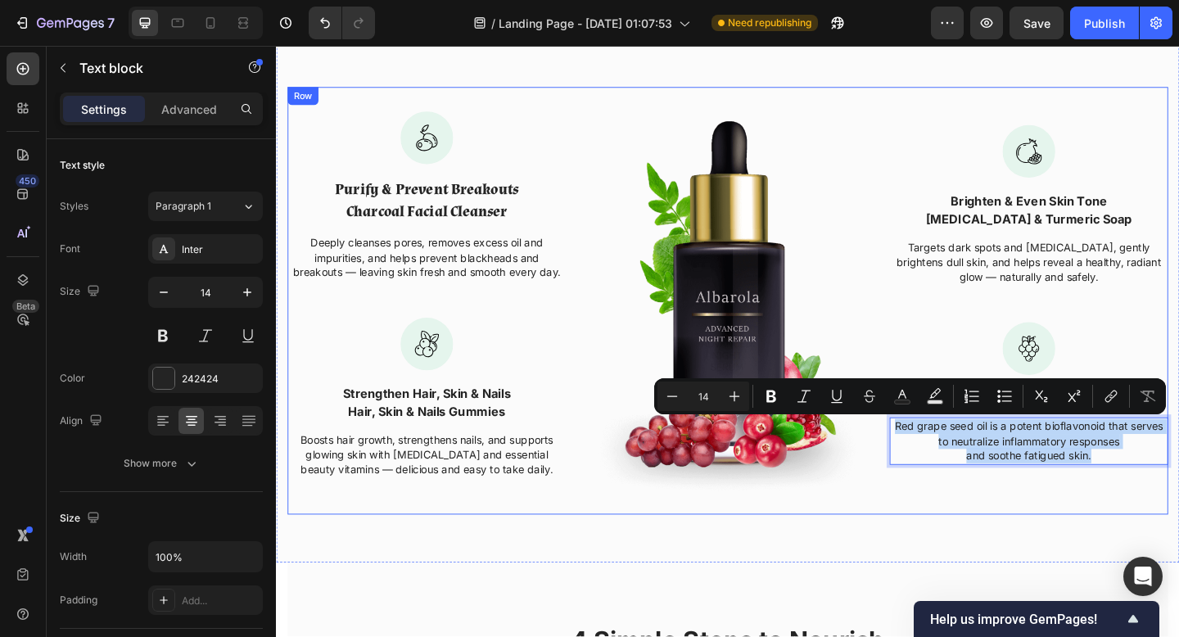
drag, startPoint x: 946, startPoint y: 455, endPoint x: 1147, endPoint y: 509, distance: 208.8
click at [1147, 509] on div "Image Brighten & Even Skin Tone Kojic Acid & Turmeric Soap Text block Targets d…" at bounding box center [1095, 323] width 303 height 464
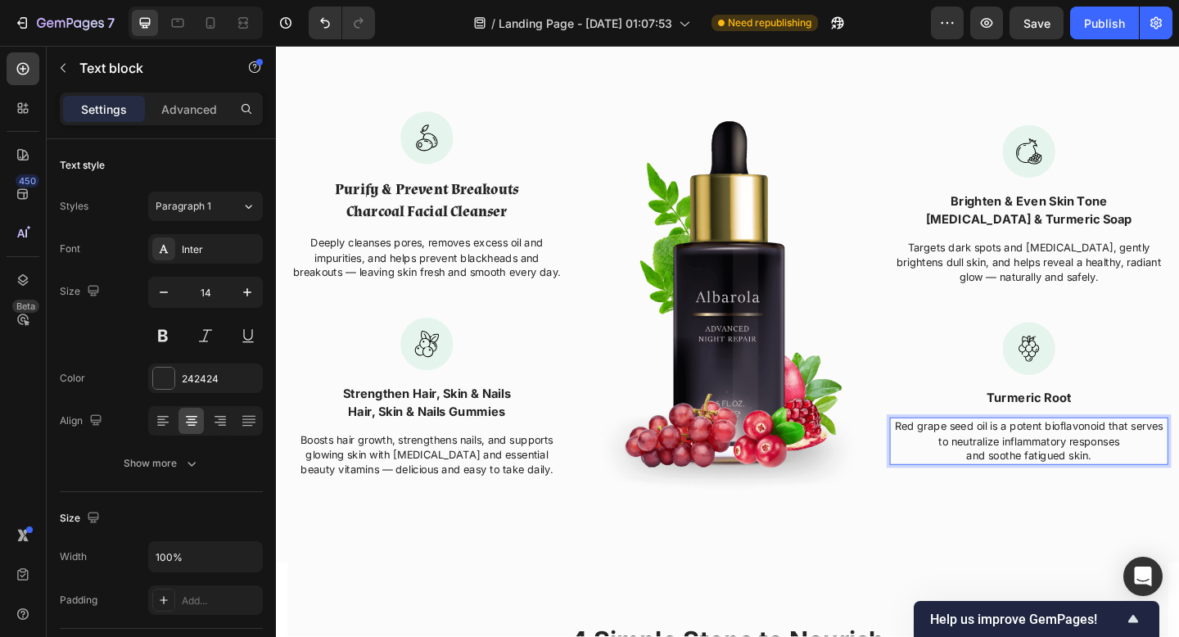
scroll to position [1785, 0]
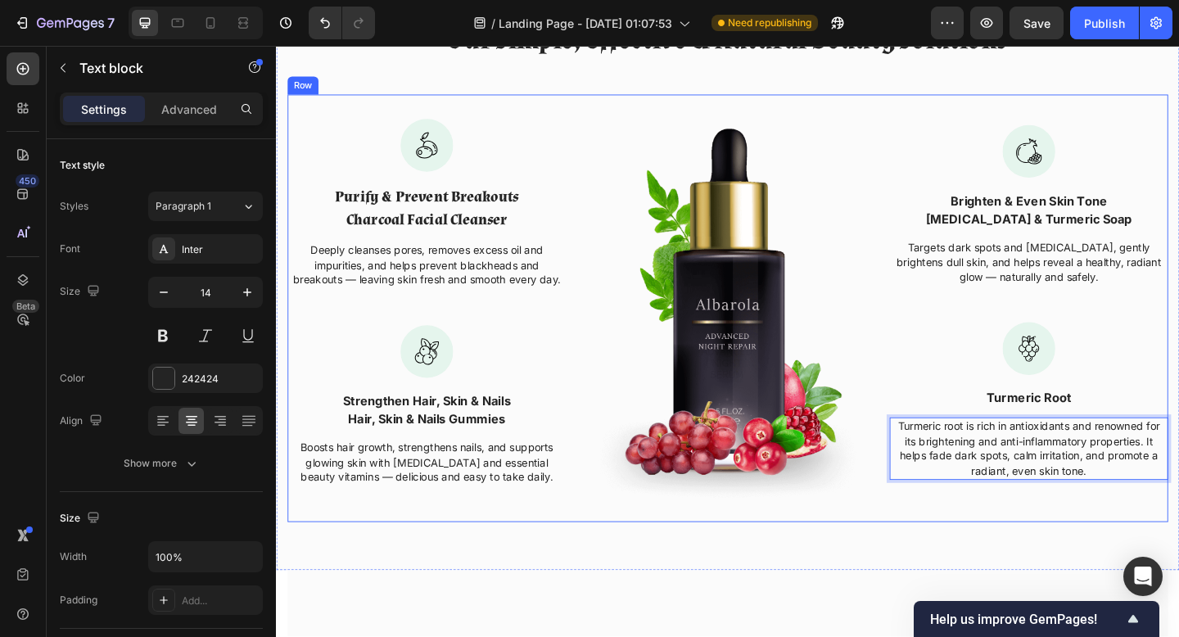
click at [1035, 528] on div "Image Brighten & Even Skin Tone Kojic Acid & Turmeric Soap Text block Targets d…" at bounding box center [1095, 331] width 303 height 464
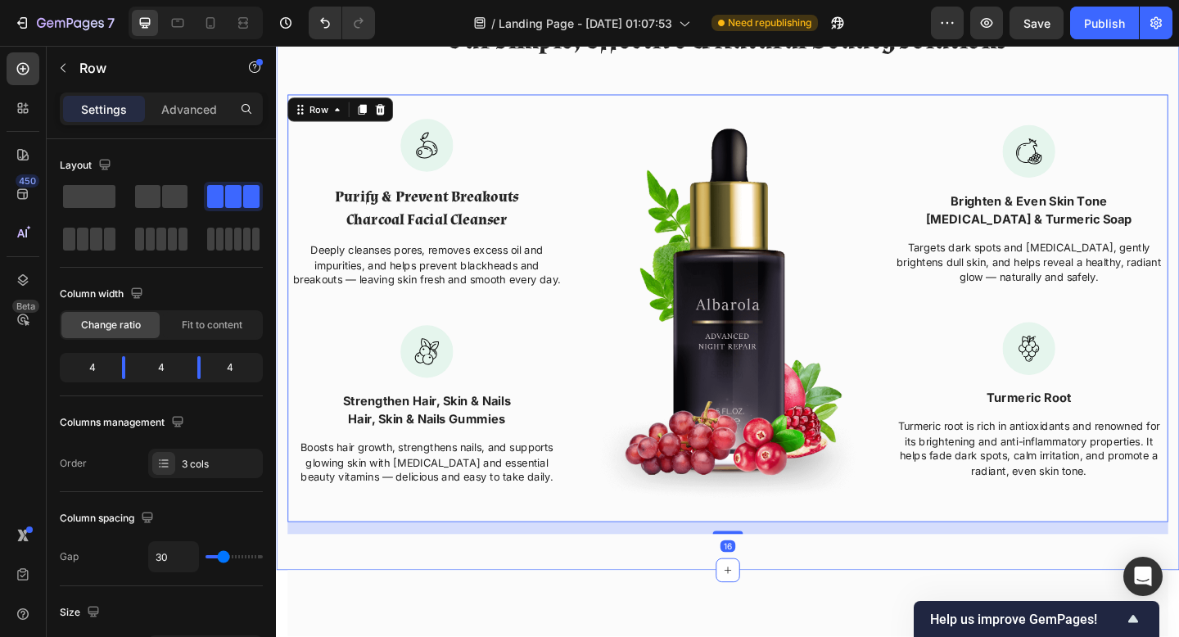
click at [997, 581] on div "Our Simple, Effective & Natural Beauty Solutions Heading Row Image Purify & Pre…" at bounding box center [767, 302] width 983 height 630
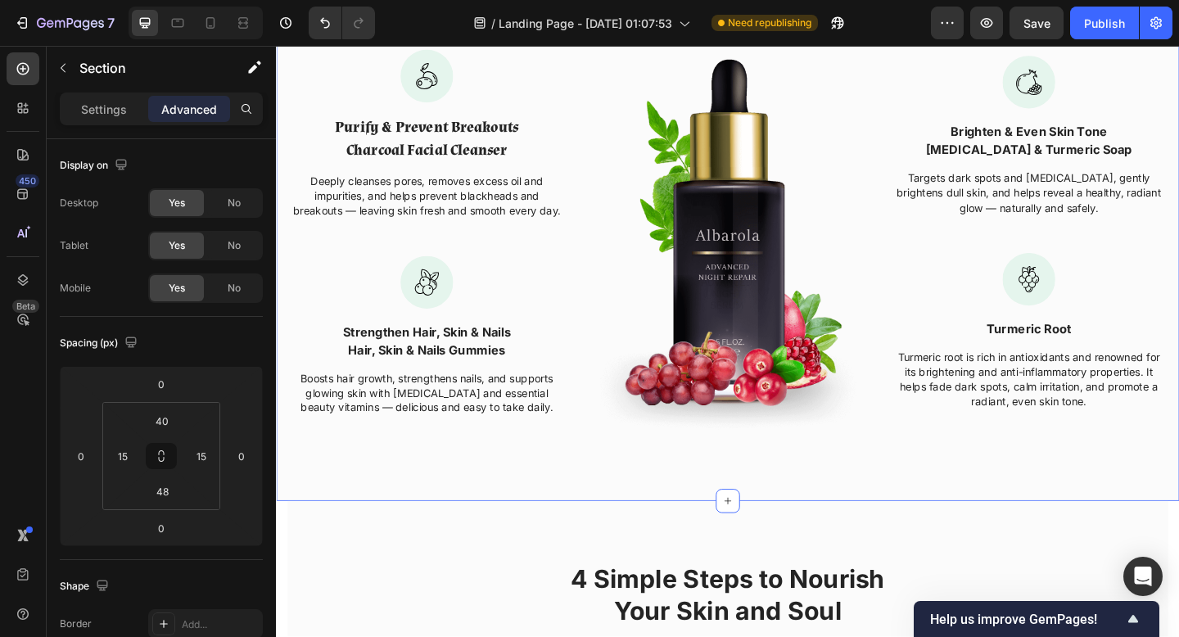
scroll to position [1862, 0]
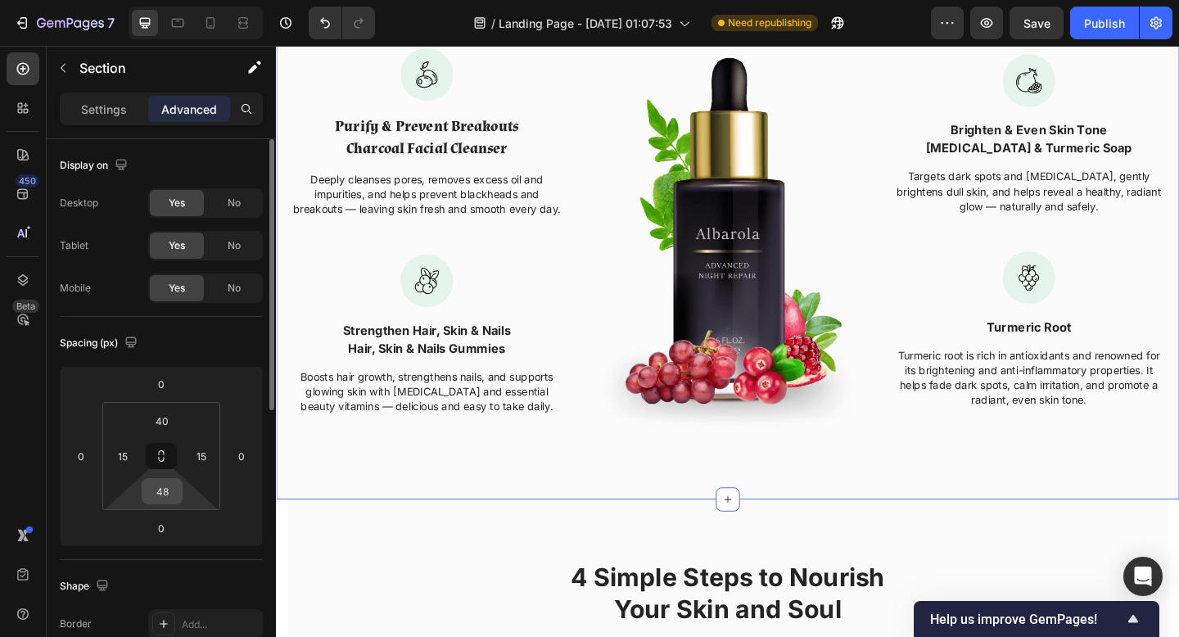
click at [181, 491] on div "48" at bounding box center [162, 491] width 41 height 26
click at [172, 491] on input "48" at bounding box center [162, 491] width 33 height 25
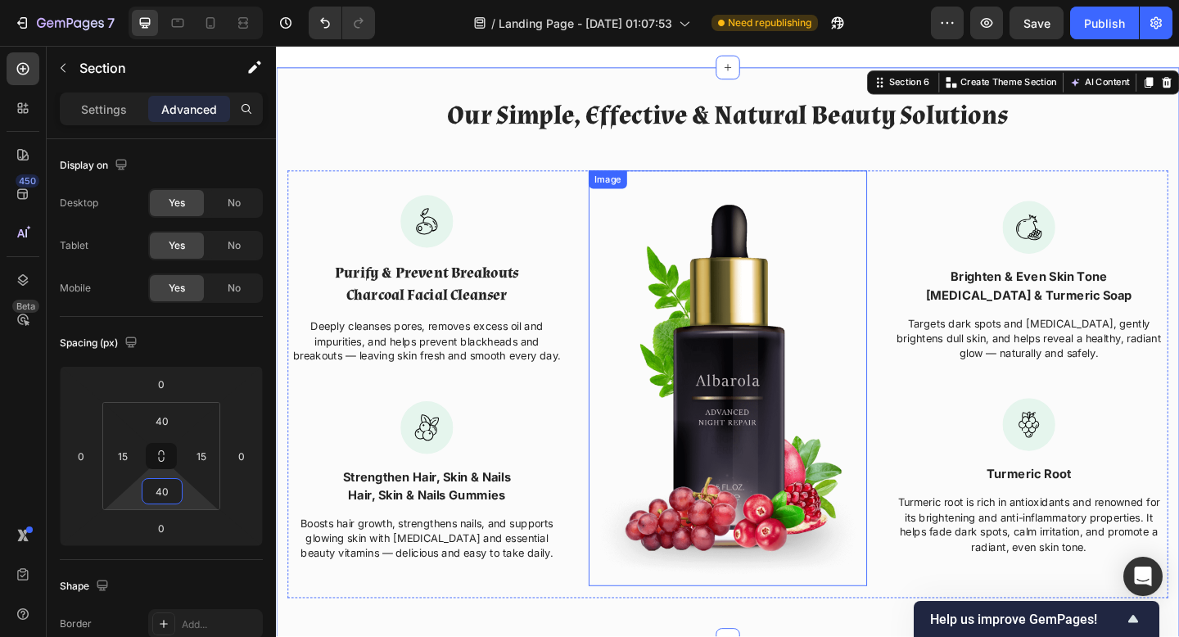
scroll to position [1659, 0]
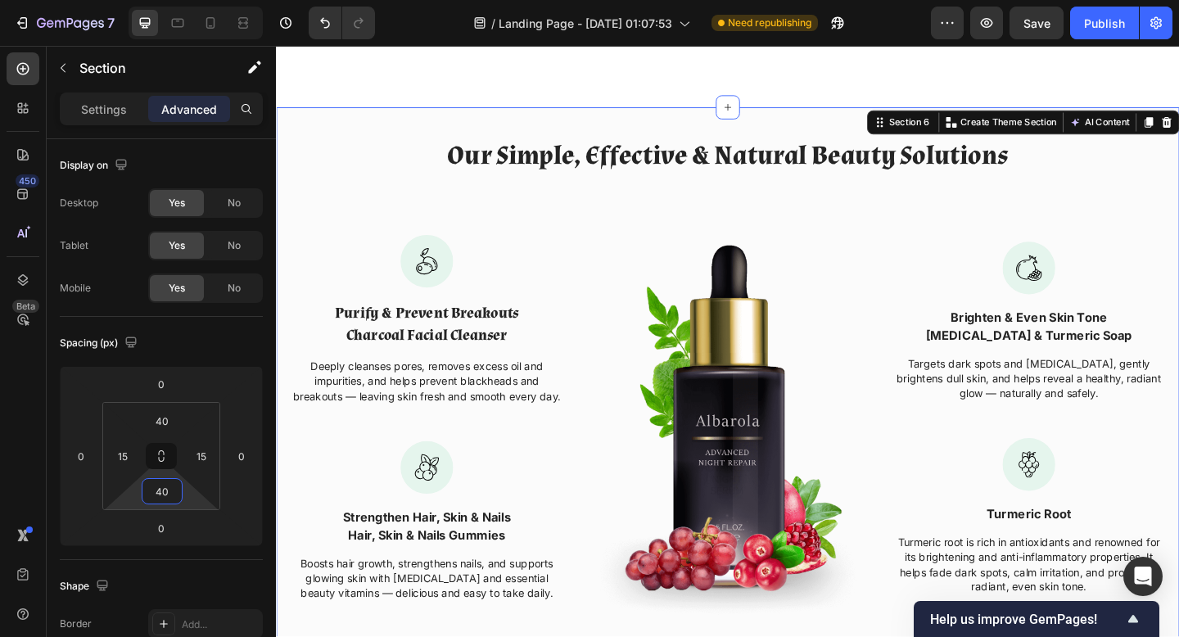
type input "40"
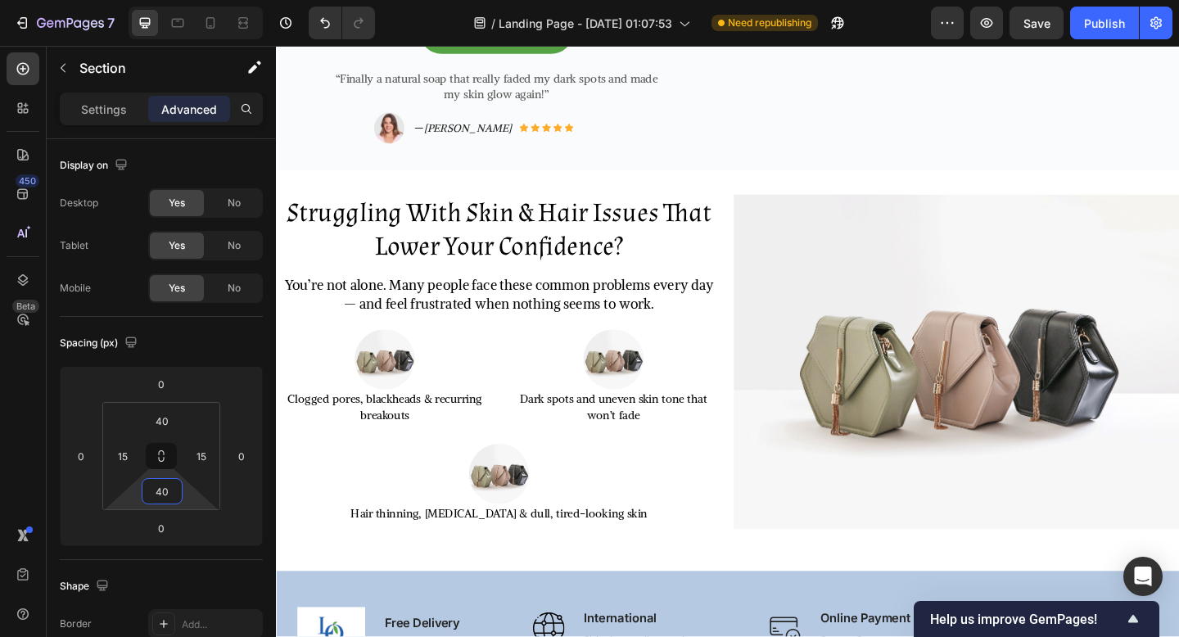
scroll to position [468, 0]
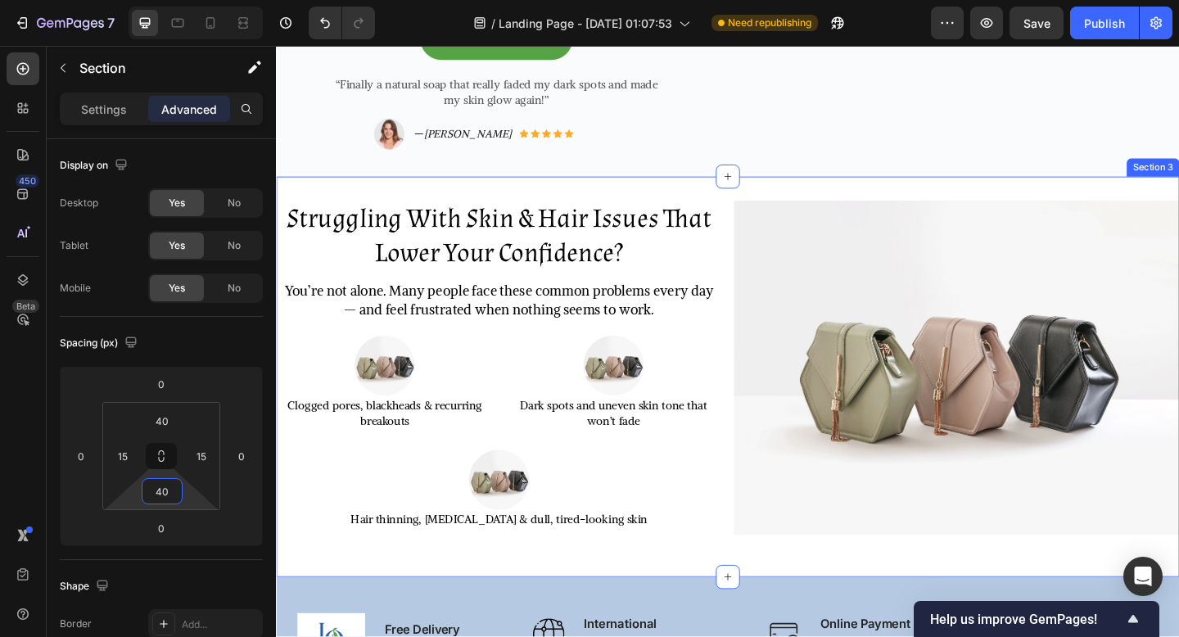
click at [806, 188] on div "Struggling With Skin & Hair Issues That Lower Your Confidence? Heading You’re n…" at bounding box center [767, 406] width 983 height 436
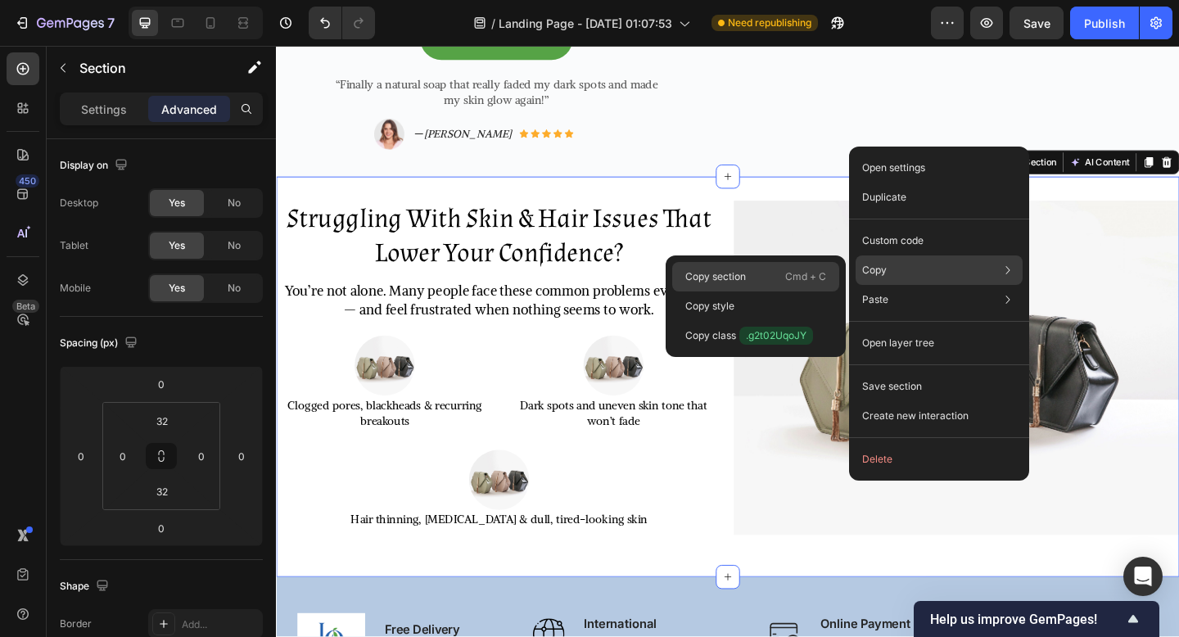
click at [799, 273] on p "Cmd + C" at bounding box center [805, 277] width 41 height 16
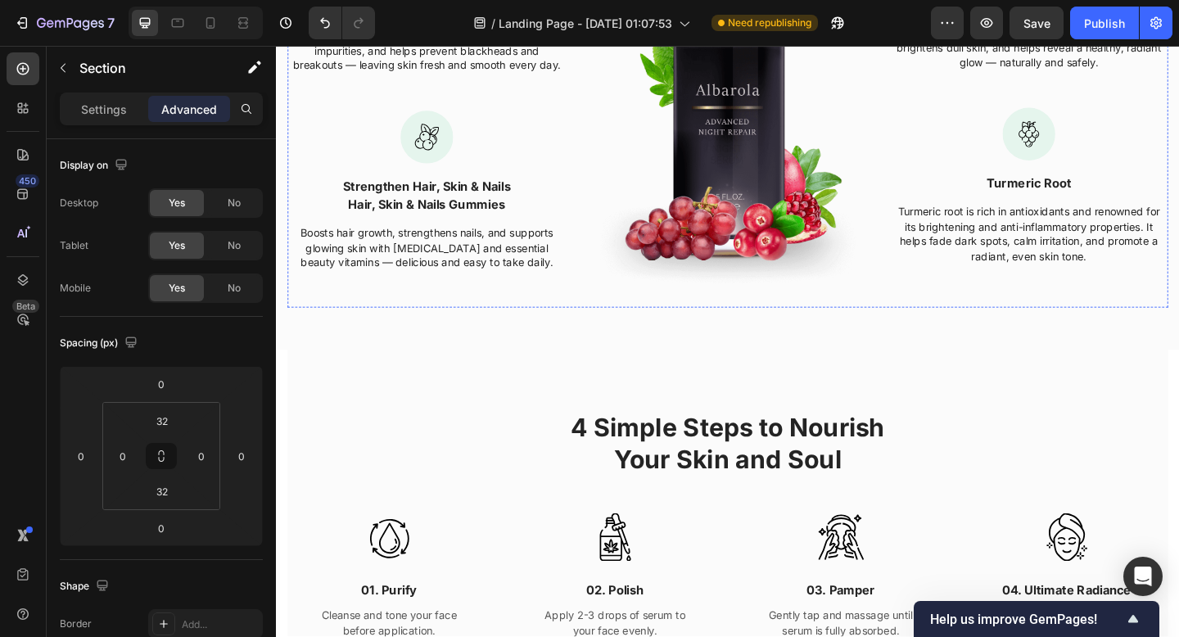
scroll to position [2022, 0]
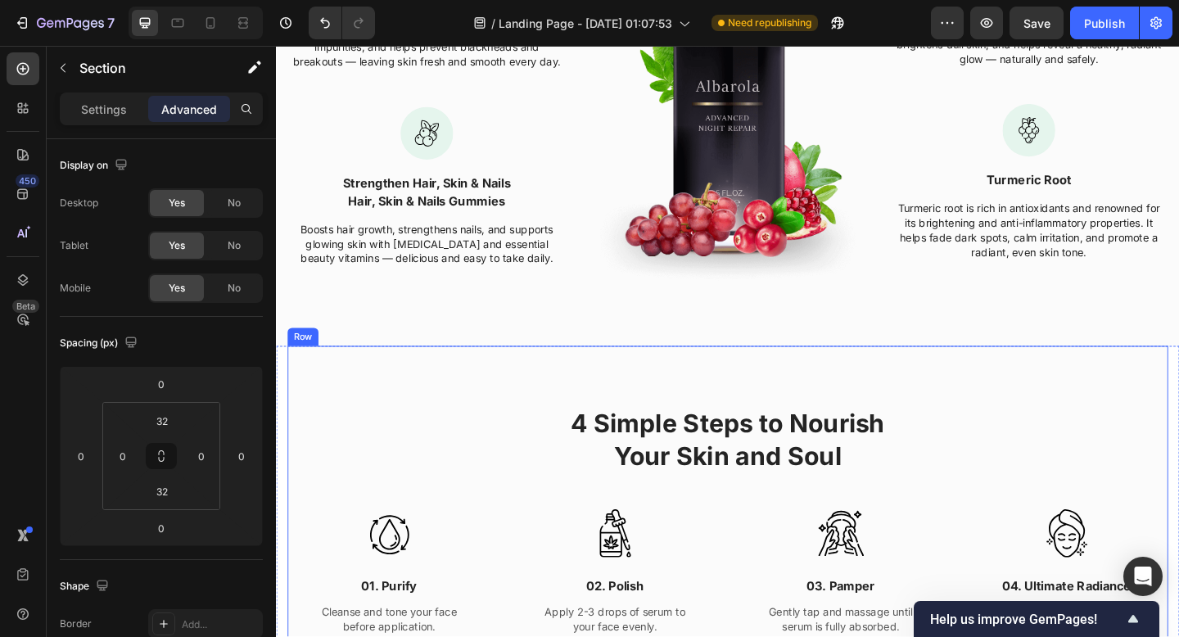
click at [603, 387] on div "4 Simple Steps to Nourish Your Skin and Soul Heading Row Image 01. Purify Text …" at bounding box center [767, 563] width 958 height 381
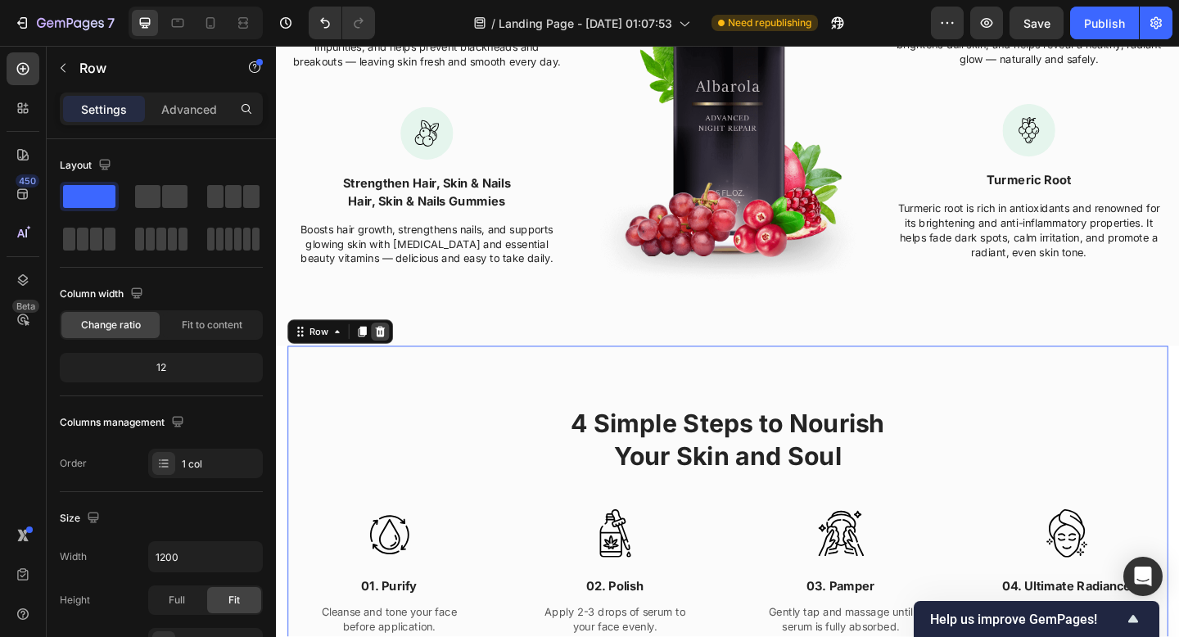
click at [392, 351] on icon at bounding box center [388, 357] width 13 height 13
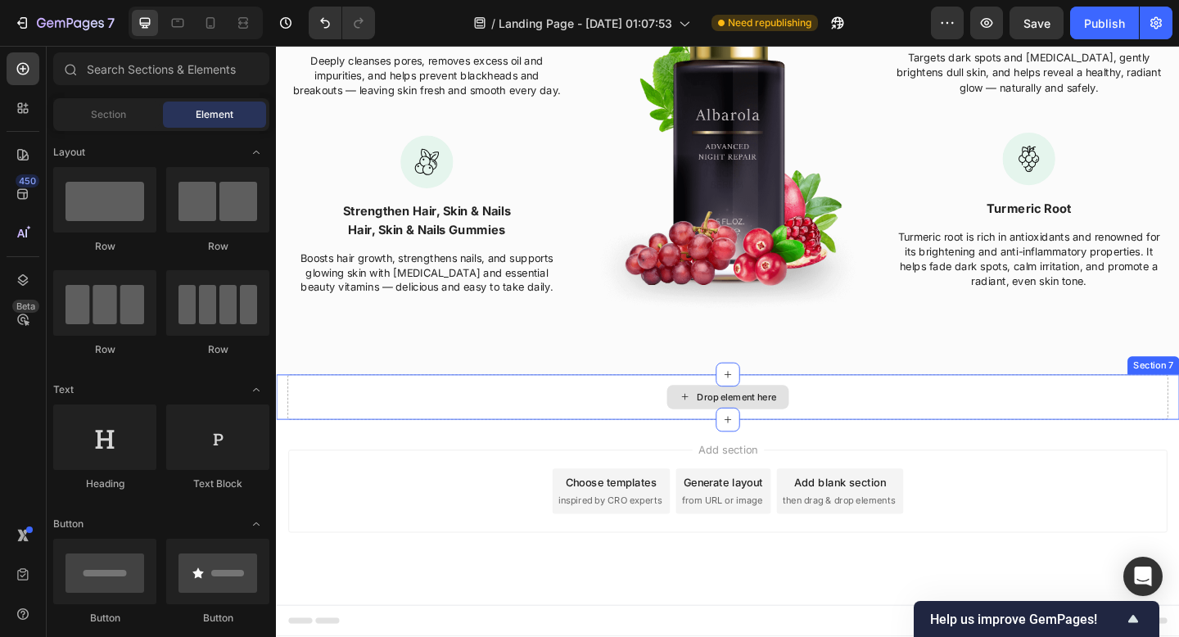
scroll to position [1990, 0]
click at [285, 427] on div "Drop element here Section 7" at bounding box center [767, 429] width 983 height 49
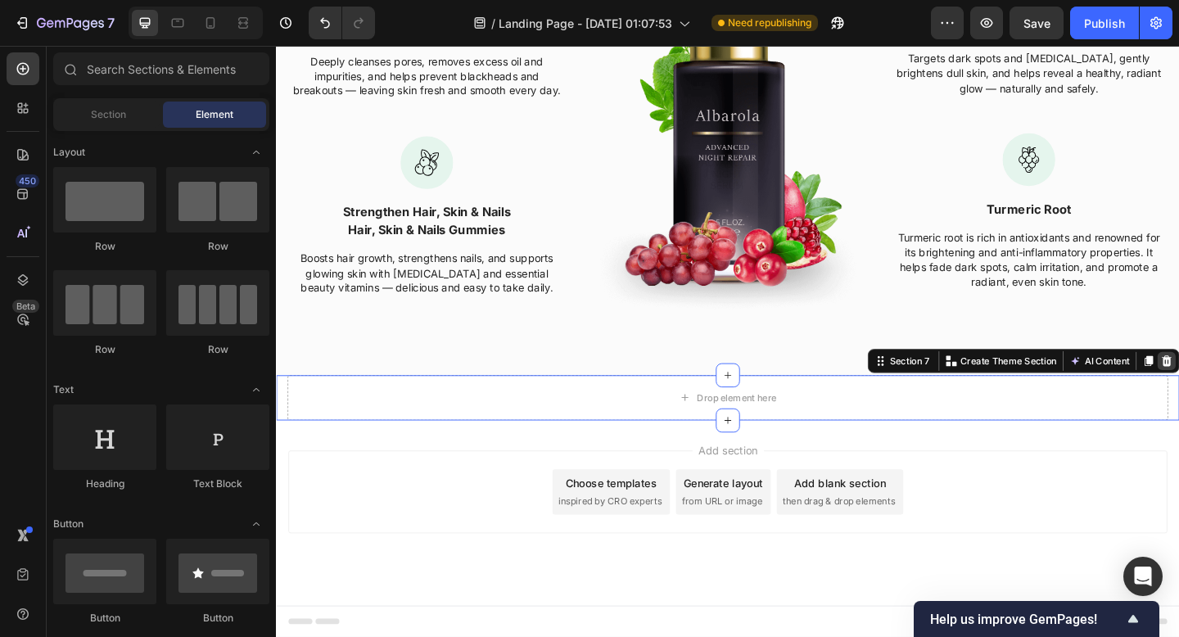
scroll to position [1941, 0]
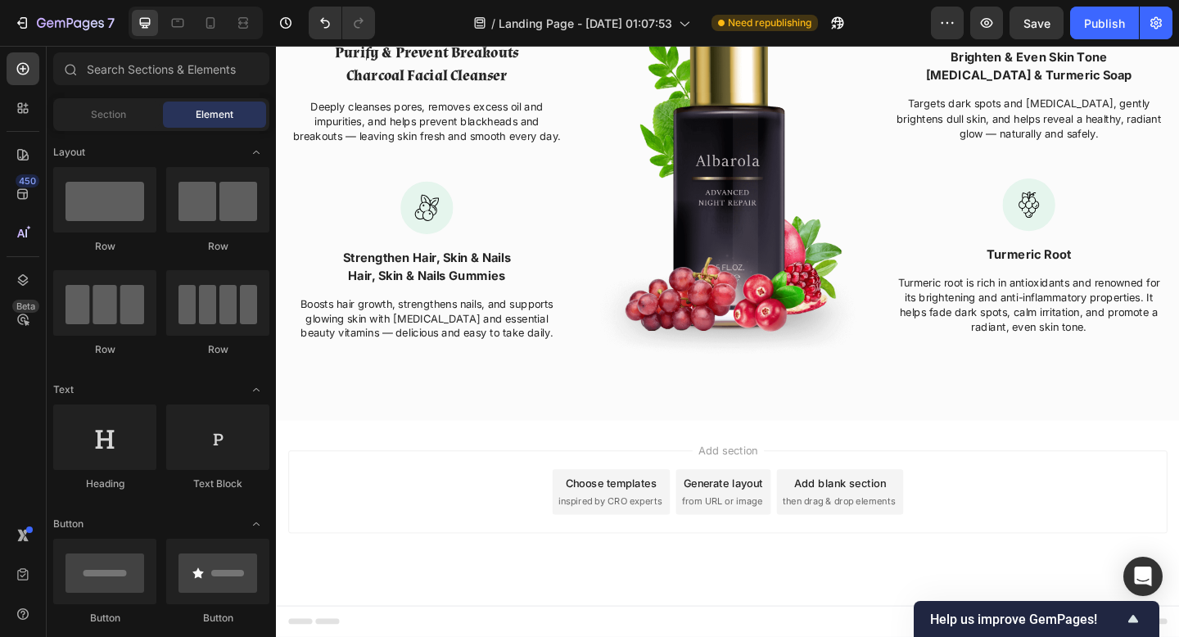
click at [107, 130] on div "Section Element" at bounding box center [161, 114] width 216 height 33
click at [108, 106] on div "Section" at bounding box center [108, 115] width 103 height 26
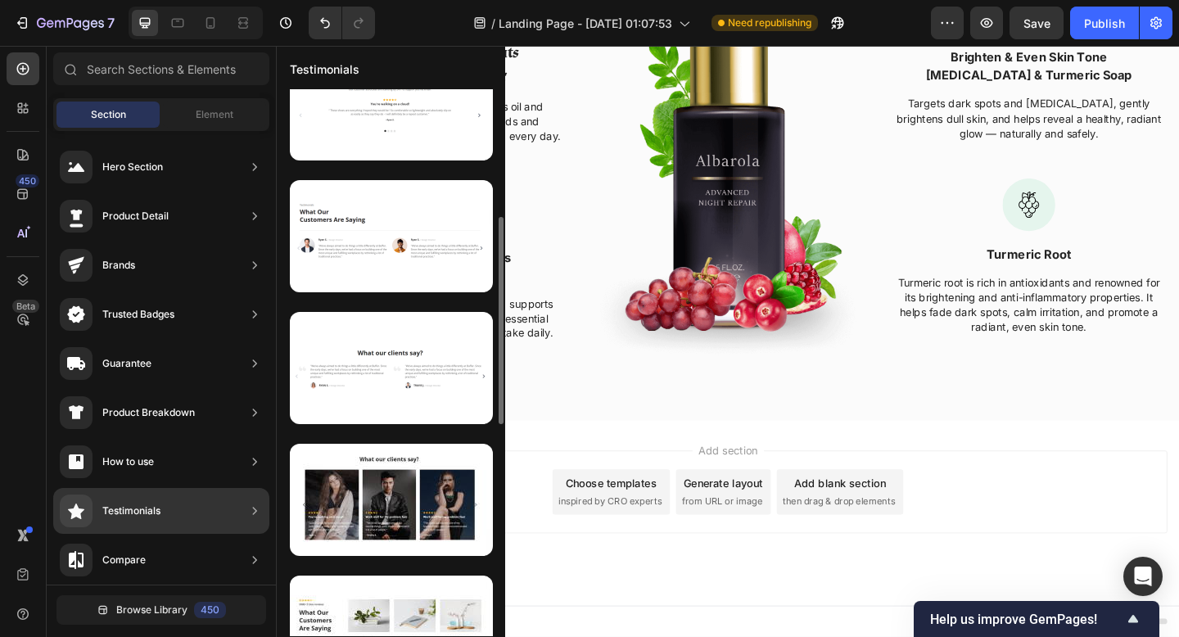
scroll to position [296, 0]
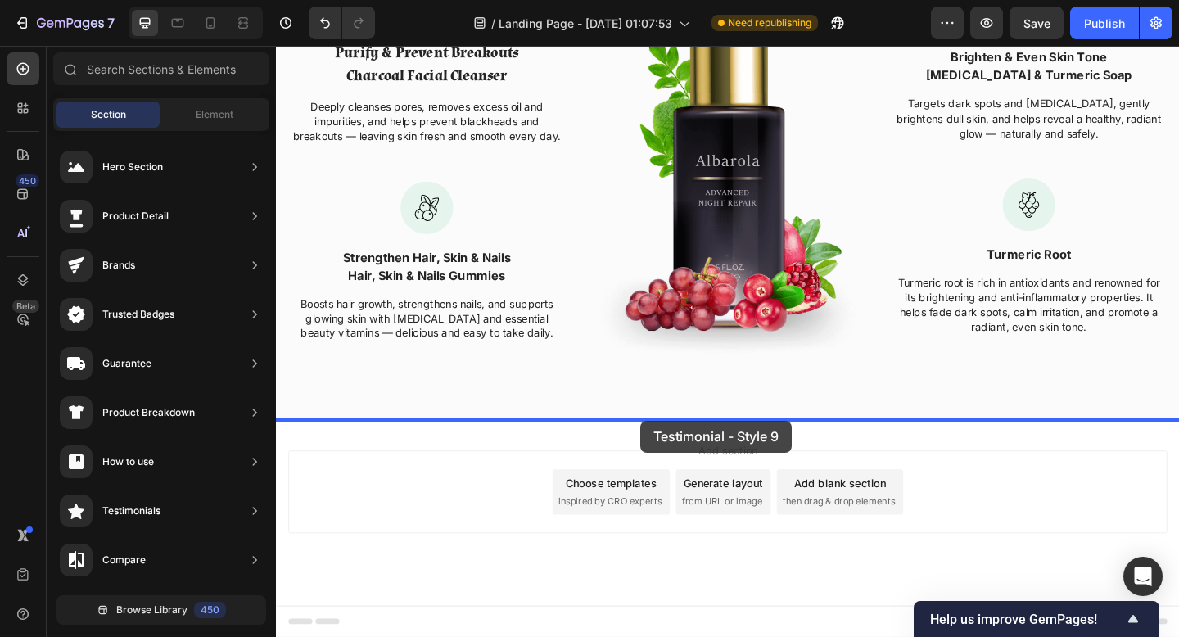
drag, startPoint x: 681, startPoint y: 446, endPoint x: 672, endPoint y: 454, distance: 11.6
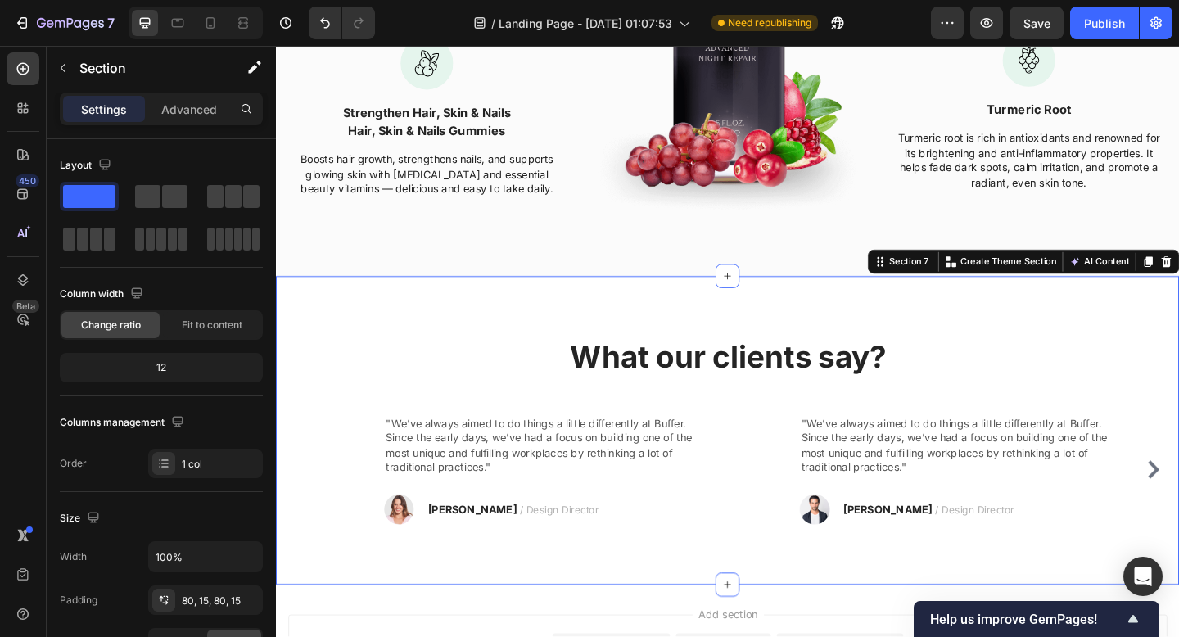
scroll to position [2104, 0]
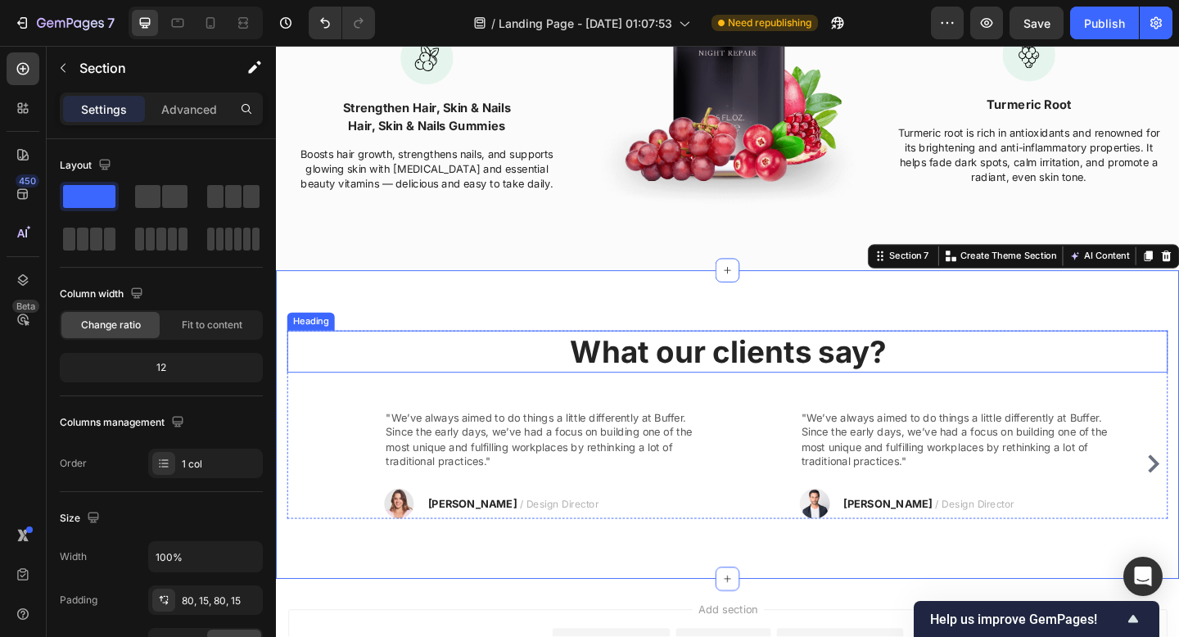
click at [743, 378] on p "What our clients say?" at bounding box center [767, 379] width 955 height 43
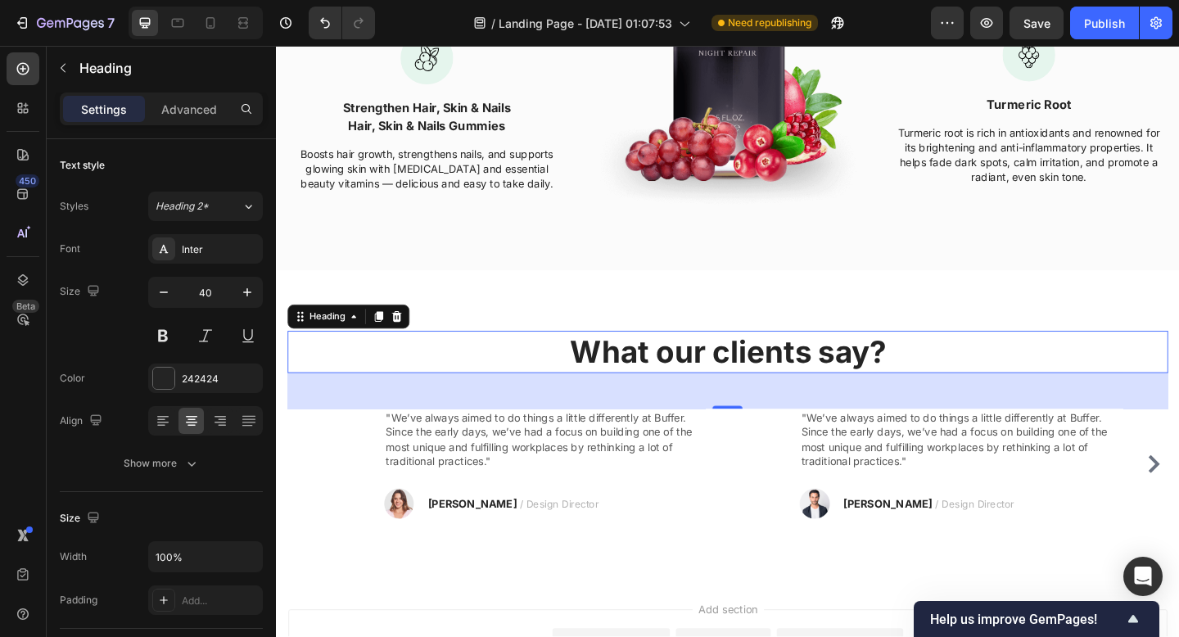
click at [743, 378] on p "What our clients say?" at bounding box center [767, 379] width 955 height 43
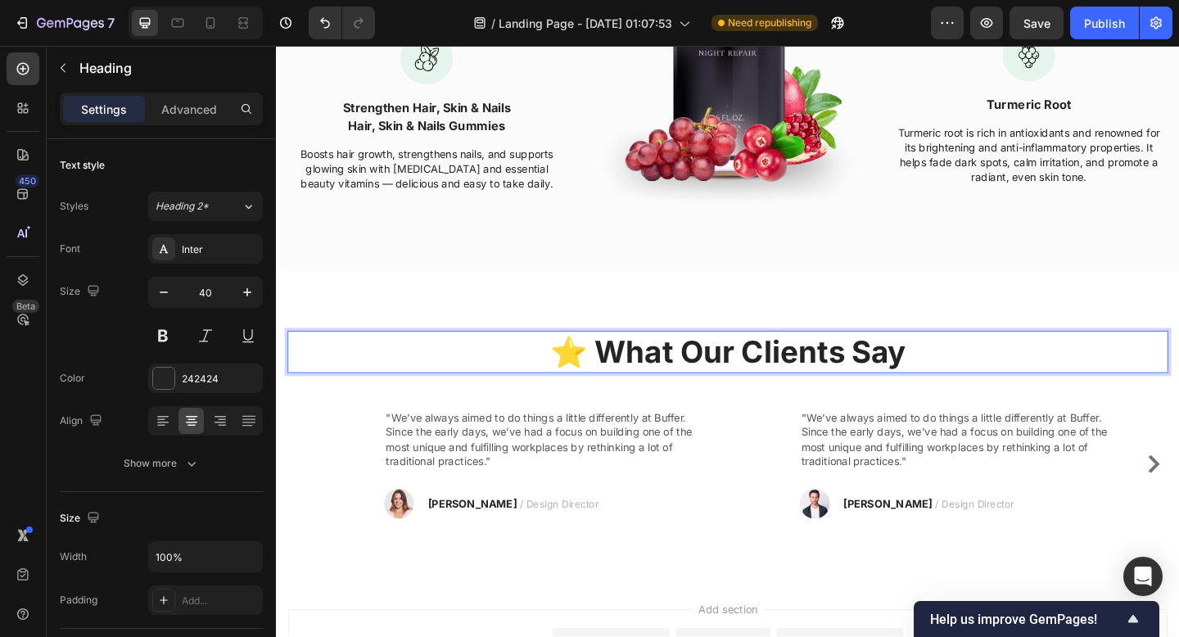
click at [610, 372] on p "⭐ What Our Clients Say" at bounding box center [767, 379] width 955 height 43
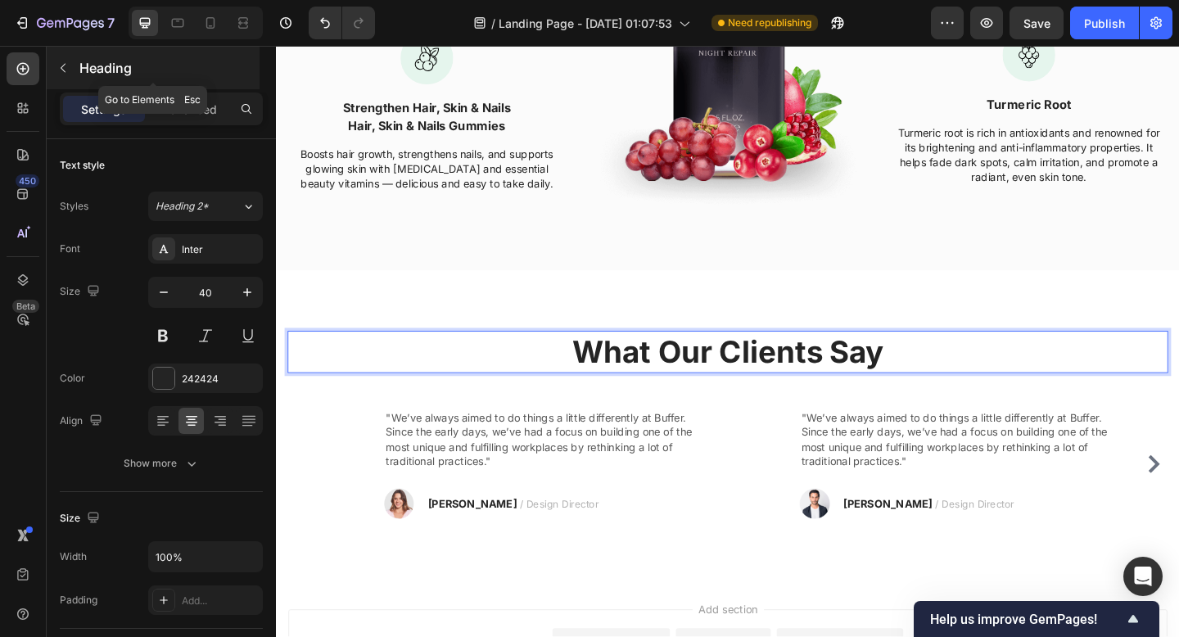
click at [106, 66] on p "Heading" at bounding box center [167, 68] width 177 height 20
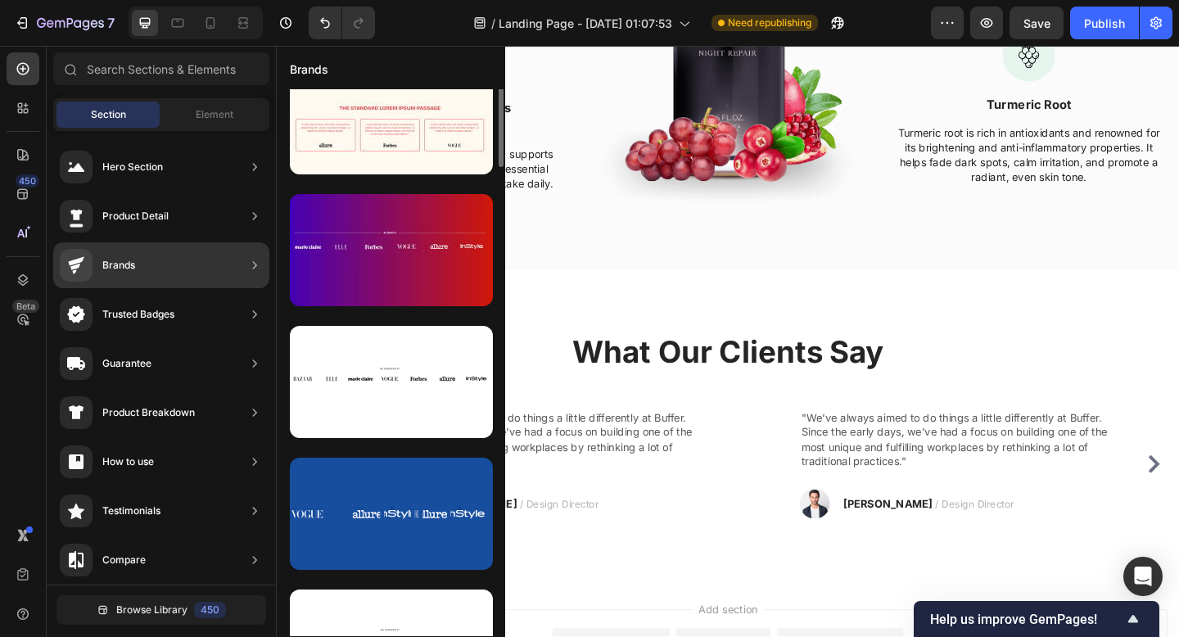
scroll to position [102, 0]
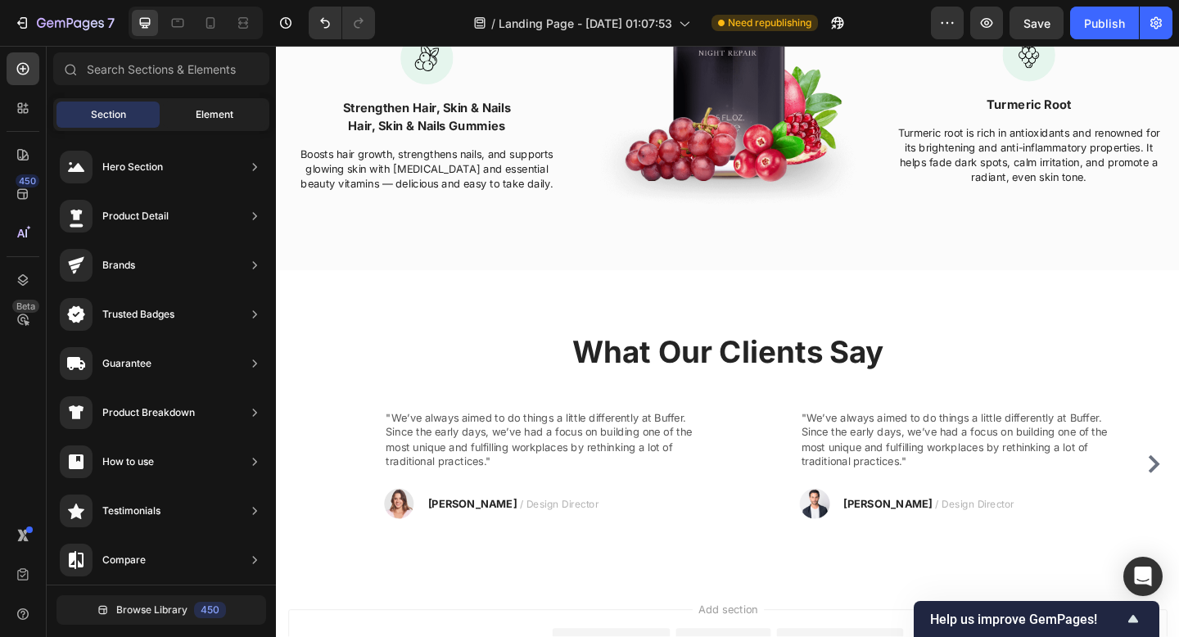
click at [195, 114] on div "Element" at bounding box center [214, 115] width 103 height 26
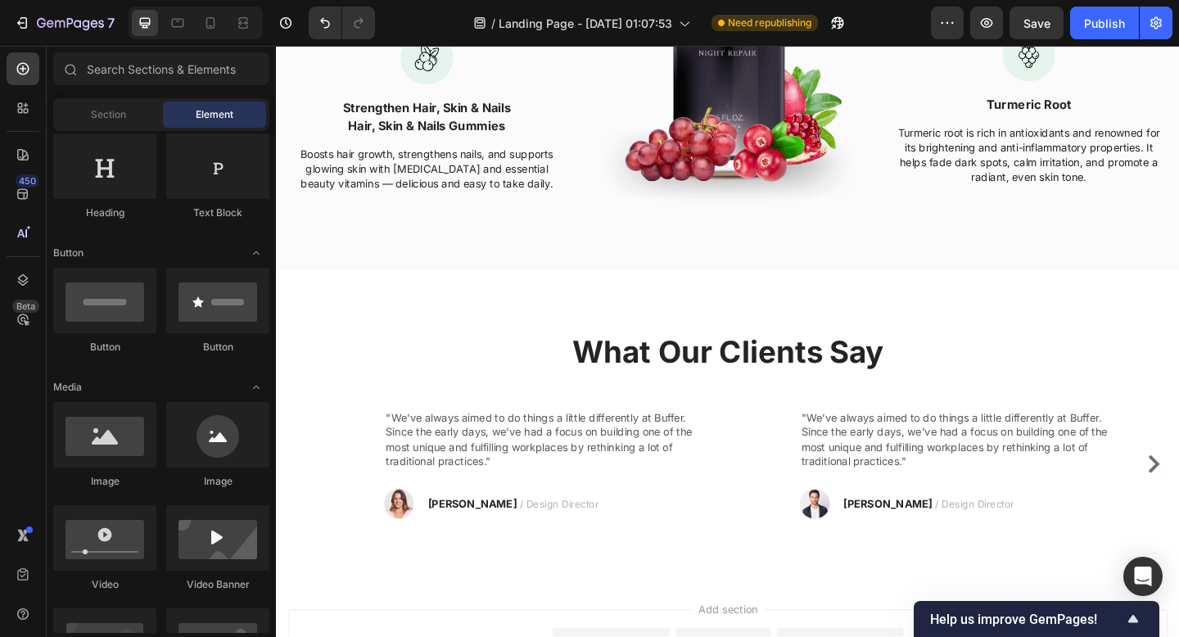
scroll to position [0, 0]
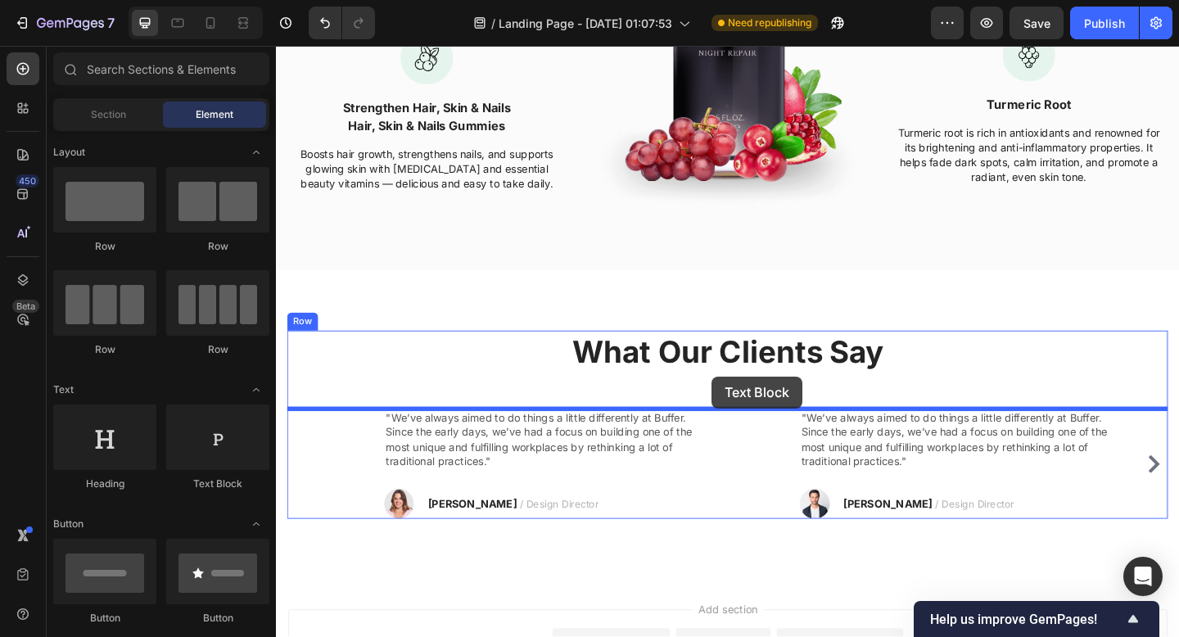
drag, startPoint x: 496, startPoint y: 496, endPoint x: 750, endPoint y: 405, distance: 269.4
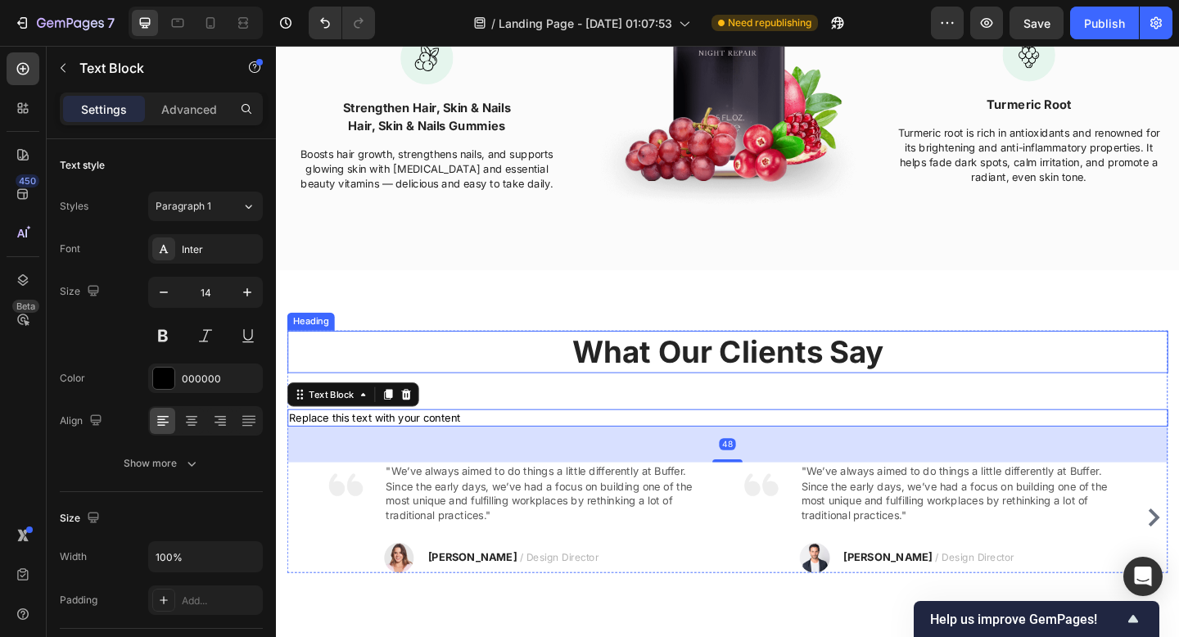
click at [741, 382] on p "What Our Clients Say" at bounding box center [767, 379] width 955 height 43
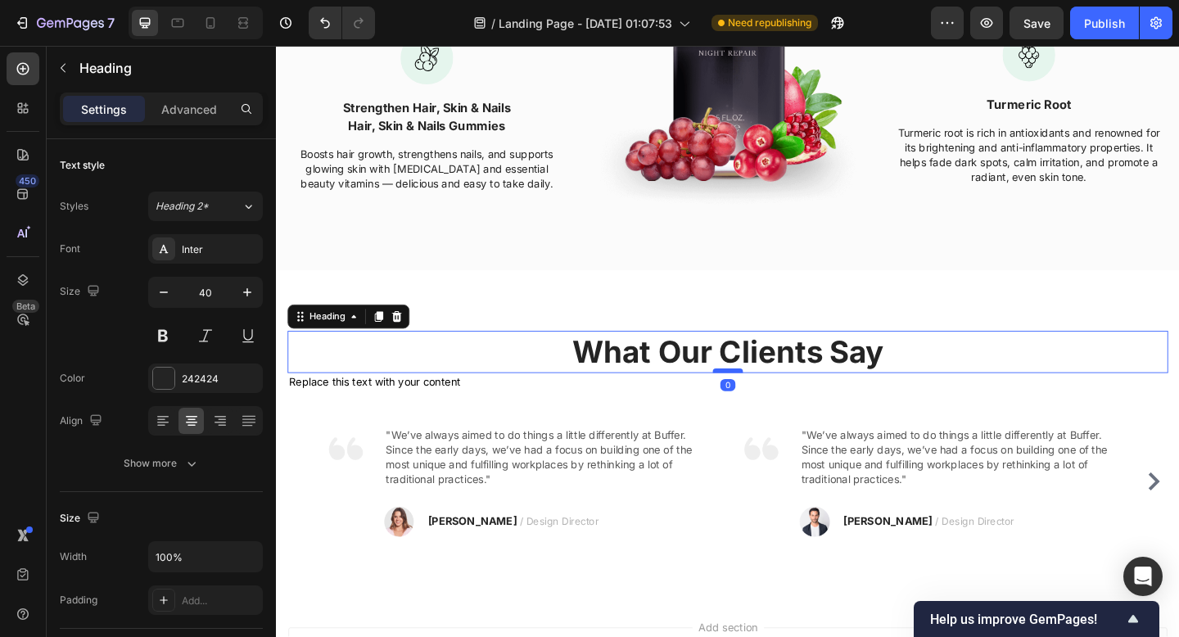
drag, startPoint x: 764, startPoint y: 439, endPoint x: 769, endPoint y: 399, distance: 40.4
click at [769, 399] on div at bounding box center [767, 399] width 33 height 5
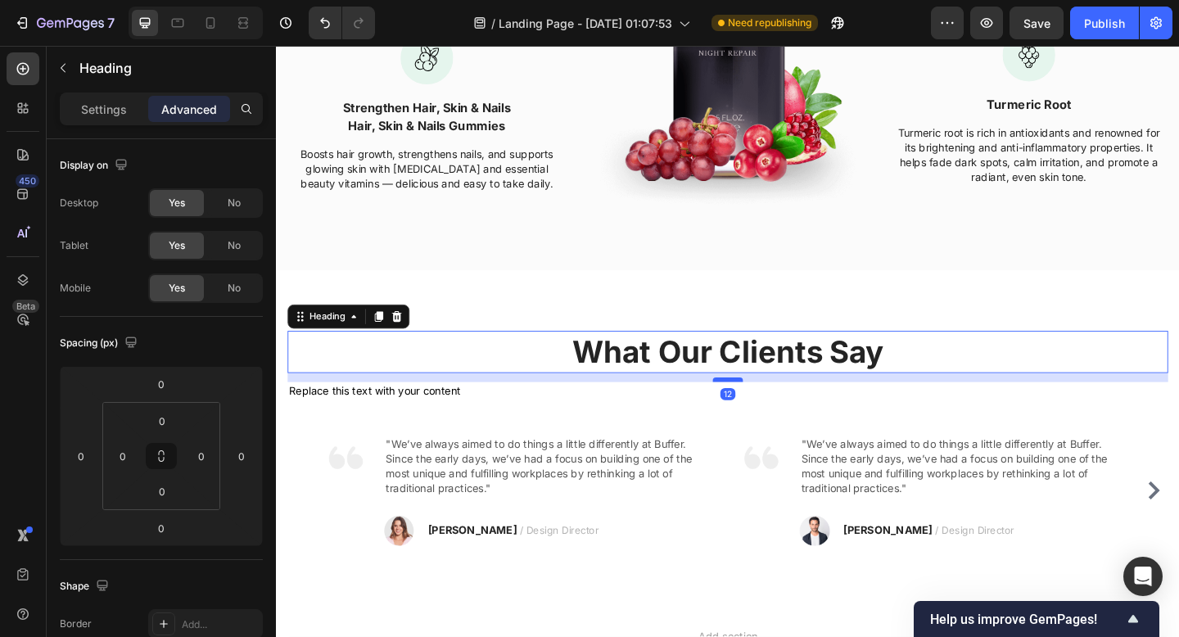
drag, startPoint x: 769, startPoint y: 399, endPoint x: 769, endPoint y: 409, distance: 9.8
click at [769, 409] on div at bounding box center [767, 409] width 33 height 5
click at [518, 424] on div "Replace this text with your content" at bounding box center [767, 422] width 958 height 20
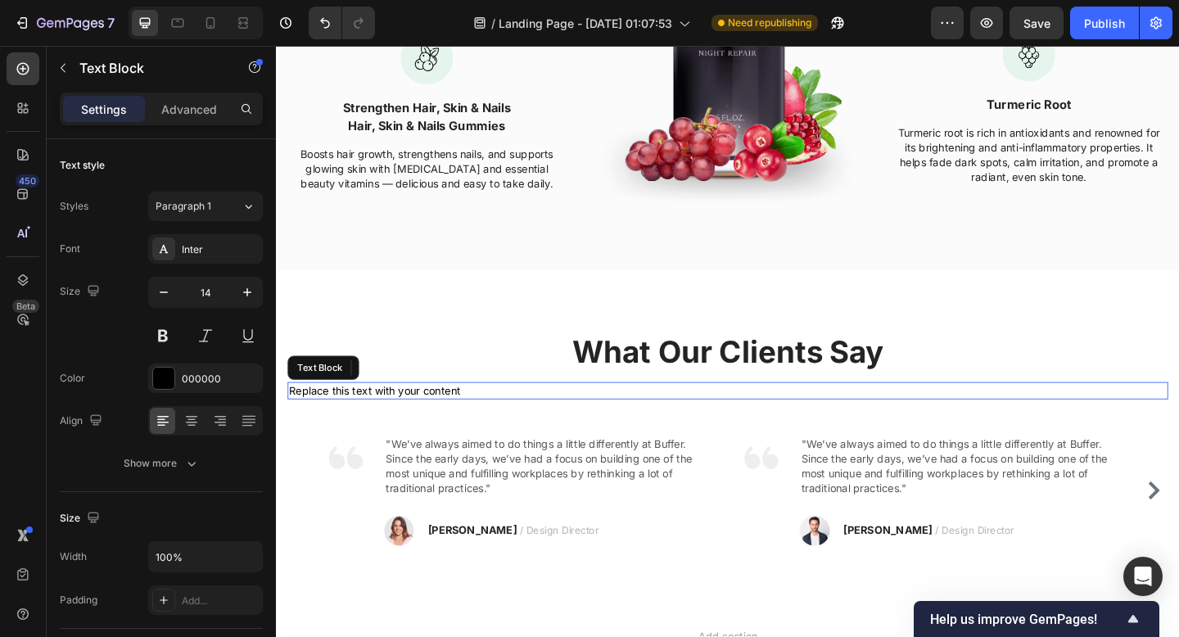
click at [439, 419] on div "Replace this text with your content" at bounding box center [767, 422] width 958 height 20
click at [417, 414] on p "Replace this text with your content" at bounding box center [767, 422] width 955 height 16
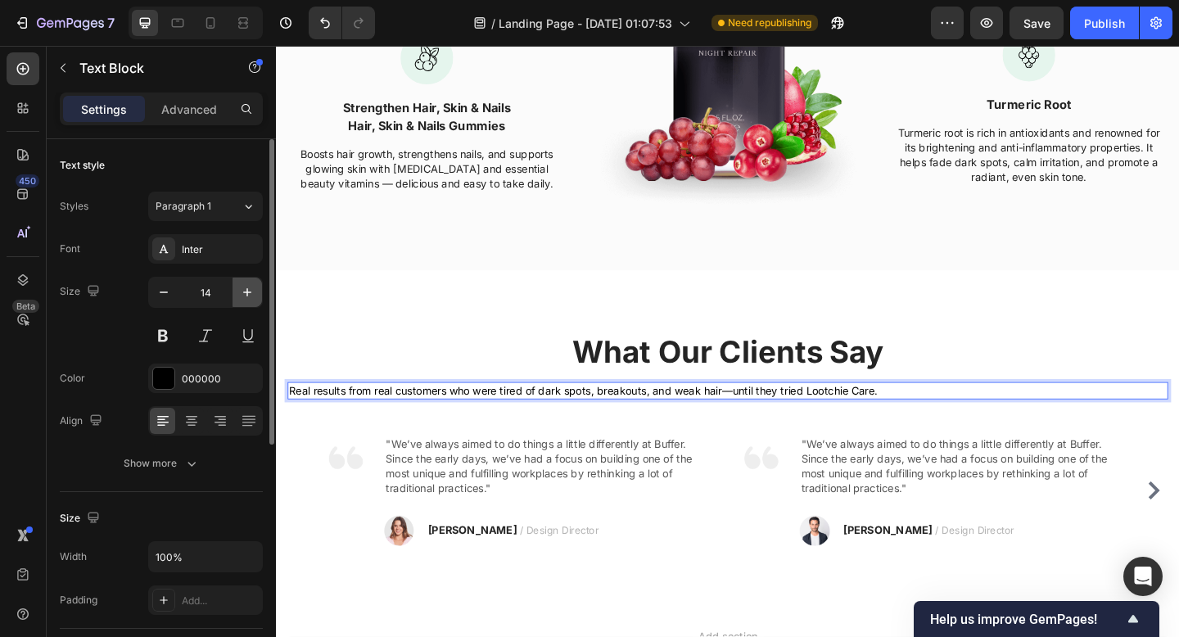
click at [243, 300] on icon "button" at bounding box center [247, 292] width 16 height 16
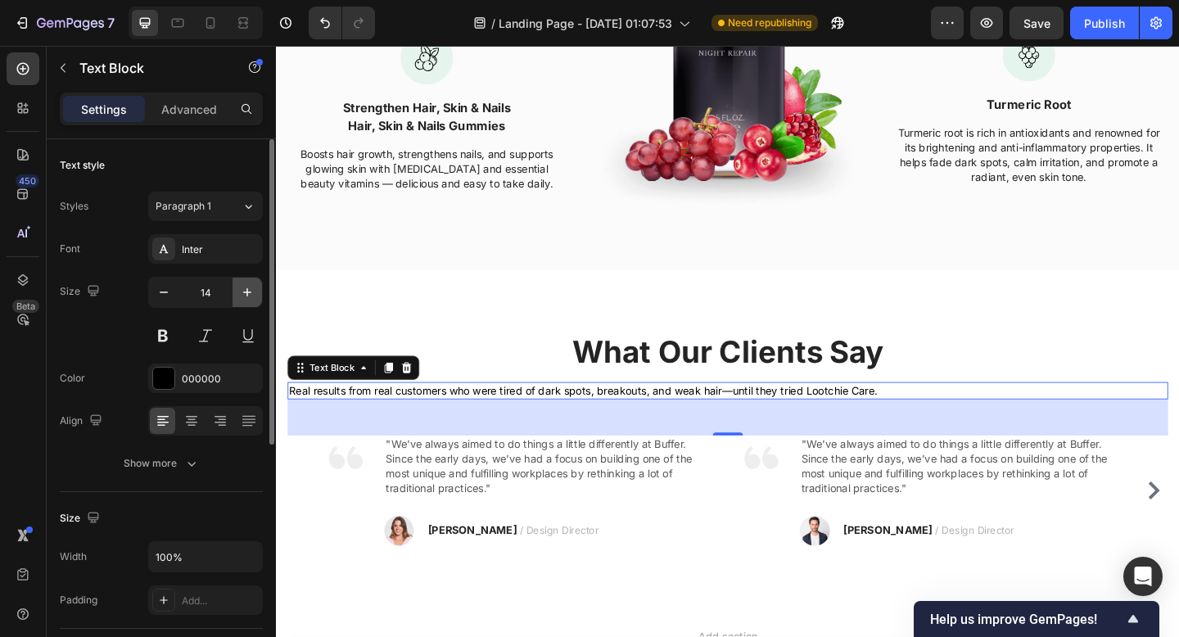
click at [243, 300] on icon "button" at bounding box center [247, 292] width 16 height 16
type input "16"
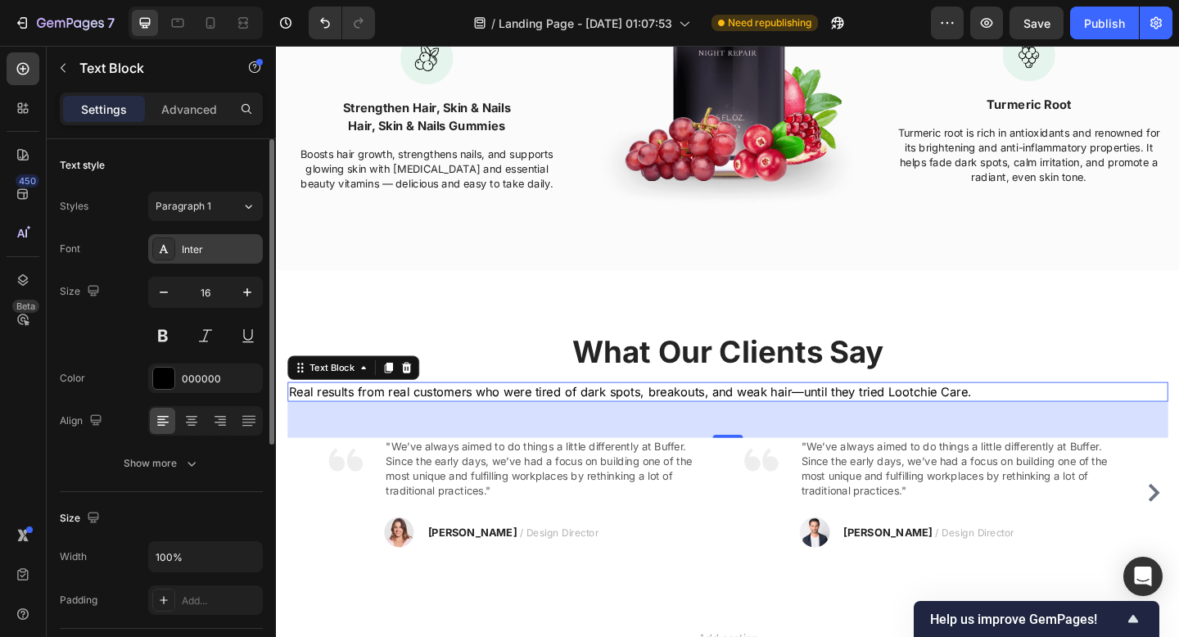
click at [215, 248] on div "Inter" at bounding box center [220, 249] width 77 height 15
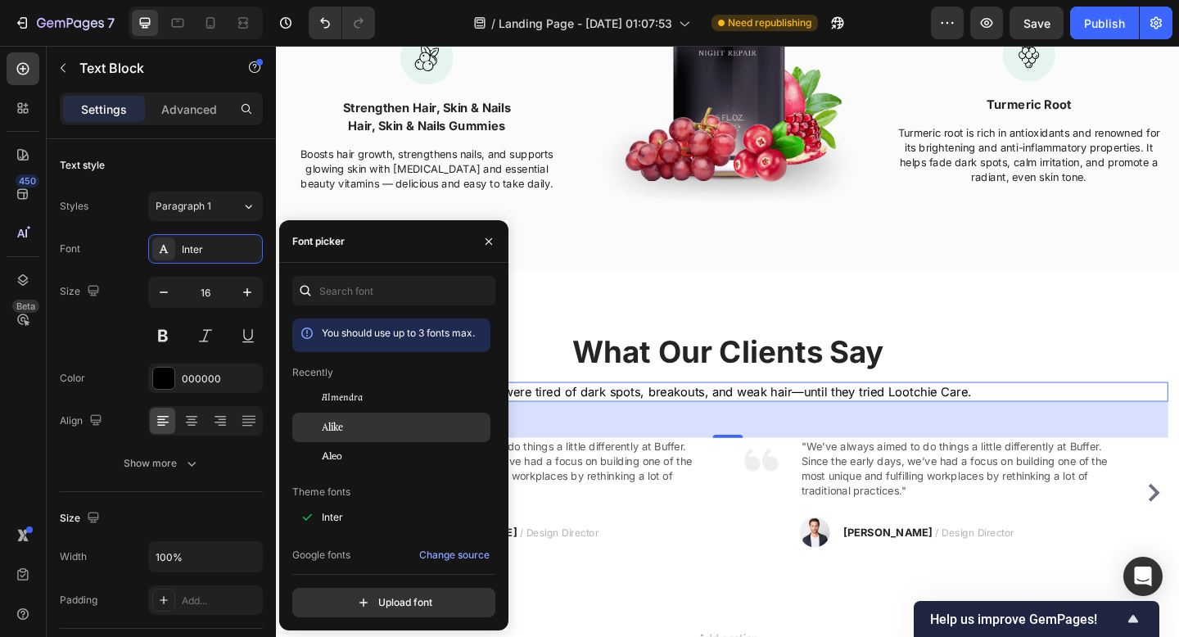
click at [393, 431] on div "Alike" at bounding box center [404, 427] width 165 height 15
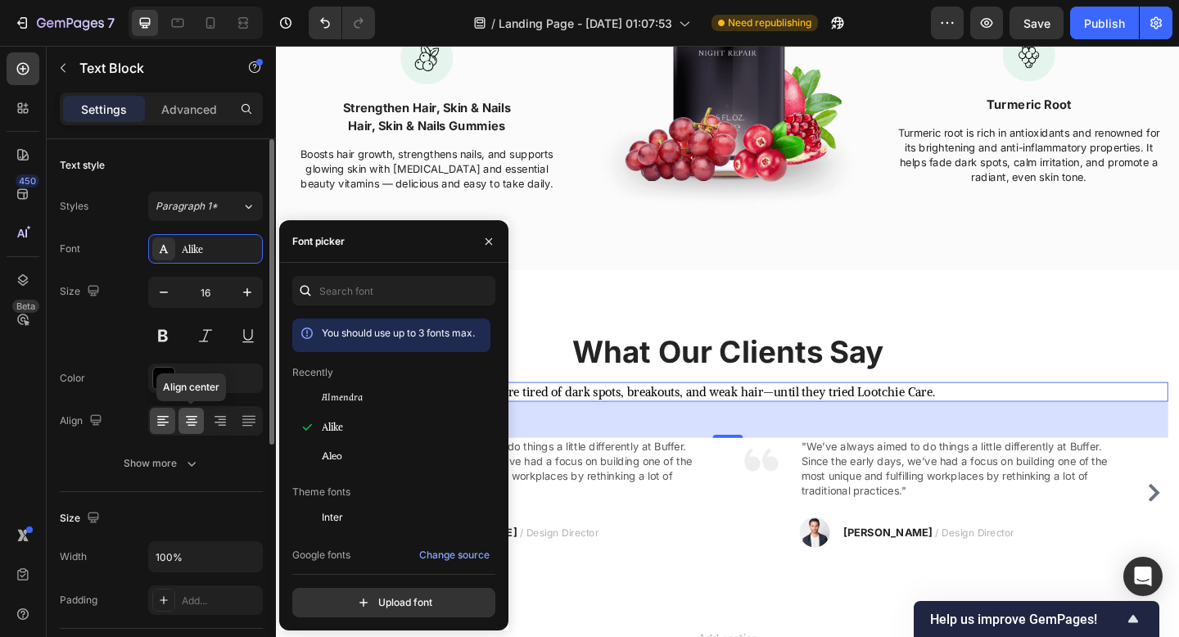
click at [203, 418] on div at bounding box center [191, 421] width 25 height 26
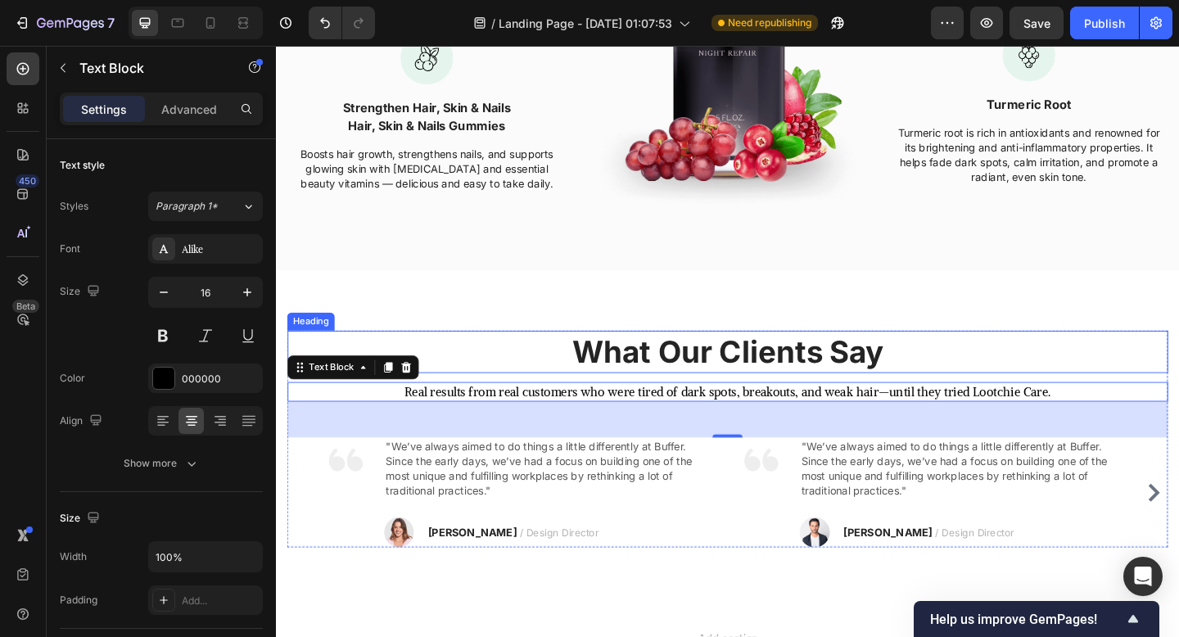
click at [792, 385] on p "What Our Clients Say" at bounding box center [767, 379] width 955 height 43
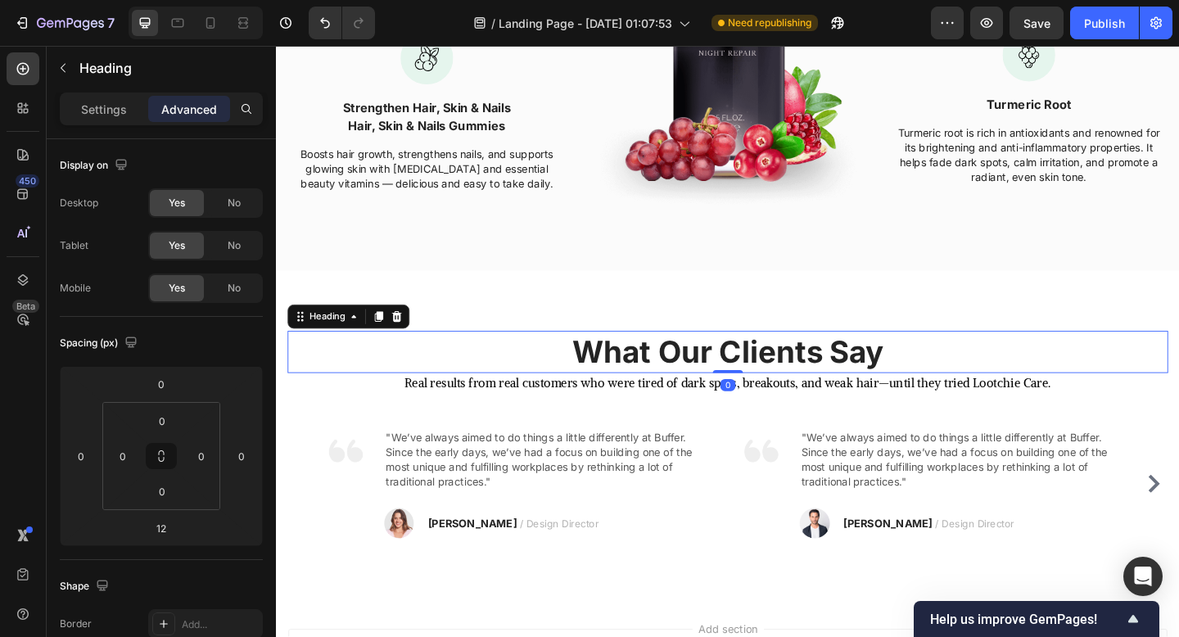
drag, startPoint x: 768, startPoint y: 407, endPoint x: 764, endPoint y: 377, distance: 30.6
click at [764, 377] on div "What Our Clients Say Heading 0" at bounding box center [767, 379] width 958 height 46
type input "0"
click at [833, 414] on p "Real results from real customers who were tired of dark spots, breakouts, and w…" at bounding box center [767, 413] width 955 height 18
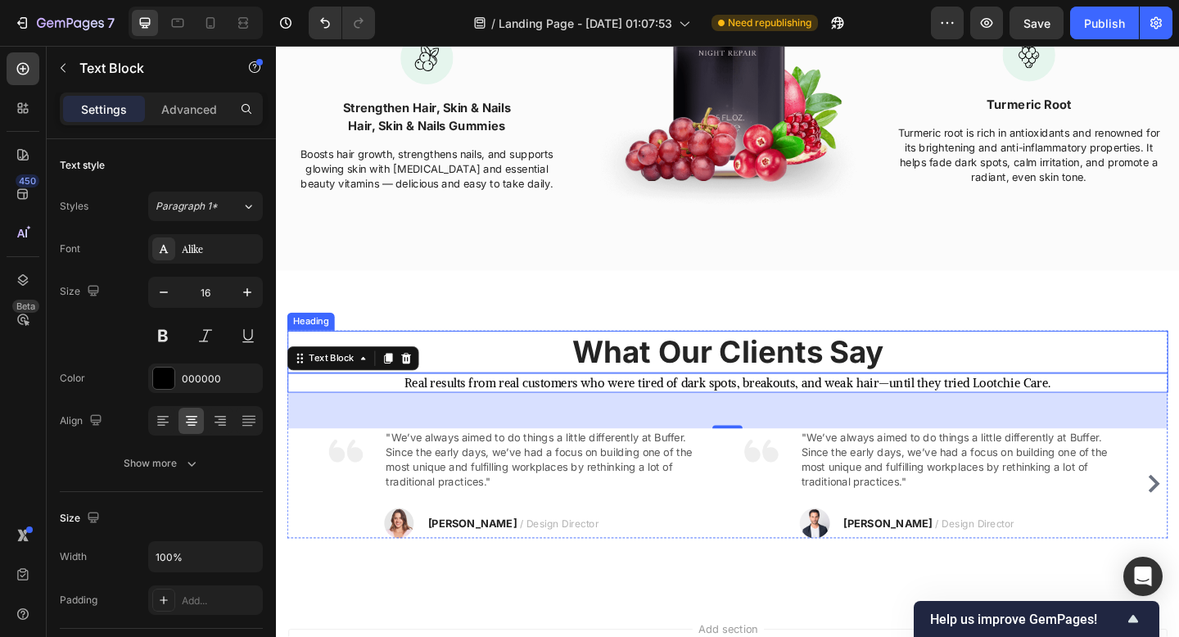
click at [736, 389] on p "What Our Clients Say" at bounding box center [767, 379] width 955 height 43
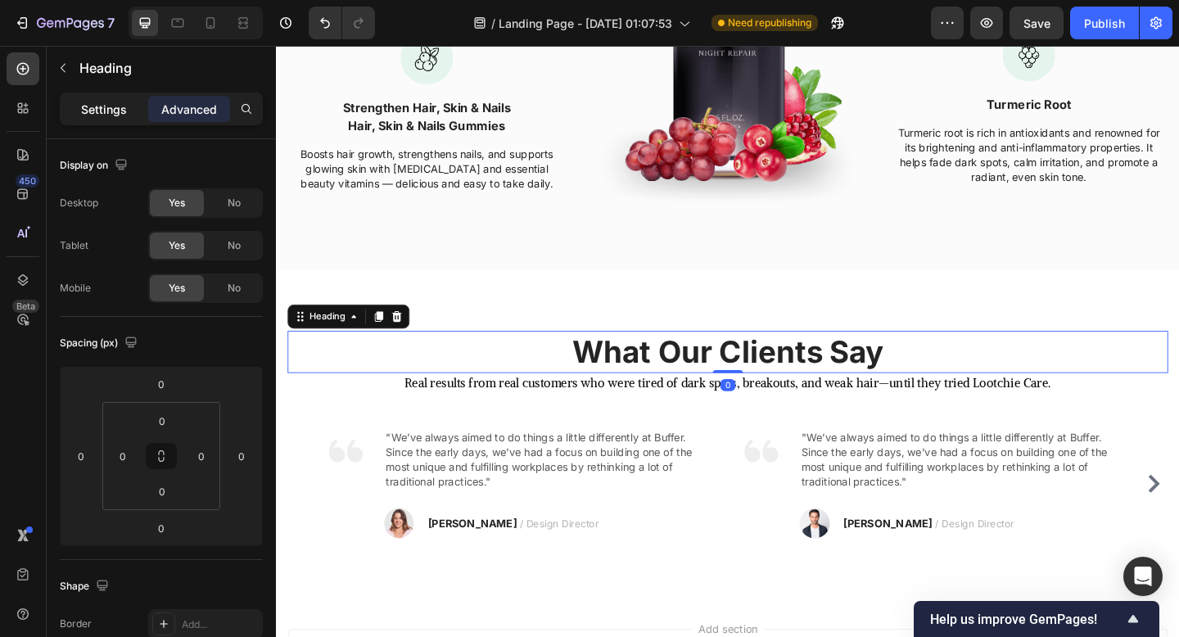
click at [120, 115] on p "Settings" at bounding box center [104, 109] width 46 height 17
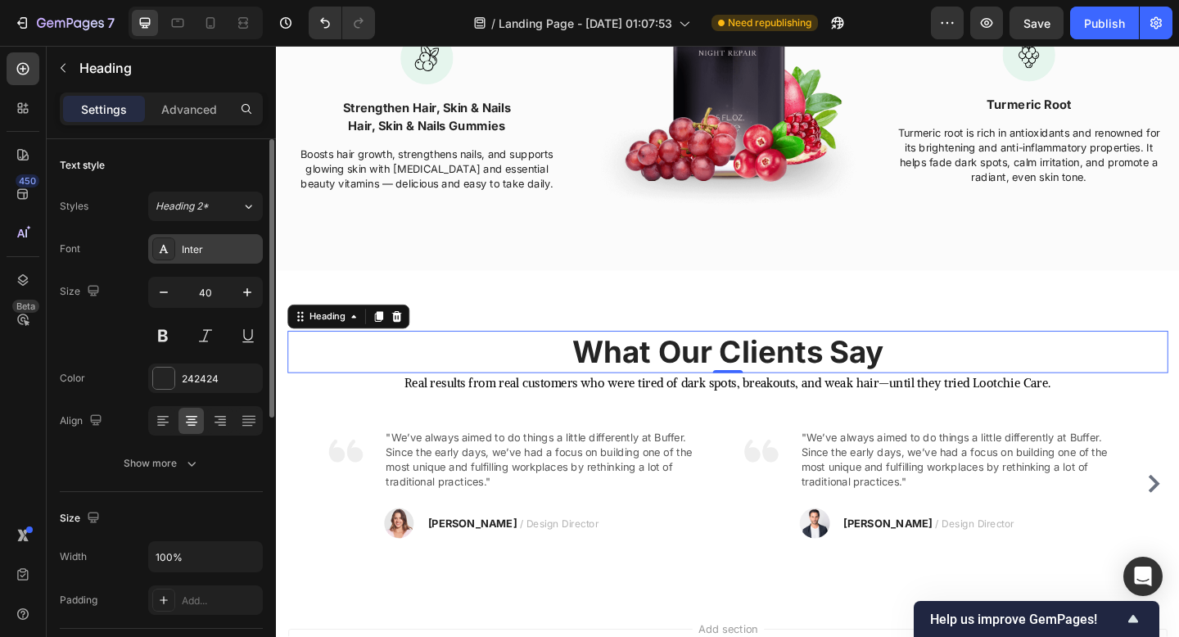
click at [197, 249] on div "Inter" at bounding box center [220, 249] width 77 height 15
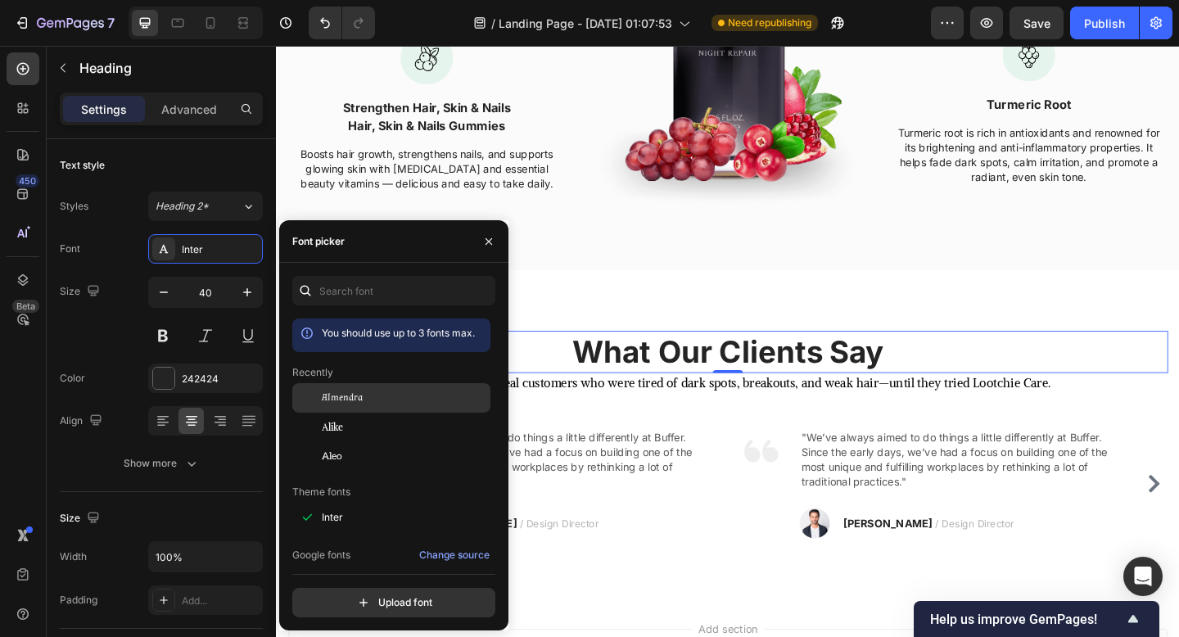
click at [368, 384] on div "Almendra" at bounding box center [391, 397] width 198 height 29
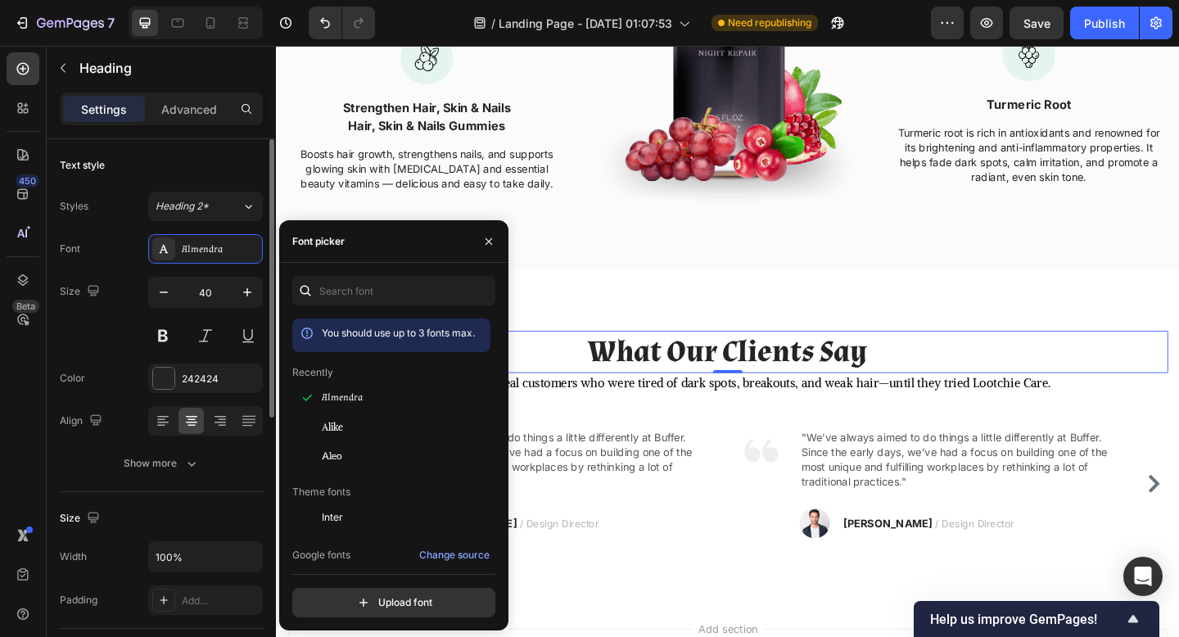
click at [132, 332] on div "Size 40" at bounding box center [161, 314] width 203 height 74
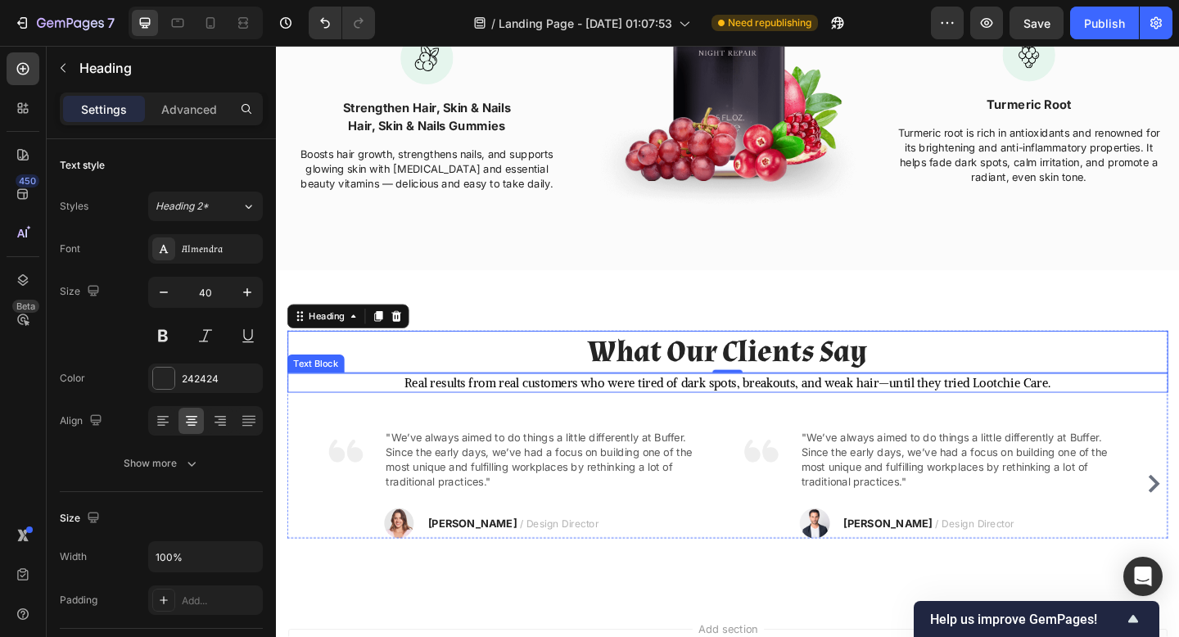
click at [522, 418] on p "Real results from real customers who were tired of dark spots, breakouts, and w…" at bounding box center [767, 413] width 955 height 18
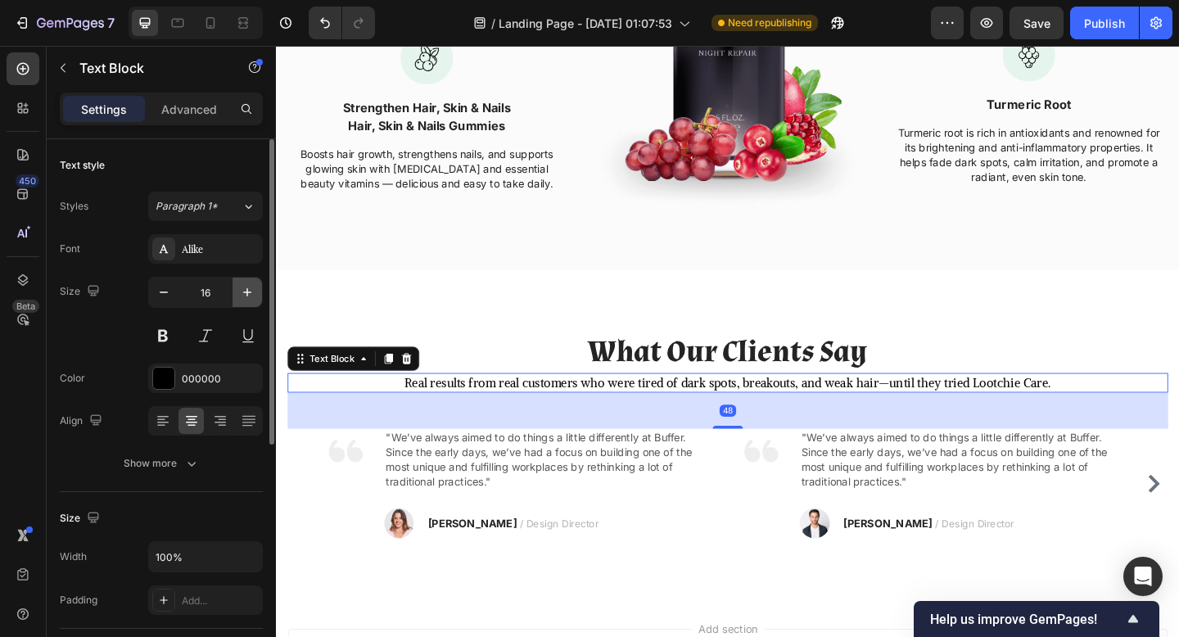
click at [246, 301] on button "button" at bounding box center [247, 292] width 29 height 29
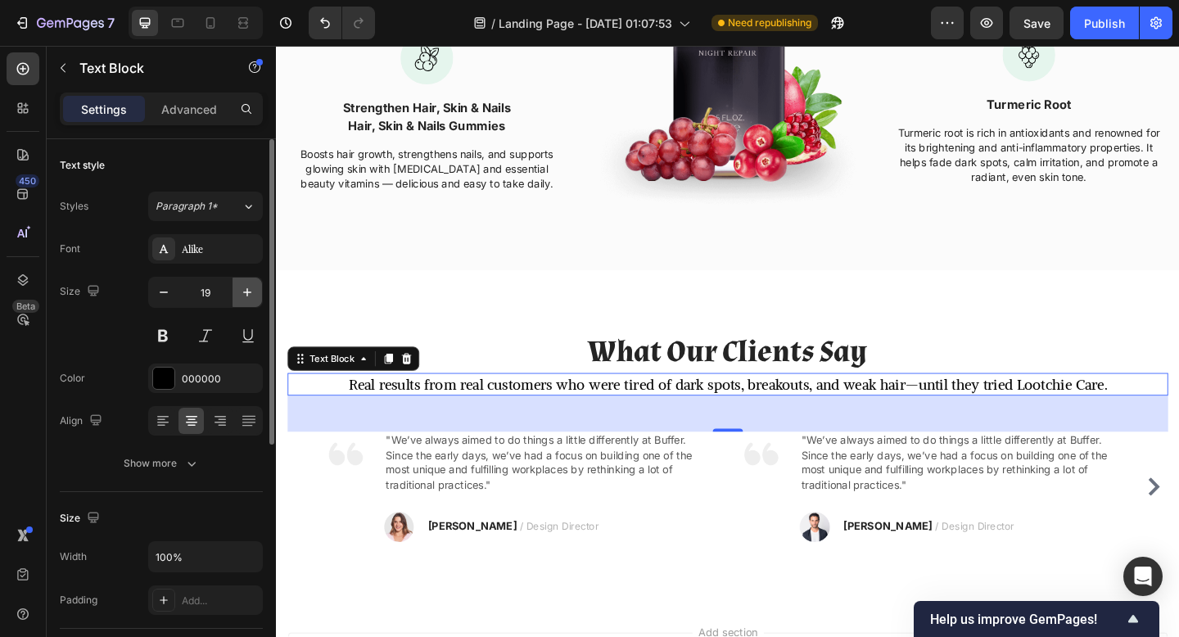
click at [246, 301] on button "button" at bounding box center [247, 292] width 29 height 29
type input "20"
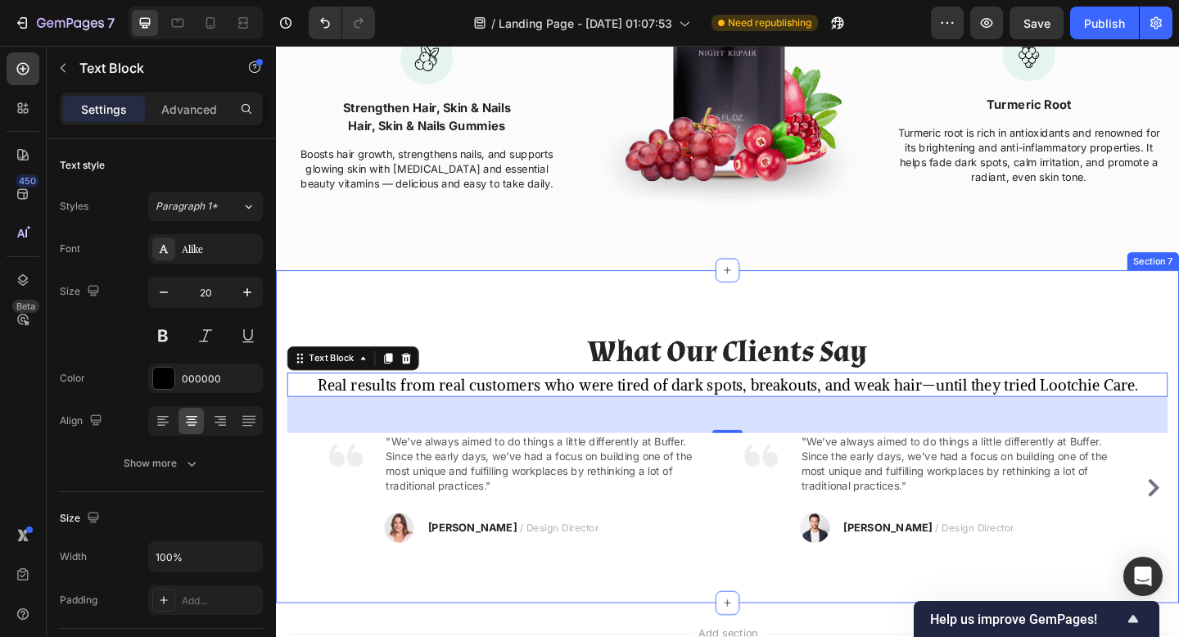
click at [480, 343] on div "What Our Clients Say Heading Real results from real customers who were tired of…" at bounding box center [767, 472] width 983 height 362
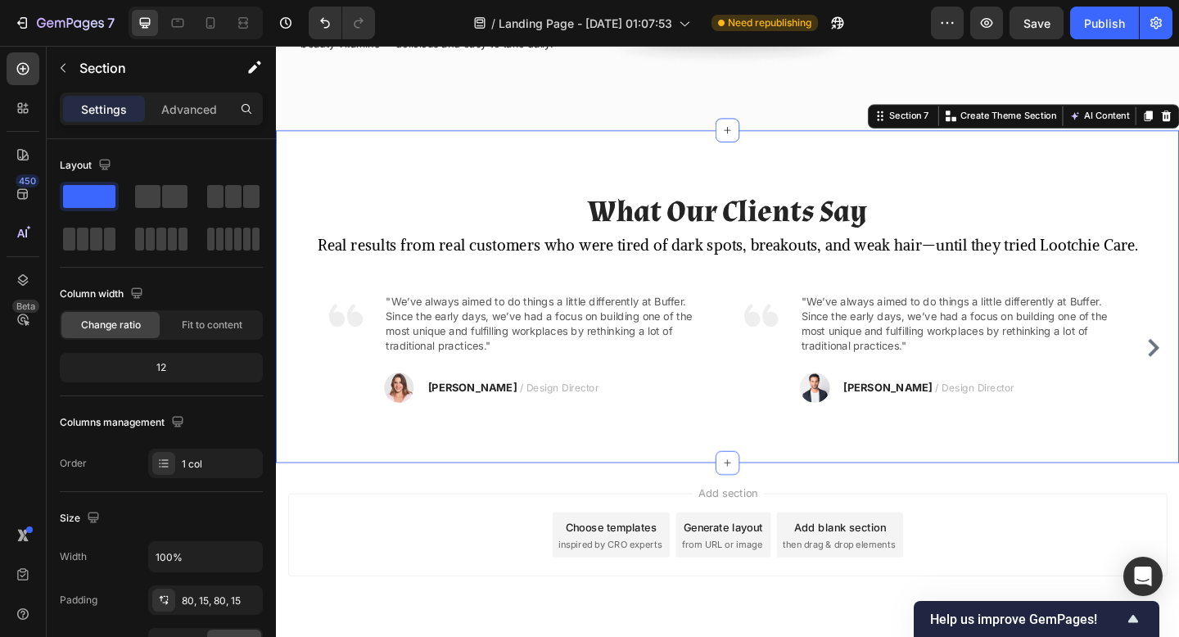
scroll to position [2259, 0]
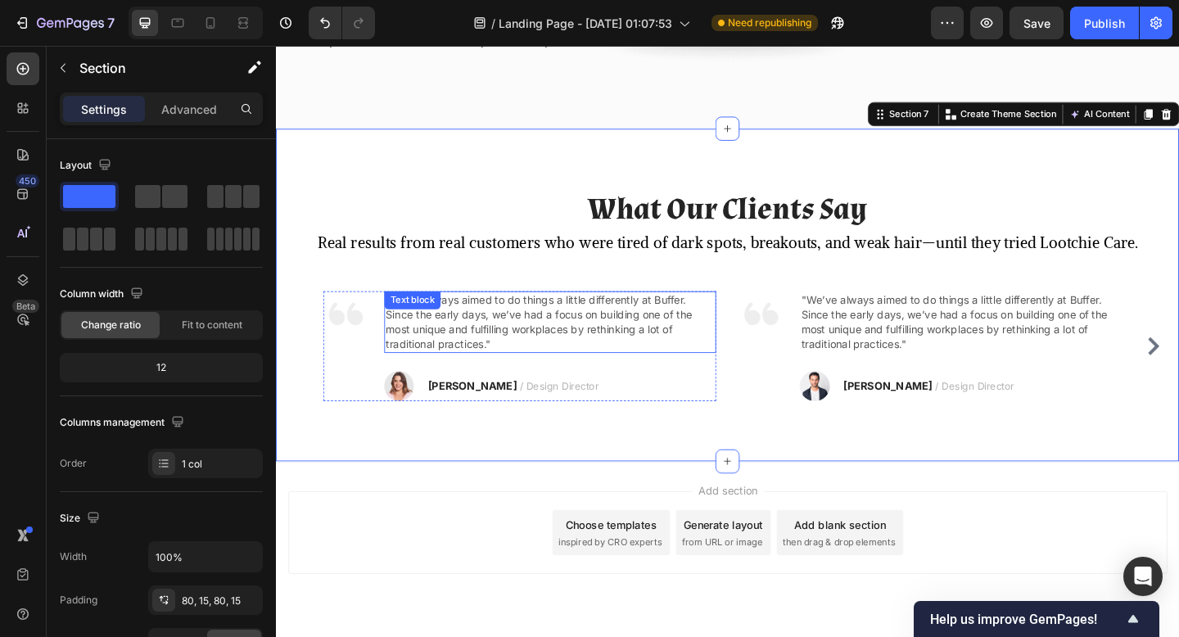
click at [518, 357] on p ""We’ve always aimed to do things a little differently at Buffer. Since the earl…" at bounding box center [575, 347] width 358 height 64
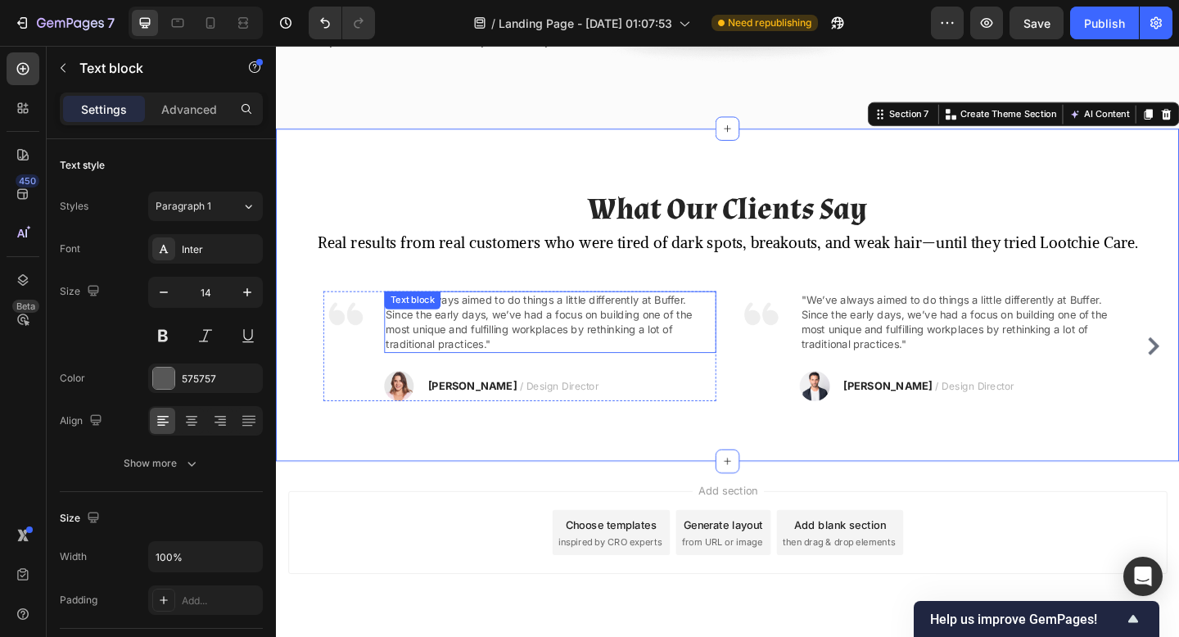
click at [518, 357] on p ""We’ve always aimed to do things a little differently at Buffer. Since the earl…" at bounding box center [575, 347] width 358 height 64
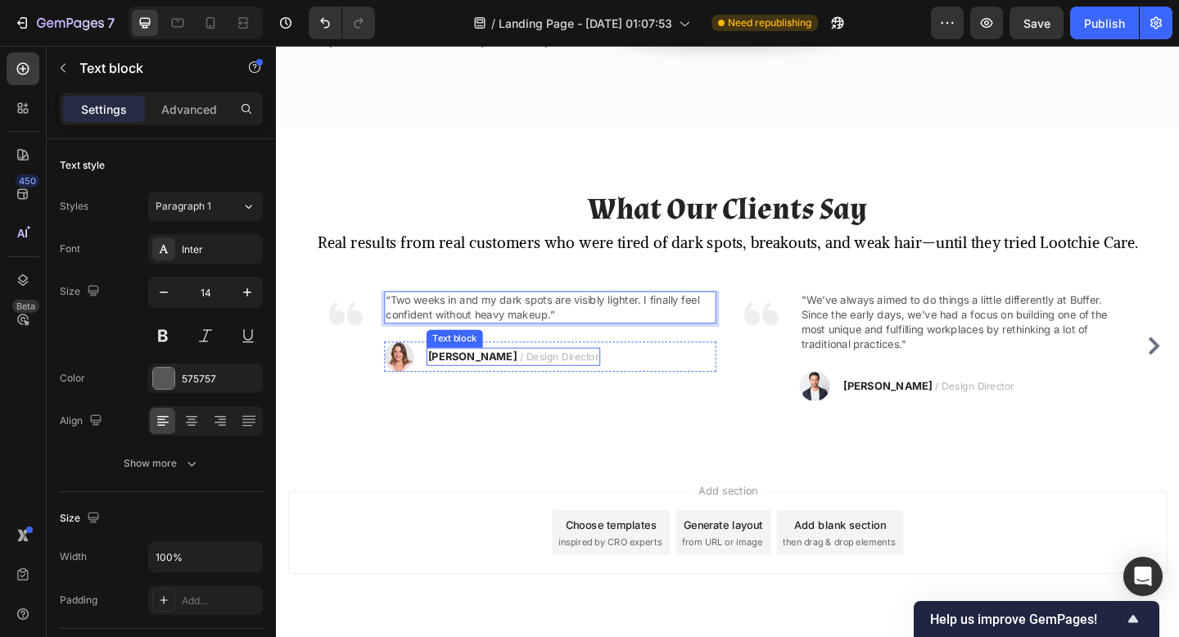
click at [477, 382] on strong "RYAN S." at bounding box center [489, 384] width 97 height 14
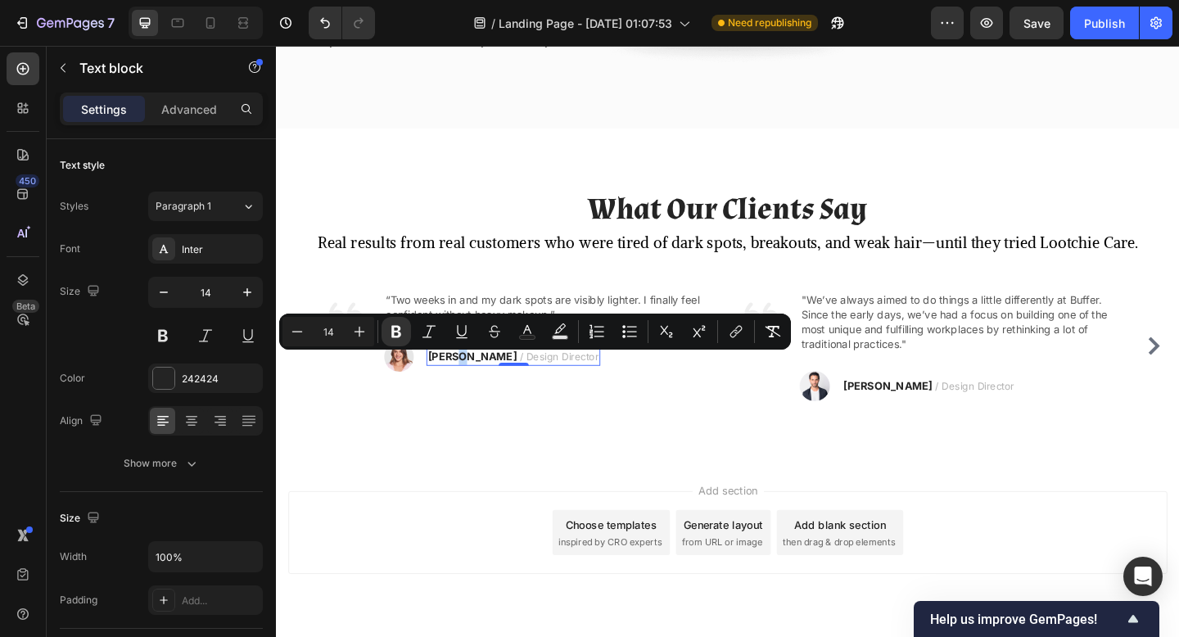
click at [477, 382] on strong "RYAN S." at bounding box center [489, 384] width 97 height 14
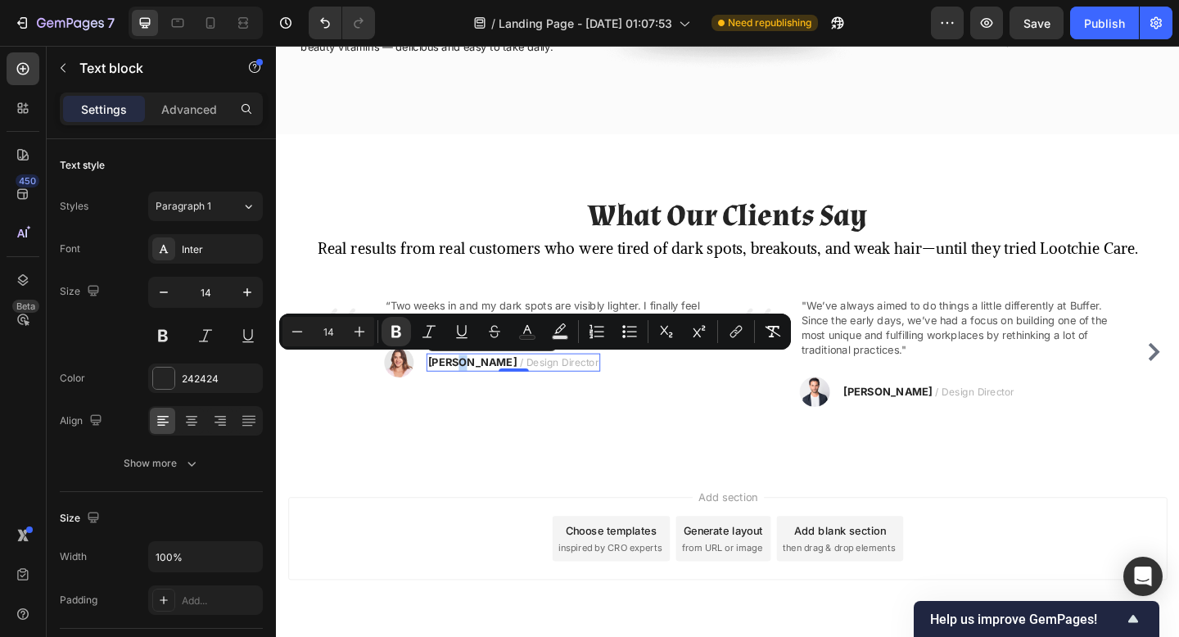
click at [477, 383] on strong "RYAN S." at bounding box center [489, 390] width 97 height 14
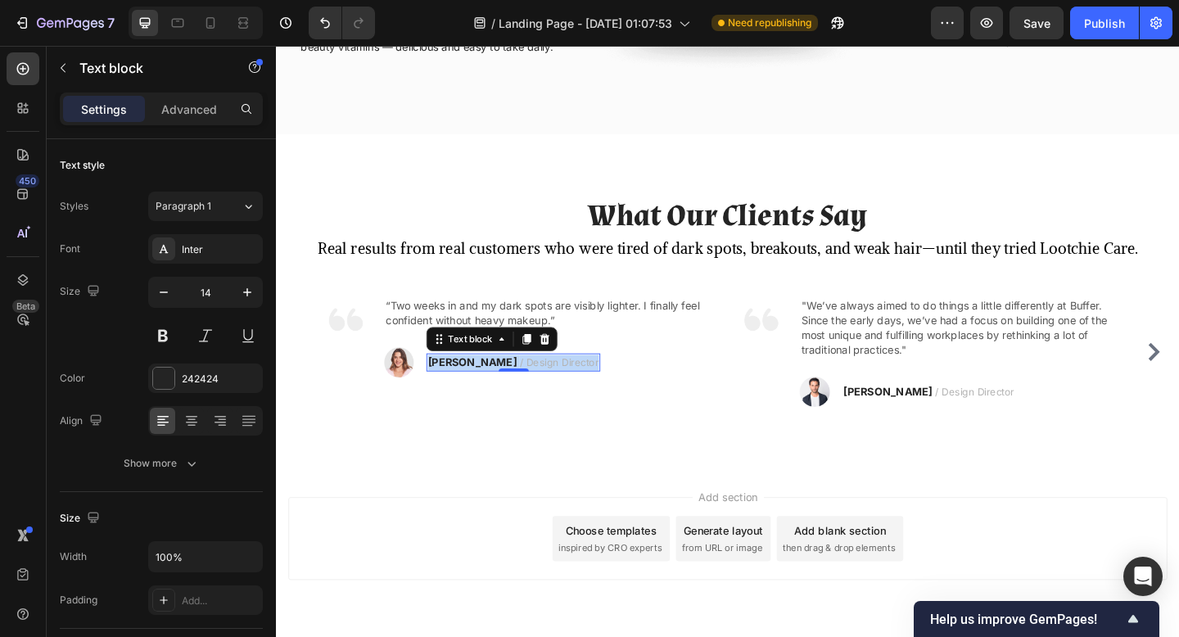
click at [477, 383] on strong "RYAN S." at bounding box center [489, 390] width 97 height 14
click at [654, 424] on div "Image “Two weeks in and my dark spots are visibly lighter. I finally feel confi…" at bounding box center [542, 379] width 428 height 120
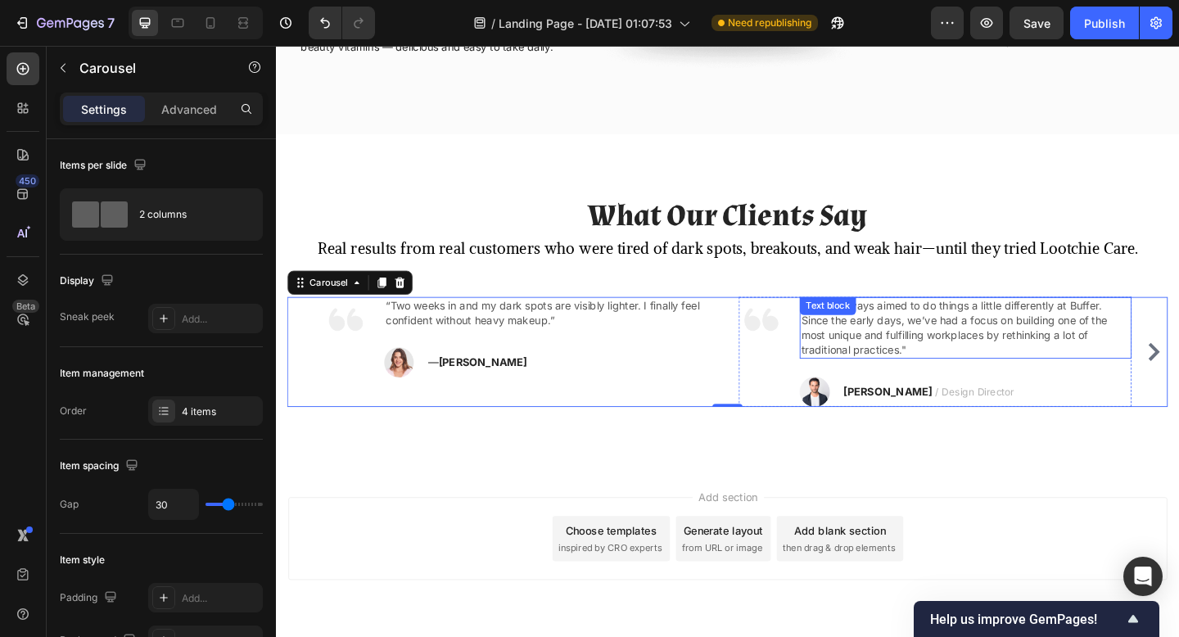
click at [943, 348] on p ""We’ve always aimed to do things a little differently at Buffer. Since the earl…" at bounding box center [1027, 353] width 358 height 64
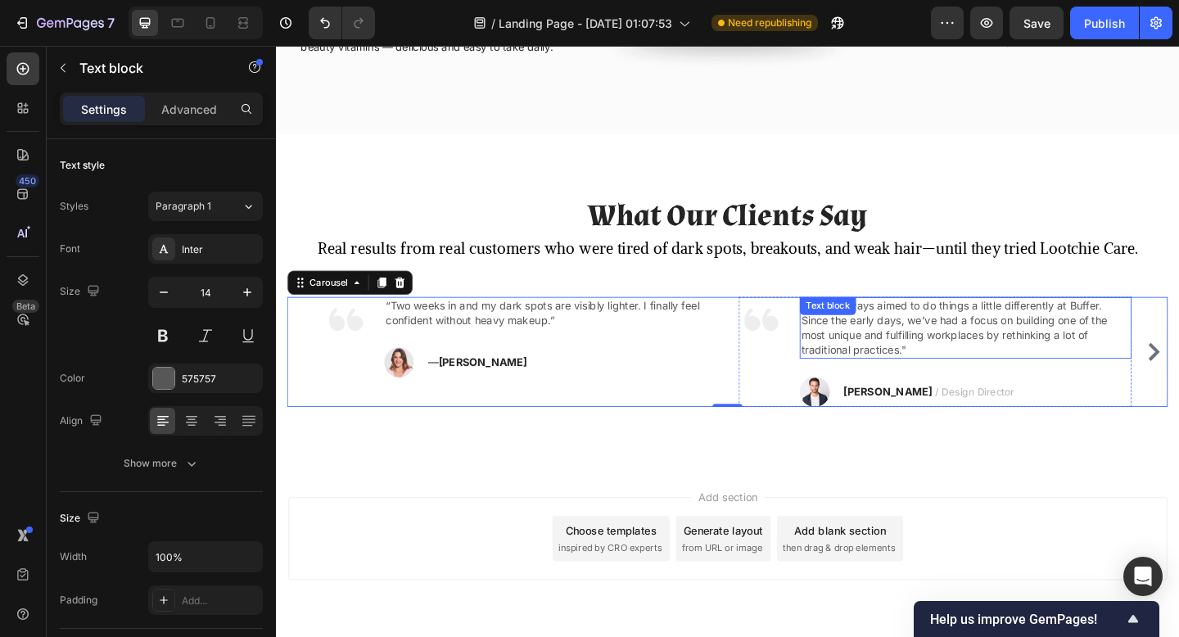
click at [943, 348] on p ""We’ve always aimed to do things a little differently at Buffer. Since the earl…" at bounding box center [1027, 353] width 358 height 64
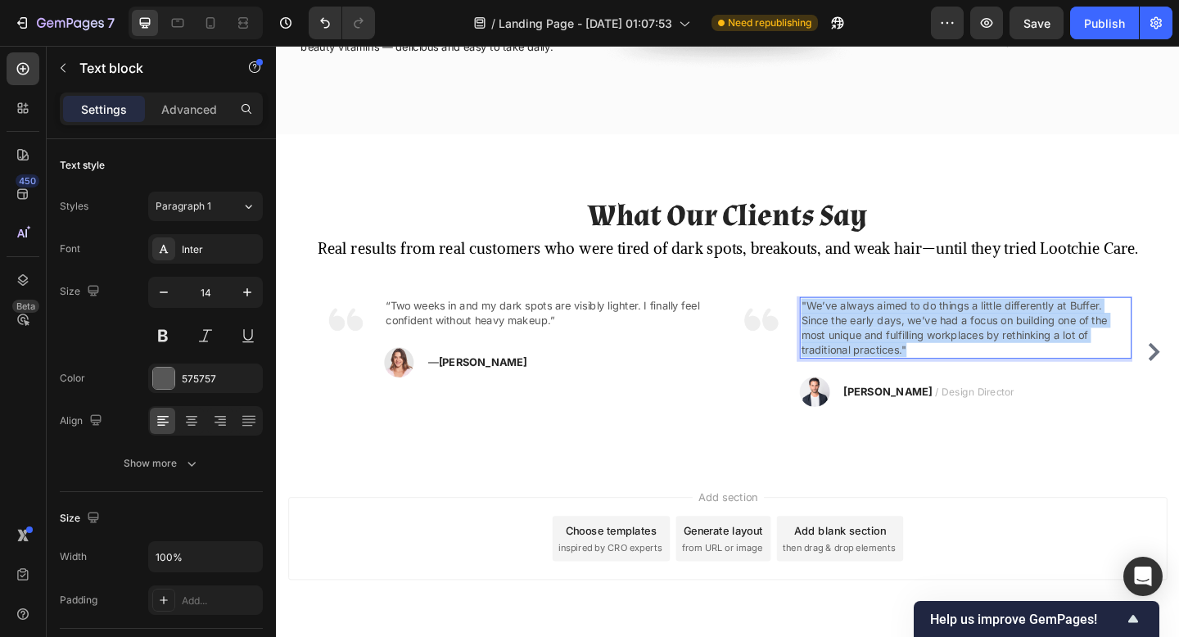
click at [943, 348] on p ""We’ve always aimed to do things a little differently at Buffer. Since the earl…" at bounding box center [1027, 353] width 358 height 64
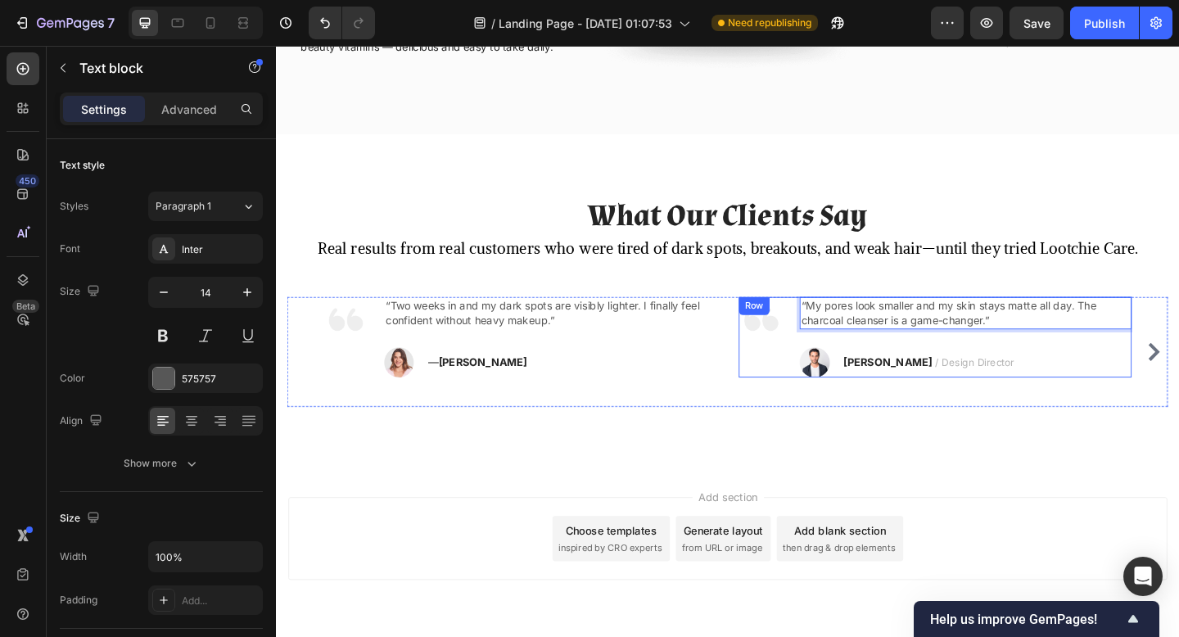
click at [940, 384] on strong "TRAVIS J." at bounding box center [942, 390] width 97 height 14
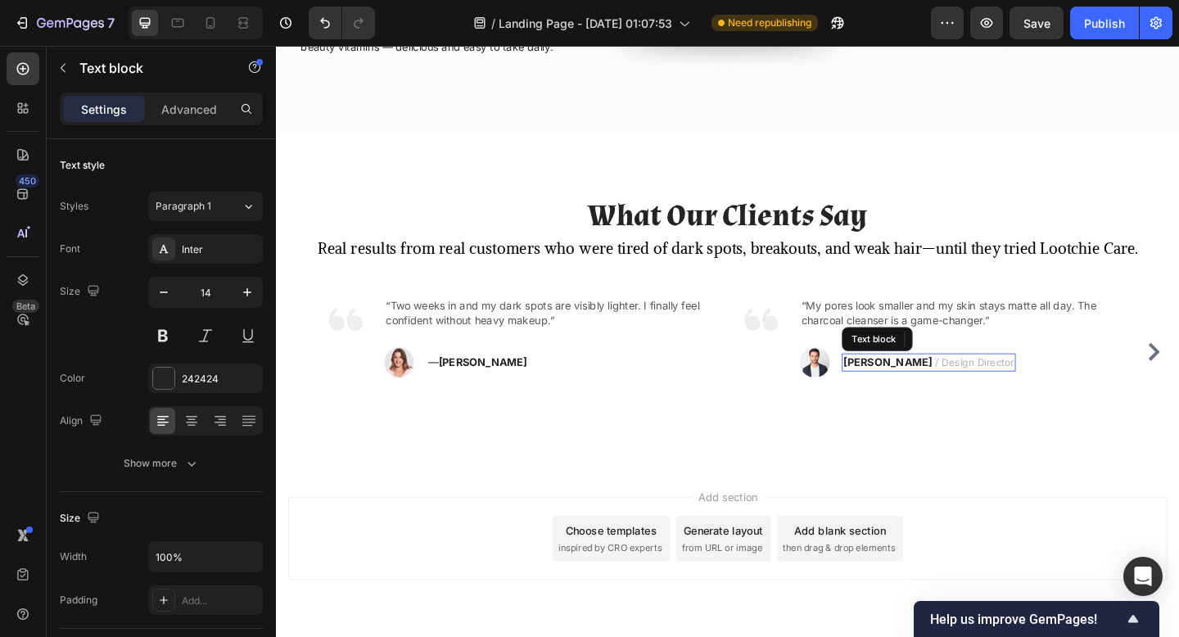
click at [940, 384] on strong "TRAVIS J." at bounding box center [942, 390] width 97 height 14
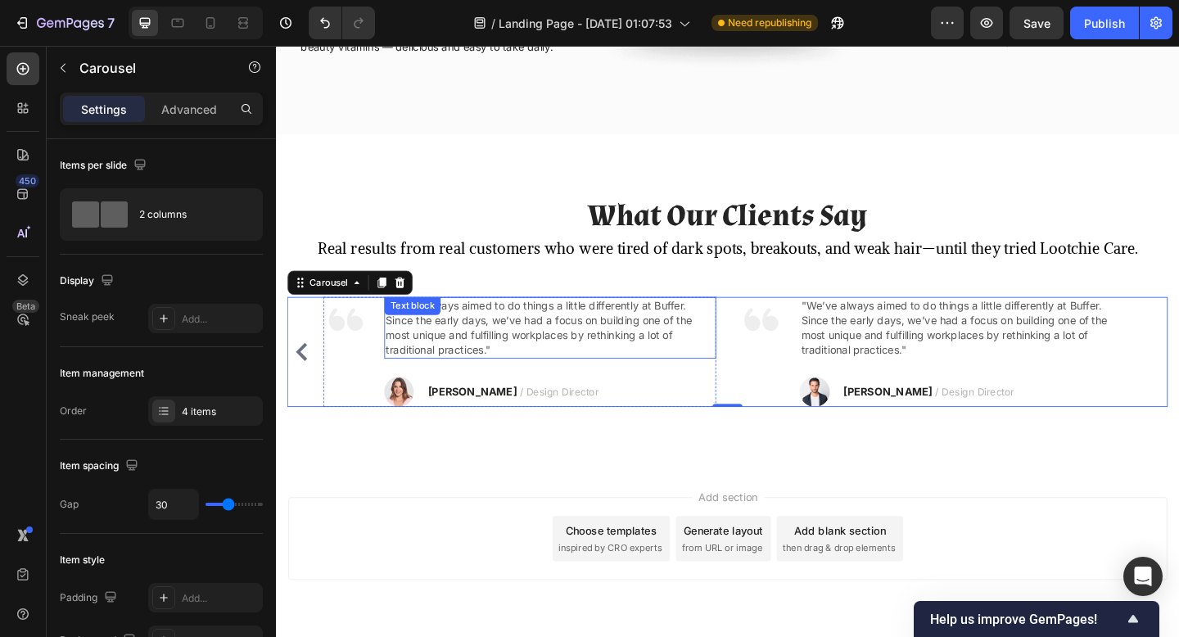
click at [509, 327] on p ""We’ve always aimed to do things a little differently at Buffer. Since the earl…" at bounding box center [575, 353] width 358 height 64
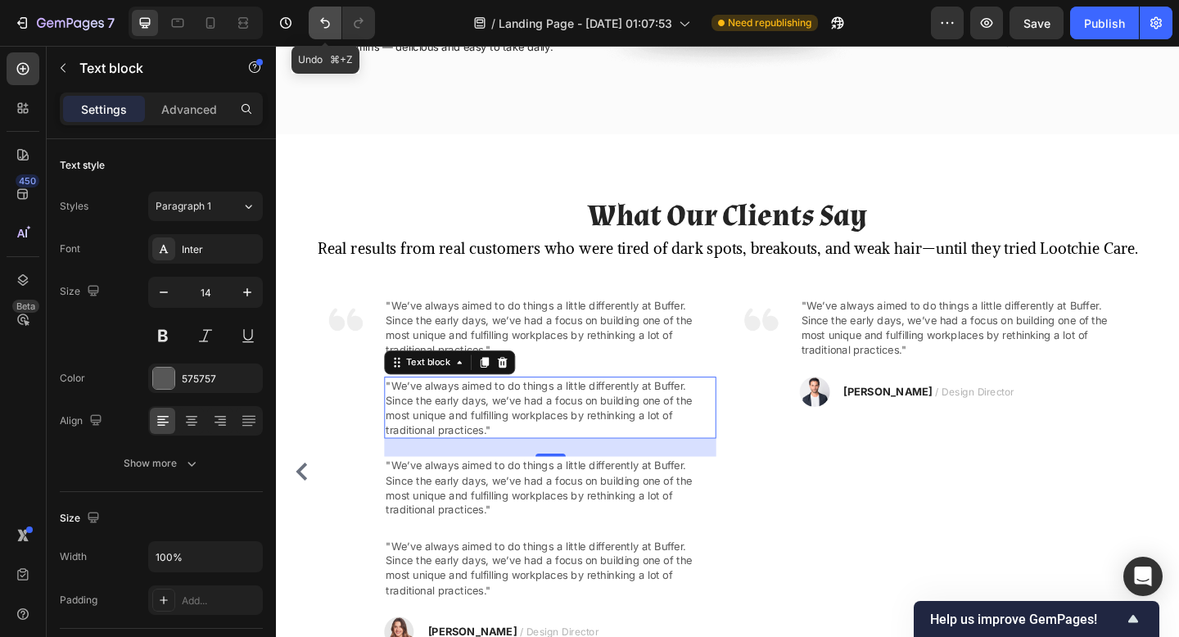
click at [332, 21] on icon "Undo/Redo" at bounding box center [325, 23] width 16 height 16
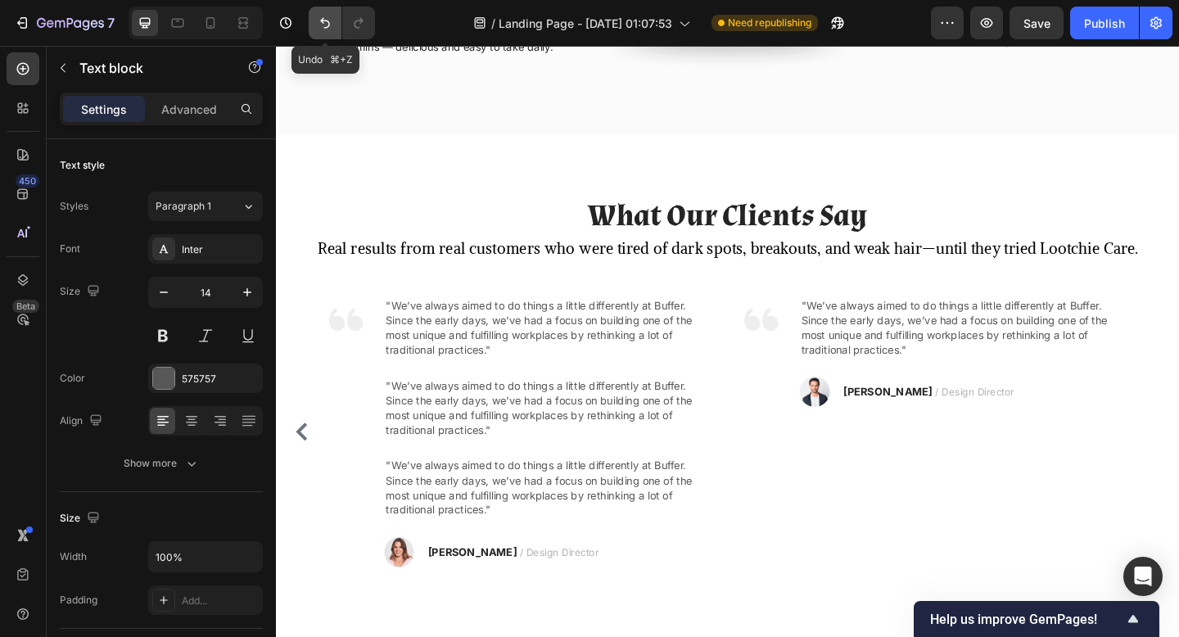
click at [332, 21] on icon "Undo/Redo" at bounding box center [325, 23] width 16 height 16
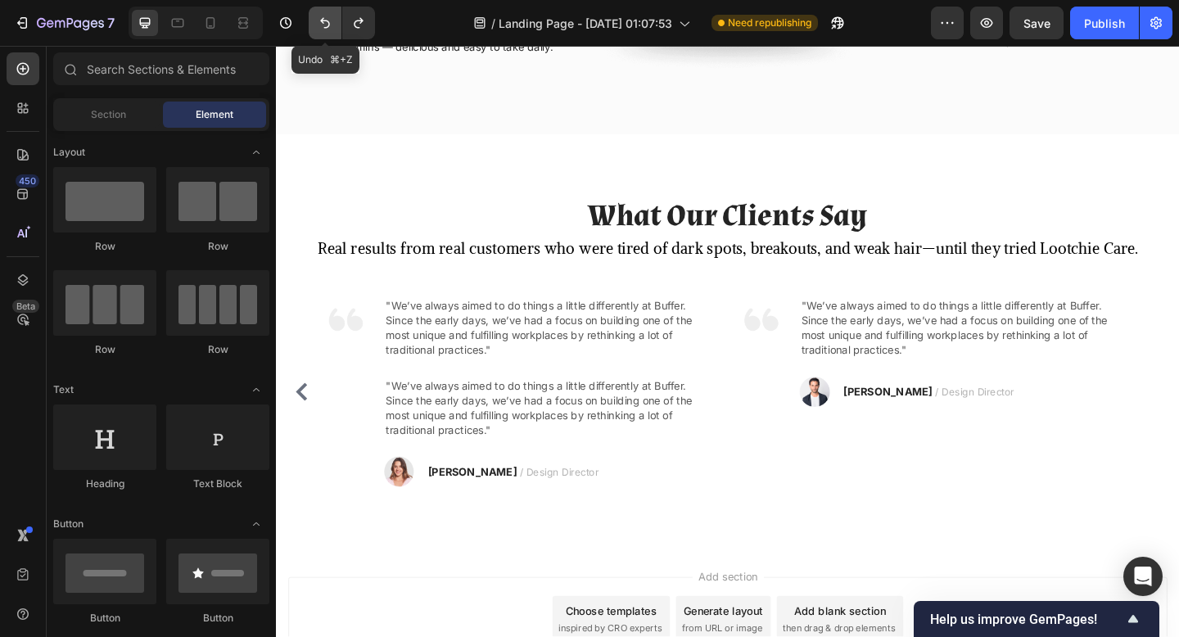
click at [332, 21] on icon "Undo/Redo" at bounding box center [325, 23] width 16 height 16
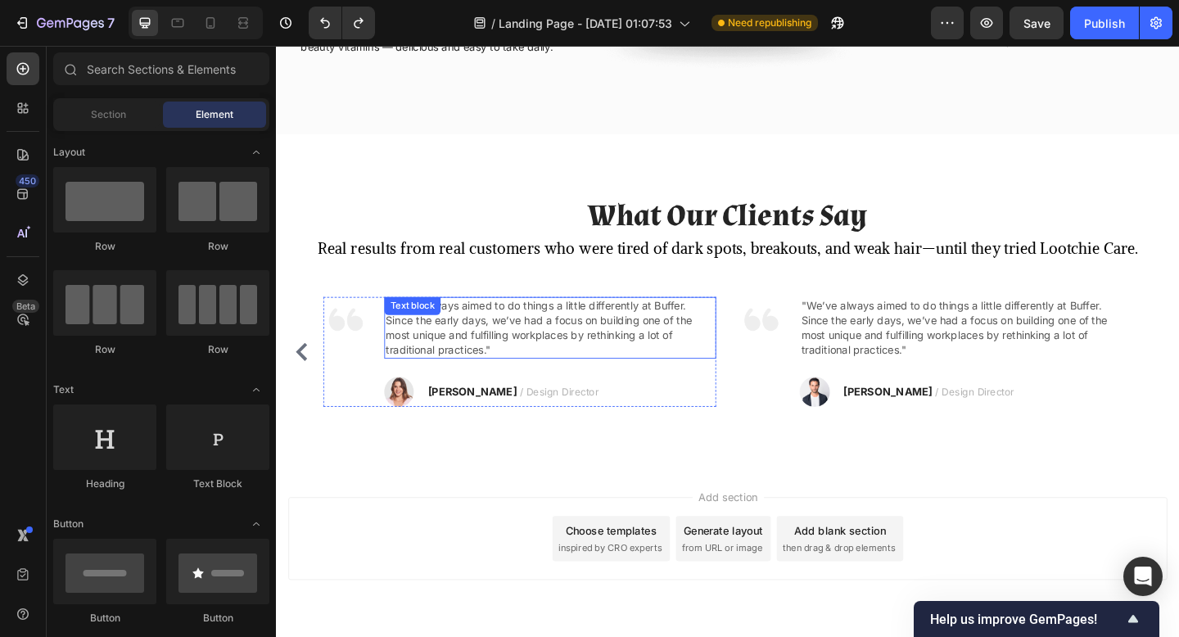
click at [573, 365] on p ""We’ve always aimed to do things a little differently at Buffer. Since the earl…" at bounding box center [575, 353] width 358 height 64
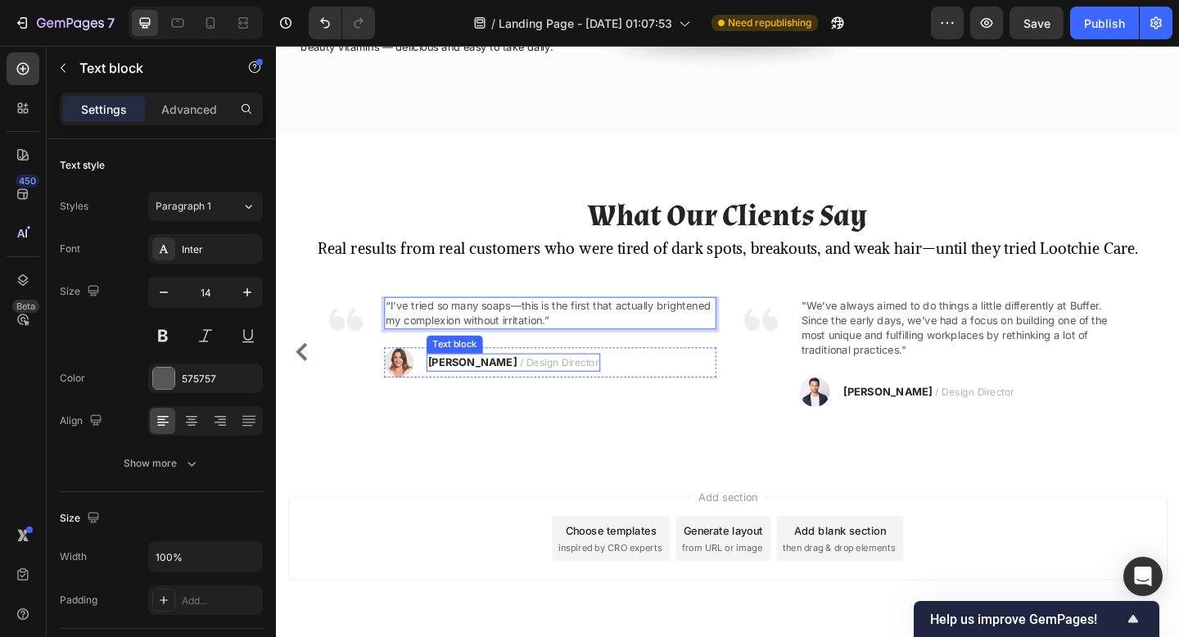
click at [463, 385] on strong "RYAN S." at bounding box center [489, 390] width 97 height 14
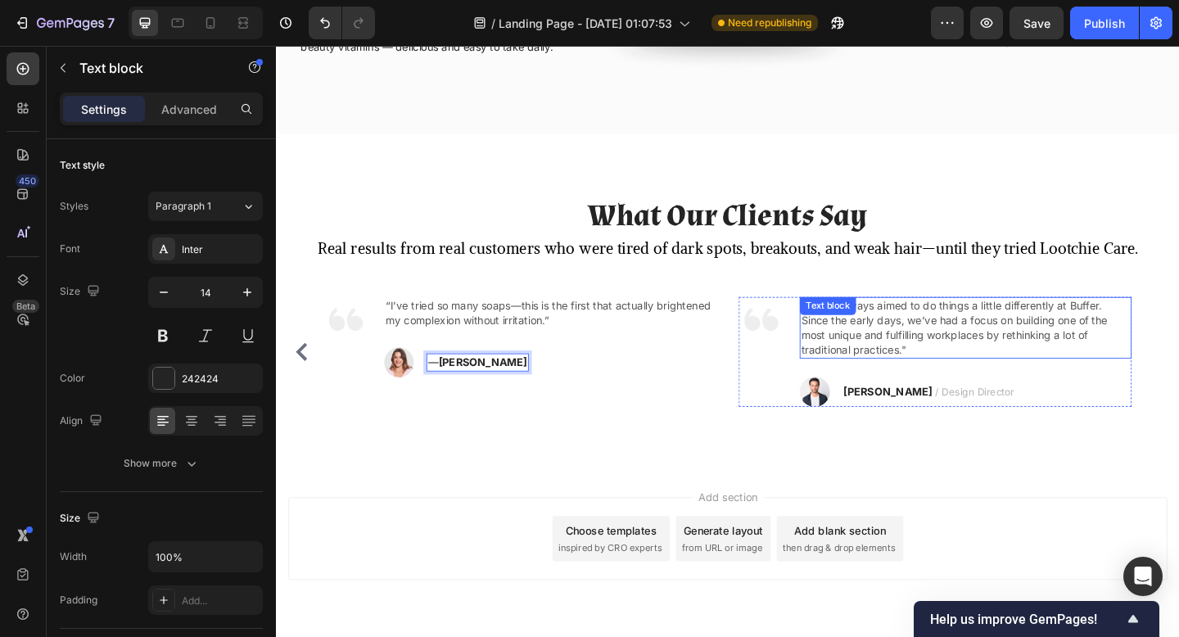
click at [1030, 355] on p ""We’ve always aimed to do things a little differently at Buffer. Since the earl…" at bounding box center [1027, 353] width 358 height 64
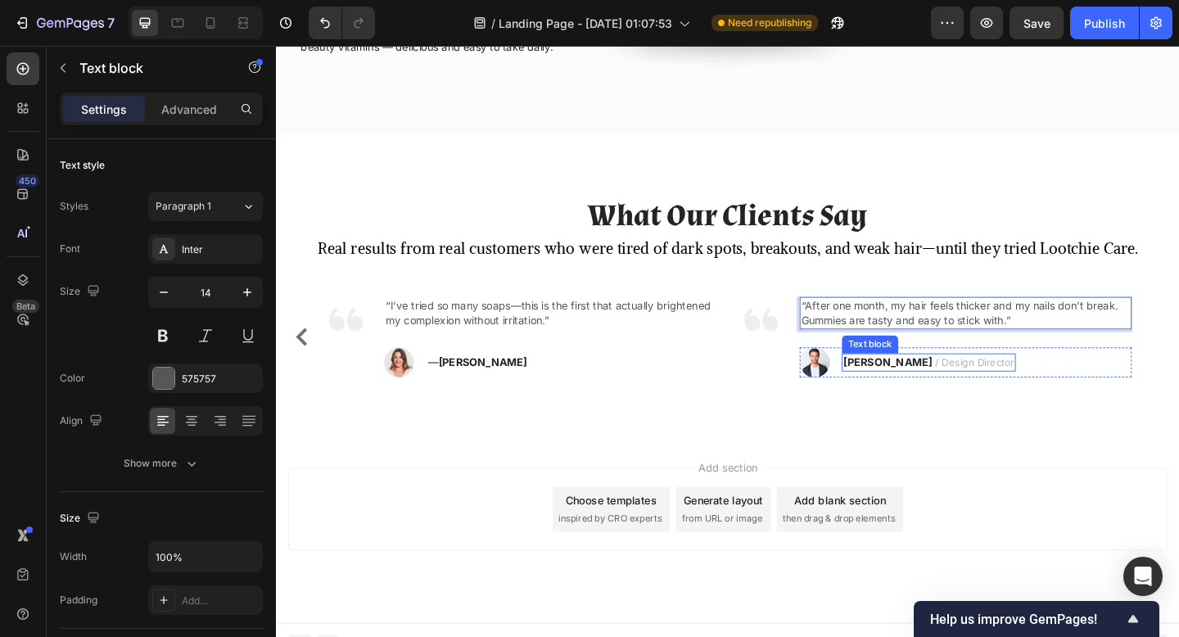
click at [918, 387] on strong "TRAVIS J." at bounding box center [942, 390] width 97 height 14
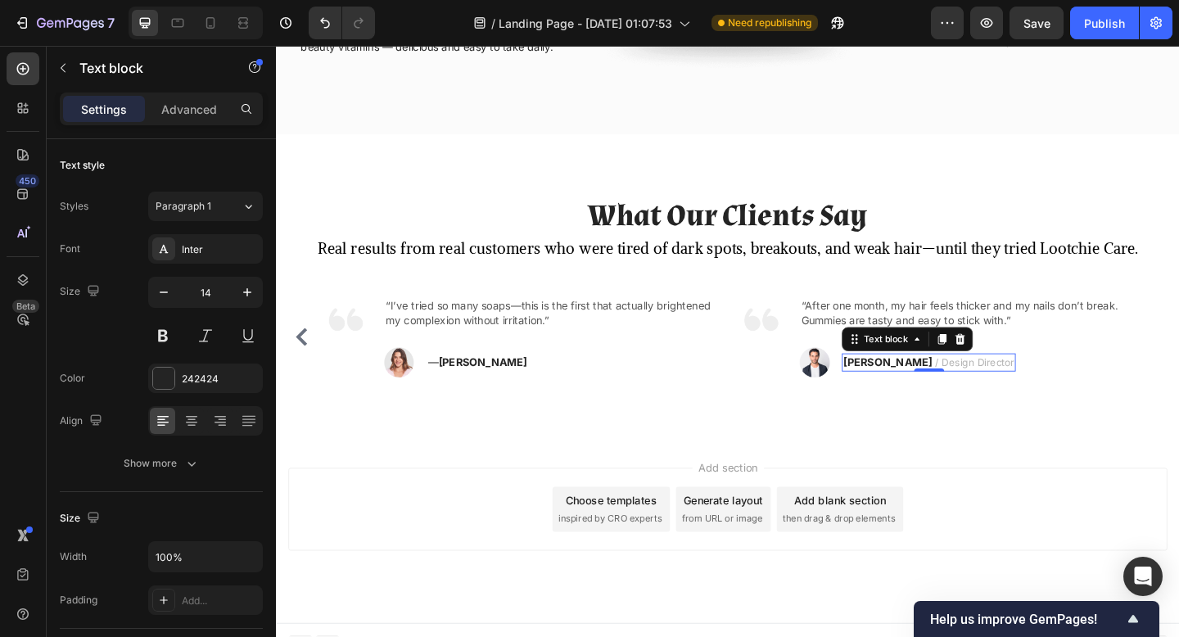
click at [918, 387] on strong "TRAVIS J." at bounding box center [942, 390] width 97 height 14
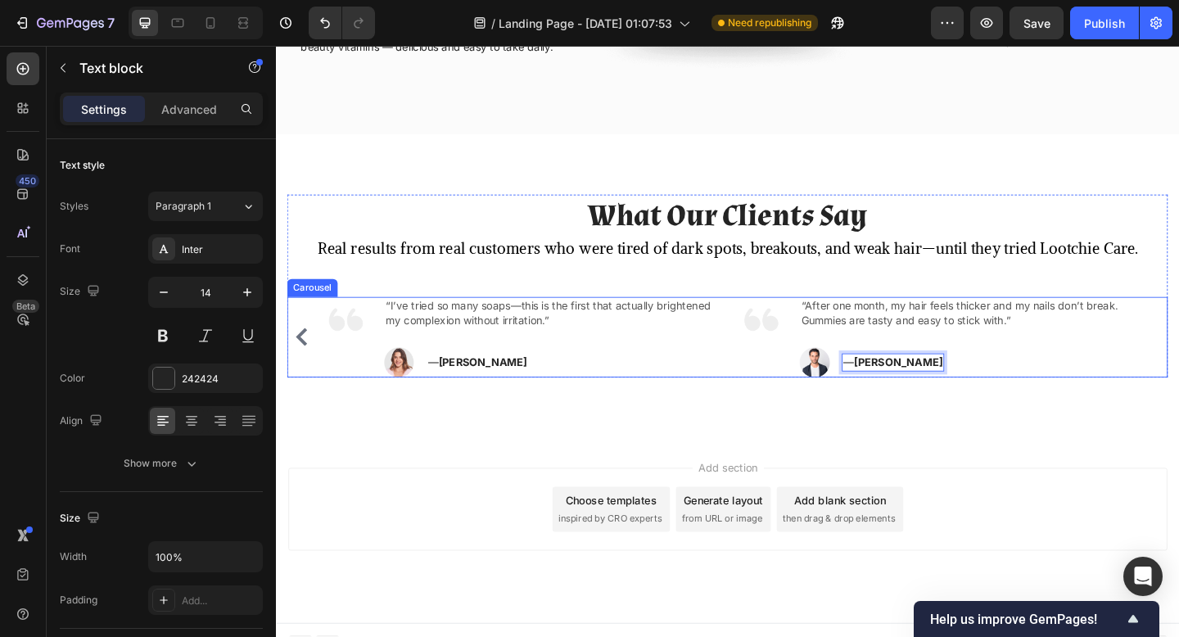
click at [306, 360] on icon "Carousel Back Arrow" at bounding box center [304, 363] width 20 height 20
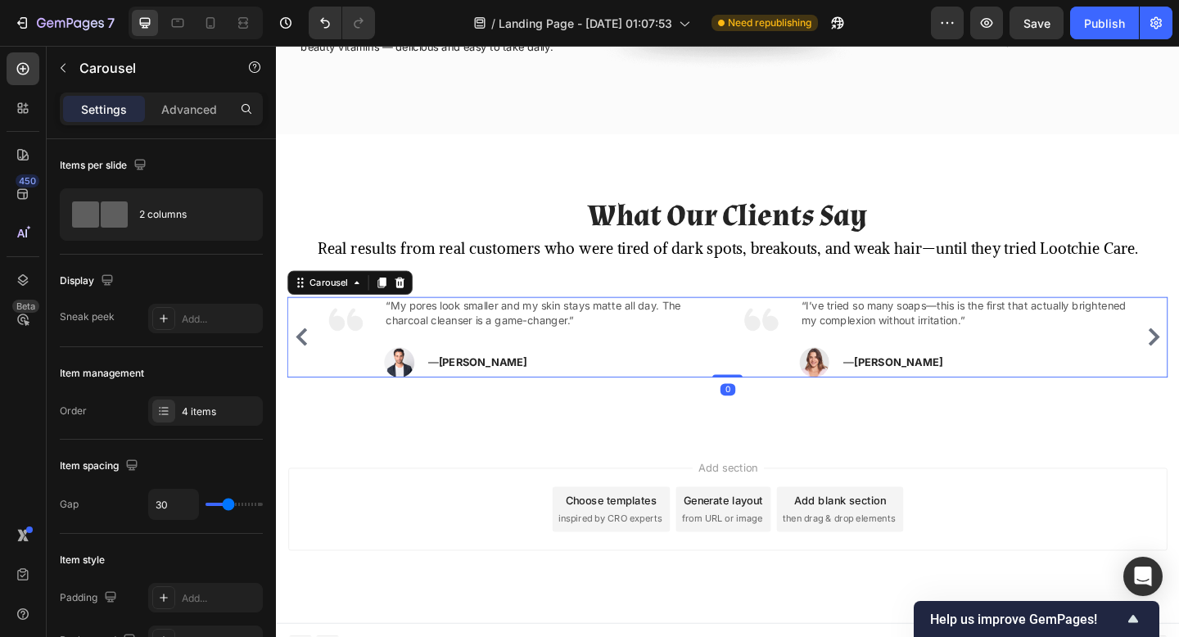
click at [310, 361] on icon "Carousel Back Arrow" at bounding box center [304, 363] width 20 height 20
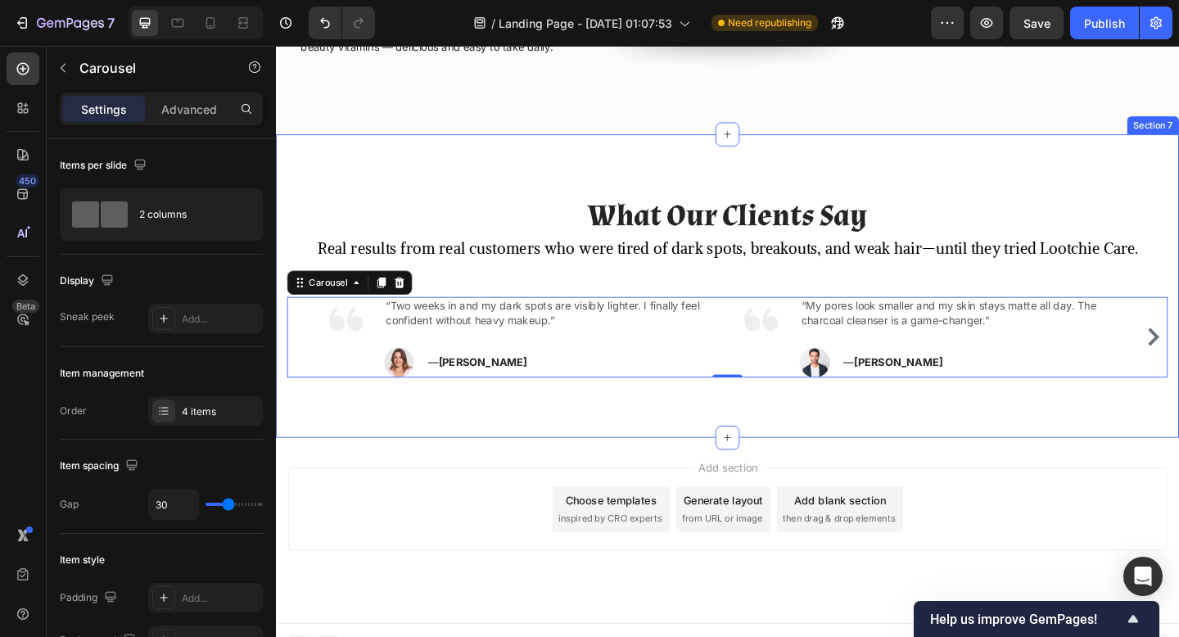
click at [582, 457] on div "What Our Clients Say Heading Real results from real customers who were tired of…" at bounding box center [767, 308] width 983 height 330
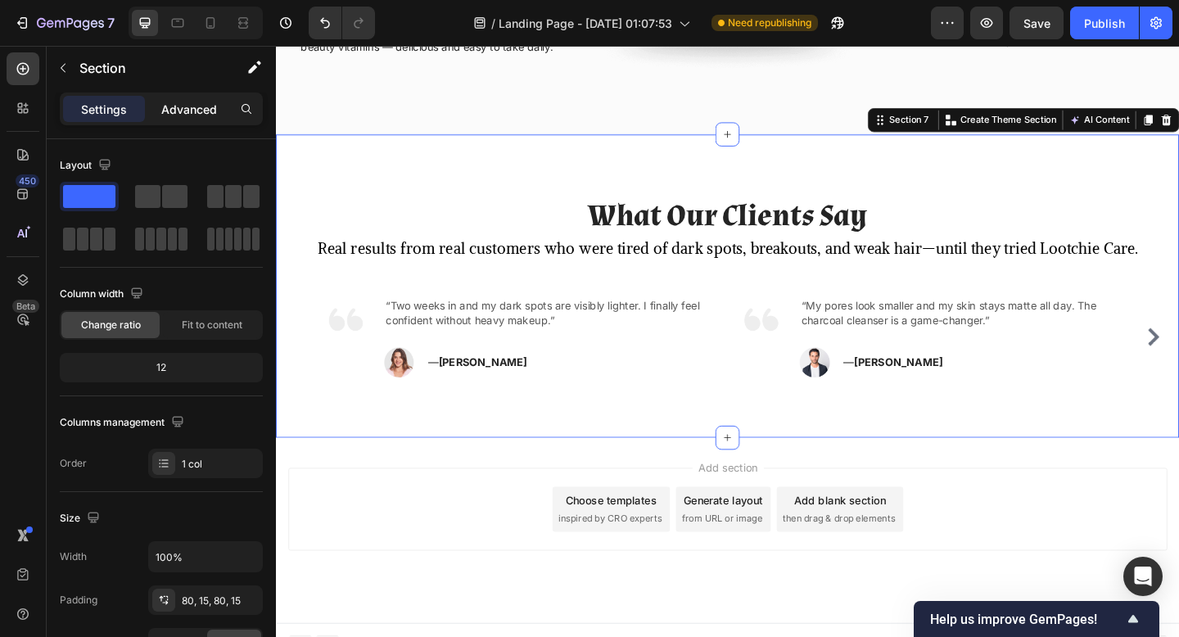
click at [183, 120] on div "Advanced" at bounding box center [189, 109] width 82 height 26
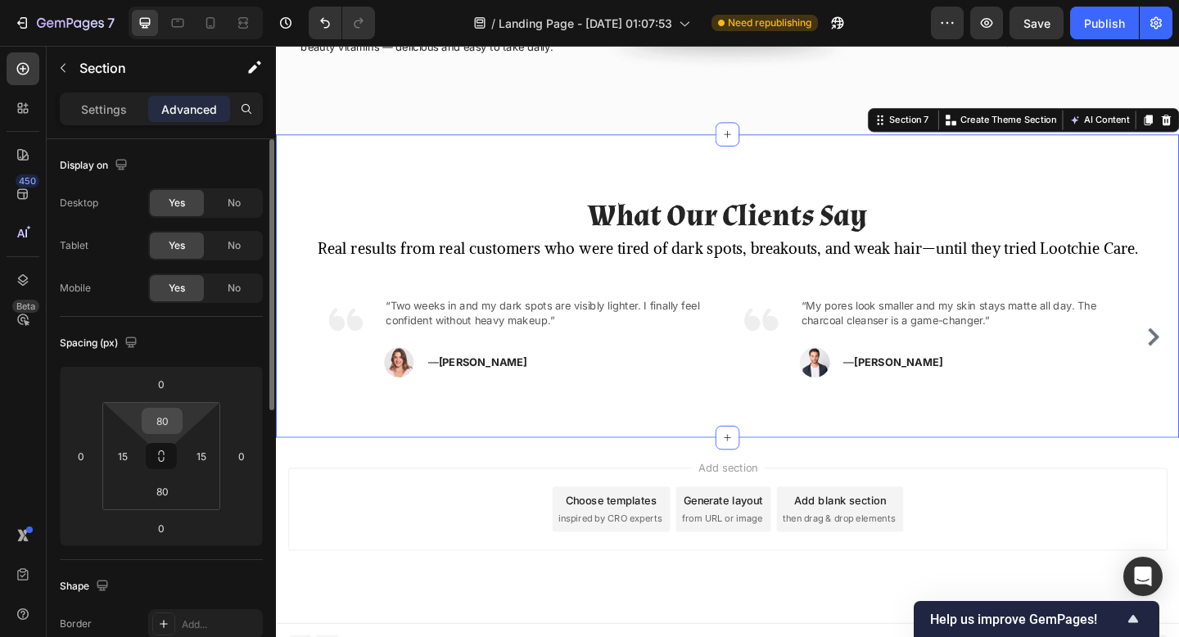
click at [164, 418] on input "80" at bounding box center [162, 421] width 33 height 25
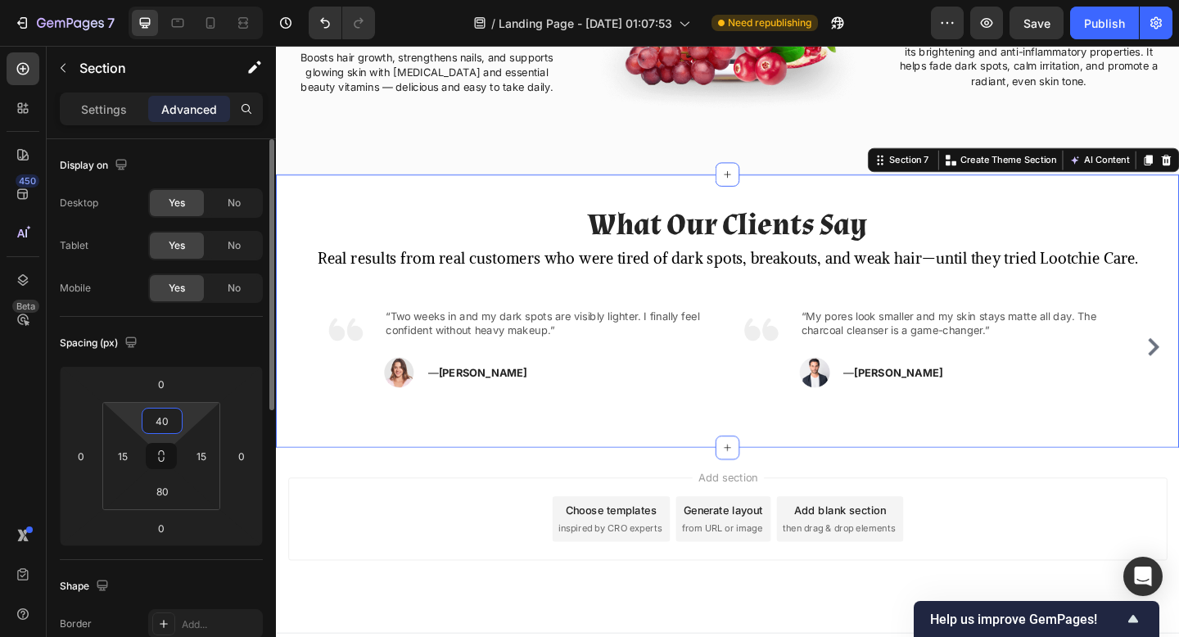
scroll to position [2238, 0]
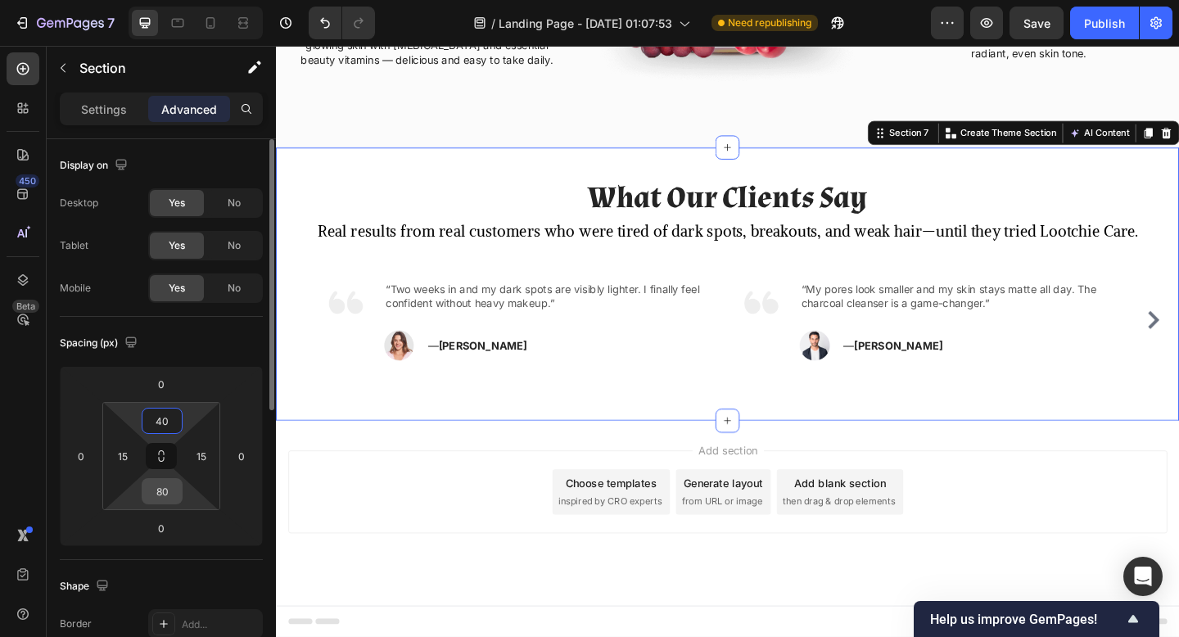
type input "40"
click at [171, 503] on input "80" at bounding box center [162, 491] width 33 height 25
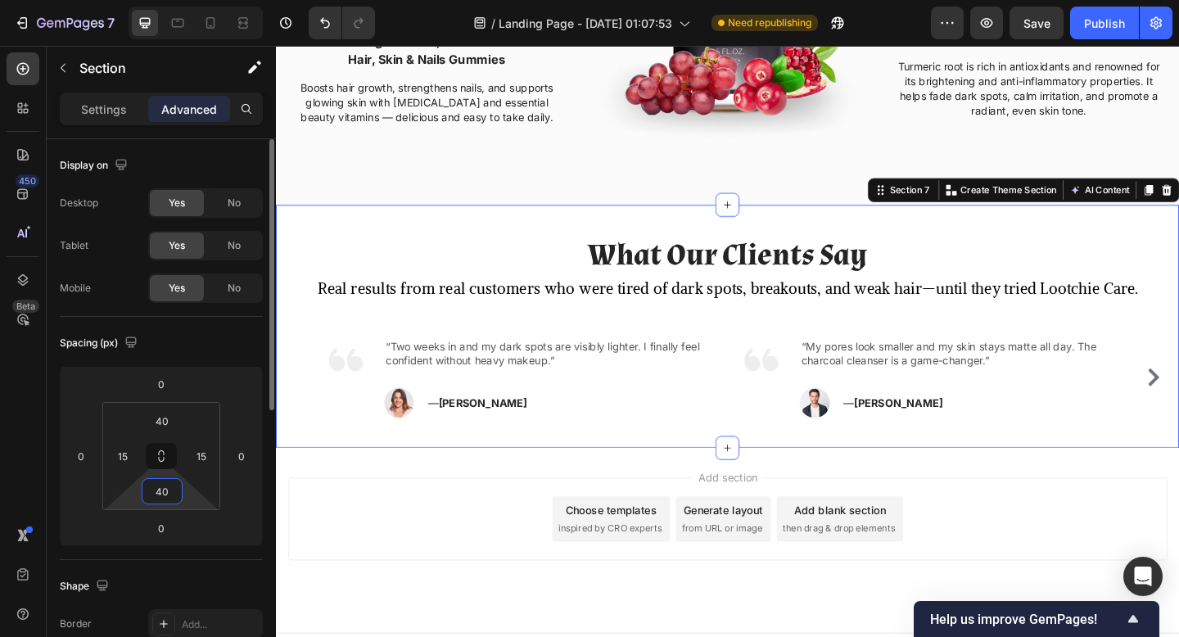
scroll to position [2206, 0]
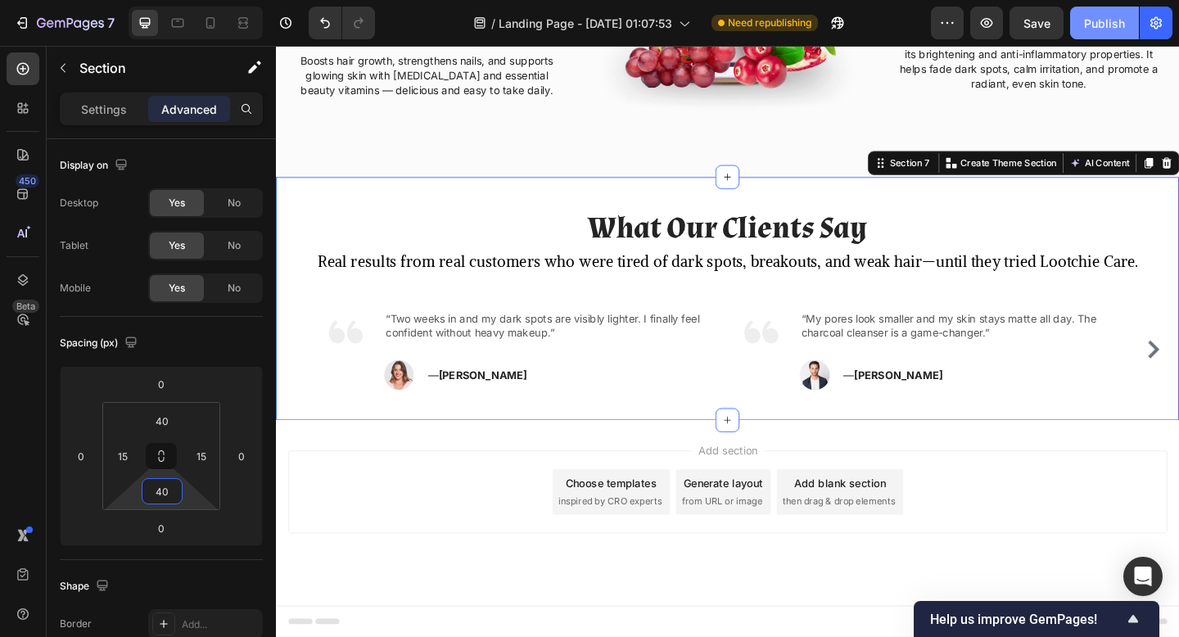
type input "40"
click at [1107, 13] on button "Publish" at bounding box center [1105, 23] width 69 height 33
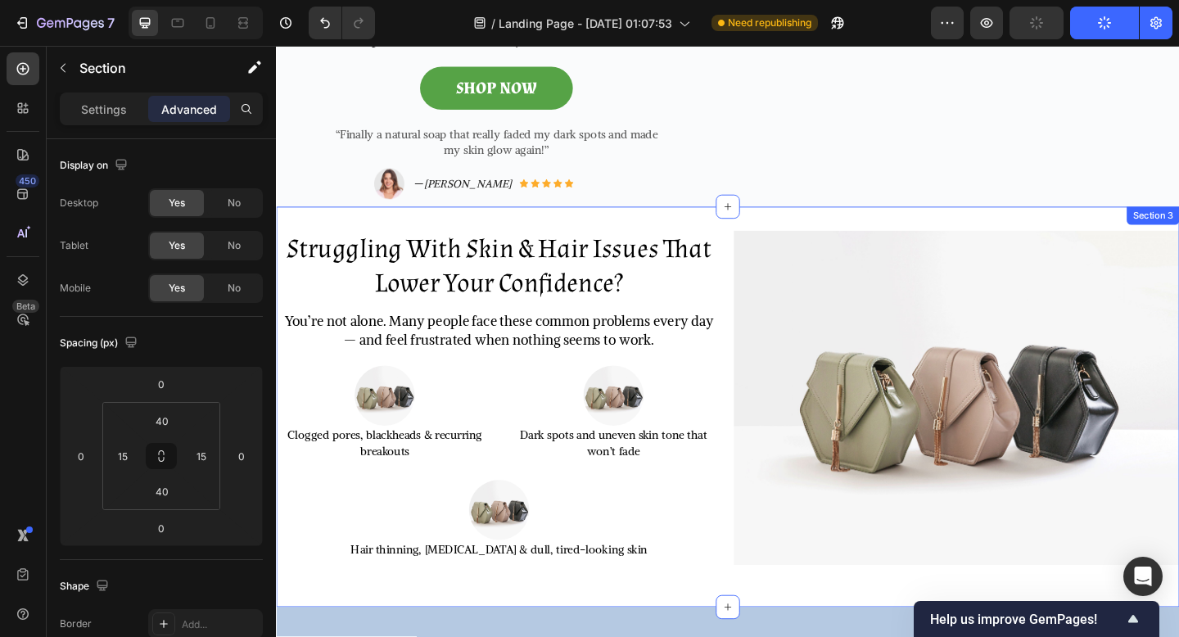
scroll to position [409, 0]
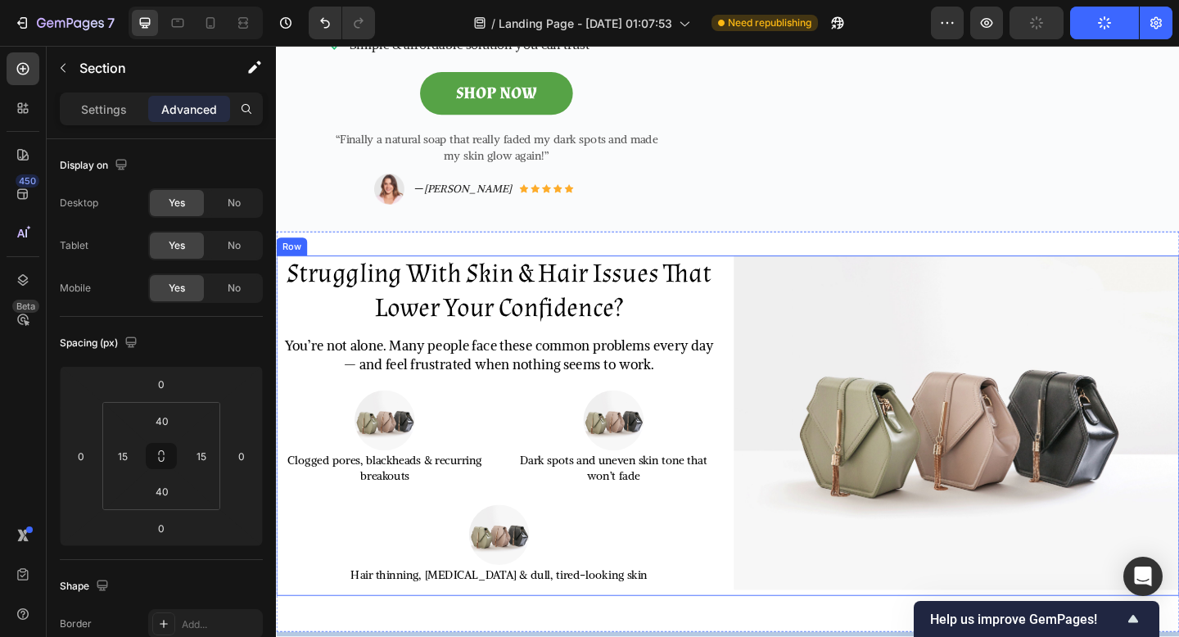
click at [767, 389] on div "Struggling With Skin & Hair Issues That Lower Your Confidence? Heading You’re n…" at bounding box center [767, 459] width 983 height 370
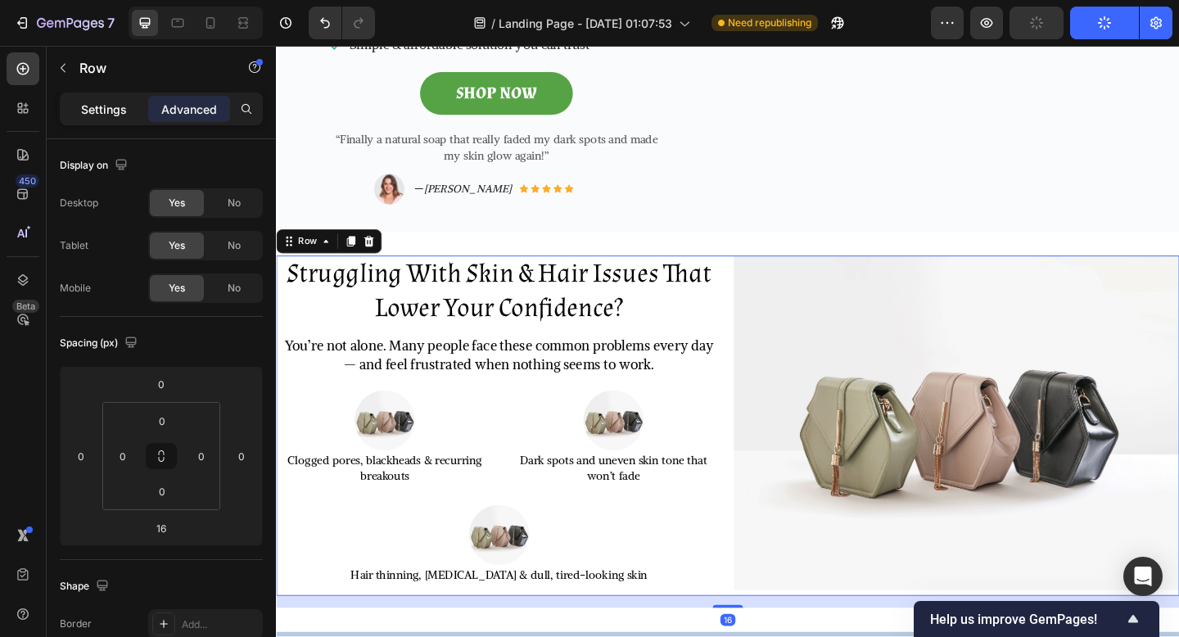
click at [120, 113] on p "Settings" at bounding box center [104, 109] width 46 height 17
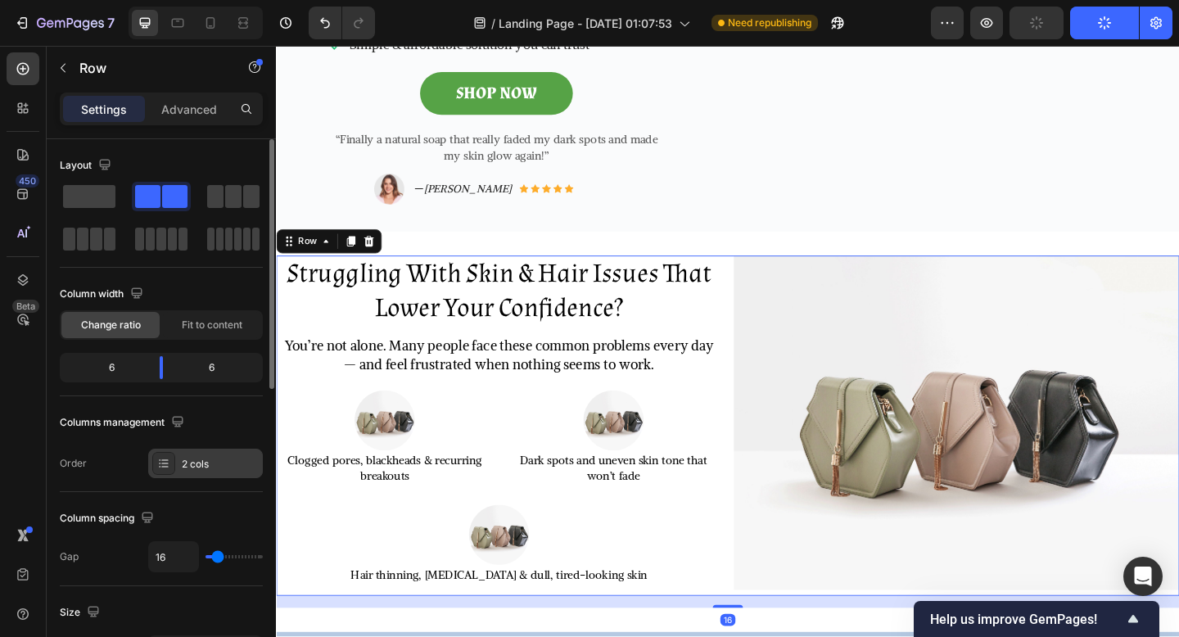
click at [221, 464] on div "2 cols" at bounding box center [220, 464] width 77 height 15
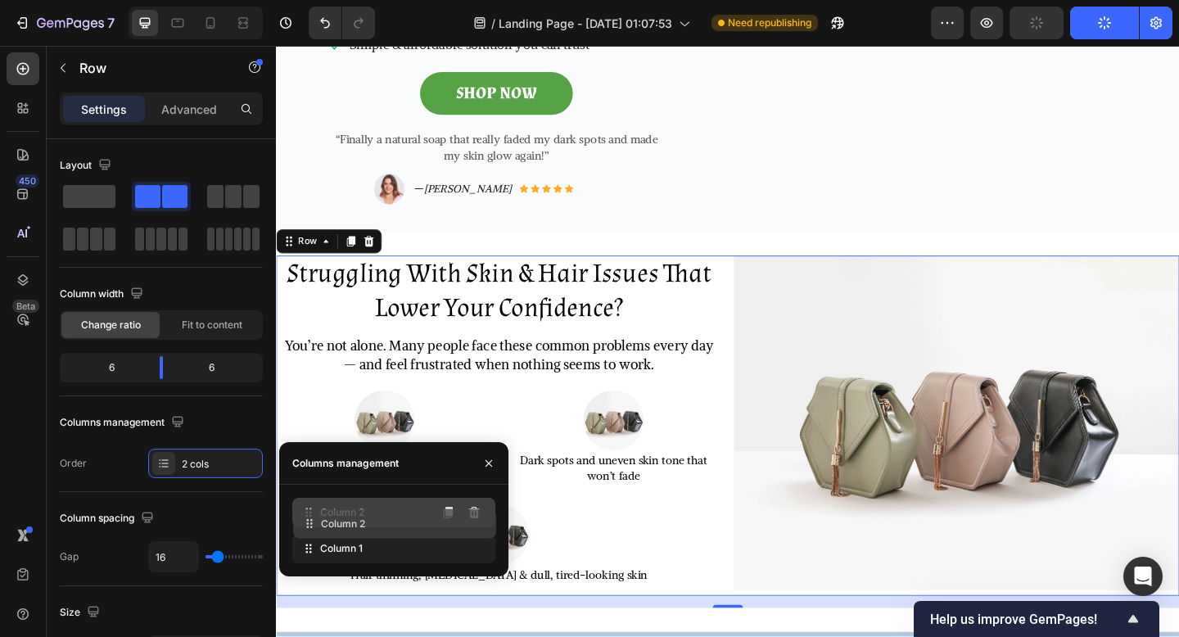
drag, startPoint x: 305, startPoint y: 544, endPoint x: 306, endPoint y: 517, distance: 27.1
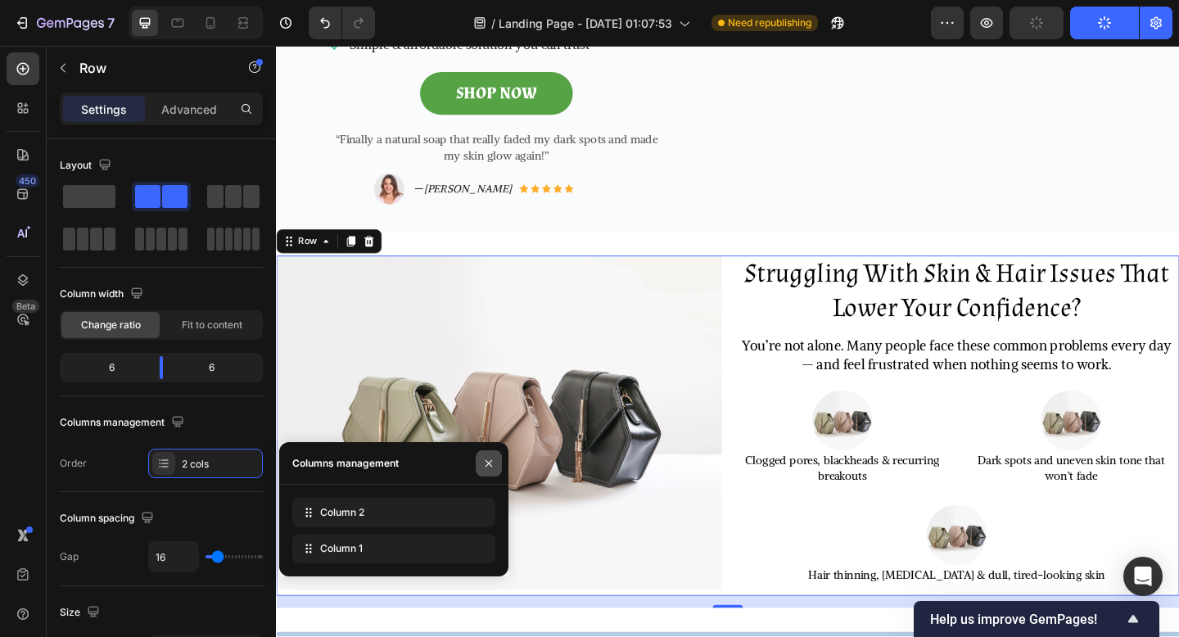
click at [486, 468] on icon "button" at bounding box center [488, 463] width 13 height 13
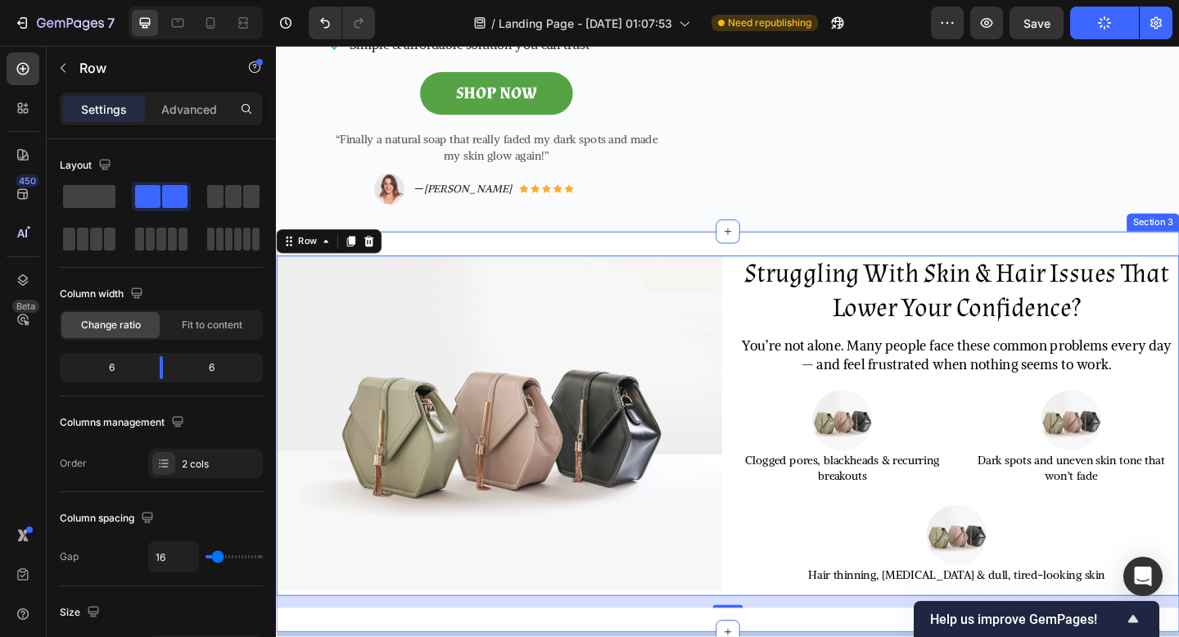
click at [854, 248] on div "Struggling With Skin & Hair Issues That Lower Your Confidence? Heading You’re n…" at bounding box center [767, 466] width 983 height 436
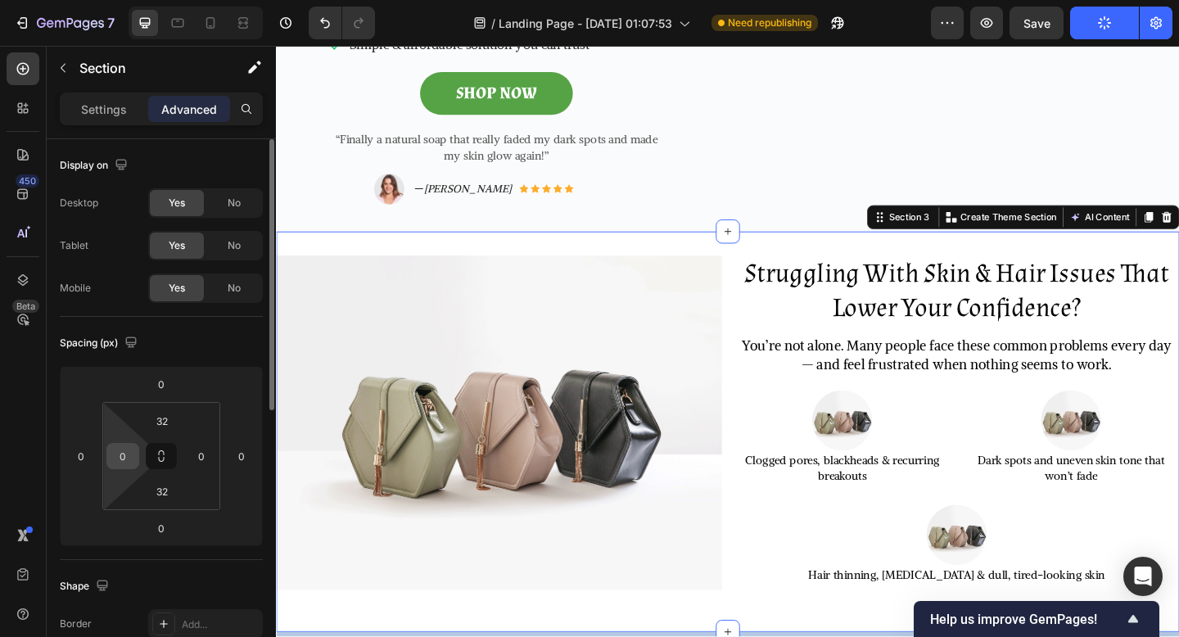
click at [125, 468] on input "0" at bounding box center [123, 456] width 25 height 25
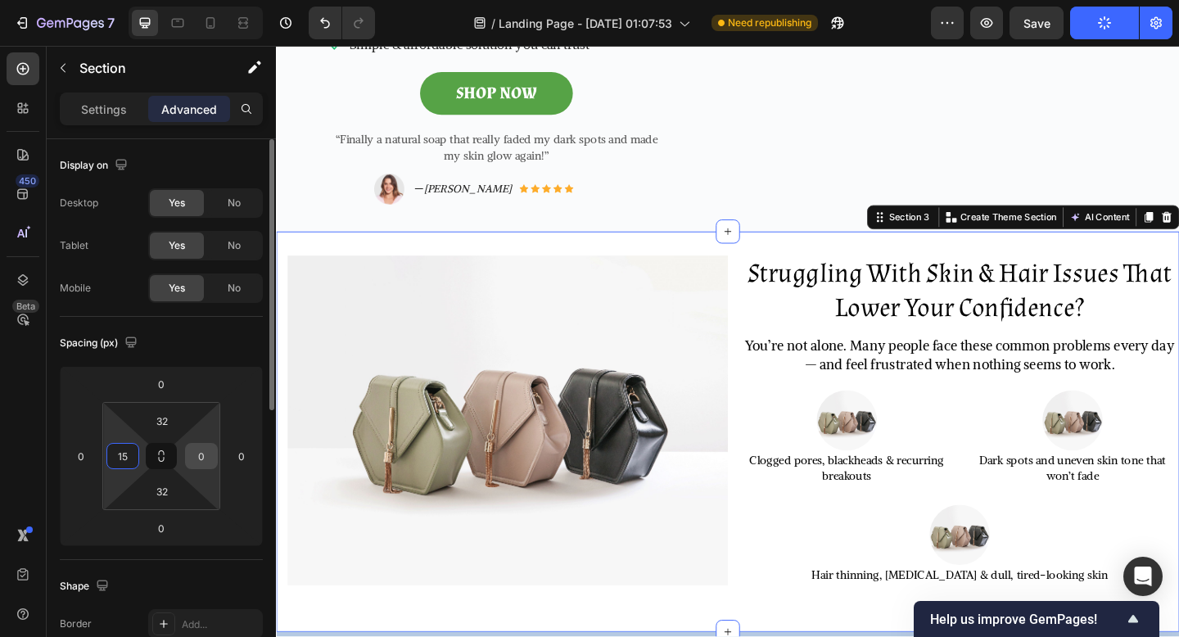
type input "15"
click at [207, 454] on input "0" at bounding box center [201, 456] width 25 height 25
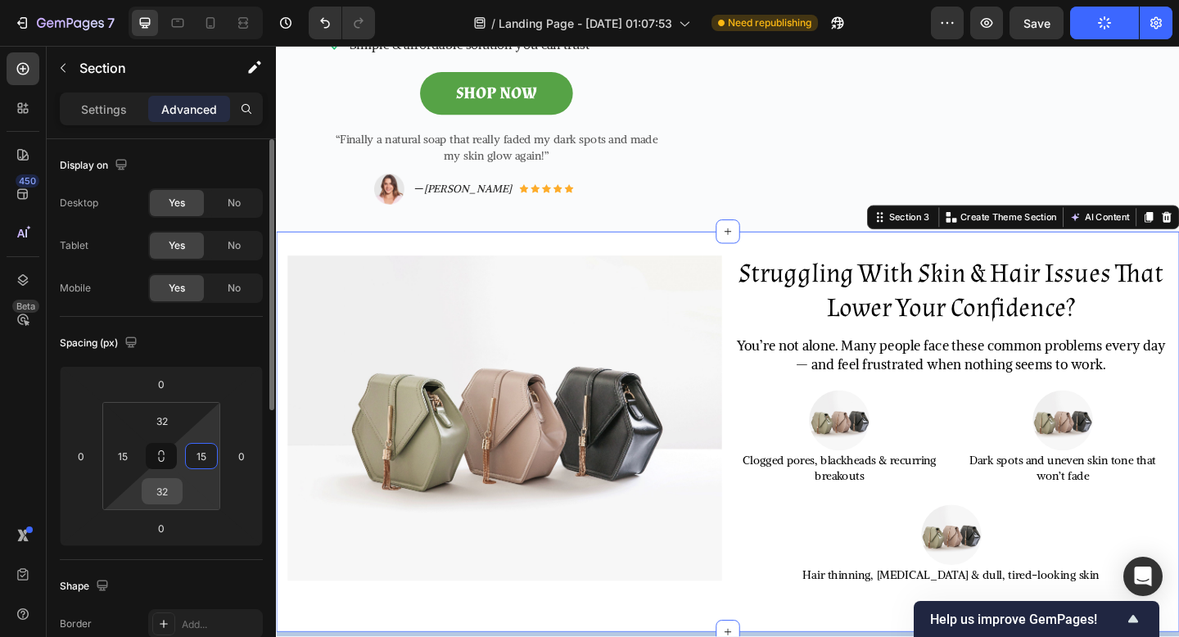
type input "15"
click at [157, 499] on input "32" at bounding box center [162, 491] width 33 height 25
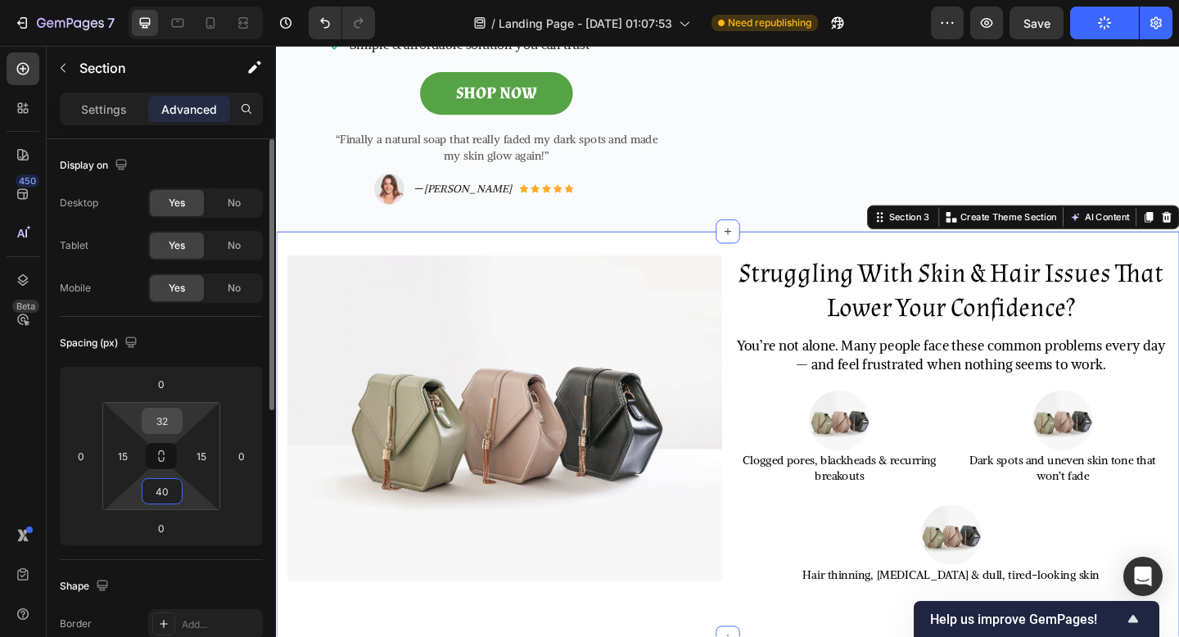
type input "40"
click at [165, 422] on input "32" at bounding box center [162, 421] width 33 height 25
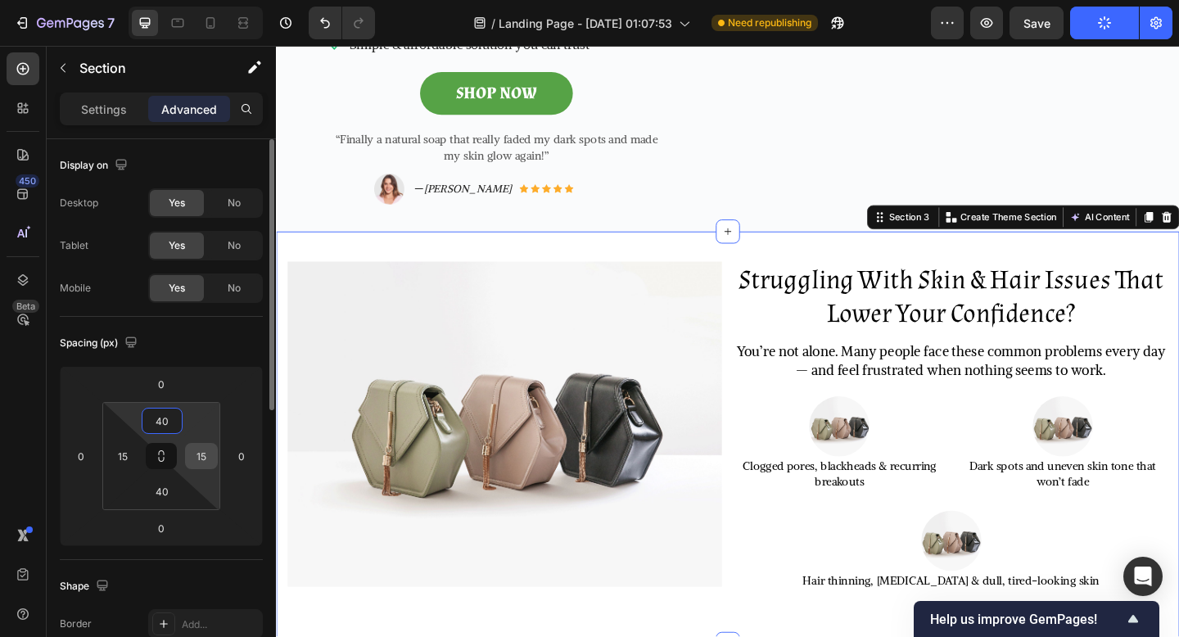
type input "40"
click at [194, 456] on input "15" at bounding box center [201, 456] width 25 height 25
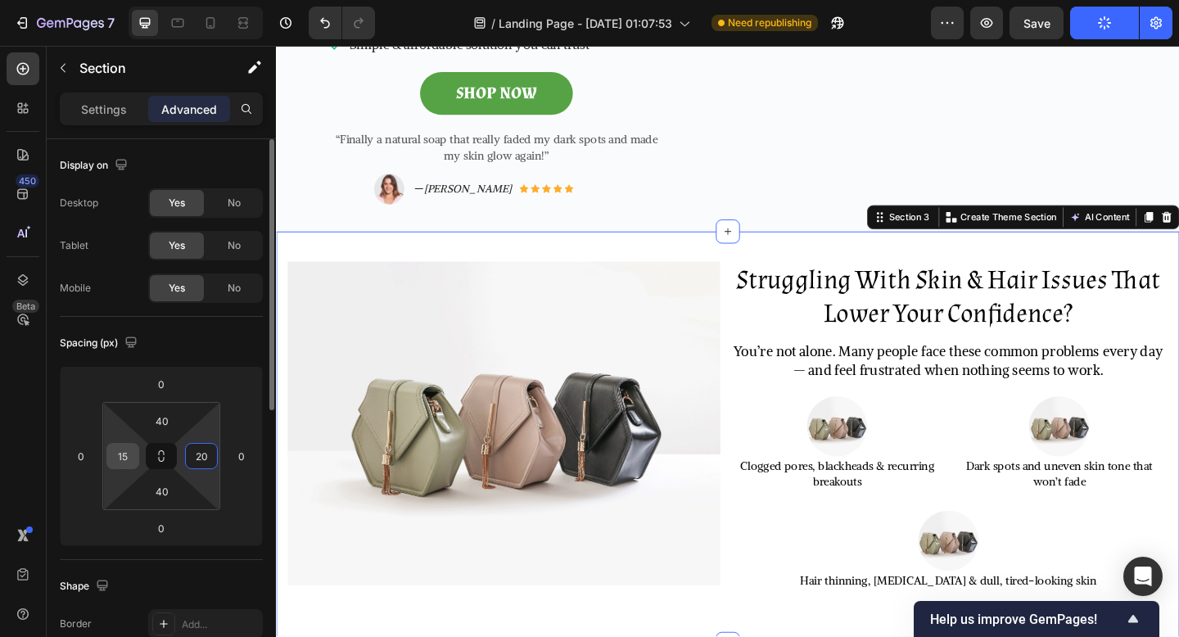
type input "20"
click at [129, 454] on input "15" at bounding box center [123, 456] width 25 height 25
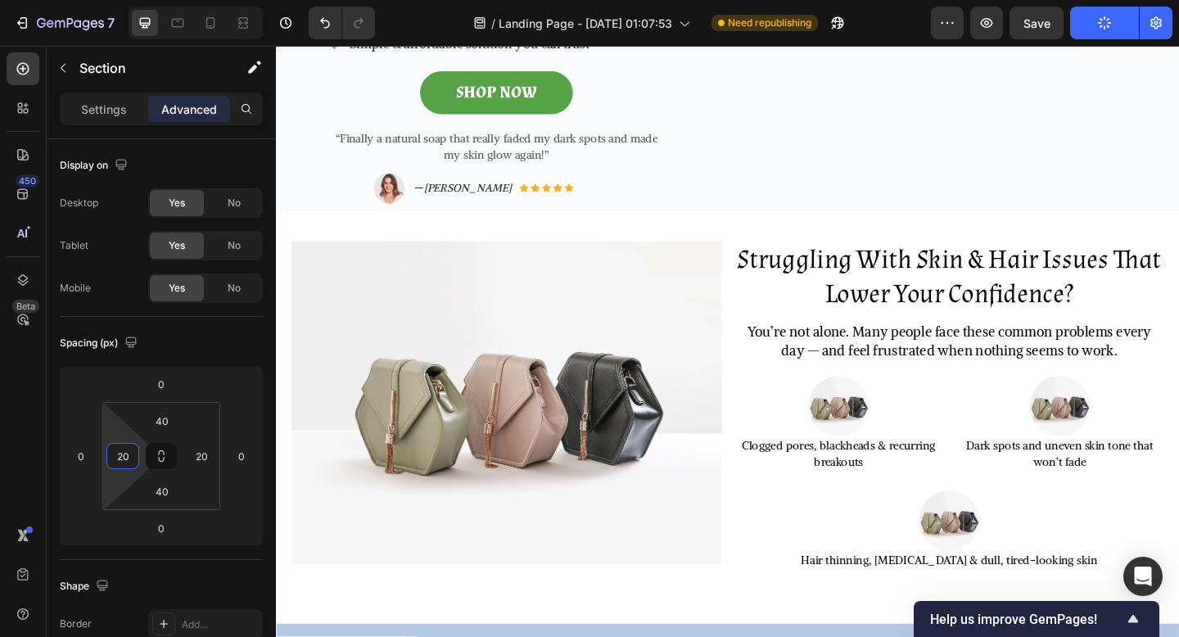
scroll to position [0, 0]
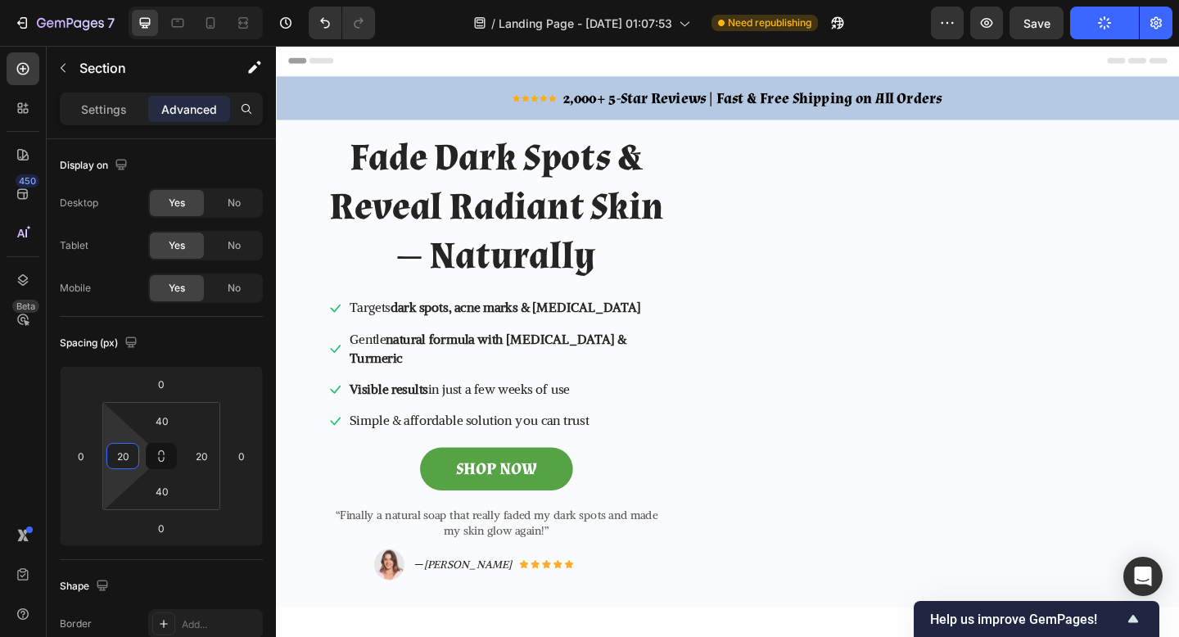
type input "20"
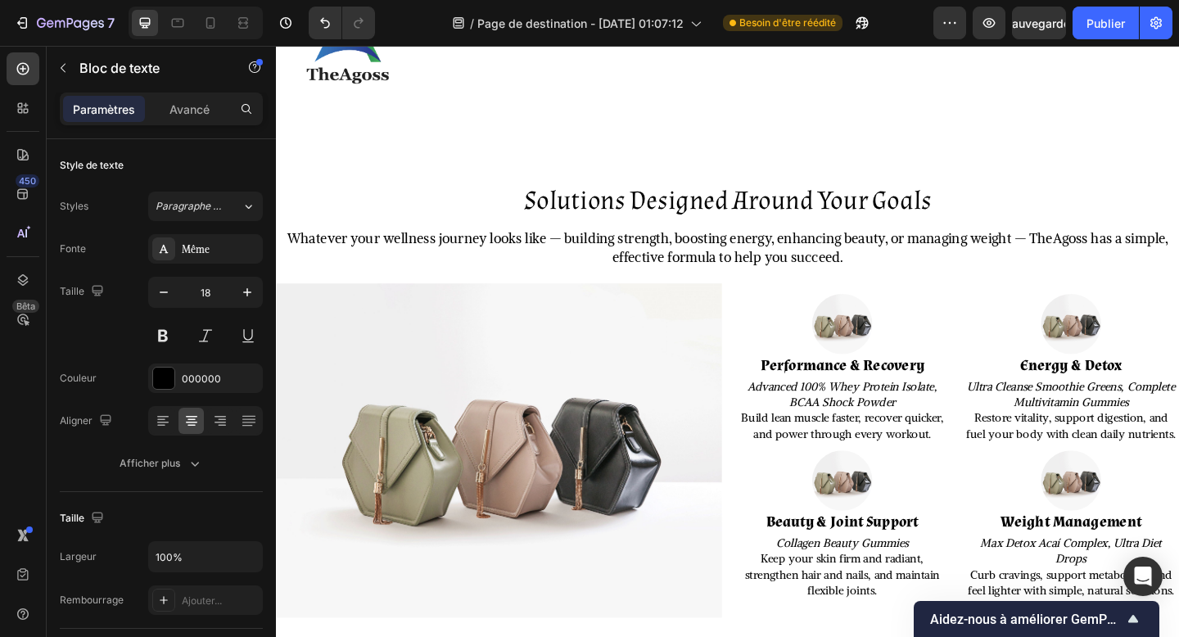
scroll to position [1647, 0]
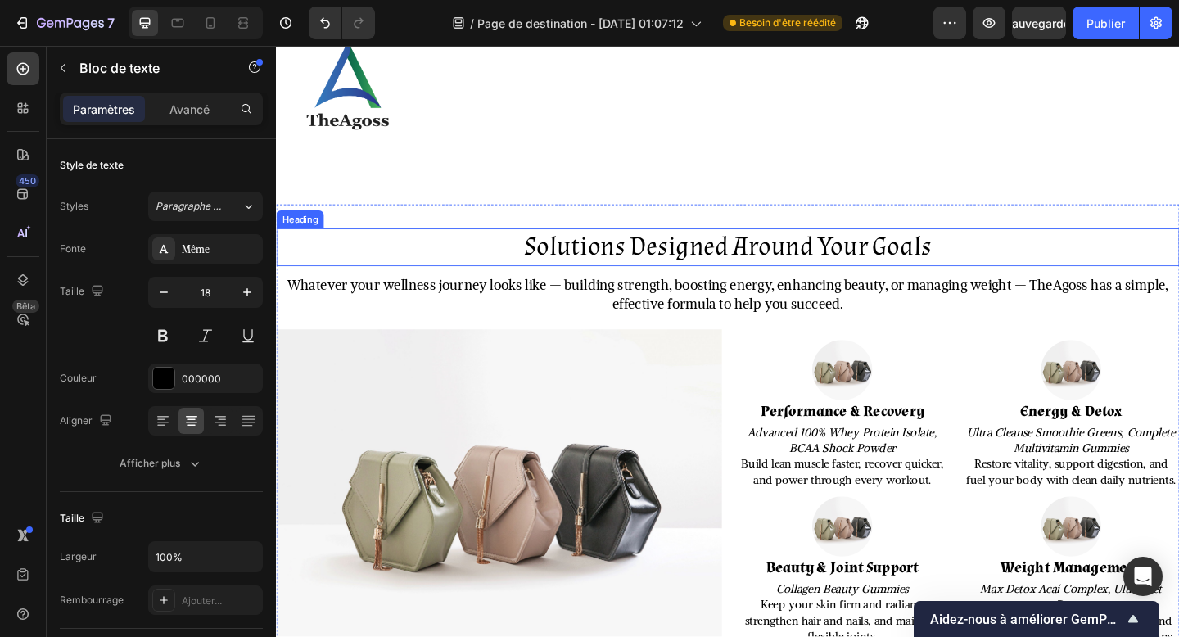
click at [719, 265] on h2 "Solutions Designed Around Your Goals" at bounding box center [767, 265] width 983 height 41
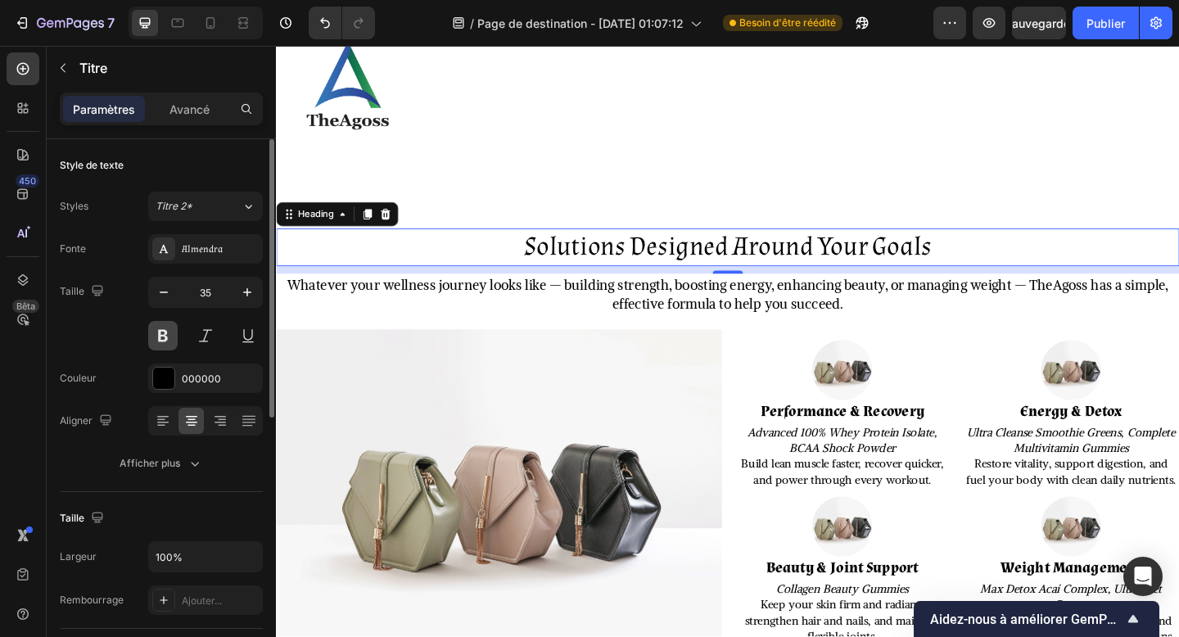
click at [161, 341] on button at bounding box center [162, 335] width 29 height 29
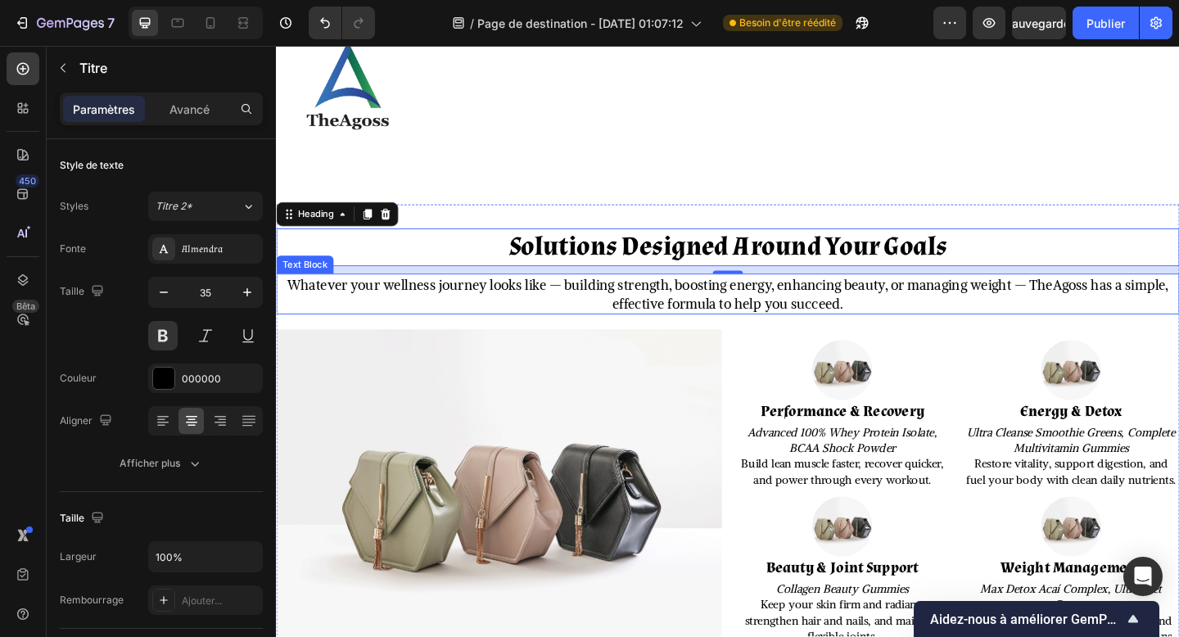
click at [598, 312] on p "Whatever your wellness journey looks like — building strength, boosting energy,…" at bounding box center [768, 316] width 980 height 41
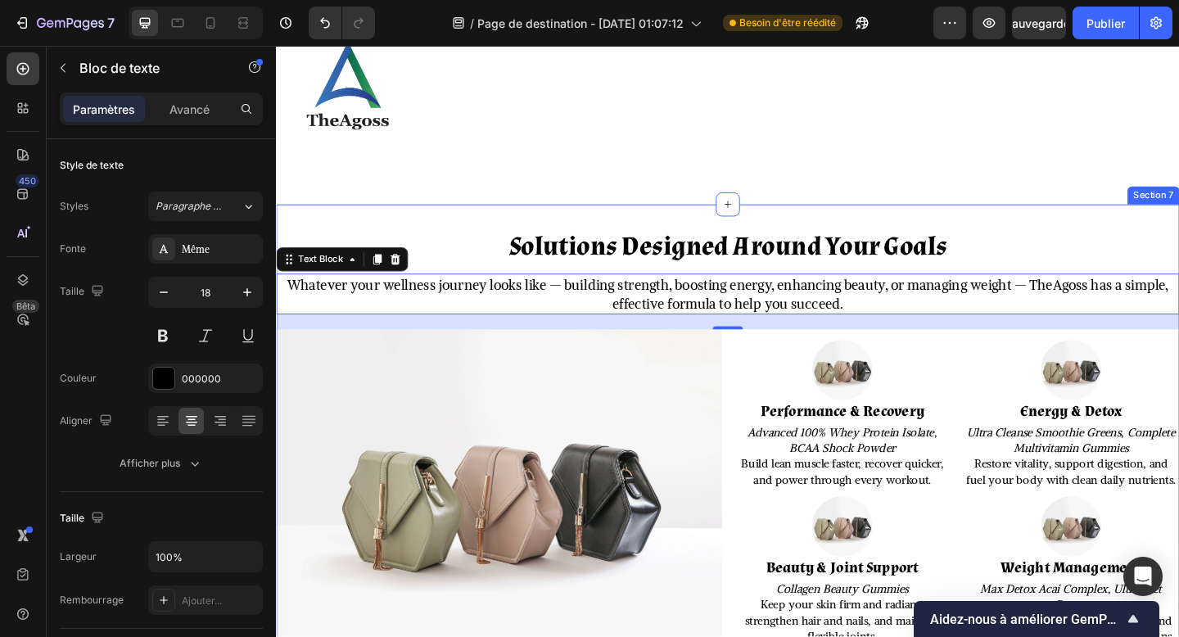
click at [377, 238] on div "Solutions Designed Around Your Goals Heading Whatever your wellness journey loo…" at bounding box center [767, 488] width 983 height 539
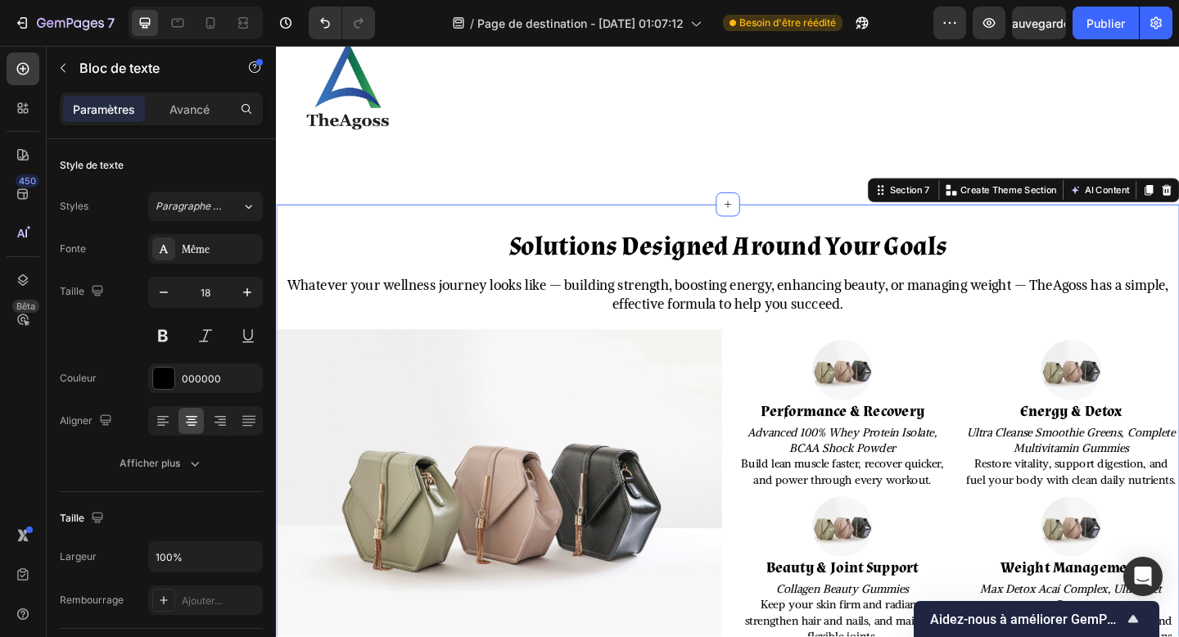
click at [377, 238] on div "Solutions Designed Around Your Goals Heading Whatever your wellness journey loo…" at bounding box center [767, 488] width 983 height 539
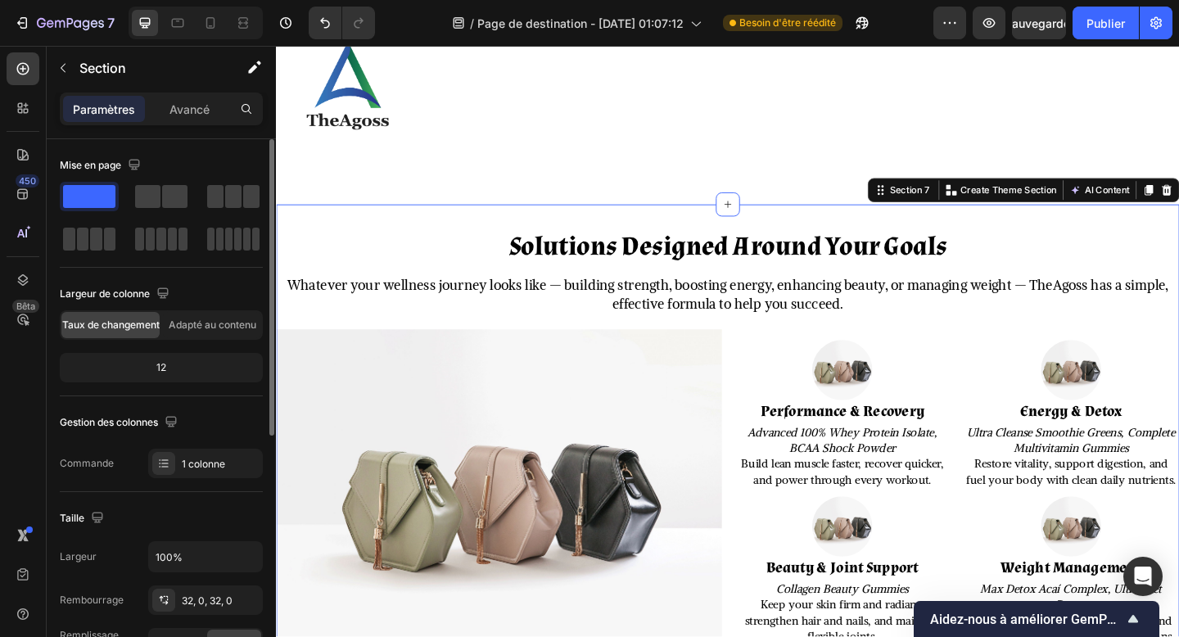
scroll to position [43, 0]
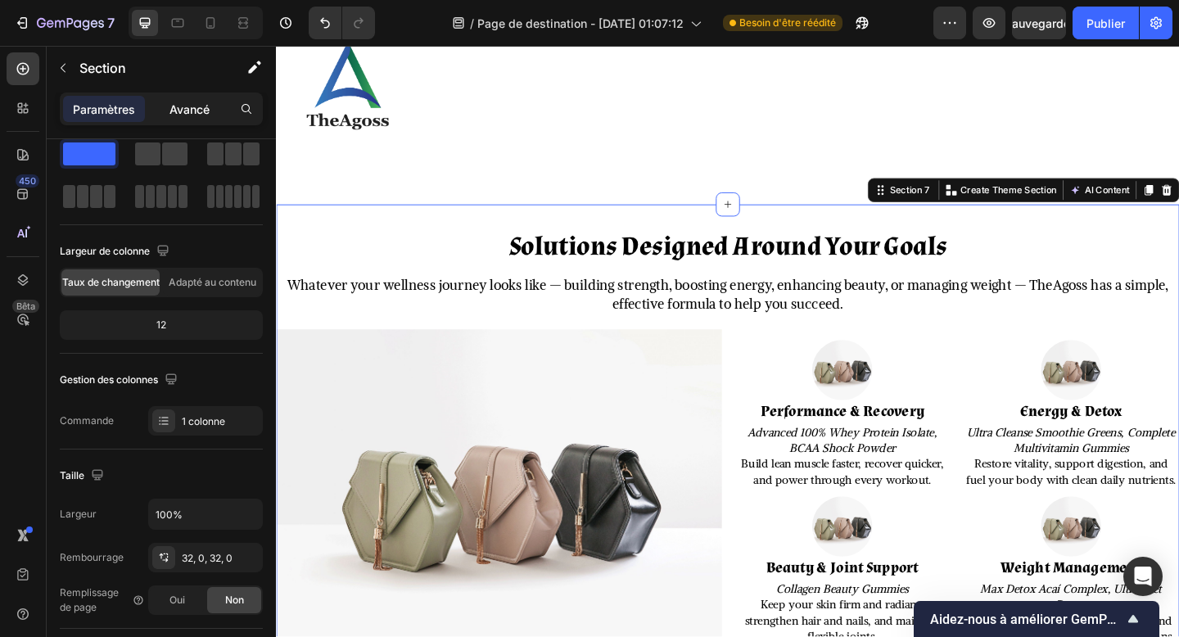
click at [211, 109] on div "Avancé" at bounding box center [189, 109] width 82 height 26
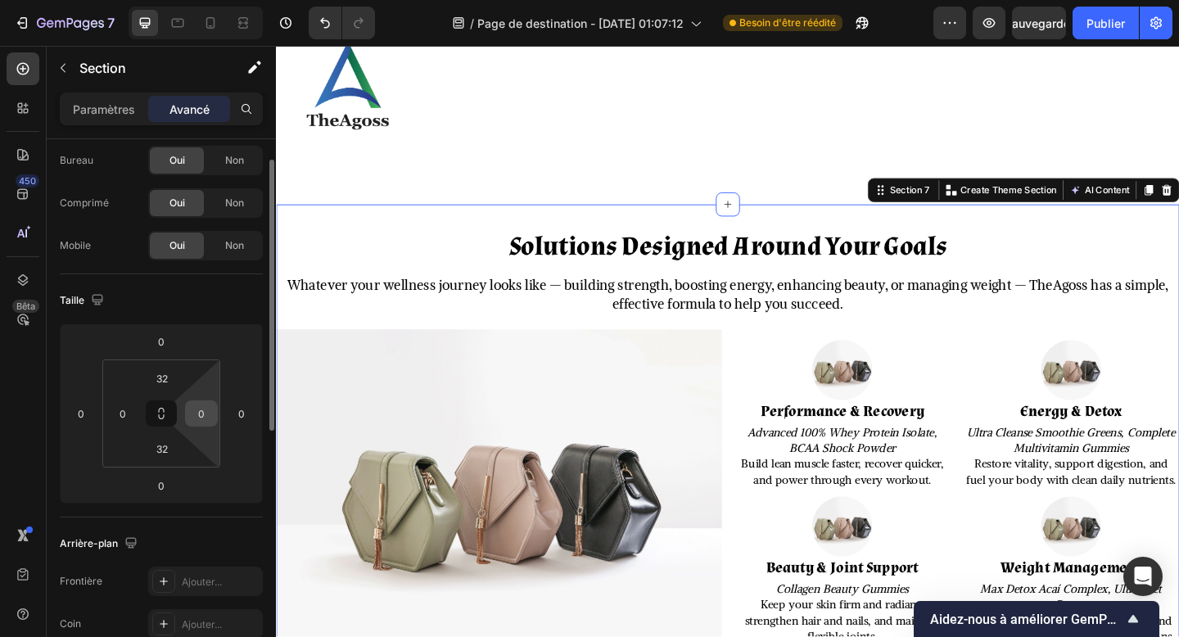
click at [201, 418] on input "0" at bounding box center [201, 413] width 25 height 25
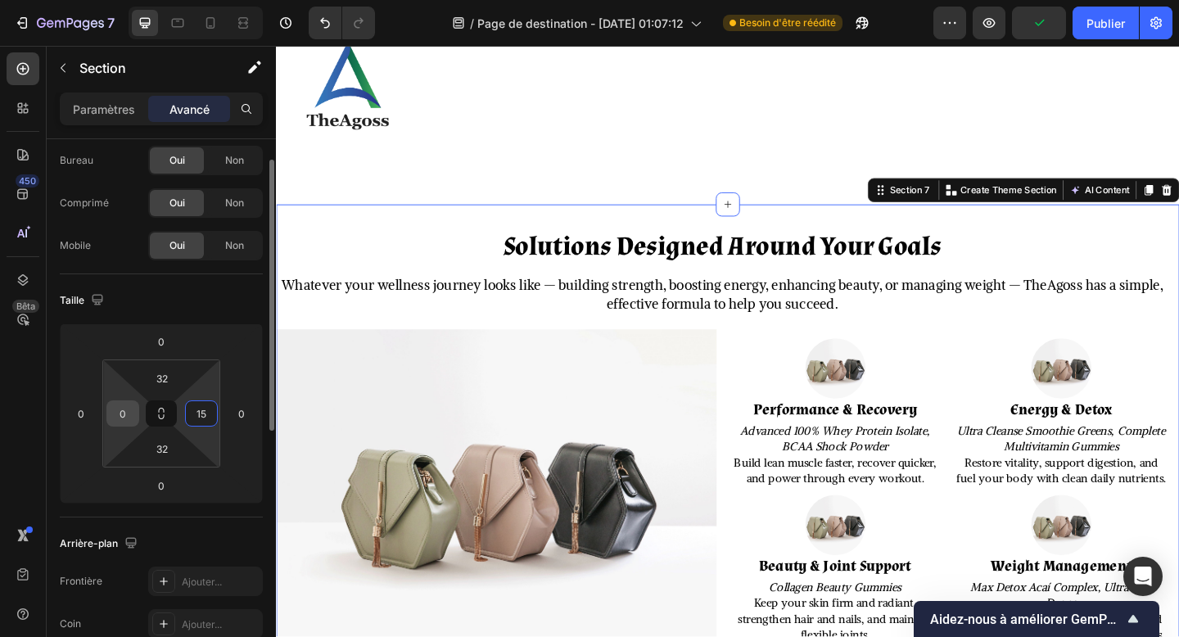
type input "15"
click at [124, 416] on input "0" at bounding box center [123, 413] width 25 height 25
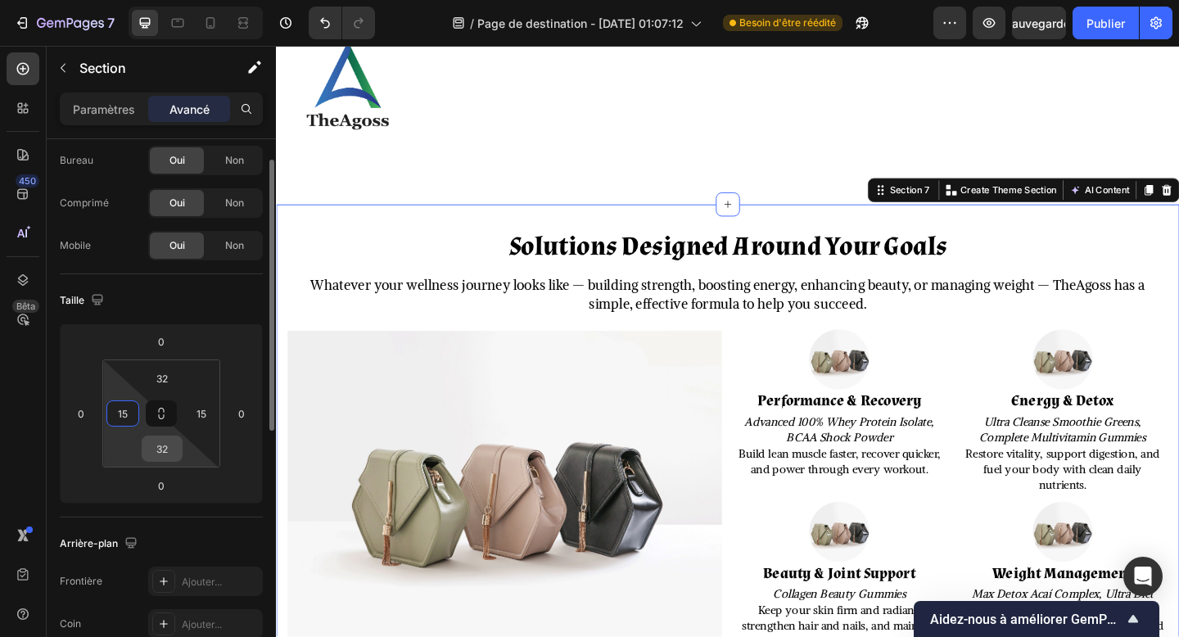
type input "15"
click at [159, 444] on input "32" at bounding box center [162, 449] width 33 height 25
type input "40"
click at [161, 369] on input "32" at bounding box center [162, 378] width 33 height 25
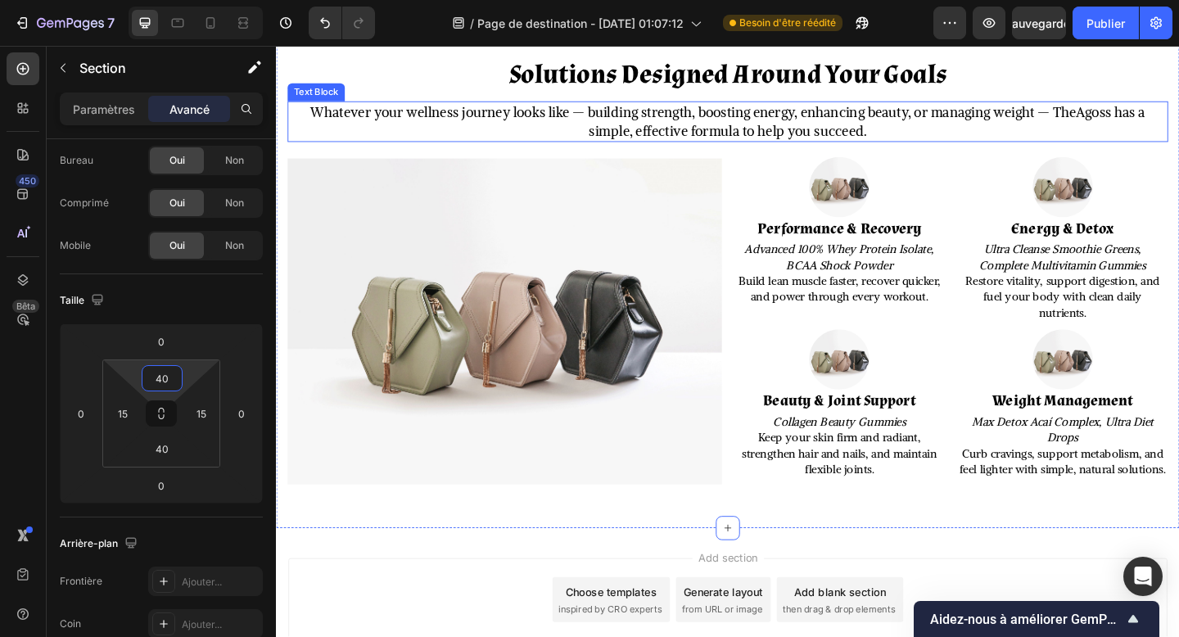
scroll to position [1843, 0]
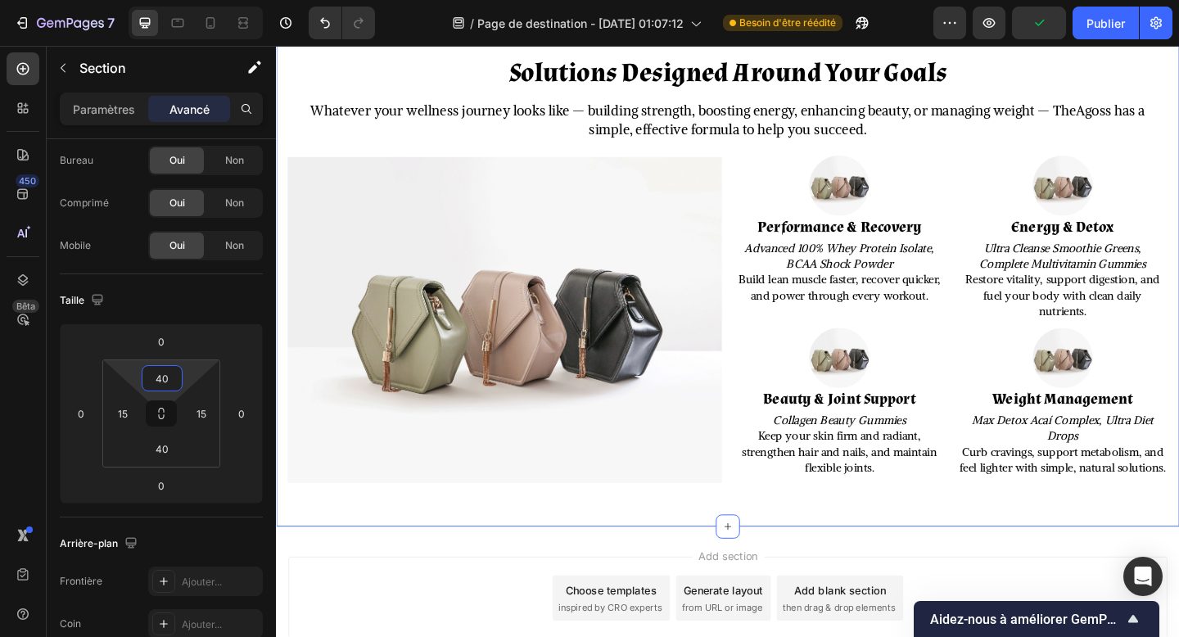
type input "40"
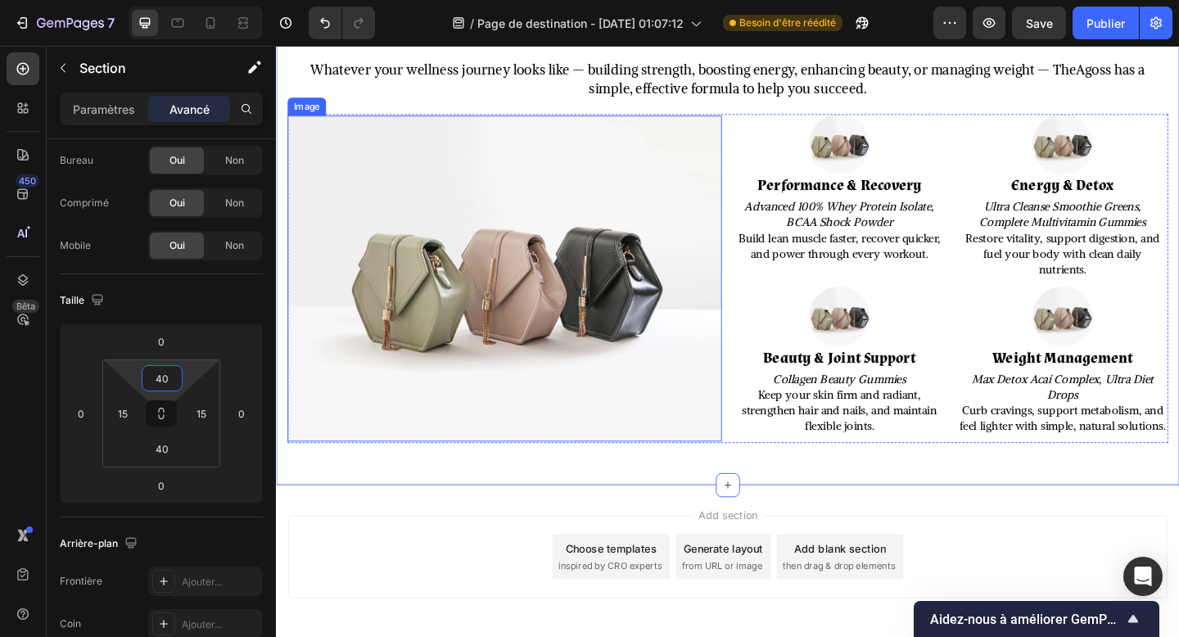
scroll to position [1976, 0]
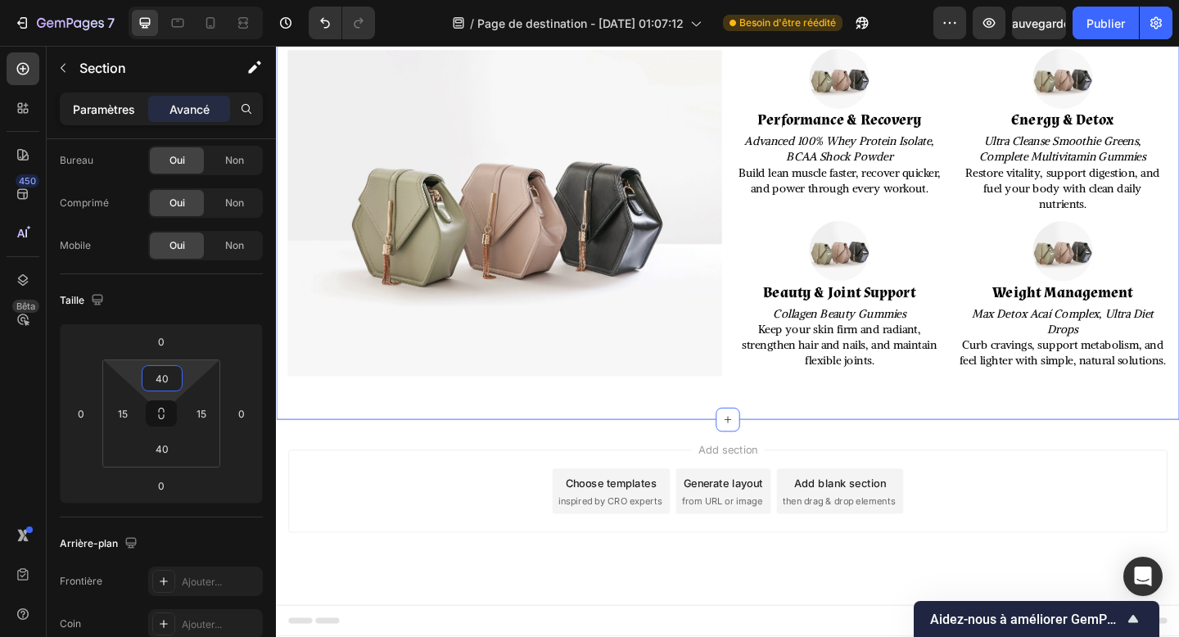
click at [117, 115] on font "Paramètres" at bounding box center [104, 109] width 62 height 14
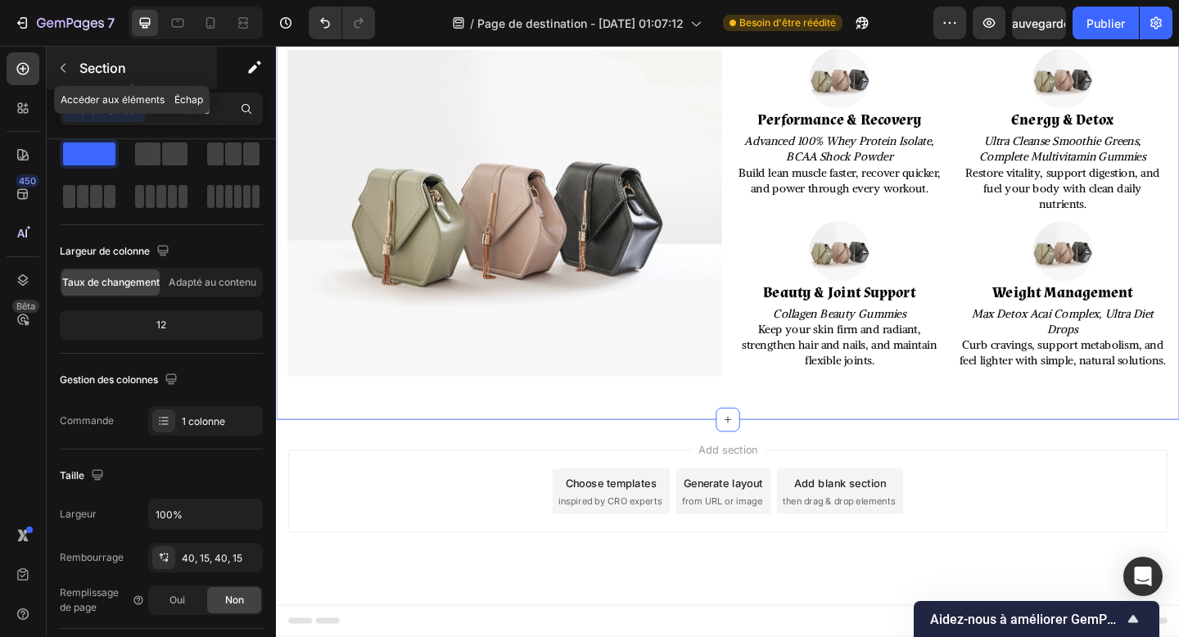
click at [74, 63] on button "button" at bounding box center [63, 68] width 26 height 26
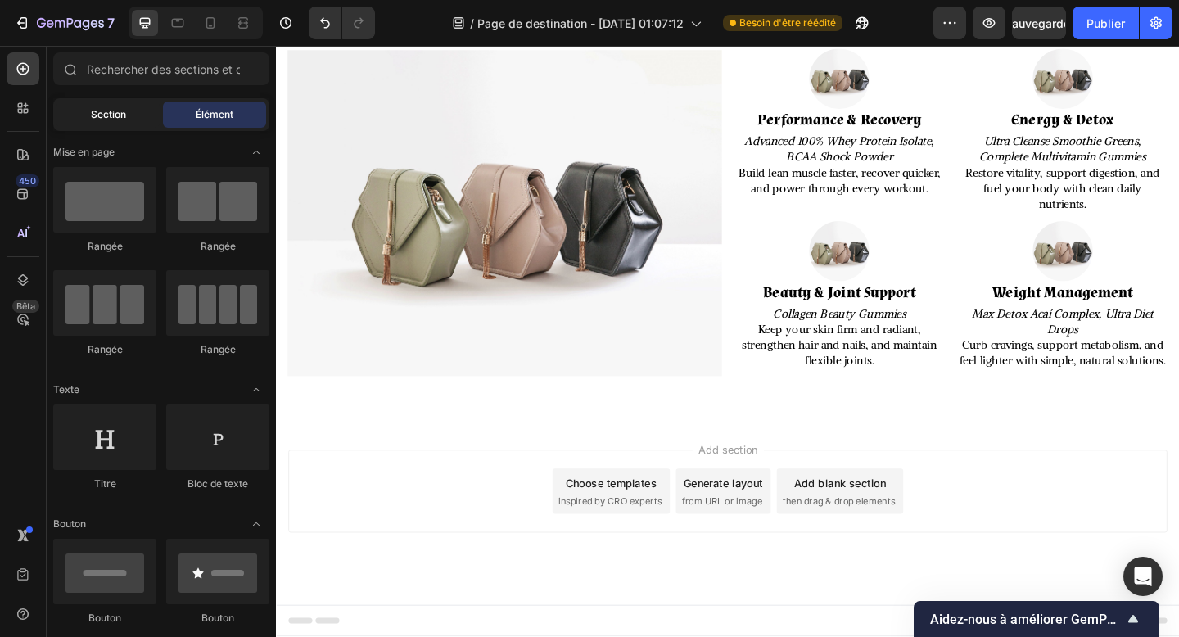
click at [102, 121] on span "Section" at bounding box center [108, 114] width 35 height 15
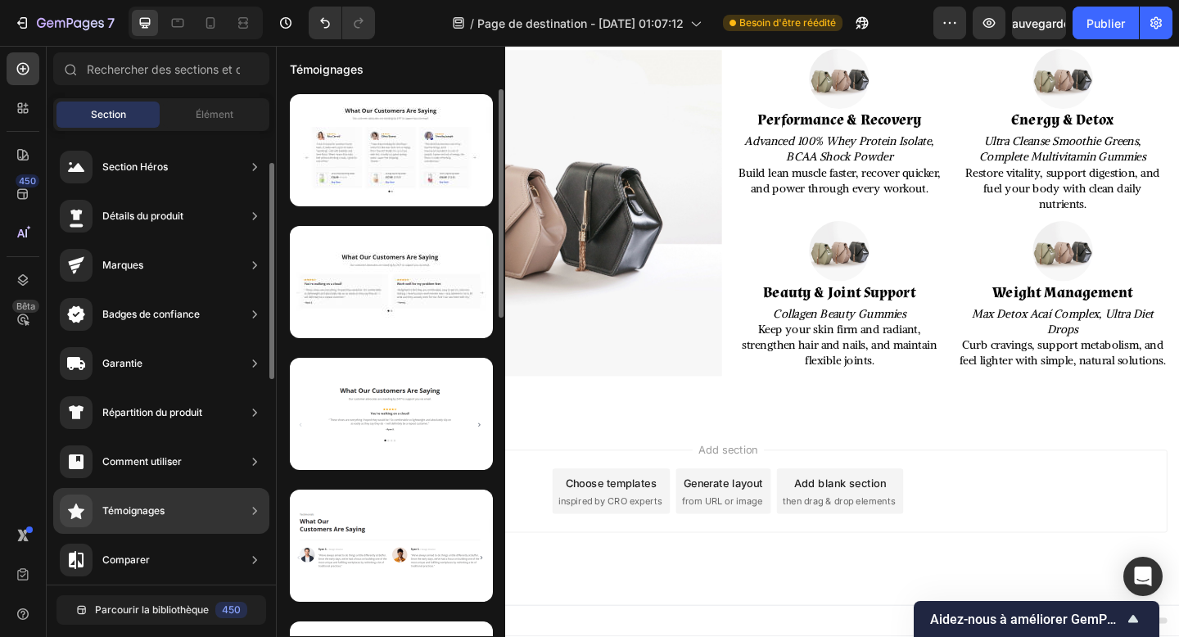
scroll to position [25, 0]
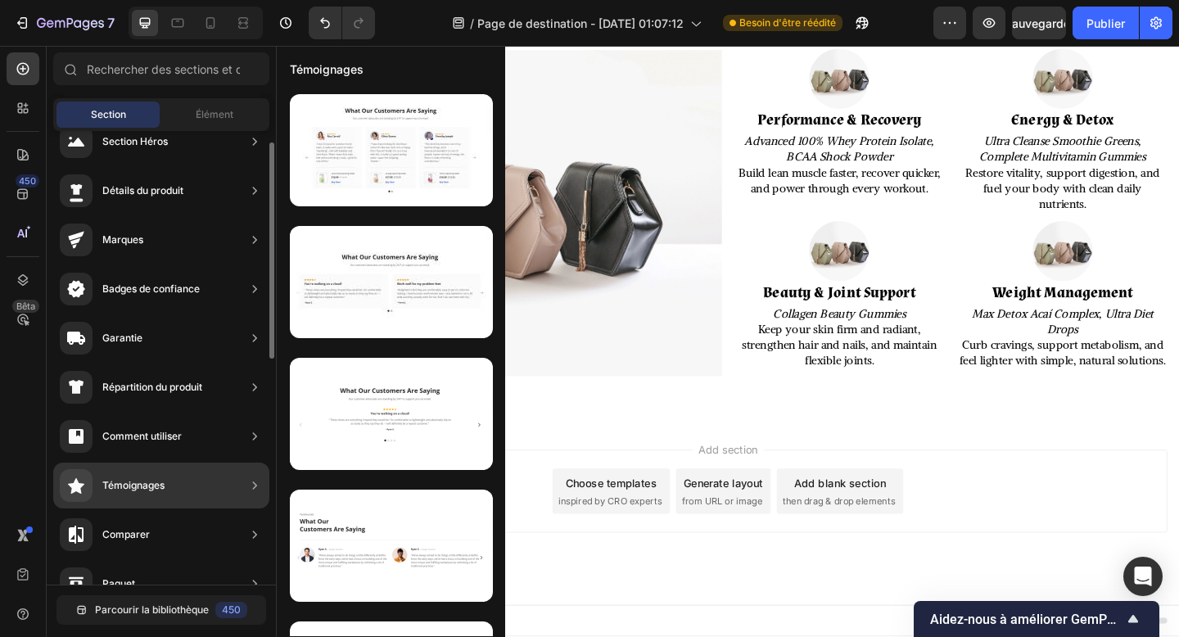
click at [188, 489] on div "Témoignages" at bounding box center [161, 486] width 216 height 46
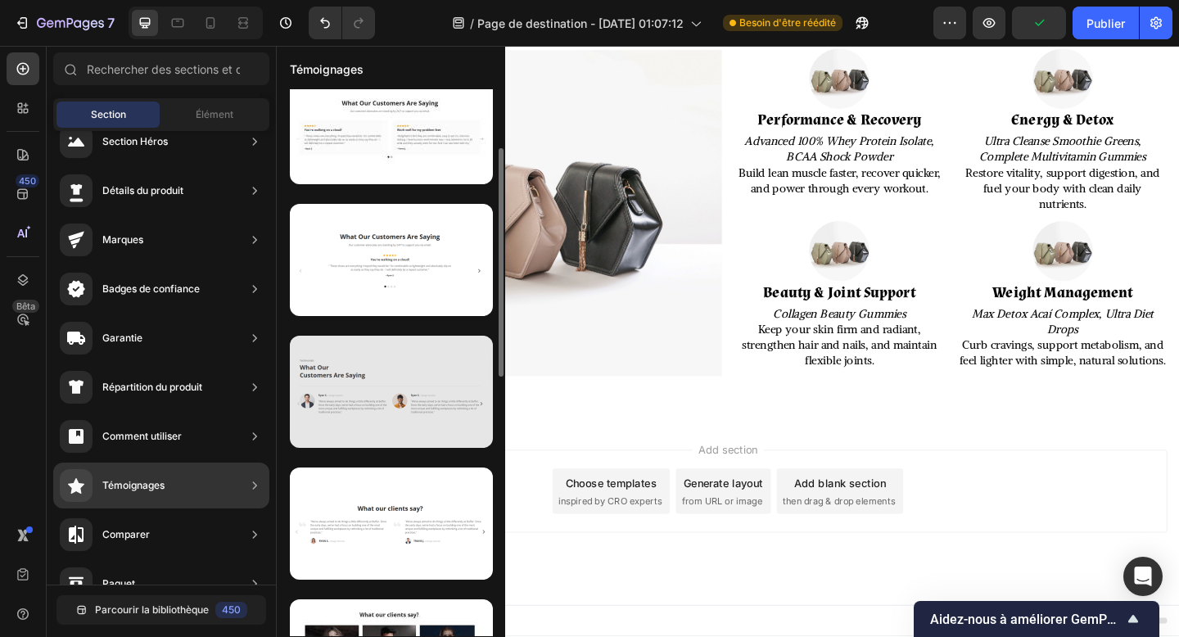
scroll to position [157, 0]
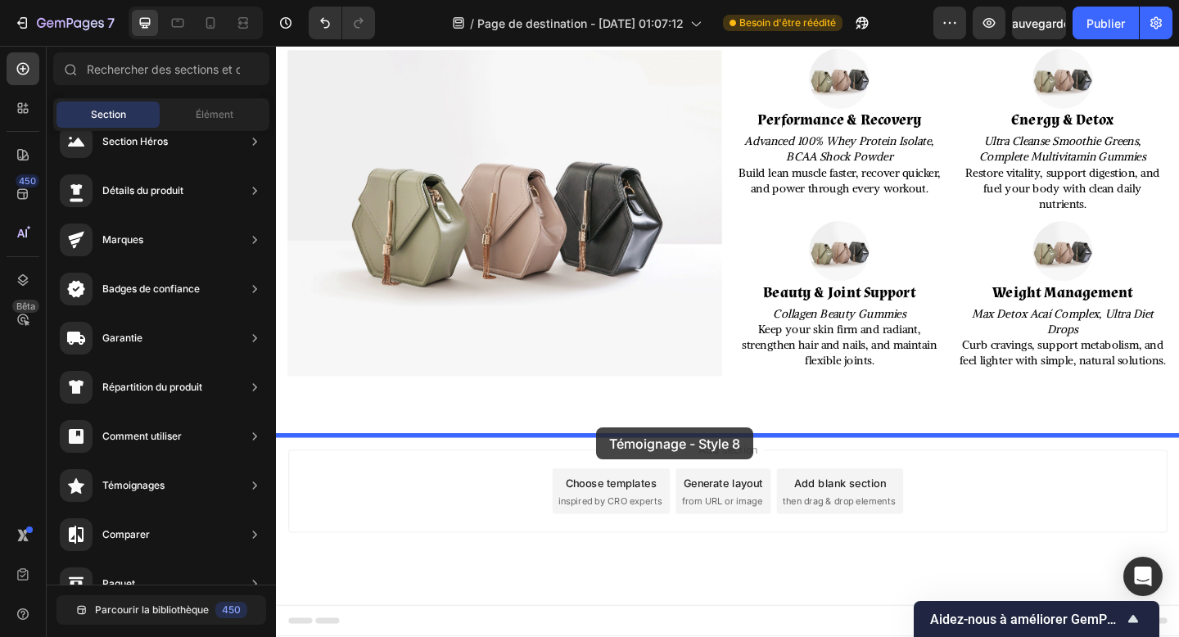
drag, startPoint x: 673, startPoint y: 461, endPoint x: 625, endPoint y: 460, distance: 48.3
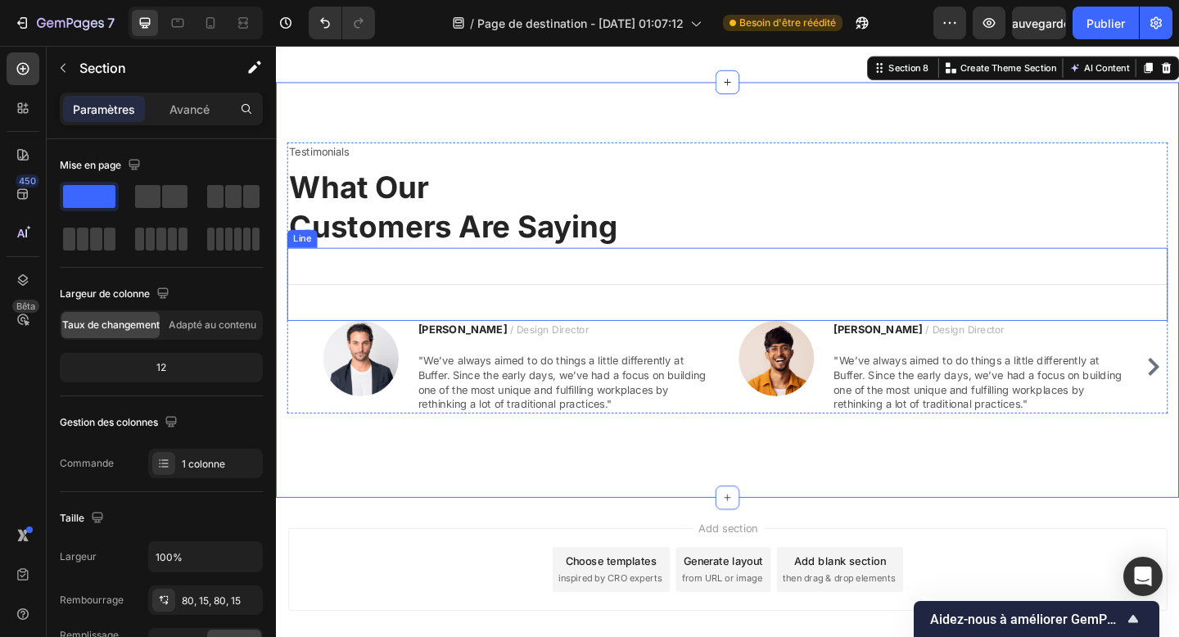
scroll to position [2352, 0]
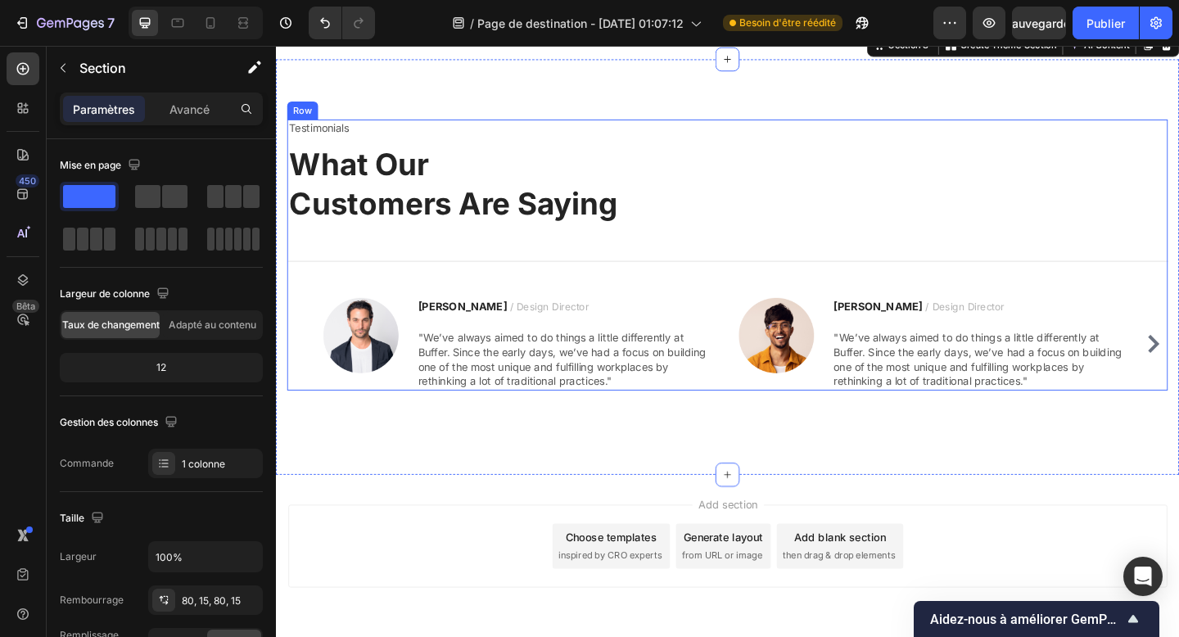
click at [383, 166] on div "Testimonials Text block What Our Customers Are Saying Heading Title Line Image …" at bounding box center [767, 273] width 958 height 295
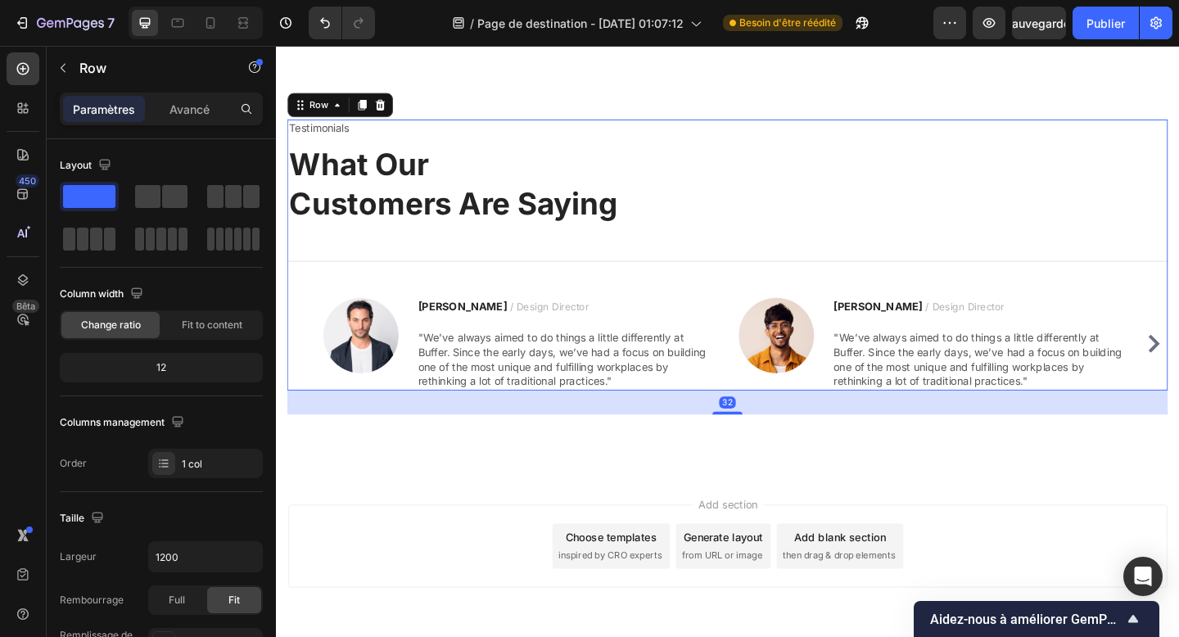
click at [383, 166] on div "Testimonials Text block What Our Customers Are Saying Heading Title Line Image …" at bounding box center [767, 273] width 958 height 295
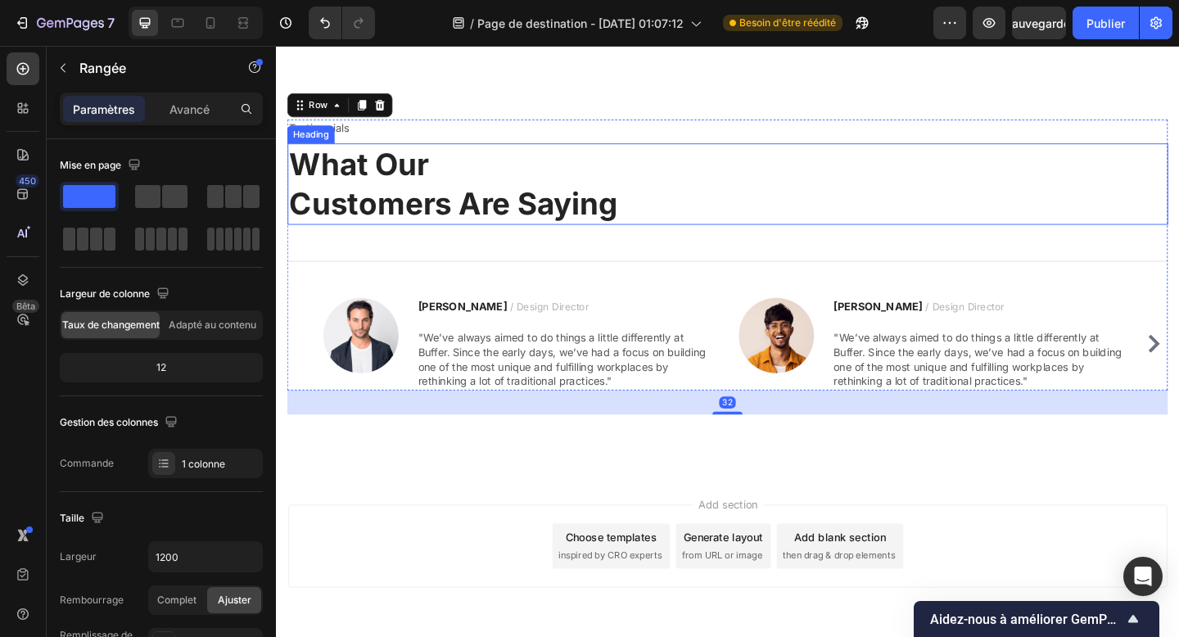
click at [365, 199] on p "What Our Customers Are Saying" at bounding box center [767, 196] width 955 height 85
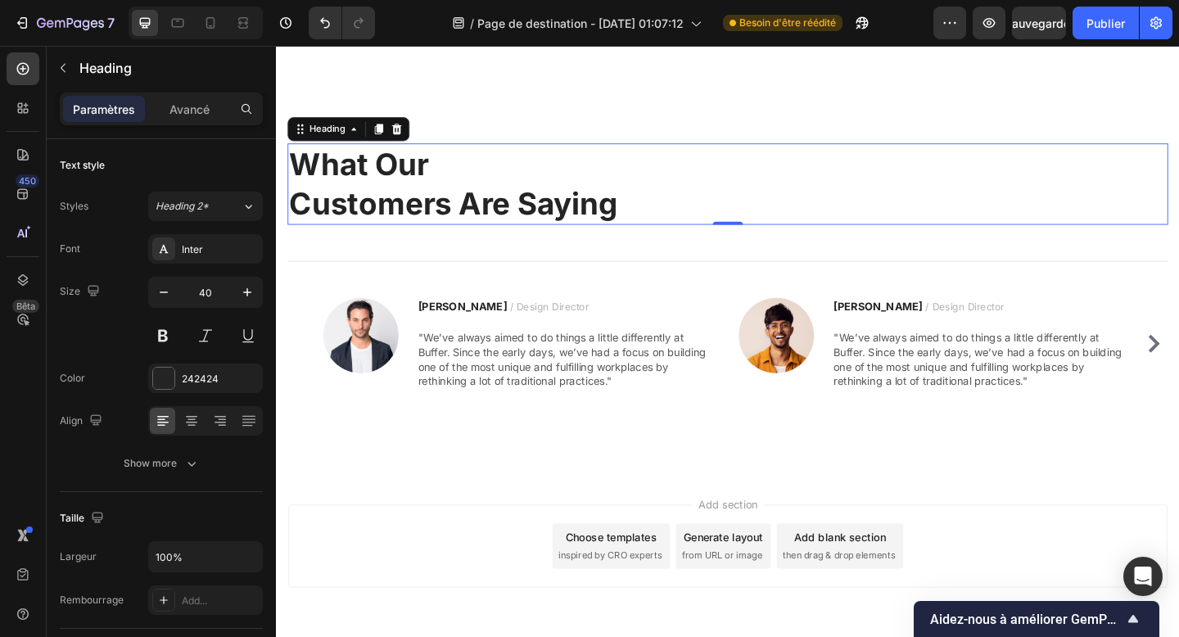
click at [365, 199] on p "What Our Customers Are Saying" at bounding box center [767, 196] width 955 height 85
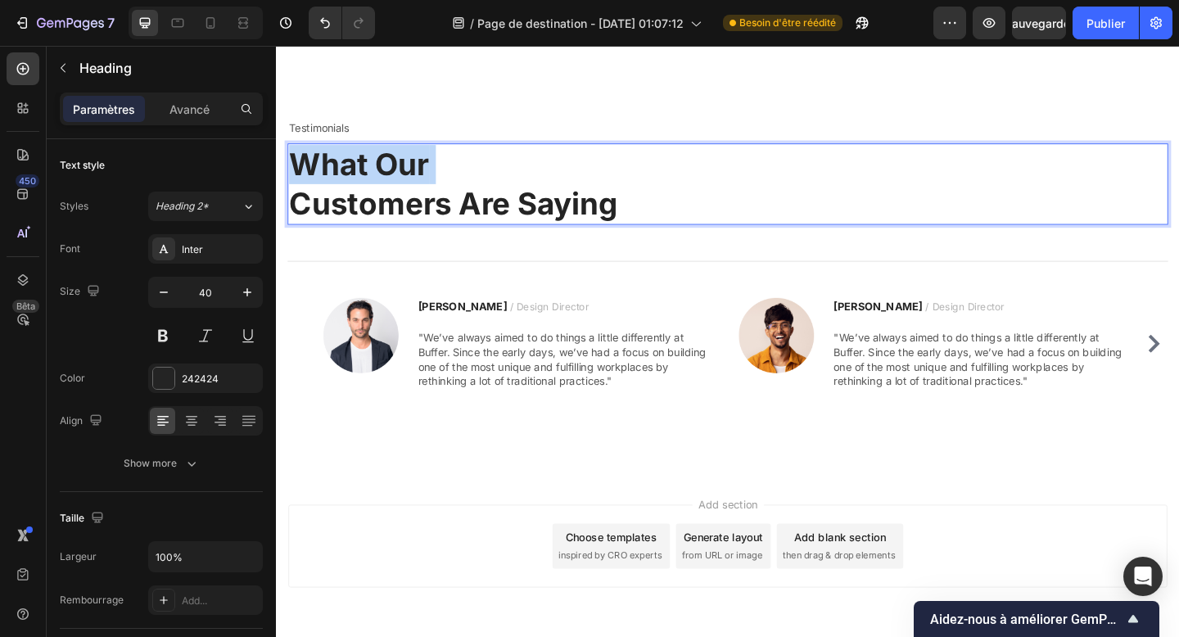
click at [365, 199] on p "What Our Customers Are Saying" at bounding box center [767, 196] width 955 height 85
click at [654, 238] on p "What Our Customers Are Saying" at bounding box center [767, 196] width 955 height 85
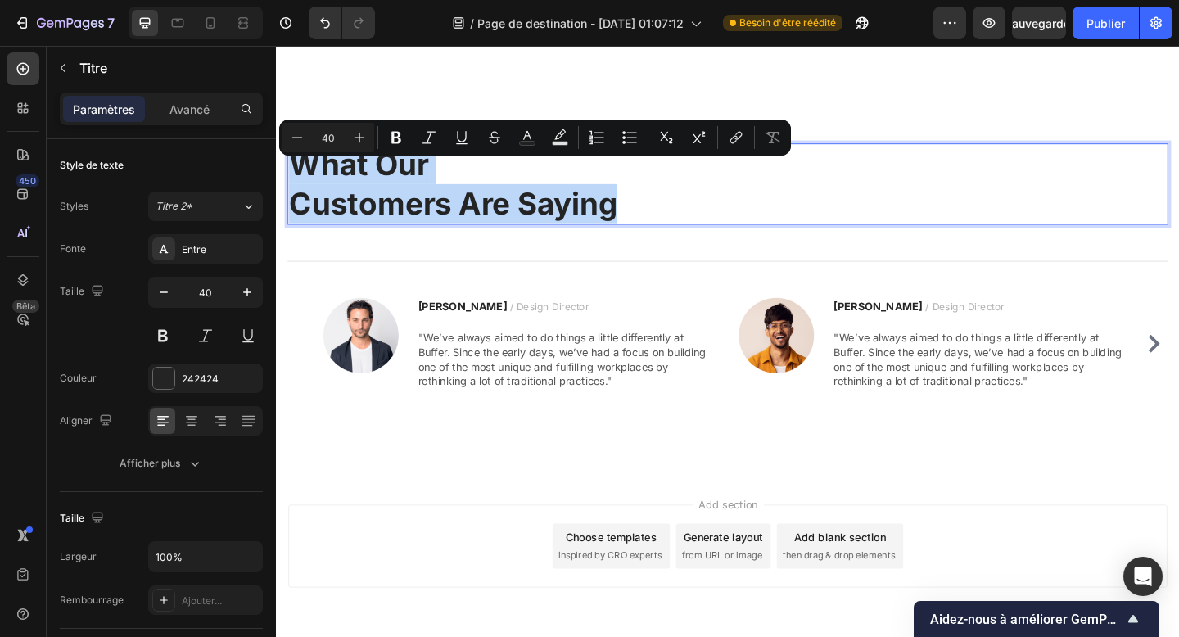
drag, startPoint x: 654, startPoint y: 238, endPoint x: 301, endPoint y: 197, distance: 355.4
click at [301, 197] on p "What Our Customers Are Saying" at bounding box center [767, 196] width 955 height 85
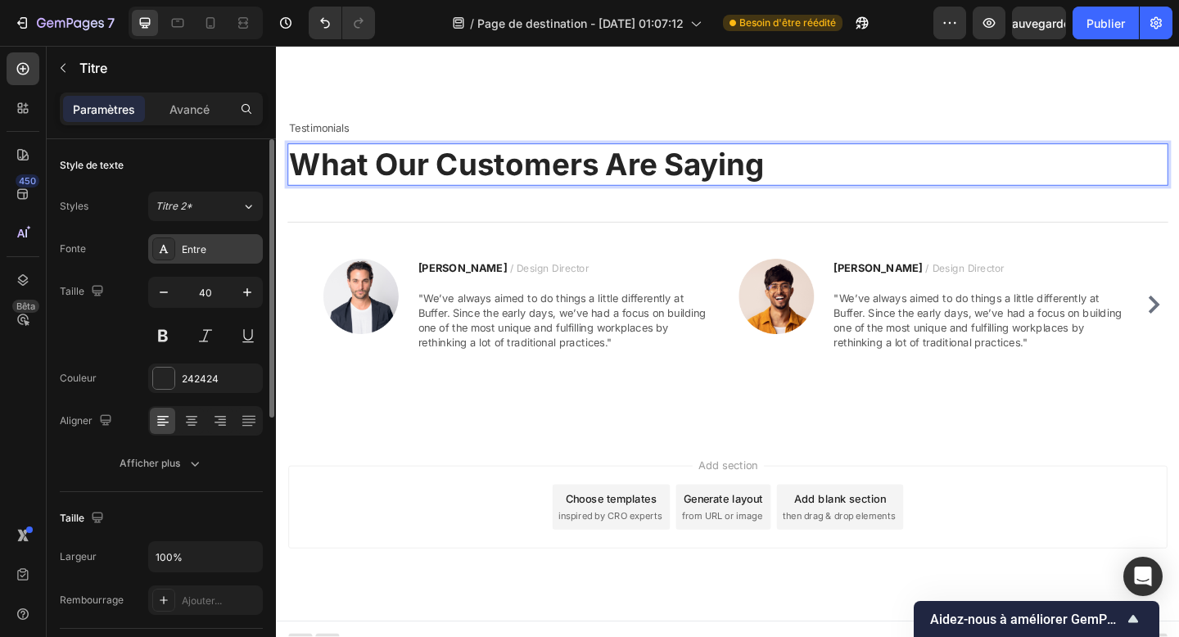
click at [185, 251] on font "Entre" at bounding box center [194, 249] width 25 height 12
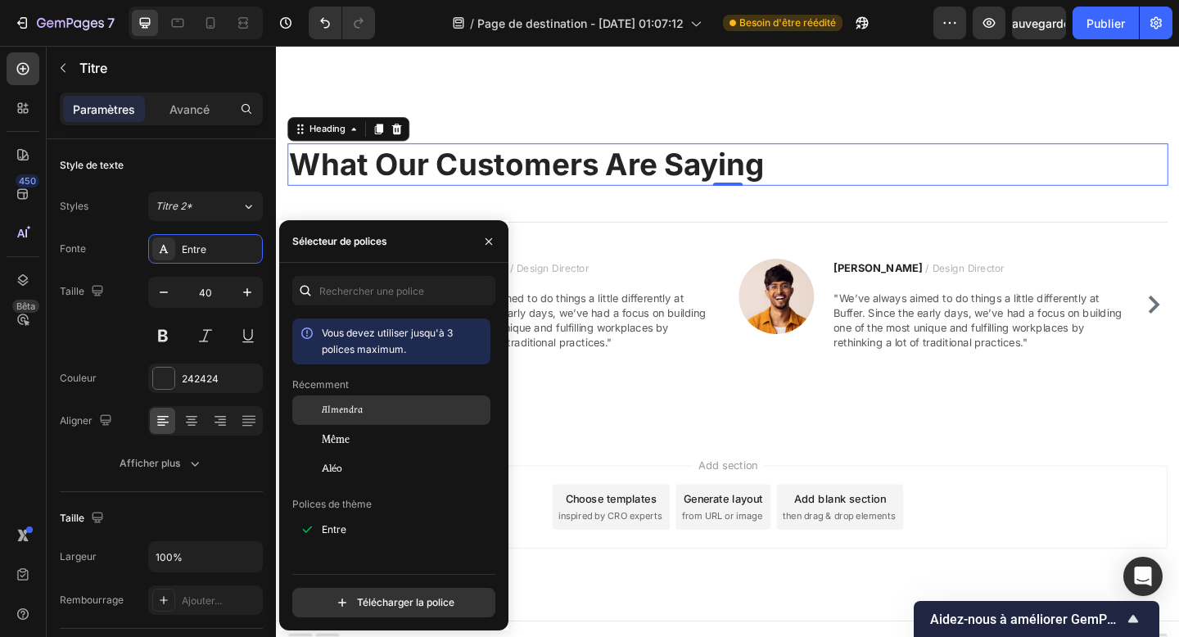
click at [354, 418] on div "Almendra" at bounding box center [391, 410] width 198 height 29
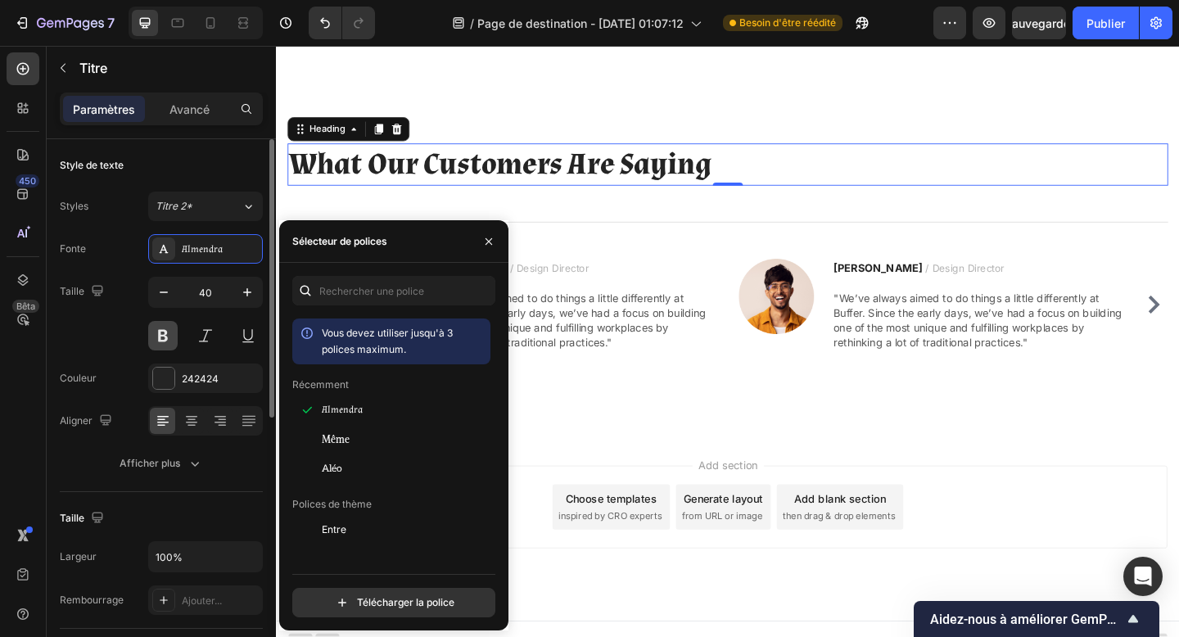
click at [156, 337] on button at bounding box center [162, 335] width 29 height 29
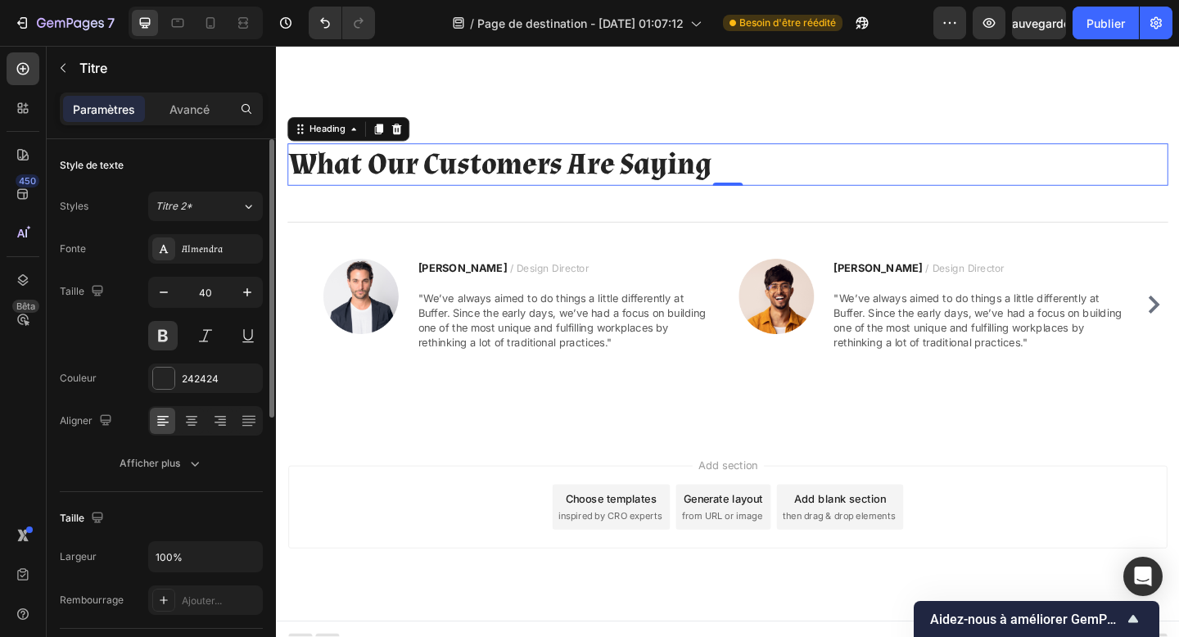
click at [115, 332] on div "Taille 40" at bounding box center [161, 314] width 203 height 74
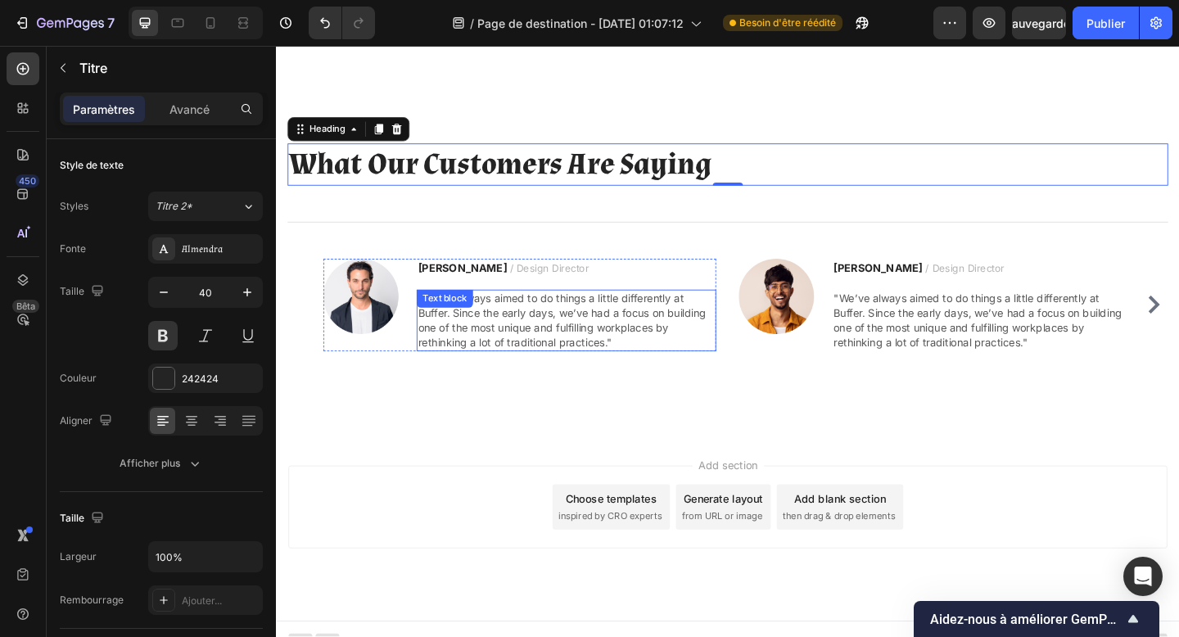
click at [512, 369] on p ""We’ve always aimed to do things a little differently at Buffer. Since the earl…" at bounding box center [592, 345] width 323 height 64
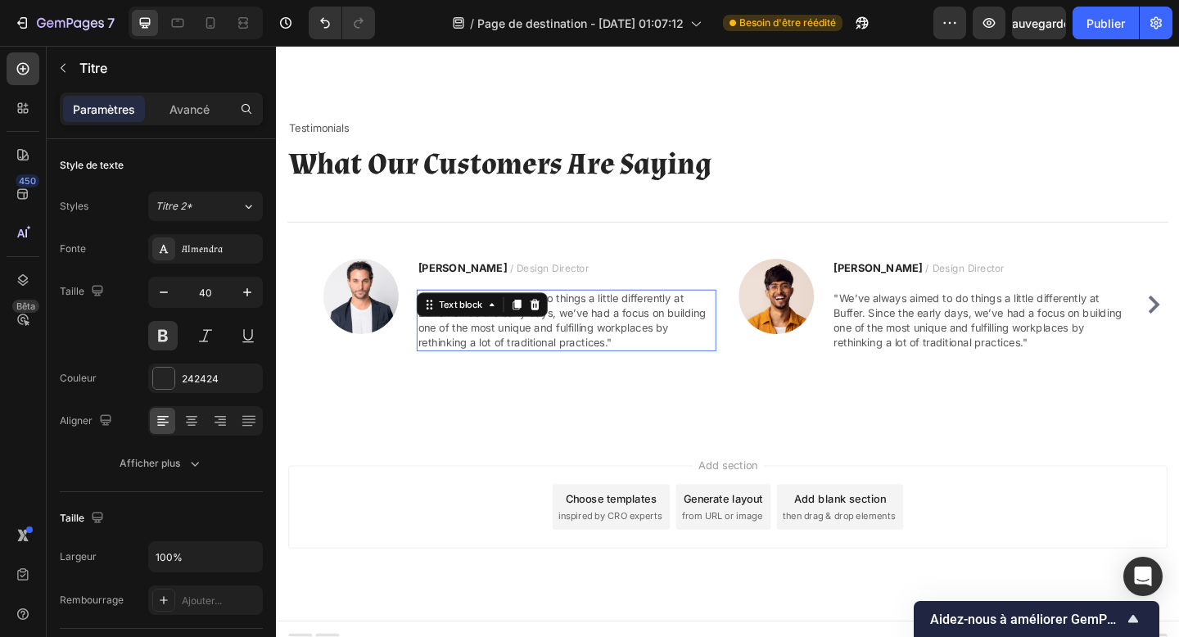
click at [512, 369] on p ""We’ve always aimed to do things a little differently at Buffer. Since the earl…" at bounding box center [592, 345] width 323 height 64
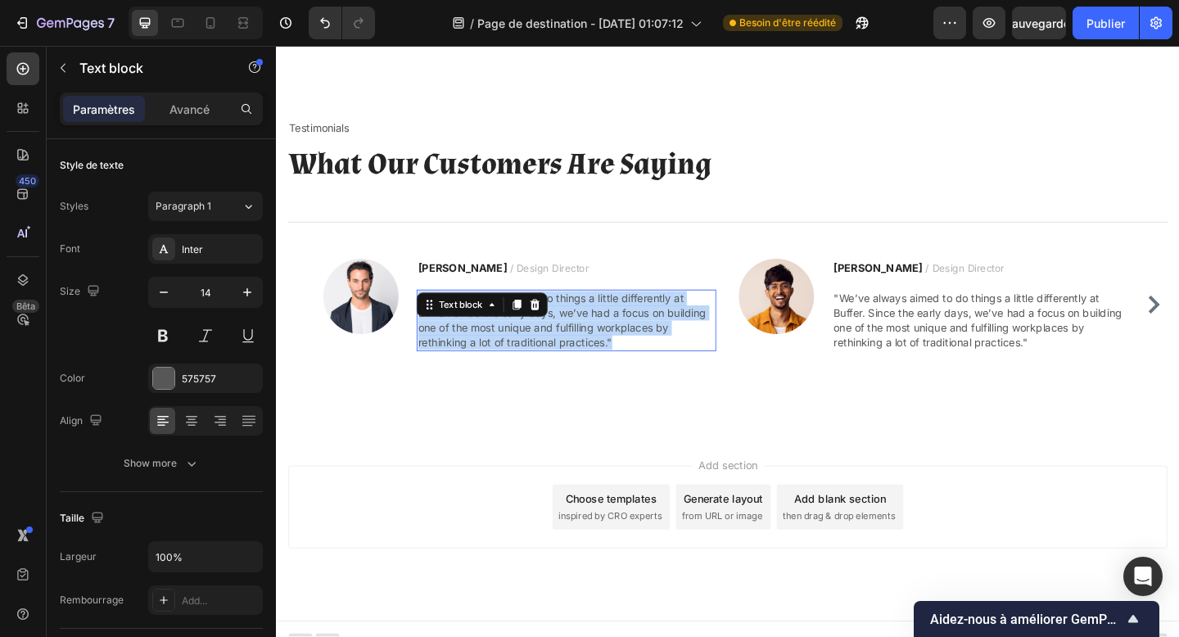
click at [512, 369] on p ""We’ve always aimed to do things a little differently at Buffer. Since the earl…" at bounding box center [592, 345] width 323 height 64
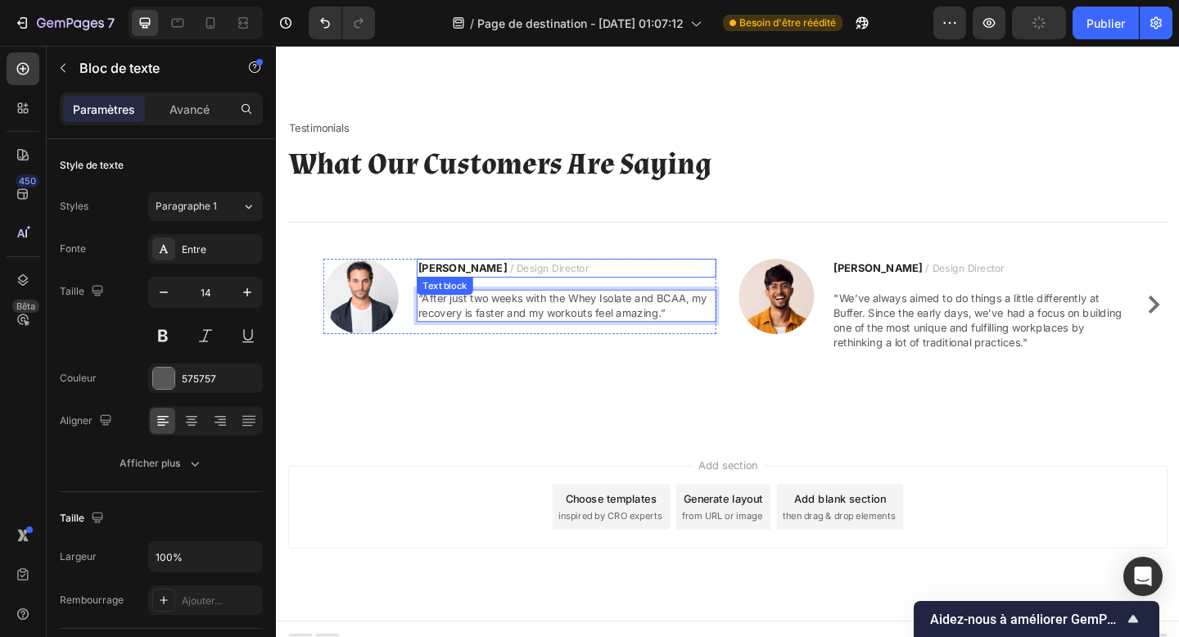
click at [457, 294] on strong "[PERSON_NAME]" at bounding box center [479, 287] width 97 height 14
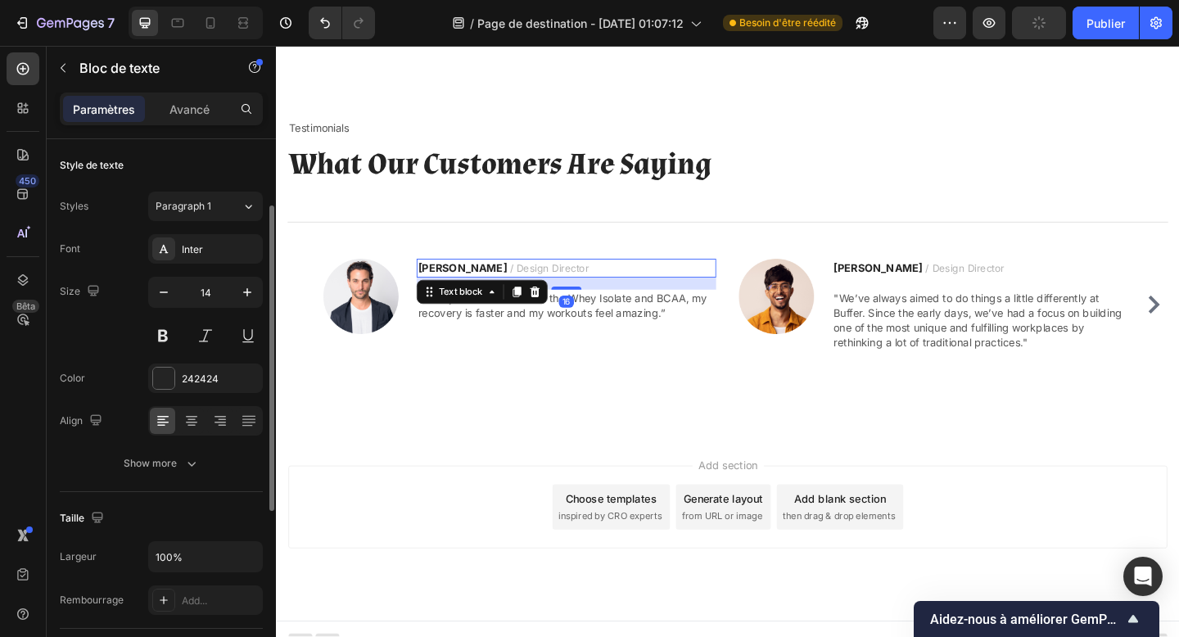
scroll to position [43, 0]
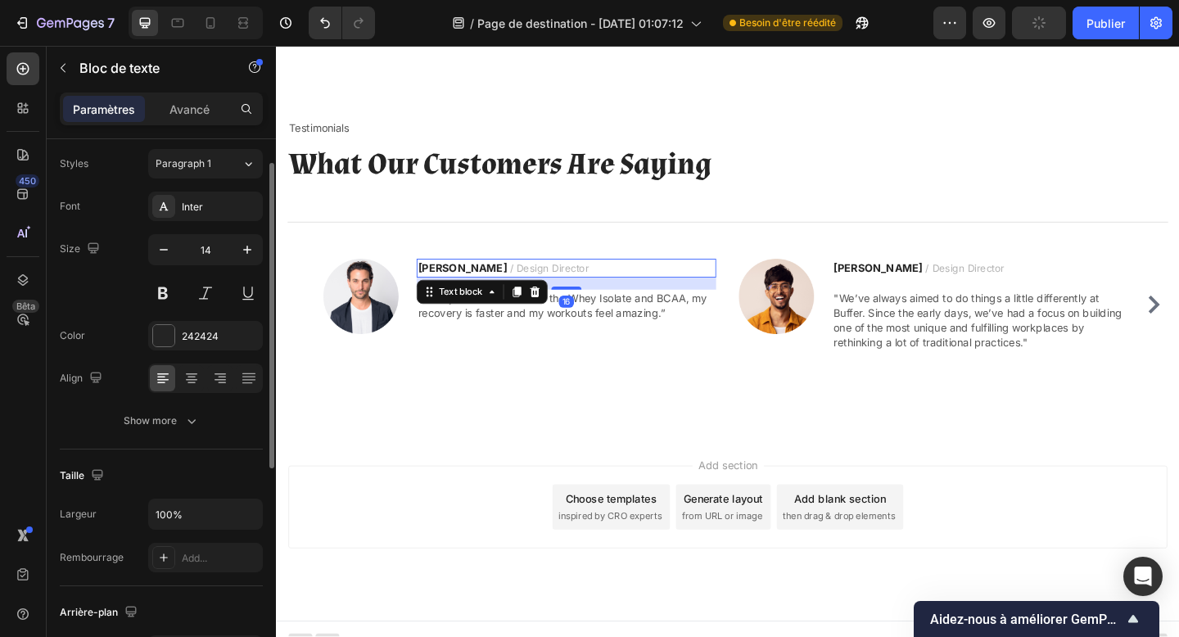
click at [457, 294] on strong "Ryan S." at bounding box center [479, 287] width 97 height 14
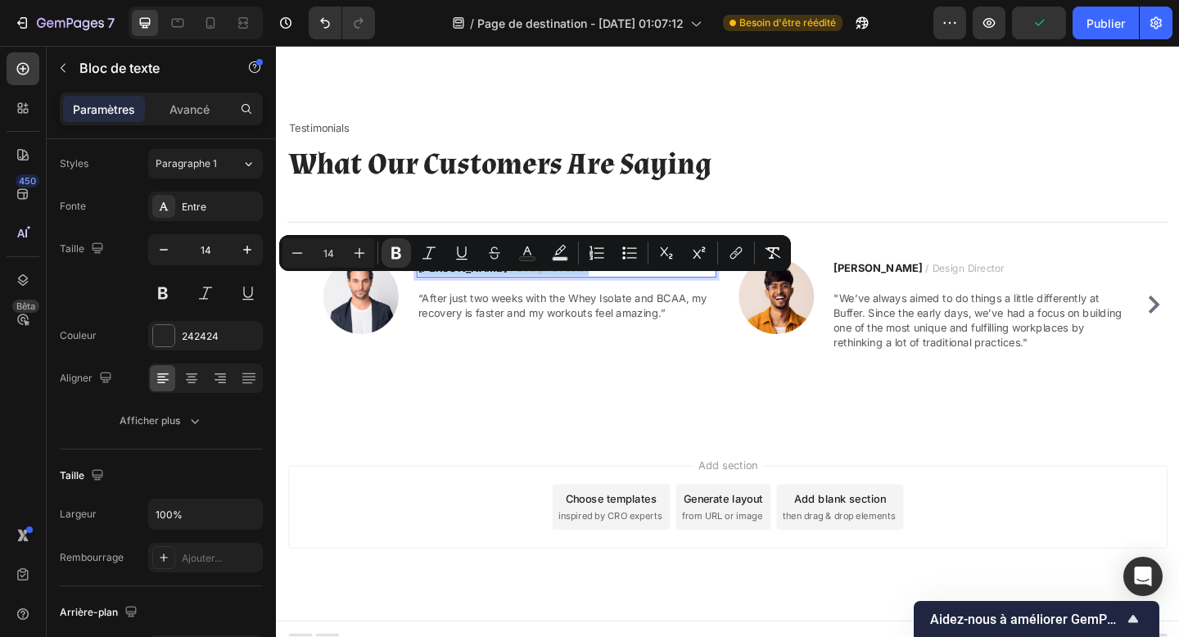
click at [468, 294] on strong "Ryan S." at bounding box center [479, 287] width 97 height 14
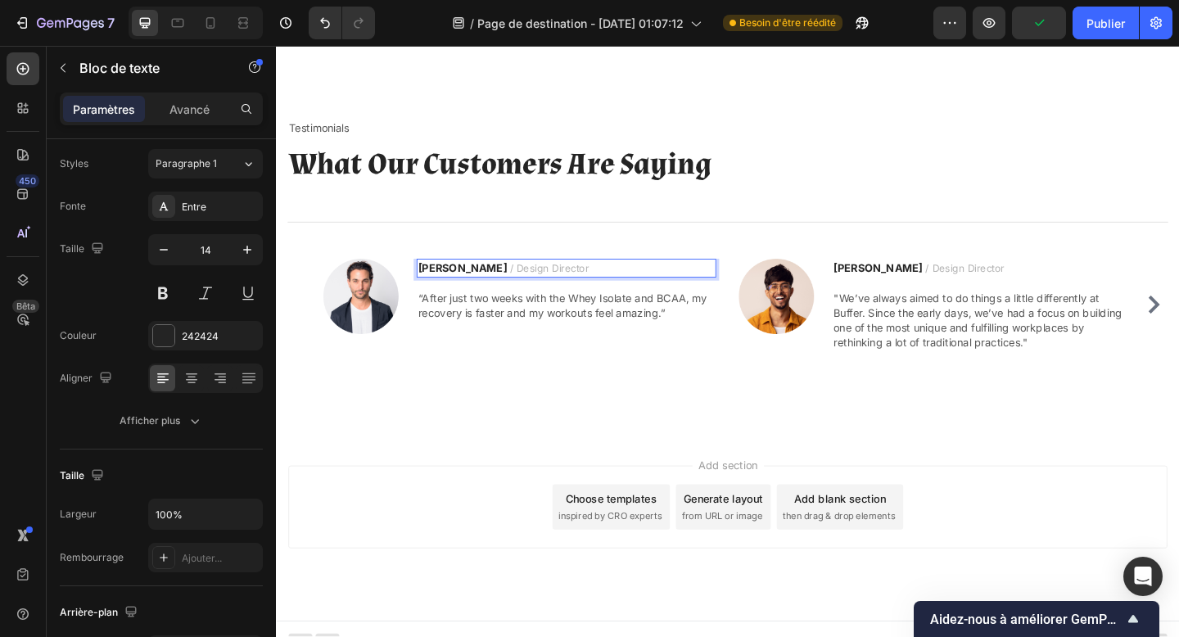
click at [468, 294] on strong "Ryan S." at bounding box center [479, 287] width 97 height 14
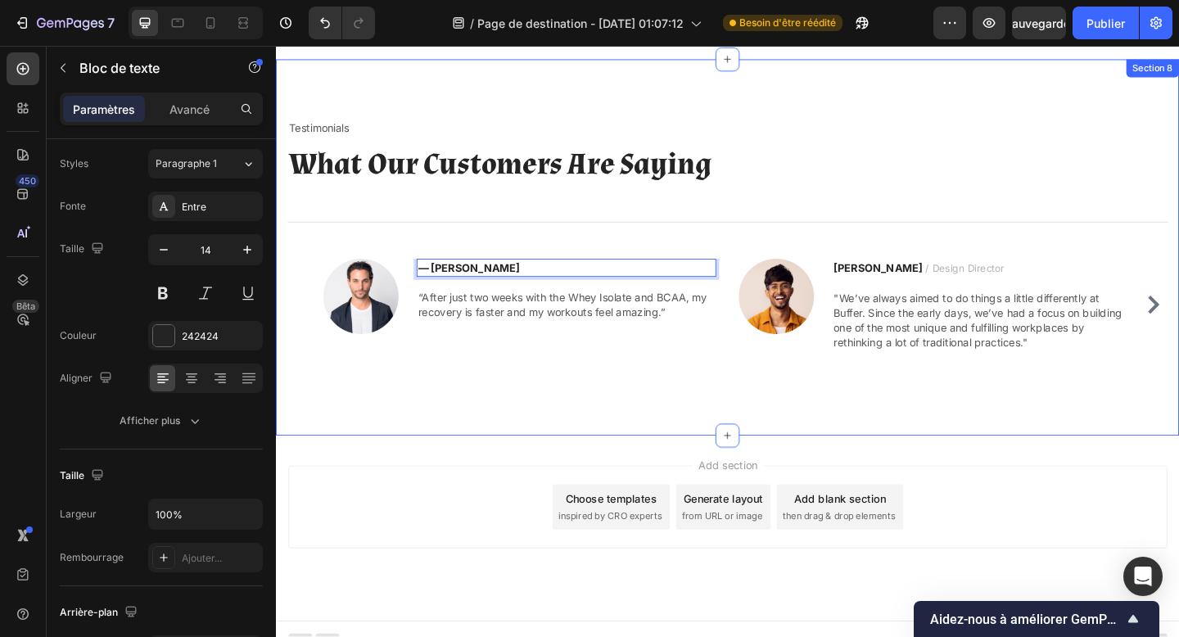
click at [559, 426] on div "Testimonials Text block What Our Customers Are Saying Heading Title Line Image …" at bounding box center [767, 266] width 983 height 410
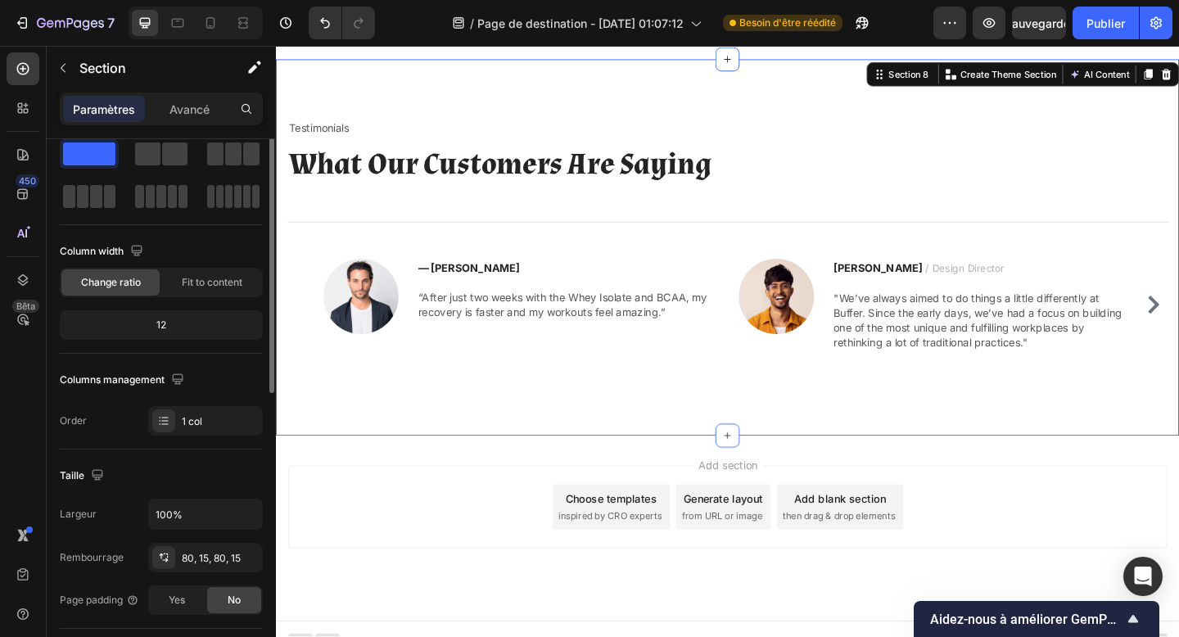
scroll to position [0, 0]
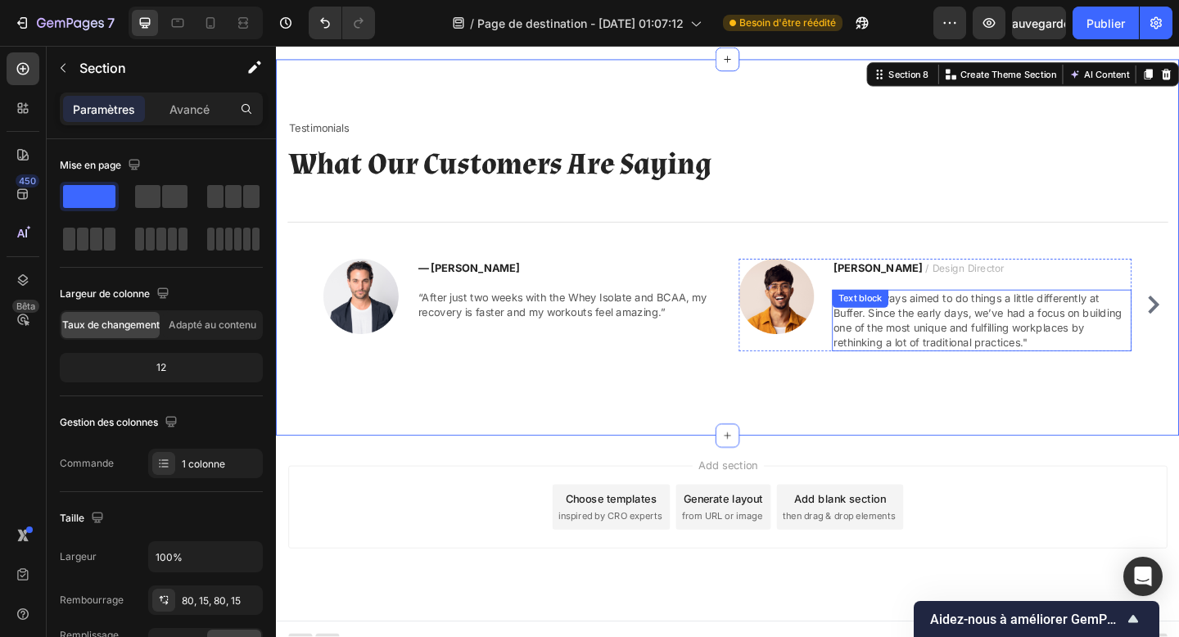
click at [907, 365] on p ""We’ve always aimed to do things a little differently at Buffer. Since the earl…" at bounding box center [1044, 345] width 323 height 64
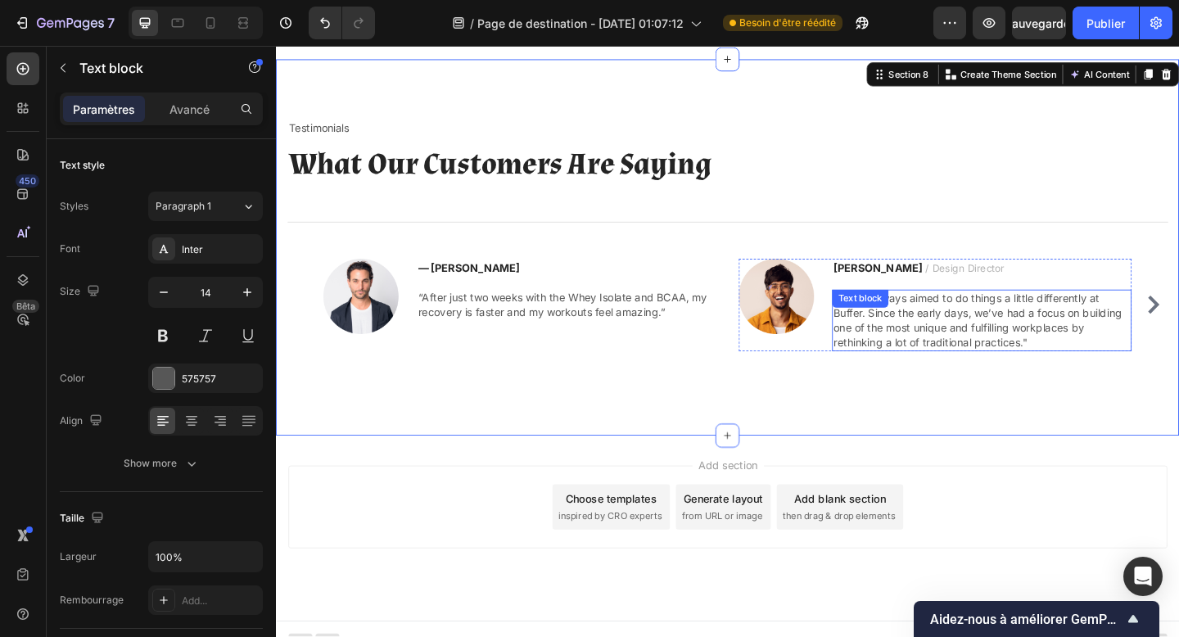
click at [907, 365] on p ""We’ve always aimed to do things a little differently at Buffer. Since the earl…" at bounding box center [1044, 345] width 323 height 64
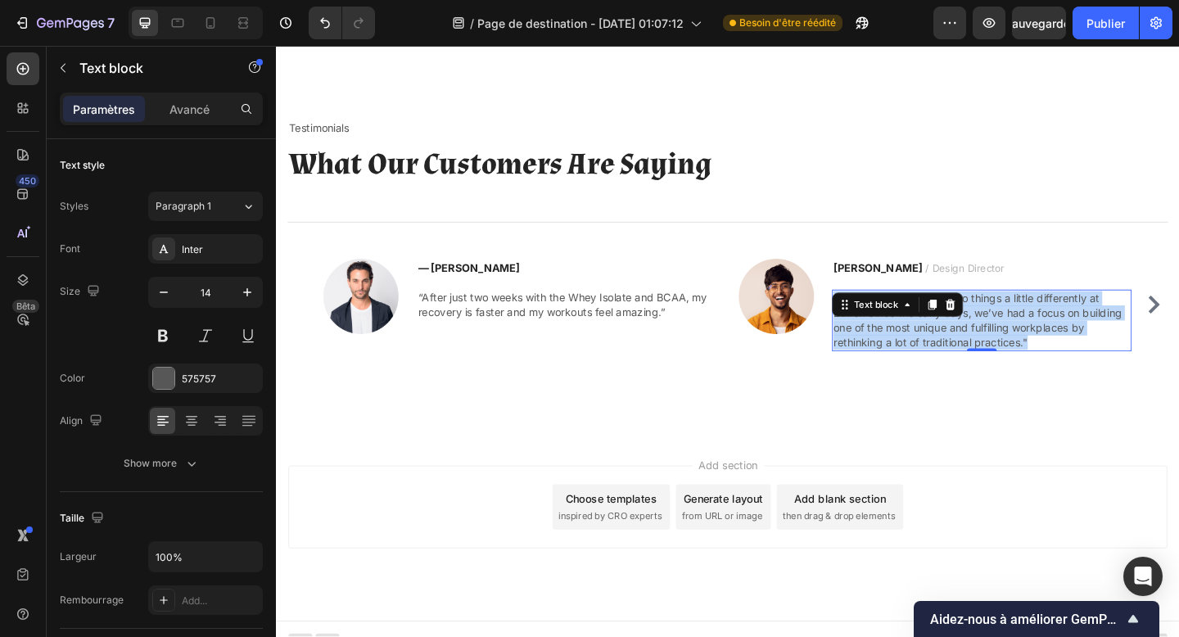
click at [907, 365] on p ""We’ve always aimed to do things a little differently at Buffer. Since the earl…" at bounding box center [1044, 345] width 323 height 64
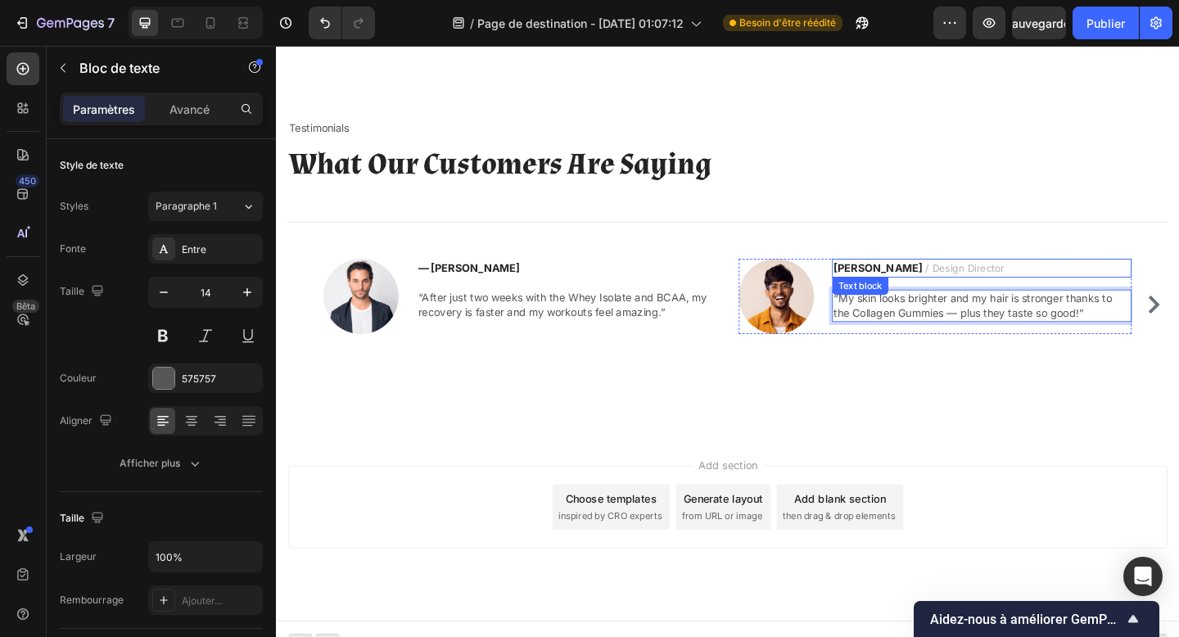
click at [903, 294] on strong "Ryan S." at bounding box center [931, 287] width 97 height 14
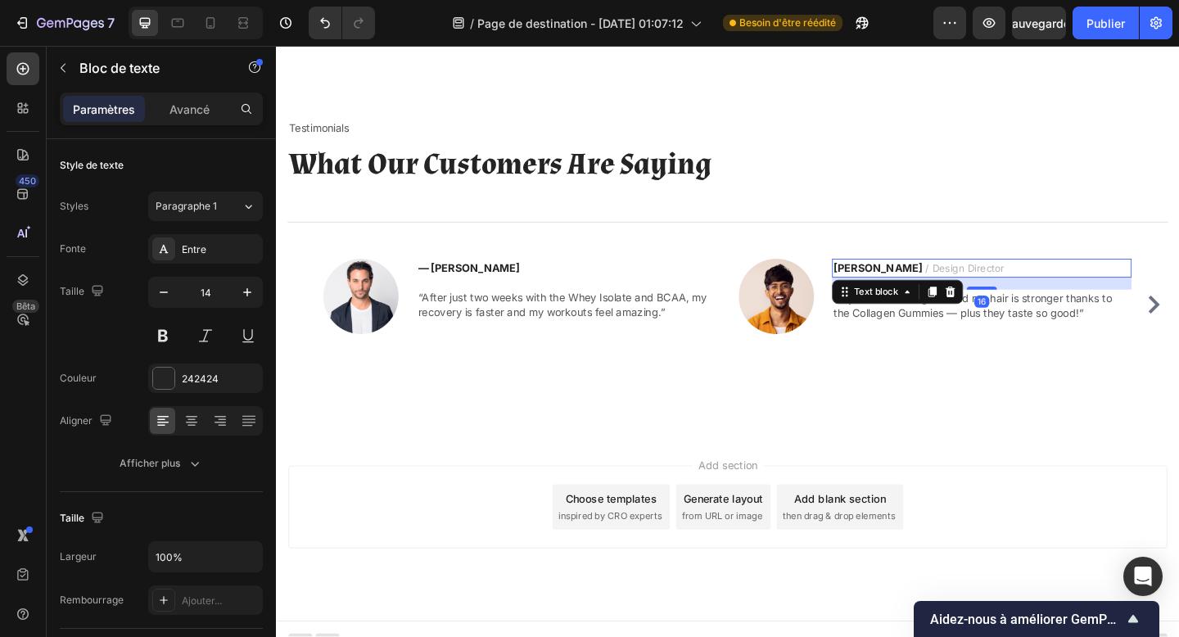
click at [918, 294] on strong "Ryan S." at bounding box center [931, 287] width 97 height 14
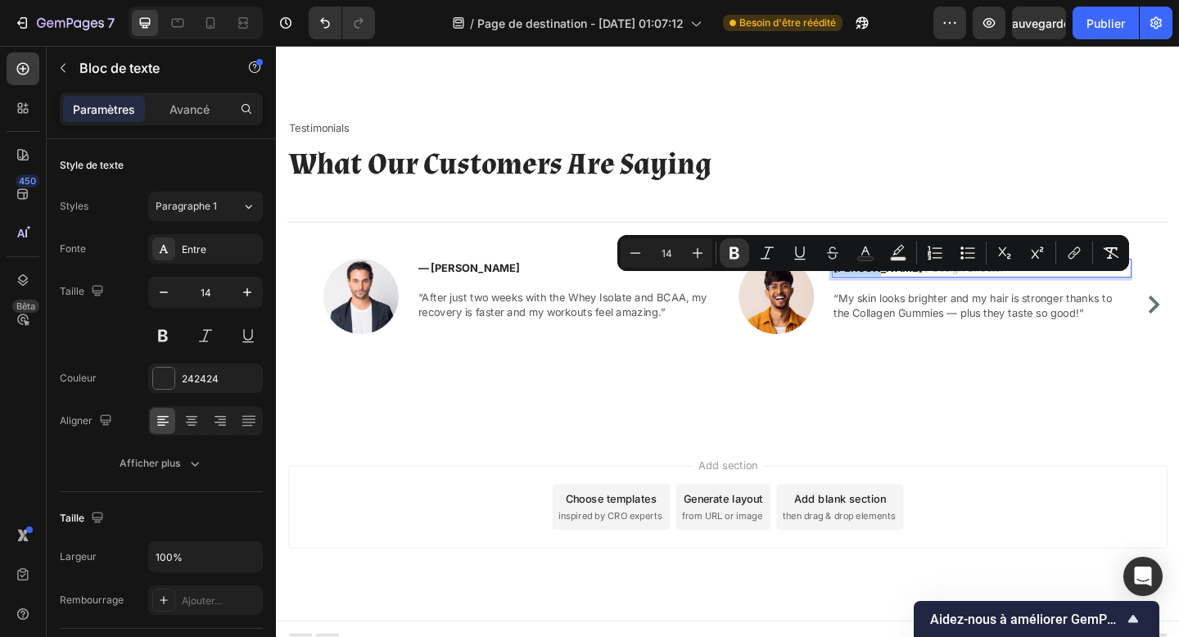
drag, startPoint x: 918, startPoint y: 305, endPoint x: 899, endPoint y: 305, distance: 19.7
click at [899, 294] on strong "Ryan S." at bounding box center [931, 287] width 97 height 14
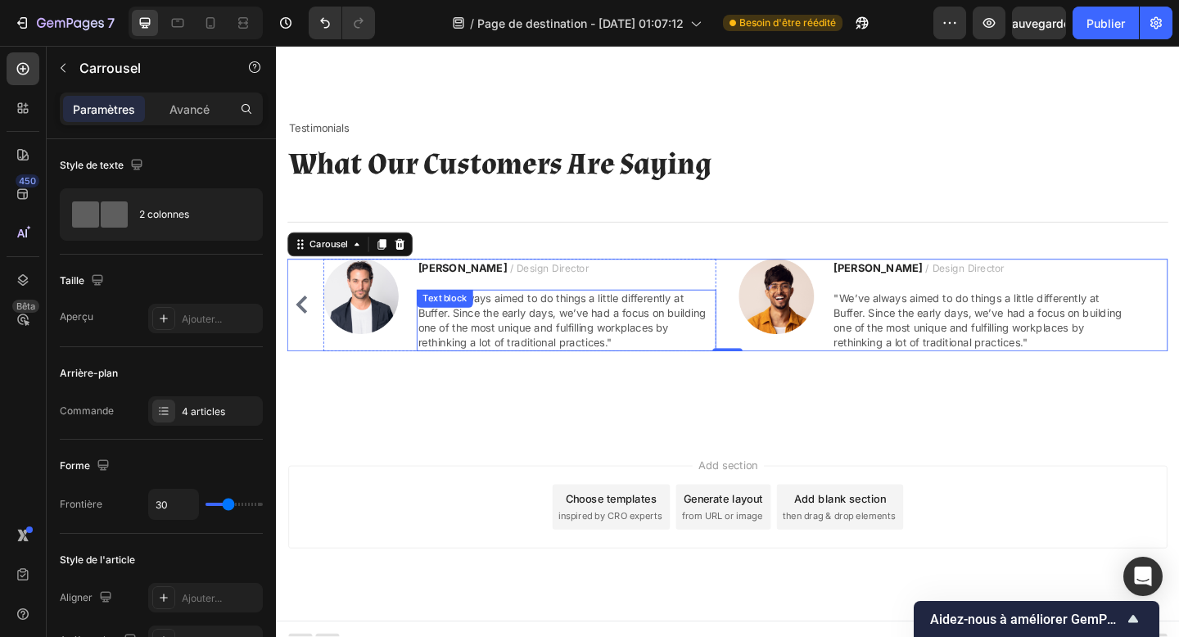
click at [595, 342] on p ""We’ve always aimed to do things a little differently at Buffer. Since the earl…" at bounding box center [592, 345] width 323 height 64
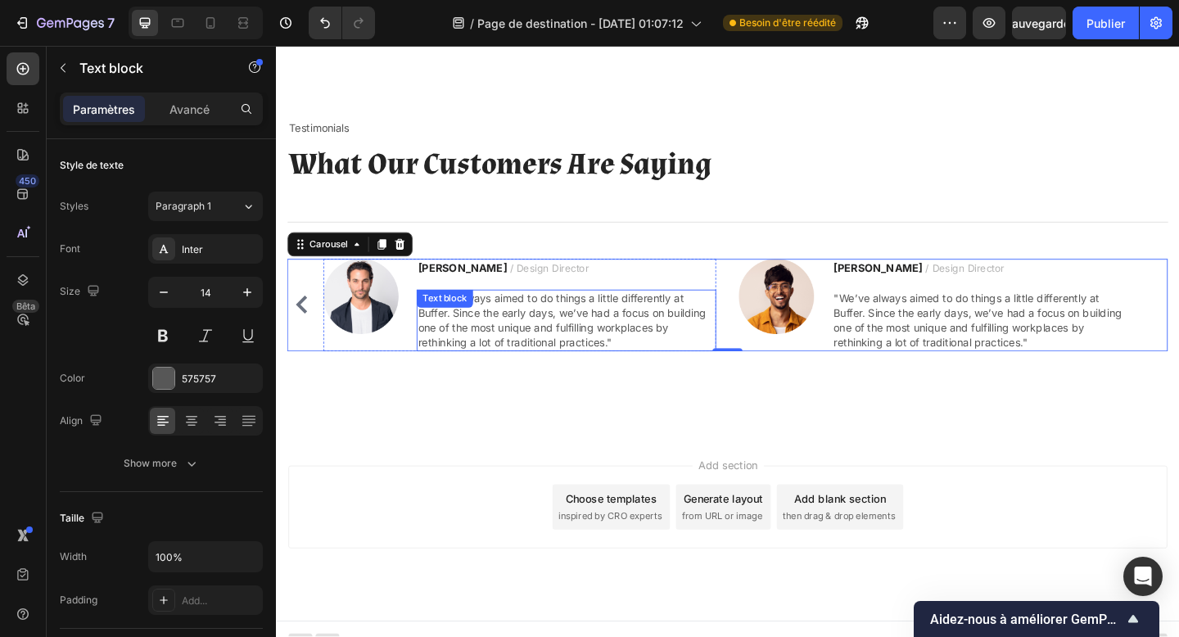
click at [595, 342] on p ""We’ve always aimed to do things a little differently at Buffer. Since the earl…" at bounding box center [592, 345] width 323 height 64
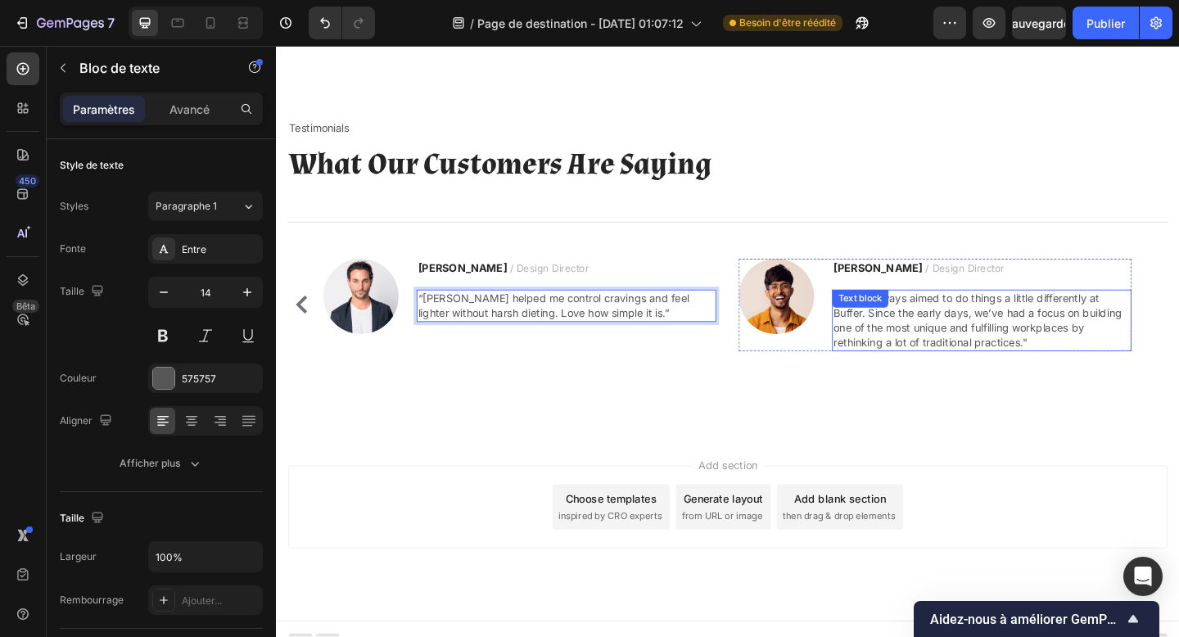
click at [971, 353] on p ""We’ve always aimed to do things a little differently at Buffer. Since the earl…" at bounding box center [1044, 345] width 323 height 64
click at [943, 331] on div "Text block" at bounding box center [911, 321] width 61 height 20
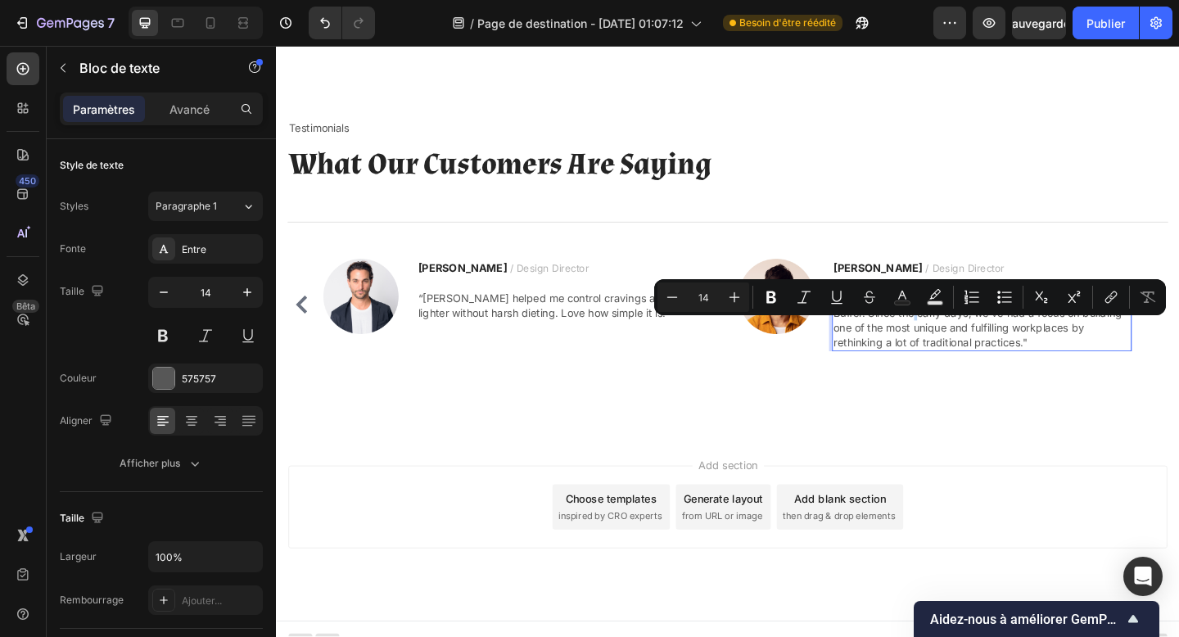
click at [971, 353] on p ""We’ve always aimed to do things a little differently at Buffer. Since the earl…" at bounding box center [1044, 345] width 323 height 64
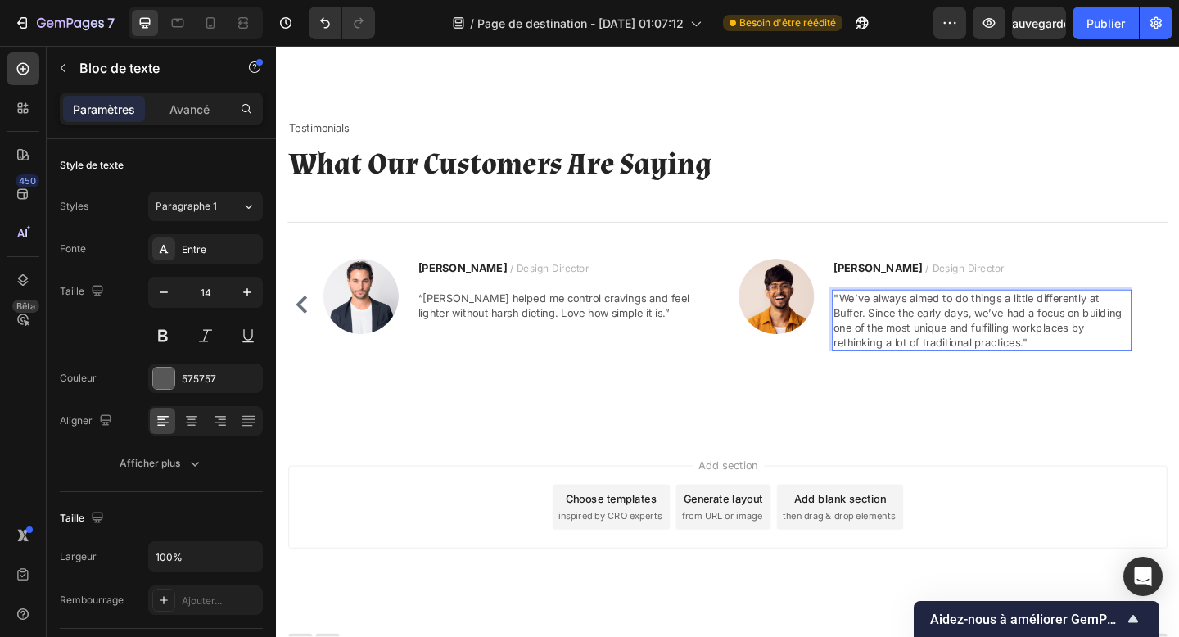
click at [971, 353] on p ""We’ve always aimed to do things a little differently at Buffer. Since the earl…" at bounding box center [1044, 345] width 323 height 64
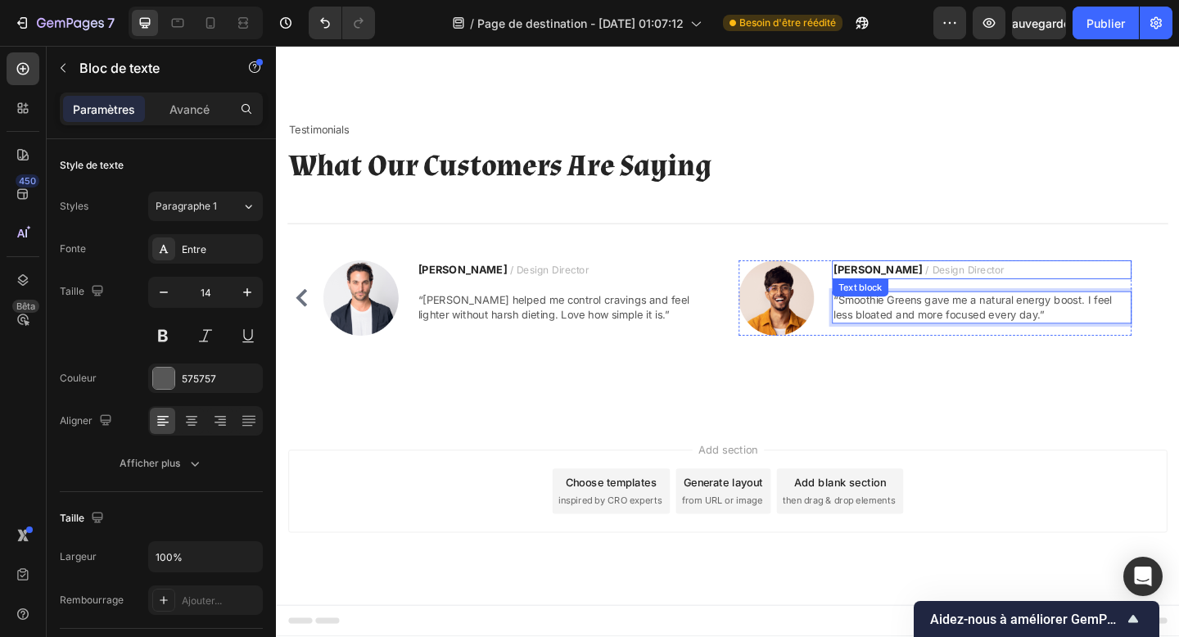
click at [903, 296] on strong "Ryan S." at bounding box center [931, 289] width 97 height 14
click at [913, 296] on strong "Ryan S." at bounding box center [931, 289] width 97 height 14
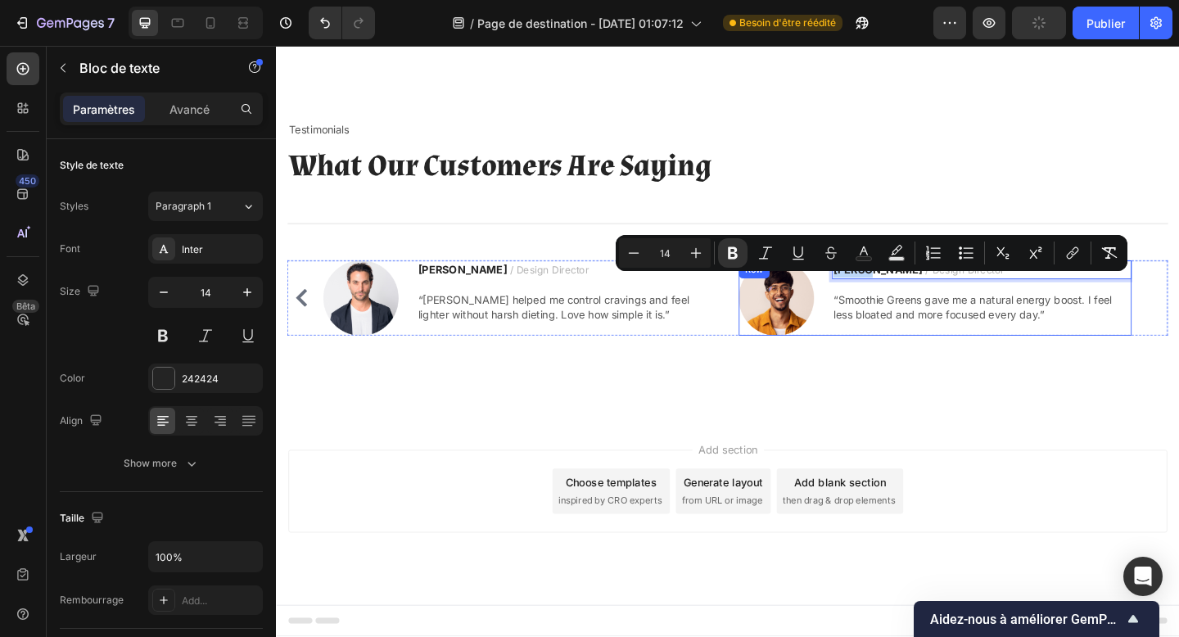
drag, startPoint x: 913, startPoint y: 305, endPoint x: 878, endPoint y: 306, distance: 35.3
click at [878, 306] on div "Image Ryan S. / Design Director Text block 16 “Smoothie Greens gave me a natura…" at bounding box center [994, 320] width 428 height 82
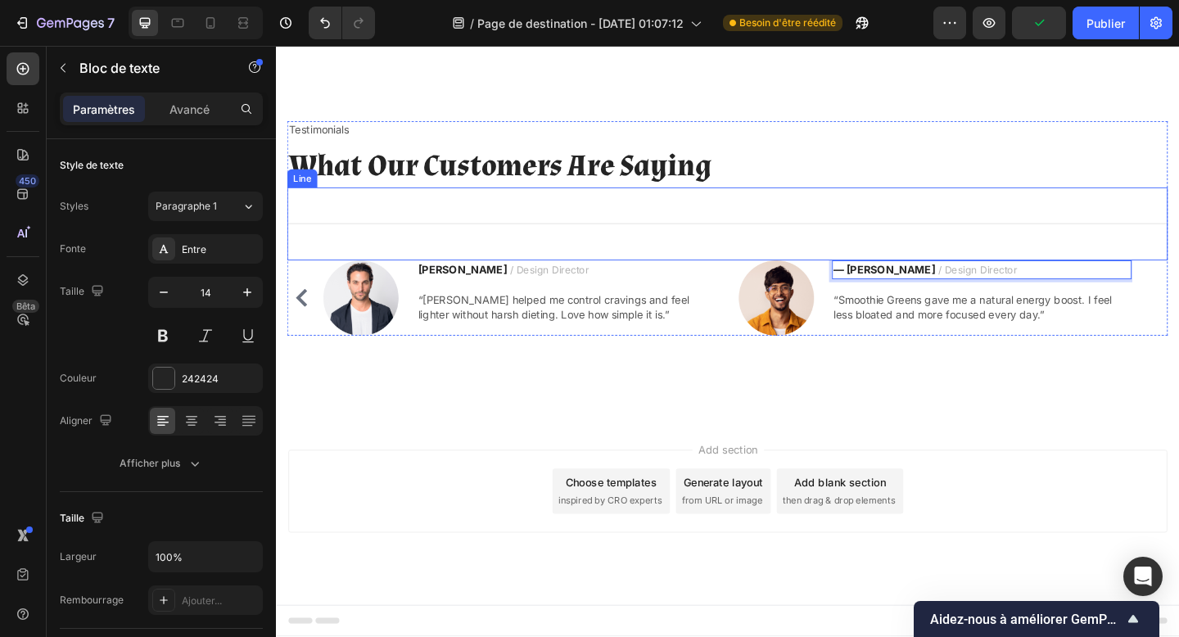
click at [464, 279] on div "Title Line" at bounding box center [767, 239] width 958 height 79
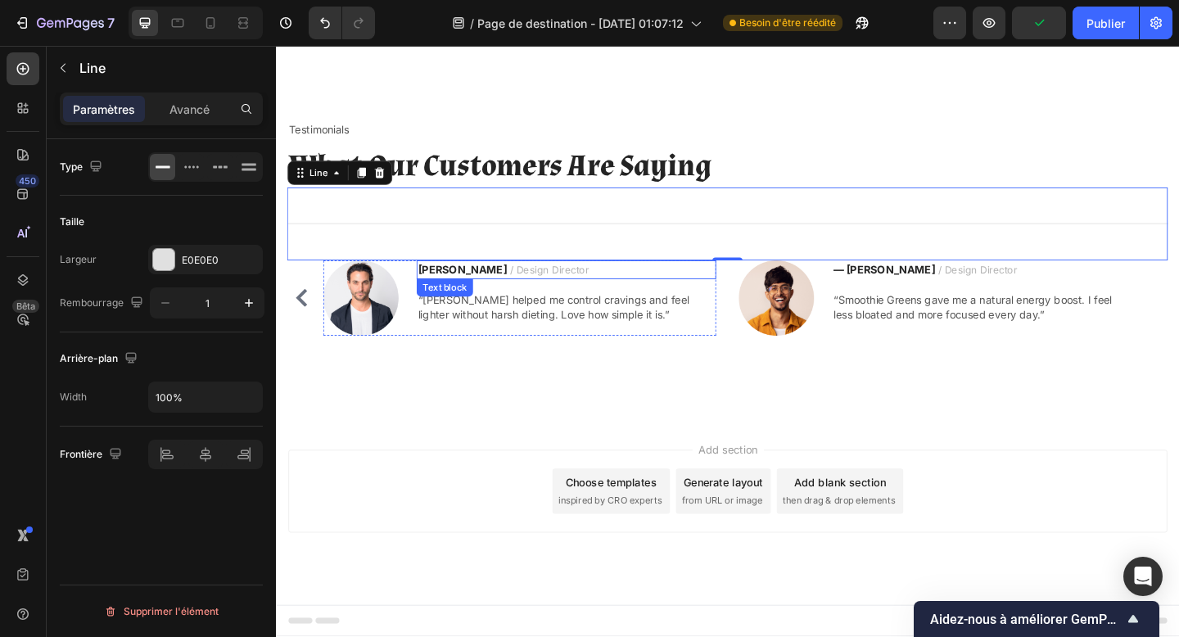
click at [463, 296] on strong "Ryan S." at bounding box center [479, 289] width 97 height 14
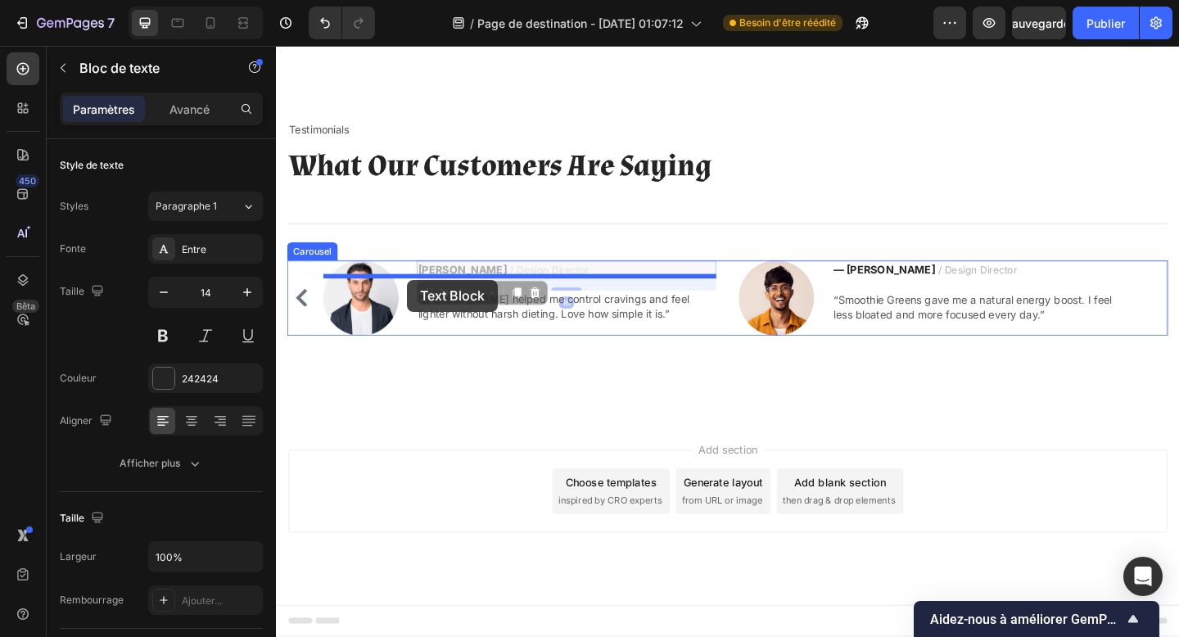
drag, startPoint x: 473, startPoint y: 303, endPoint x: 419, endPoint y: 300, distance: 54.2
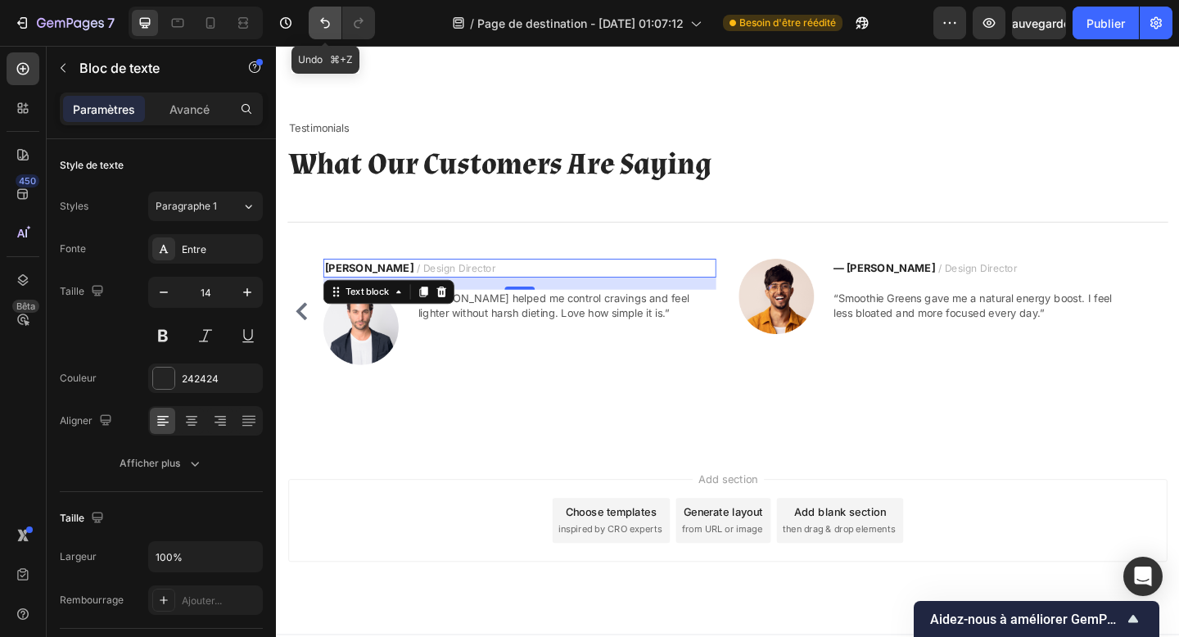
click at [337, 33] on button "Annuler/Rétablir" at bounding box center [325, 23] width 33 height 33
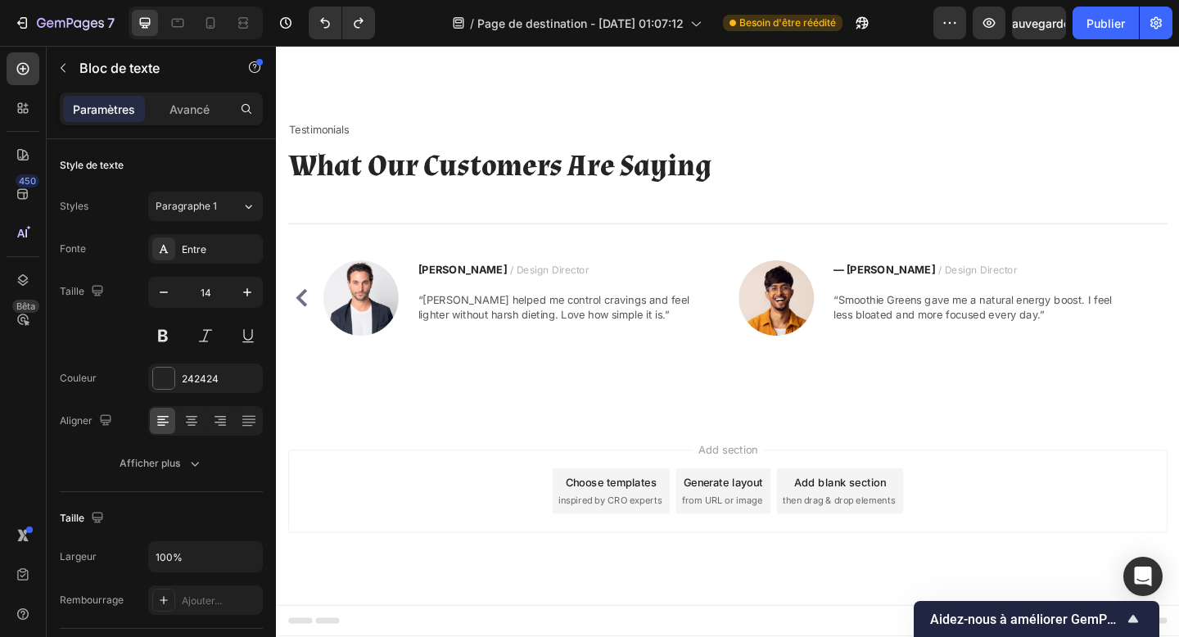
click at [455, 296] on strong "Ryan S." at bounding box center [479, 289] width 97 height 14
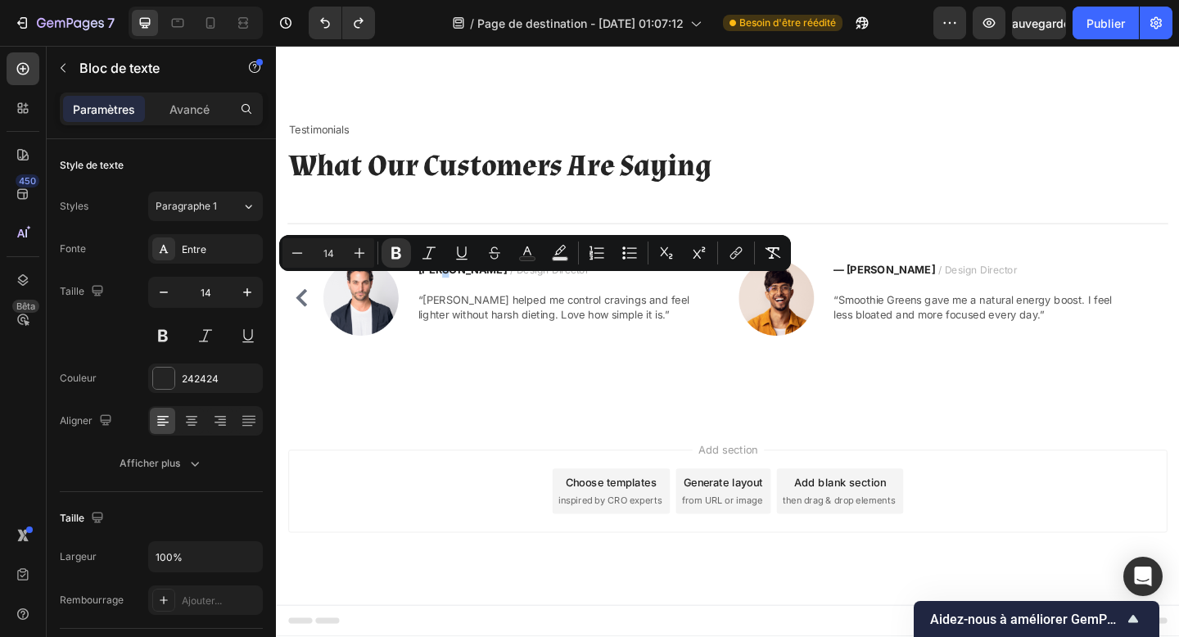
click at [455, 296] on strong "Ryan S." at bounding box center [479, 289] width 97 height 14
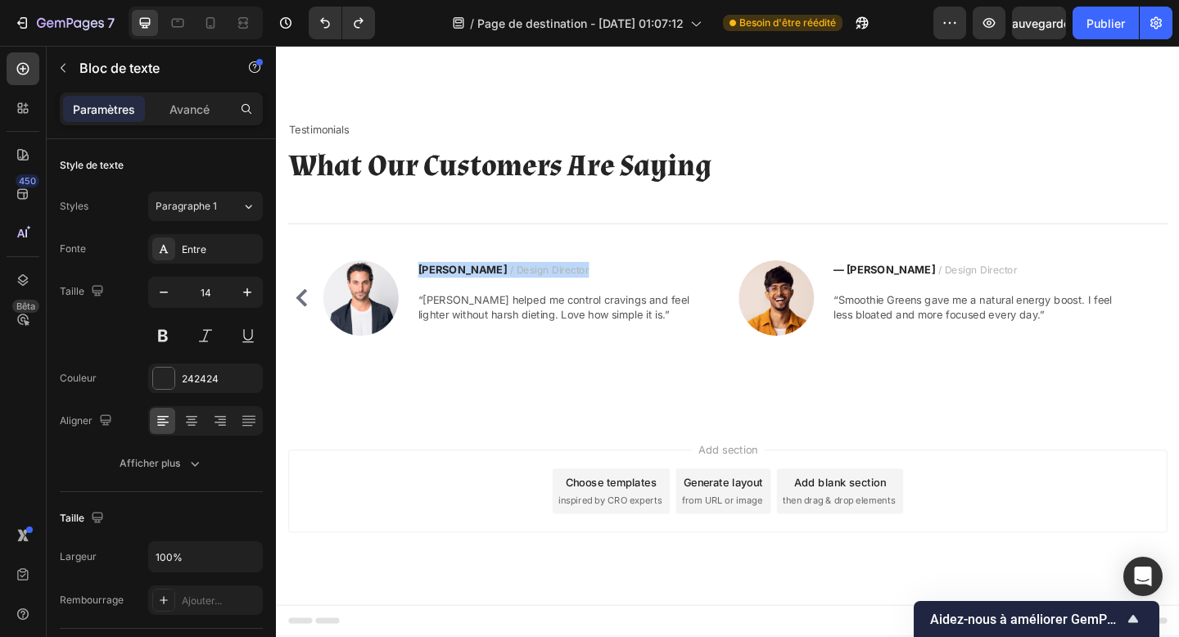
click at [455, 296] on strong "Ryan S." at bounding box center [479, 289] width 97 height 14
click at [881, 476] on div "Add section Choose templates inspired by CRO experts Generate layout from URL o…" at bounding box center [767, 553] width 983 height 201
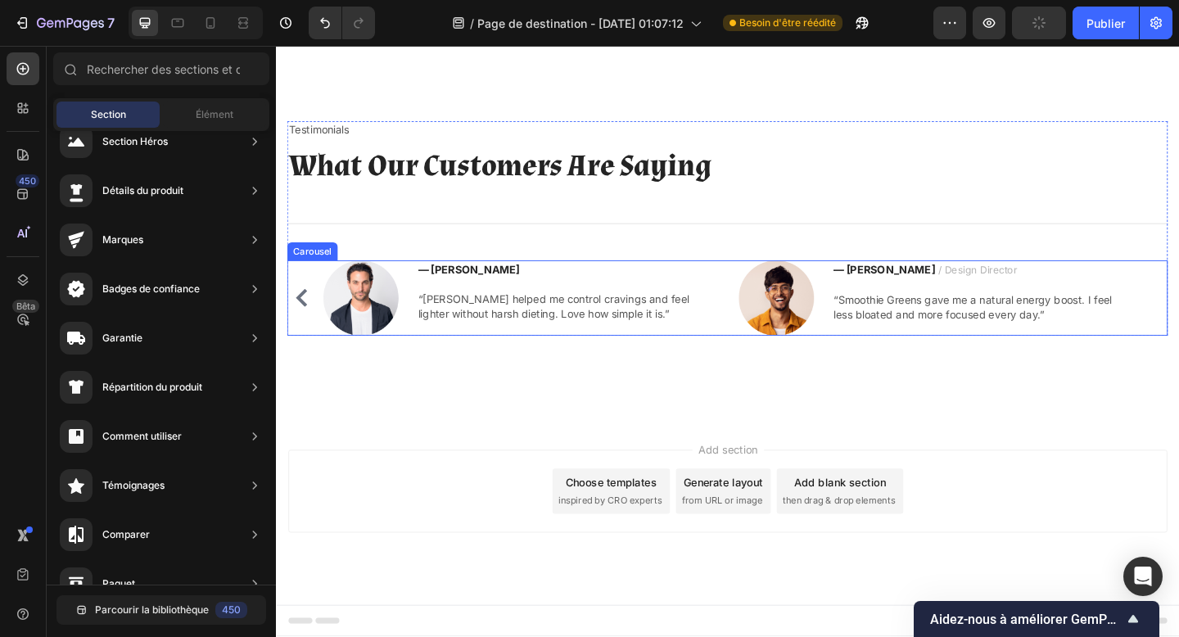
click at [306, 330] on icon "Carousel Back Arrow" at bounding box center [304, 320] width 20 height 20
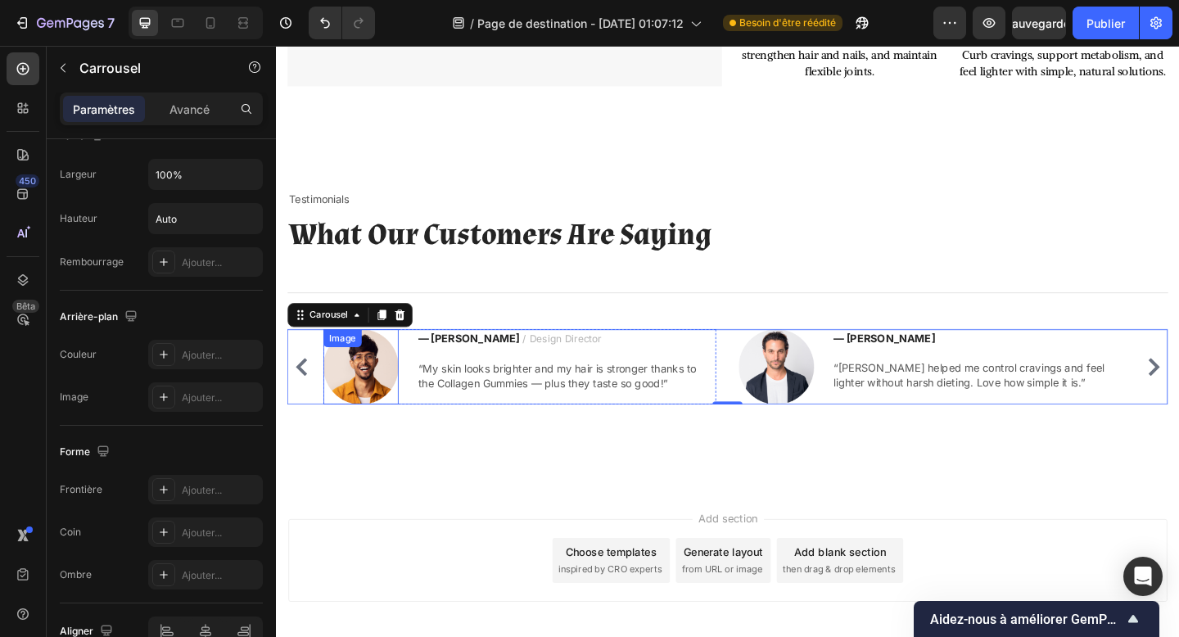
scroll to position [2237, 0]
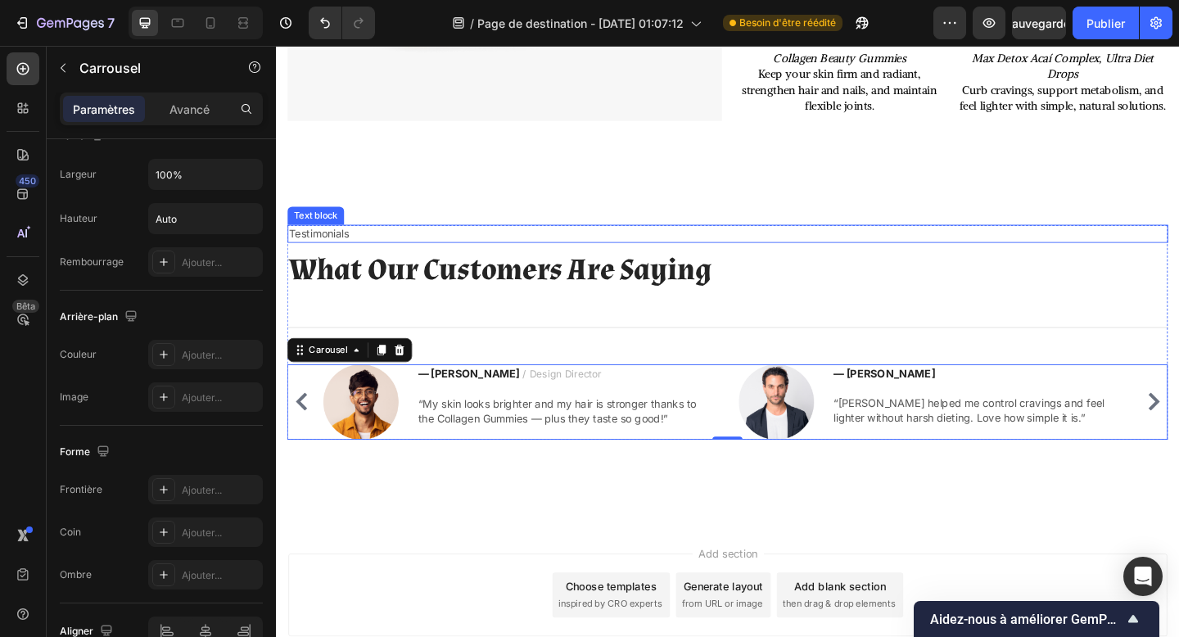
click at [431, 259] on p "Testimonials" at bounding box center [767, 250] width 955 height 16
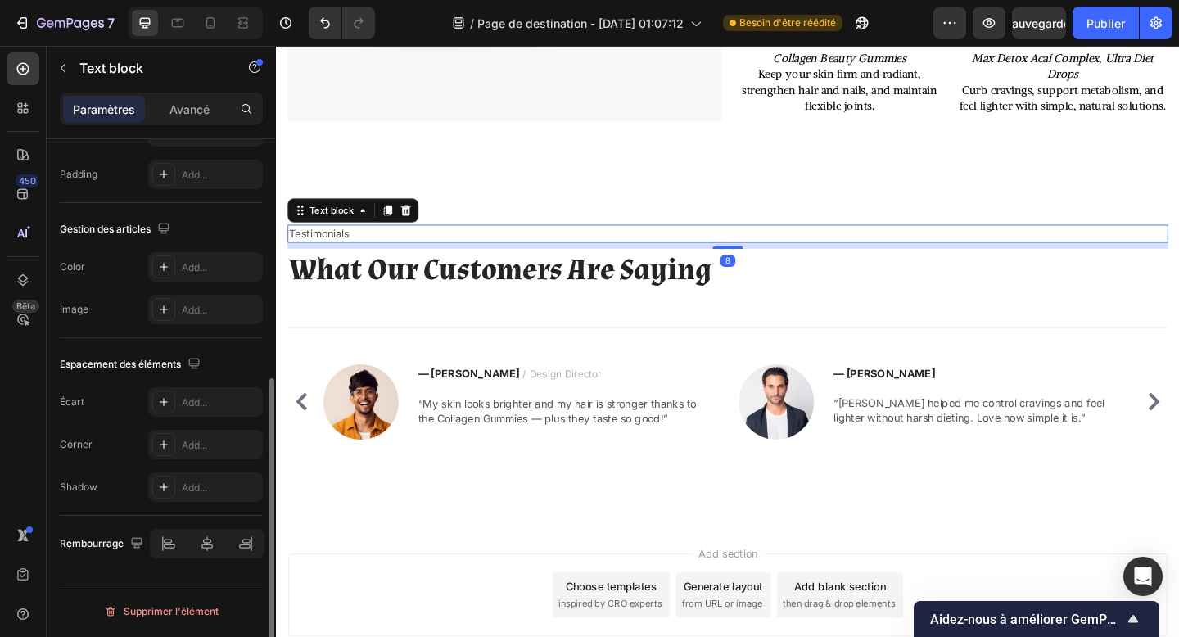
scroll to position [0, 0]
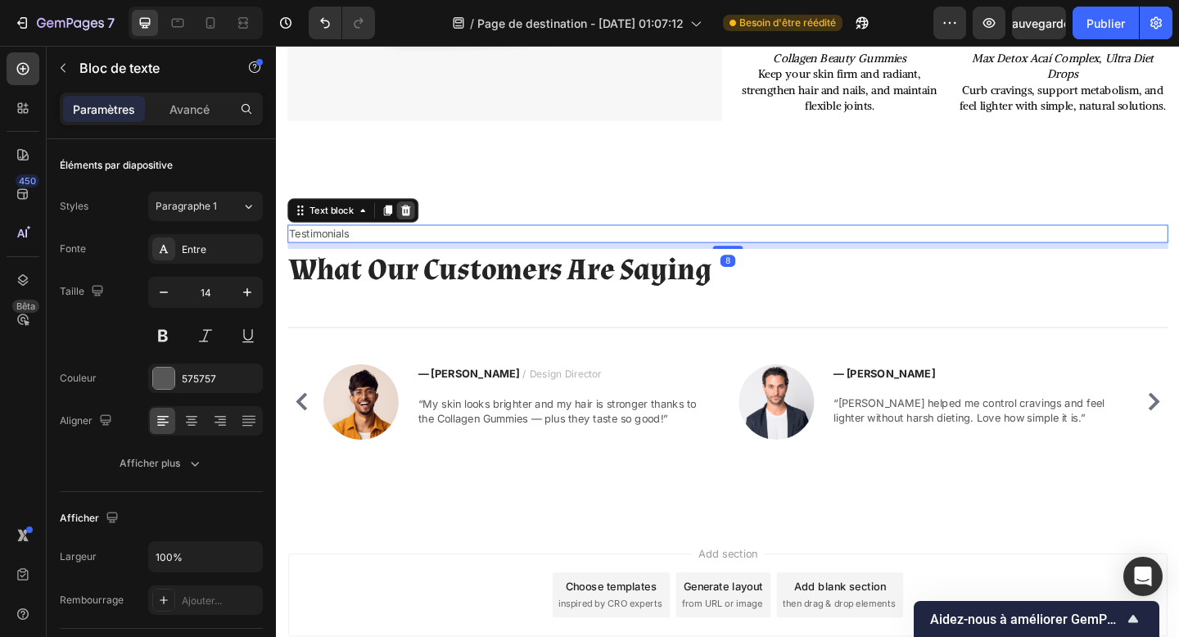
click at [416, 231] on icon at bounding box center [417, 225] width 11 height 11
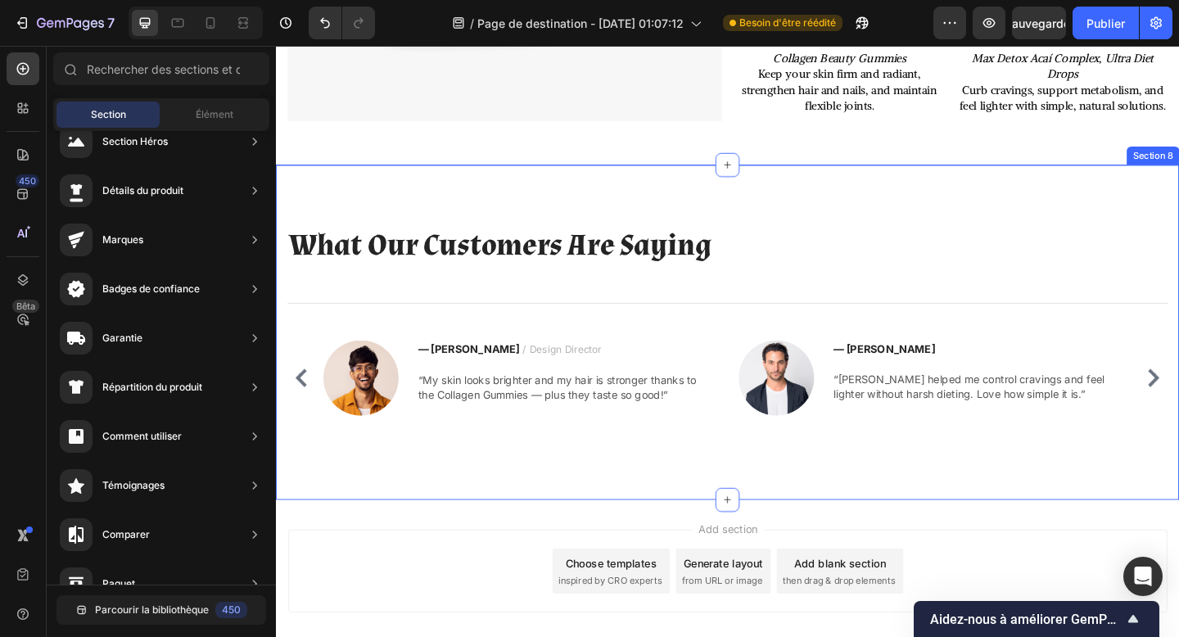
click at [684, 239] on div "What Our Customers Are Saying Heading Title Line Image — Julien M. Text block “…" at bounding box center [767, 357] width 983 height 364
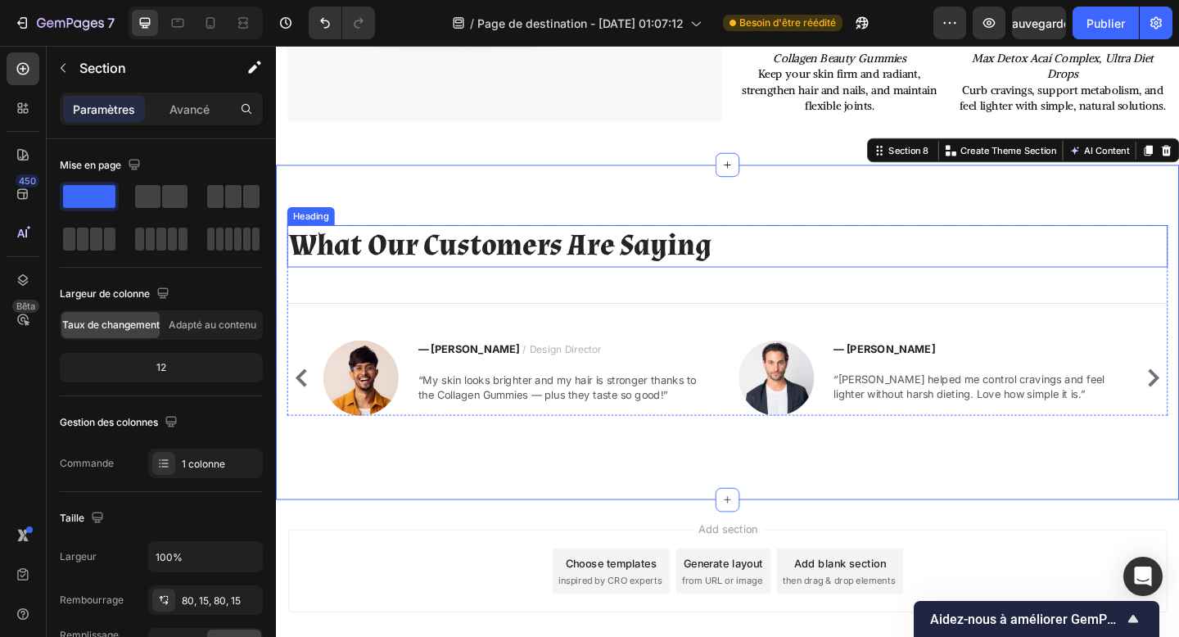
click at [638, 281] on p "What Our Customers Are Saying" at bounding box center [767, 263] width 955 height 43
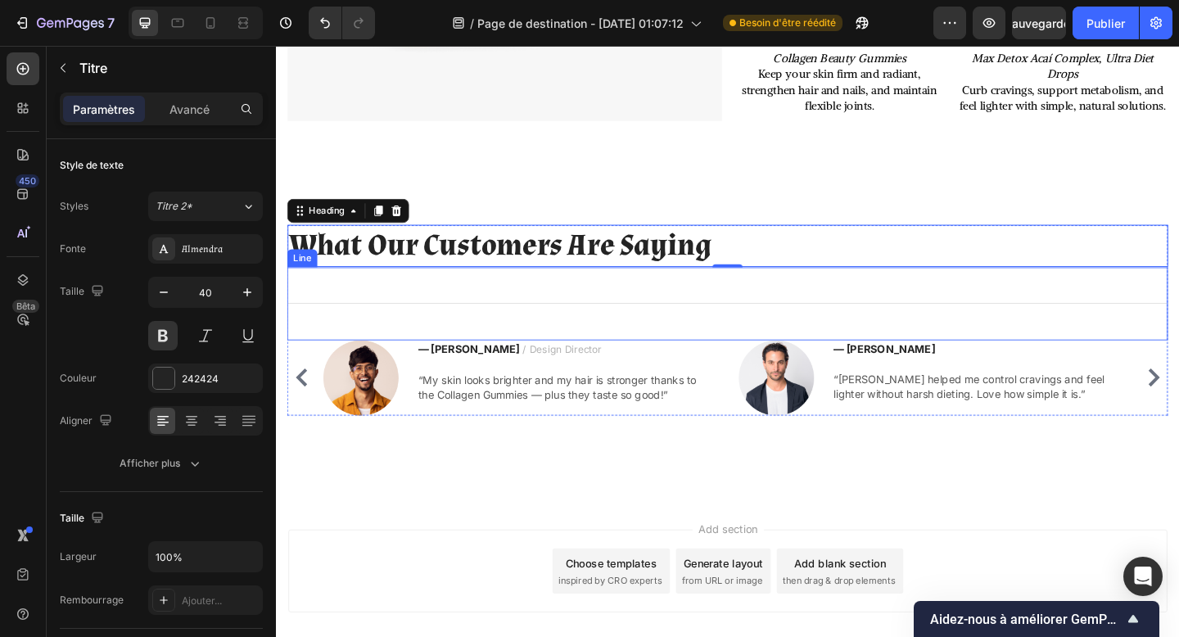
click at [664, 342] on div "Title Line" at bounding box center [767, 326] width 958 height 79
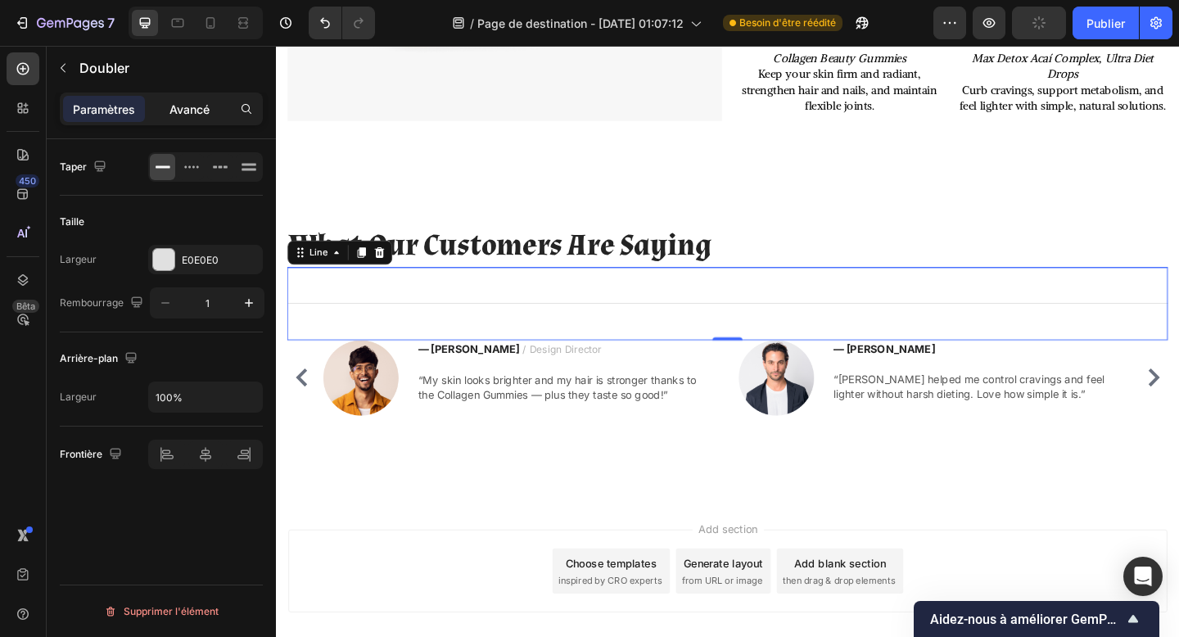
click at [194, 120] on div "Avancé" at bounding box center [189, 109] width 82 height 26
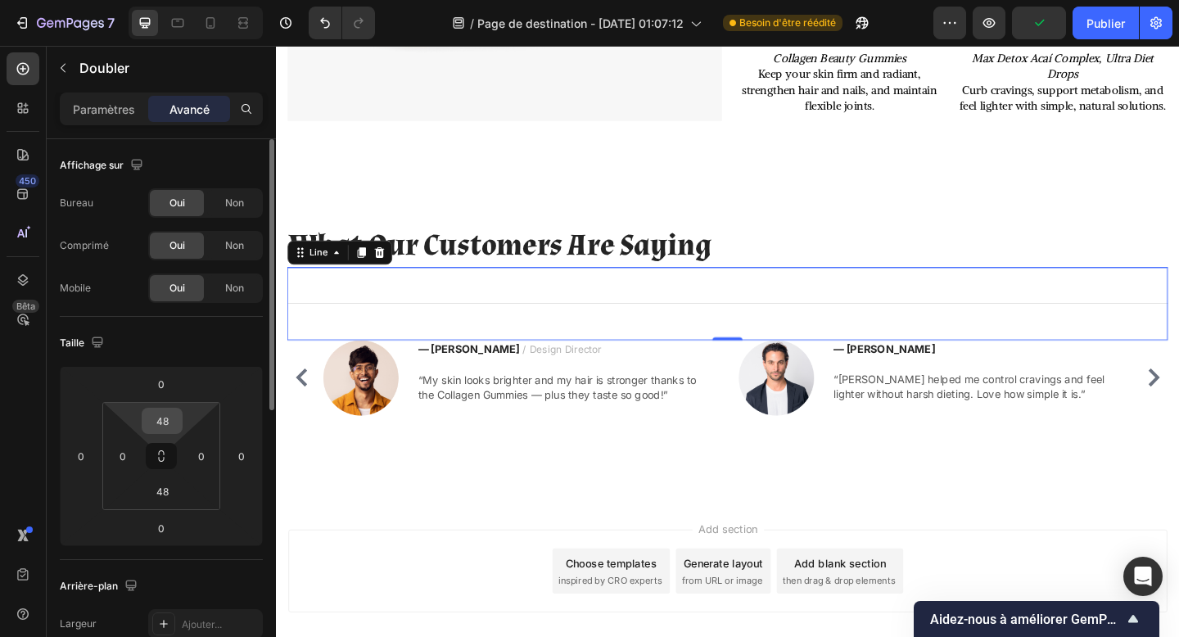
click at [165, 428] on input "48" at bounding box center [162, 421] width 33 height 25
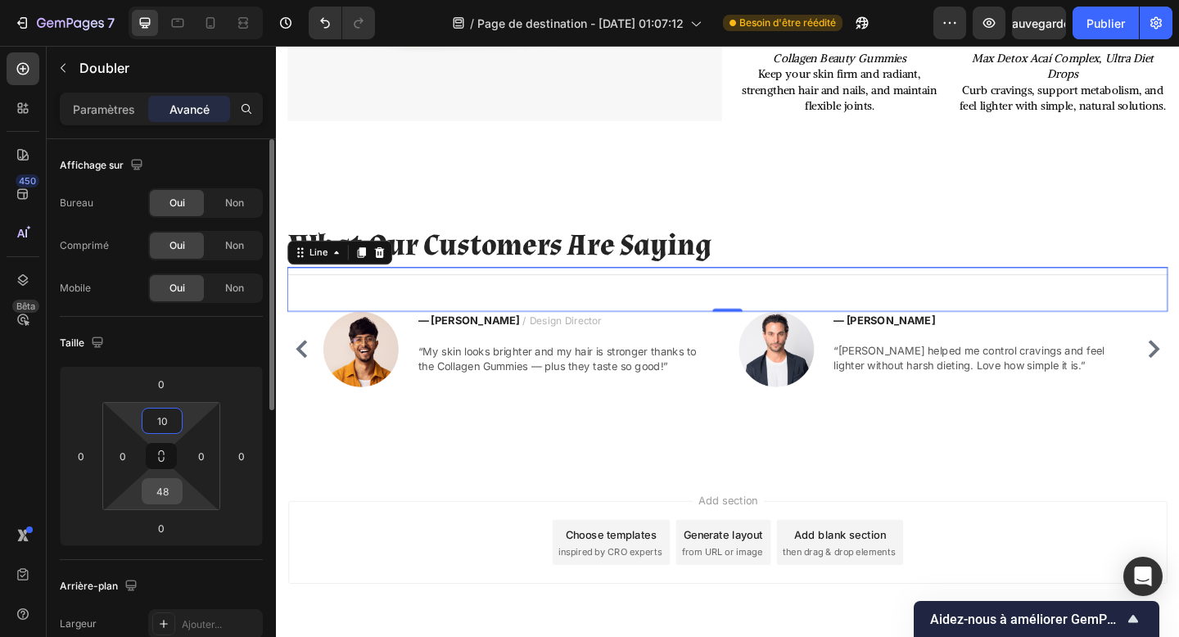
type input "10"
click at [168, 496] on input "48" at bounding box center [162, 491] width 33 height 25
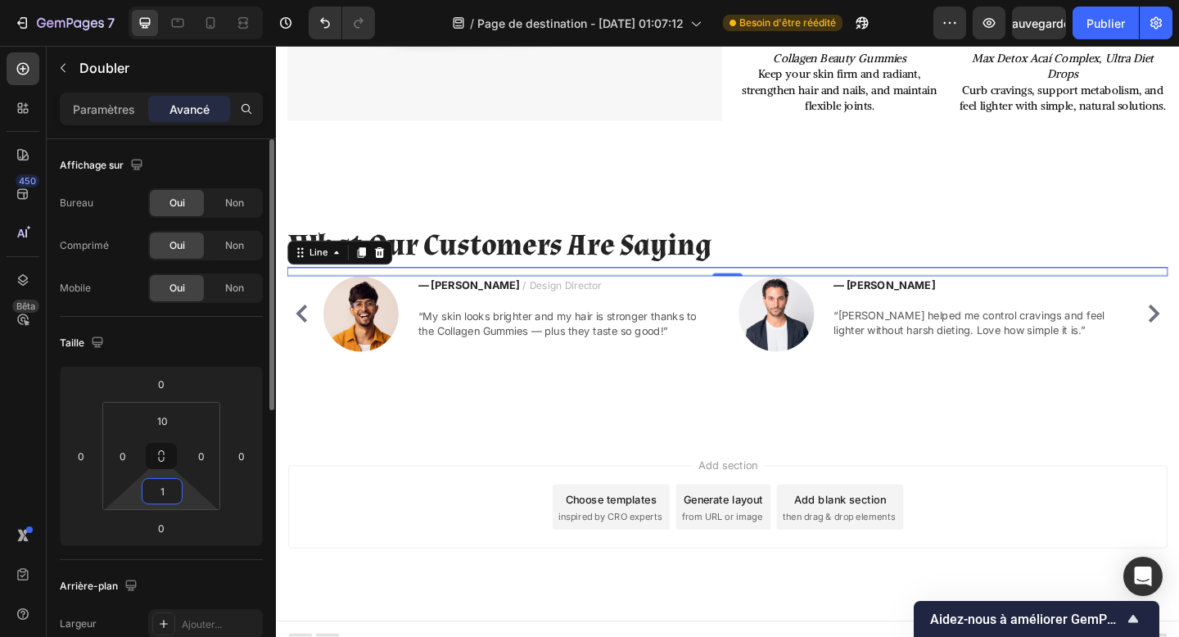
type input "10"
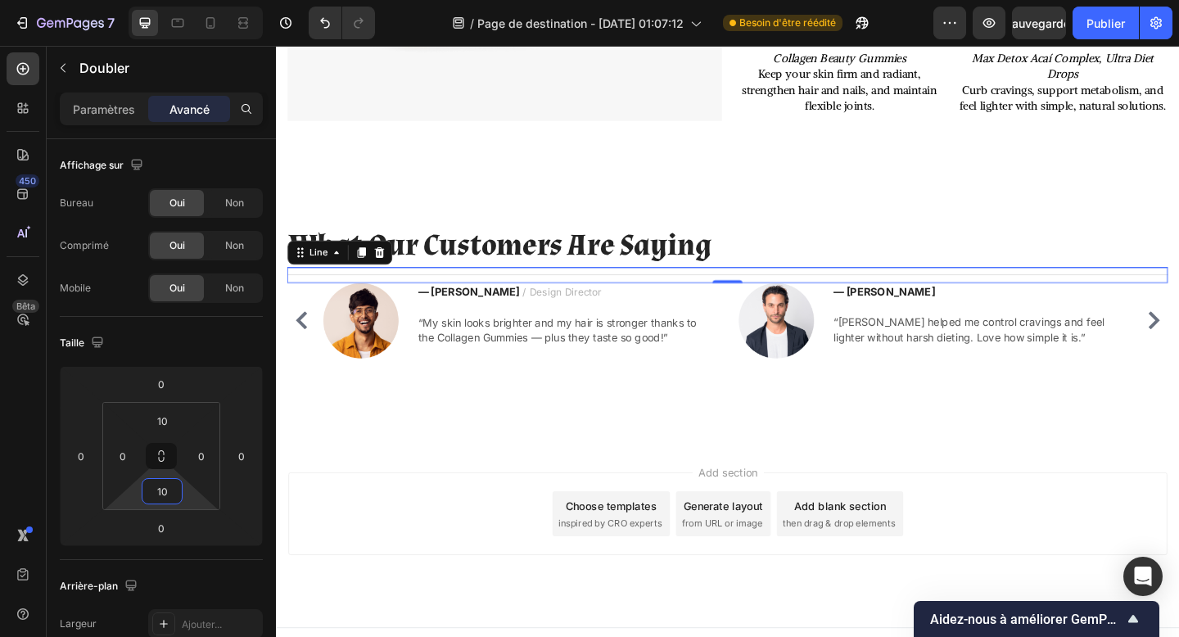
click at [421, 513] on div "Add section Choose templates inspired by CRO experts Generate layout from URL o…" at bounding box center [767, 578] width 983 height 201
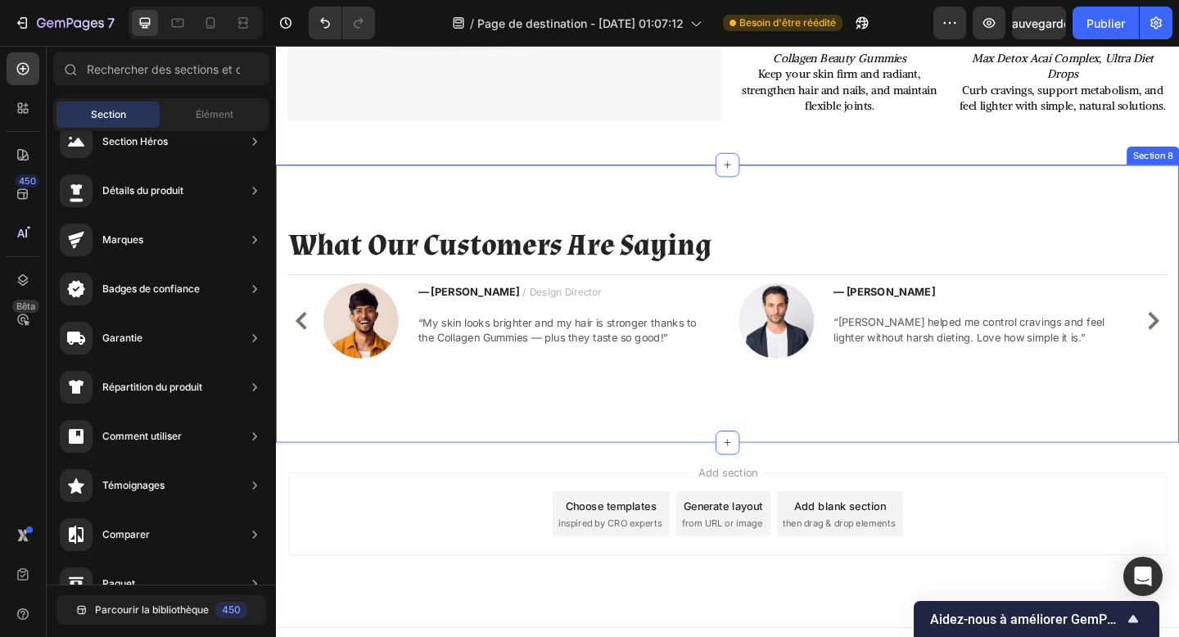
click at [425, 478] on div "What Our Customers Are Saying Heading Title Line Image — Julien M. Text block “…" at bounding box center [767, 326] width 983 height 302
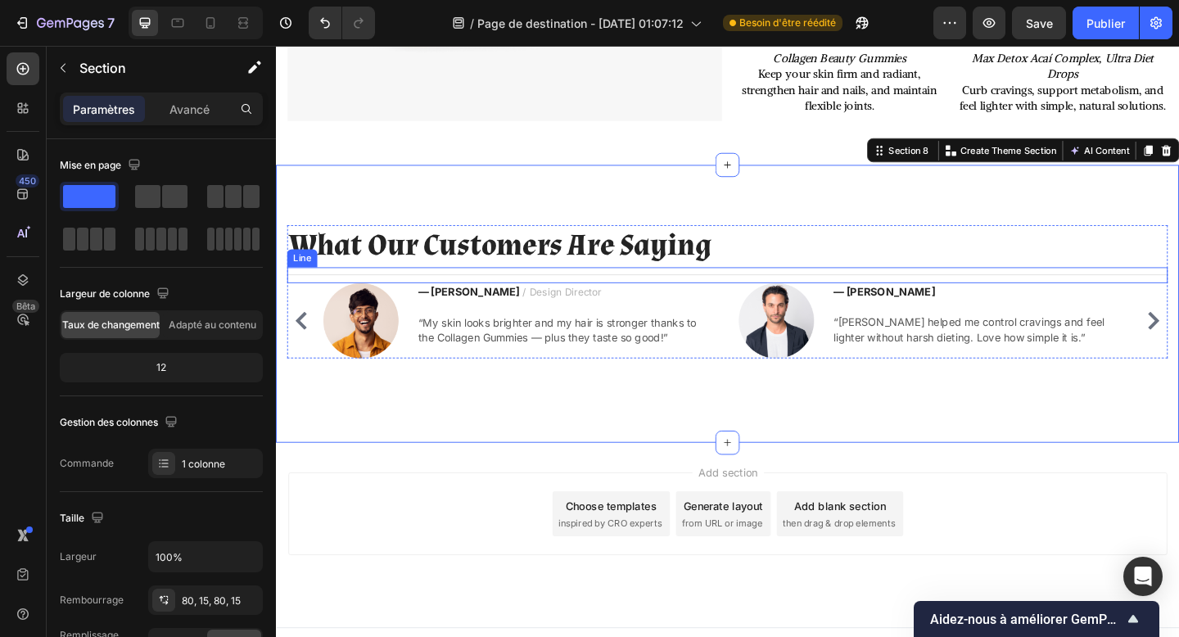
click at [616, 296] on div at bounding box center [767, 295] width 958 height 1
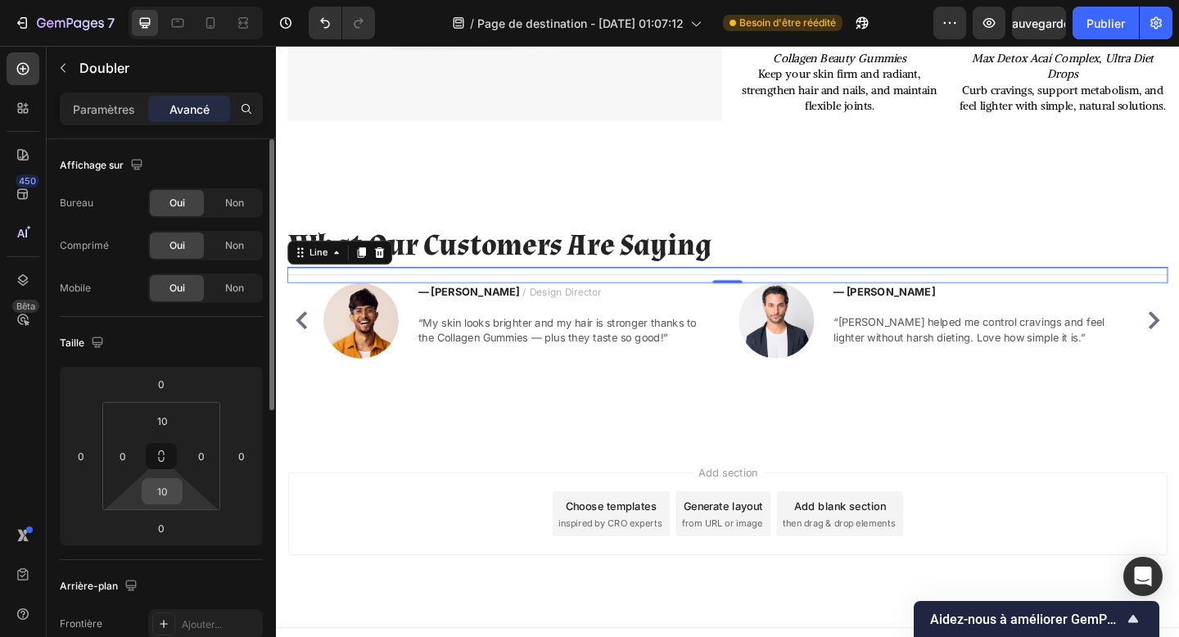
click at [157, 482] on input "10" at bounding box center [162, 491] width 33 height 25
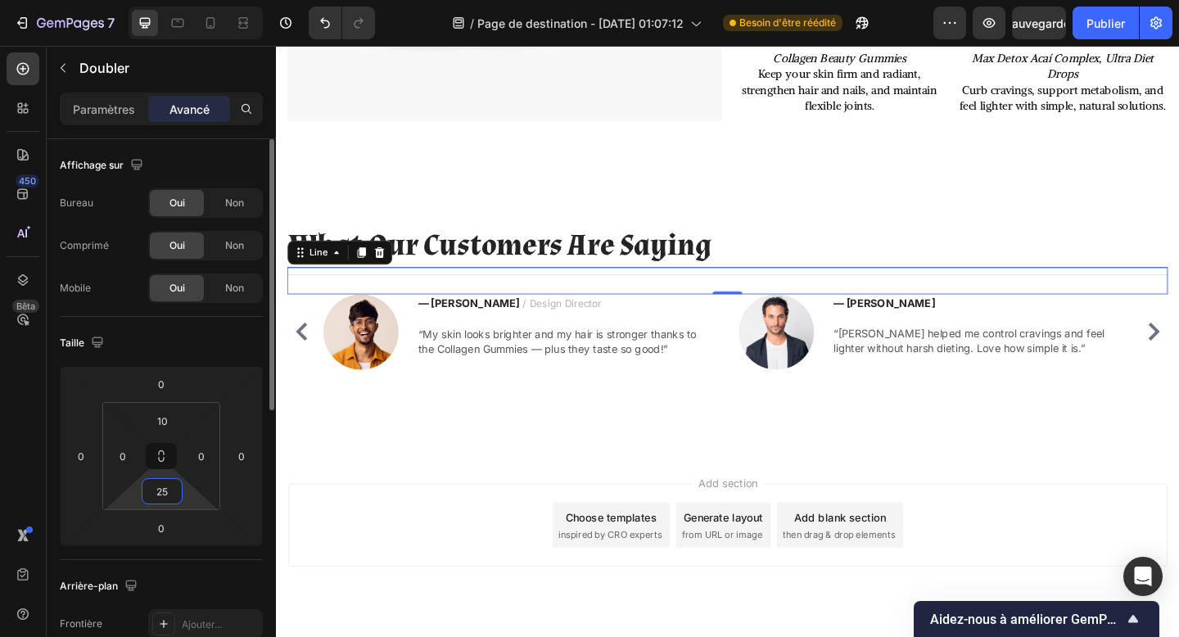
type input "2"
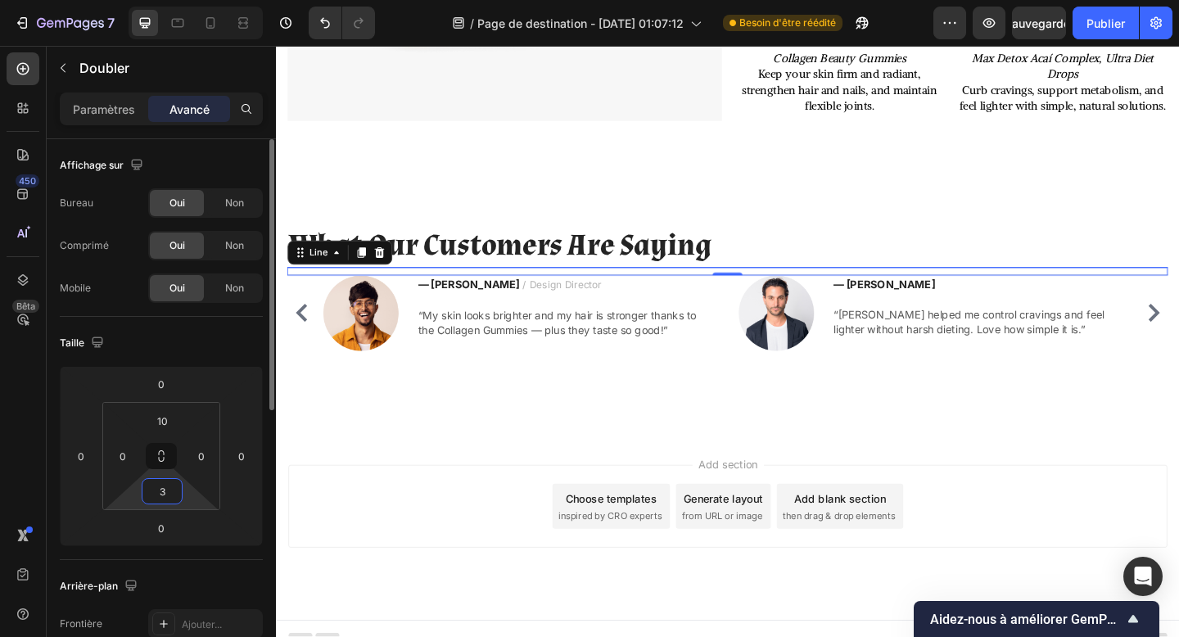
type input "30"
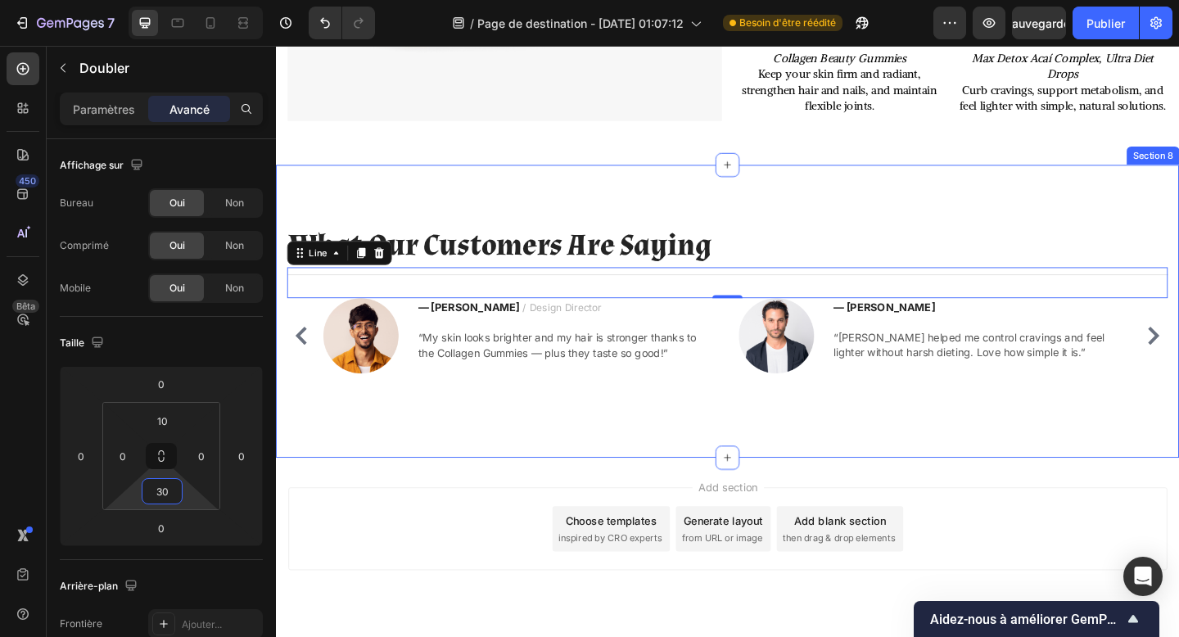
click at [432, 494] on div "What Our Customers Are Saying Heading Title Line 0 Image — Julien M. Text block…" at bounding box center [767, 334] width 983 height 319
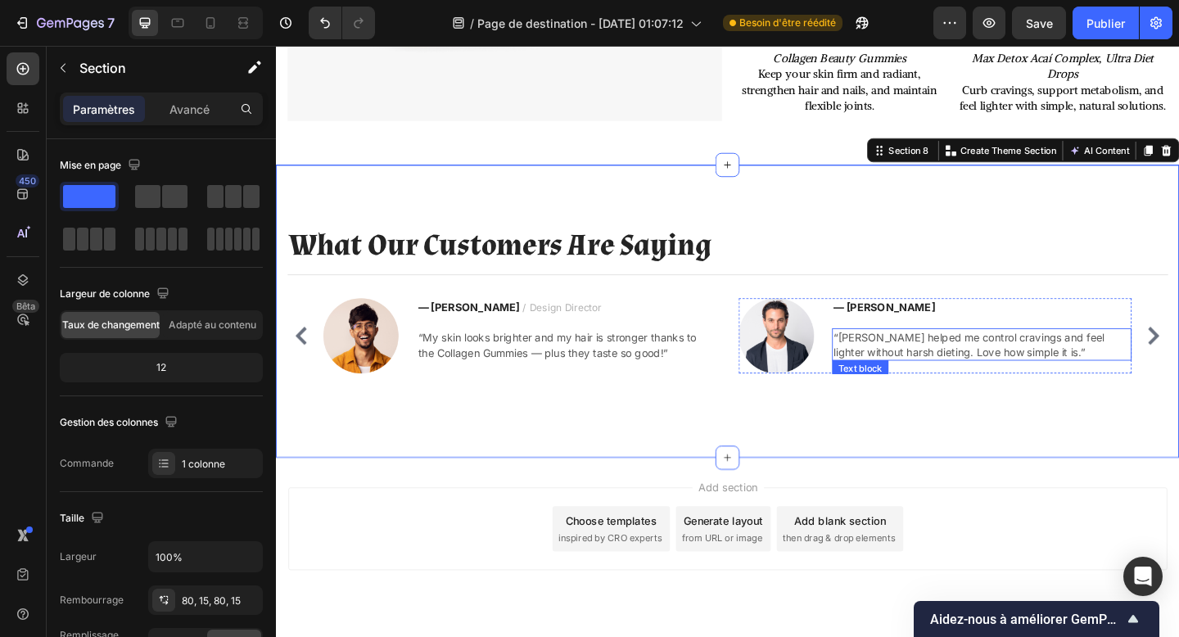
click at [944, 387] on p "“Max Detox helped me control cravings and feel lighter without harsh dieting. L…" at bounding box center [1044, 371] width 323 height 32
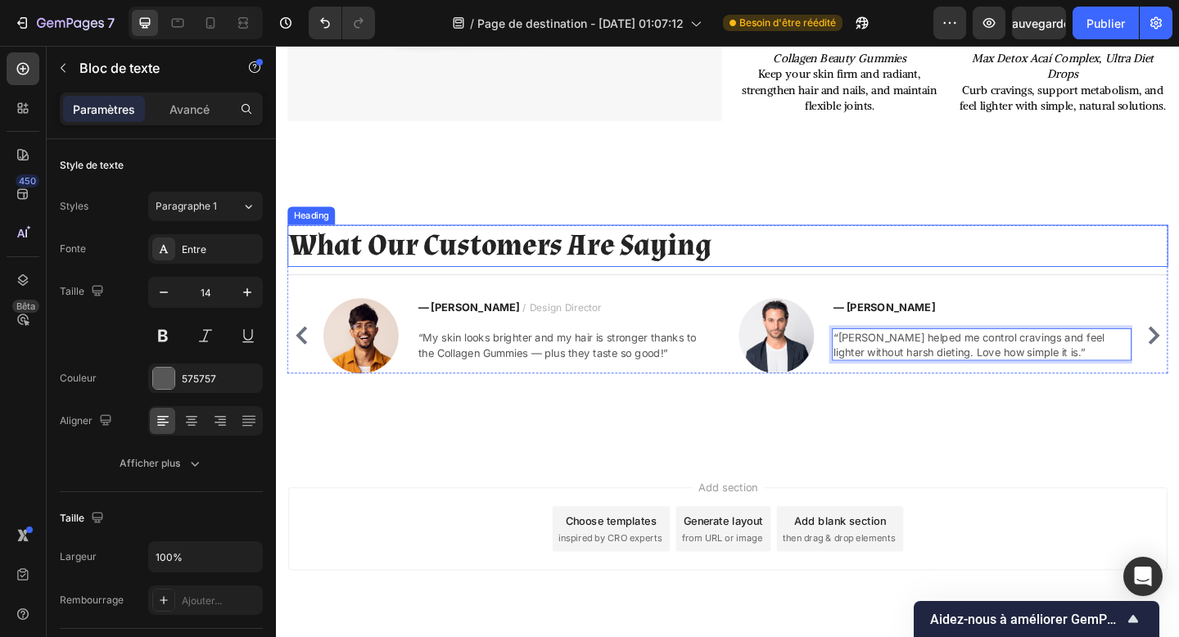
scroll to position [2278, 0]
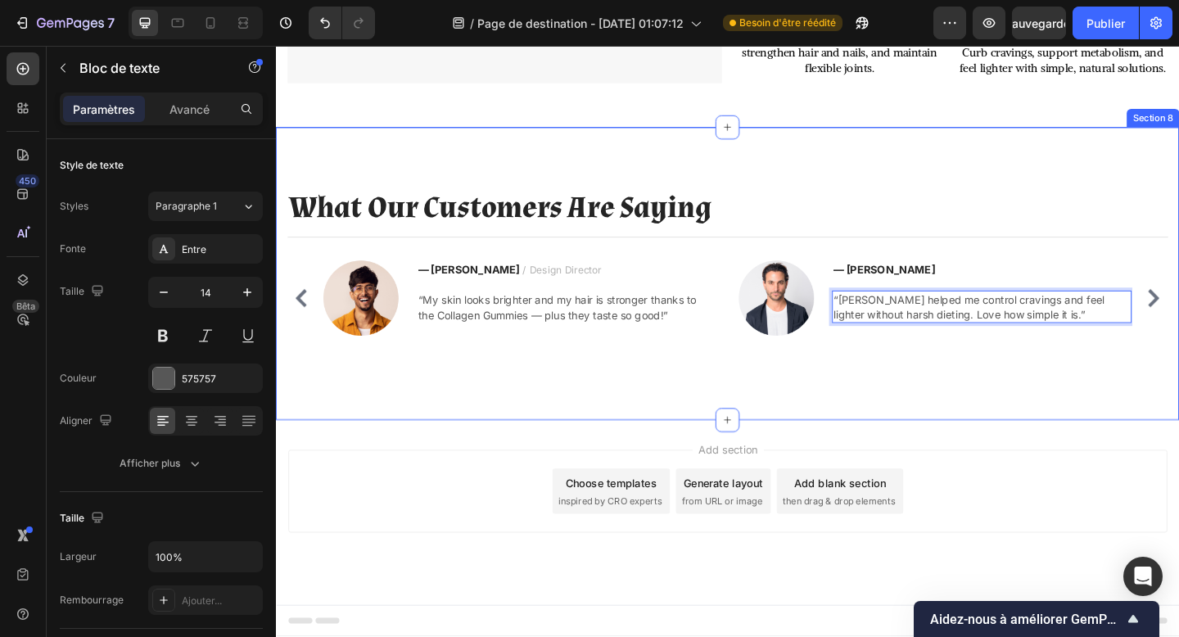
click at [534, 453] on div "What Our Customers Are Saying Heading Title Line Image — Julien M. Text block “…" at bounding box center [767, 293] width 983 height 319
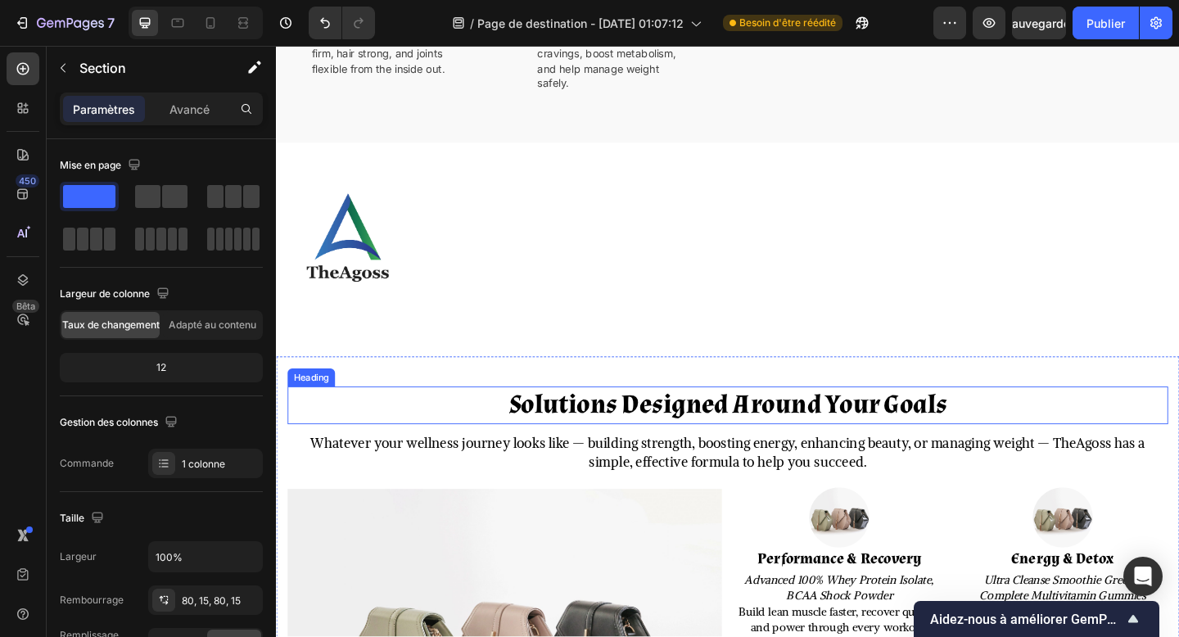
scroll to position [1442, 0]
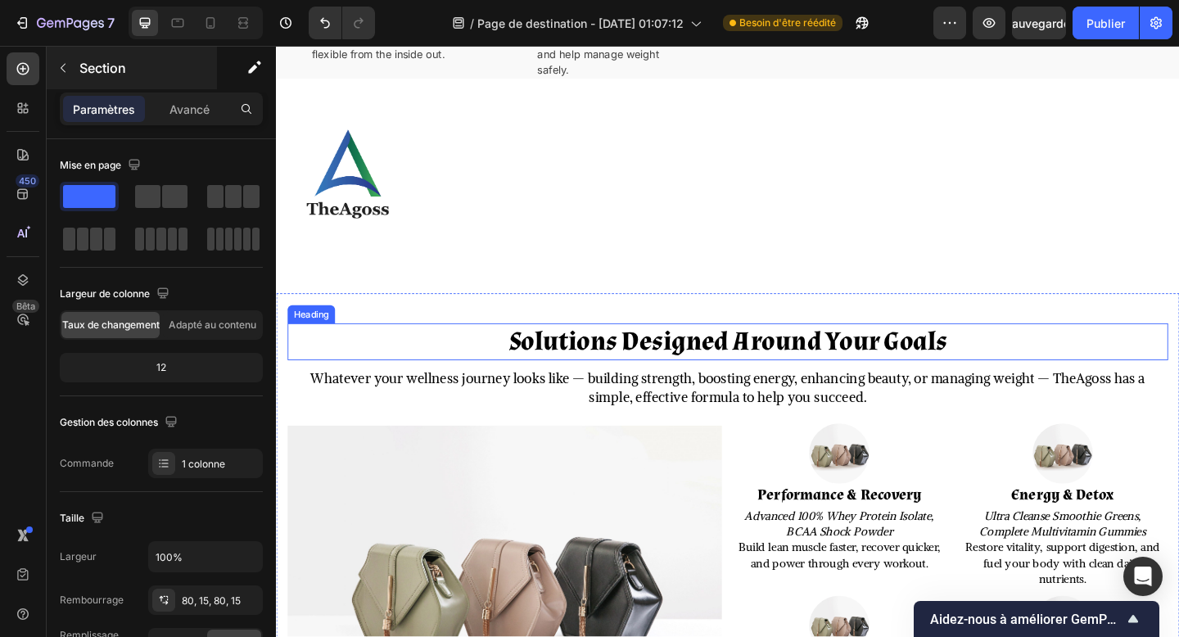
click at [99, 61] on font "Section" at bounding box center [102, 68] width 47 height 16
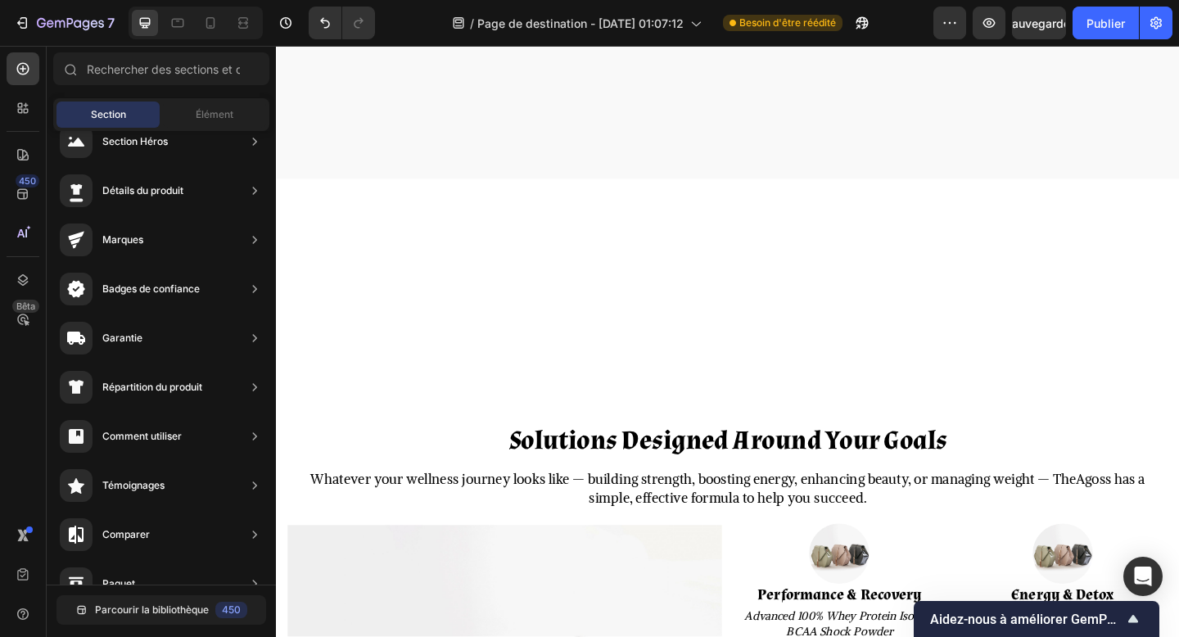
scroll to position [2295, 0]
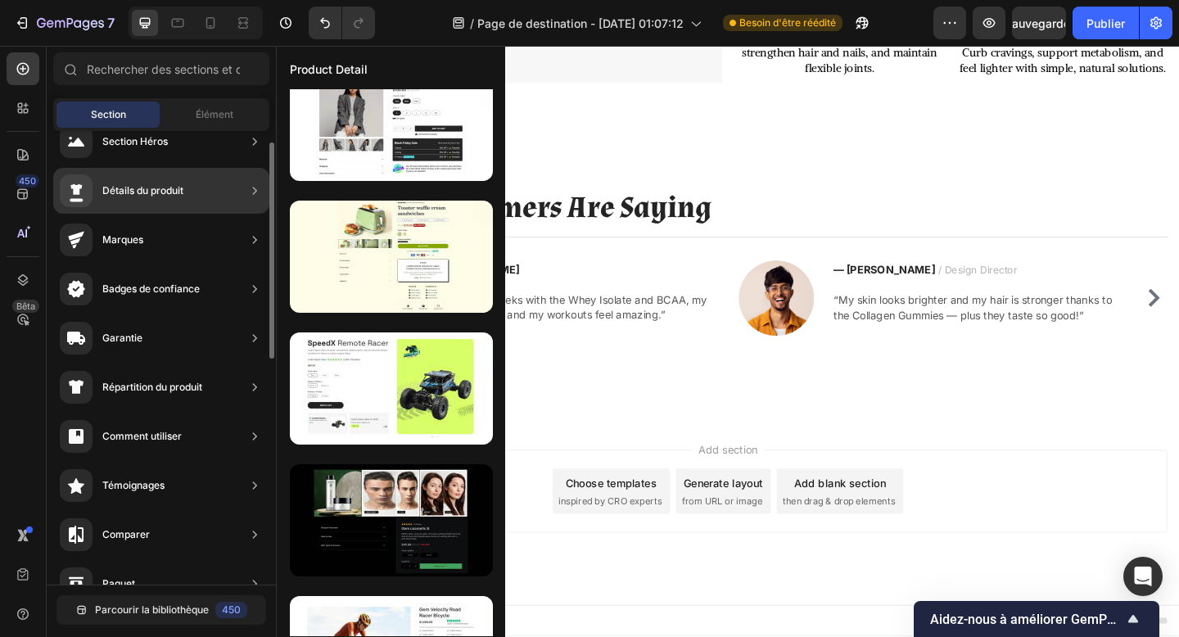
click at [136, 192] on font "Détails du produit" at bounding box center [142, 190] width 81 height 12
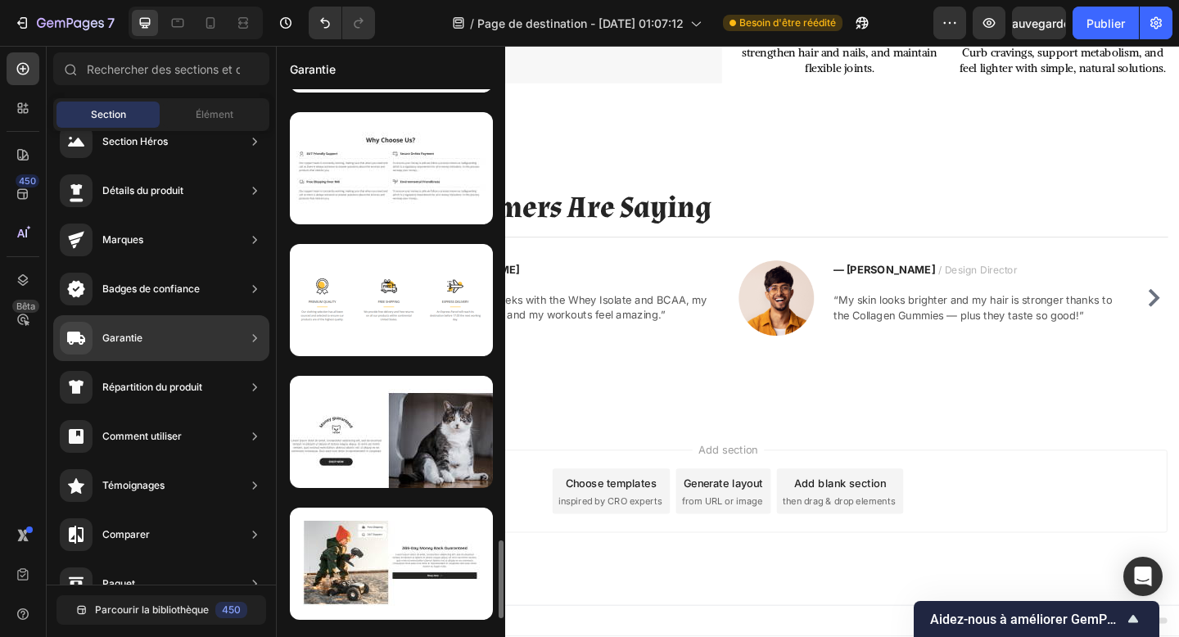
scroll to position [3267, 0]
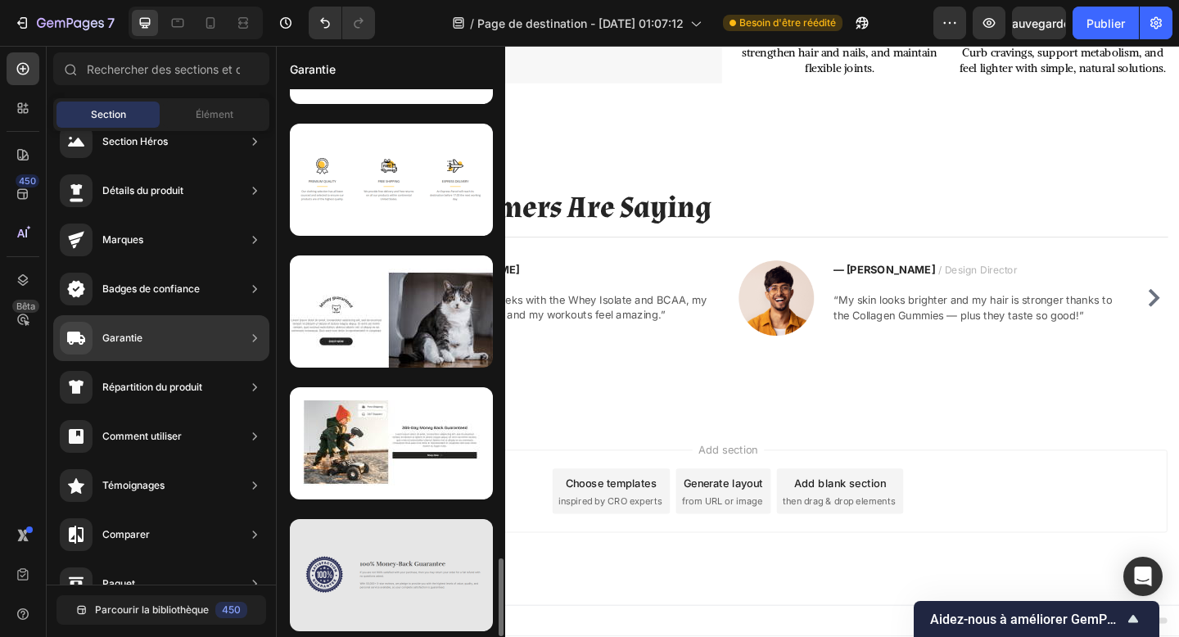
click at [400, 537] on div at bounding box center [391, 575] width 203 height 112
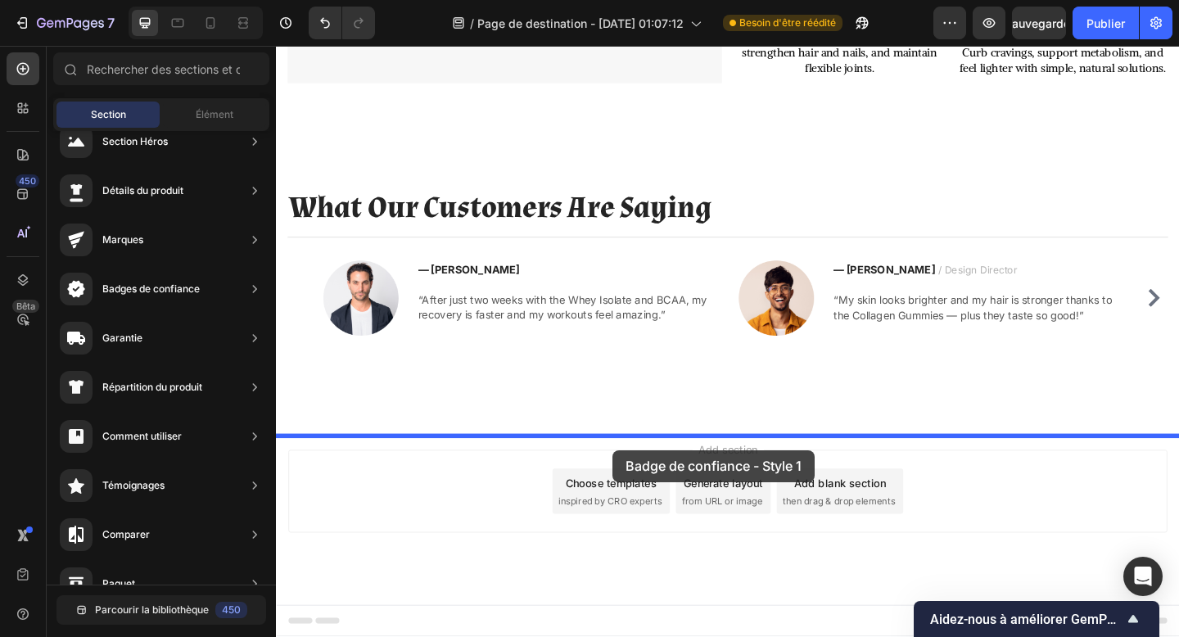
drag, startPoint x: 676, startPoint y: 601, endPoint x: 642, endPoint y: 486, distance: 120.3
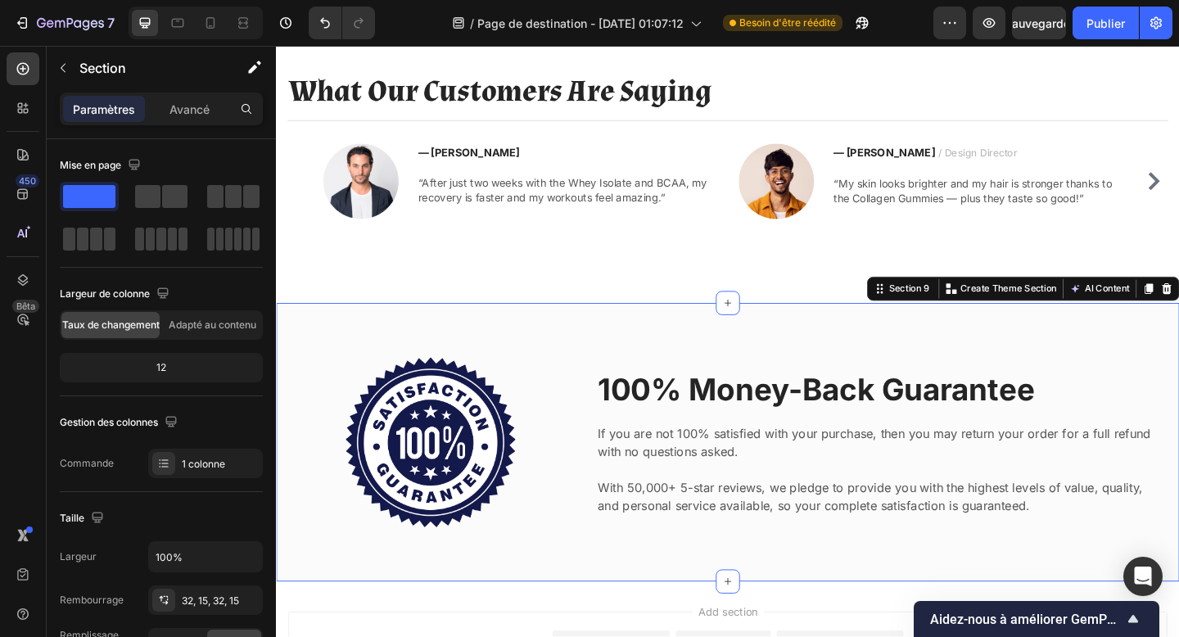
scroll to position [2462, 0]
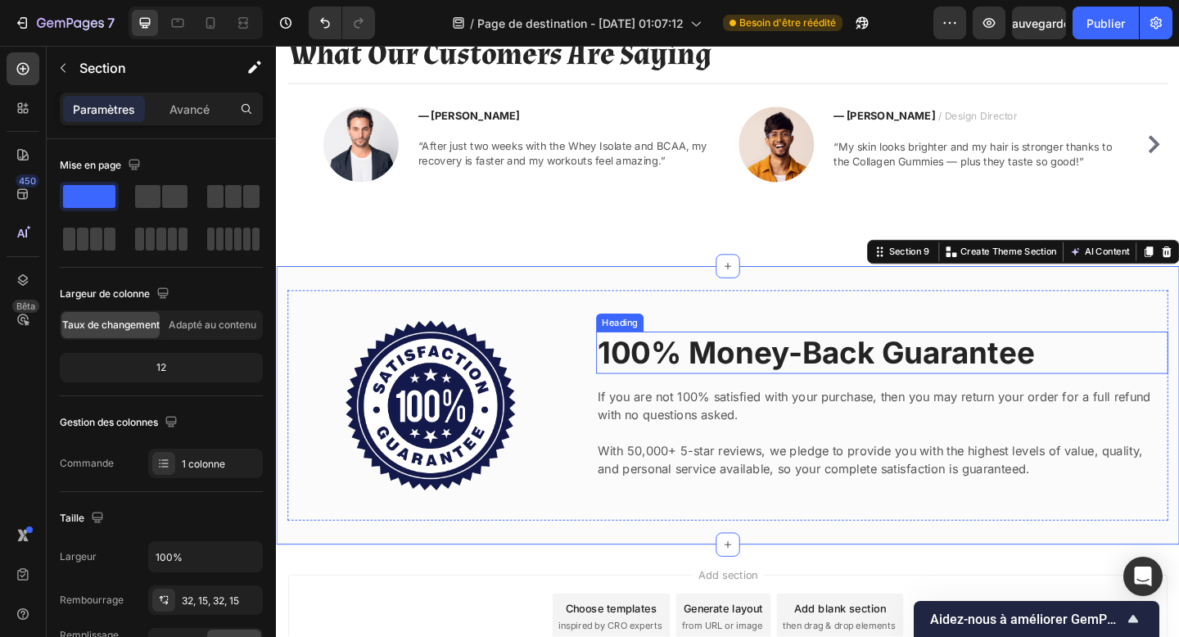
click at [732, 391] on p "100% Money-Back Guarantee" at bounding box center [935, 380] width 619 height 43
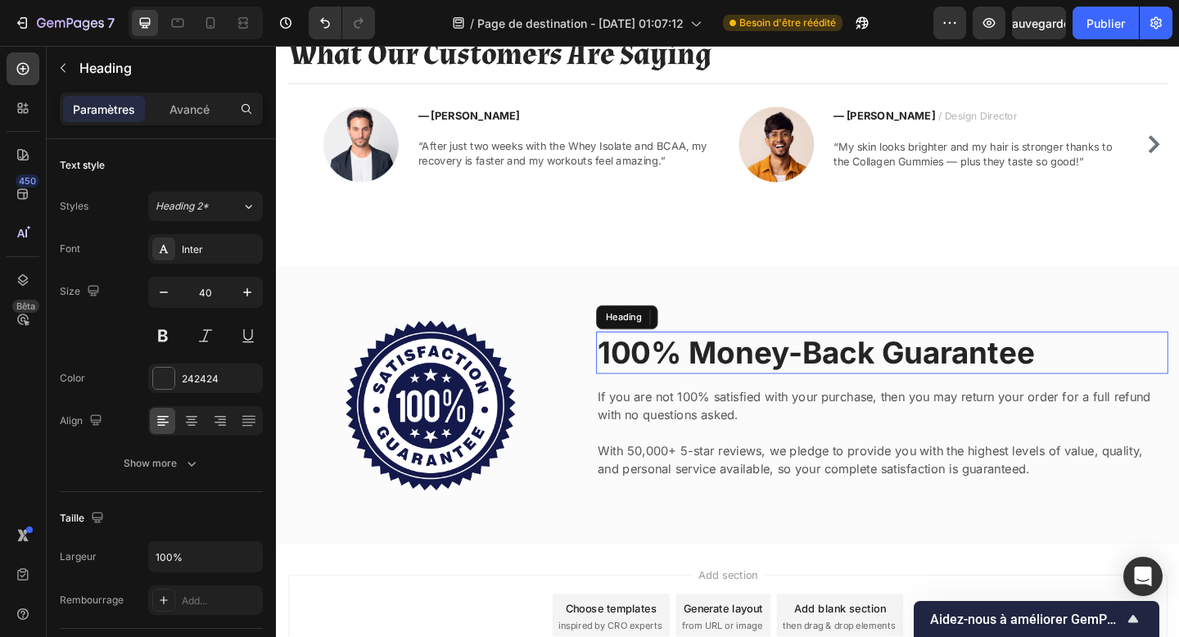
click at [732, 391] on p "100% Money-Back Guarantee" at bounding box center [935, 380] width 619 height 43
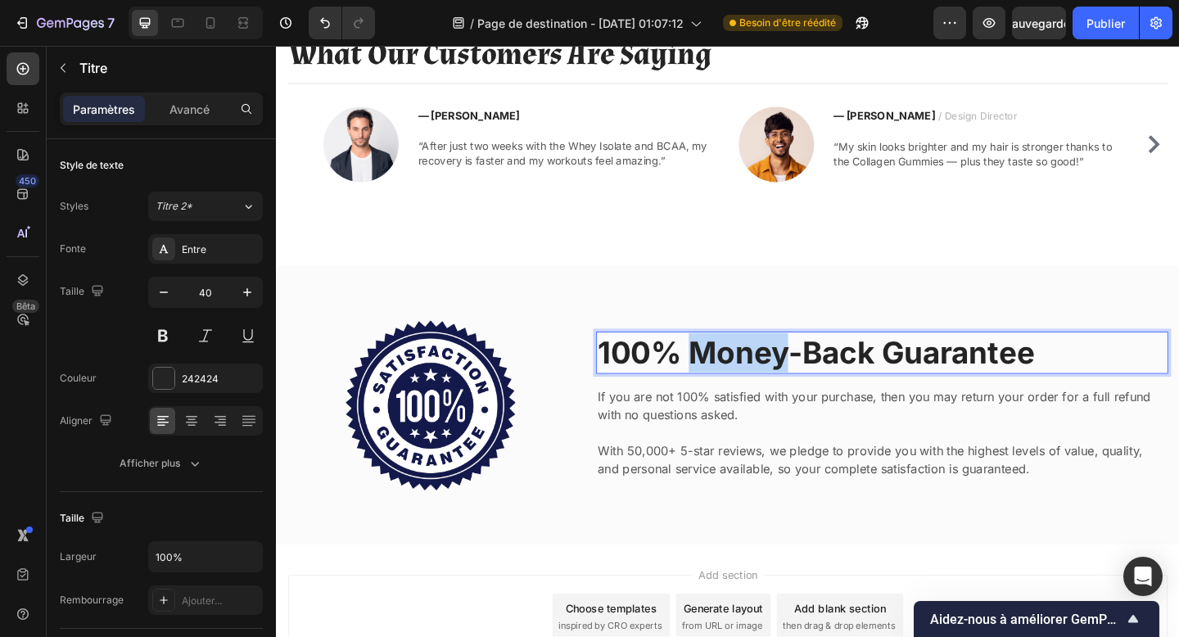
click at [732, 391] on p "100% Money-Back Guarantee" at bounding box center [935, 380] width 619 height 43
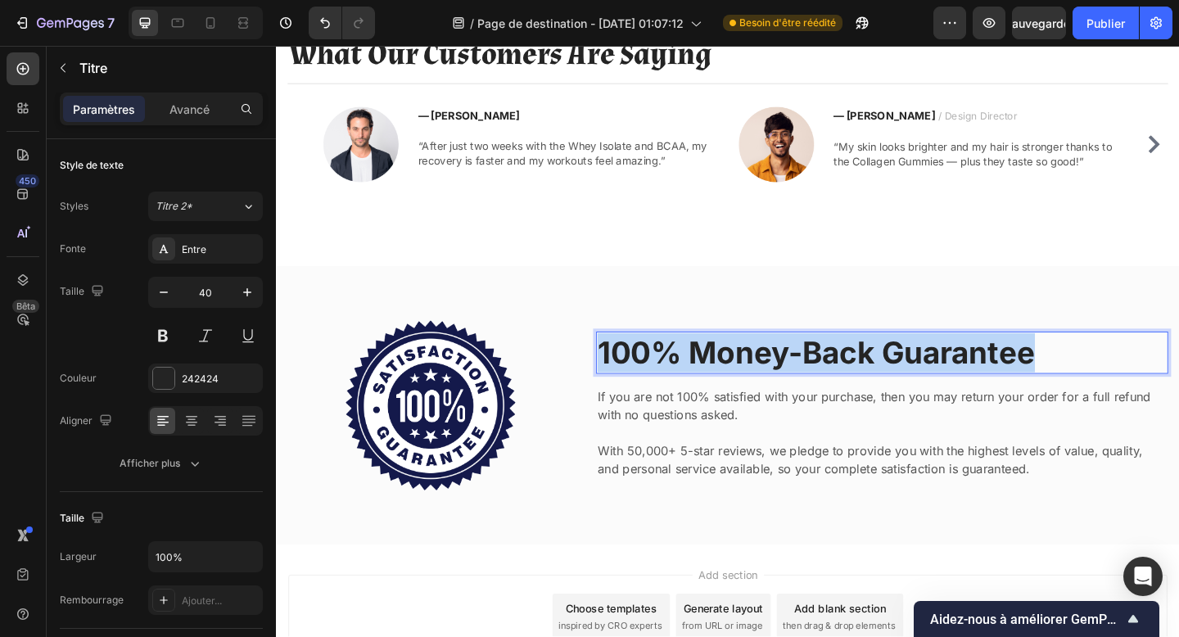
click at [732, 391] on p "100% Money-Back Guarantee" at bounding box center [935, 380] width 619 height 43
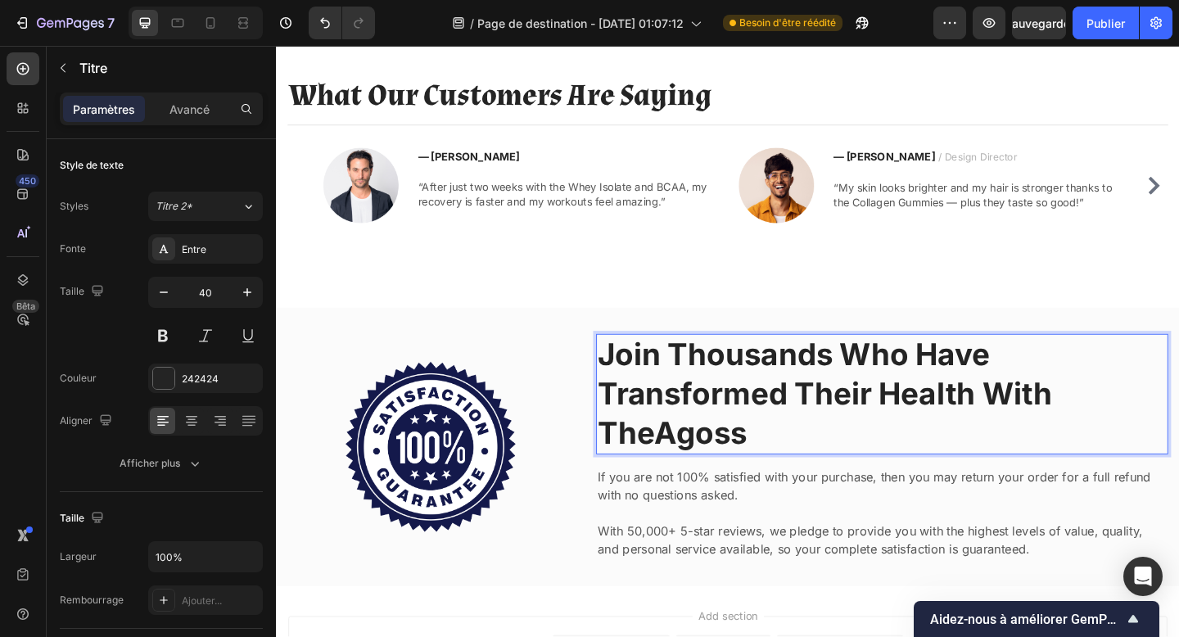
scroll to position [2419, 0]
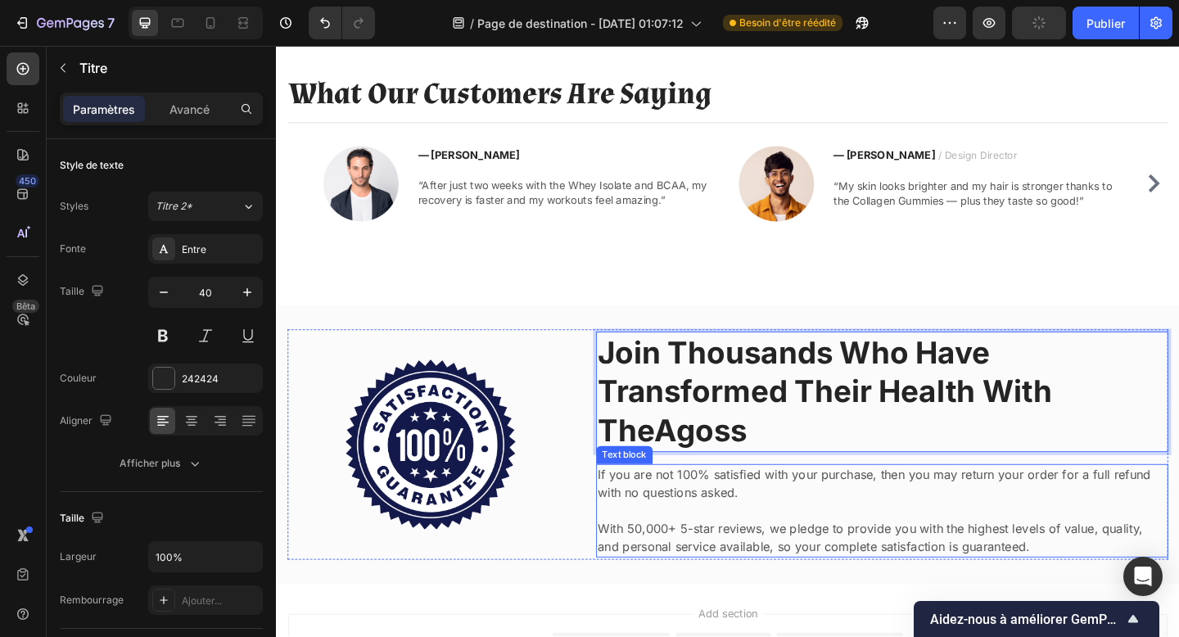
click at [749, 538] on p "If you are not 100% satisfied with your purchase, then you may return your orde…" at bounding box center [935, 522] width 619 height 39
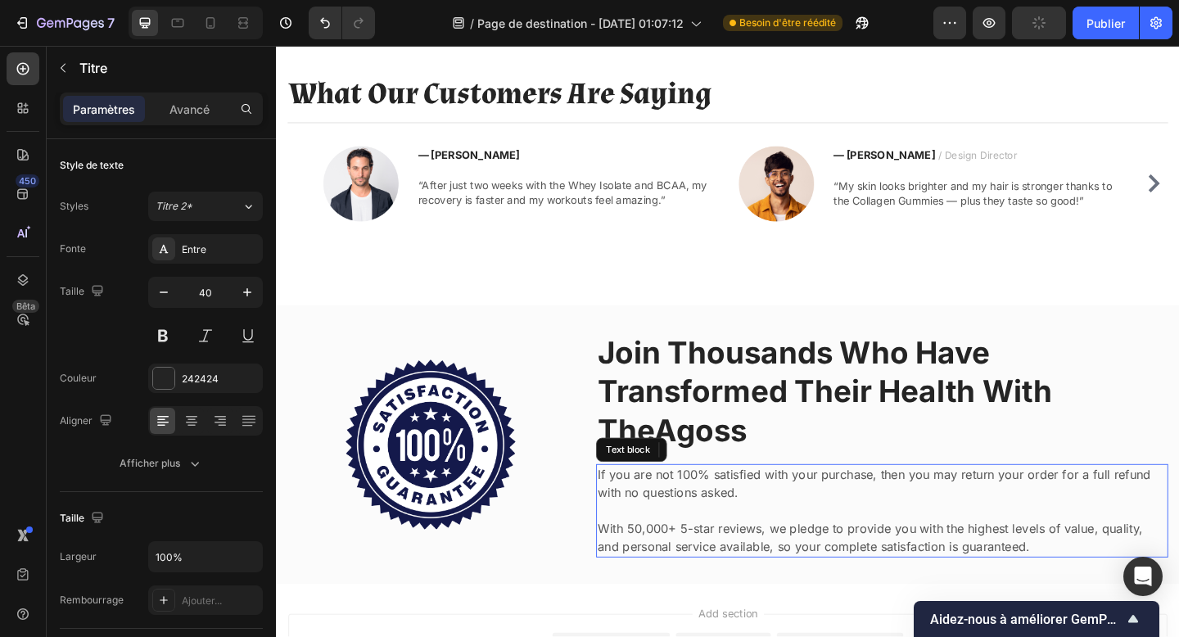
click at [749, 538] on p "If you are not 100% satisfied with your purchase, then you may return your orde…" at bounding box center [935, 522] width 619 height 39
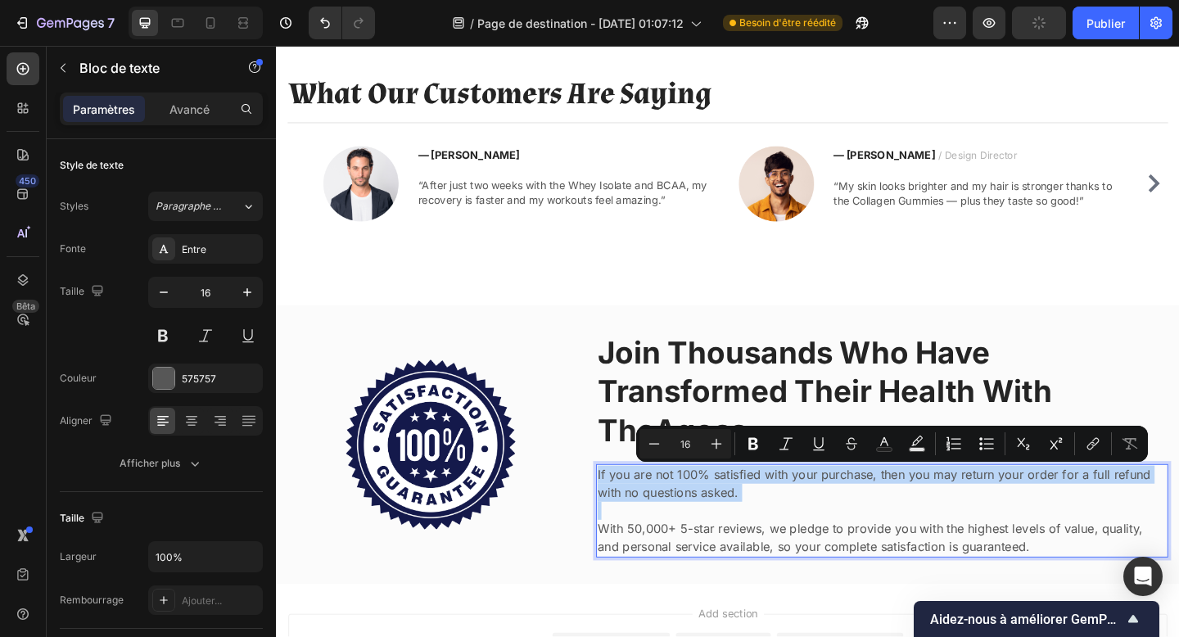
click at [749, 538] on p "If you are not 100% satisfied with your purchase, then you may return your orde…" at bounding box center [935, 522] width 619 height 39
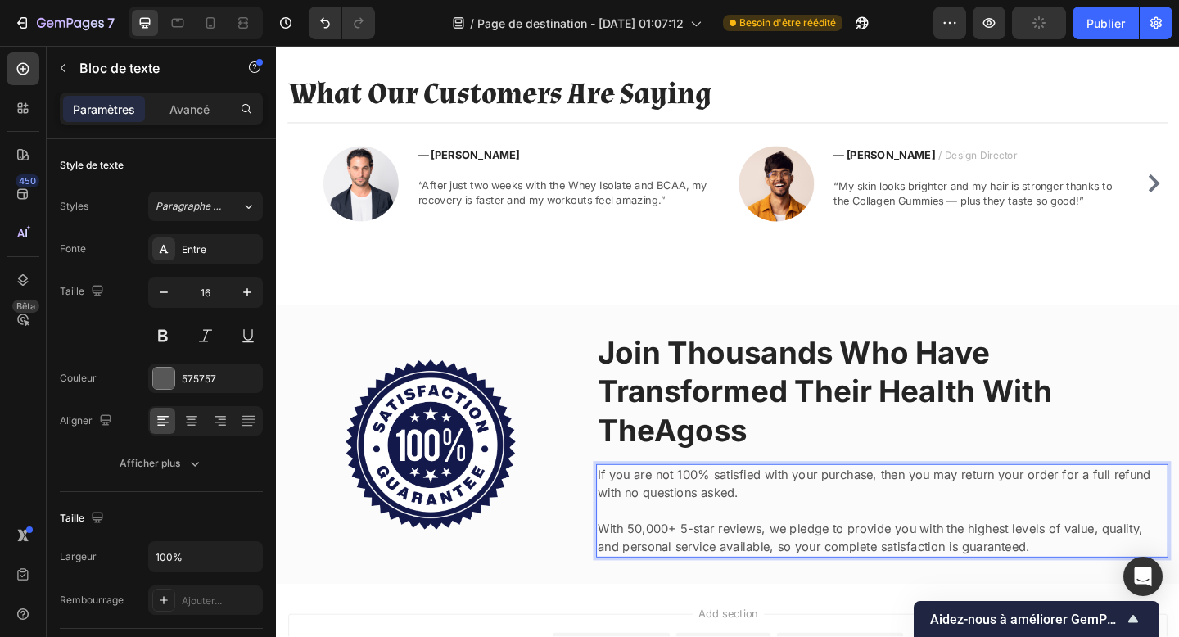
click at [749, 538] on p "If you are not 100% satisfied with your purchase, then you may return your orde…" at bounding box center [935, 522] width 619 height 39
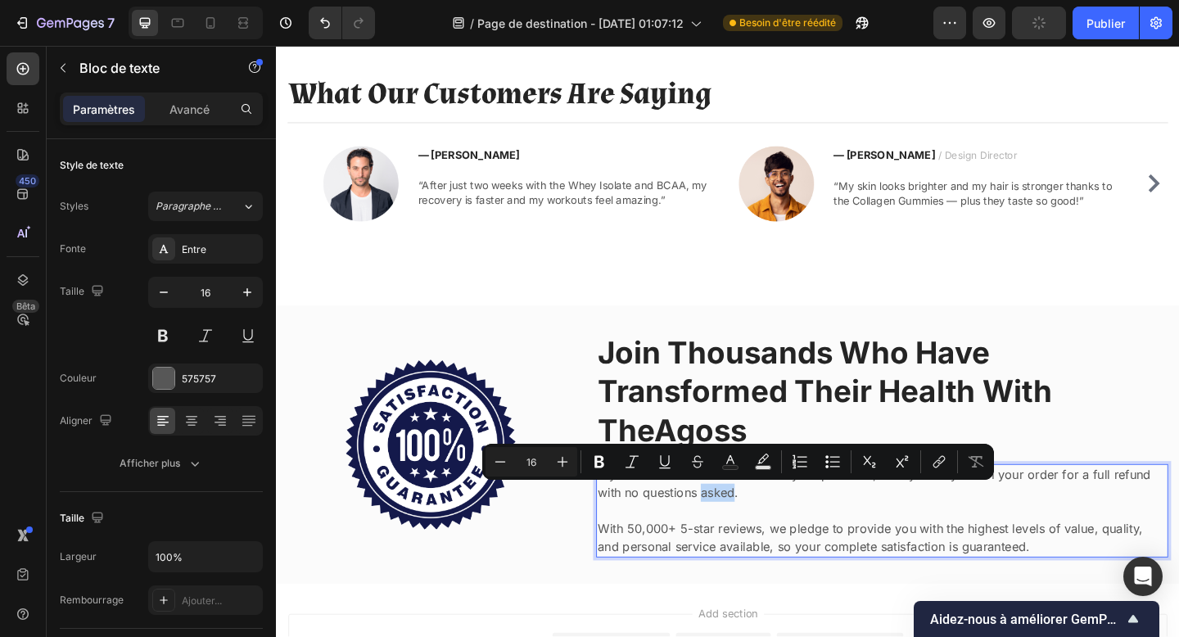
click at [646, 527] on p "If you are not 100% satisfied with your purchase, then you may return your orde…" at bounding box center [935, 522] width 619 height 39
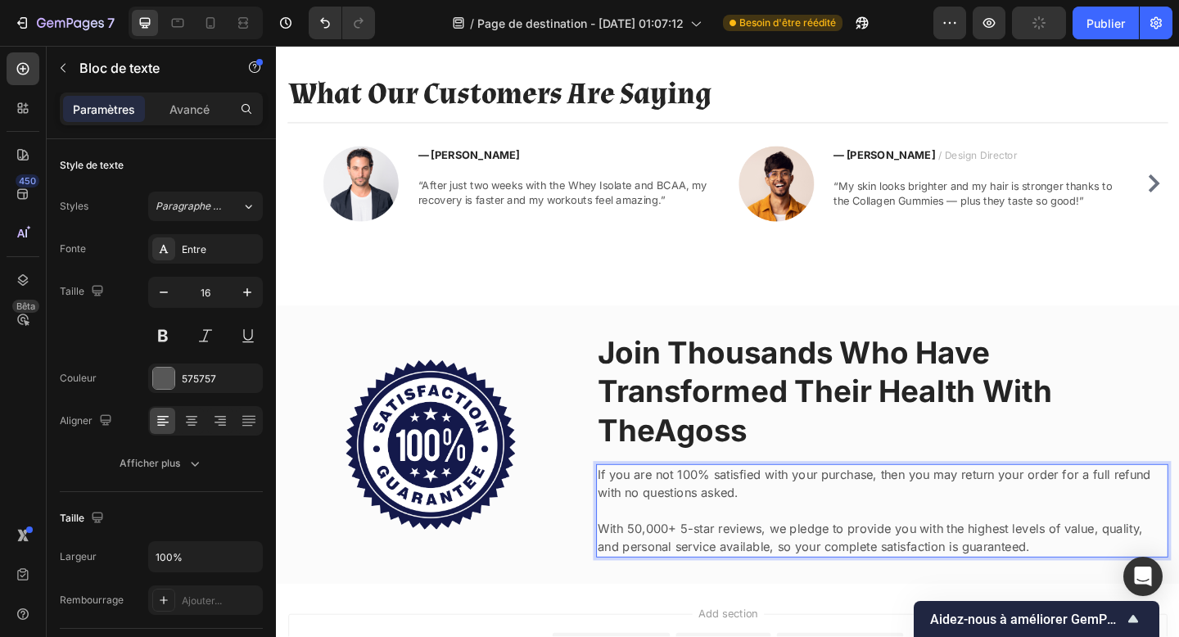
click at [629, 509] on p "If you are not 100% satisfied with your purchase, then you may return your orde…" at bounding box center [935, 522] width 619 height 39
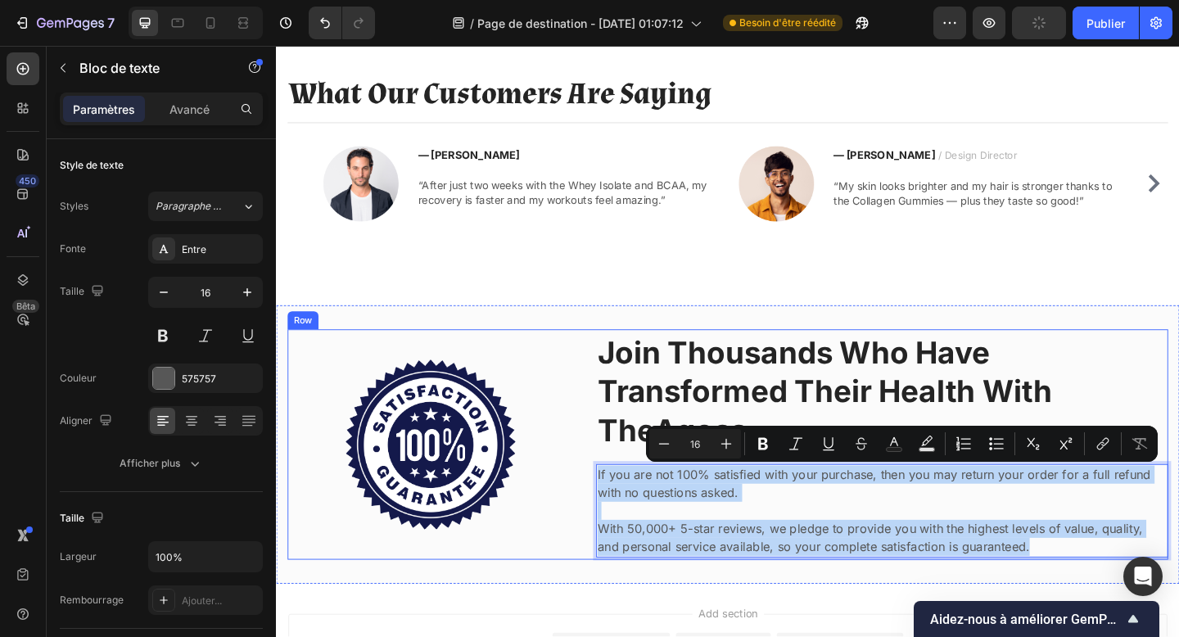
drag, startPoint x: 629, startPoint y: 509, endPoint x: 1086, endPoint y: 604, distance: 466.6
click at [1086, 604] on div "Join Thousands Who Have Transformed Their Health With TheAgoss Heading If you a…" at bounding box center [935, 480] width 622 height 251
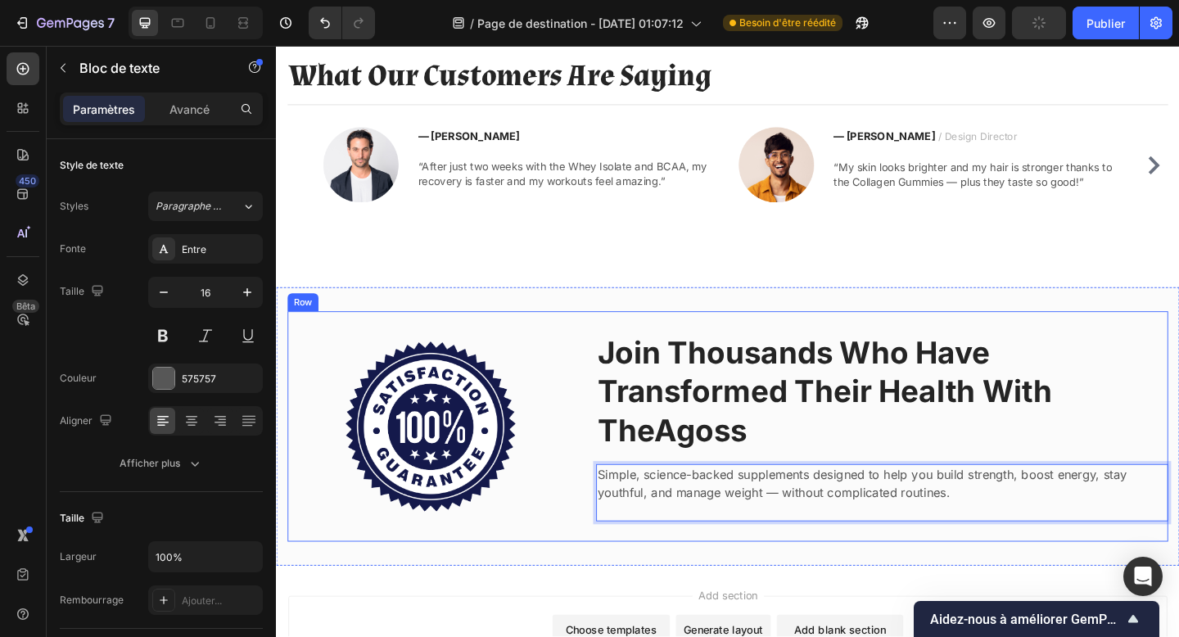
scroll to position [2449, 0]
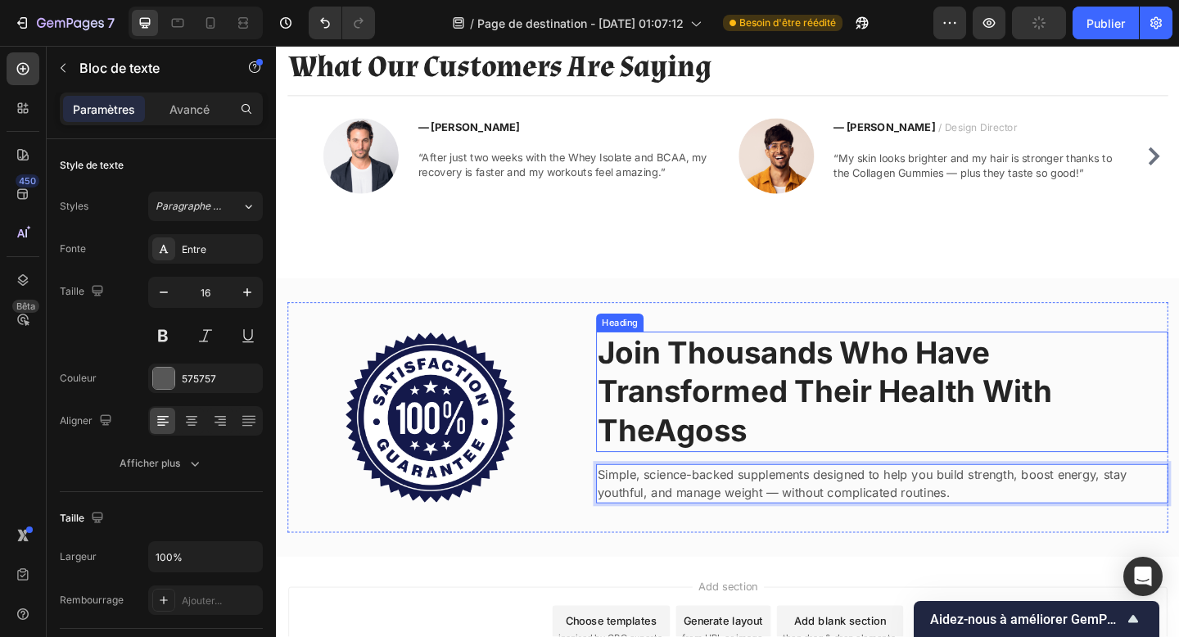
click at [908, 408] on p "Join Thousands Who Have Transformed Their Health With TheAgoss" at bounding box center [935, 423] width 619 height 128
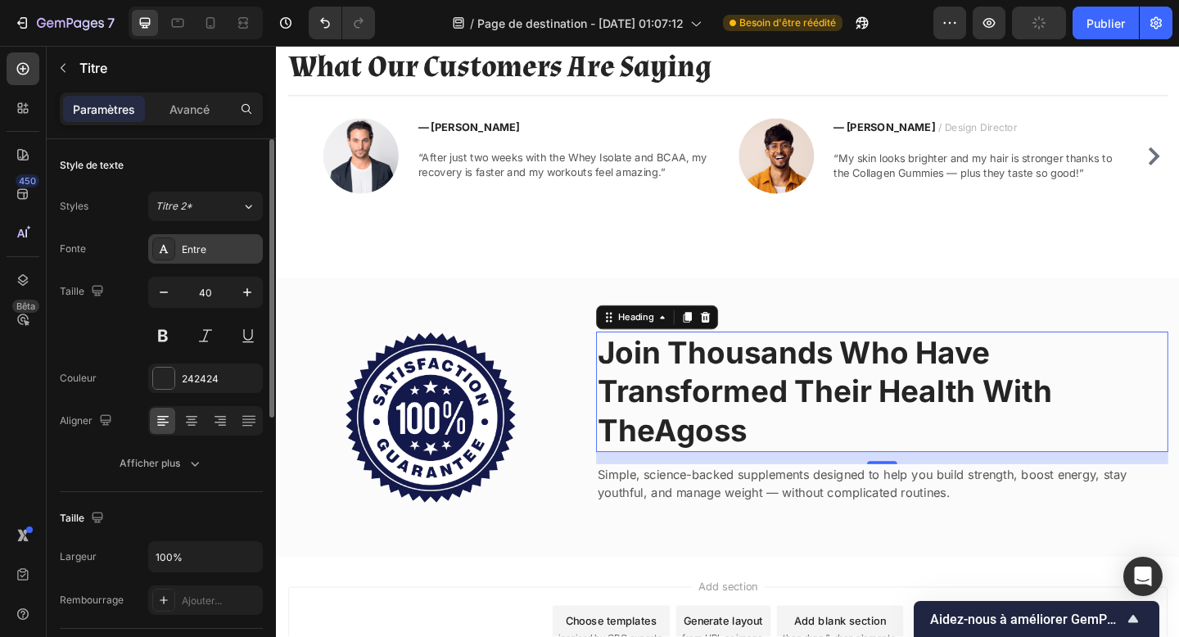
click at [192, 260] on div "Entre" at bounding box center [205, 248] width 115 height 29
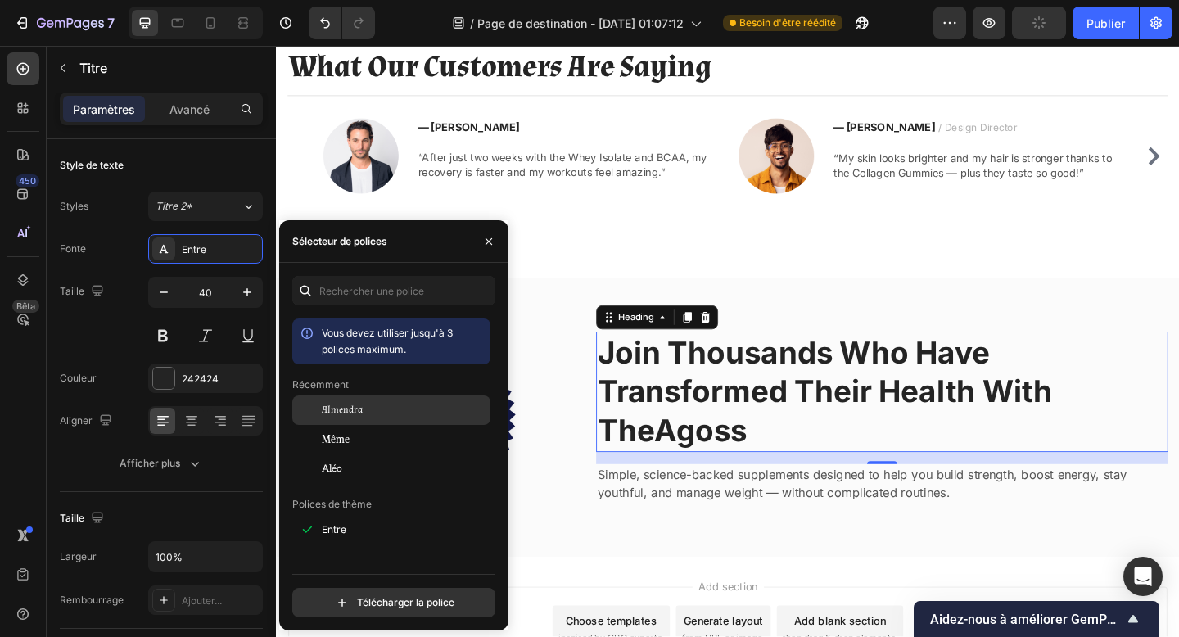
click at [330, 415] on font "Almendra" at bounding box center [342, 410] width 41 height 12
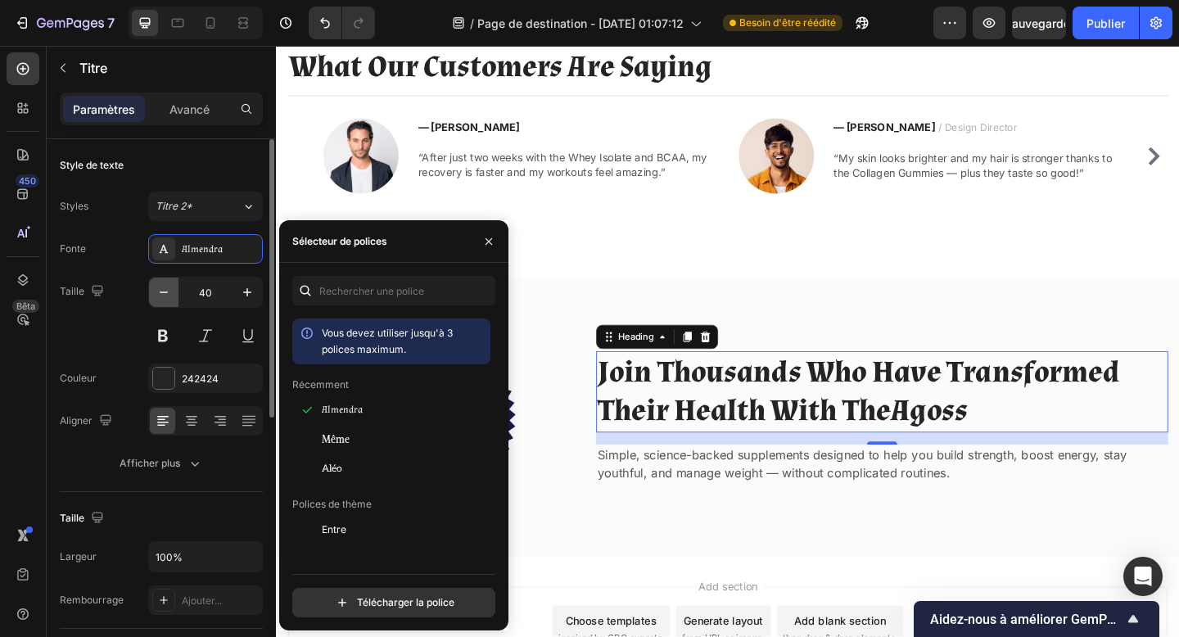
click at [168, 293] on icon "button" at bounding box center [164, 292] width 16 height 16
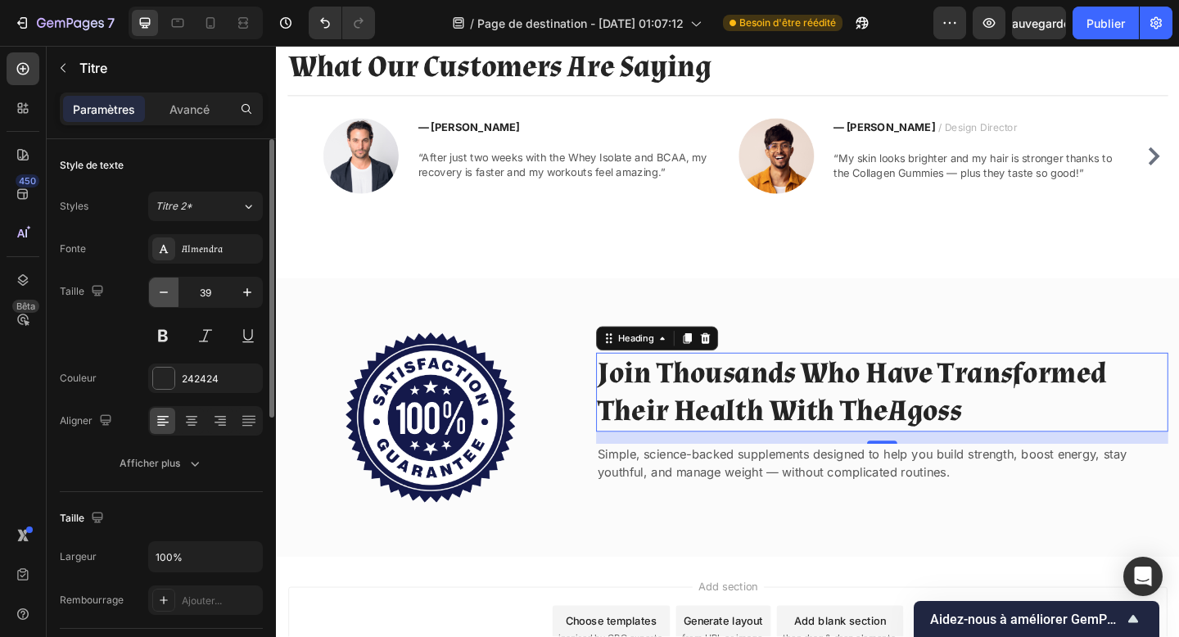
click at [168, 293] on icon "button" at bounding box center [164, 292] width 16 height 16
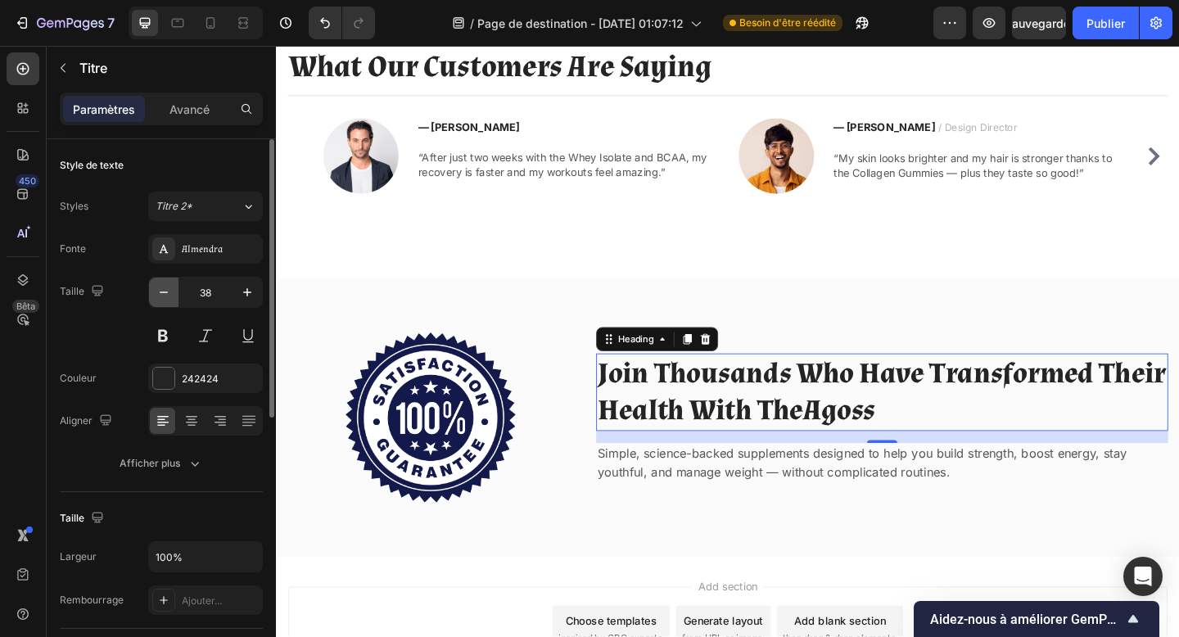
click at [168, 293] on icon "button" at bounding box center [164, 292] width 16 height 16
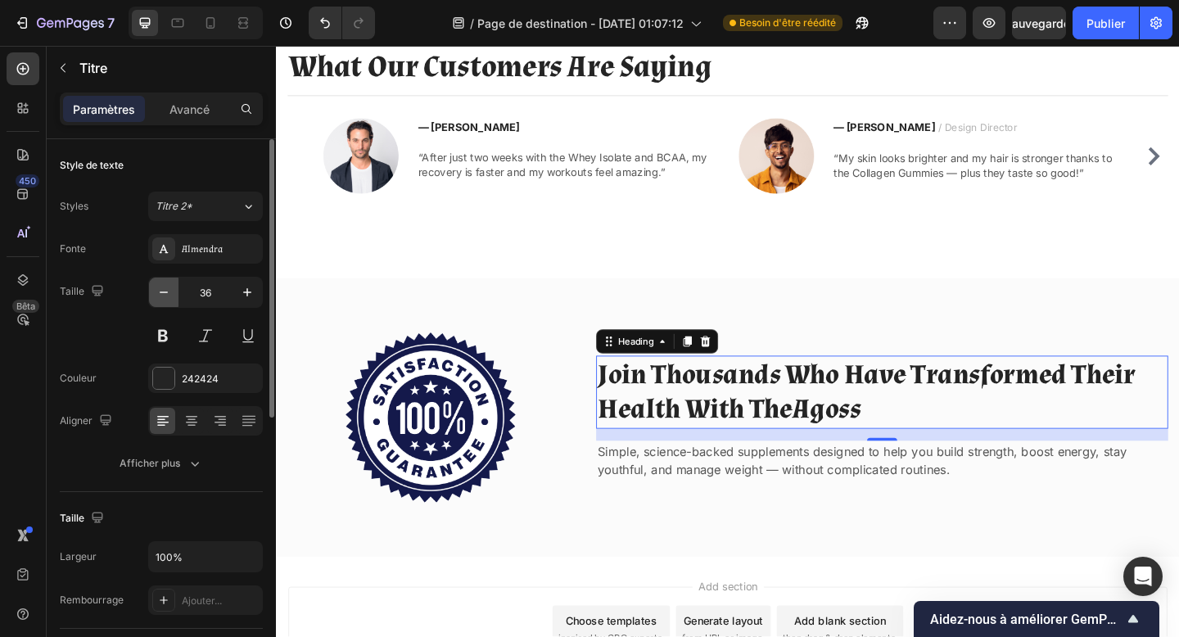
click at [168, 293] on icon "button" at bounding box center [164, 292] width 16 height 16
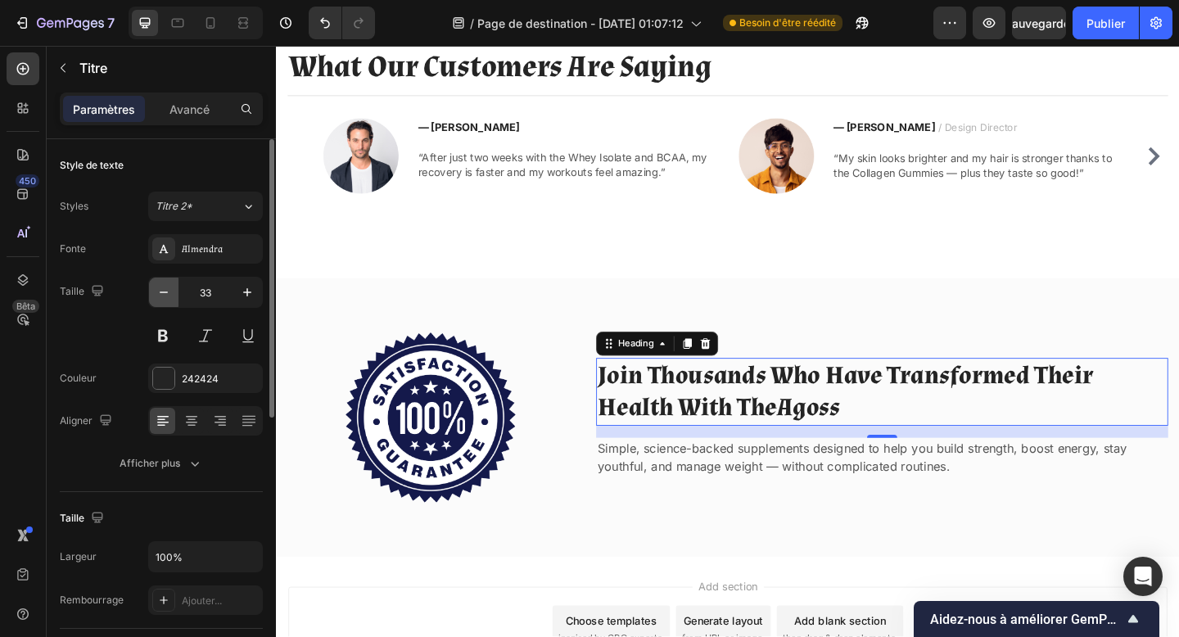
click at [168, 293] on icon "button" at bounding box center [164, 292] width 16 height 16
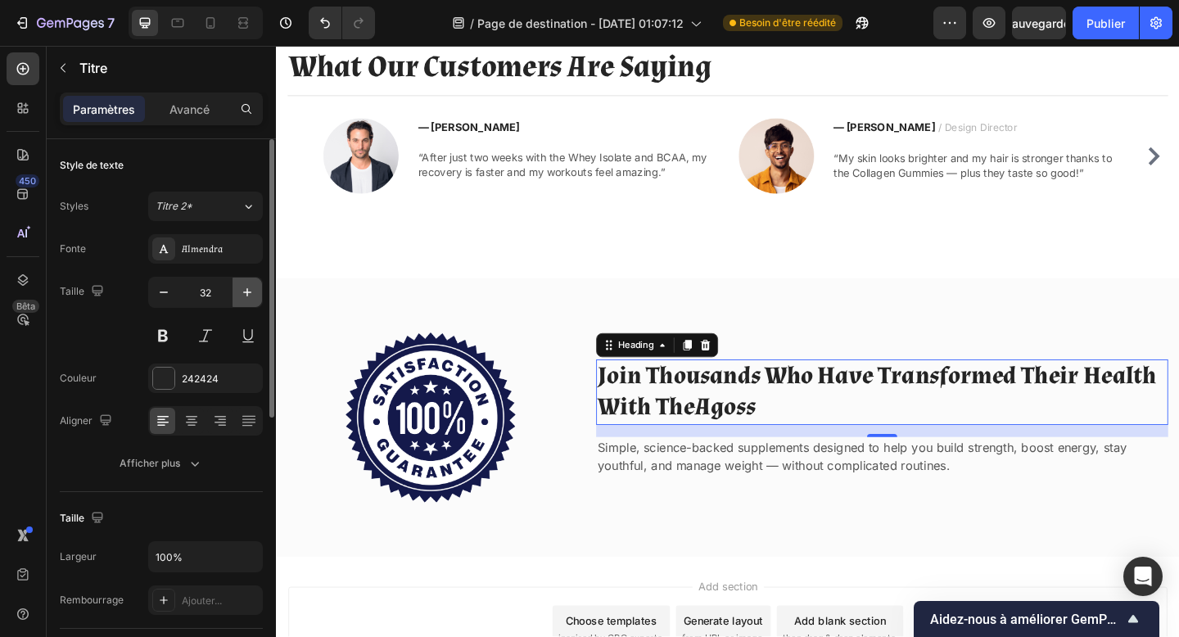
click at [235, 292] on button "button" at bounding box center [247, 292] width 29 height 29
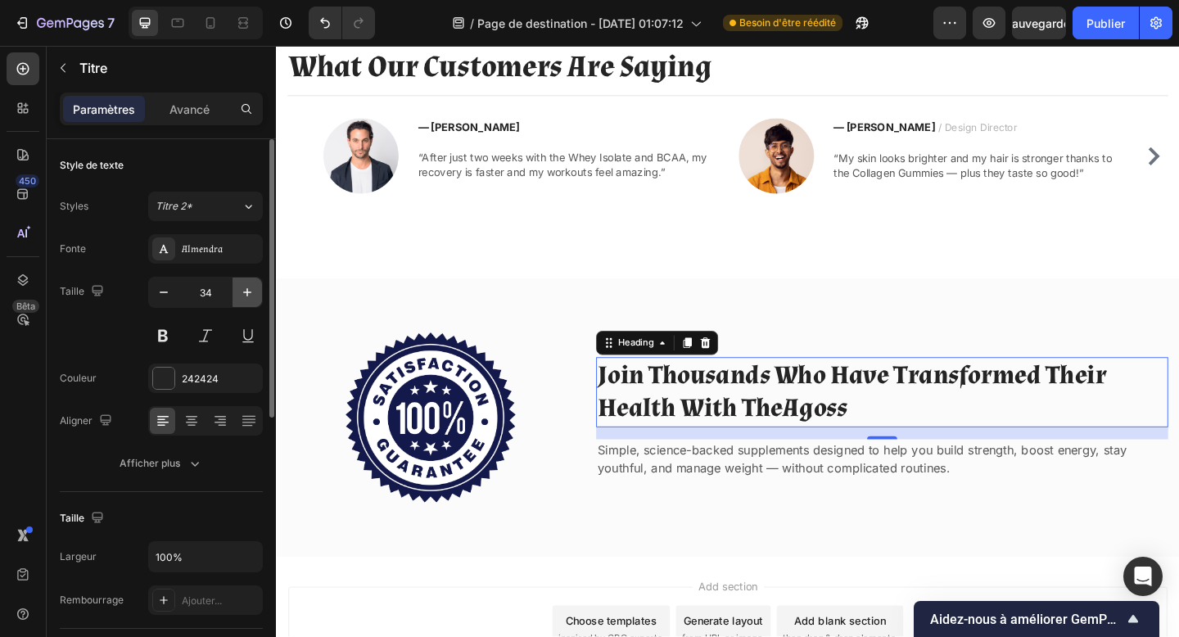
click at [235, 292] on button "button" at bounding box center [247, 292] width 29 height 29
type input "35"
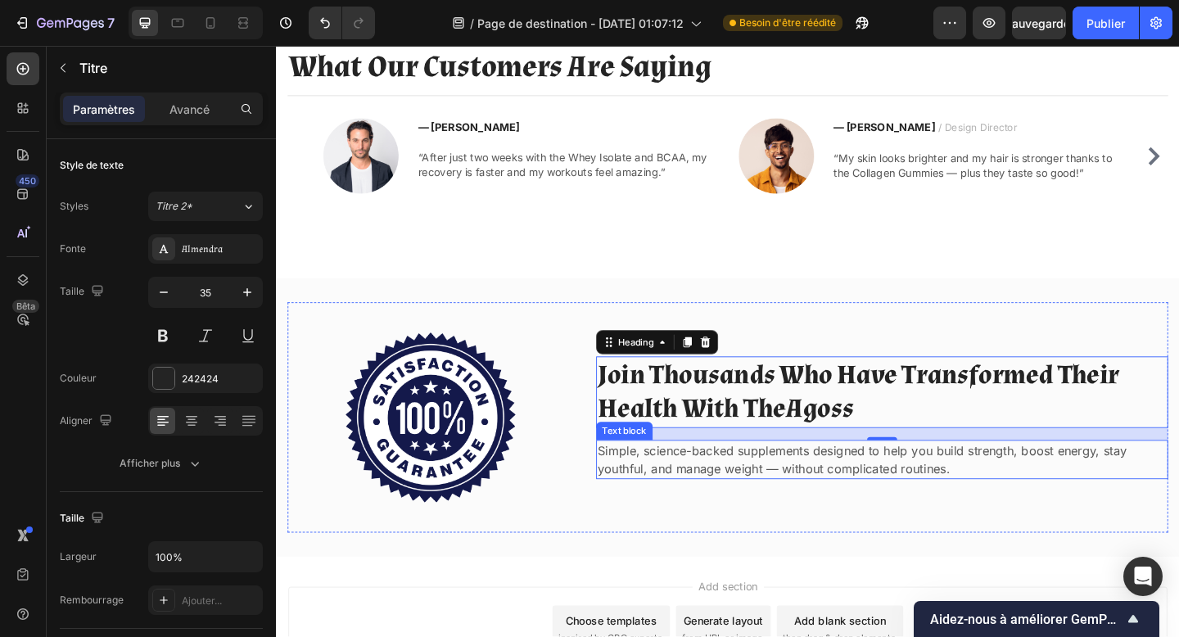
click at [721, 505] on p "Simple, science-backed supplements designed to help you build strength, boost e…" at bounding box center [935, 496] width 619 height 39
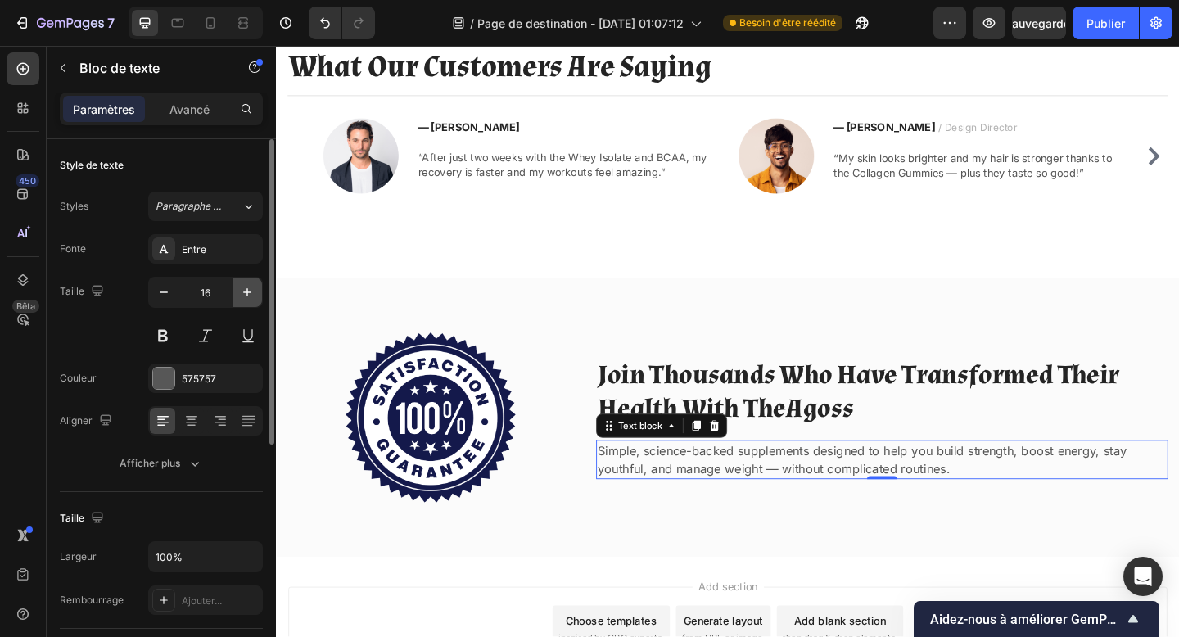
click at [244, 287] on icon "button" at bounding box center [247, 292] width 16 height 16
type input "18"
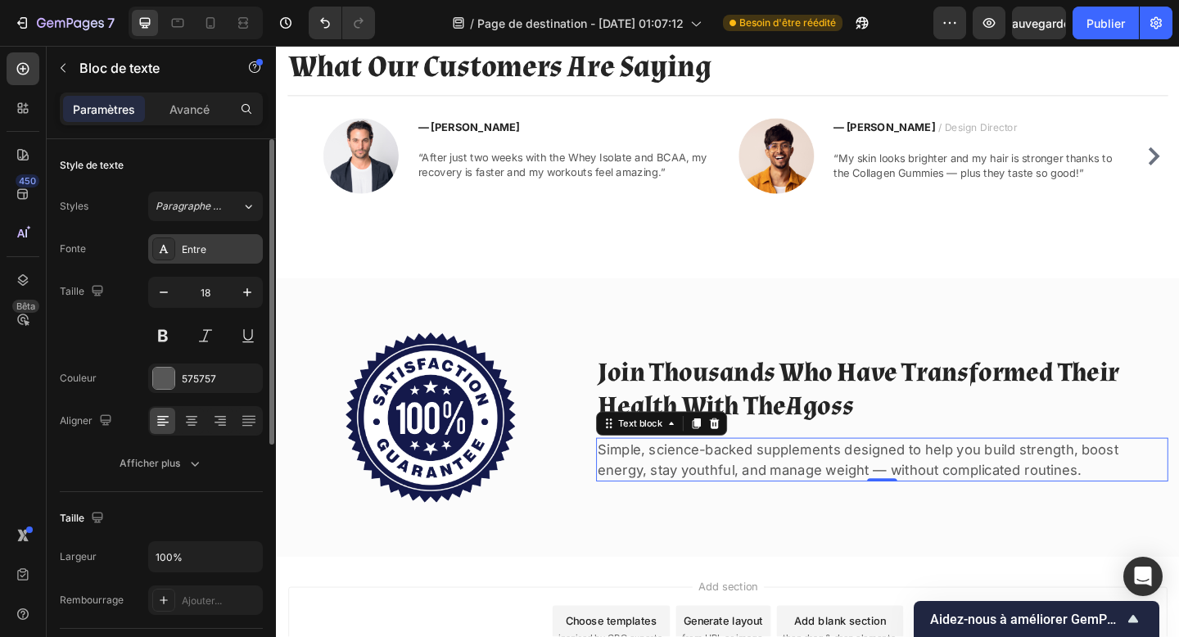
click at [196, 238] on div "Entre" at bounding box center [205, 248] width 115 height 29
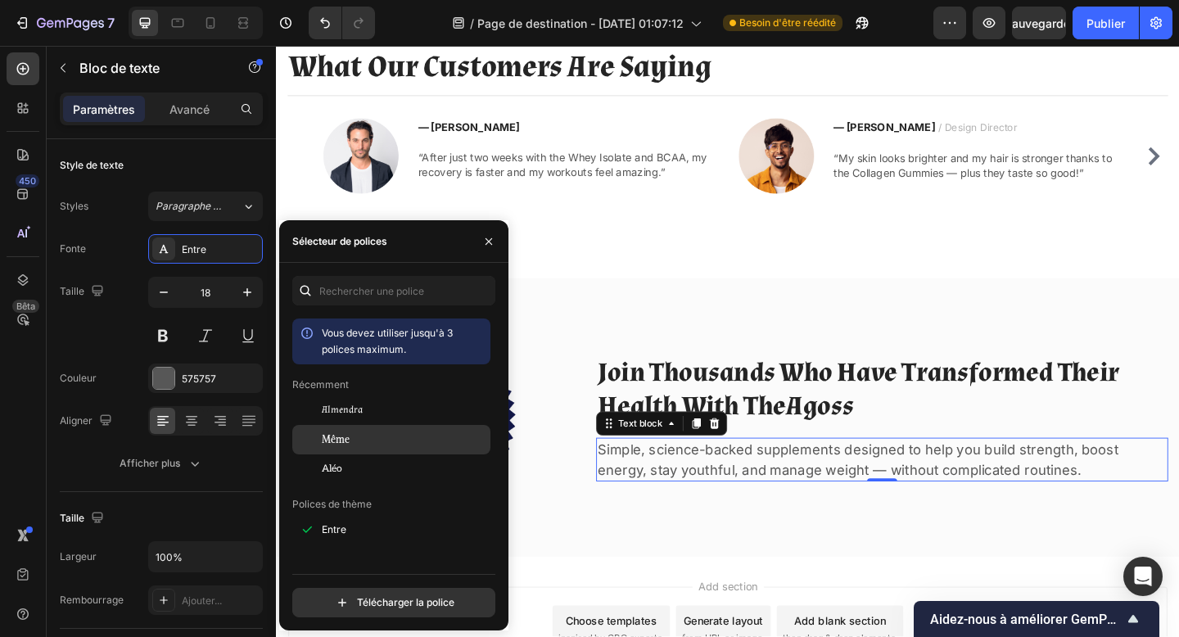
click at [355, 445] on div "Même" at bounding box center [404, 439] width 165 height 15
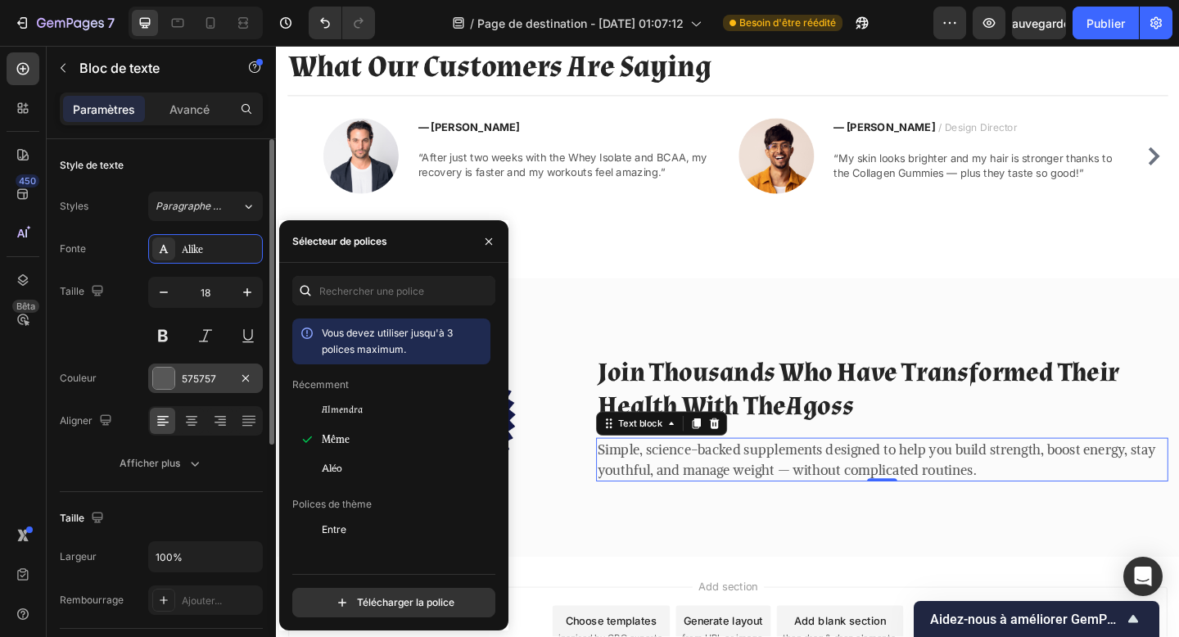
click at [214, 375] on font "575757" at bounding box center [199, 379] width 34 height 12
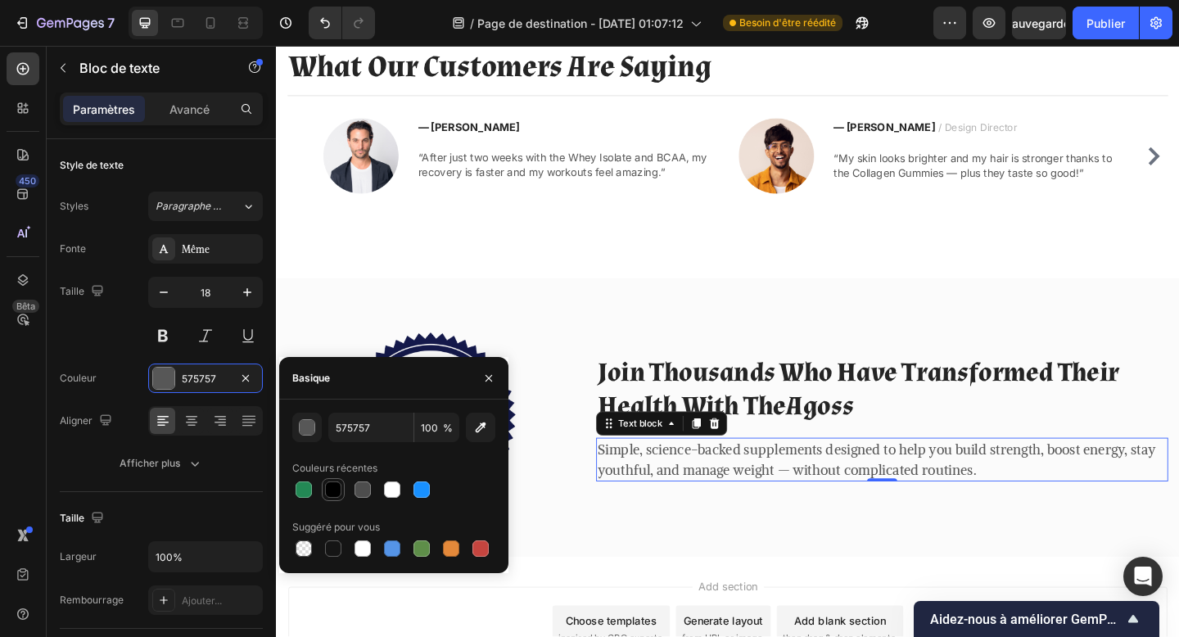
click at [331, 498] on div at bounding box center [334, 490] width 20 height 20
type input "000000"
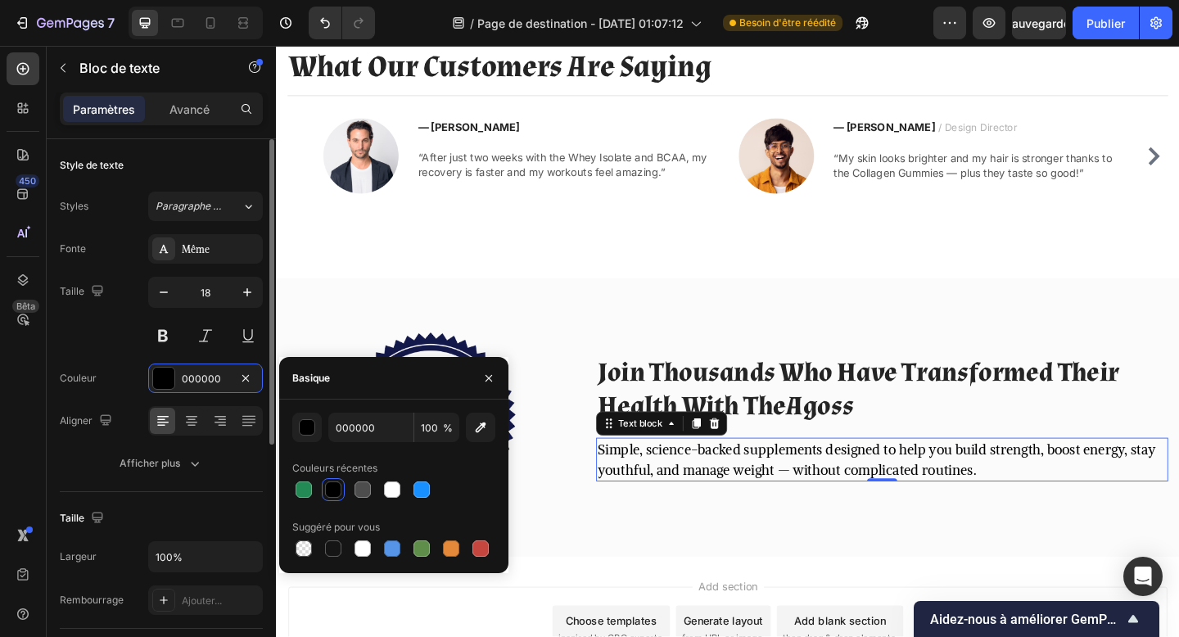
click at [137, 482] on div "Style de texte Styles Paragraphe 1* Fonte Même Taille 18 Couleur 000000 Aligner…" at bounding box center [161, 315] width 203 height 353
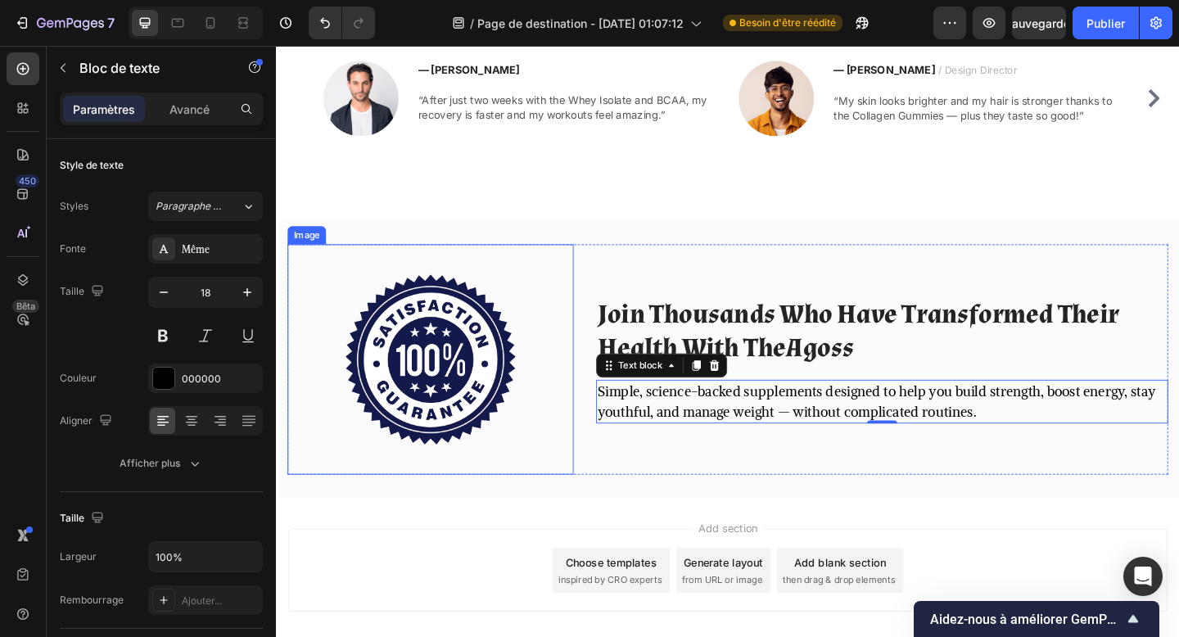
scroll to position [2539, 0]
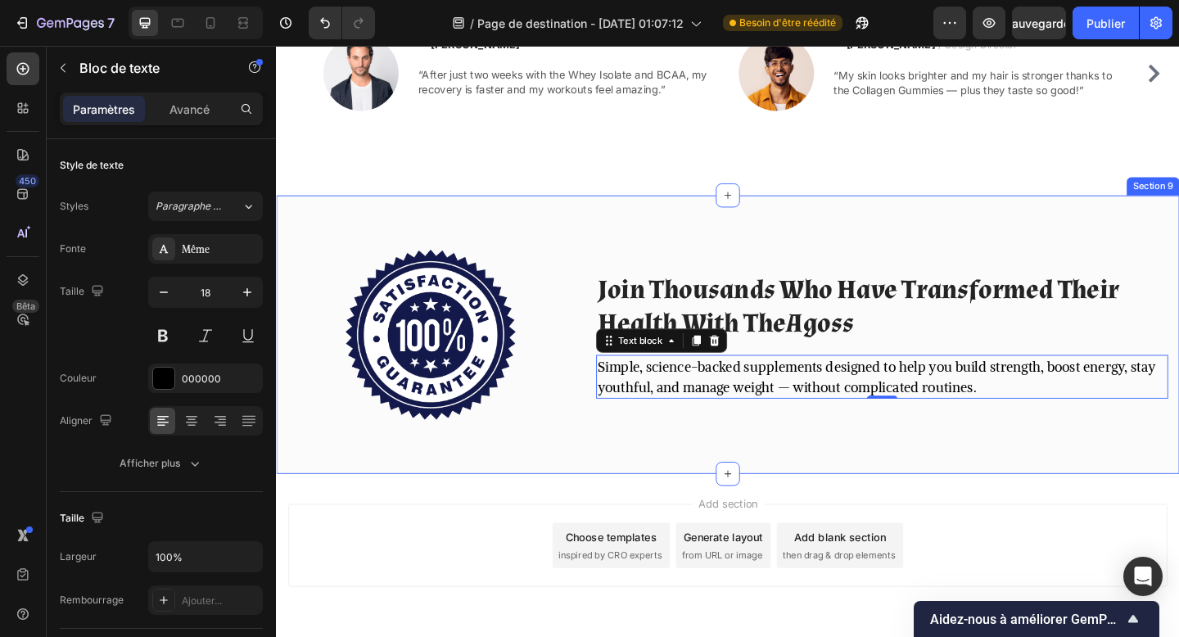
click at [418, 497] on div "Image Join Thousands Who Have Transformed Their Health With TheAgoss Heading Si…" at bounding box center [767, 360] width 983 height 303
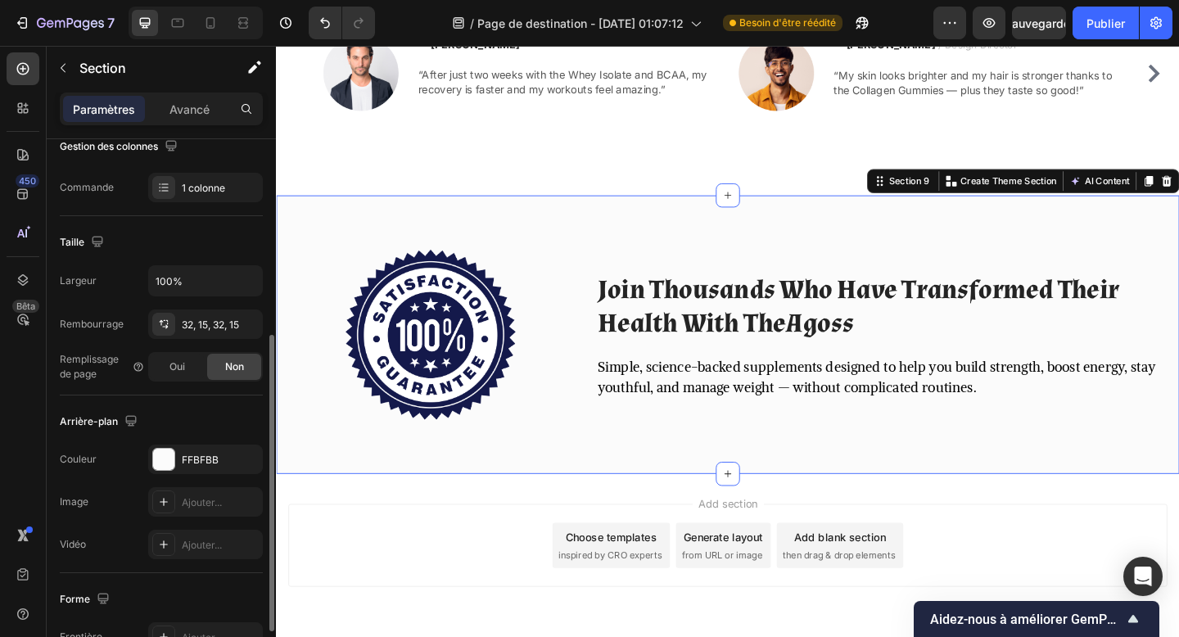
scroll to position [311, 0]
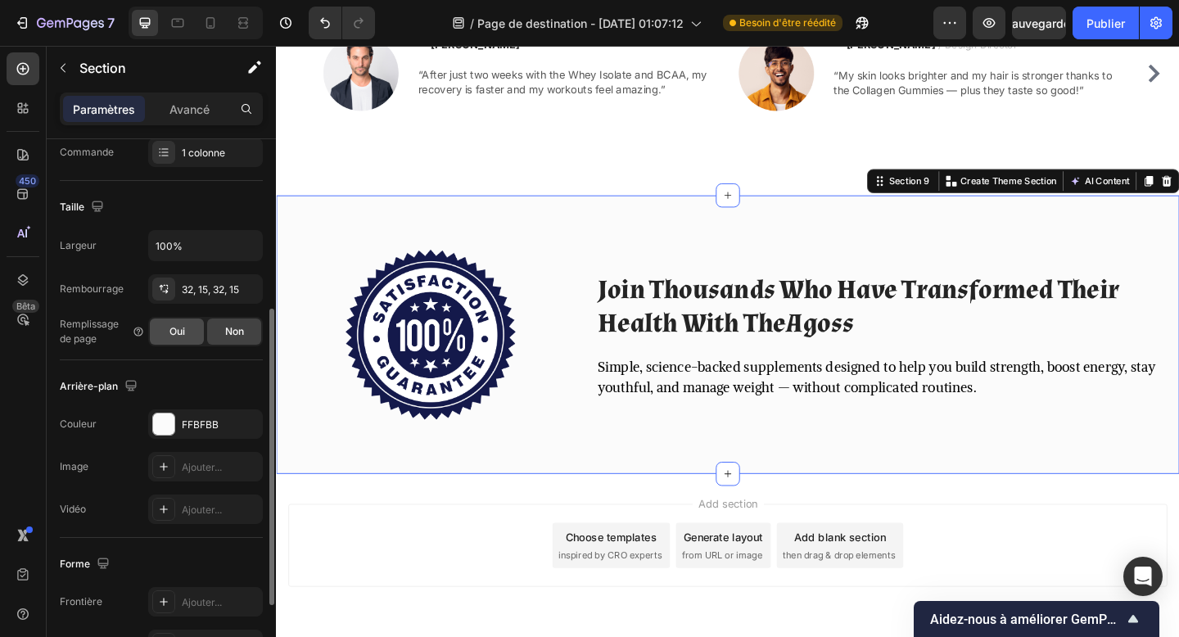
click at [170, 344] on div "Oui" at bounding box center [177, 332] width 54 height 26
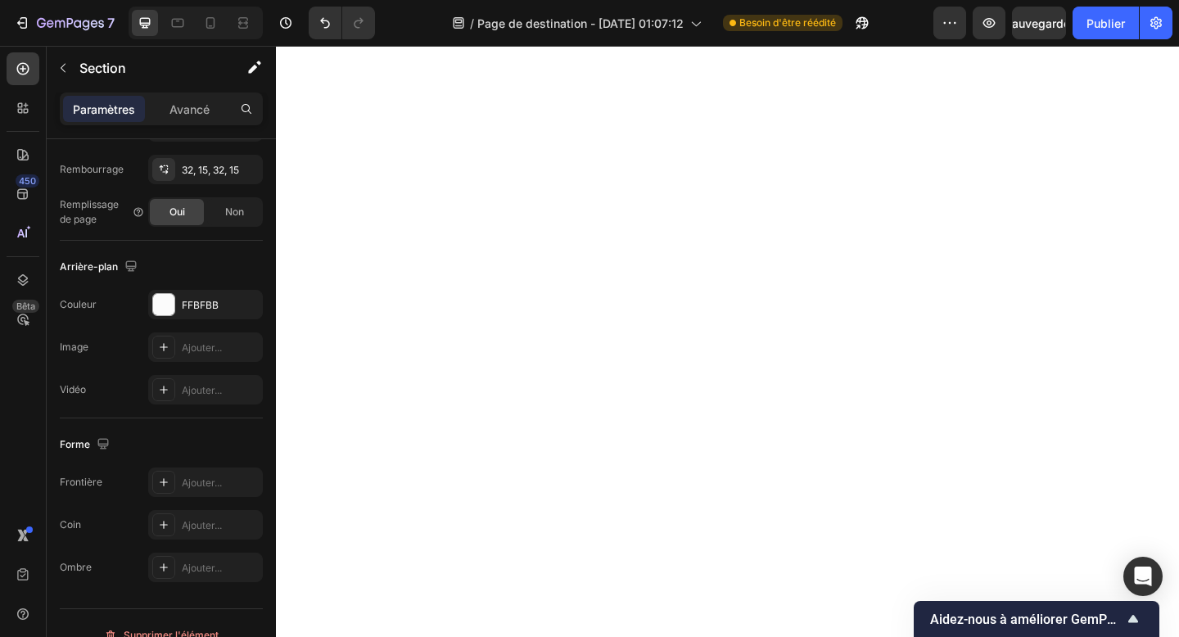
scroll to position [0, 0]
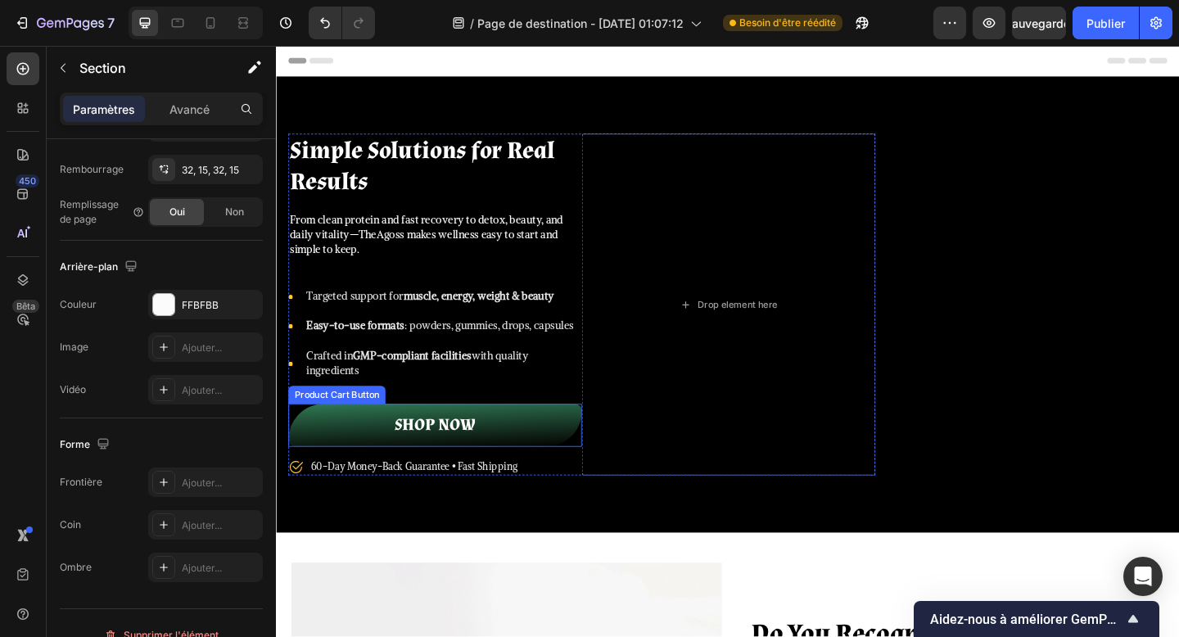
click at [555, 476] on button "Shop NOW" at bounding box center [448, 459] width 319 height 47
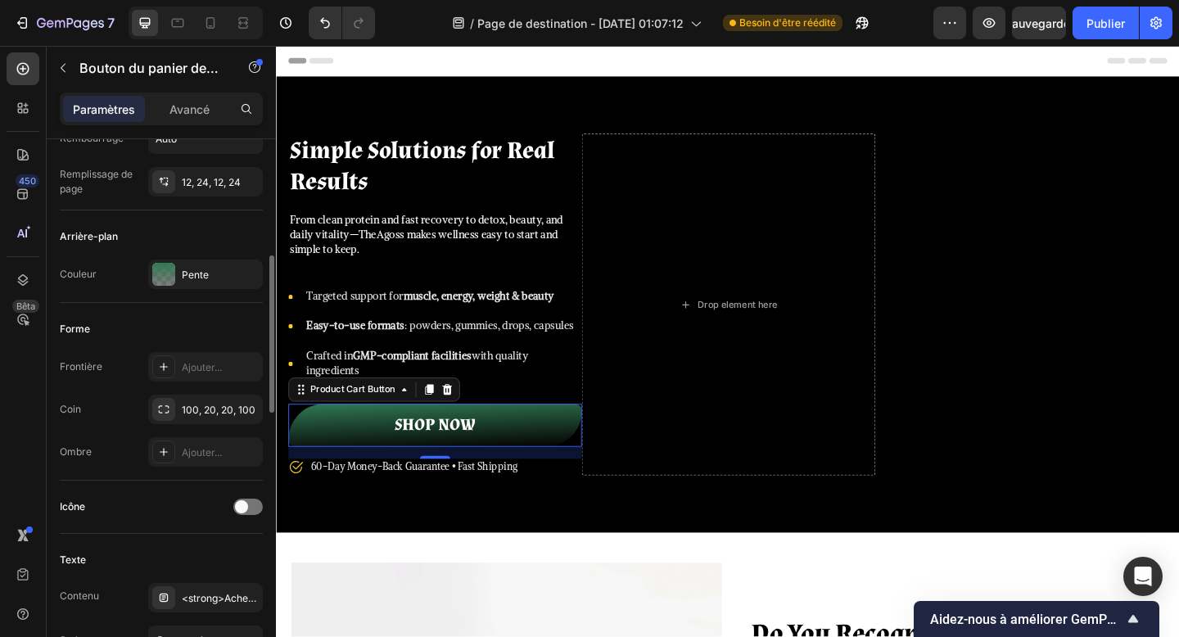
scroll to position [351, 0]
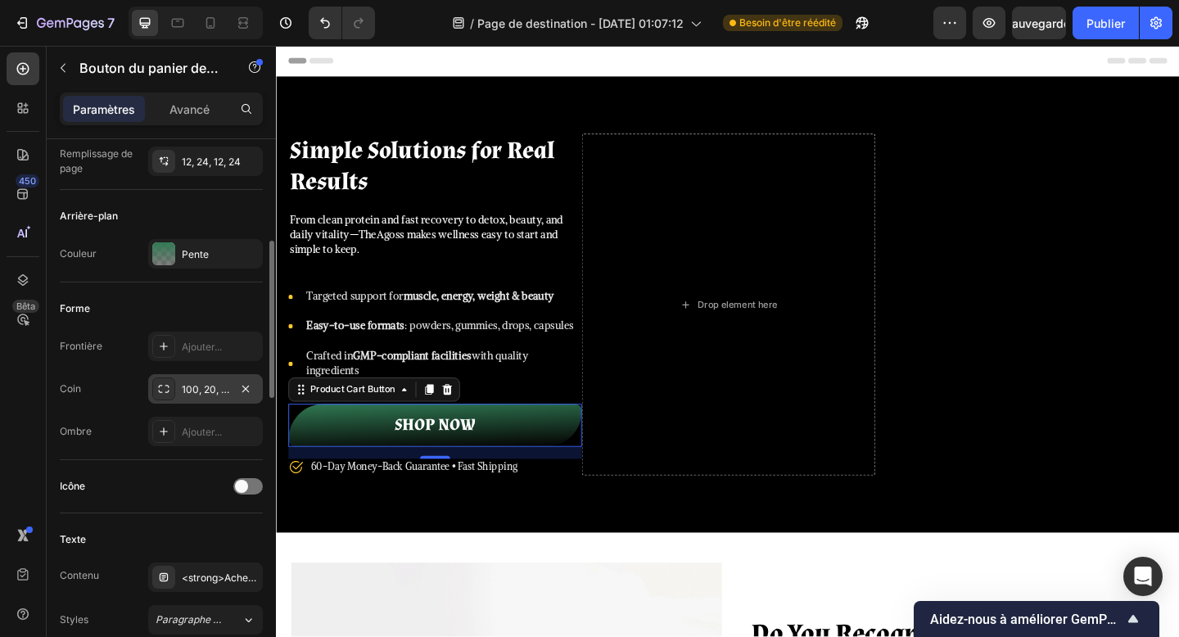
click at [210, 388] on font "100, 20, 20, 100" at bounding box center [219, 389] width 74 height 12
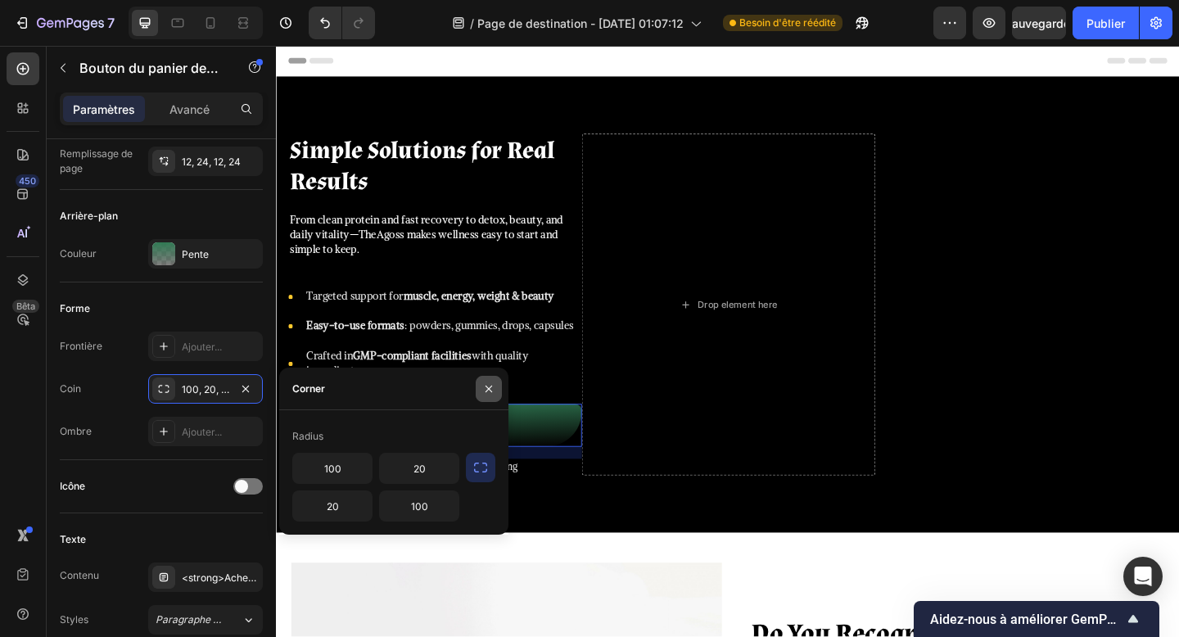
click at [496, 383] on button "button" at bounding box center [489, 389] width 26 height 26
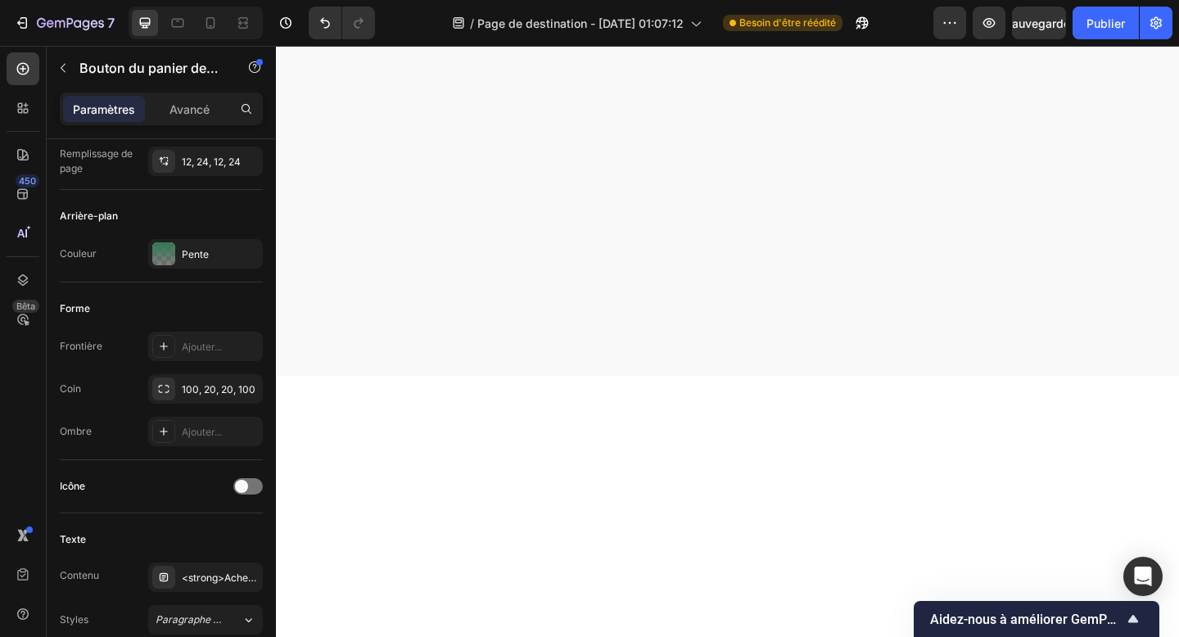
scroll to position [2589, 0]
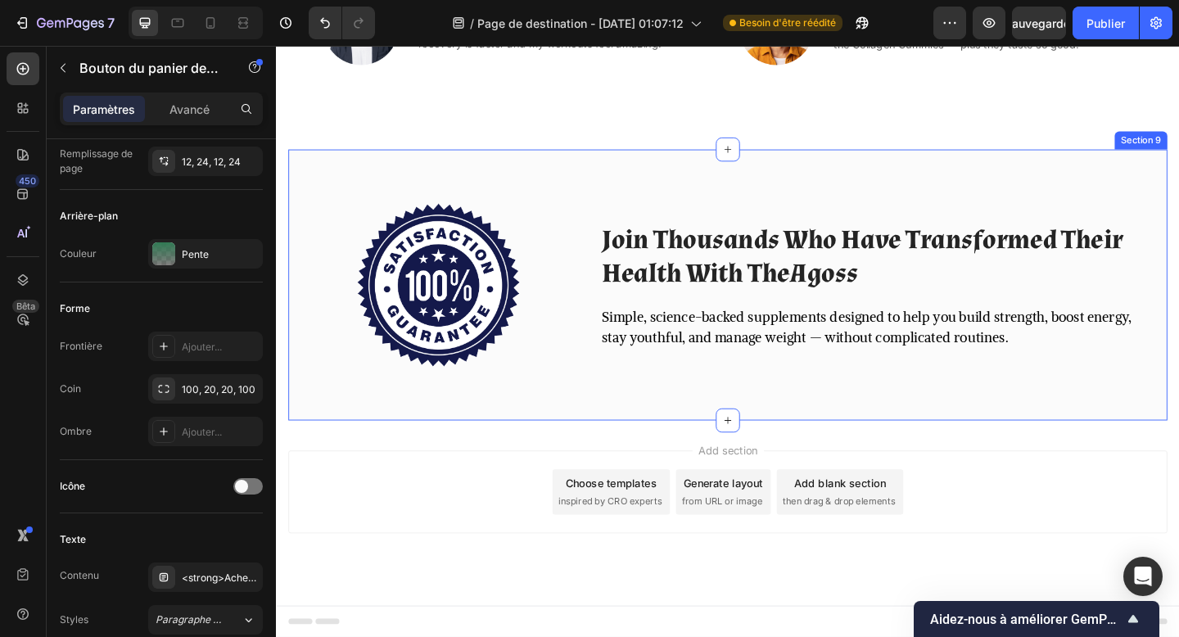
click at [395, 428] on div "Image Join Thousands Who Have Transformed Their Health With TheAgoss Heading Si…" at bounding box center [767, 306] width 957 height 294
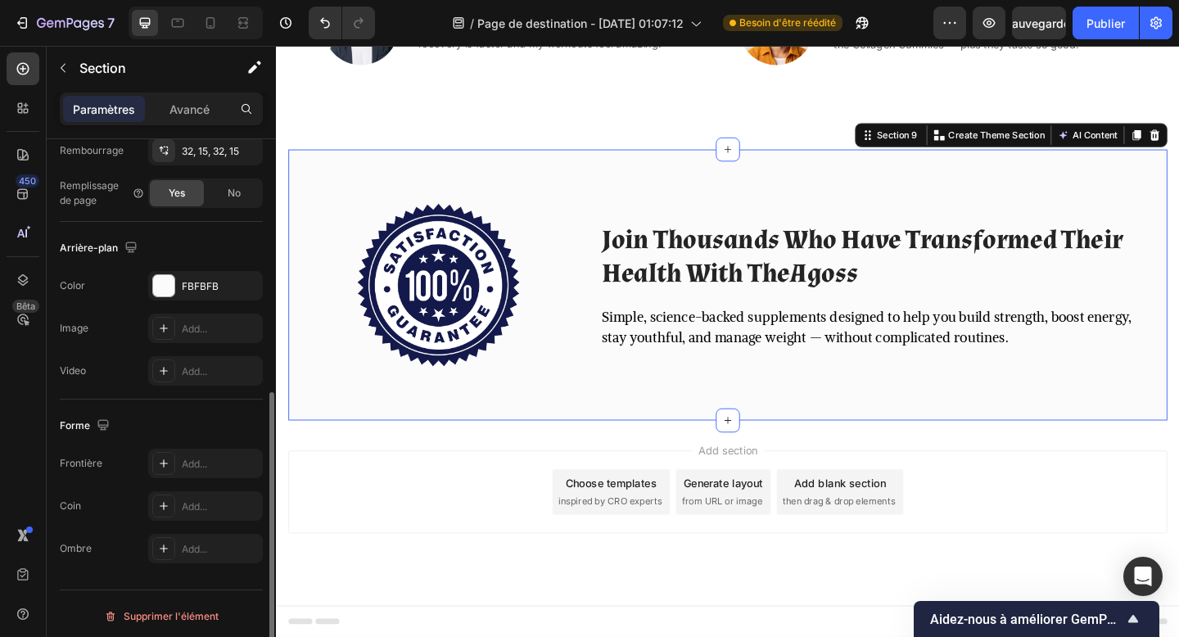
scroll to position [455, 0]
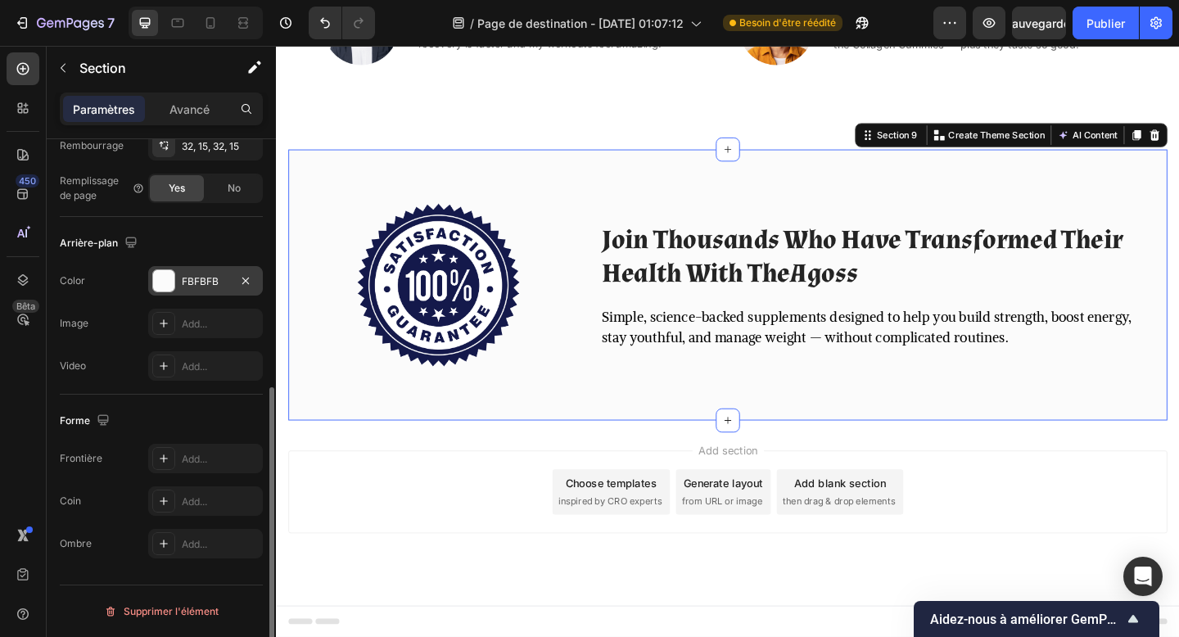
click at [211, 278] on div "FBFBFB" at bounding box center [206, 281] width 48 height 15
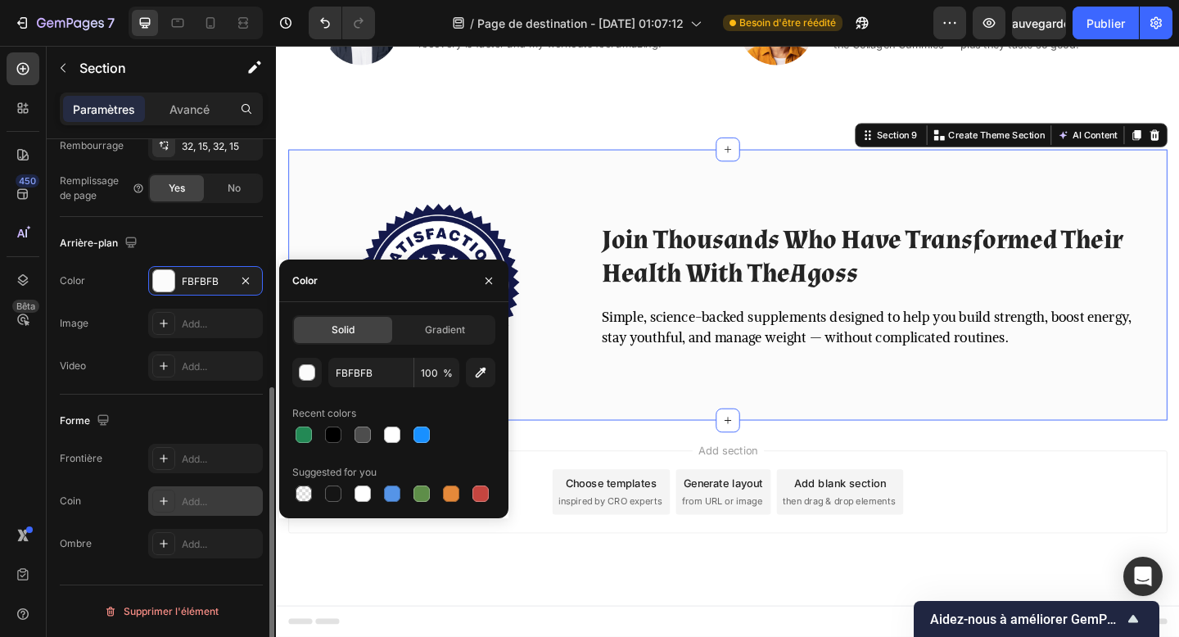
click at [179, 501] on div "Add..." at bounding box center [205, 501] width 115 height 29
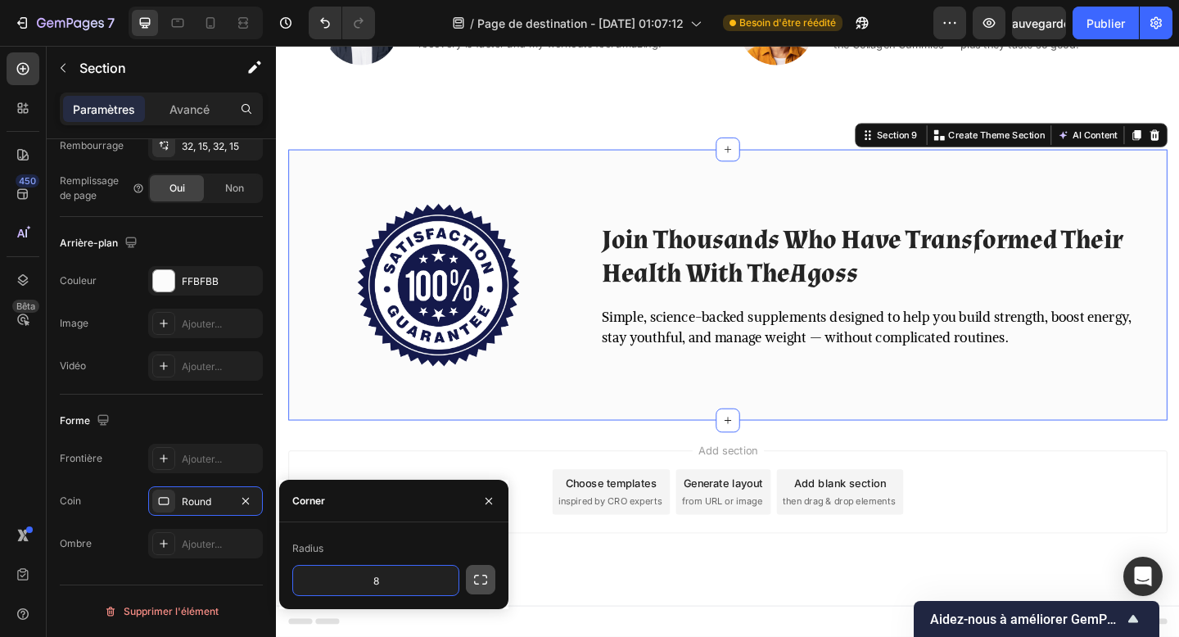
click at [470, 582] on button "button" at bounding box center [480, 579] width 29 height 29
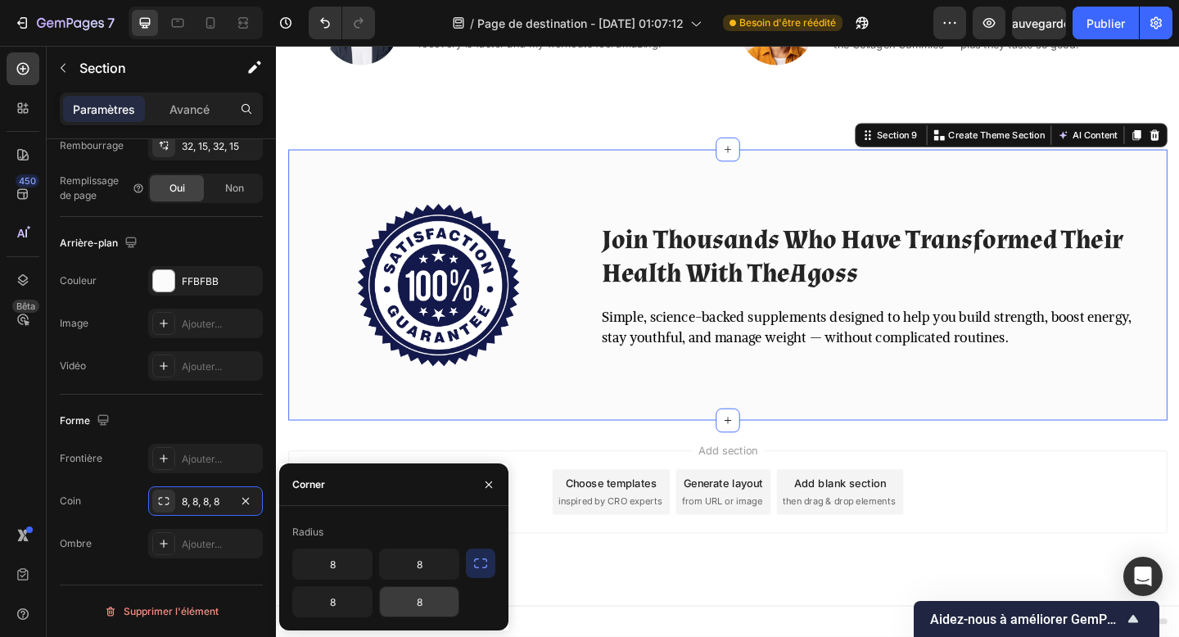
click at [428, 613] on input "8" at bounding box center [419, 601] width 79 height 29
click at [419, 596] on input "100" at bounding box center [419, 601] width 79 height 29
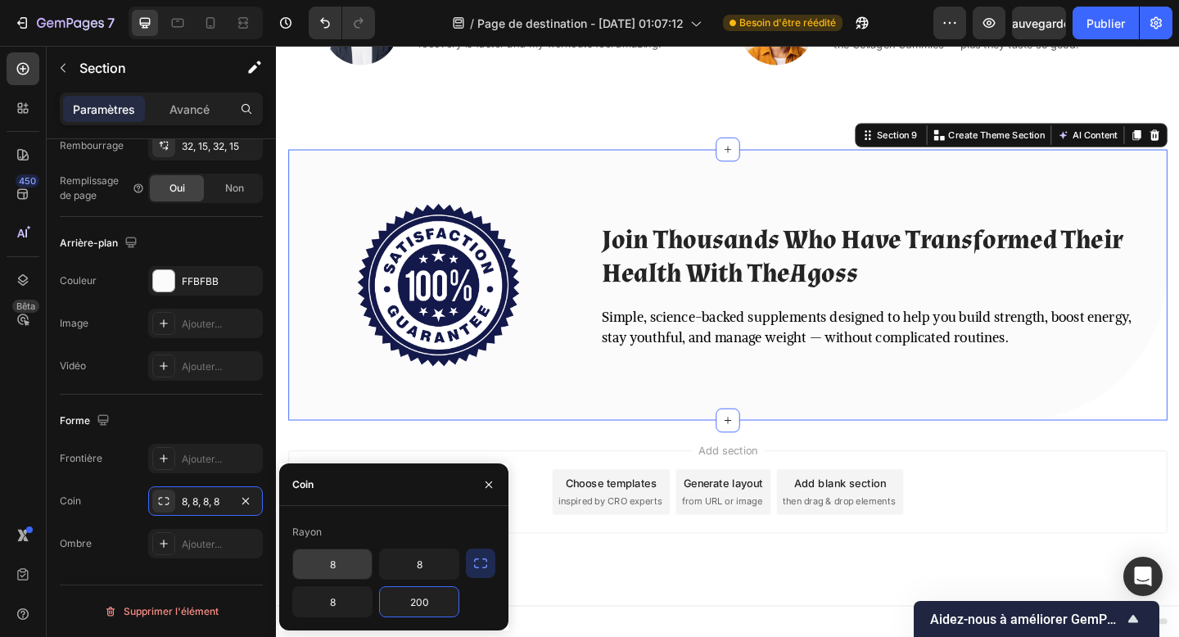
type input "200"
click at [333, 569] on input "8" at bounding box center [332, 564] width 79 height 29
type input "200"
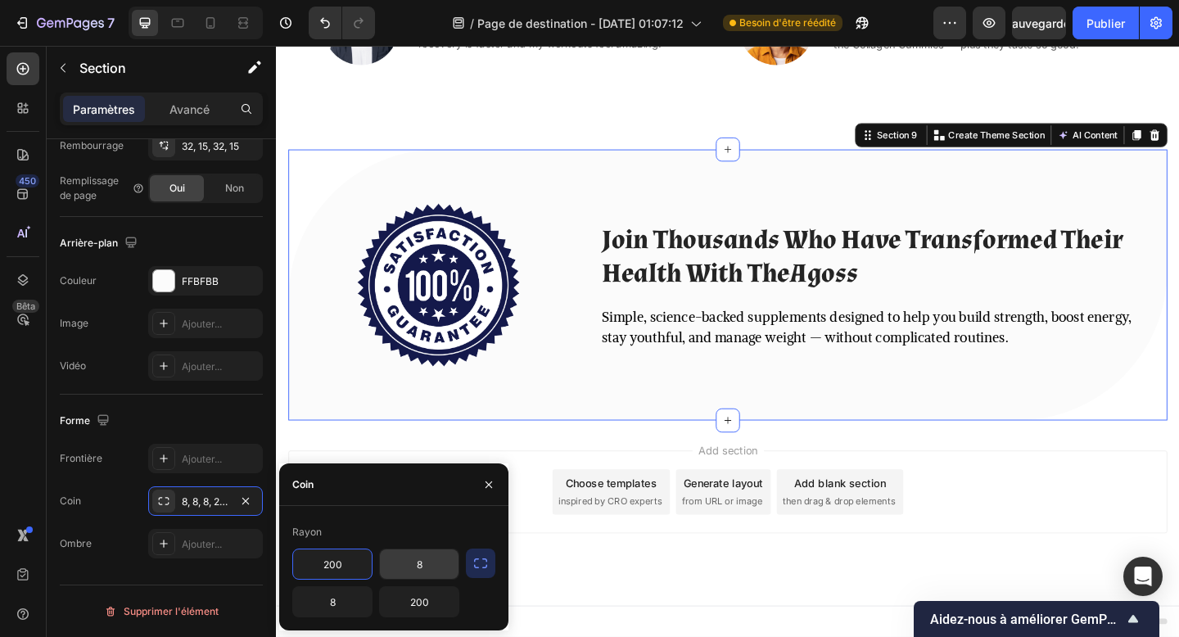
click at [418, 559] on input "8" at bounding box center [419, 564] width 79 height 29
type input "80"
click at [328, 603] on input "8" at bounding box center [332, 601] width 79 height 29
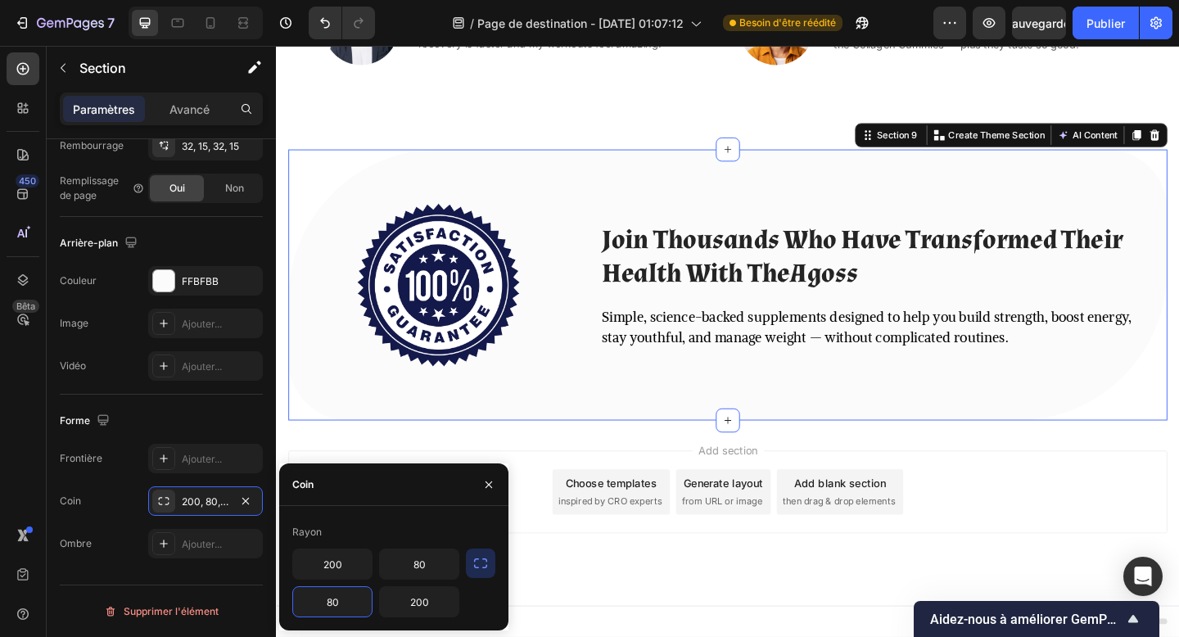
type input "80"
click at [504, 479] on div at bounding box center [488, 485] width 39 height 42
click at [492, 483] on icon "button" at bounding box center [488, 484] width 13 height 13
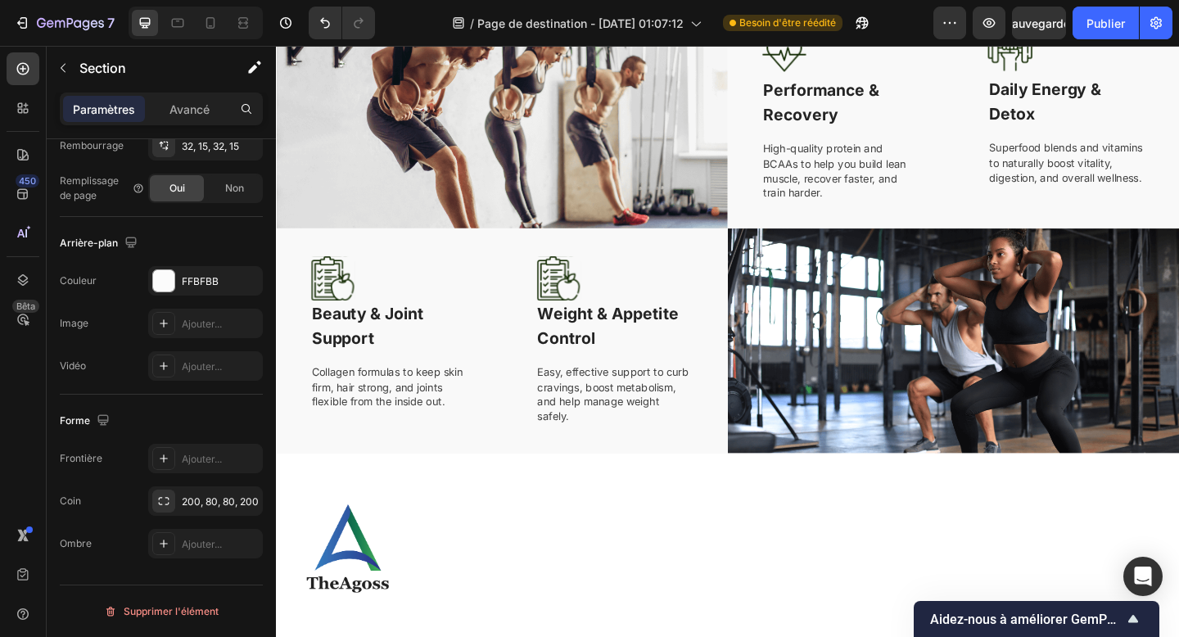
scroll to position [1333, 0]
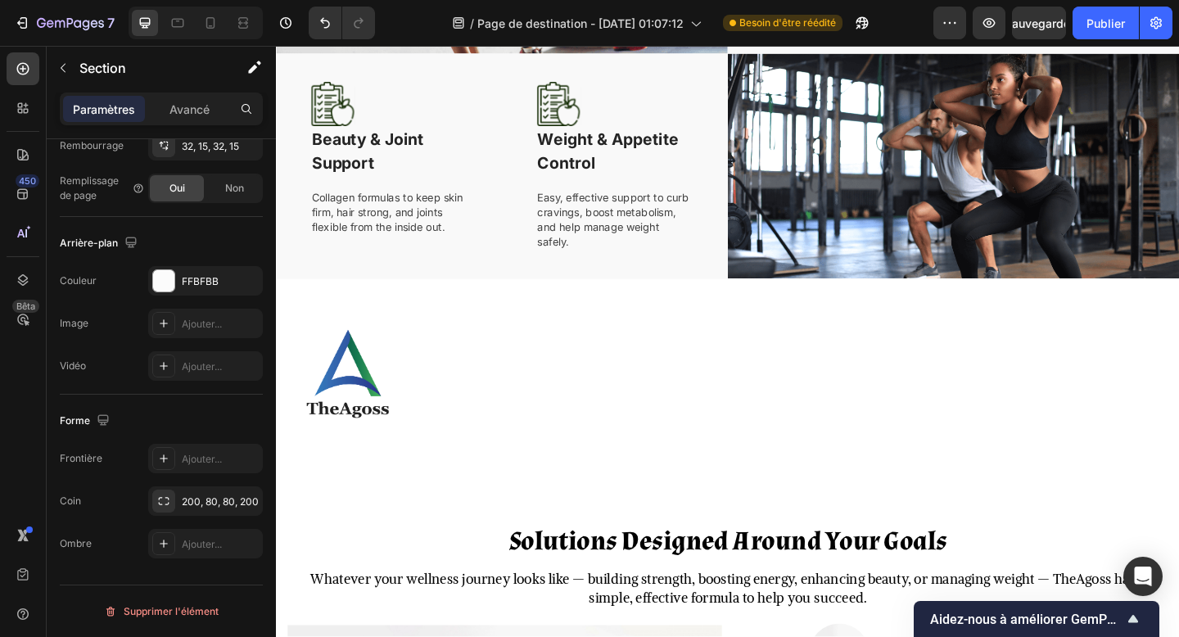
click at [336, 18] on html "7 Version history / Page de destination - 26 sept. 01:07:12 Besoin d'être réédi…" at bounding box center [589, 9] width 1179 height 18
click at [59, 67] on font "#7A9CCB" at bounding box center [29, 75] width 59 height 16
click at [15, 51] on icon at bounding box center [7, 58] width 15 height 15
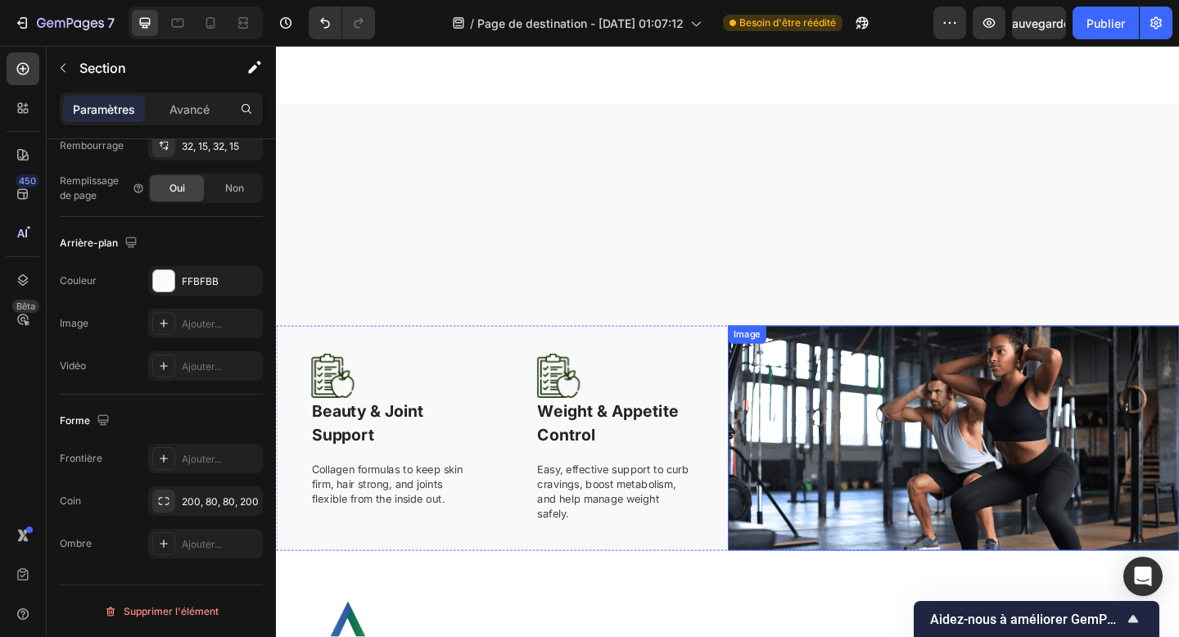
scroll to position [2589, 0]
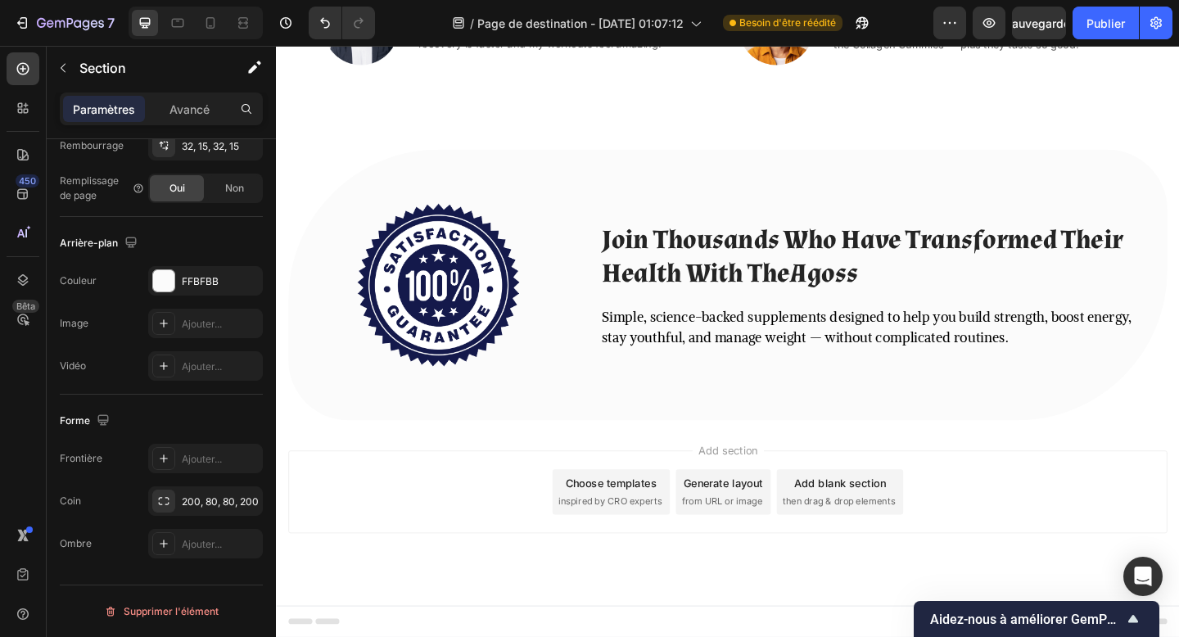
click at [695, 173] on div "Image Join Thousands Who Have Transformed Their Health With TheAgoss Heading Si…" at bounding box center [767, 306] width 957 height 294
click at [1179, 184] on div "Image Join Thousands Who Have Transformed Their Health With TheAgoss Heading Si…" at bounding box center [767, 306] width 957 height 294
click at [1179, 146] on div "What Our Customers Are Saying Heading Title Line Image — Julien M. Text block “…" at bounding box center [767, -1] width 983 height 319
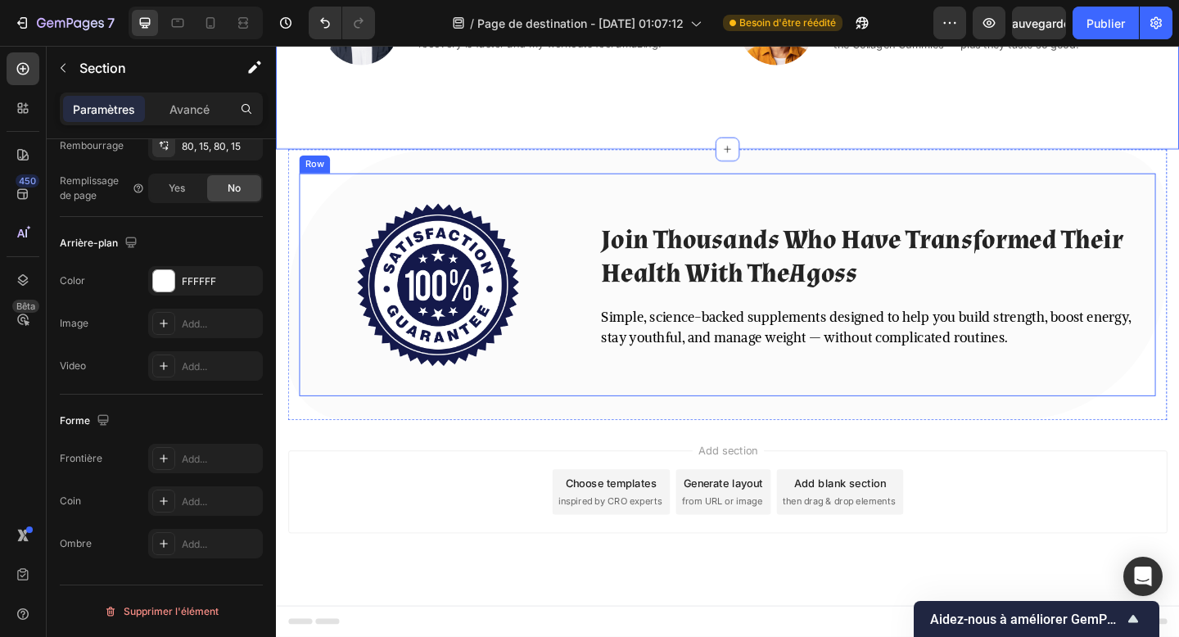
click at [1179, 192] on div "Join Thousands Who Have Transformed Their Health With TheAgoss Heading Simple, …" at bounding box center [930, 306] width 605 height 242
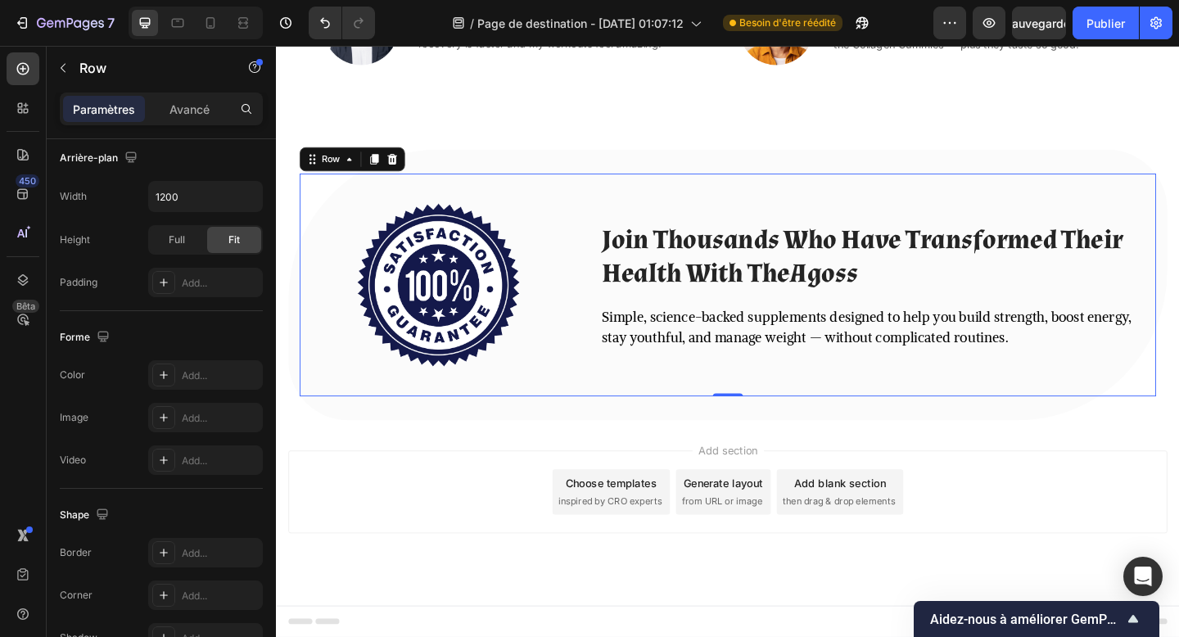
scroll to position [0, 0]
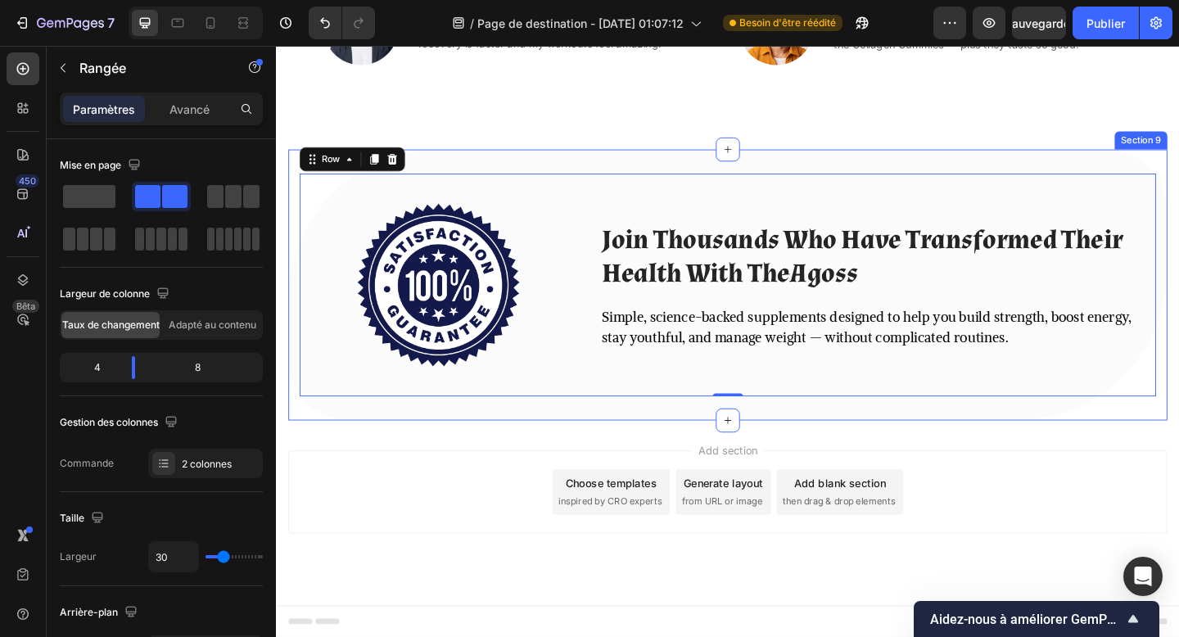
click at [1179, 170] on div "Image Join Thousands Who Have Transformed Their Health With TheAgoss Heading Si…" at bounding box center [767, 306] width 957 height 294
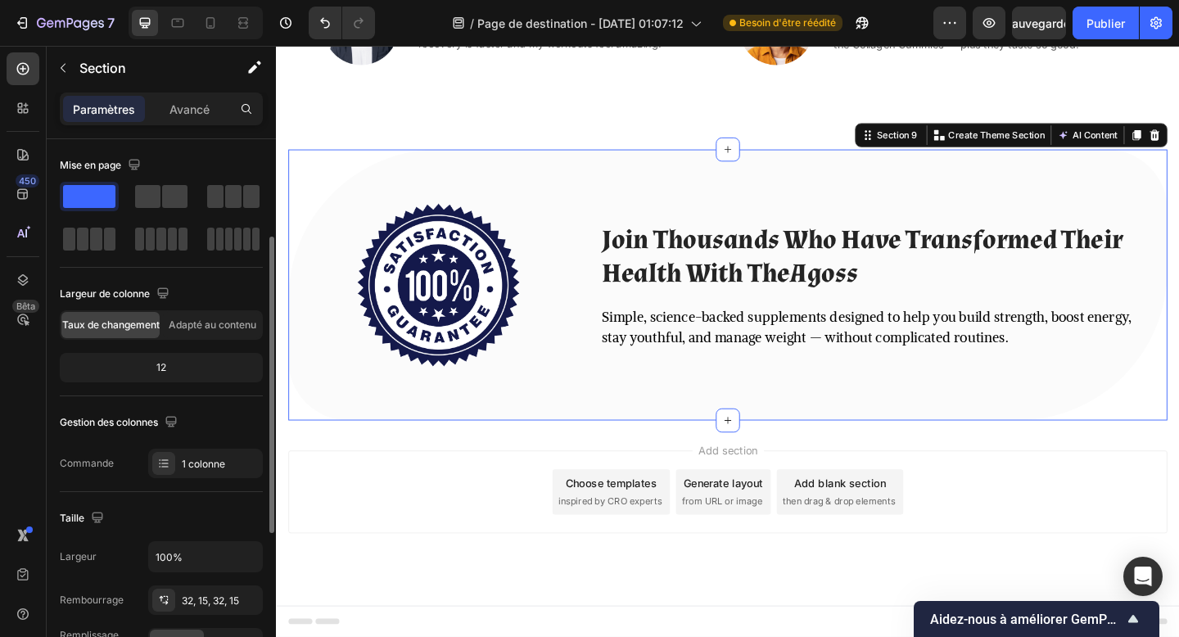
scroll to position [455, 0]
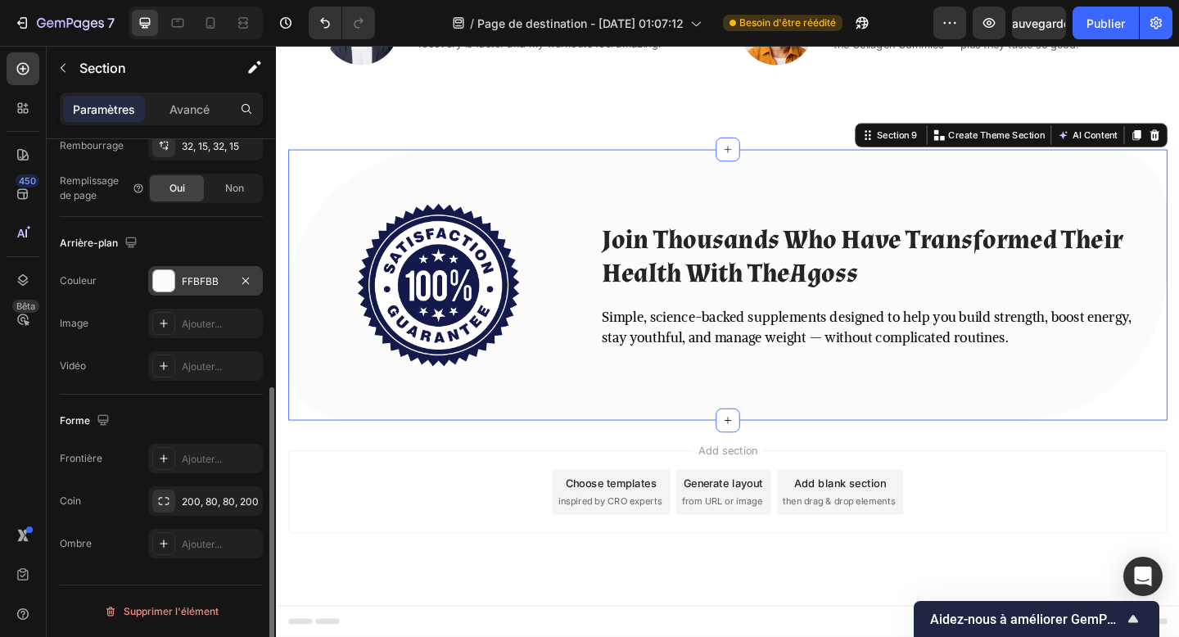
click at [183, 281] on font "FFBFBB" at bounding box center [200, 281] width 37 height 12
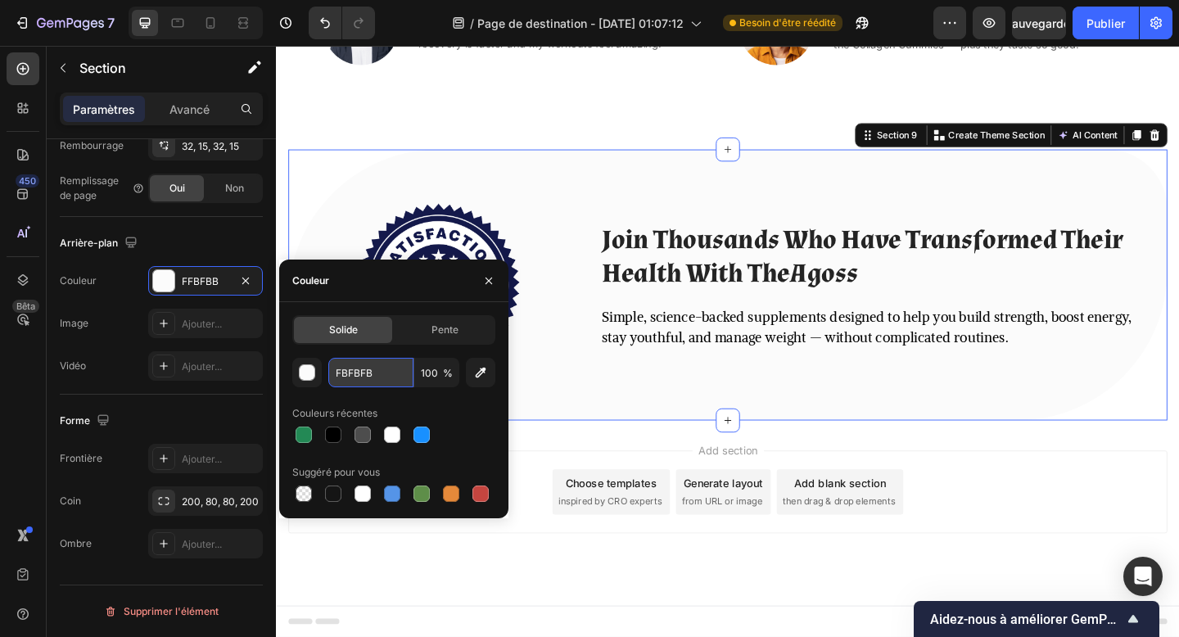
click at [345, 374] on input "FBFBFB" at bounding box center [370, 372] width 85 height 29
paste input "#7A9CC"
type input "#7A9CCB"
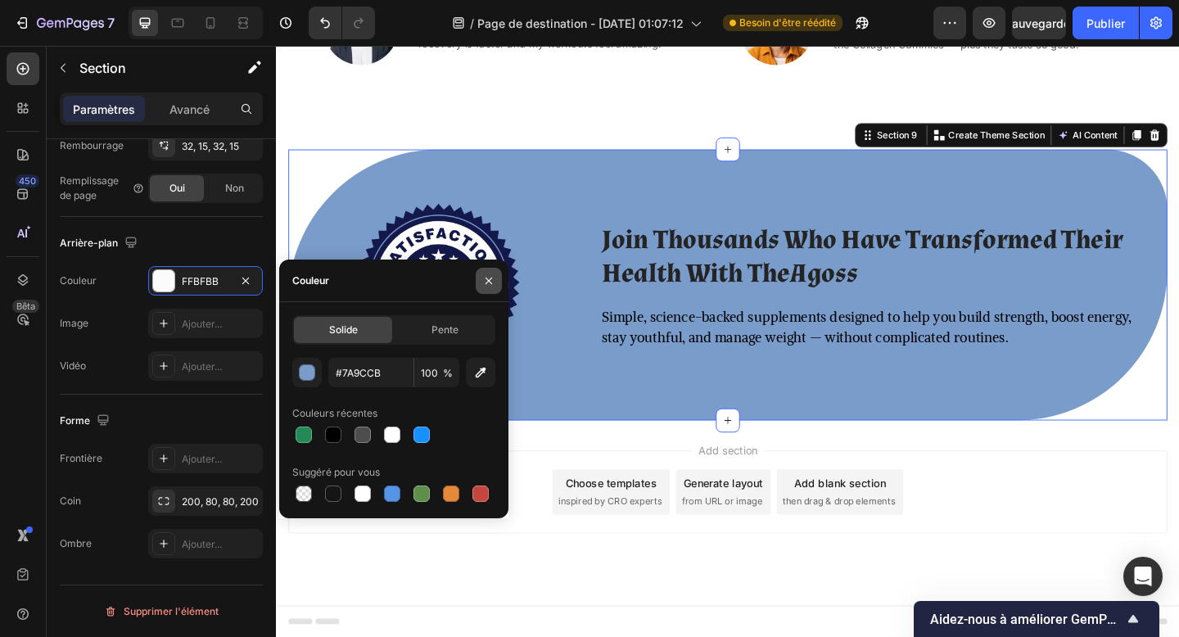
click at [496, 286] on button "button" at bounding box center [489, 281] width 26 height 26
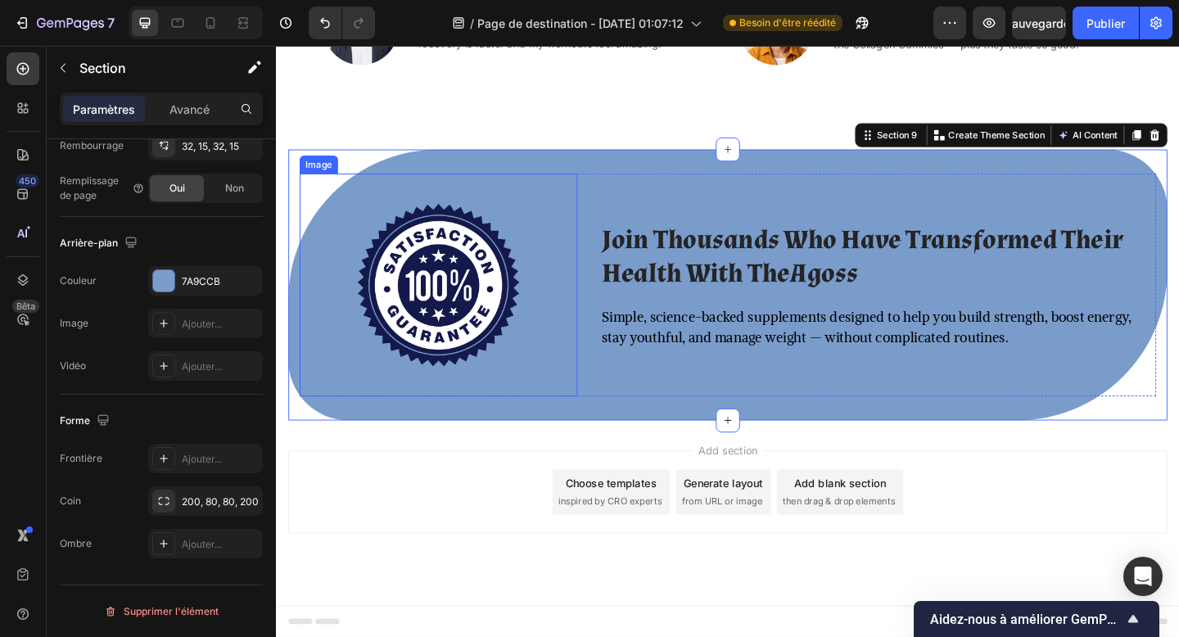
scroll to position [2529, 0]
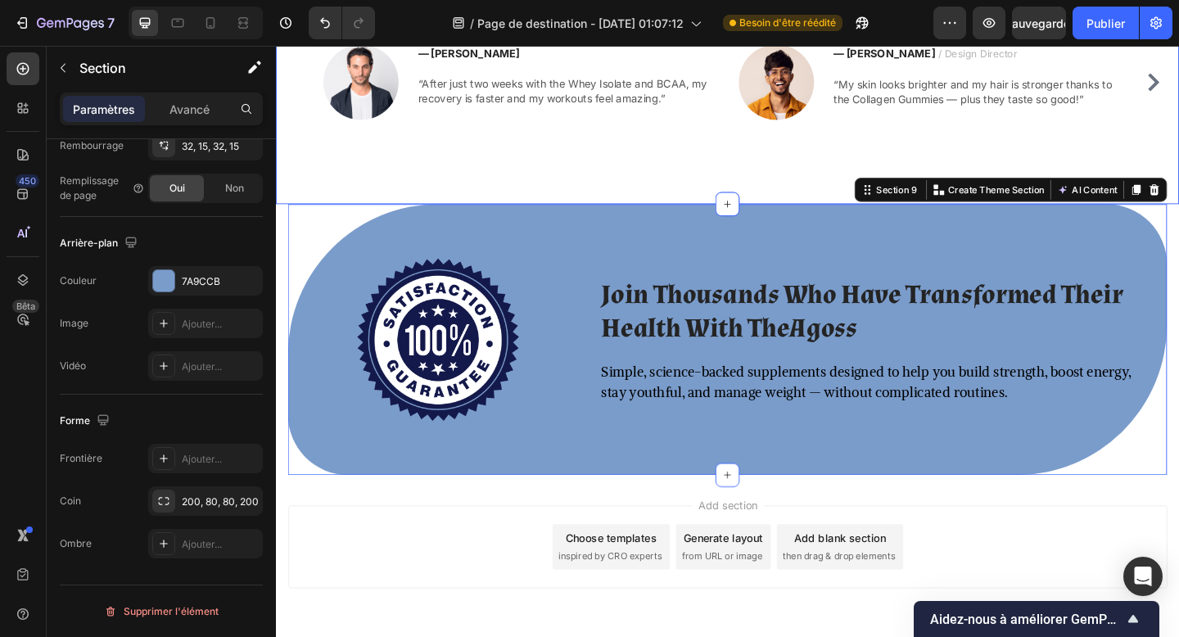
click at [322, 200] on div "What Our Customers Are Saying Heading Title Line Image — Julien M. Text block “…" at bounding box center [767, 59] width 983 height 319
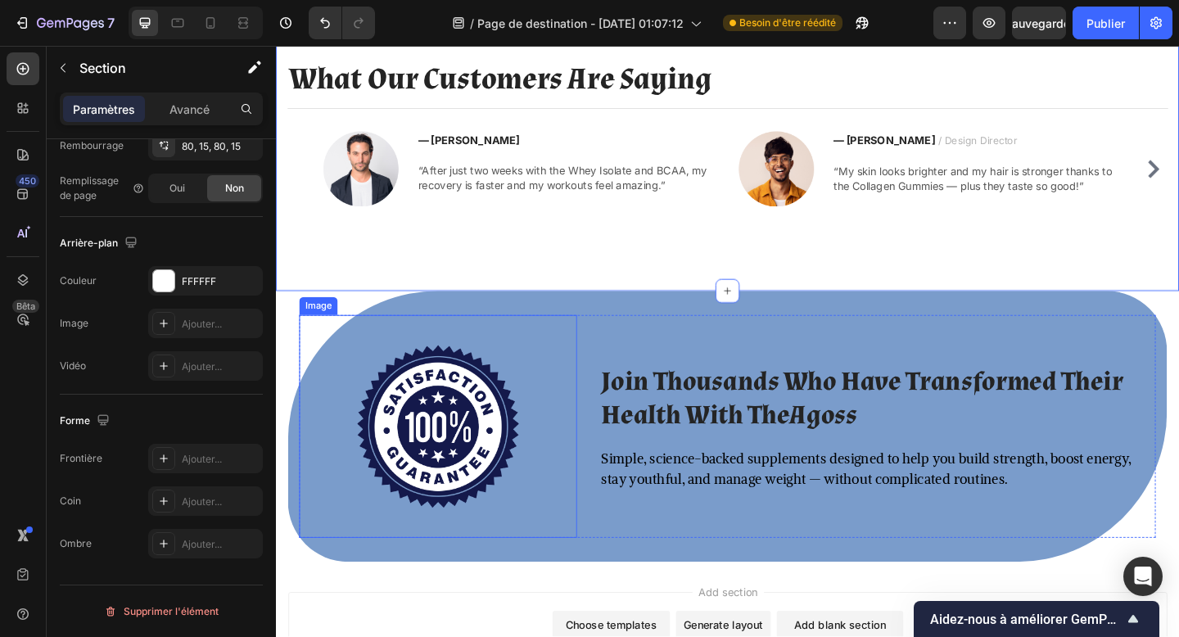
scroll to position [2445, 0]
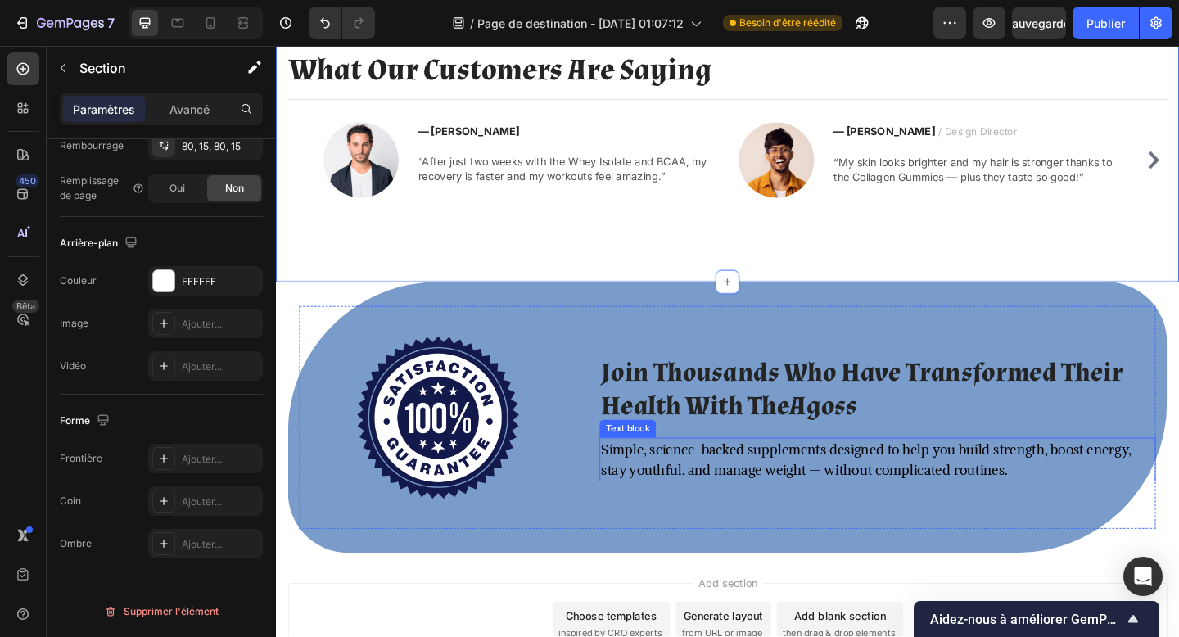
click at [672, 486] on p "Simple, science-backed supplements designed to help you build strength, boost e…" at bounding box center [931, 496] width 602 height 44
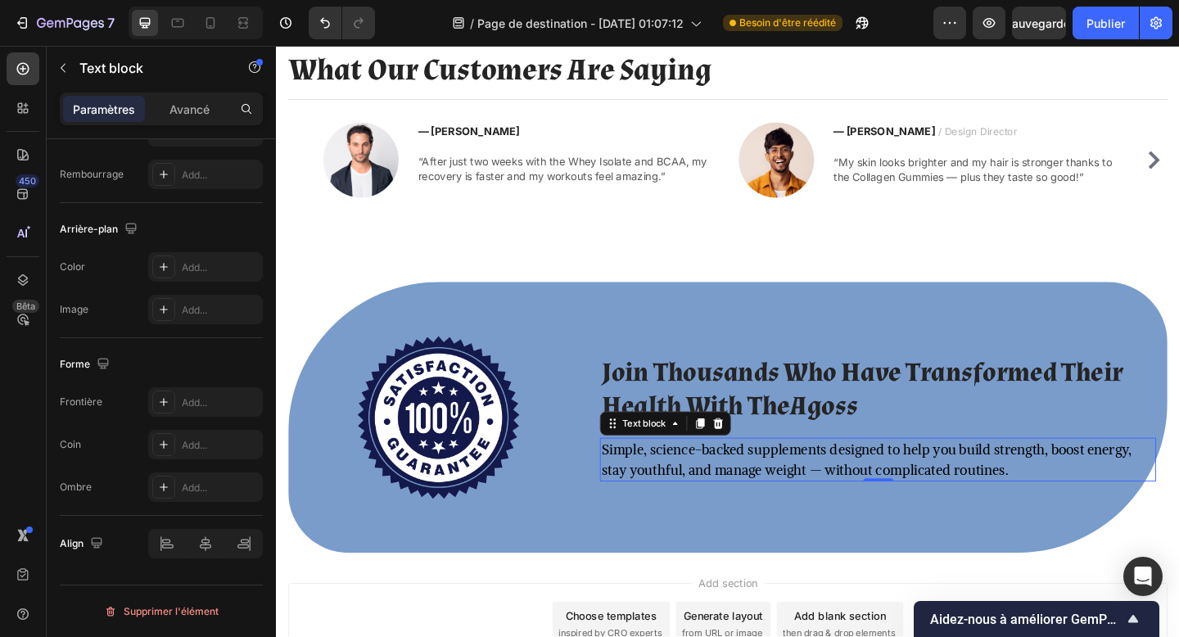
scroll to position [0, 0]
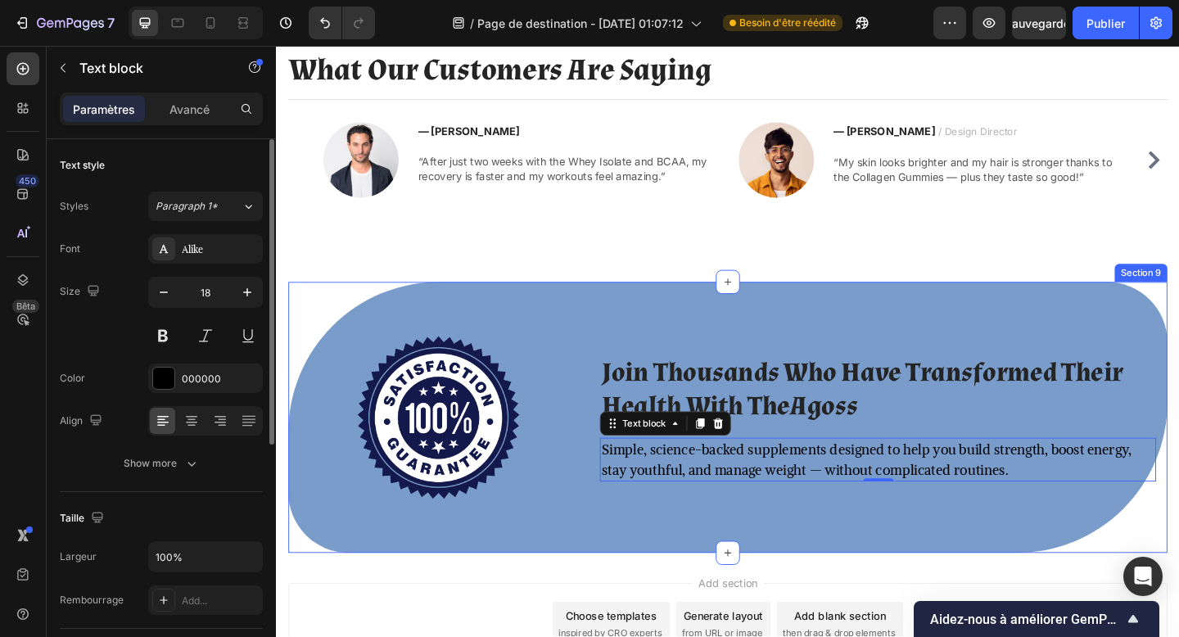
click at [686, 577] on div "Image Join Thousands Who Have Transformed Their Health With TheAgoss Heading Si…" at bounding box center [767, 450] width 957 height 294
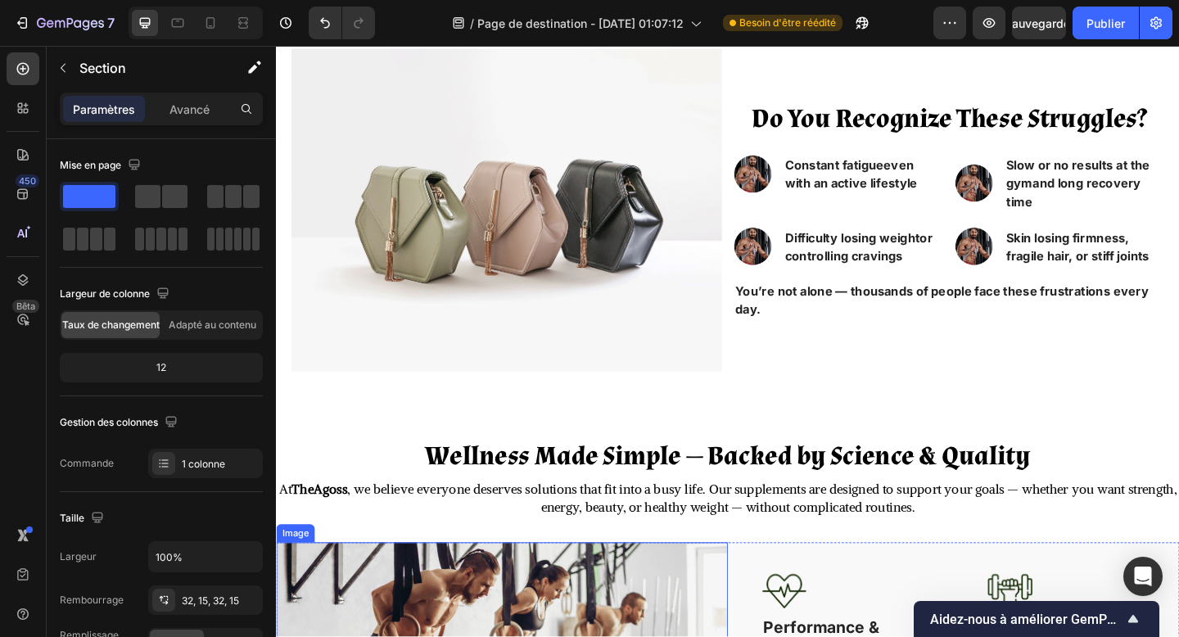
scroll to position [555, 0]
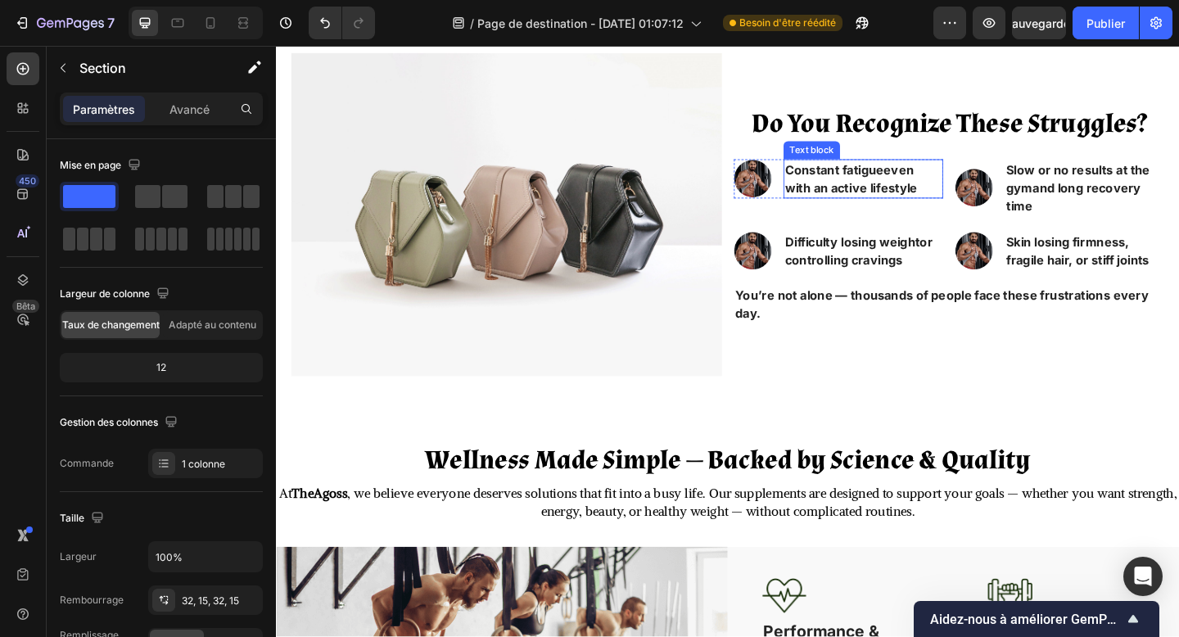
click at [899, 192] on p "Constant fatigue even with an active lifestyle" at bounding box center [915, 190] width 170 height 39
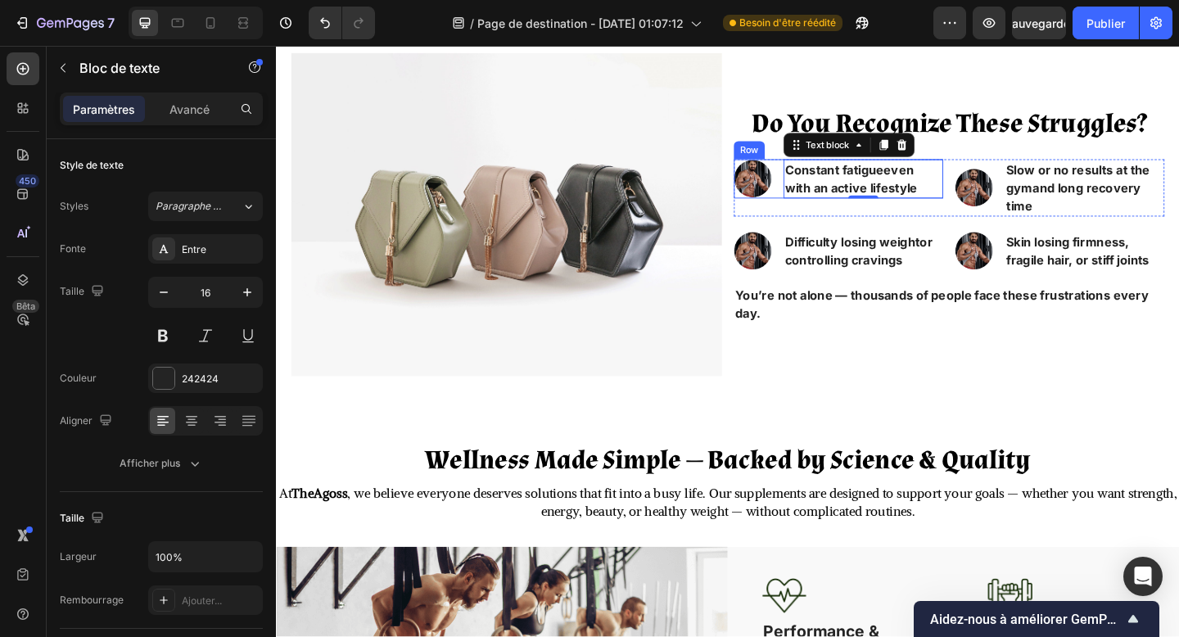
click at [826, 204] on div "Image Constant fatigue even with an active lifestyle Text block 0 Row" at bounding box center [888, 191] width 228 height 43
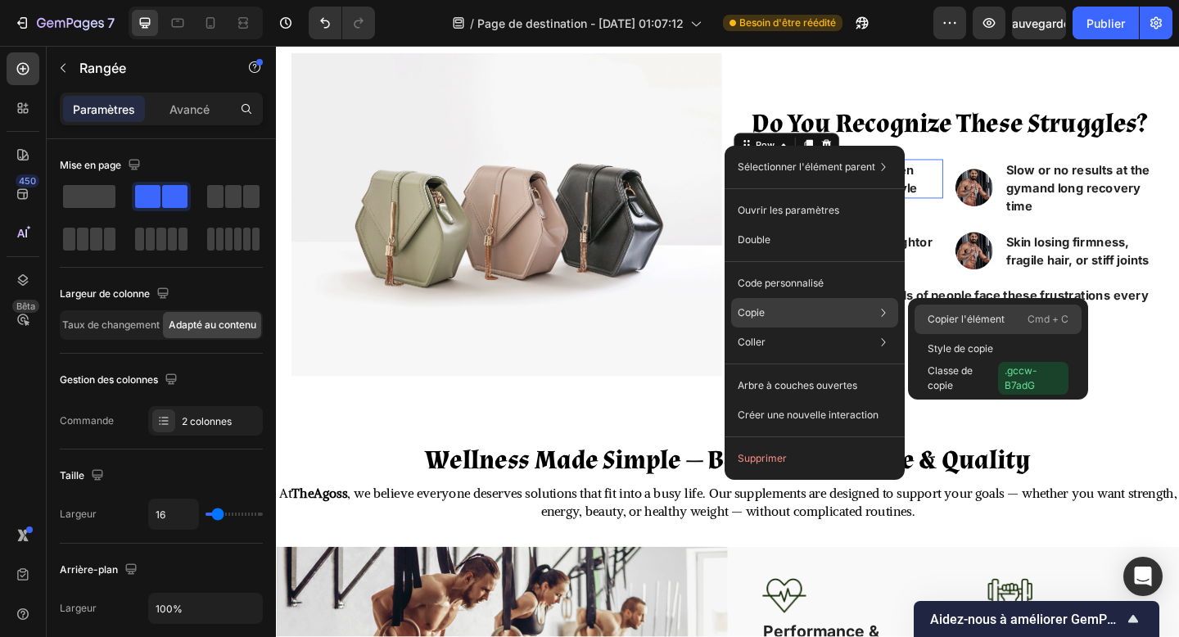
click at [944, 318] on font "Copier l'élément" at bounding box center [966, 319] width 77 height 12
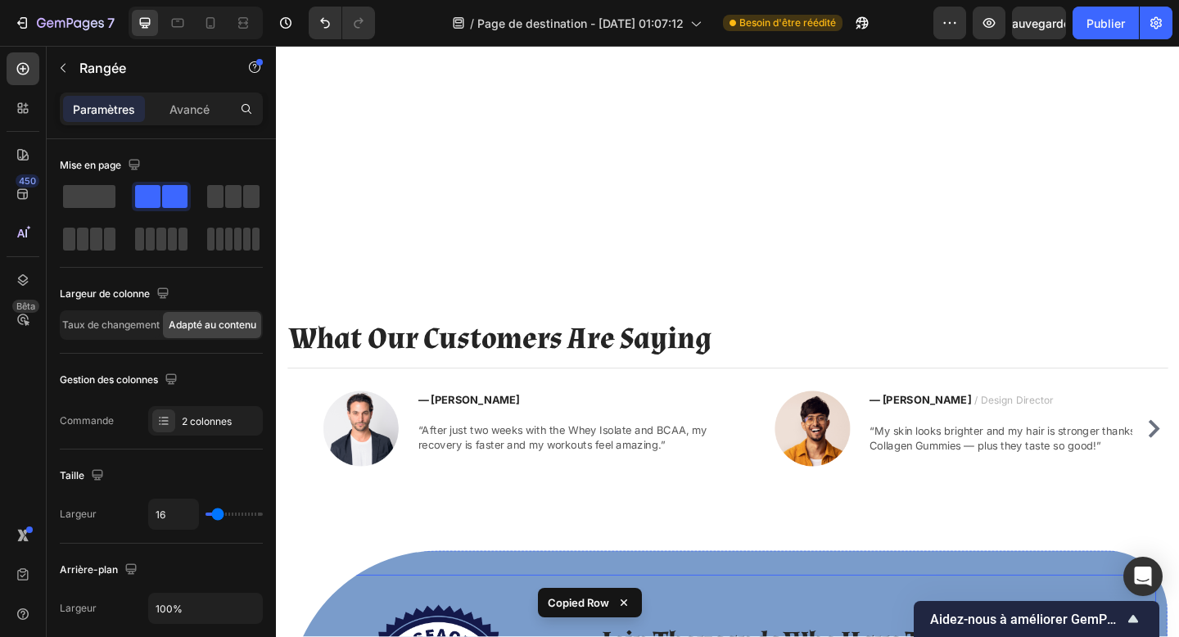
scroll to position [2589, 0]
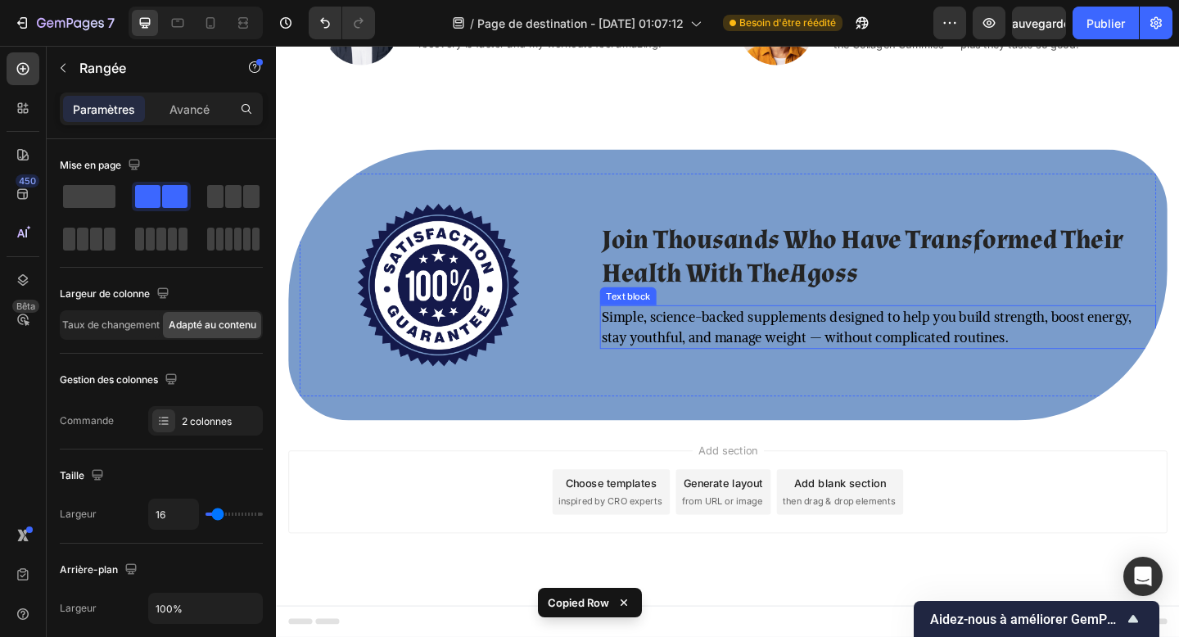
click at [848, 348] on p "Simple, science-backed supplements designed to help you build strength, boost e…" at bounding box center [931, 352] width 602 height 44
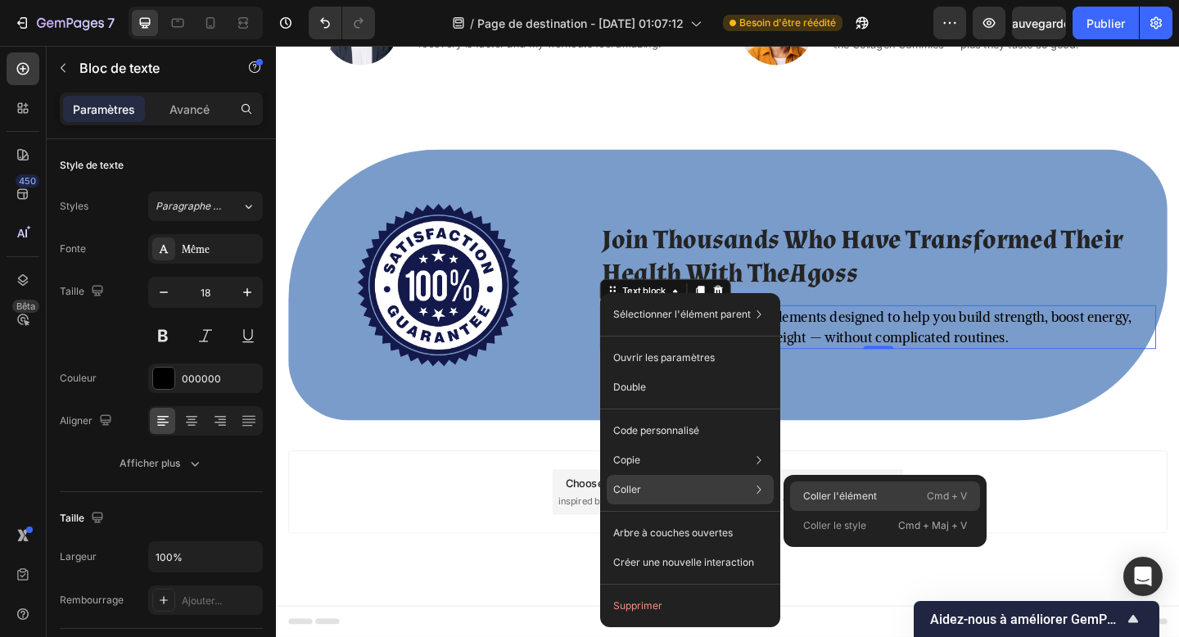
click at [847, 509] on div "Coller l'élément Cmd + V" at bounding box center [885, 496] width 190 height 29
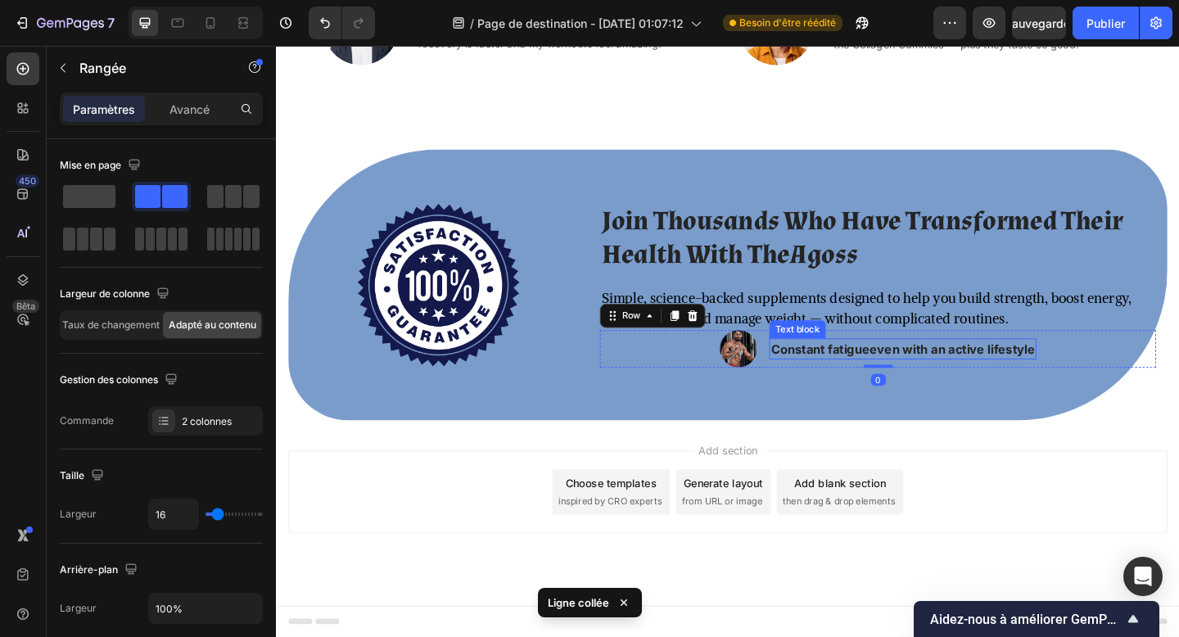
click at [864, 378] on strong "Constant fatigue" at bounding box center [867, 376] width 107 height 16
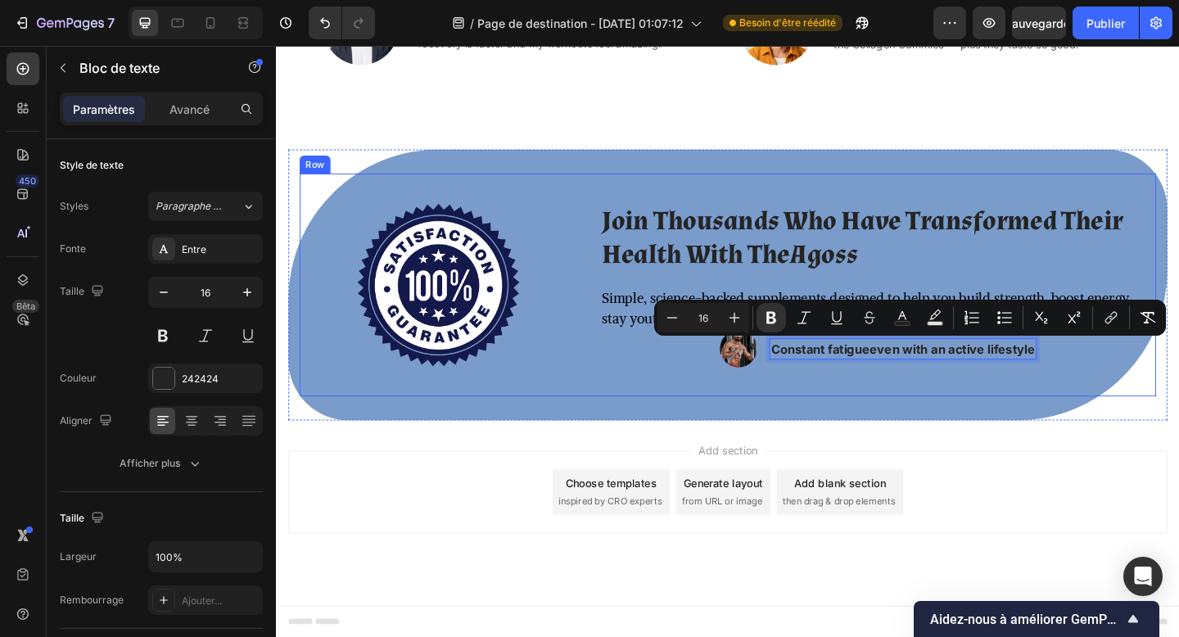
click at [908, 416] on div "Join Thousands Who Have Transformed Their Health With TheAgoss Heading Simple, …" at bounding box center [930, 306] width 605 height 242
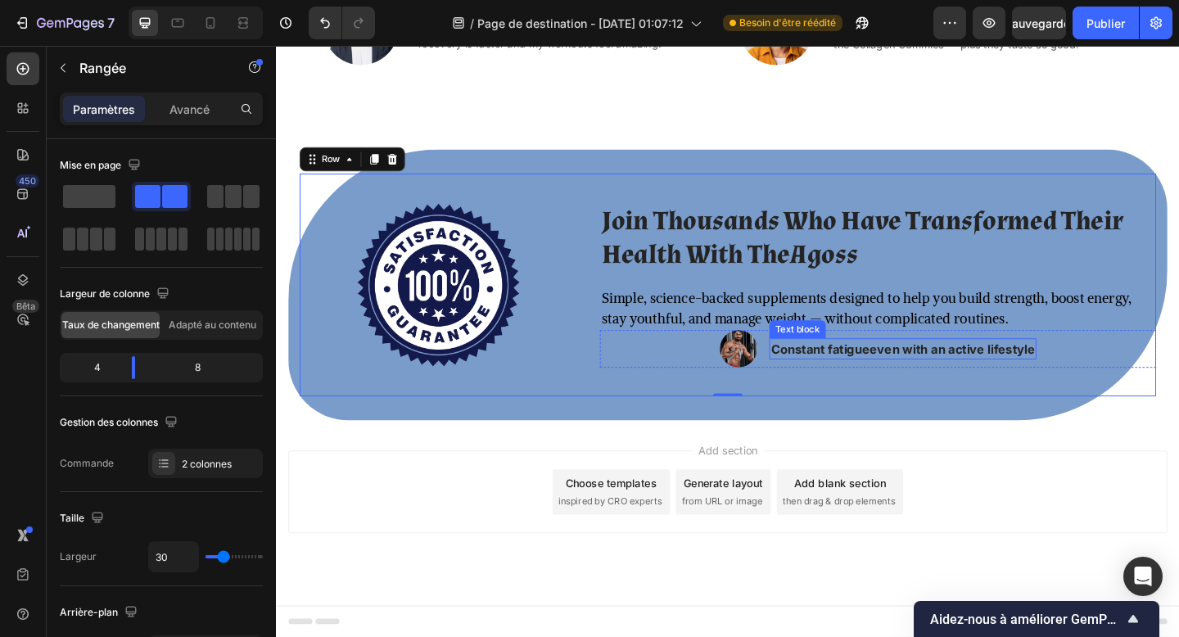
click at [938, 373] on p "Constant fatigue even with an active lifestyle" at bounding box center [957, 376] width 287 height 20
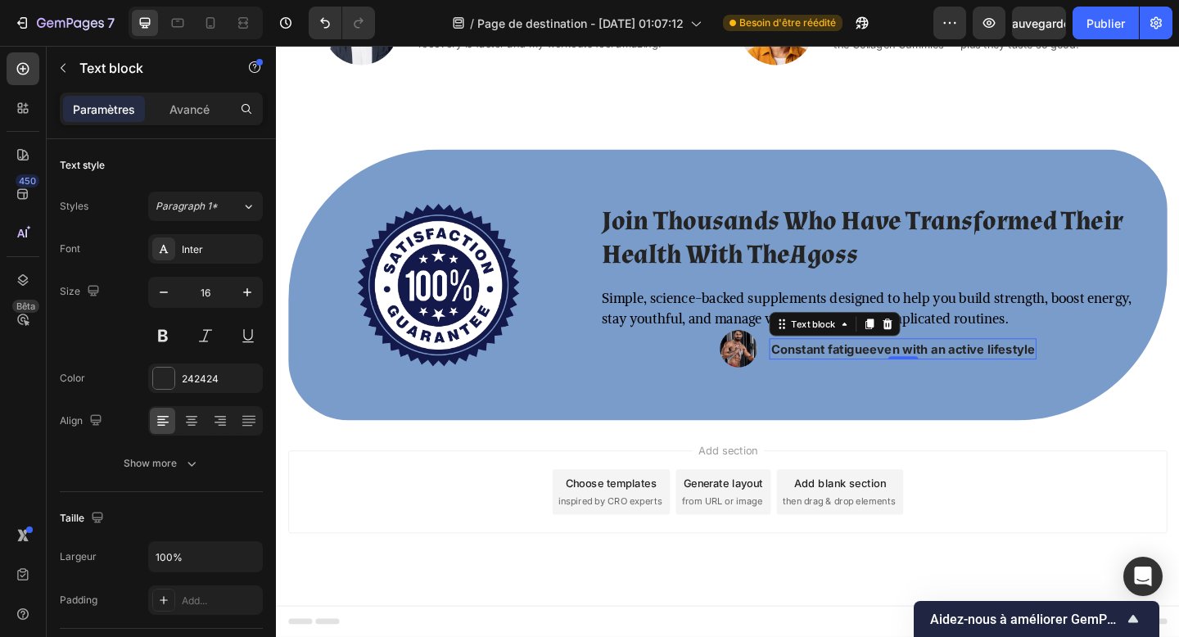
click at [938, 373] on p "Constant fatigue even with an active lifestyle" at bounding box center [957, 376] width 287 height 20
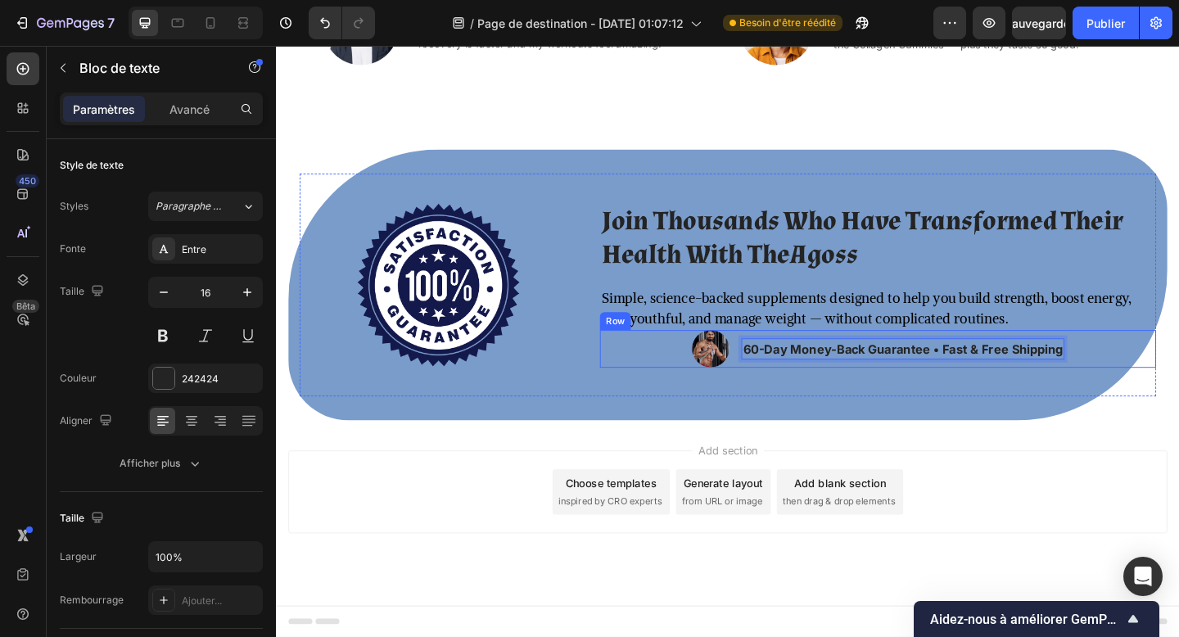
click at [1159, 382] on div "Image 60-Day Money-Back Guarantee • Fast & Free Shipping Text block 0 Row" at bounding box center [930, 375] width 605 height 41
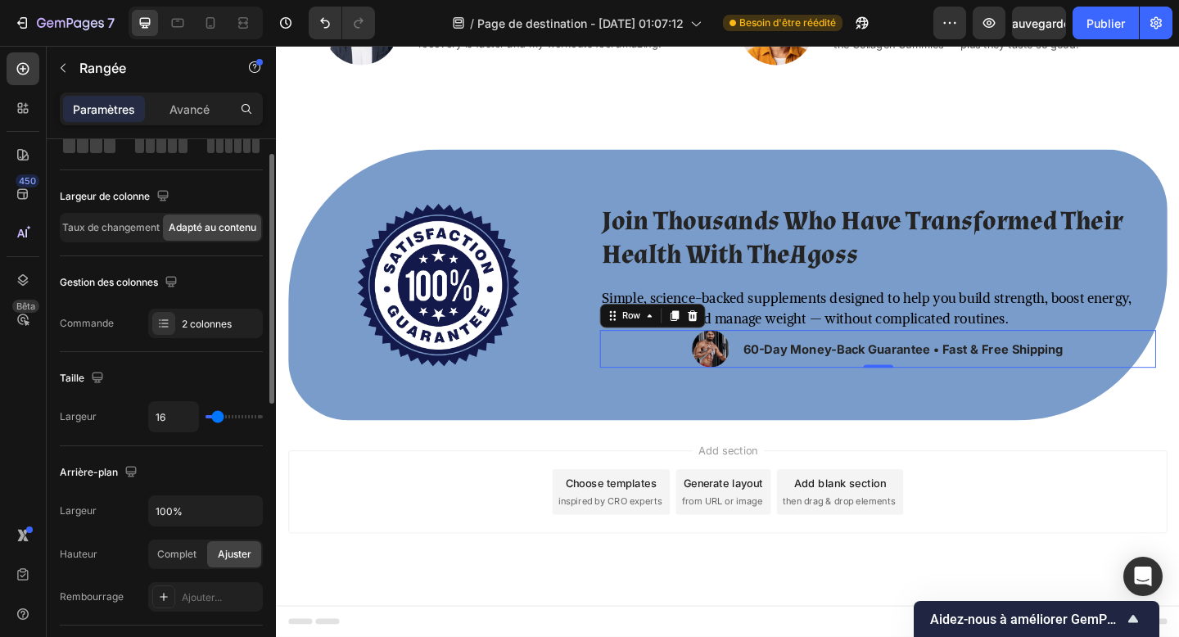
scroll to position [102, 0]
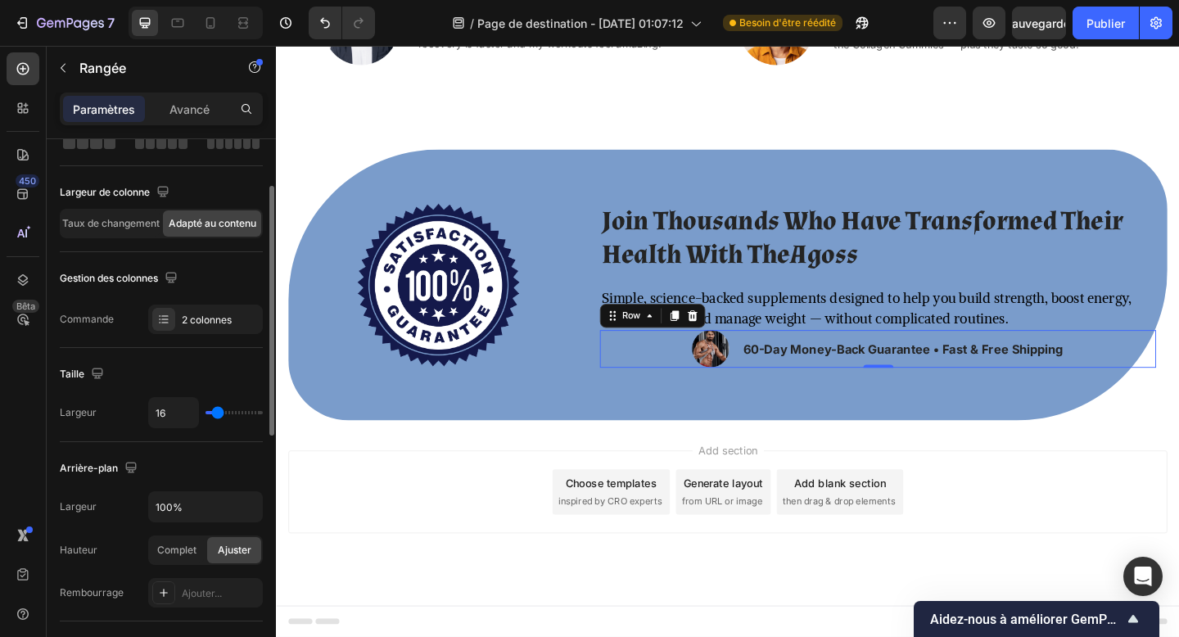
type input "91"
type input "11"
type input "10"
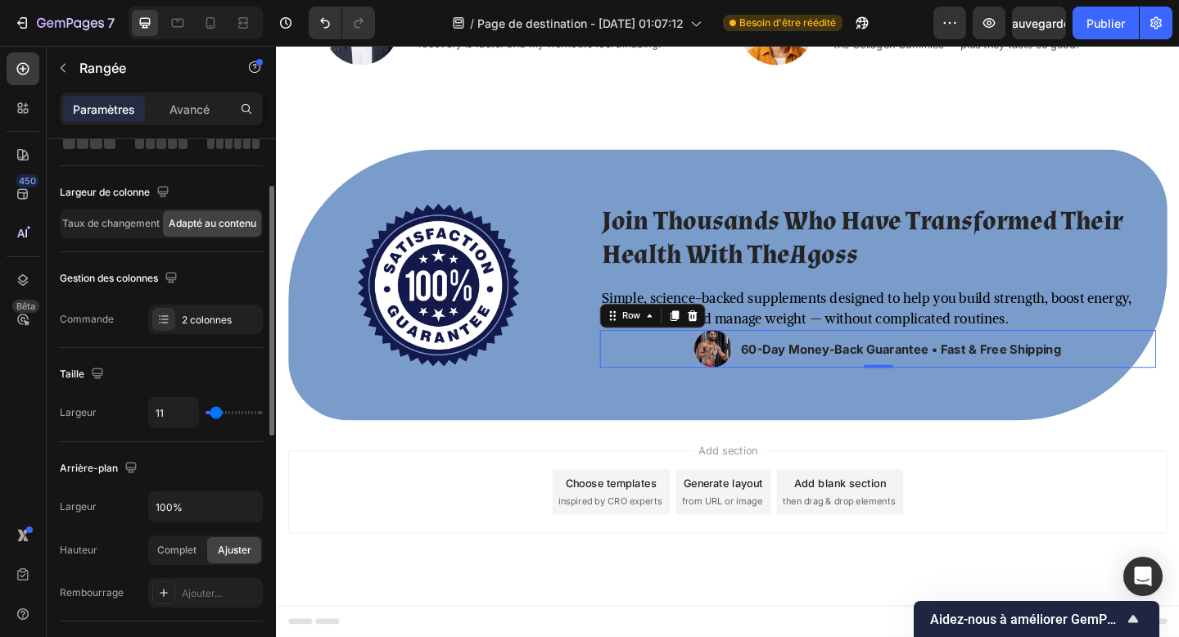
type input "10"
type input "9"
type input "8"
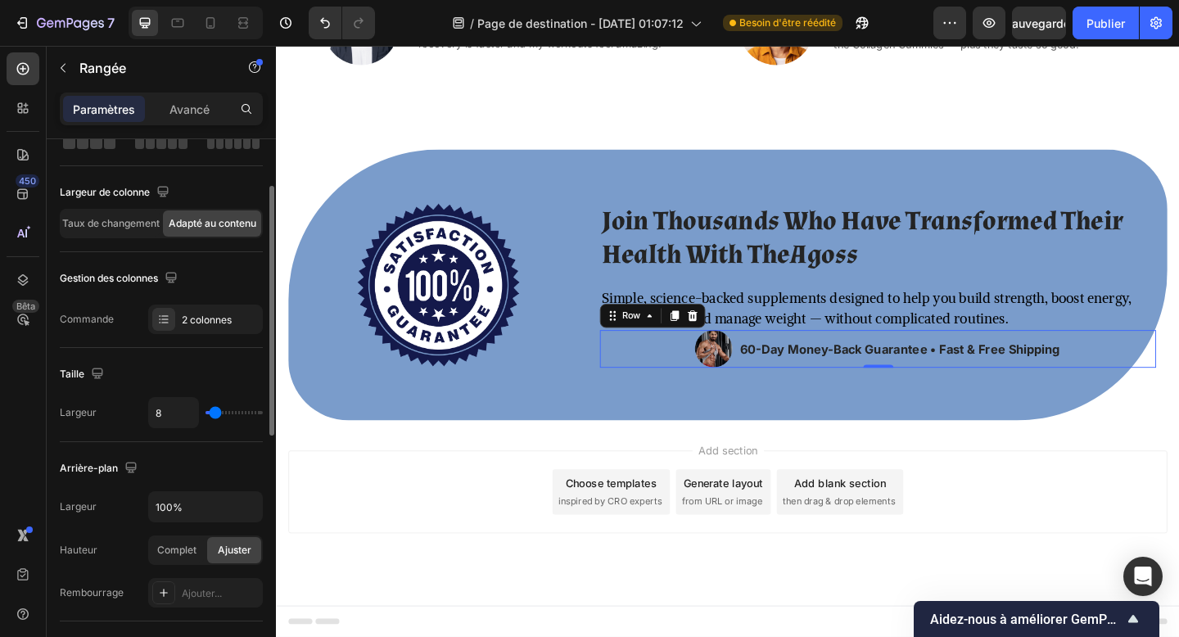
type input "7"
type input "6"
type input "5"
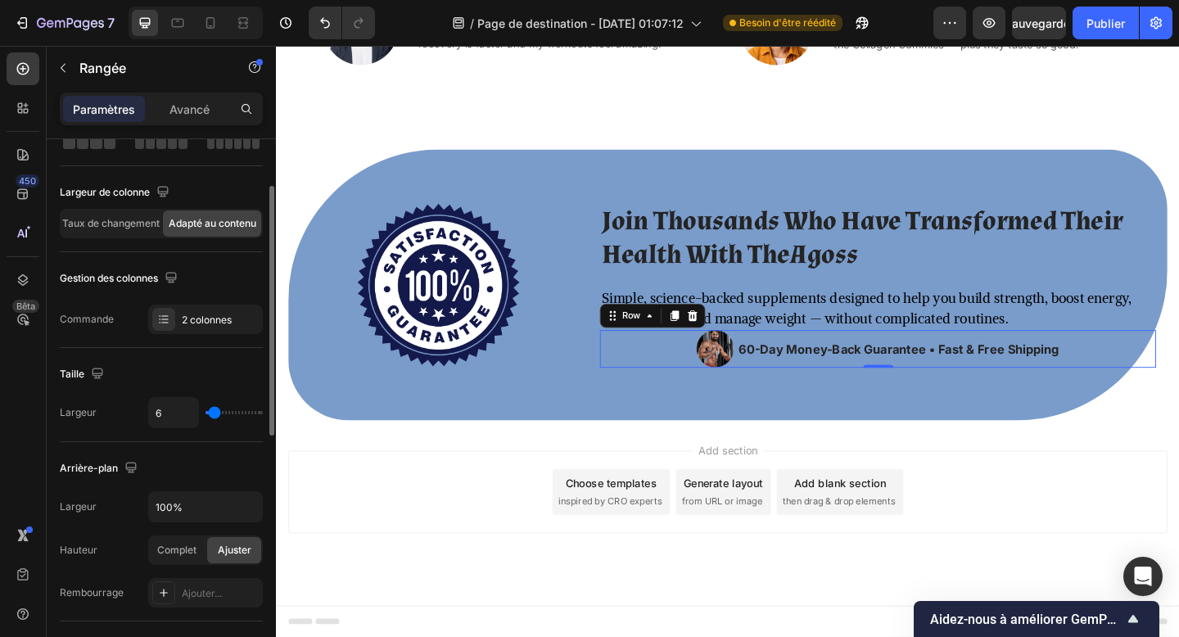
type input "5"
type input "6"
type input "8"
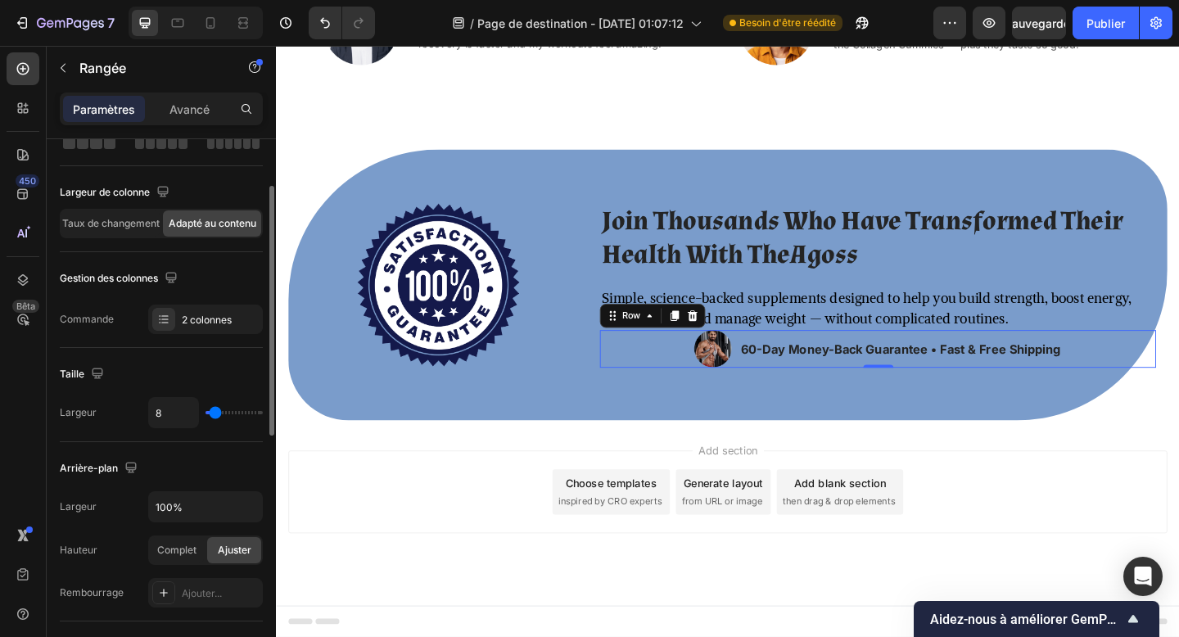
type input "10"
type input "11"
click at [215, 411] on input "range" at bounding box center [234, 412] width 57 height 3
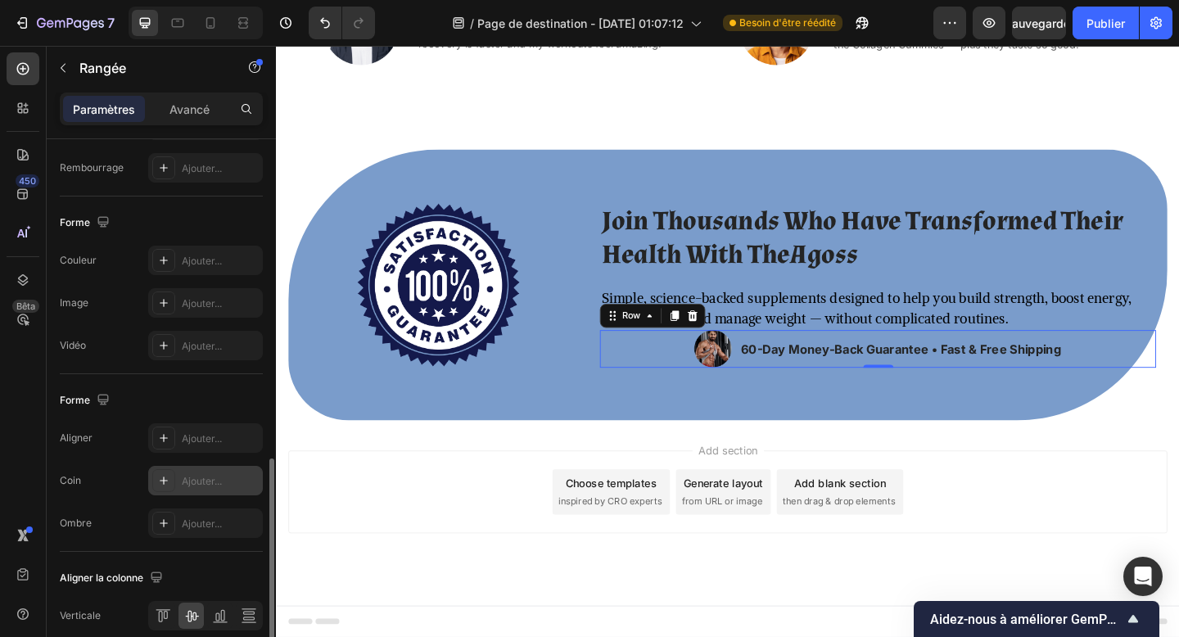
scroll to position [594, 0]
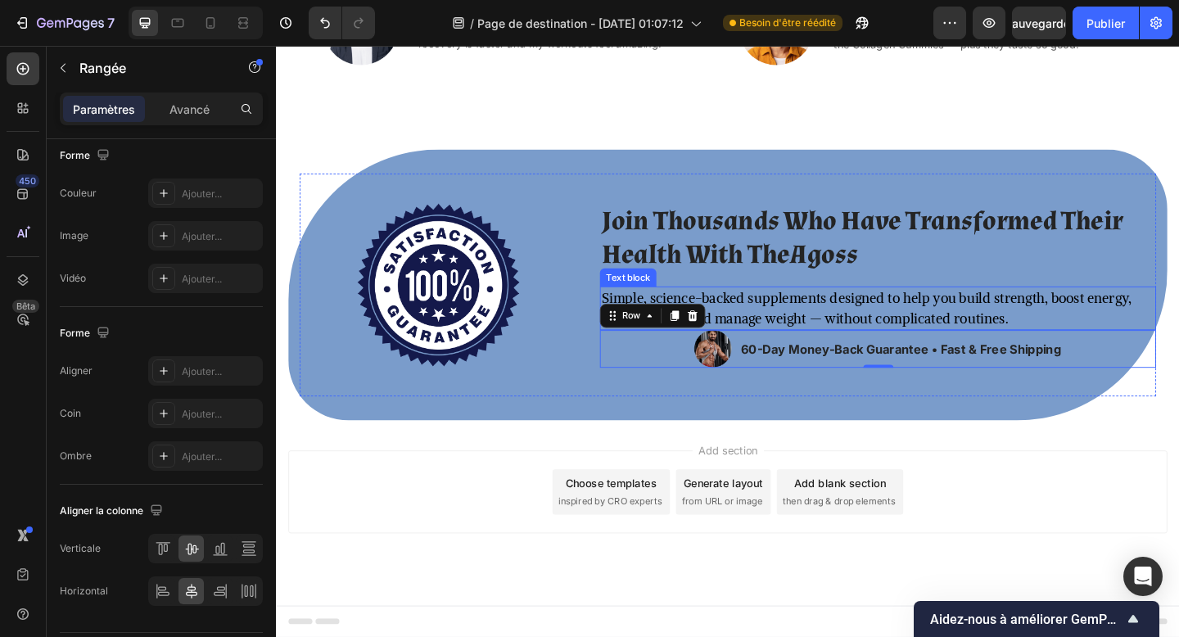
click at [996, 318] on p "Simple, science-backed supplements designed to help you build strength, boost e…" at bounding box center [931, 332] width 602 height 44
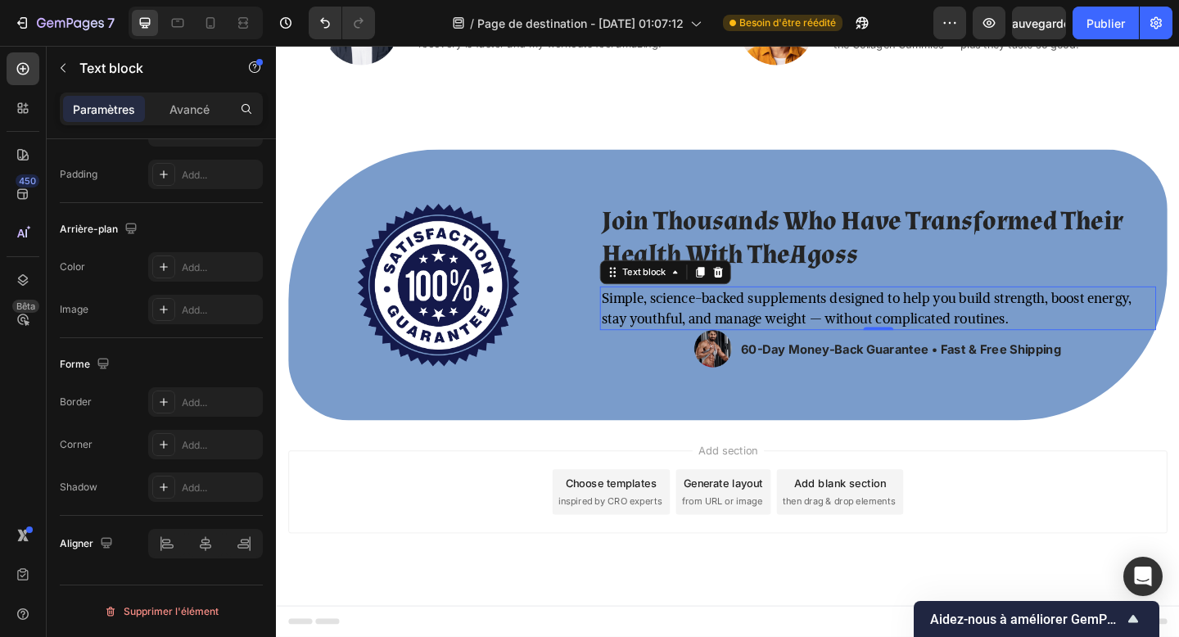
scroll to position [0, 0]
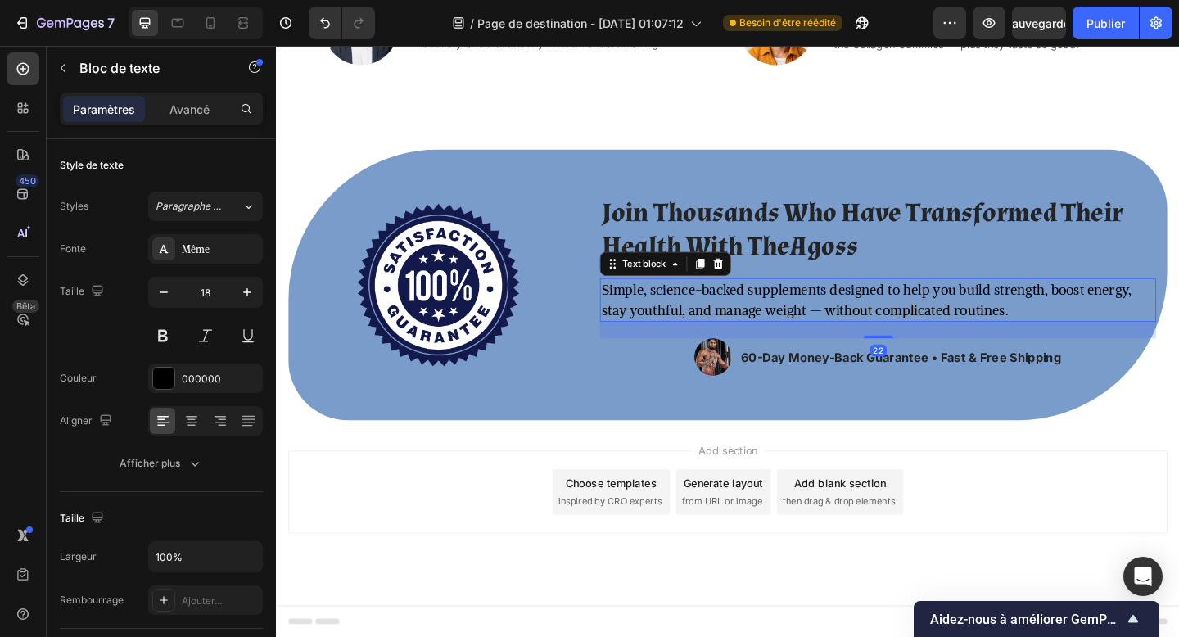
drag, startPoint x: 927, startPoint y: 351, endPoint x: 1071, endPoint y: 385, distance: 148.0
click at [928, 369] on div "Join Thousands Who Have Transformed Their Health With TheAgoss Heading Simple, …" at bounding box center [930, 306] width 605 height 242
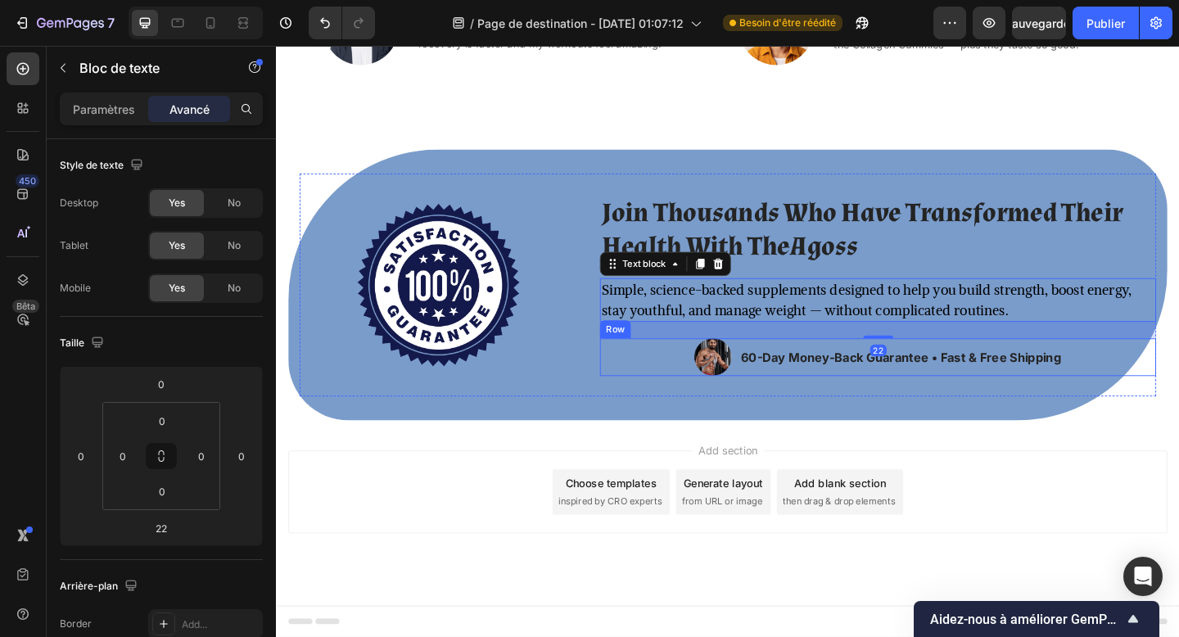
click at [1152, 386] on div "Image 60-Day Money-Back Guarantee • Fast & Free Shipping Text block Row" at bounding box center [930, 384] width 605 height 41
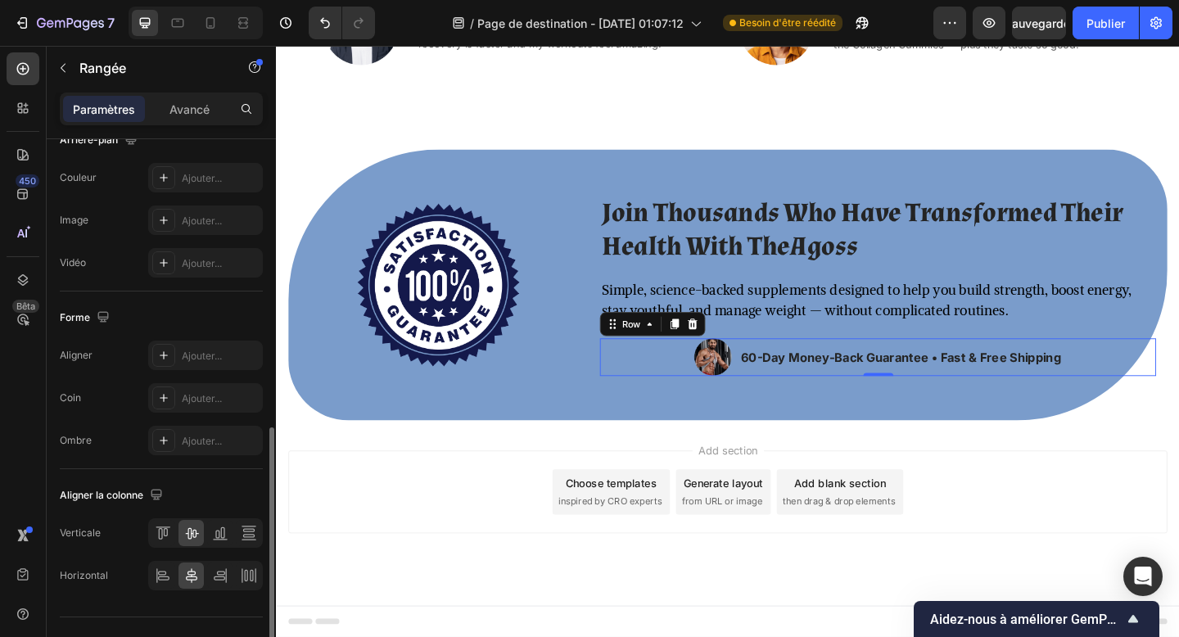
scroll to position [615, 0]
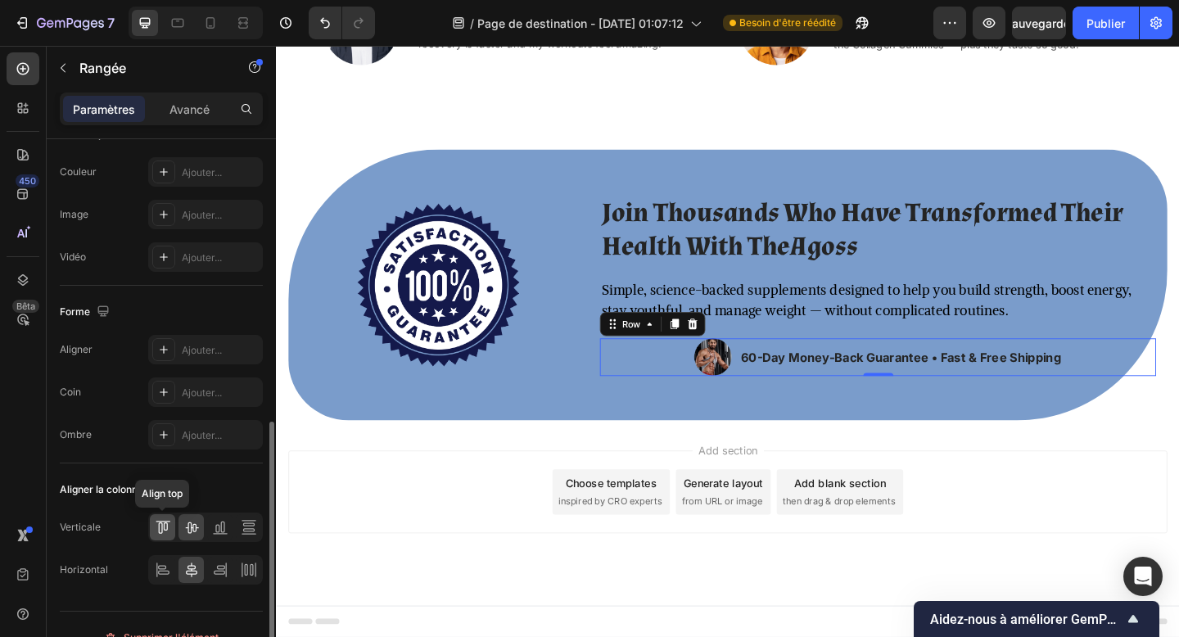
click at [168, 531] on icon at bounding box center [163, 527] width 16 height 16
click at [196, 529] on icon at bounding box center [191, 527] width 16 height 16
click at [168, 561] on div at bounding box center [162, 570] width 25 height 26
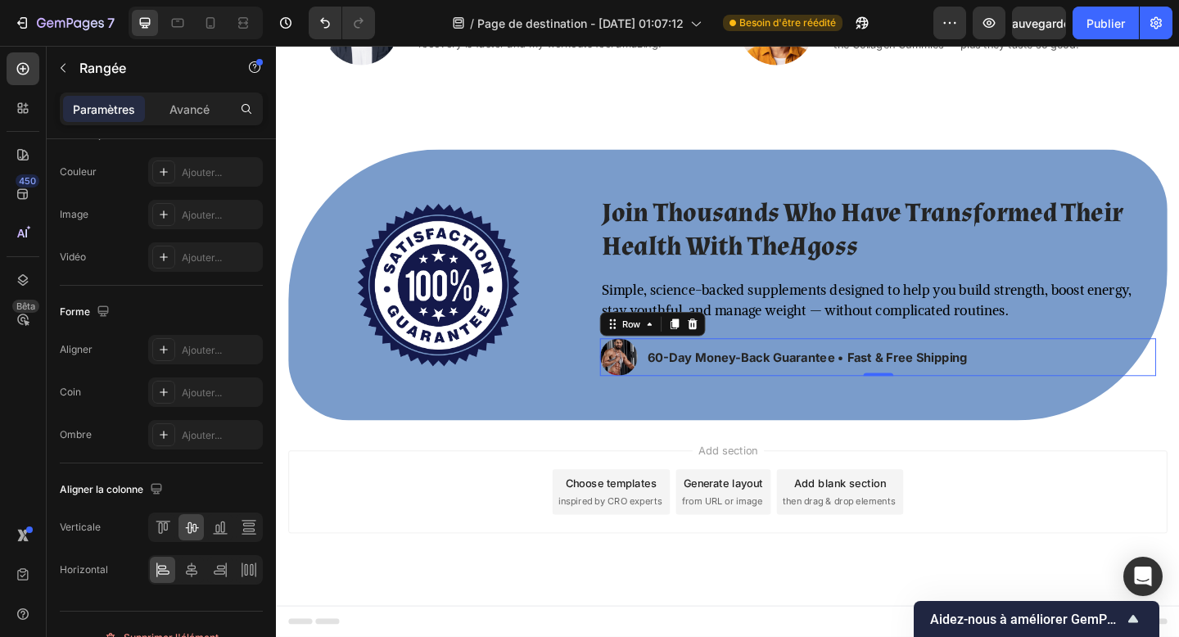
click at [605, 469] on div "Add section Choose templates inspired by CRO experts Generate layout from URL o…" at bounding box center [767, 554] width 983 height 201
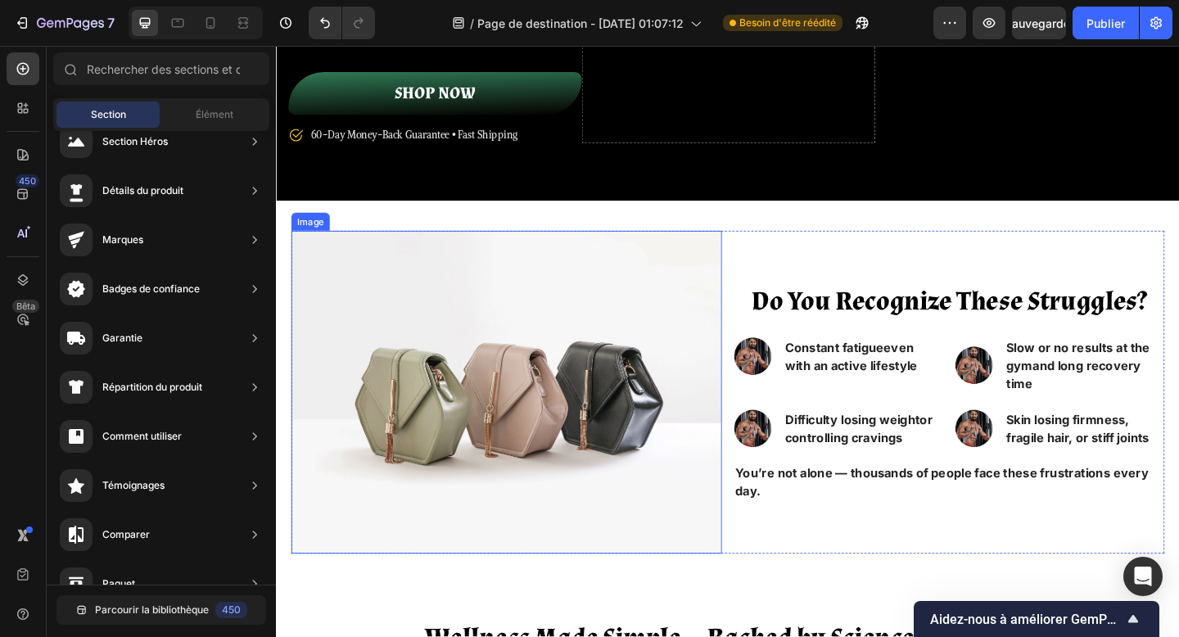
scroll to position [254, 0]
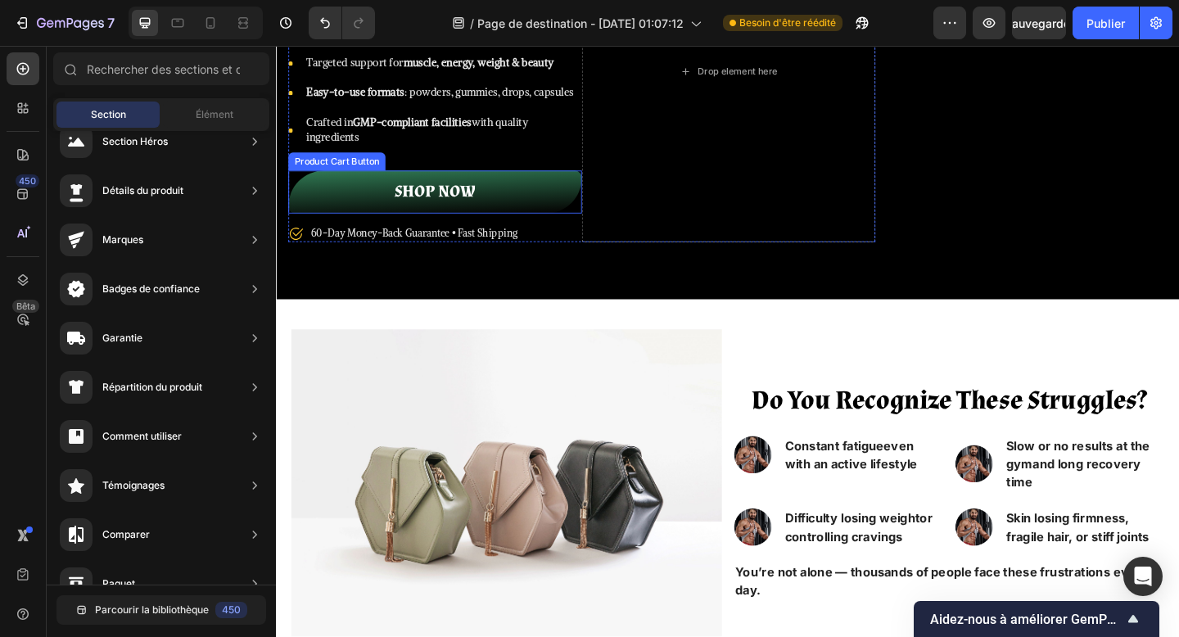
click at [544, 210] on button "Shop NOW" at bounding box center [448, 205] width 319 height 47
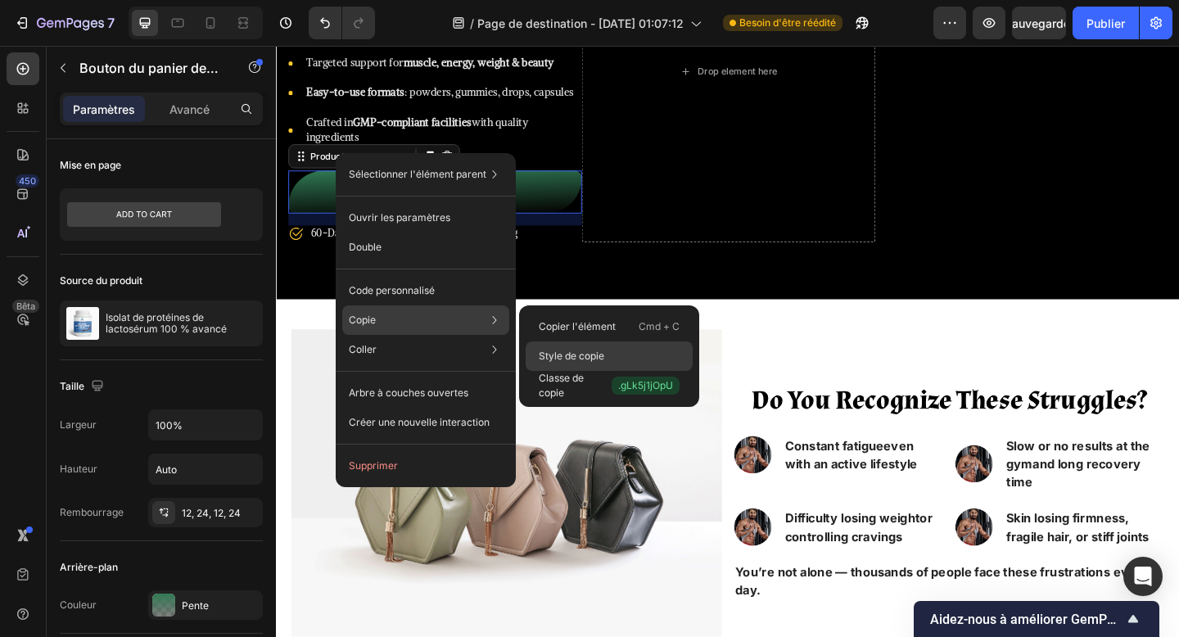
click at [594, 350] on font "Style de copie" at bounding box center [572, 356] width 66 height 12
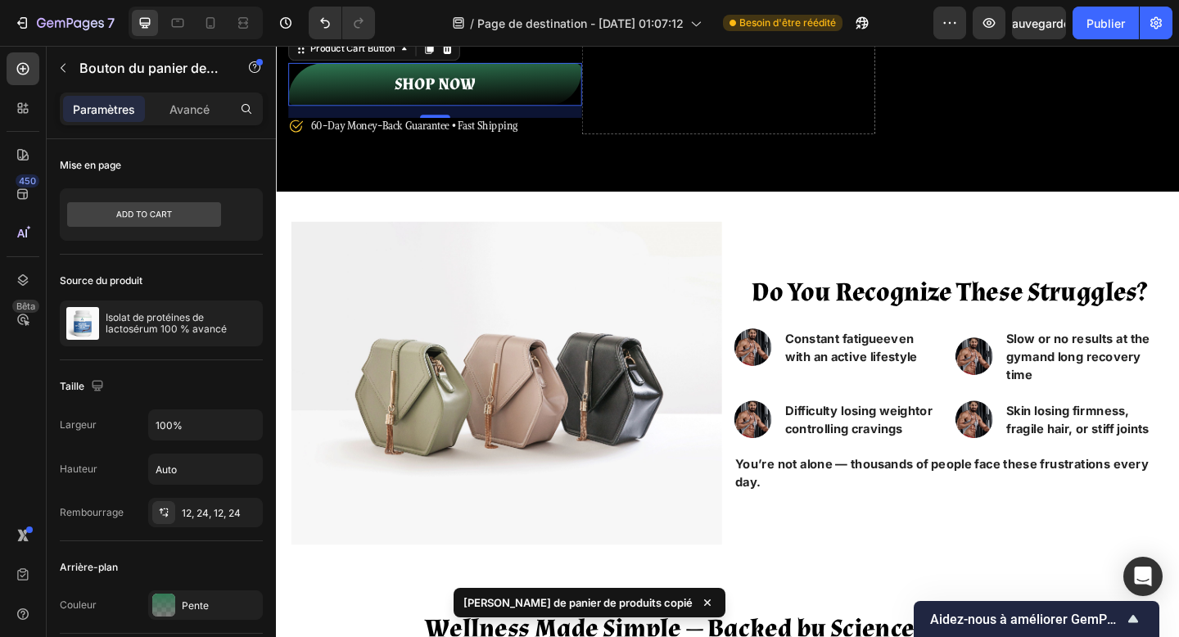
scroll to position [378, 0]
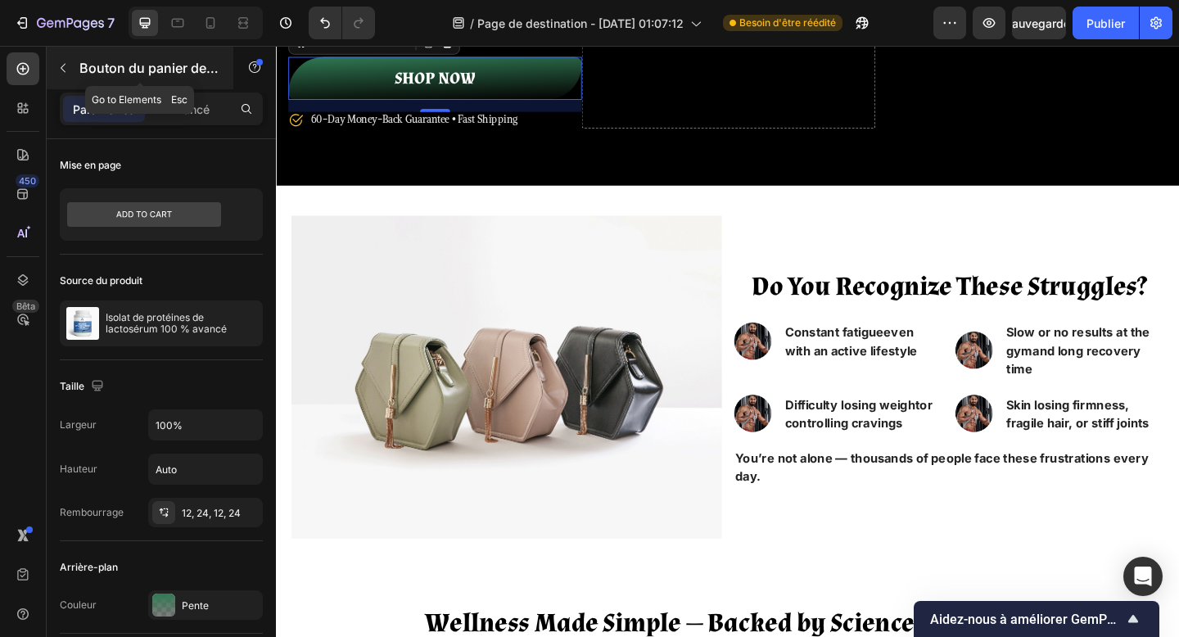
click at [70, 56] on button "button" at bounding box center [63, 68] width 26 height 26
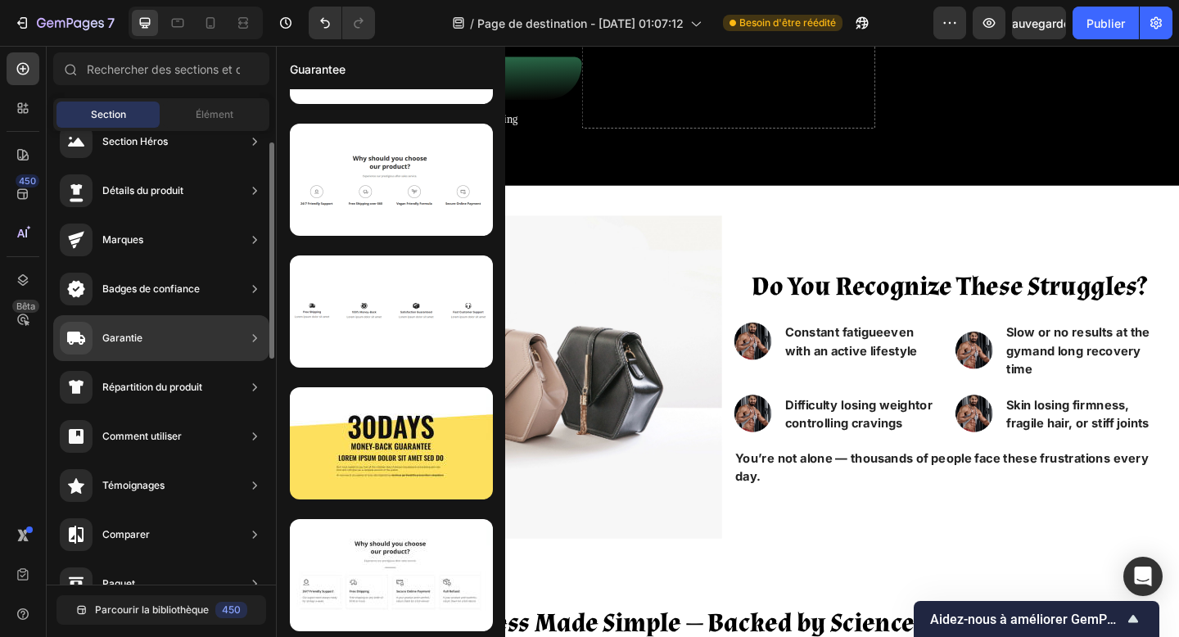
scroll to position [234, 0]
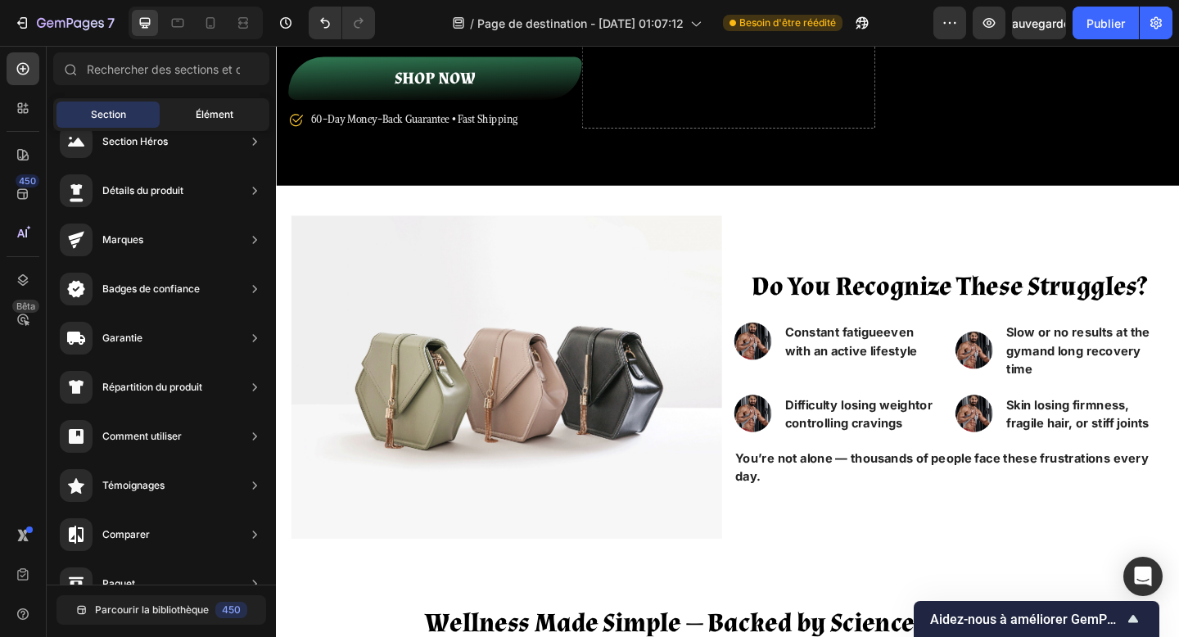
click at [217, 107] on span "Élément" at bounding box center [215, 114] width 38 height 15
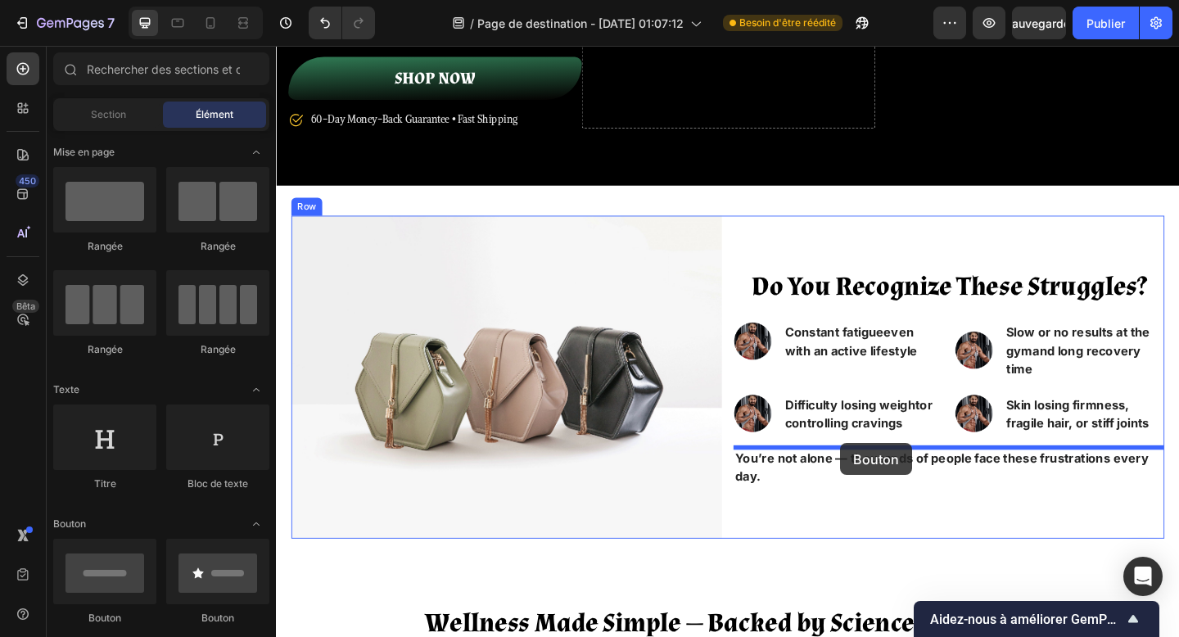
drag, startPoint x: 382, startPoint y: 416, endPoint x: 890, endPoint y: 478, distance: 512.4
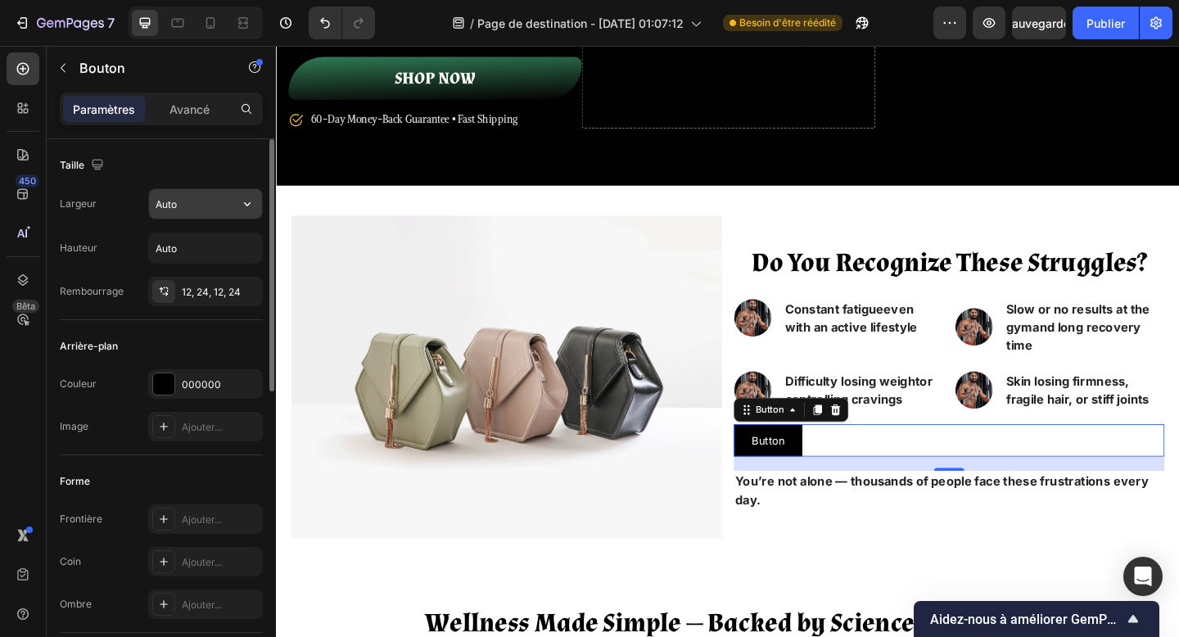
click at [201, 218] on input "Auto" at bounding box center [205, 203] width 113 height 29
click at [243, 201] on icon "button" at bounding box center [247, 204] width 16 height 16
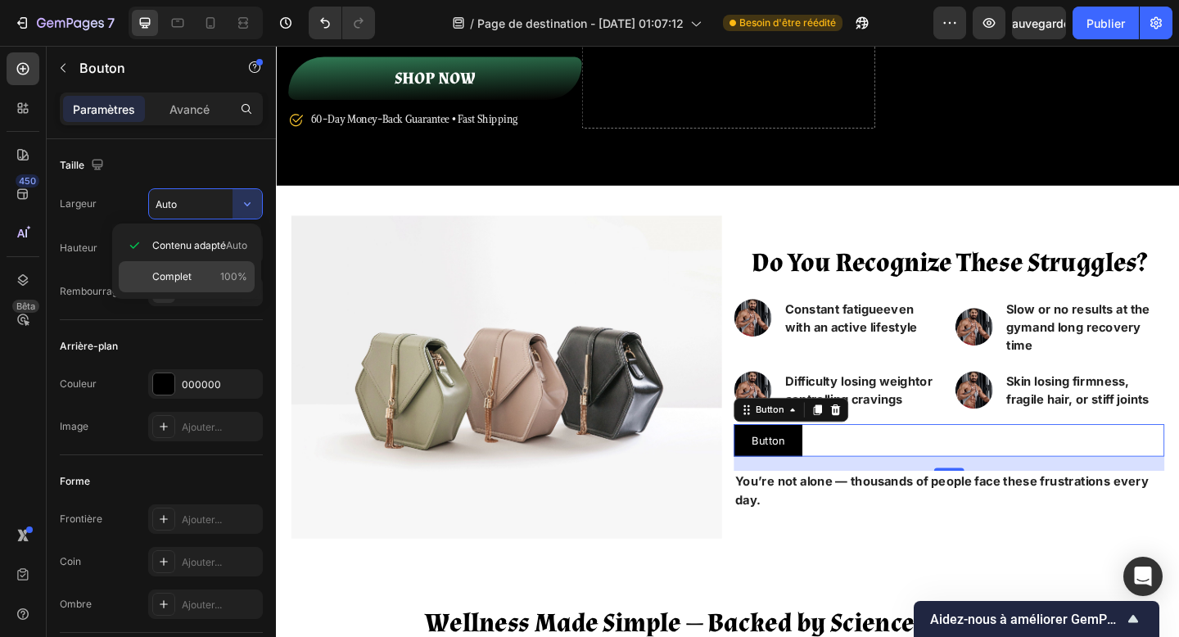
click at [198, 269] on p "Complet 100%" at bounding box center [199, 276] width 95 height 15
type input "100%"
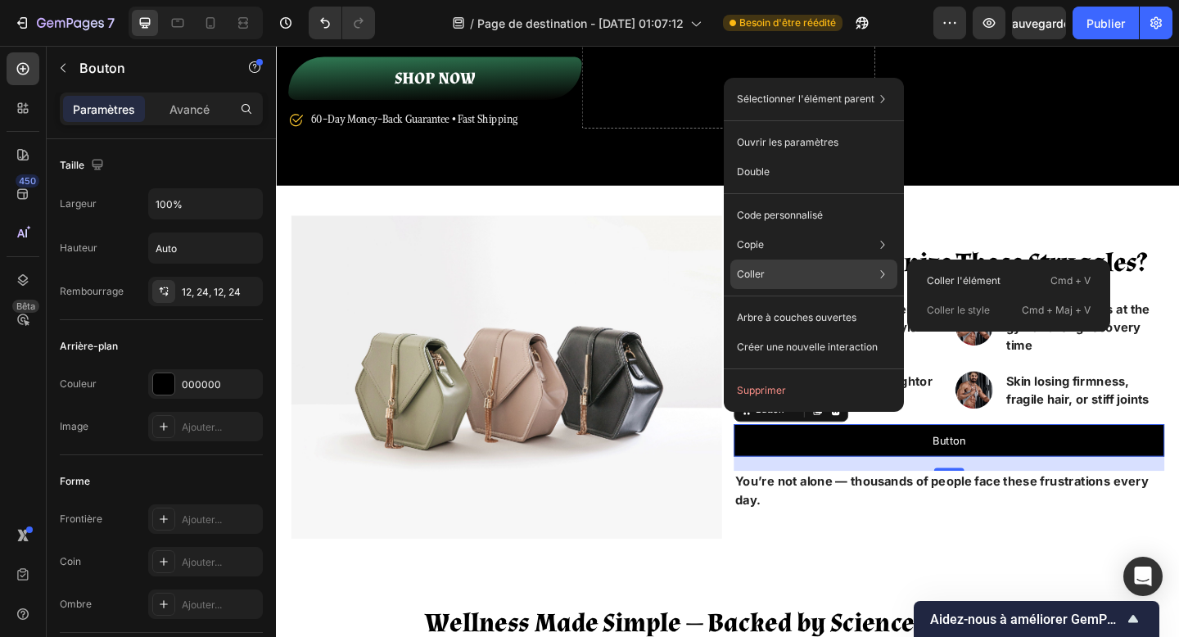
click at [951, 308] on font "Coller le style" at bounding box center [958, 310] width 63 height 12
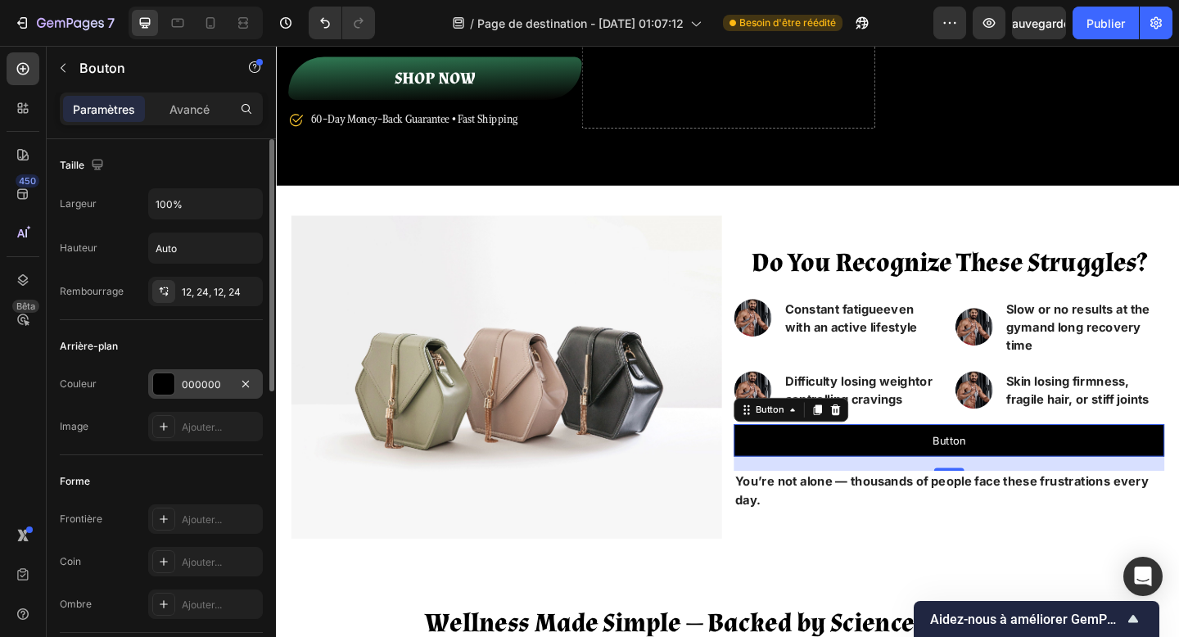
click at [213, 384] on font "000000" at bounding box center [201, 384] width 39 height 12
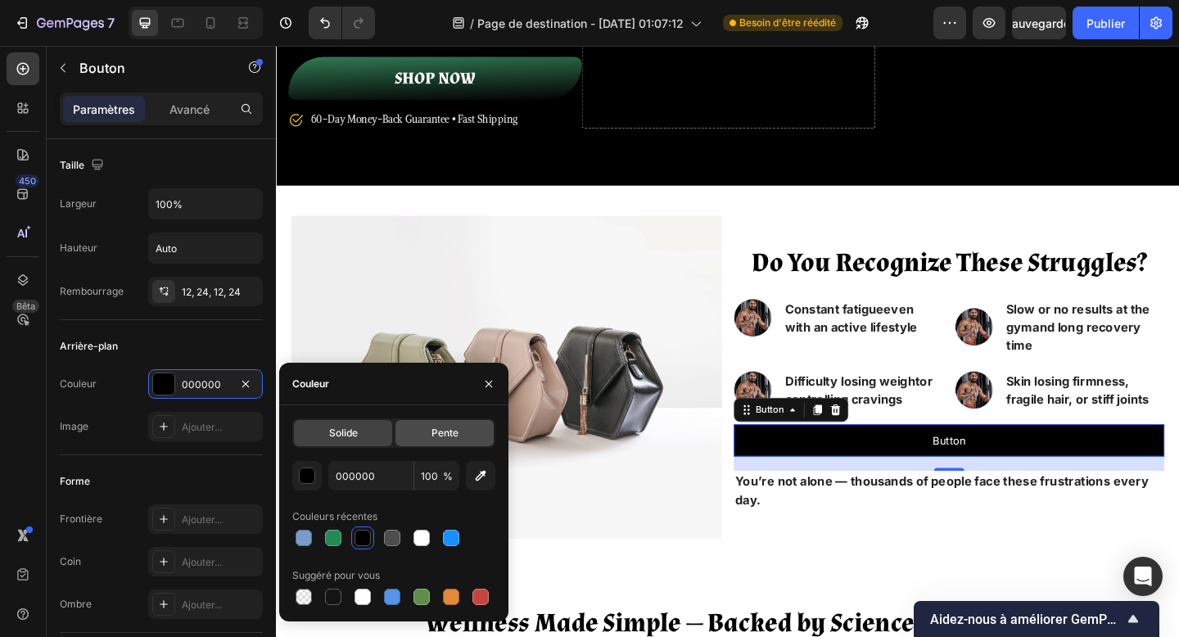
click at [439, 443] on div "Pente" at bounding box center [445, 433] width 98 height 26
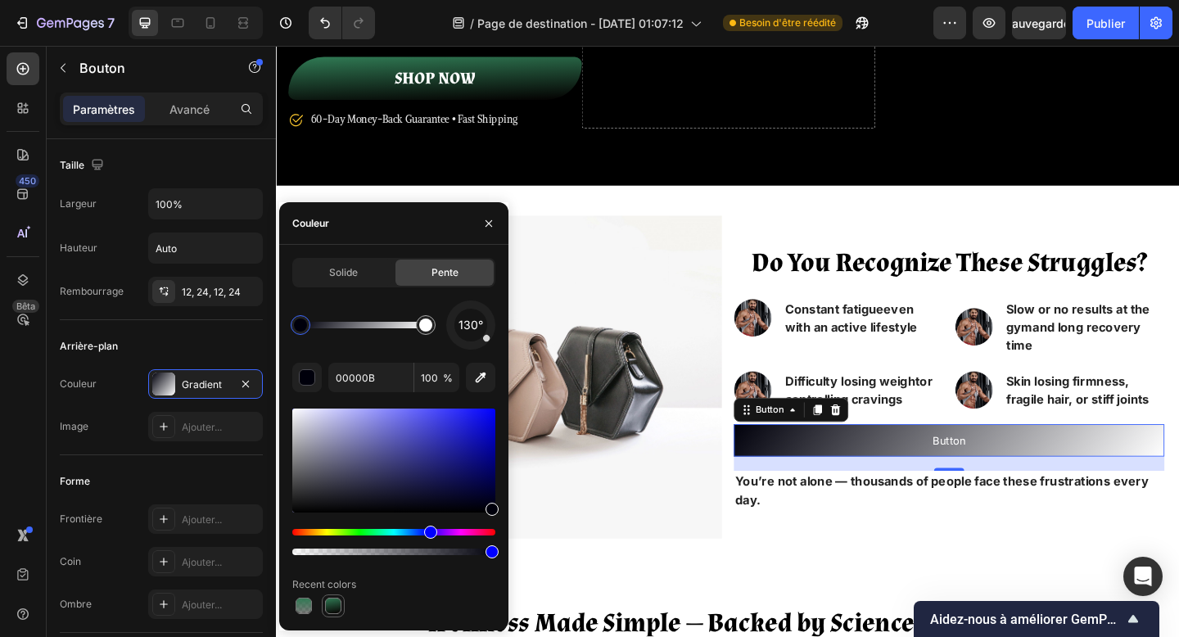
click at [340, 610] on div at bounding box center [333, 606] width 16 height 16
type input "307A54"
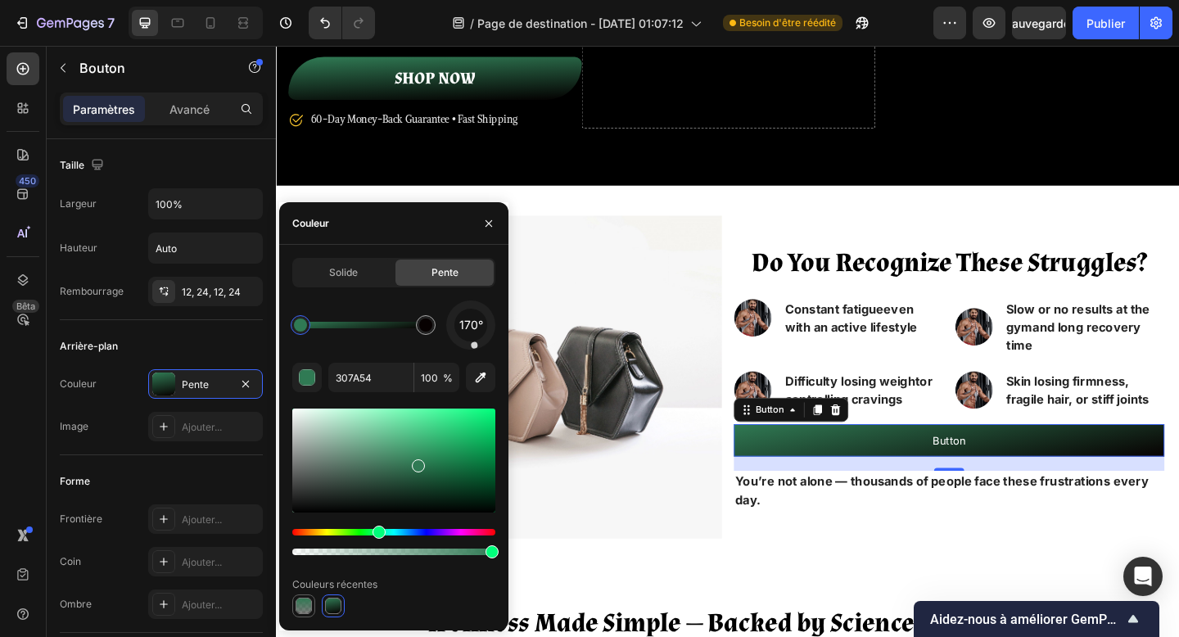
click at [305, 609] on div at bounding box center [304, 606] width 16 height 16
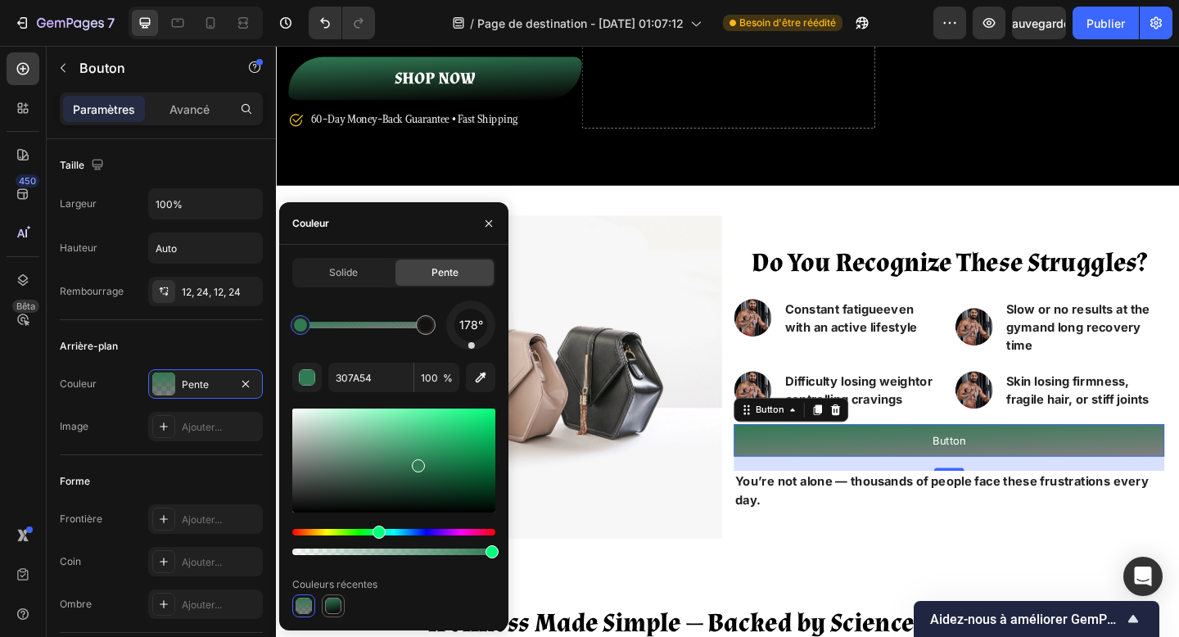
click at [326, 606] on div at bounding box center [333, 606] width 16 height 16
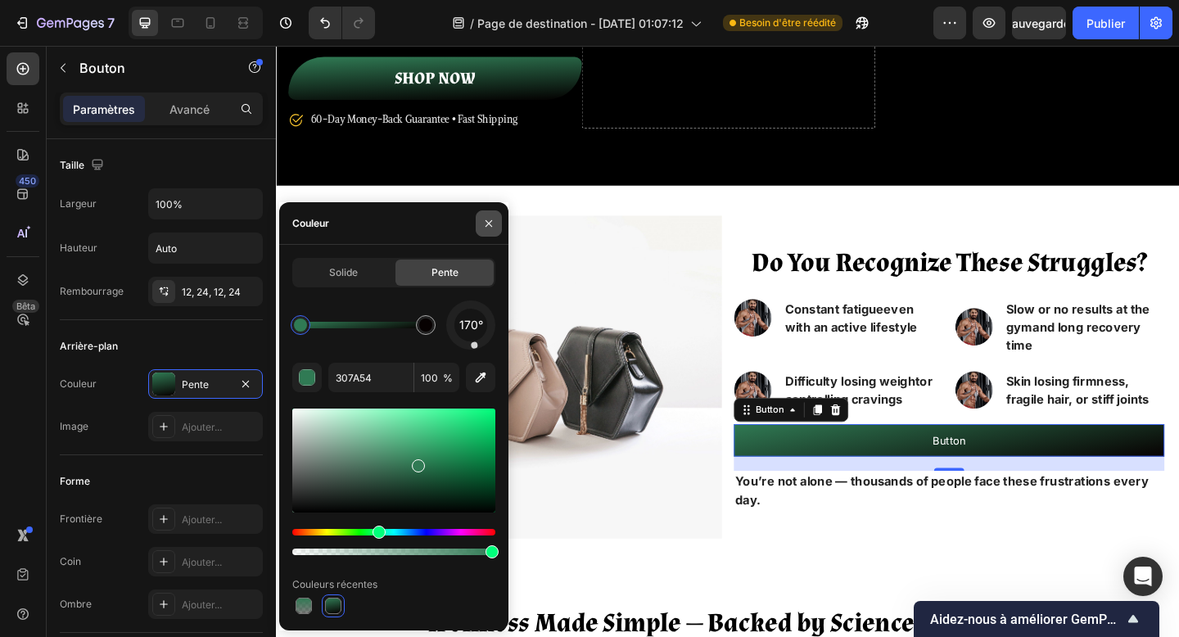
click at [493, 226] on icon "button" at bounding box center [488, 223] width 13 height 13
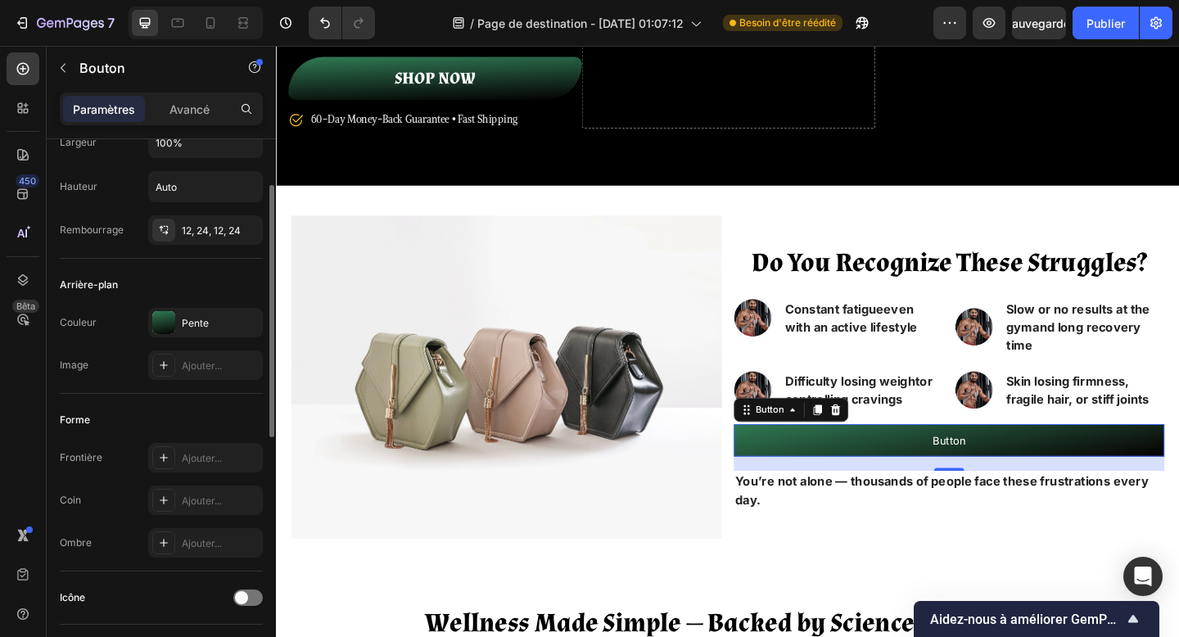
scroll to position [97, 0]
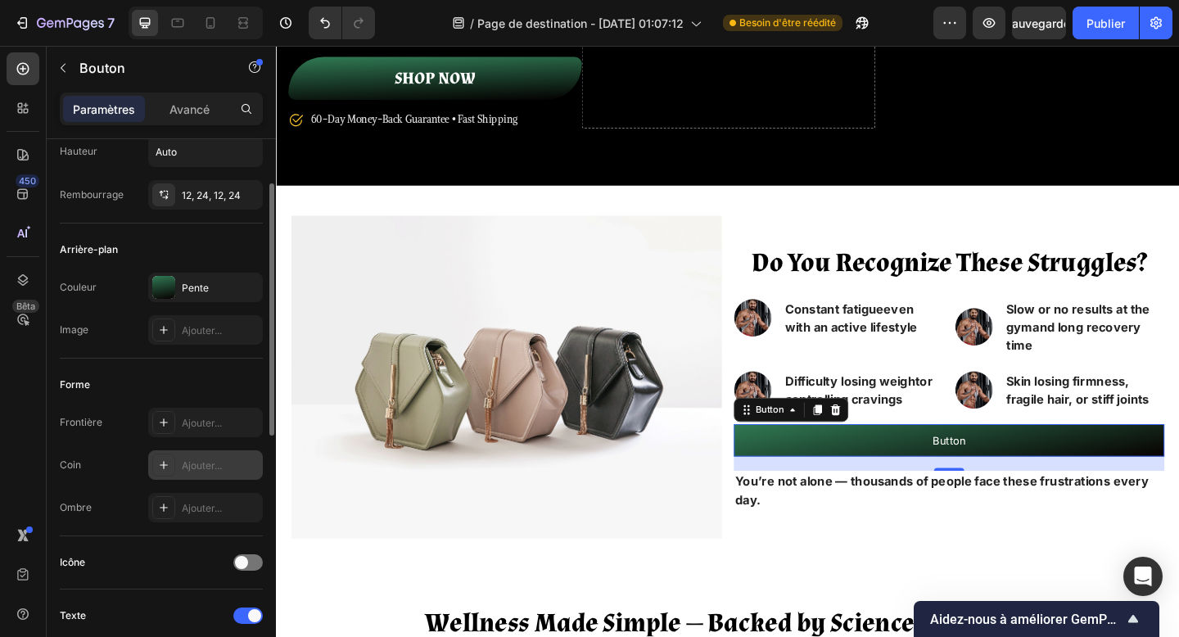
click at [189, 457] on div "Ajouter..." at bounding box center [205, 464] width 115 height 29
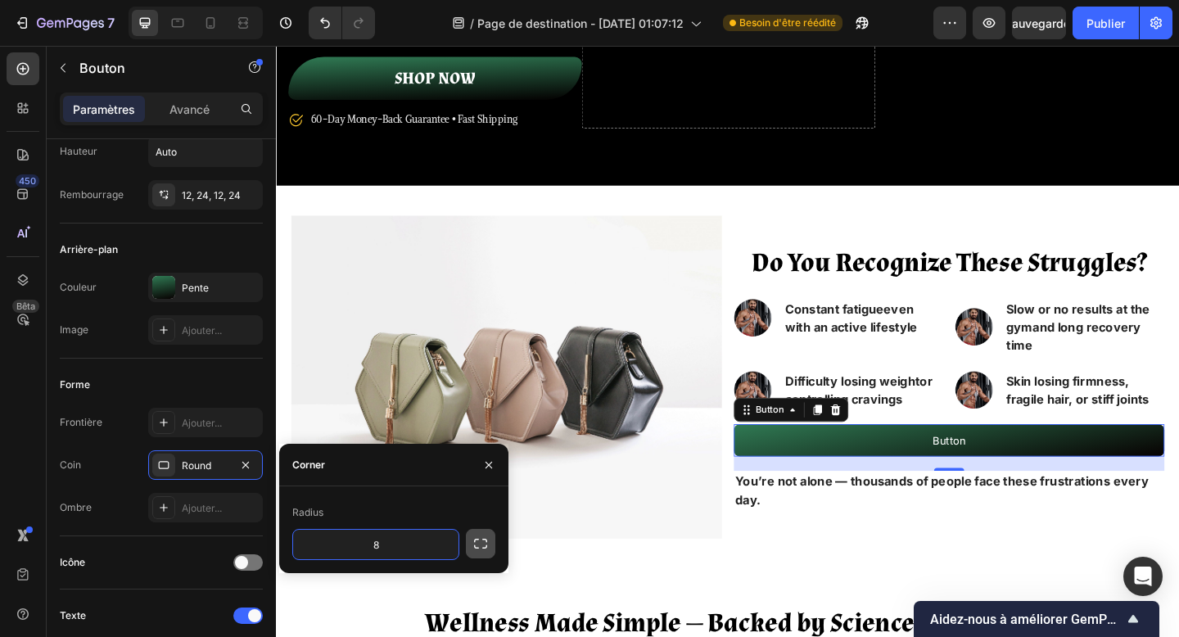
click at [479, 550] on icon "button" at bounding box center [481, 544] width 16 height 16
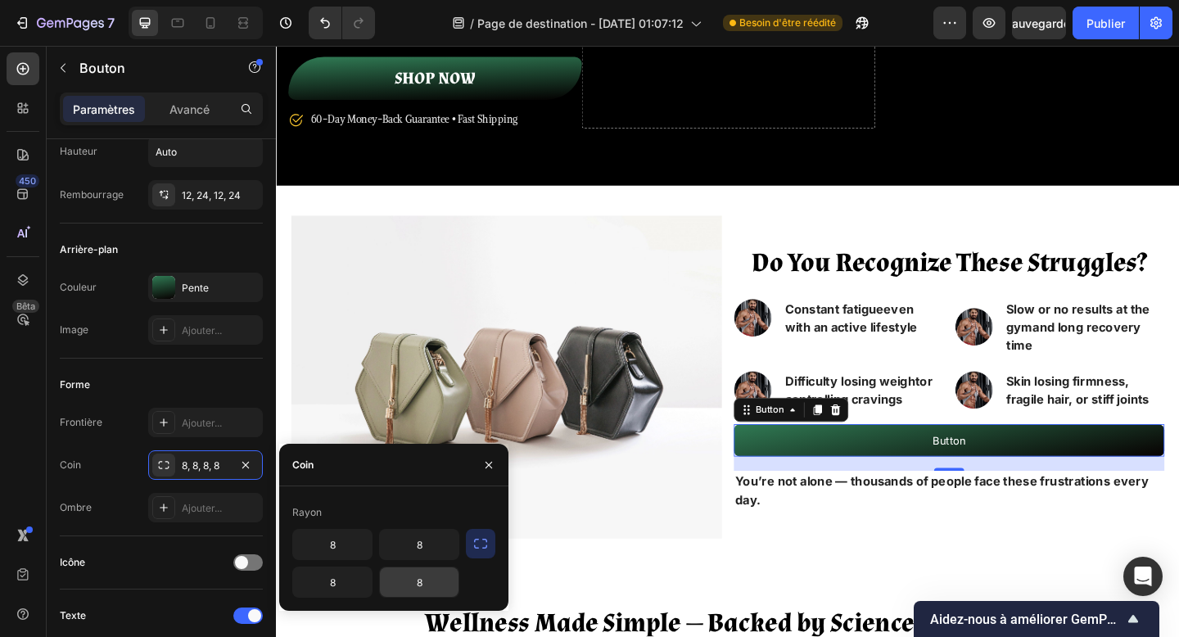
click at [409, 591] on input "8" at bounding box center [419, 582] width 79 height 29
type input "100"
click at [337, 546] on input "8" at bounding box center [332, 544] width 79 height 29
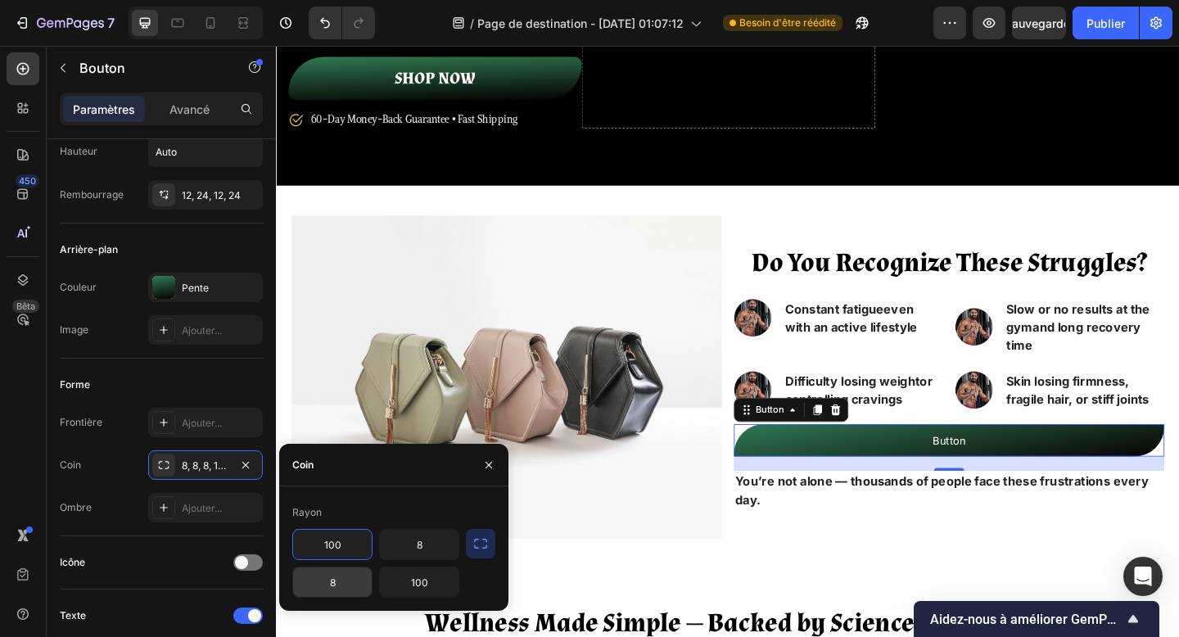
type input "100"
click at [337, 585] on input "8" at bounding box center [332, 582] width 79 height 29
type input "30"
click at [411, 555] on input "8" at bounding box center [419, 544] width 79 height 29
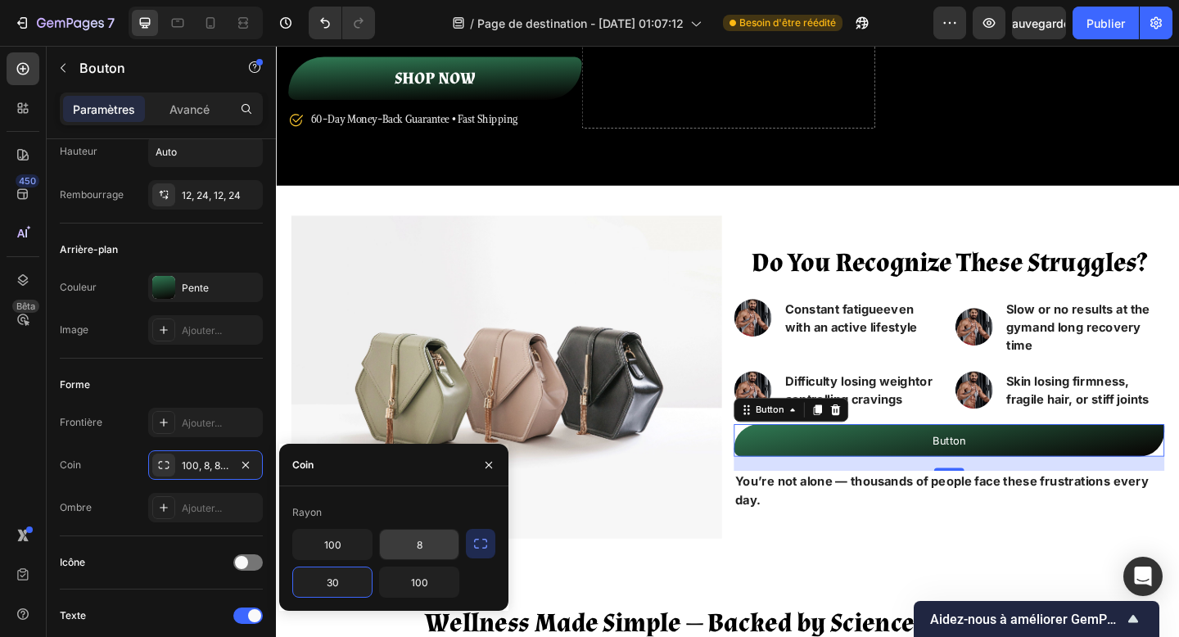
click at [411, 555] on input "8" at bounding box center [419, 544] width 79 height 29
click at [415, 553] on input "8" at bounding box center [419, 544] width 79 height 29
type input "30"
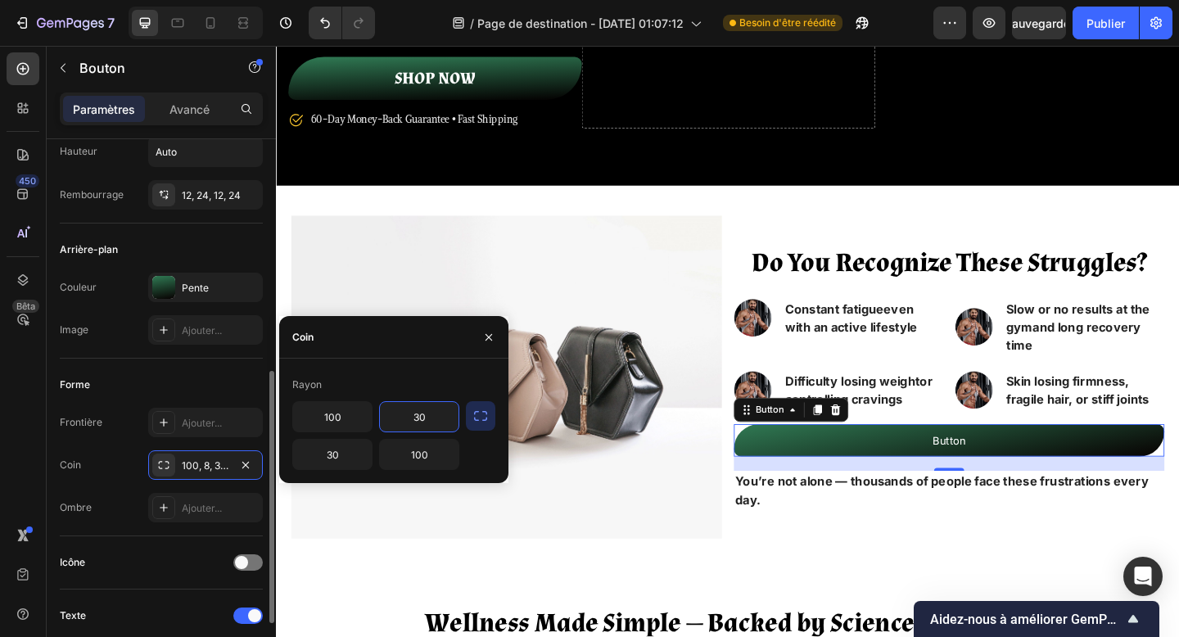
scroll to position [630, 0]
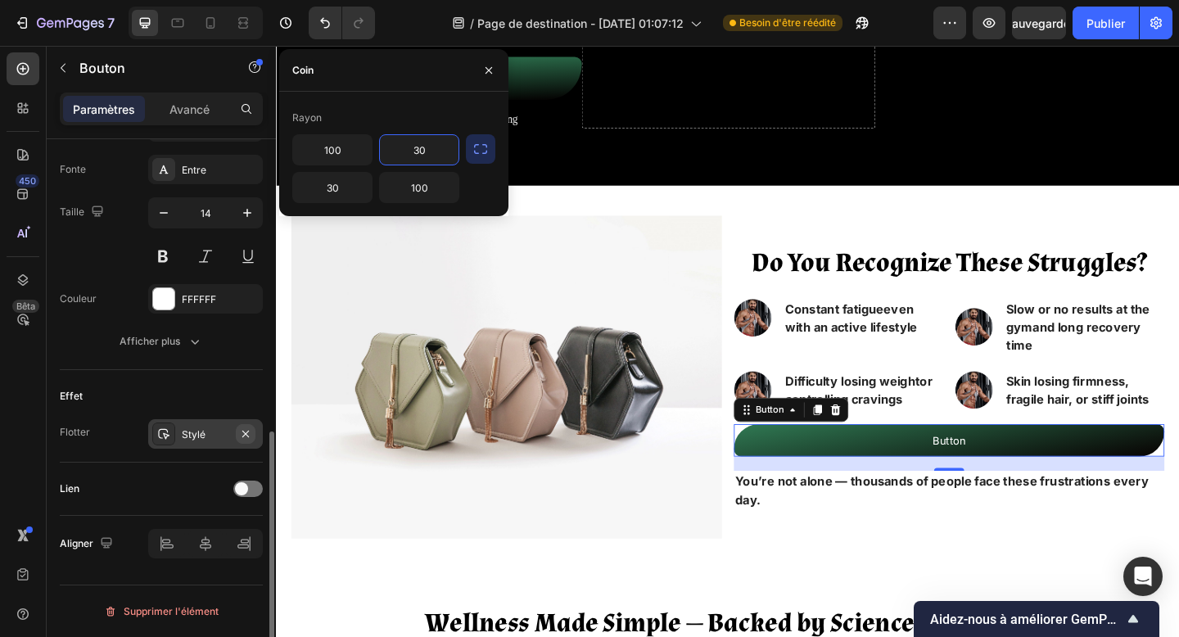
click at [243, 432] on icon "button" at bounding box center [245, 434] width 13 height 13
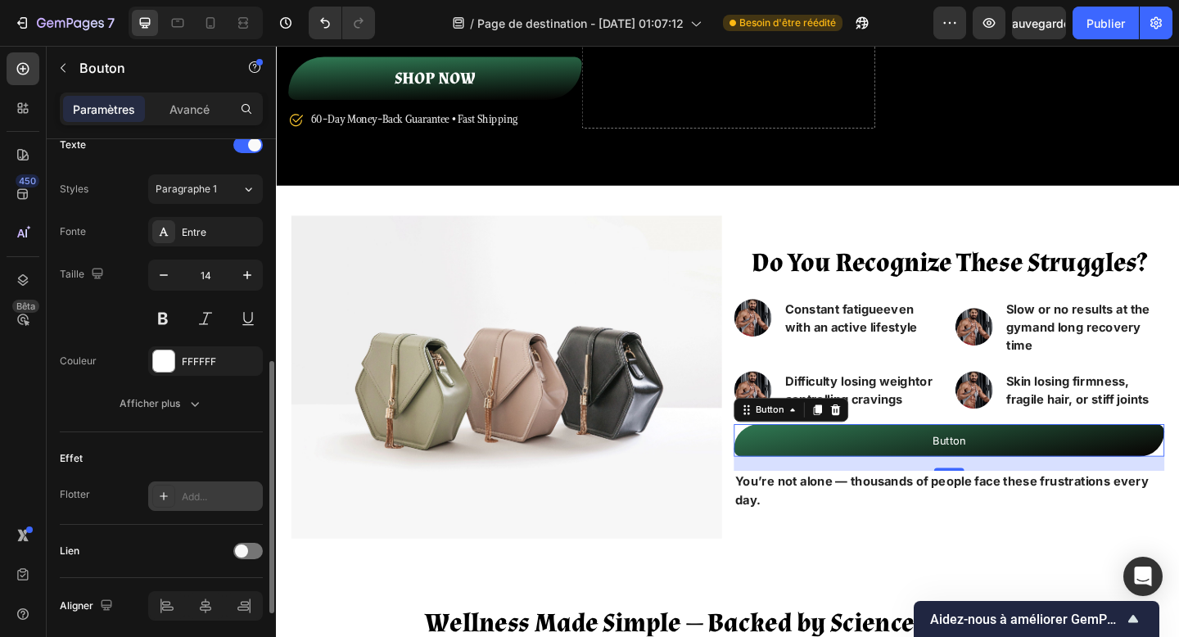
scroll to position [540, 0]
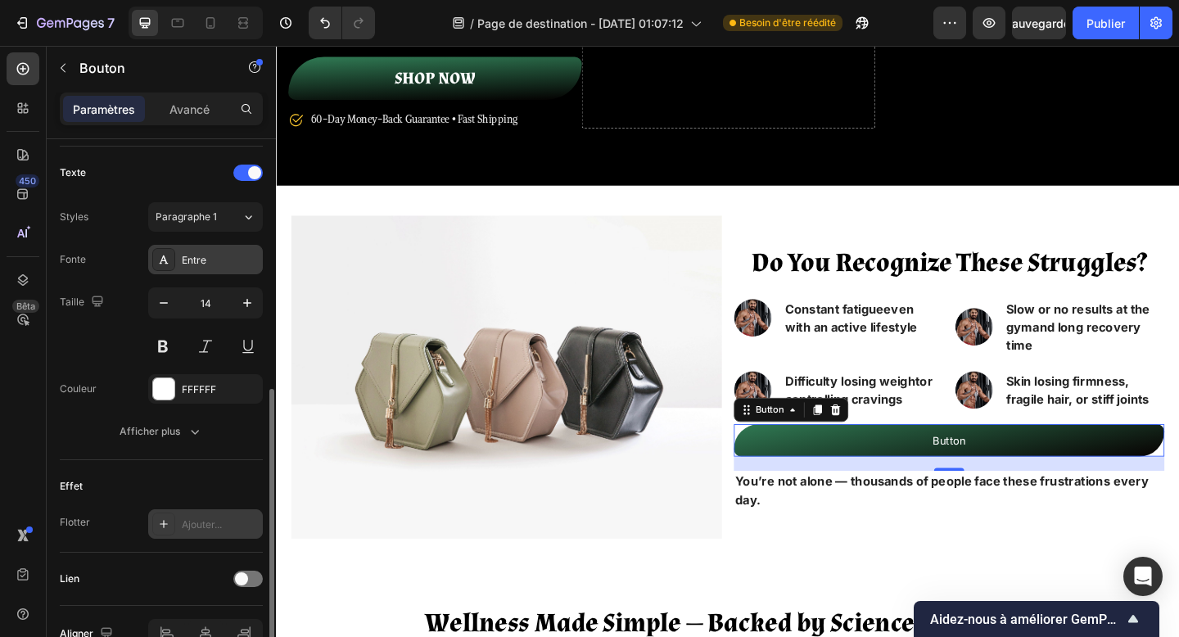
click at [192, 267] on div "Entre" at bounding box center [220, 260] width 77 height 15
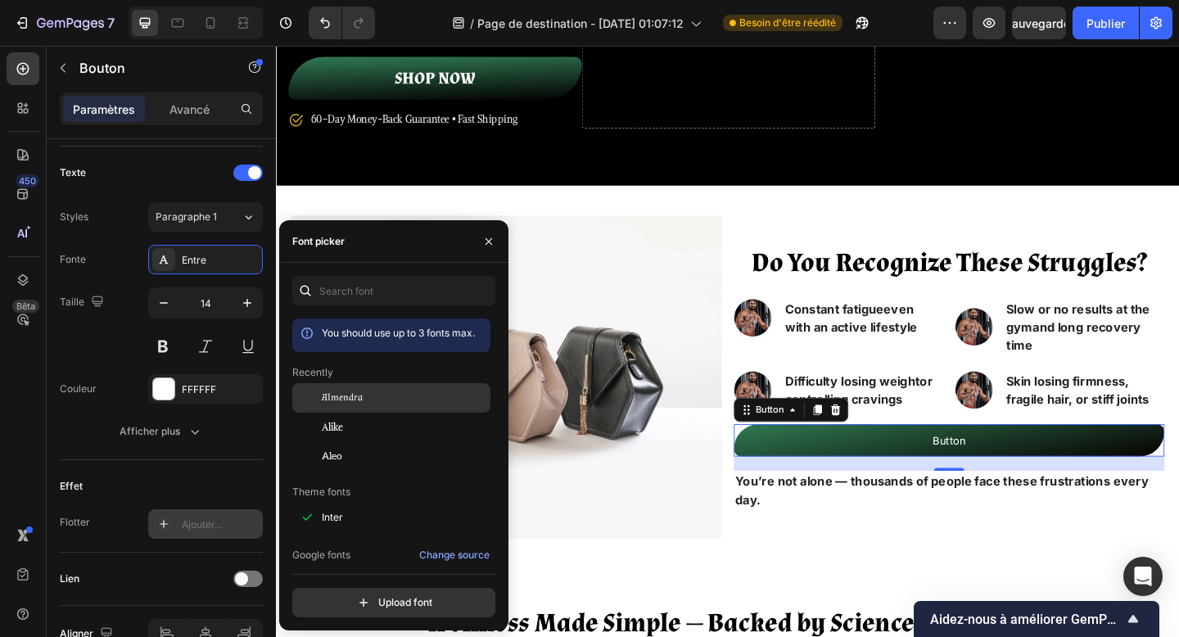
click at [347, 405] on div "Almendra" at bounding box center [391, 397] width 198 height 29
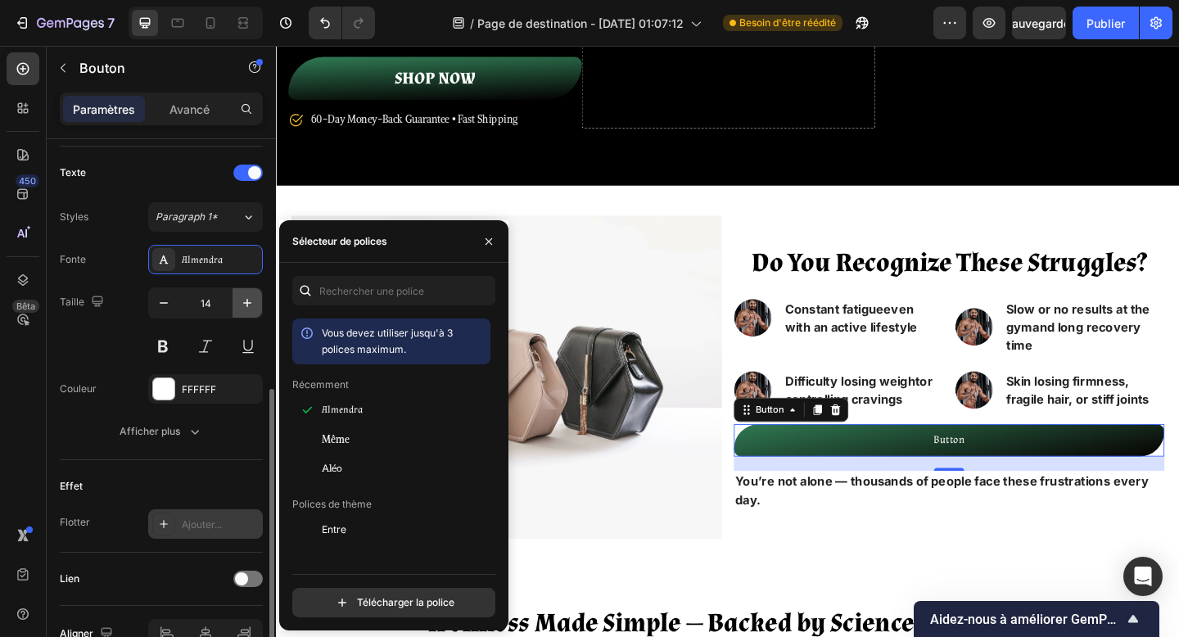
click at [244, 309] on icon "button" at bounding box center [247, 303] width 16 height 16
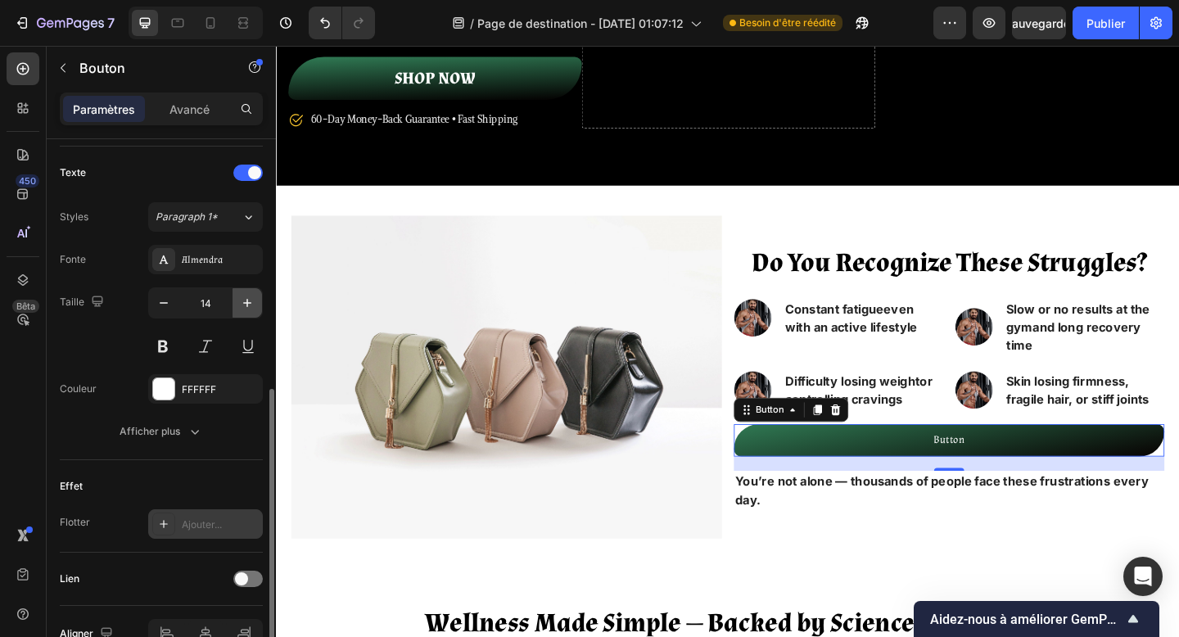
click at [244, 309] on icon "button" at bounding box center [247, 303] width 16 height 16
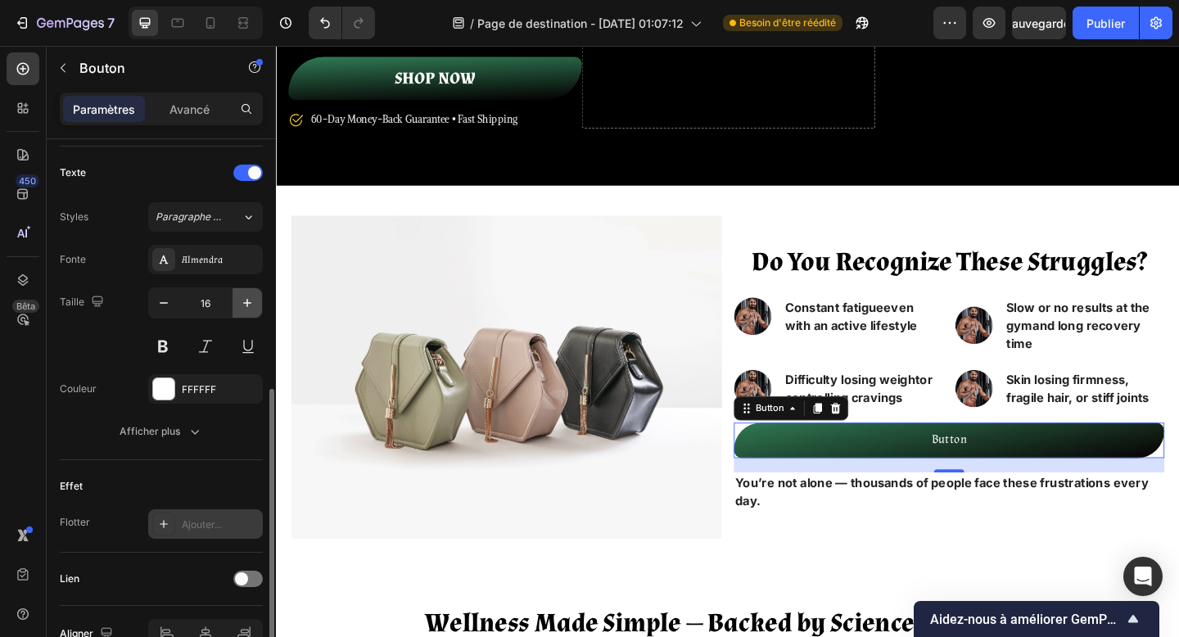
click at [244, 309] on icon "button" at bounding box center [247, 303] width 16 height 16
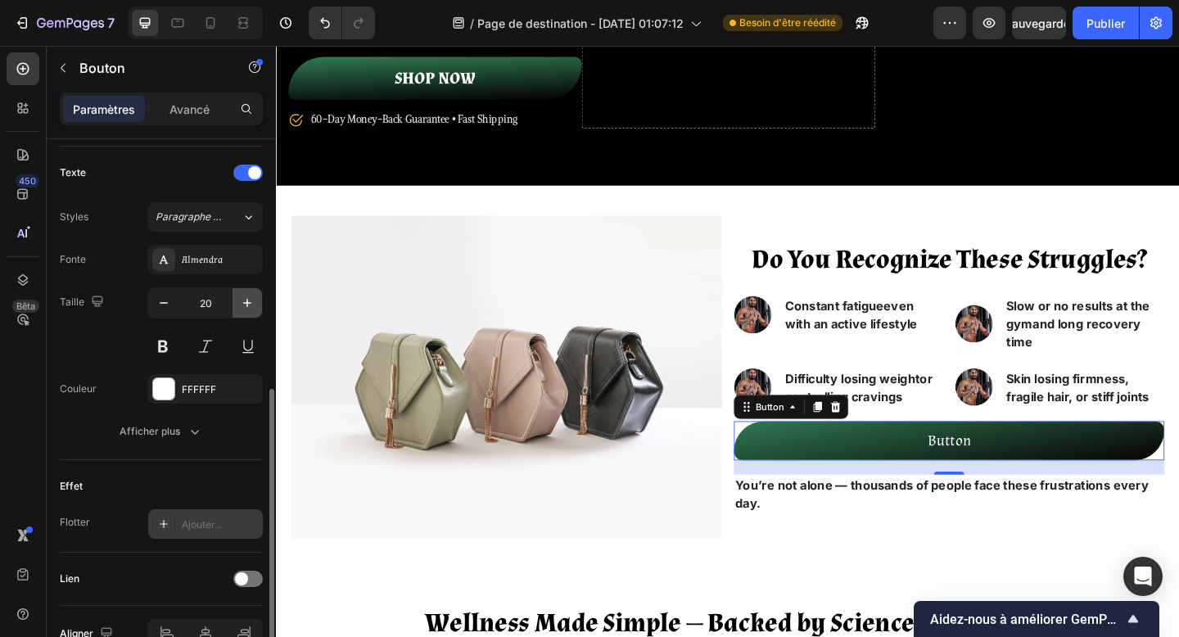
click at [244, 309] on icon "button" at bounding box center [247, 303] width 16 height 16
click at [167, 306] on icon "button" at bounding box center [164, 303] width 16 height 16
type input "20"
click at [161, 342] on button at bounding box center [162, 346] width 29 height 29
click at [129, 345] on div "Taille 20" at bounding box center [161, 324] width 203 height 74
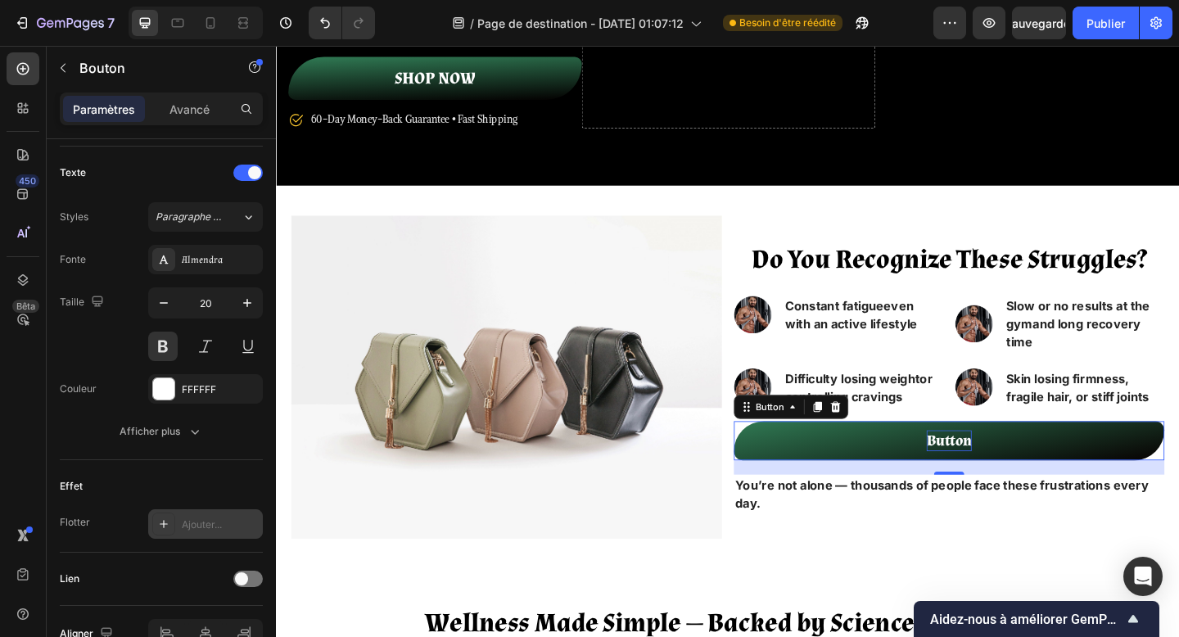
click at [1003, 472] on p "Button" at bounding box center [1008, 475] width 49 height 23
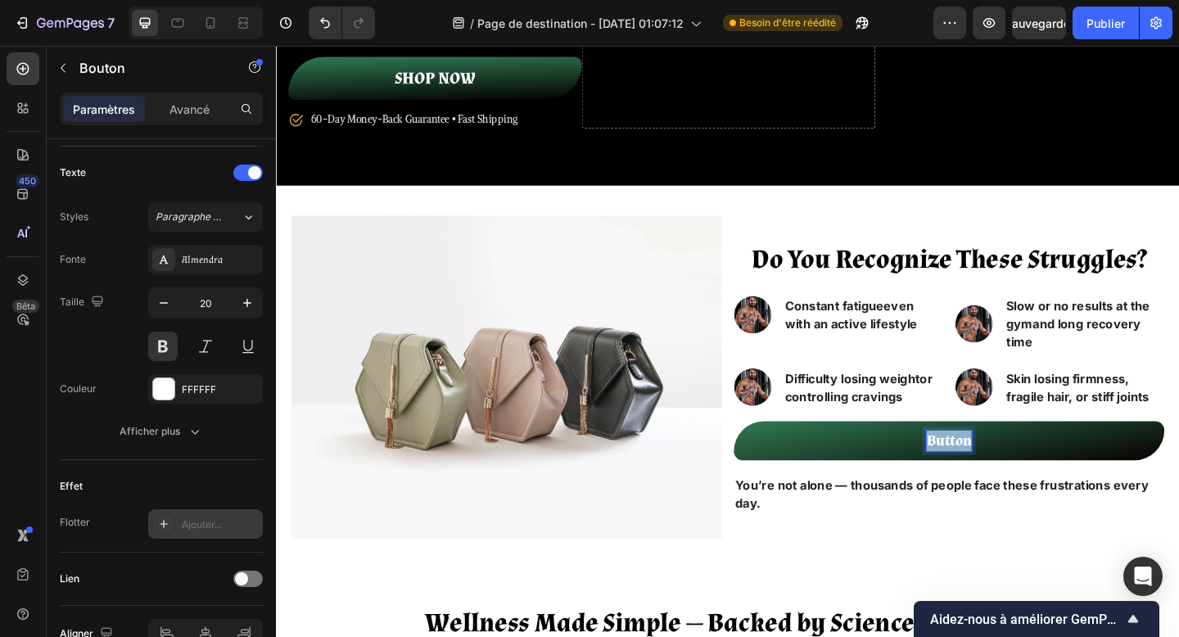
click at [1003, 472] on p "Button" at bounding box center [1008, 475] width 49 height 23
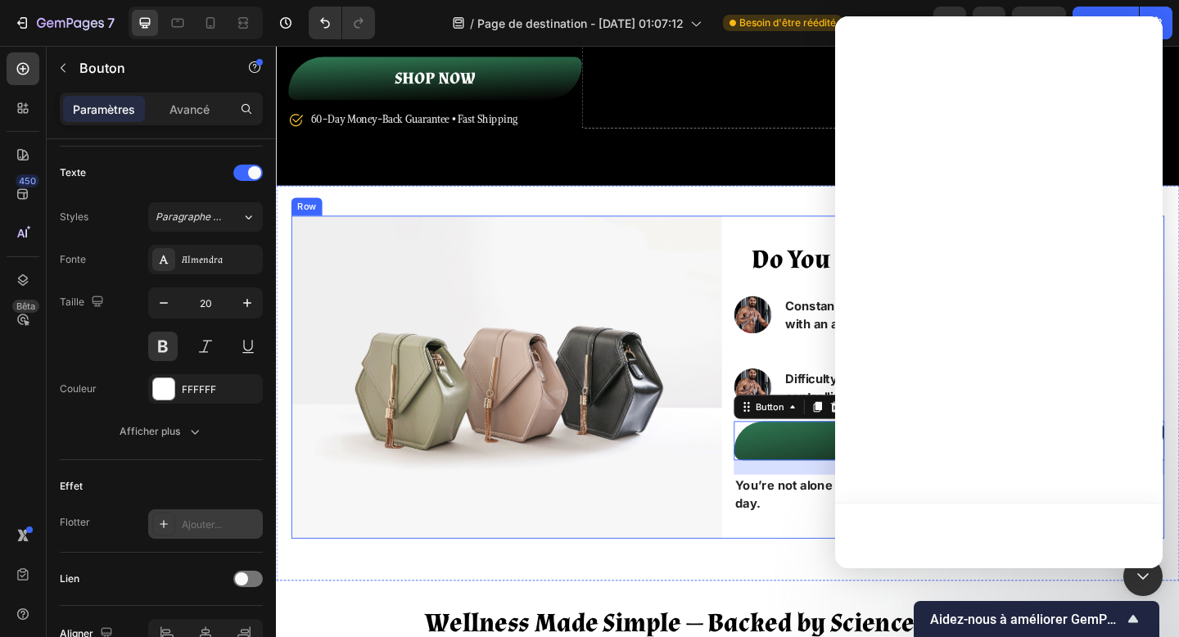
click at [844, 563] on div "Do You Recognize These Struggles? Heading Image Constant fatigue even with an a…" at bounding box center [1008, 406] width 468 height 351
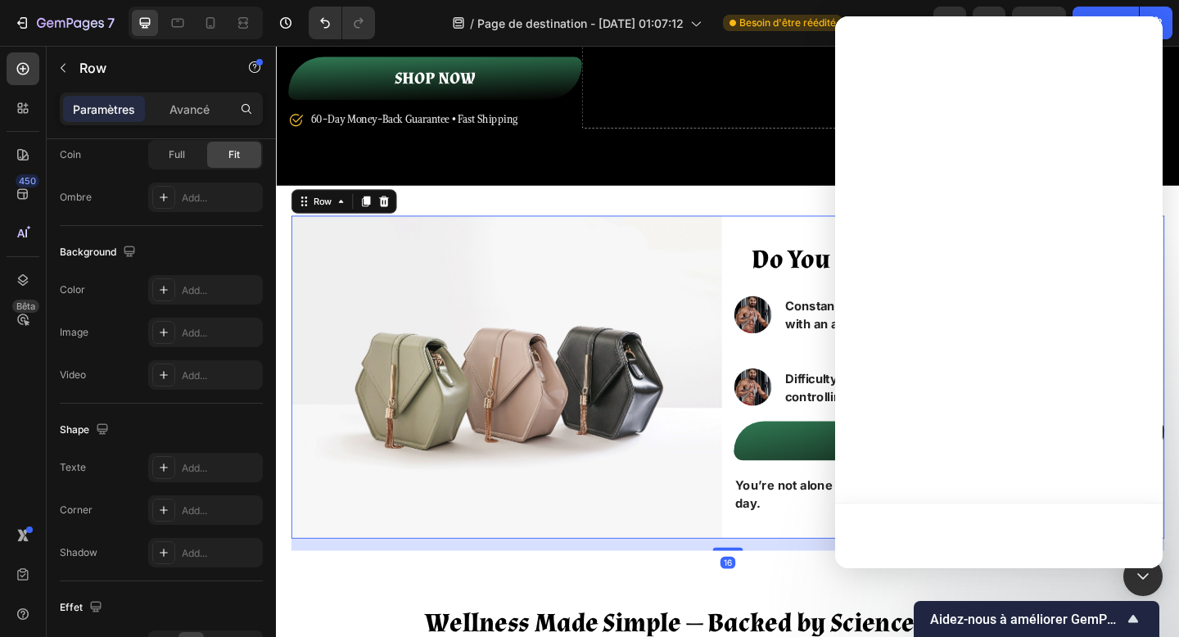
scroll to position [0, 0]
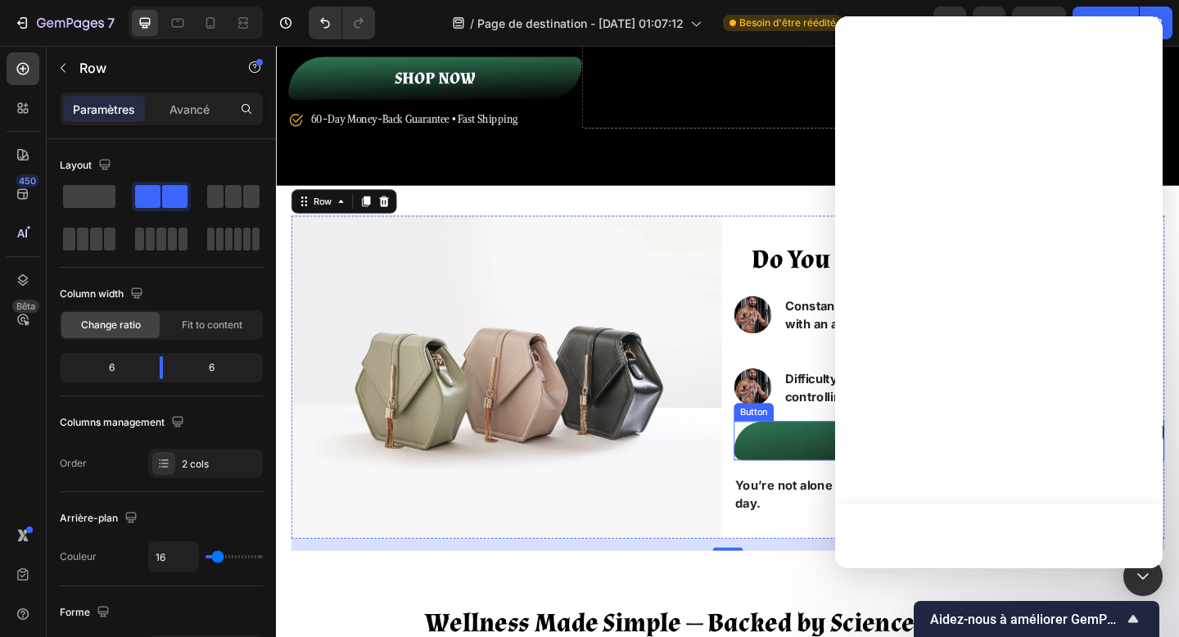
click at [850, 491] on button "Button" at bounding box center [1008, 476] width 468 height 43
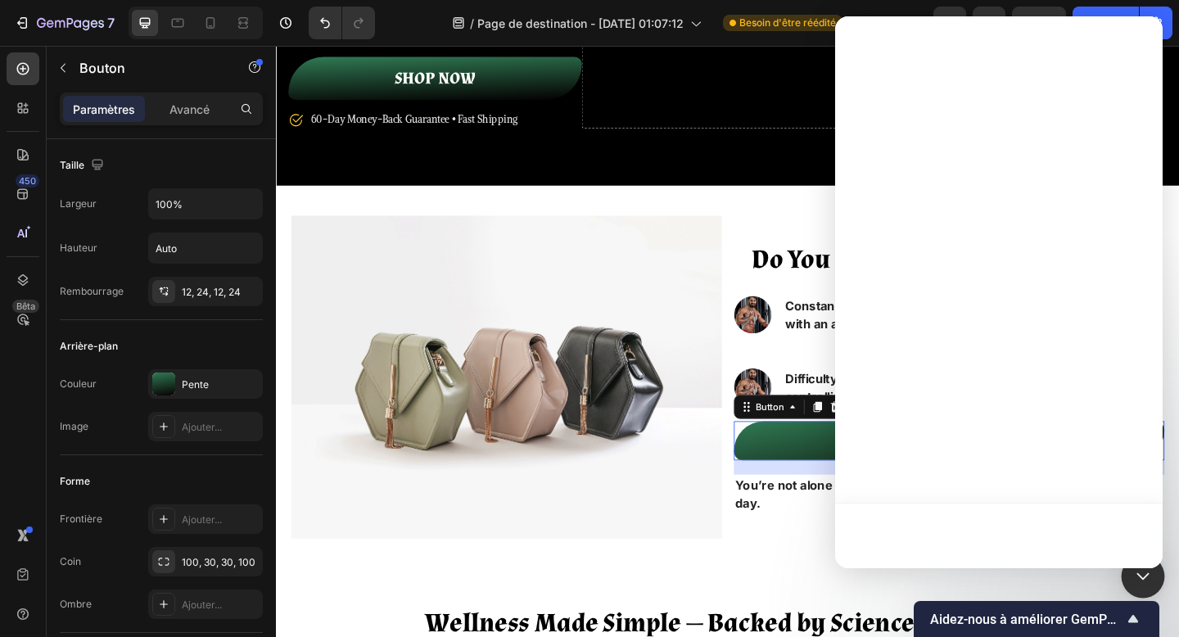
click at [1148, 581] on icon "Ouvrir Intercom Messenger" at bounding box center [1143, 576] width 21 height 21
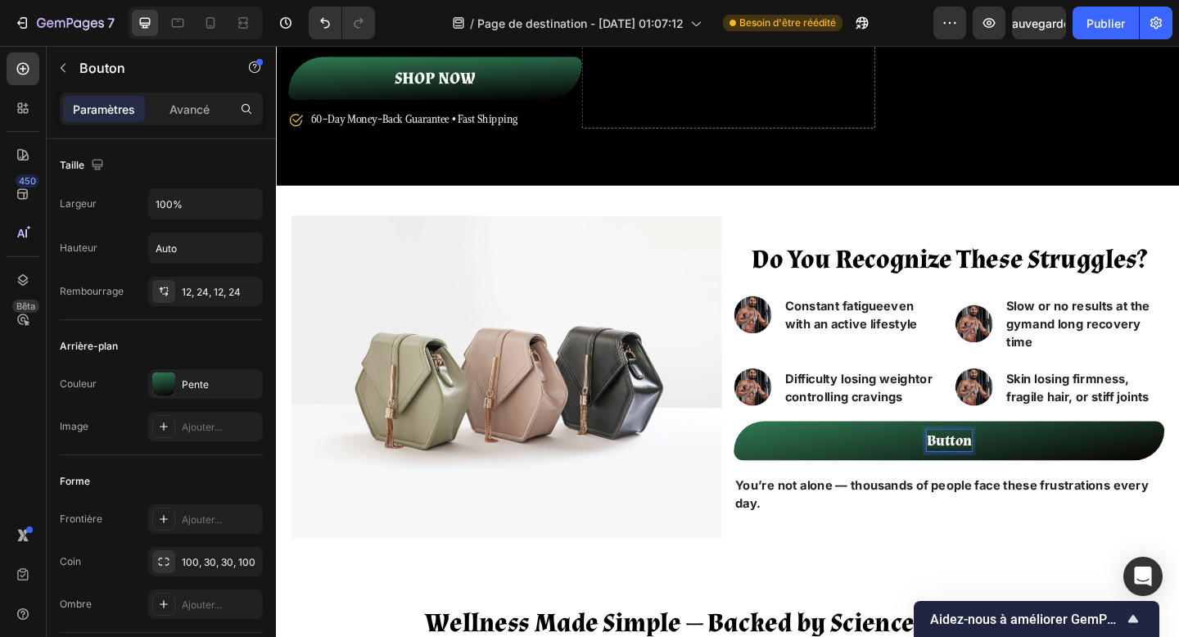
click at [1012, 478] on p "Button" at bounding box center [1008, 475] width 49 height 23
click at [774, 455] on button "BUY" at bounding box center [1008, 476] width 468 height 43
click at [1002, 432] on div "Image Difficulty losing weight or controlling cravings Text block Row Image Ski…" at bounding box center [1008, 417] width 468 height 43
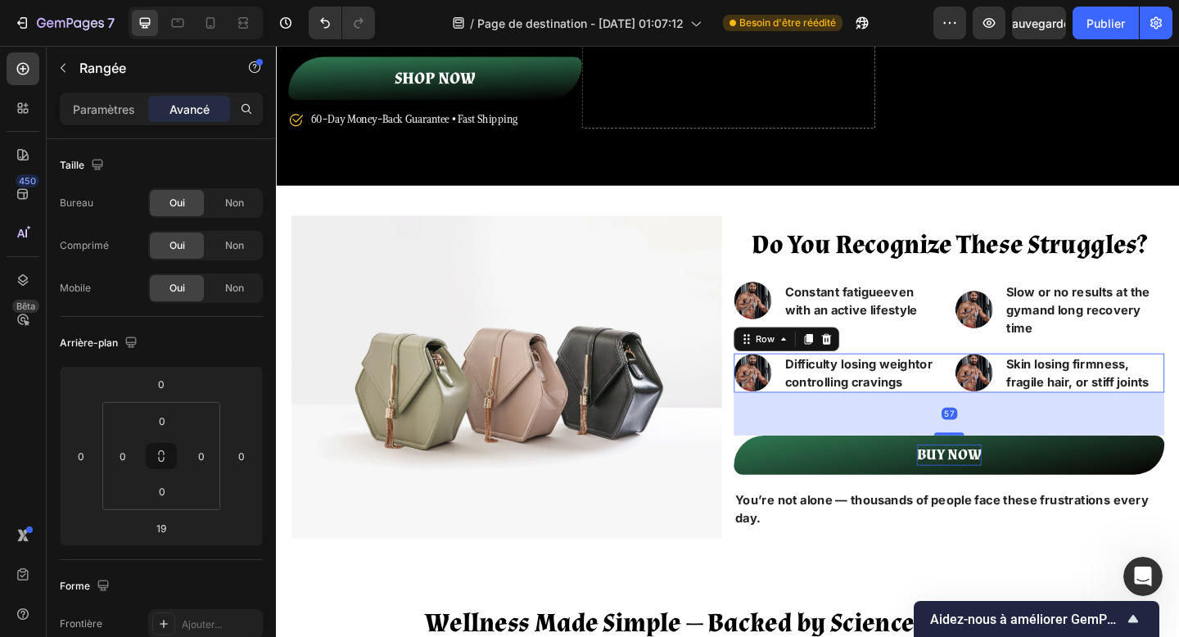
drag, startPoint x: 1004, startPoint y: 450, endPoint x: 1007, endPoint y: 482, distance: 31.2
click at [1007, 482] on div "Do You Recognize These Struggles? Heading Image Constant fatigue even with an a…" at bounding box center [1008, 406] width 468 height 351
type input "57"
click at [929, 505] on button "BUY NOW" at bounding box center [1008, 491] width 468 height 43
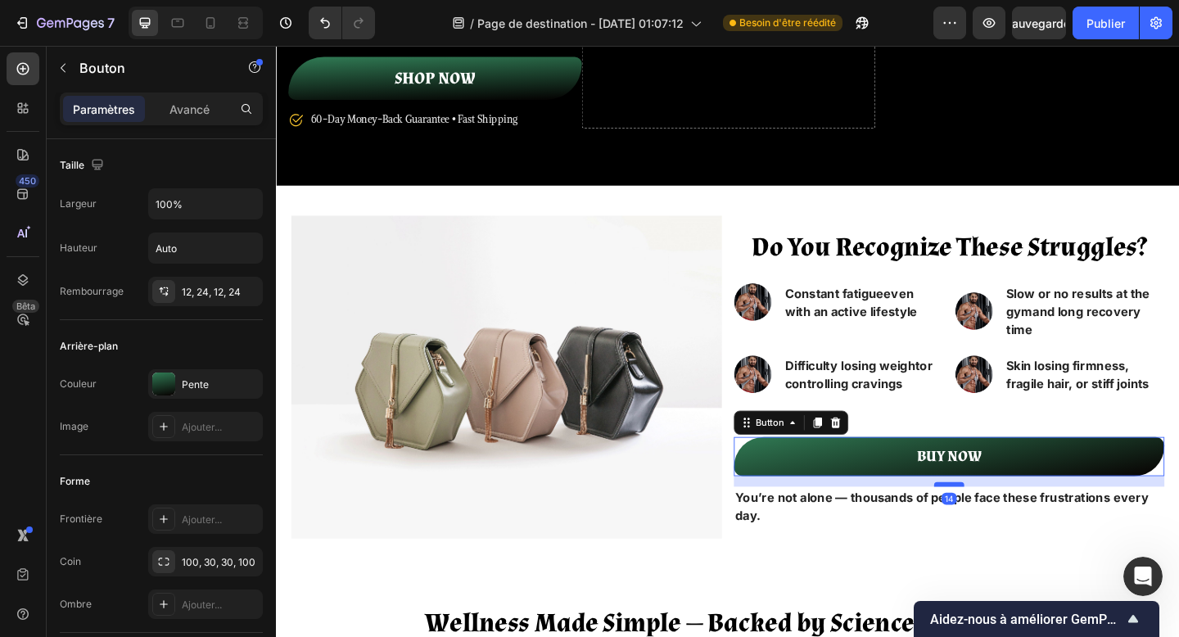
click at [1007, 521] on div at bounding box center [1008, 523] width 33 height 5
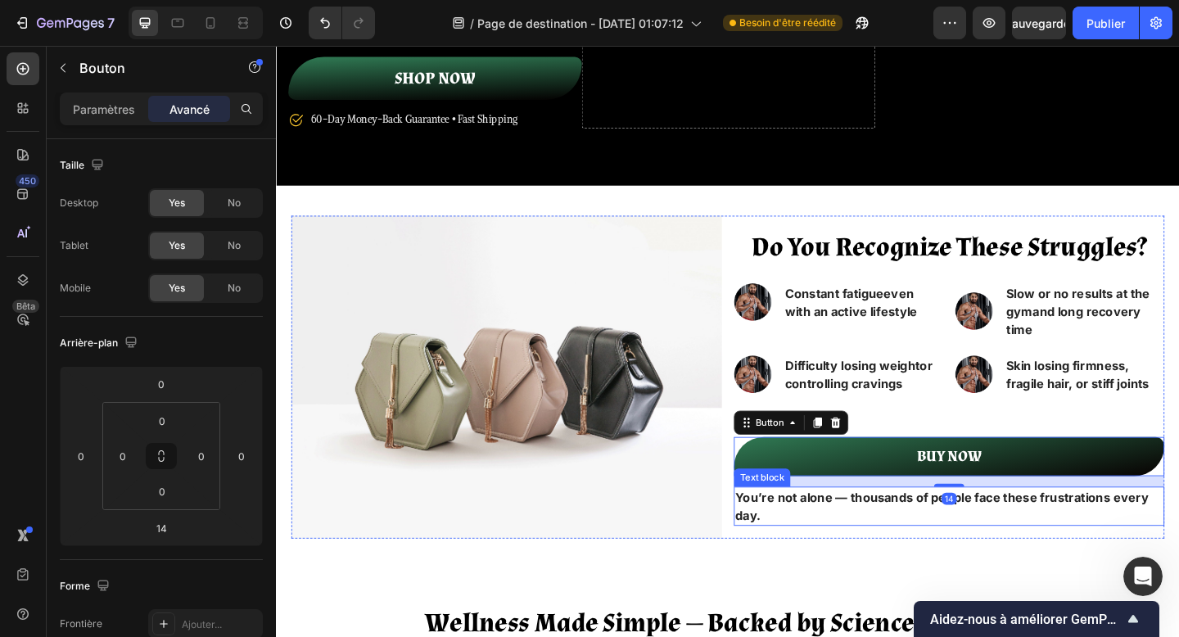
click at [900, 536] on strong "You’re not alone — thousands of people face these frustrations every day." at bounding box center [1001, 547] width 450 height 36
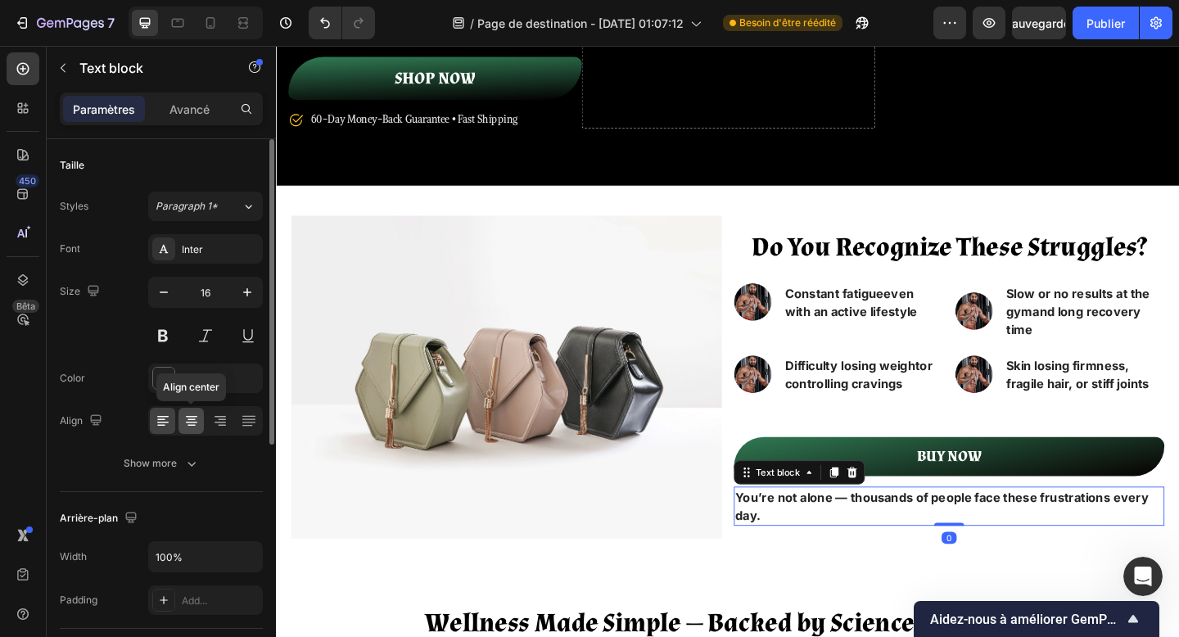
click at [185, 428] on icon at bounding box center [191, 421] width 16 height 16
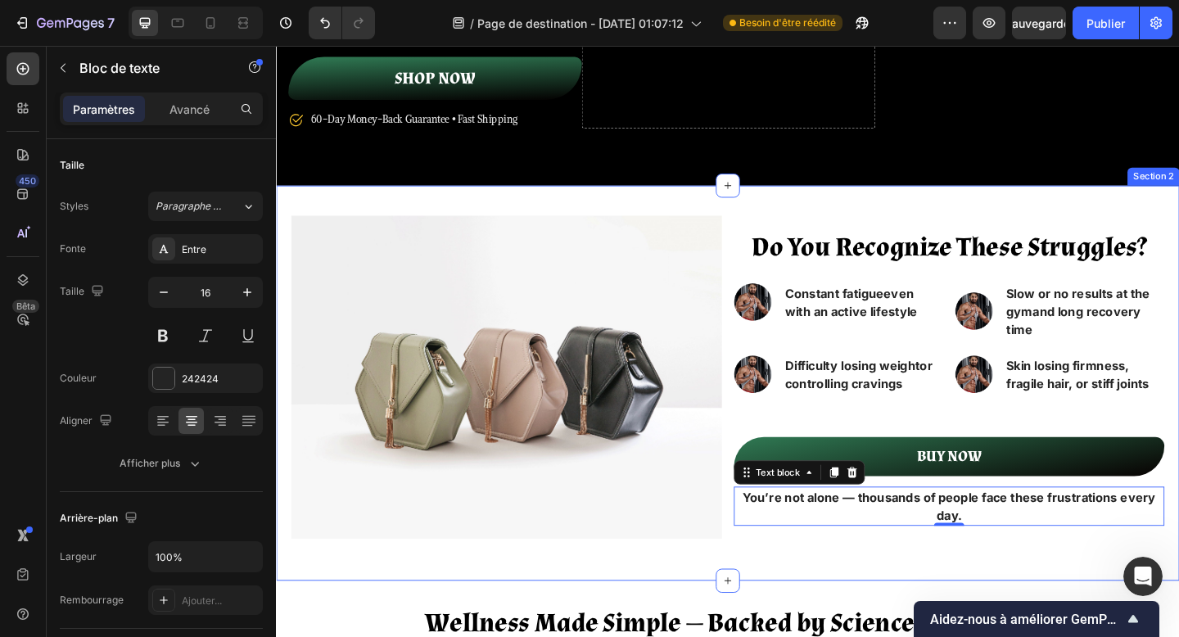
click at [817, 588] on div "Do You Recognize These Struggles? Heading Image Constant fatigue even with an a…" at bounding box center [767, 413] width 950 height 364
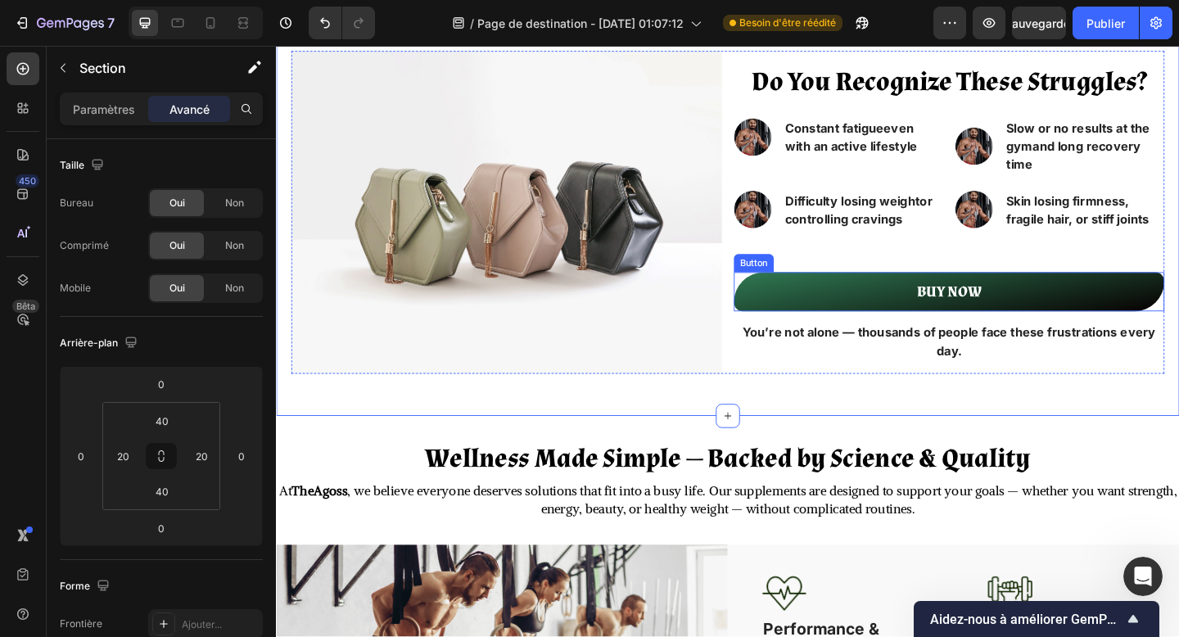
scroll to position [424, 0]
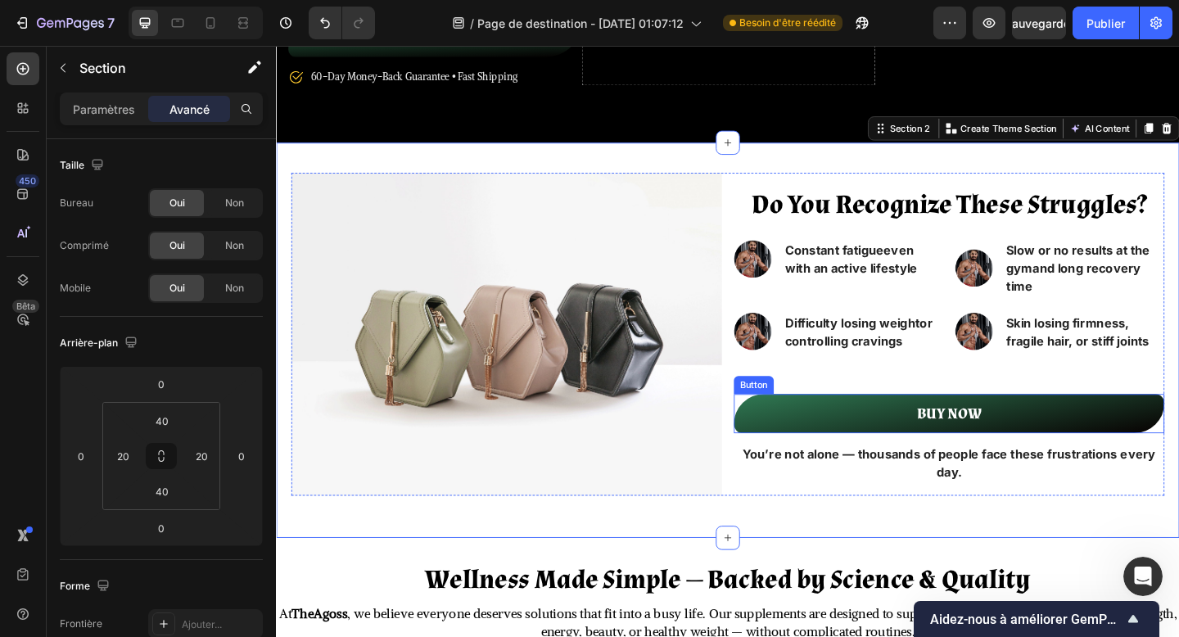
click at [815, 423] on div "Do You Recognize These Struggles? Heading Image Constant fatigue even with an a…" at bounding box center [1008, 359] width 468 height 351
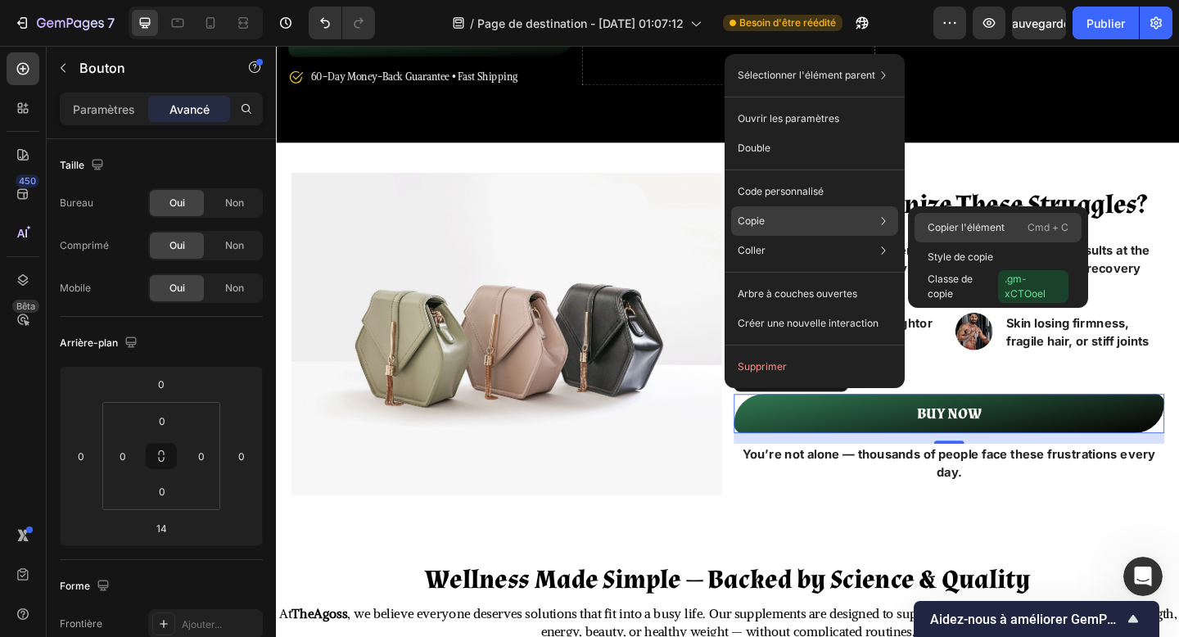
click at [948, 227] on font "Copier l'élément" at bounding box center [966, 227] width 77 height 12
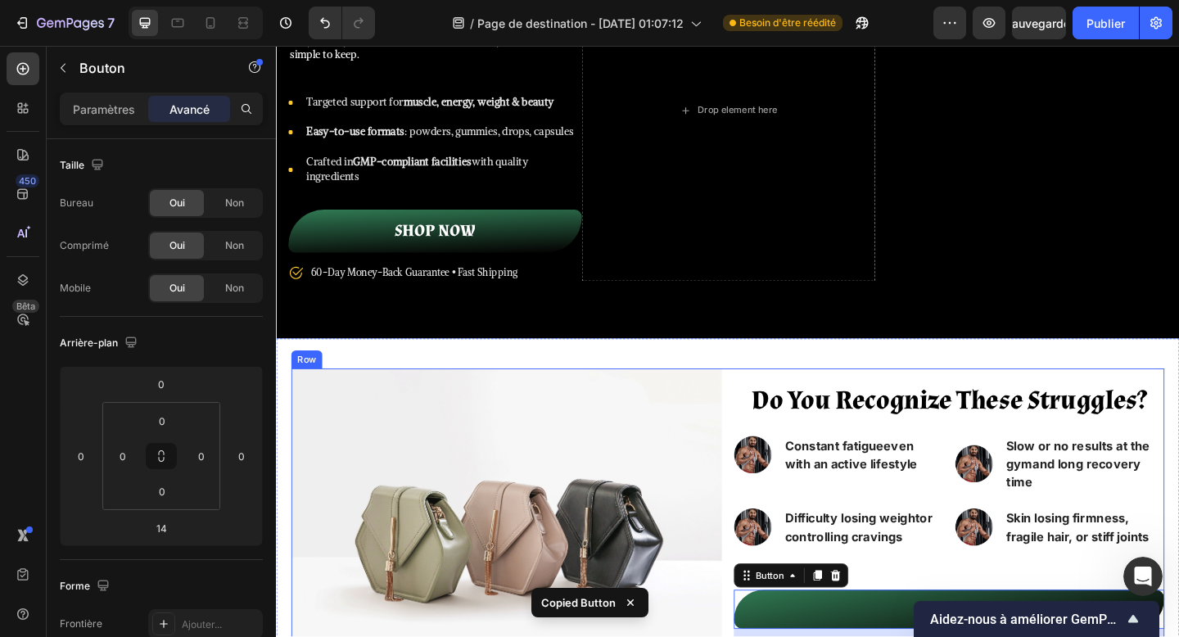
scroll to position [195, 0]
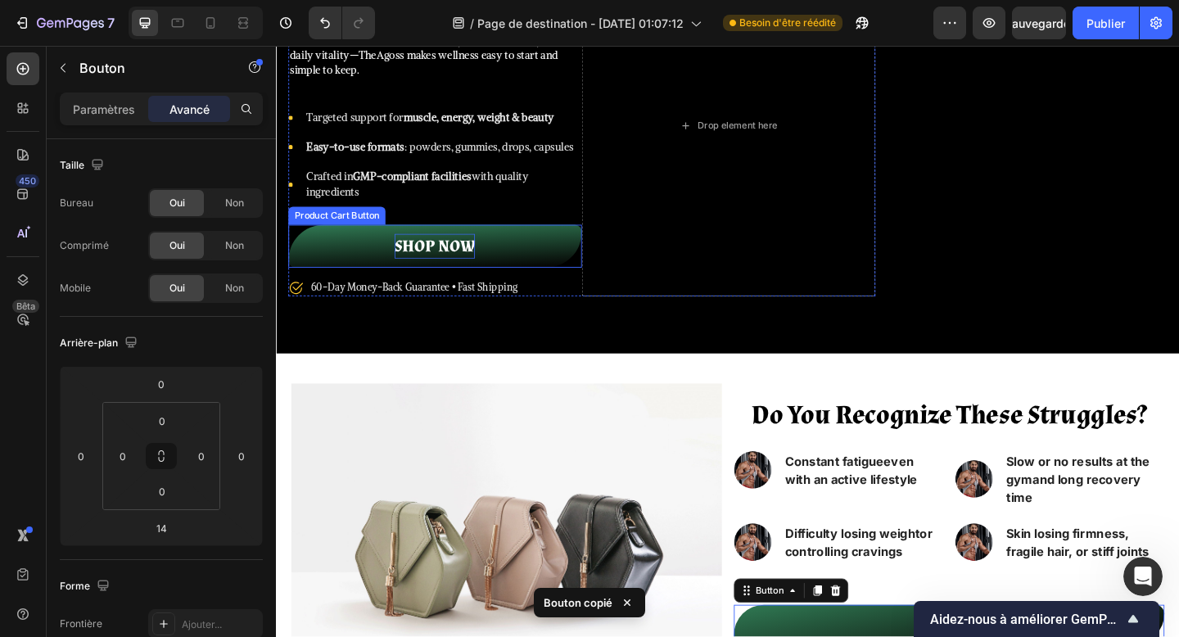
click at [409, 265] on strong "Shop NOW" at bounding box center [449, 264] width 88 height 27
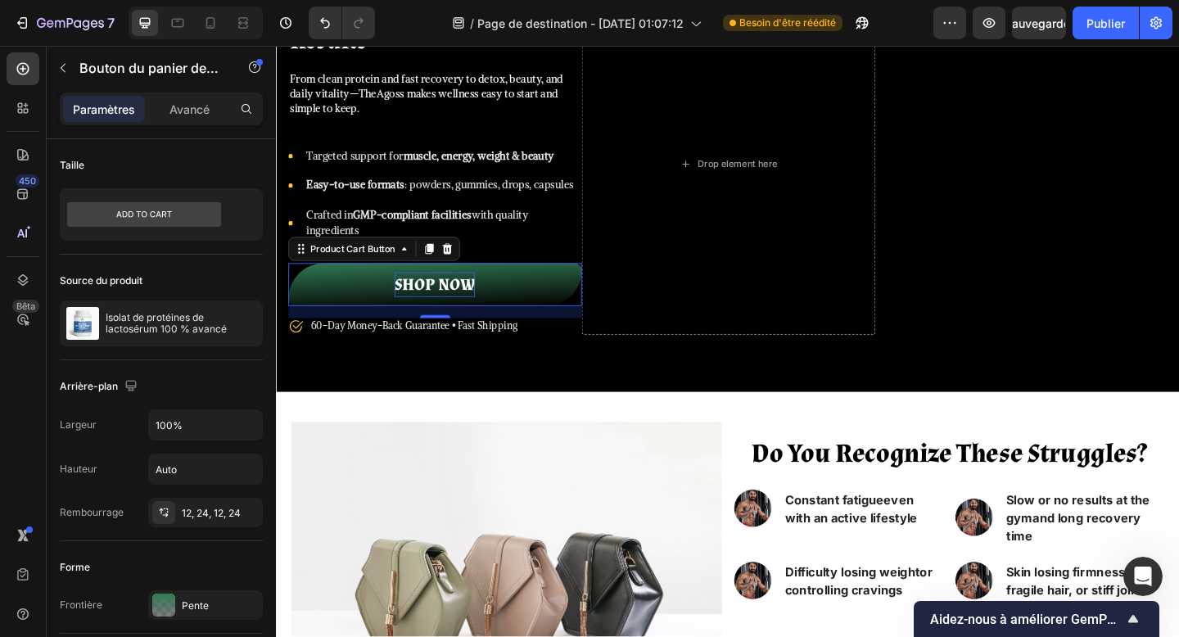
scroll to position [24, 0]
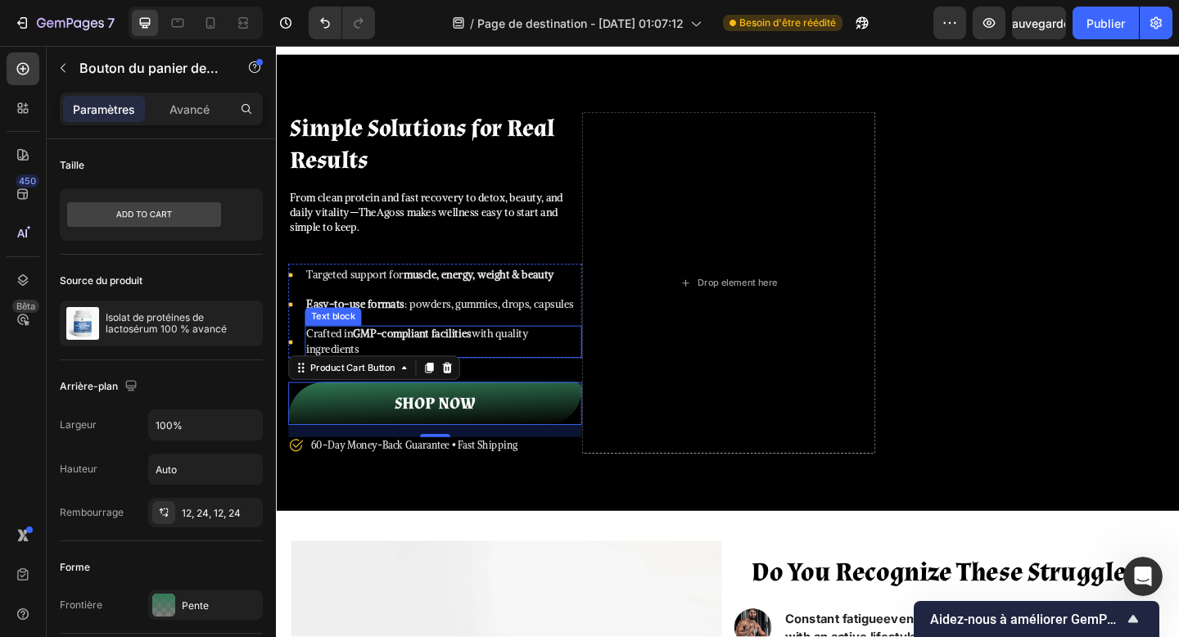
click at [527, 367] on p "Crafted in GMP-compliant facilities with quality ingredients" at bounding box center [458, 368] width 298 height 32
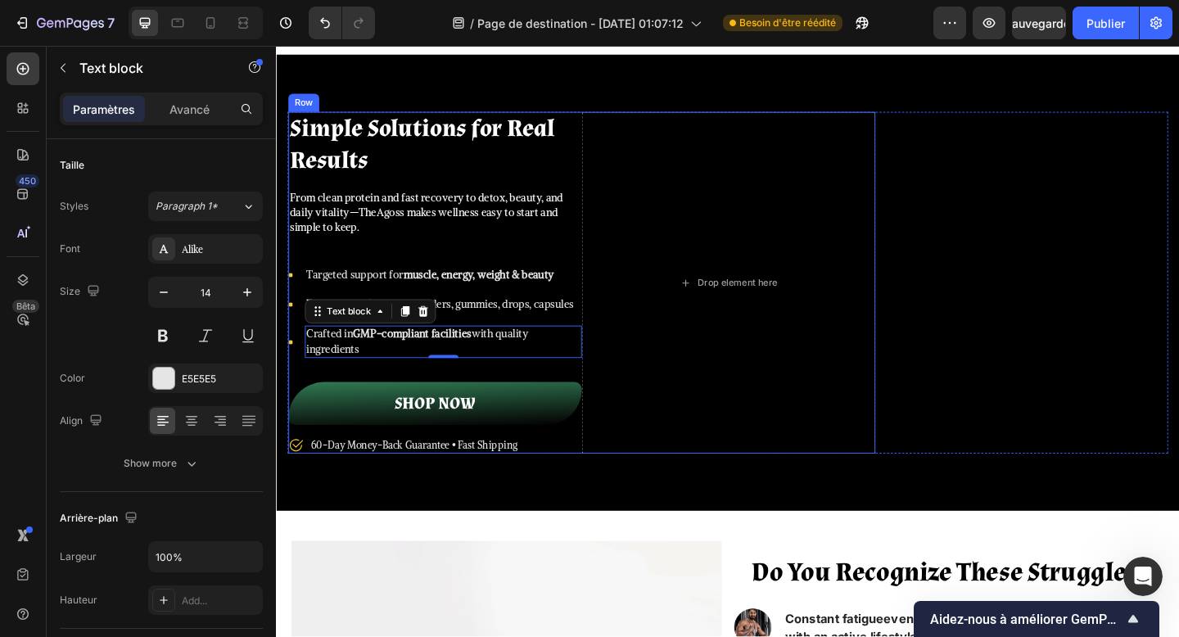
click at [588, 392] on div "Simple Solutions for Real Results Heading From clean protein and fast recovery …" at bounding box center [448, 304] width 319 height 372
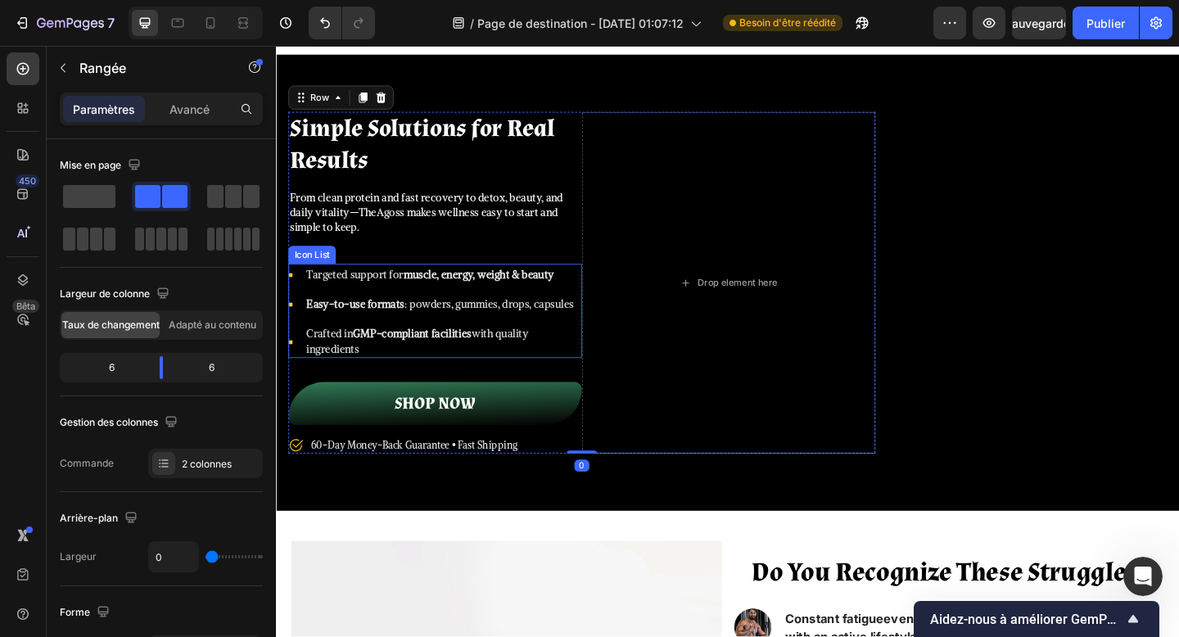
click at [602, 347] on ul "Icon Targeted support for muscle, energy, weight & beauty Text block Icon Easy-…" at bounding box center [448, 336] width 319 height 100
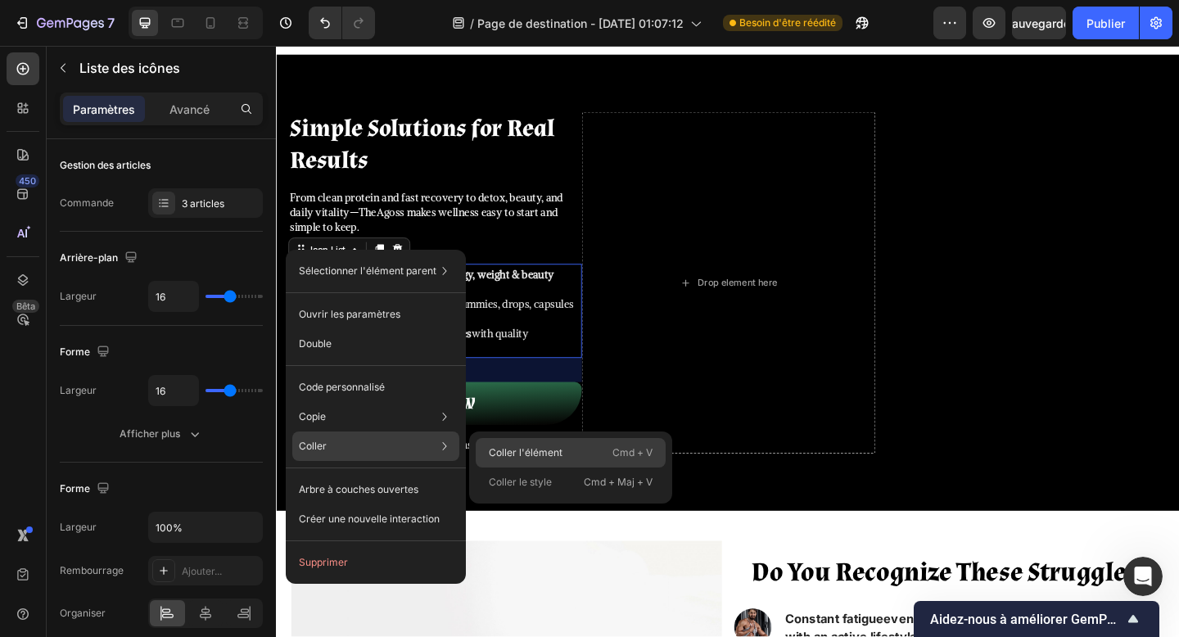
click at [506, 453] on font "Coller l'élément" at bounding box center [526, 452] width 74 height 12
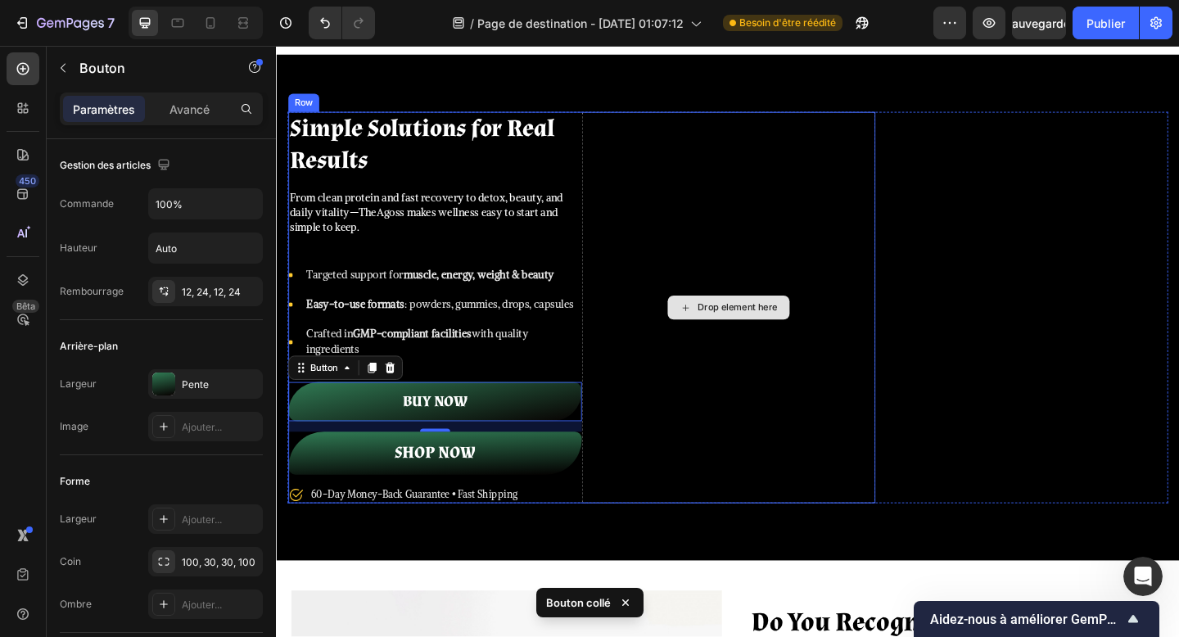
click at [630, 493] on div "Drop element here" at bounding box center [768, 331] width 319 height 426
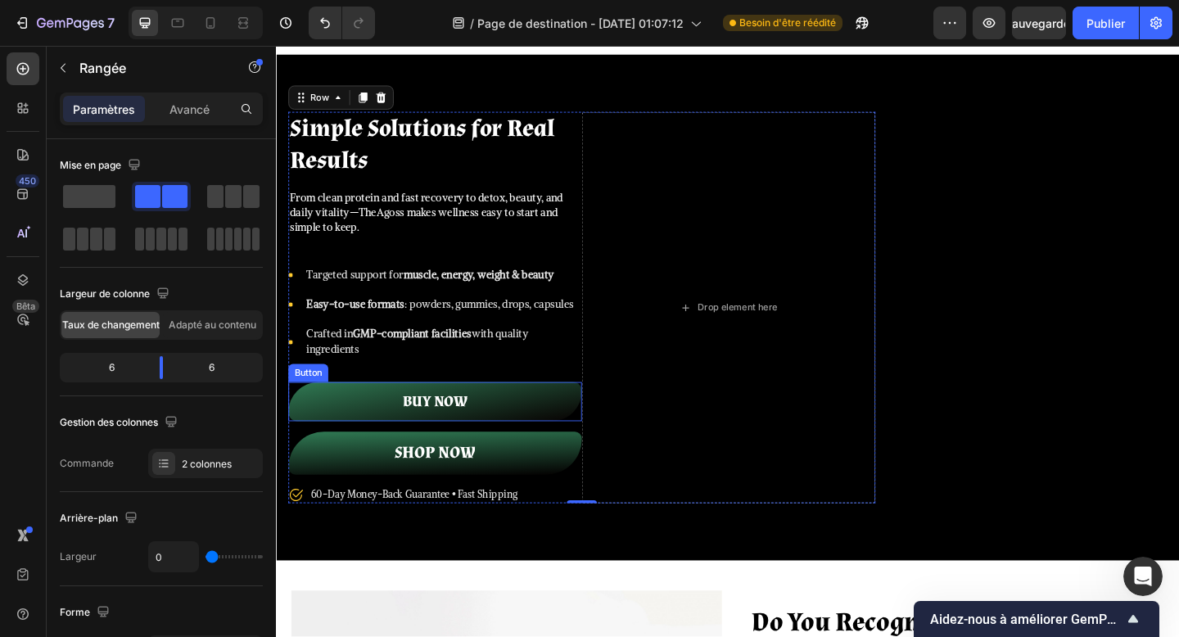
click at [551, 450] on button "BUY NOW" at bounding box center [448, 433] width 319 height 43
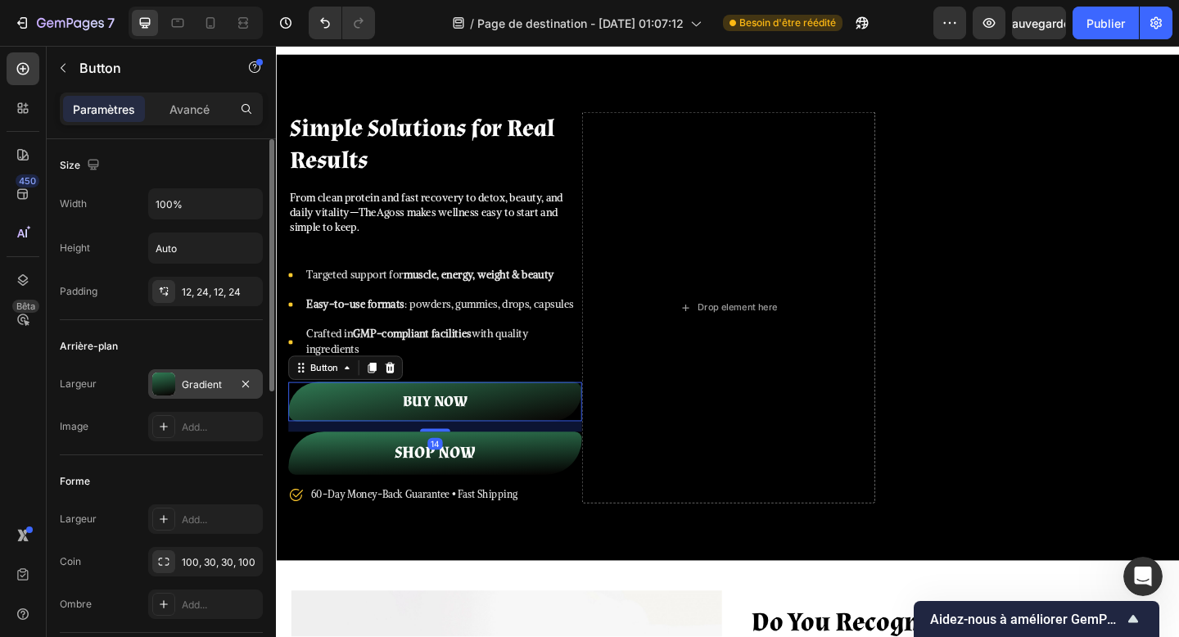
click at [217, 385] on div "Gradient" at bounding box center [206, 385] width 48 height 15
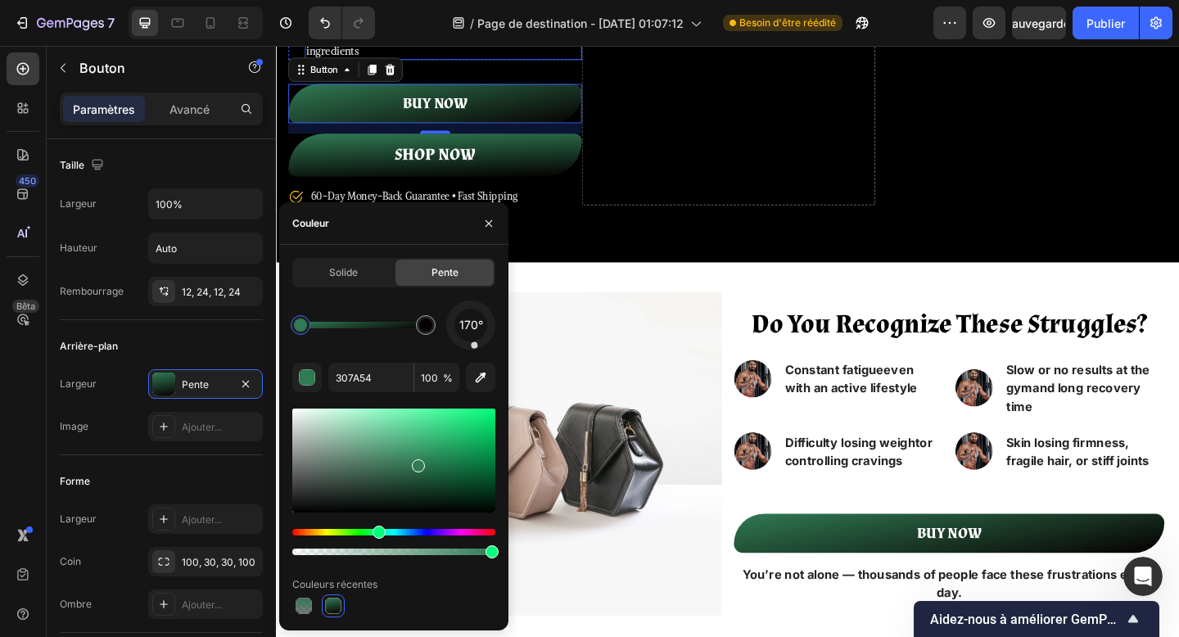
scroll to position [349, 0]
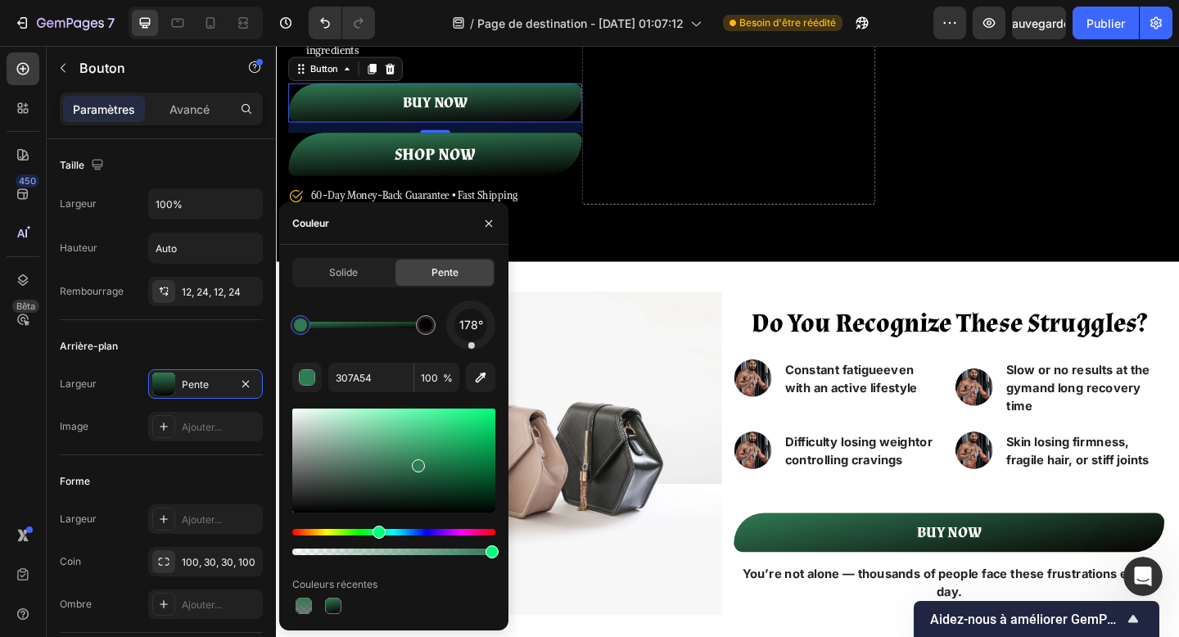
click at [472, 350] on div "178° 307A54 100 % Couleurs récentes" at bounding box center [393, 459] width 203 height 317
click at [450, 107] on p "BUY NOW" at bounding box center [449, 108] width 70 height 23
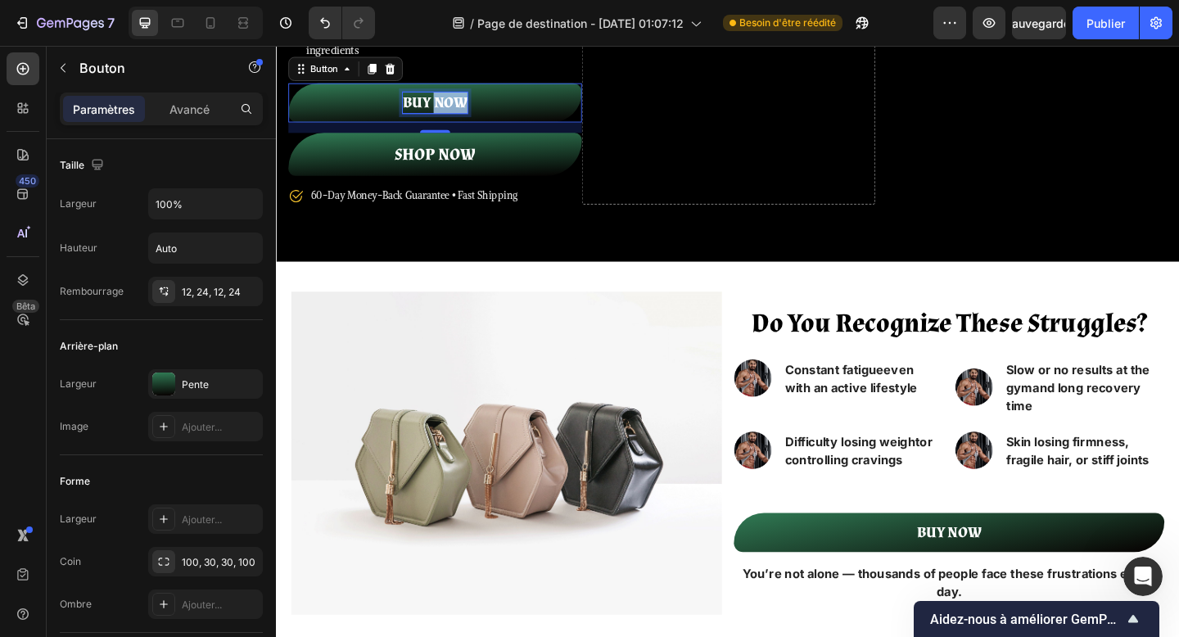
click at [450, 107] on p "BUY NOW" at bounding box center [449, 108] width 70 height 23
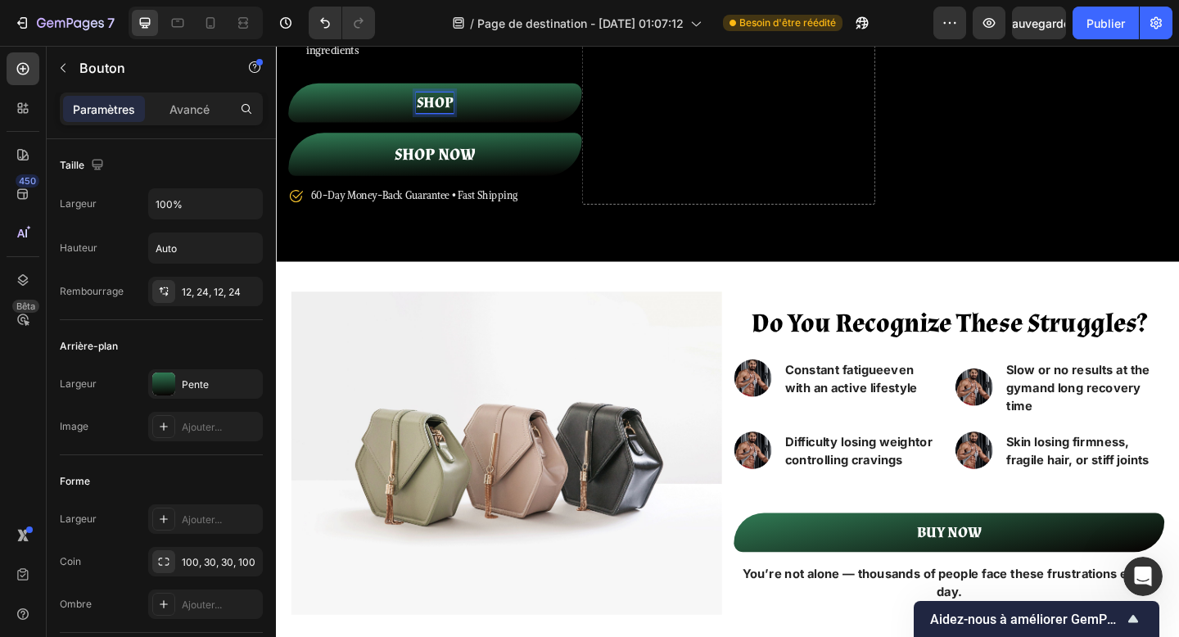
click at [289, 87] on button "SHOP" at bounding box center [448, 108] width 319 height 43
click at [552, 117] on button "SHOP NOW" at bounding box center [448, 108] width 319 height 43
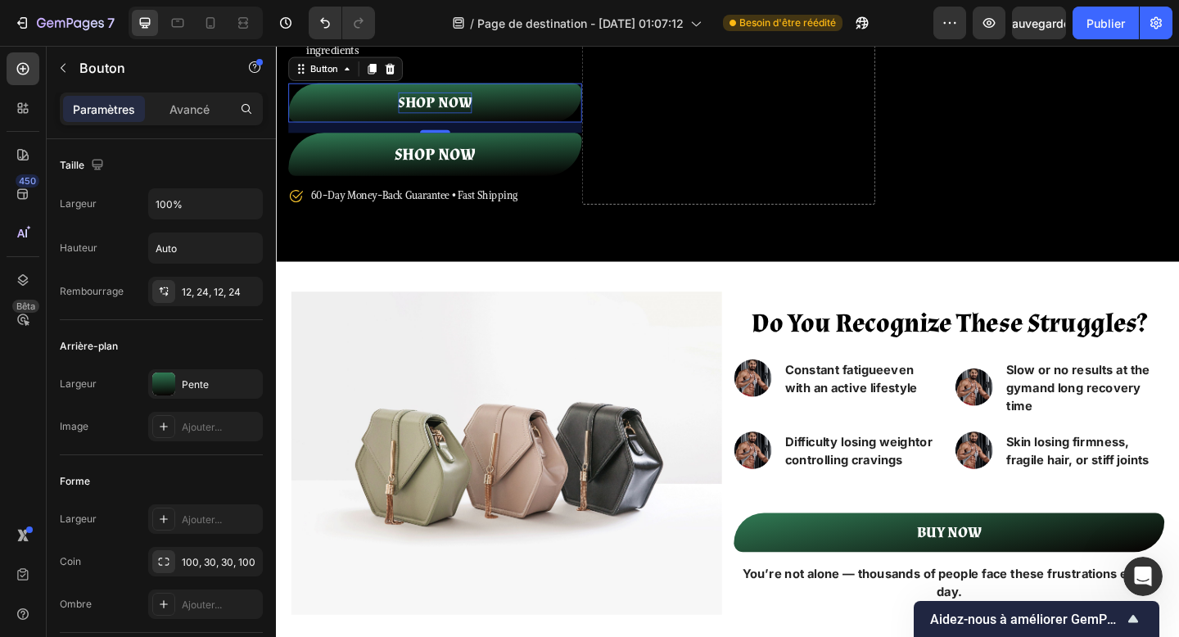
click at [552, 117] on button "SHOP NOW" at bounding box center [448, 108] width 319 height 43
click at [198, 294] on font "12, 24, 12, 24" at bounding box center [211, 292] width 59 height 12
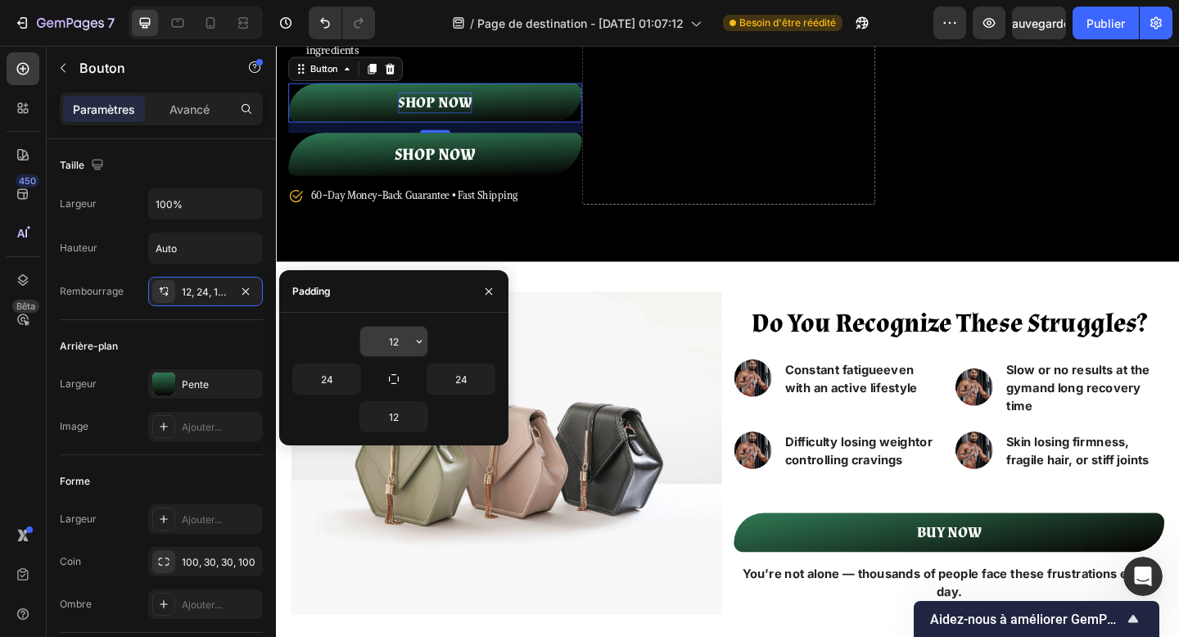
click at [398, 345] on input "12" at bounding box center [393, 341] width 67 height 29
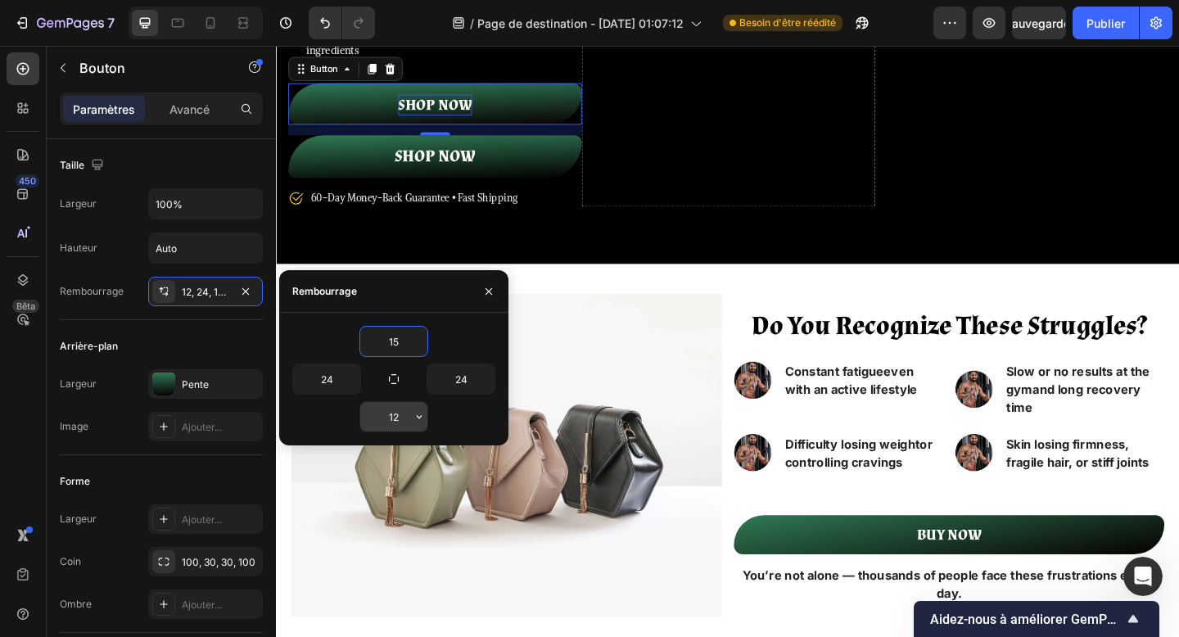
type input "15"
click at [390, 415] on input "12" at bounding box center [393, 416] width 67 height 29
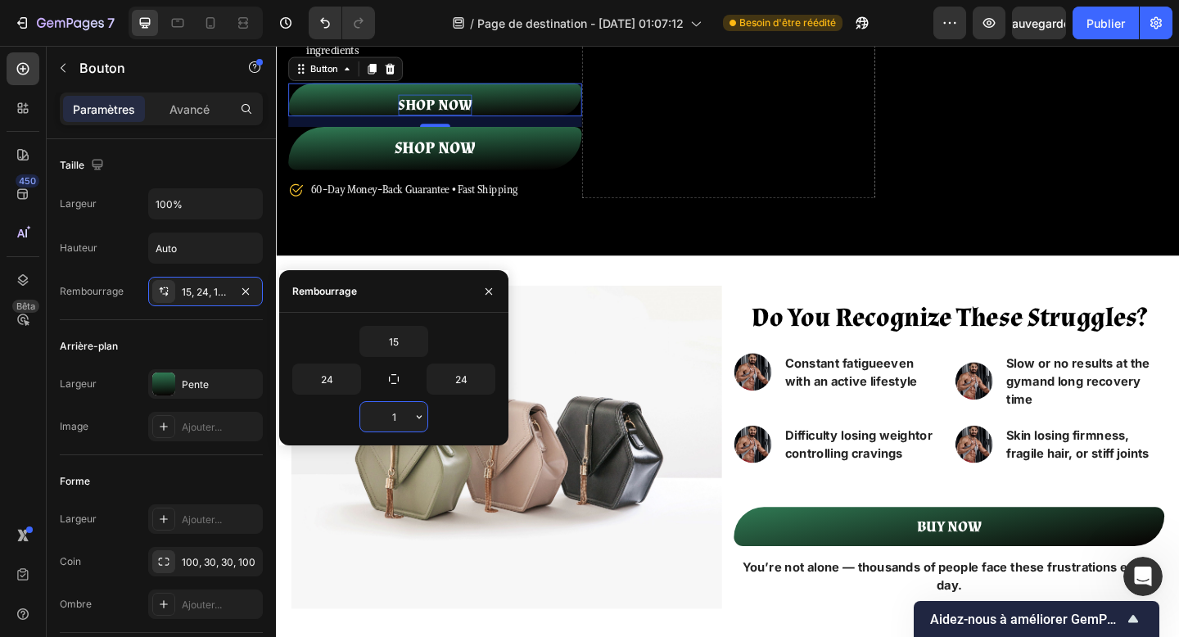
type input "15"
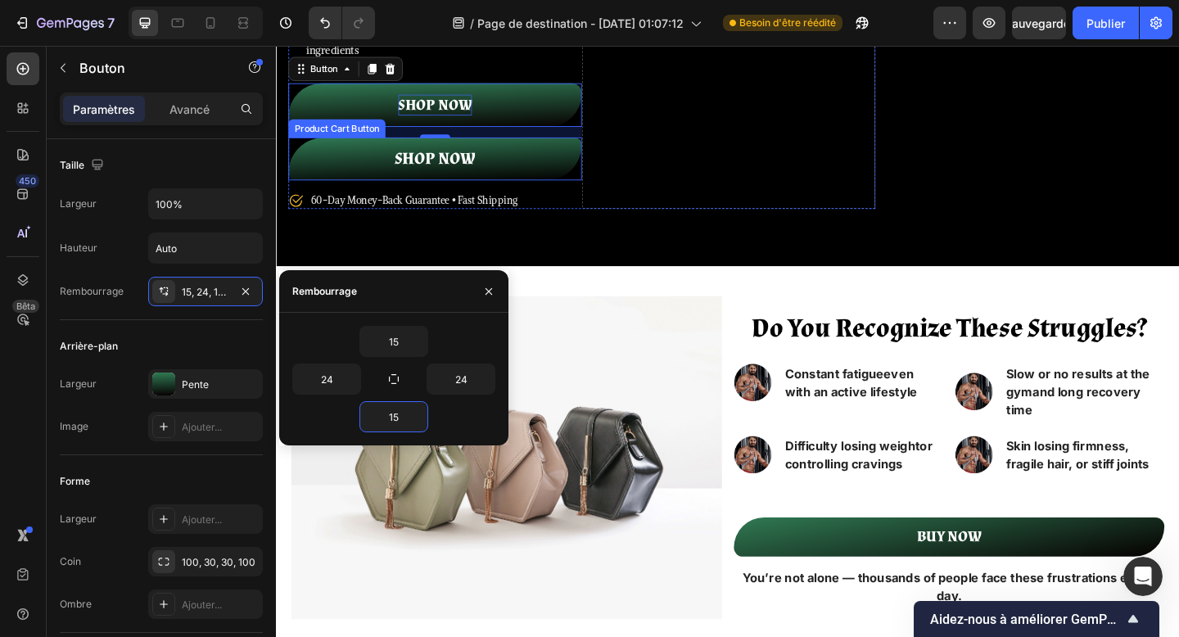
click at [533, 174] on button "Shop NOW" at bounding box center [448, 169] width 319 height 47
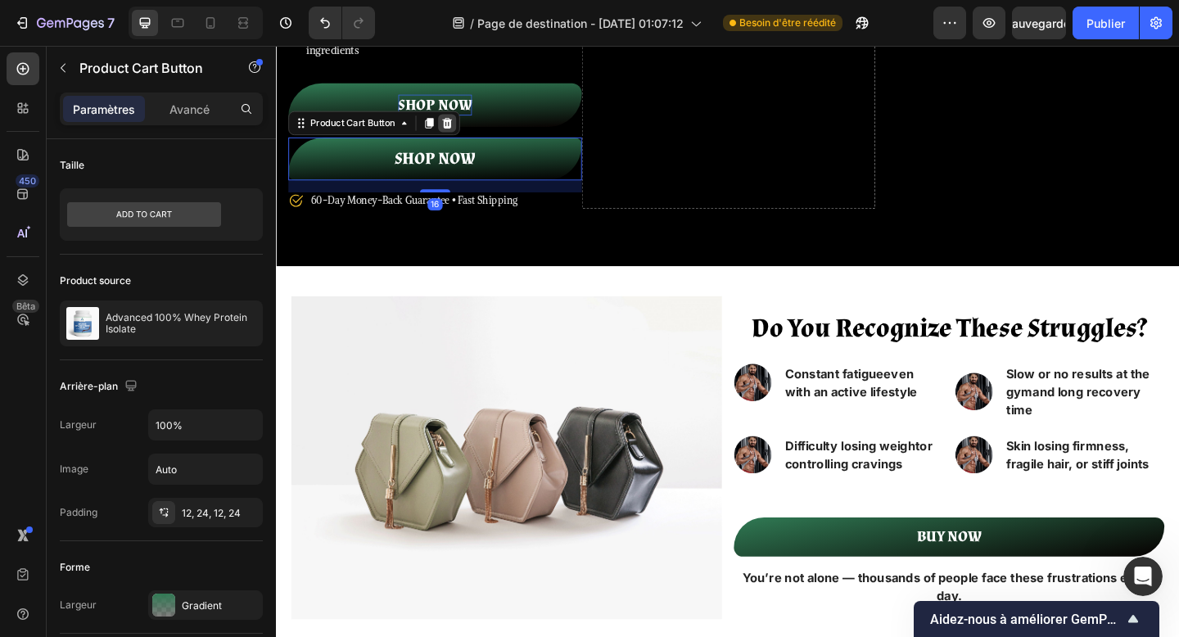
click at [464, 131] on icon at bounding box center [461, 130] width 13 height 13
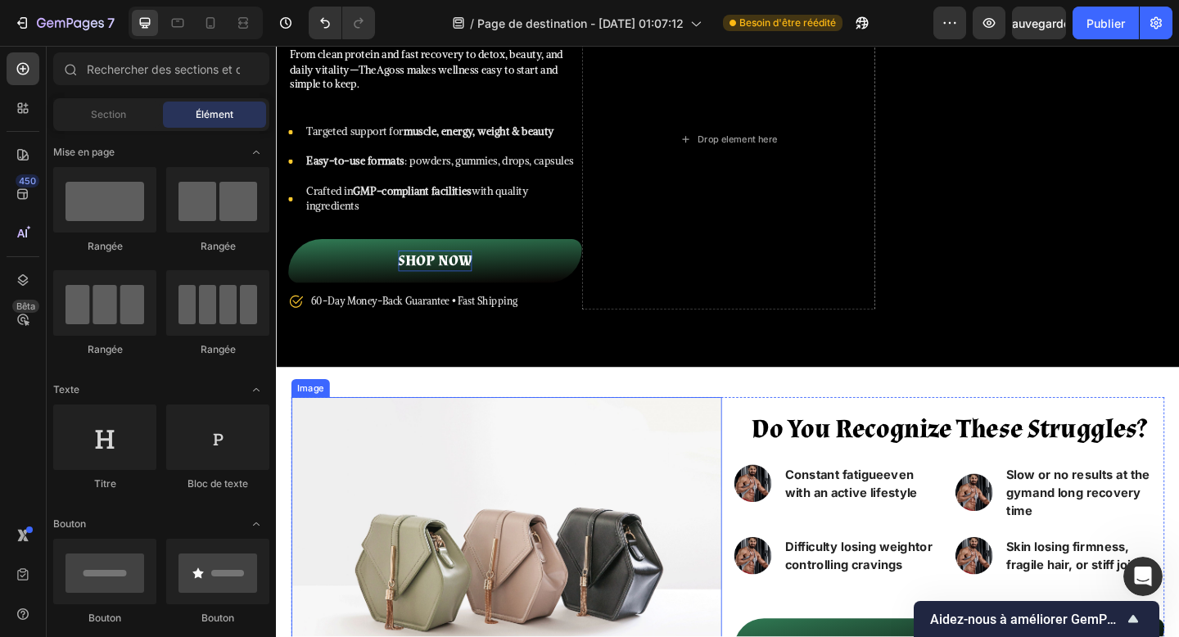
scroll to position [163, 0]
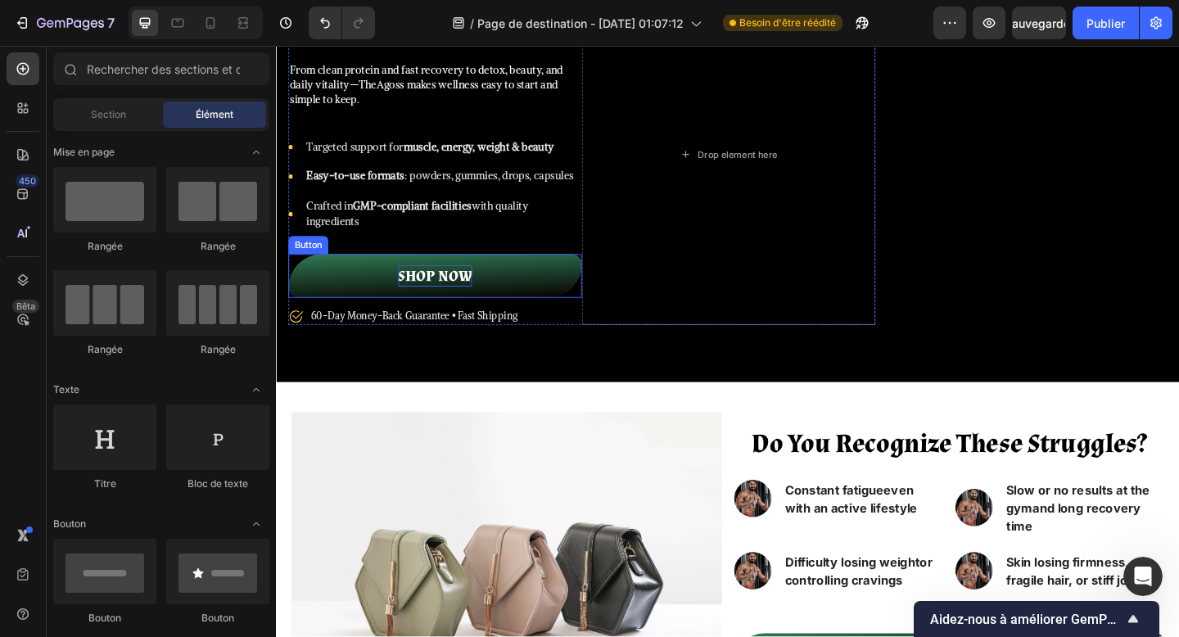
click at [555, 310] on button "SHOP NOW" at bounding box center [448, 297] width 319 height 48
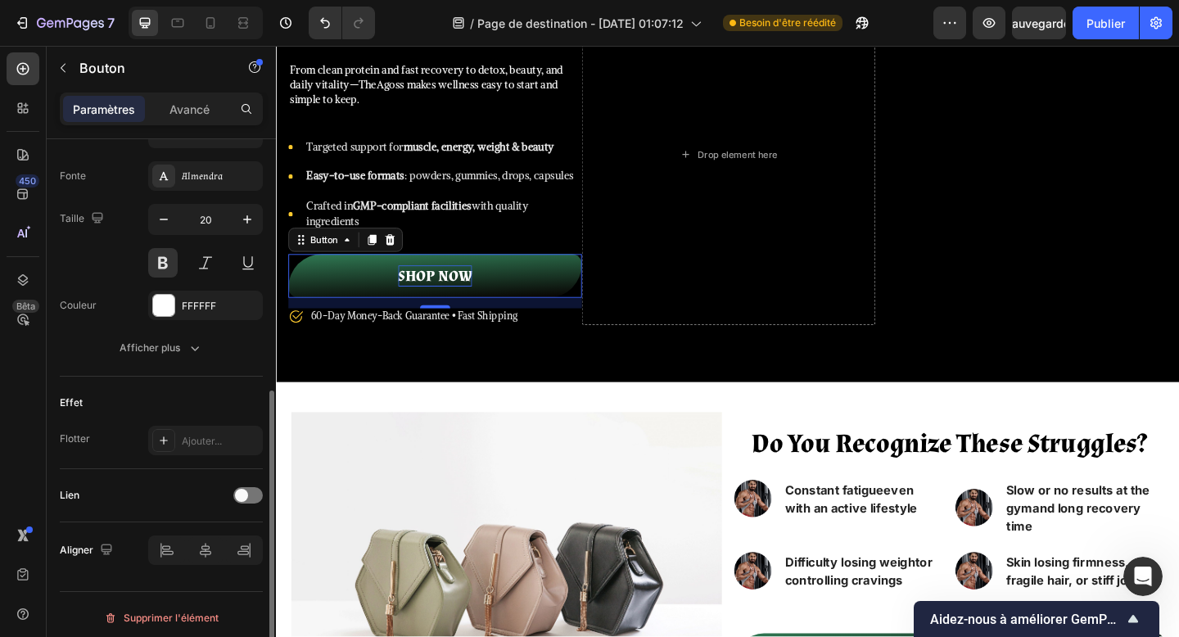
scroll to position [630, 0]
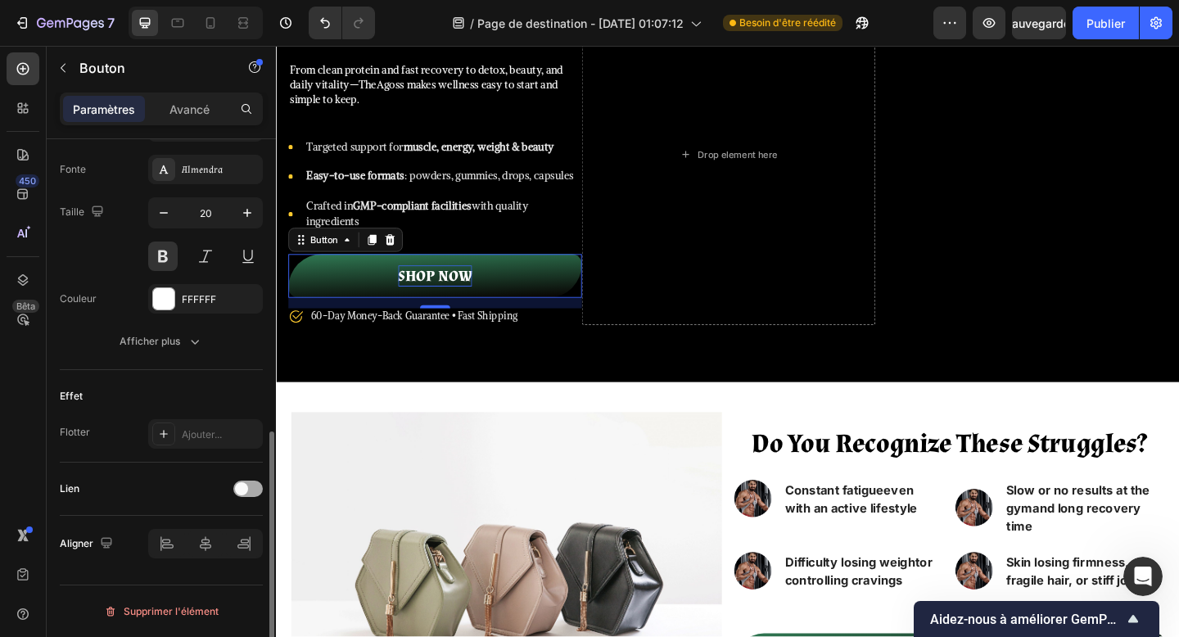
click at [247, 493] on div at bounding box center [247, 489] width 29 height 16
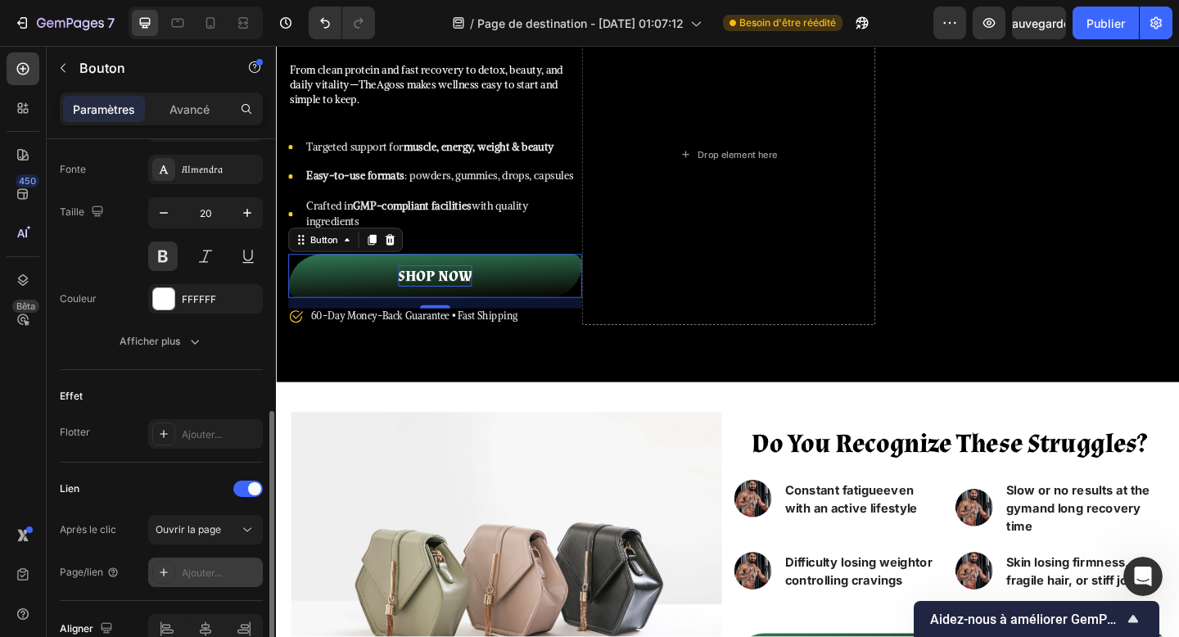
click at [201, 567] on font "Ajouter..." at bounding box center [202, 573] width 40 height 12
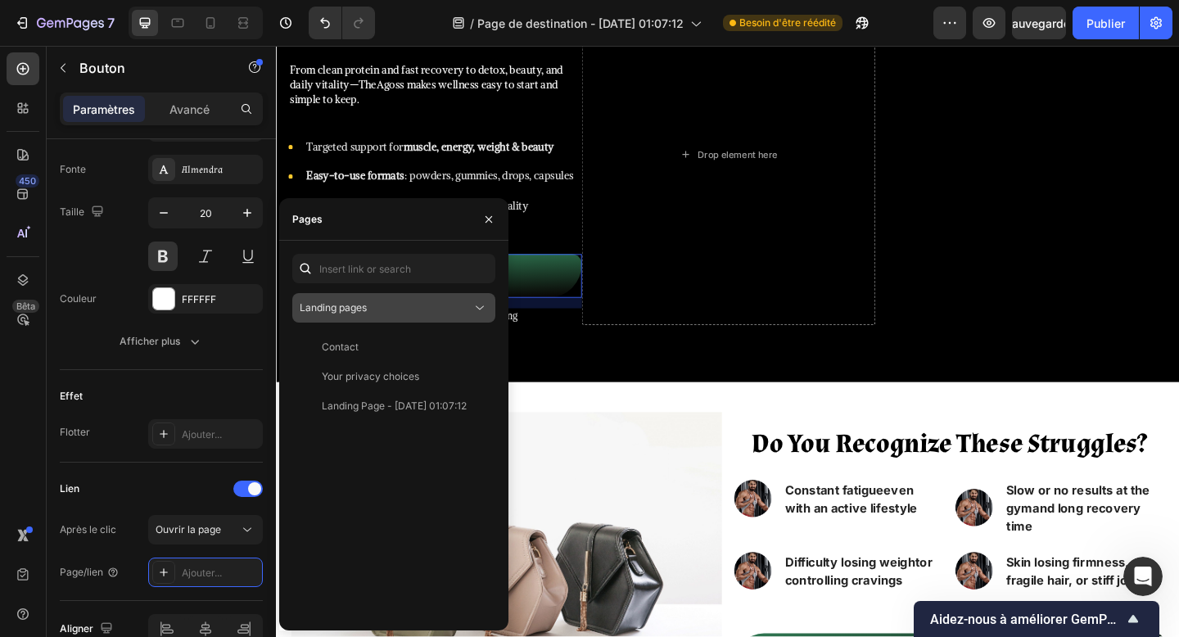
click at [409, 300] on div "Landing pages" at bounding box center [394, 308] width 188 height 16
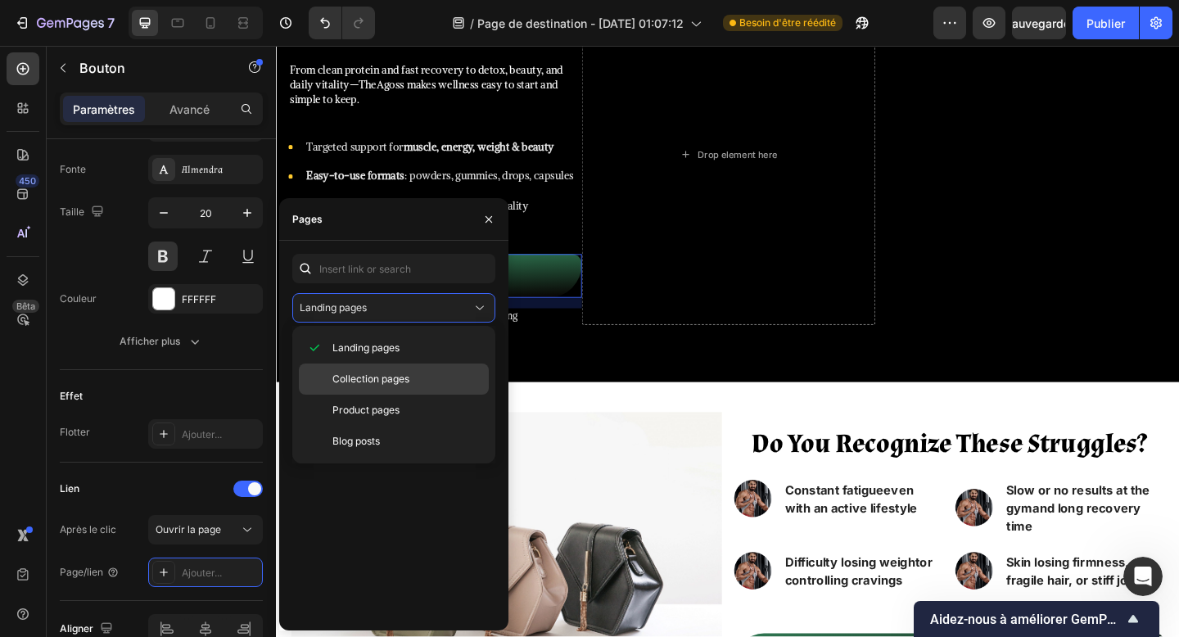
click at [386, 382] on span "Collection pages" at bounding box center [371, 379] width 77 height 15
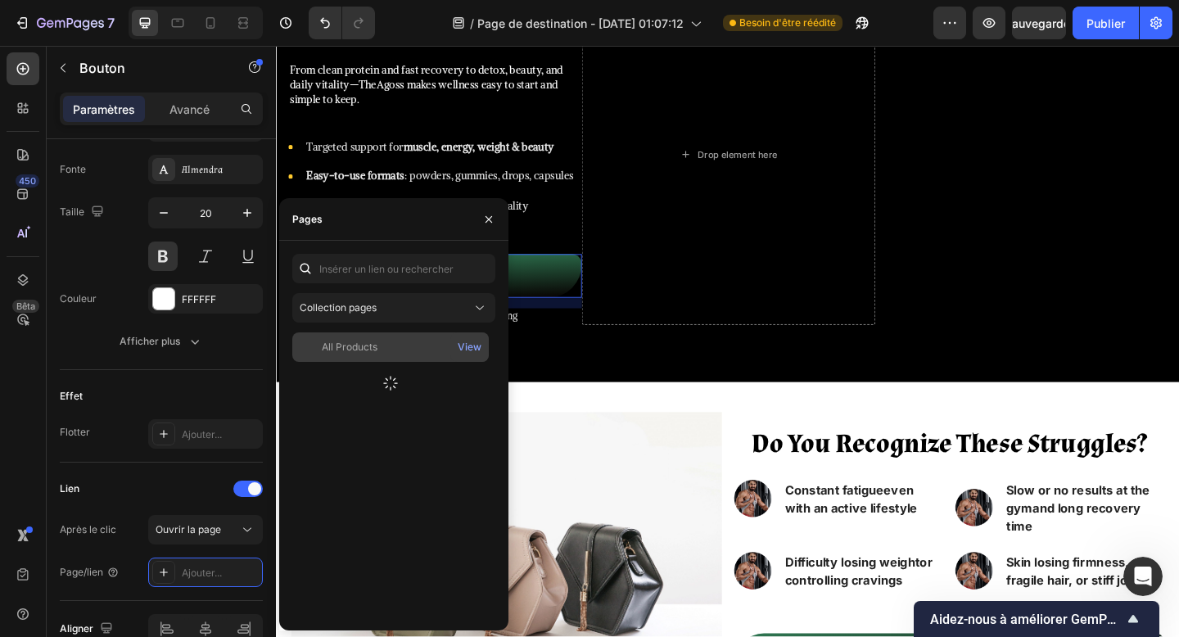
click at [373, 352] on div "All Products" at bounding box center [350, 347] width 56 height 15
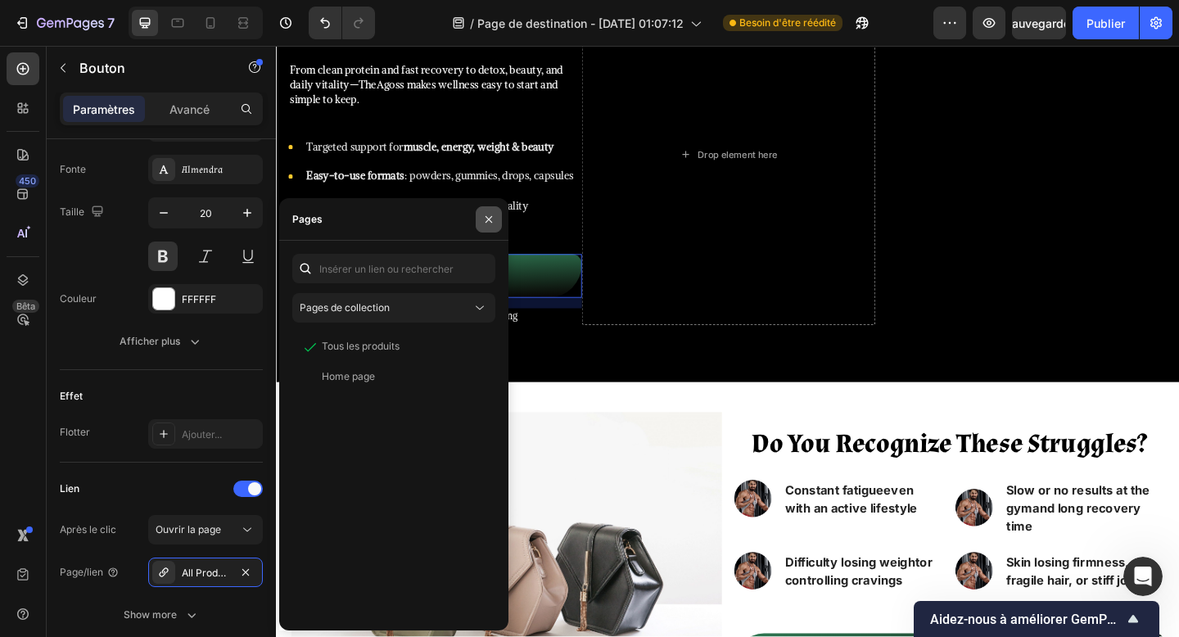
click at [491, 221] on icon "button" at bounding box center [488, 219] width 13 height 13
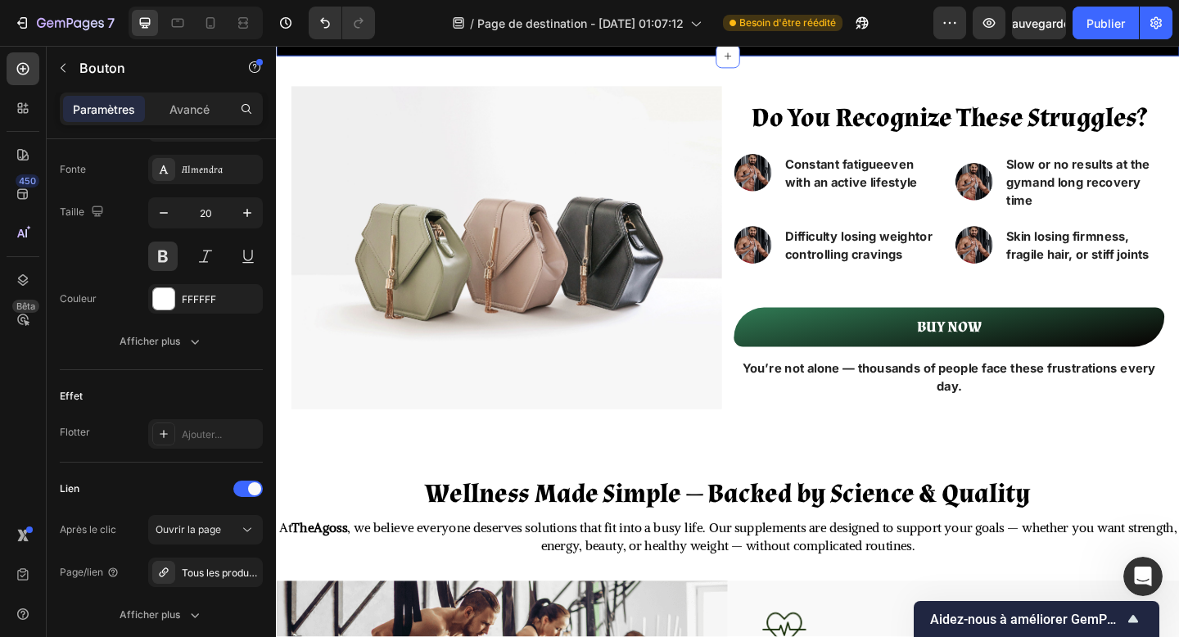
scroll to position [518, 0]
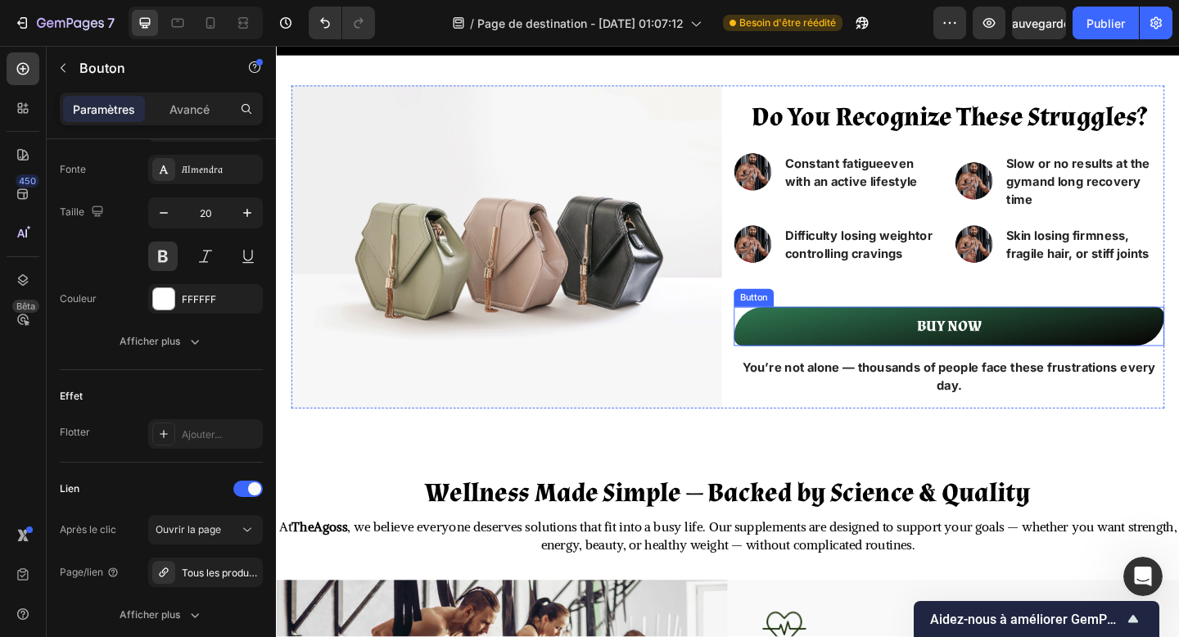
click at [863, 335] on button "BUY NOW" at bounding box center [1008, 351] width 468 height 43
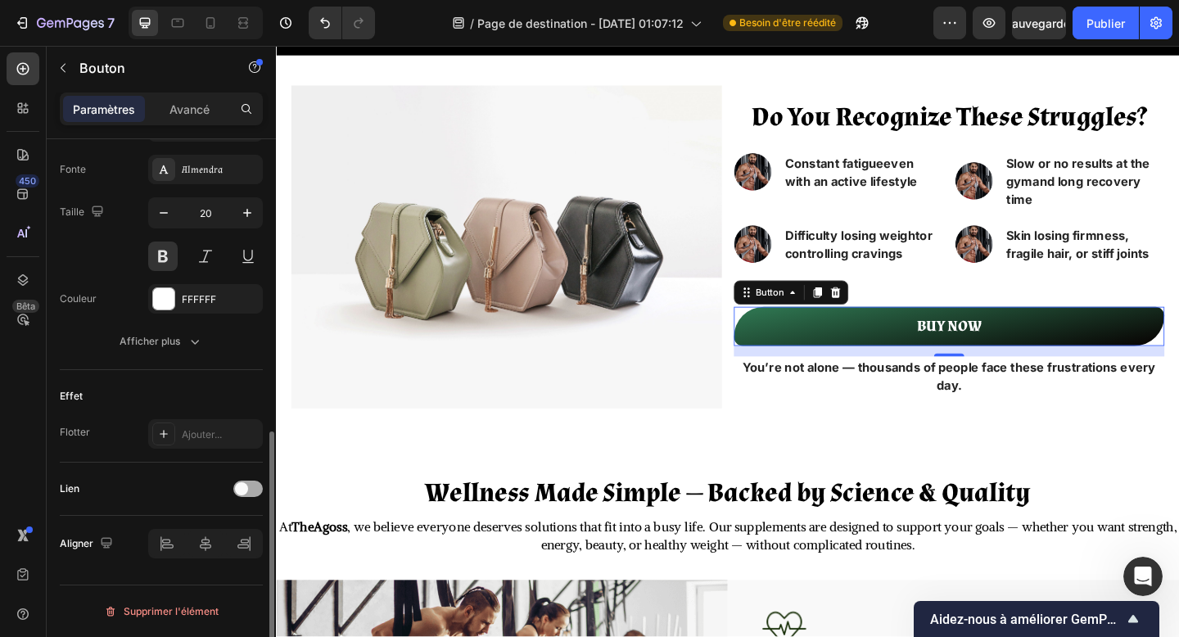
click at [245, 490] on span at bounding box center [241, 488] width 13 height 13
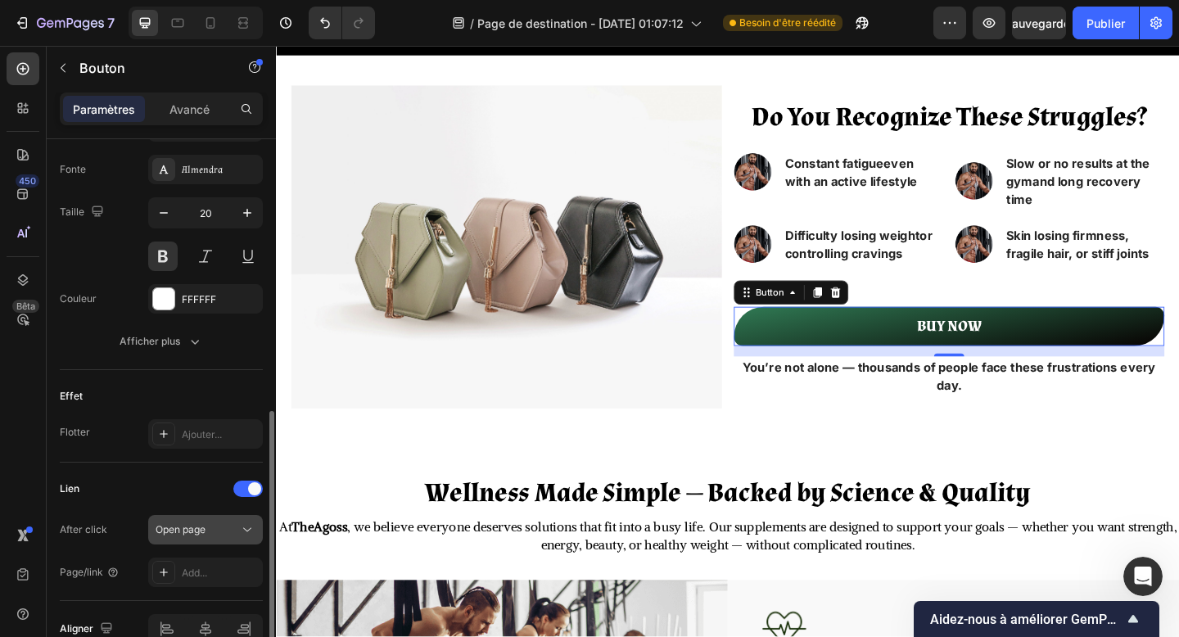
click at [223, 518] on button "Open page" at bounding box center [205, 529] width 115 height 29
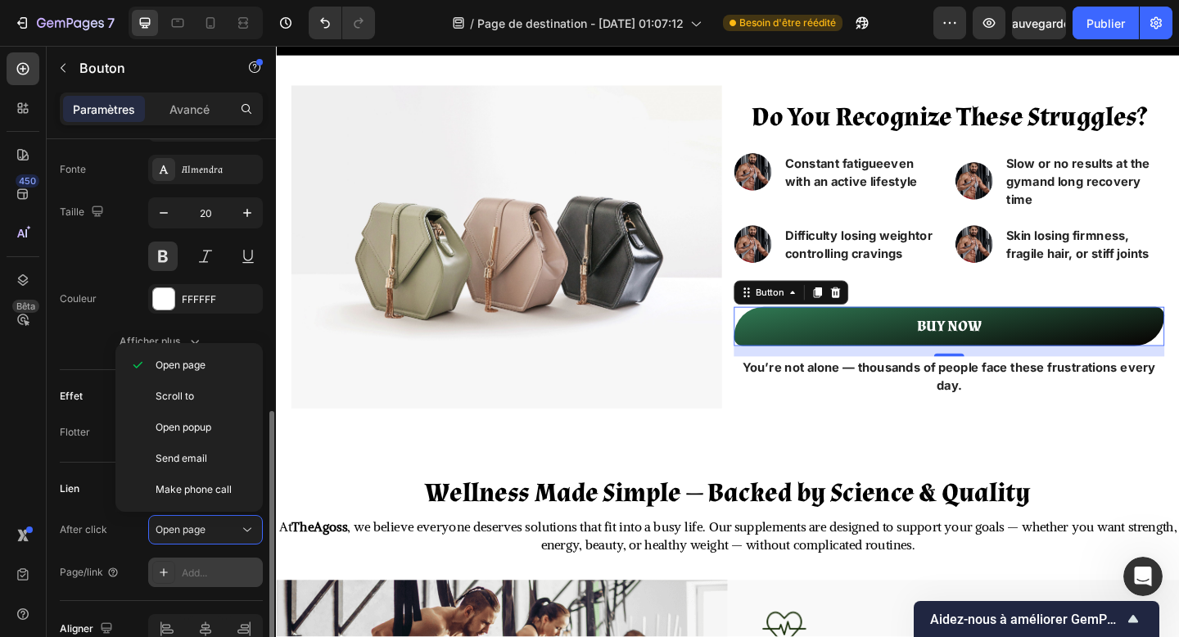
click at [202, 568] on div "Add..." at bounding box center [220, 573] width 77 height 15
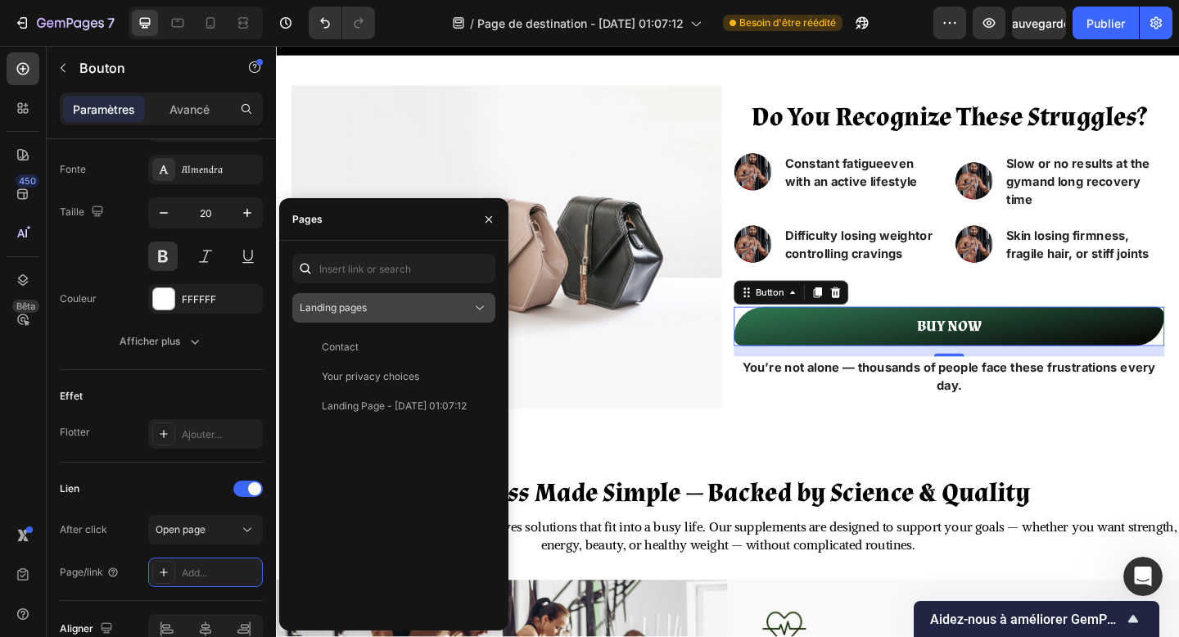
click at [414, 313] on div "Landing pages" at bounding box center [386, 308] width 172 height 15
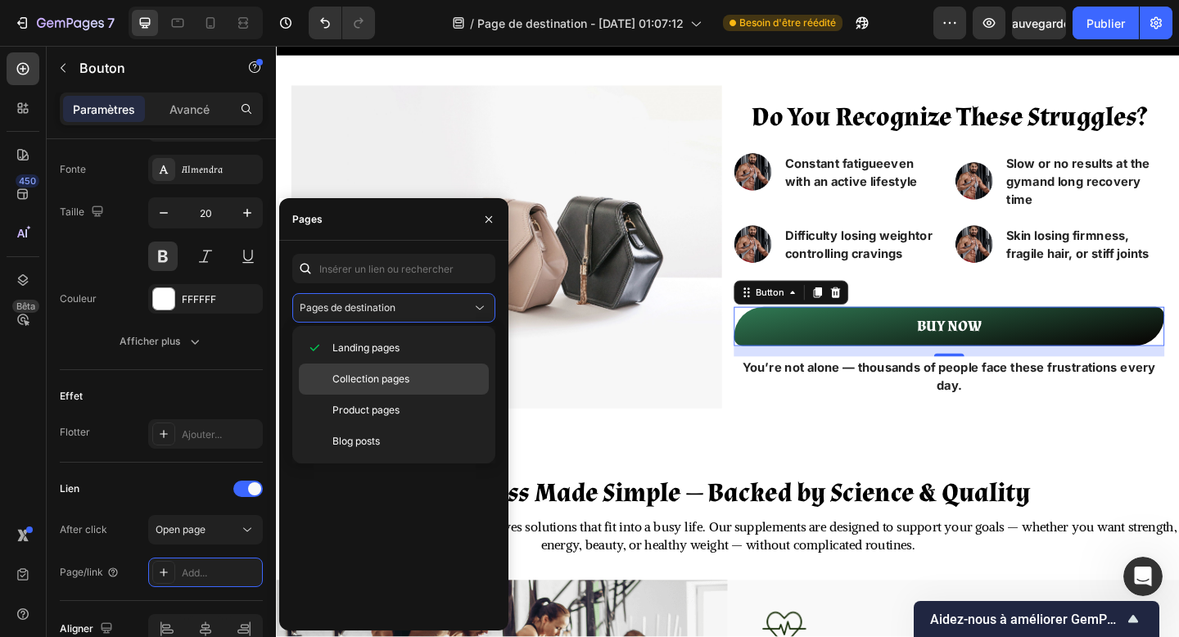
click at [382, 378] on span "Collection pages" at bounding box center [371, 379] width 77 height 15
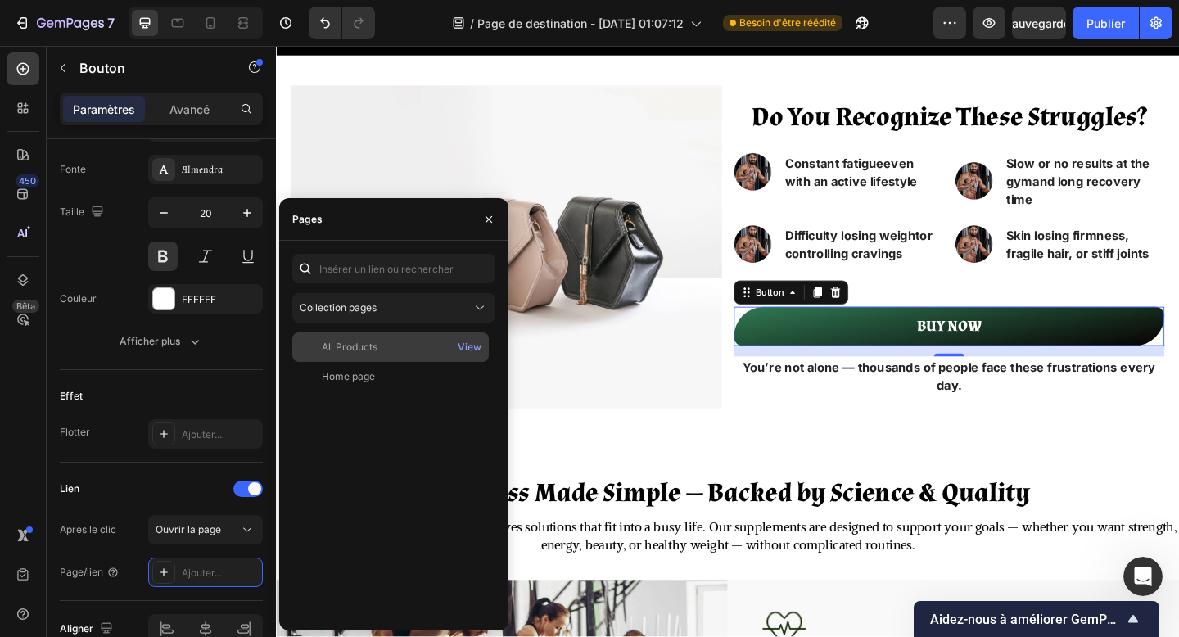
click at [380, 360] on div "All Products View" at bounding box center [390, 347] width 197 height 29
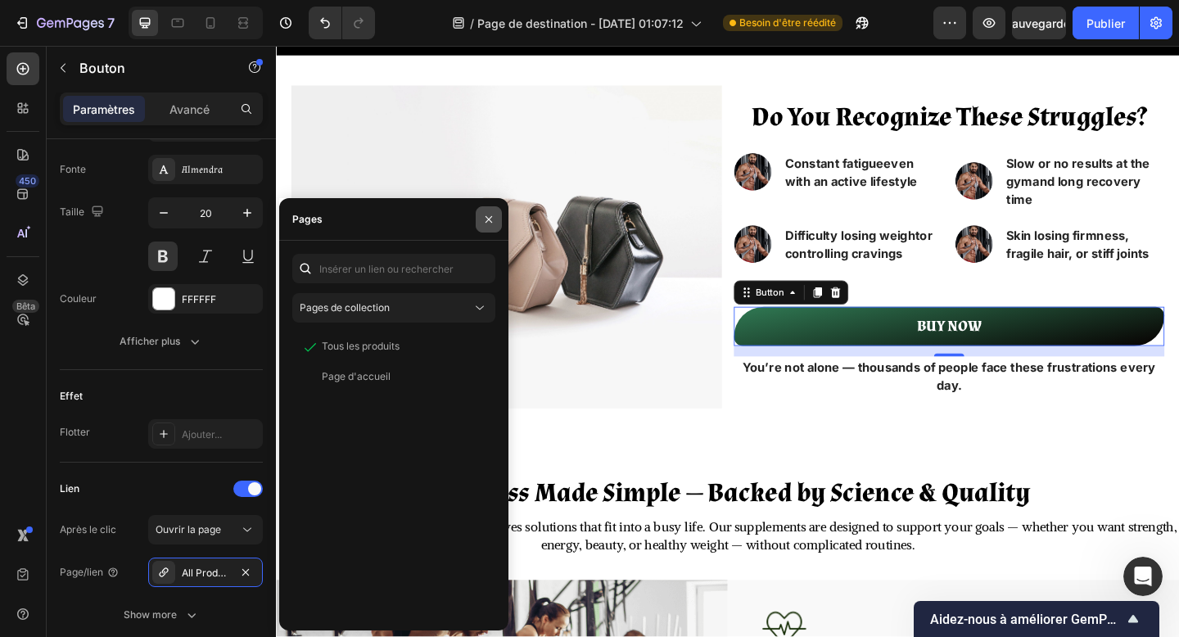
click at [494, 213] on icon "button" at bounding box center [488, 219] width 13 height 13
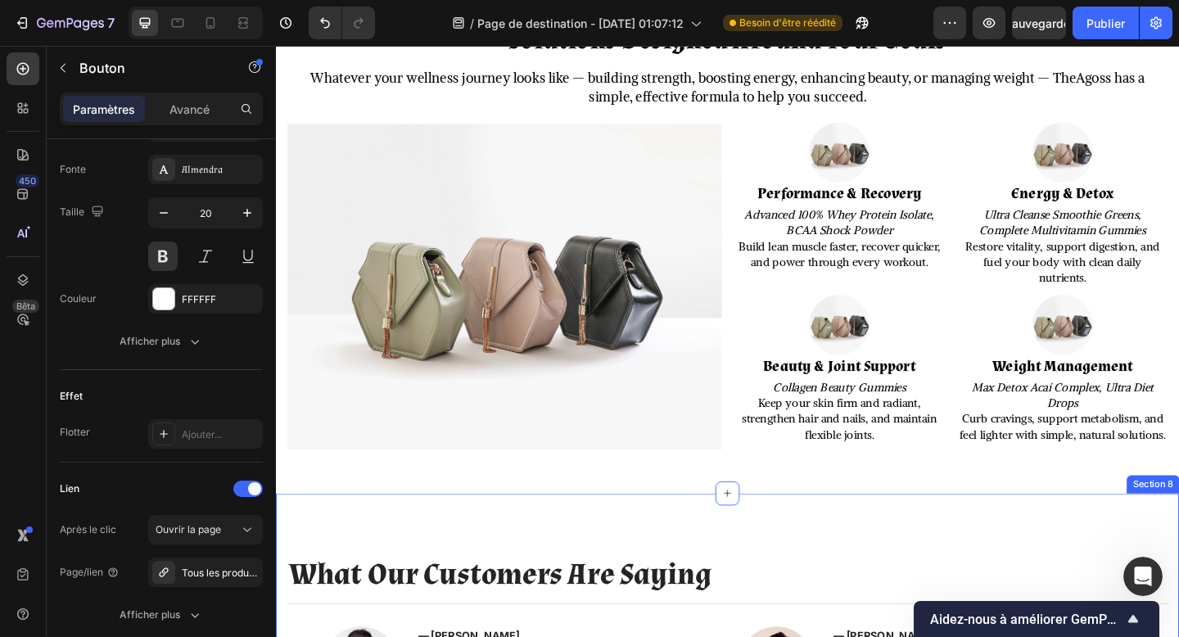
scroll to position [1888, 0]
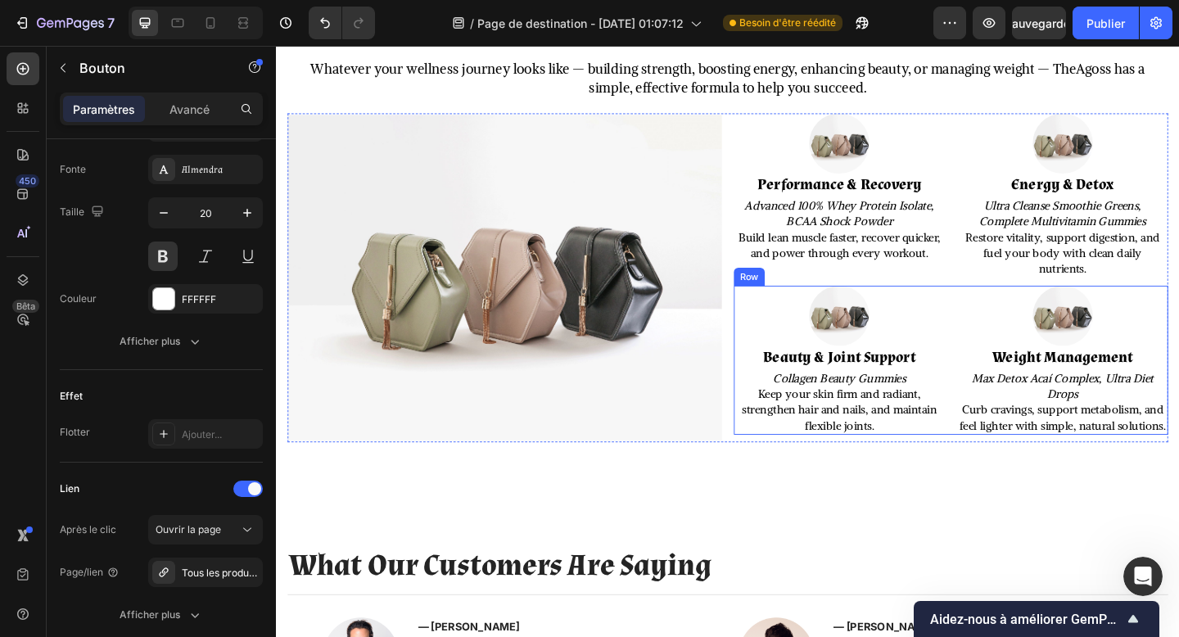
click at [1005, 469] on div "Image Beauty & Joint Support Heading Collagen Beauty Gummies Keep your skin fir…" at bounding box center [1010, 388] width 473 height 162
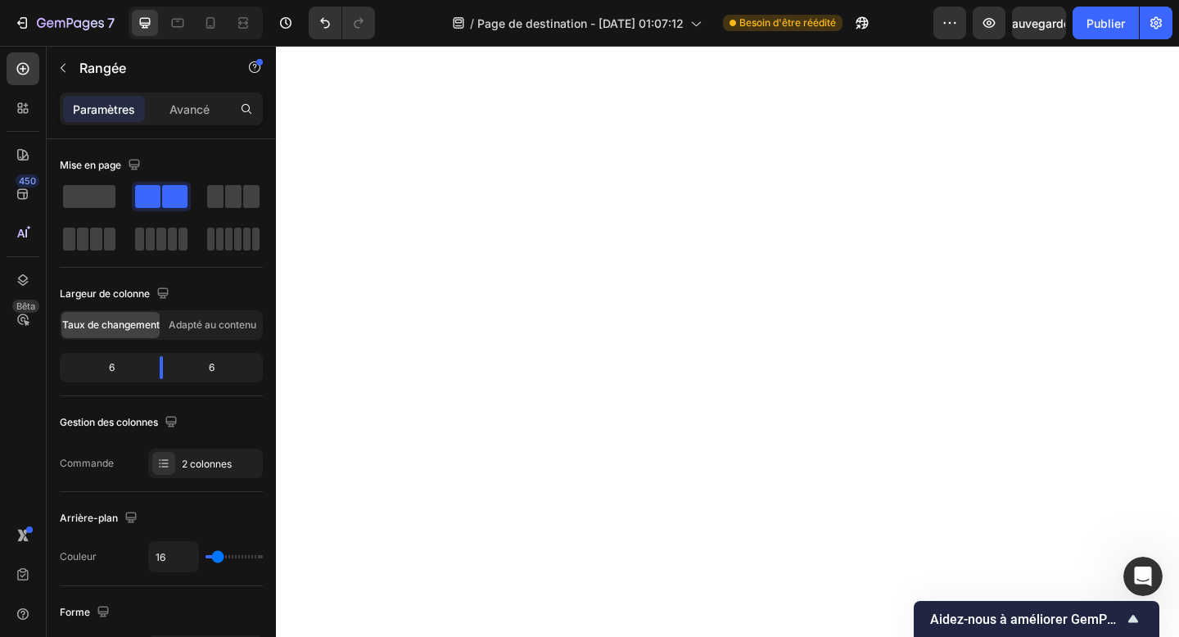
scroll to position [0, 0]
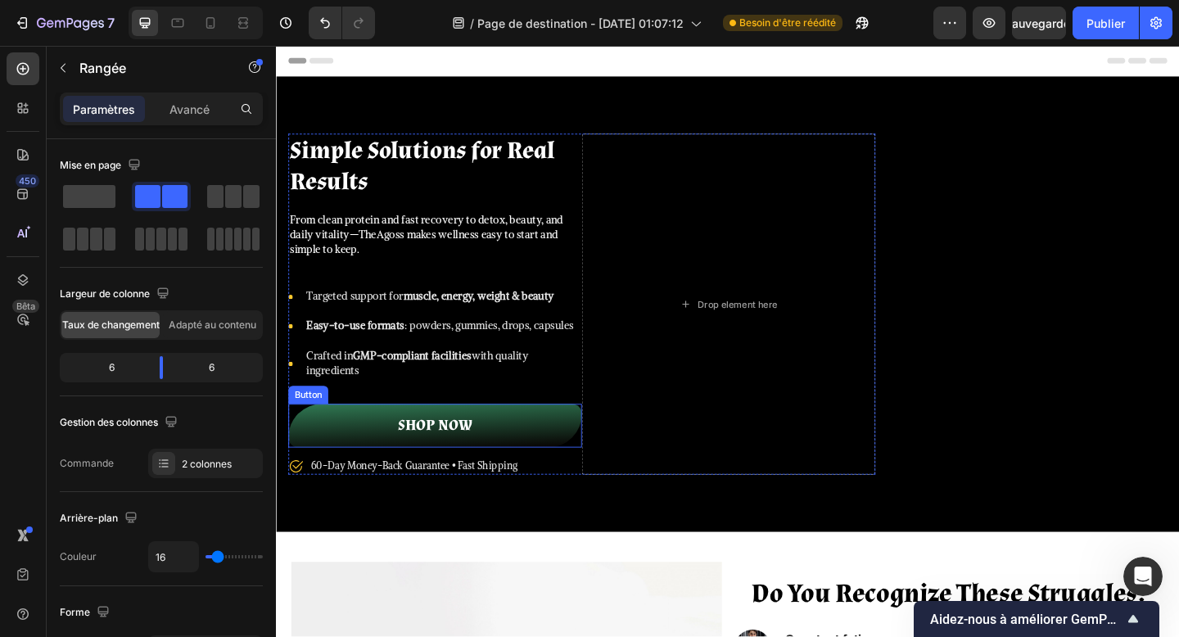
click at [553, 459] on link "SHOP NOW" at bounding box center [448, 460] width 319 height 48
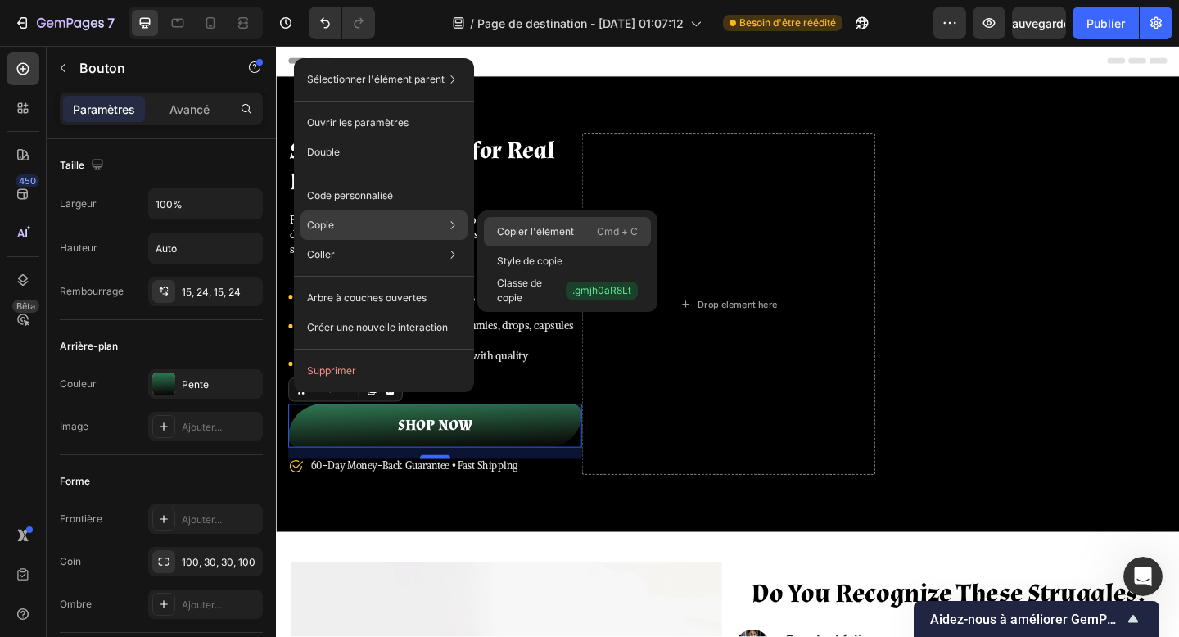
click at [514, 229] on font "Copier l'élément" at bounding box center [535, 231] width 77 height 12
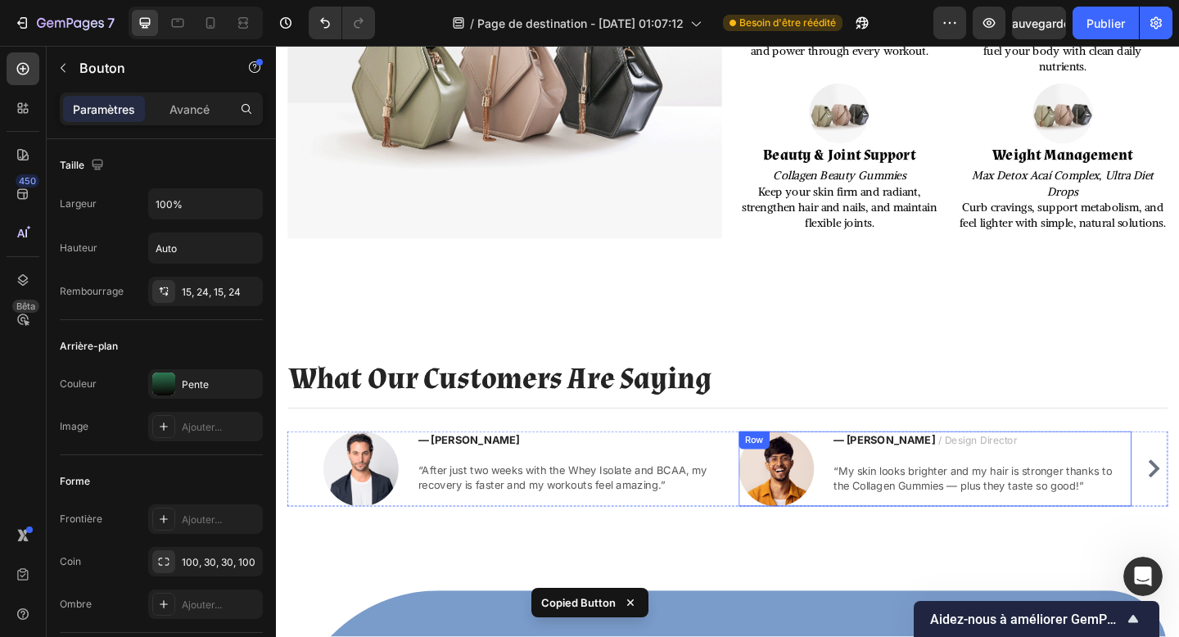
scroll to position [2031, 0]
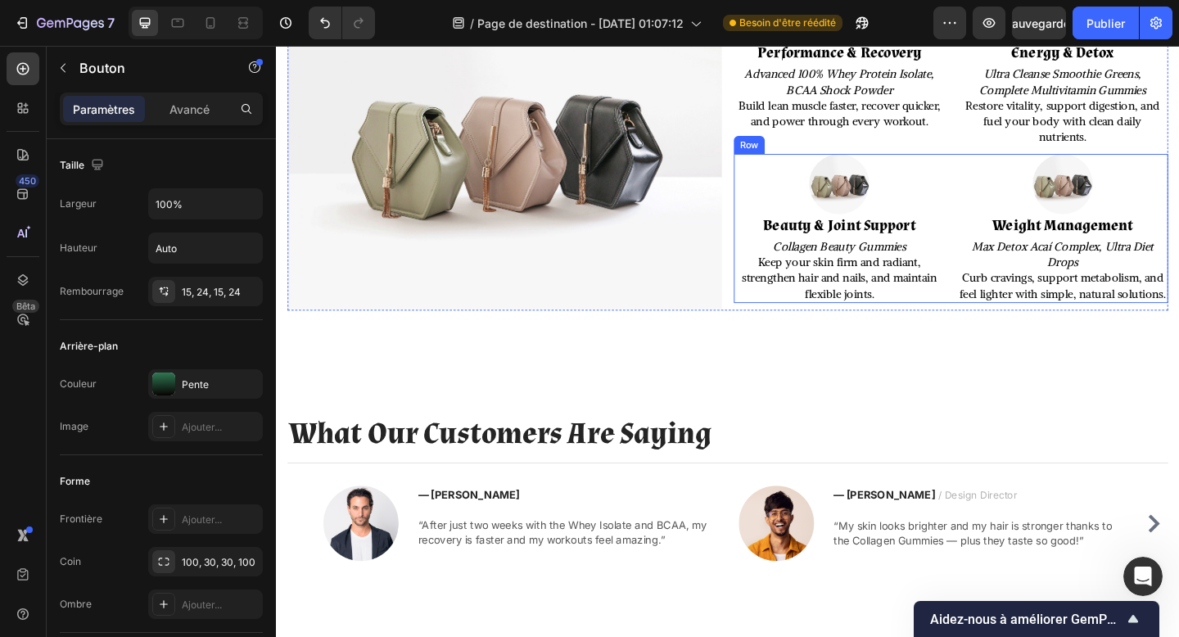
click at [1008, 188] on div "Image Beauty & Joint Support Heading Collagen Beauty Gummies Keep your skin fir…" at bounding box center [1010, 245] width 473 height 162
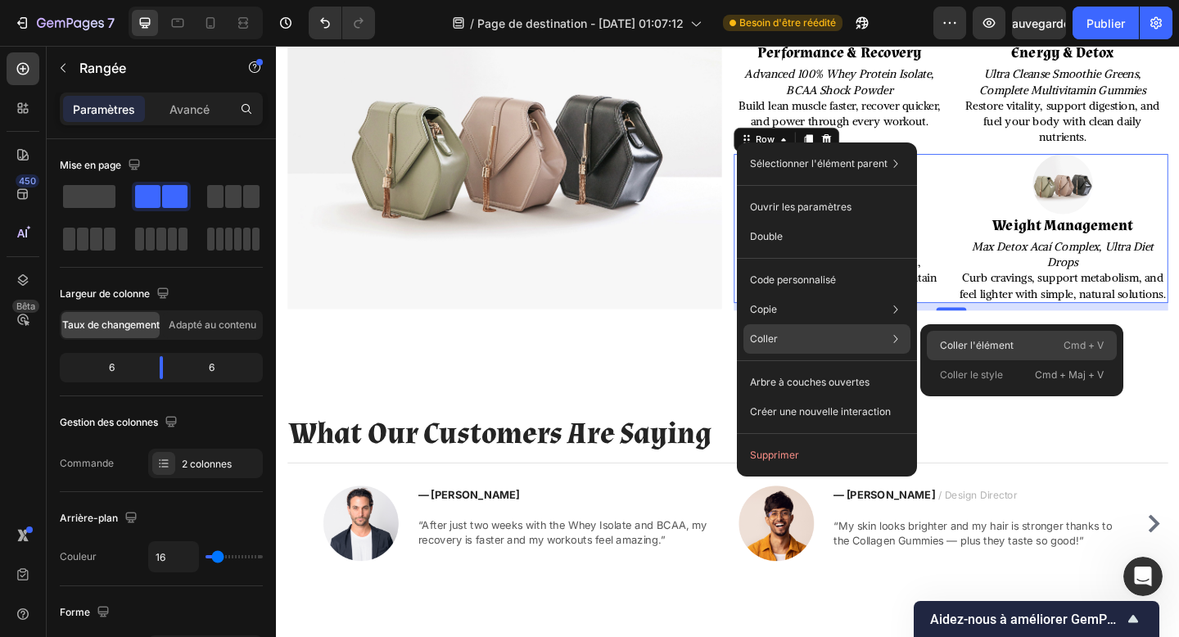
click at [959, 338] on font "Coller l'élément" at bounding box center [977, 345] width 74 height 15
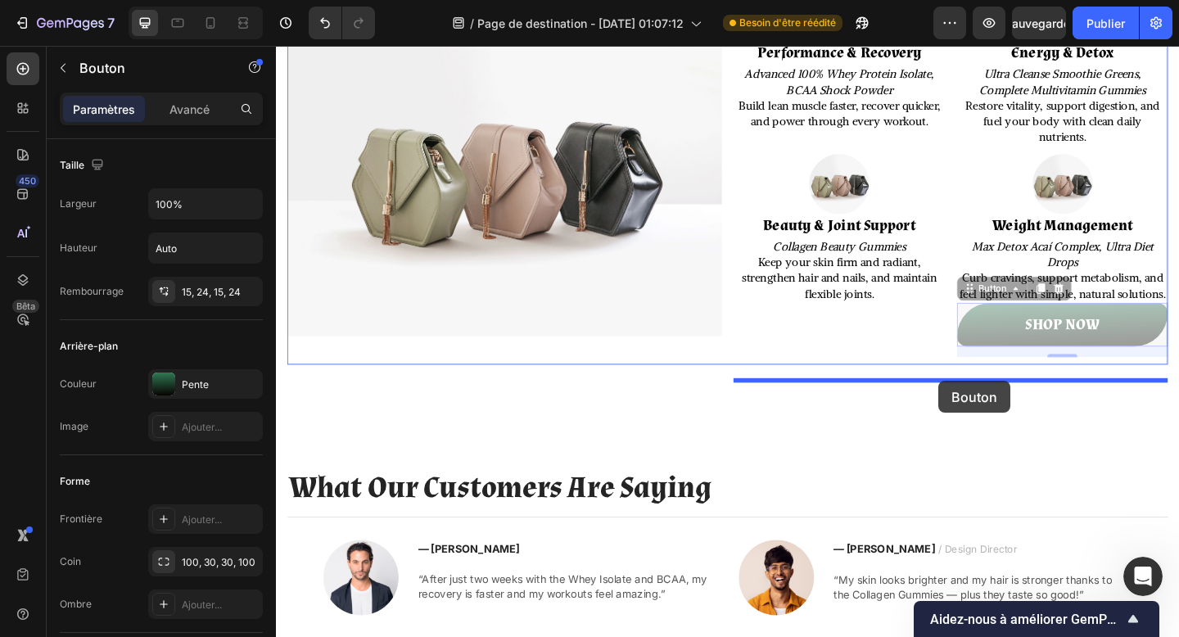
drag, startPoint x: 1051, startPoint y: 328, endPoint x: 997, endPoint y: 410, distance: 98.8
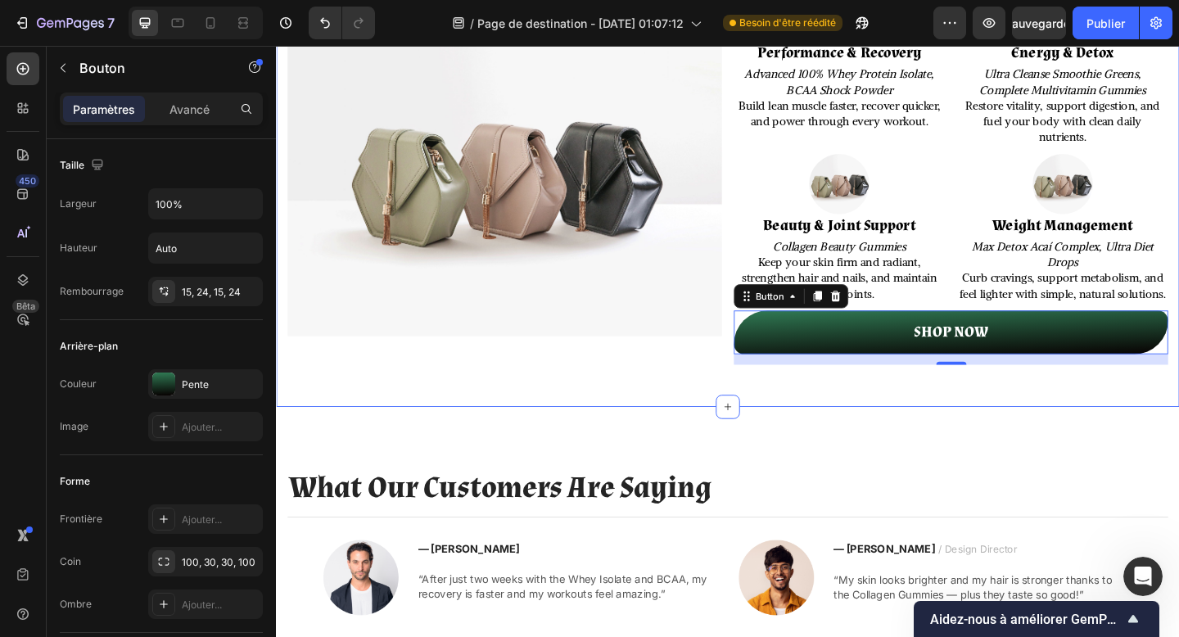
click at [816, 425] on div "Solutions Designed Around Your Goals Heading Whatever your wellness journey loo…" at bounding box center [767, 136] width 983 height 605
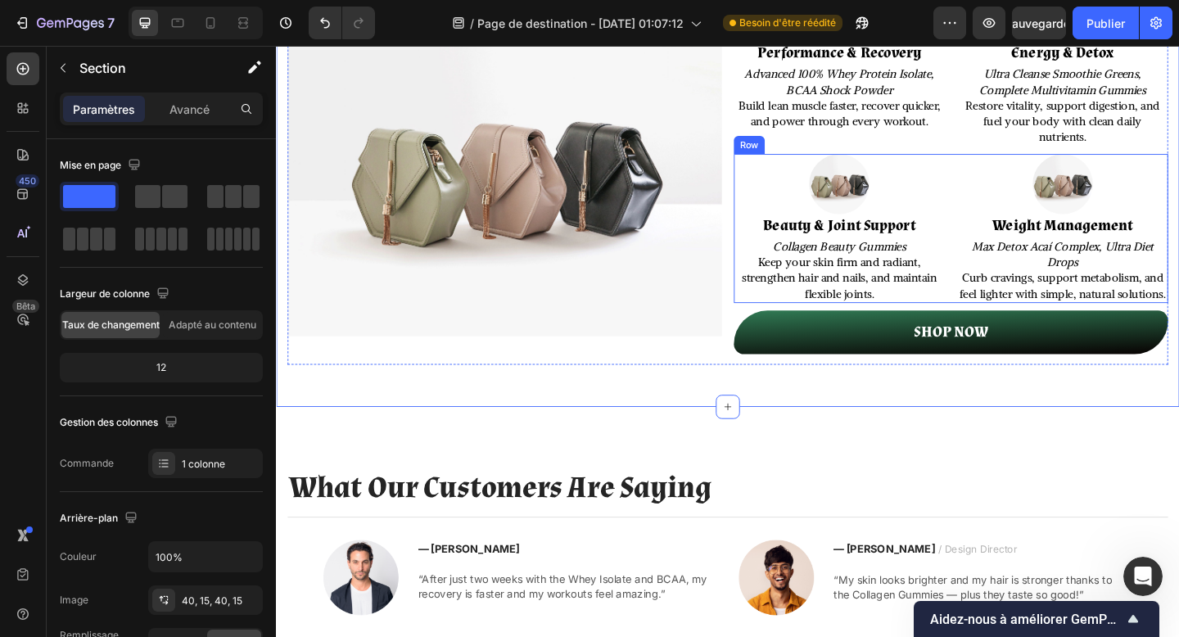
click at [1009, 326] on div "Image Beauty & Joint Support Heading Collagen Beauty Gummies Keep your skin fir…" at bounding box center [1010, 245] width 473 height 162
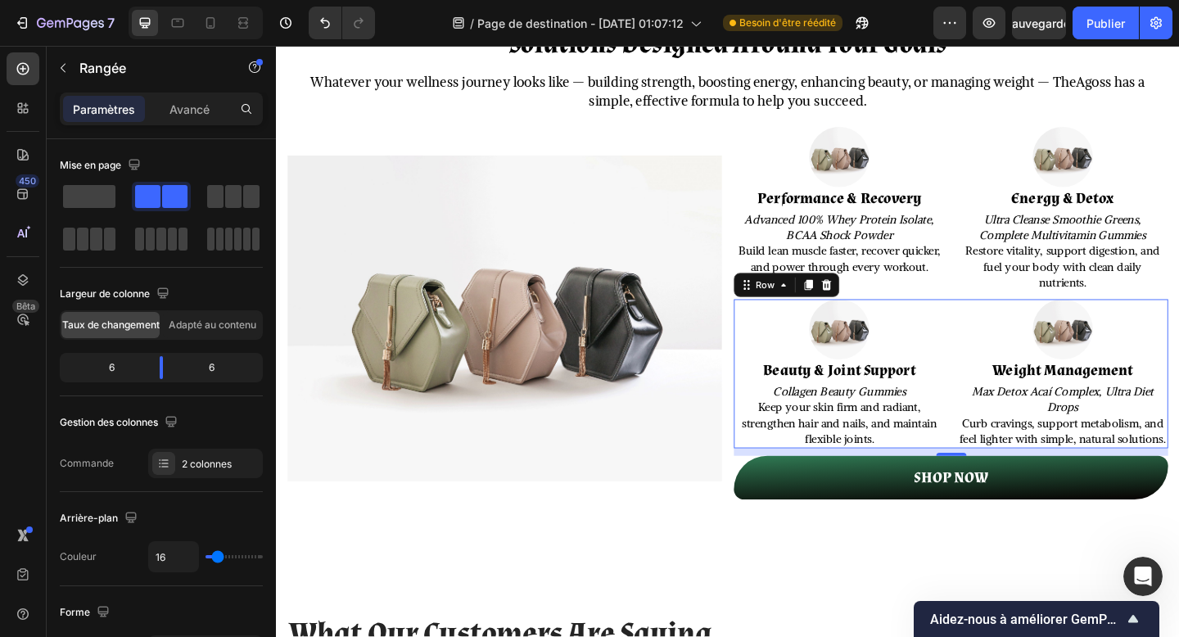
scroll to position [1854, 0]
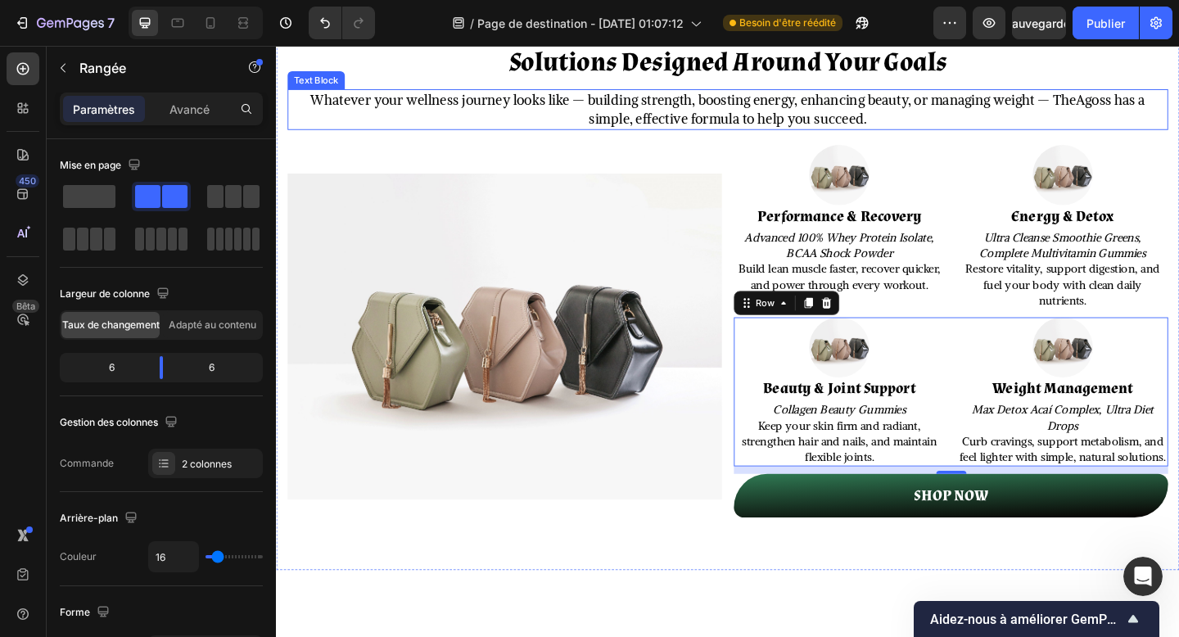
click at [975, 125] on p "Whatever your wellness journey looks like — building strength, boosting energy,…" at bounding box center [767, 115] width 955 height 41
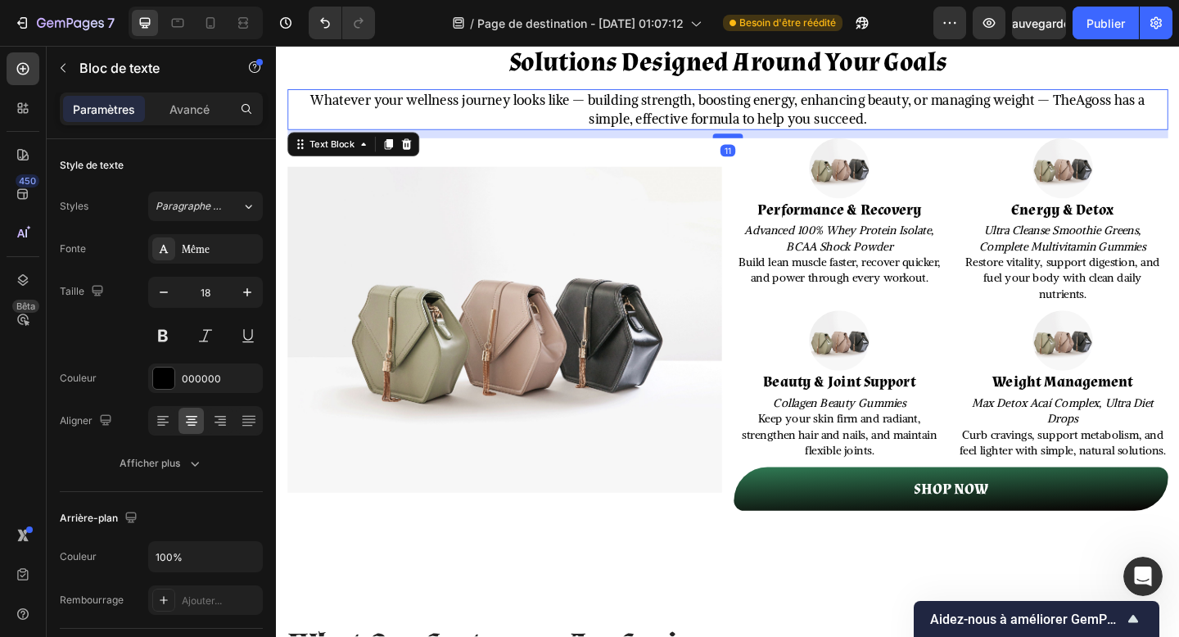
click at [763, 145] on div at bounding box center [767, 144] width 33 height 5
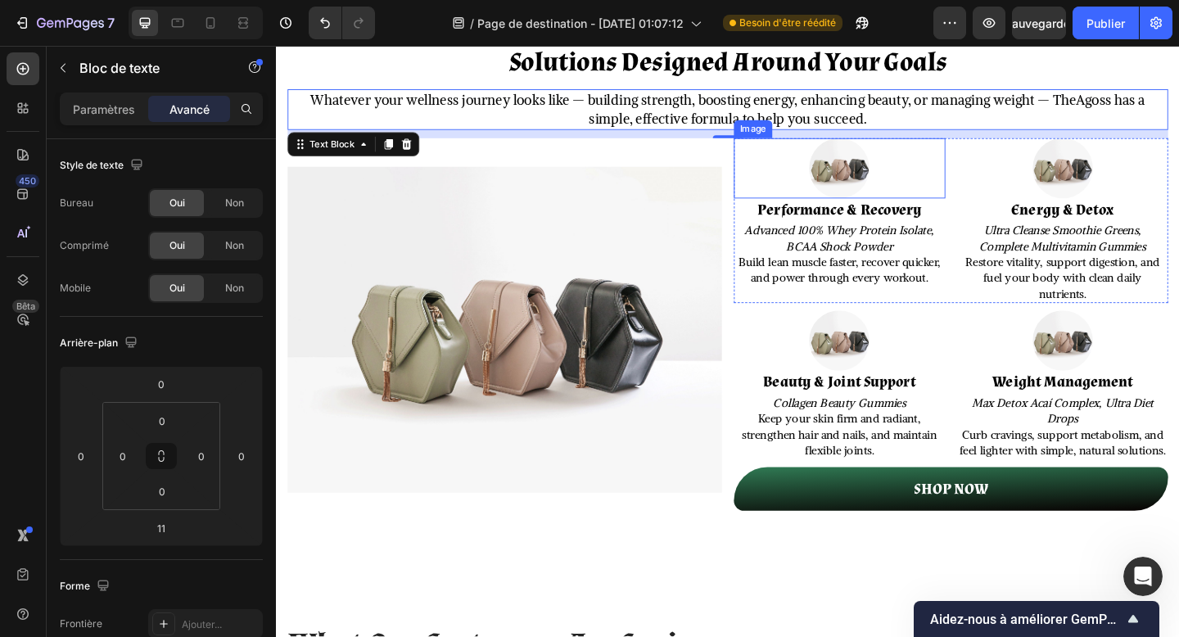
click at [1000, 187] on div at bounding box center [889, 180] width 230 height 66
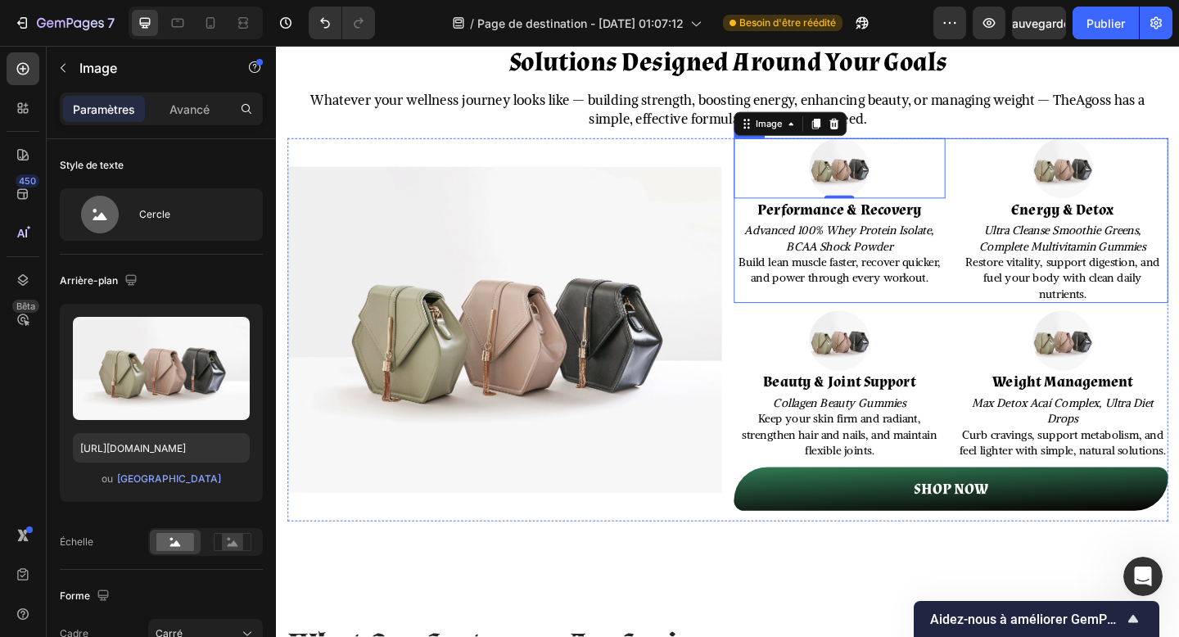
click at [1015, 283] on div "Image 0 Performance & Recovery Heading Advanced 100% Whey Protein Isolate, BCAA…" at bounding box center [1010, 236] width 473 height 179
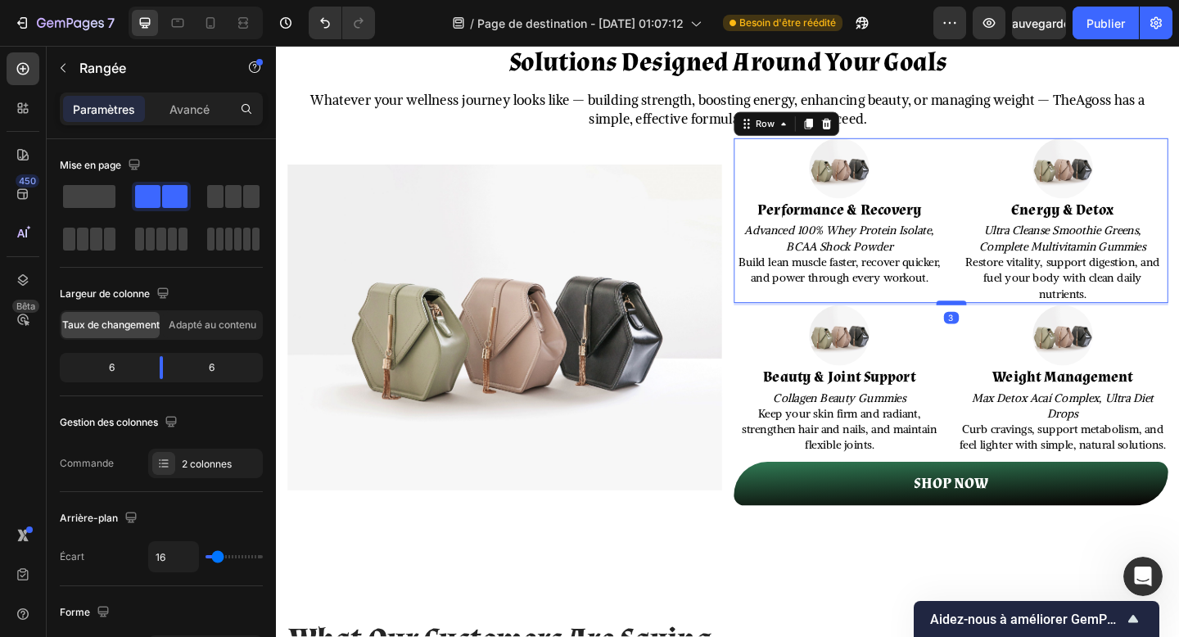
drag, startPoint x: 1007, startPoint y: 331, endPoint x: 998, endPoint y: 325, distance: 10.0
click at [998, 325] on div at bounding box center [1010, 326] width 33 height 5
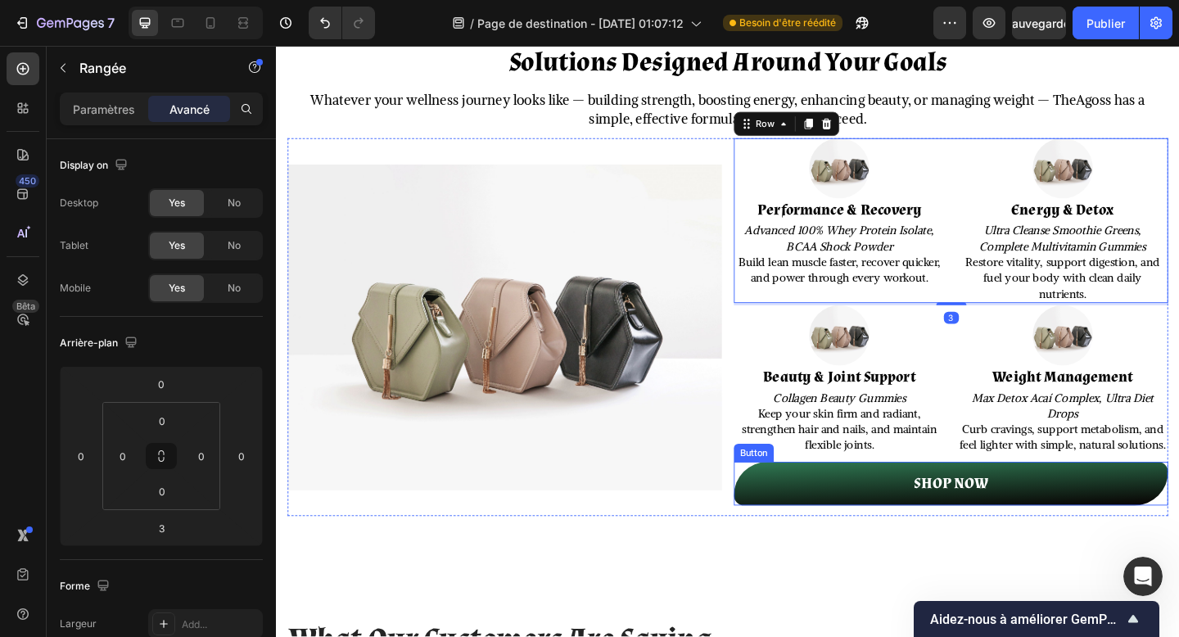
click at [917, 546] on link "SHOP NOW" at bounding box center [1010, 523] width 473 height 48
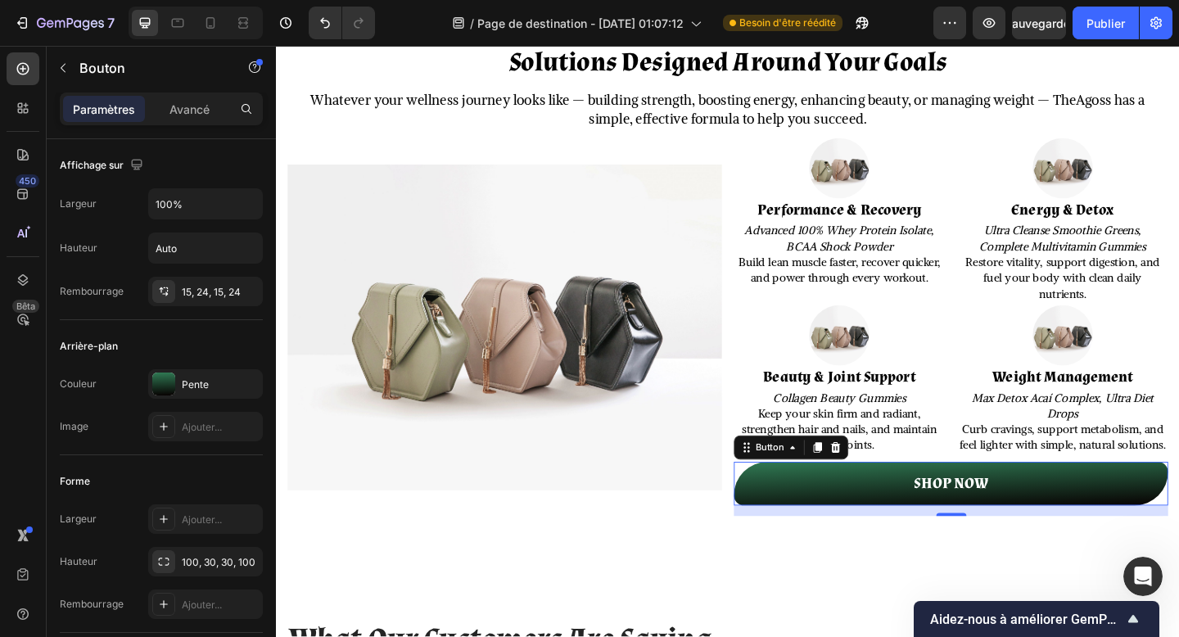
click at [1001, 546] on div "SHOP NOW Button 14" at bounding box center [1010, 523] width 473 height 48
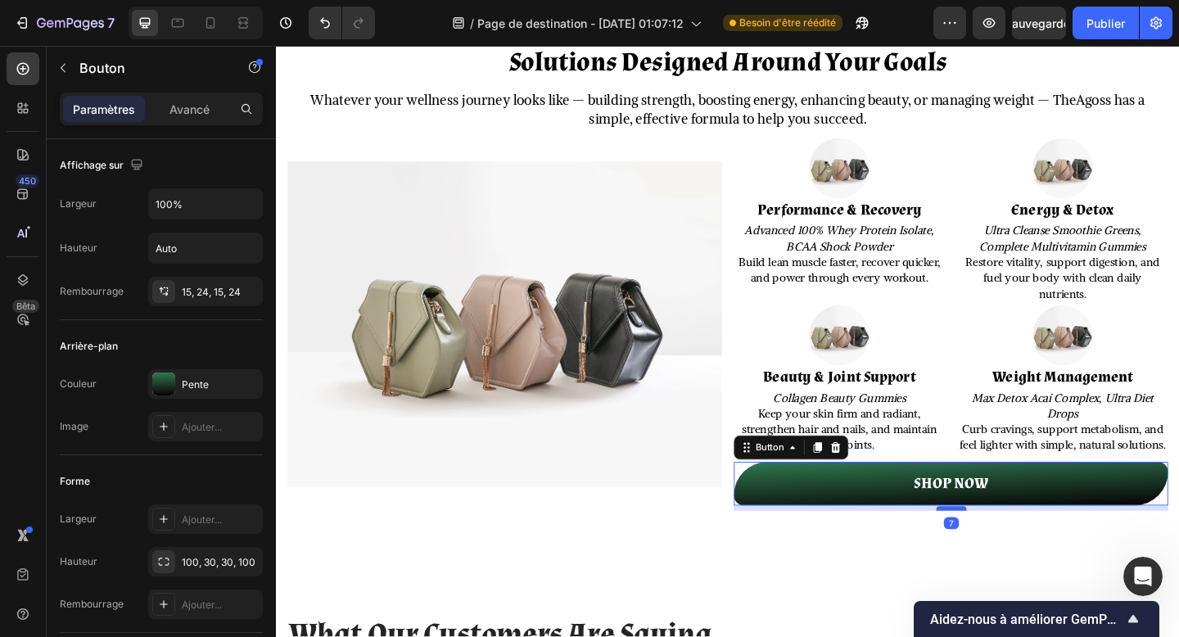
click at [1007, 552] on div at bounding box center [1010, 549] width 33 height 5
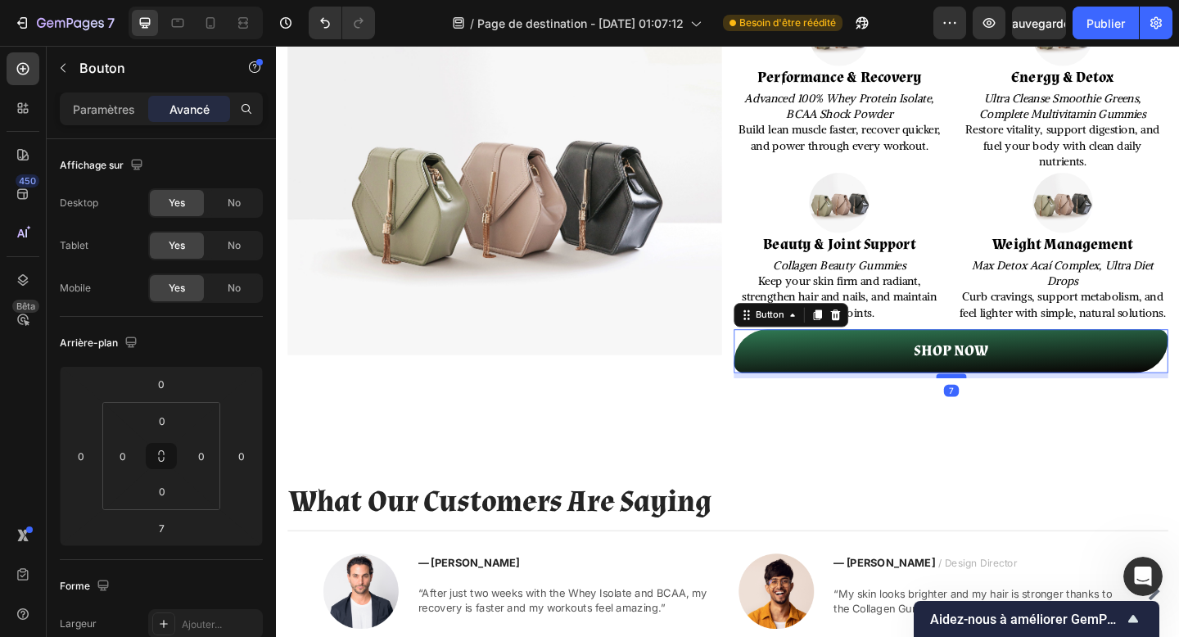
scroll to position [2039, 0]
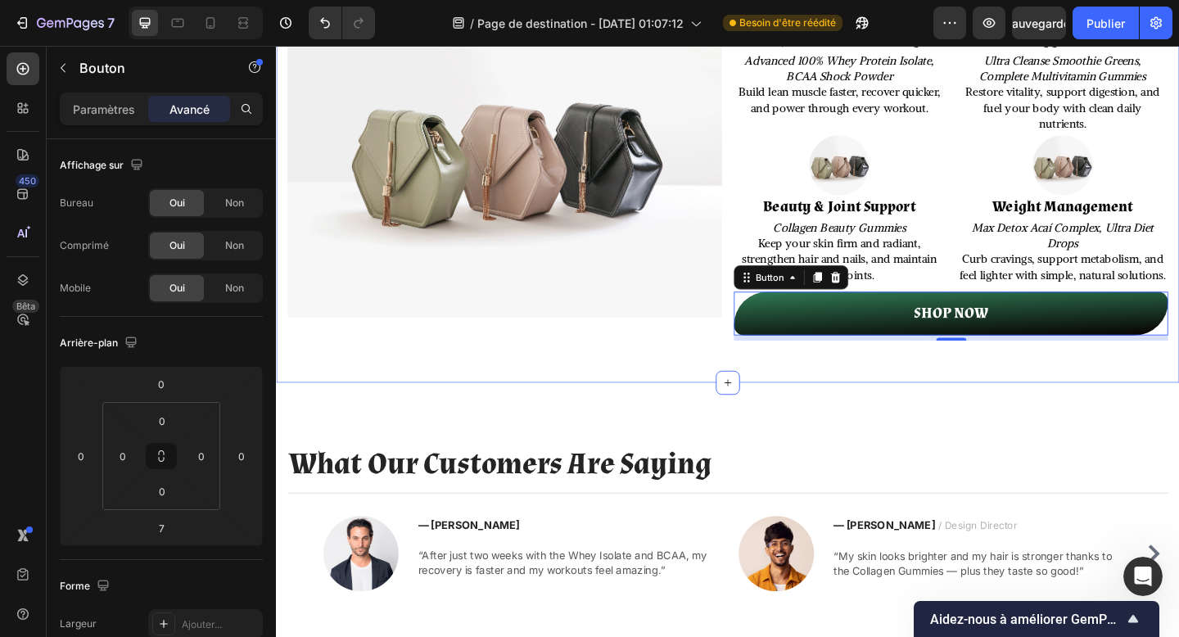
click at [728, 410] on div "Solutions Designed Around Your Goals Heading Whatever your wellness journey loo…" at bounding box center [767, 119] width 983 height 586
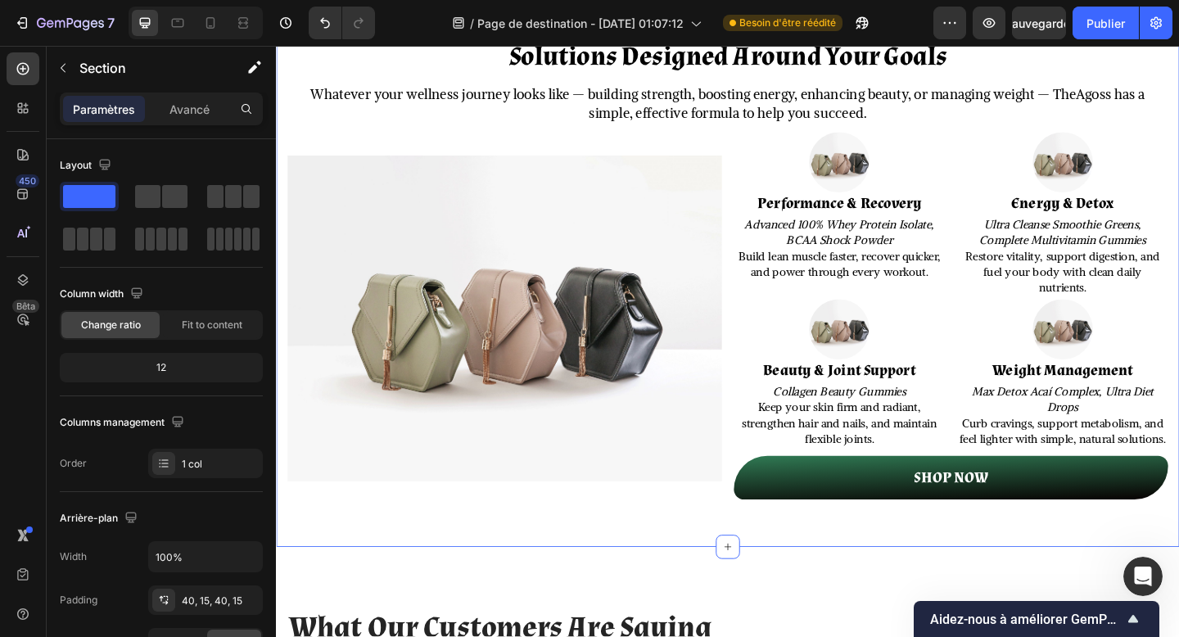
scroll to position [1831, 0]
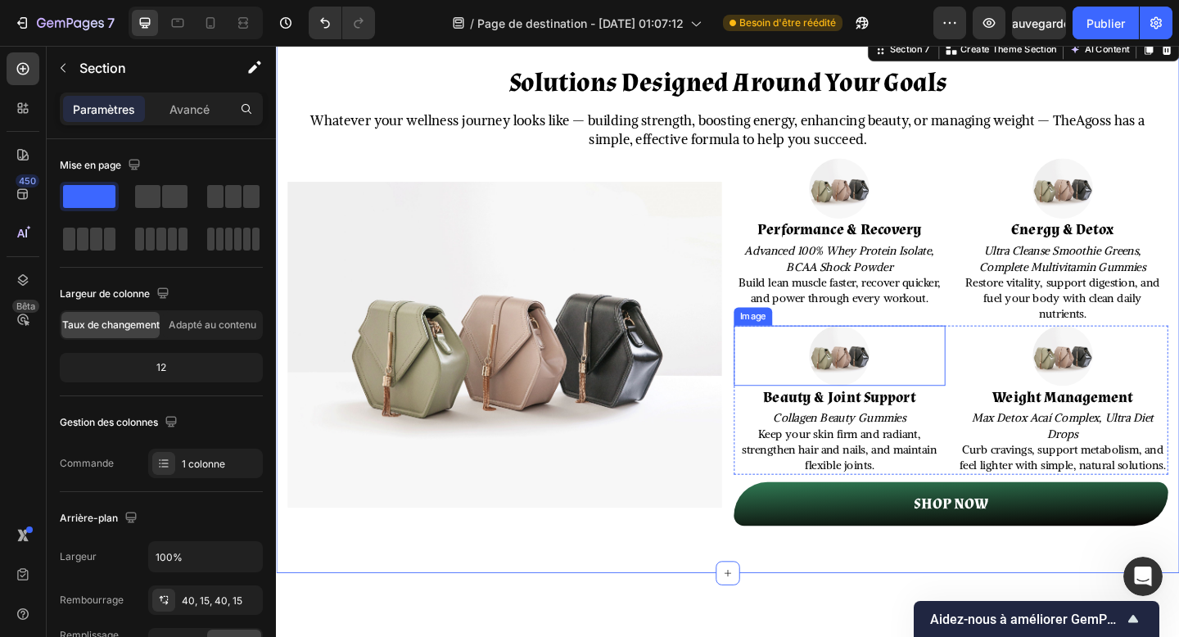
click at [998, 389] on div at bounding box center [889, 384] width 230 height 66
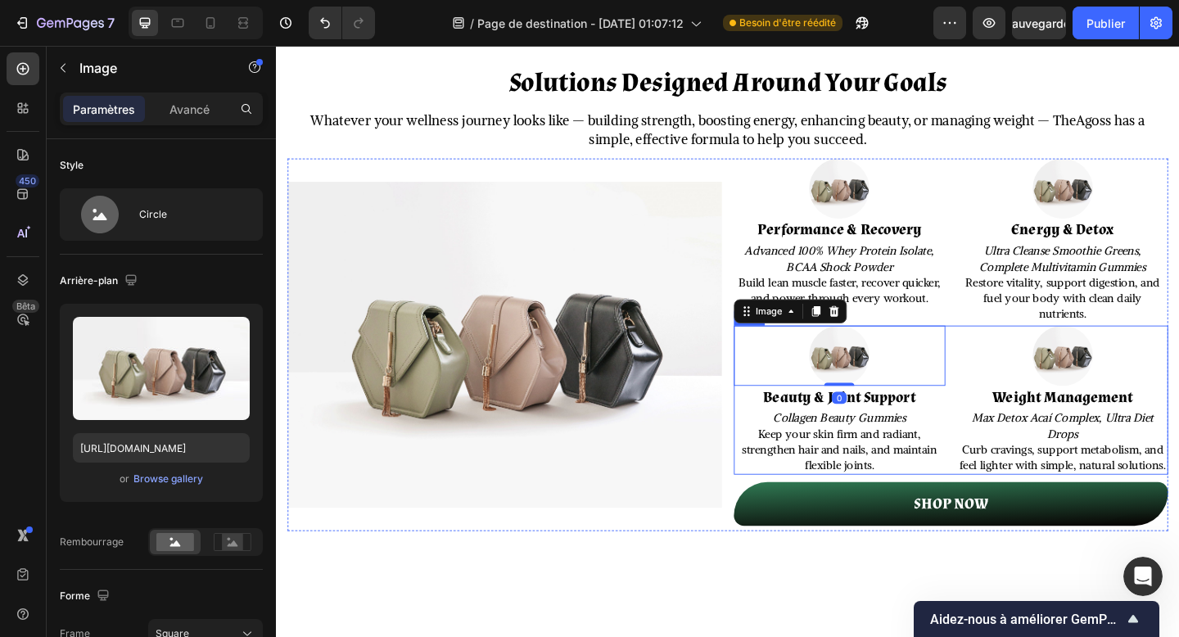
click at [1014, 387] on div "Image 0 Beauty & Joint Support Heading Collagen Beauty Gummies Keep your skin f…" at bounding box center [1010, 432] width 473 height 162
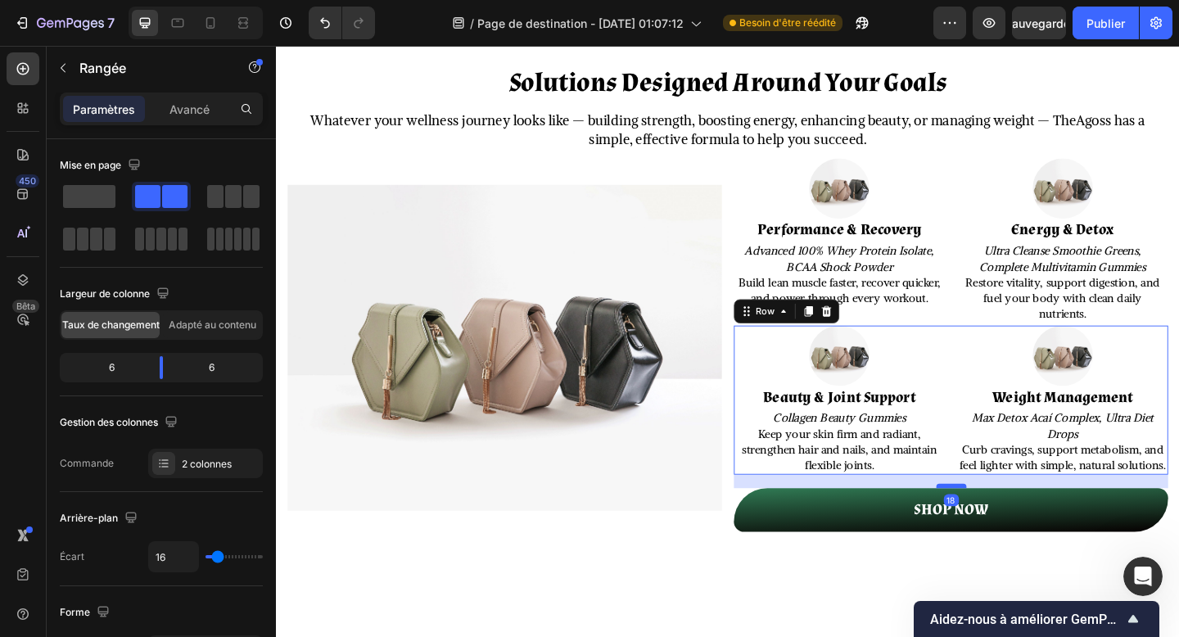
click at [1016, 527] on div at bounding box center [1010, 525] width 33 height 5
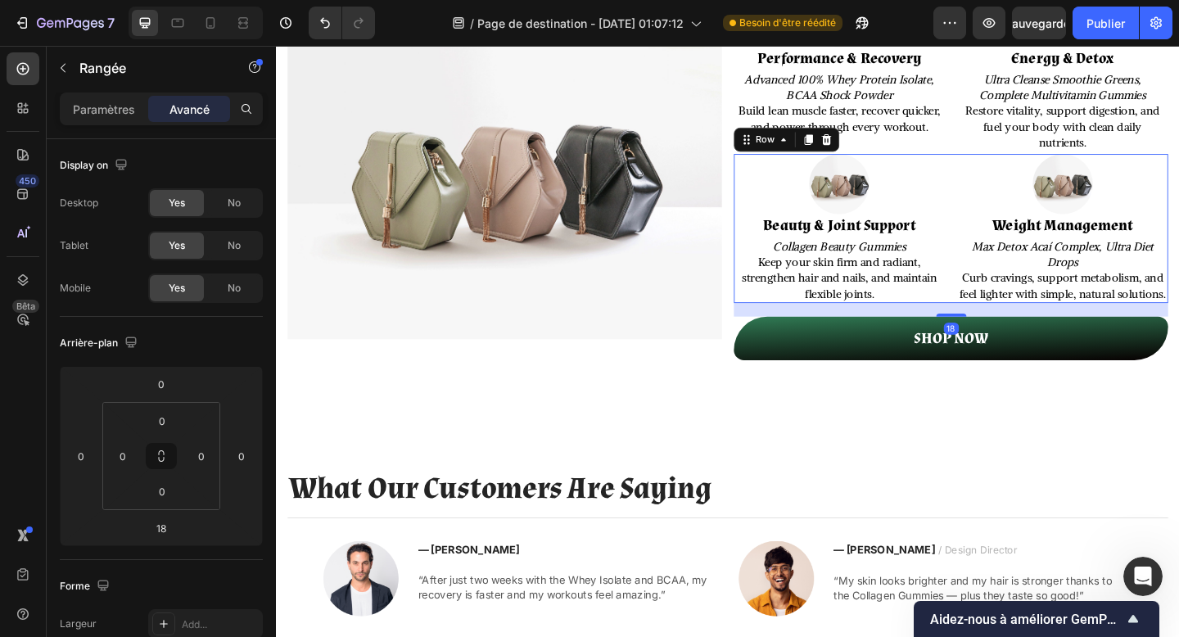
scroll to position [2026, 0]
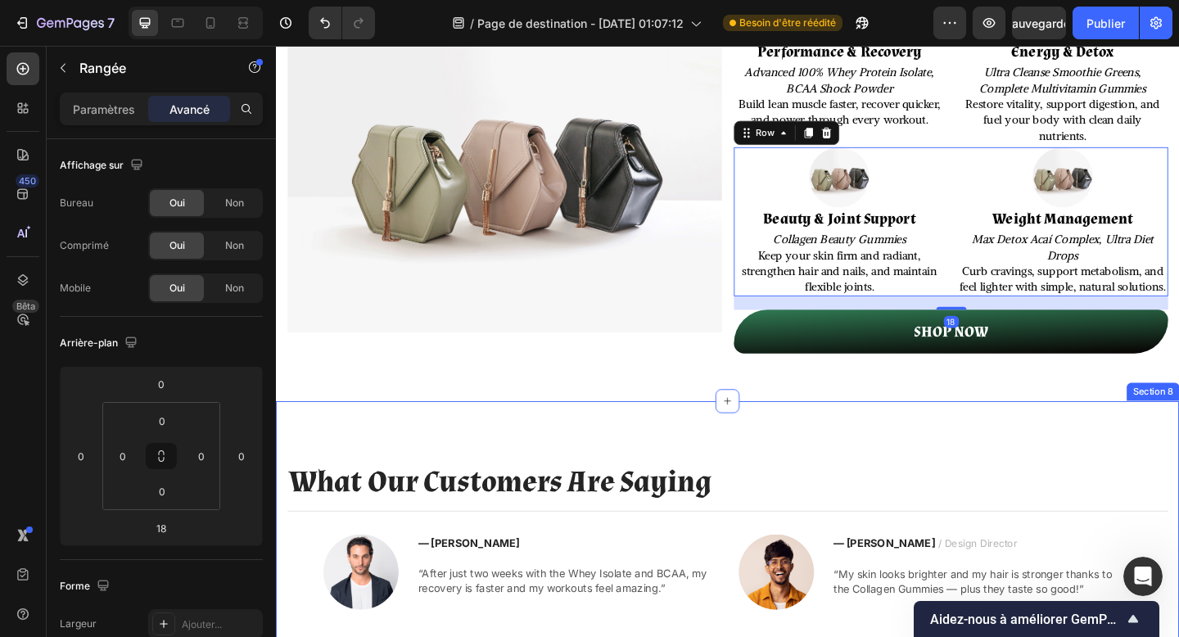
click at [865, 464] on div "What Our Customers Are Saying Heading Title Line Image — Julien M. Text block “…" at bounding box center [767, 591] width 983 height 319
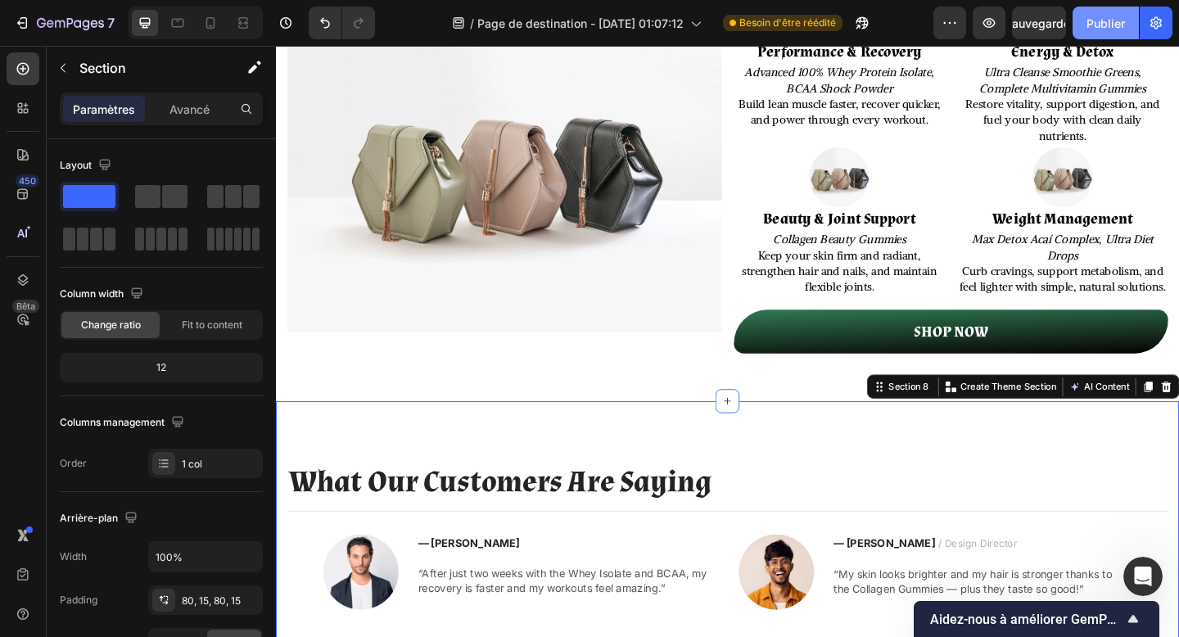
click at [1104, 11] on button "Publier" at bounding box center [1106, 23] width 66 height 33
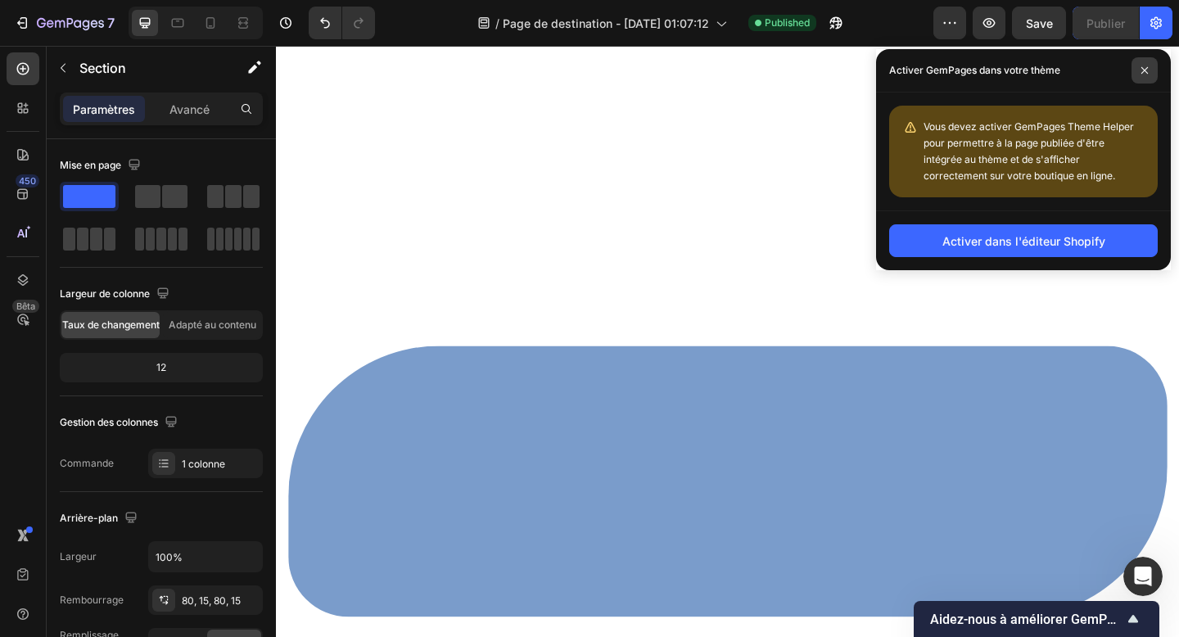
scroll to position [0, 0]
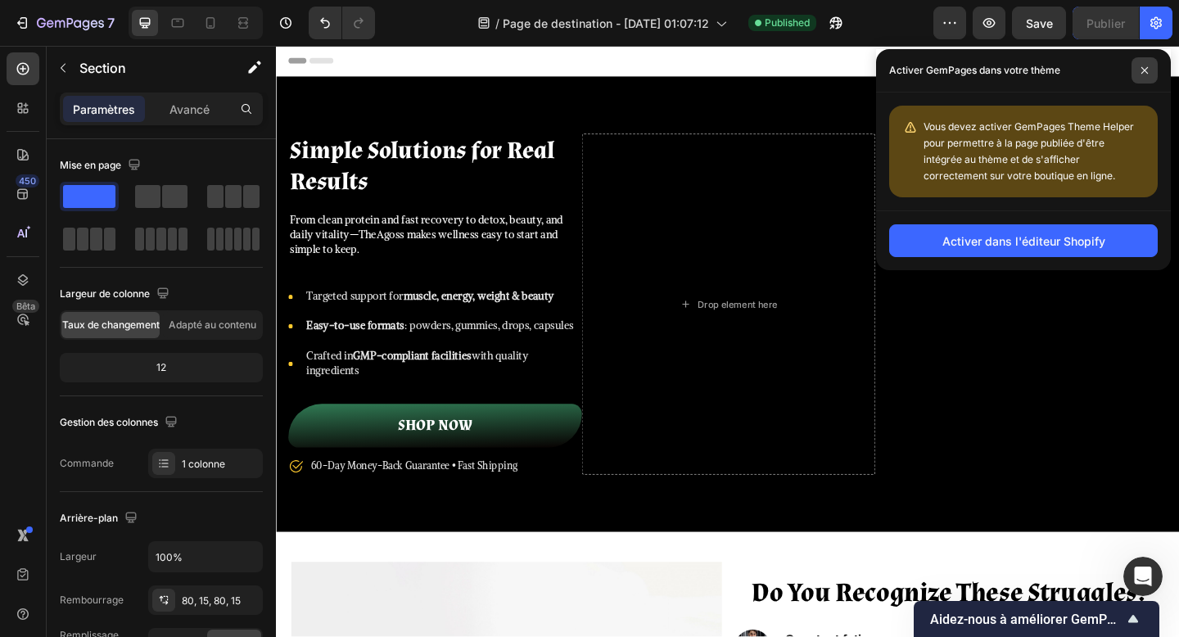
click at [1153, 77] on span at bounding box center [1145, 70] width 26 height 26
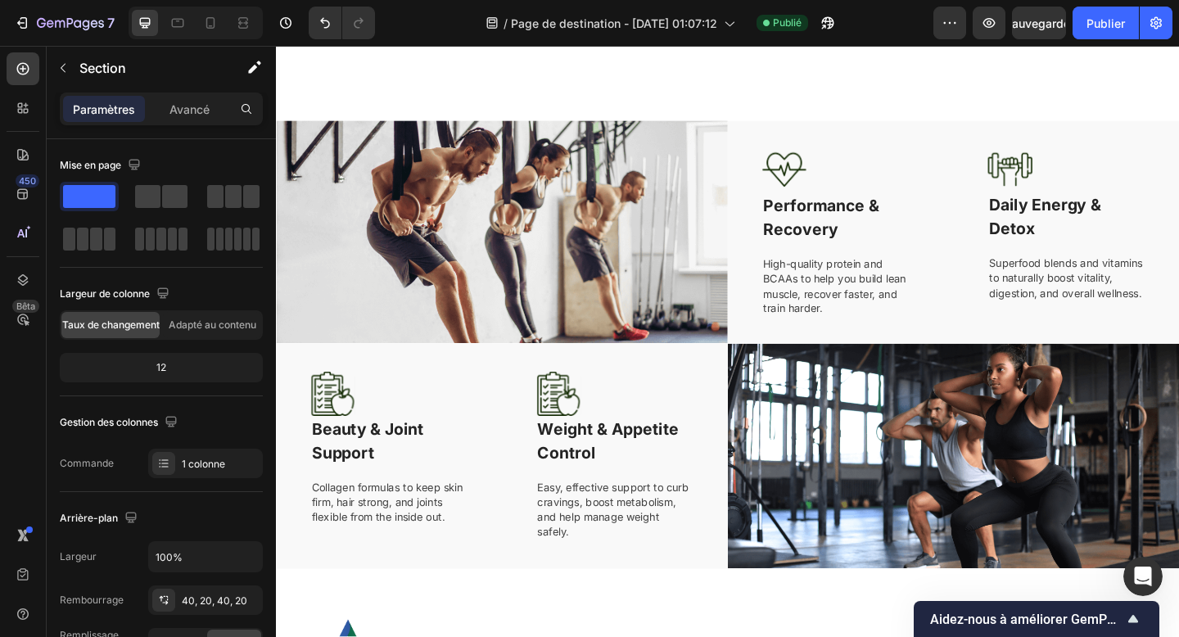
scroll to position [1383, 0]
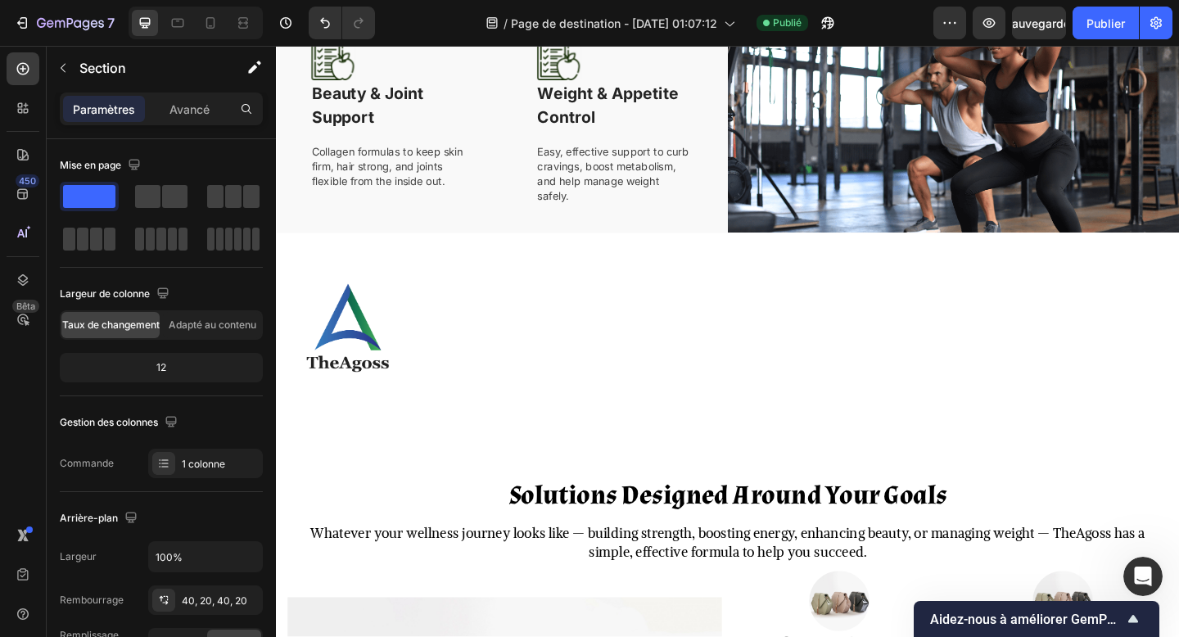
click at [341, 18] on html "7 Version history / Page de destination - 26 sept. 01:07:12 Publié Aperçu Sauve…" at bounding box center [589, 9] width 1179 height 18
click at [966, 66] on div "#3161A9" at bounding box center [589, 76] width 1179 height 20
click at [15, 51] on icon at bounding box center [7, 58] width 15 height 15
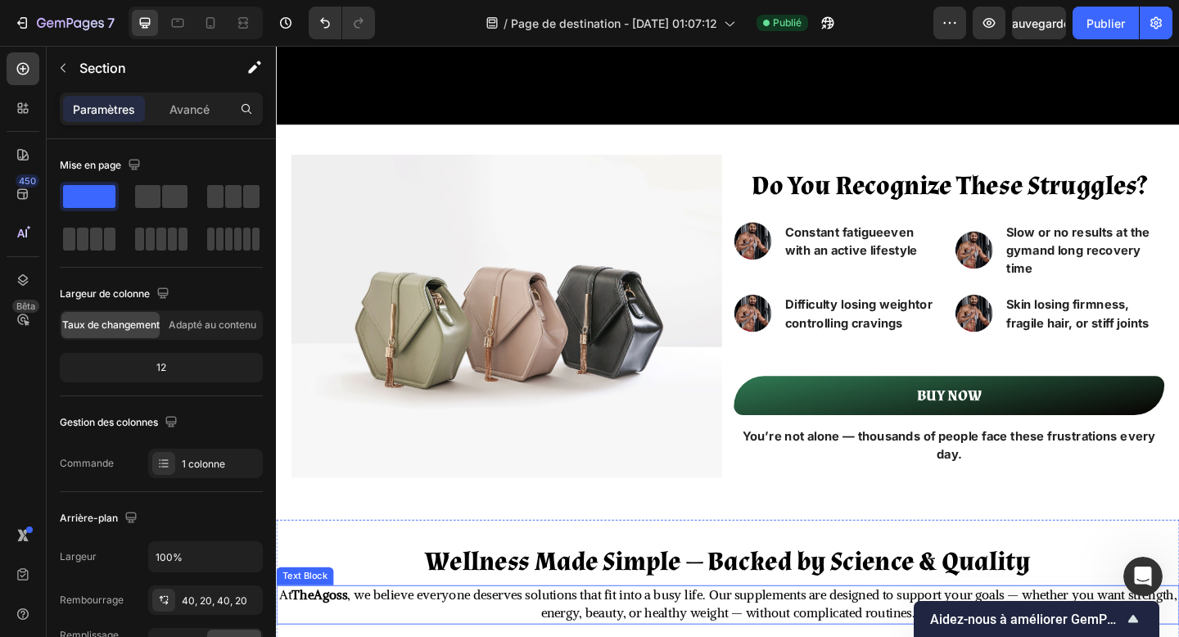
scroll to position [606, 0]
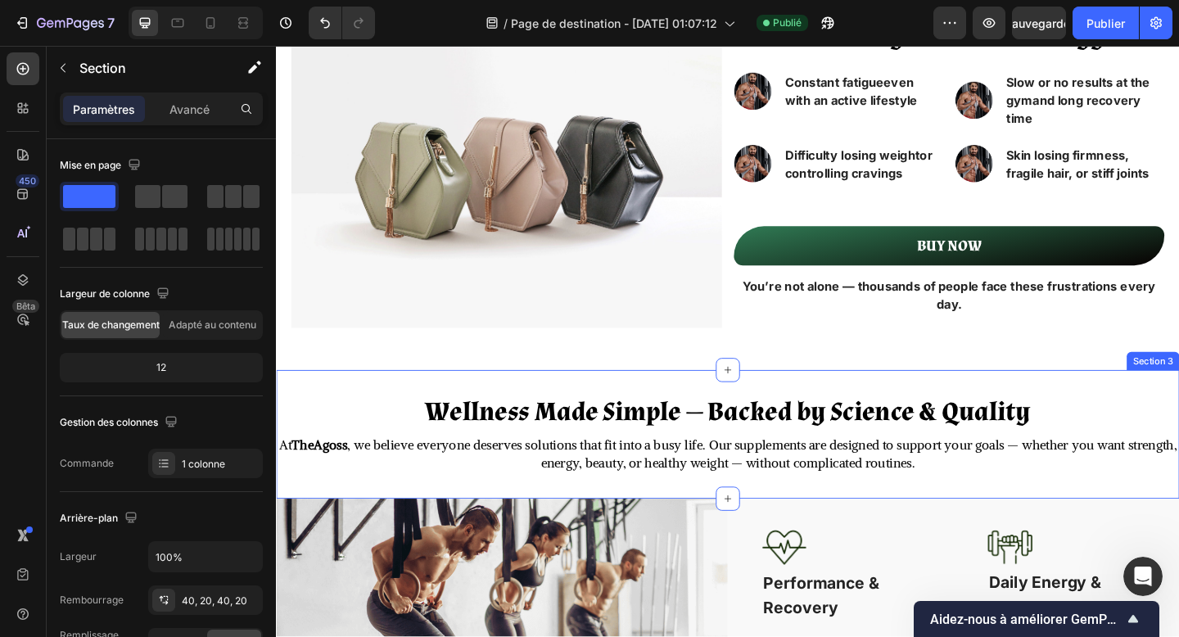
click at [717, 410] on div "Wellness Made Simple — Backed by Science & Quality Heading At TheAgoss , we bel…" at bounding box center [767, 469] width 983 height 140
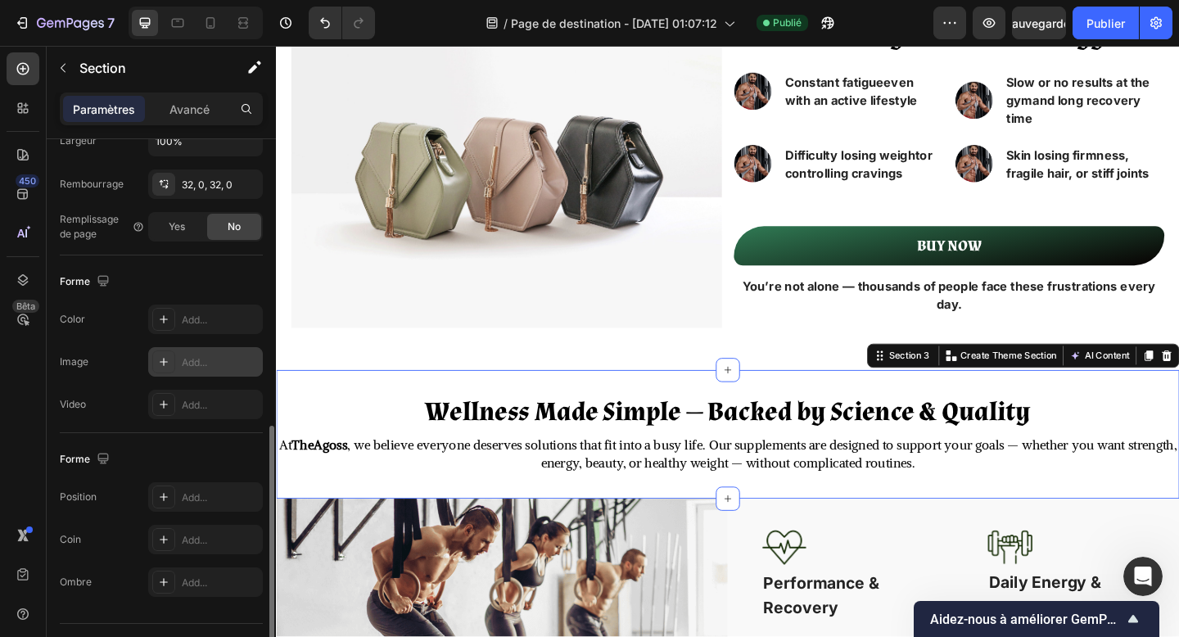
scroll to position [455, 0]
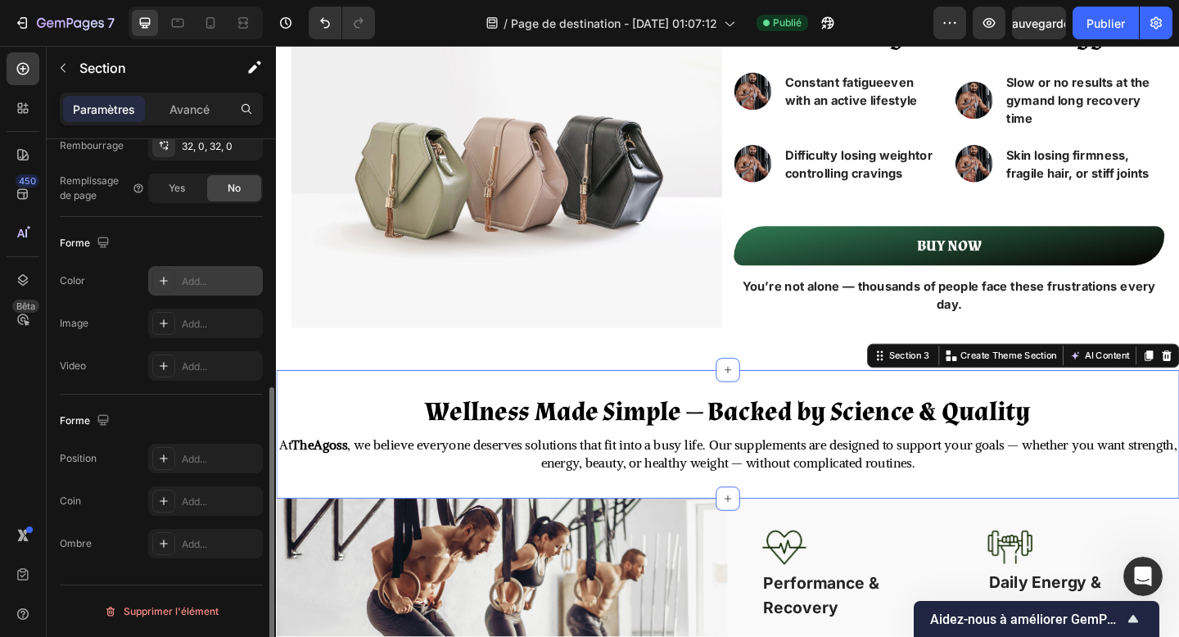
click at [186, 276] on div "Add..." at bounding box center [220, 281] width 77 height 15
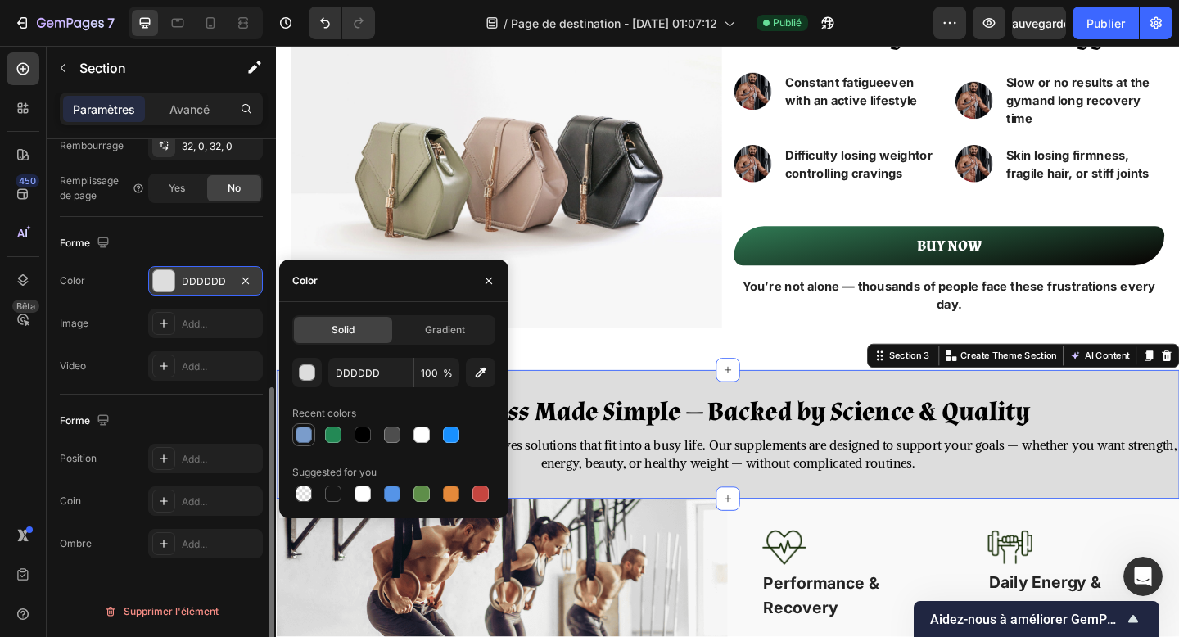
click at [298, 429] on div at bounding box center [304, 435] width 16 height 16
type input "7A9CCB"
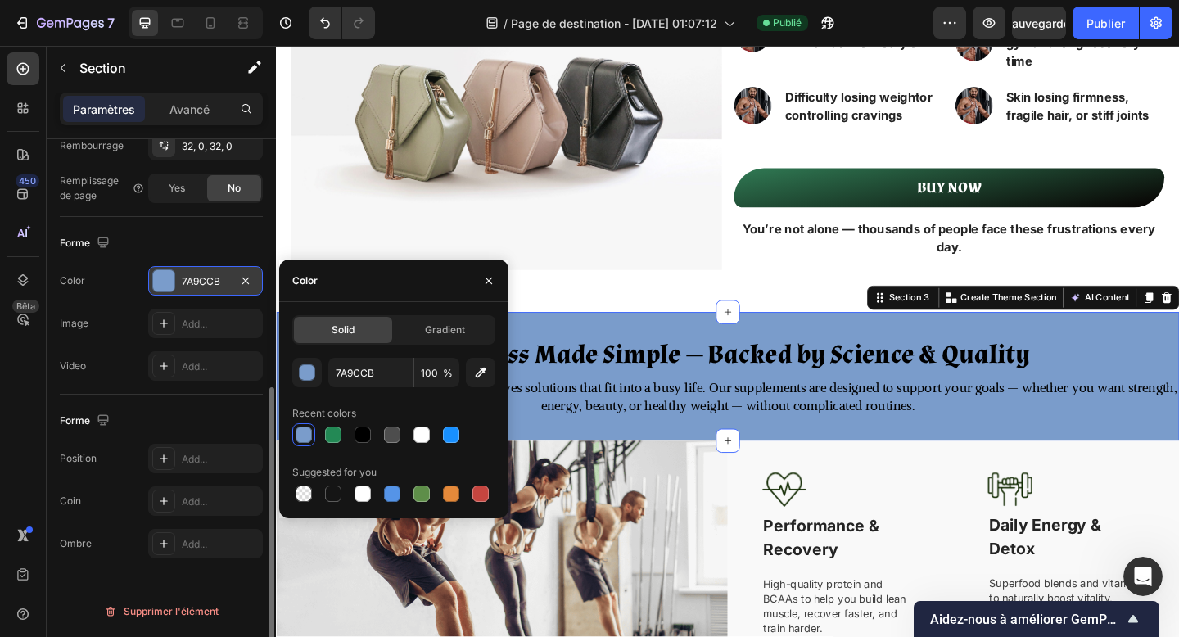
scroll to position [793, 0]
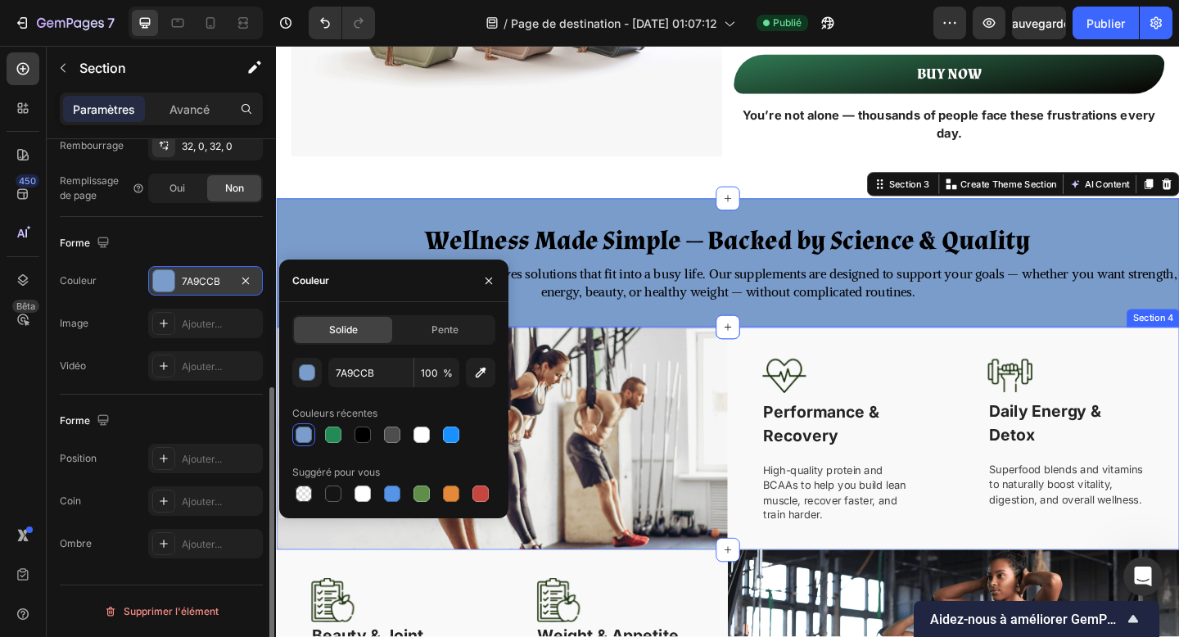
click at [802, 364] on div "Image Performance & Recovery Text block High-quality protein and BCAAs to help …" at bounding box center [1012, 473] width 491 height 242
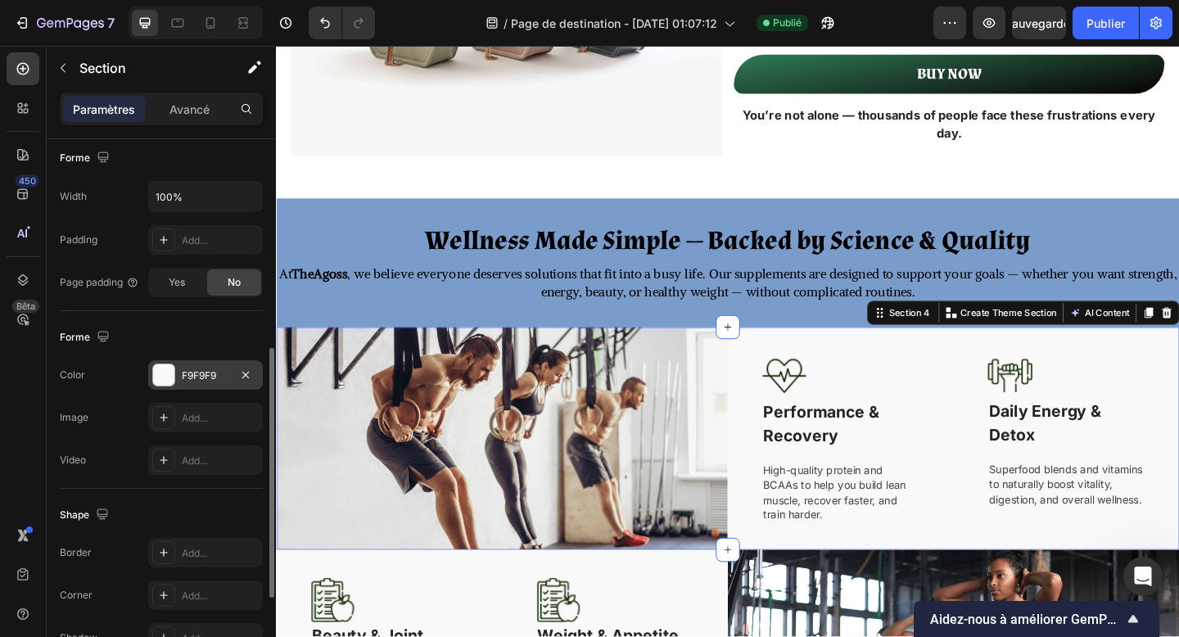
click at [196, 375] on div "F9F9F9" at bounding box center [206, 376] width 48 height 15
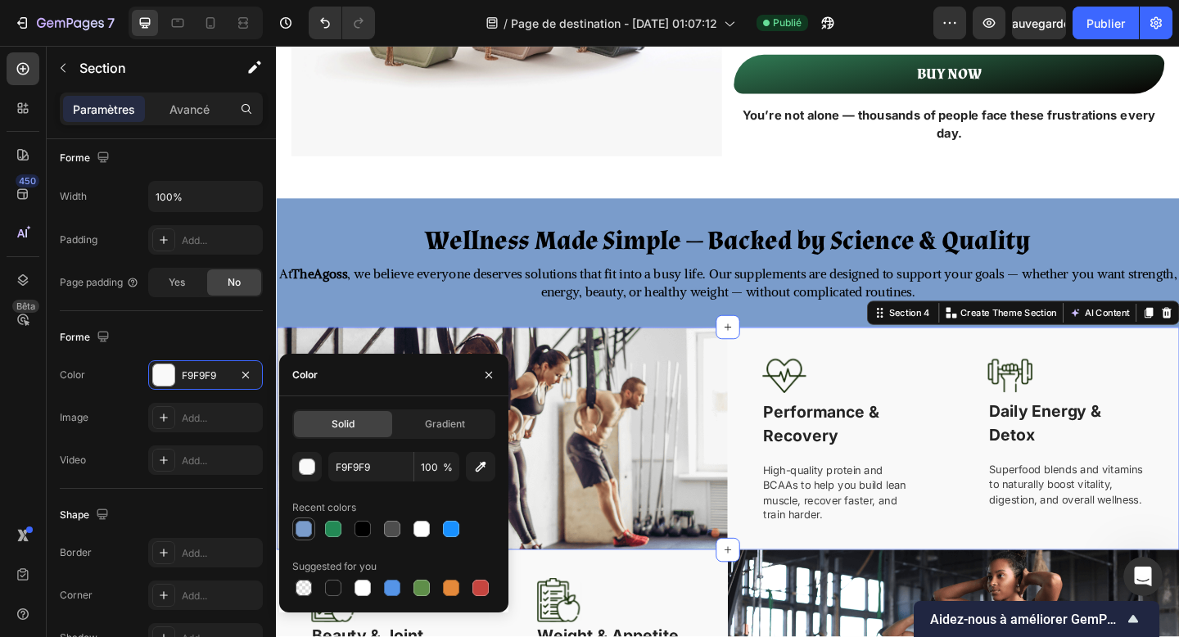
click at [304, 532] on div at bounding box center [304, 529] width 16 height 16
type input "7A9CCB"
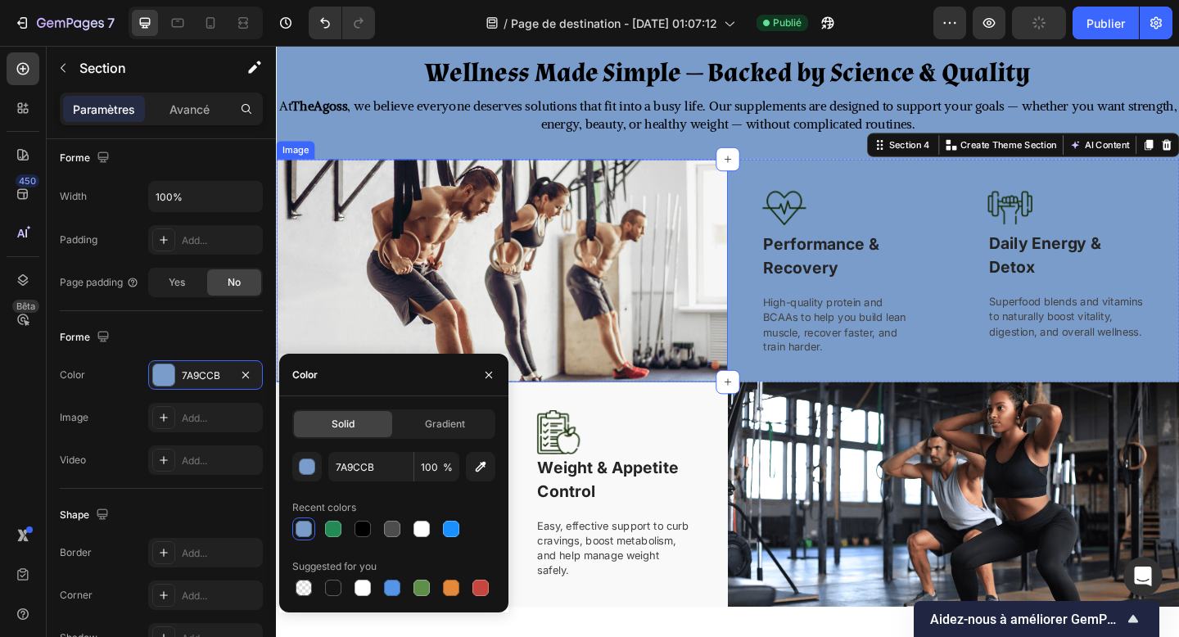
scroll to position [1030, 0]
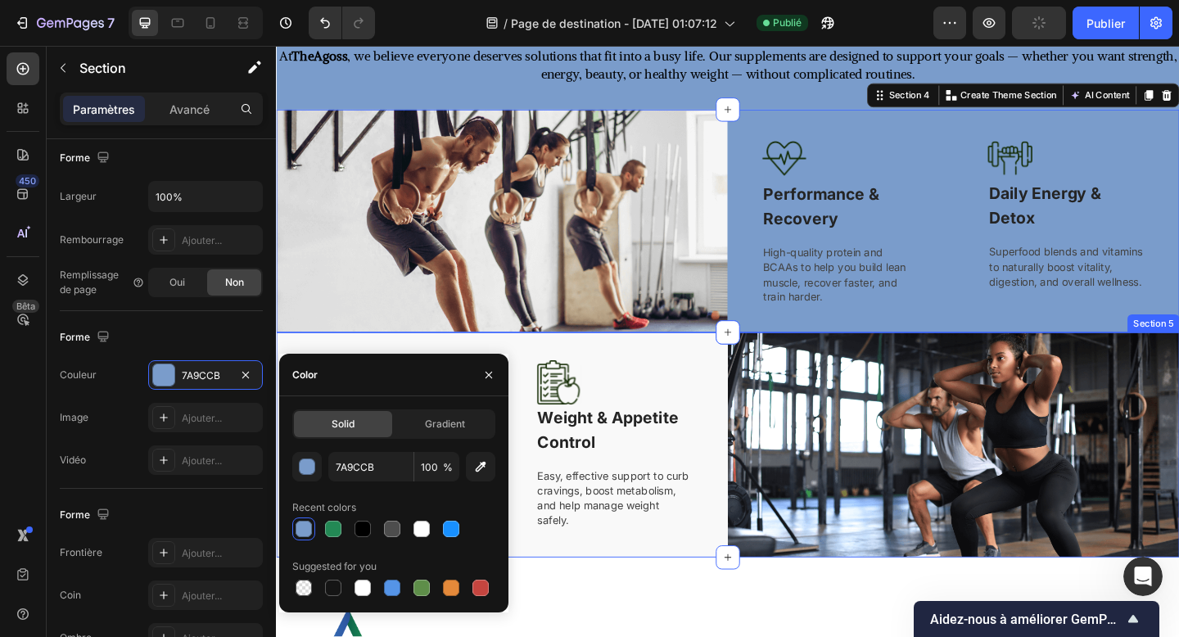
click at [745, 376] on div "Image Beauty & Joint Support Text block Collagen formulas to keep skin firm, ha…" at bounding box center [521, 480] width 491 height 244
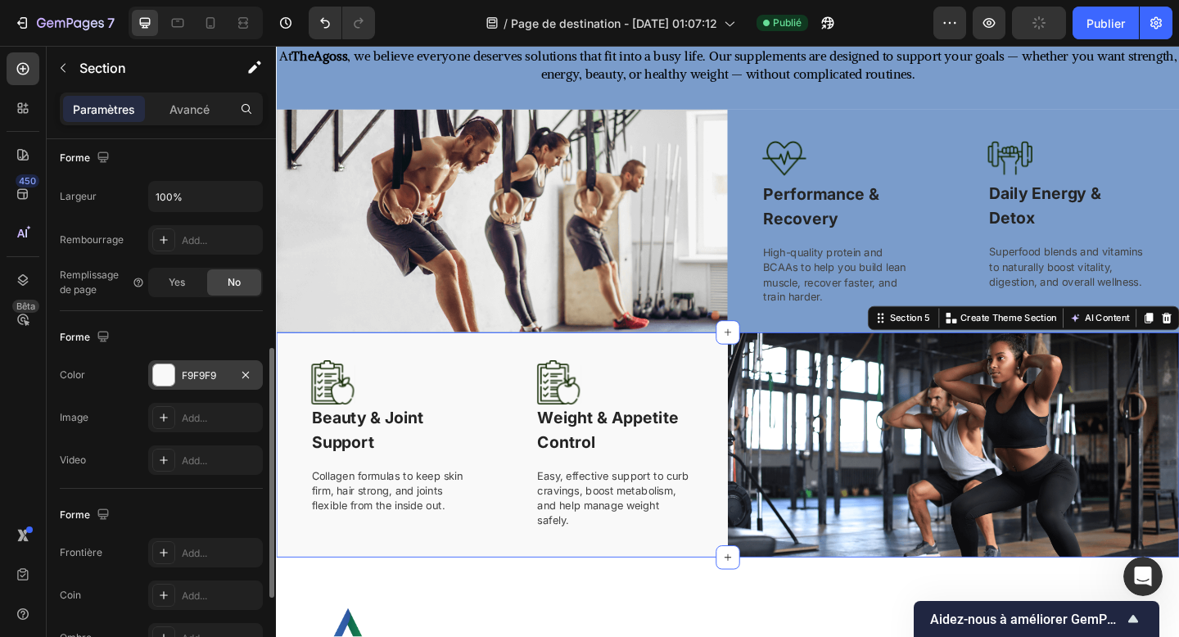
click at [214, 379] on div "F9F9F9" at bounding box center [206, 376] width 48 height 15
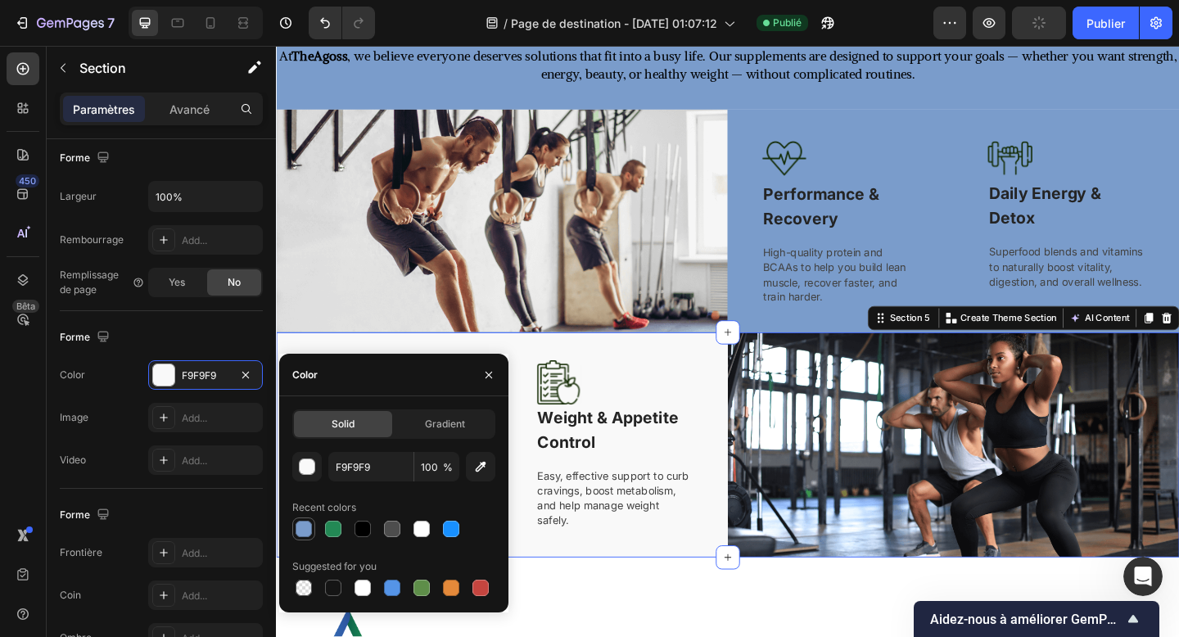
click at [306, 526] on div at bounding box center [304, 529] width 16 height 16
type input "7A9CCB"
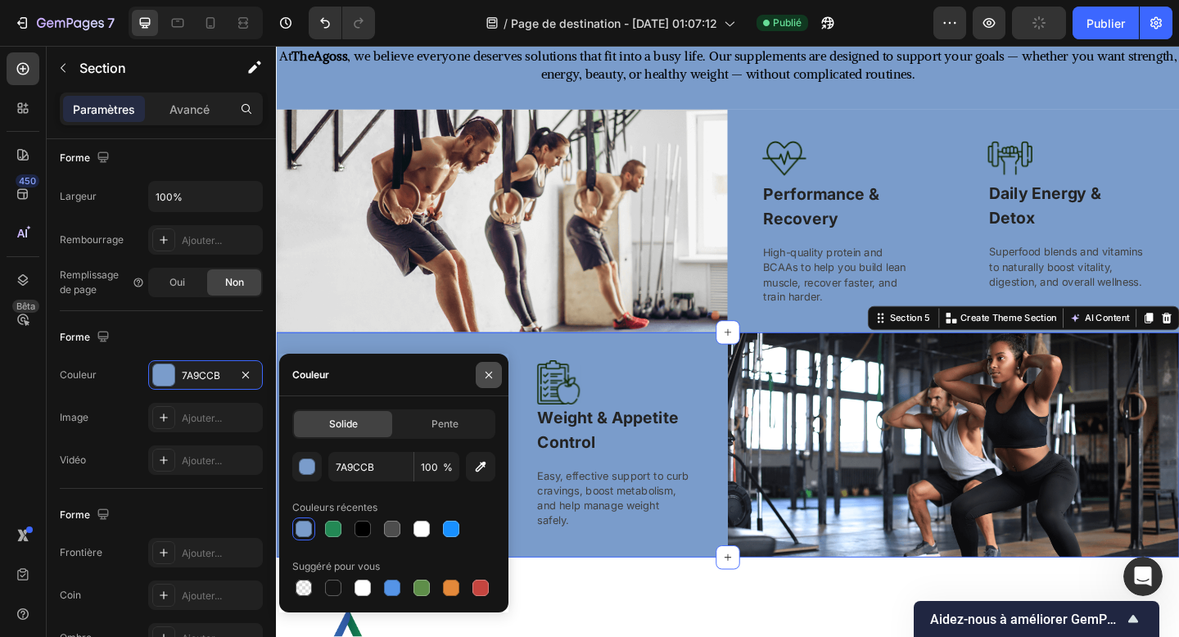
click at [500, 367] on button "button" at bounding box center [489, 375] width 26 height 26
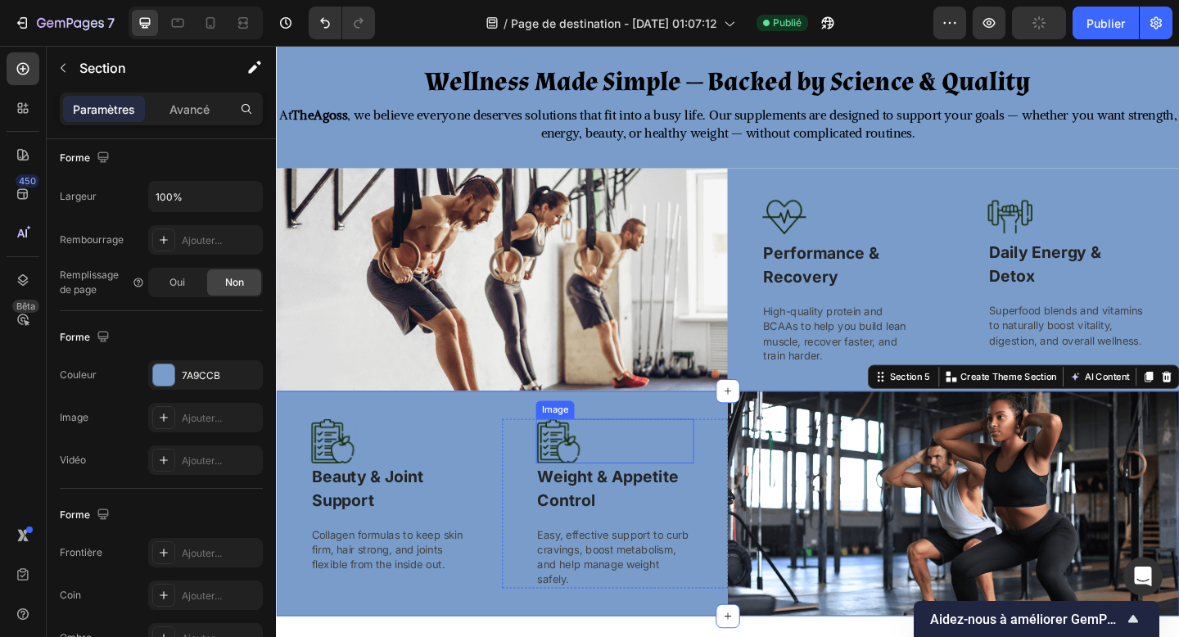
scroll to position [878, 0]
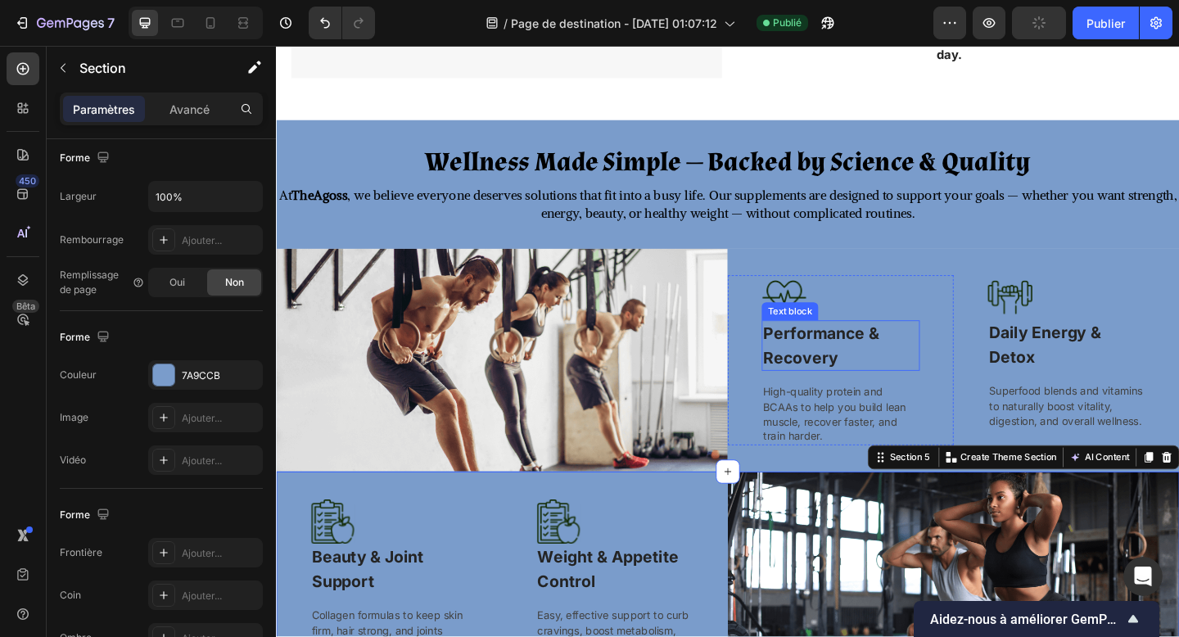
click at [829, 362] on strong "Performance & Recovery" at bounding box center [869, 372] width 126 height 47
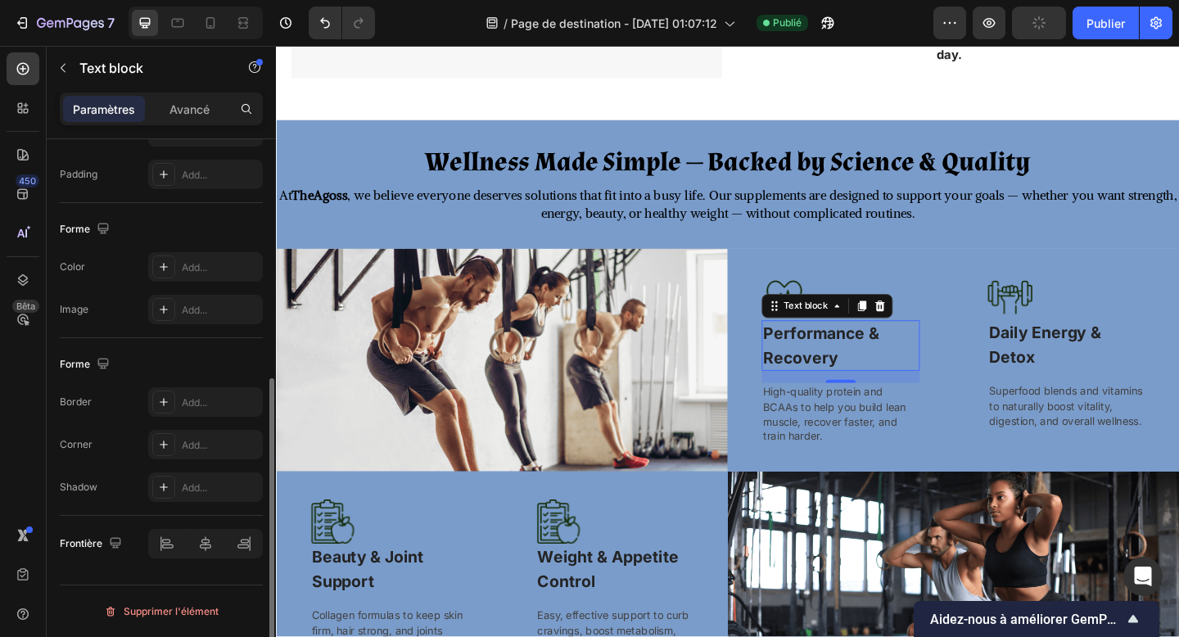
scroll to position [0, 0]
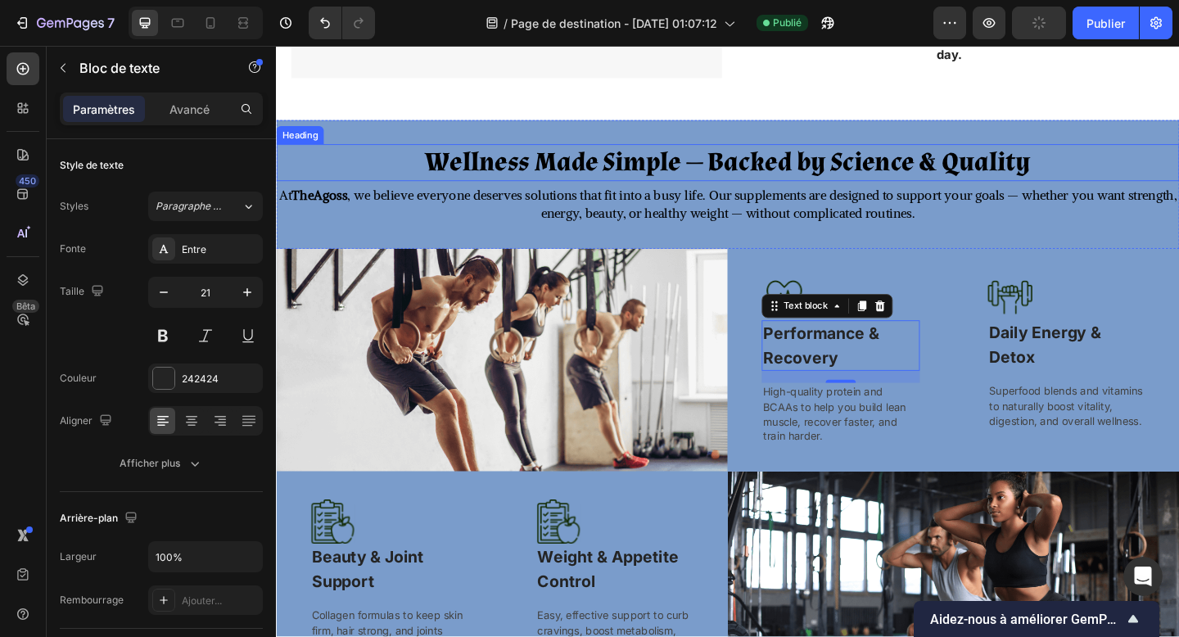
click at [547, 174] on h2 "Wellness Made Simple — Backed by Science & Quality" at bounding box center [767, 173] width 983 height 41
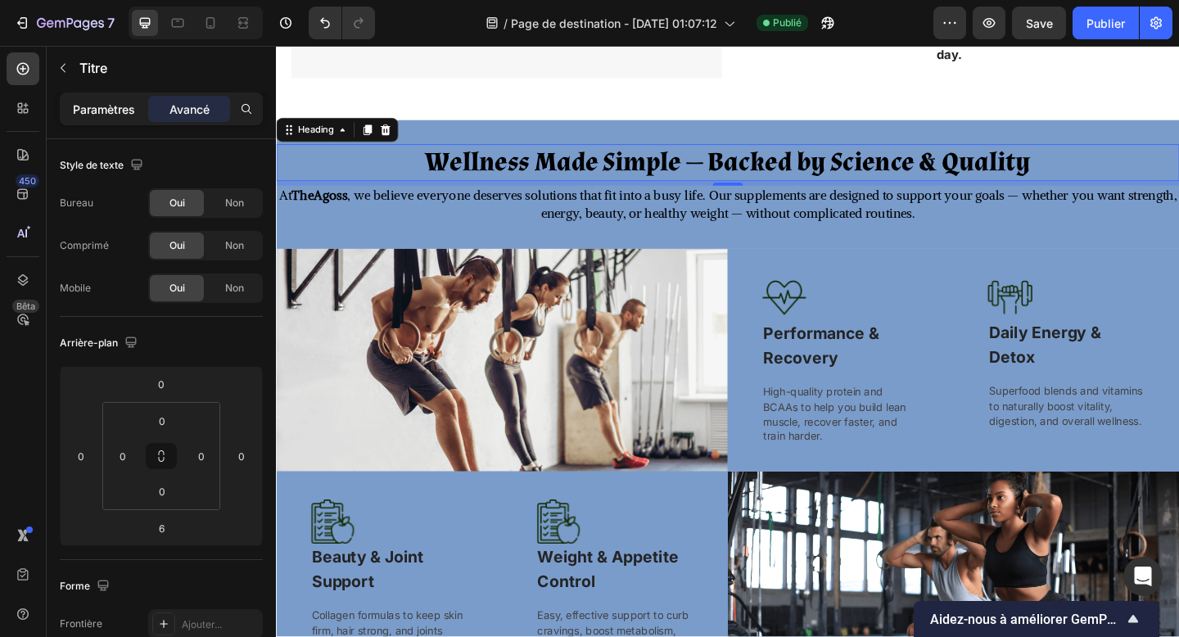
click at [107, 115] on font "Paramètres" at bounding box center [104, 109] width 62 height 14
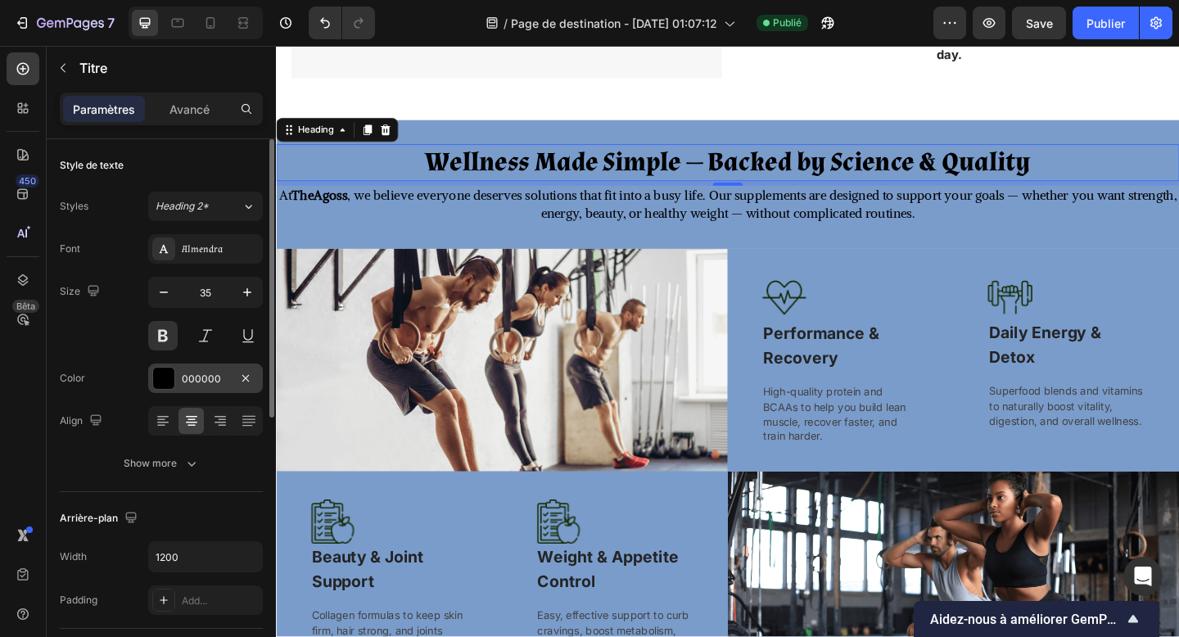
click at [177, 365] on div "000000" at bounding box center [205, 378] width 115 height 29
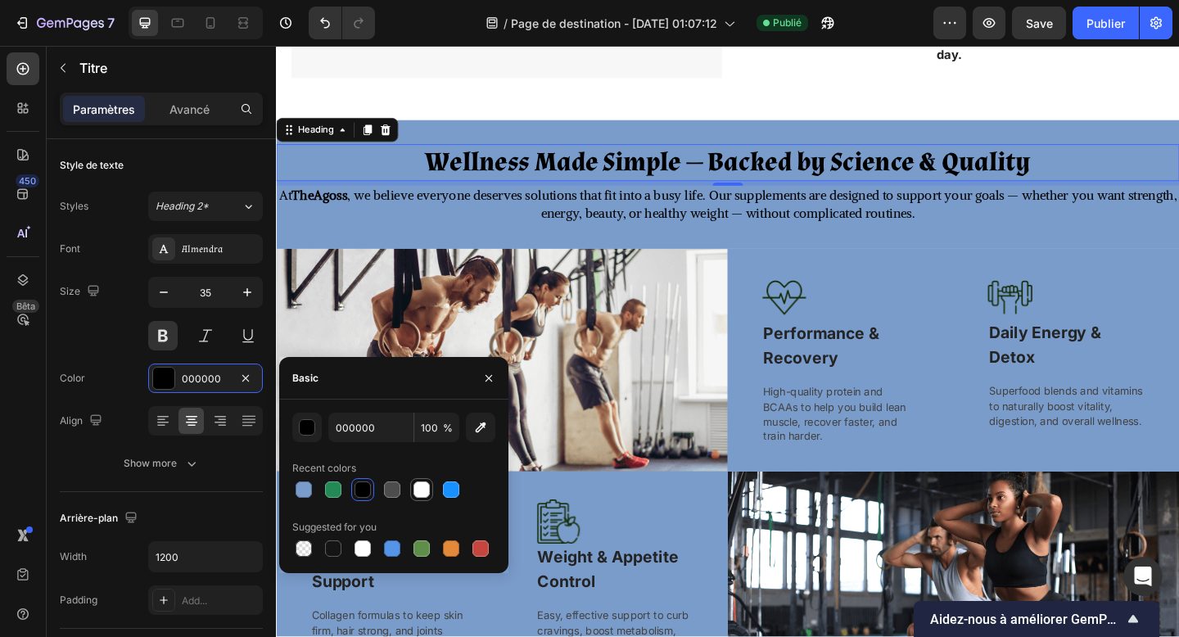
click at [415, 496] on div at bounding box center [422, 490] width 16 height 16
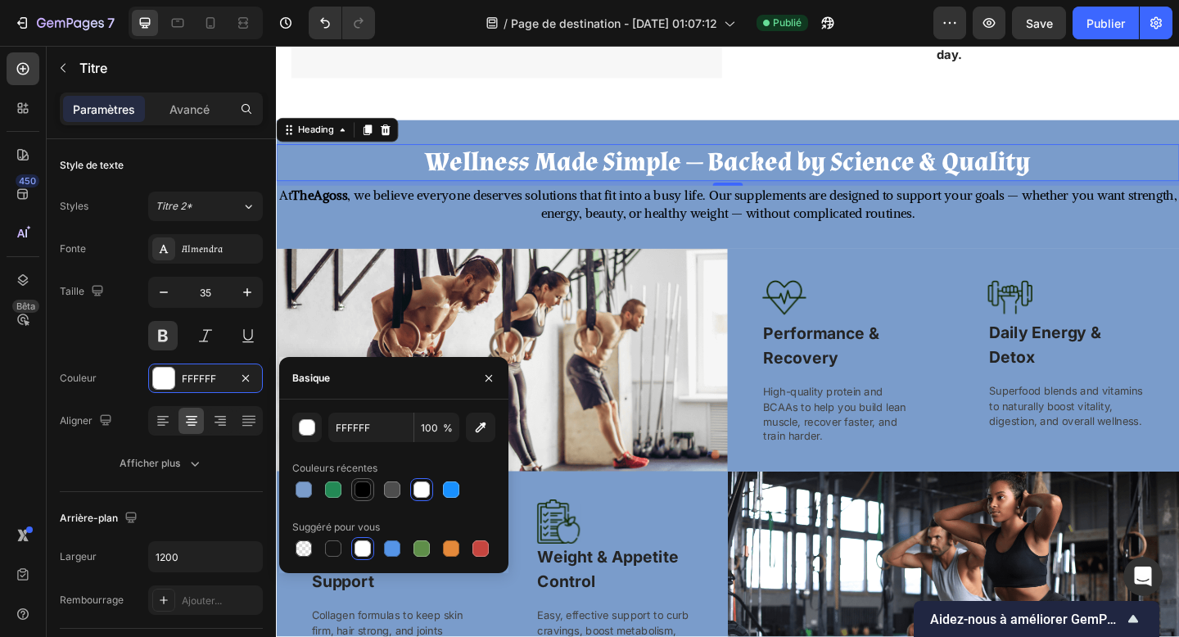
click at [369, 495] on div at bounding box center [363, 490] width 16 height 16
type input "000000"
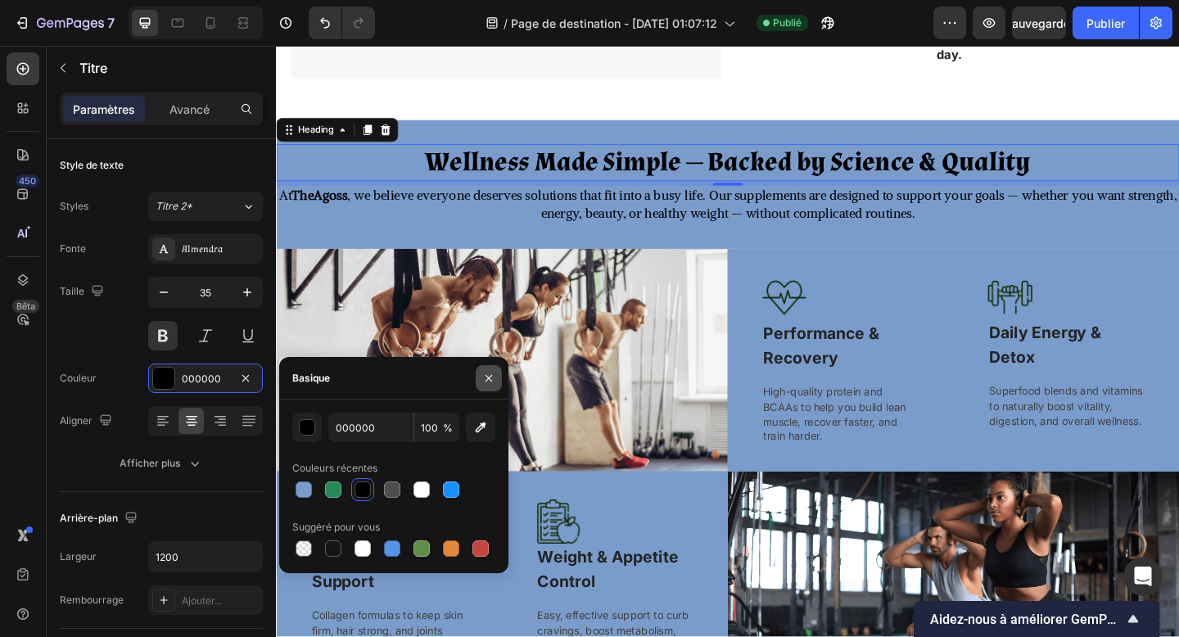
click at [487, 382] on icon "button" at bounding box center [488, 378] width 13 height 13
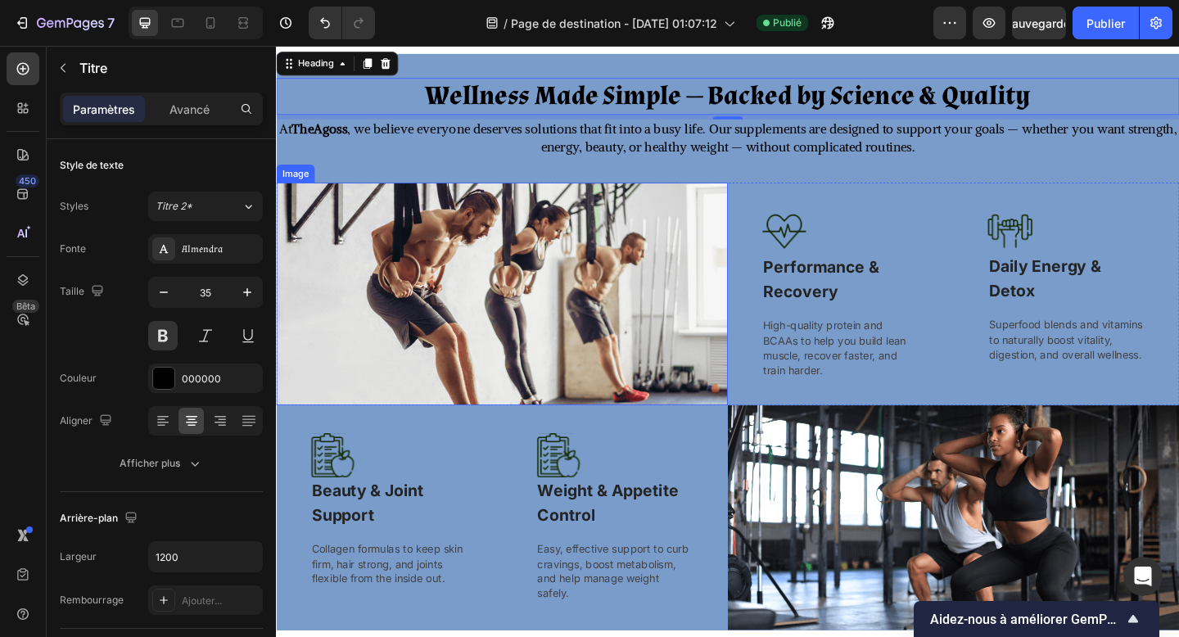
scroll to position [849, 0]
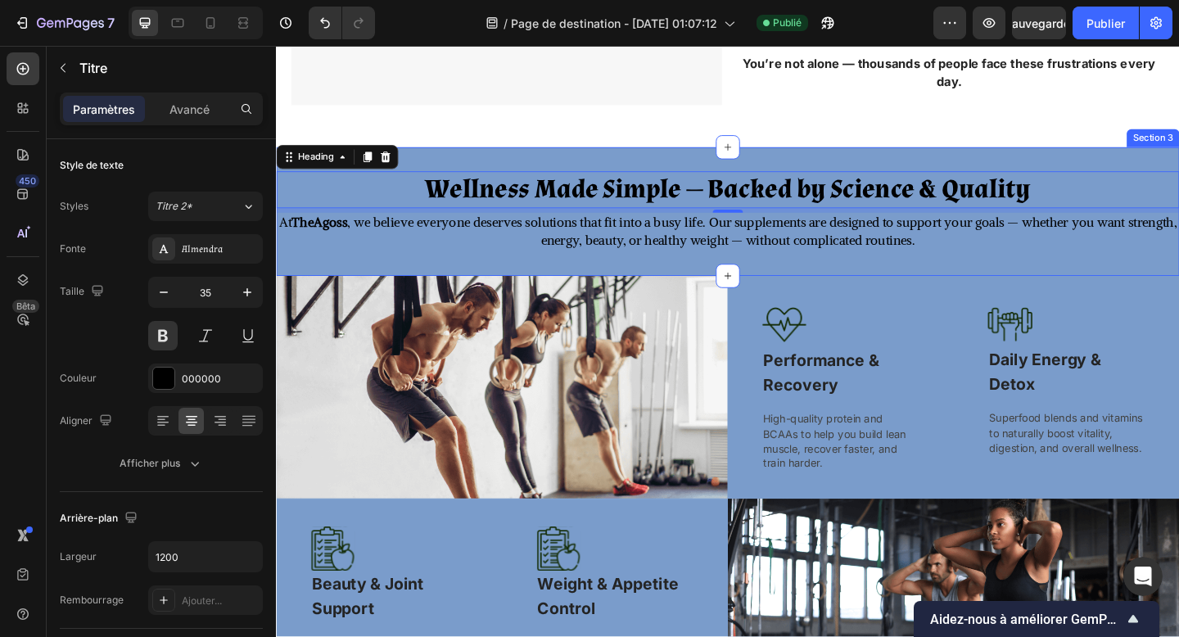
click at [480, 176] on div "Wellness Made Simple — Backed by Science & Quality Heading 6 At TheAgoss , we b…" at bounding box center [767, 226] width 983 height 140
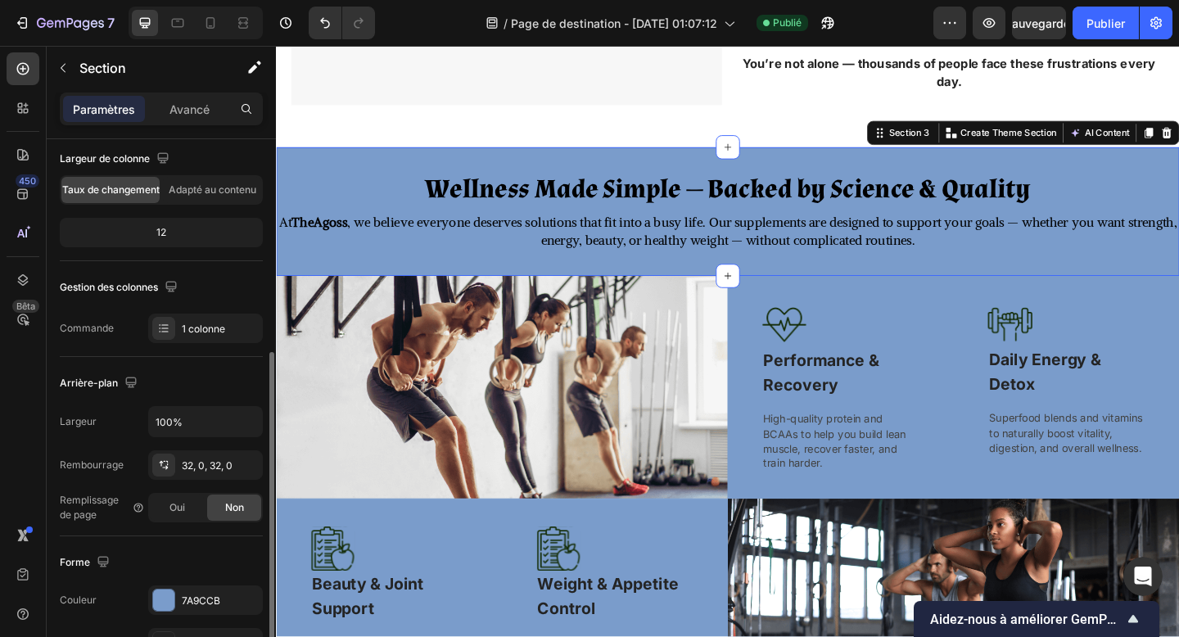
scroll to position [225, 0]
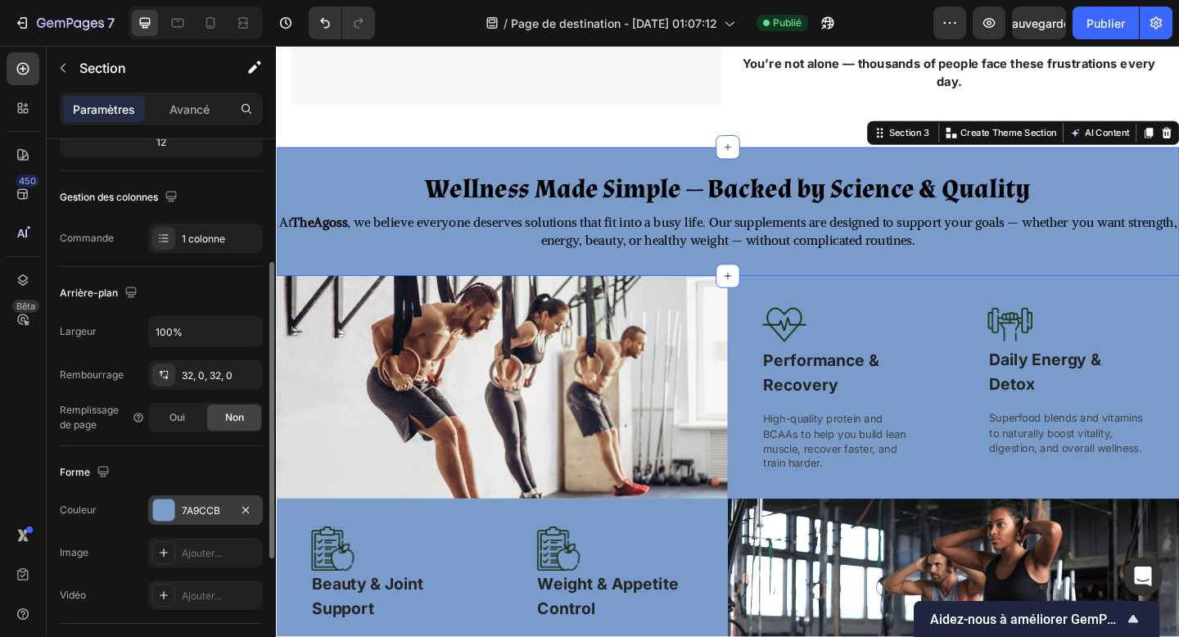
click at [174, 516] on div at bounding box center [163, 510] width 23 height 23
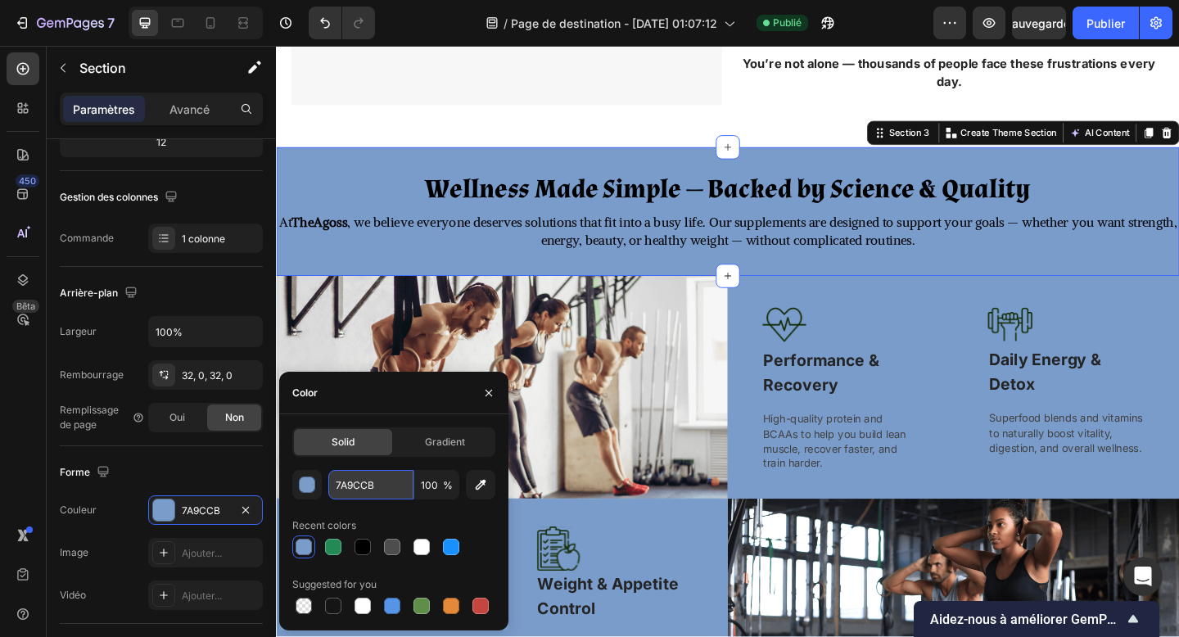
click at [353, 483] on input "7A9CCB" at bounding box center [370, 484] width 85 height 29
click at [310, 486] on div "button" at bounding box center [308, 486] width 16 height 16
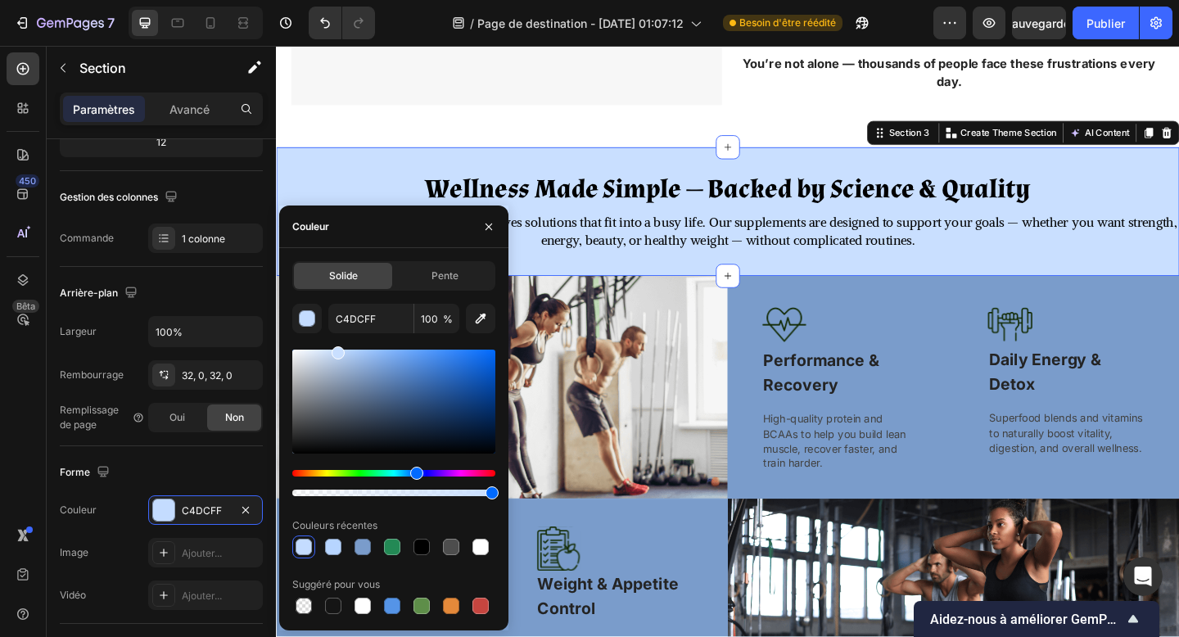
type input "C9DFFF"
drag, startPoint x: 378, startPoint y: 375, endPoint x: 337, endPoint y: 333, distance: 58.5
click at [337, 333] on div "C9DFFF 100 % Couleurs récentes Suggéré pour vous" at bounding box center [393, 461] width 203 height 314
click at [356, 321] on input "C9DFFF" at bounding box center [370, 318] width 85 height 29
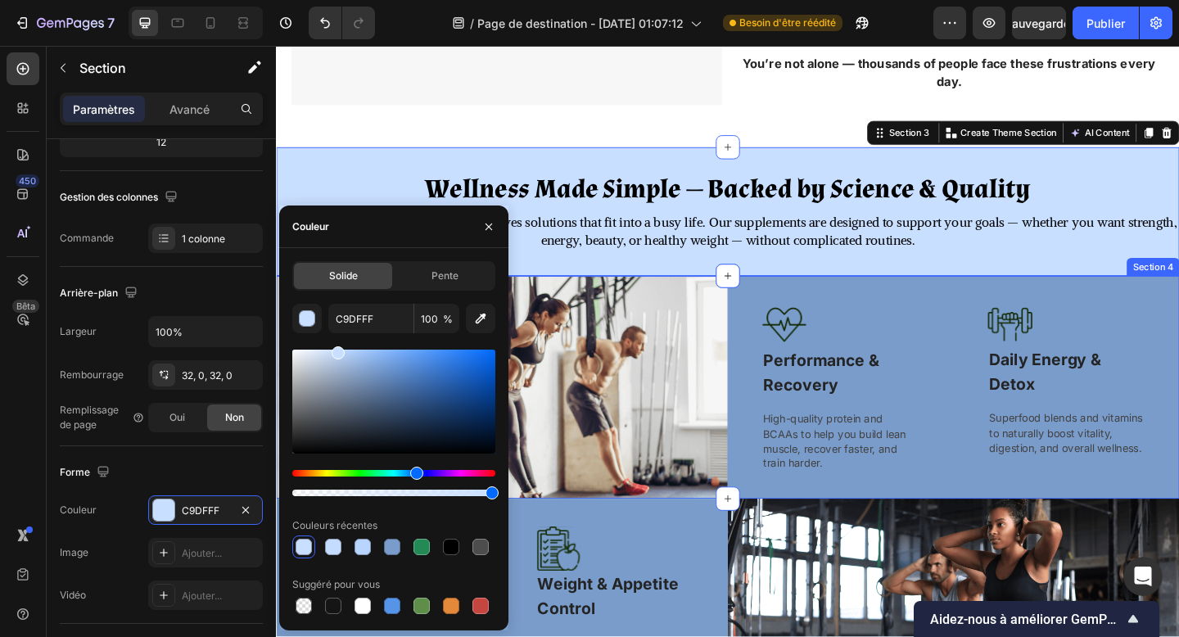
click at [783, 310] on div "Image Performance & Recovery Text block High-quality protein and BCAAs to help …" at bounding box center [1012, 417] width 491 height 242
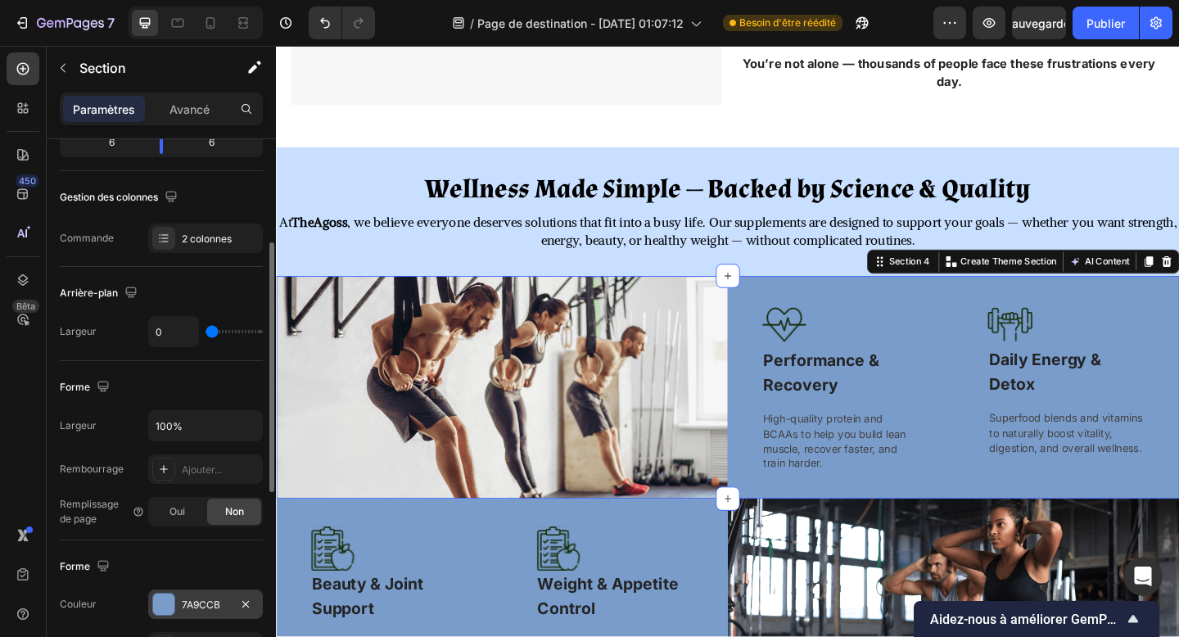
click at [174, 594] on div at bounding box center [163, 604] width 23 height 23
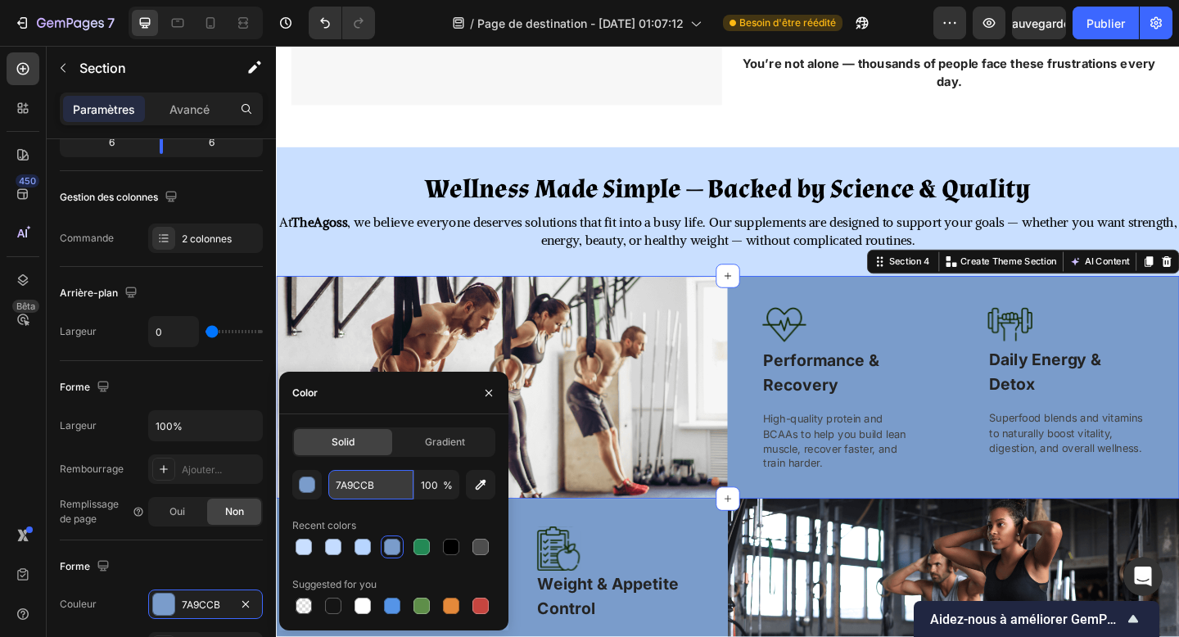
click at [342, 480] on input "7A9CCB" at bounding box center [370, 484] width 85 height 29
paste input "C9DFFF"
type input "C9DFFF"
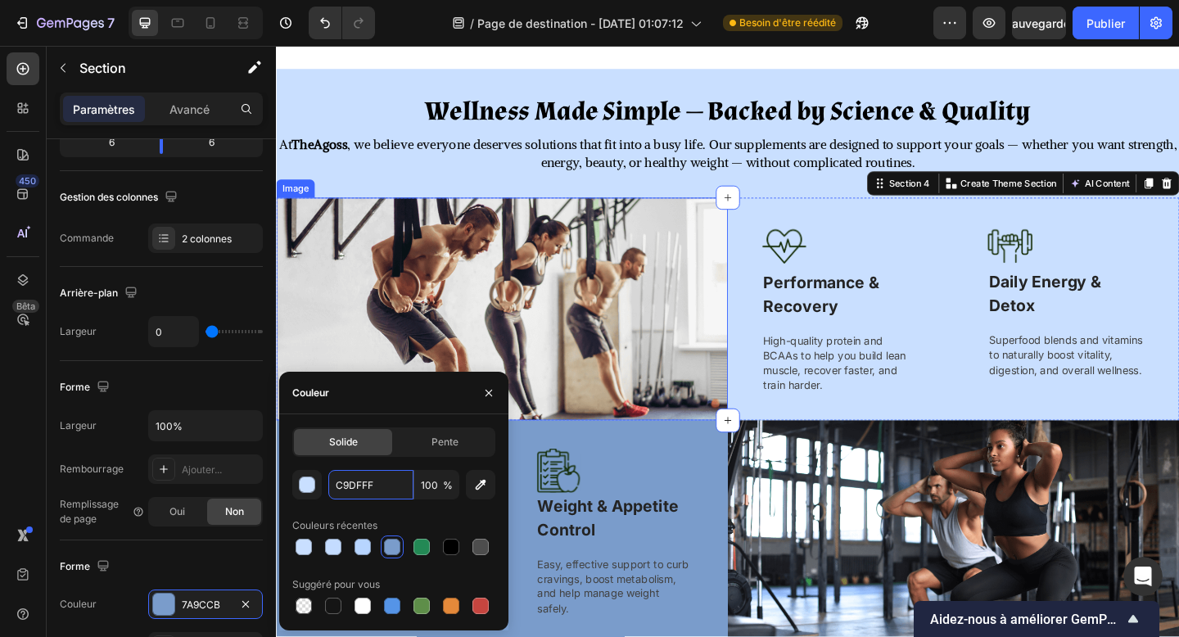
scroll to position [968, 0]
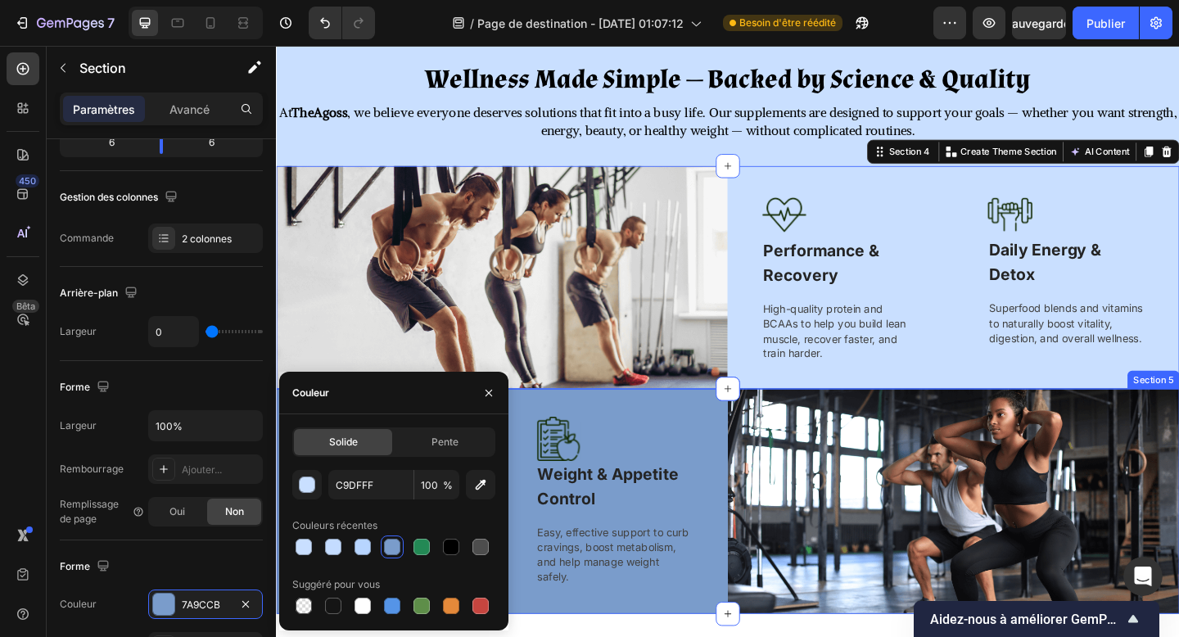
click at [681, 423] on div "Image Beauty & Joint Support Text block Collagen formulas to keep skin firm, ha…" at bounding box center [521, 541] width 491 height 244
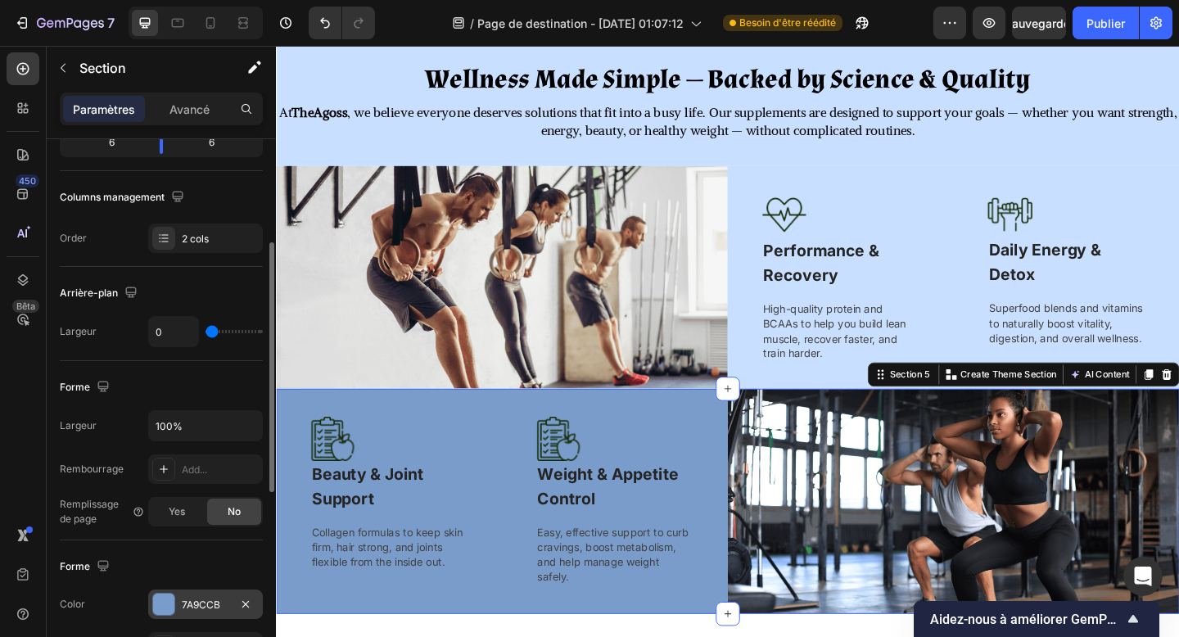
click at [170, 596] on div at bounding box center [163, 604] width 21 height 21
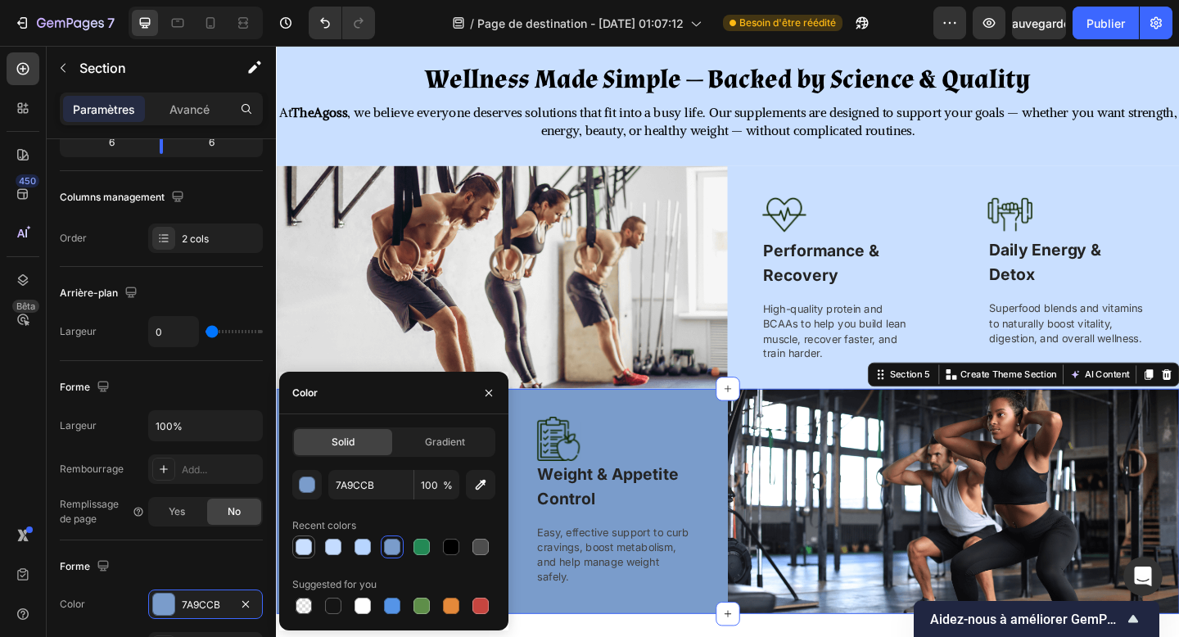
click at [312, 544] on div at bounding box center [304, 547] width 20 height 20
type input "C9DFFF"
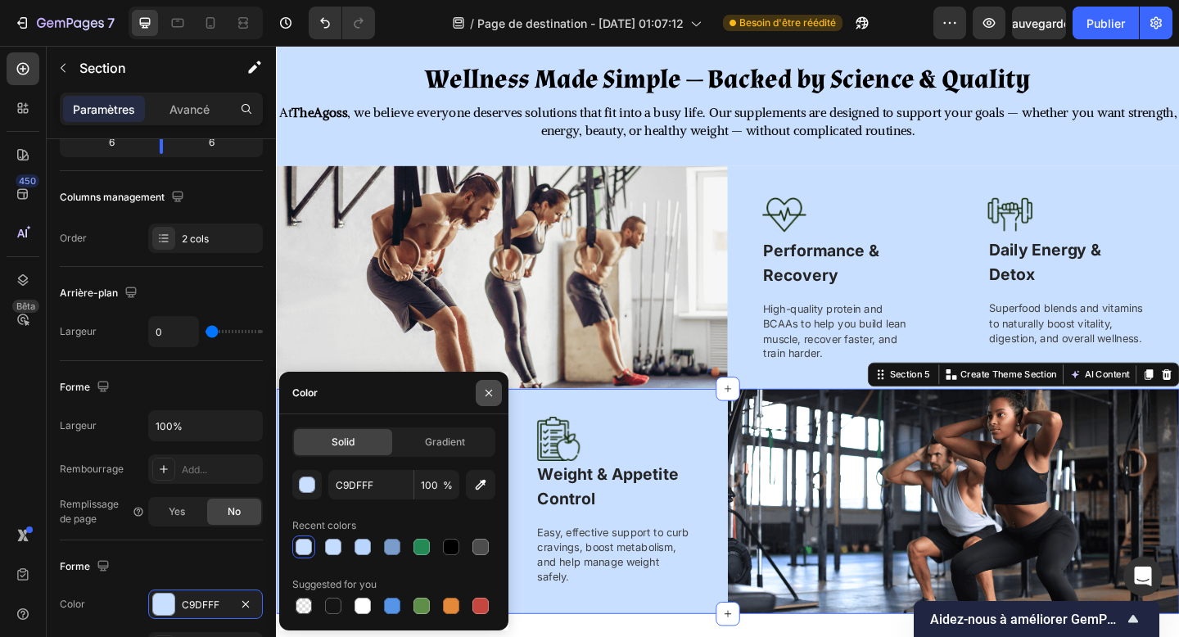
click at [489, 387] on icon "button" at bounding box center [488, 393] width 13 height 13
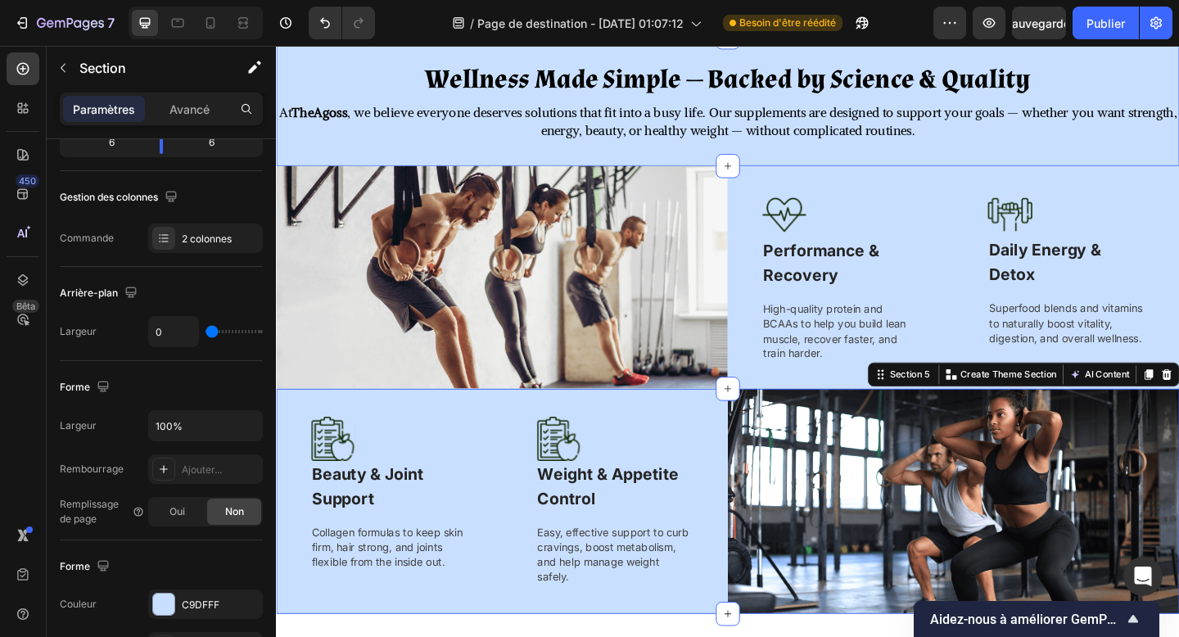
scroll to position [799, 0]
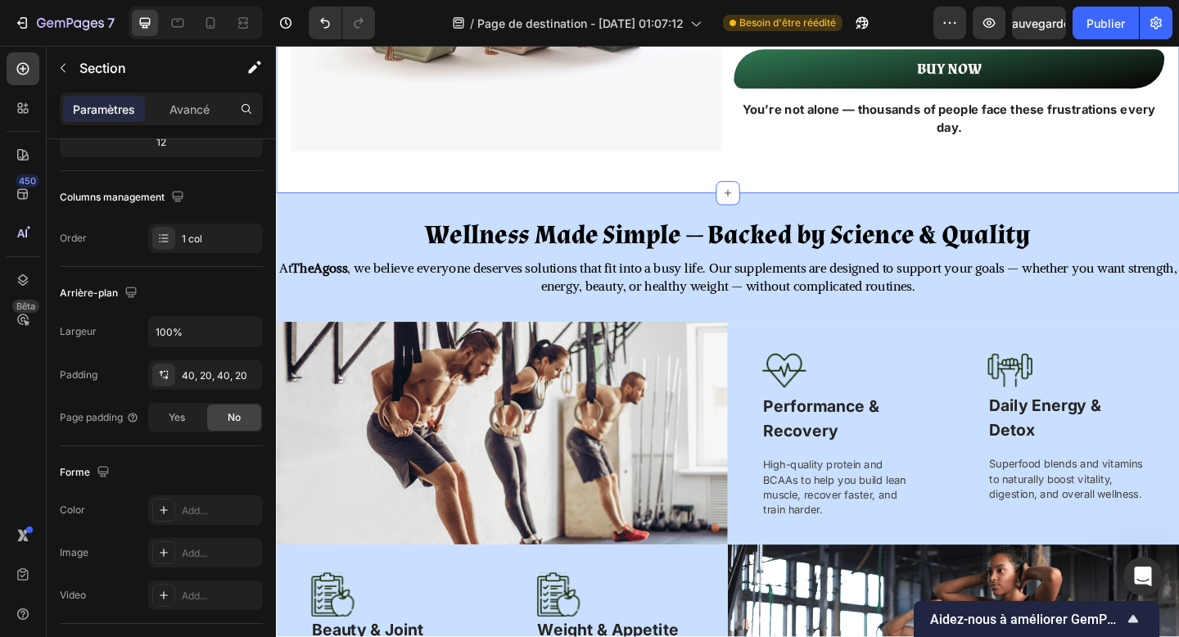
scroll to position [864, 0]
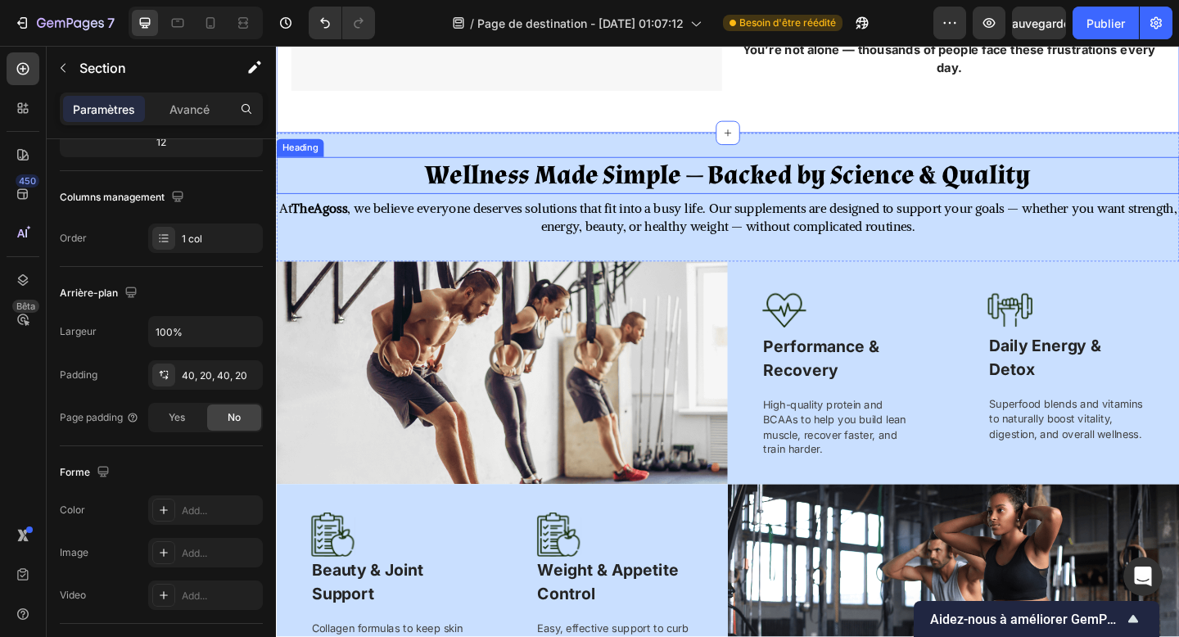
click at [729, 200] on h2 "Wellness Made Simple — Backed by Science & Quality" at bounding box center [767, 187] width 983 height 41
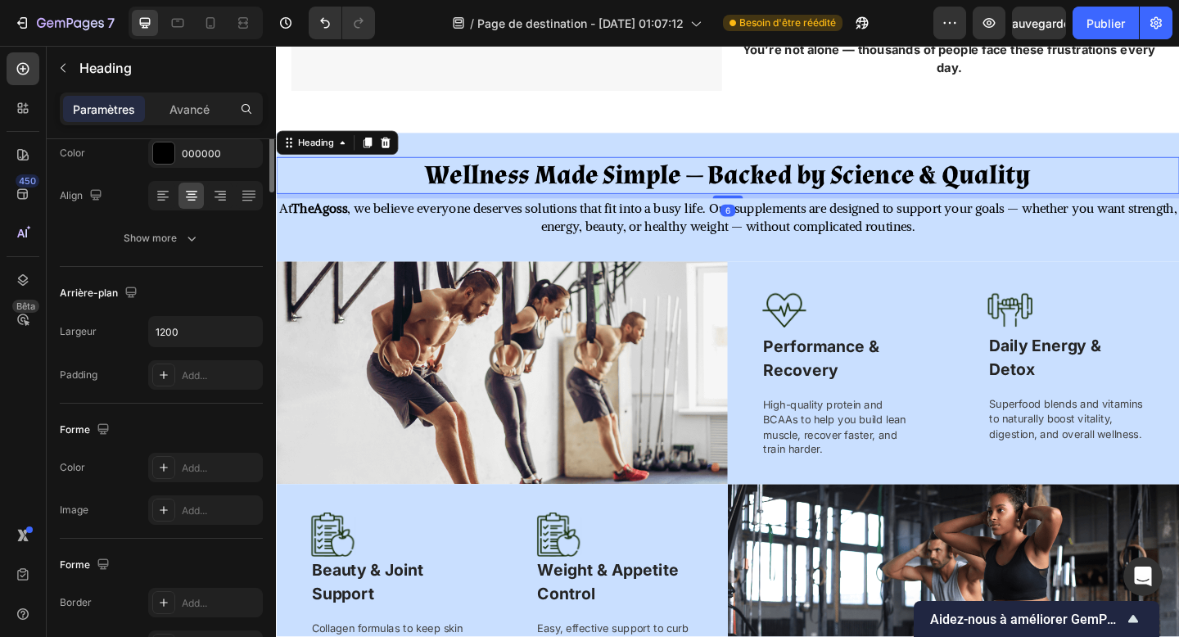
scroll to position [0, 0]
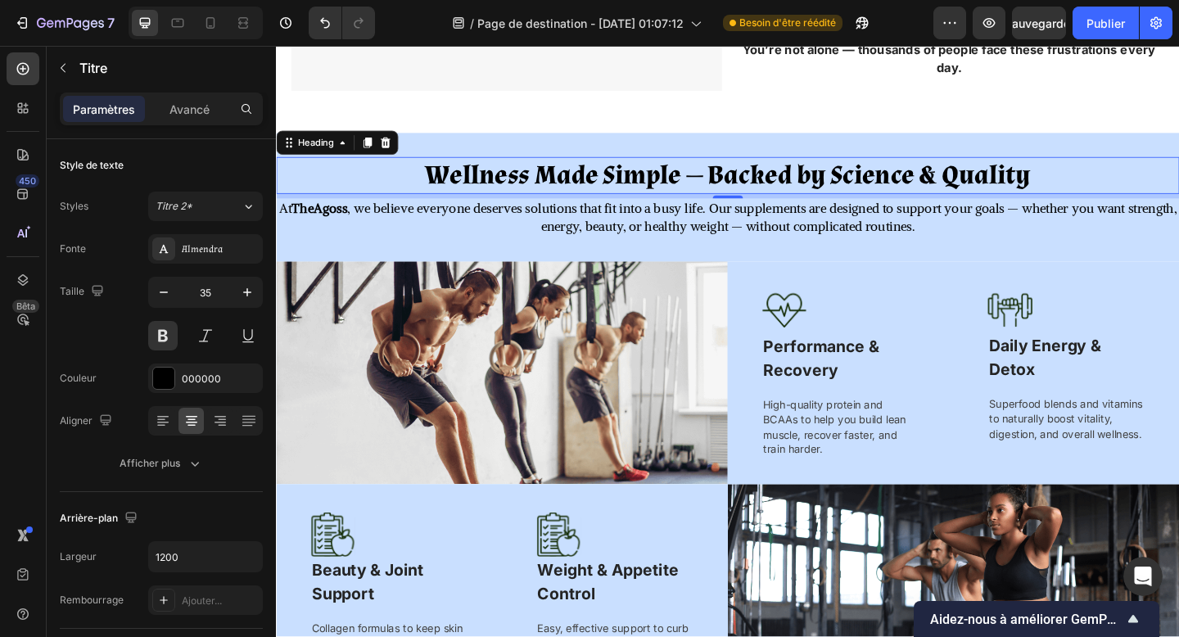
click at [754, 192] on h2 "Wellness Made Simple — Backed by Science & Quality" at bounding box center [767, 187] width 983 height 41
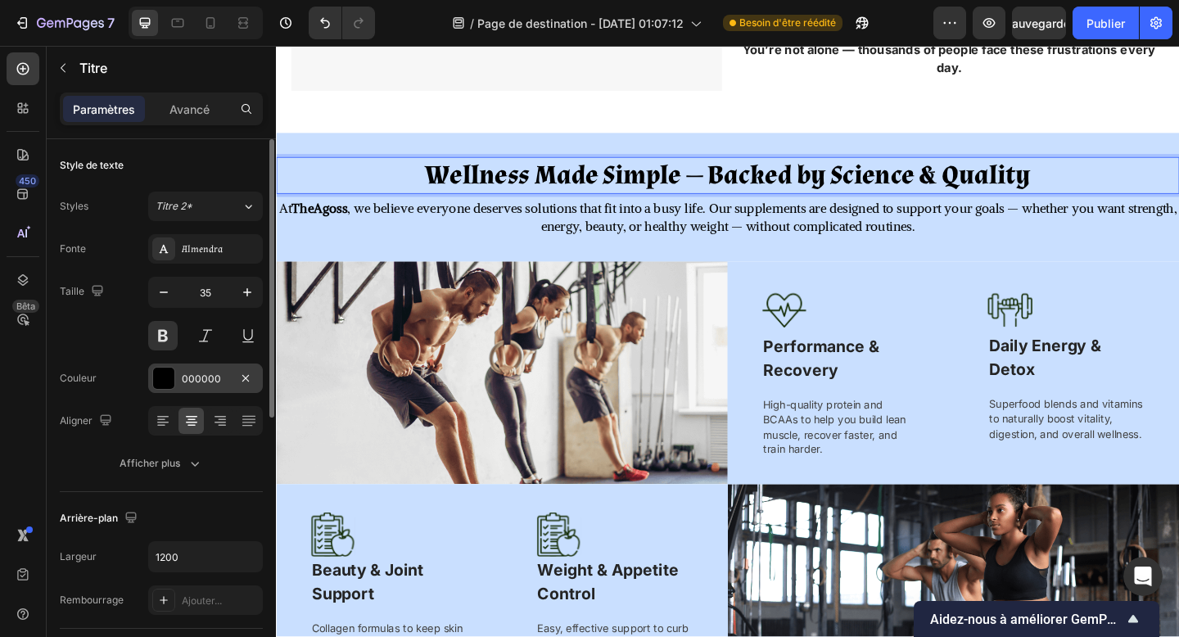
click at [199, 374] on font "000000" at bounding box center [201, 379] width 39 height 12
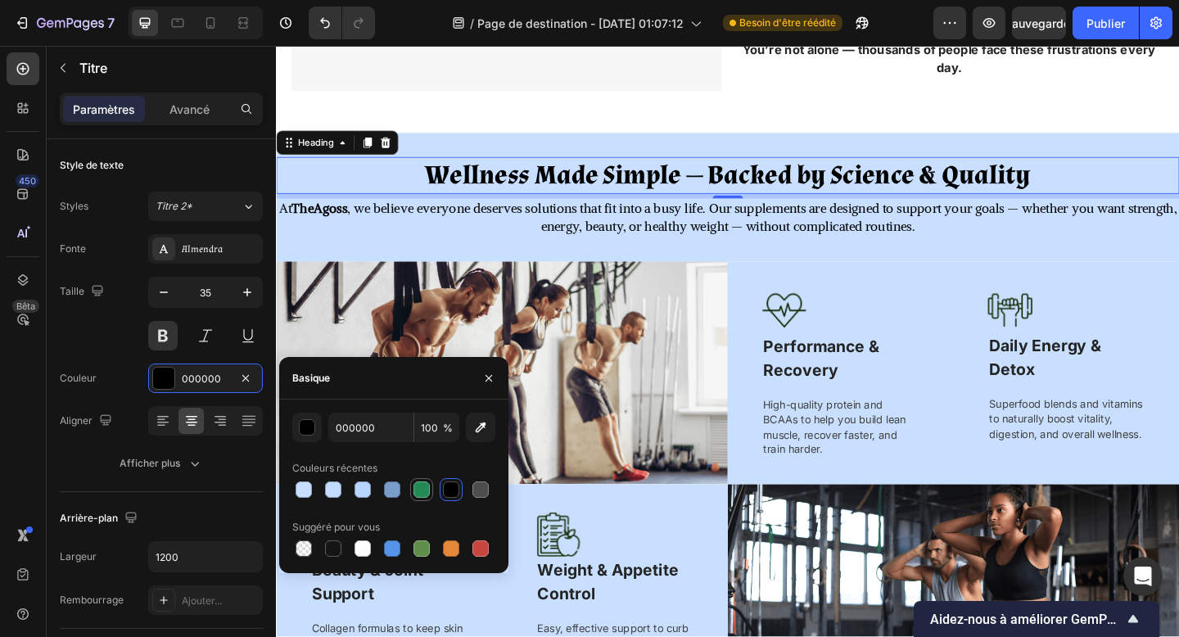
click at [422, 492] on div at bounding box center [422, 490] width 16 height 16
type input "238955"
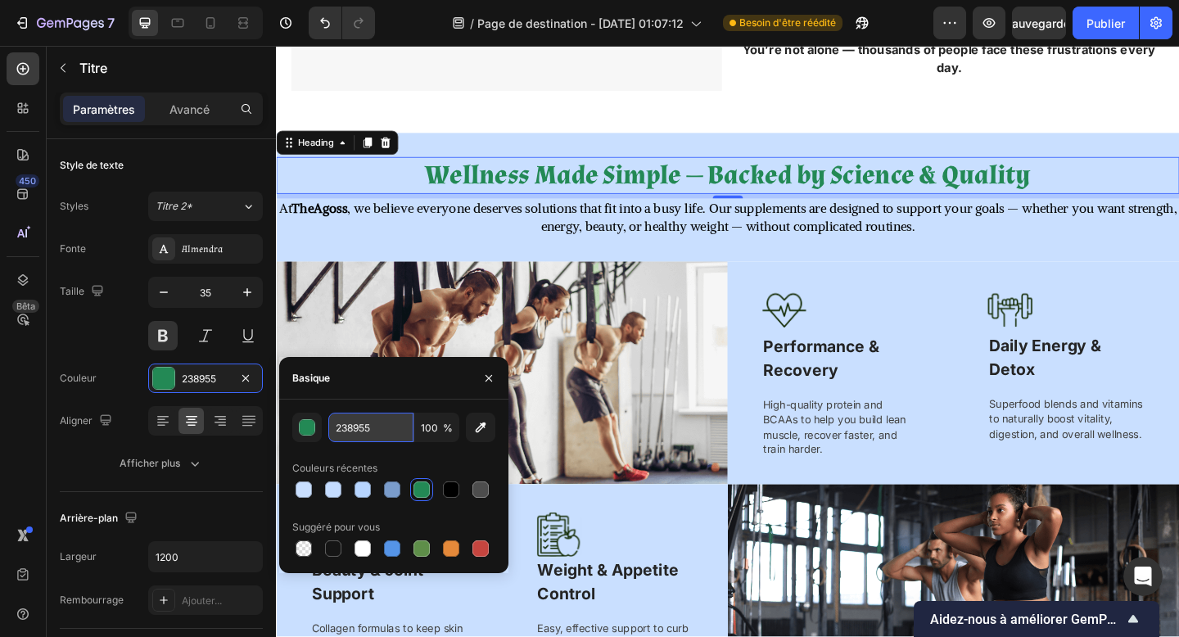
click at [350, 423] on input "238955" at bounding box center [370, 427] width 85 height 29
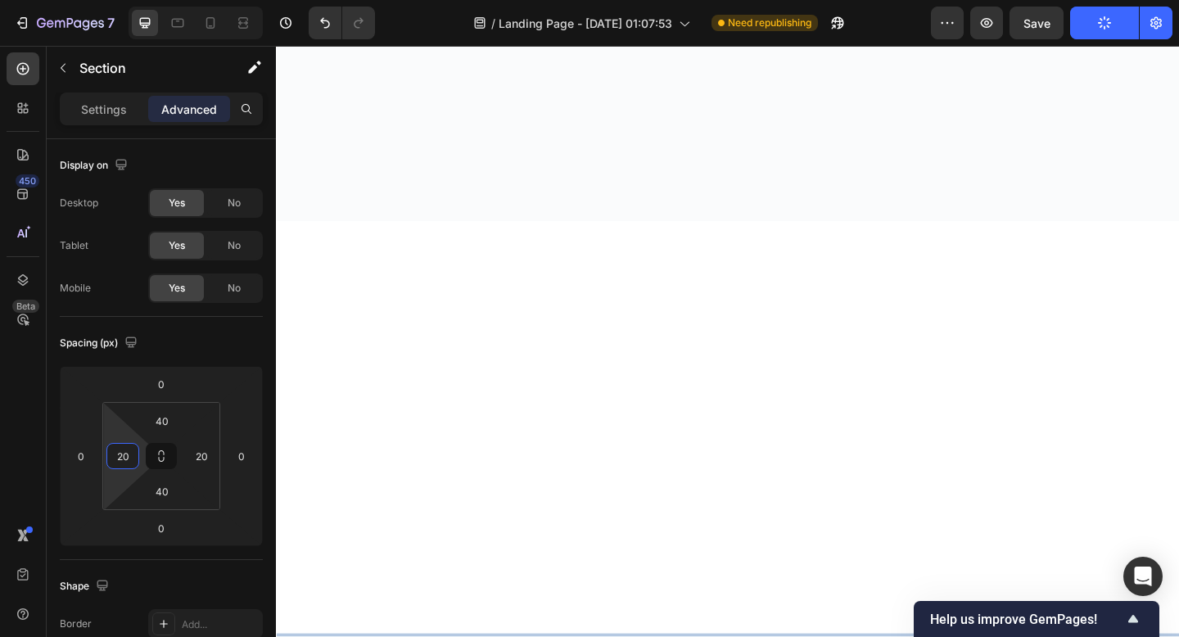
scroll to position [2219, 0]
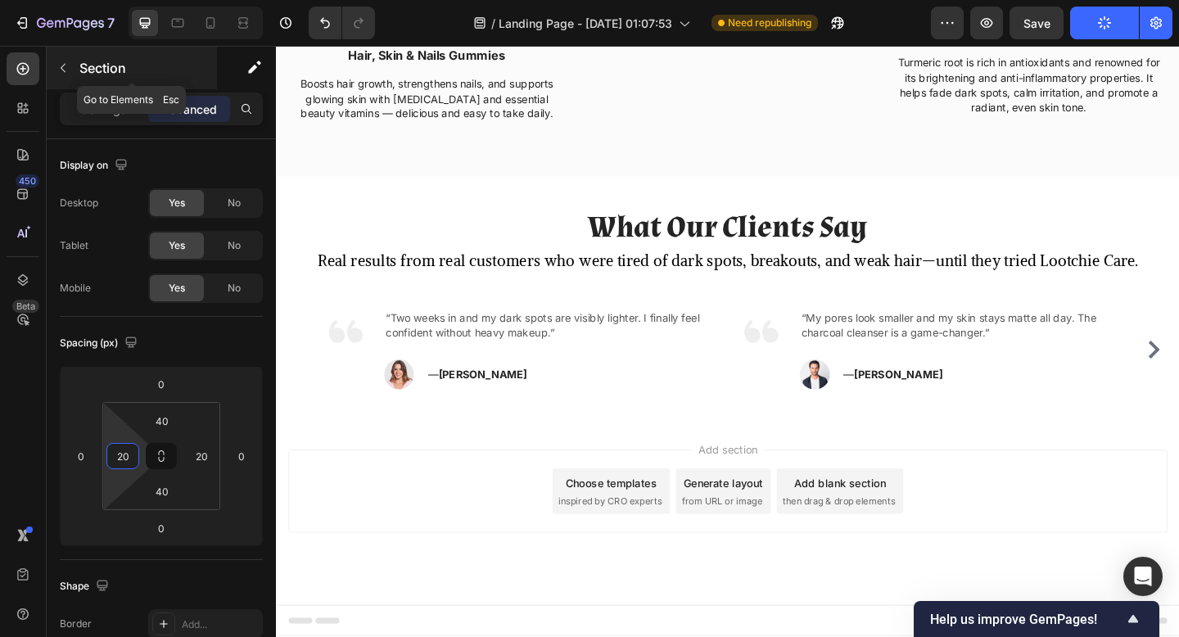
click at [92, 62] on p "Section" at bounding box center [146, 68] width 134 height 20
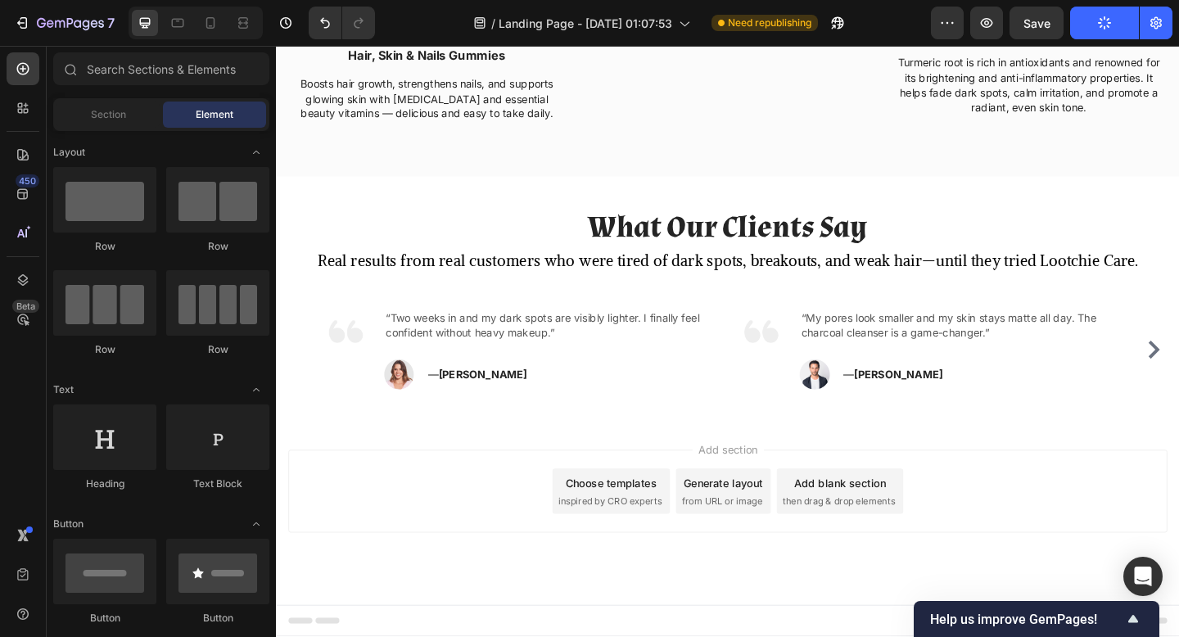
click at [102, 128] on div "Section Element" at bounding box center [161, 114] width 216 height 33
click at [110, 120] on span "Section" at bounding box center [108, 114] width 35 height 15
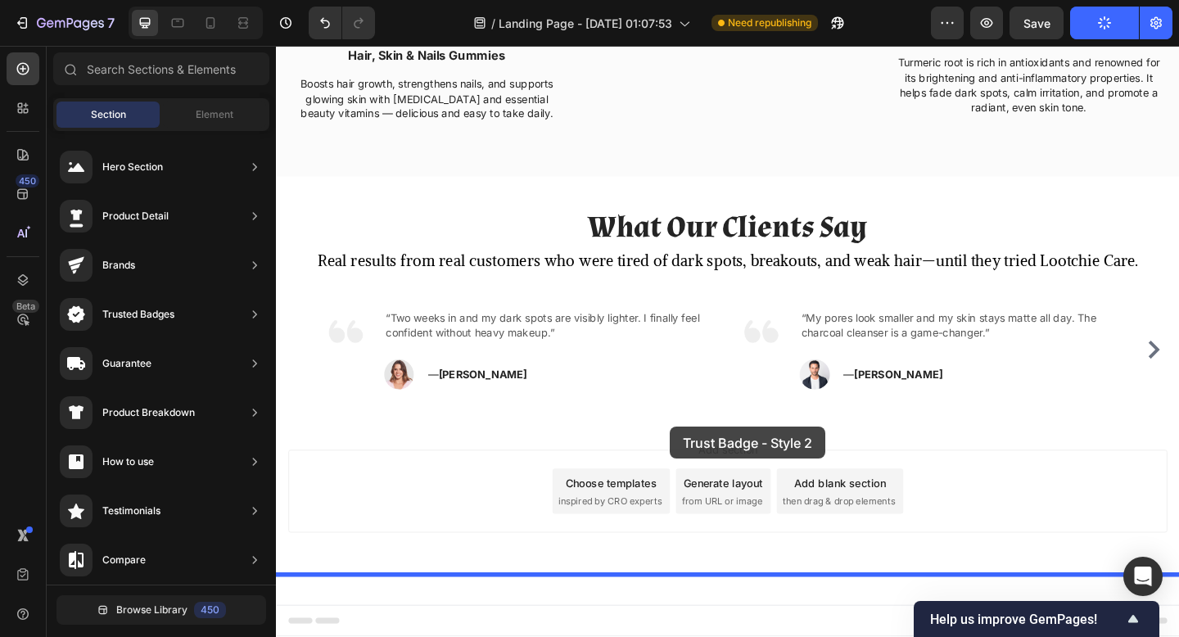
drag, startPoint x: 641, startPoint y: 509, endPoint x: 704, endPoint y: 460, distance: 80.6
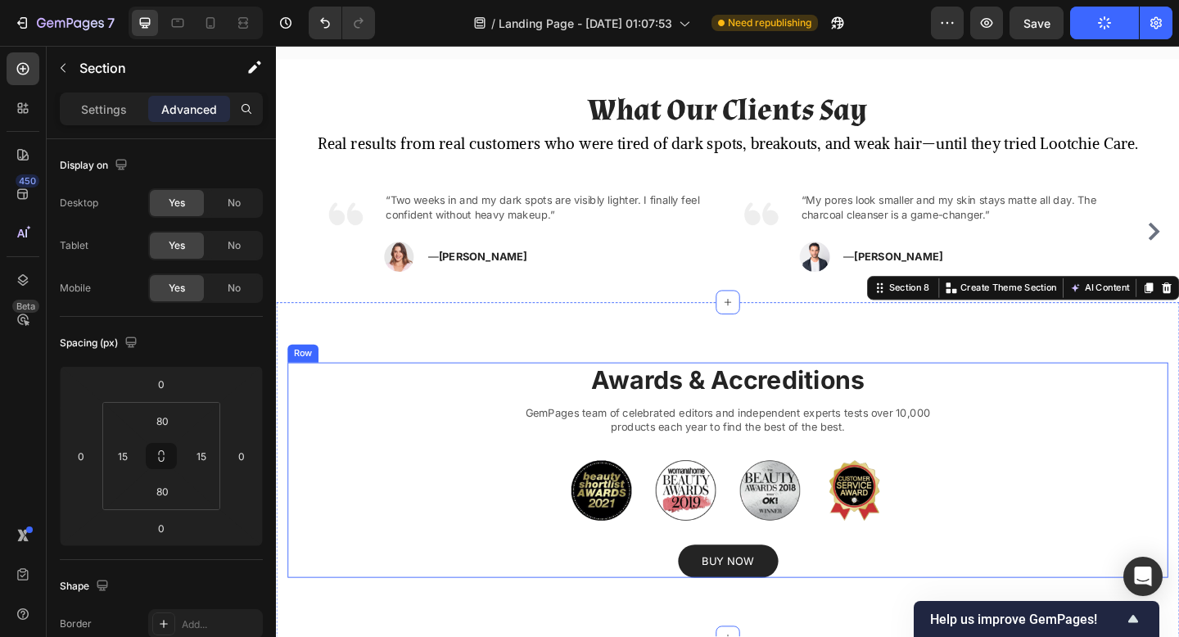
scroll to position [2375, 0]
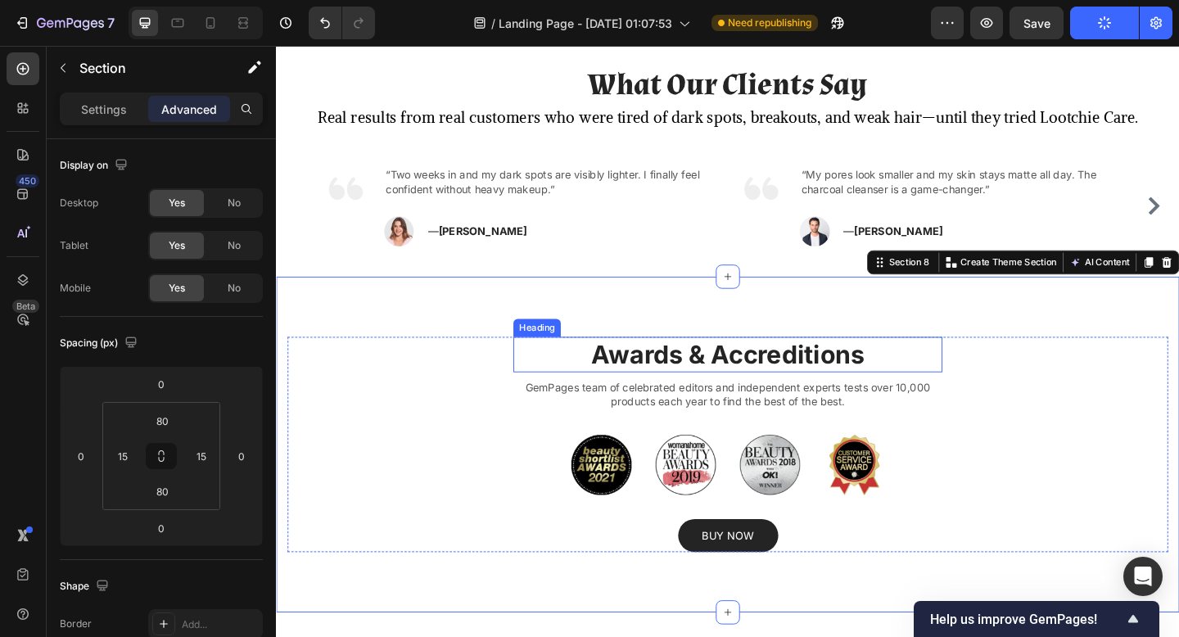
click at [704, 388] on p "Awards & Accreditions" at bounding box center [768, 381] width 464 height 35
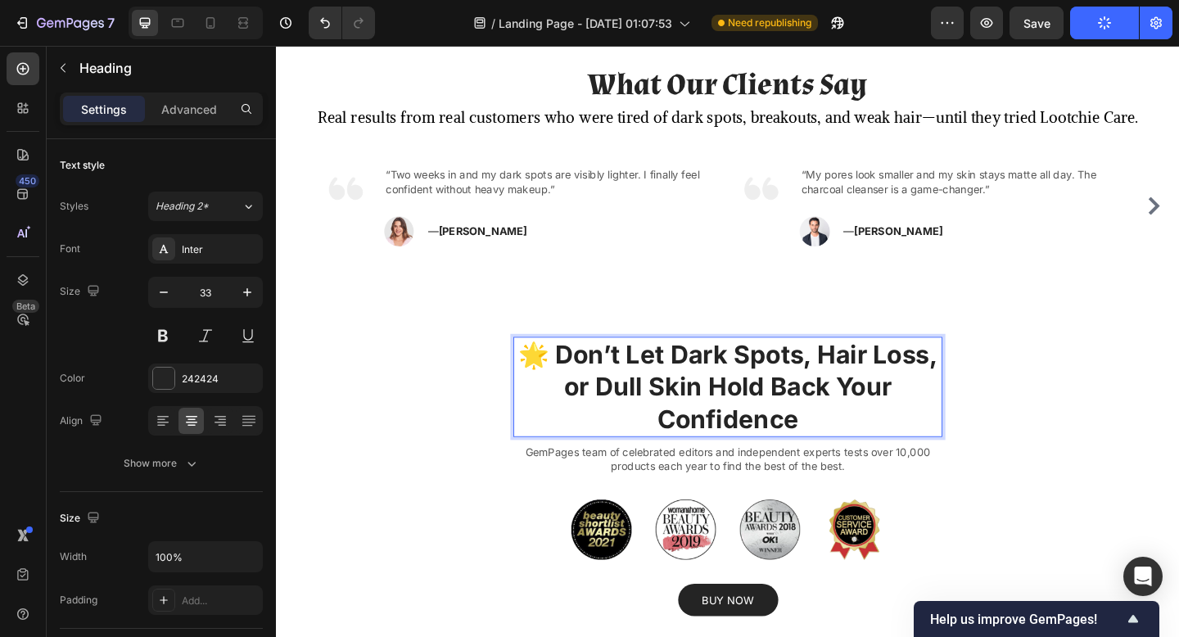
click at [578, 378] on p "🌟 Don’t Let Dark Spots, Hair Loss, or Dull Skin Hold Back Your Confidence" at bounding box center [768, 417] width 464 height 106
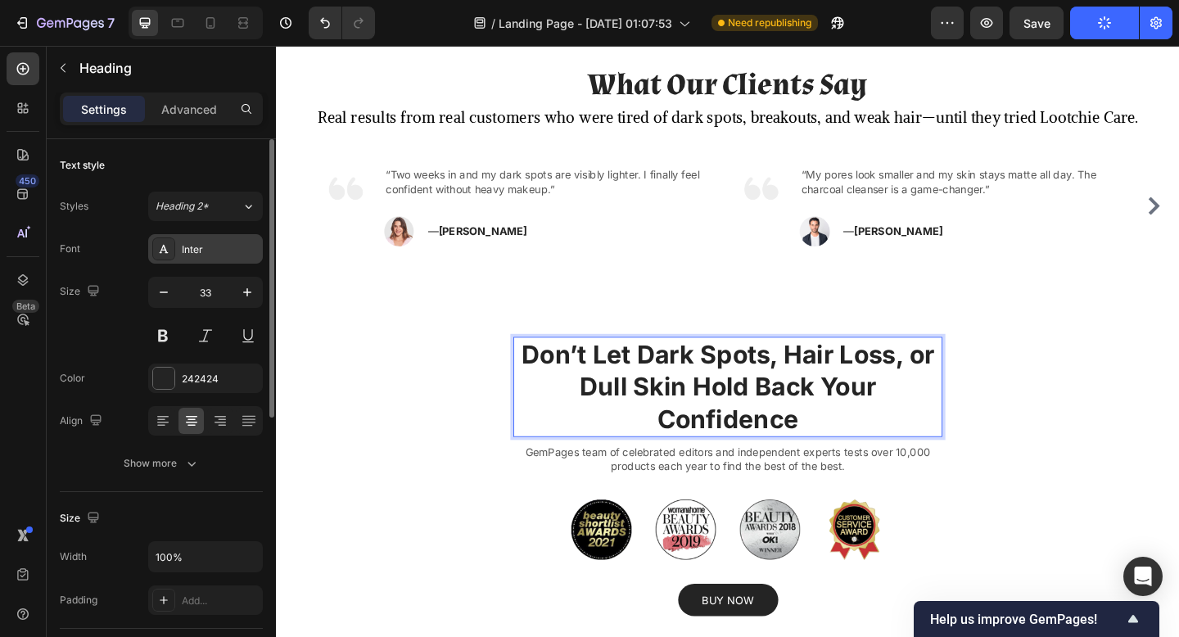
click at [215, 250] on div "Inter" at bounding box center [220, 249] width 77 height 15
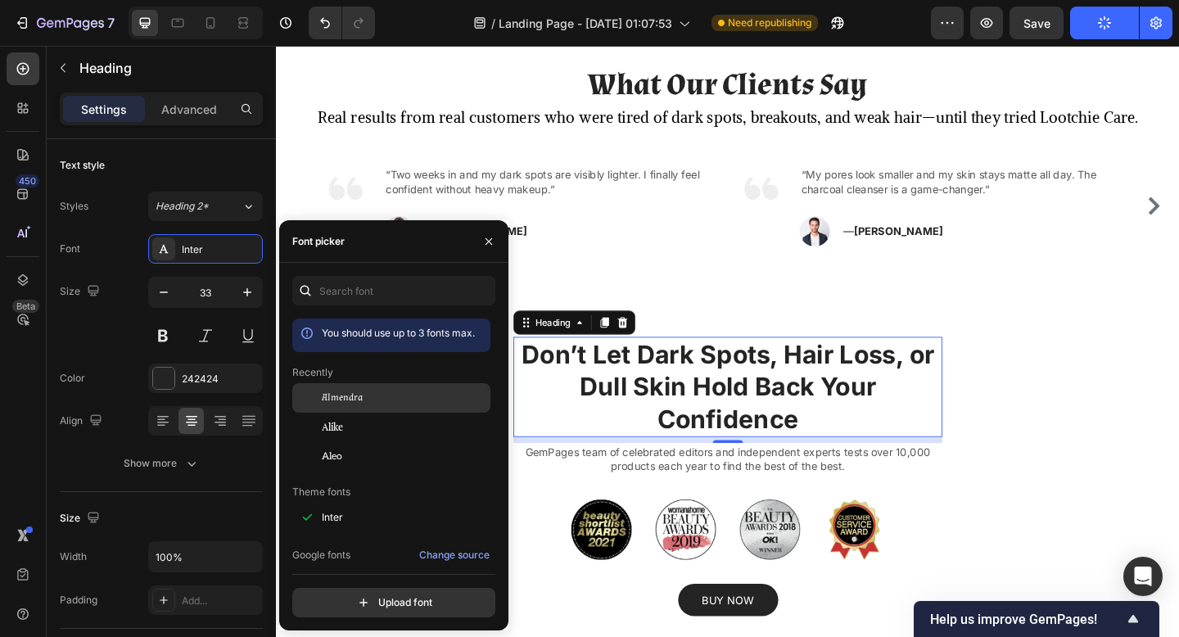
click at [372, 387] on div "Almendra" at bounding box center [391, 397] width 198 height 29
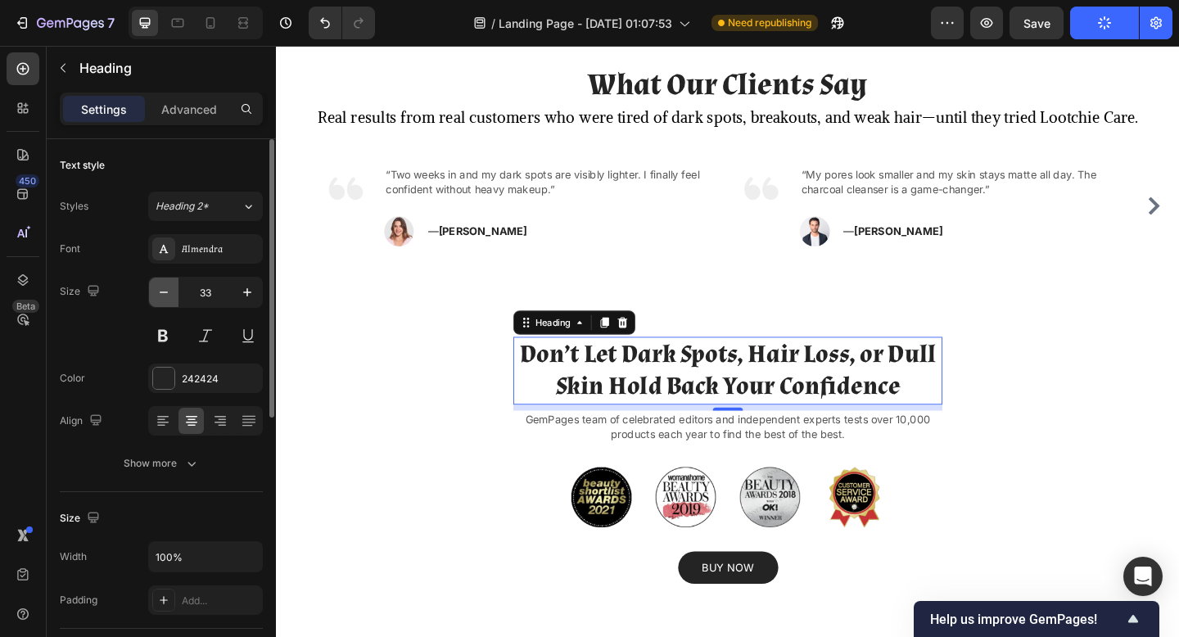
click at [173, 290] on button "button" at bounding box center [163, 292] width 29 height 29
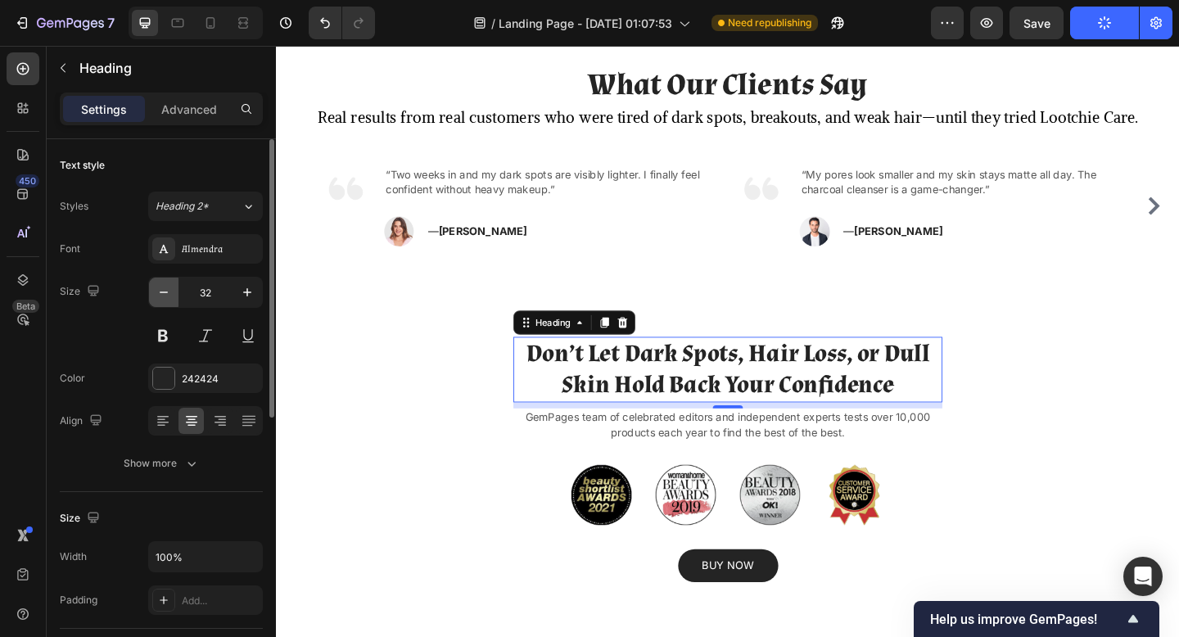
click at [173, 290] on button "button" at bounding box center [163, 292] width 29 height 29
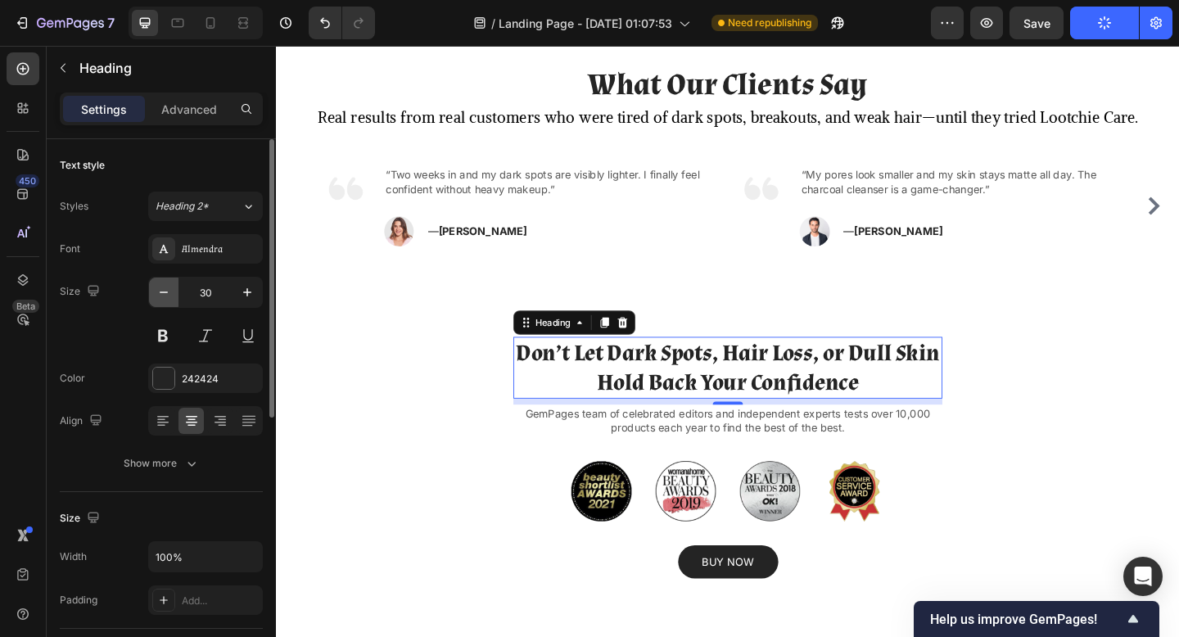
click at [173, 290] on button "button" at bounding box center [163, 292] width 29 height 29
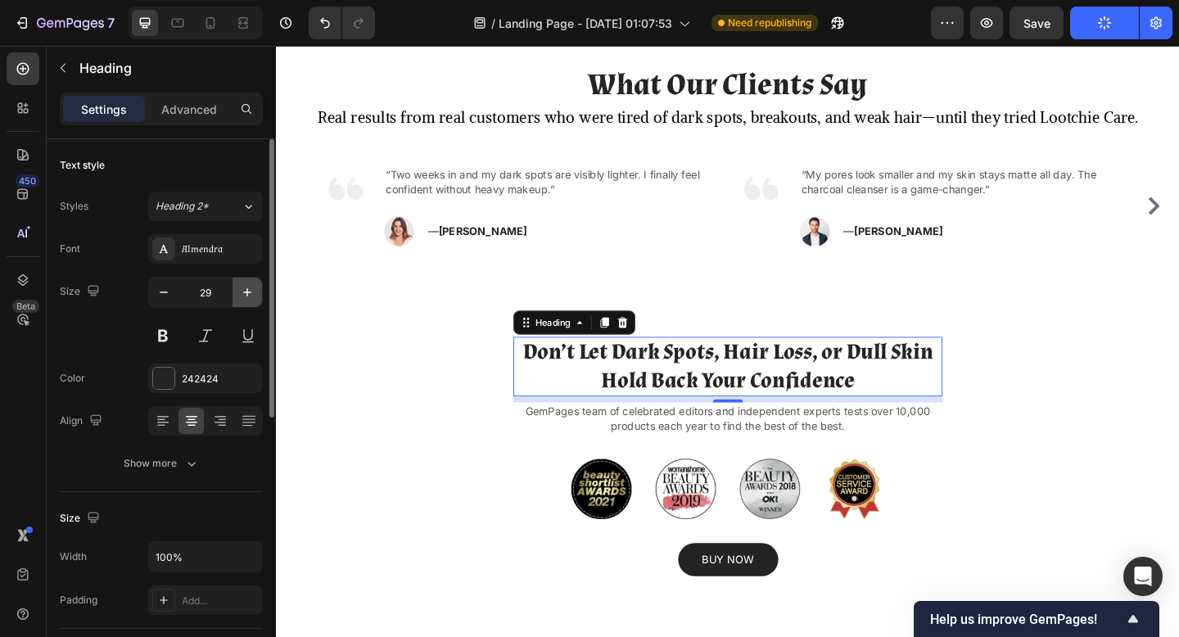
click at [245, 290] on icon "button" at bounding box center [247, 292] width 16 height 16
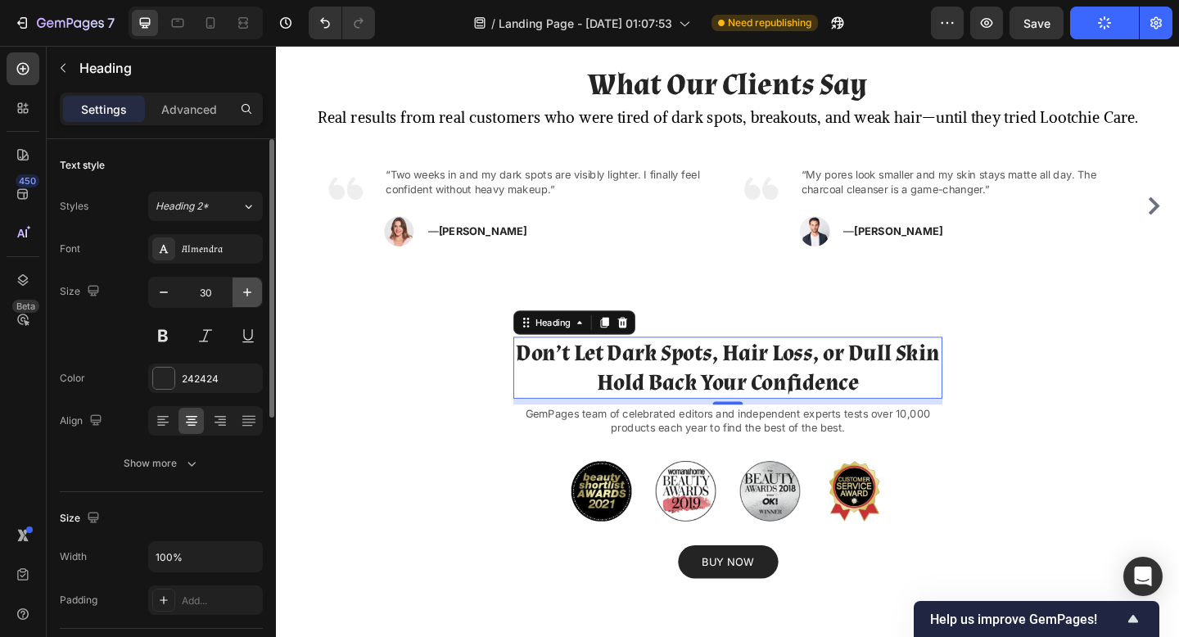
click at [245, 290] on icon "button" at bounding box center [247, 292] width 16 height 16
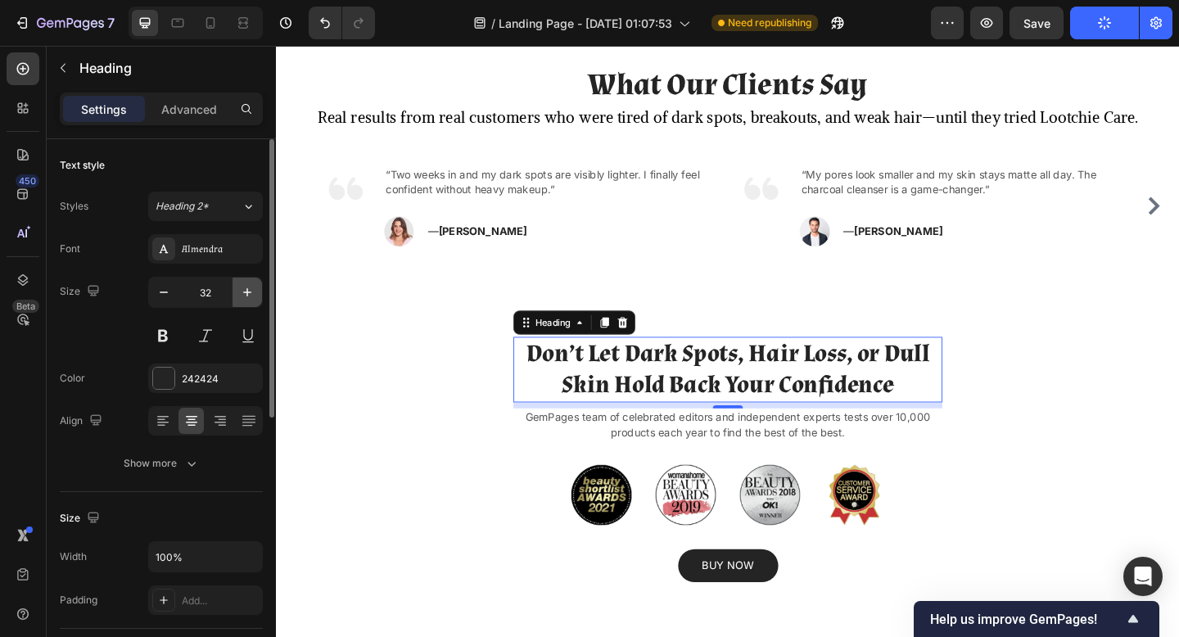
click at [245, 290] on icon "button" at bounding box center [247, 292] width 16 height 16
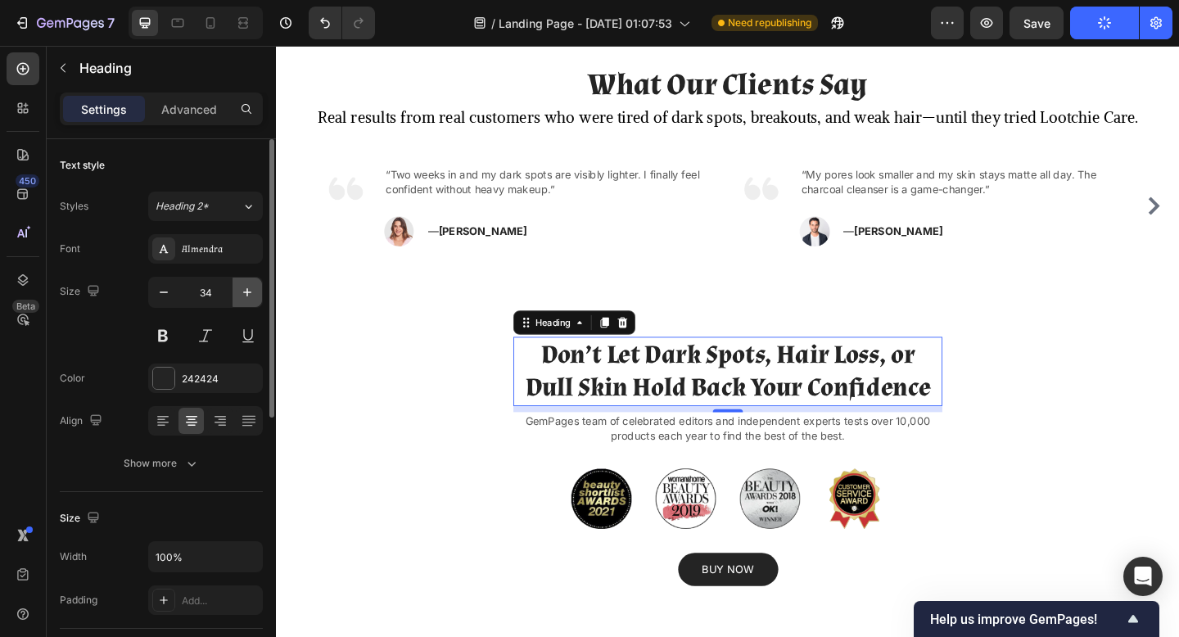
click at [245, 290] on icon "button" at bounding box center [247, 292] width 16 height 16
type input "35"
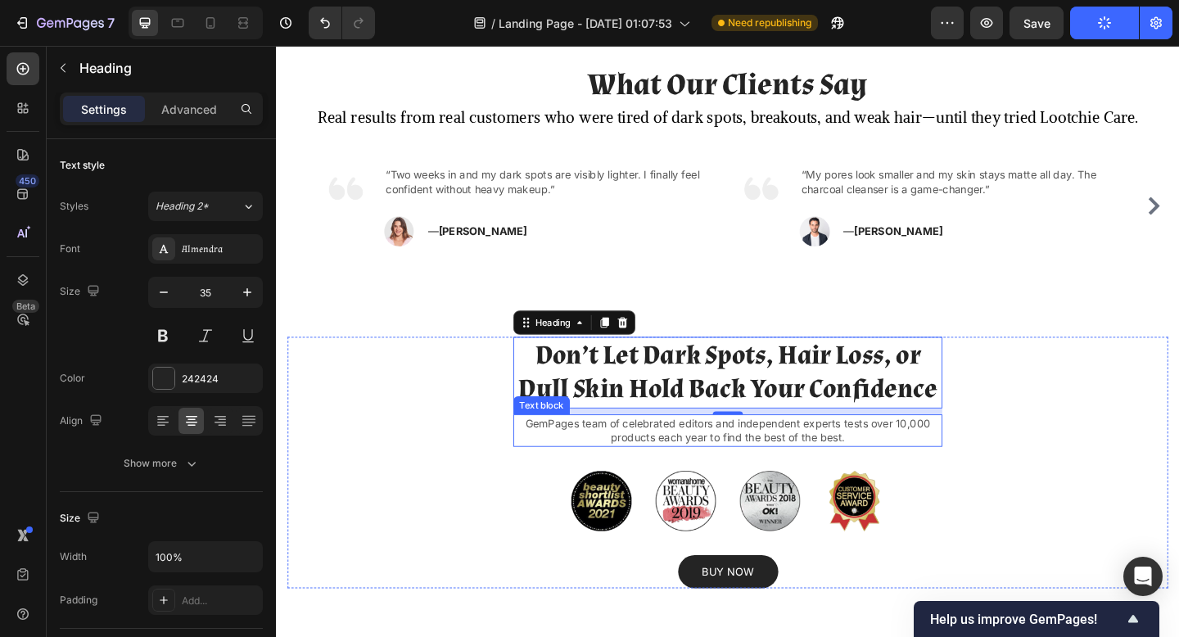
click at [701, 463] on p "GemPages team of celebrated editors and independent experts tests over 10,000 p…" at bounding box center [768, 465] width 464 height 32
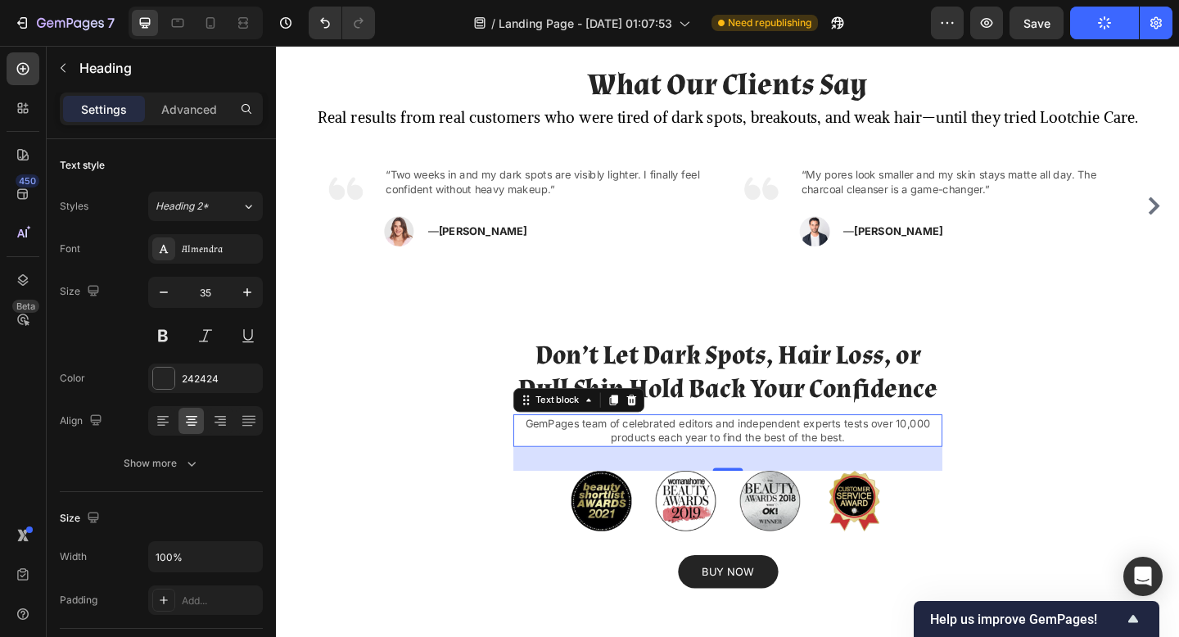
click at [701, 463] on p "GemPages team of celebrated editors and independent experts tests over 10,000 p…" at bounding box center [768, 465] width 464 height 32
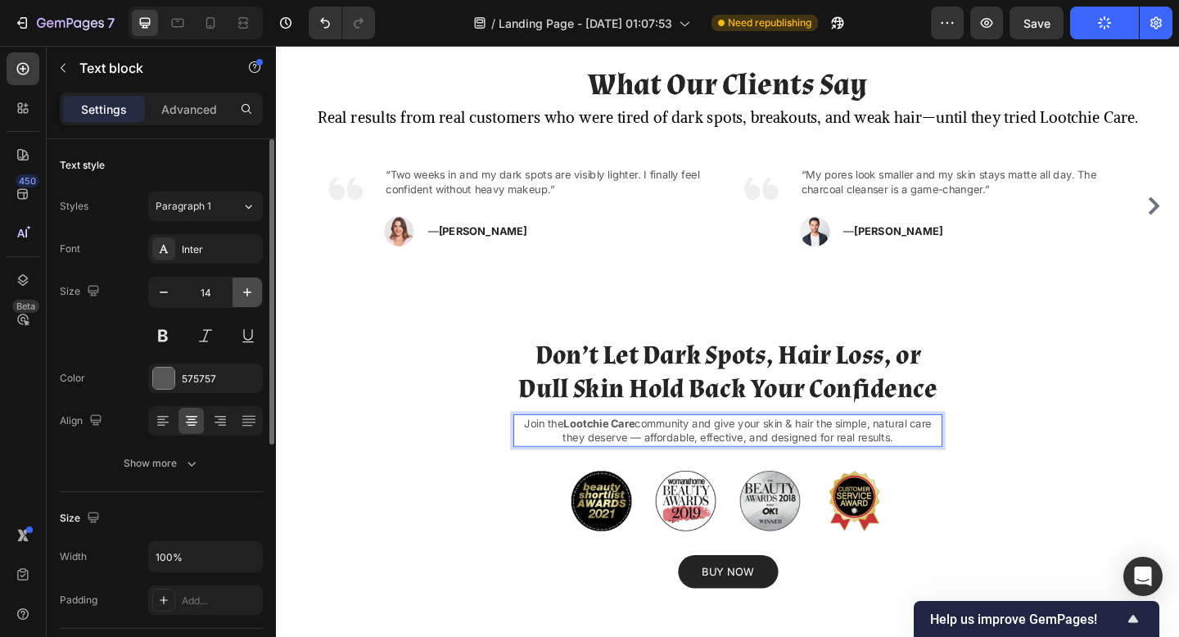
click at [243, 290] on icon "button" at bounding box center [247, 292] width 16 height 16
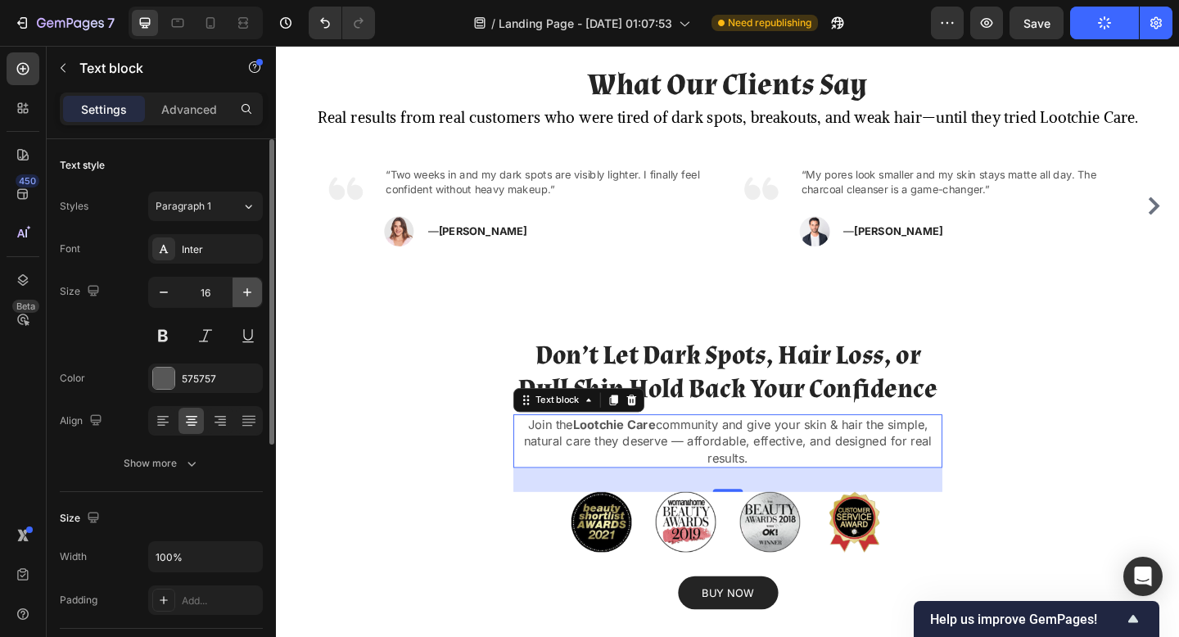
click at [243, 290] on icon "button" at bounding box center [247, 292] width 16 height 16
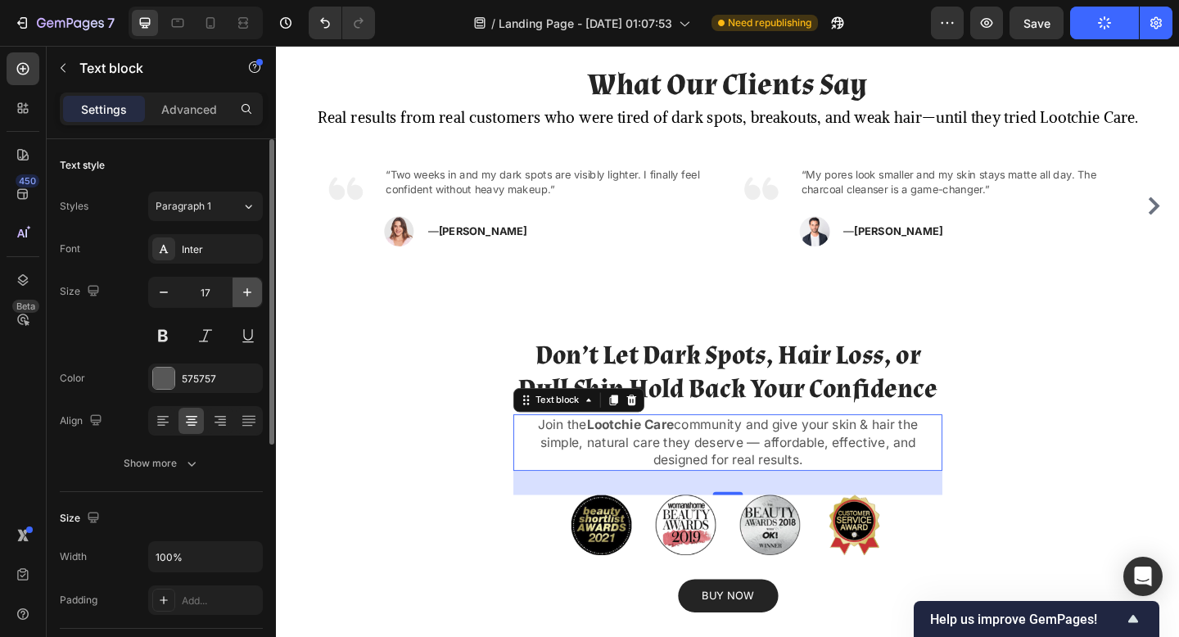
click at [243, 290] on icon "button" at bounding box center [247, 292] width 16 height 16
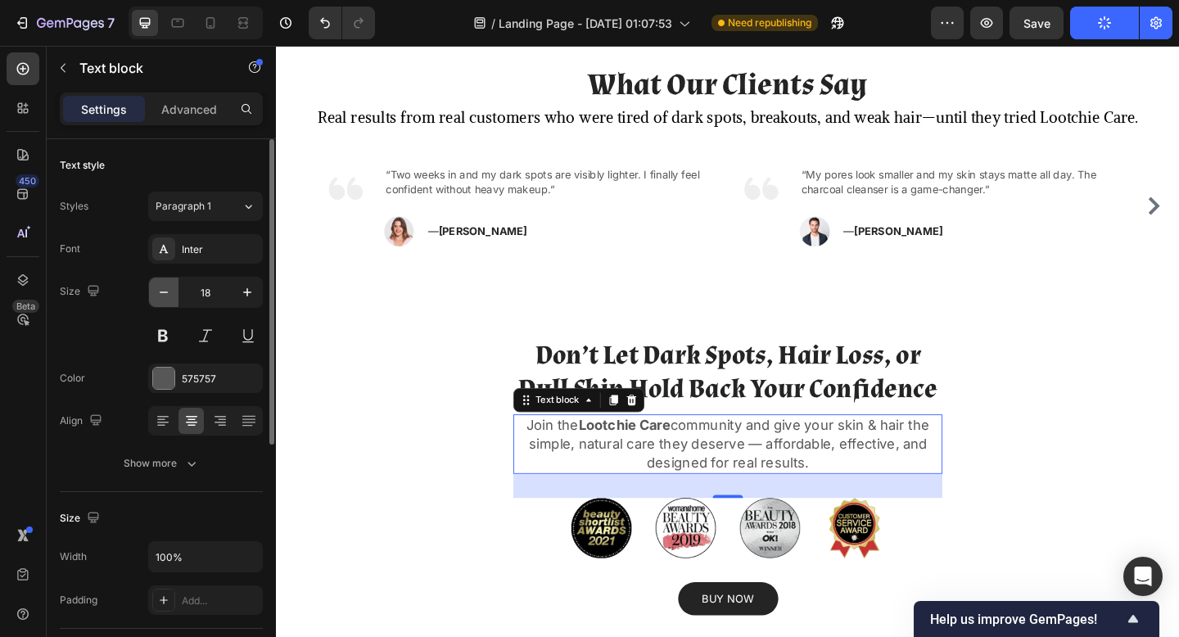
click at [157, 286] on icon "button" at bounding box center [164, 292] width 16 height 16
type input "17"
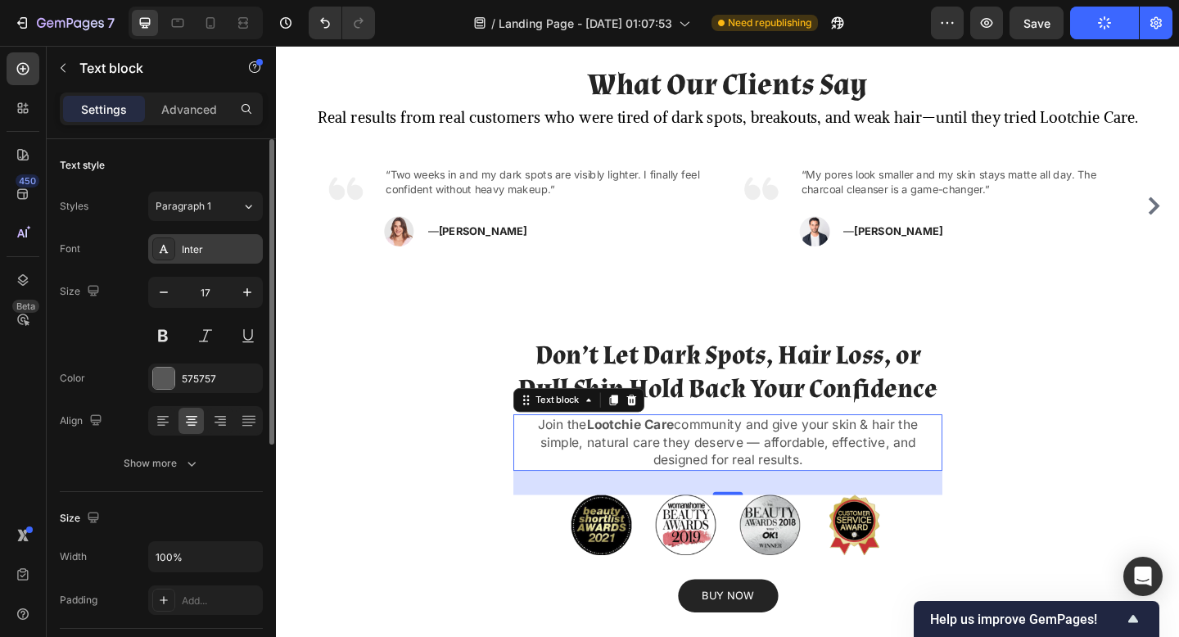
click at [196, 246] on div "Inter" at bounding box center [220, 249] width 77 height 15
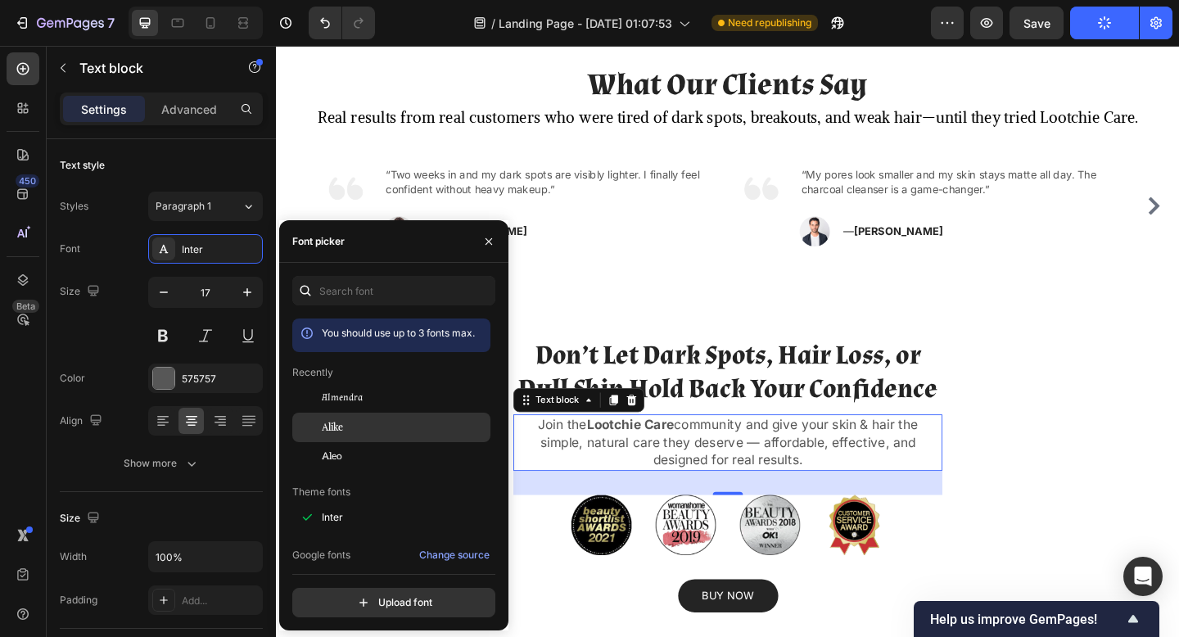
click at [387, 430] on div "Alike" at bounding box center [404, 427] width 165 height 15
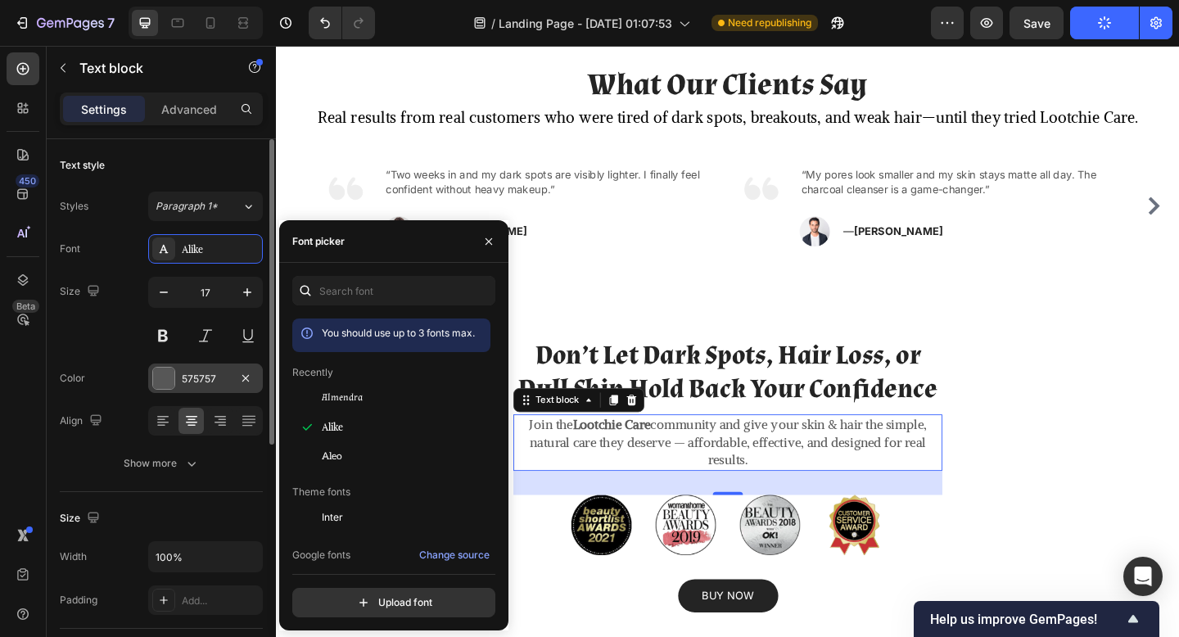
click at [198, 379] on div "575757" at bounding box center [206, 379] width 48 height 15
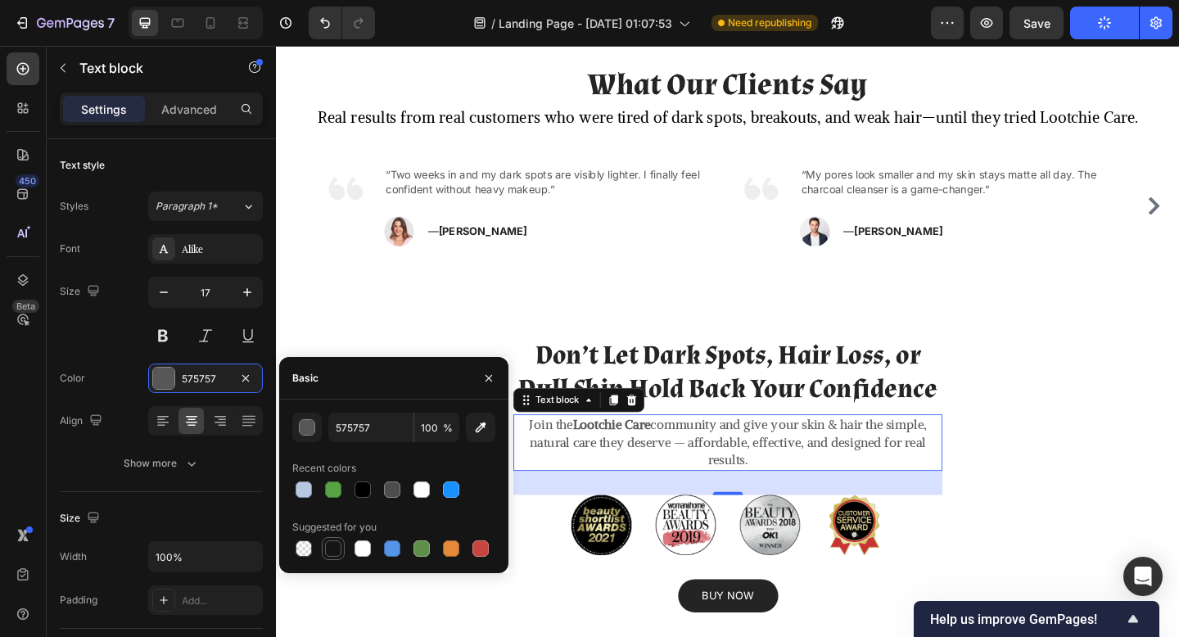
click at [337, 541] on div at bounding box center [333, 549] width 16 height 16
type input "151515"
click at [488, 375] on icon "button" at bounding box center [488, 378] width 13 height 13
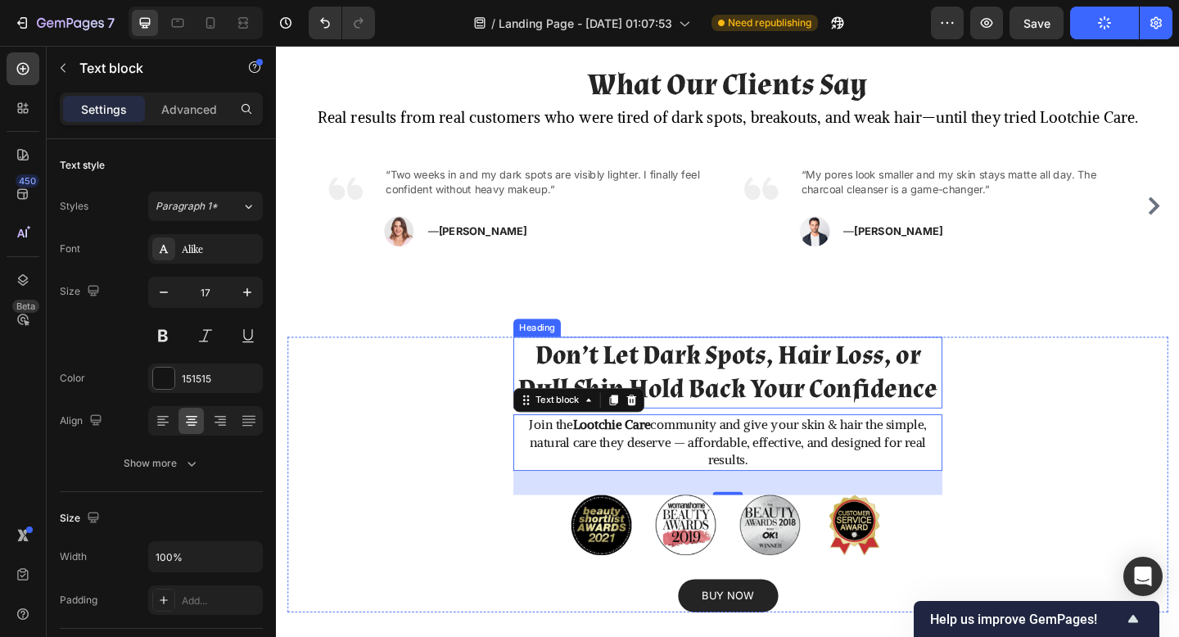
click at [988, 419] on p "Don’t Let Dark Spots, Hair Loss, or Dull Skin Hold Back Your Confidence" at bounding box center [768, 401] width 464 height 75
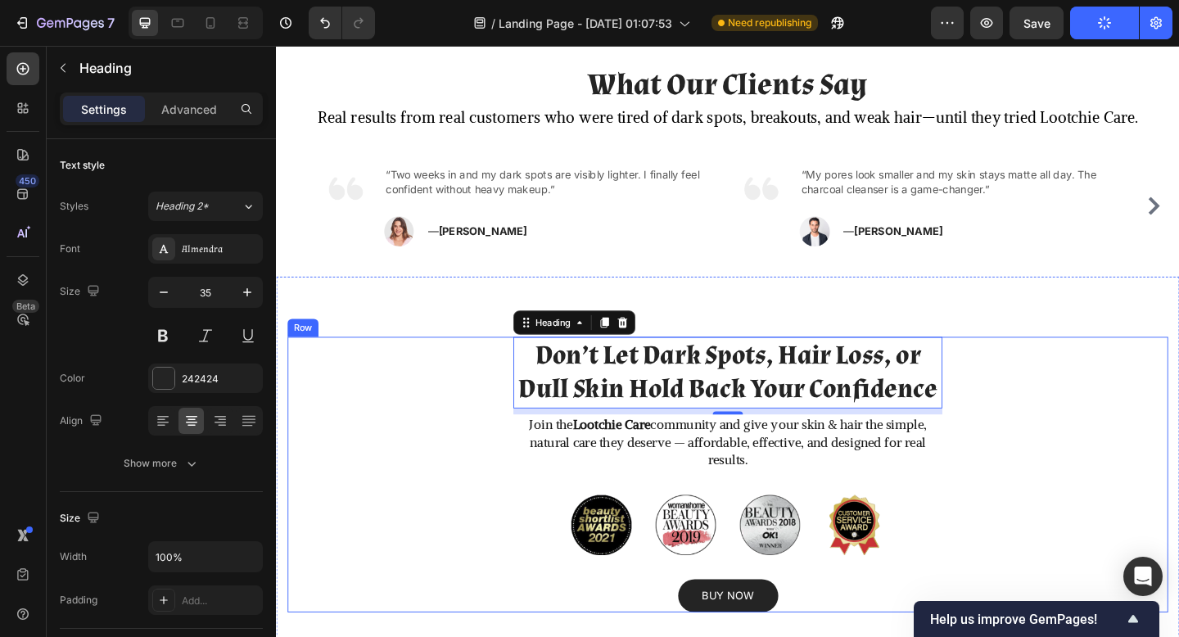
click at [1085, 459] on div "Don’t Let Dark Spots, Hair Loss, or Dull Skin Hold Back Your Confidence Heading…" at bounding box center [767, 513] width 958 height 300
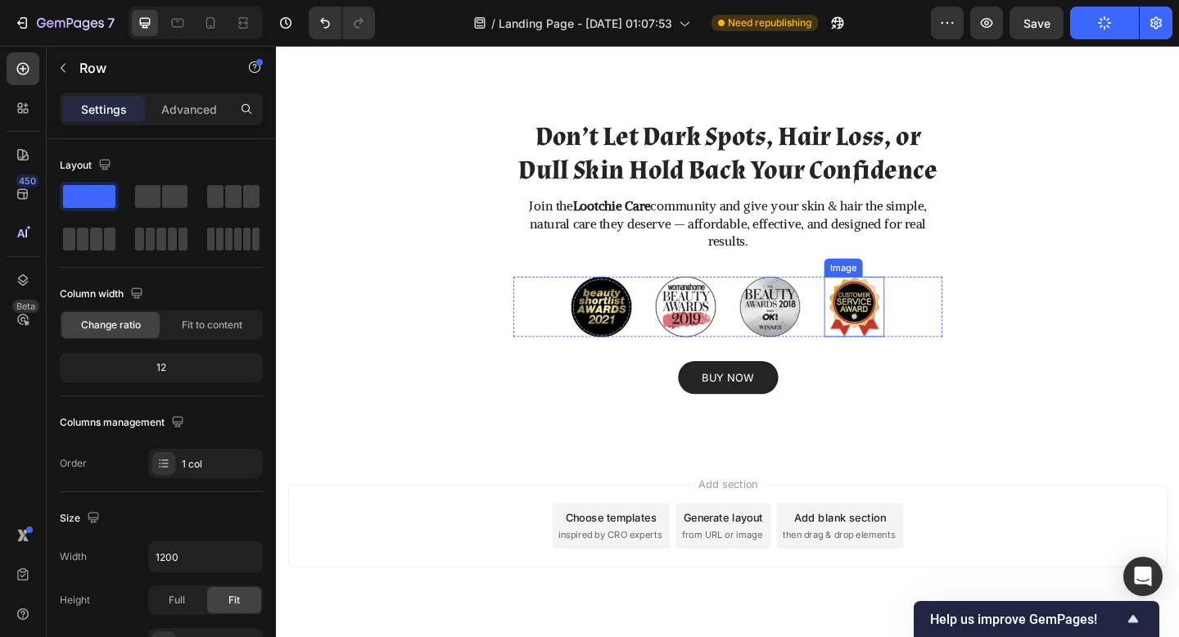
scroll to position [2582, 0]
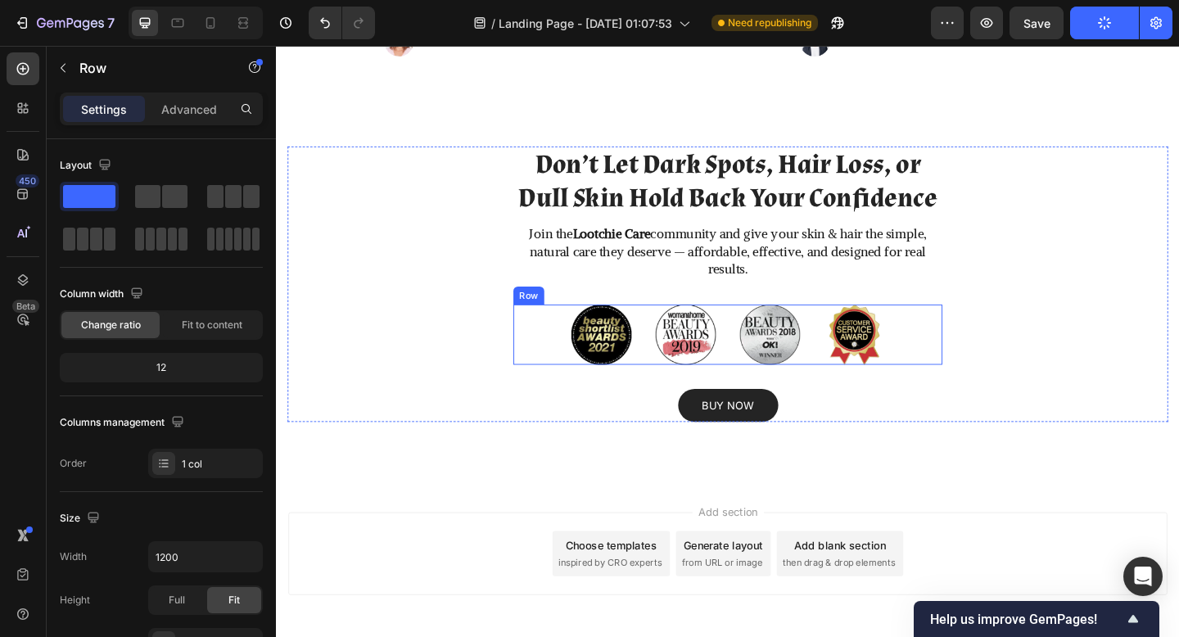
click at [951, 378] on div "Image Image Image Image Row" at bounding box center [767, 361] width 467 height 66
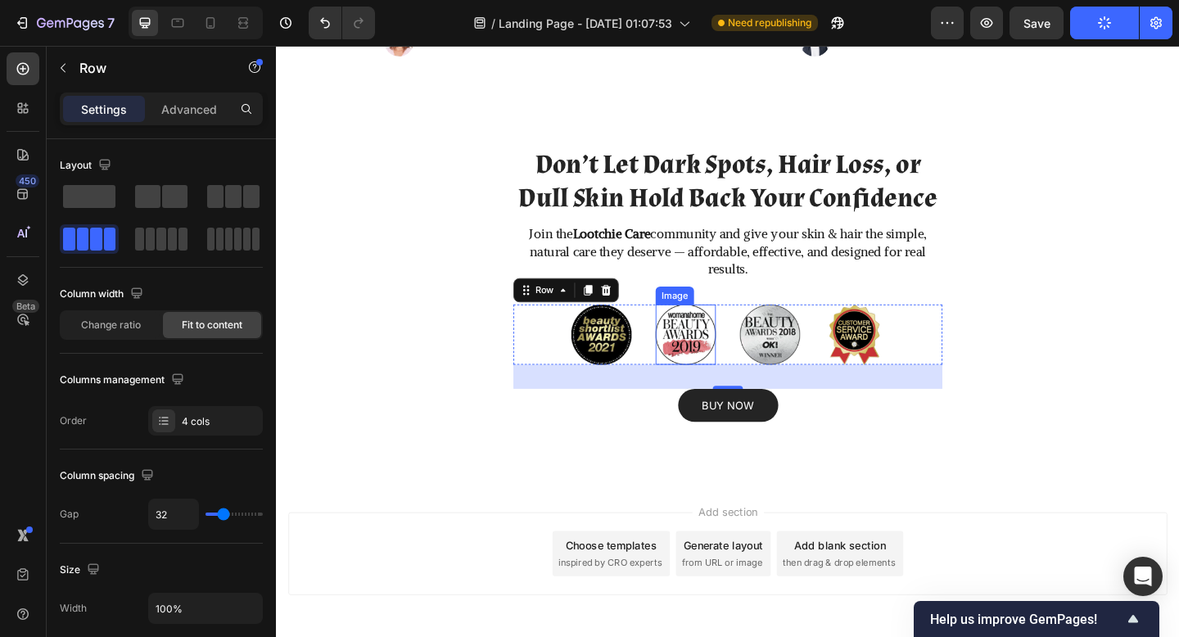
click at [725, 356] on img at bounding box center [722, 361] width 66 height 66
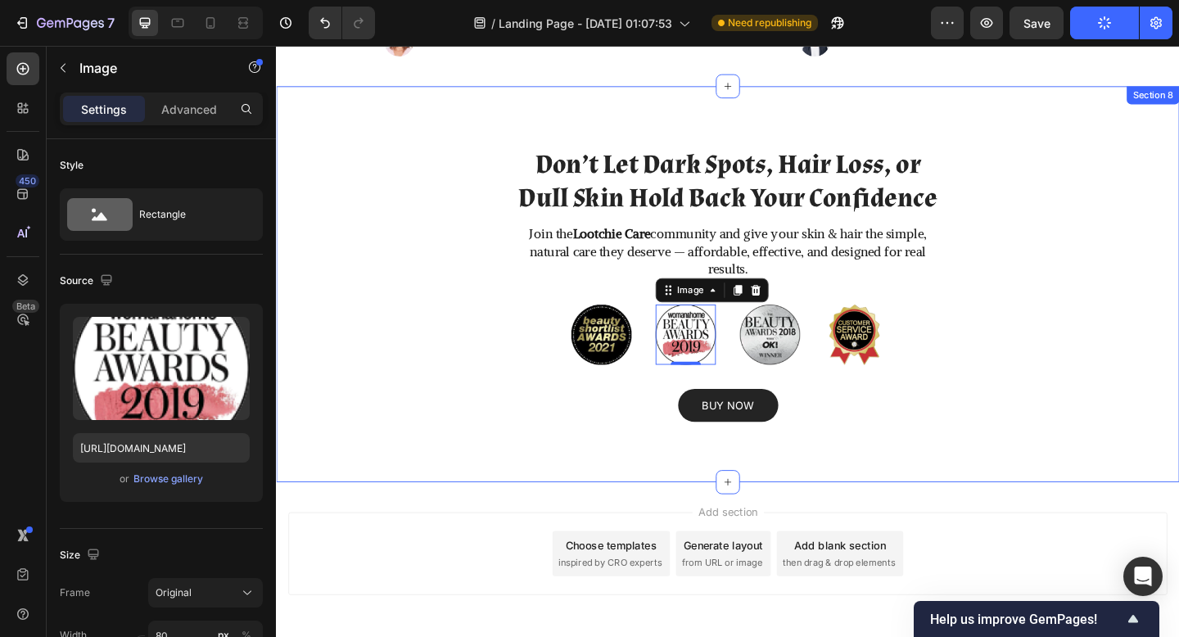
click at [962, 474] on div "Don’t Let Dark Spots, Hair Loss, or Dull Skin Hold Back Your Confidence Heading…" at bounding box center [767, 305] width 983 height 431
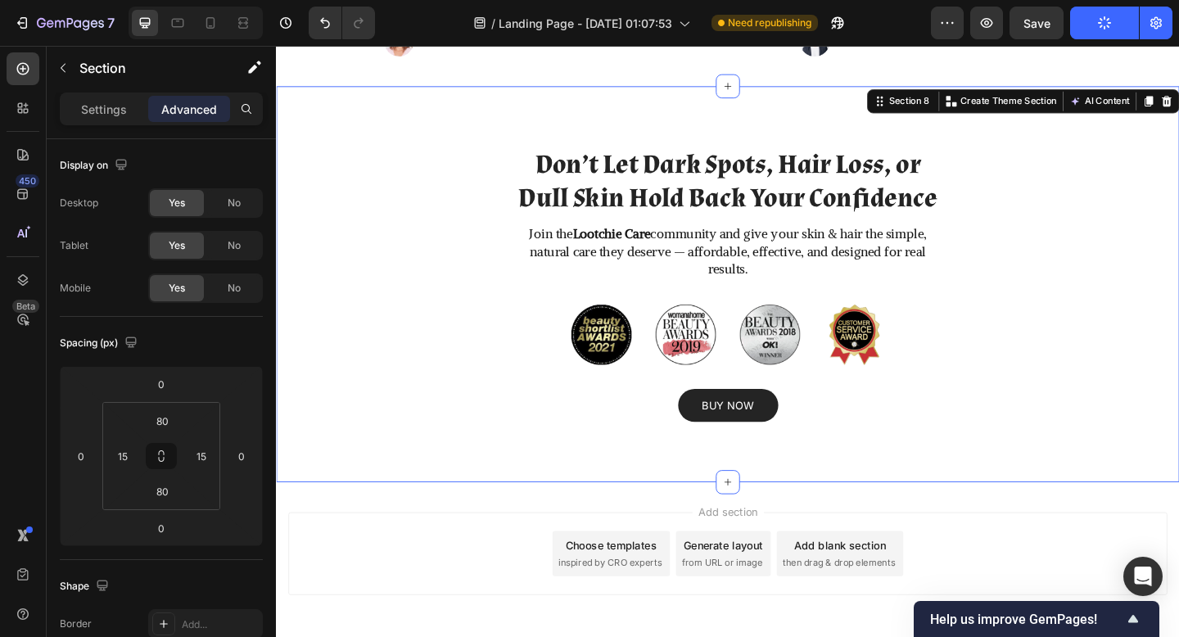
scroll to position [2540, 0]
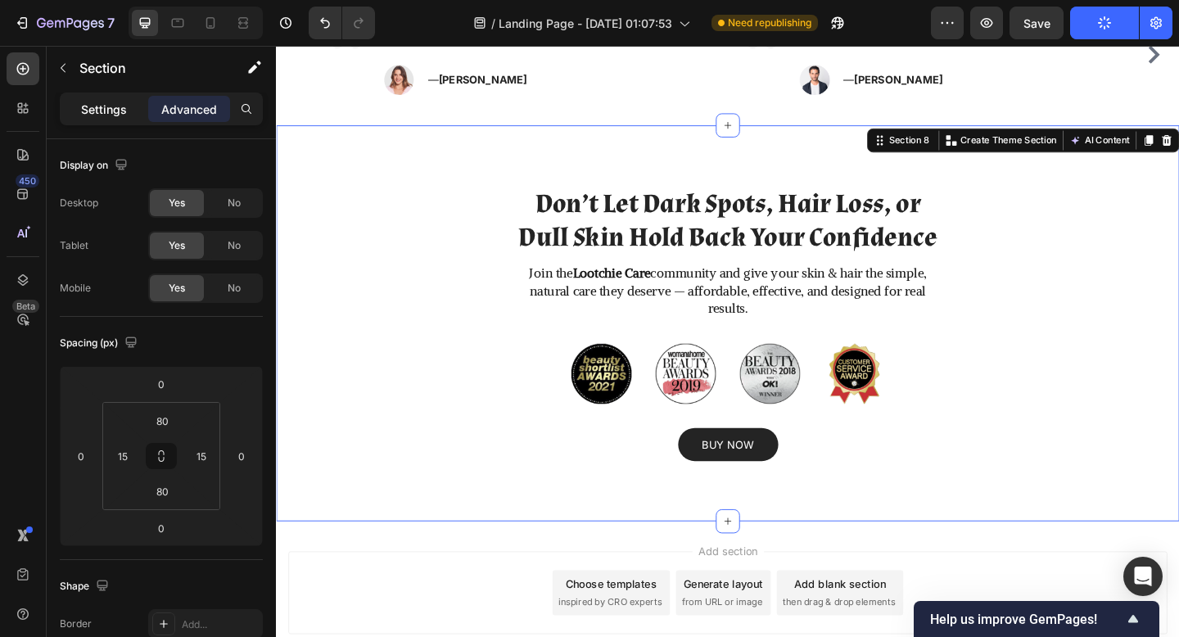
click at [108, 111] on p "Settings" at bounding box center [104, 109] width 46 height 17
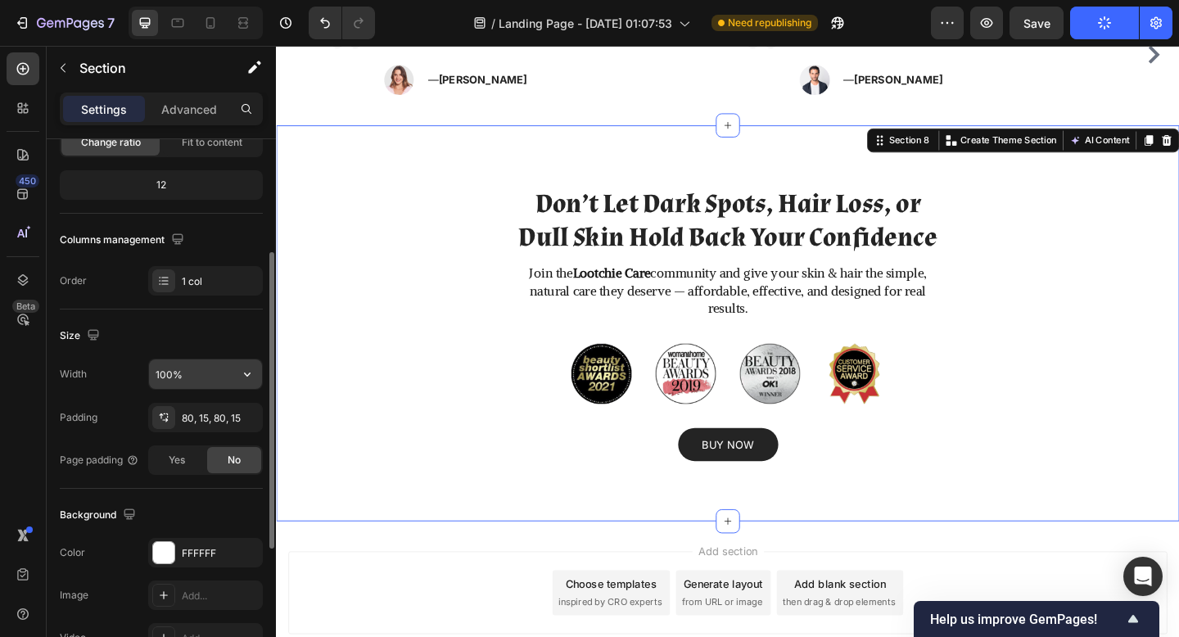
scroll to position [227, 0]
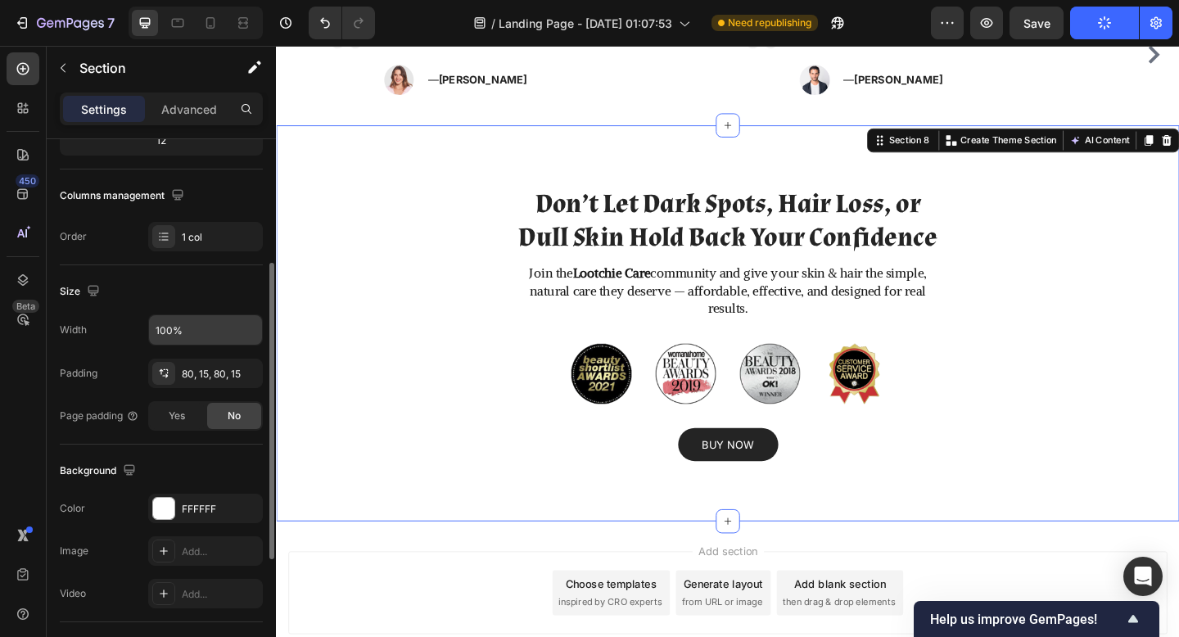
click at [161, 356] on div "Width 100% Padding 80, 15, 80, 15 Page padding Yes No" at bounding box center [161, 373] width 203 height 116
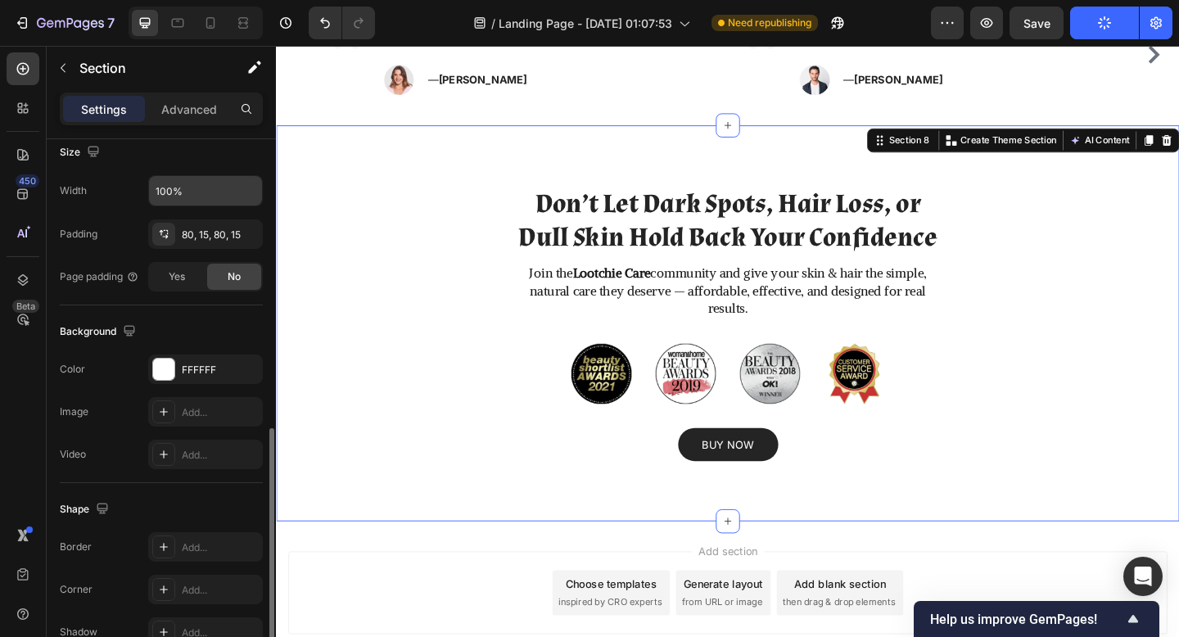
scroll to position [455, 0]
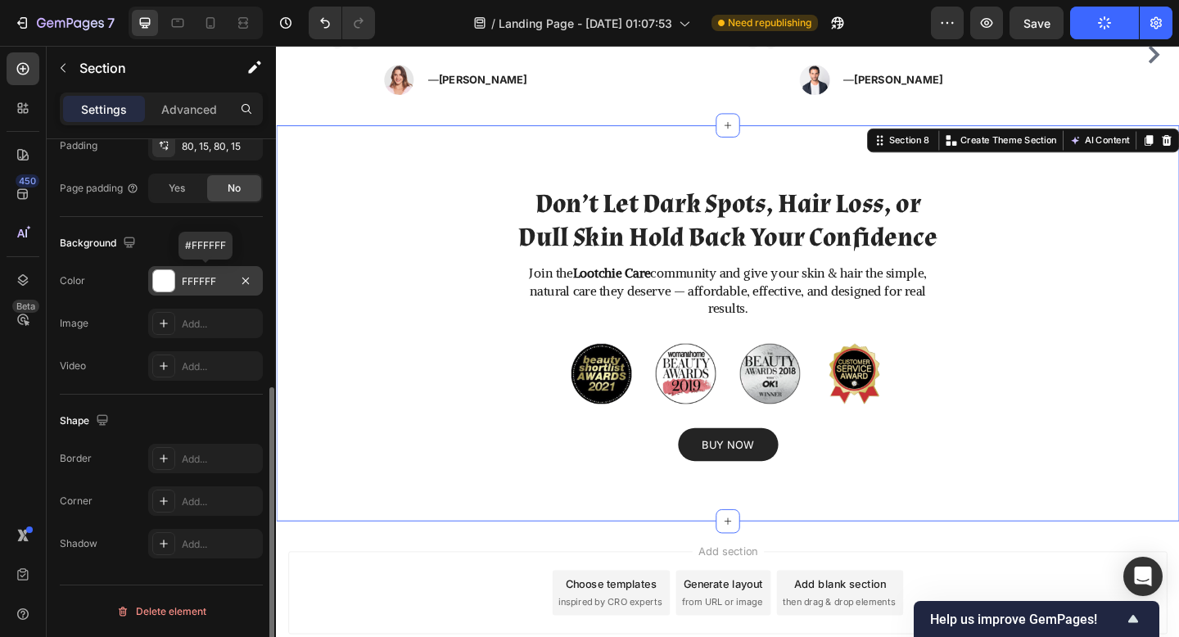
click at [196, 276] on div "FFFFFF" at bounding box center [206, 281] width 48 height 15
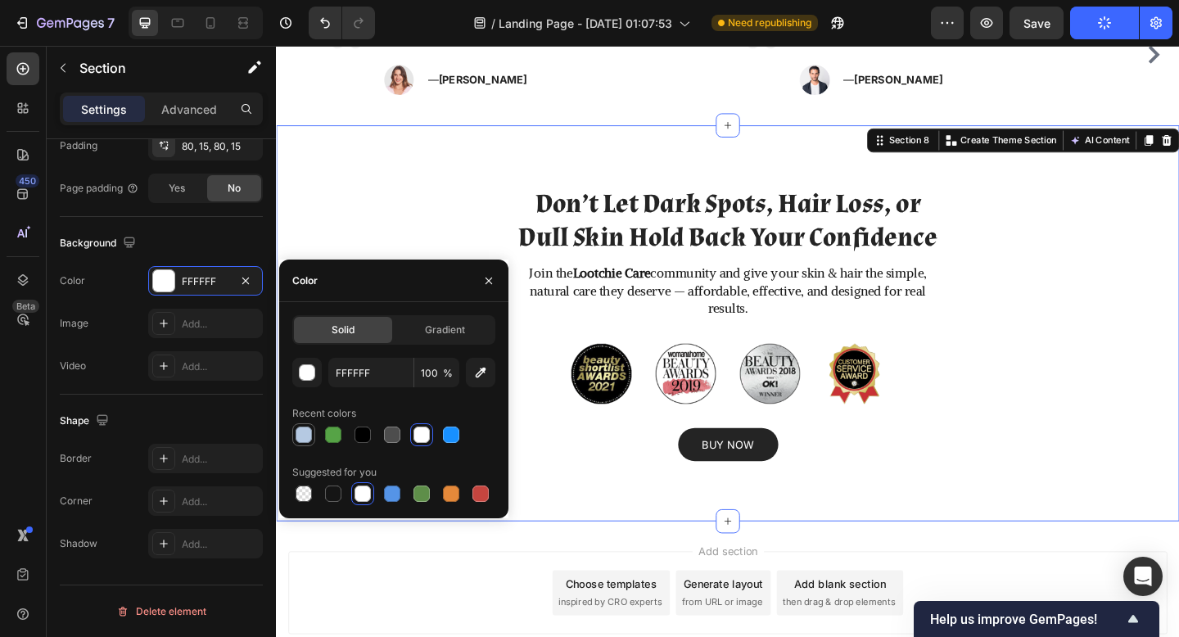
click at [302, 435] on div at bounding box center [304, 435] width 16 height 16
type input "B5C9E2"
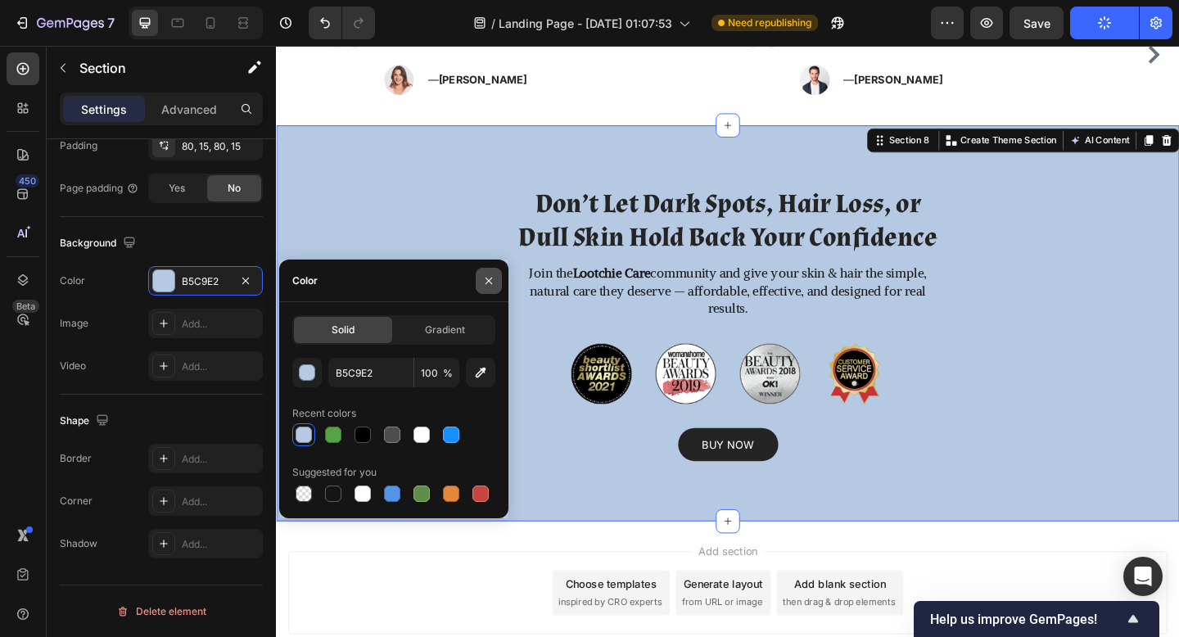
click at [486, 285] on icon "button" at bounding box center [488, 280] width 13 height 13
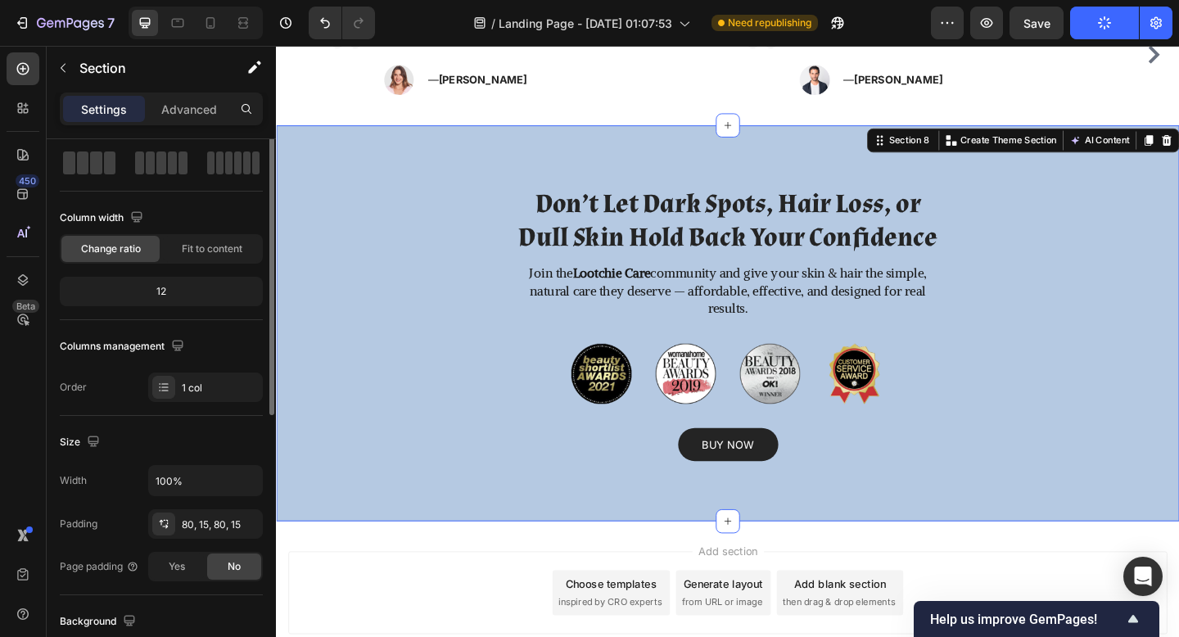
scroll to position [0, 0]
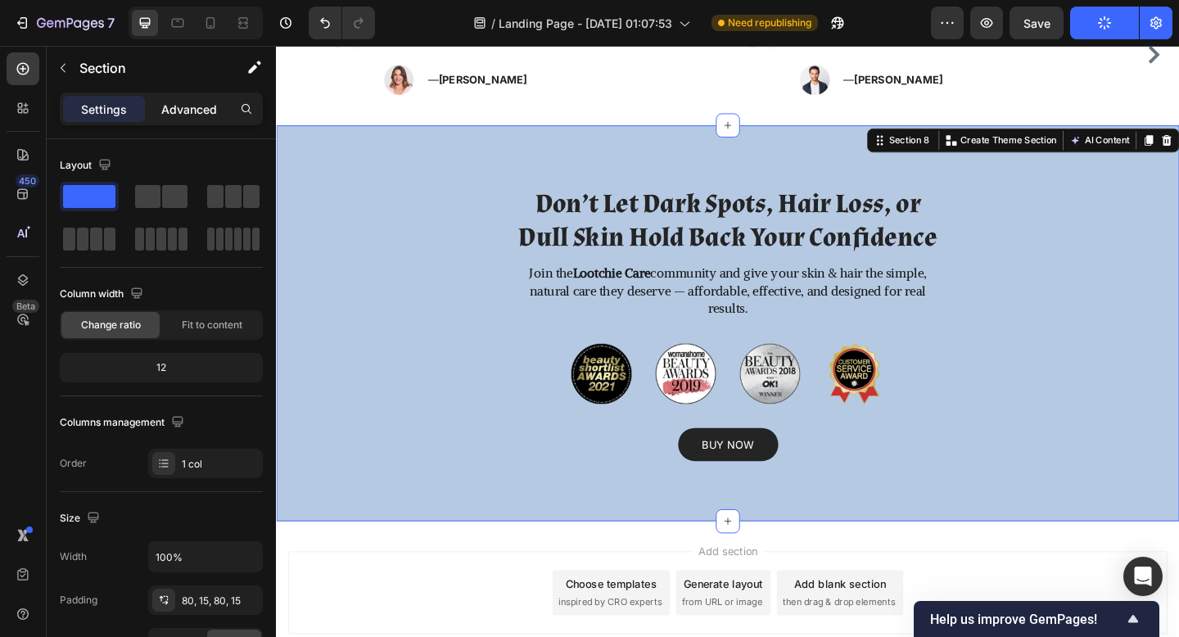
click at [183, 121] on div "Advanced" at bounding box center [189, 109] width 82 height 26
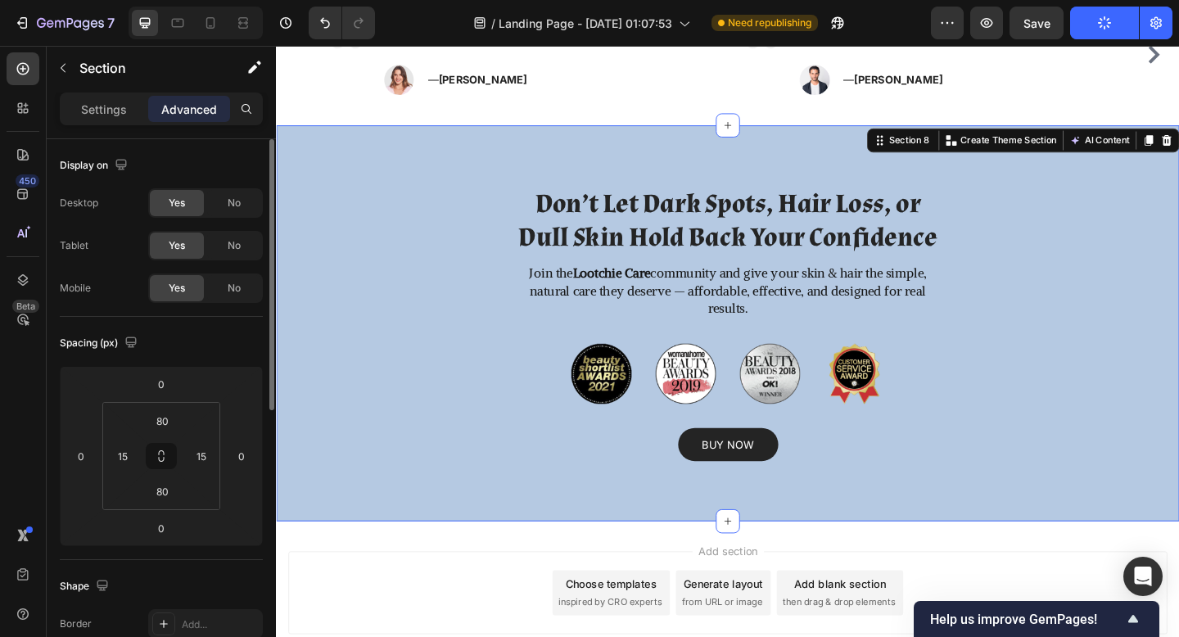
click at [201, 348] on div "Spacing (px)" at bounding box center [161, 343] width 203 height 26
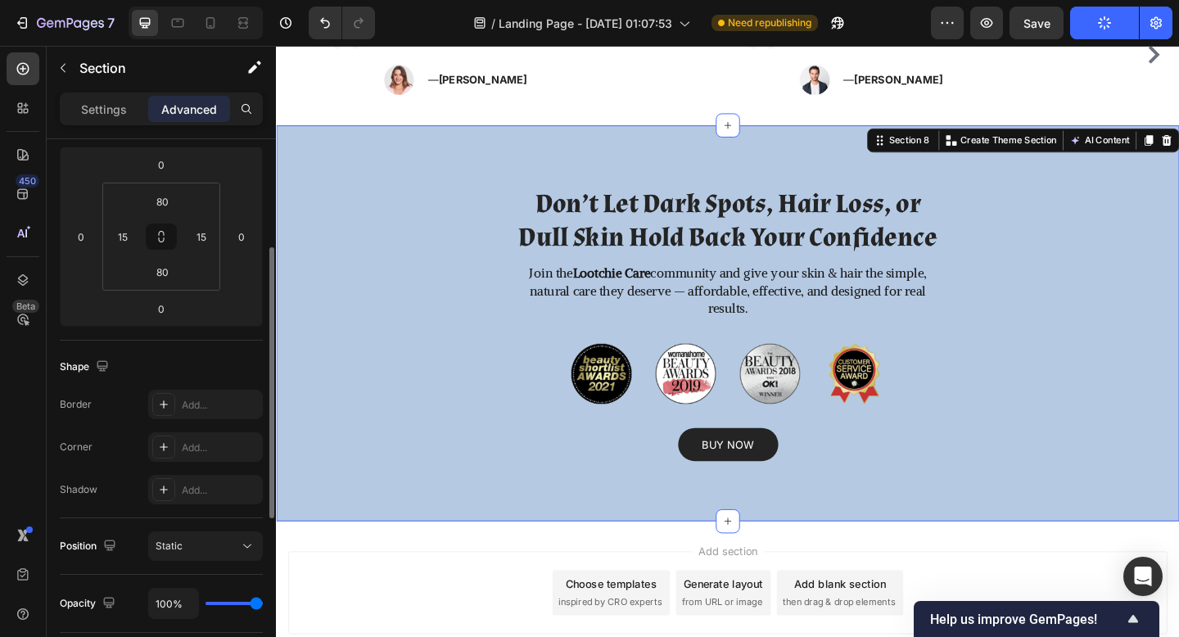
scroll to position [220, 0]
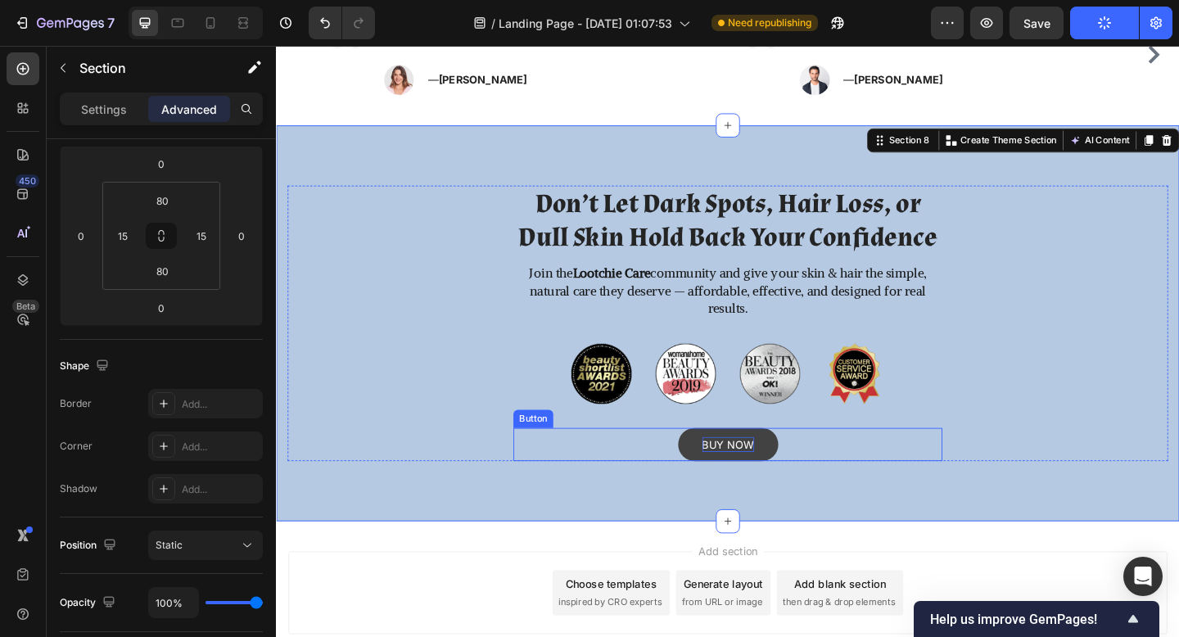
click at [754, 480] on div "BUY NOW" at bounding box center [768, 480] width 57 height 16
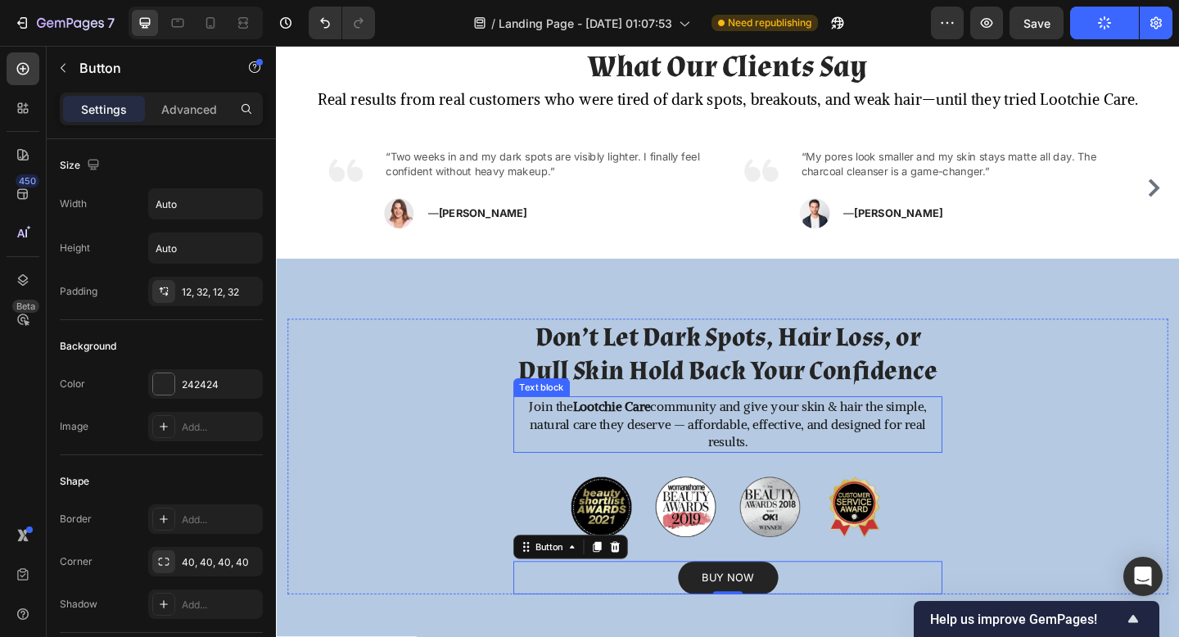
scroll to position [2383, 0]
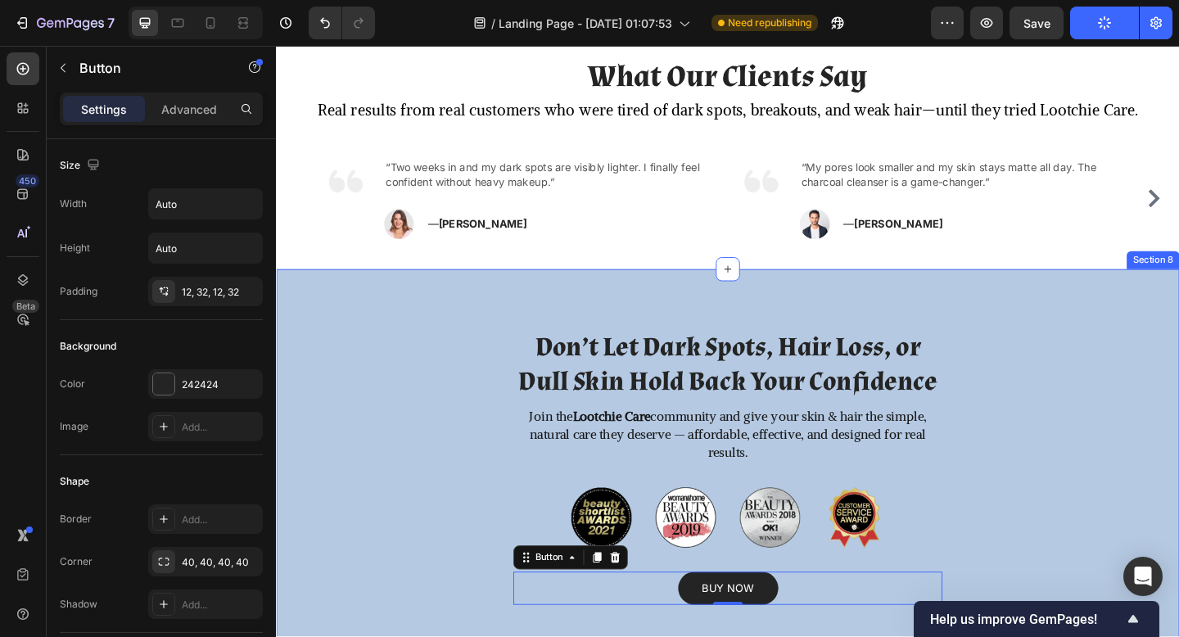
click at [707, 326] on div "Don’t Let Dark Spots, Hair Loss, or Dull Skin Hold Back Your Confidence Heading…" at bounding box center [767, 504] width 983 height 431
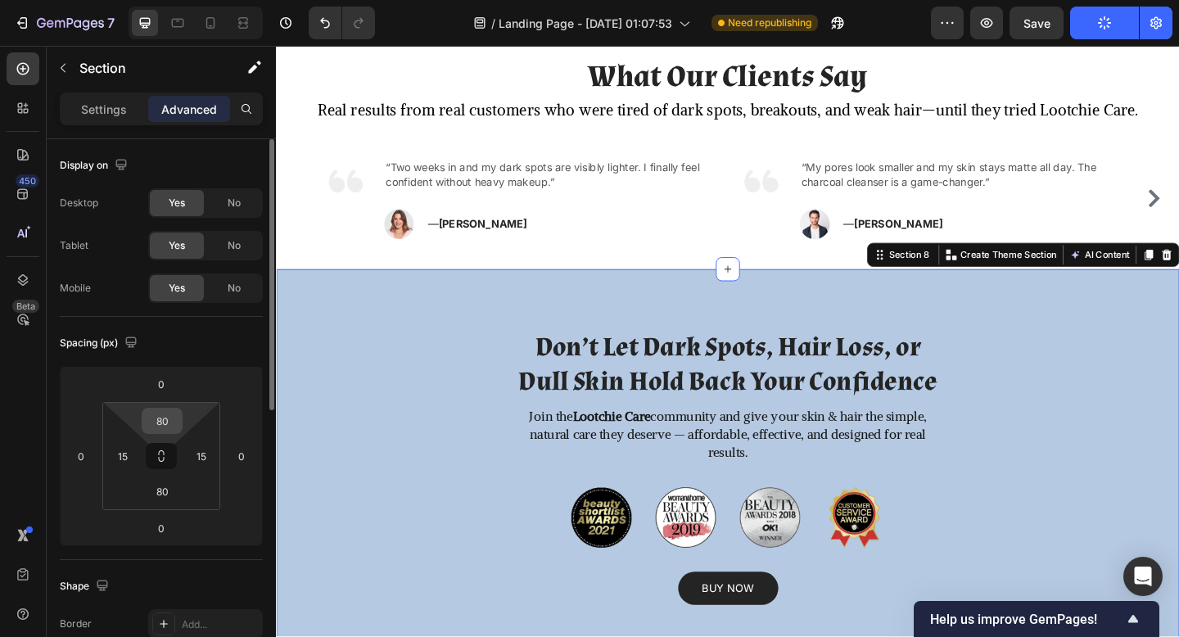
click at [166, 416] on input "80" at bounding box center [162, 421] width 33 height 25
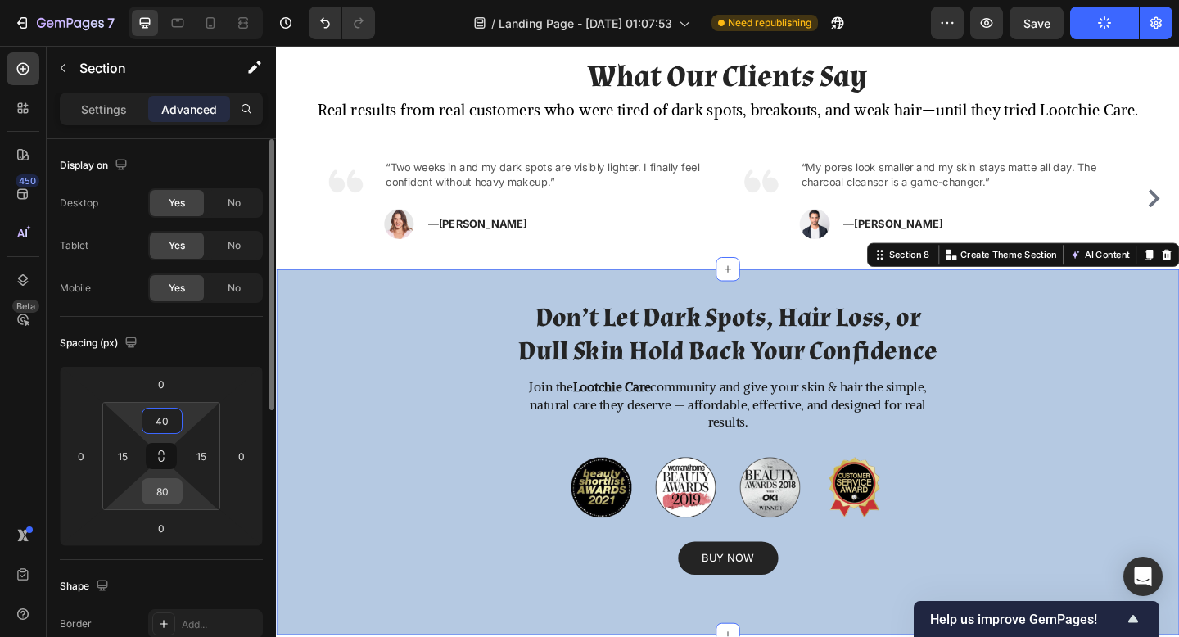
type input "40"
click at [165, 493] on input "80" at bounding box center [162, 491] width 33 height 25
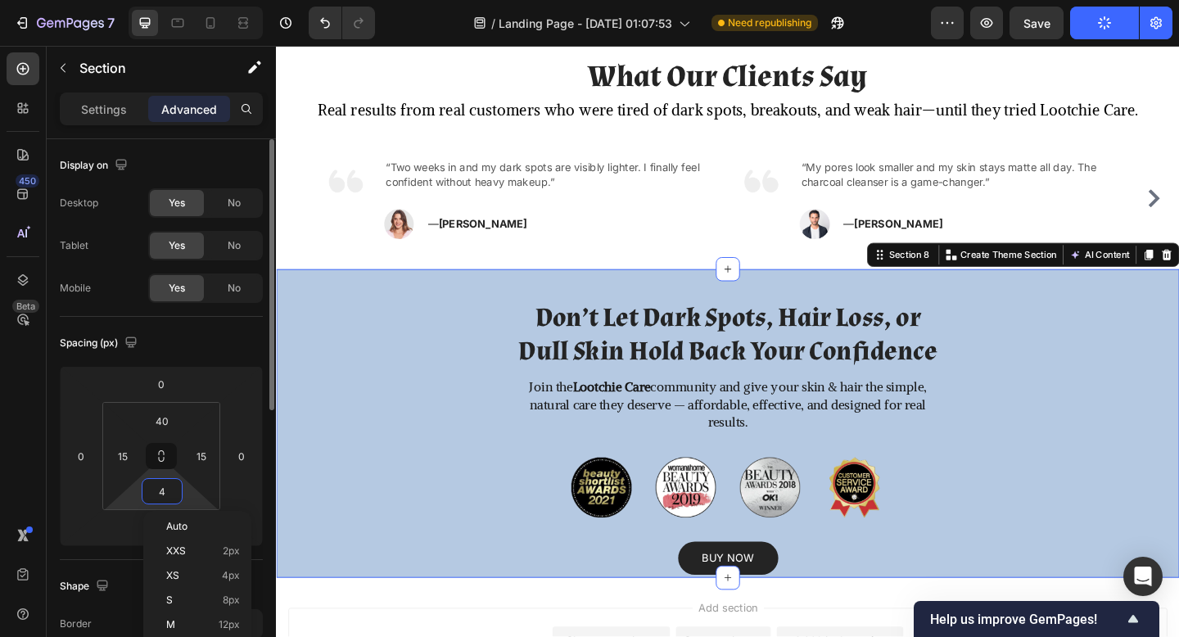
type input "40"
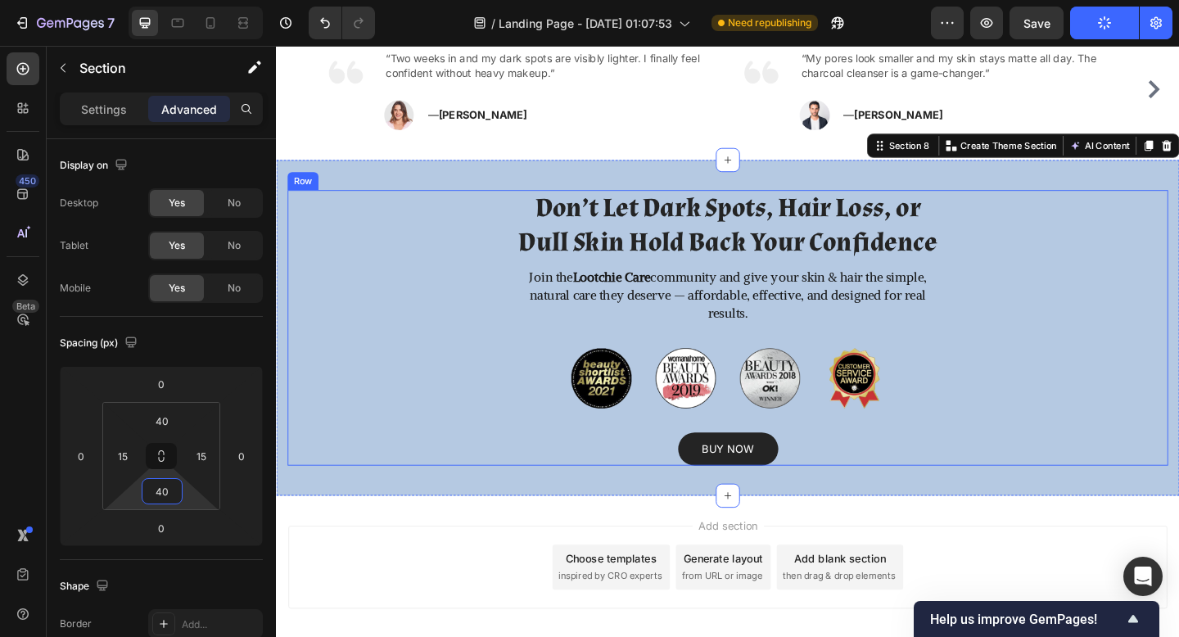
scroll to position [2489, 0]
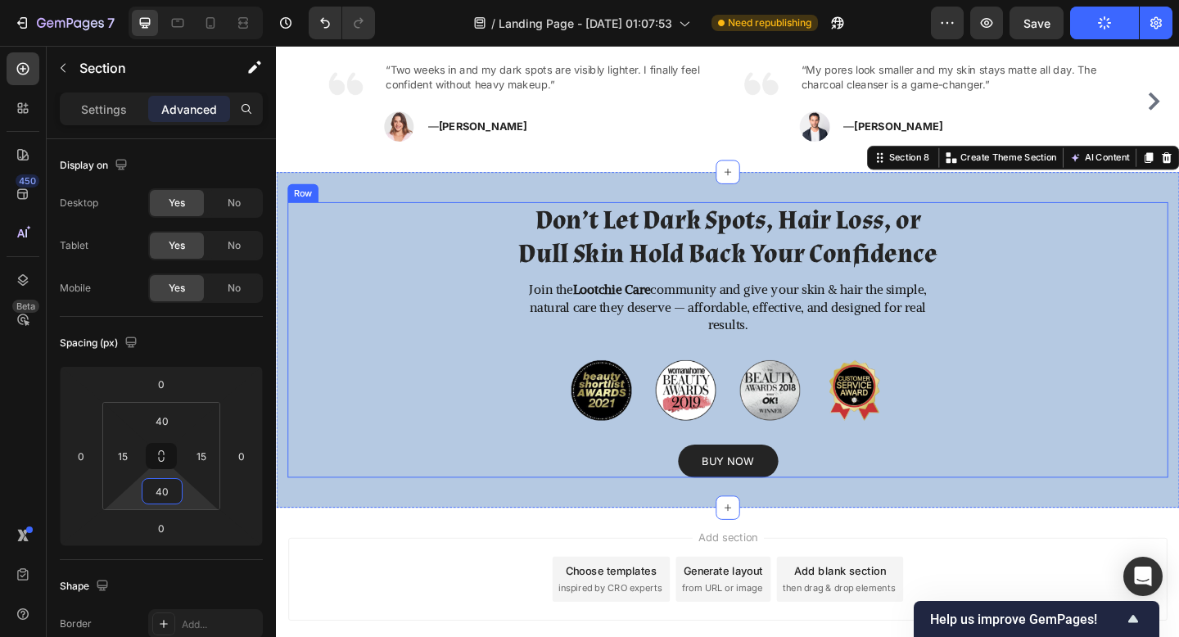
click at [434, 441] on div "Don’t Let Dark Spots, Hair Loss, or Dull Skin Hold Back Your Confidence Heading…" at bounding box center [767, 366] width 958 height 300
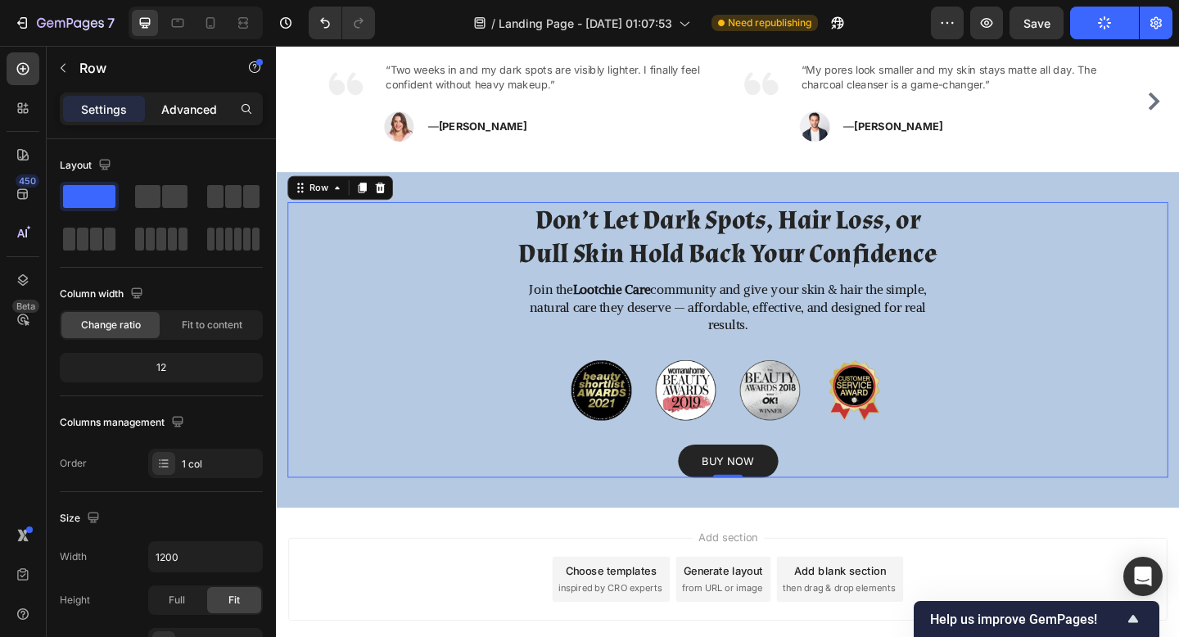
click at [190, 105] on p "Advanced" at bounding box center [189, 109] width 56 height 17
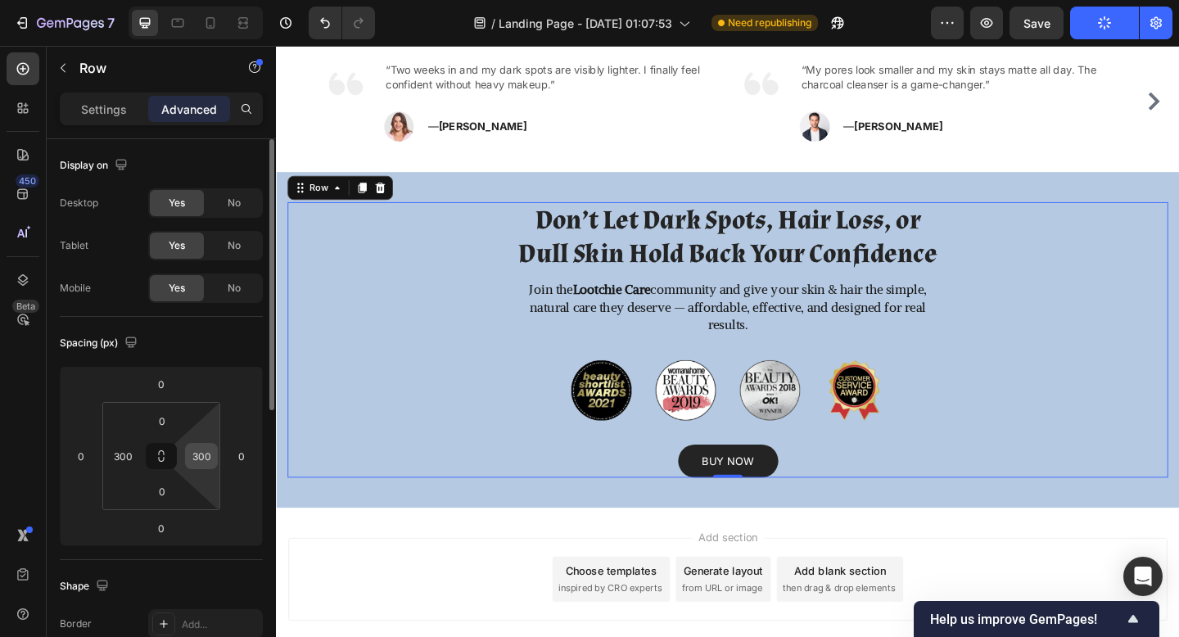
click at [203, 459] on input "300" at bounding box center [201, 456] width 25 height 25
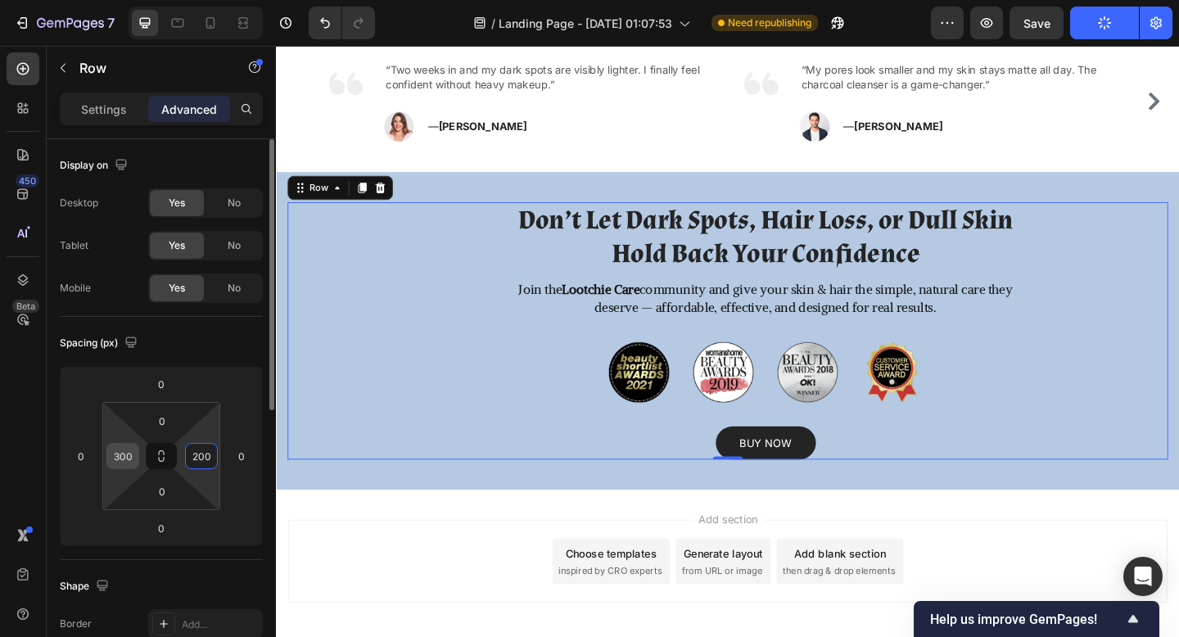
type input "200"
click at [128, 466] on input "300" at bounding box center [123, 456] width 25 height 25
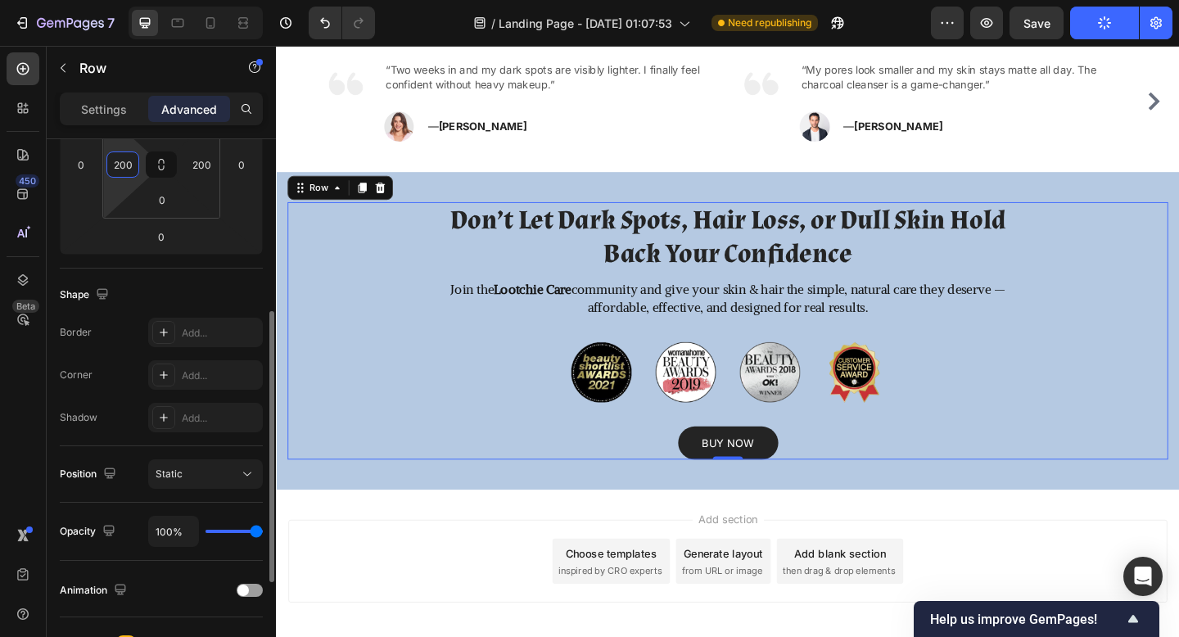
scroll to position [314, 0]
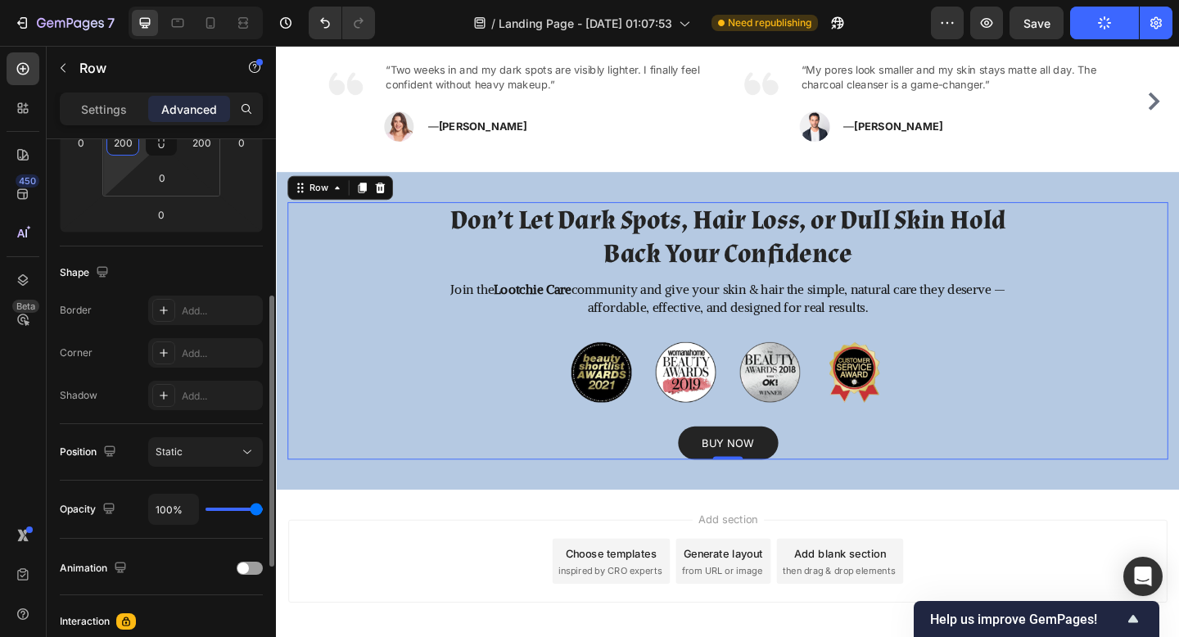
type input "200"
click at [143, 348] on div "Corner Add..." at bounding box center [161, 352] width 203 height 29
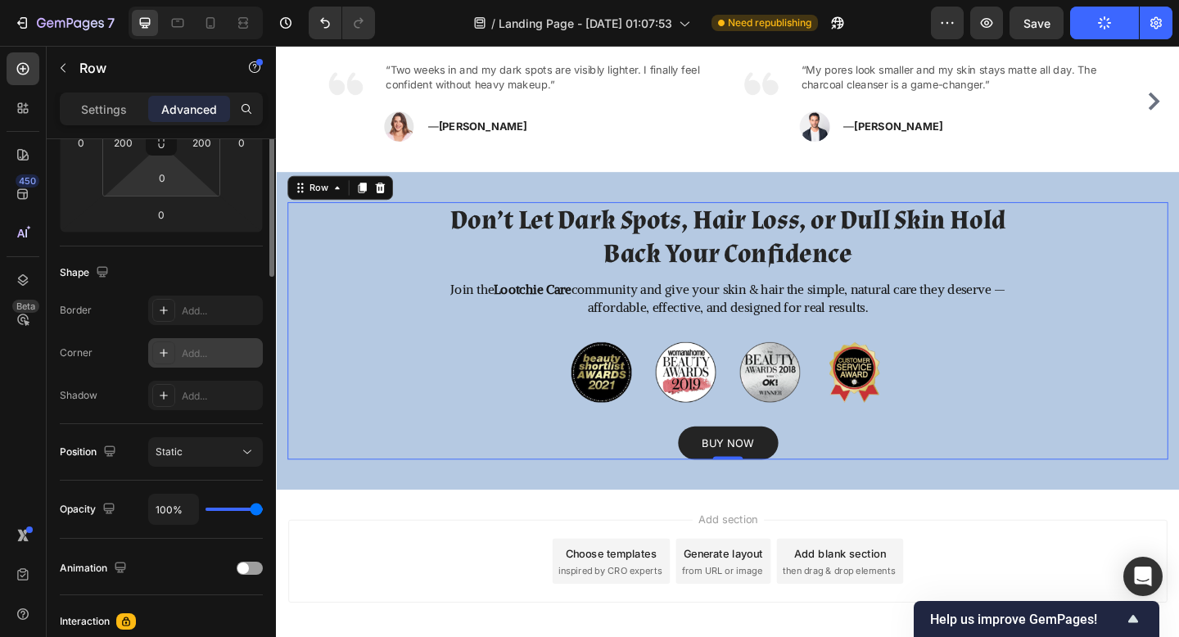
scroll to position [0, 0]
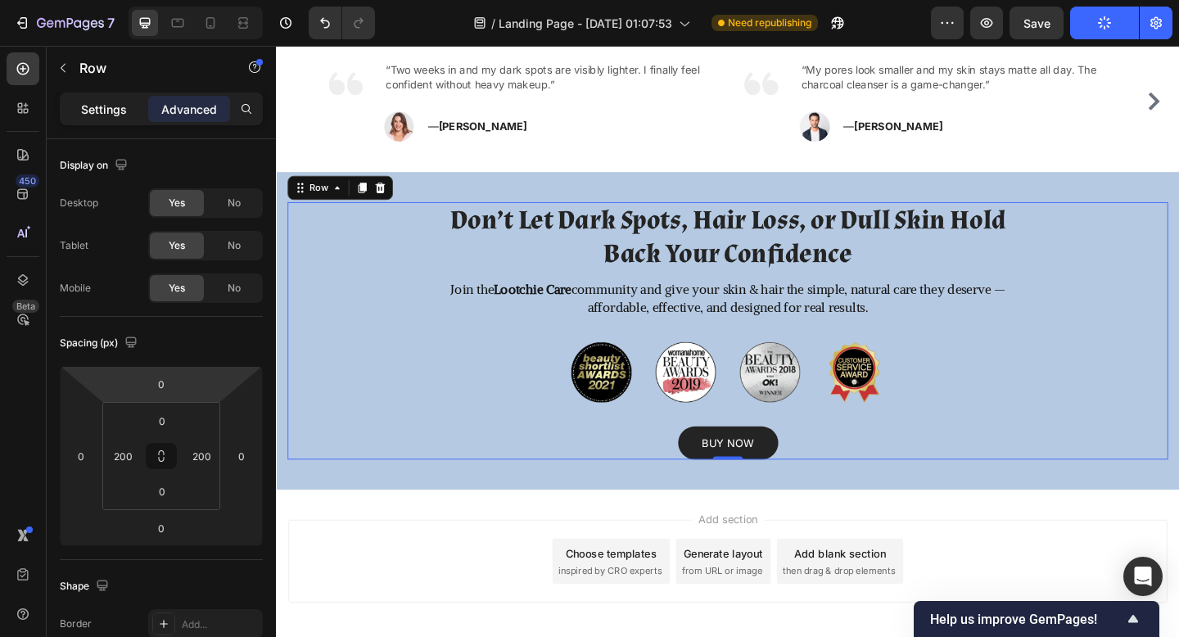
click at [124, 119] on div "Settings" at bounding box center [104, 109] width 82 height 26
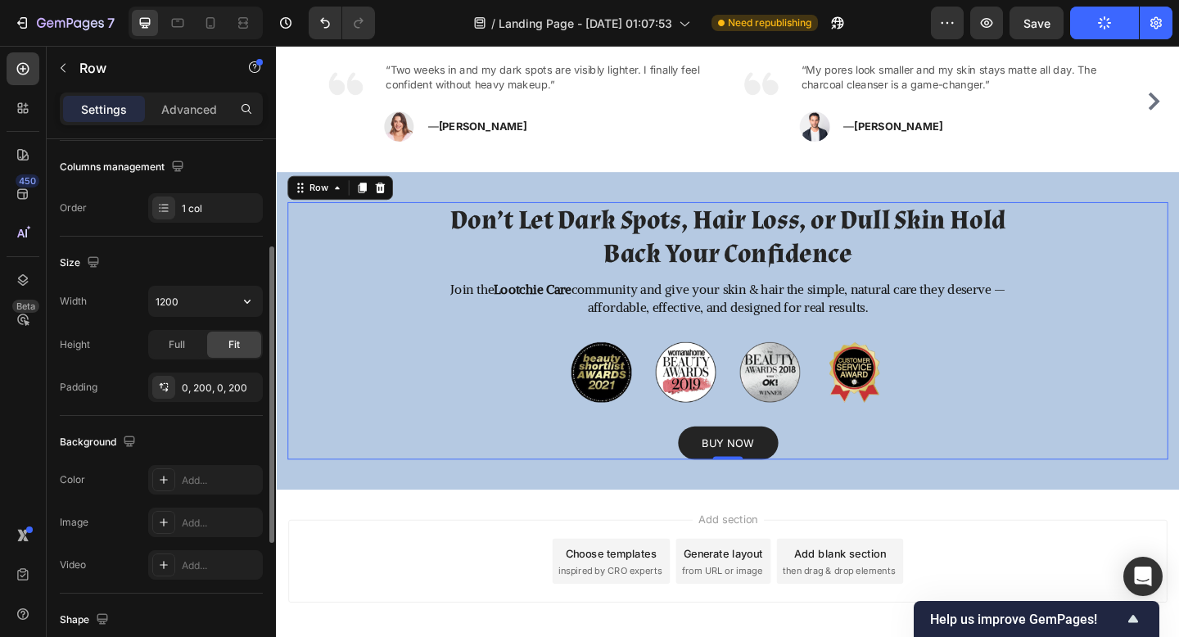
scroll to position [271, 0]
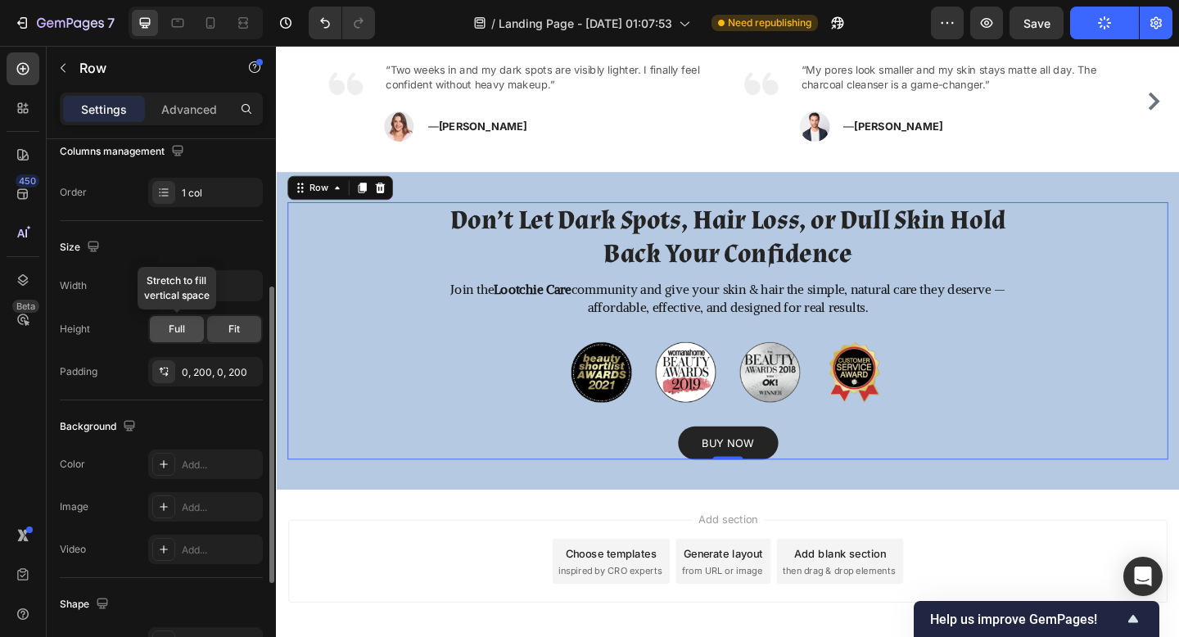
click at [188, 330] on div "Full" at bounding box center [177, 329] width 54 height 26
click at [137, 344] on div "Width 1200 Height Full Fit Padding 0, 200, 0, 200" at bounding box center [161, 328] width 203 height 116
click at [226, 328] on div "Fit" at bounding box center [234, 329] width 54 height 26
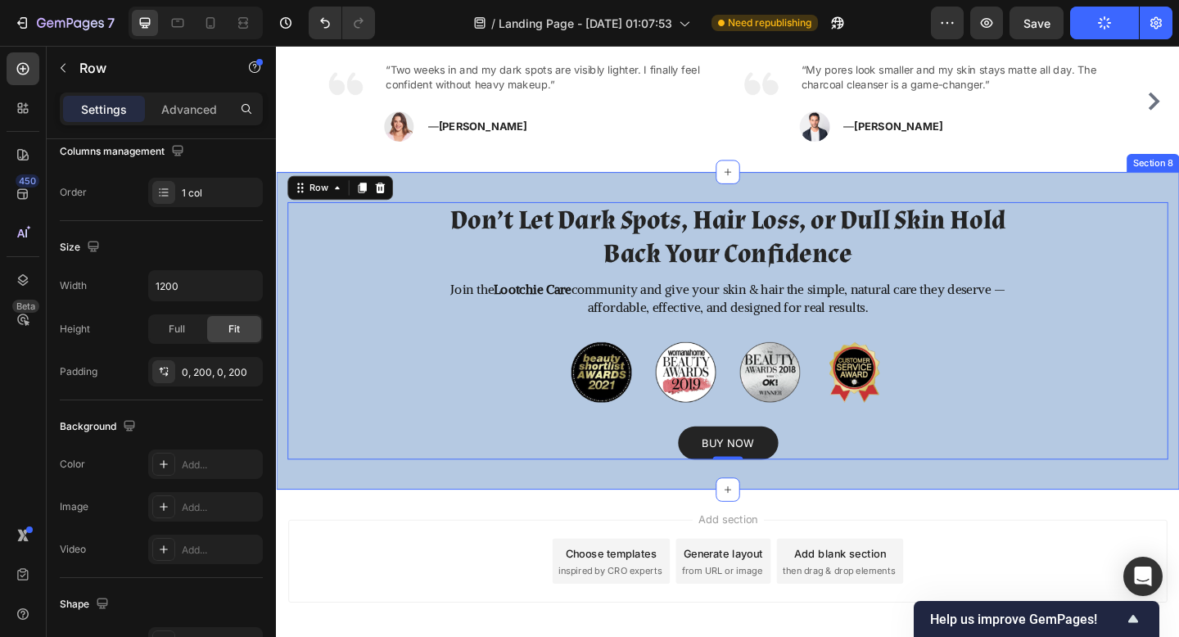
click at [415, 199] on div "Don’t Let Dark Spots, Hair Loss, or Dull Skin Hold Back Your Confidence Heading…" at bounding box center [767, 356] width 983 height 346
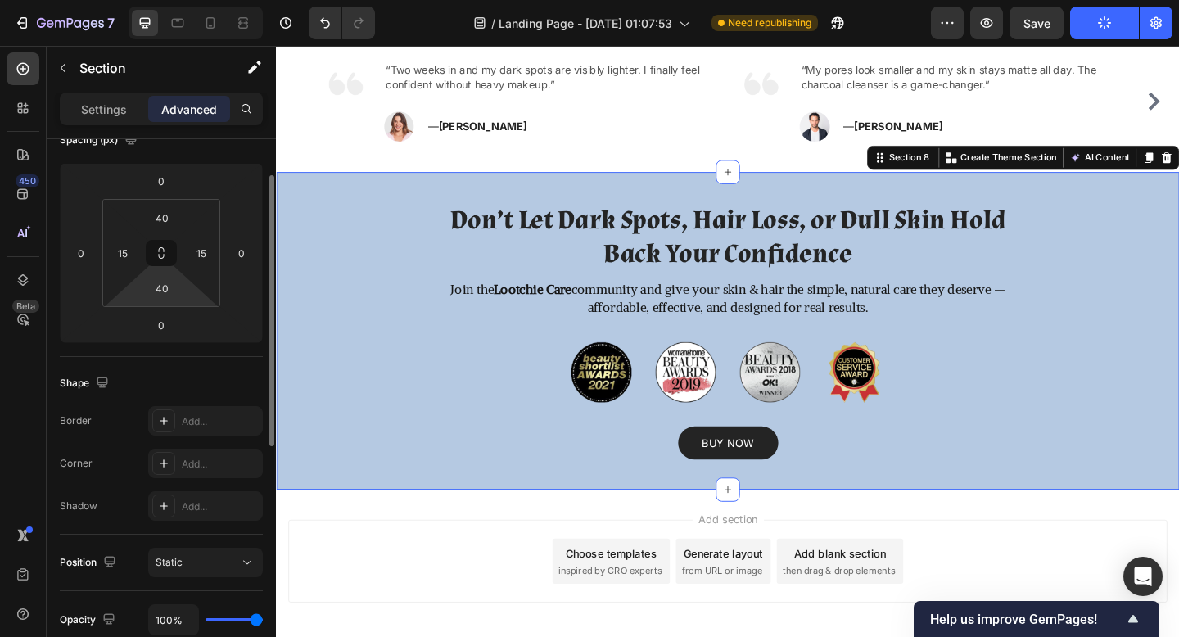
scroll to position [0, 0]
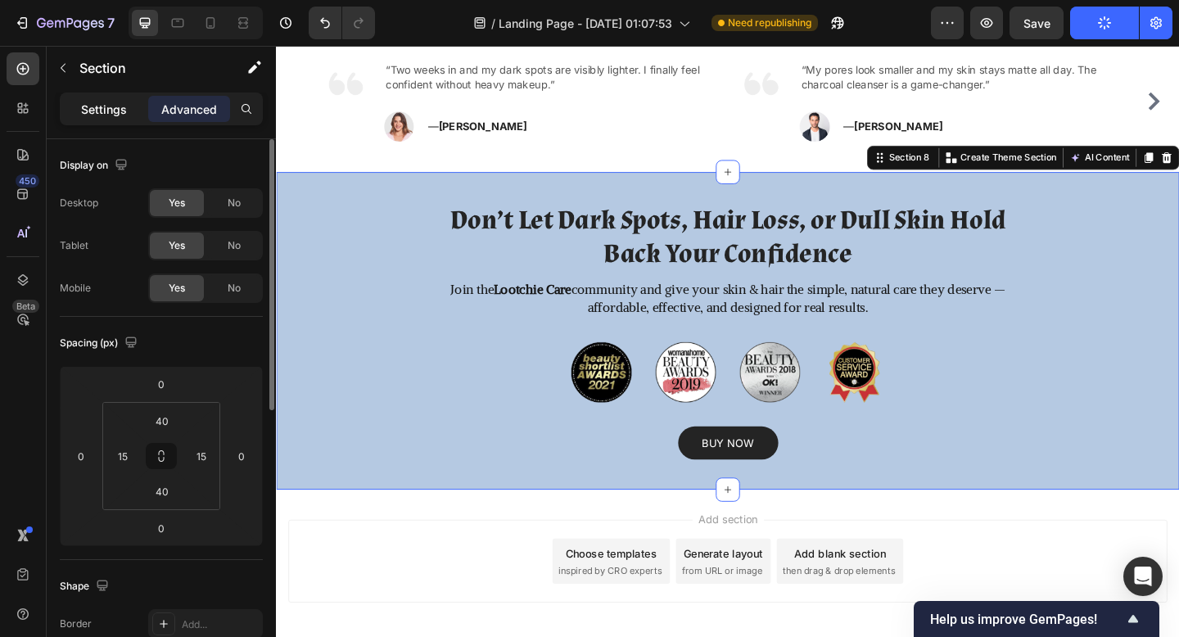
click at [129, 114] on div "Settings" at bounding box center [104, 109] width 82 height 26
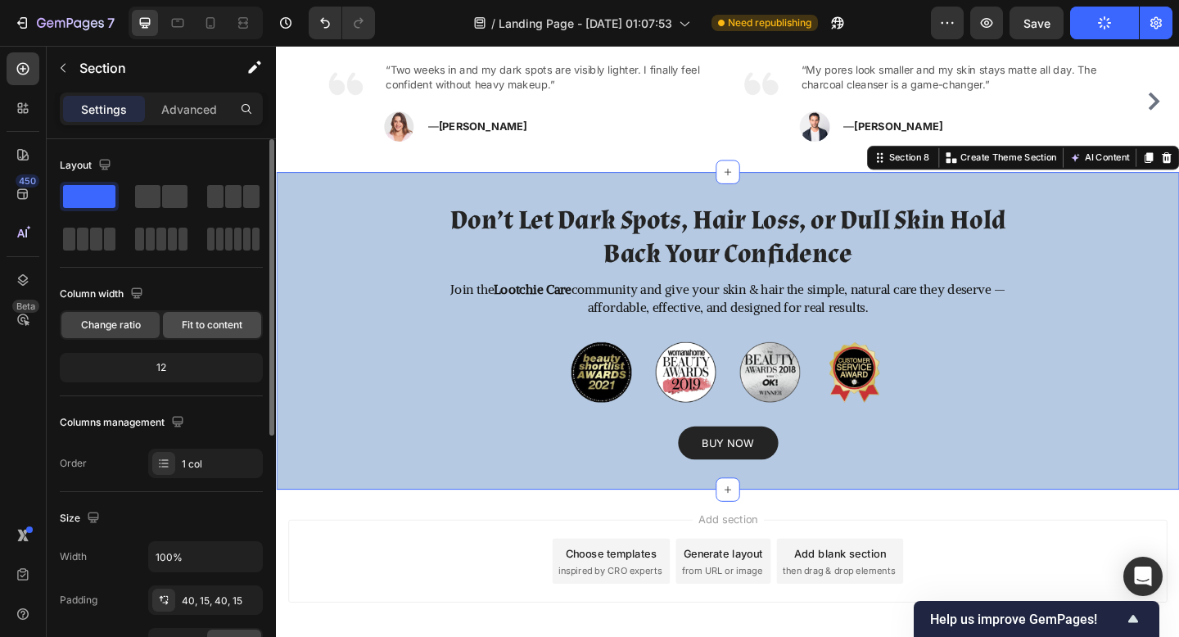
click at [214, 323] on span "Fit to content" at bounding box center [212, 325] width 61 height 15
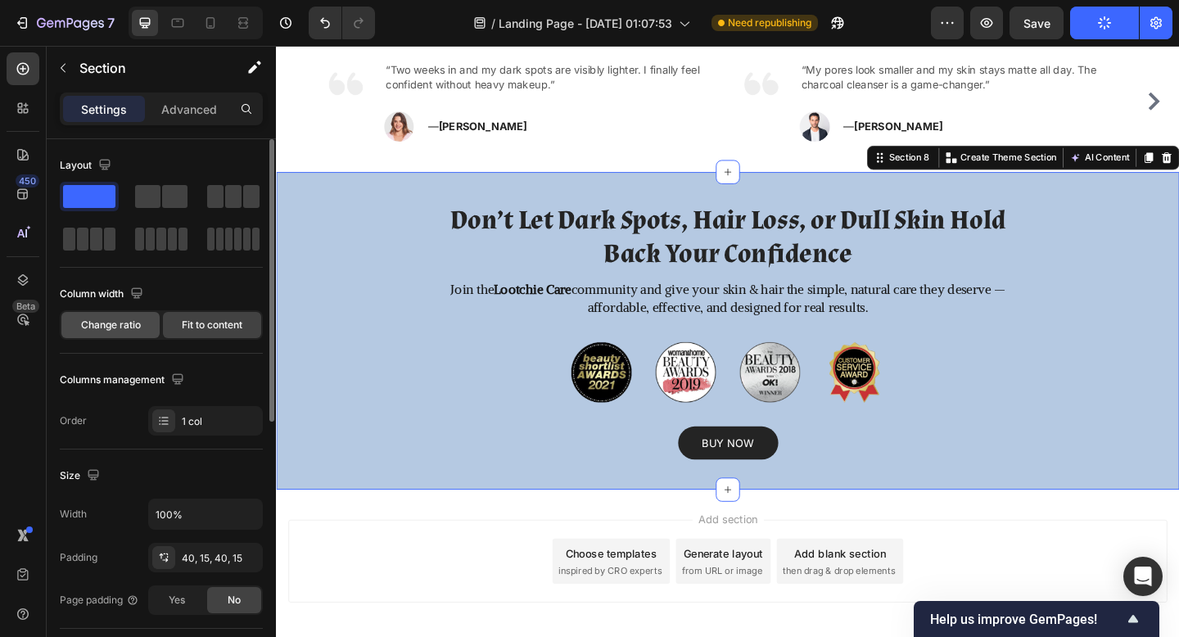
click at [135, 321] on span "Change ratio" at bounding box center [111, 325] width 60 height 15
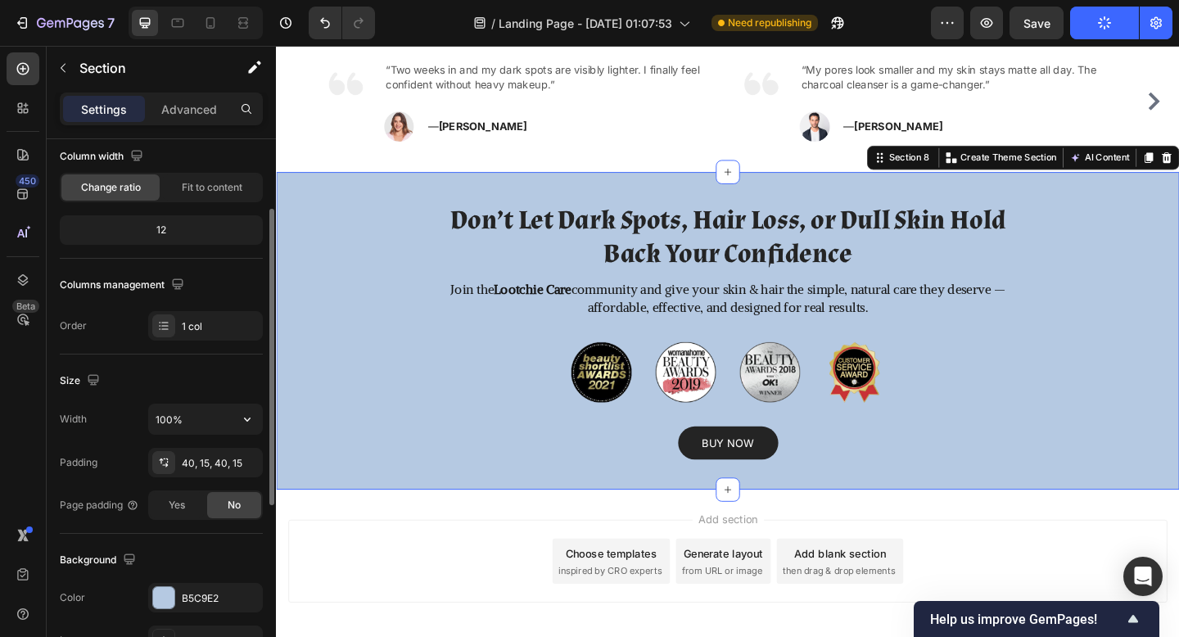
scroll to position [139, 0]
click at [195, 419] on input "100%" at bounding box center [205, 417] width 113 height 29
click at [187, 507] on div "Yes" at bounding box center [177, 504] width 54 height 26
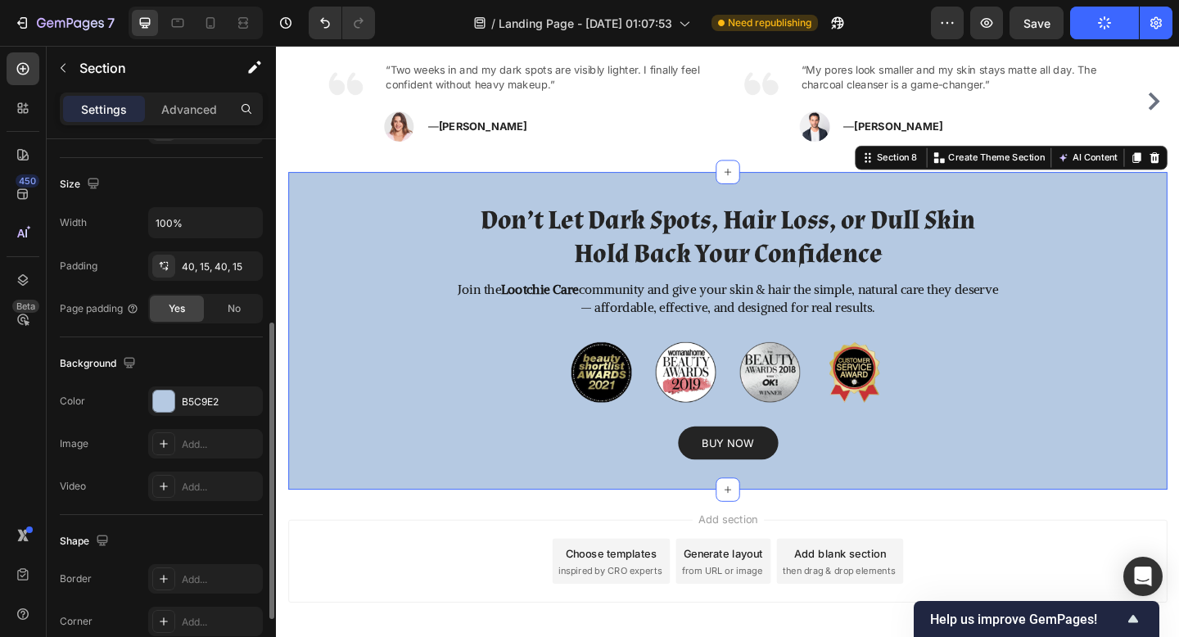
scroll to position [395, 0]
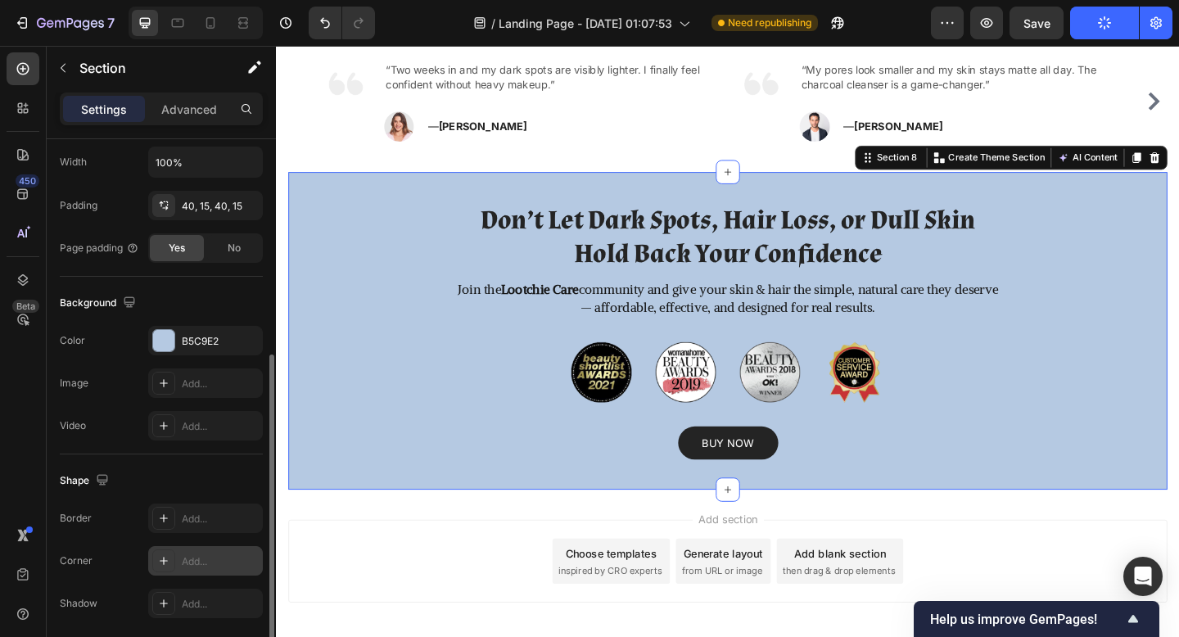
click at [165, 561] on icon at bounding box center [164, 561] width 8 height 8
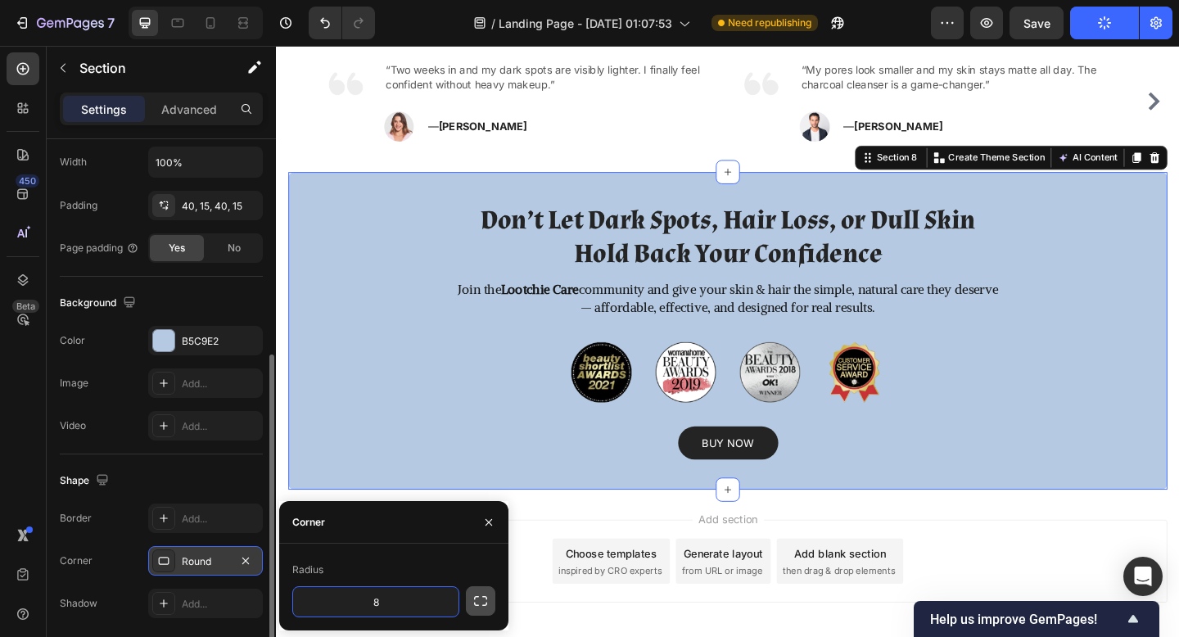
click at [480, 601] on icon "button" at bounding box center [481, 601] width 16 height 16
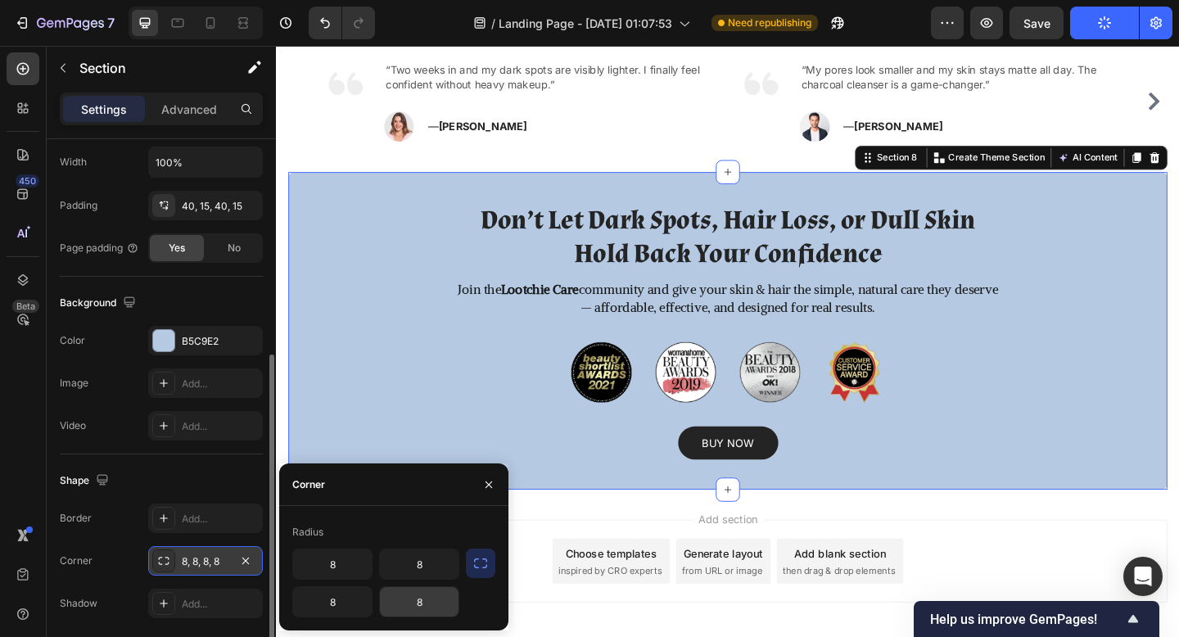
click at [423, 604] on input "8" at bounding box center [419, 601] width 79 height 29
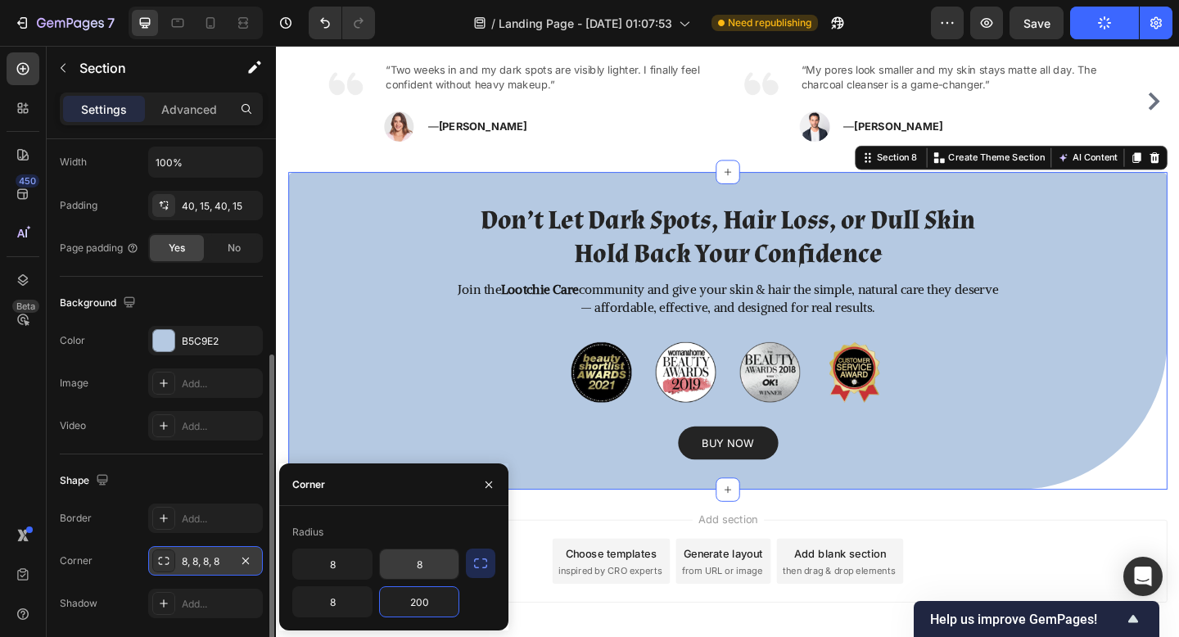
type input "200"
click at [422, 565] on input "8" at bounding box center [419, 564] width 79 height 29
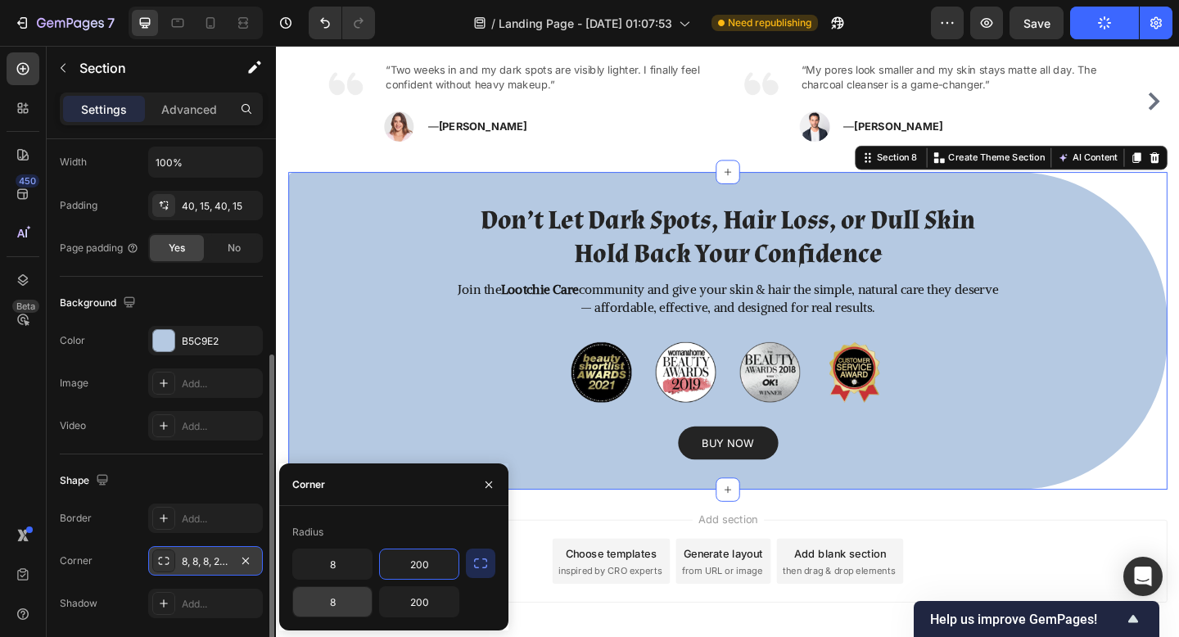
type input "200"
click at [345, 600] on input "8" at bounding box center [332, 601] width 79 height 29
type input "200"
click at [332, 564] on input "8" at bounding box center [332, 564] width 79 height 29
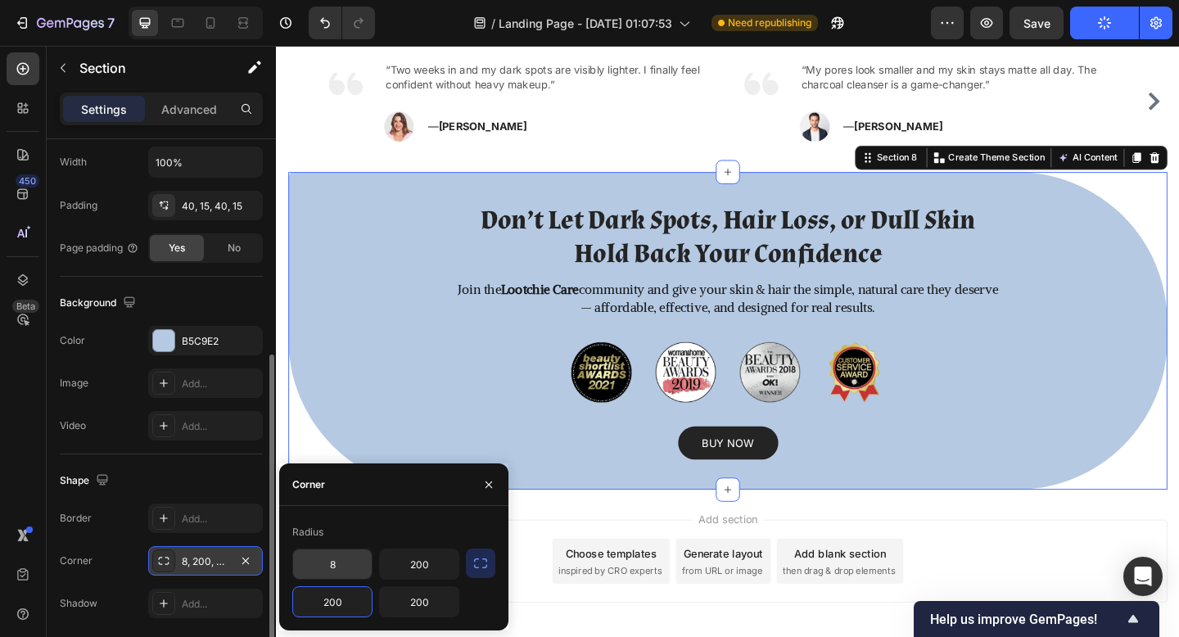
click at [332, 564] on input "8" at bounding box center [332, 564] width 79 height 29
type input "200"
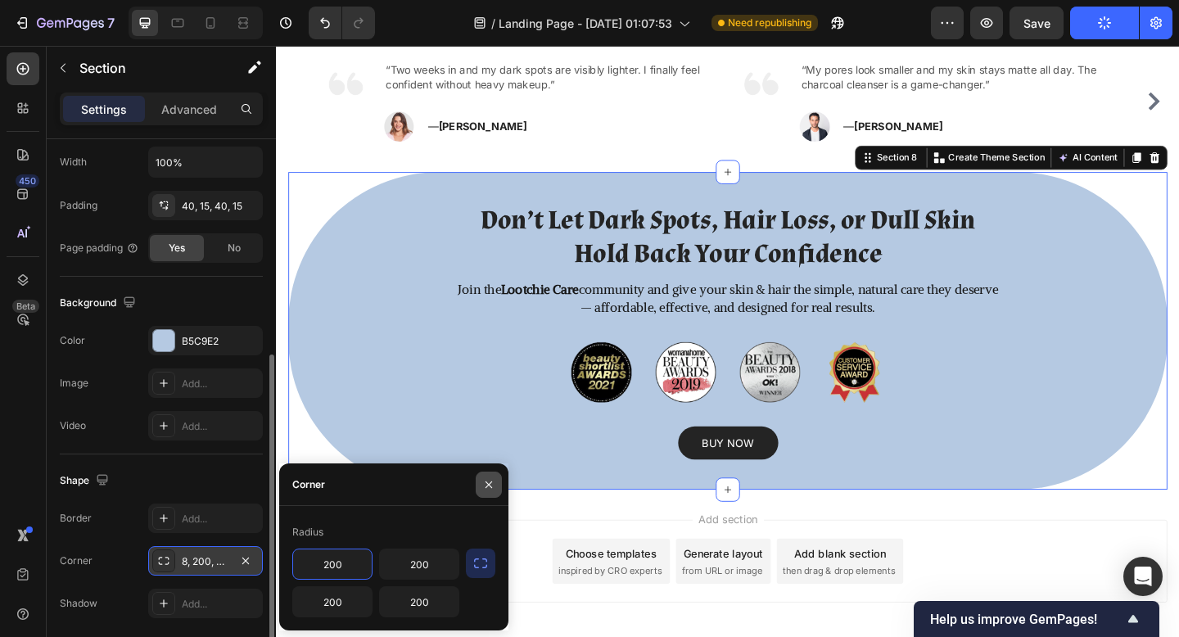
click at [490, 477] on button "button" at bounding box center [489, 485] width 26 height 26
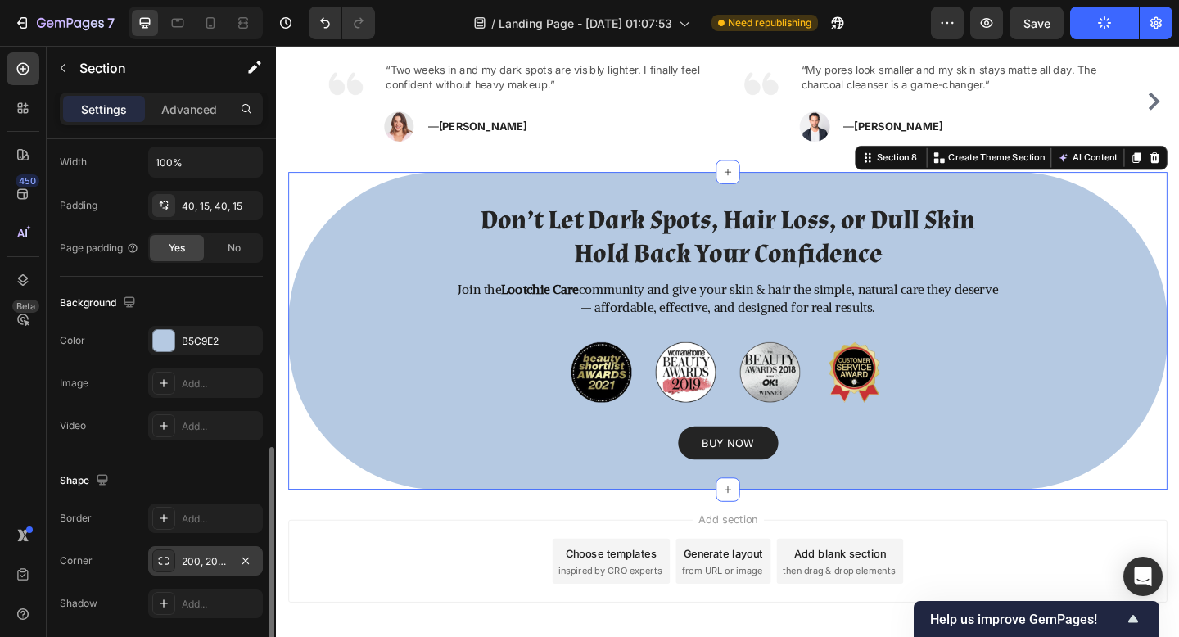
scroll to position [455, 0]
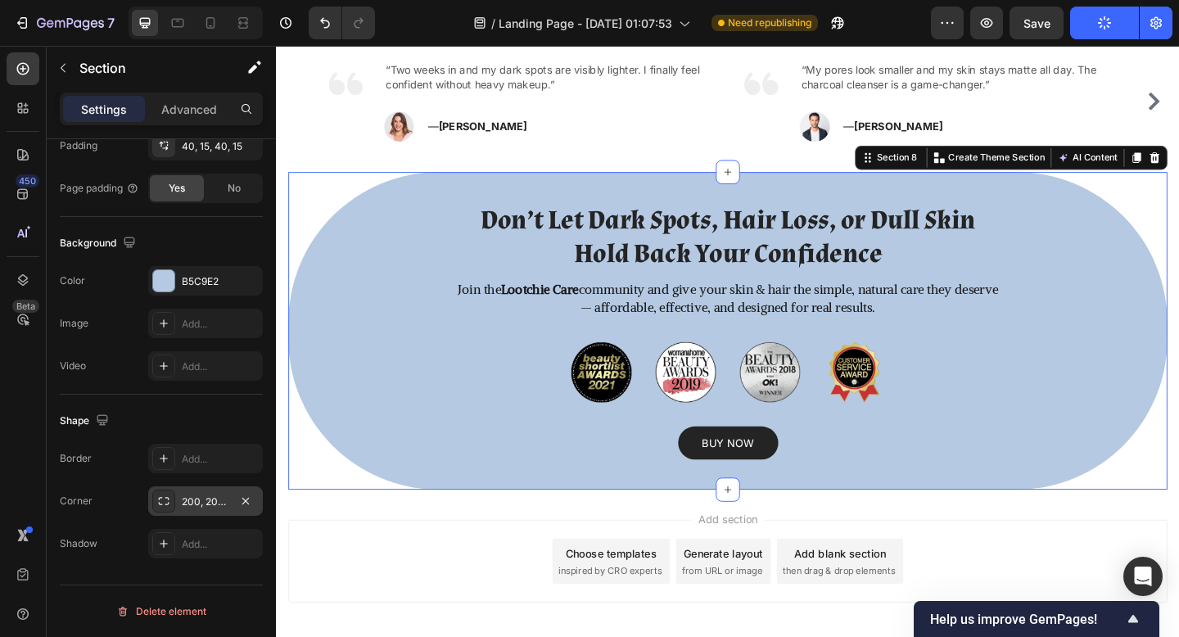
click at [318, 196] on section "Don’t Let Dark Spots, Hair Loss, or Dull Skin Hold Back Your Confidence Heading…" at bounding box center [767, 356] width 983 height 346
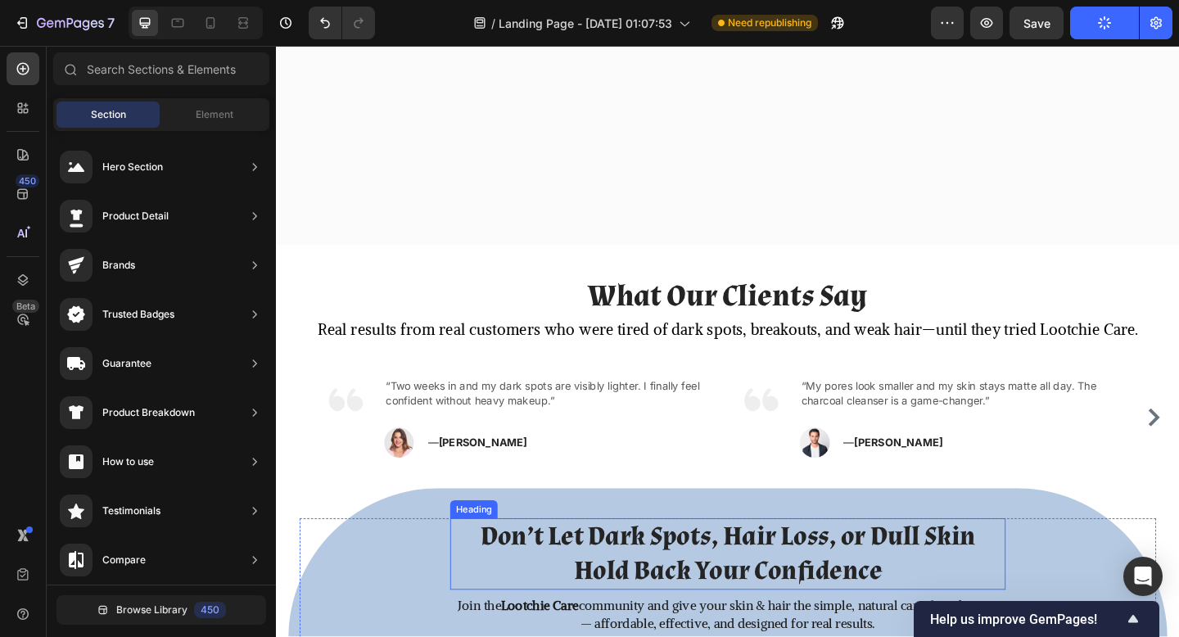
scroll to position [2157, 0]
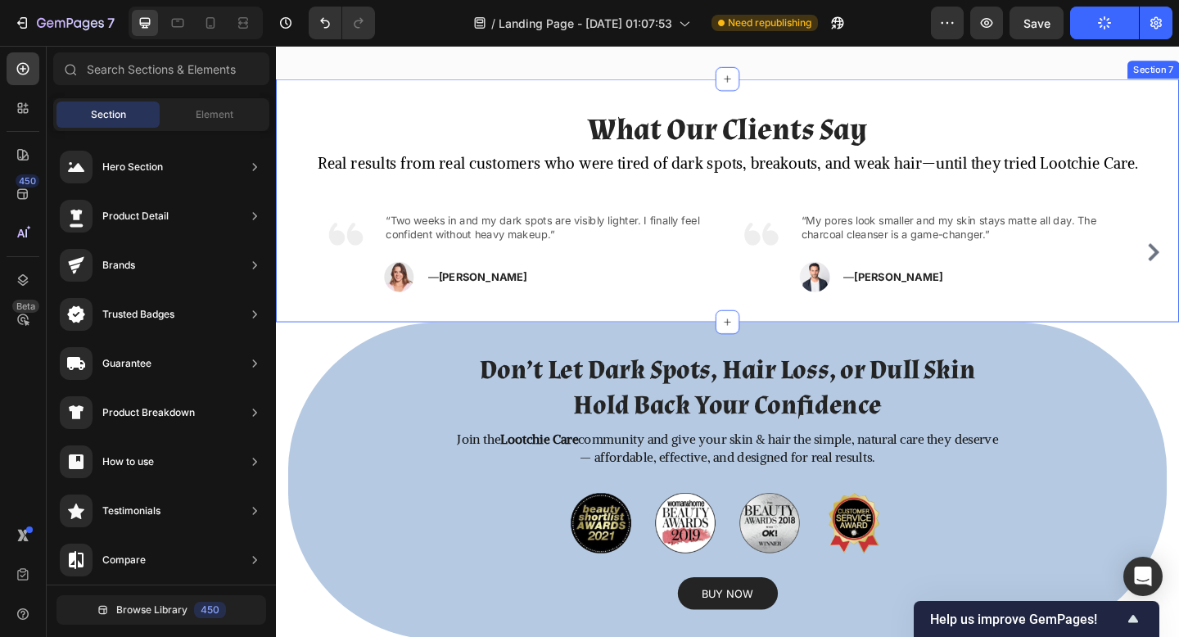
click at [797, 264] on div "What Our Clients Say Heading Real results from real customers who were tired of…" at bounding box center [767, 214] width 983 height 265
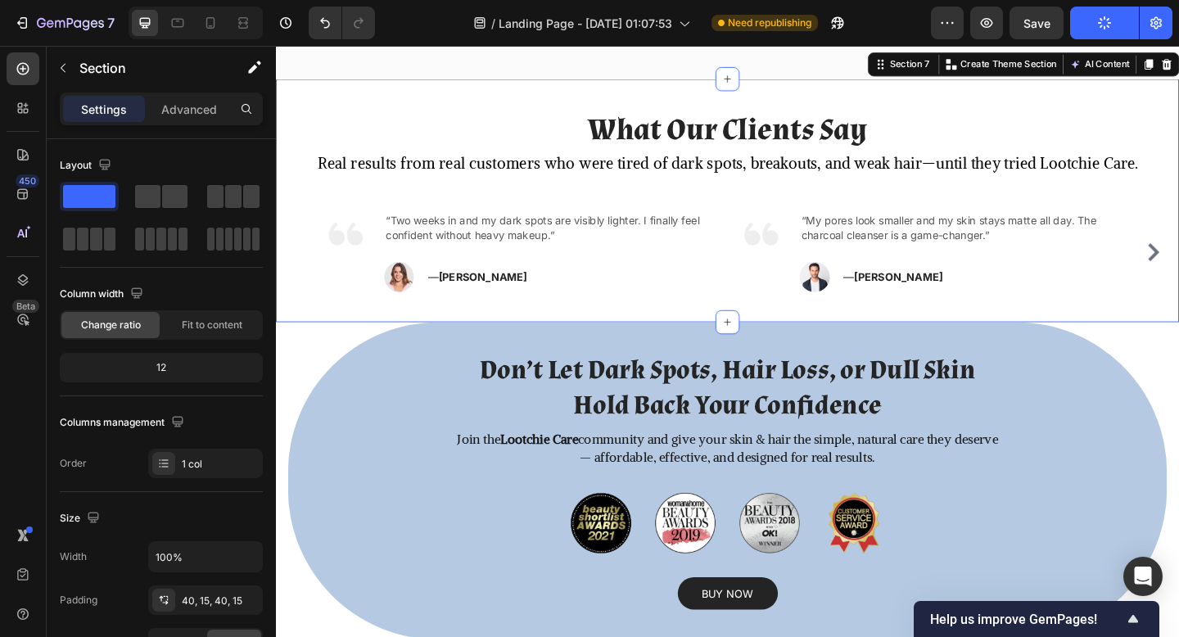
click at [174, 93] on div "Settings Advanced" at bounding box center [161, 109] width 203 height 33
click at [178, 103] on p "Advanced" at bounding box center [189, 109] width 56 height 17
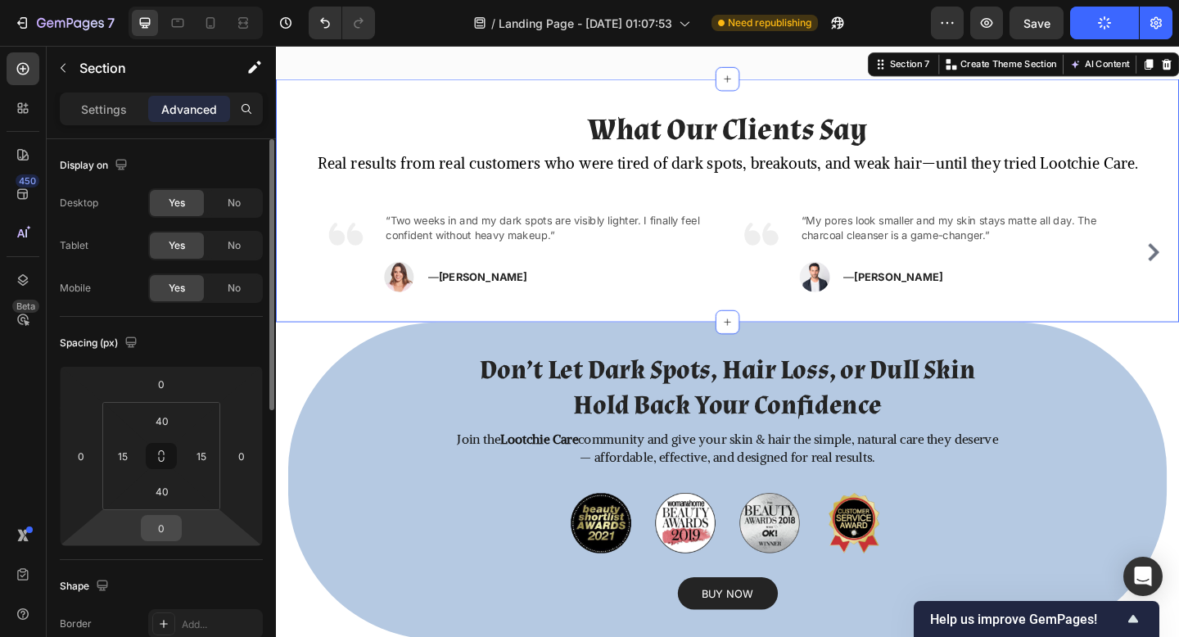
click at [159, 540] on input "0" at bounding box center [161, 528] width 33 height 25
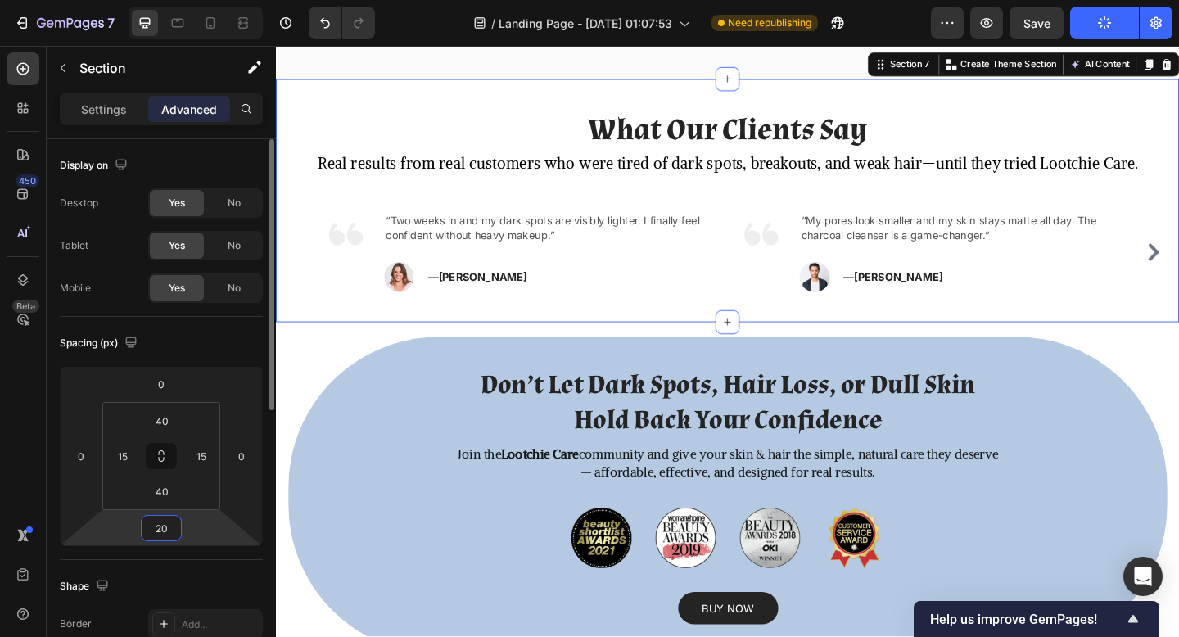
type input "2"
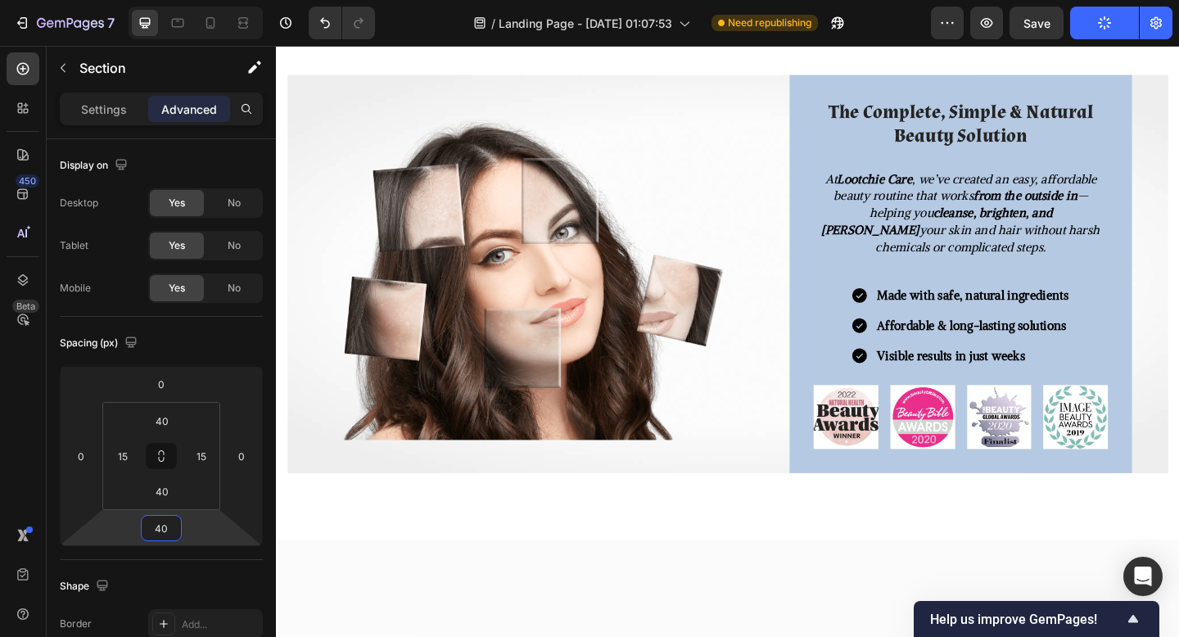
scroll to position [652, 0]
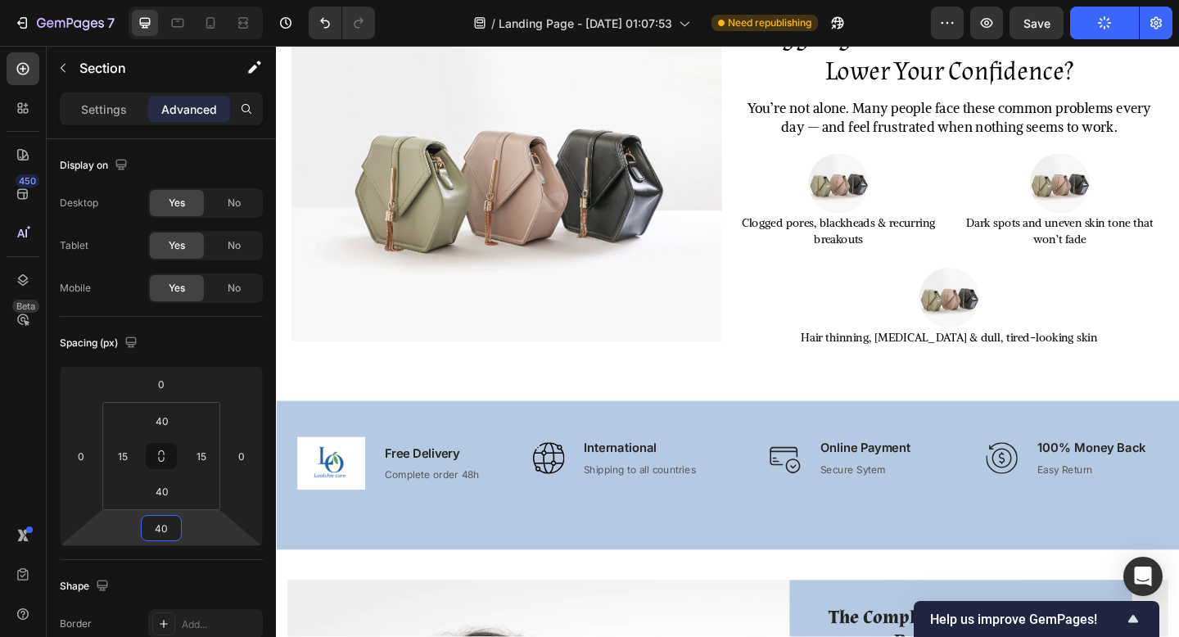
type input "40"
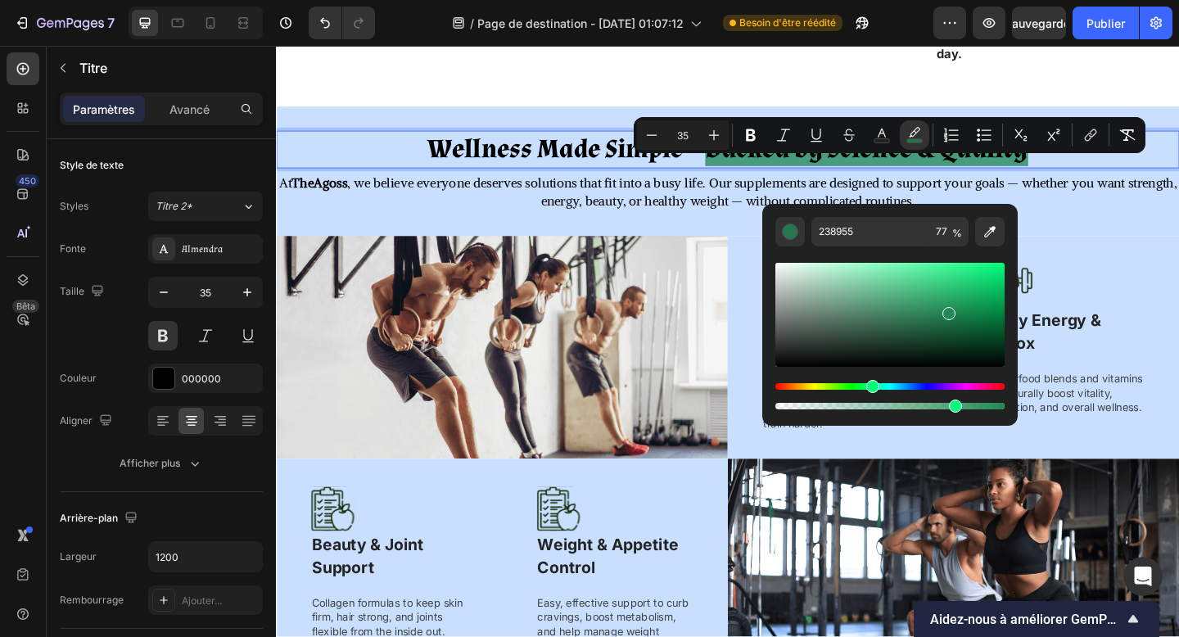
click at [1129, 178] on p "Wellness Made Simple — Backed by Science & Quality" at bounding box center [768, 159] width 980 height 38
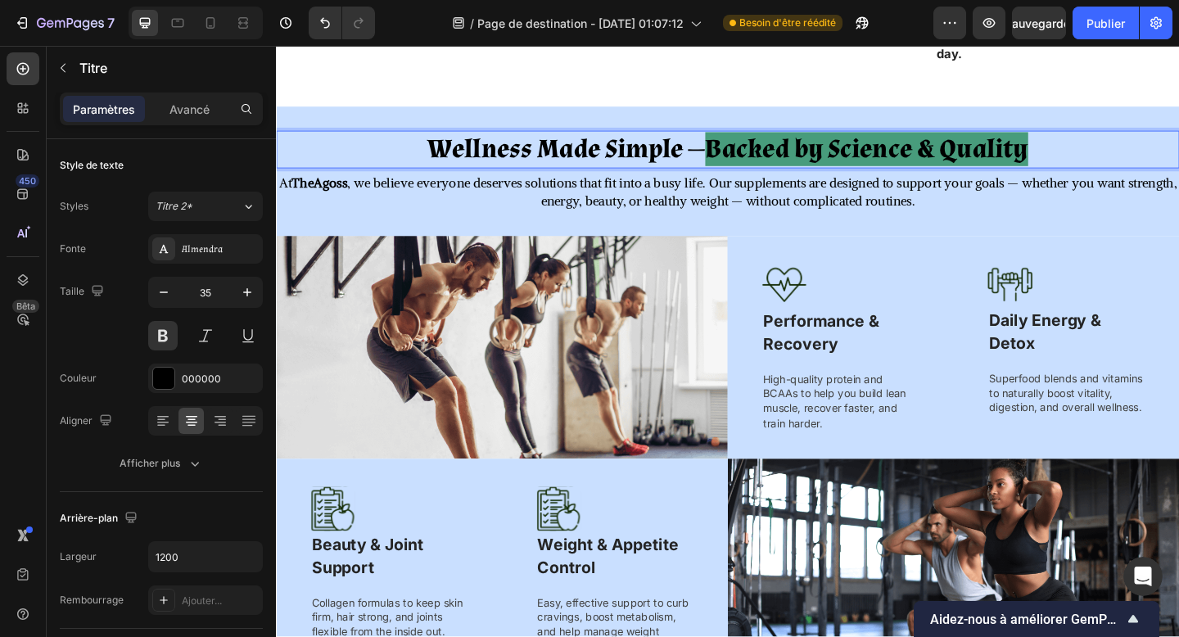
click at [1116, 178] on p "Wellness Made Simple — Backed by Science & Quality" at bounding box center [768, 159] width 980 height 38
drag, startPoint x: 1116, startPoint y: 188, endPoint x: 1102, endPoint y: 179, distance: 16.9
click at [1102, 178] on p "Wellness Made Simple — Backed by Science & Quality" at bounding box center [768, 159] width 980 height 38
click at [991, 177] on span "Backed by Science & Quality" at bounding box center [918, 158] width 351 height 37
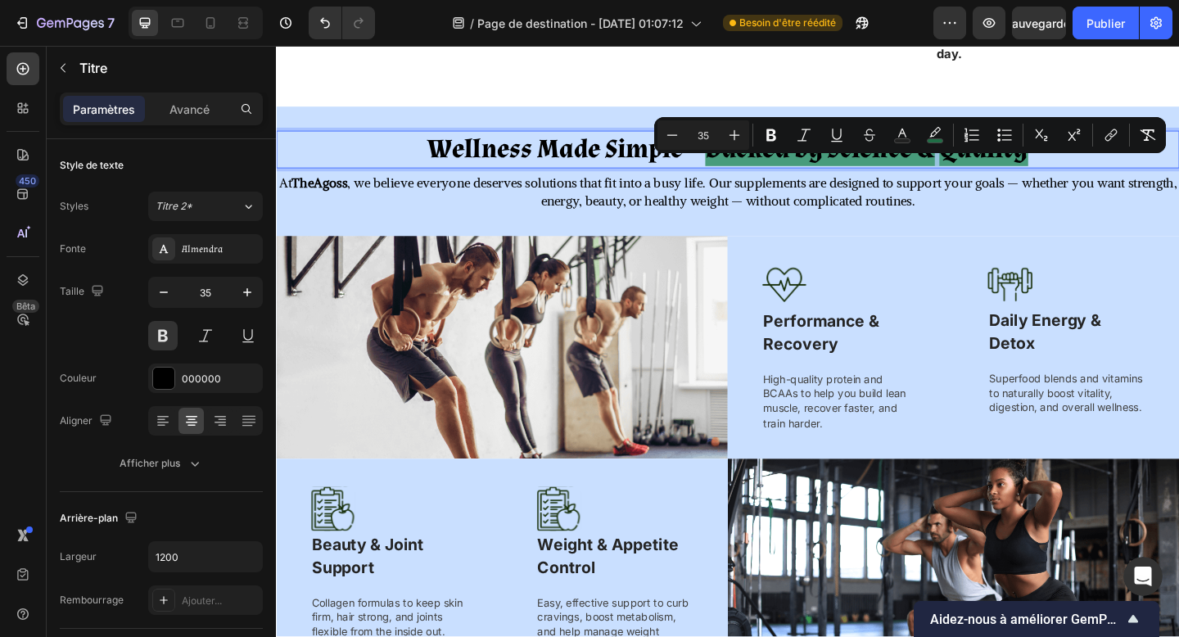
click at [747, 177] on span "Backed by Science & Quality" at bounding box center [918, 158] width 351 height 37
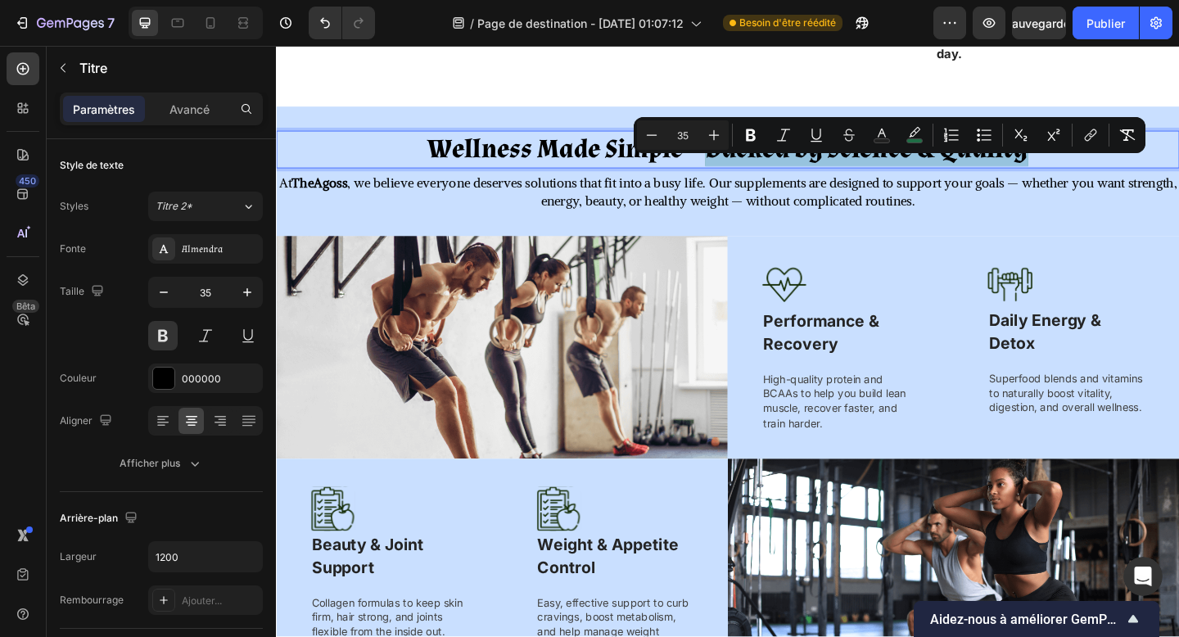
drag, startPoint x: 747, startPoint y: 195, endPoint x: 1063, endPoint y: 179, distance: 316.5
click at [1063, 177] on span "Backed by Science & Quality" at bounding box center [918, 158] width 351 height 37
click at [880, 139] on rect "Editor contextual toolbar" at bounding box center [883, 141] width 16 height 4
type input "000000"
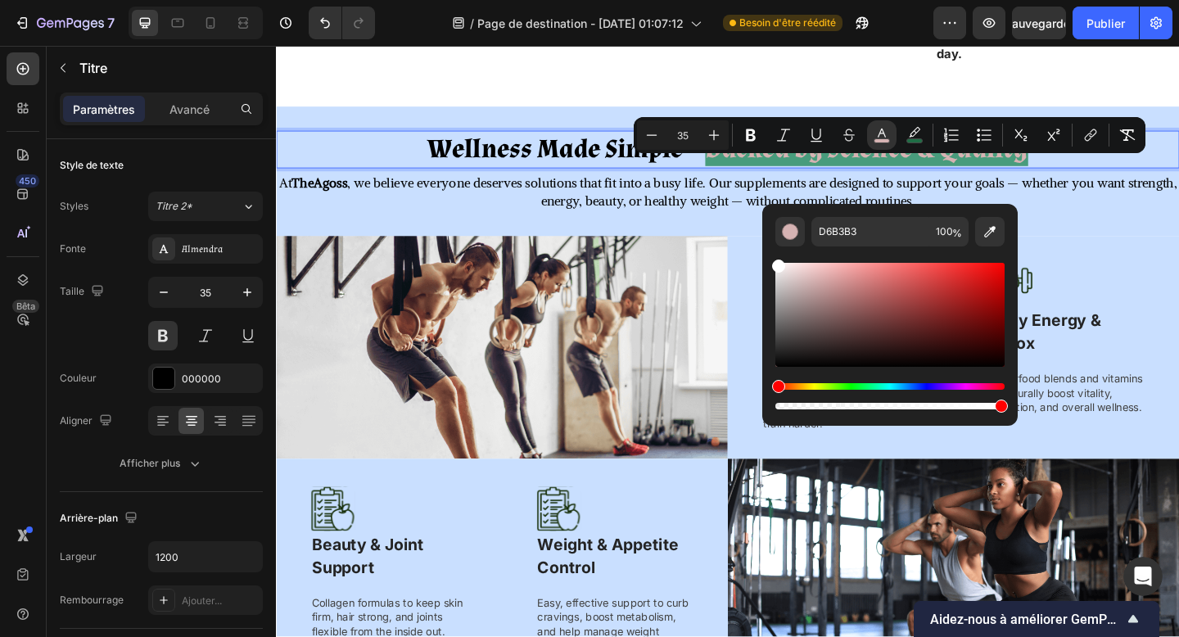
drag, startPoint x: 813, startPoint y: 278, endPoint x: 766, endPoint y: 256, distance: 52.4
click at [766, 256] on div "D6B3B3 100 %" at bounding box center [891, 308] width 256 height 209
type input "FFFFFF"
click at [1179, 178] on p "Wellness Made Simple — Backed by Science & Quality" at bounding box center [768, 159] width 980 height 38
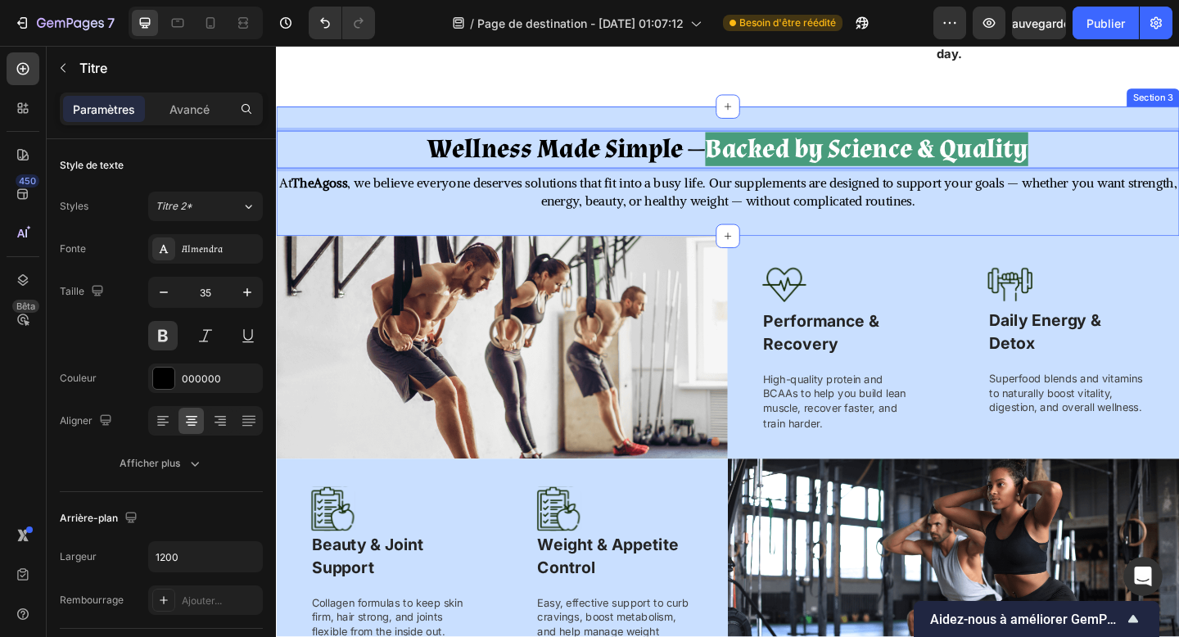
click at [1162, 148] on div "Wellness Made Simple — Backed by Science & Quality Heading 6 At TheAgoss , we b…" at bounding box center [767, 182] width 983 height 140
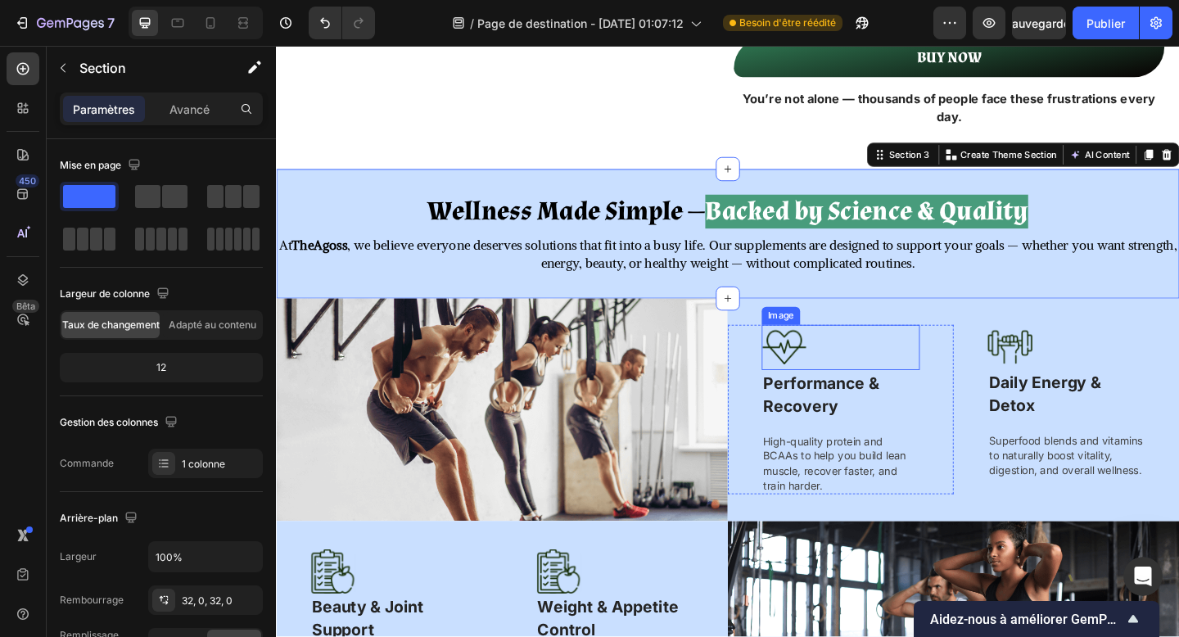
scroll to position [802, 0]
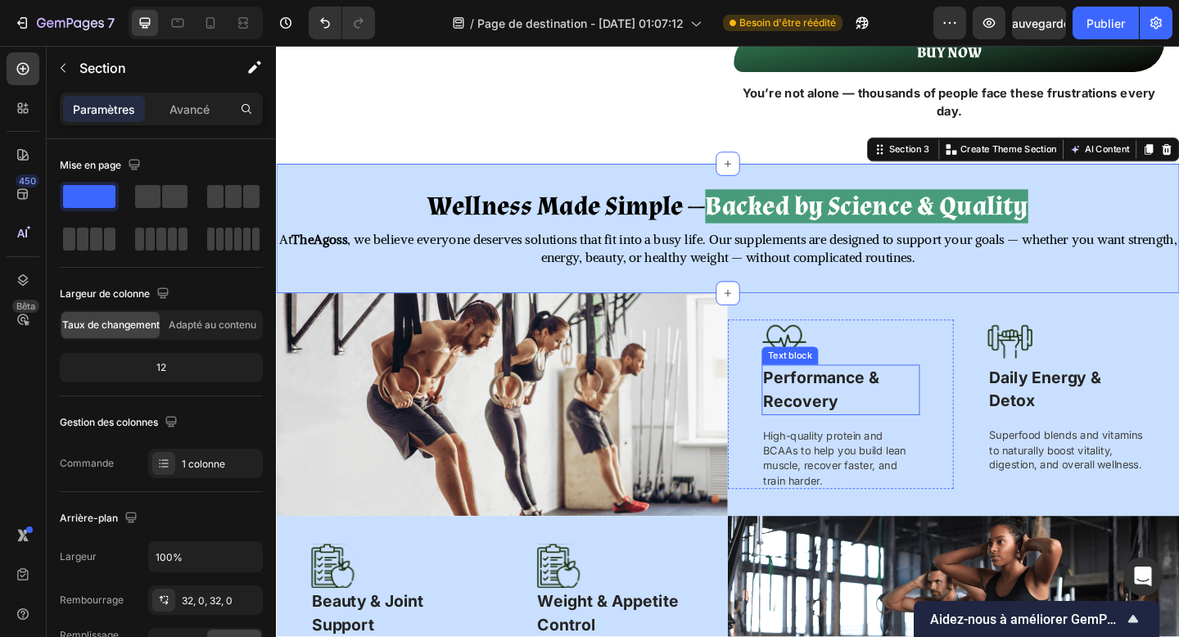
click at [894, 446] on p "Performance & Recovery" at bounding box center [890, 421] width 169 height 52
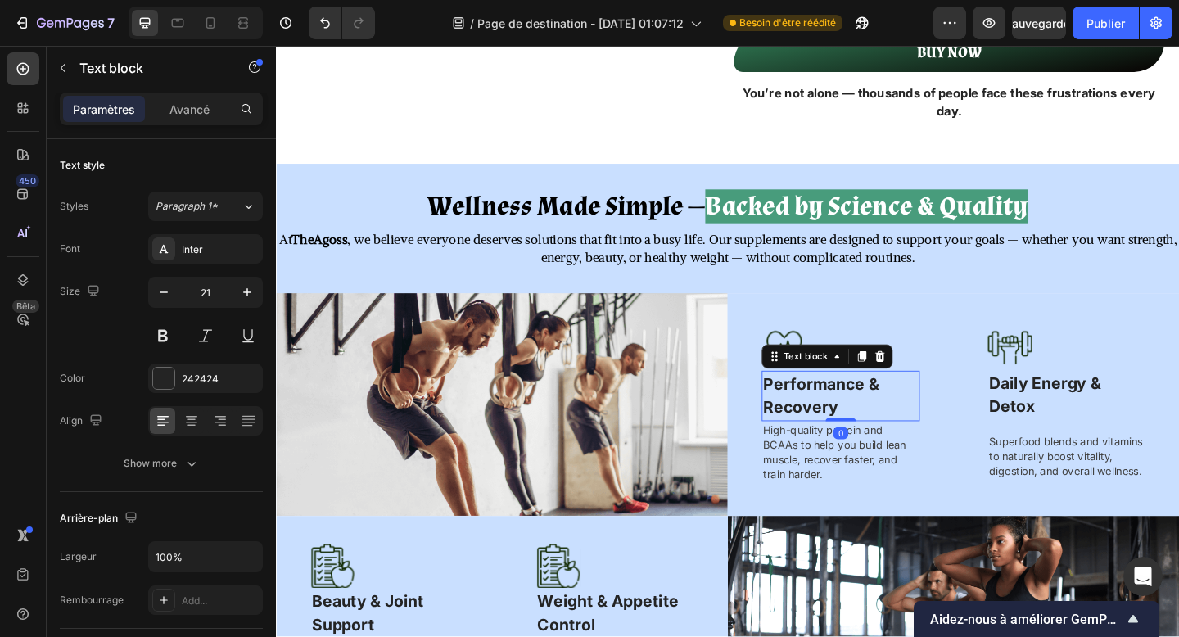
drag, startPoint x: 890, startPoint y: 487, endPoint x: 889, endPoint y: 470, distance: 17.2
click at [889, 455] on div "Performance & Recovery Text block 0" at bounding box center [890, 427] width 172 height 55
click at [845, 520] on p "High-quality protein and BCAAs to help you build lean muscle, recover faster, a…" at bounding box center [890, 488] width 169 height 64
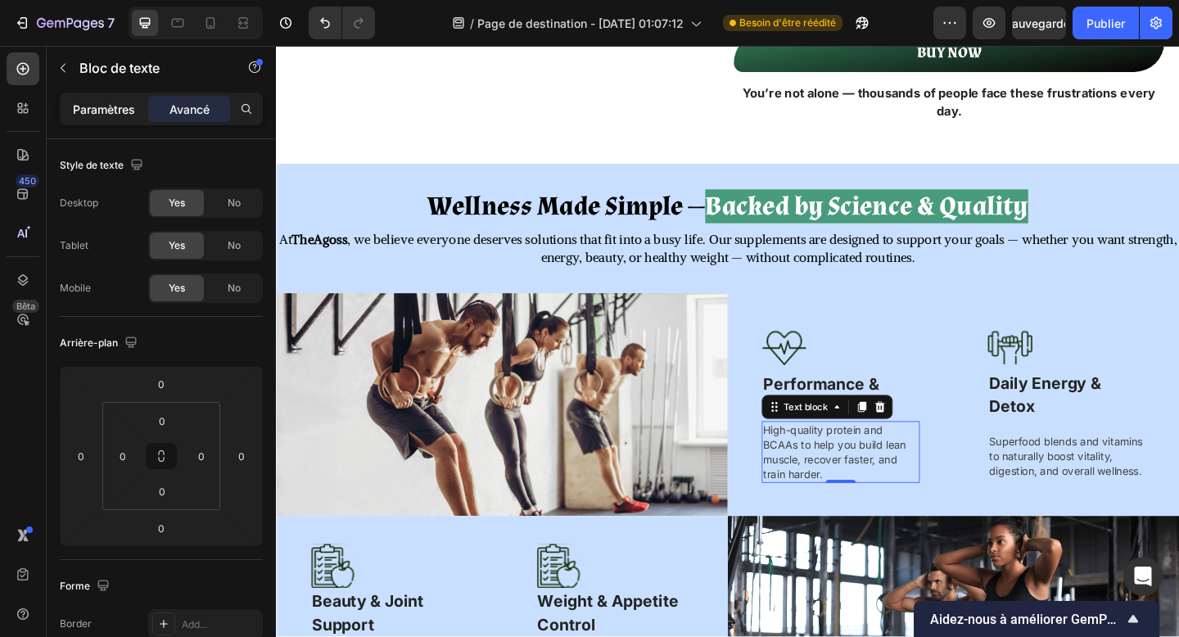
click at [113, 106] on font "Paramètres" at bounding box center [104, 109] width 62 height 14
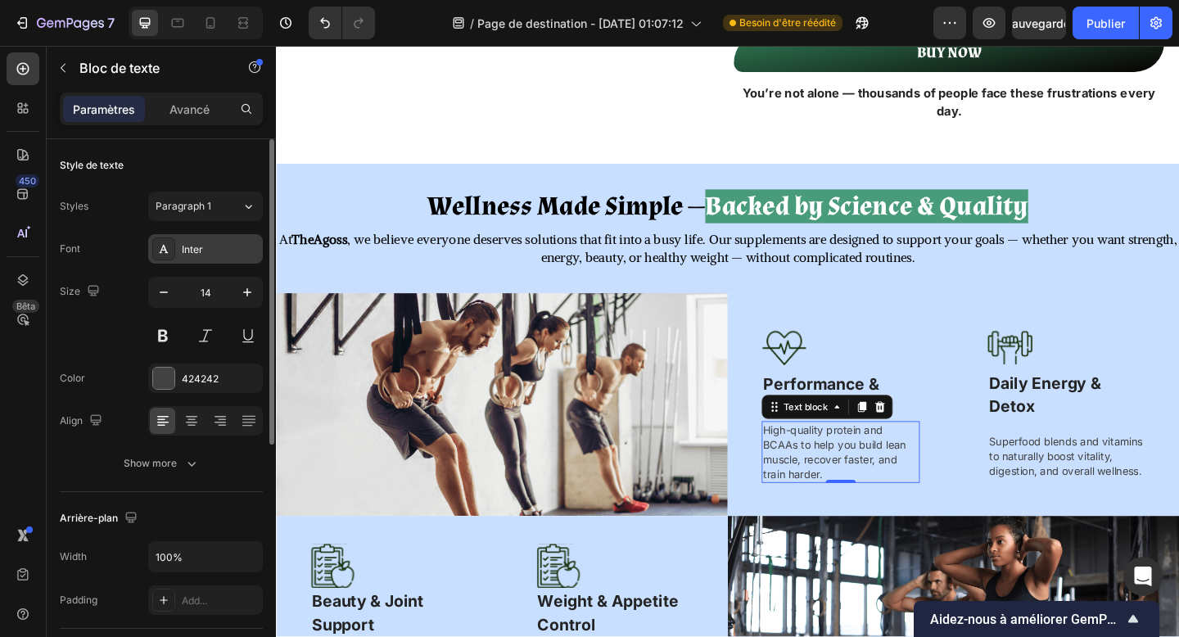
click at [192, 247] on div "Inter" at bounding box center [220, 249] width 77 height 15
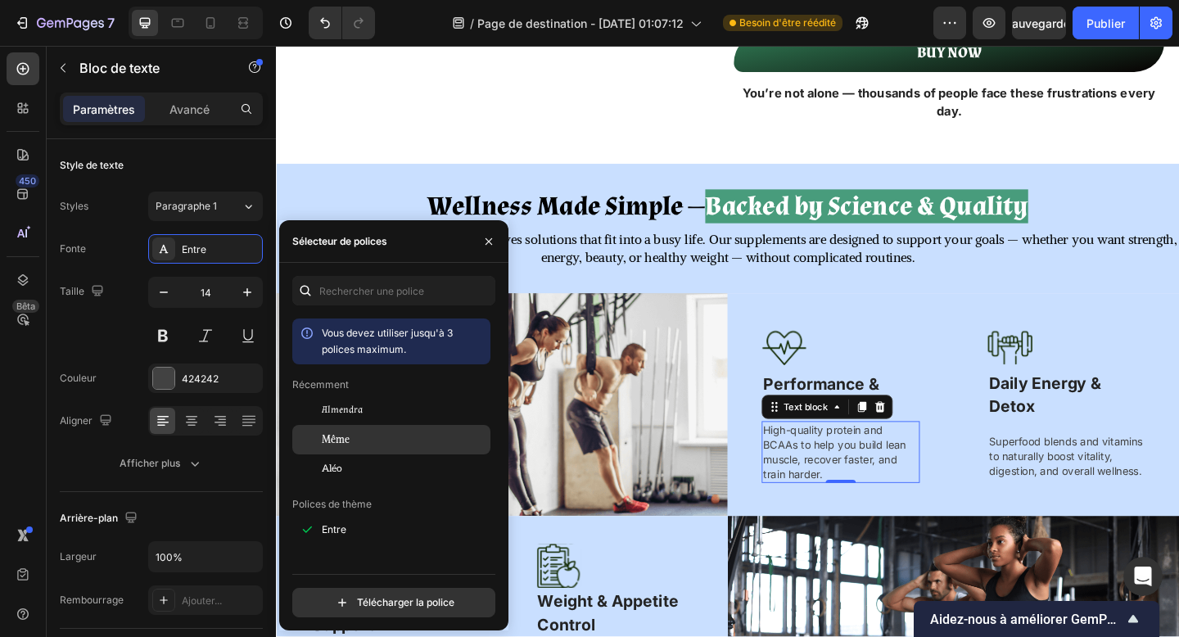
click at [396, 434] on div "Même" at bounding box center [404, 439] width 165 height 15
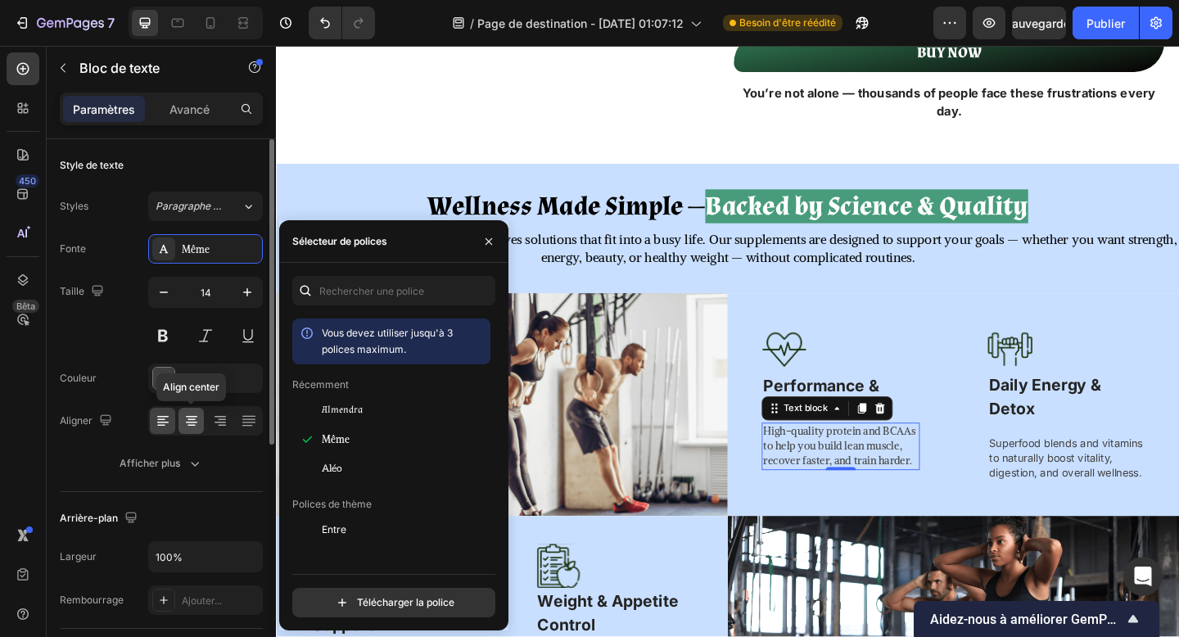
click at [184, 417] on icon at bounding box center [191, 421] width 16 height 16
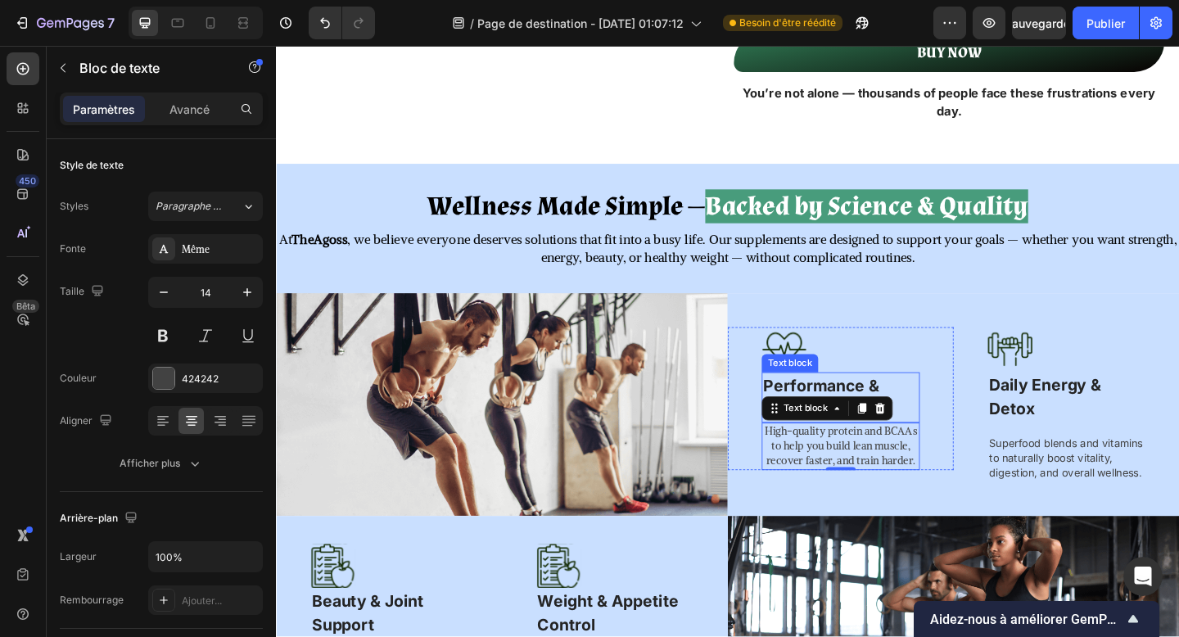
click at [881, 442] on strong "Performance & Recovery" at bounding box center [869, 428] width 126 height 47
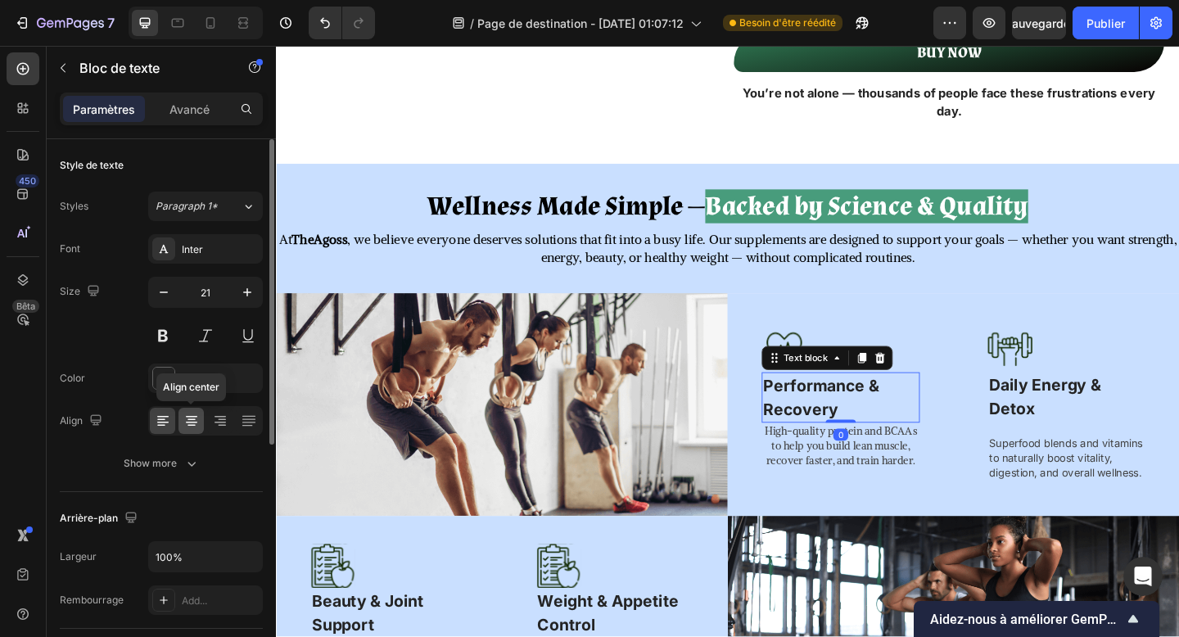
click at [188, 429] on div at bounding box center [191, 421] width 25 height 26
click at [212, 250] on div "Entre" at bounding box center [220, 249] width 77 height 15
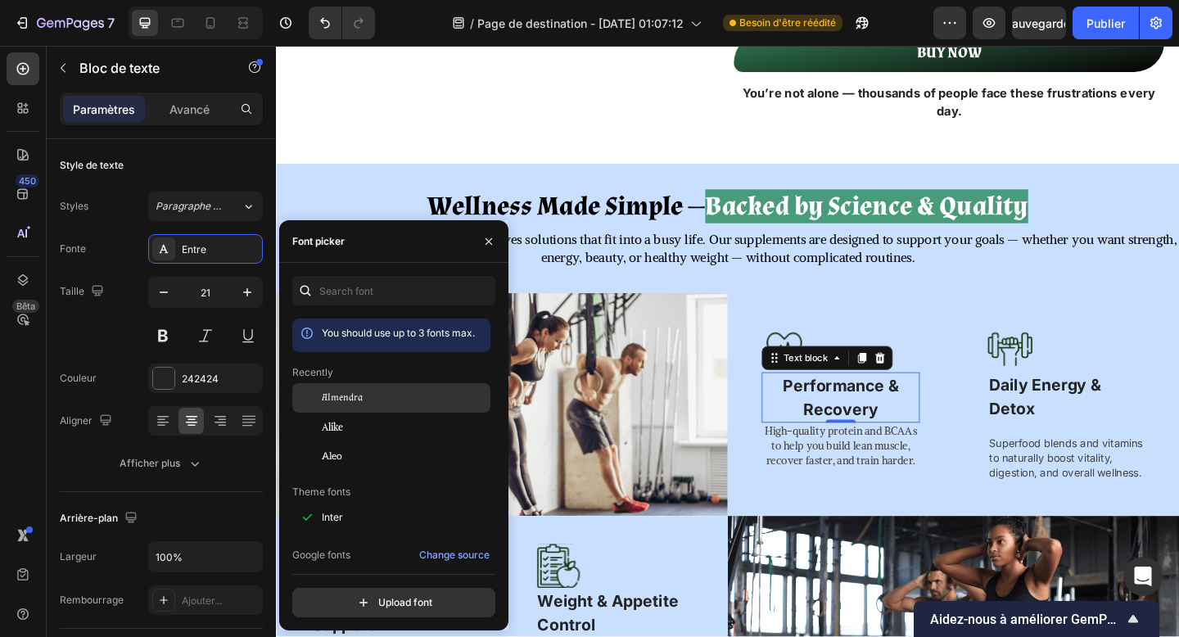
click at [375, 396] on div "Almendra" at bounding box center [404, 398] width 165 height 15
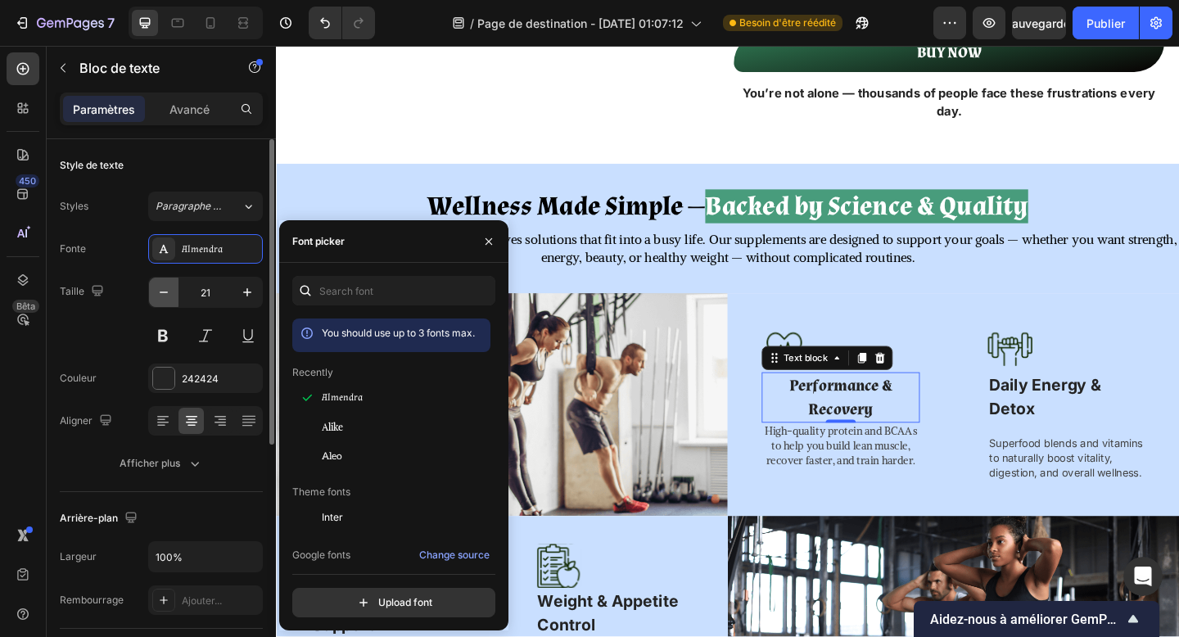
click at [161, 288] on icon "button" at bounding box center [164, 292] width 16 height 16
type input "20"
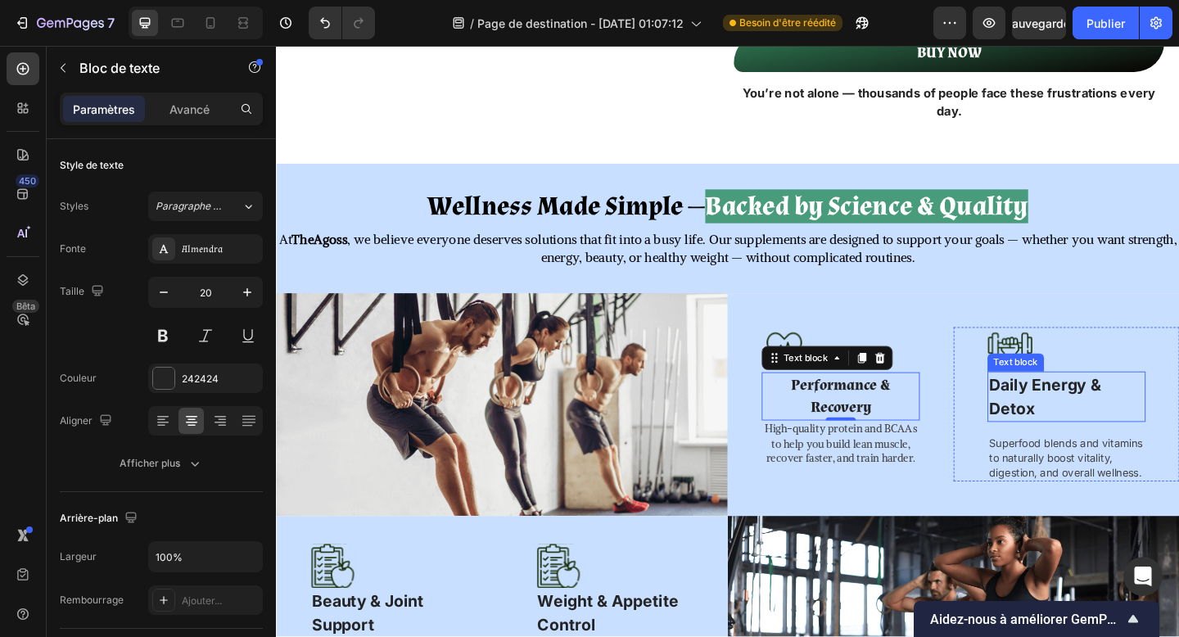
click at [1095, 451] on strong "Daily Energy & Detox" at bounding box center [1113, 428] width 122 height 47
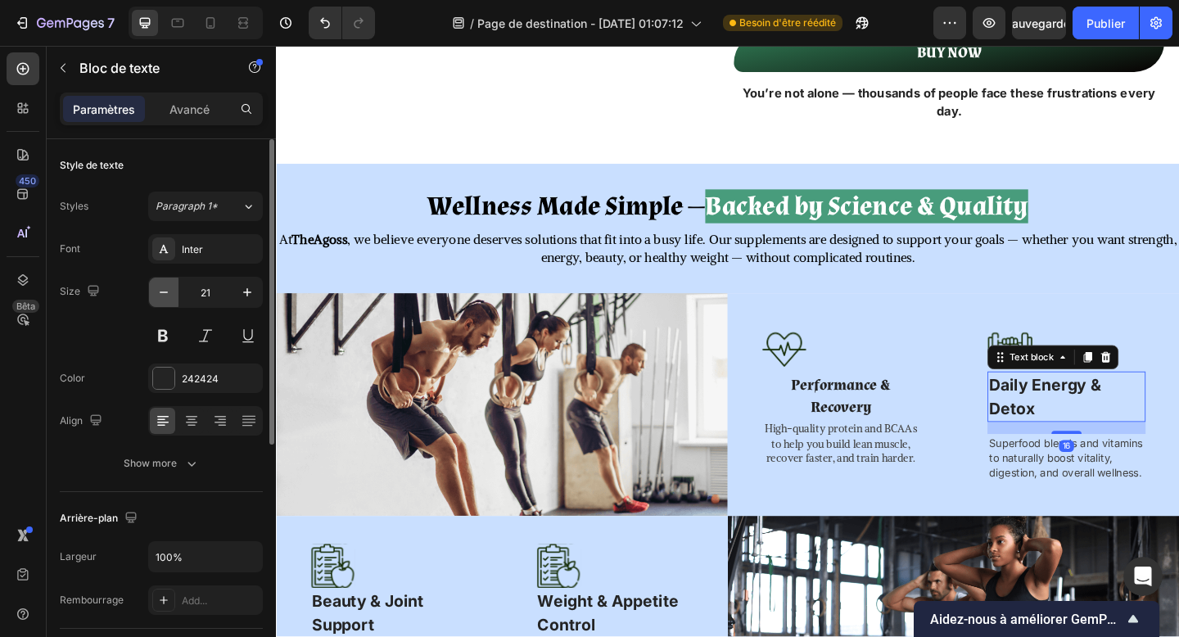
click at [163, 300] on icon "button" at bounding box center [164, 292] width 16 height 16
click at [201, 256] on div "Inter" at bounding box center [220, 249] width 77 height 15
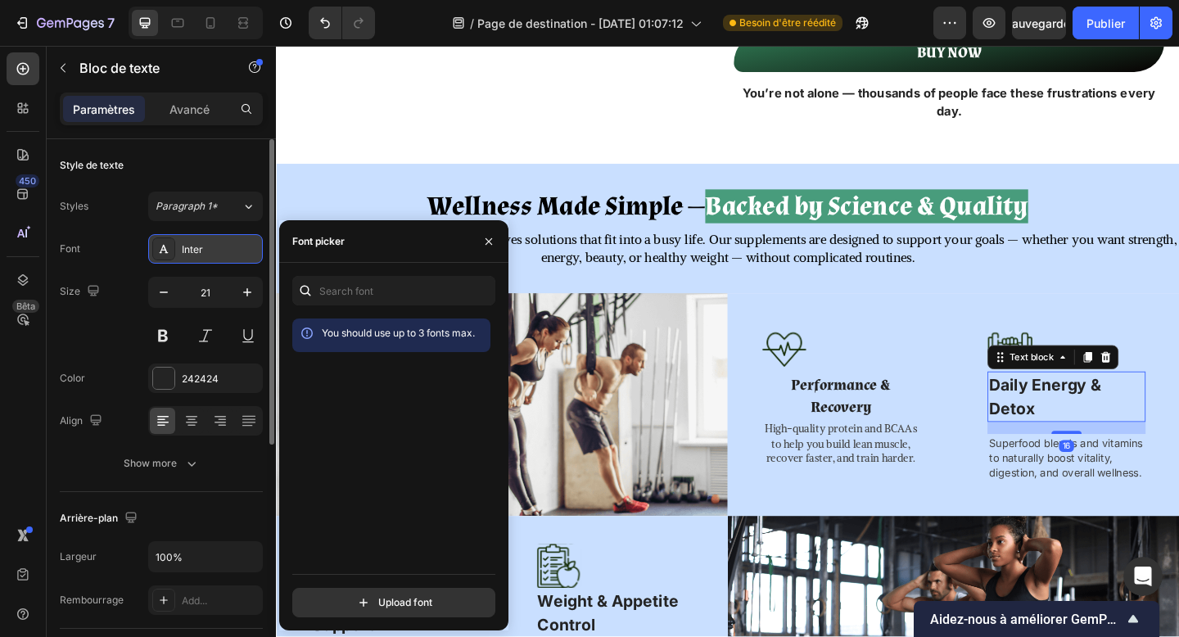
type input "20"
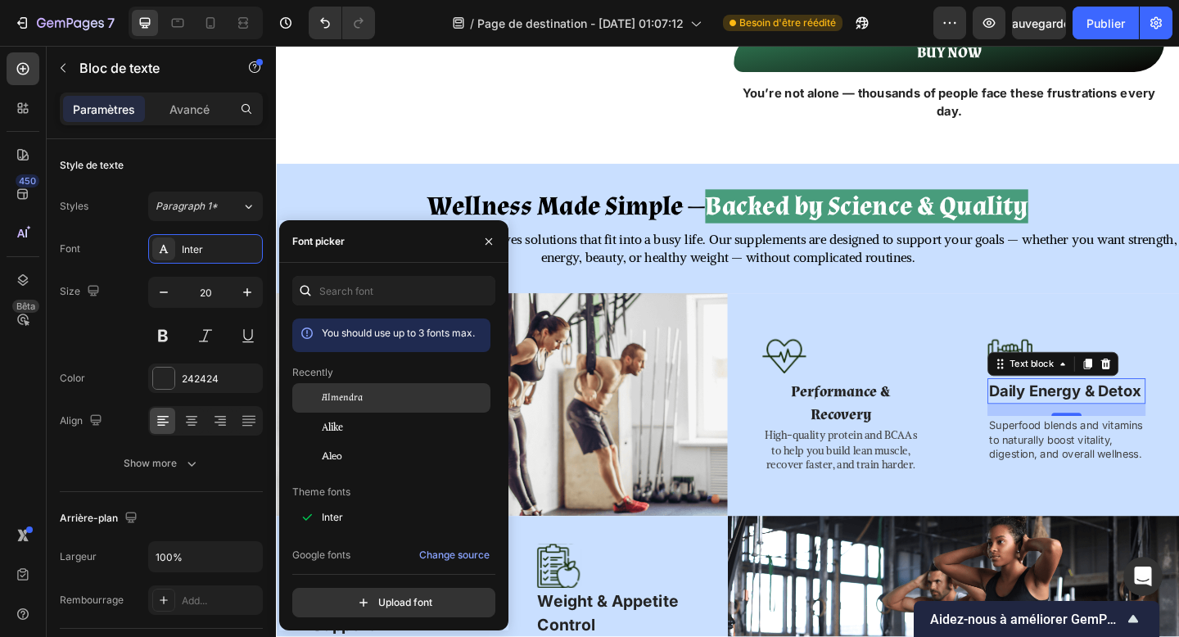
click at [381, 407] on div "Almendra" at bounding box center [391, 397] width 198 height 29
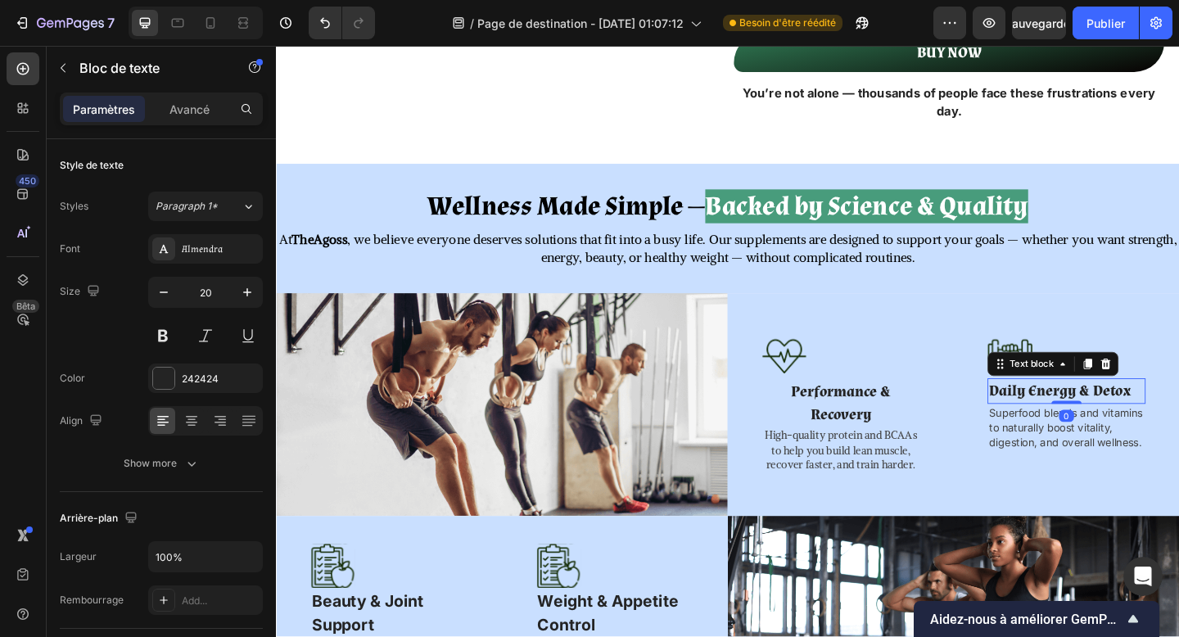
drag, startPoint x: 1129, startPoint y: 474, endPoint x: 1129, endPoint y: 452, distance: 22.1
click at [1129, 436] on div "Daily Energy & Detox Text block 0" at bounding box center [1136, 422] width 172 height 28
click at [1114, 486] on p "Superfood blends and vitamins to naturally boost vitality, digestion, and overa…" at bounding box center [1136, 461] width 169 height 48
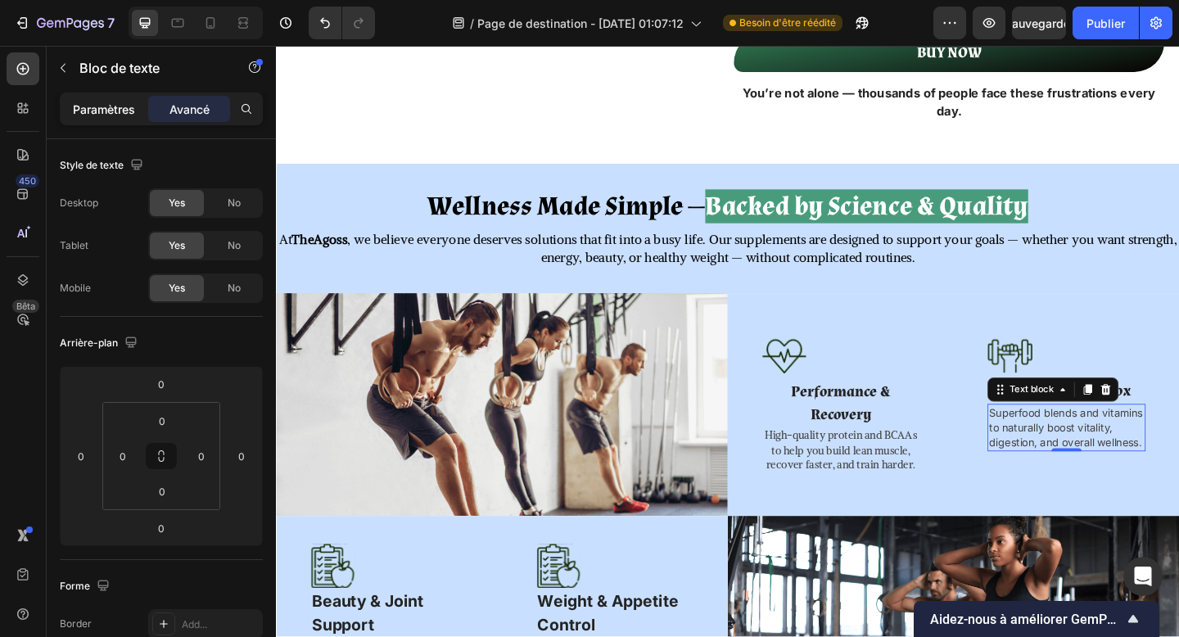
click at [87, 117] on div "Paramètres" at bounding box center [104, 109] width 82 height 26
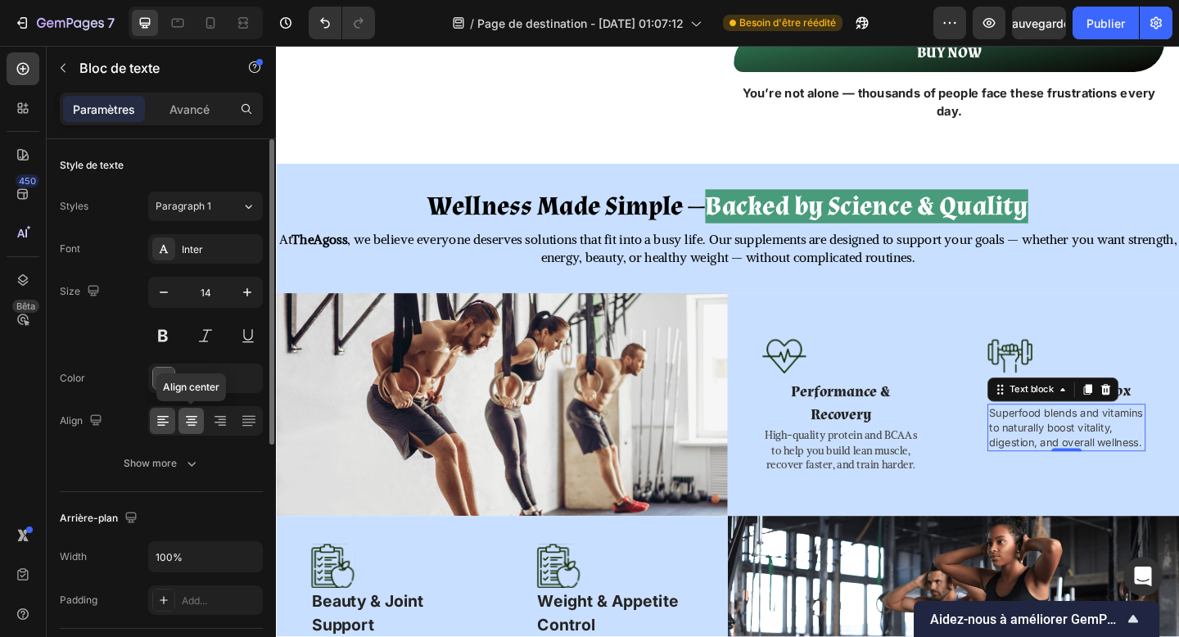
click at [196, 418] on icon at bounding box center [191, 421] width 16 height 16
click at [173, 380] on div at bounding box center [163, 378] width 21 height 21
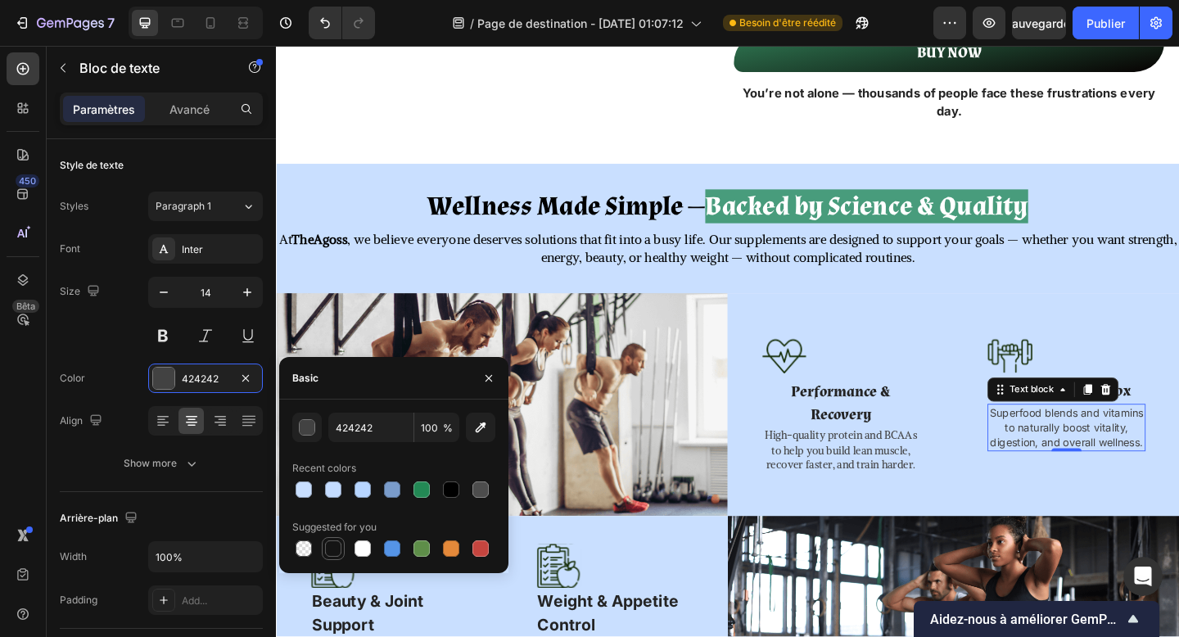
click at [334, 545] on div at bounding box center [333, 549] width 16 height 16
type input "151515"
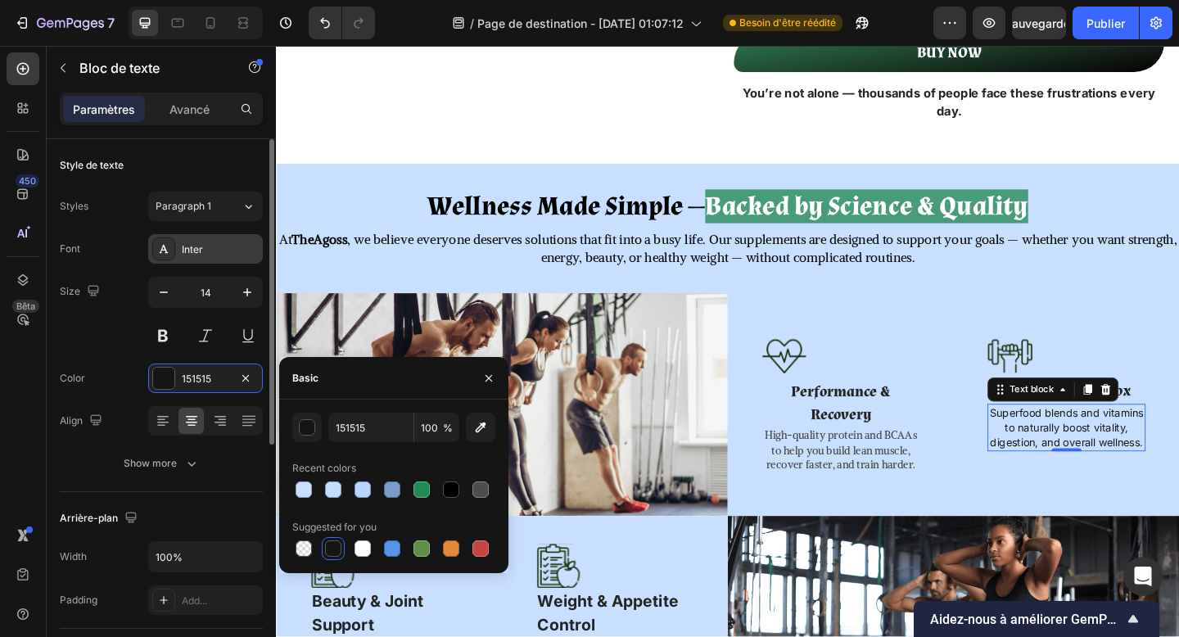
click at [203, 256] on div "Inter" at bounding box center [220, 249] width 77 height 15
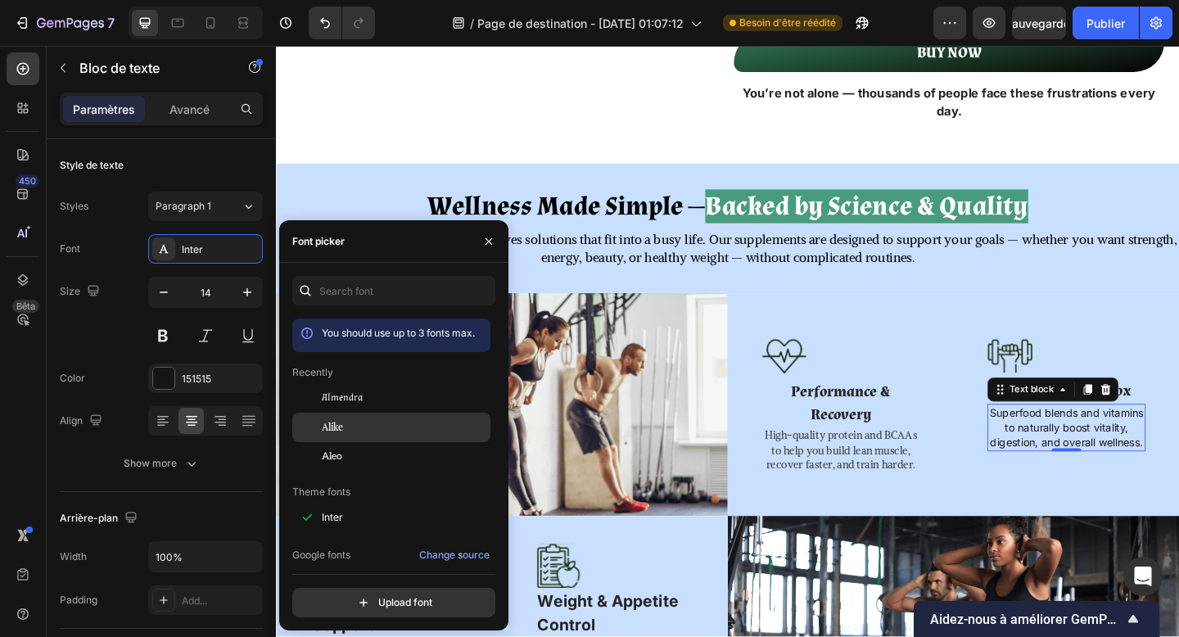
click at [346, 429] on div "Alike" at bounding box center [404, 427] width 165 height 15
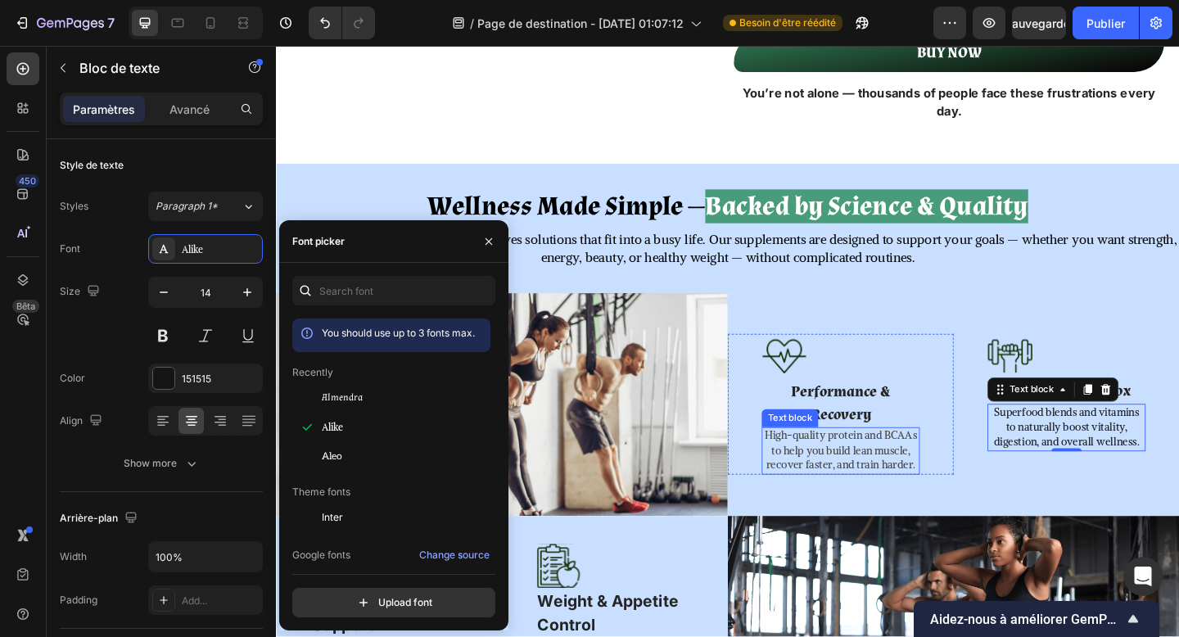
click at [926, 511] on p "High-quality protein and BCAAs to help you build lean muscle, recover faster, a…" at bounding box center [890, 487] width 169 height 48
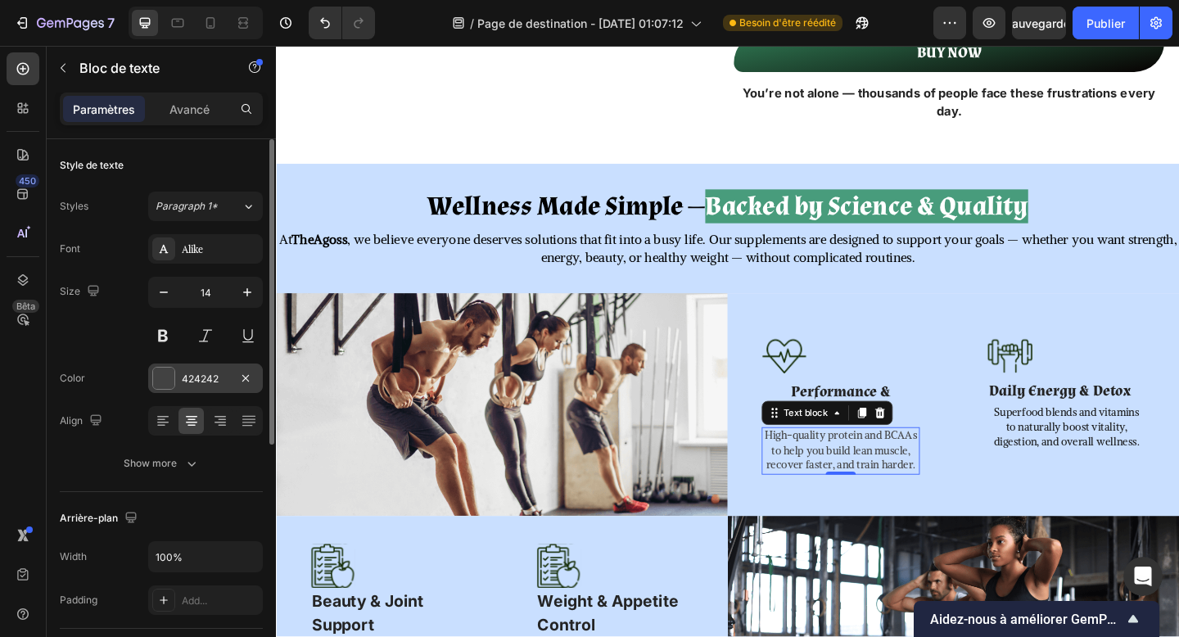
click at [219, 392] on div "424242" at bounding box center [205, 378] width 115 height 29
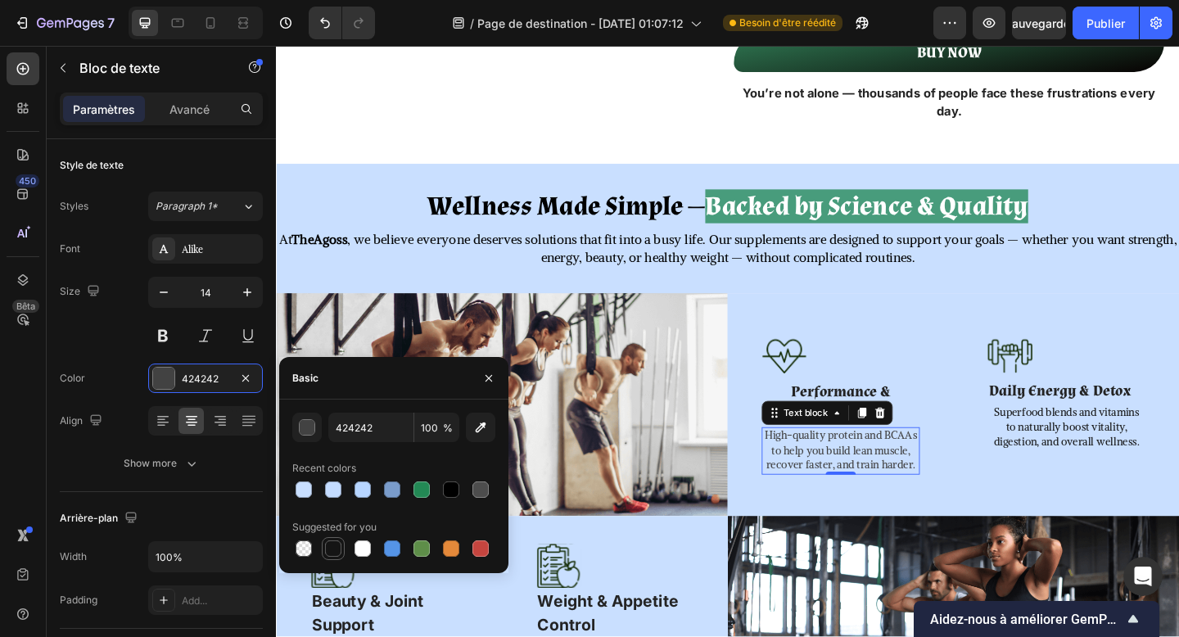
click at [334, 545] on div at bounding box center [333, 549] width 16 height 16
type input "151515"
click at [885, 458] on strong "Performance & Recovery" at bounding box center [890, 435] width 109 height 46
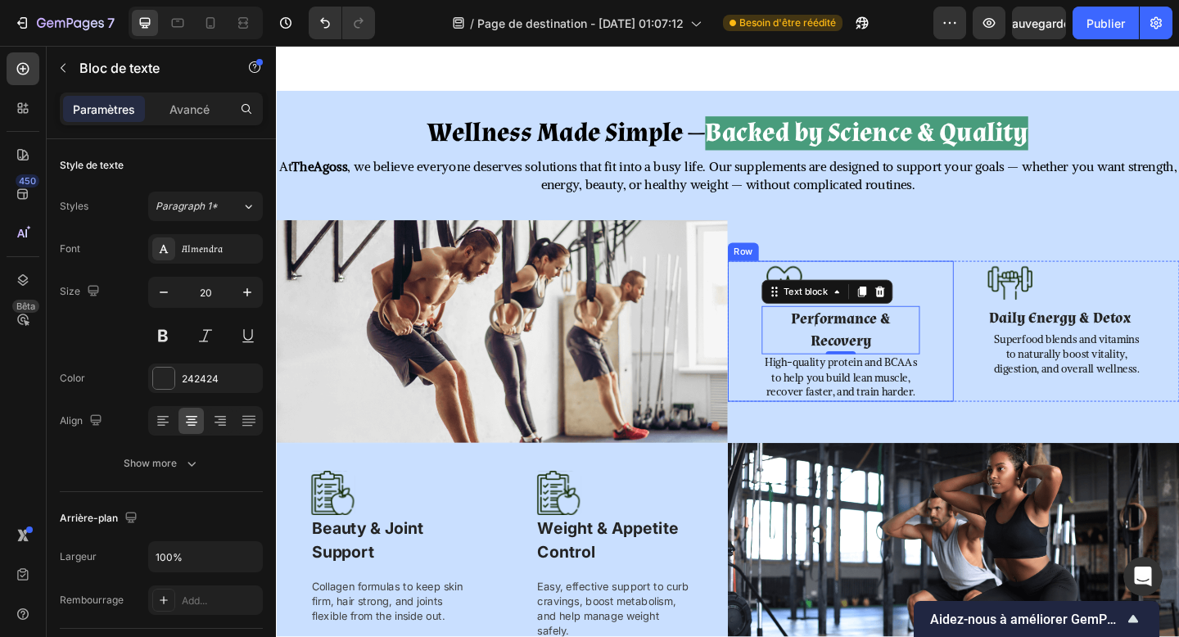
scroll to position [883, 0]
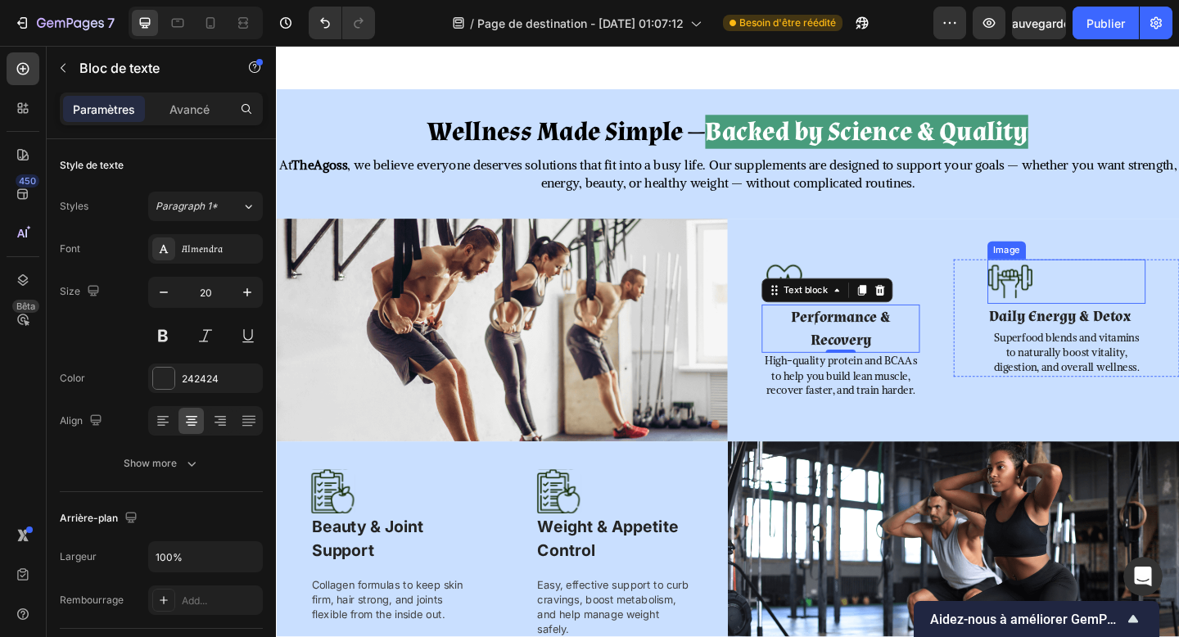
click at [1077, 315] on img at bounding box center [1074, 302] width 49 height 48
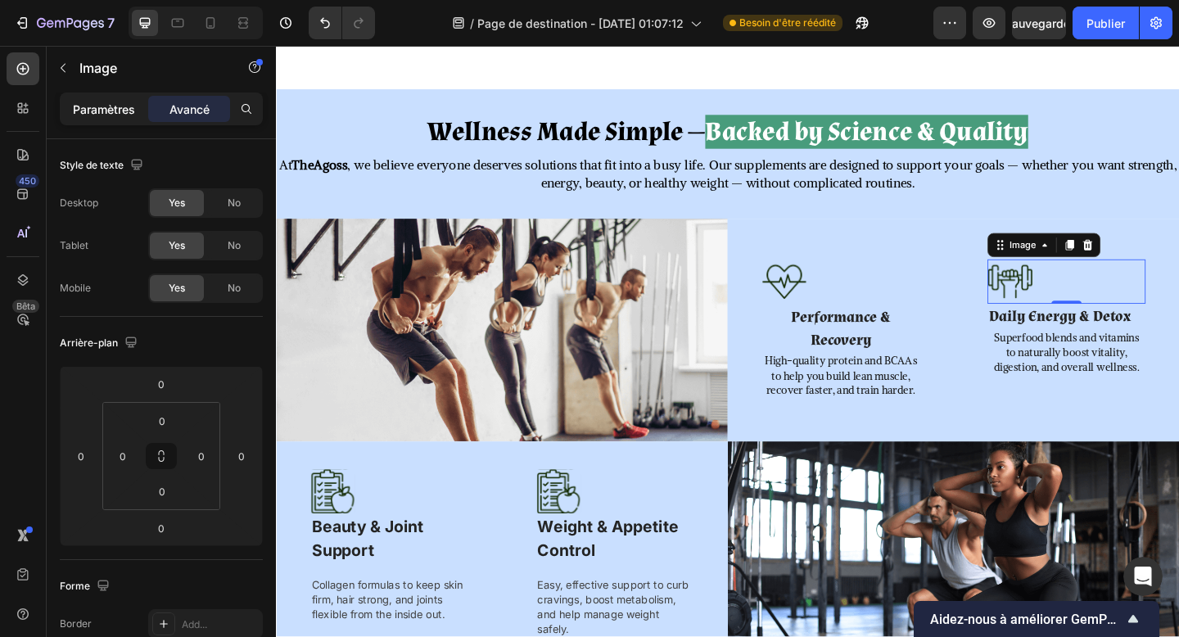
click at [109, 115] on p "Paramètres" at bounding box center [104, 109] width 62 height 17
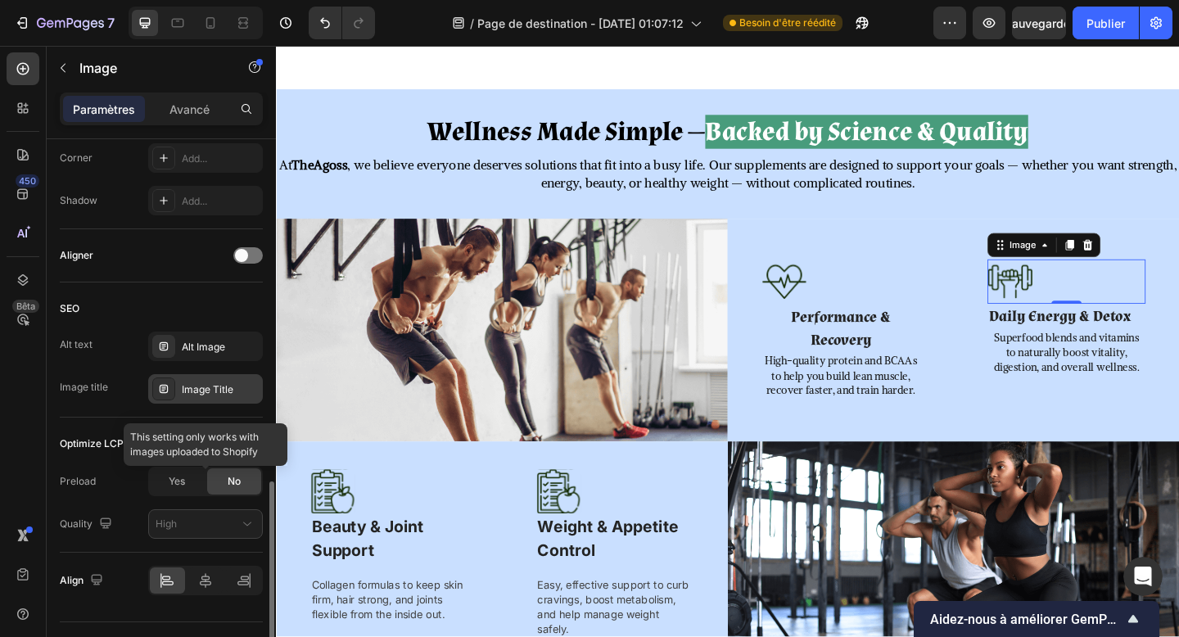
scroll to position [692, 0]
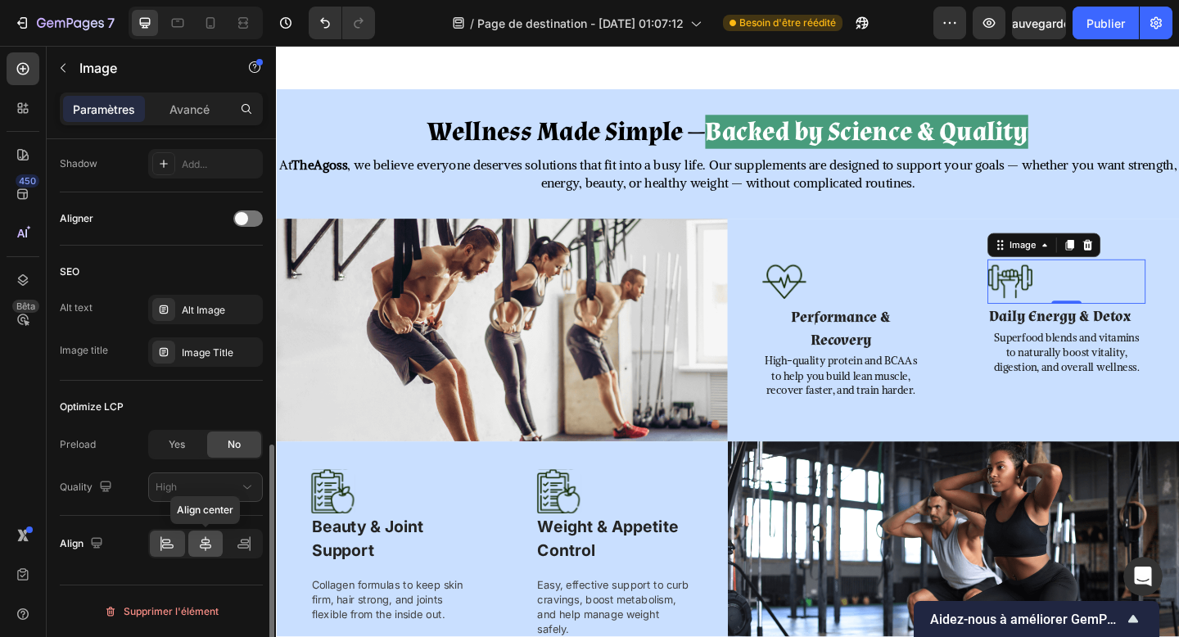
click at [206, 541] on icon at bounding box center [205, 544] width 16 height 16
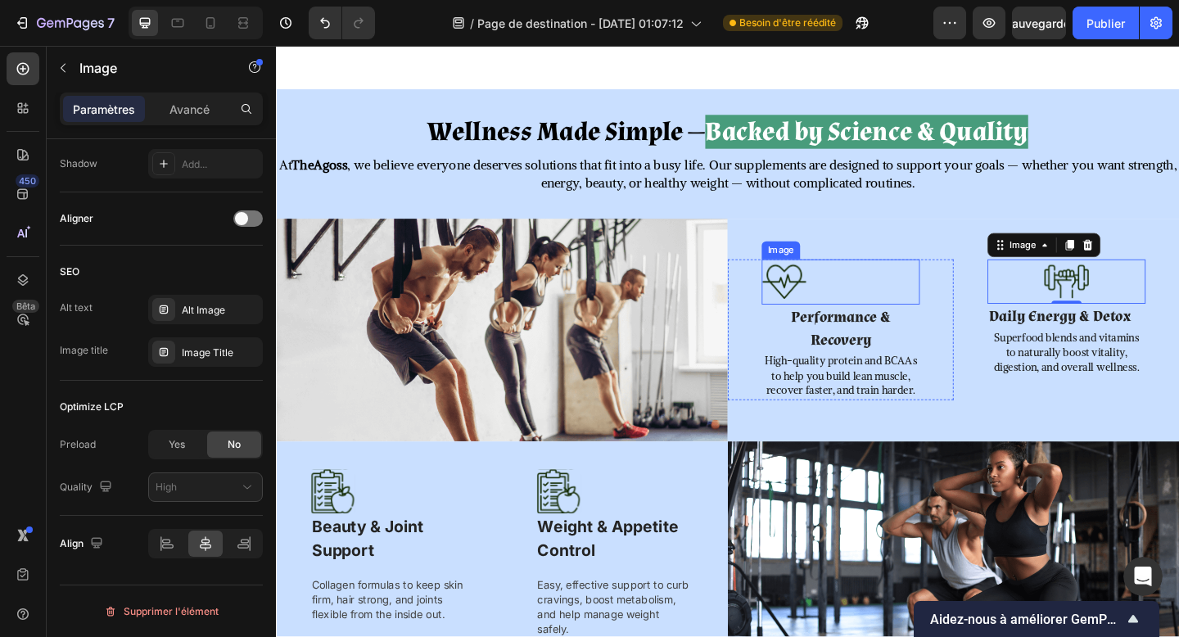
click at [869, 328] on div at bounding box center [890, 302] width 172 height 49
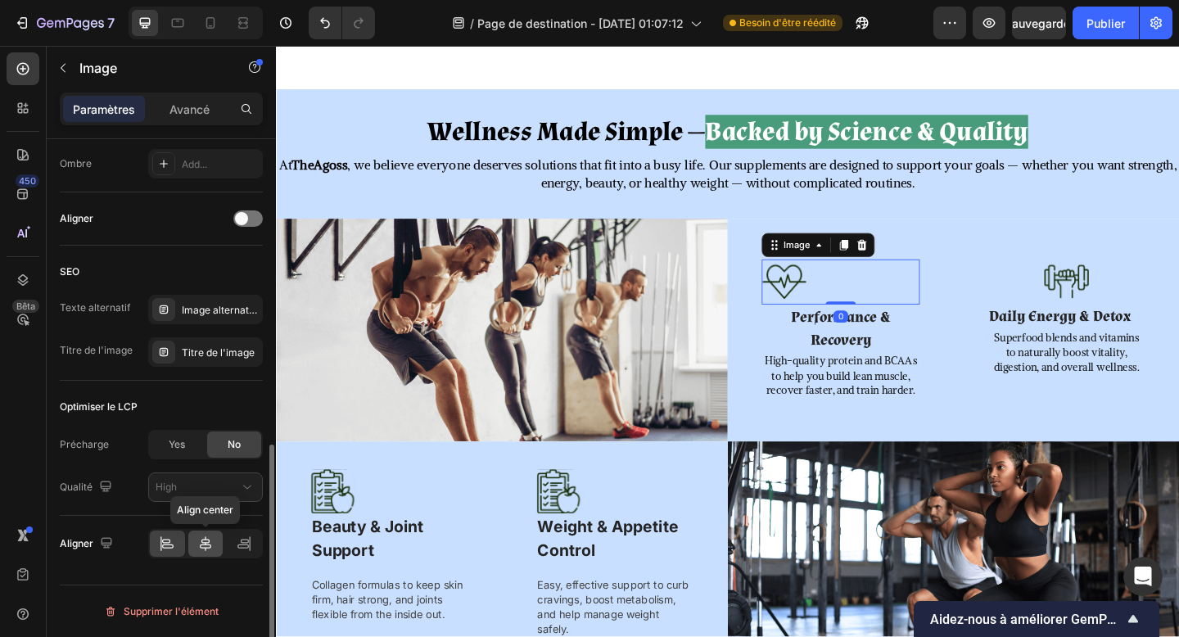
click at [203, 542] on icon at bounding box center [205, 544] width 16 height 16
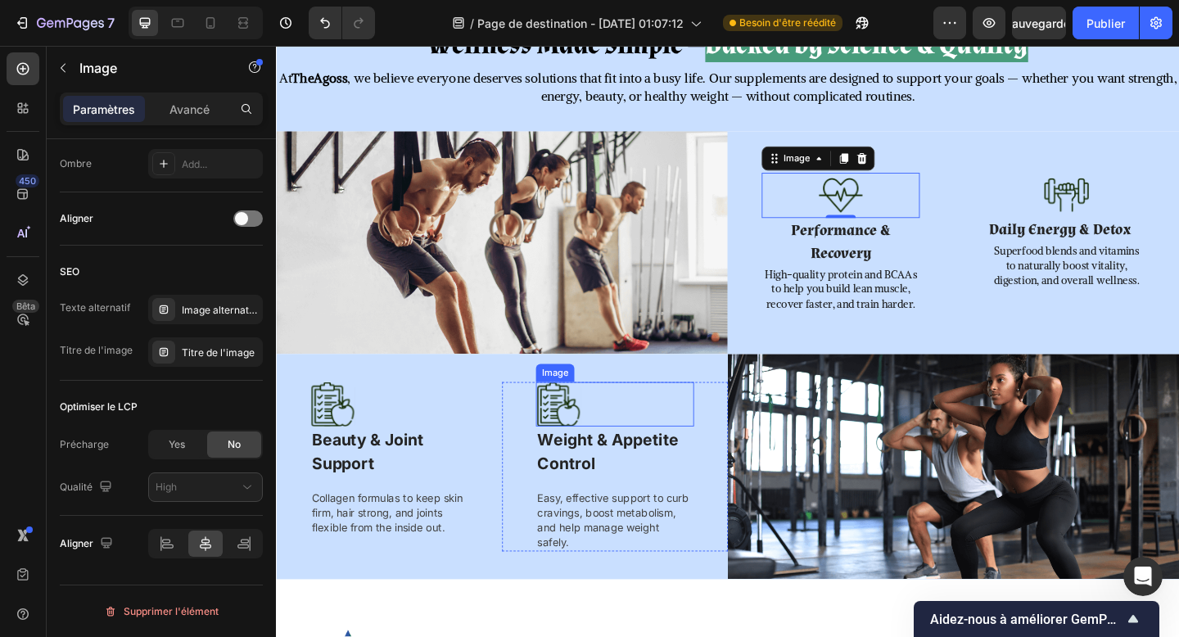
scroll to position [1016, 0]
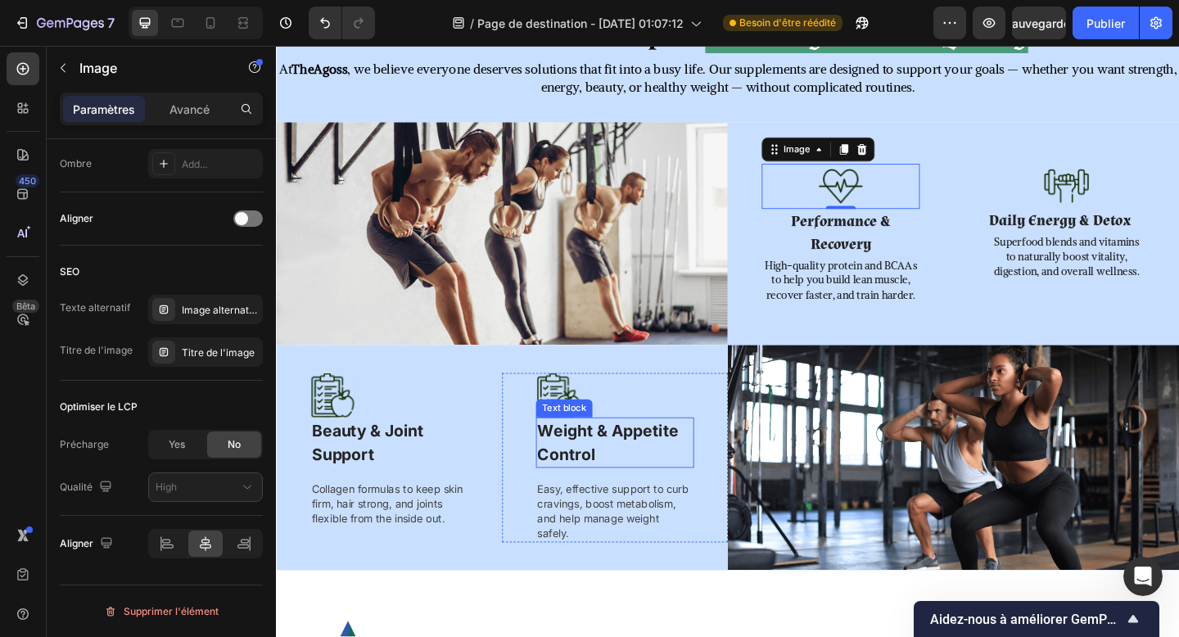
click at [690, 481] on p "Weight & Appetite Control" at bounding box center [644, 478] width 169 height 52
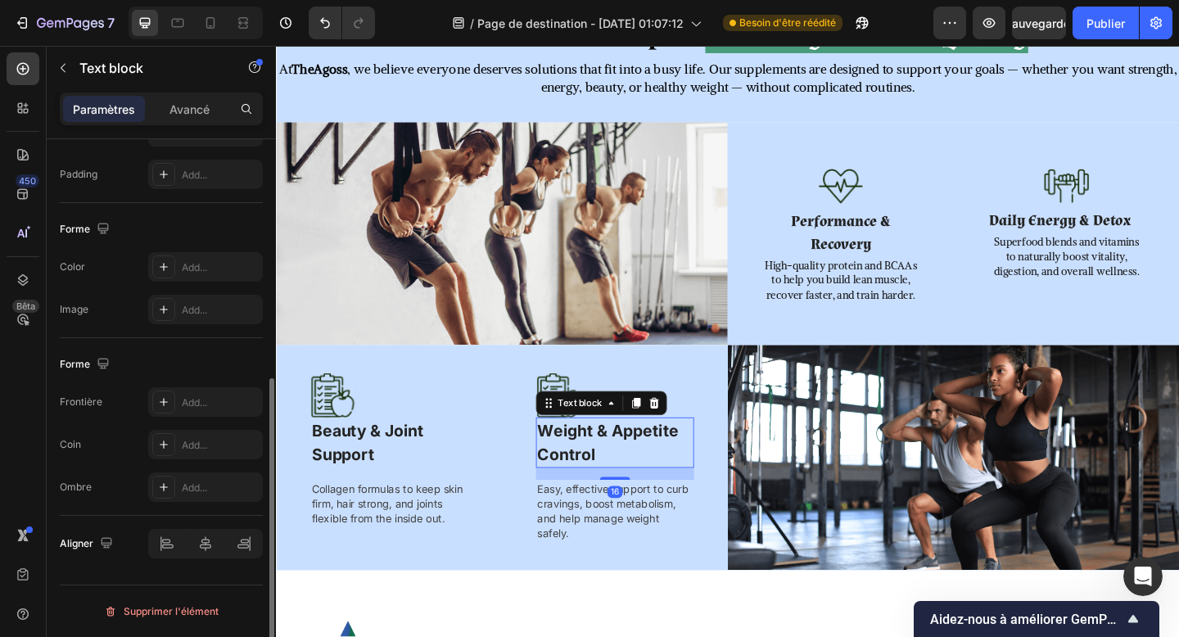
scroll to position [0, 0]
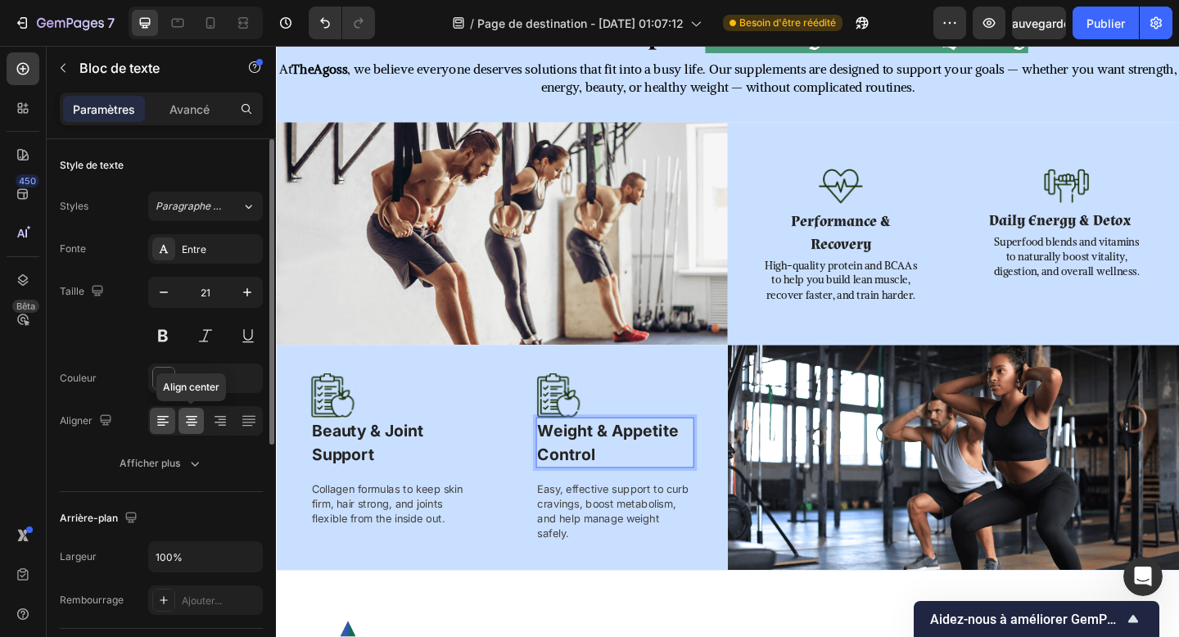
click at [192, 426] on icon at bounding box center [191, 421] width 16 height 16
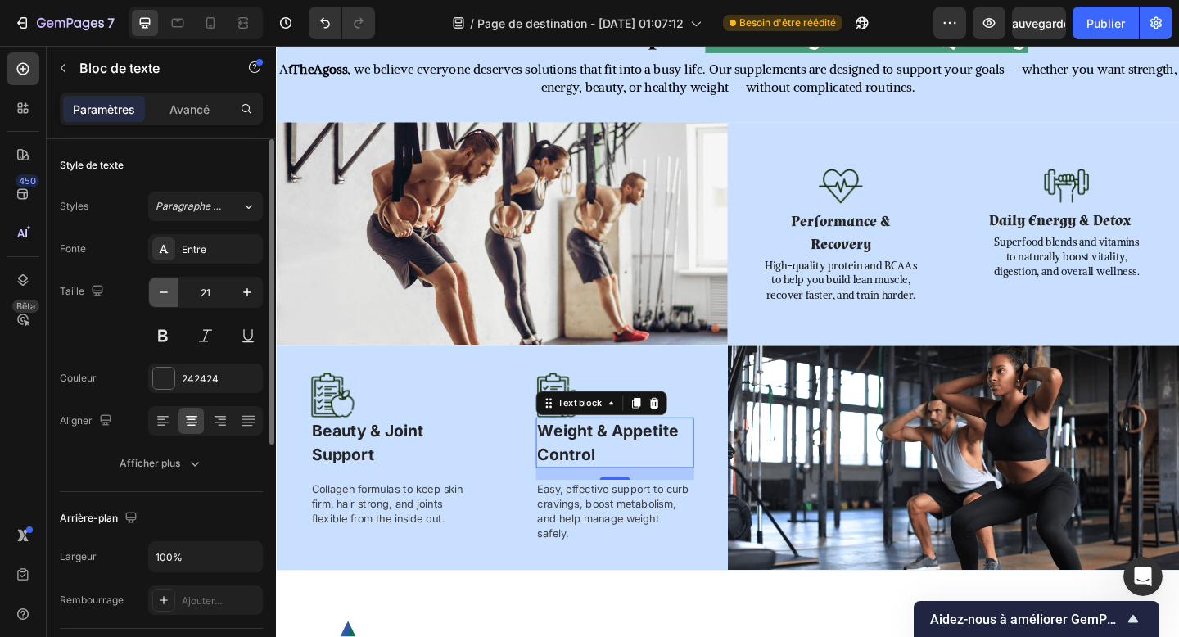
click at [172, 296] on button "button" at bounding box center [163, 292] width 29 height 29
type input "20"
click at [203, 253] on font "Entre" at bounding box center [194, 249] width 25 height 12
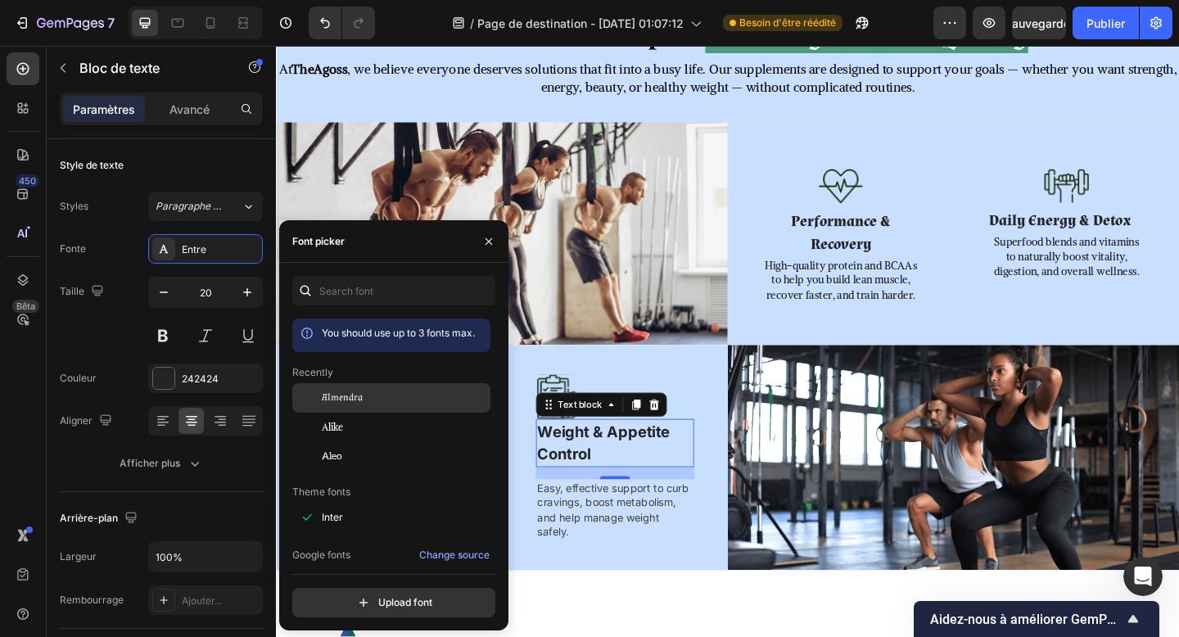
click at [341, 391] on span "Almendra" at bounding box center [342, 398] width 41 height 15
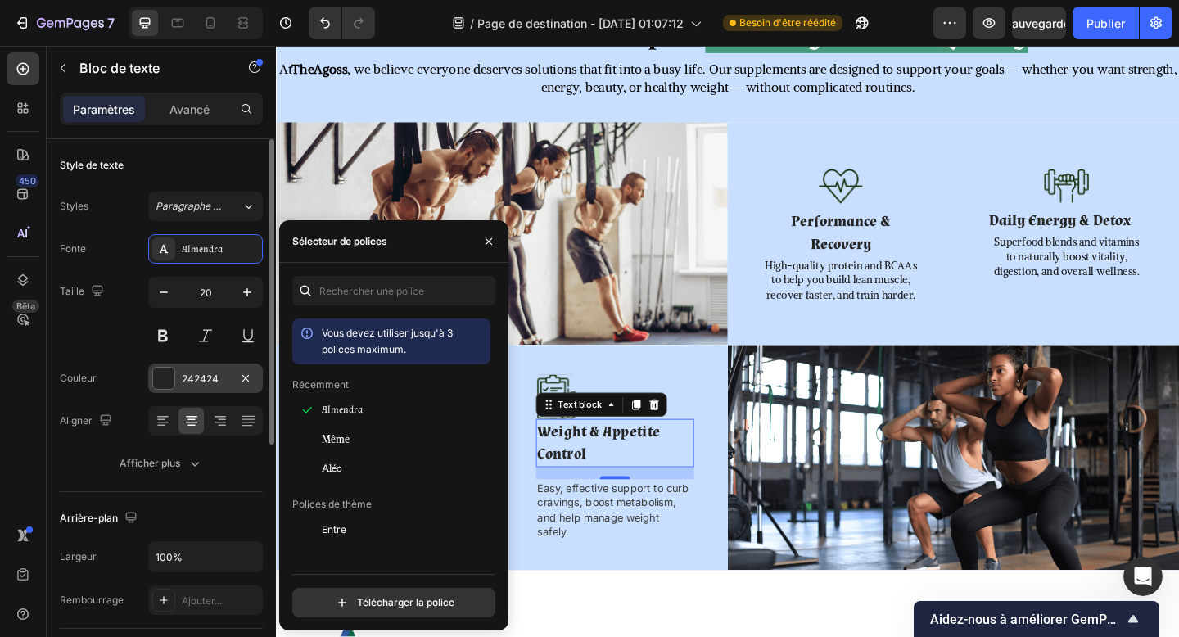
click at [183, 375] on font "242424" at bounding box center [200, 379] width 37 height 12
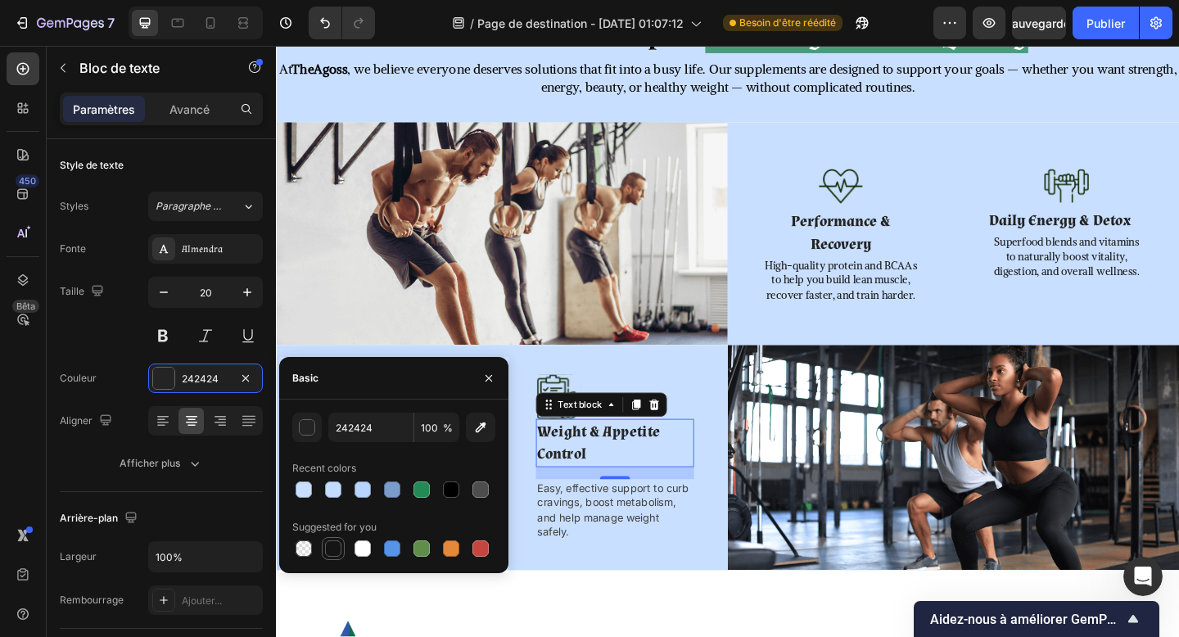
click at [342, 538] on div at bounding box center [333, 548] width 23 height 23
type input "151515"
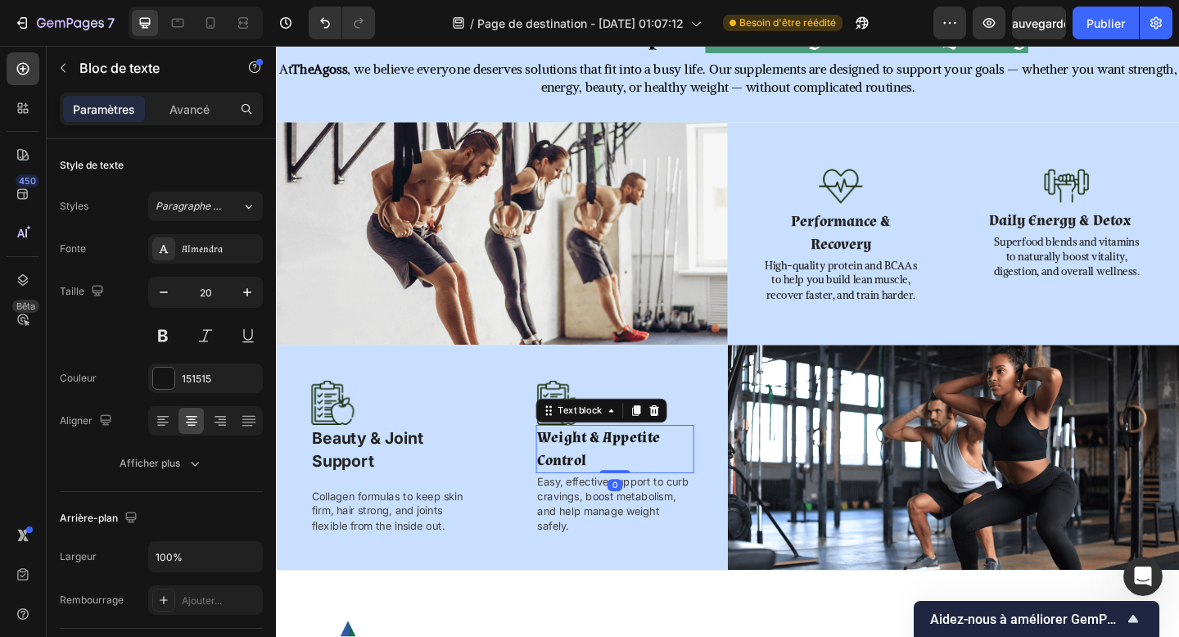
drag, startPoint x: 641, startPoint y: 514, endPoint x: 643, endPoint y: 486, distance: 27.9
click at [643, 486] on div "Weight & Appetite Control Text block 0" at bounding box center [645, 485] width 172 height 52
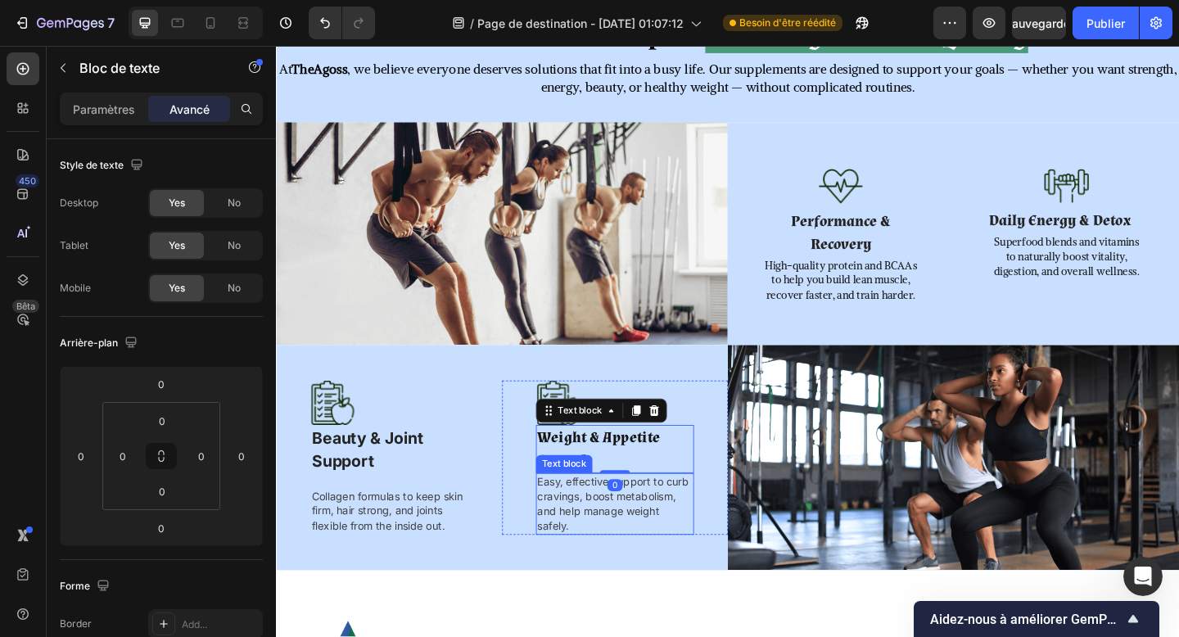
click at [577, 549] on p "Easy, effective support to curb cravings, boost metabolism, and help manage wei…" at bounding box center [644, 545] width 169 height 64
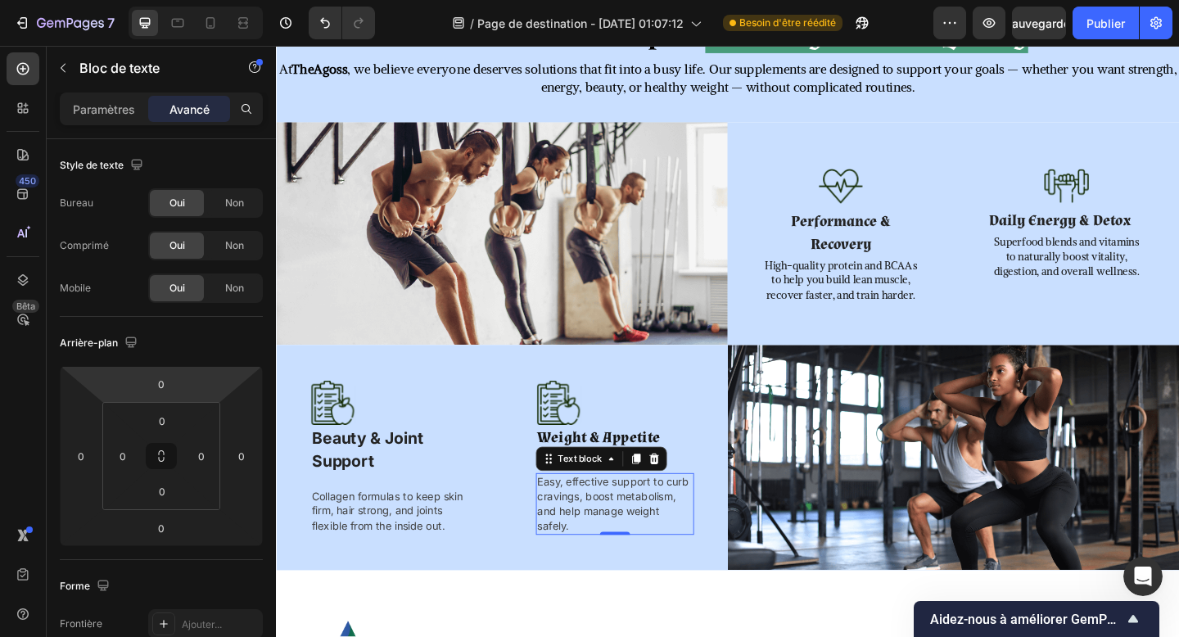
click at [94, 124] on div "Paramètres Avancé" at bounding box center [161, 109] width 203 height 33
click at [105, 127] on div "Paramètres Avancé" at bounding box center [161, 116] width 229 height 47
click at [98, 104] on font "Paramètres" at bounding box center [104, 109] width 62 height 14
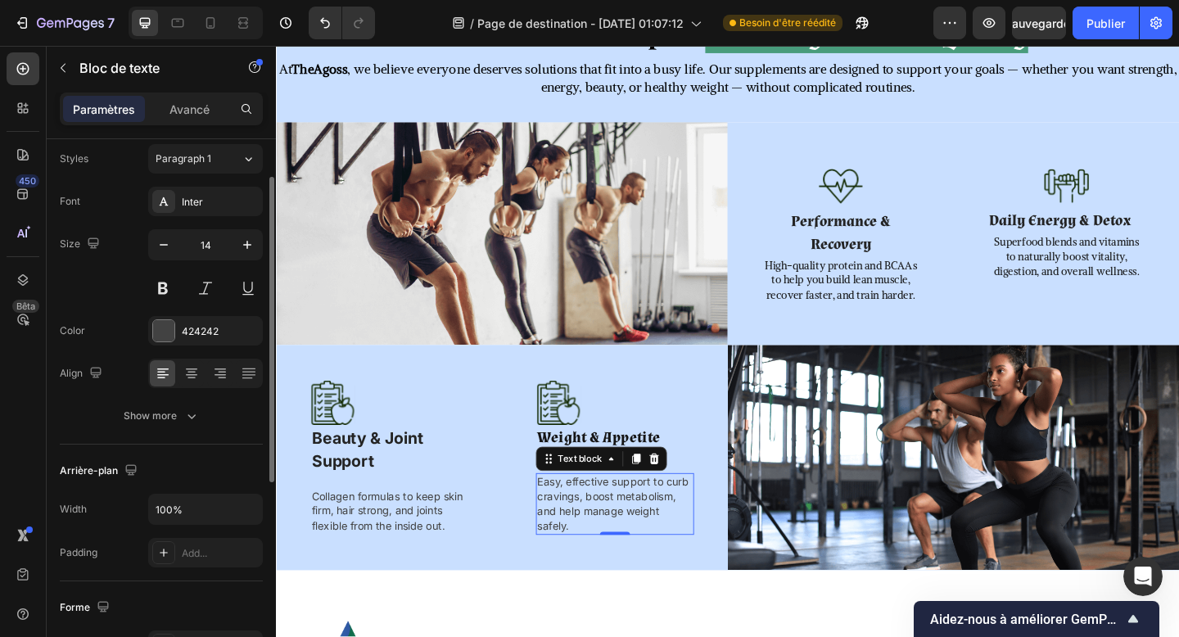
scroll to position [55, 0]
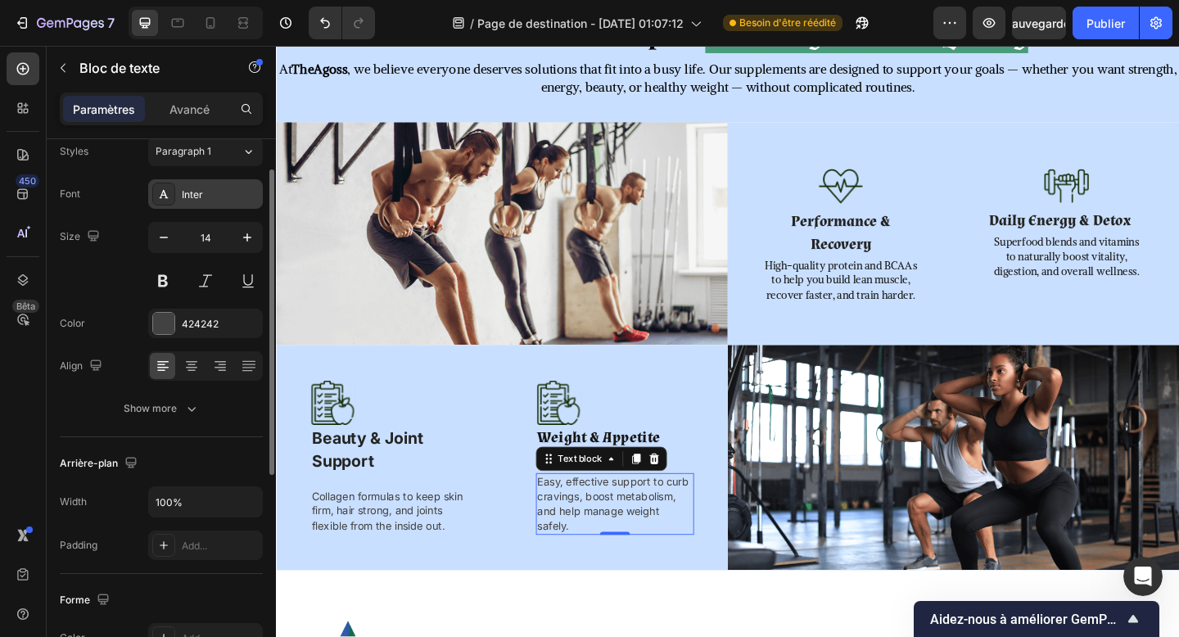
click at [188, 192] on div "Inter" at bounding box center [220, 195] width 77 height 15
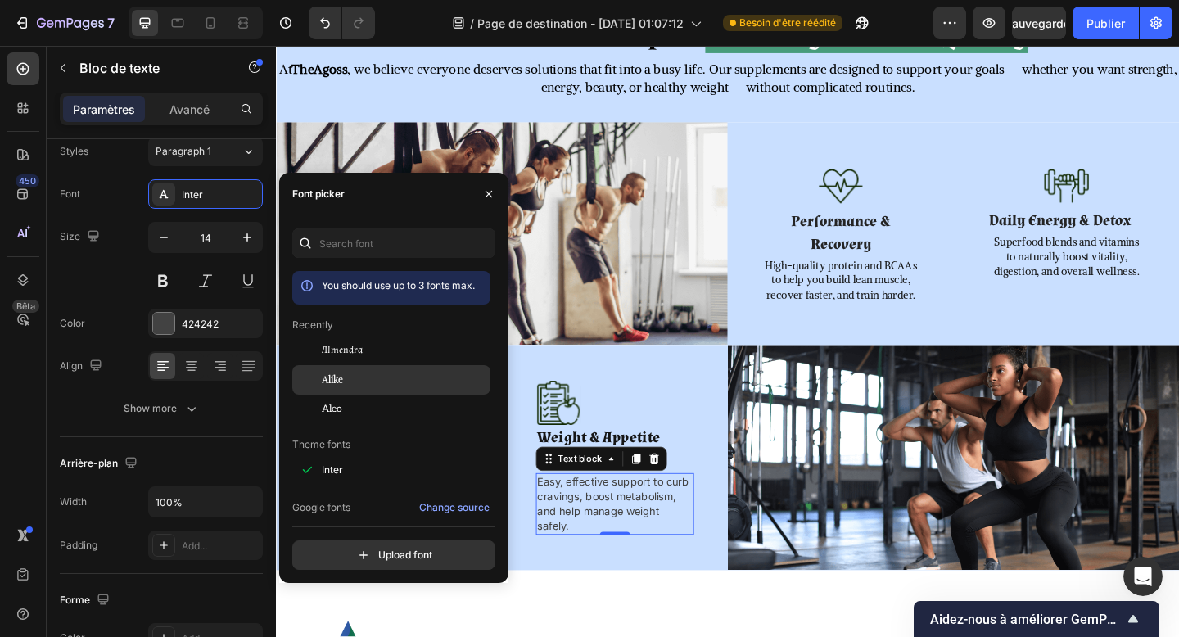
click at [336, 378] on span "Alike" at bounding box center [332, 380] width 21 height 15
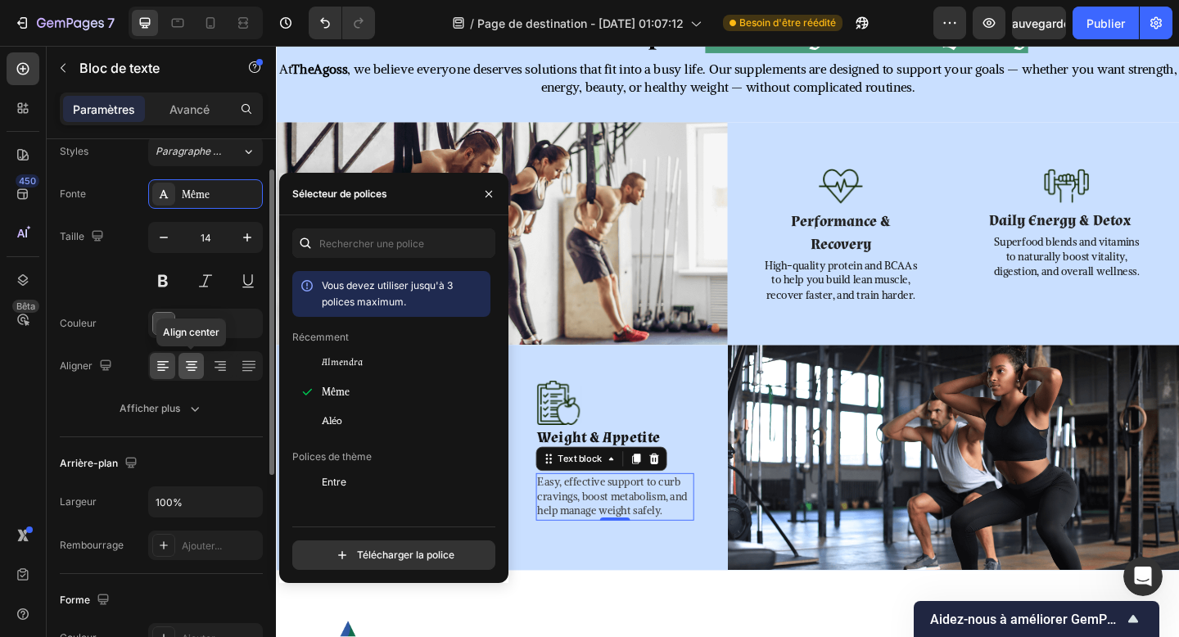
click at [196, 367] on icon at bounding box center [191, 368] width 11 height 2
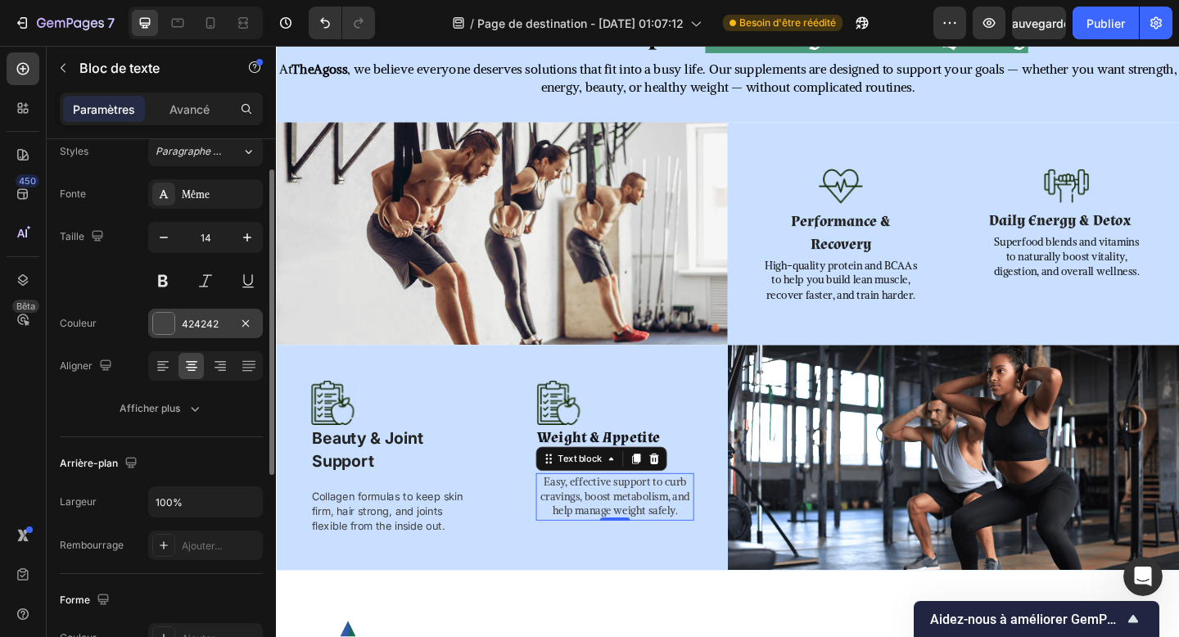
click at [188, 328] on font "424242" at bounding box center [200, 324] width 37 height 12
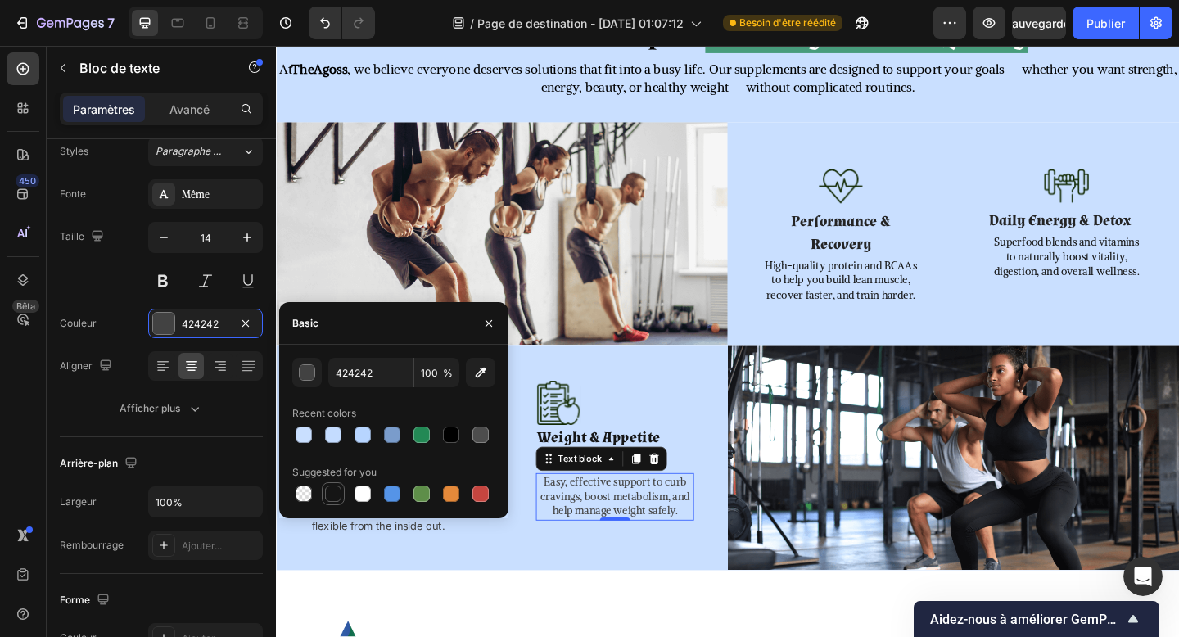
click at [333, 505] on div at bounding box center [333, 493] width 23 height 23
type input "151515"
click at [638, 478] on strong "Weight & Appetite Control" at bounding box center [627, 485] width 134 height 46
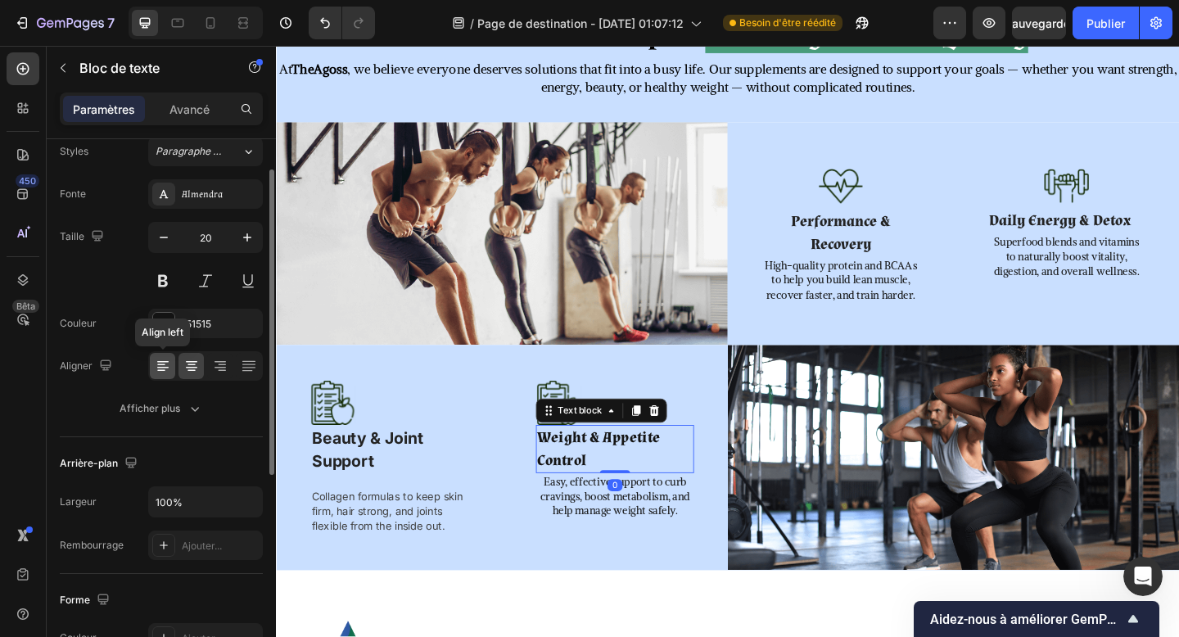
click at [161, 363] on icon at bounding box center [163, 366] width 16 height 16
click at [197, 364] on icon at bounding box center [191, 366] width 16 height 16
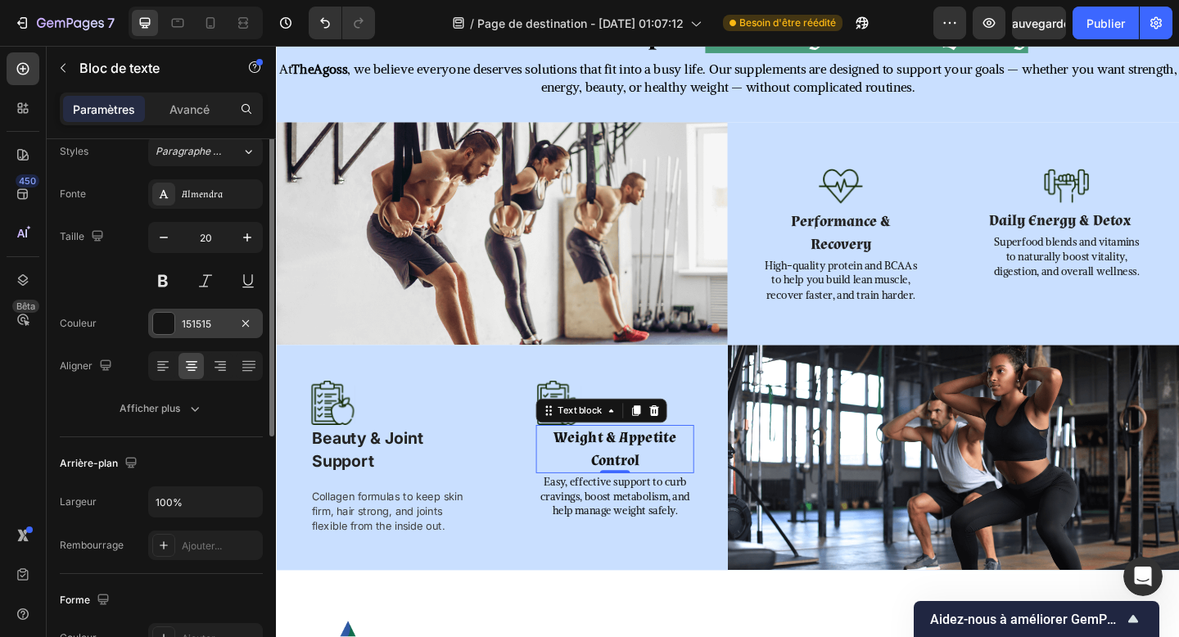
scroll to position [20, 0]
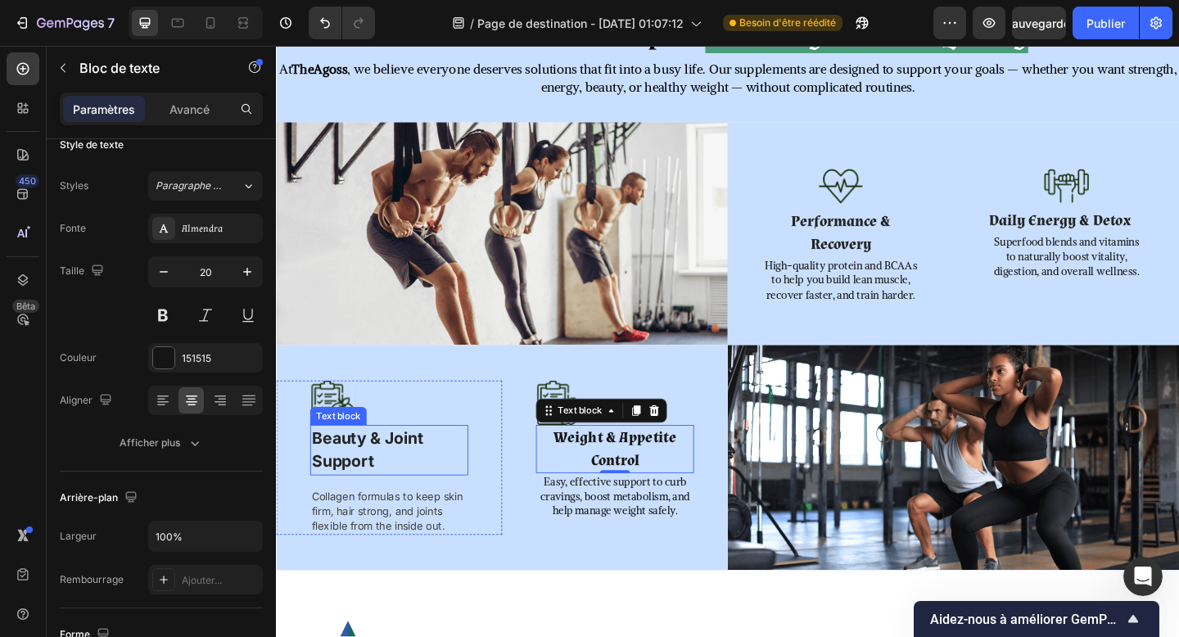
click at [427, 498] on p "Beauty & Joint Support" at bounding box center [399, 486] width 169 height 52
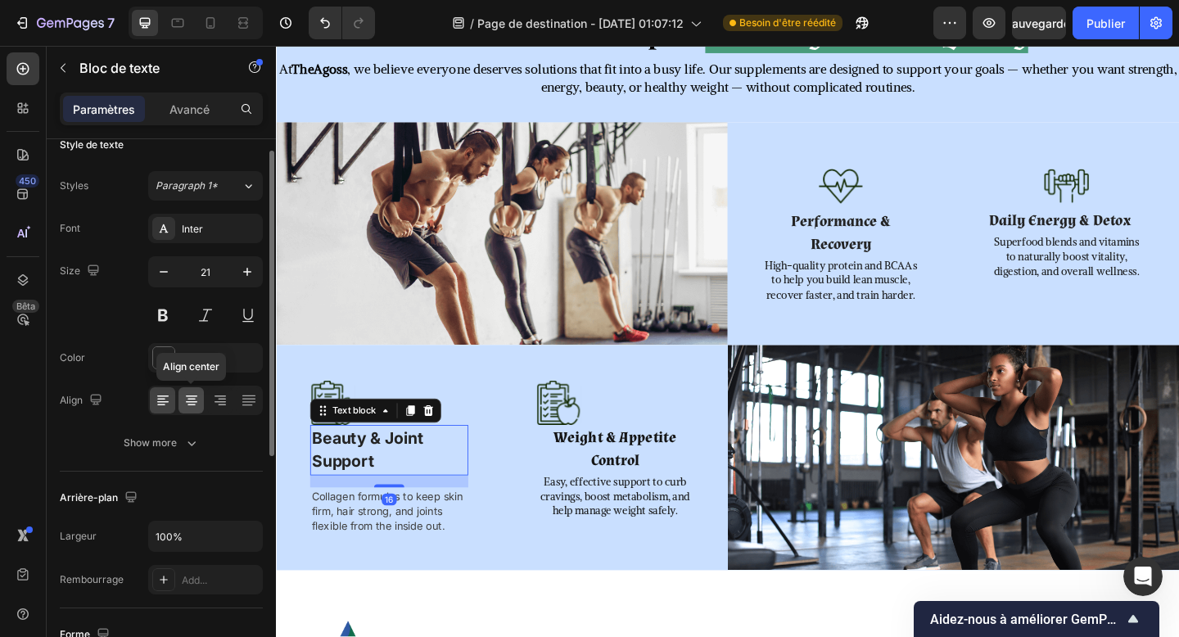
click at [202, 405] on div at bounding box center [191, 400] width 25 height 26
click at [174, 274] on button "button" at bounding box center [163, 271] width 29 height 29
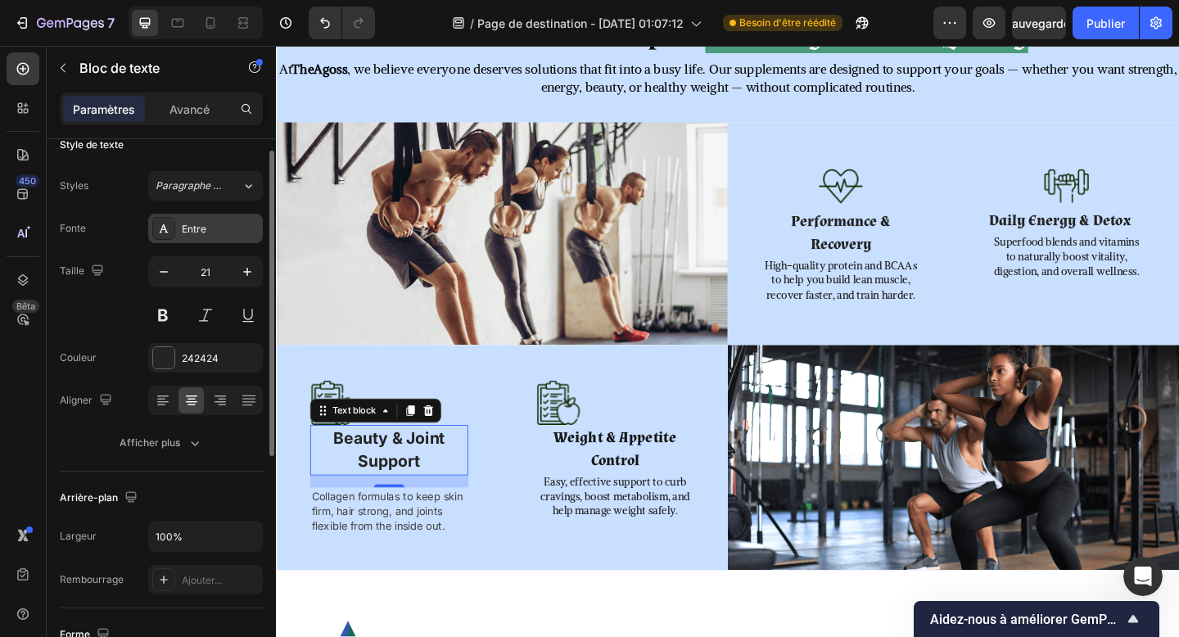
type input "20"
click at [227, 224] on div "Entre" at bounding box center [220, 229] width 77 height 15
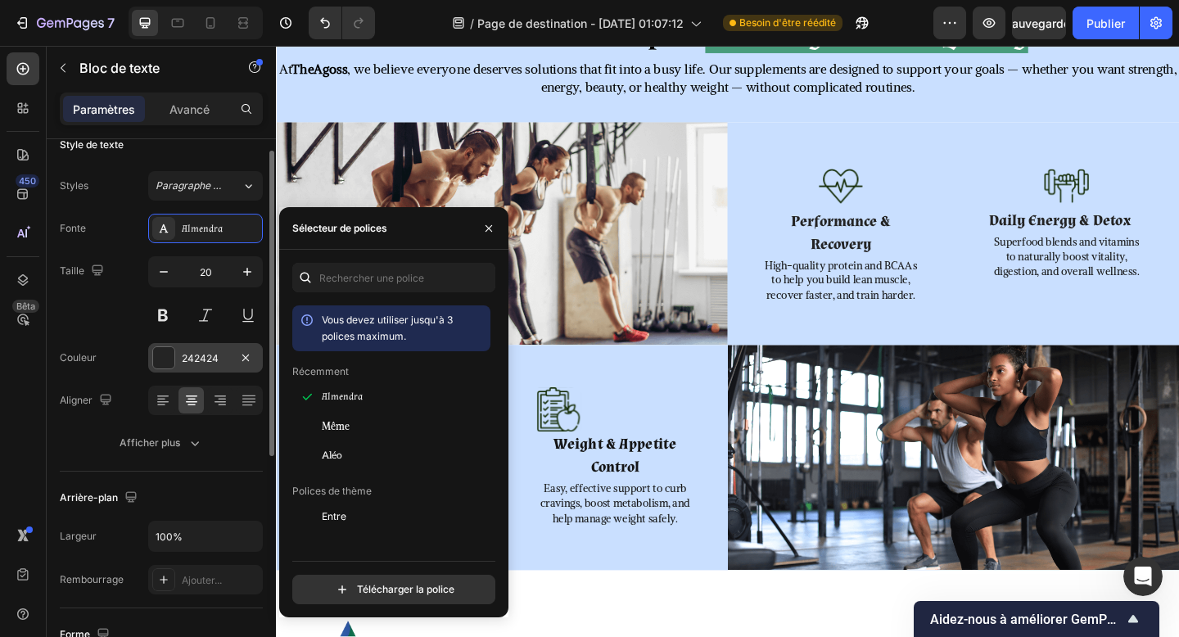
click at [192, 353] on font "242424" at bounding box center [200, 358] width 37 height 12
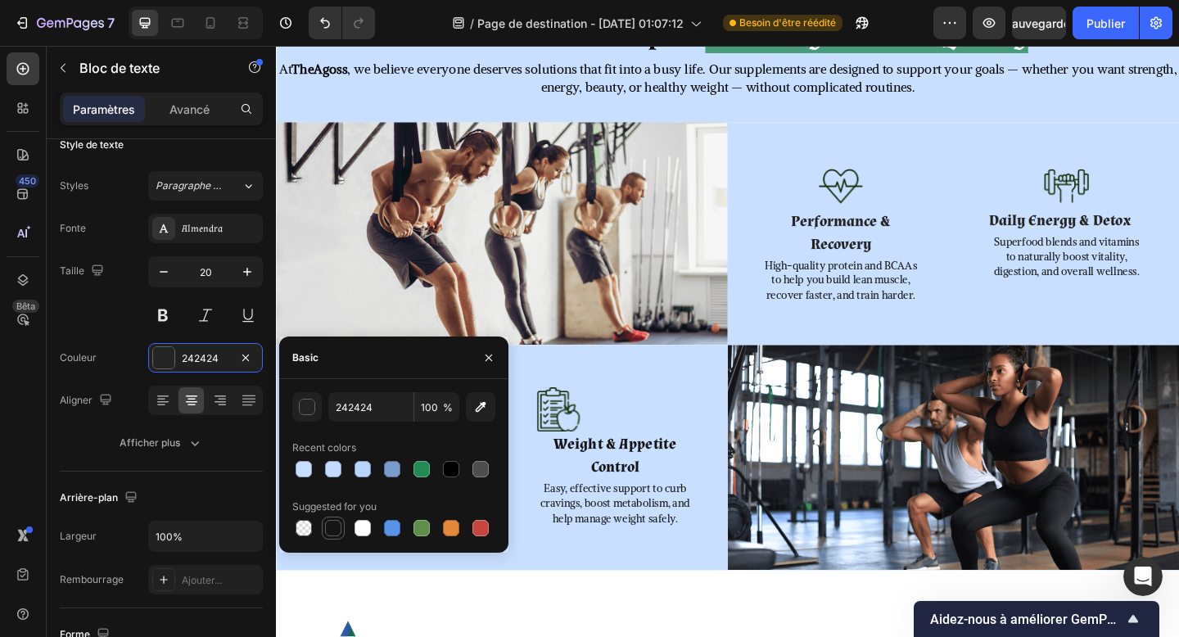
click at [330, 523] on div at bounding box center [333, 528] width 16 height 16
type input "151515"
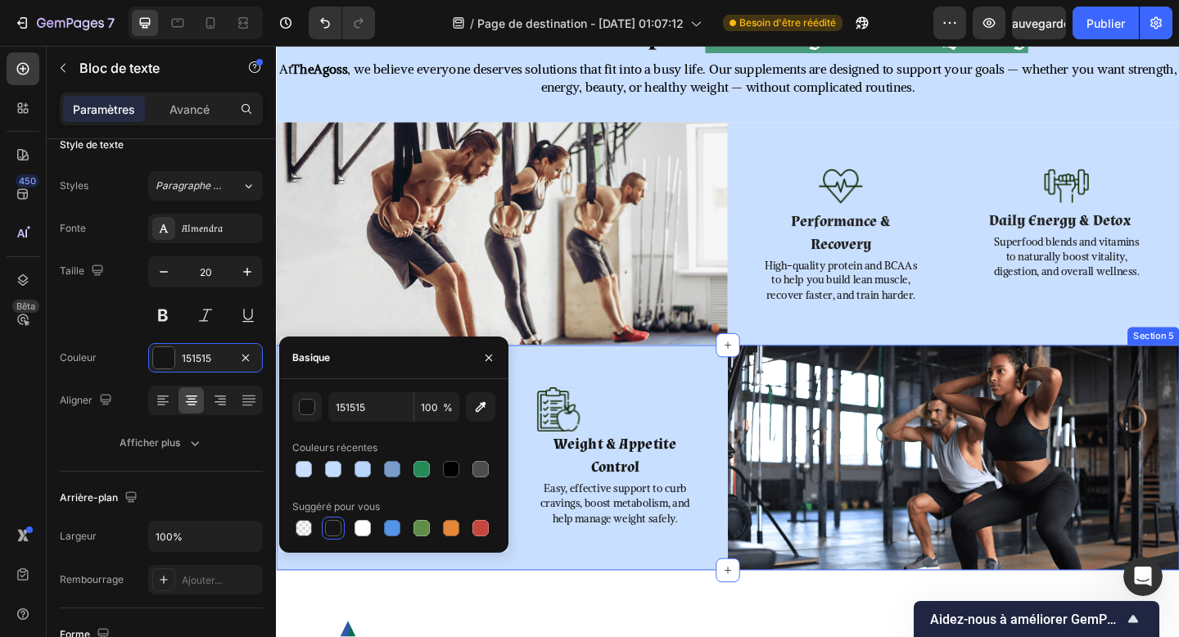
click at [581, 588] on div "Image Beauty & Joint Support Text block 16 Collagen formulas to keep skin firm,…" at bounding box center [521, 494] width 491 height 244
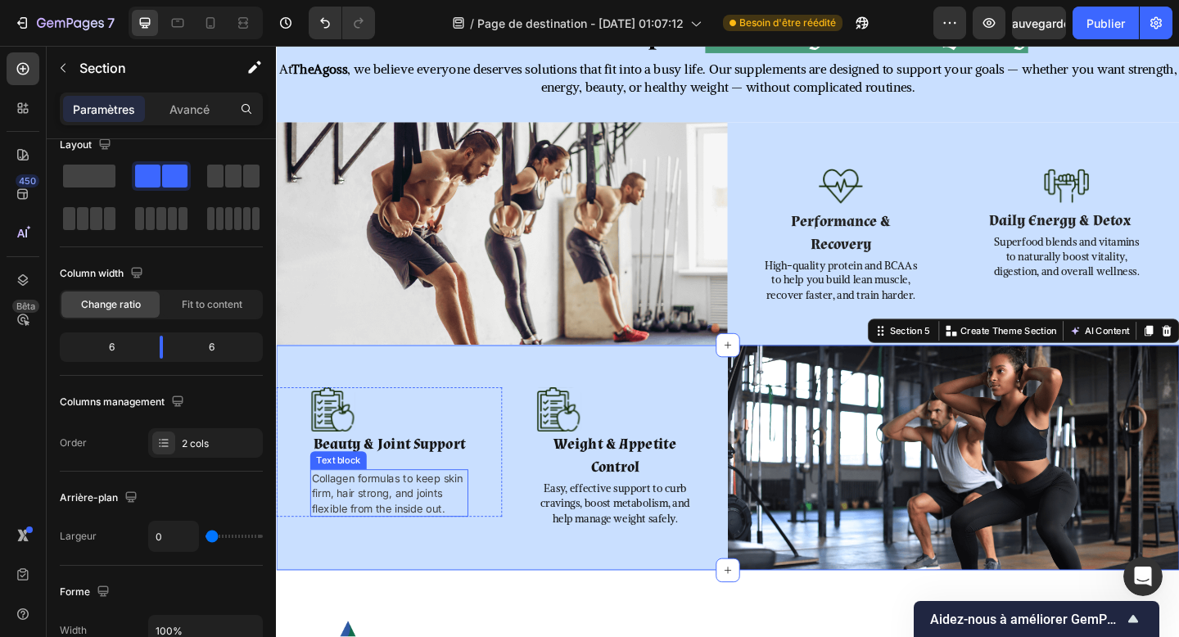
scroll to position [0, 0]
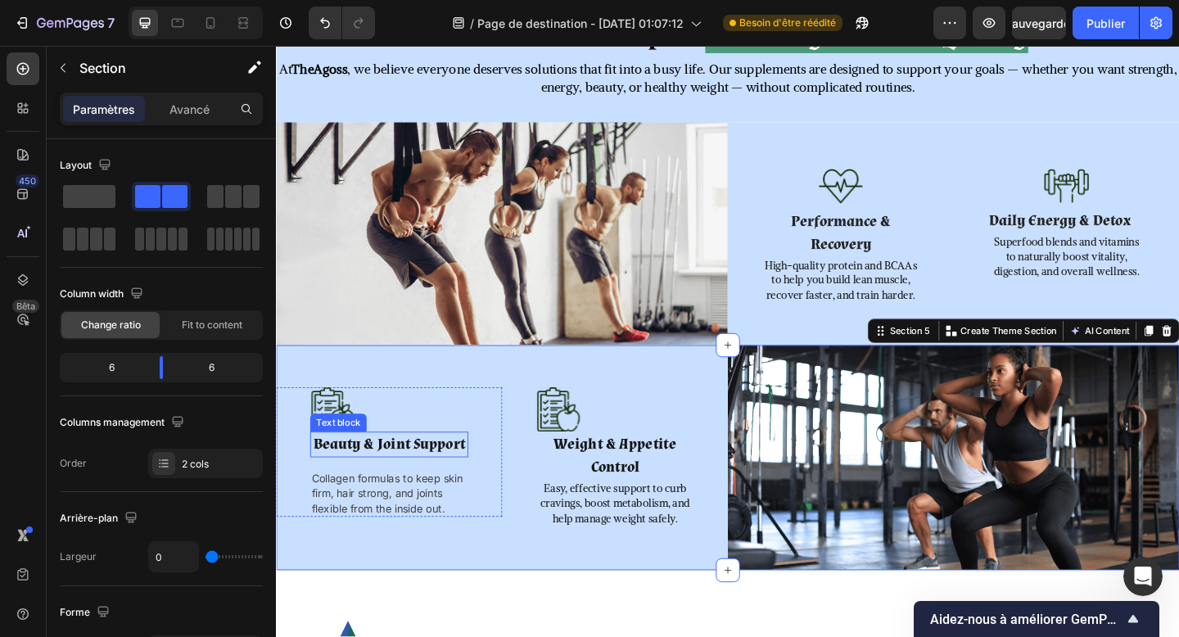
click at [409, 479] on strong "Beauty & Joint Support" at bounding box center [398, 479] width 165 height 21
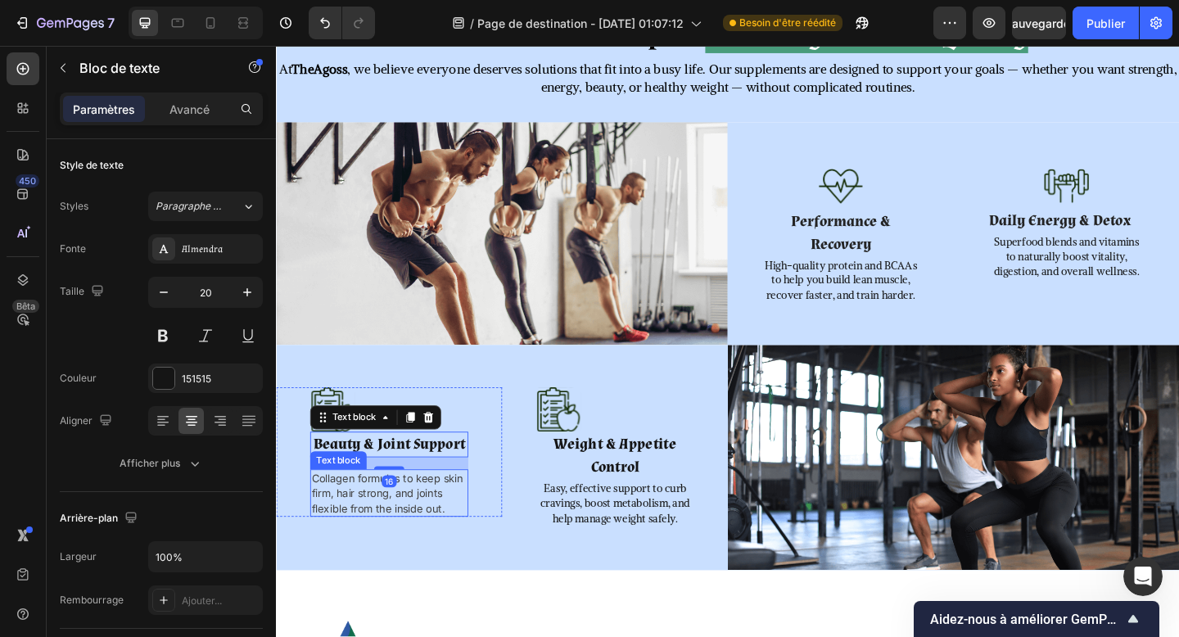
click at [370, 520] on p "Collagen formulas to keep skin firm, hair strong, and joints flexible from the …" at bounding box center [399, 533] width 169 height 48
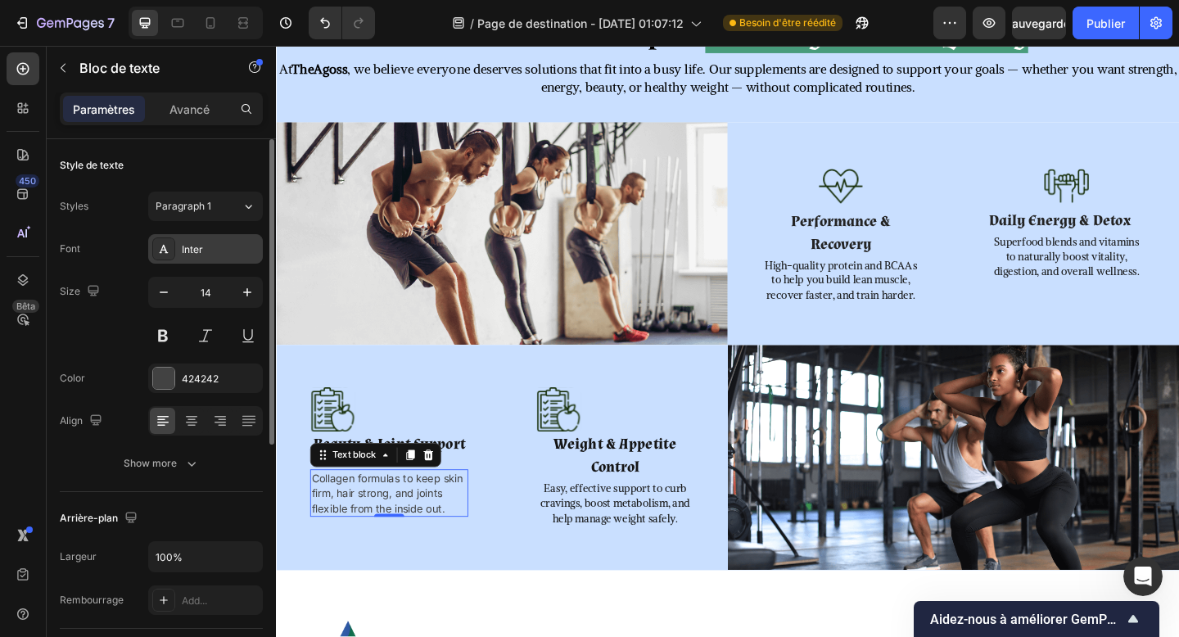
click at [230, 249] on div "Inter" at bounding box center [220, 249] width 77 height 15
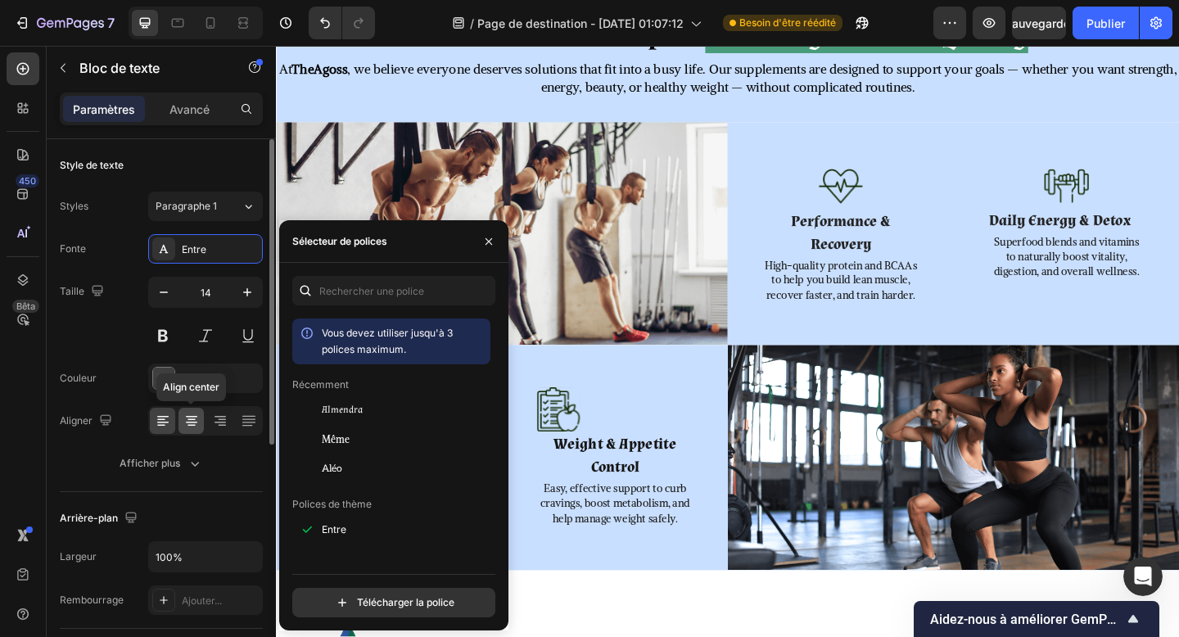
click at [187, 427] on icon at bounding box center [191, 421] width 16 height 16
click at [242, 464] on button "Afficher plus" at bounding box center [161, 463] width 203 height 29
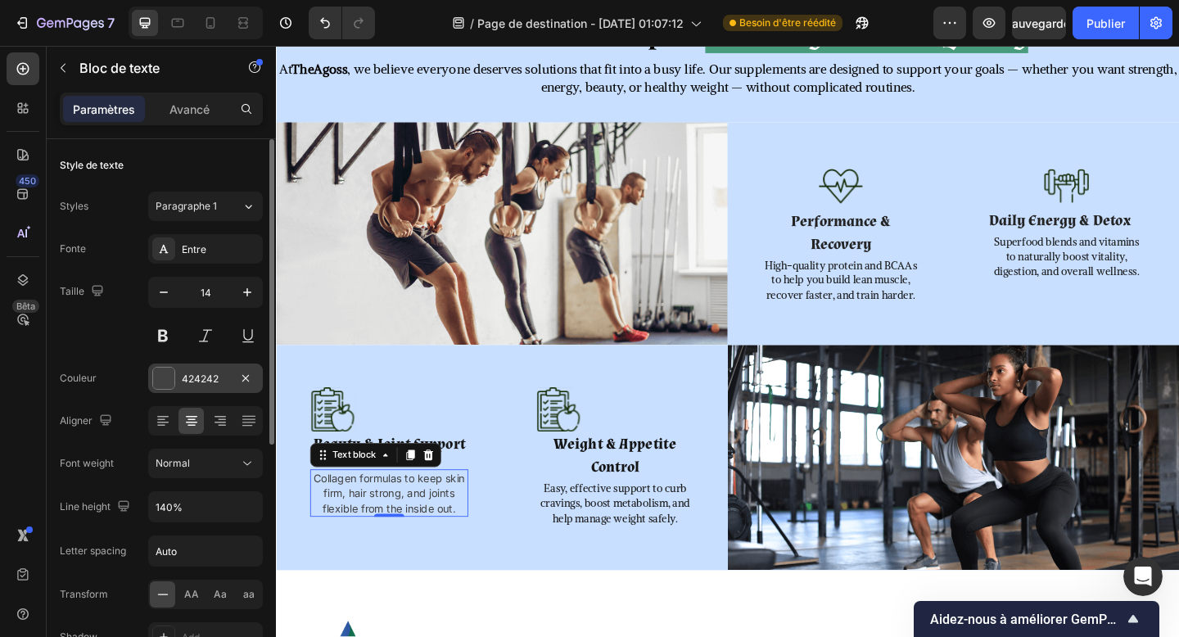
click at [182, 385] on div "424242" at bounding box center [206, 379] width 48 height 15
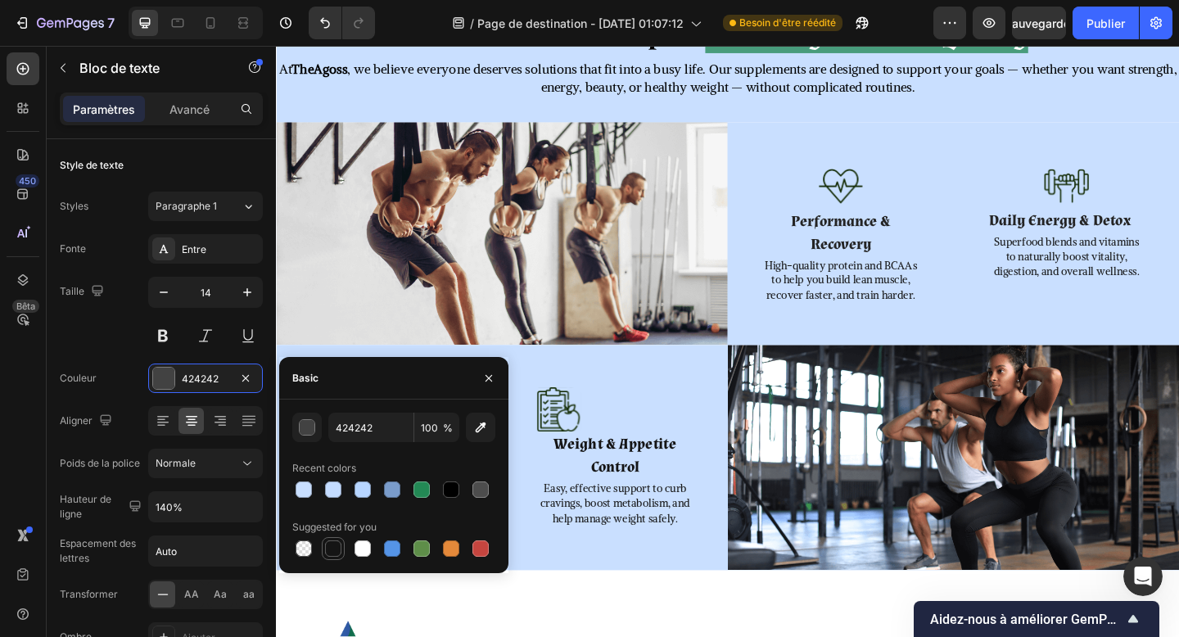
click at [333, 544] on div at bounding box center [333, 549] width 16 height 16
type input "151515"
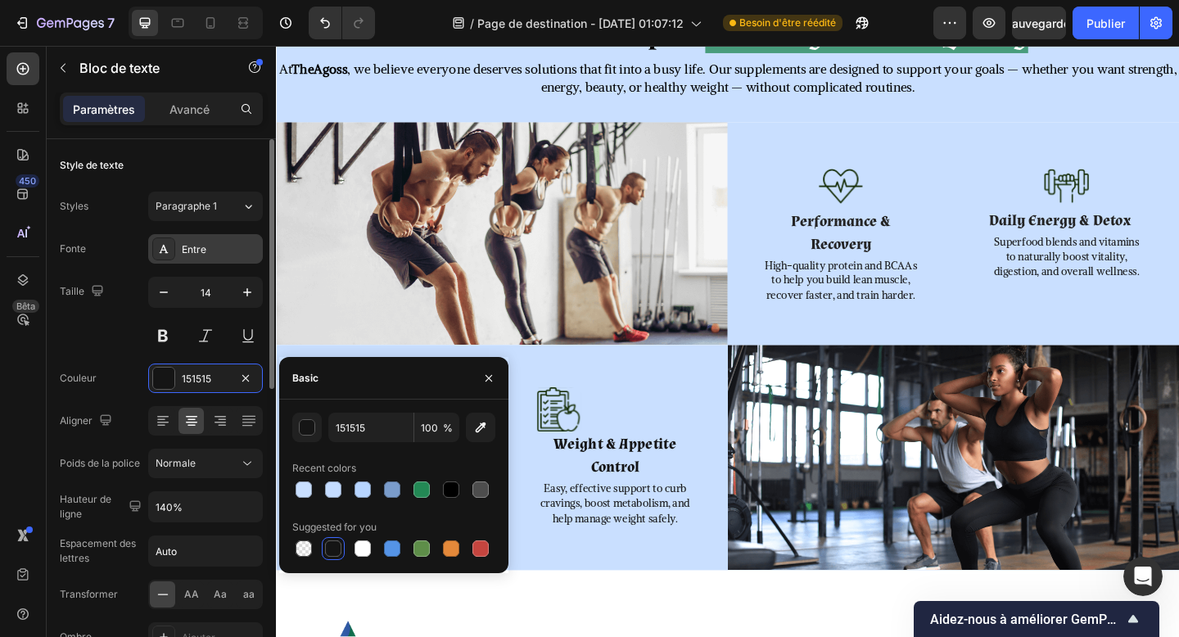
click at [215, 245] on div "Entre" at bounding box center [220, 249] width 77 height 15
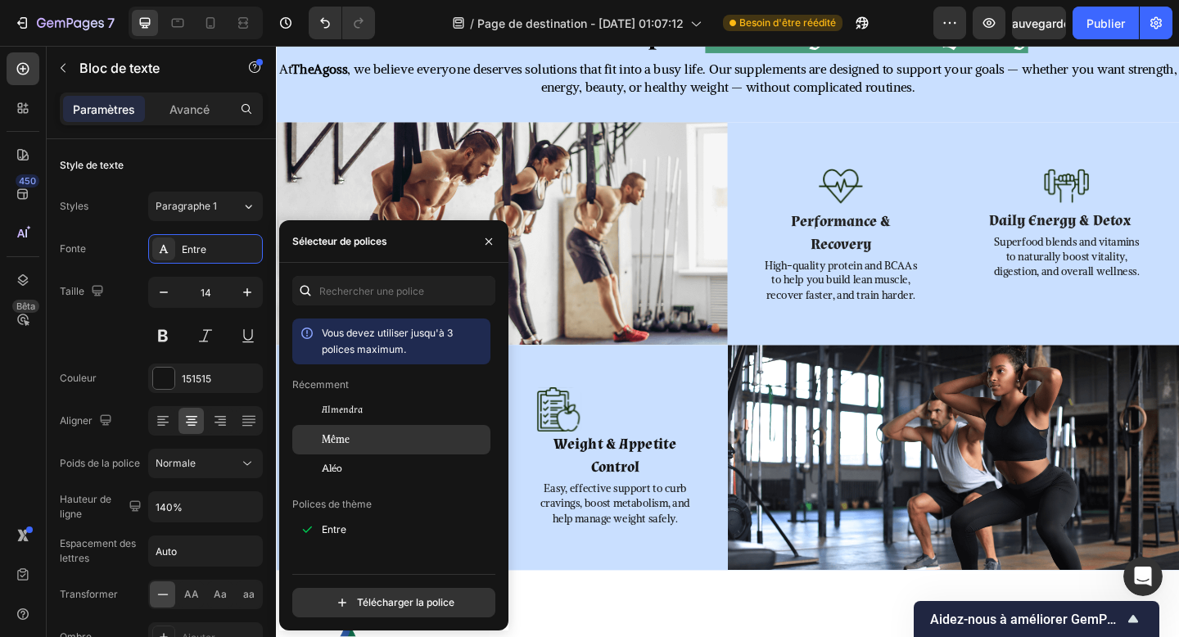
click at [361, 429] on div "Même" at bounding box center [391, 439] width 198 height 29
click at [546, 526] on div "Image Weight & Appetite Control Text block Easy, effective support to curb crav…" at bounding box center [645, 494] width 246 height 152
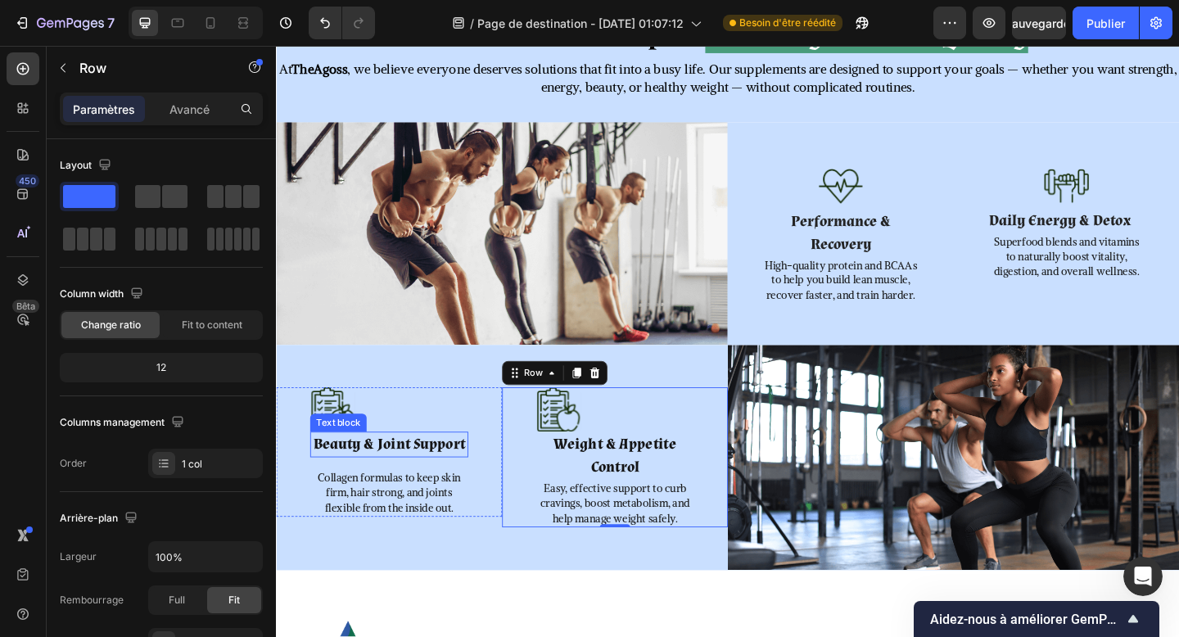
click at [428, 488] on strong "Beauty & Joint Support" at bounding box center [398, 479] width 165 height 21
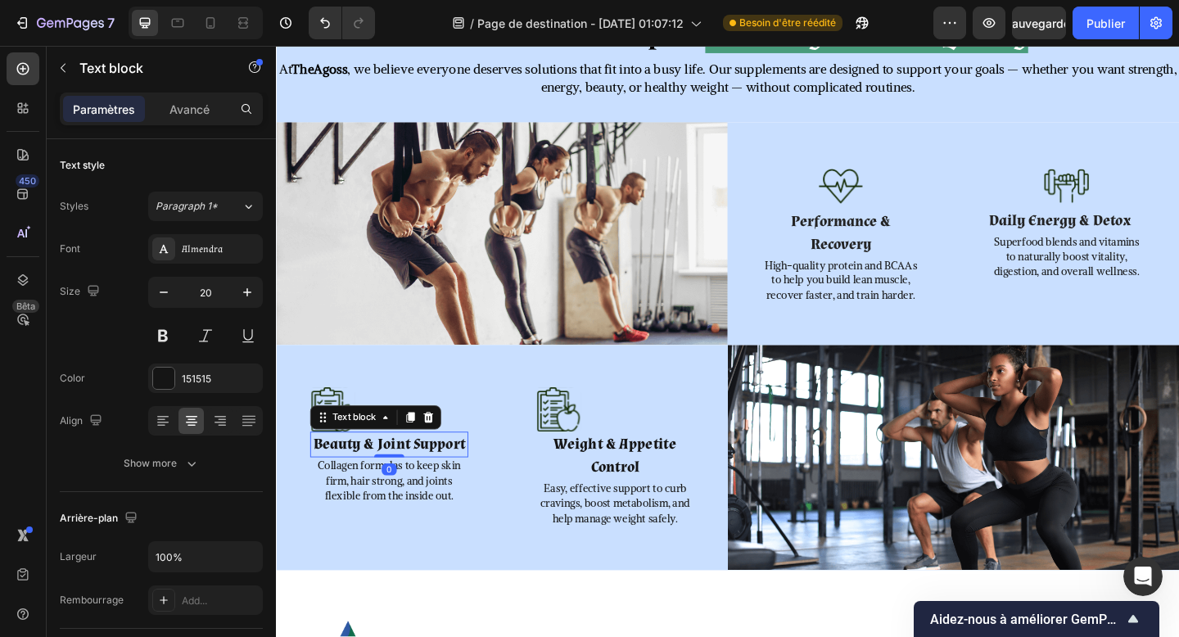
drag, startPoint x: 402, startPoint y: 504, endPoint x: 398, endPoint y: 478, distance: 25.7
click at [402, 477] on div "Beauty & Joint Support Text block 0" at bounding box center [399, 480] width 172 height 28
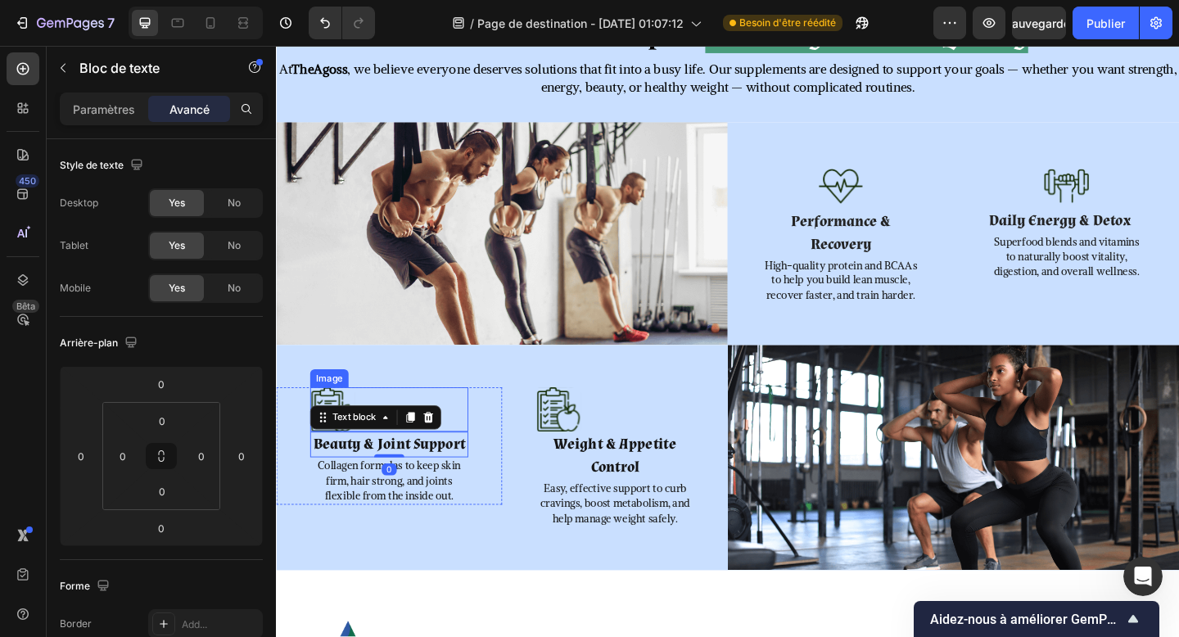
click at [355, 427] on img at bounding box center [337, 442] width 49 height 48
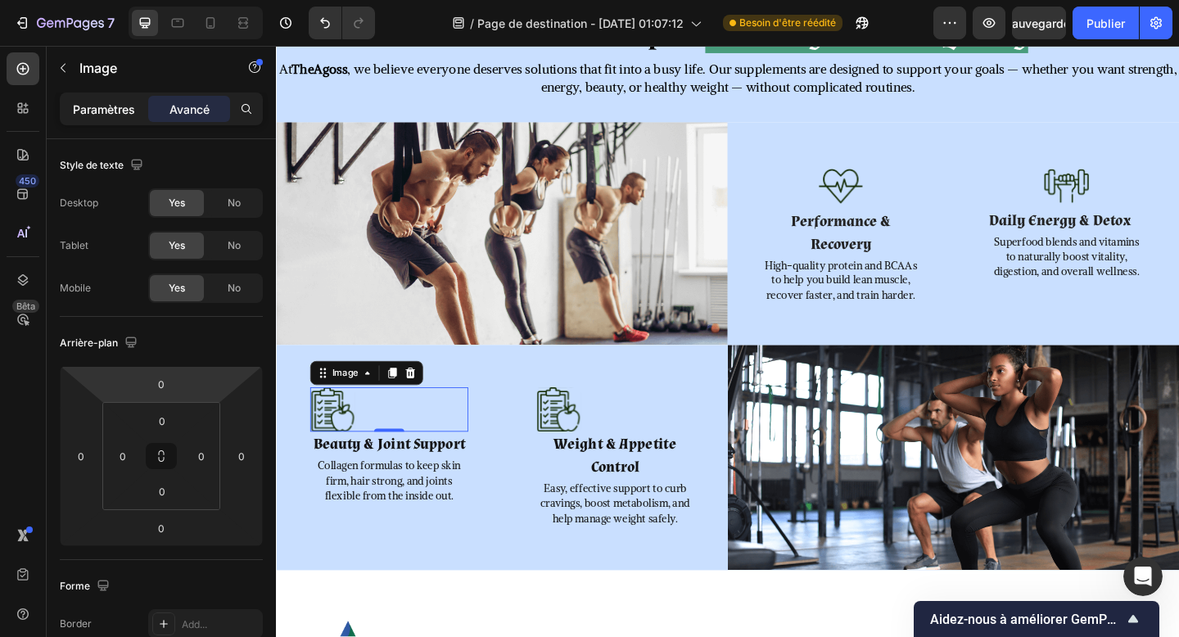
click at [104, 108] on font "Paramètres" at bounding box center [104, 109] width 62 height 14
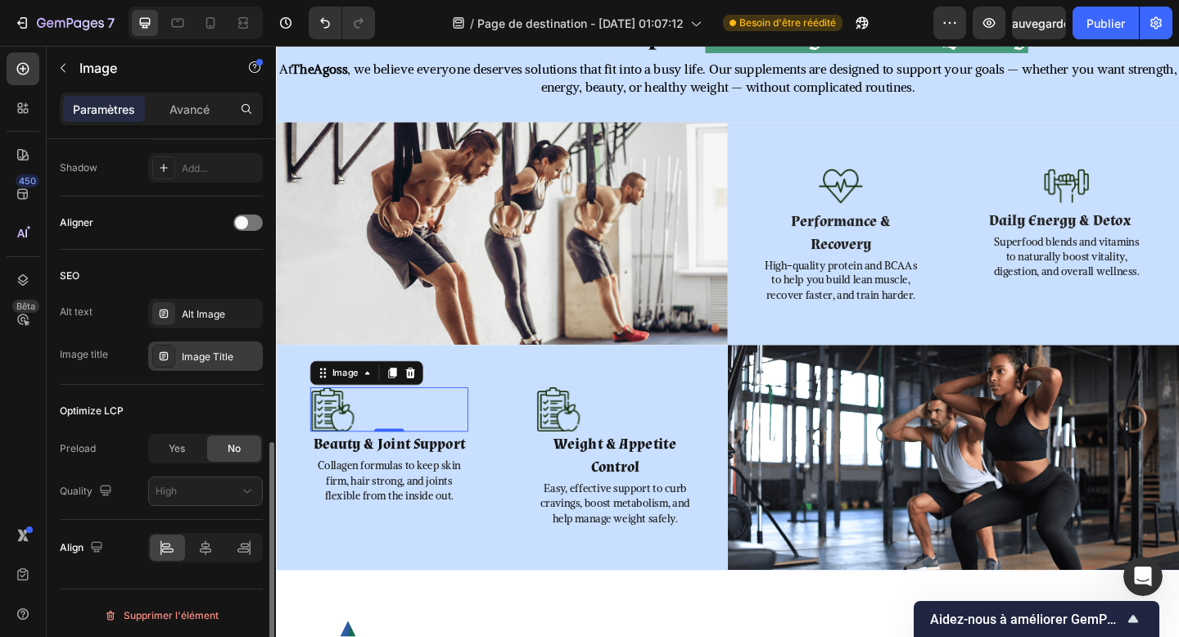
scroll to position [692, 0]
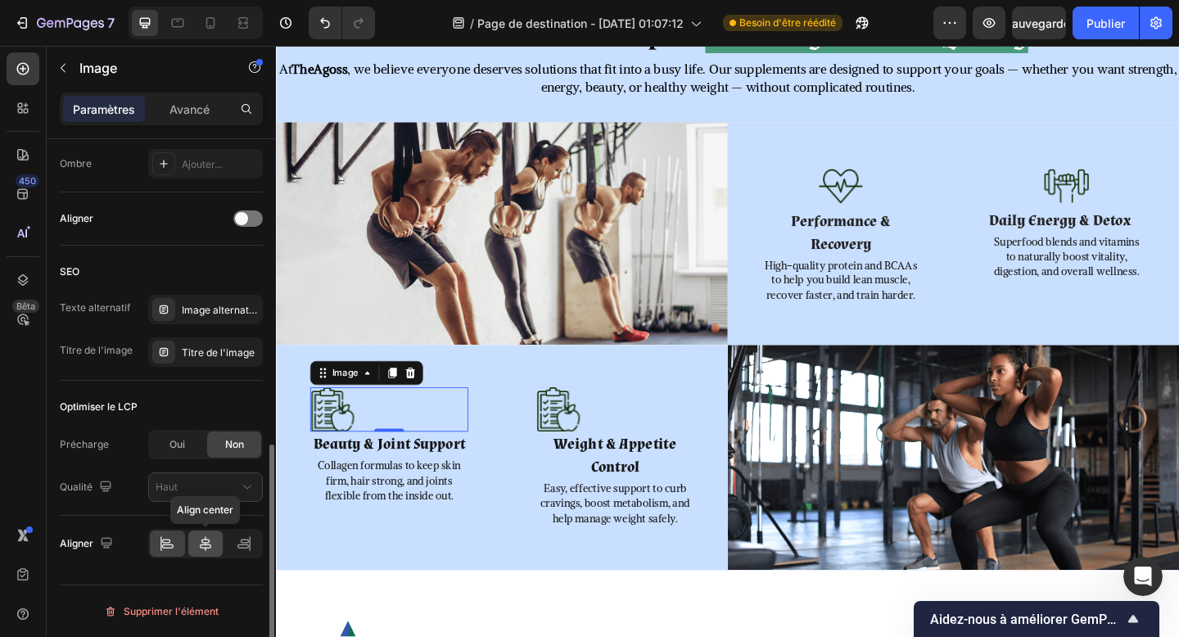
click at [204, 550] on icon at bounding box center [205, 544] width 16 height 16
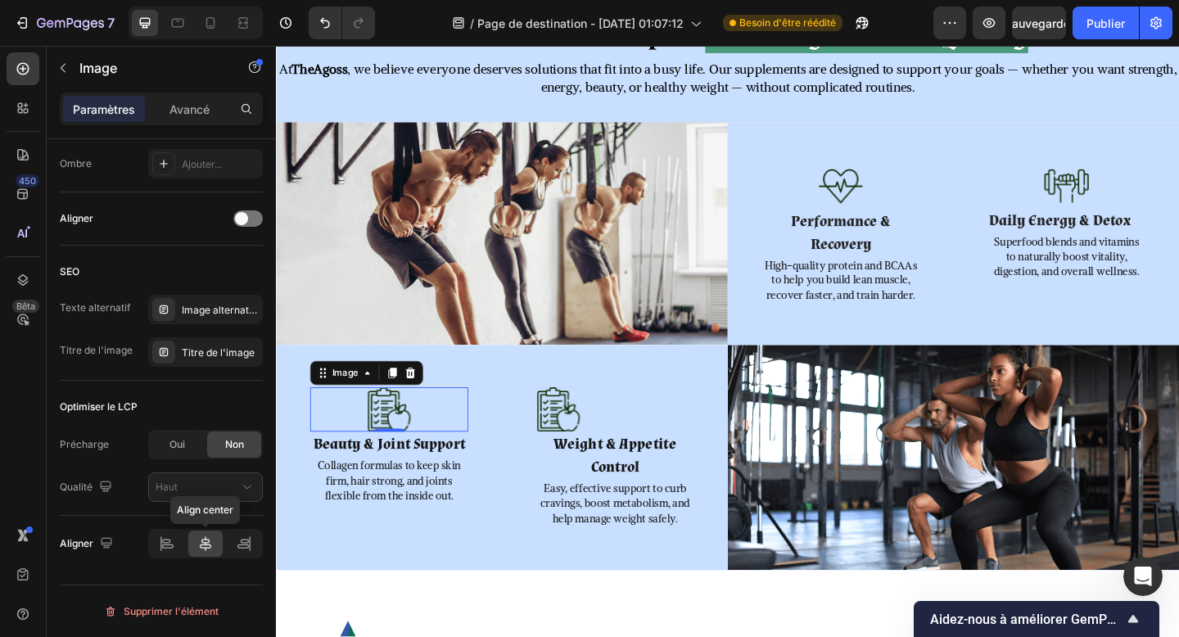
click at [623, 443] on div at bounding box center [645, 442] width 172 height 48
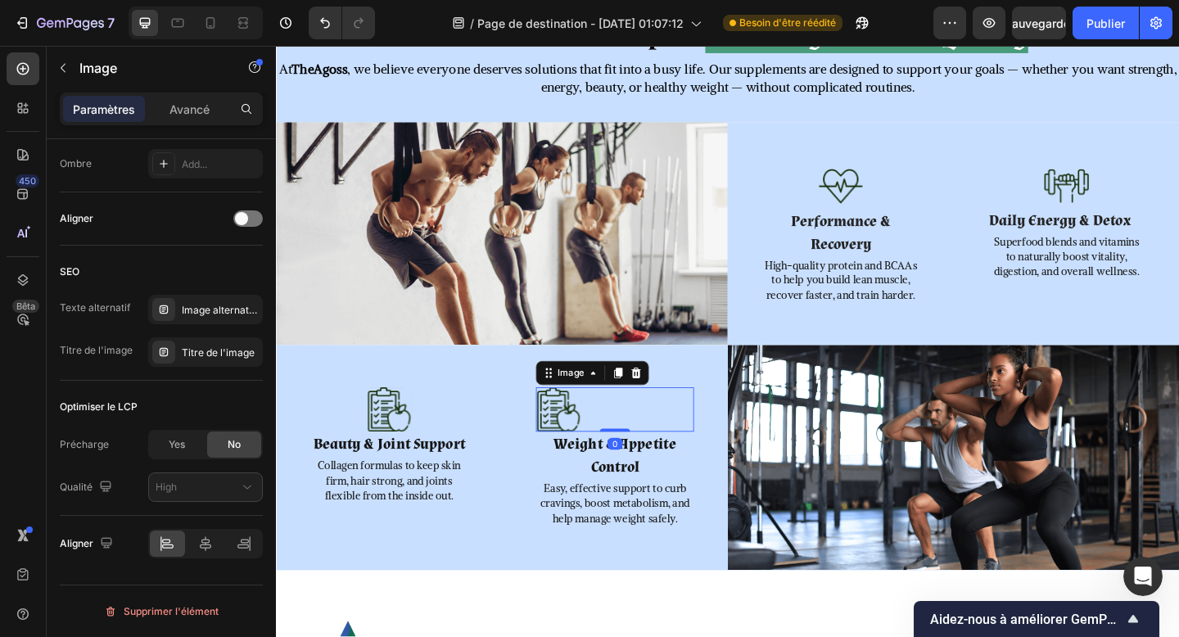
click at [586, 443] on img at bounding box center [583, 442] width 49 height 48
click at [209, 552] on div at bounding box center [205, 544] width 35 height 26
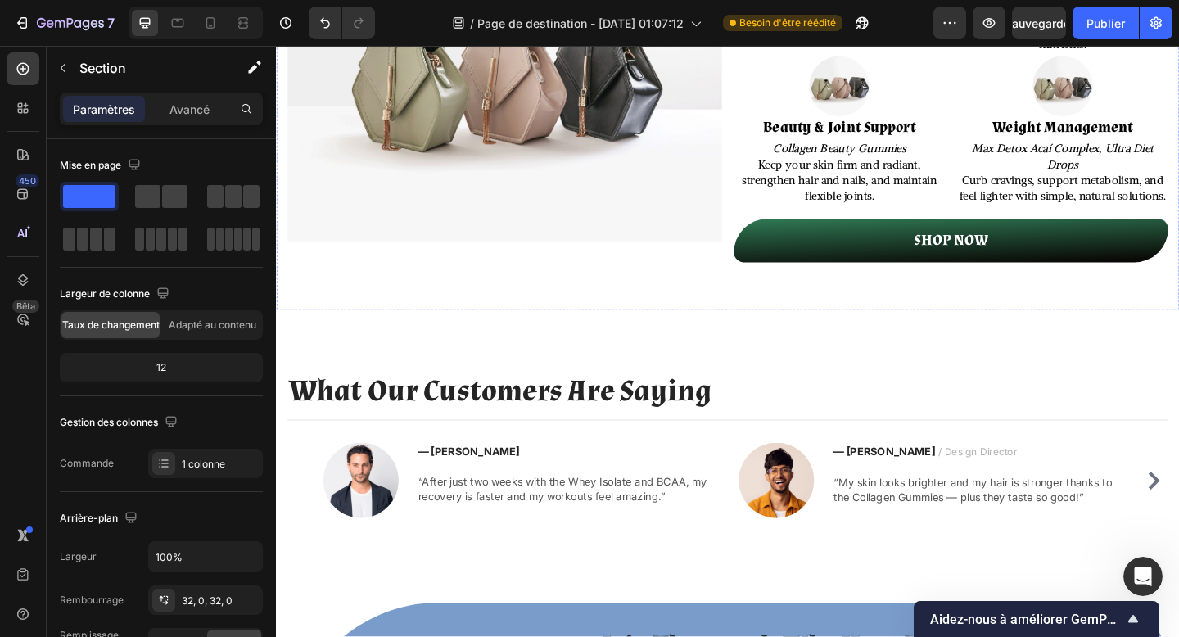
scroll to position [2198, 0]
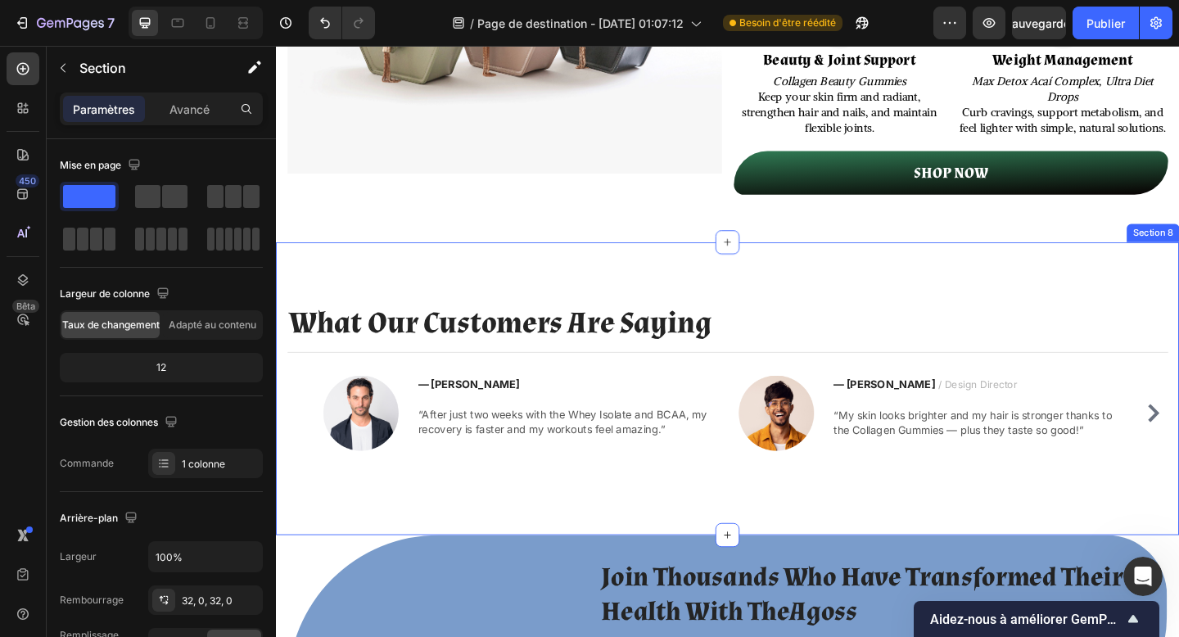
click at [550, 325] on div "What Our Customers Are Saying Heading Title Line Image — Julien M. Text block “…" at bounding box center [767, 419] width 983 height 319
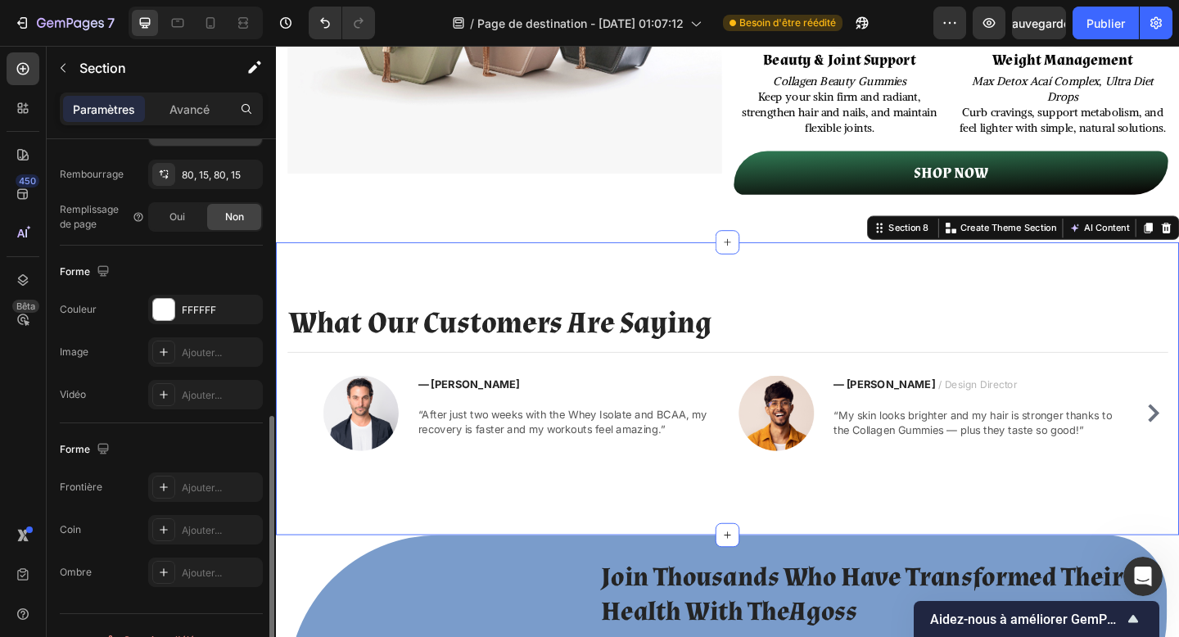
scroll to position [455, 0]
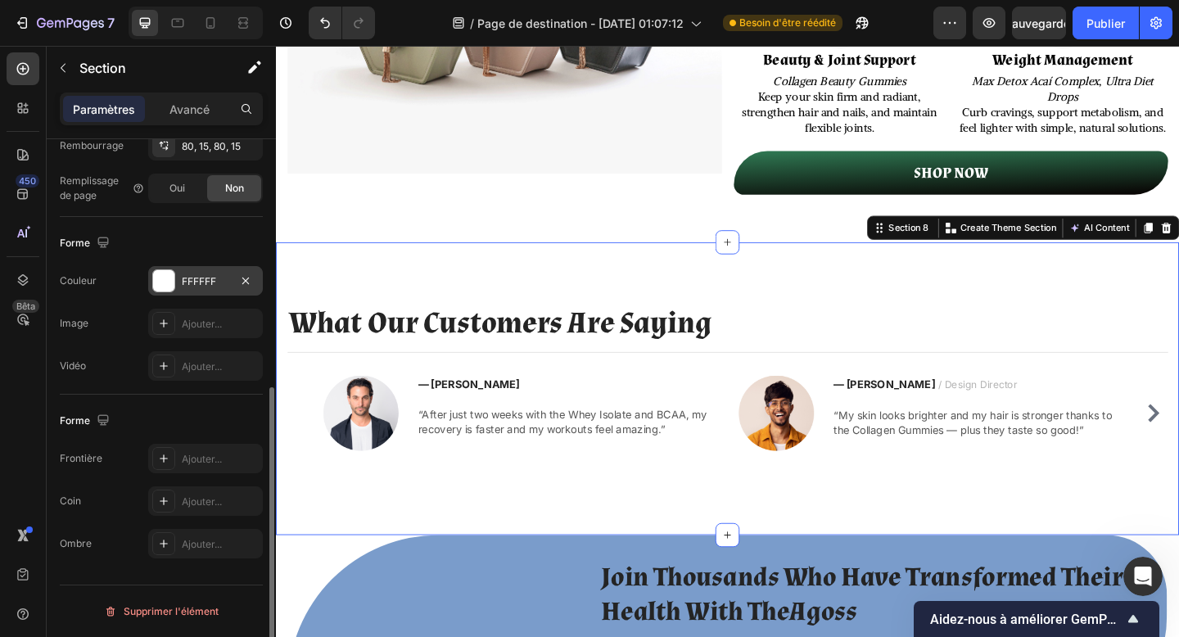
click at [169, 272] on div at bounding box center [163, 280] width 21 height 21
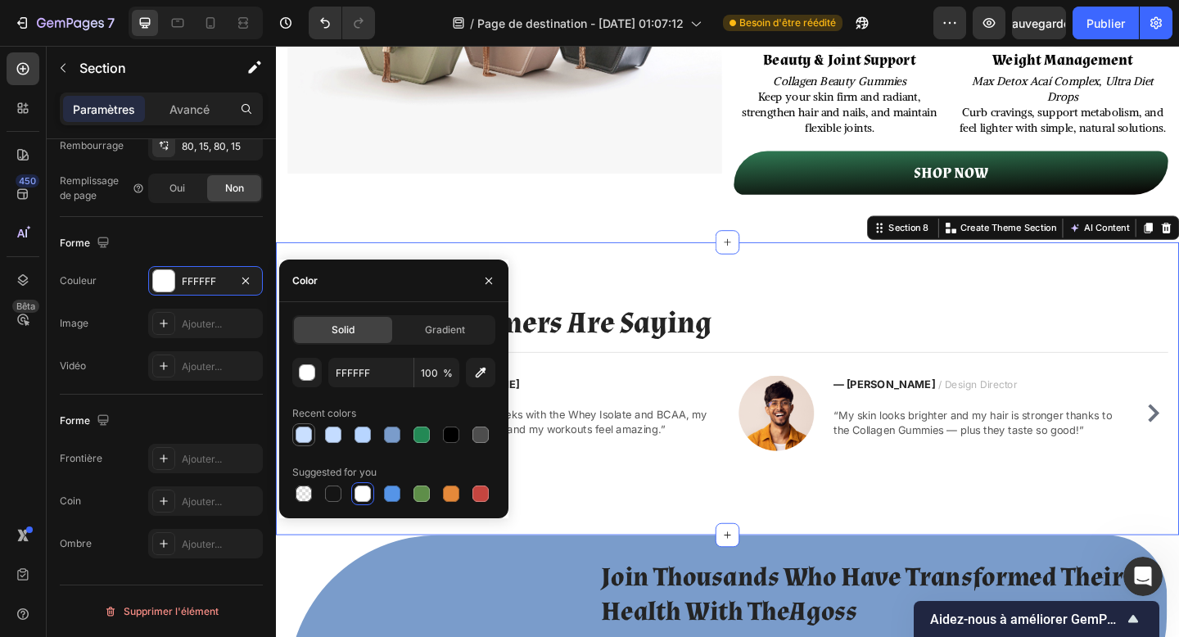
click at [306, 436] on div at bounding box center [304, 435] width 16 height 16
type input "C9DFFF"
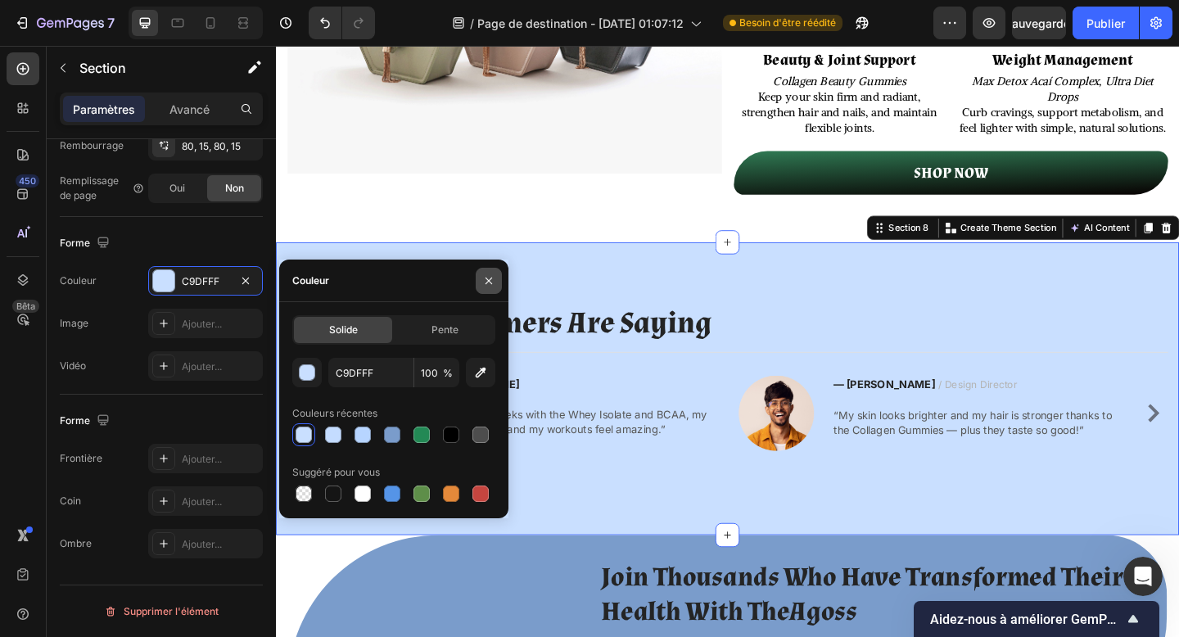
click at [496, 274] on button "button" at bounding box center [489, 281] width 26 height 26
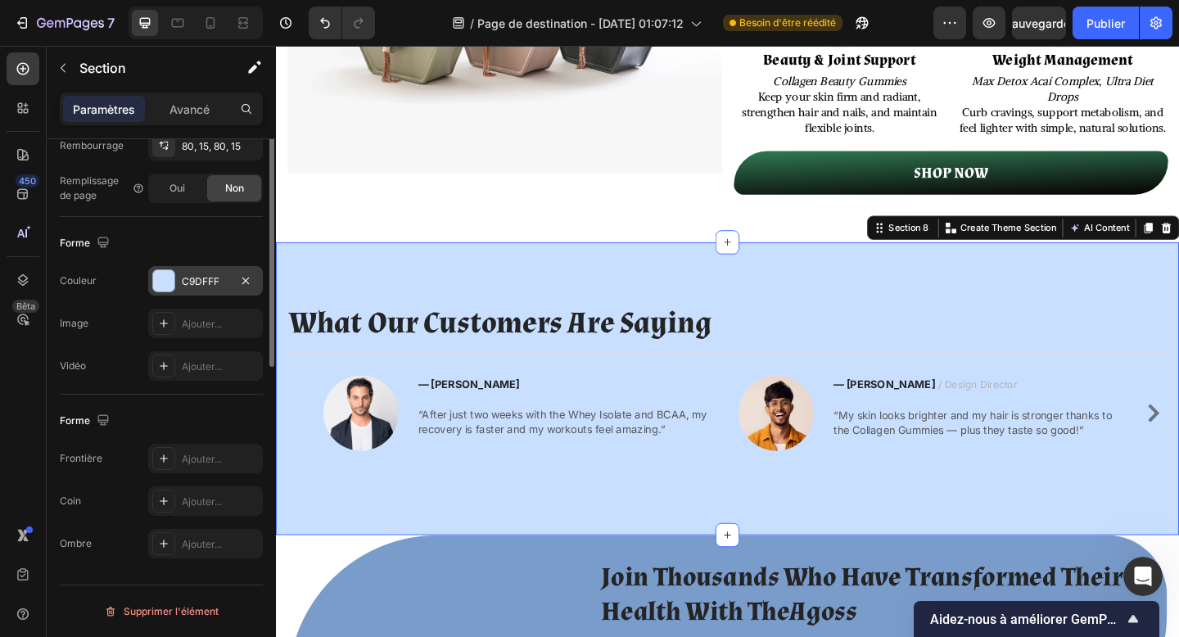
scroll to position [250, 0]
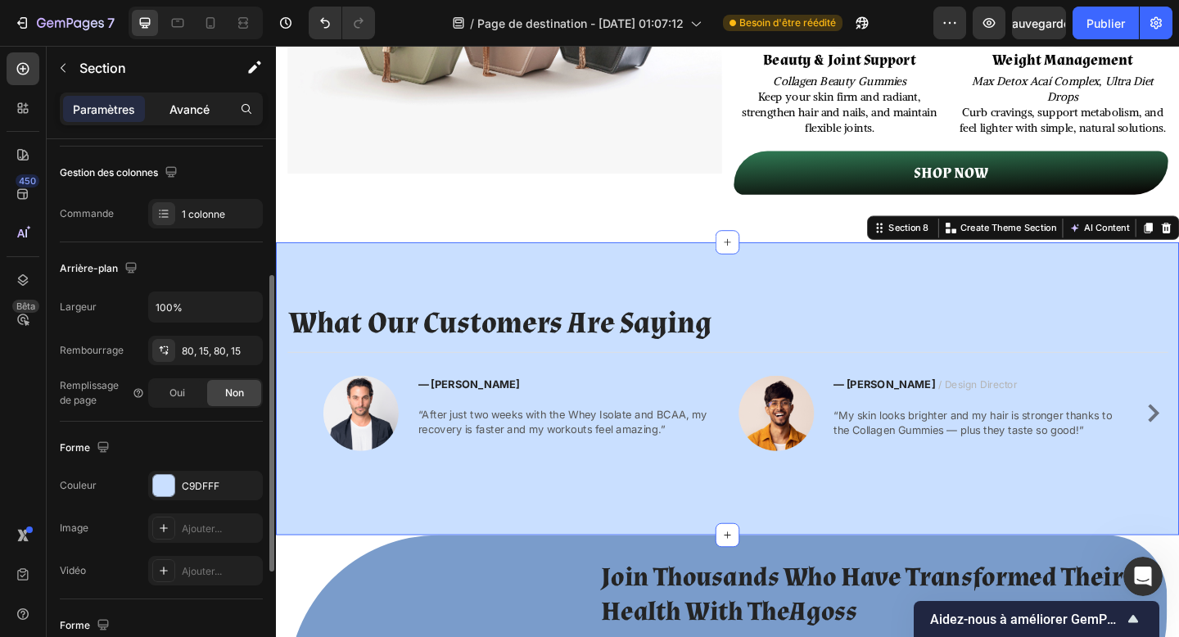
click at [192, 106] on font "Avancé" at bounding box center [190, 109] width 40 height 14
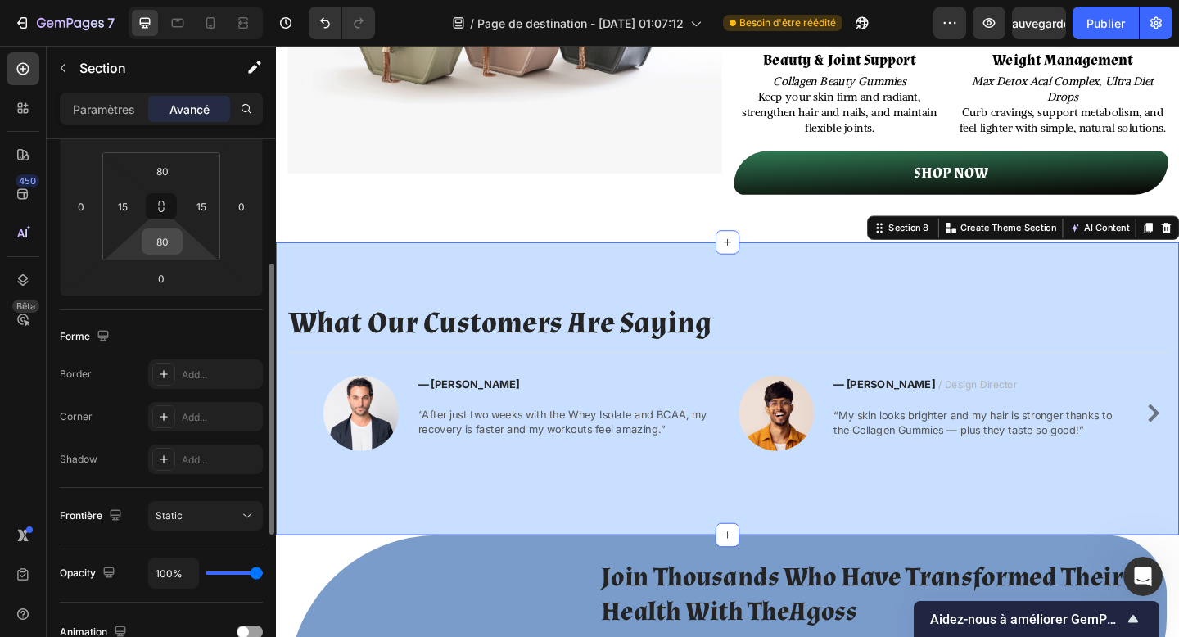
click at [161, 251] on input "80" at bounding box center [162, 241] width 33 height 25
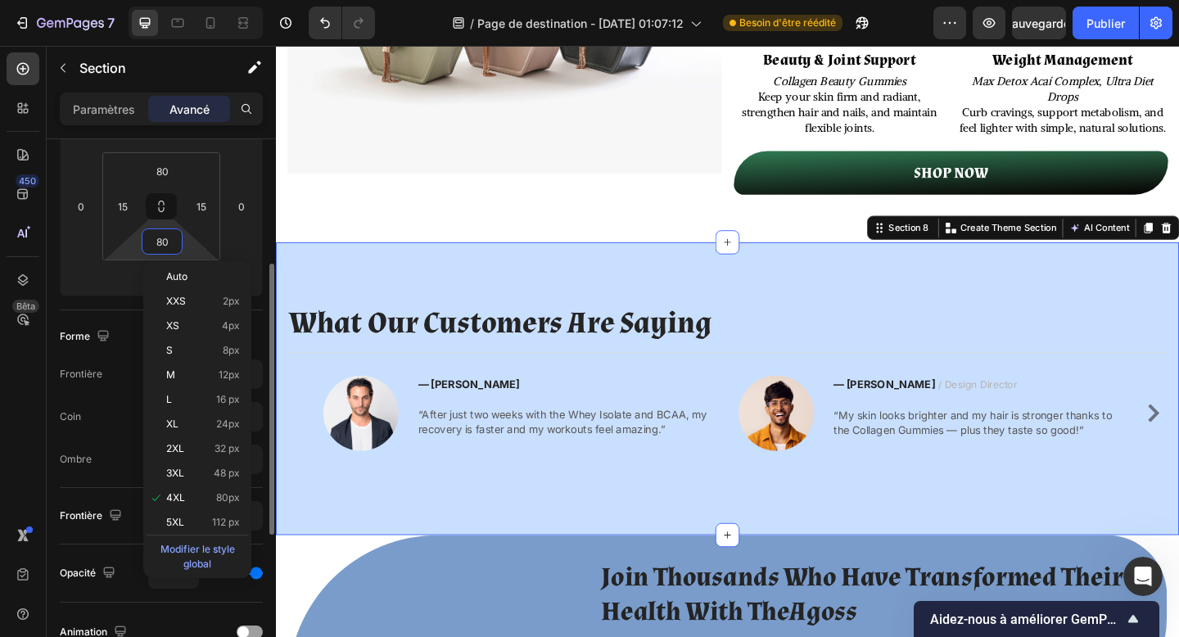
click at [161, 251] on input "80" at bounding box center [162, 241] width 33 height 25
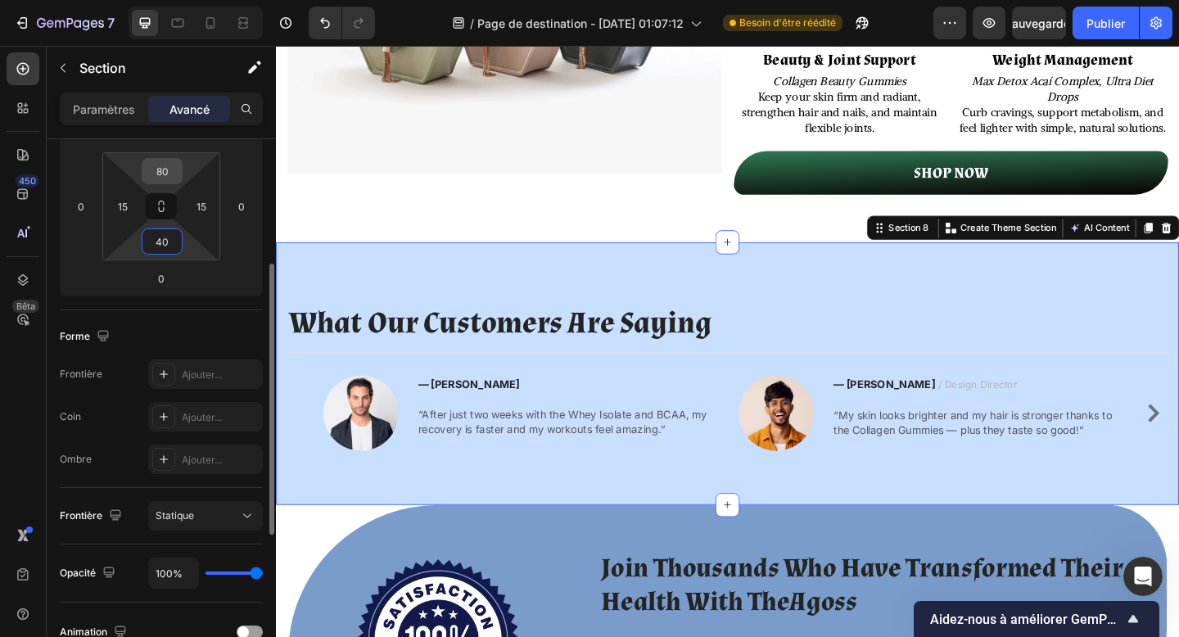
type input "40"
click at [164, 169] on input "80" at bounding box center [162, 171] width 33 height 25
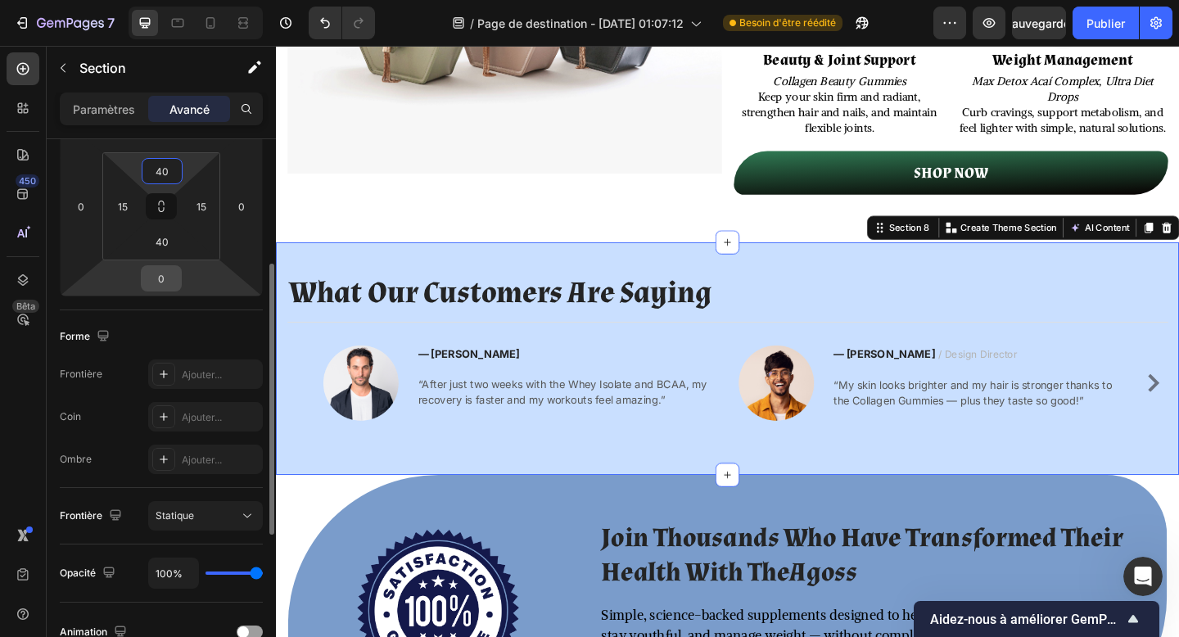
type input "40"
click at [171, 279] on input "0" at bounding box center [161, 278] width 33 height 25
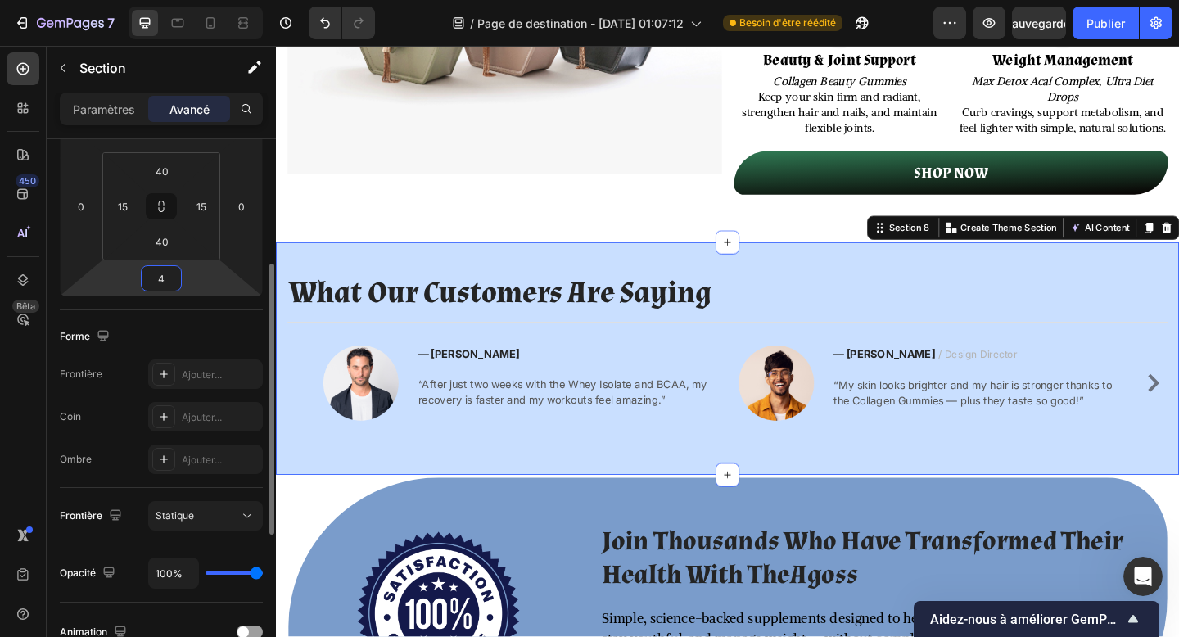
type input "40"
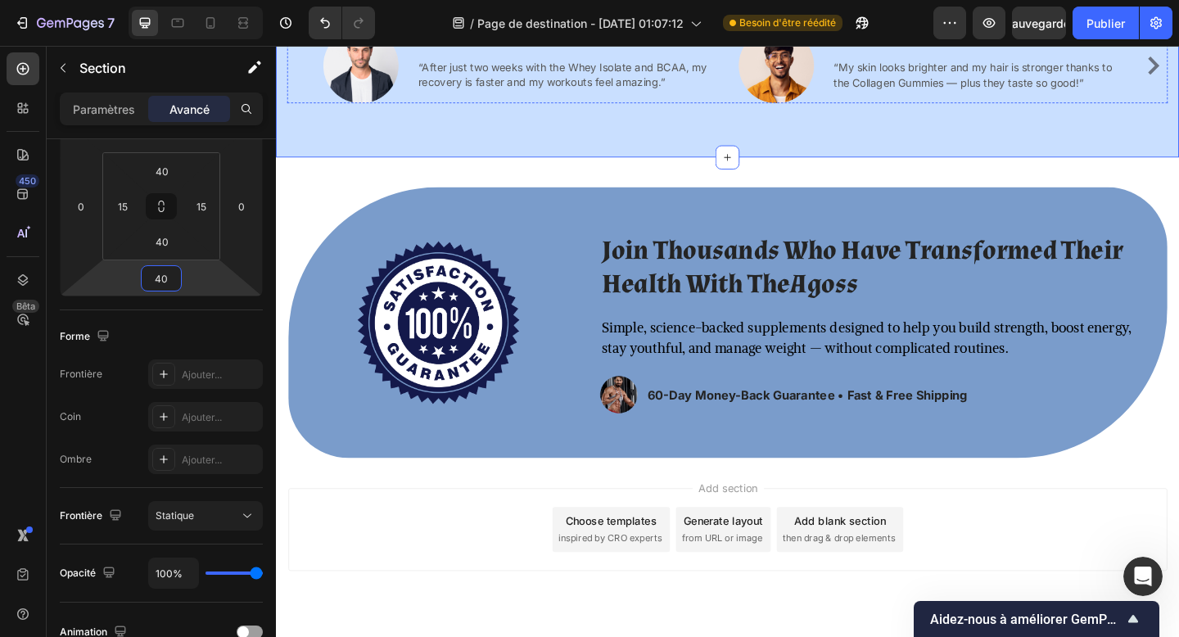
scroll to position [2573, 0]
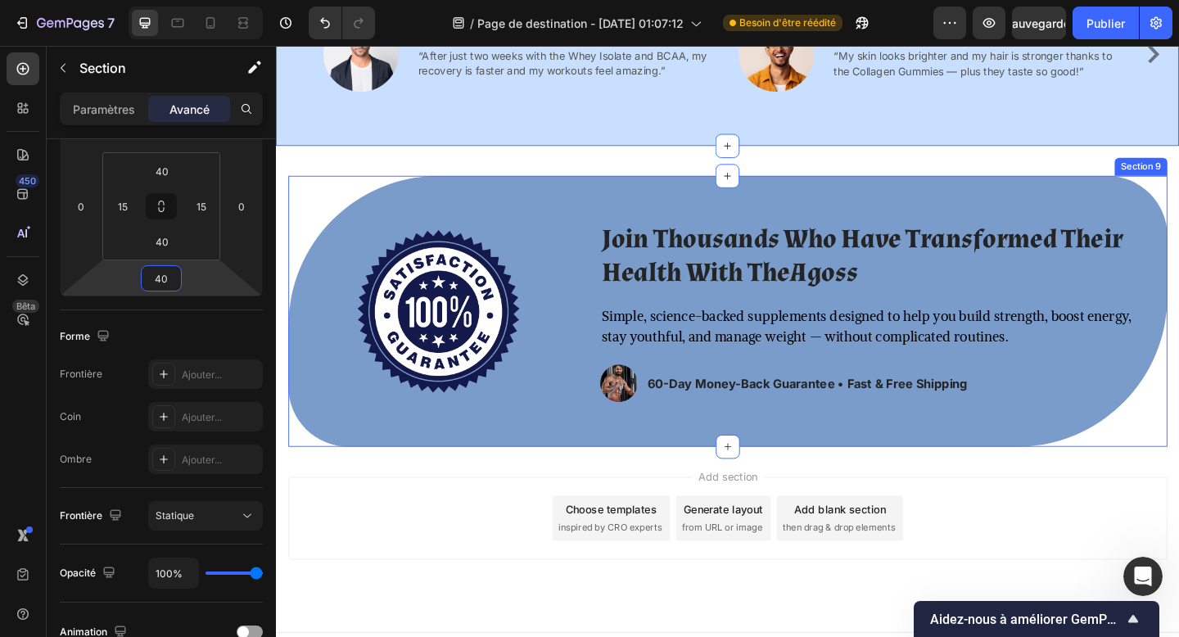
click at [365, 468] on div "Image Join Thousands Who Have Transformed Their Health With TheAgoss Heading Si…" at bounding box center [767, 335] width 957 height 294
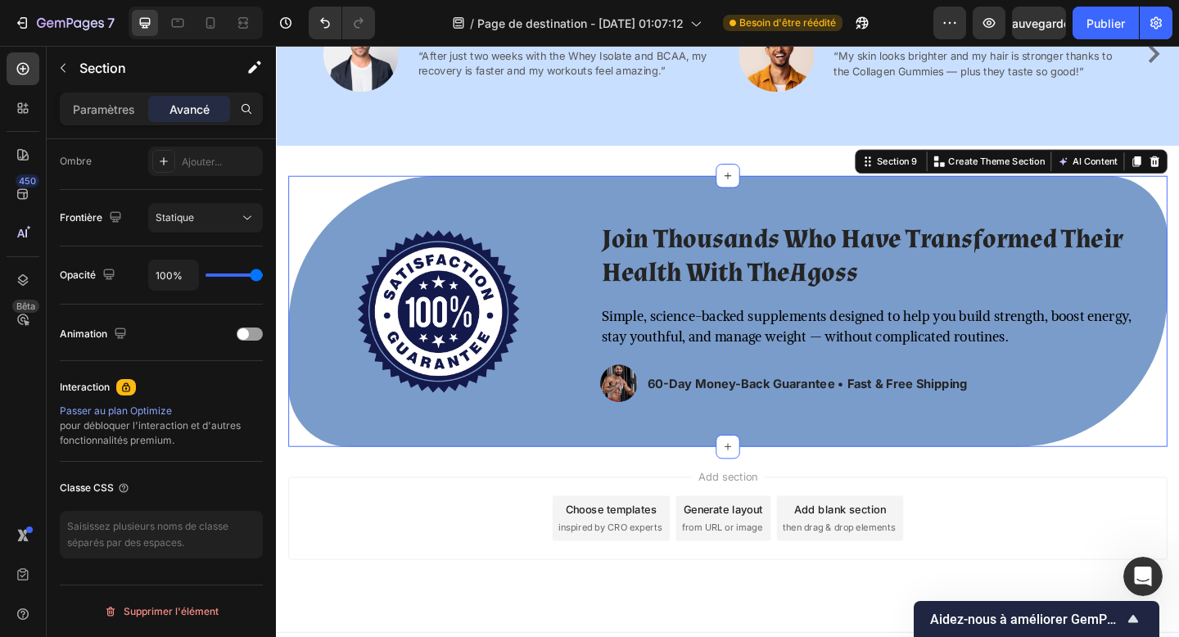
scroll to position [87, 0]
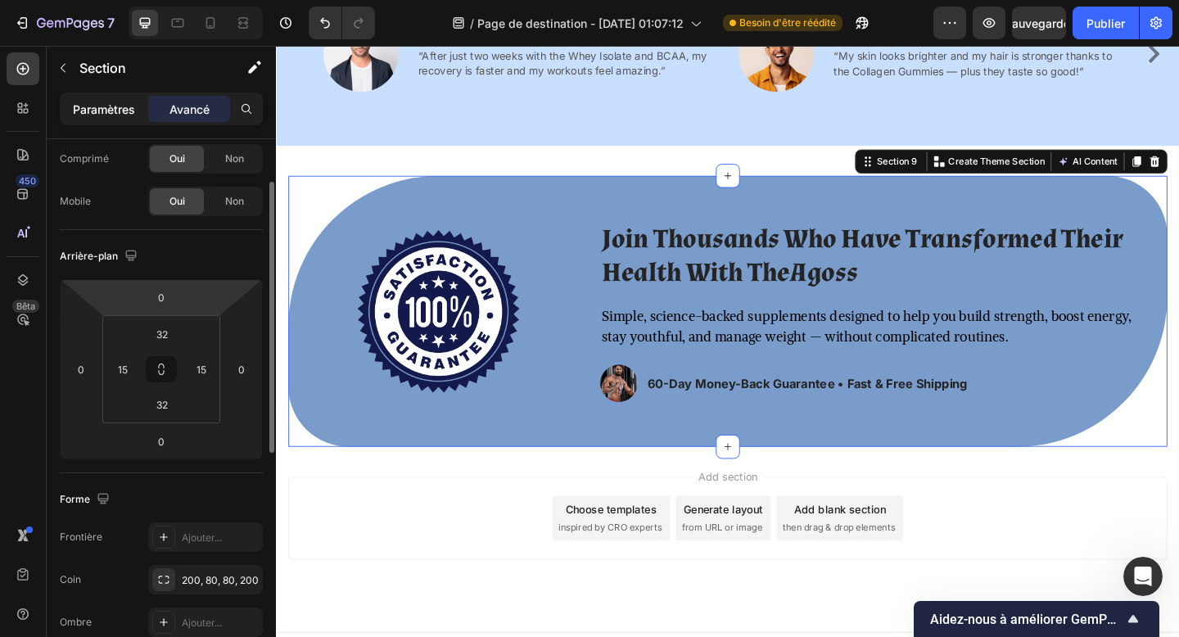
click at [111, 110] on font "Paramètres" at bounding box center [104, 109] width 62 height 14
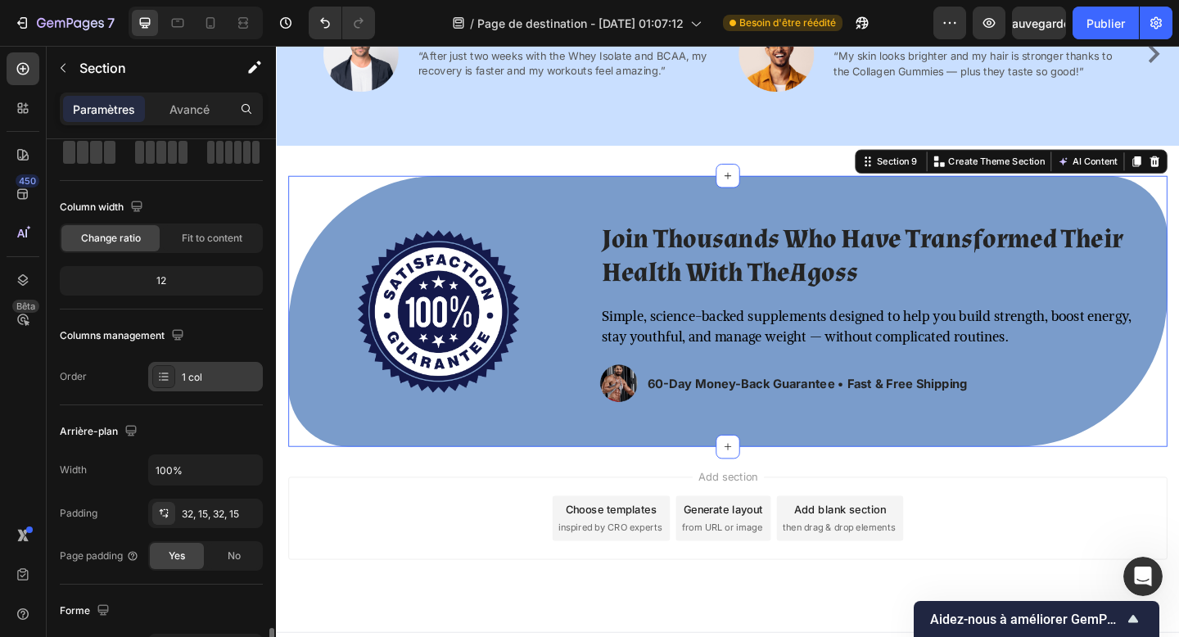
scroll to position [455, 0]
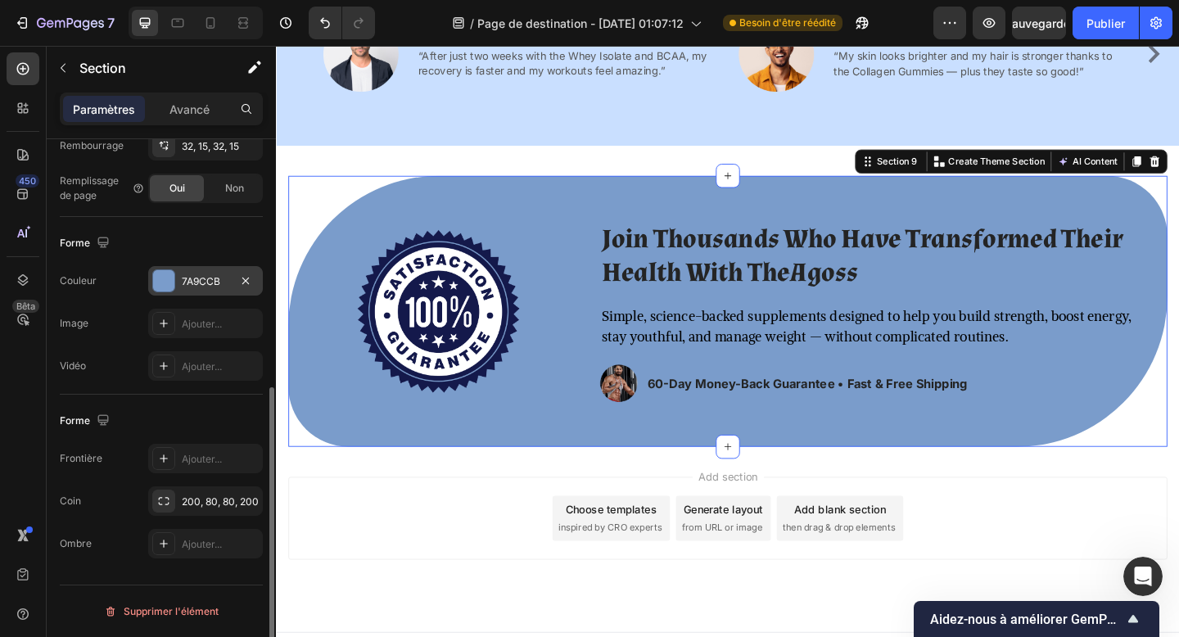
click at [172, 287] on div at bounding box center [163, 280] width 21 height 21
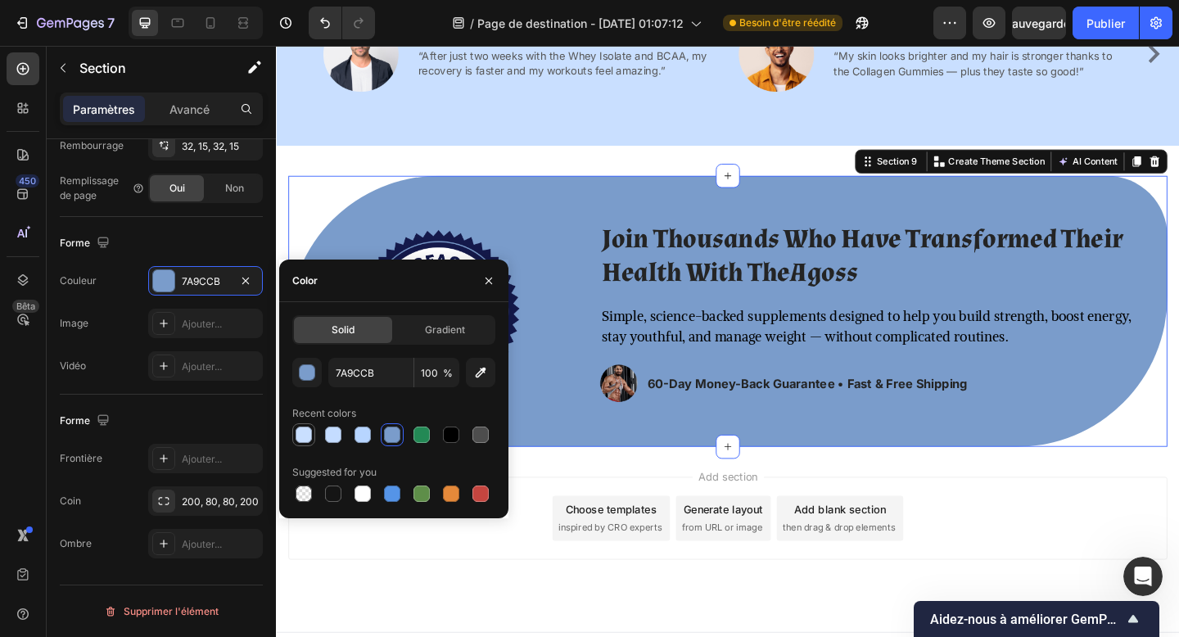
click at [299, 429] on div at bounding box center [304, 435] width 16 height 16
type input "C9DFFF"
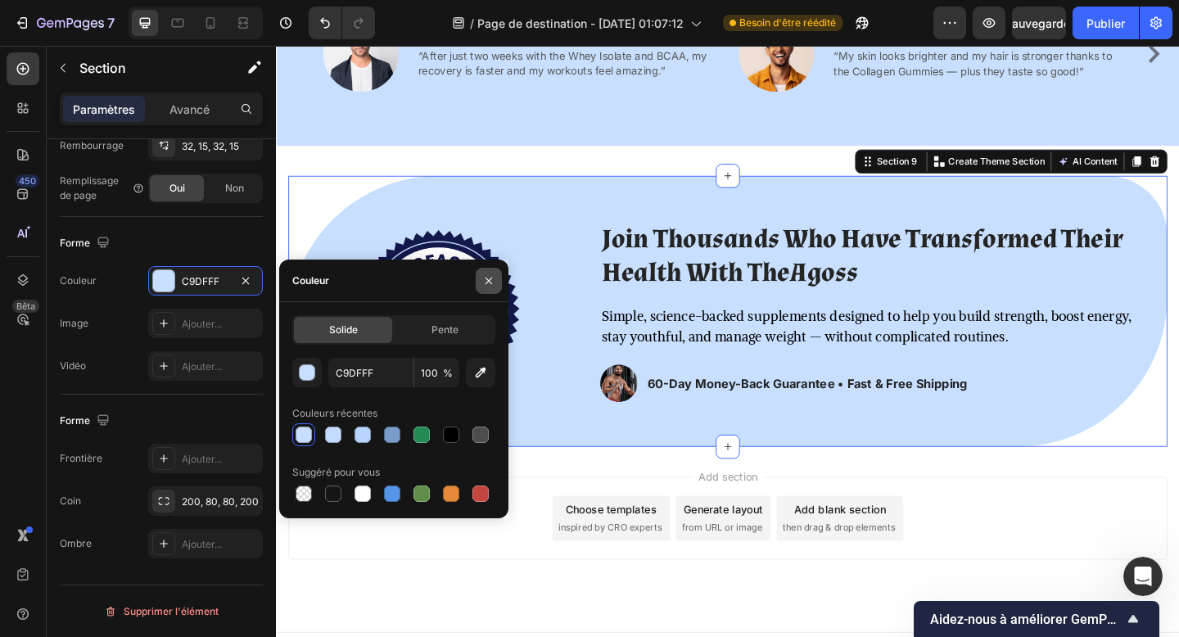
click at [484, 284] on icon "button" at bounding box center [488, 280] width 13 height 13
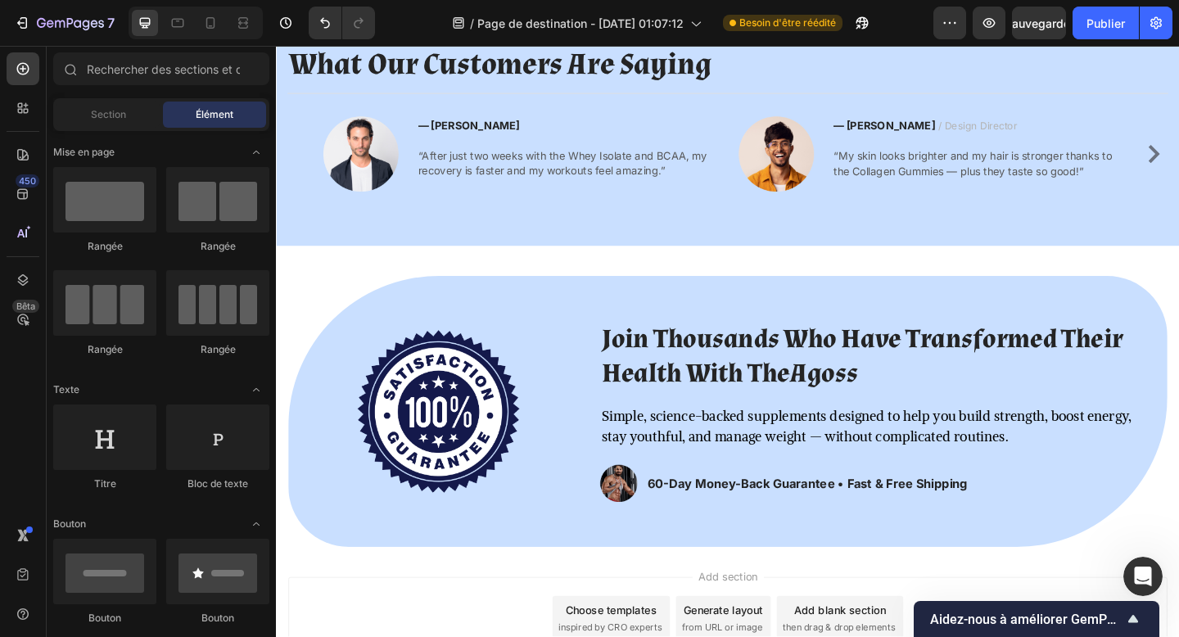
scroll to position [2167, 0]
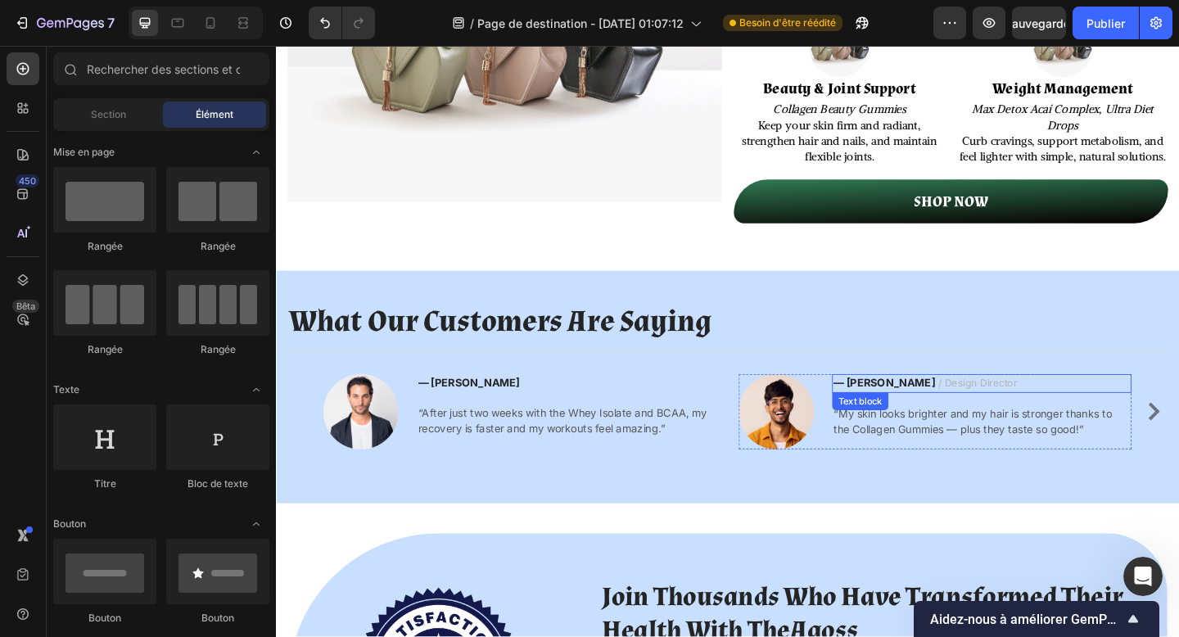
click at [997, 419] on span "/ Design Director" at bounding box center [1040, 412] width 86 height 13
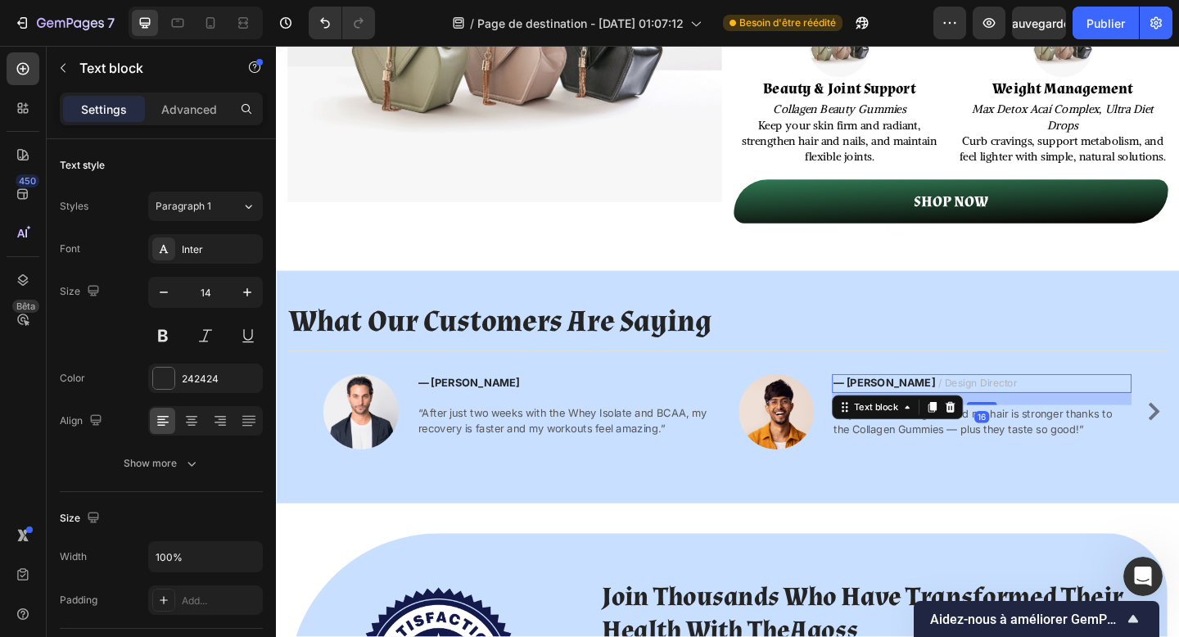
click at [997, 419] on span "/ Design Director" at bounding box center [1040, 412] width 86 height 13
click at [1039, 422] on p "— Sarah L. / Design Director" at bounding box center [1044, 413] width 323 height 17
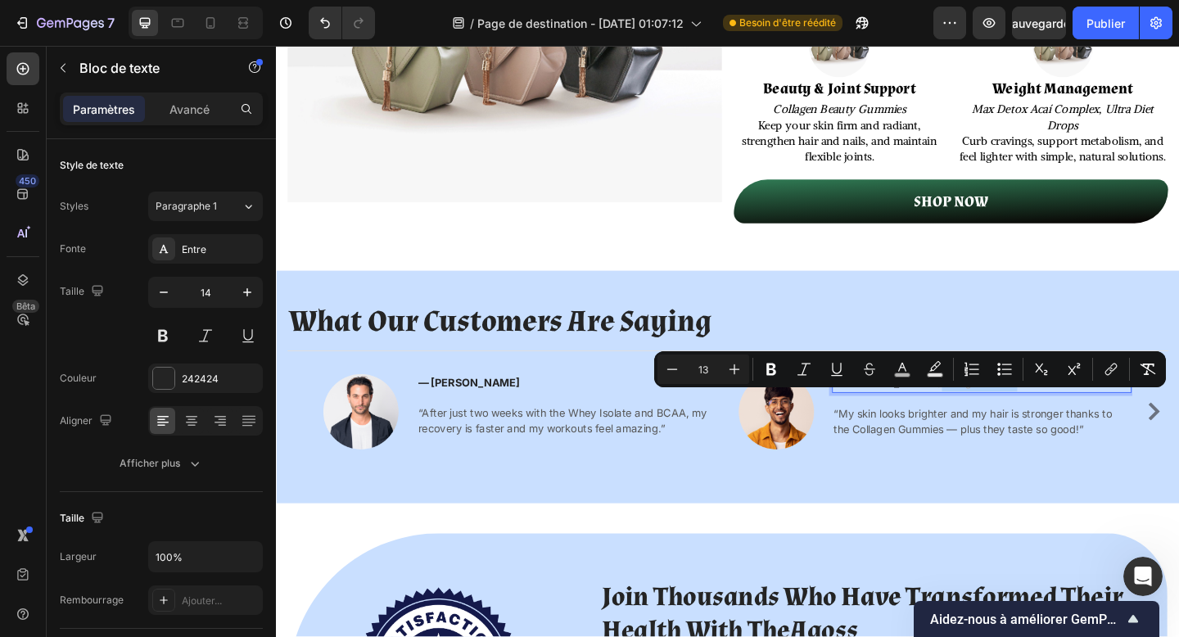
drag, startPoint x: 1039, startPoint y: 423, endPoint x: 948, endPoint y: 427, distance: 91.8
click at [948, 422] on p "— Sarah L. / Design Director" at bounding box center [1044, 413] width 323 height 17
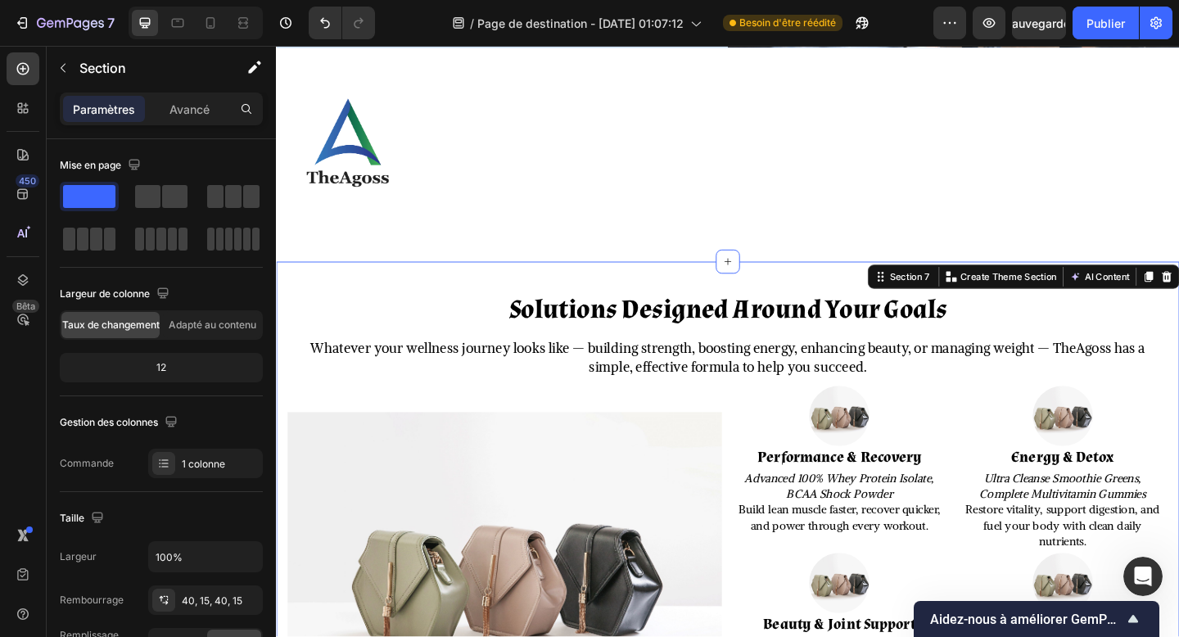
scroll to position [1498, 0]
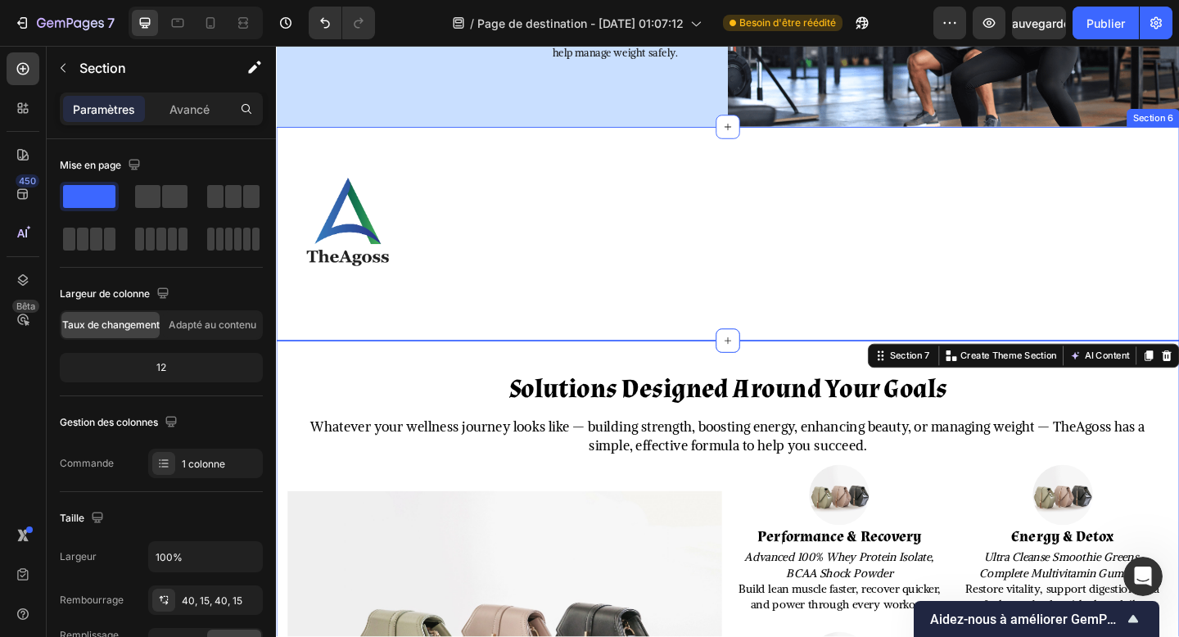
click at [684, 328] on div "Image" at bounding box center [767, 251] width 983 height 181
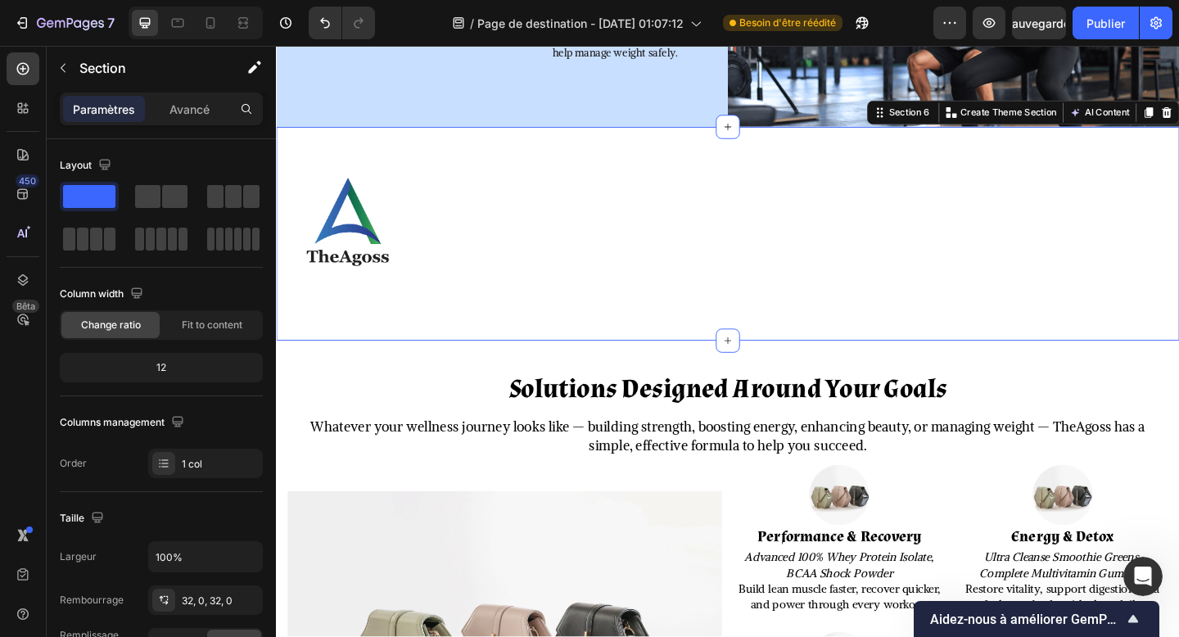
scroll to position [455, 0]
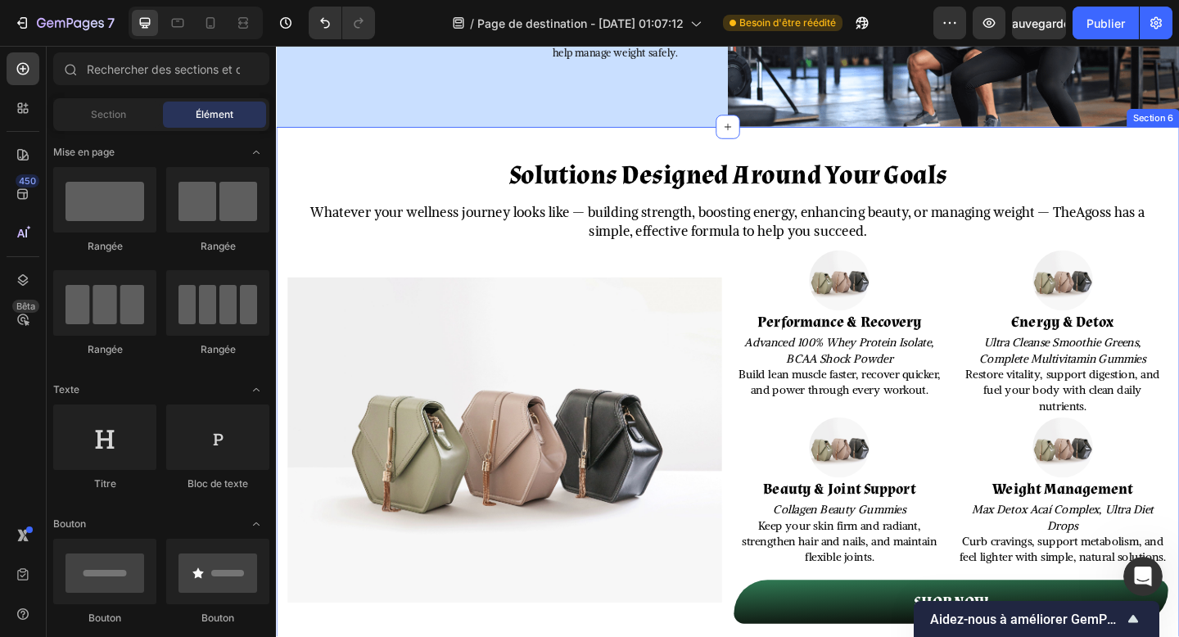
click at [829, 151] on div "Solutions Designed Around Your Goals Heading Whatever your wellness journey loo…" at bounding box center [767, 430] width 983 height 593
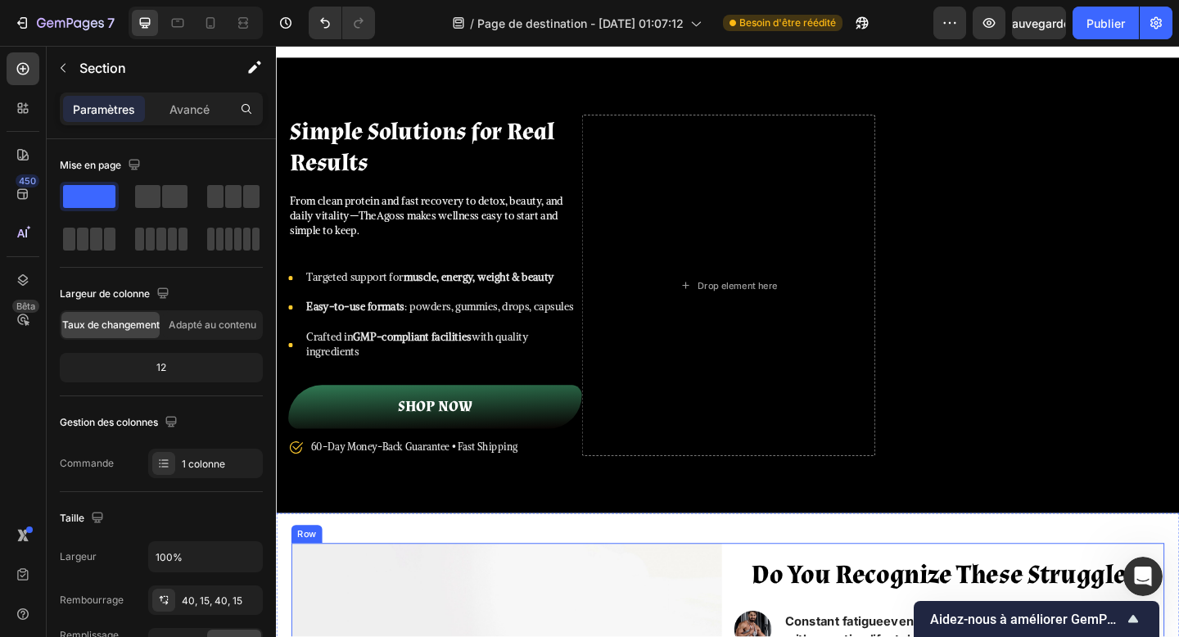
scroll to position [0, 0]
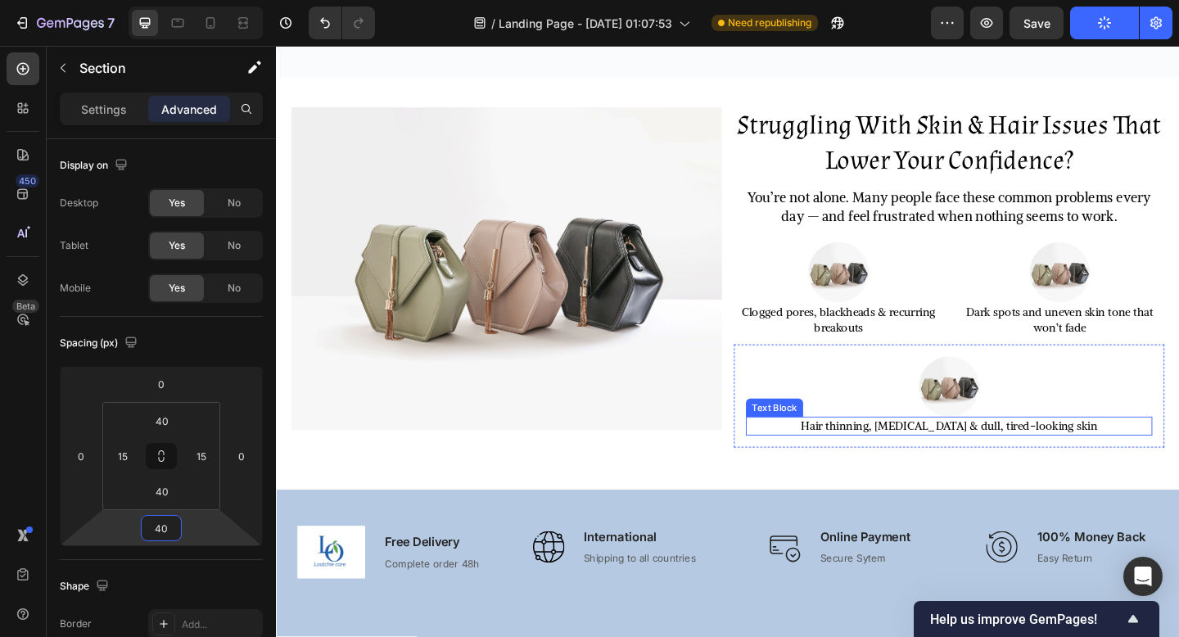
scroll to position [818, 0]
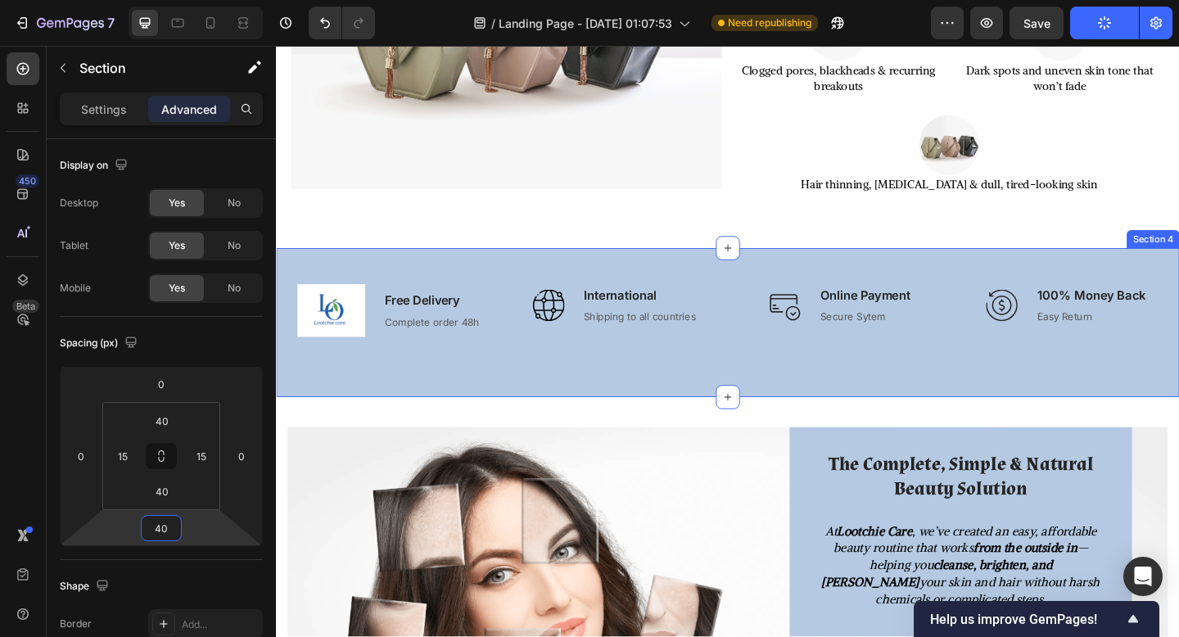
click at [616, 418] on div "Image Free Delivery Text block Complete order 48h Text block Row Image Internat…" at bounding box center [767, 347] width 983 height 162
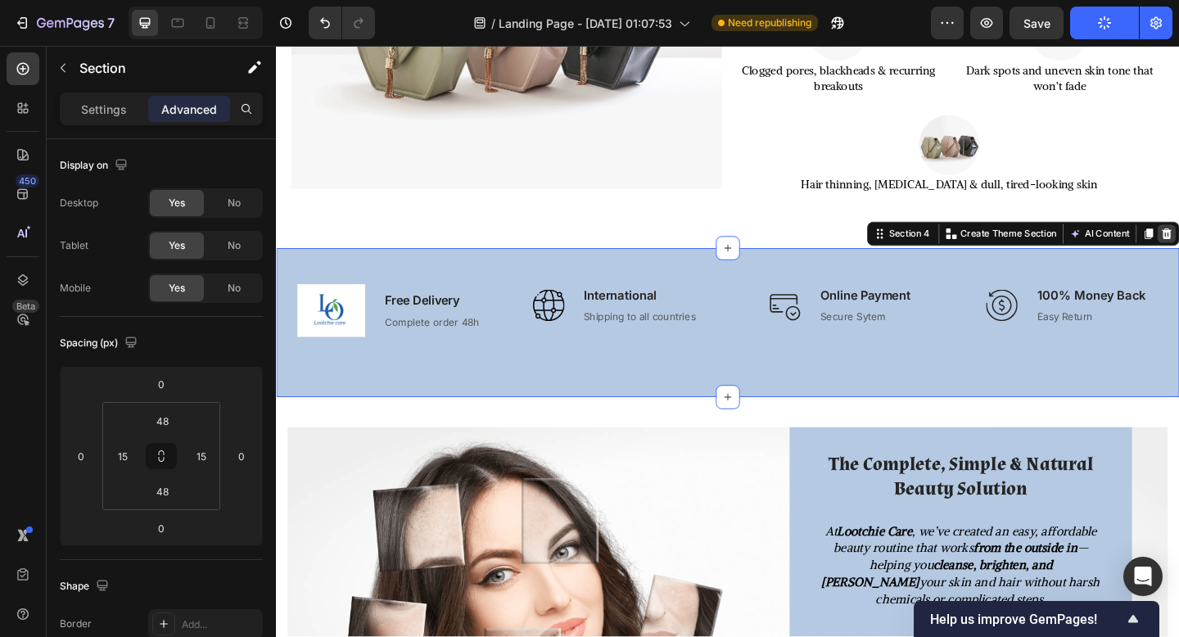
scroll to position [455, 0]
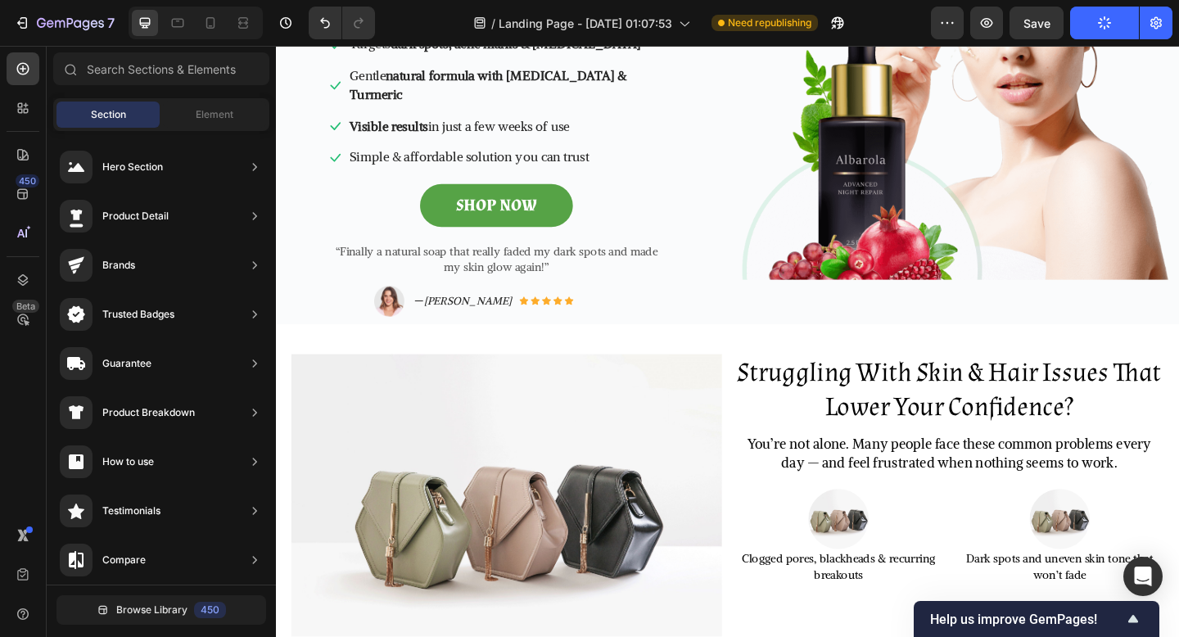
scroll to position [285, 0]
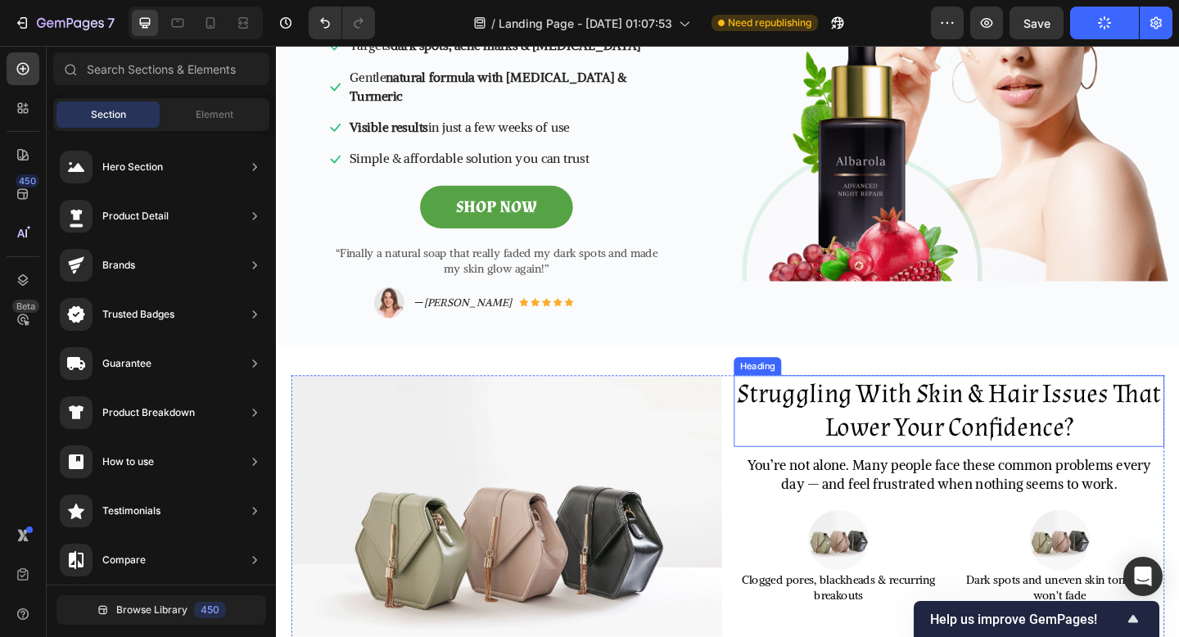
click at [935, 405] on h2 "Struggling With Skin & Hair Issues That Lower Your Confidence?" at bounding box center [1008, 444] width 468 height 78
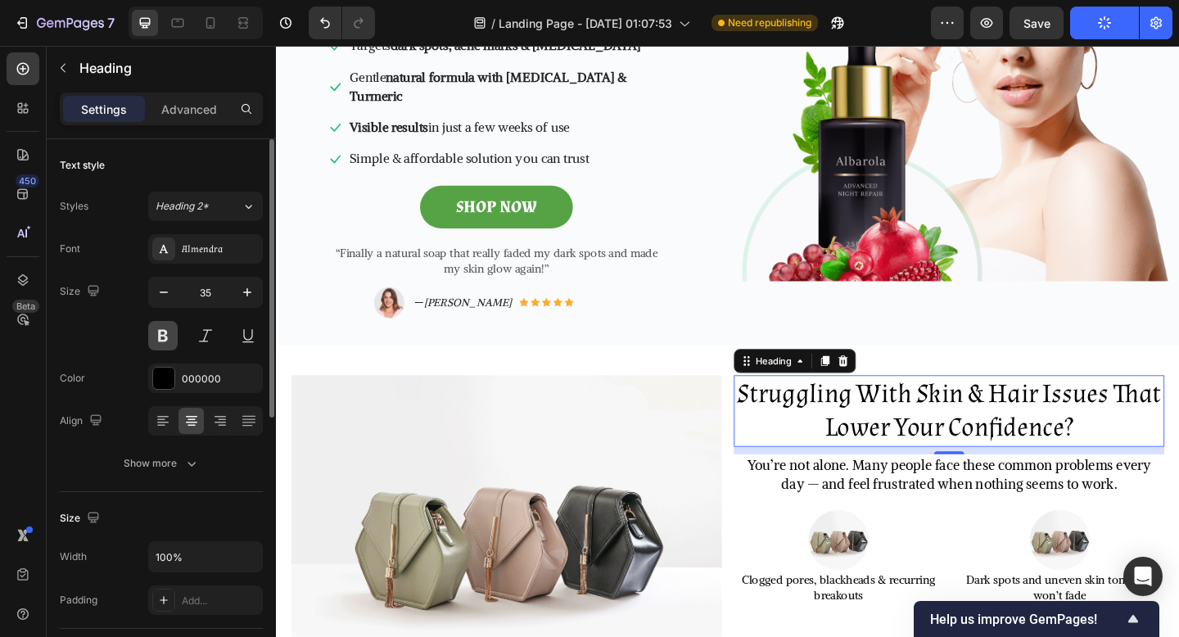
click at [170, 328] on button at bounding box center [162, 335] width 29 height 29
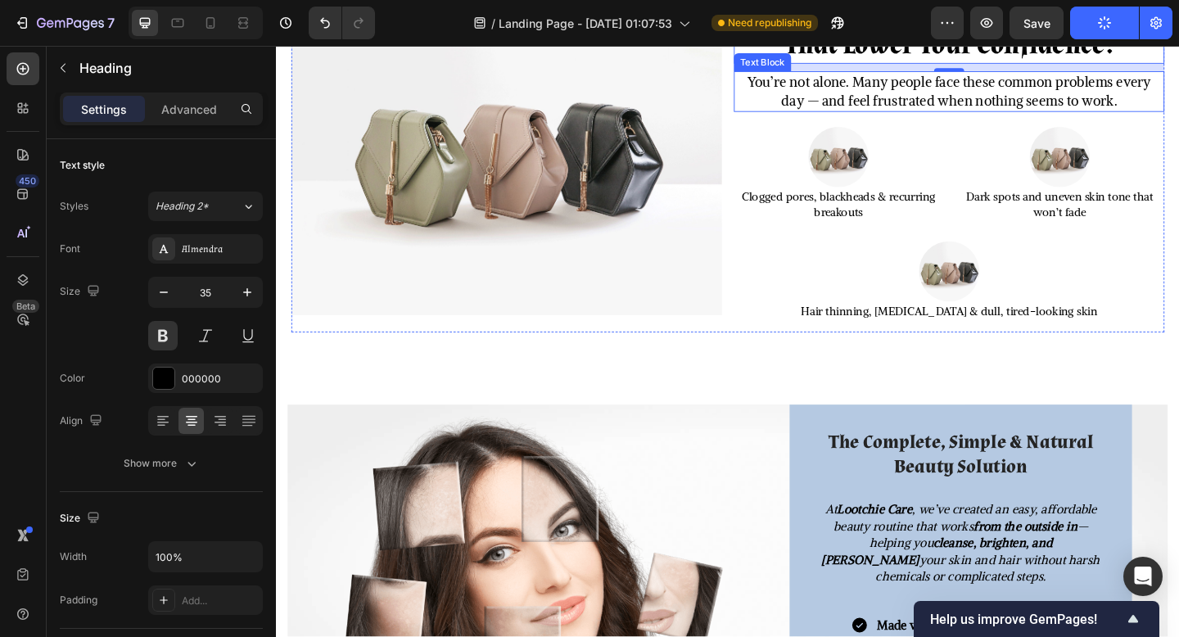
scroll to position [681, 0]
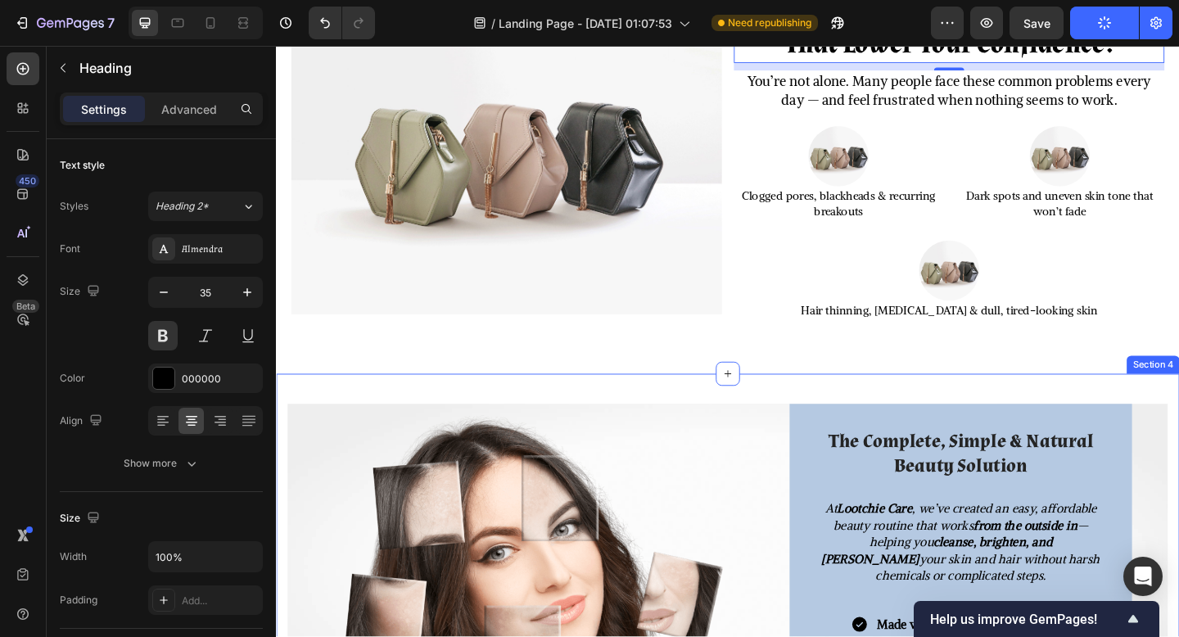
click at [866, 410] on div "Image The Complete, Simple & Natural Beauty Solution Heading At Lootchie Care ,…" at bounding box center [767, 637] width 983 height 468
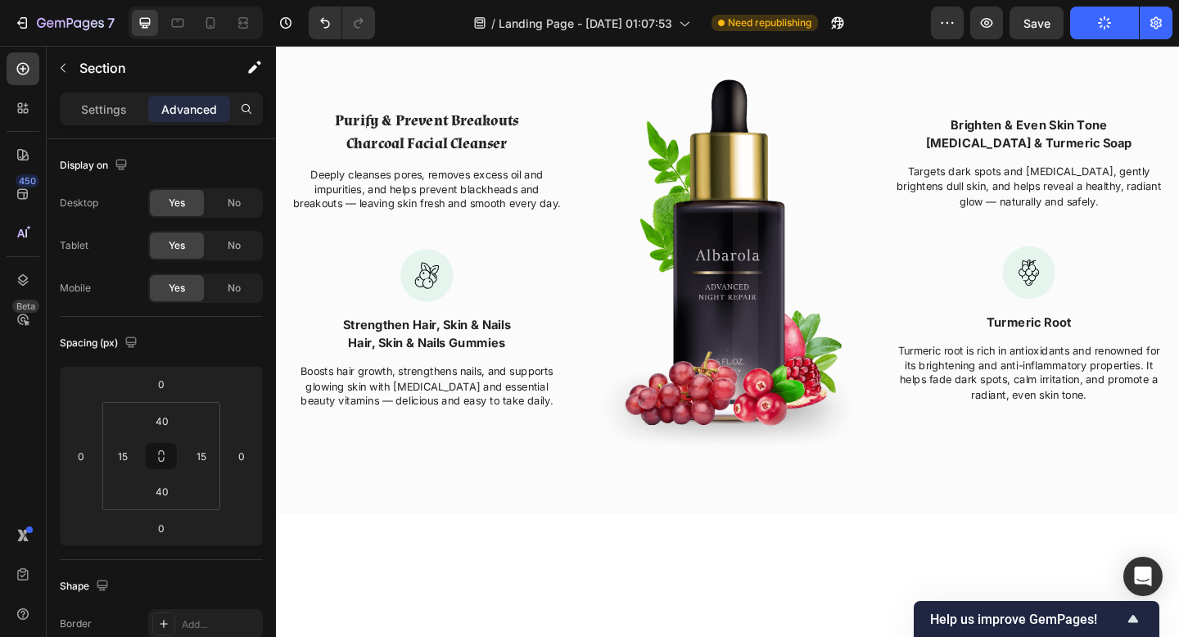
scroll to position [0, 0]
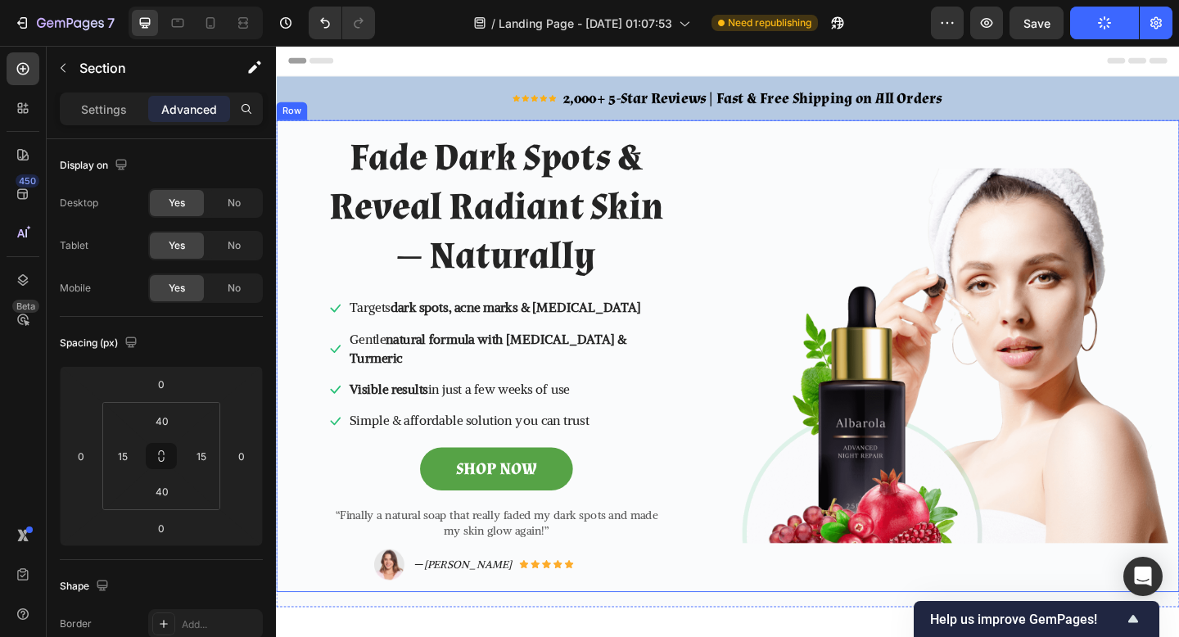
click at [944, 156] on div "Image" at bounding box center [1019, 384] width 479 height 514
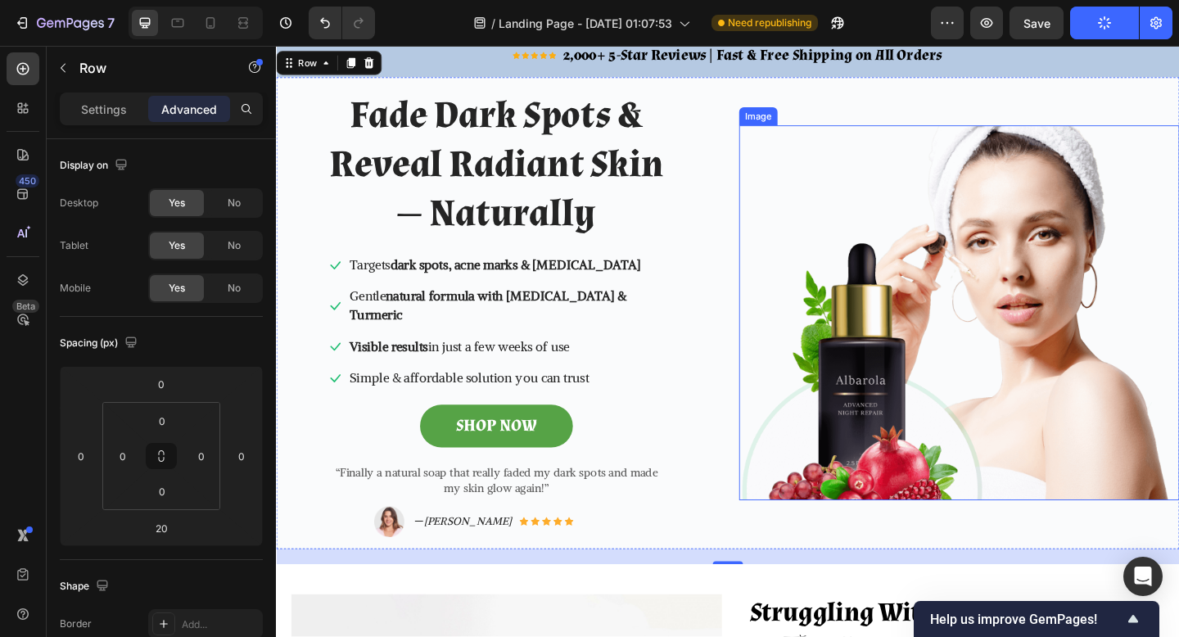
scroll to position [52, 0]
